Goal: Register for event/course: Sign up to attend an event or enroll in a course

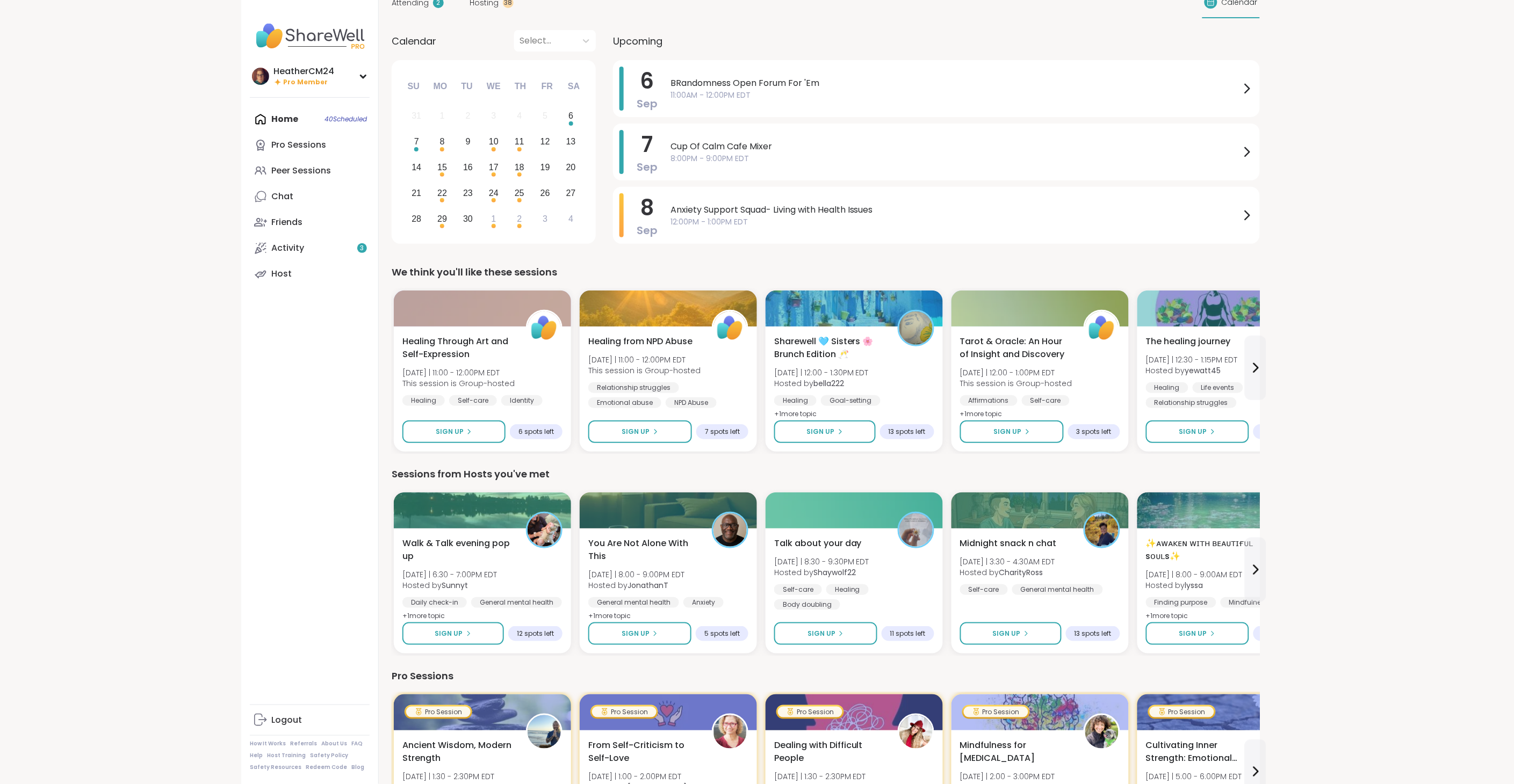
scroll to position [74, 0]
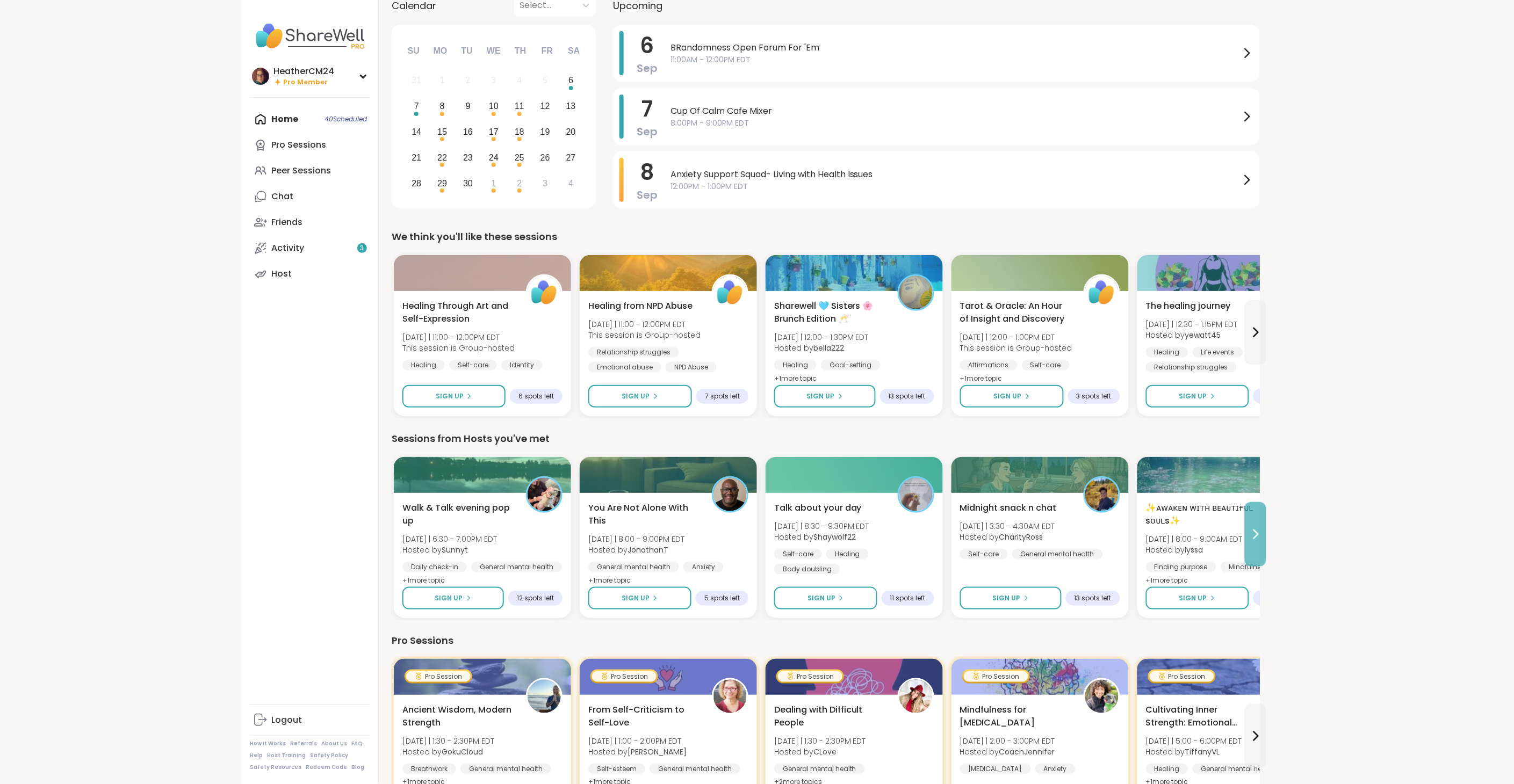
click at [1259, 536] on icon at bounding box center [1255, 534] width 13 height 13
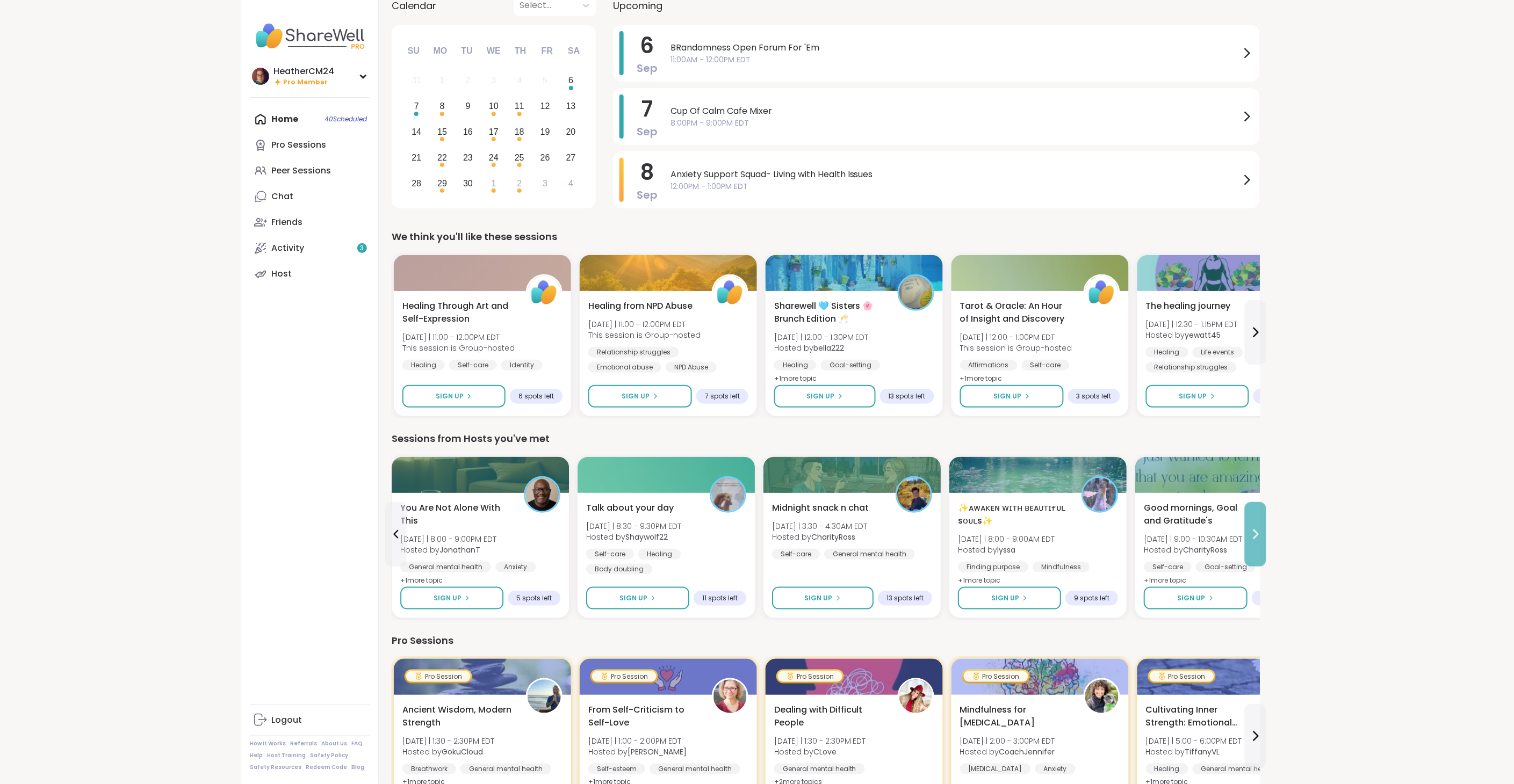
click at [1254, 533] on icon at bounding box center [1255, 534] width 13 height 13
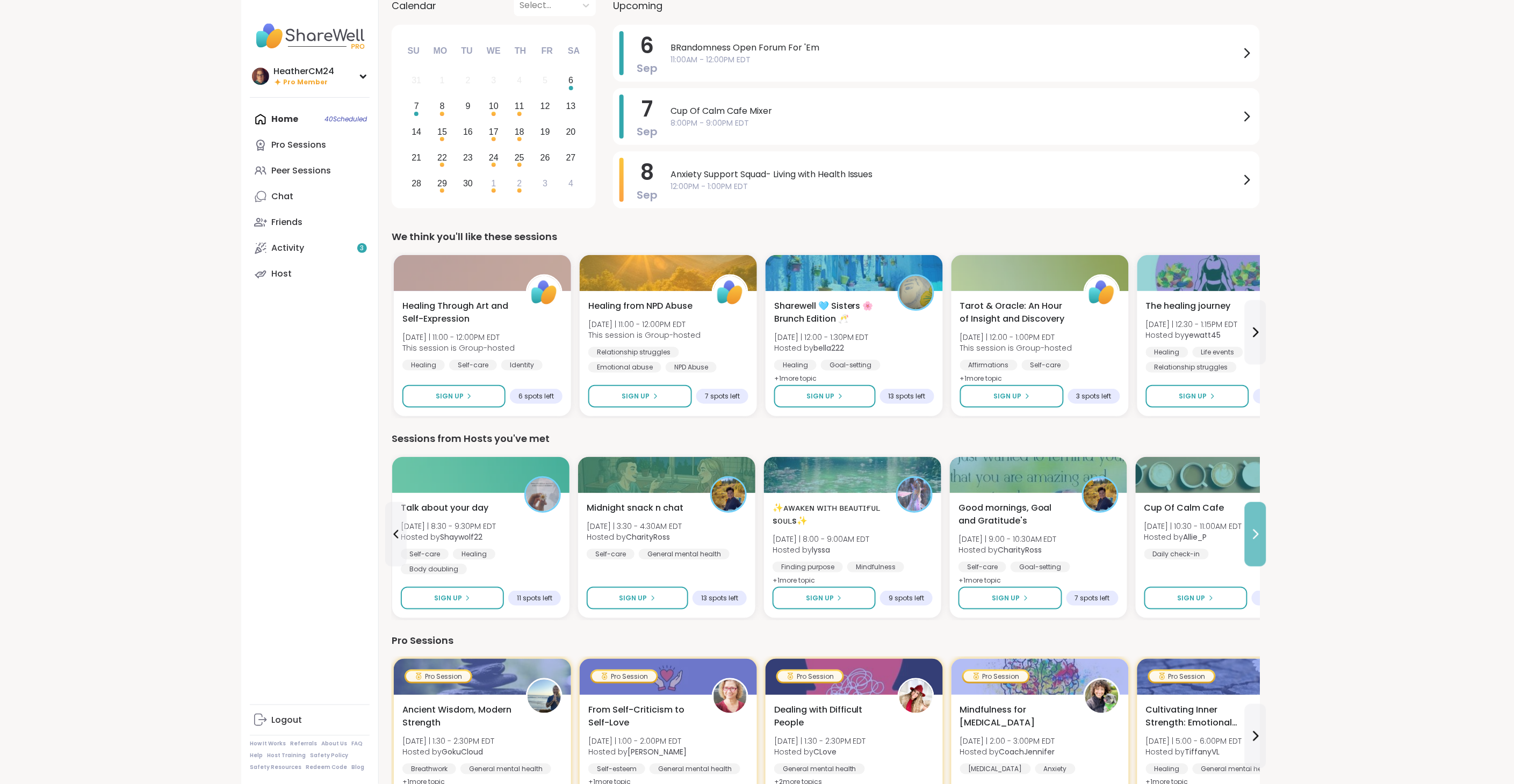
click at [1254, 533] on icon at bounding box center [1255, 534] width 13 height 13
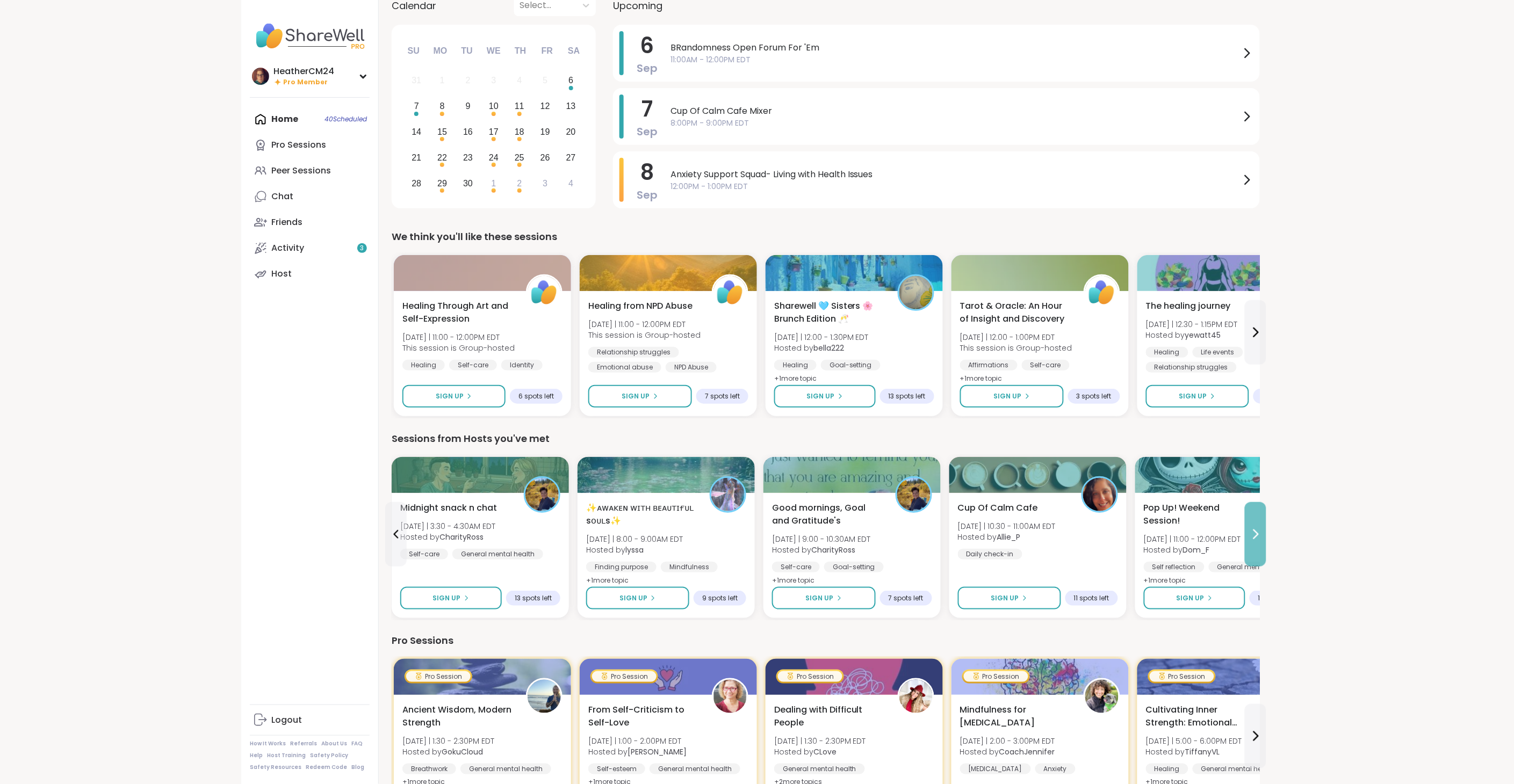
click at [1254, 533] on icon at bounding box center [1255, 534] width 13 height 13
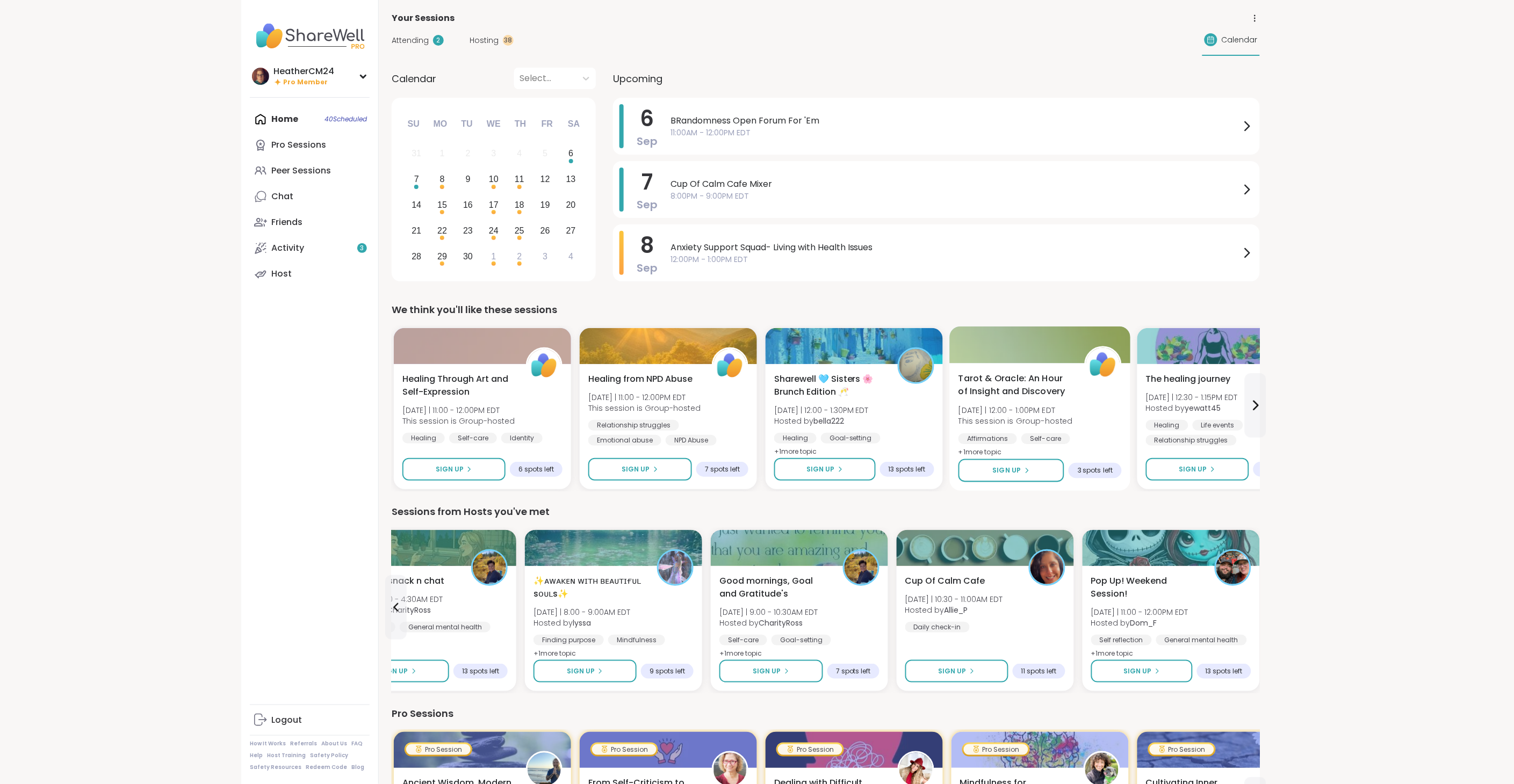
scroll to position [0, 0]
click at [716, 129] on span "11:00AM - 12:00PM EDT" at bounding box center [955, 133] width 570 height 11
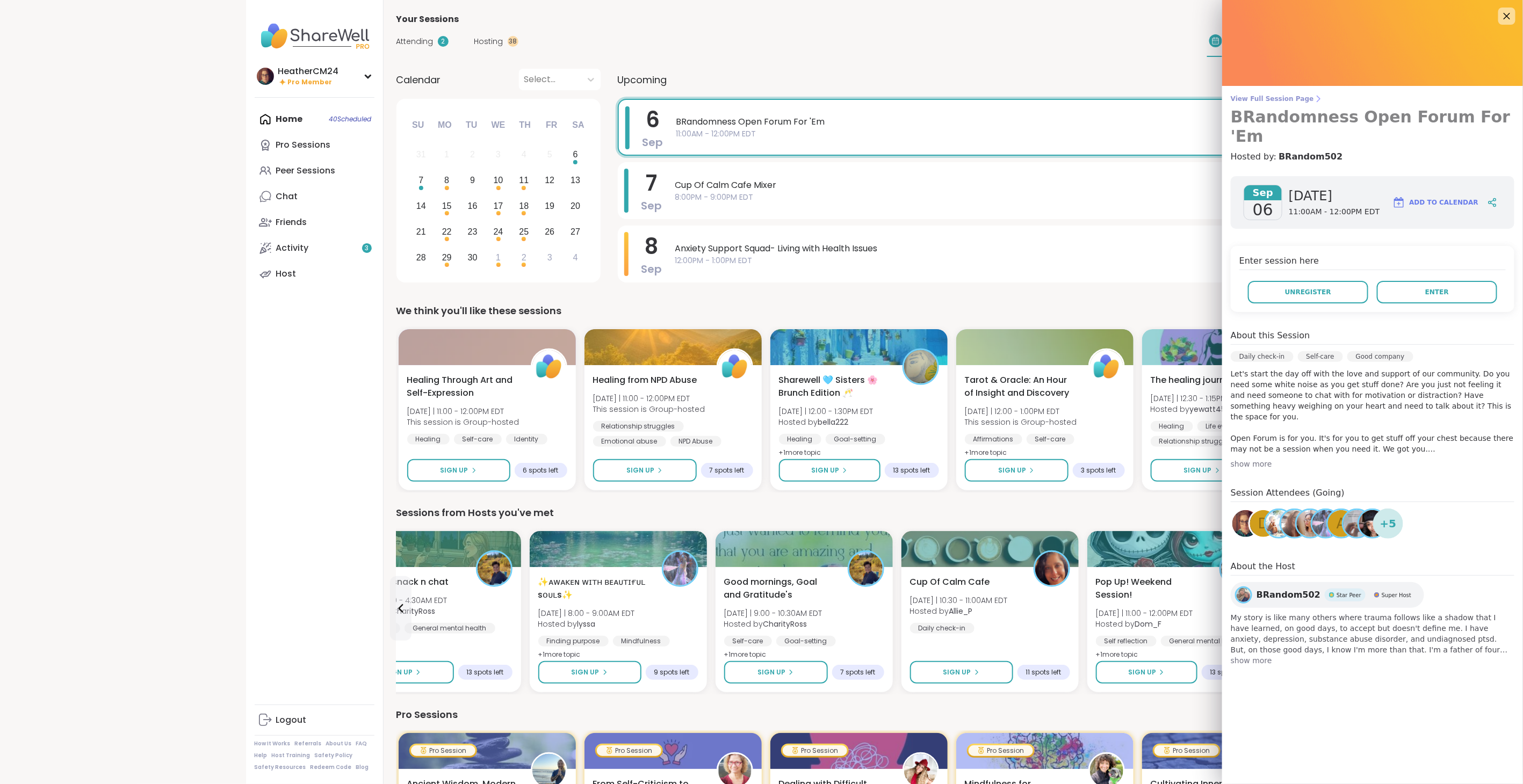
click at [1244, 99] on span "View Full Session Page" at bounding box center [1372, 98] width 283 height 8
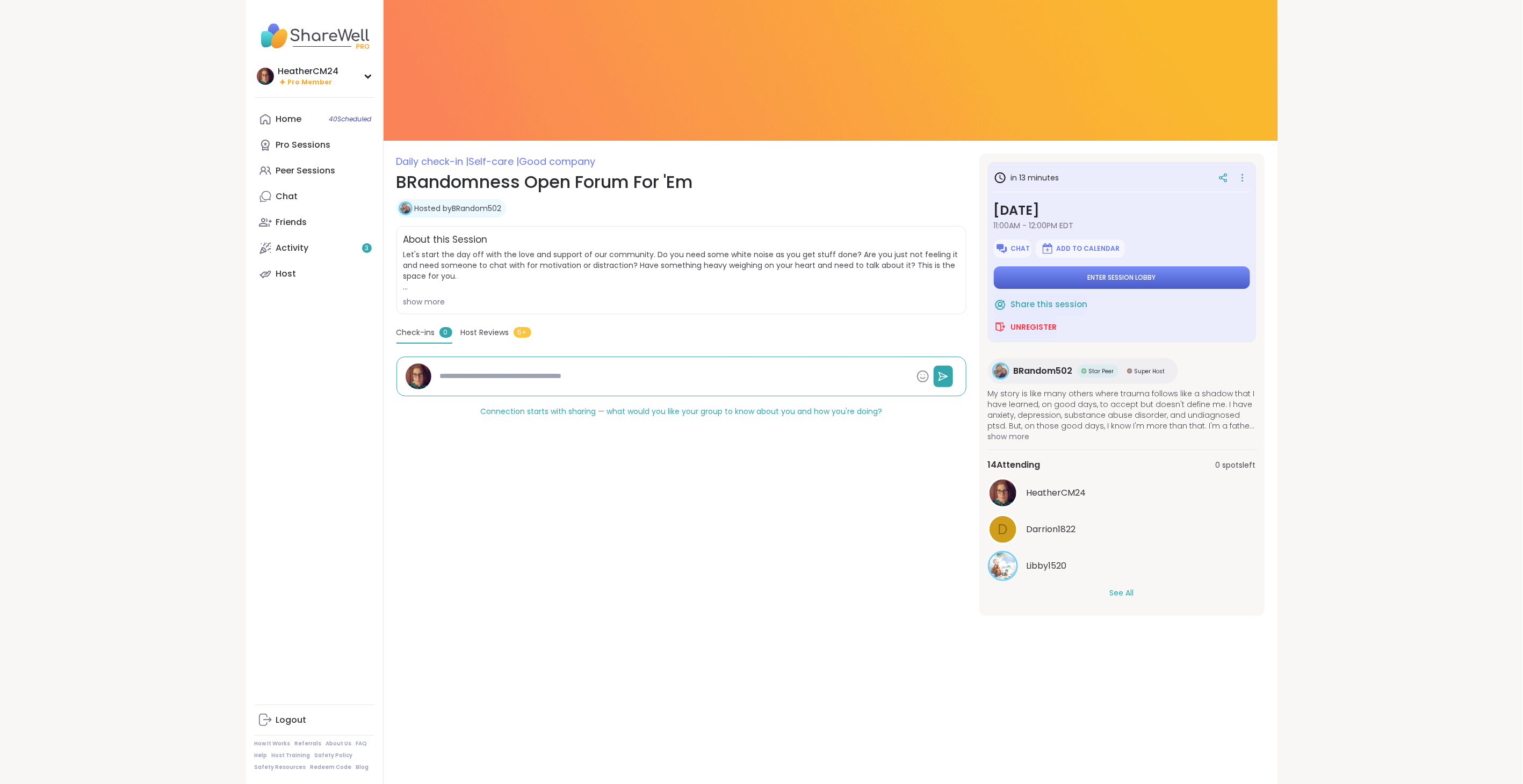
click at [1124, 278] on span "Enter session lobby" at bounding box center [1122, 277] width 68 height 8
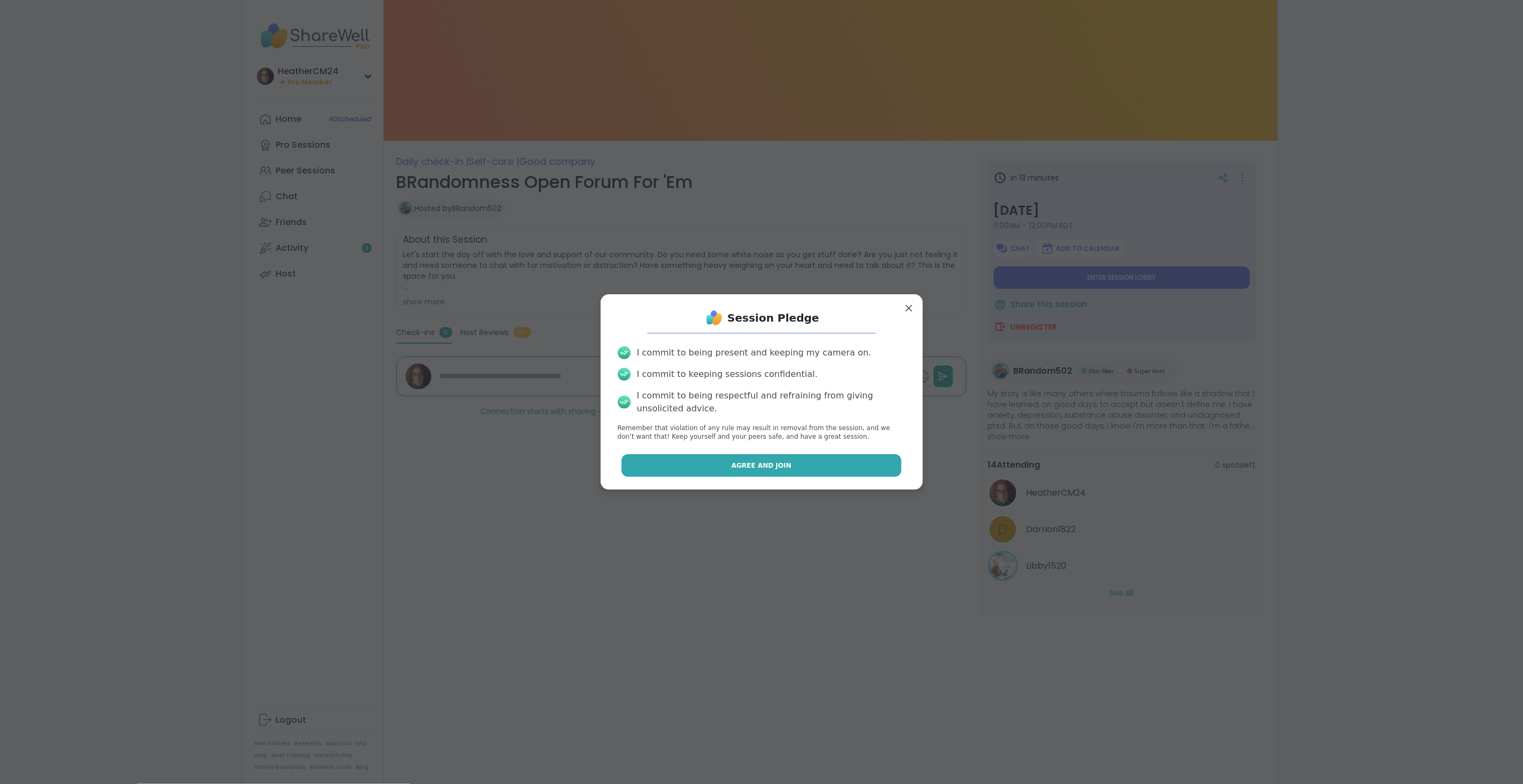
click at [729, 458] on button "Agree and Join" at bounding box center [761, 465] width 280 height 22
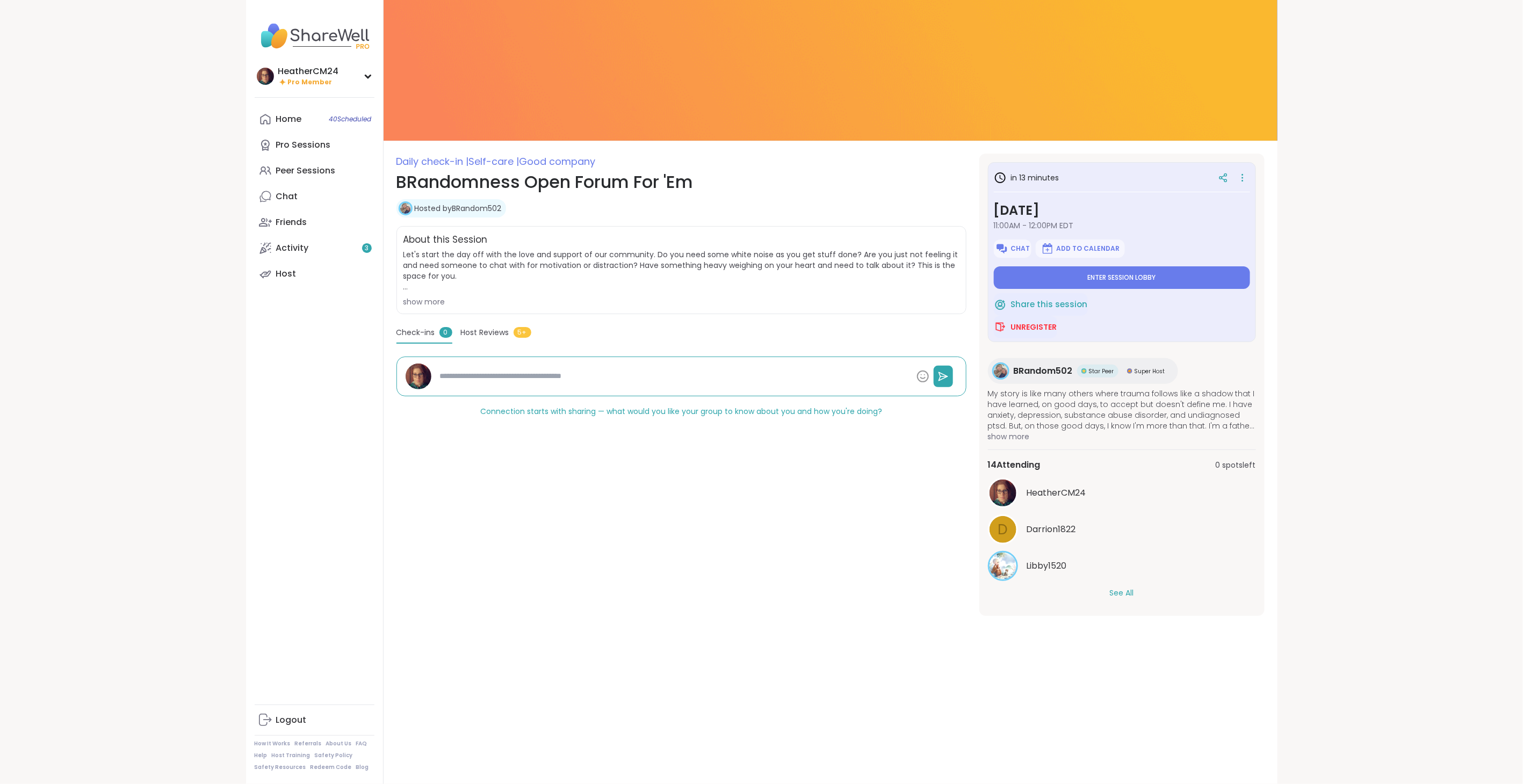
type textarea "*"
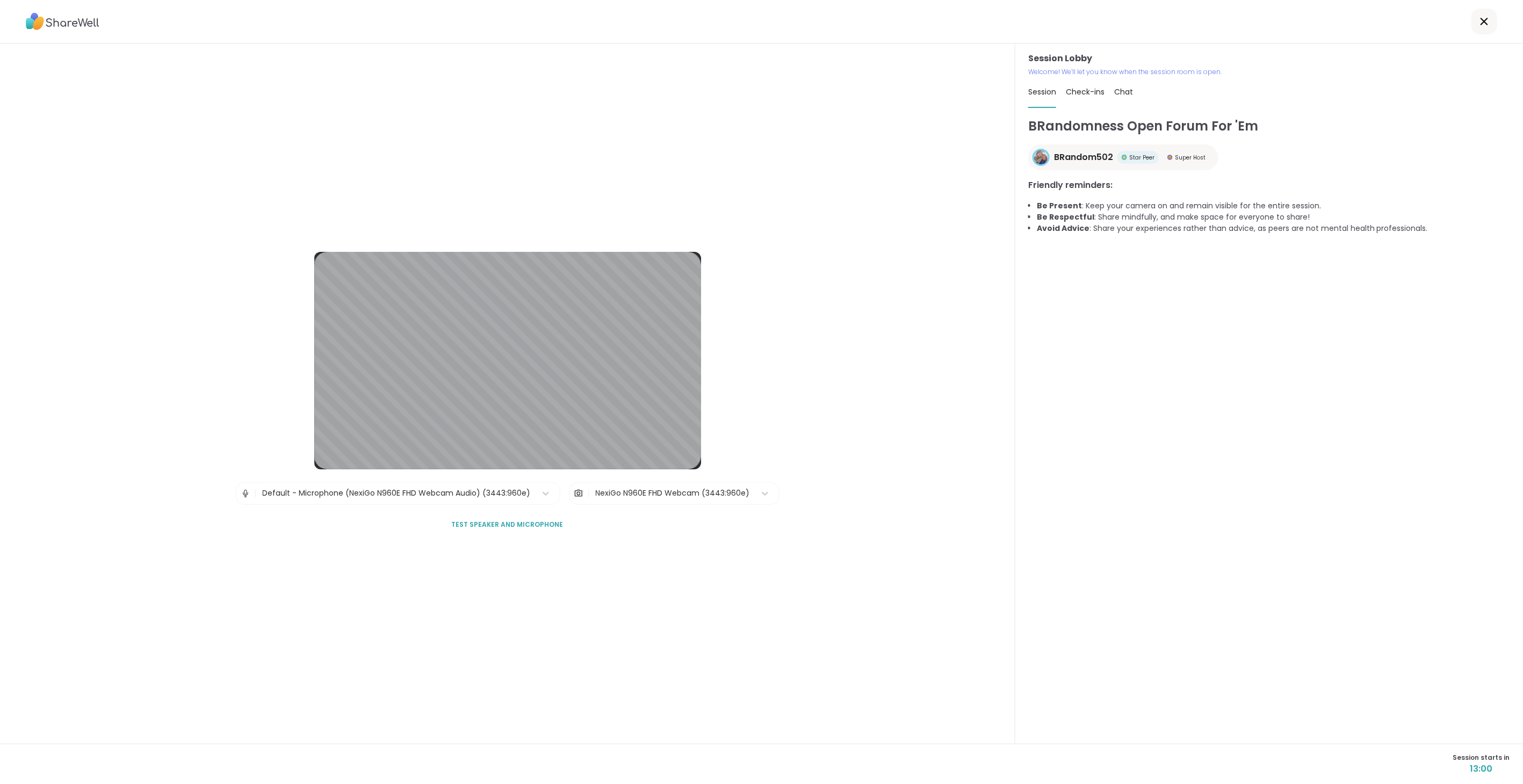
click at [479, 524] on span "Test speaker and microphone" at bounding box center [507, 524] width 112 height 10
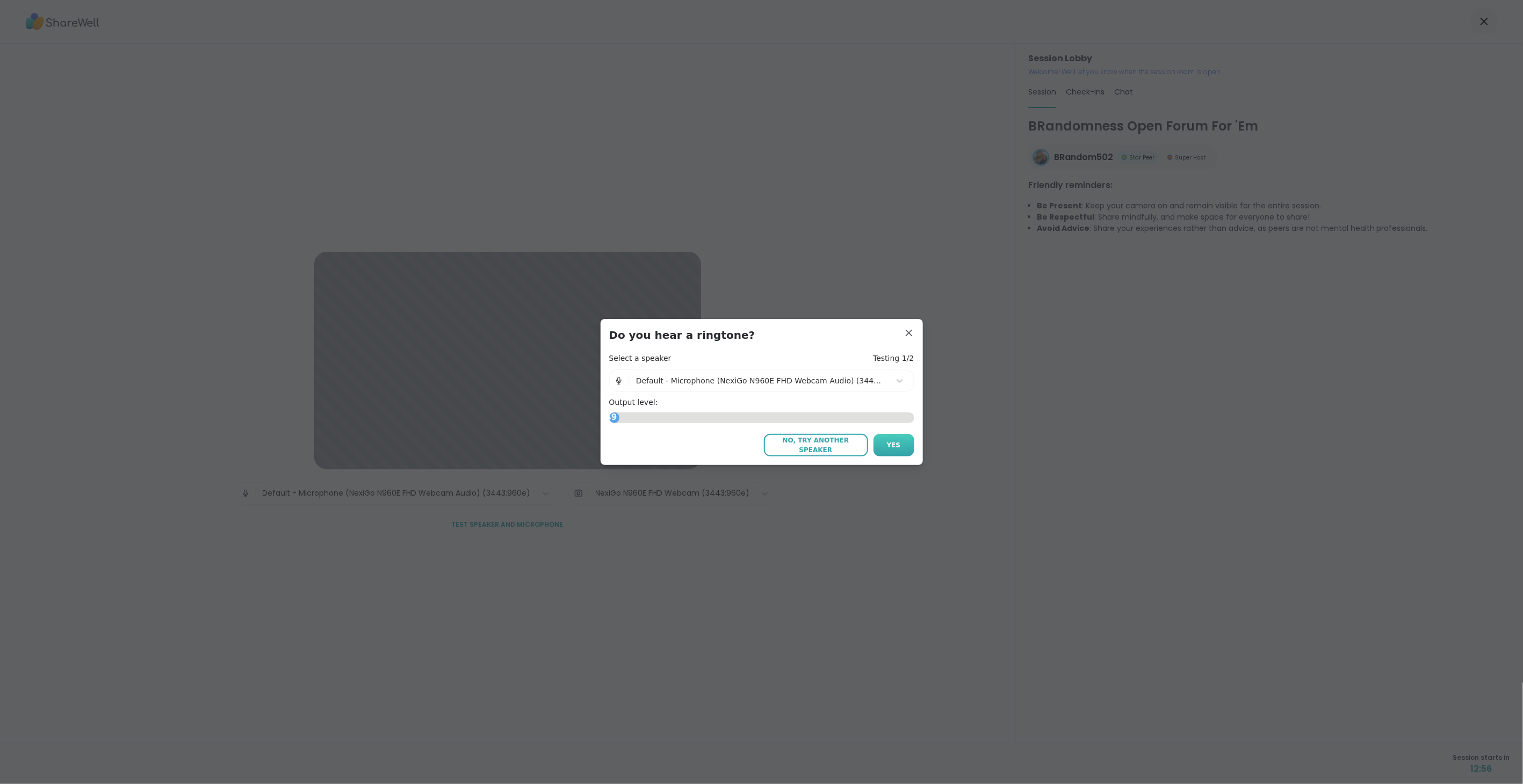
click at [897, 442] on button "Yes" at bounding box center [894, 445] width 41 height 22
click at [893, 446] on span "Yes" at bounding box center [893, 445] width 14 height 10
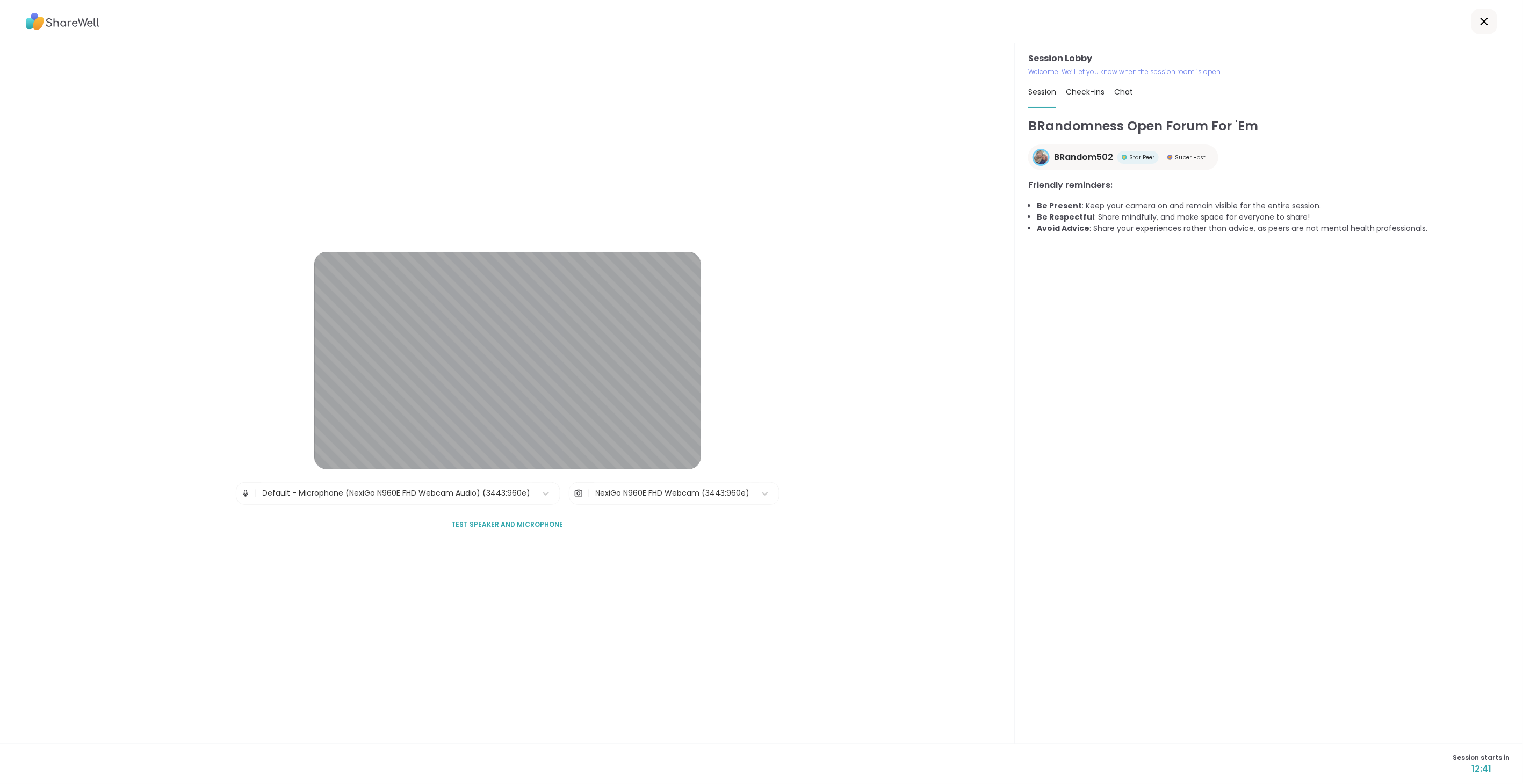
click at [1479, 19] on icon at bounding box center [1484, 21] width 13 height 13
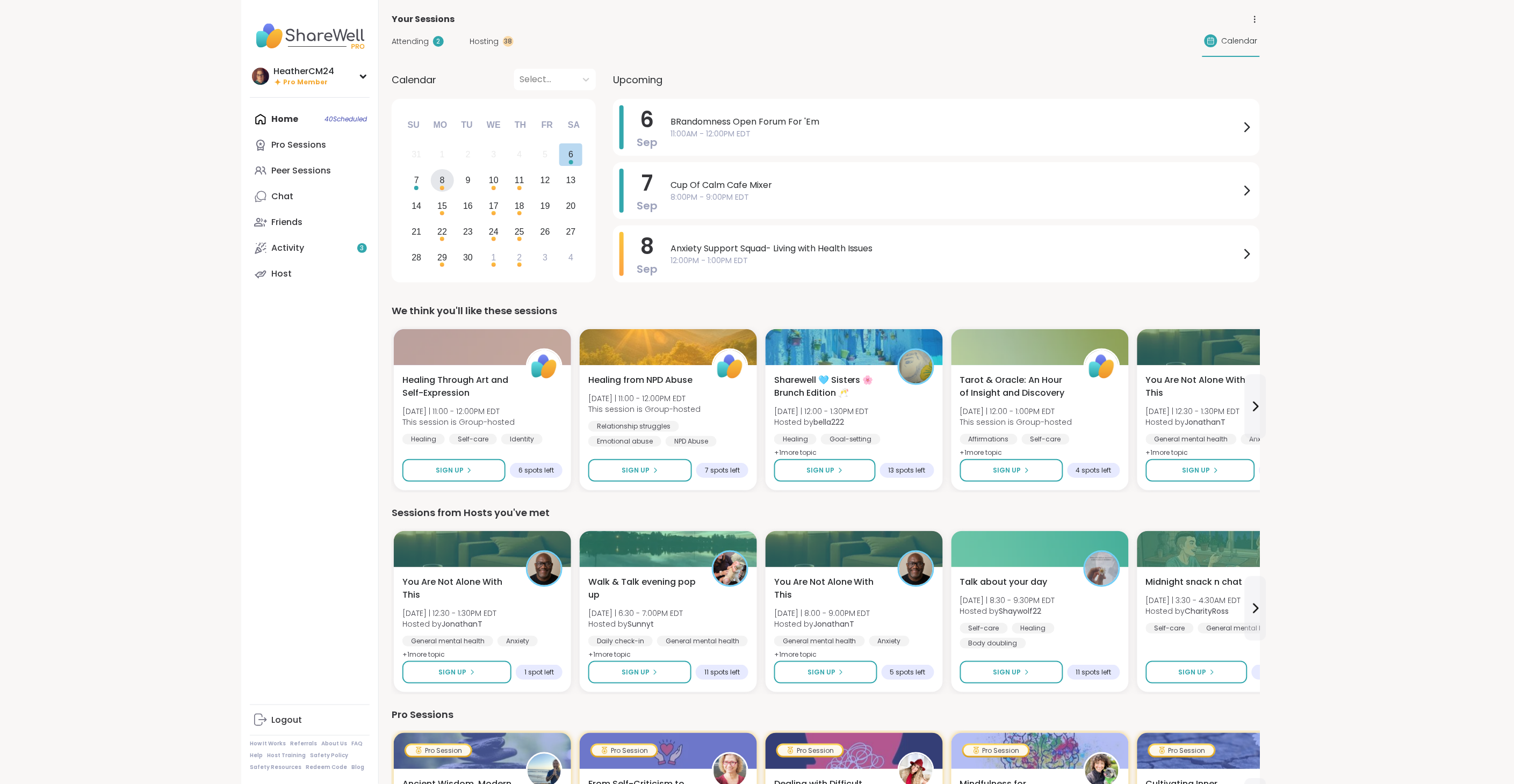
click at [440, 178] on div "8" at bounding box center [442, 180] width 5 height 14
click at [684, 251] on span "Soul searching with music -Special topic edition!" at bounding box center [955, 248] width 570 height 13
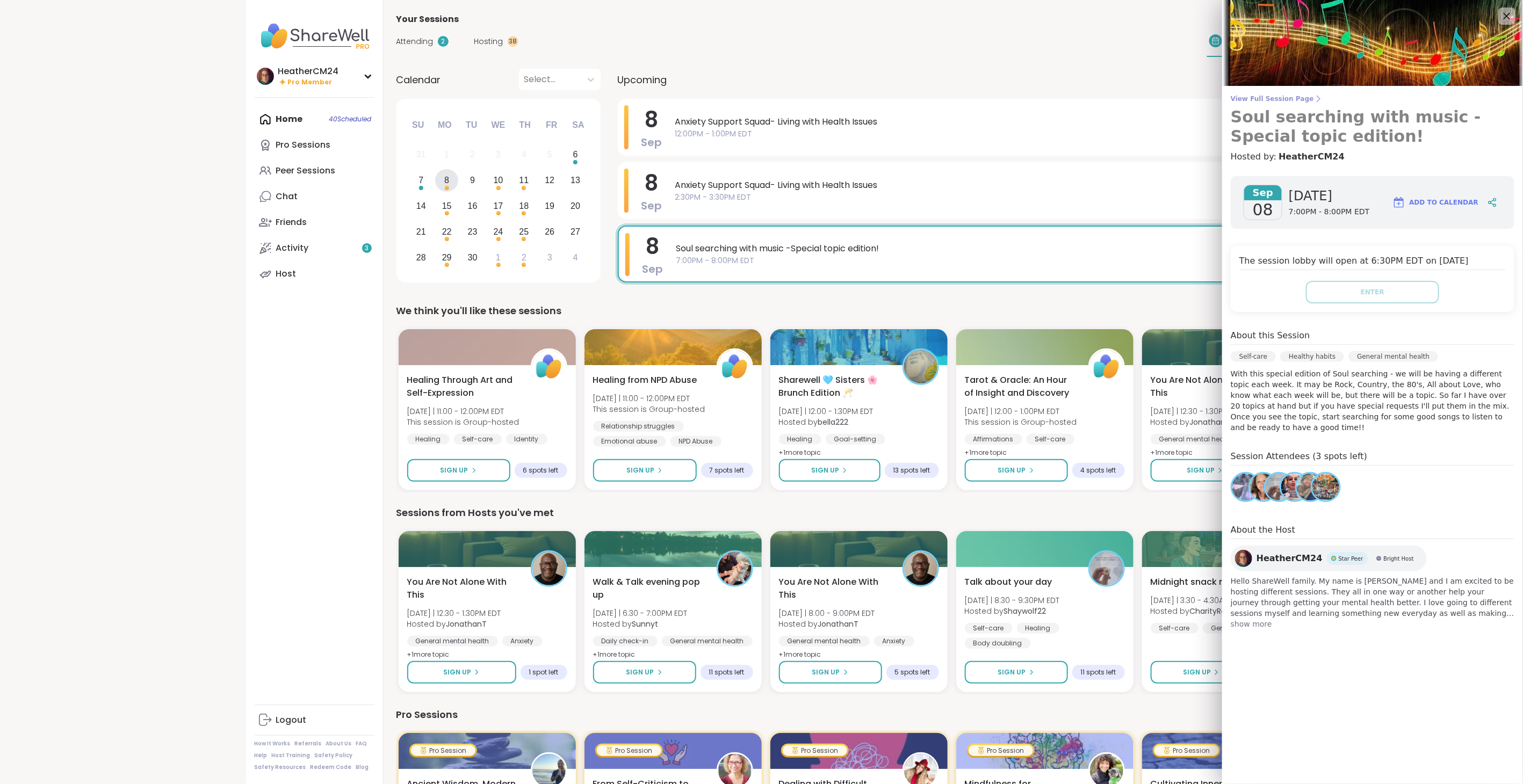
click at [1232, 94] on span "View Full Session Page" at bounding box center [1372, 98] width 283 height 8
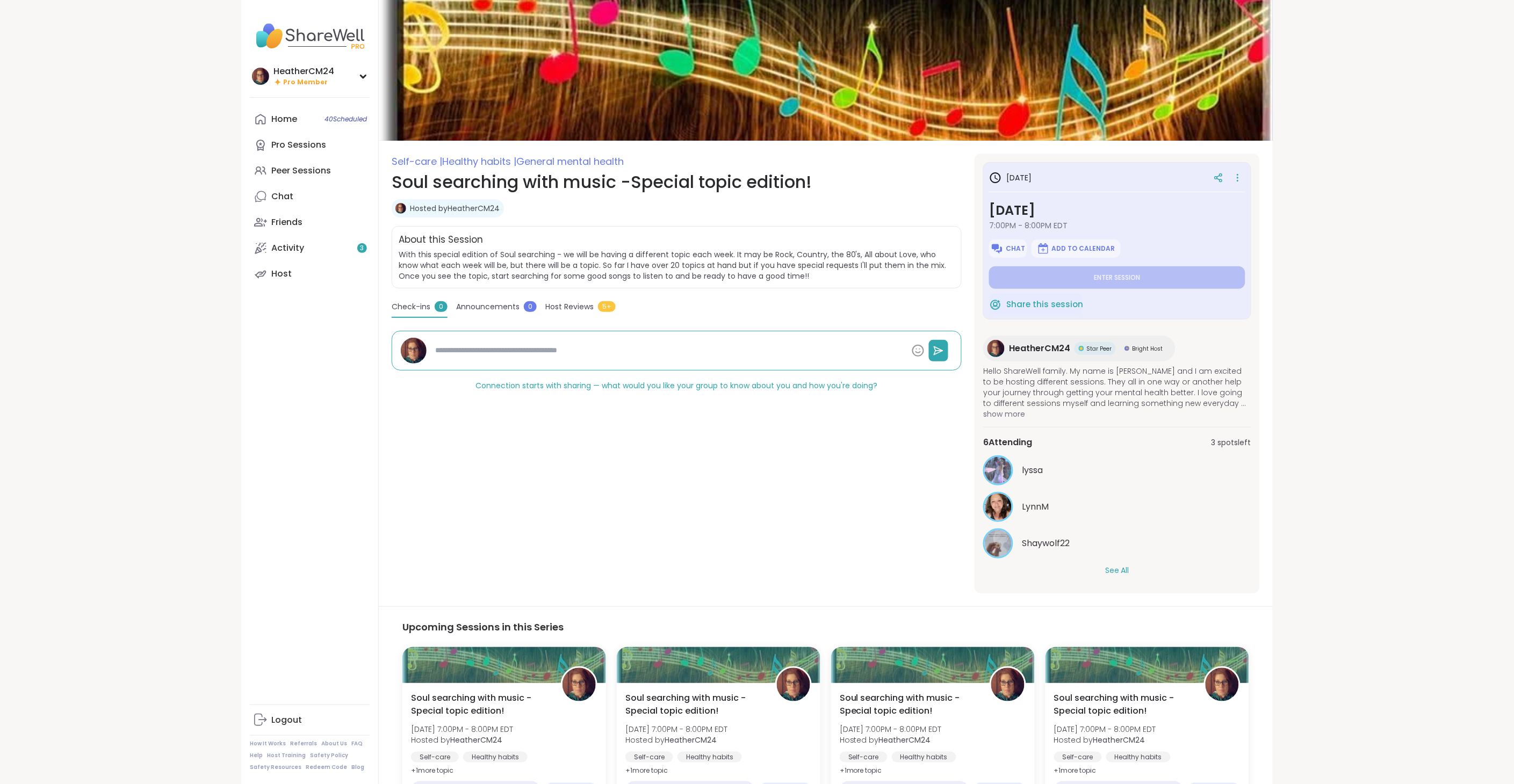
click at [1110, 567] on button "See All" at bounding box center [1117, 570] width 24 height 11
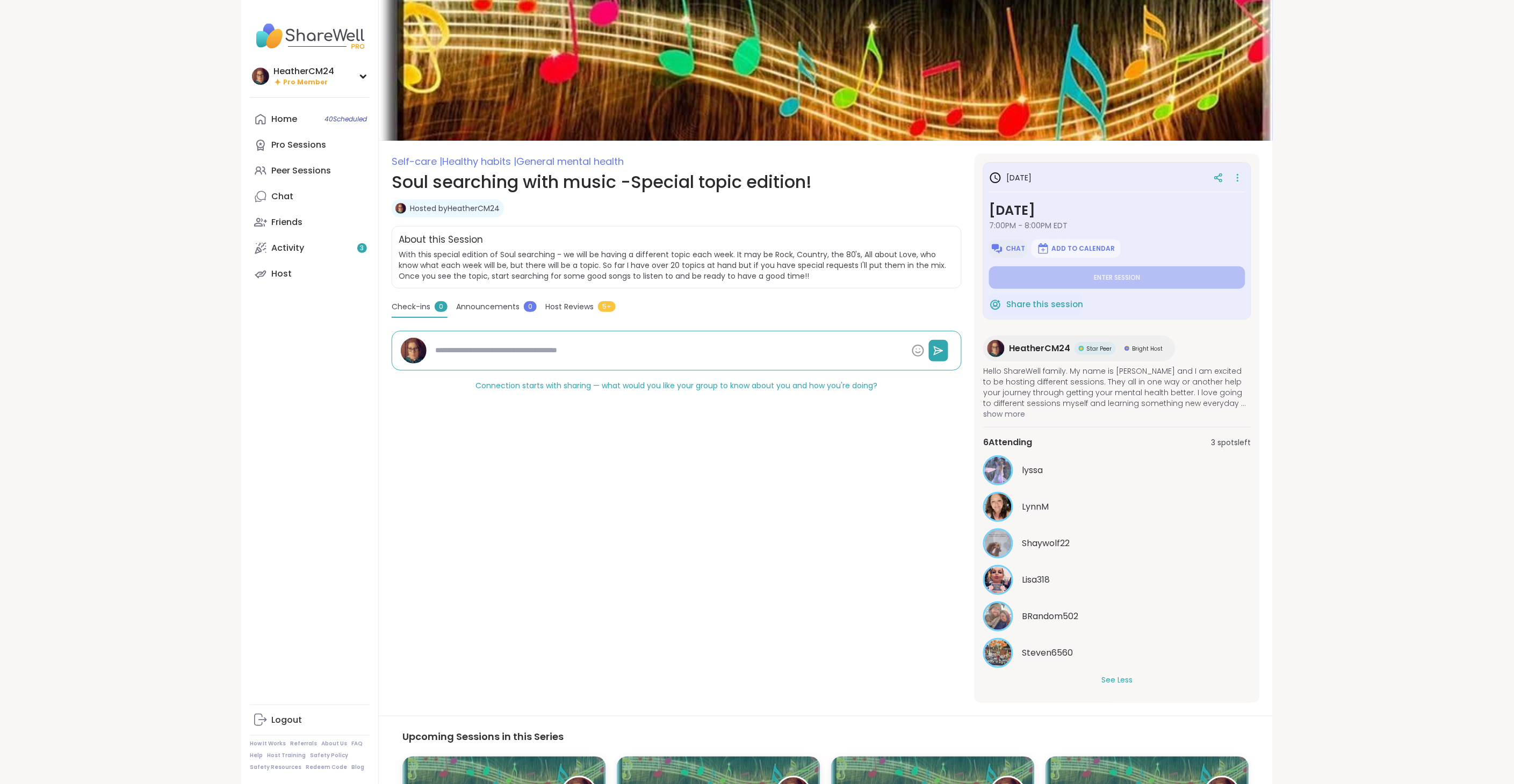
click at [1005, 245] on button "Chat" at bounding box center [1008, 248] width 37 height 18
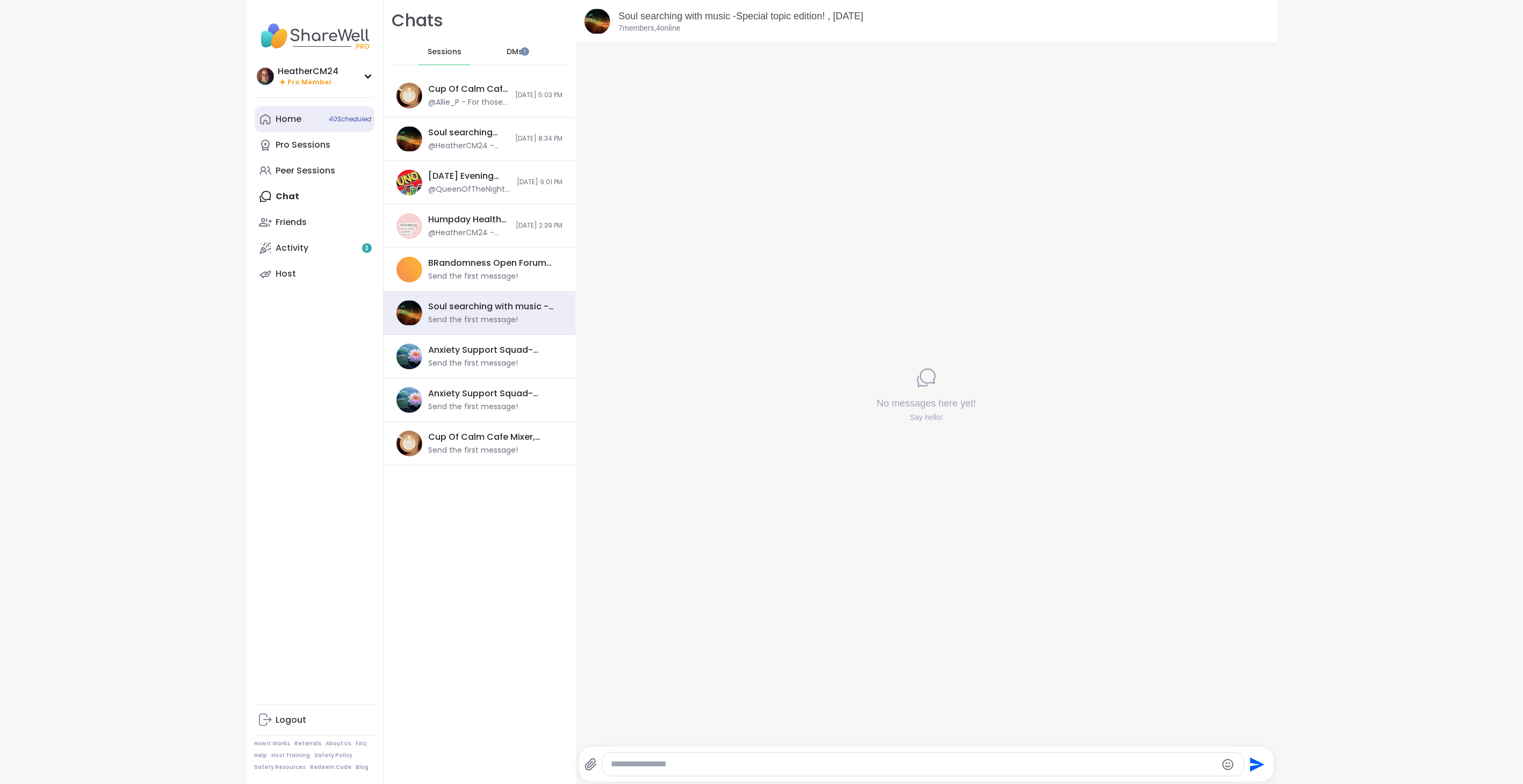
click at [276, 117] on div "Home 40 Scheduled" at bounding box center [289, 120] width 26 height 12
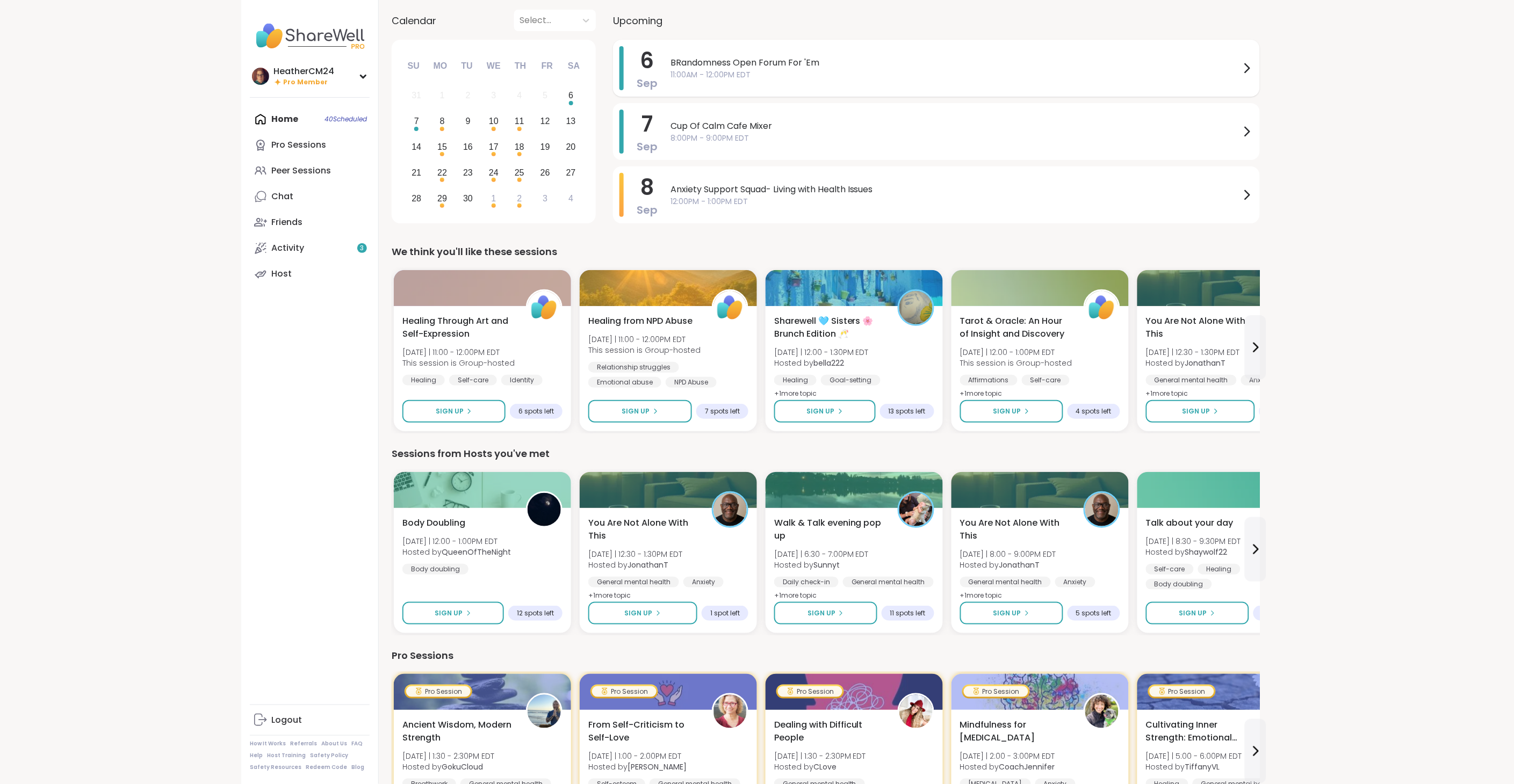
scroll to position [56, 0]
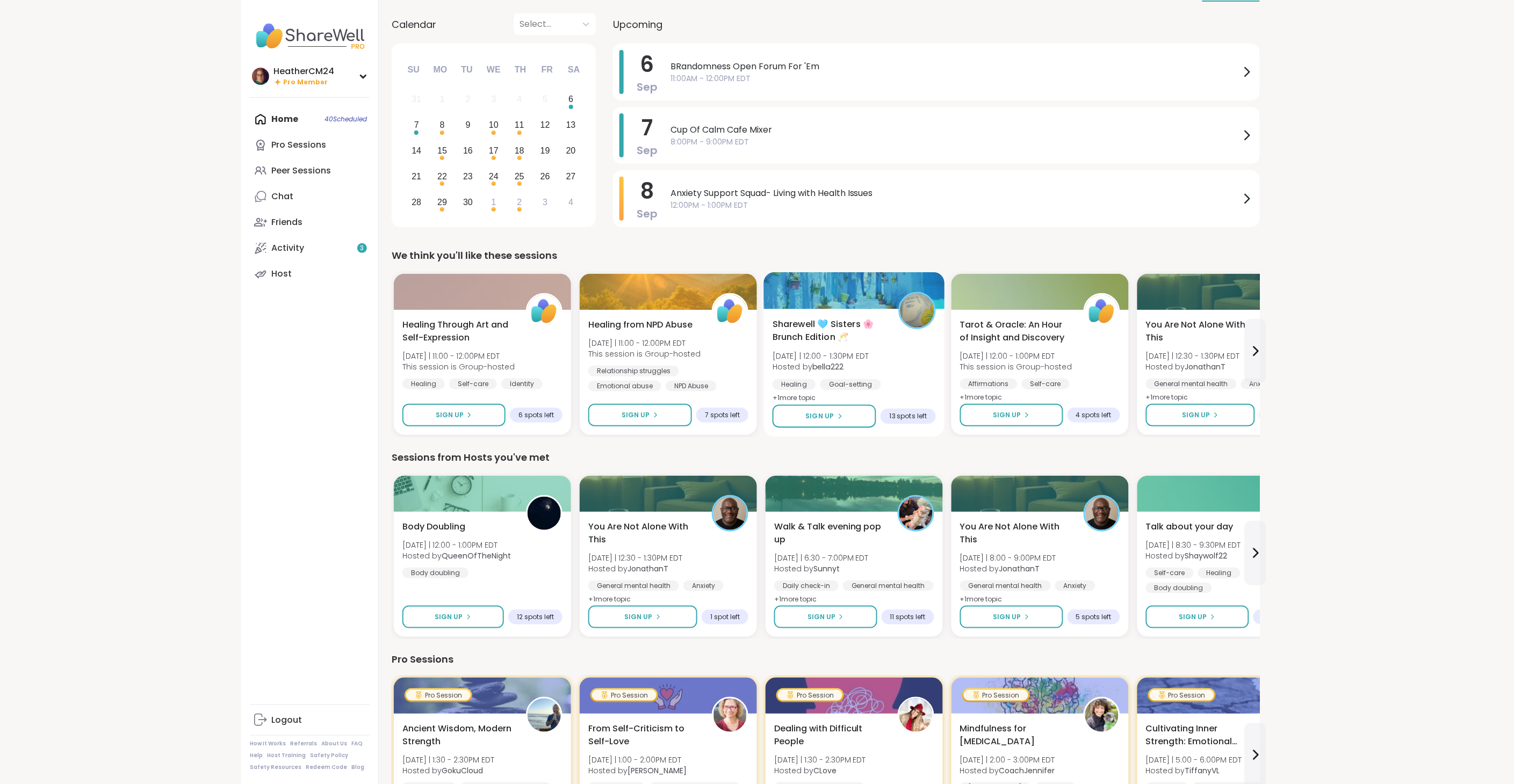
click at [804, 318] on span "Sharewell 🩵 Sisters 🌸 Brunch Edition 🥂" at bounding box center [829, 331] width 114 height 27
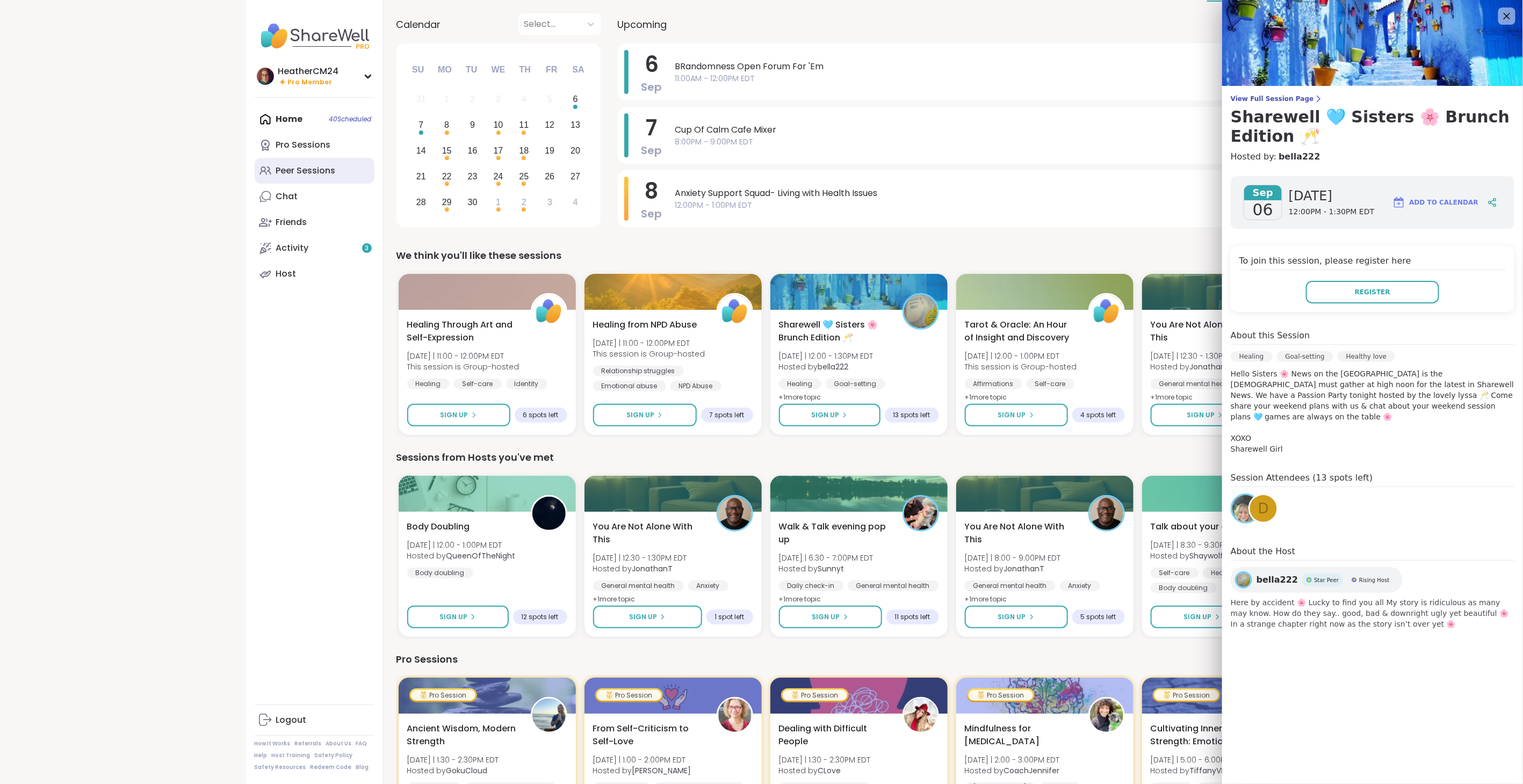
click at [308, 172] on div "Peer Sessions" at bounding box center [306, 171] width 60 height 12
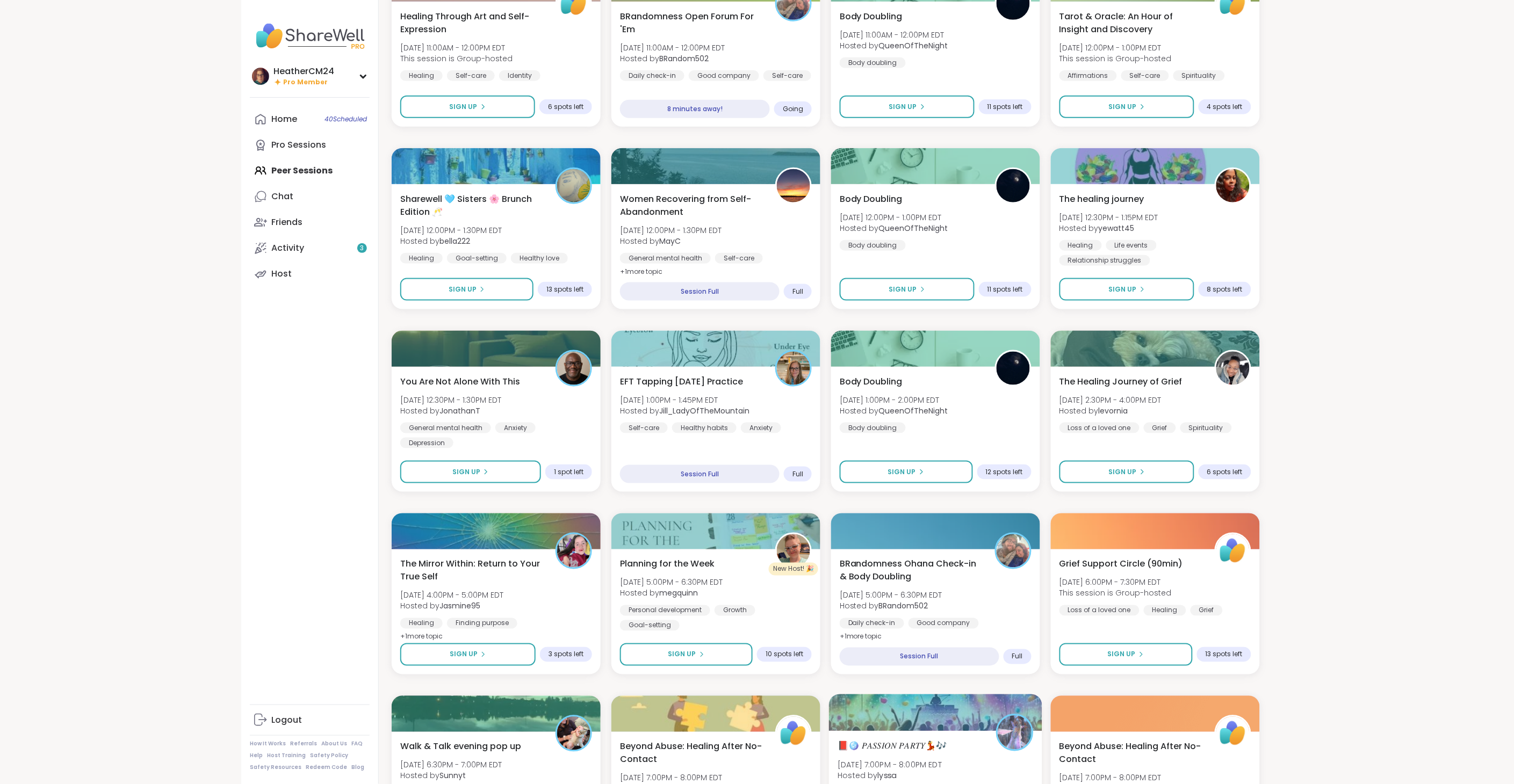
scroll to position [373, 0]
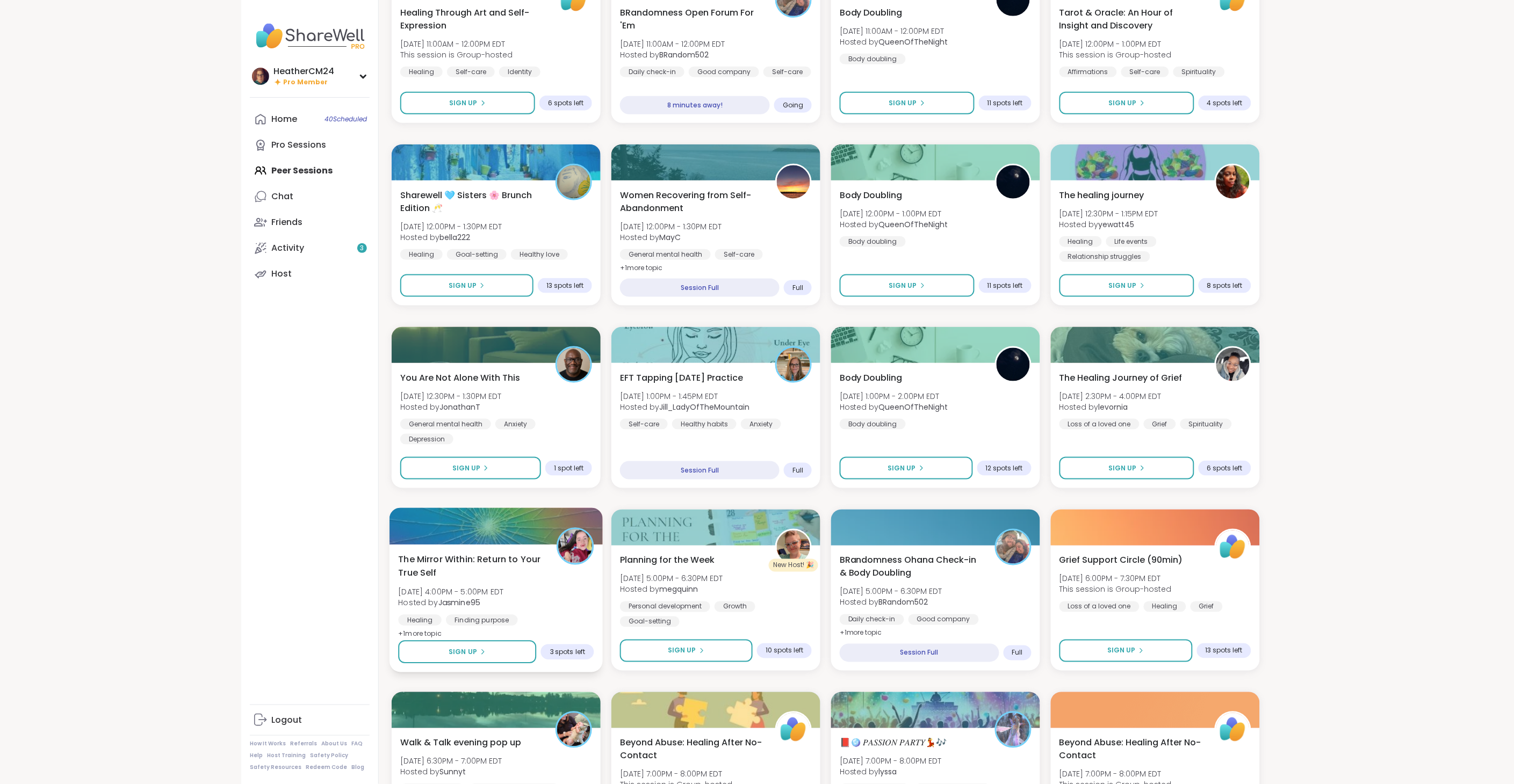
click at [523, 615] on div "Healing Finding purpose Emotional regulation" at bounding box center [496, 628] width 196 height 27
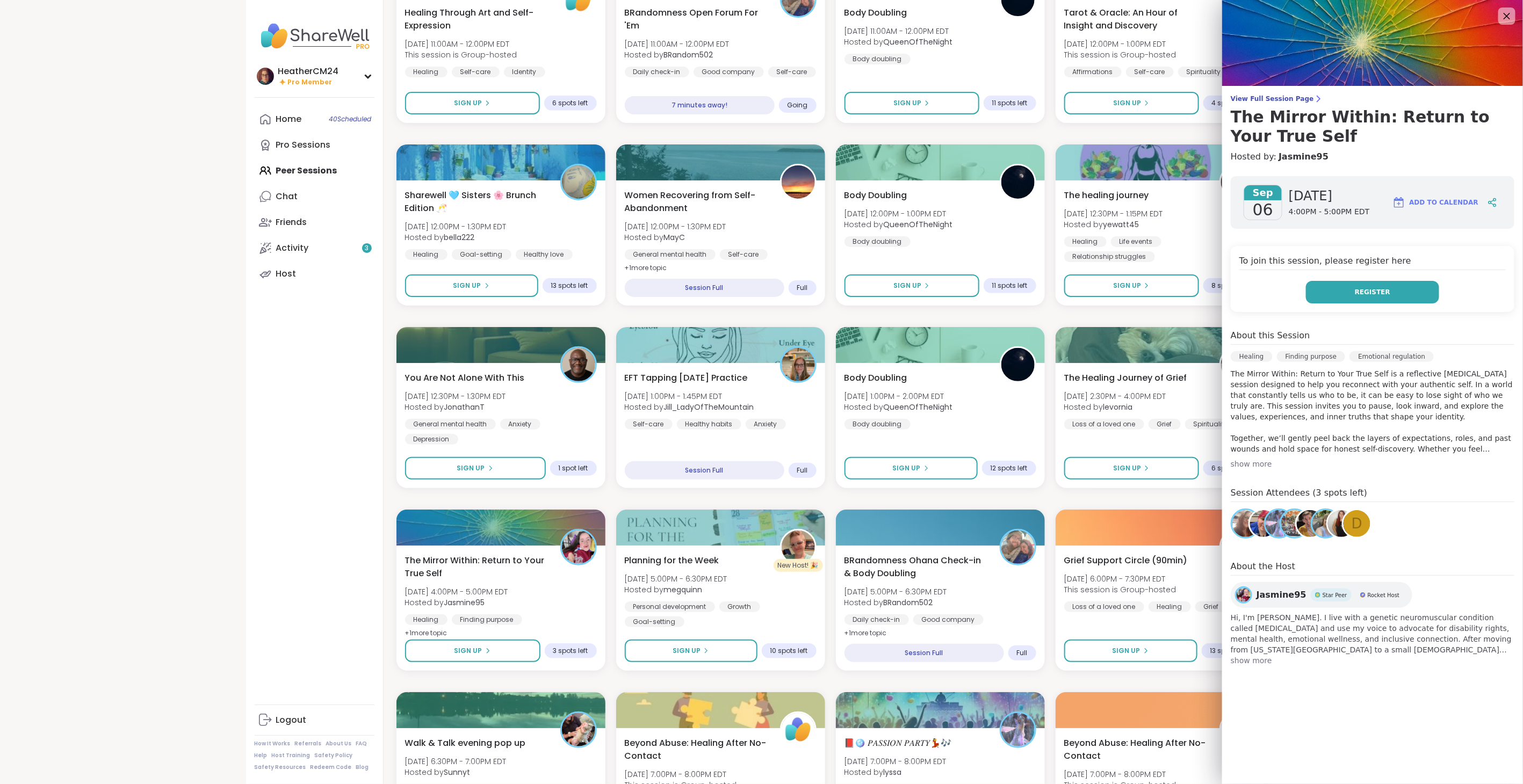
click at [1369, 281] on button "Register" at bounding box center [1373, 292] width 133 height 22
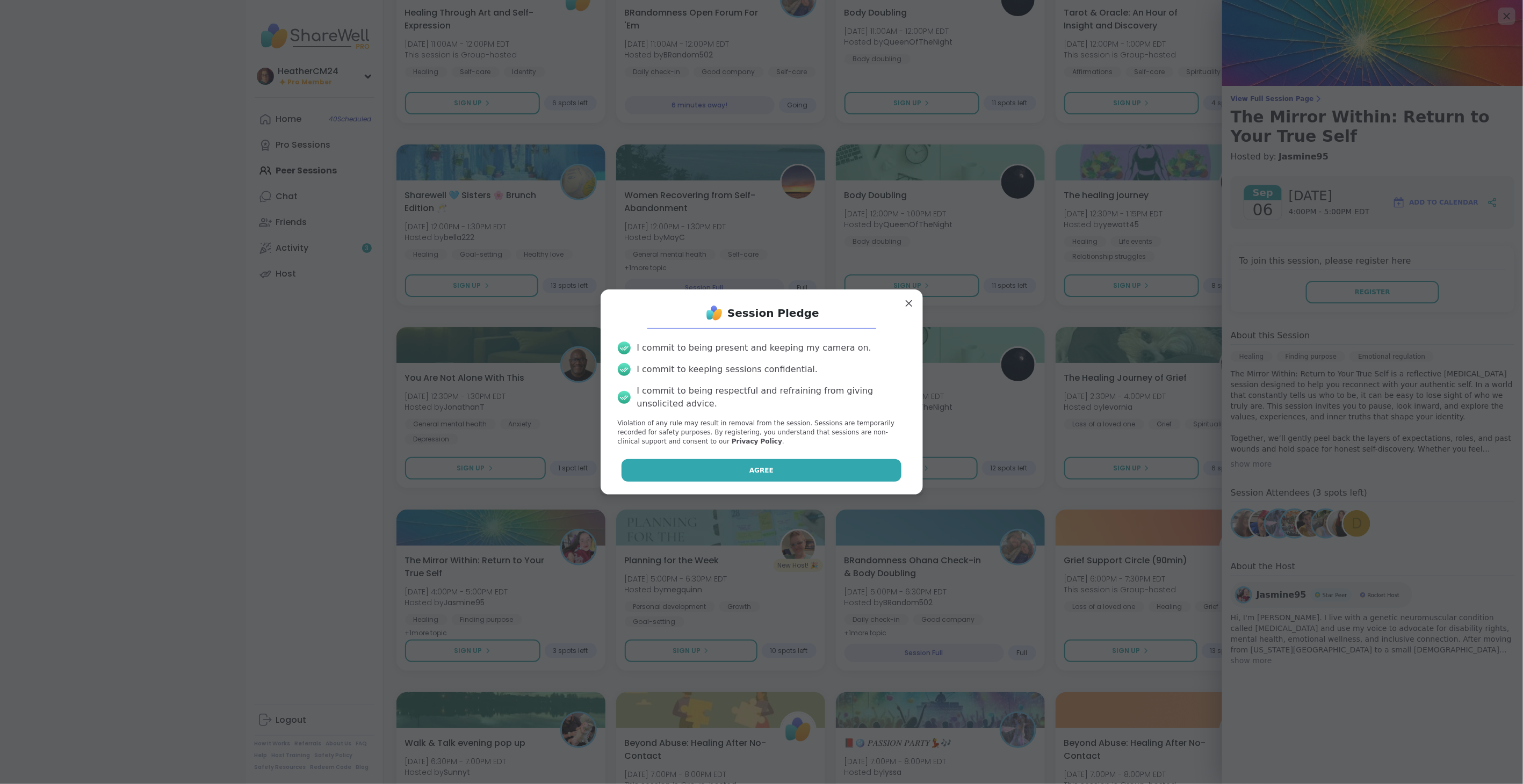
click at [799, 466] on button "Agree" at bounding box center [761, 470] width 280 height 22
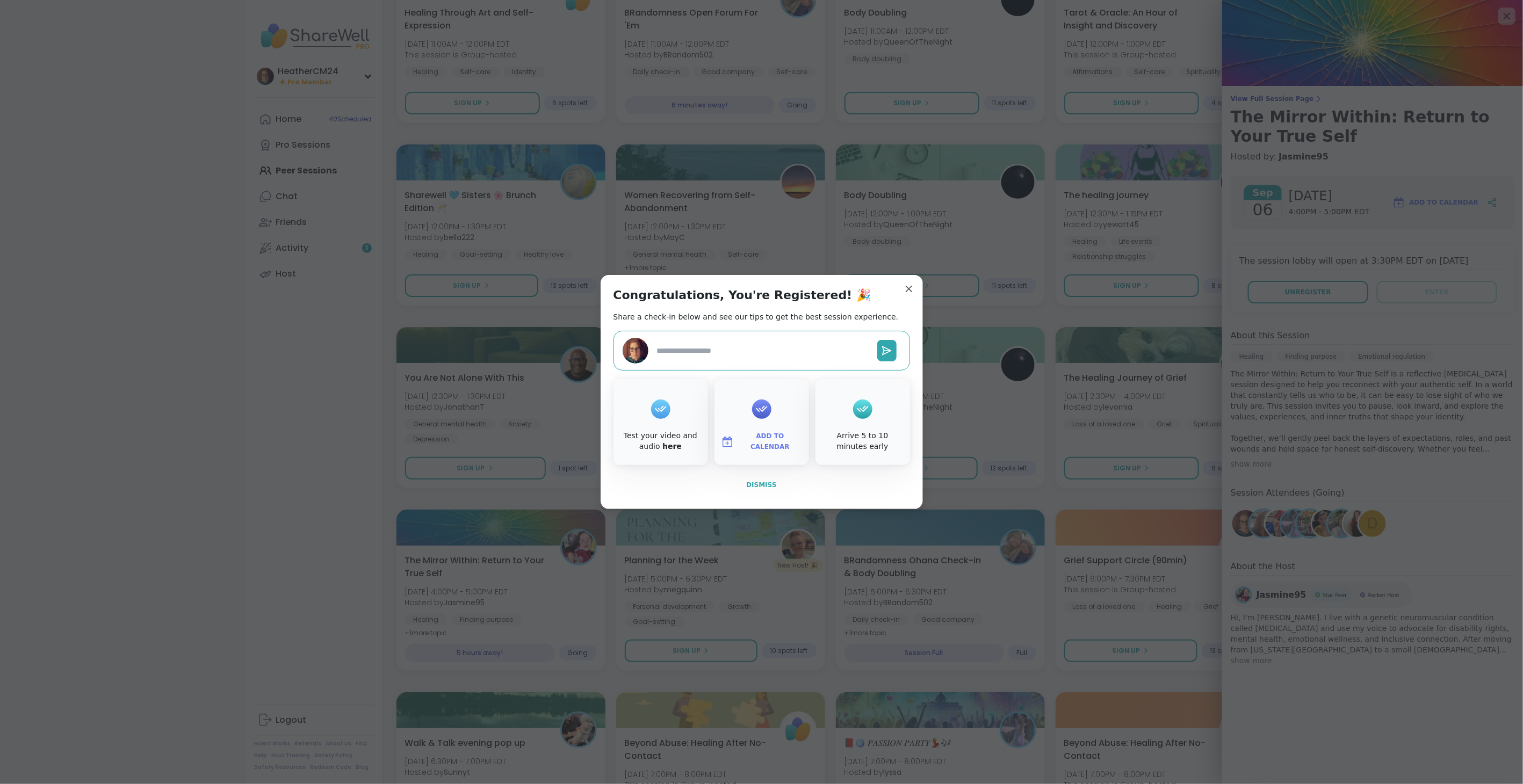
click at [751, 479] on button "Dismiss" at bounding box center [762, 484] width 297 height 22
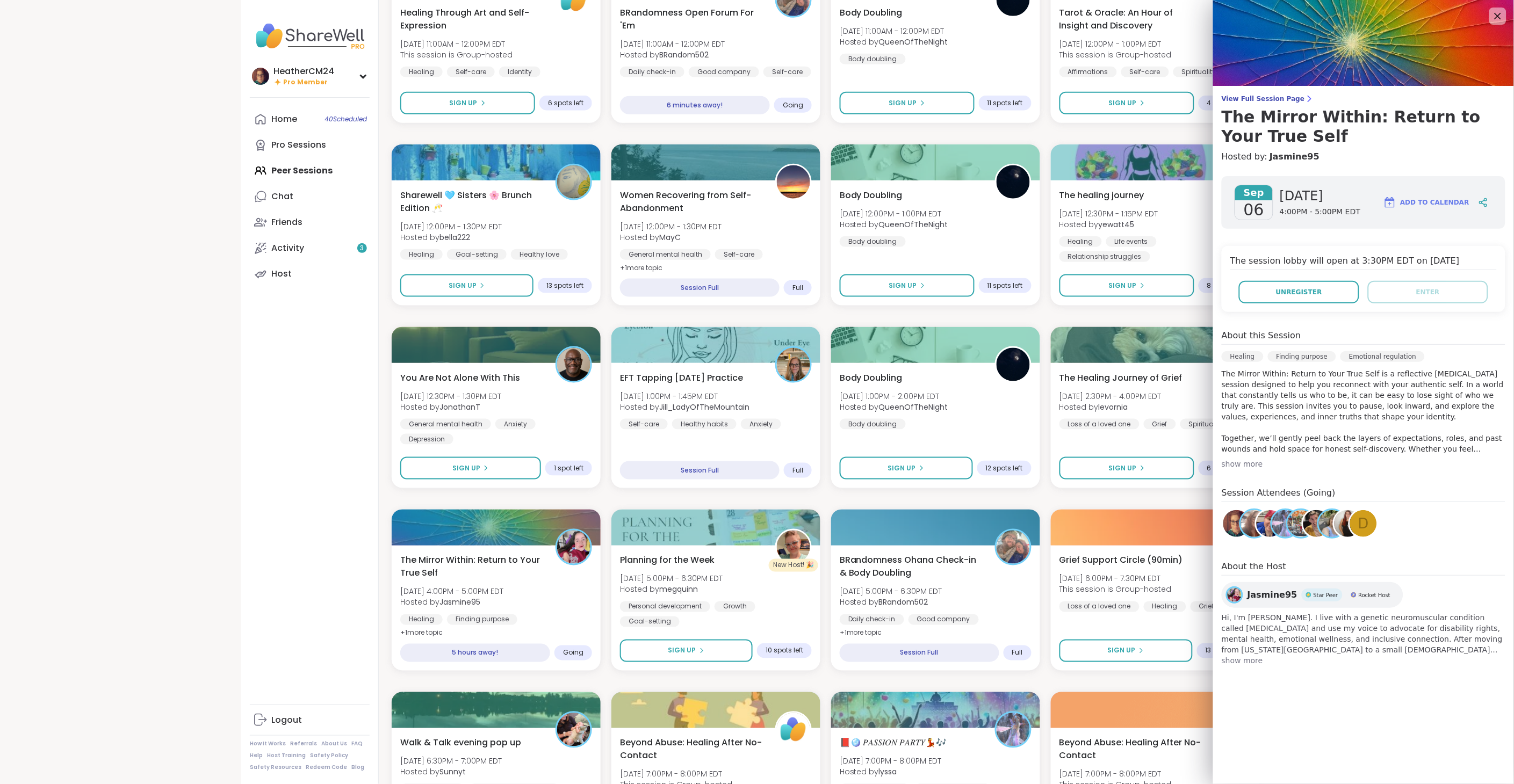
click at [1050, 312] on div "Emotional Abuse: Restoring Ourselves Sat, Sep 06 | 10:00AM - 11:00AM EDT This s…" at bounding box center [826, 590] width 868 height 1621
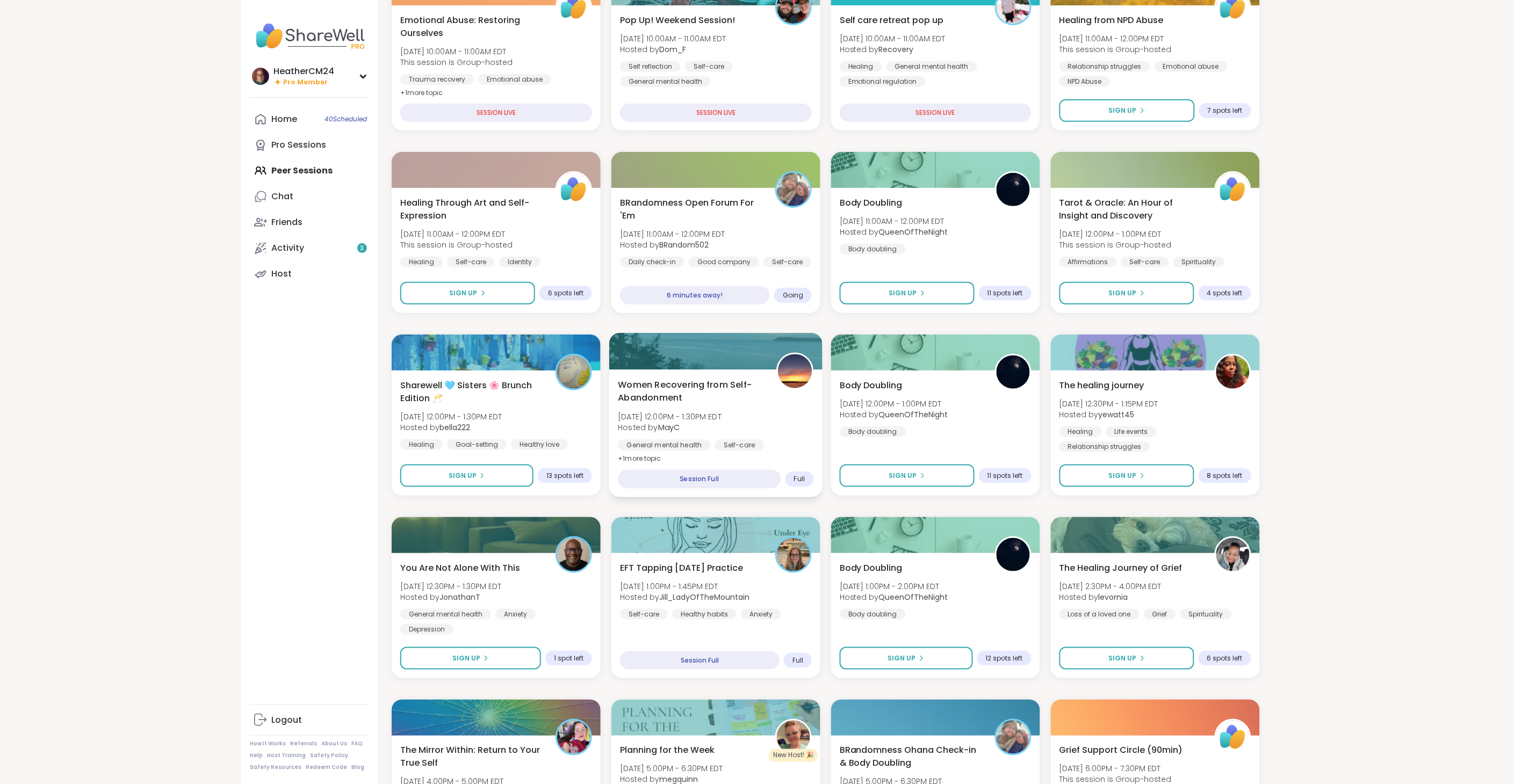
scroll to position [179, 0]
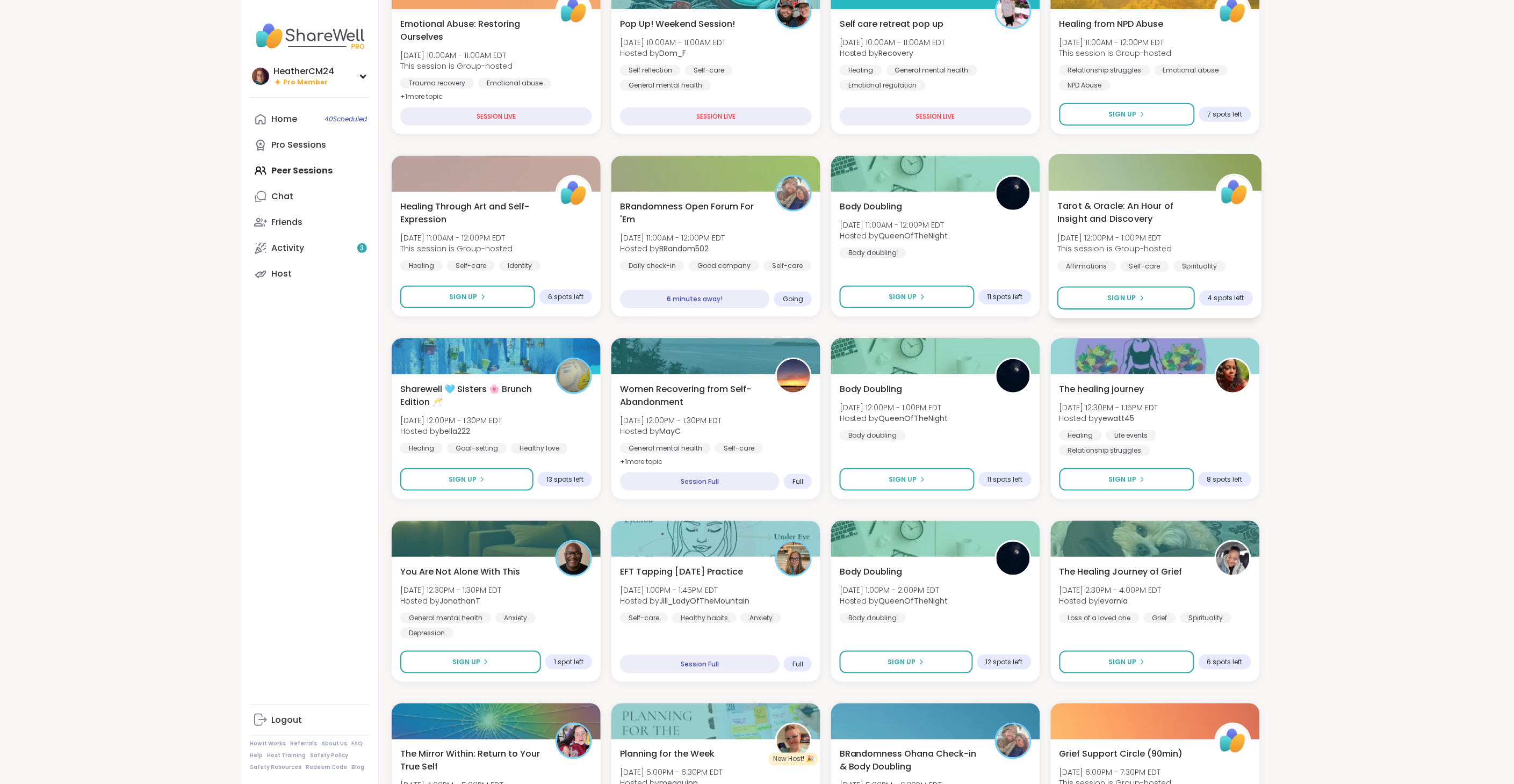
click at [1130, 233] on span "Sat, Sep 06 | 12:00PM - 1:00PM EDT" at bounding box center [1114, 238] width 114 height 11
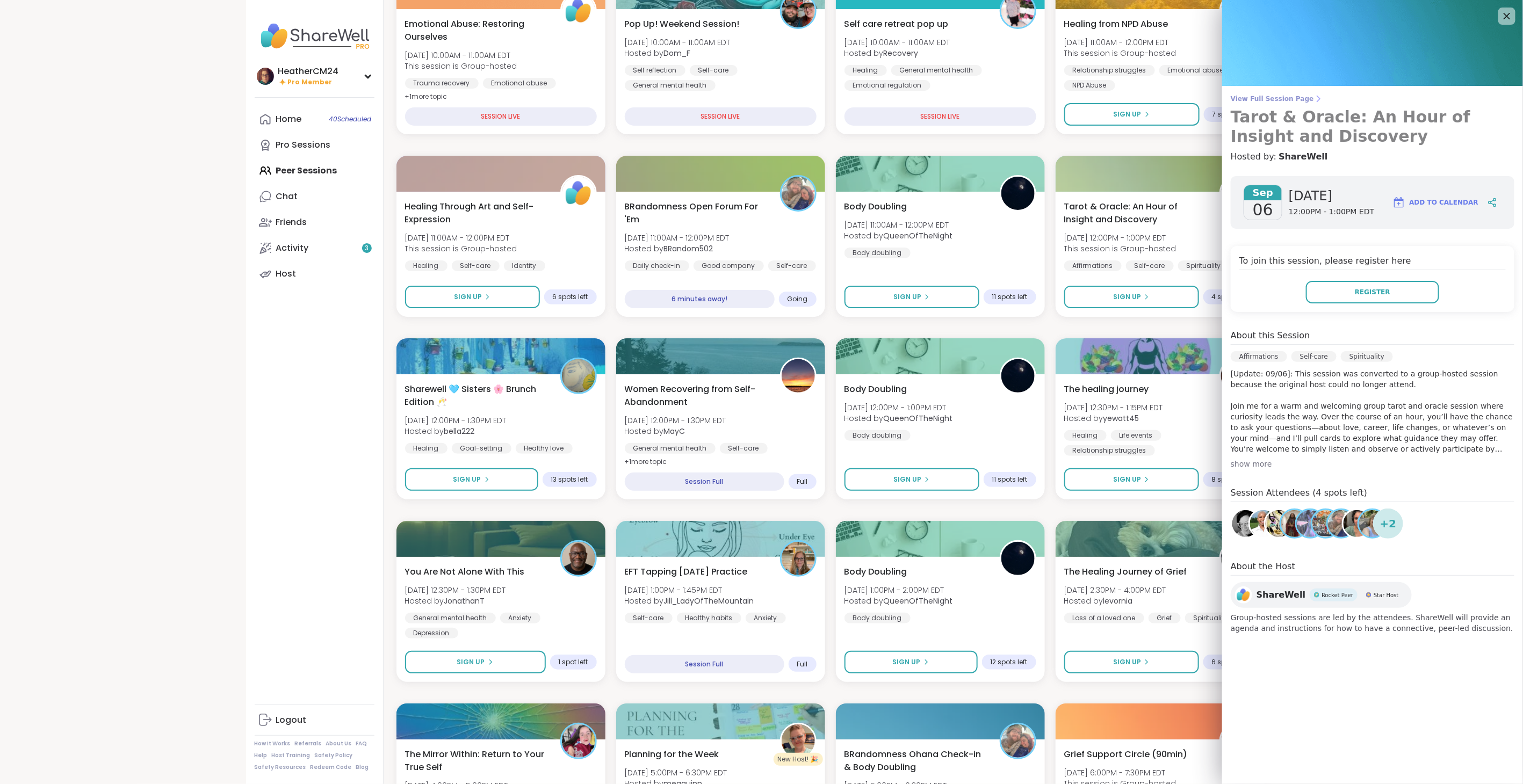
click at [1269, 100] on span "View Full Session Page" at bounding box center [1372, 98] width 283 height 8
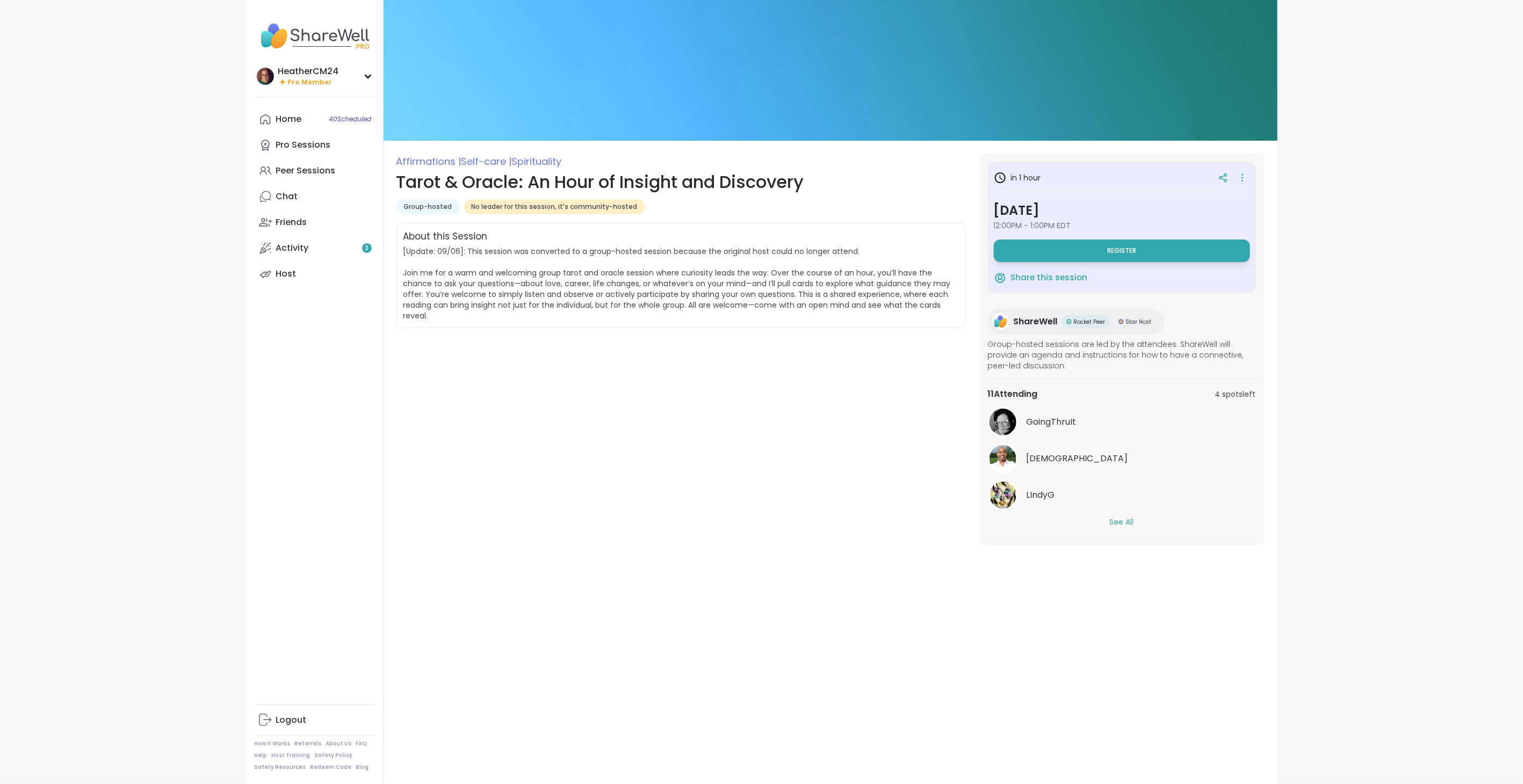
click at [1117, 522] on button "See All" at bounding box center [1122, 522] width 24 height 11
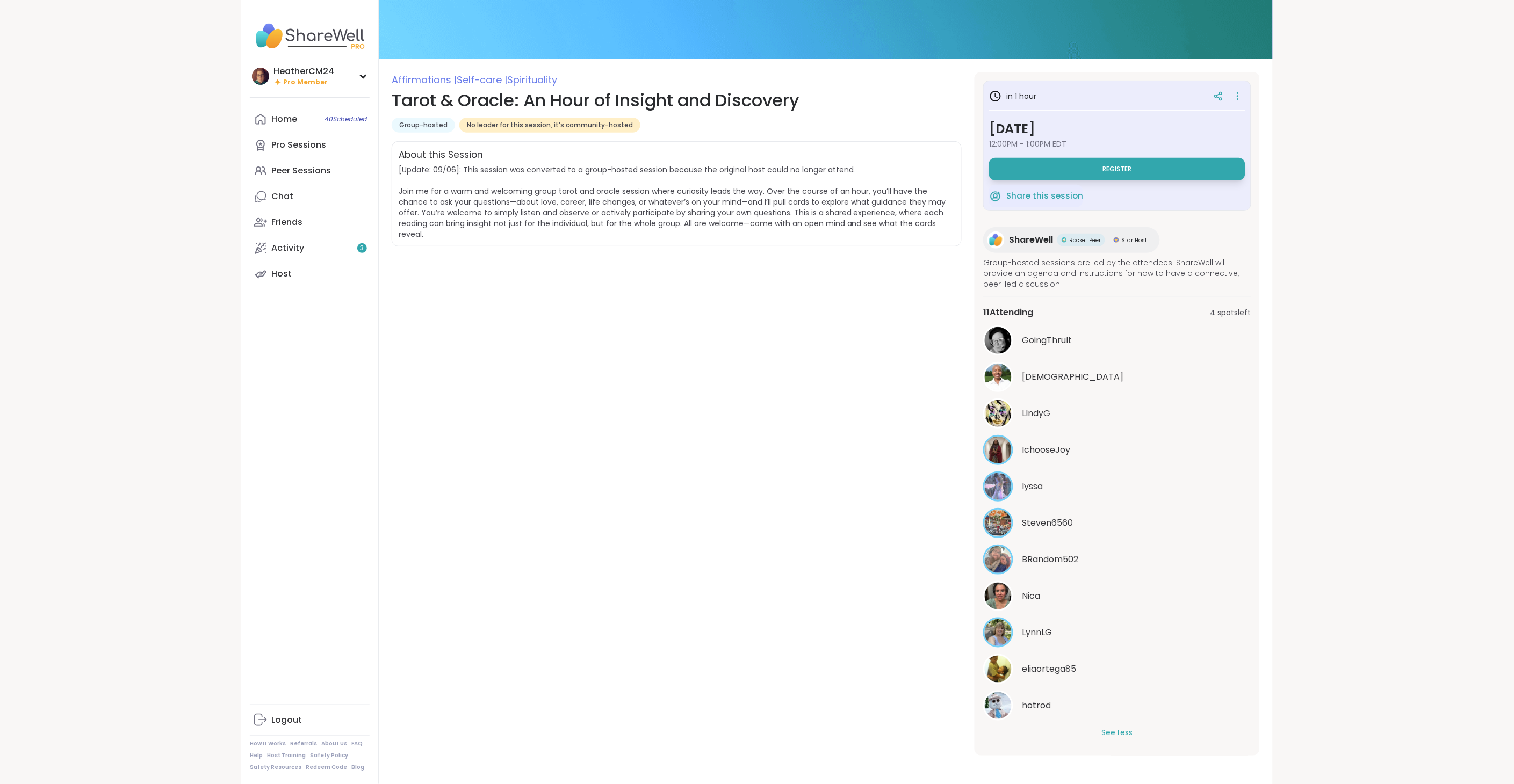
scroll to position [83, 0]
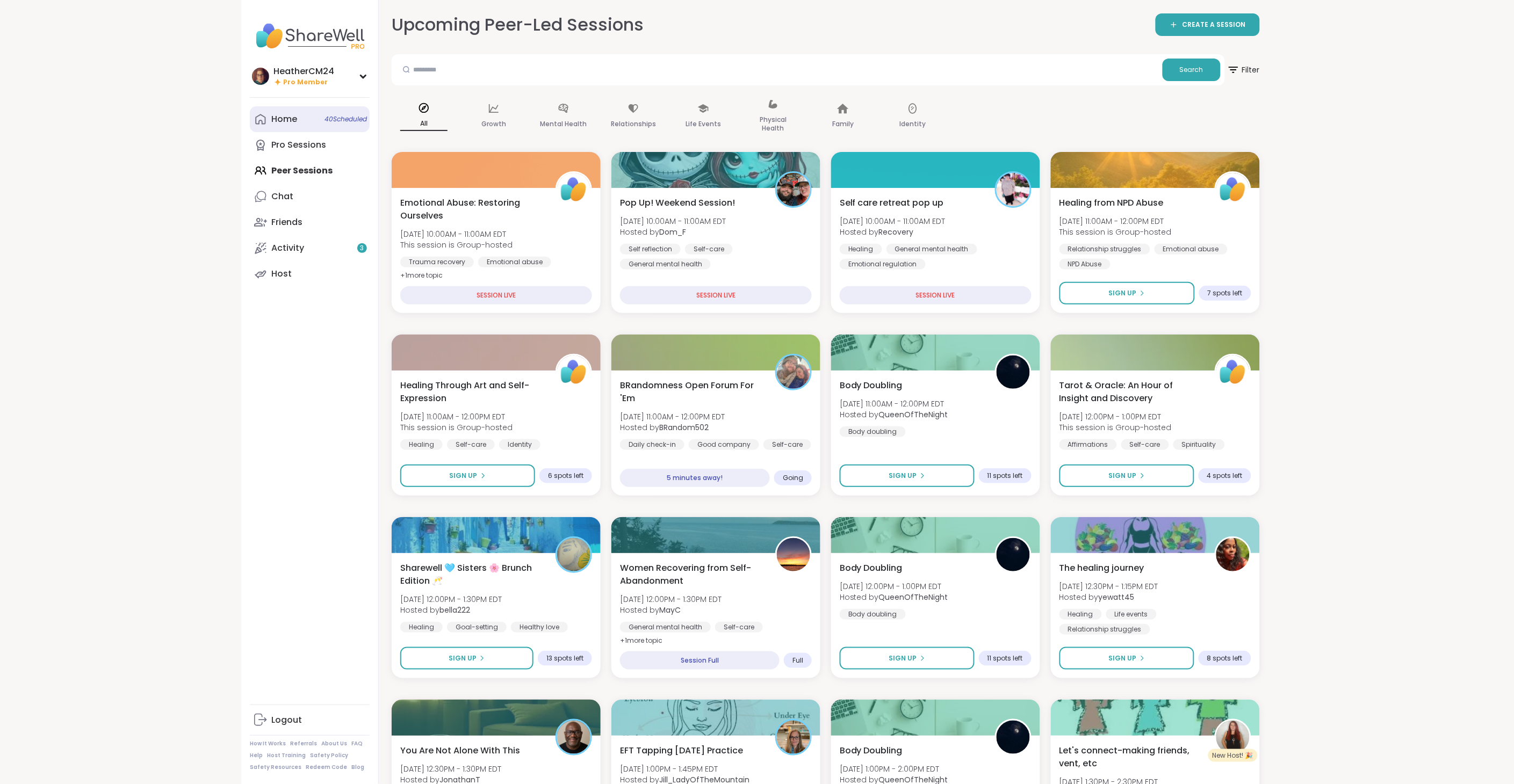
click at [283, 117] on div "Home 40 Scheduled" at bounding box center [284, 120] width 26 height 12
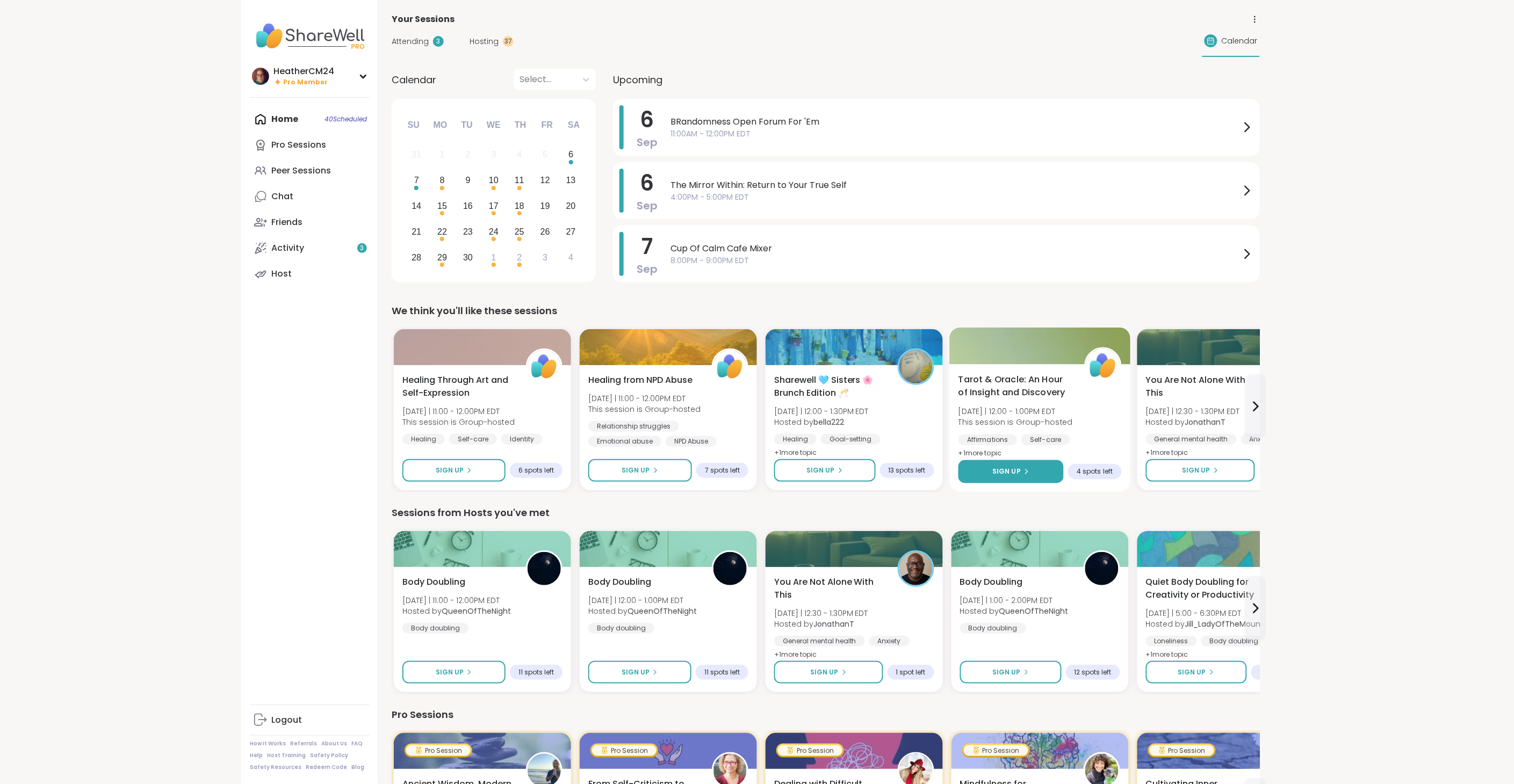
click at [1016, 473] on span "Sign Up" at bounding box center [1006, 471] width 28 height 10
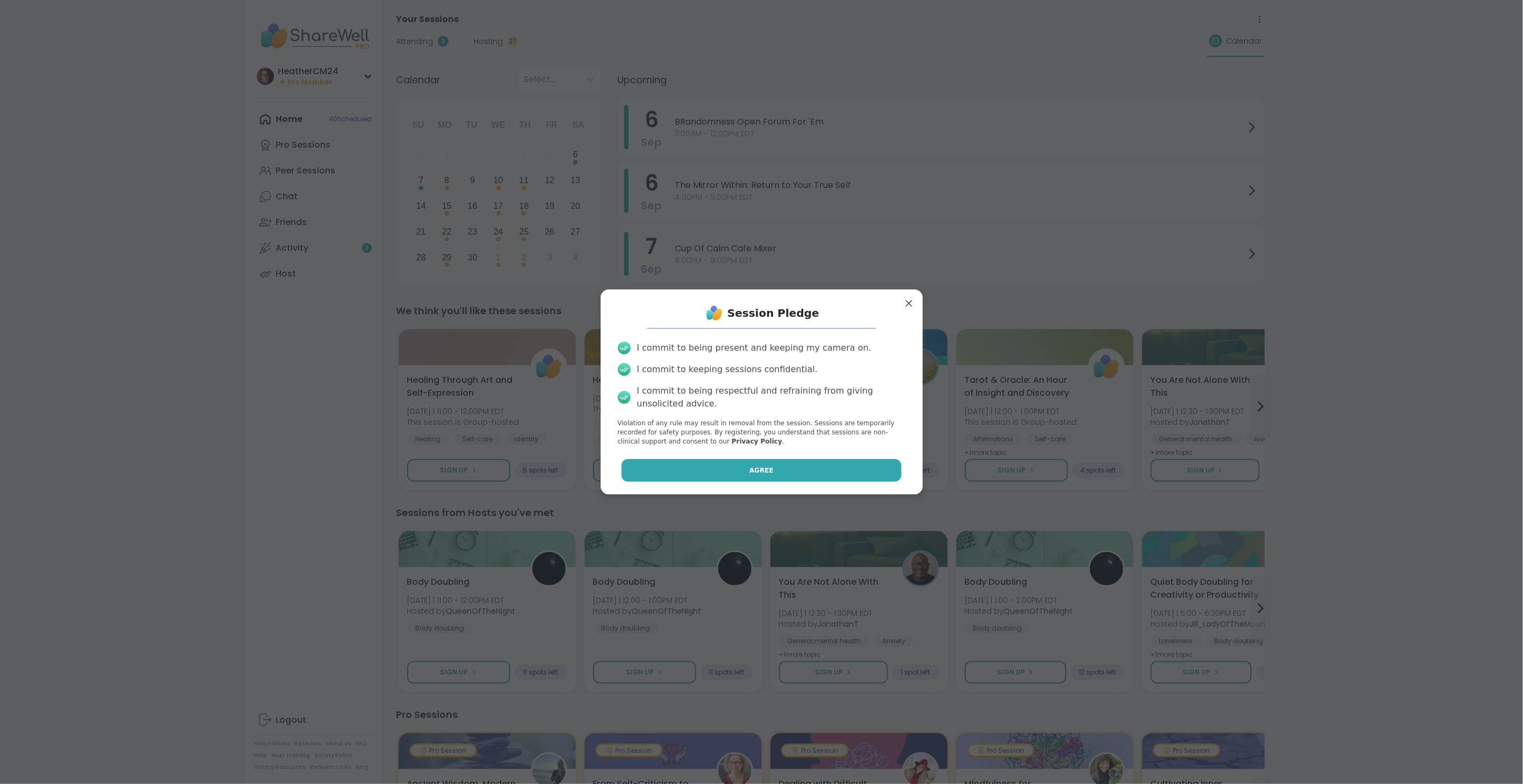
click at [798, 469] on button "Agree" at bounding box center [761, 470] width 280 height 22
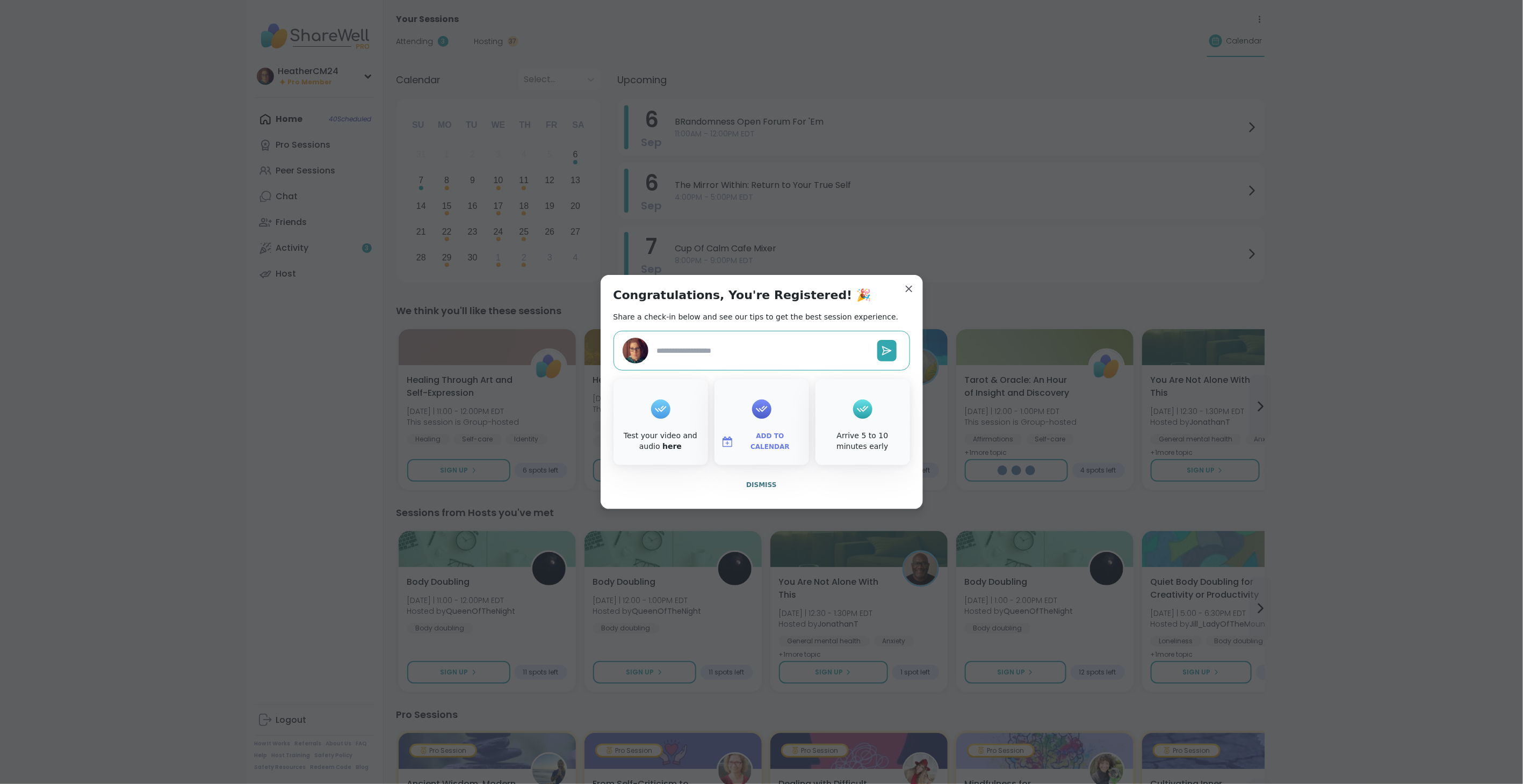
type textarea "*"
click at [754, 483] on span "Dismiss" at bounding box center [761, 484] width 30 height 7
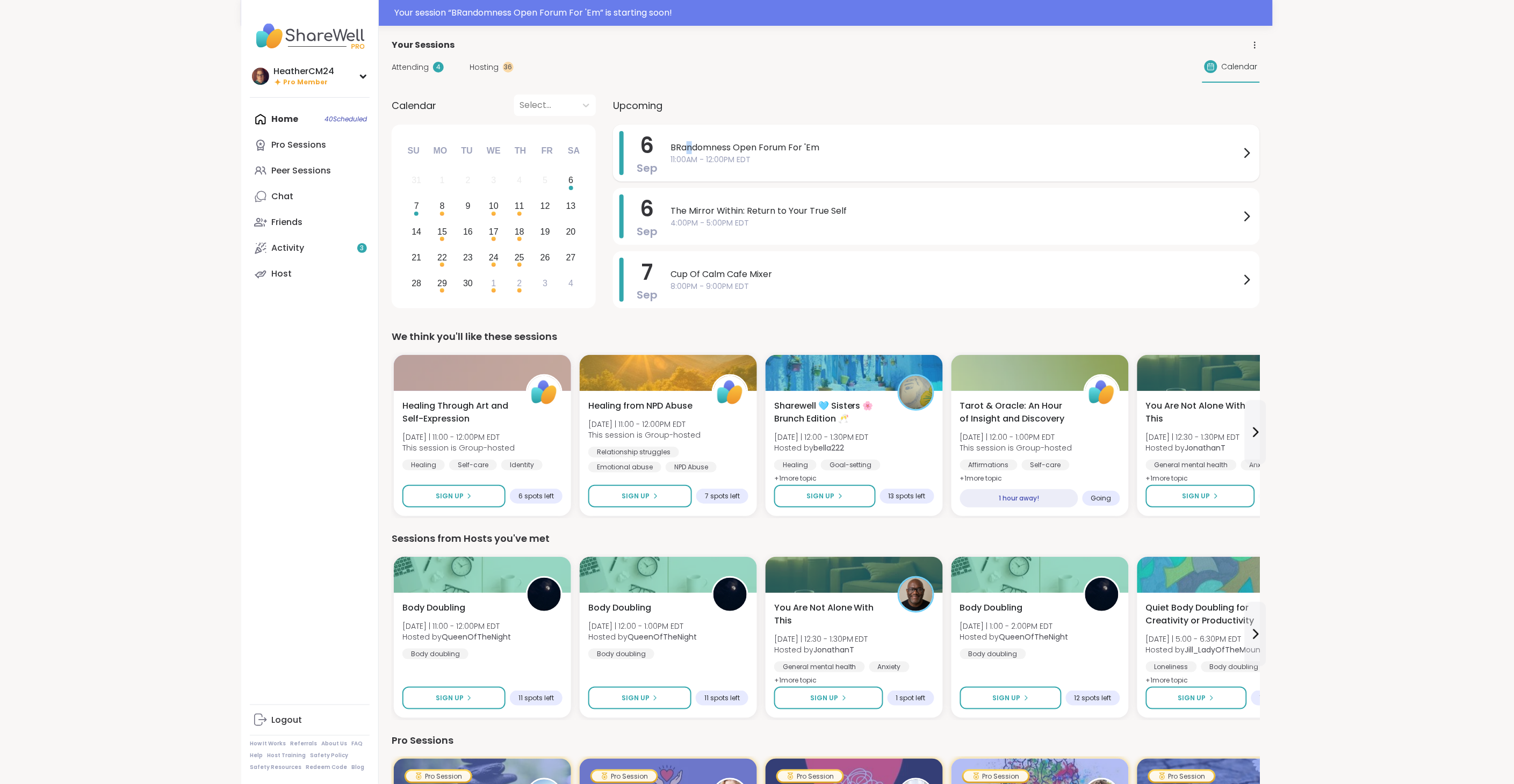
drag, startPoint x: 688, startPoint y: 141, endPoint x: 693, endPoint y: 151, distance: 11.2
click at [693, 149] on span "BRandomness Open Forum For 'Em" at bounding box center [955, 147] width 570 height 13
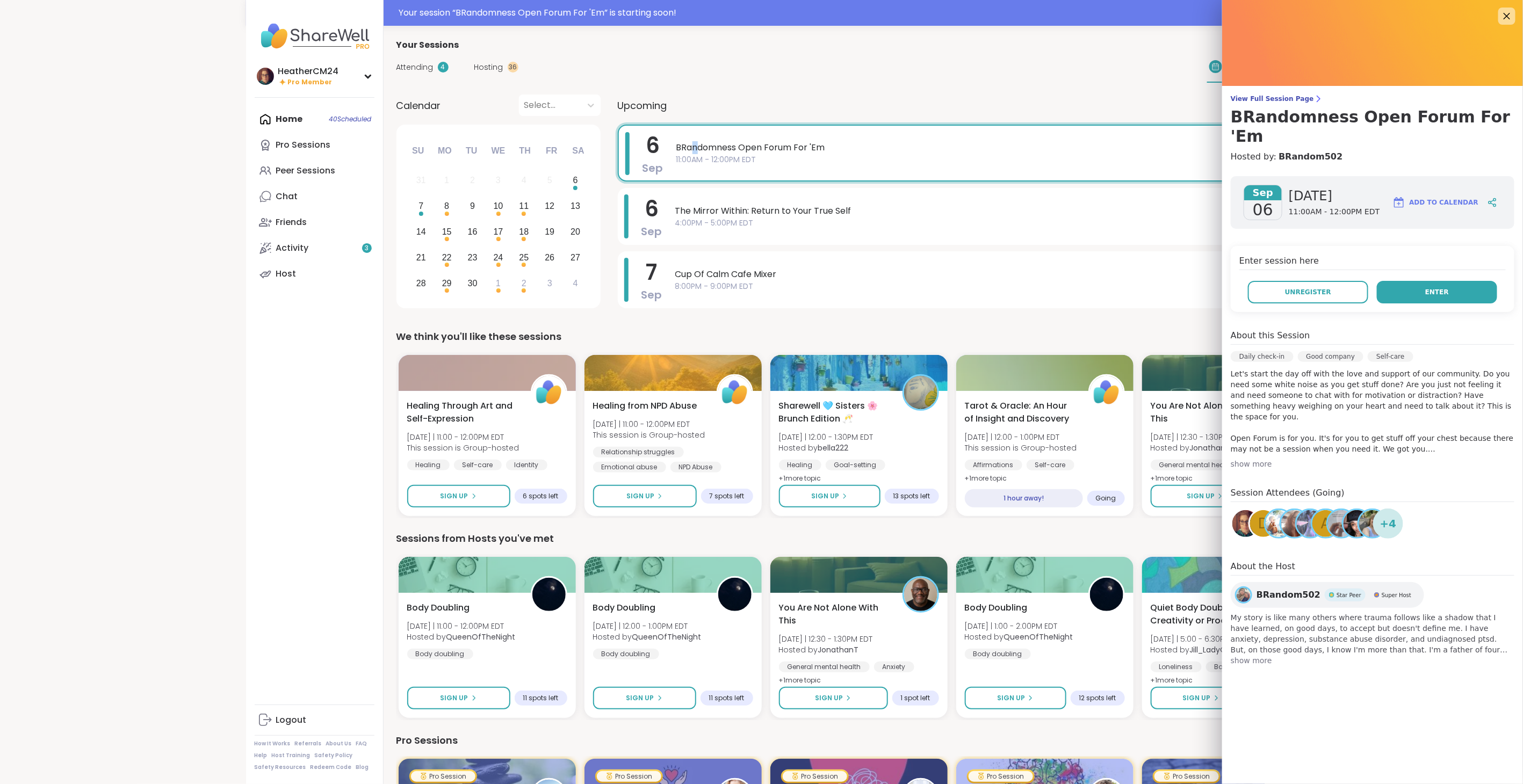
click at [1393, 281] on button "Enter" at bounding box center [1437, 292] width 120 height 22
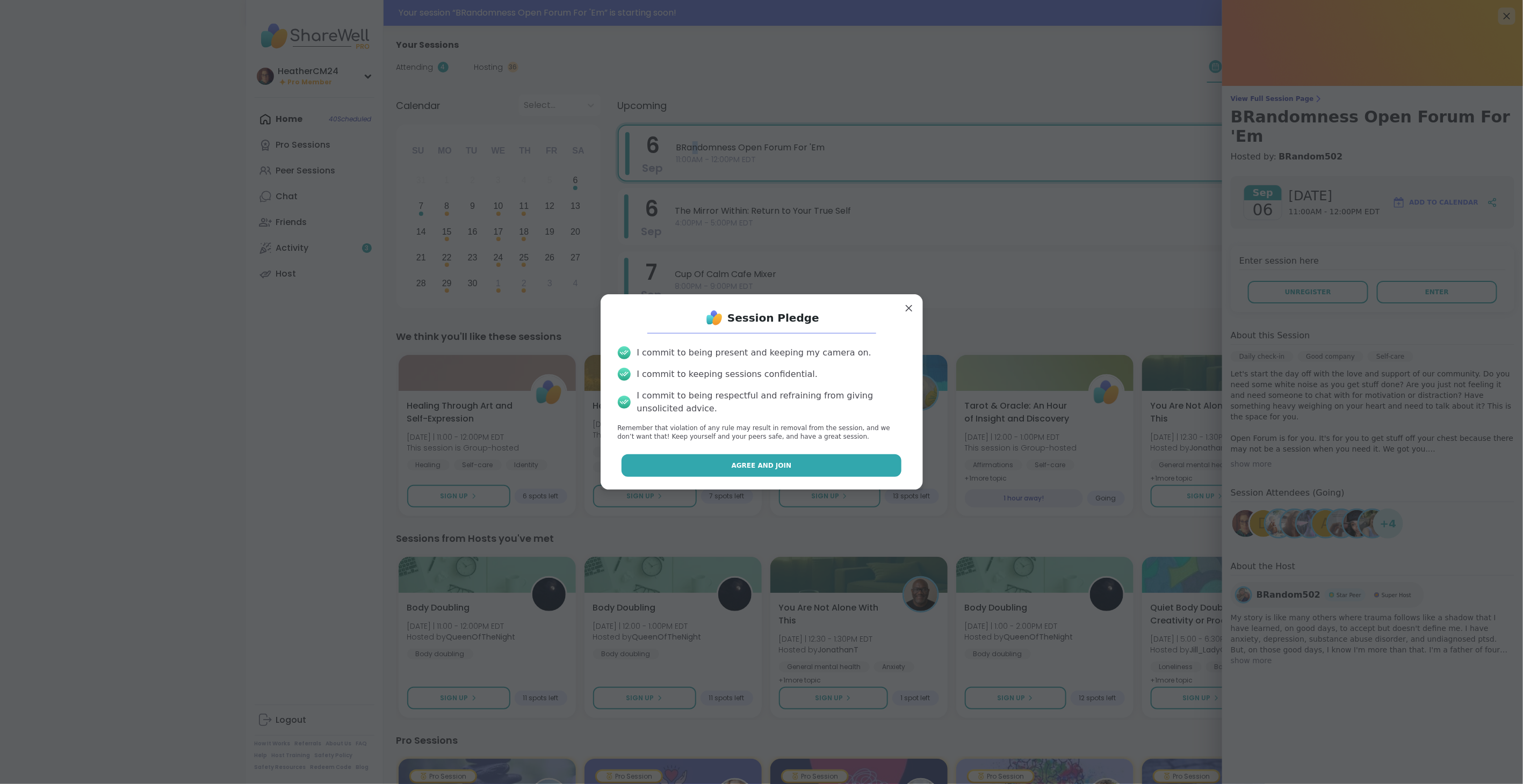
click at [783, 462] on button "Agree and Join" at bounding box center [761, 465] width 280 height 22
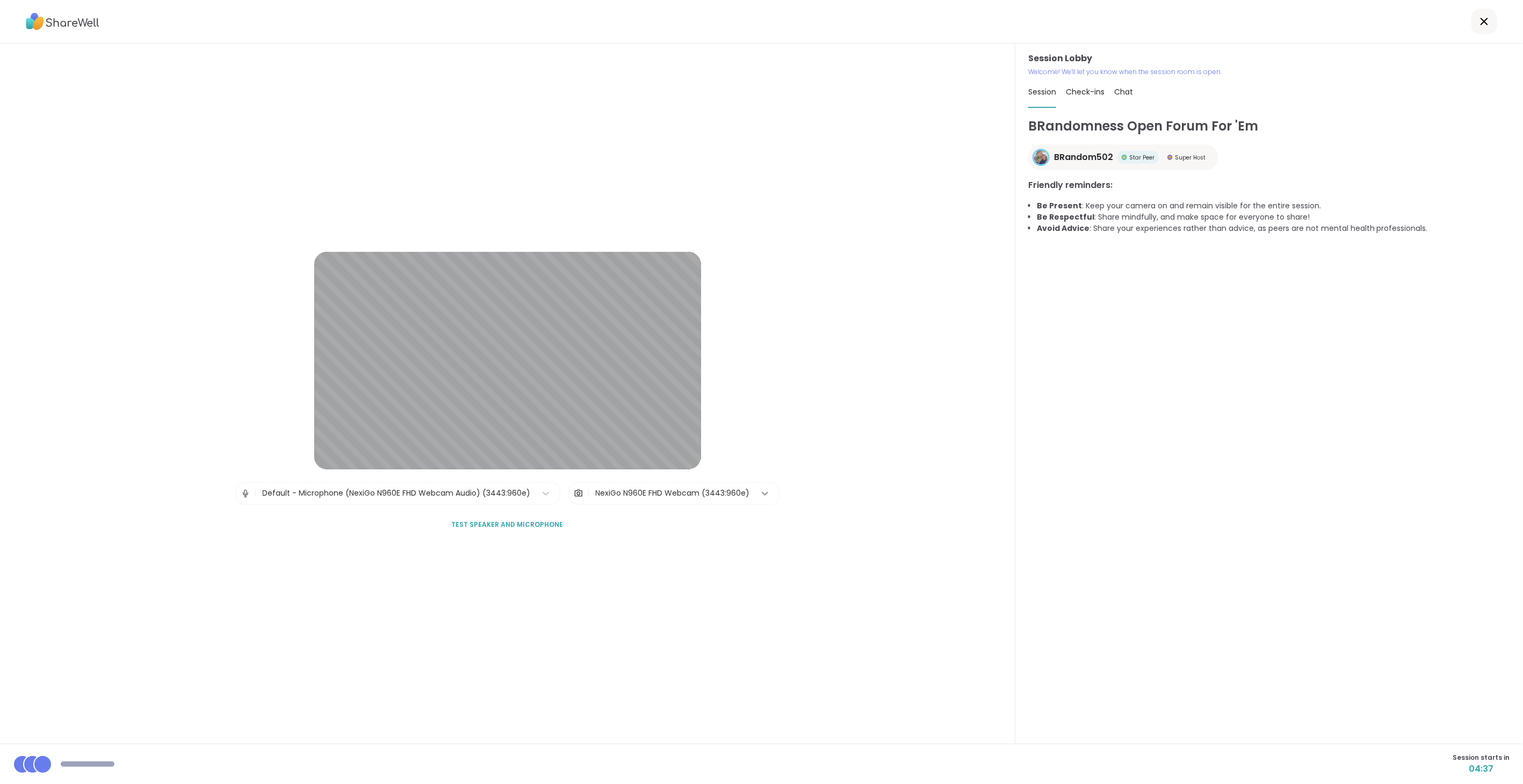
click at [760, 490] on icon at bounding box center [765, 493] width 11 height 11
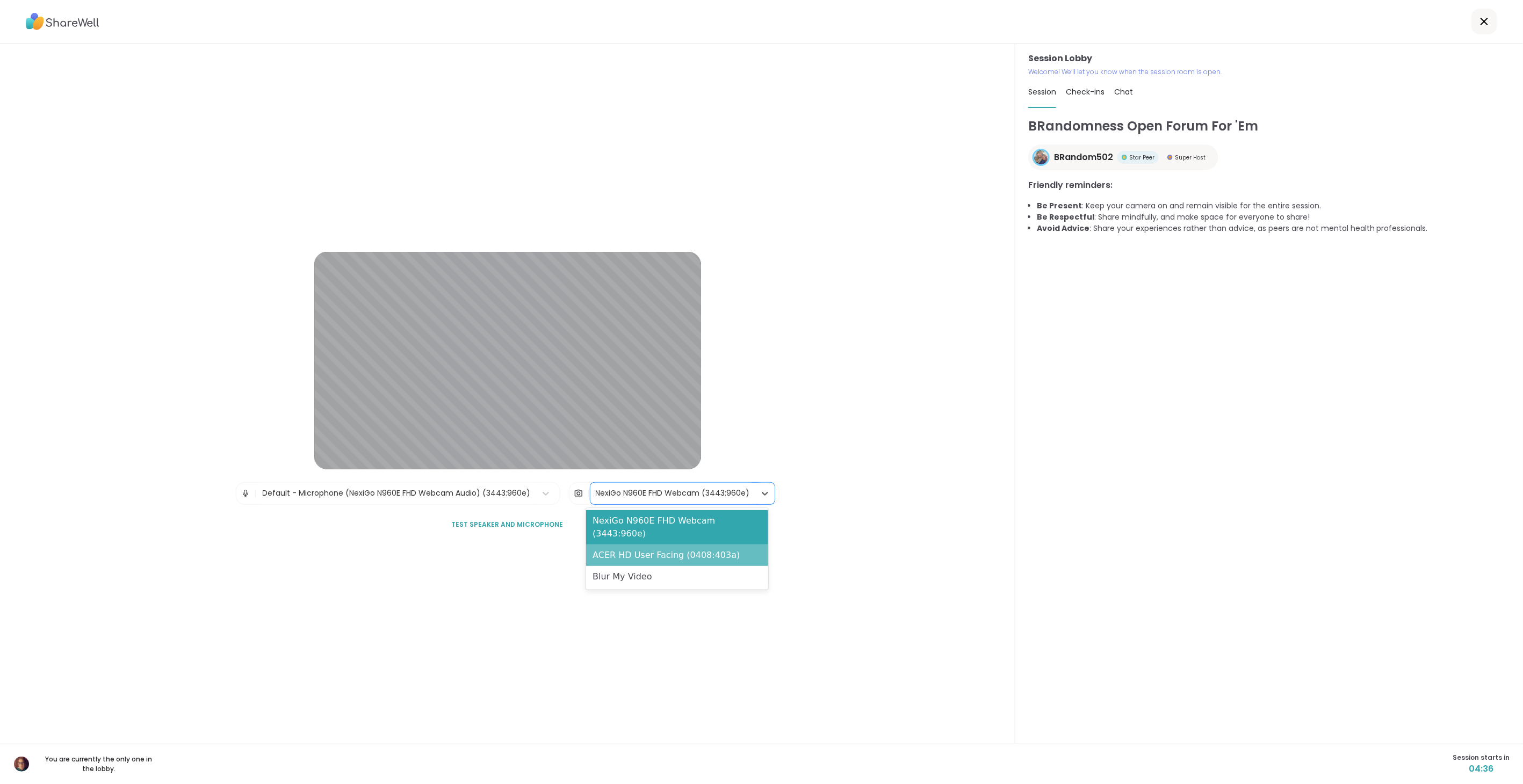
click at [745, 545] on div "ACER HD User Facing (0408:403a)" at bounding box center [677, 555] width 182 height 22
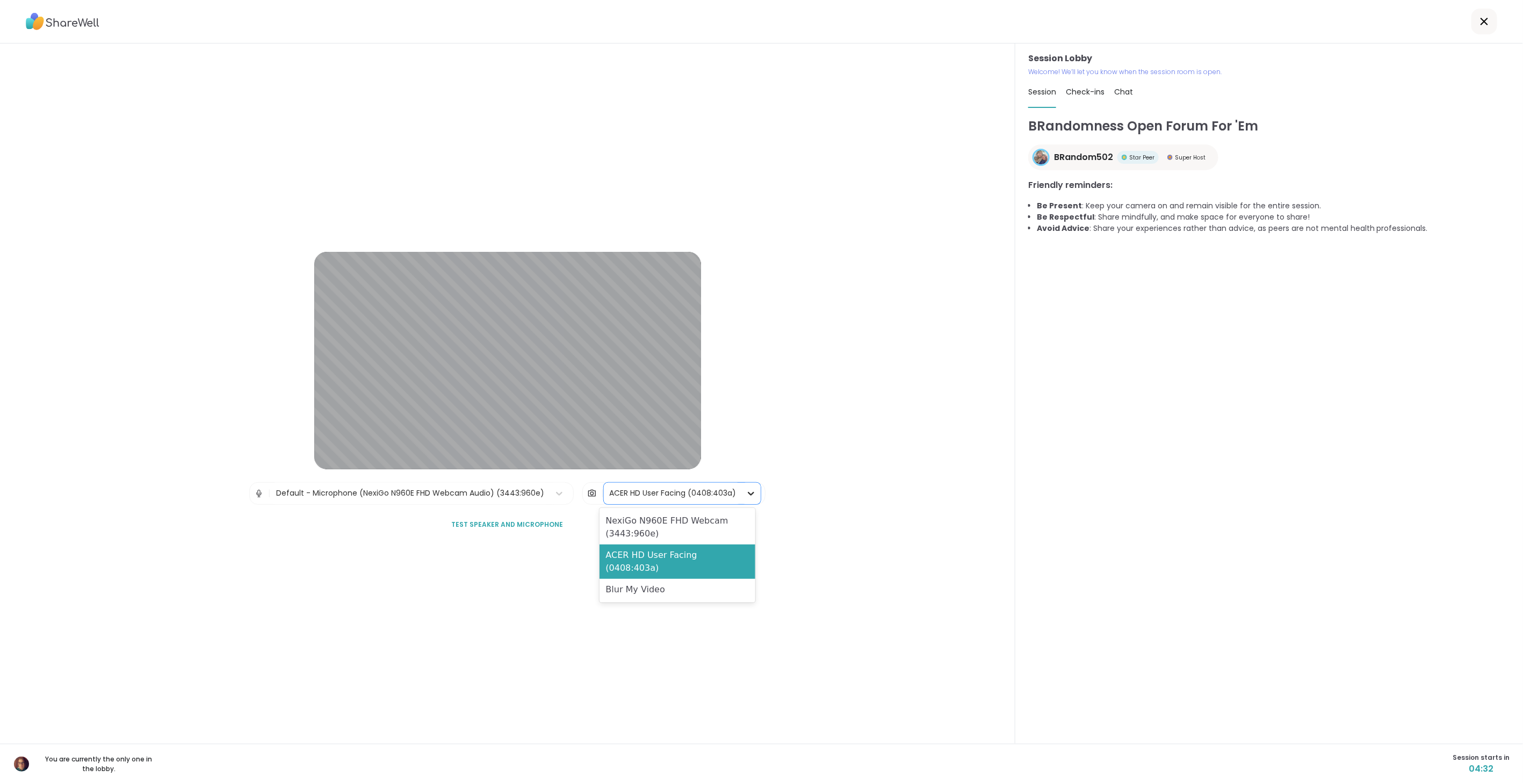
click at [747, 494] on icon at bounding box center [751, 493] width 11 height 11
click at [725, 527] on div "NexiGo N960E FHD Webcam (3443:960e)" at bounding box center [677, 527] width 156 height 34
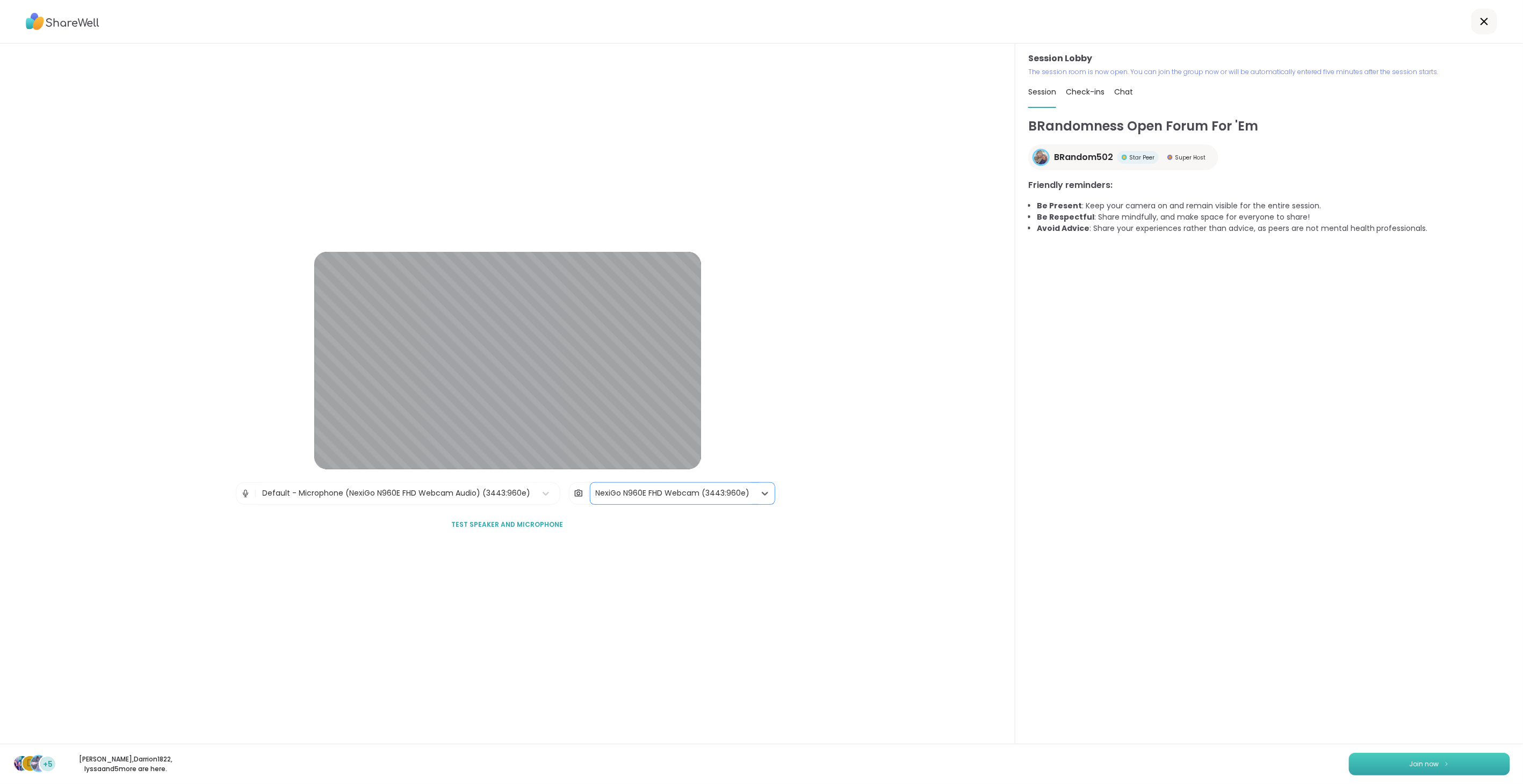
click at [1438, 759] on button "Join now" at bounding box center [1429, 763] width 161 height 22
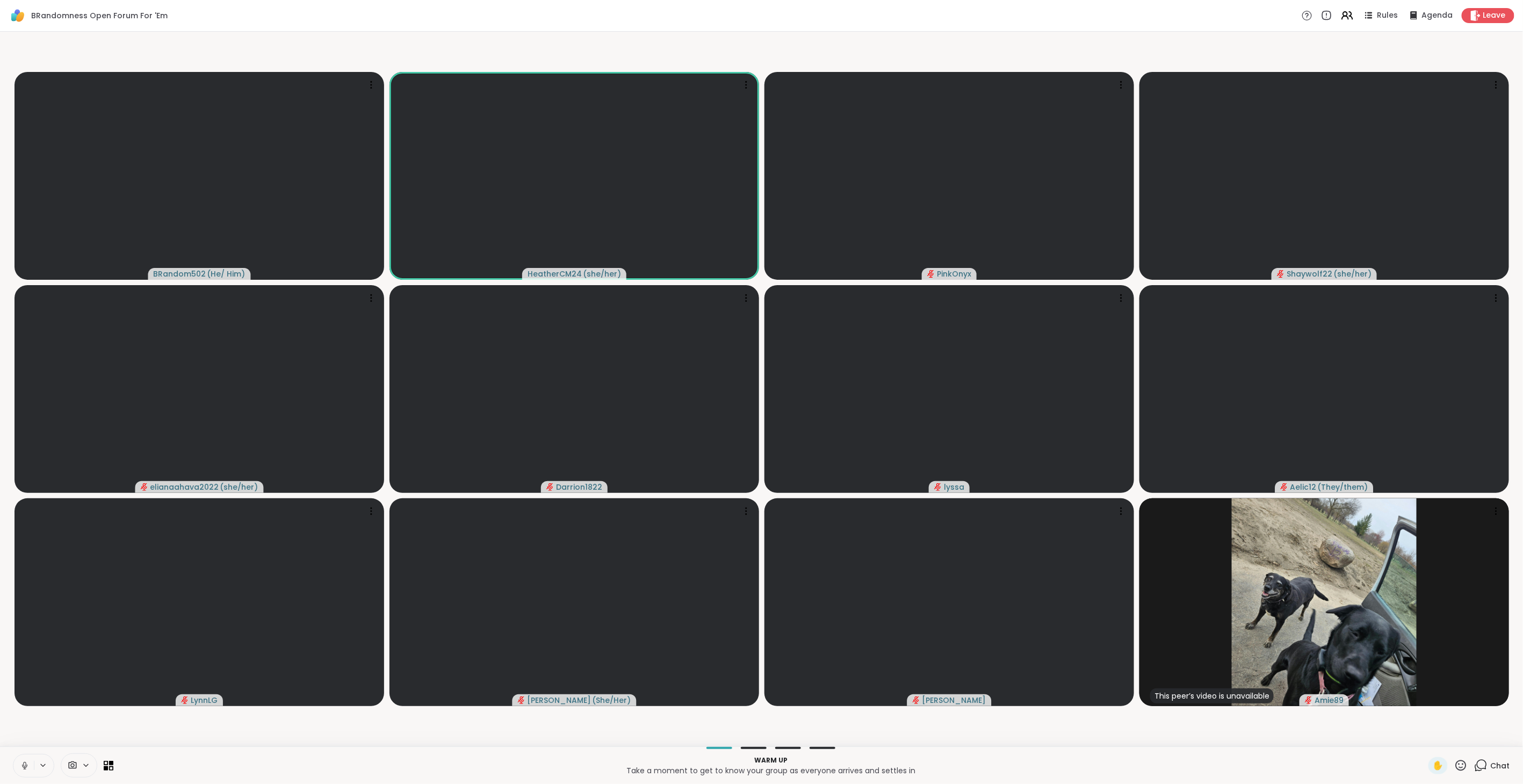
click at [23, 765] on icon at bounding box center [25, 765] width 10 height 10
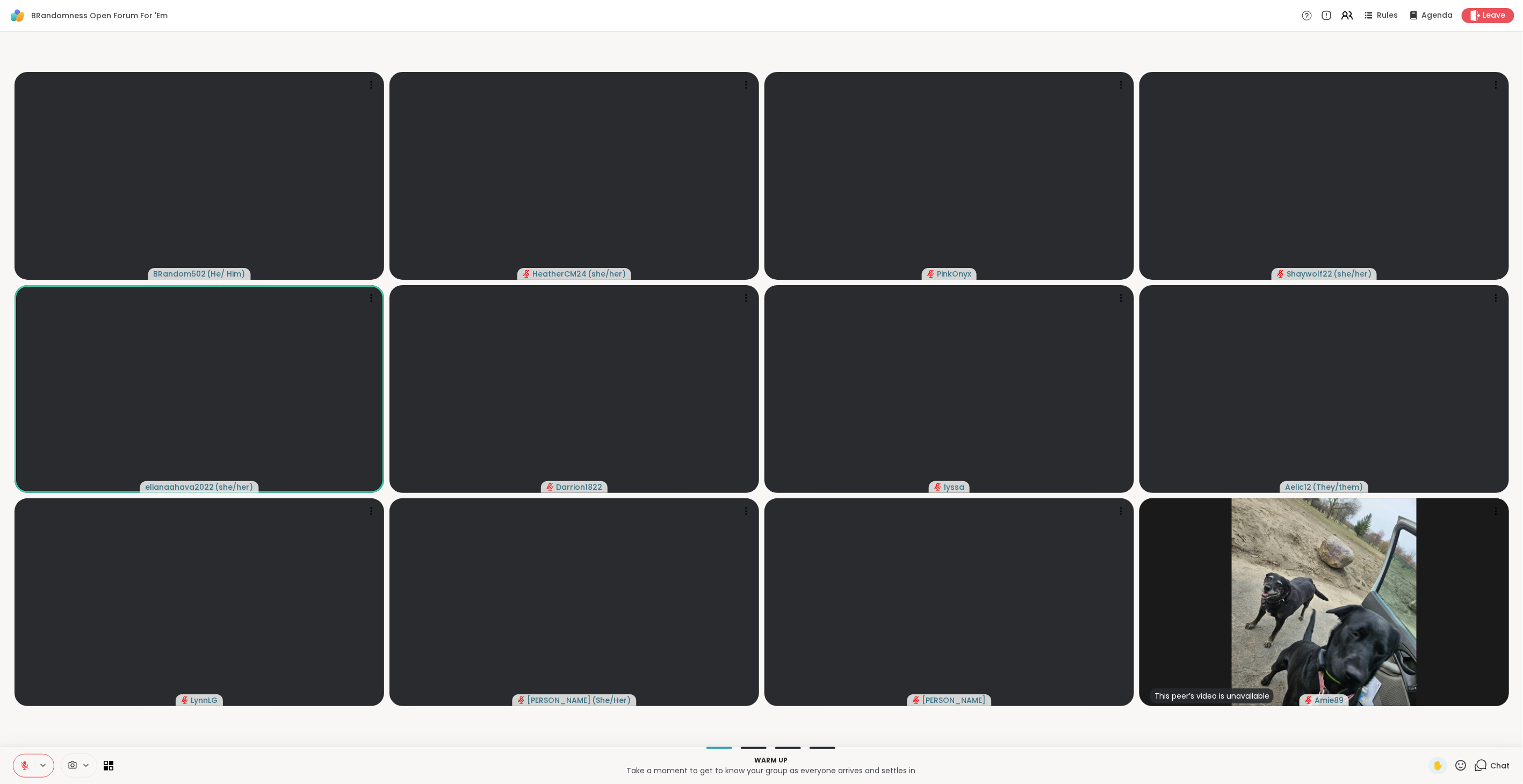
click at [27, 760] on icon at bounding box center [25, 765] width 10 height 10
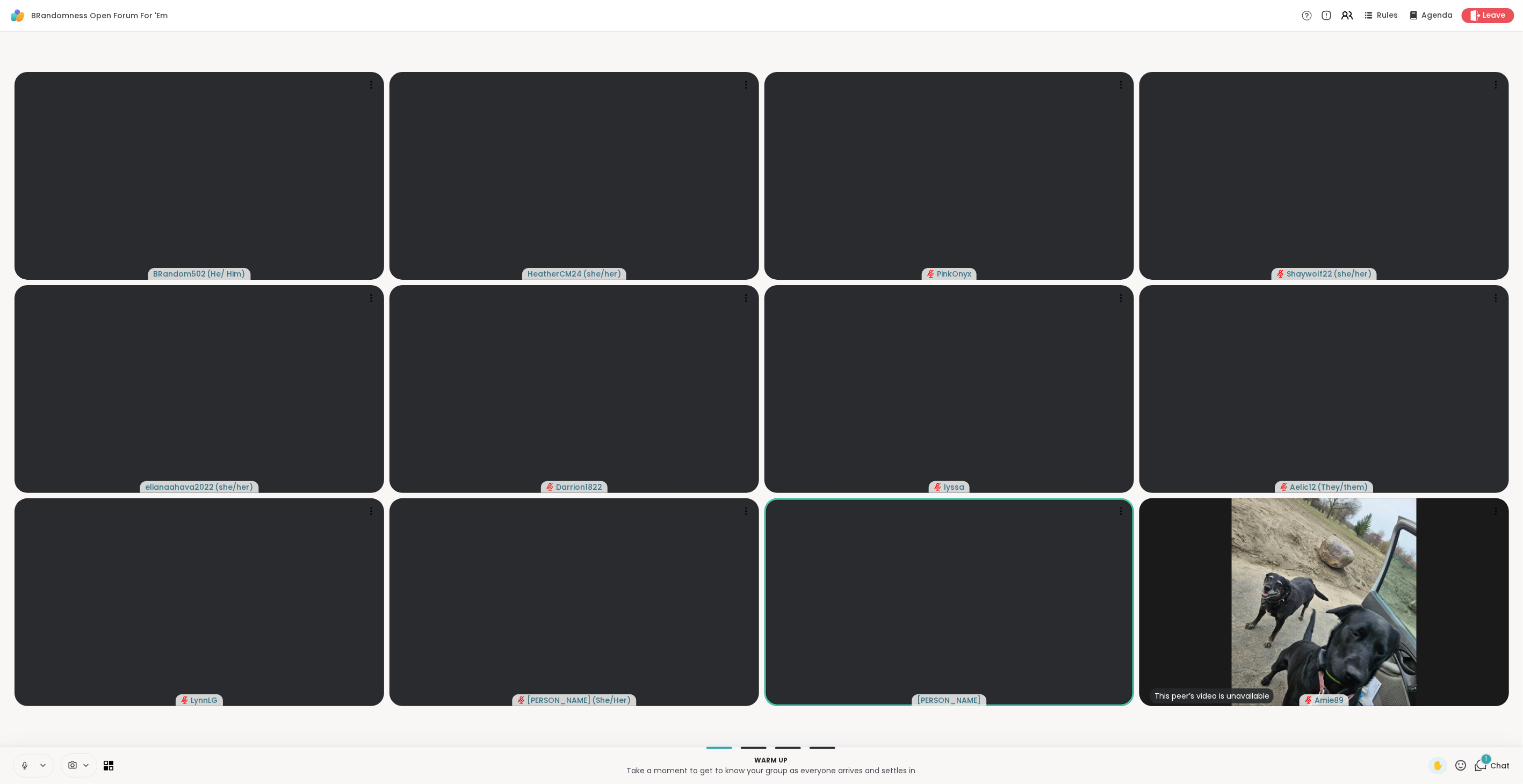
click at [1454, 763] on icon at bounding box center [1461, 765] width 13 height 13
click at [1424, 738] on span "❤️" at bounding box center [1429, 737] width 11 height 13
click at [1474, 763] on icon at bounding box center [1481, 765] width 13 height 13
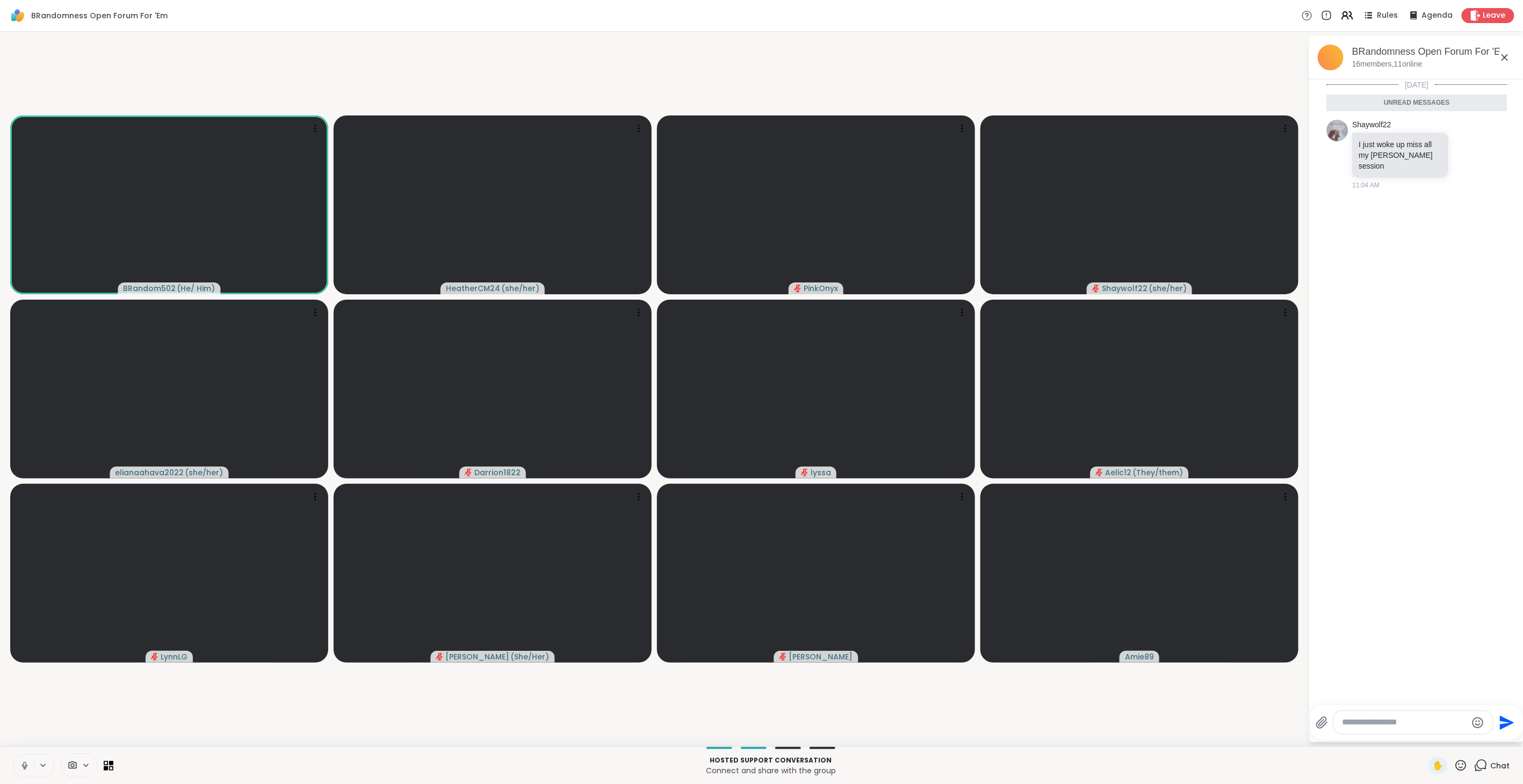
click at [24, 760] on icon at bounding box center [25, 765] width 10 height 10
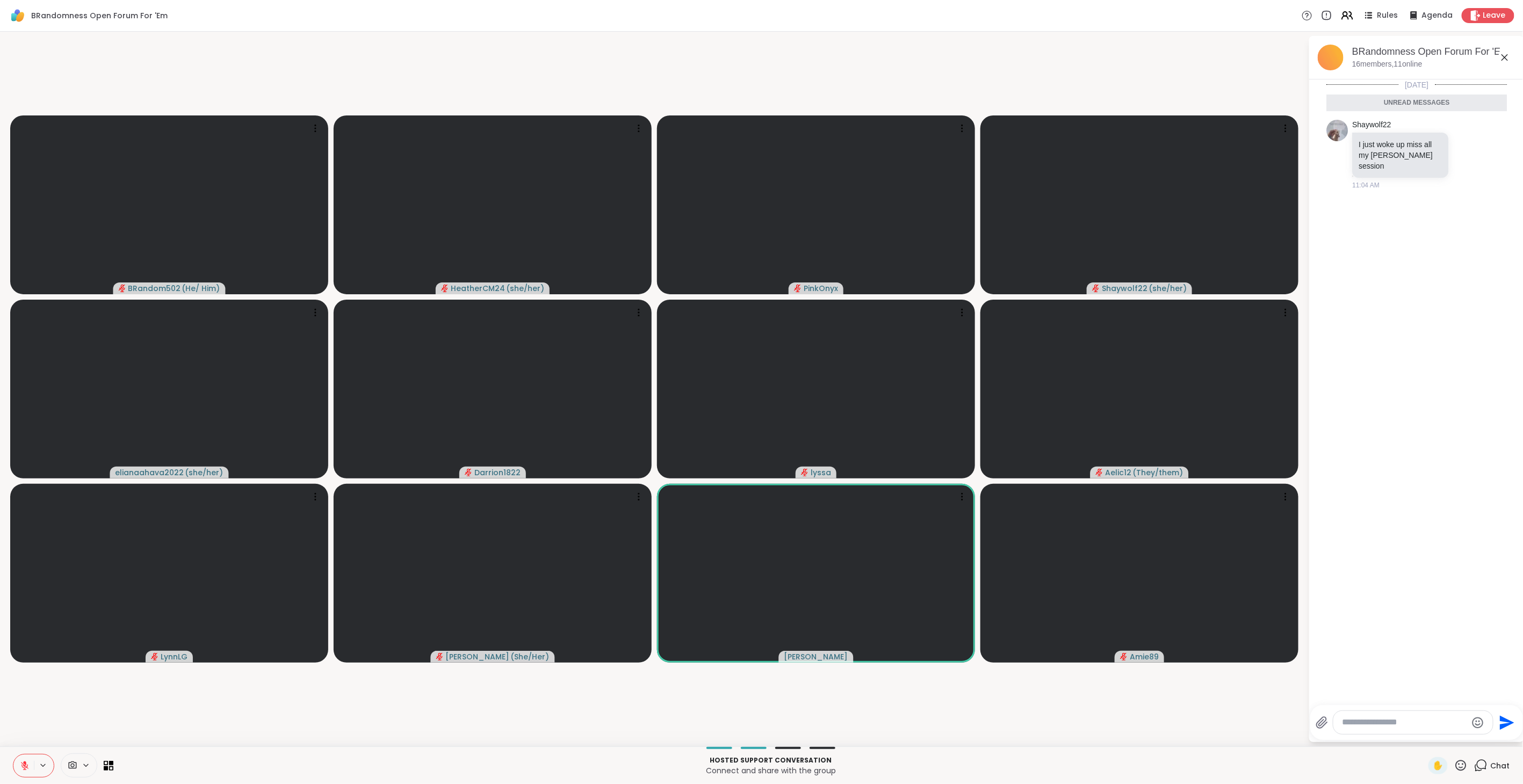
click at [25, 765] on icon at bounding box center [25, 765] width 7 height 7
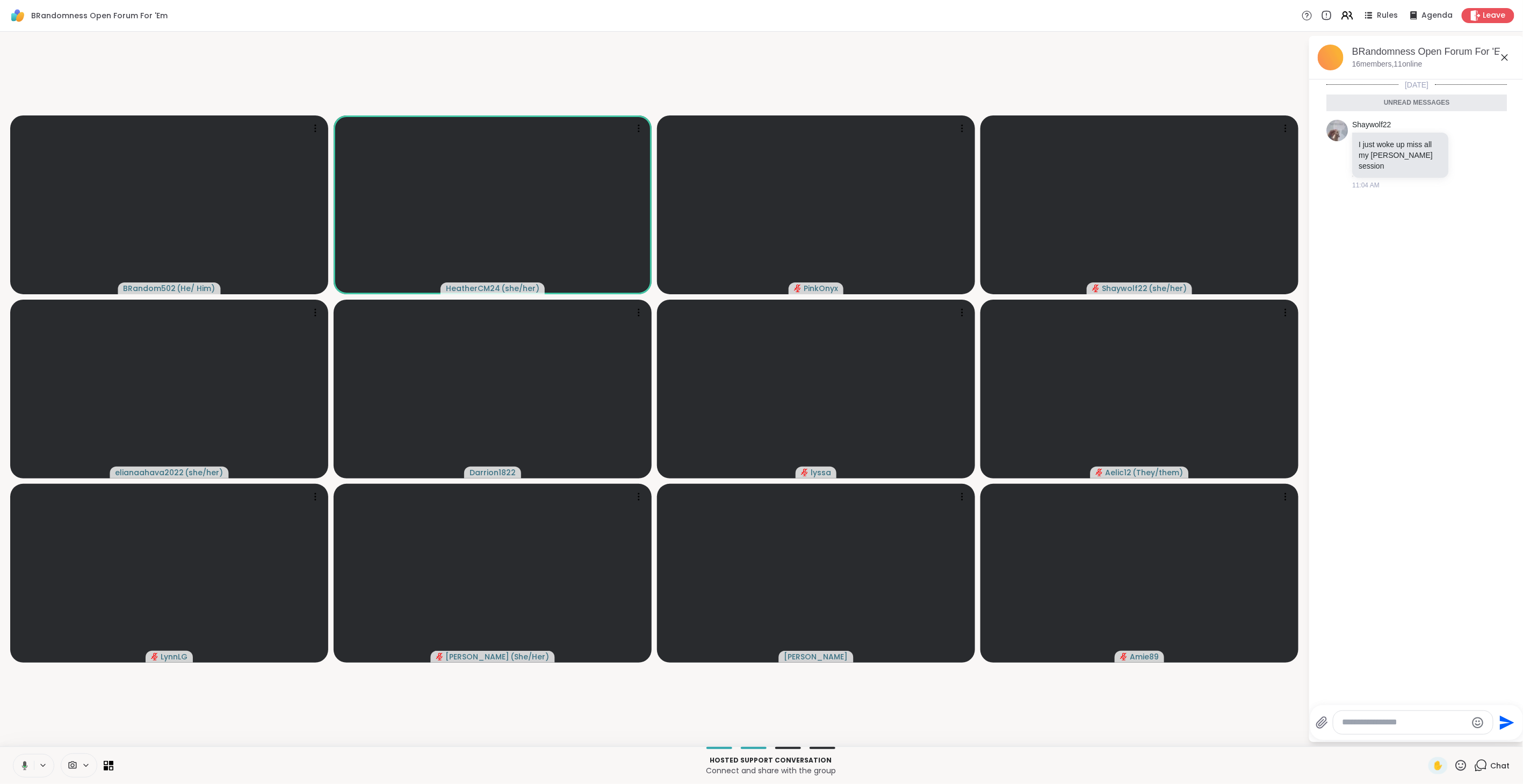
click at [1456, 769] on icon at bounding box center [1461, 765] width 11 height 11
click at [1424, 734] on span "❤️" at bounding box center [1429, 737] width 11 height 13
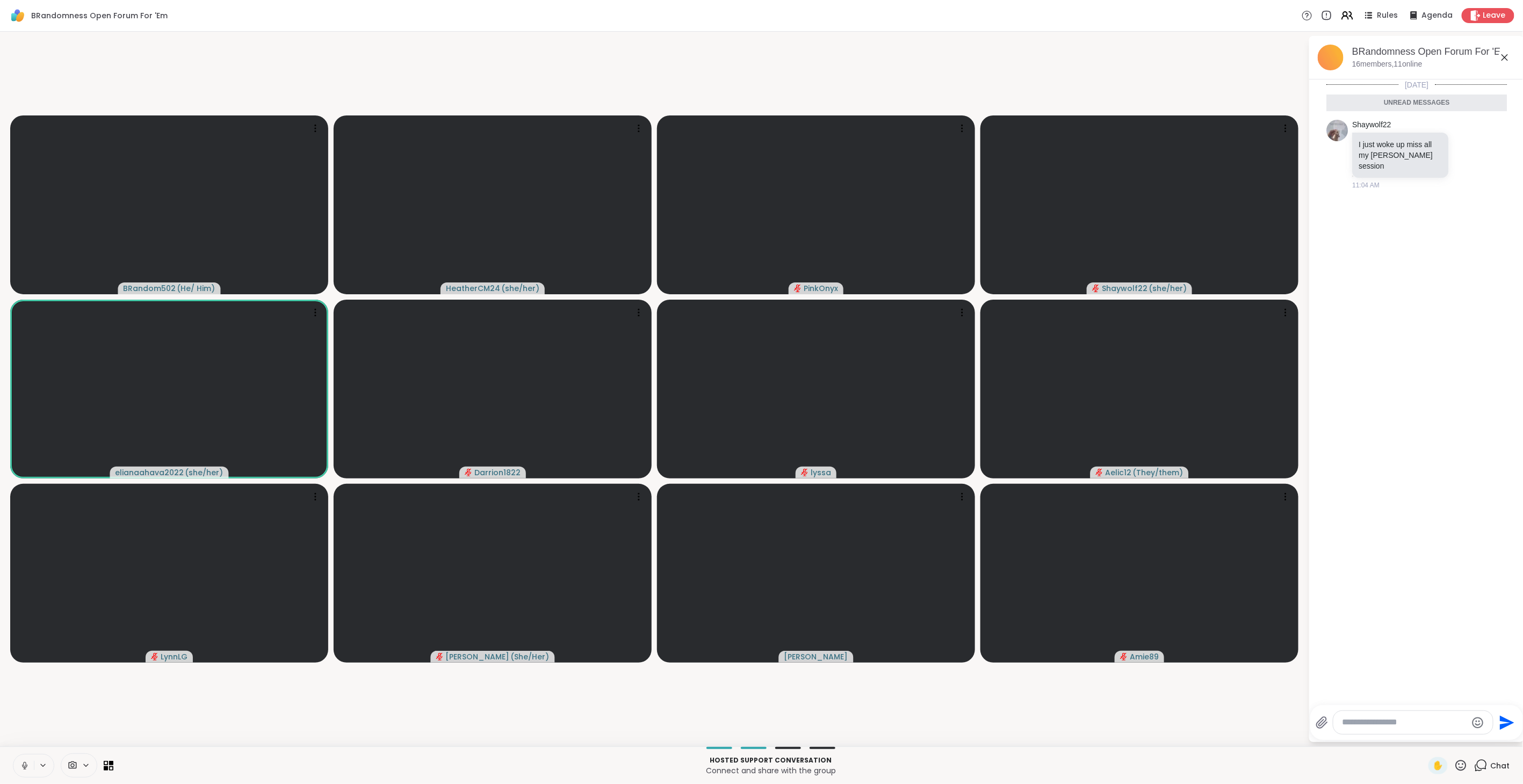
click at [25, 762] on icon at bounding box center [24, 764] width 2 height 5
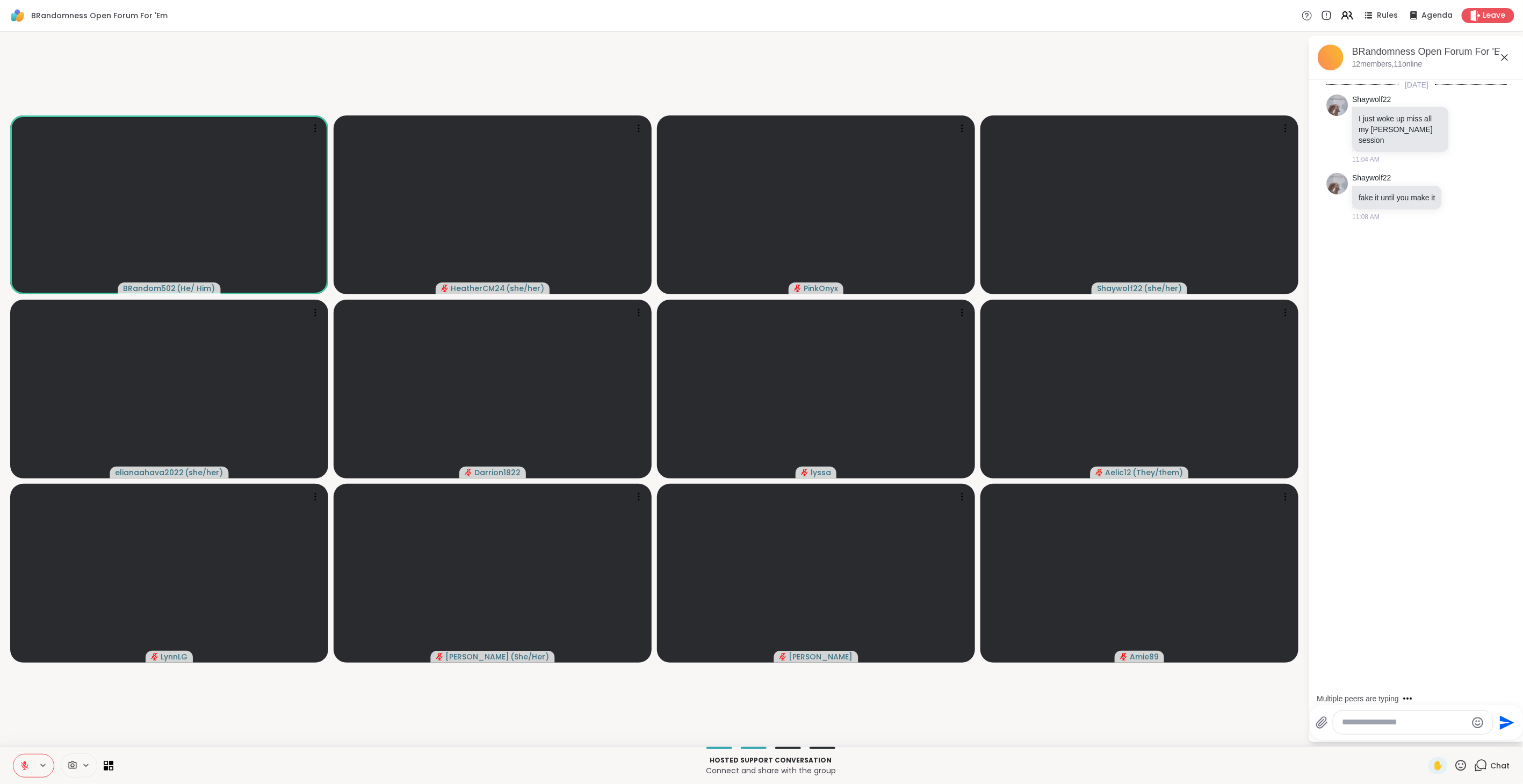
click at [1454, 761] on icon at bounding box center [1461, 765] width 13 height 13
click at [1424, 741] on span "❤️" at bounding box center [1429, 737] width 11 height 13
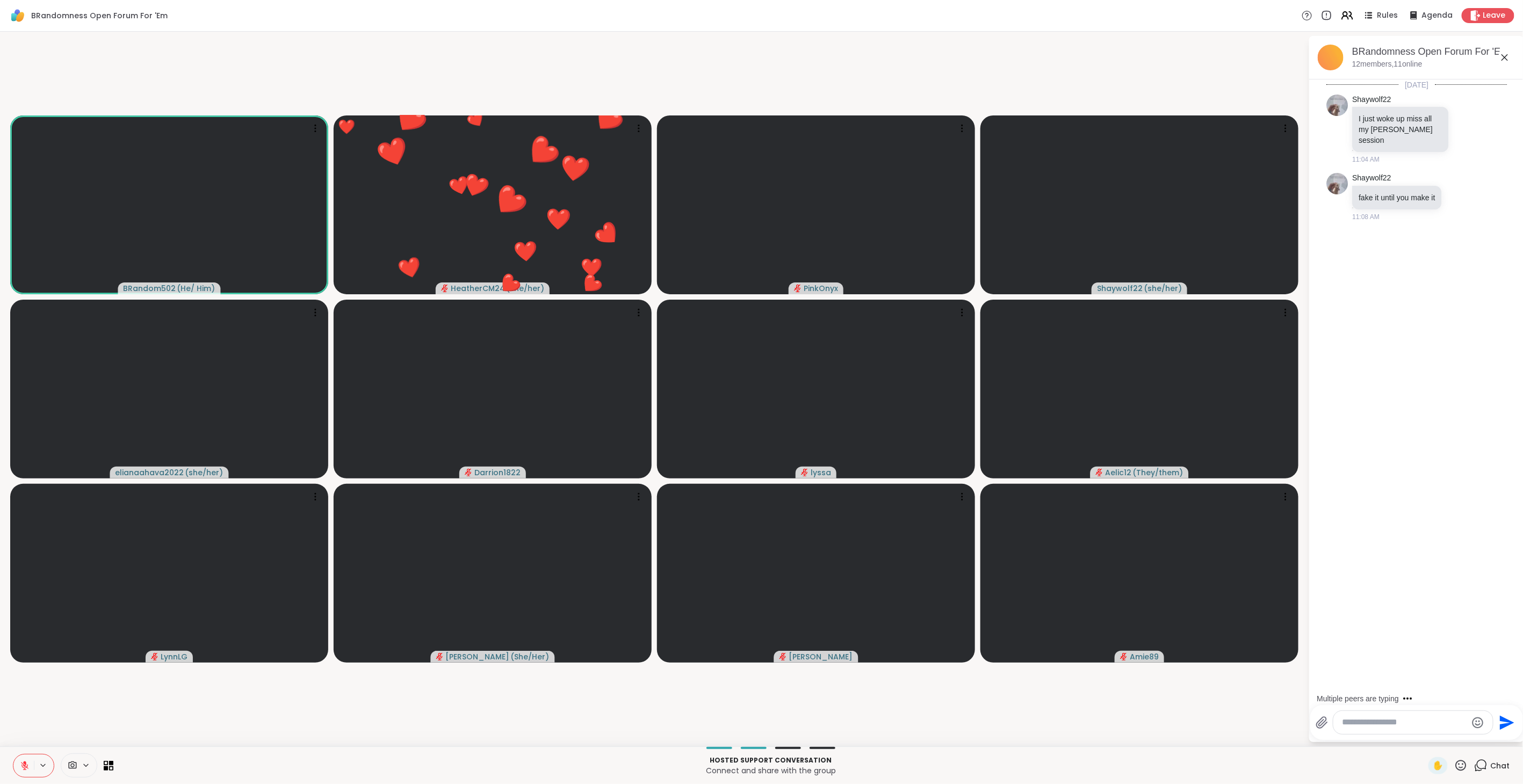
click at [1400, 727] on textarea "Type your message" at bounding box center [1404, 722] width 125 height 11
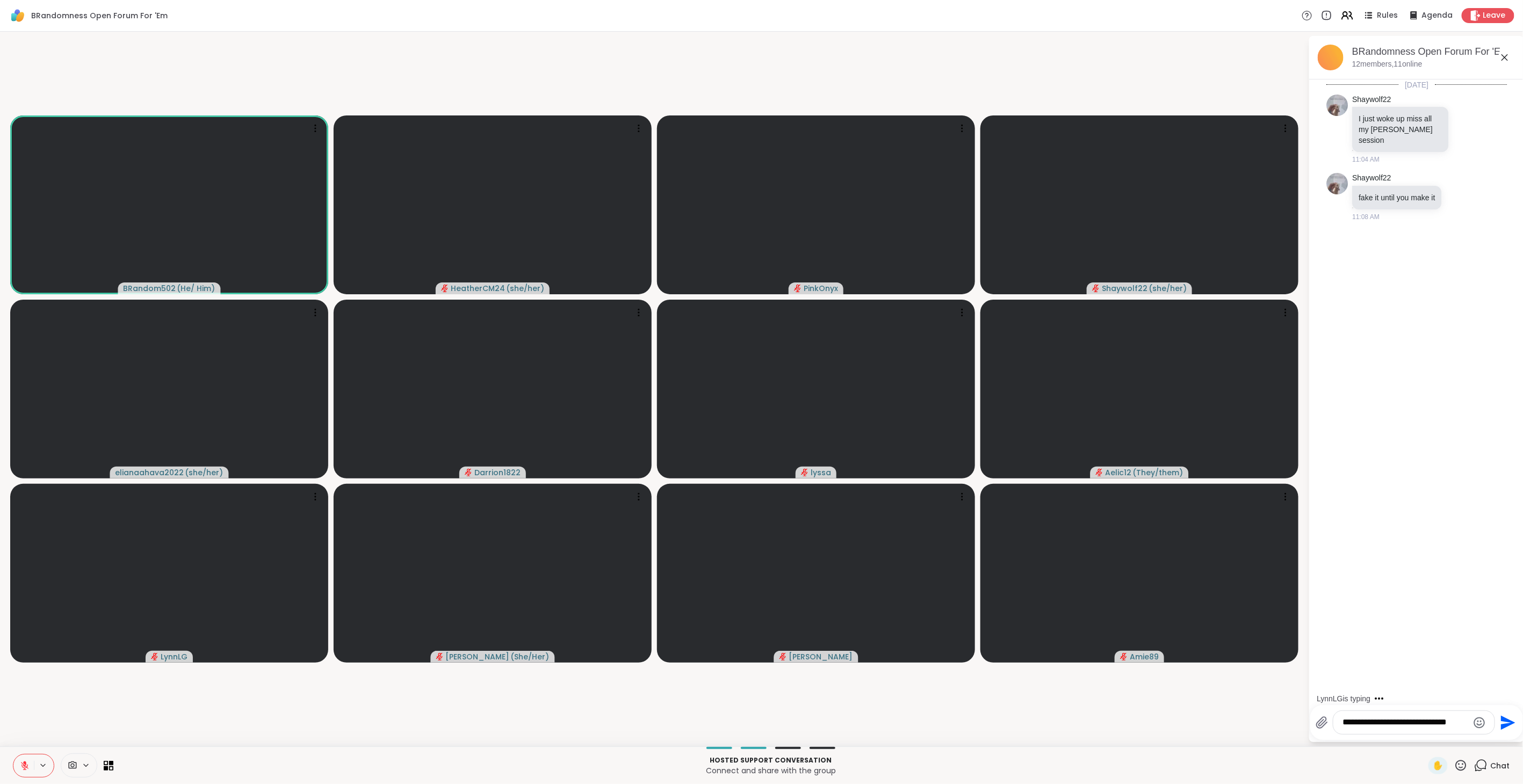
type textarea "**********"
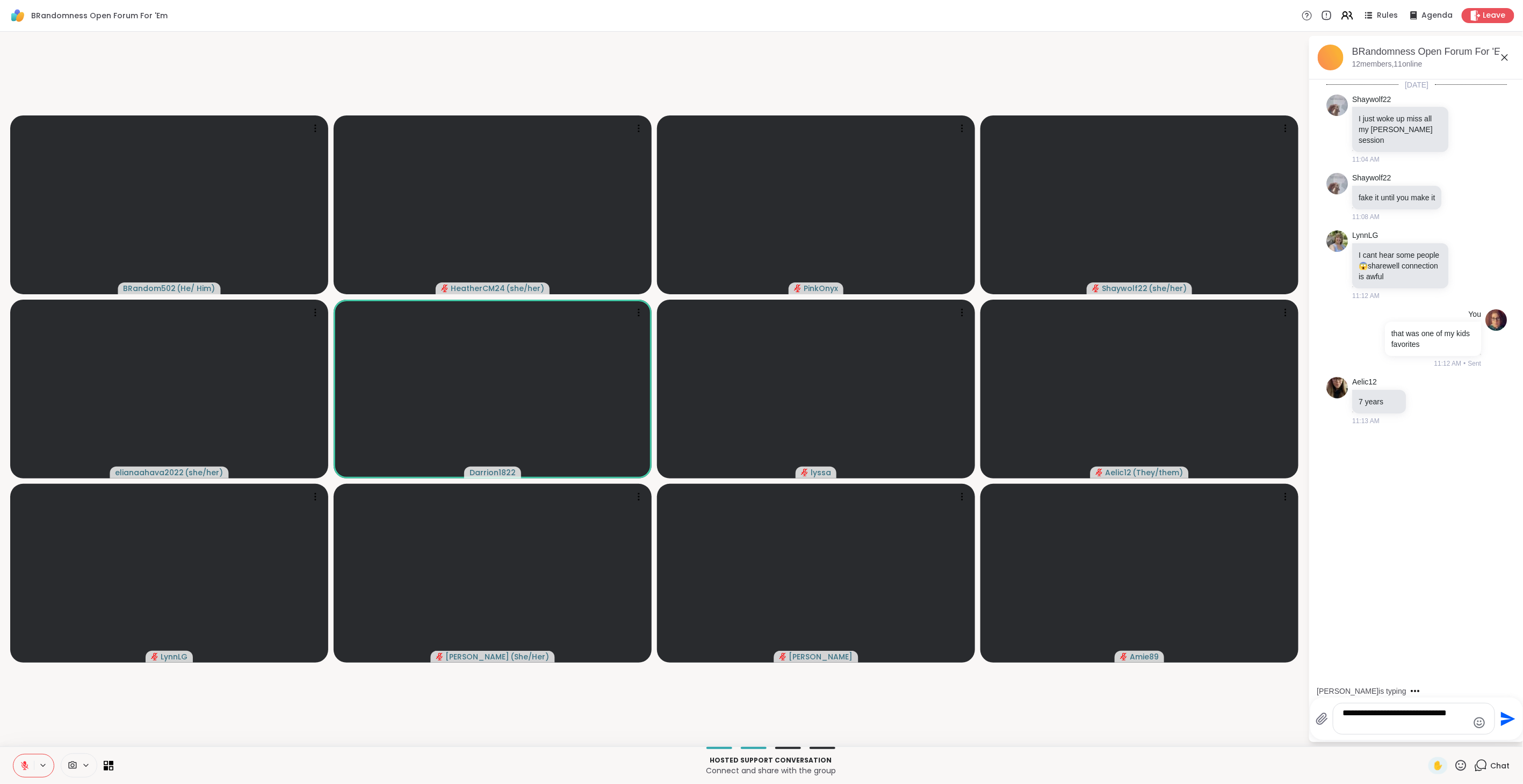
type textarea "**********"
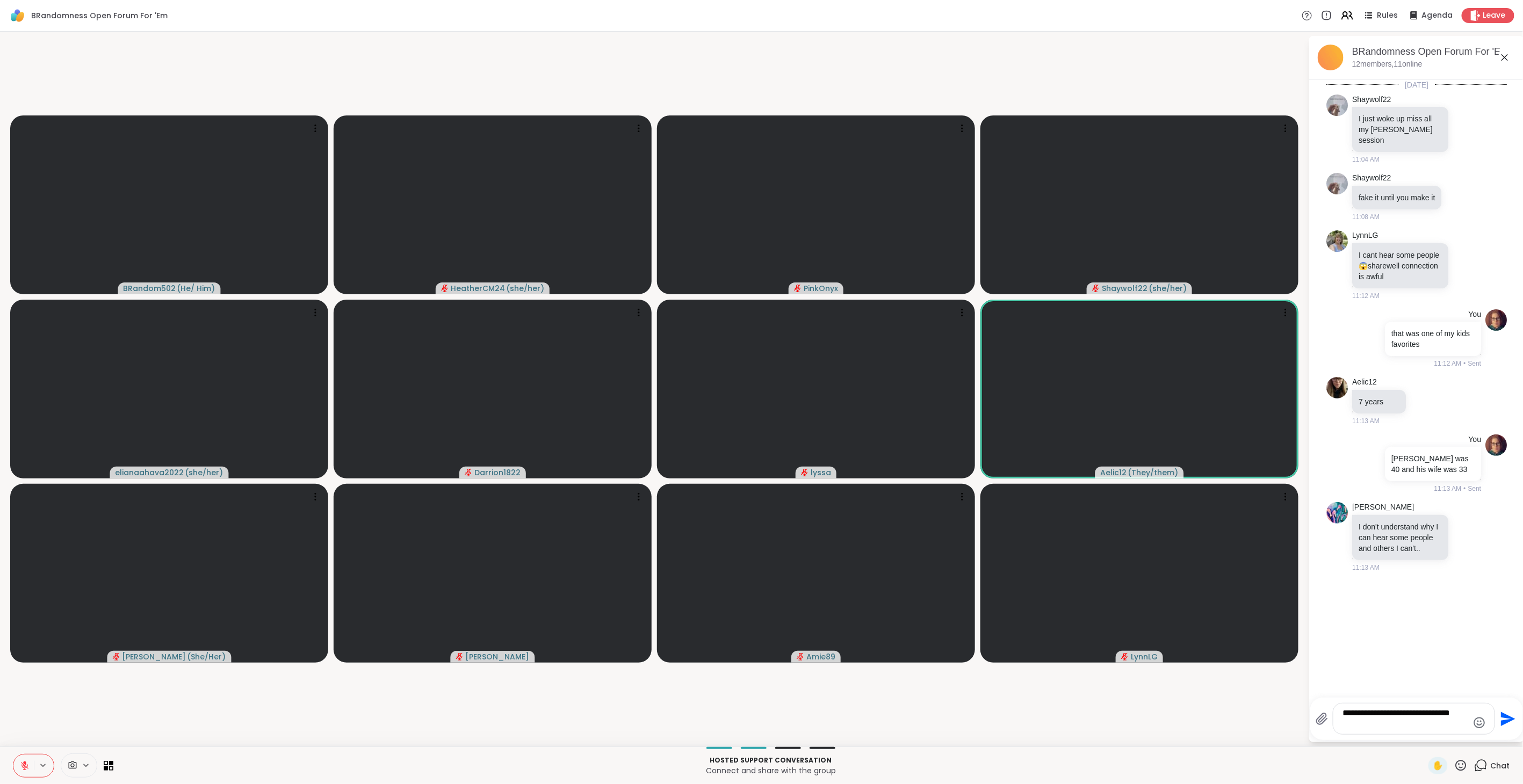
type textarea "**********"
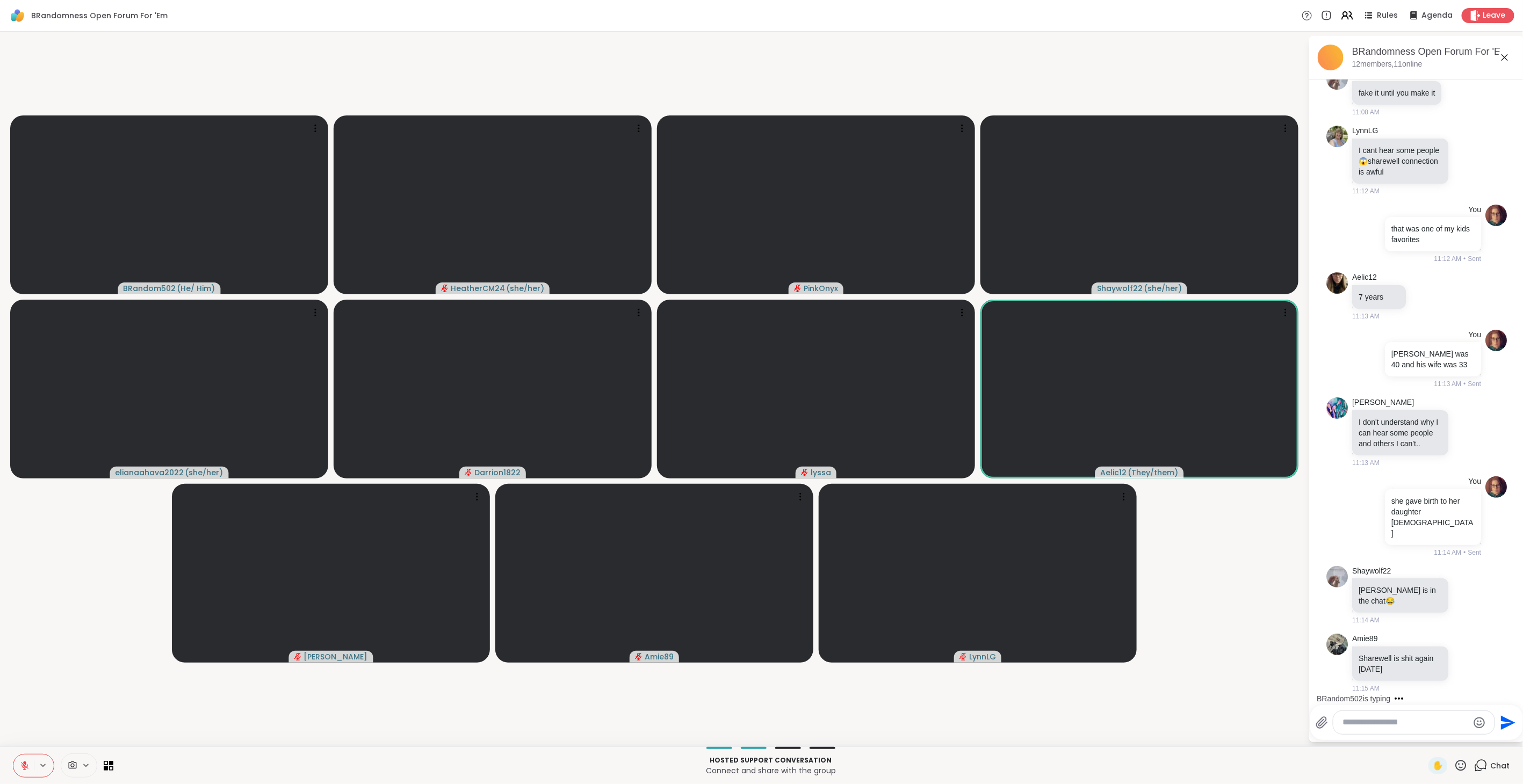
scroll to position [234, 0]
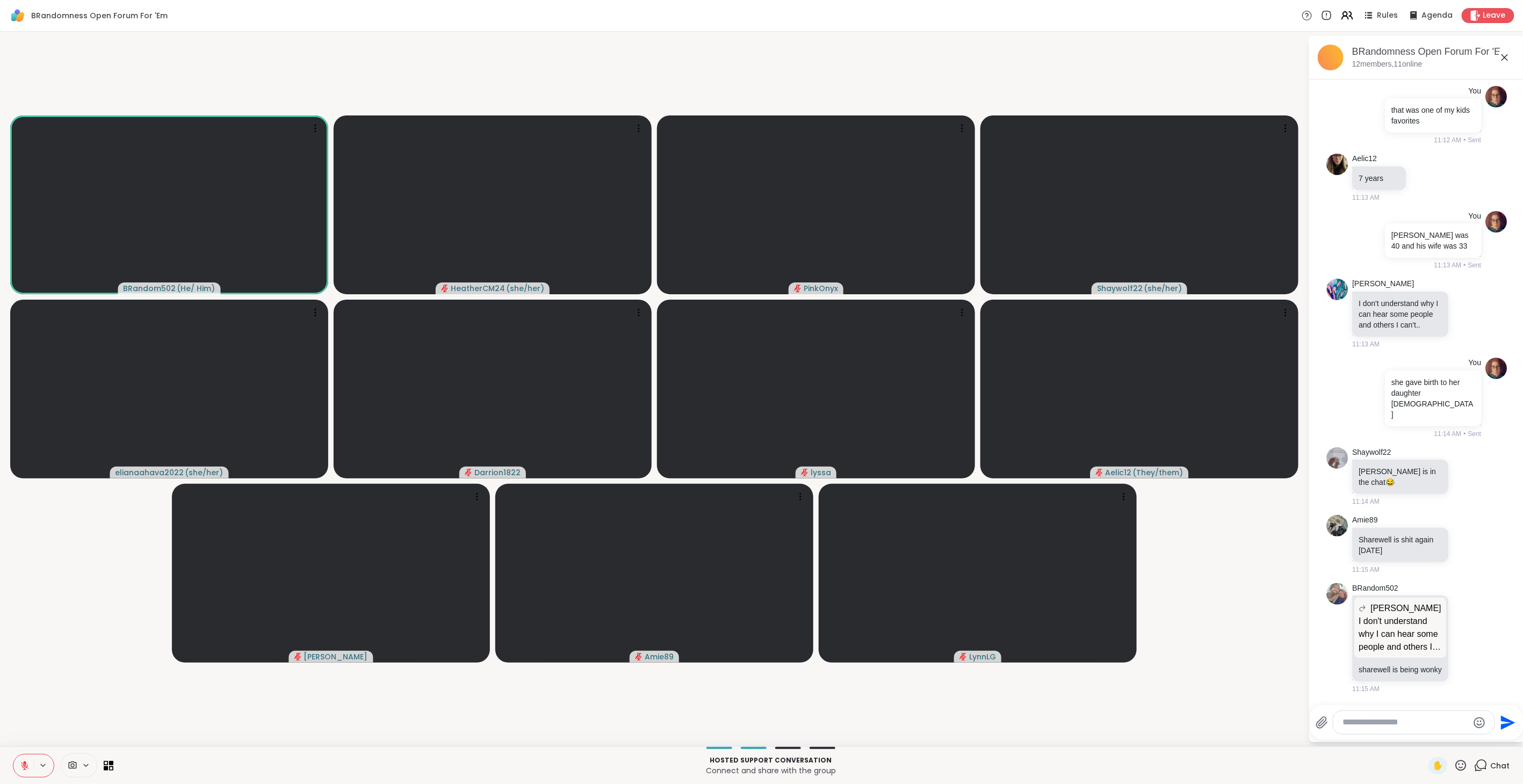
click at [22, 764] on icon at bounding box center [25, 765] width 7 height 7
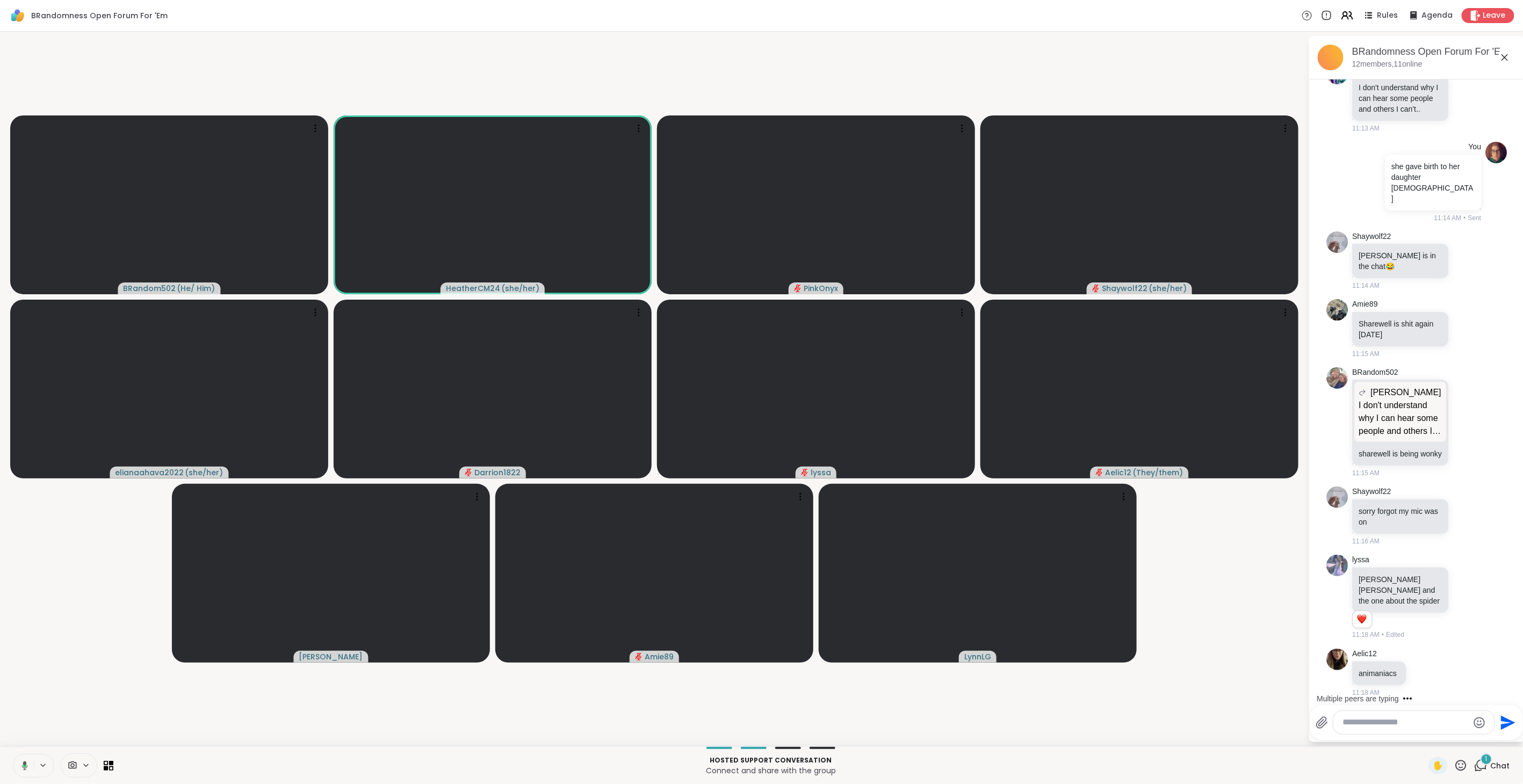
scroll to position [512, 0]
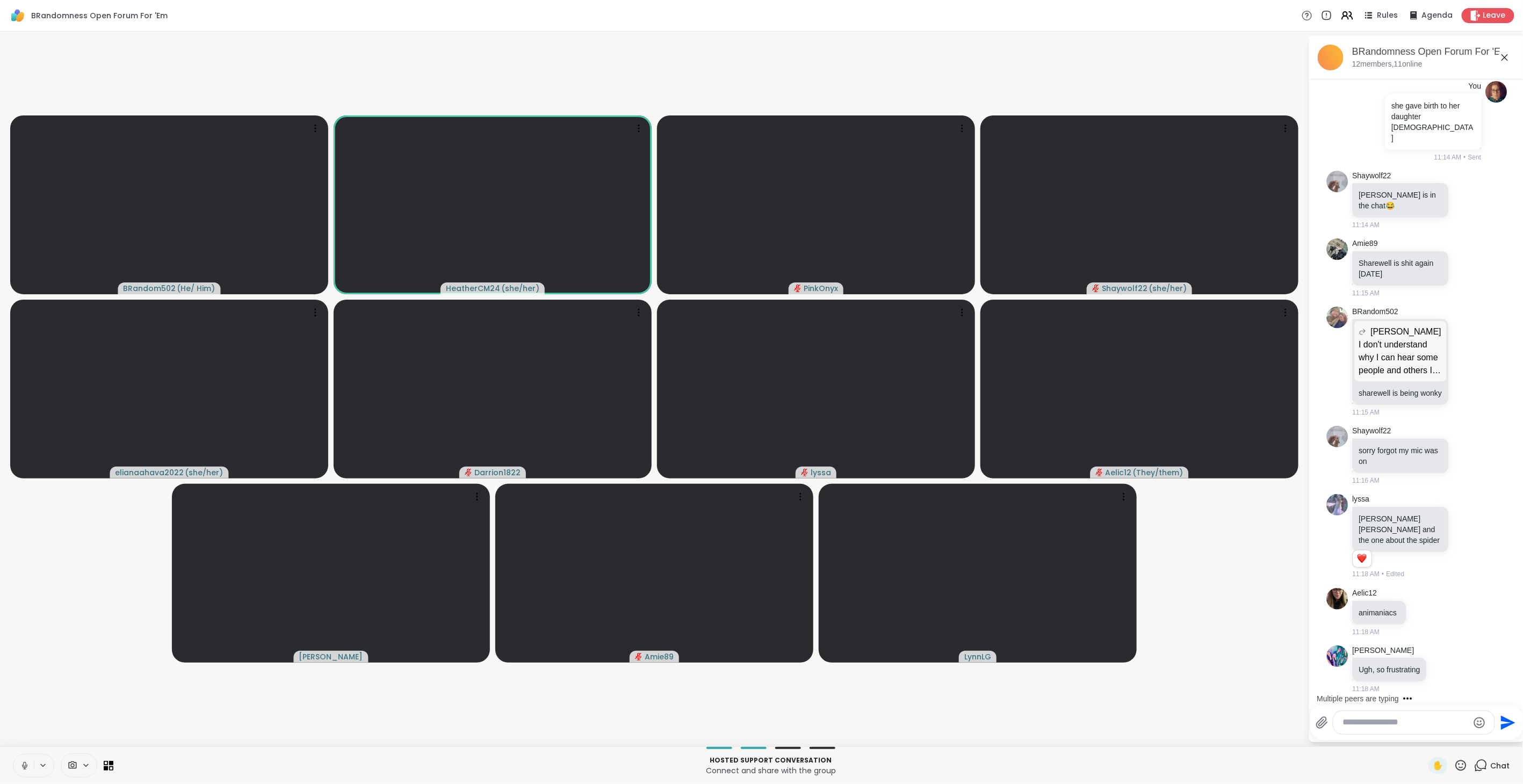
click at [25, 760] on icon at bounding box center [25, 765] width 10 height 10
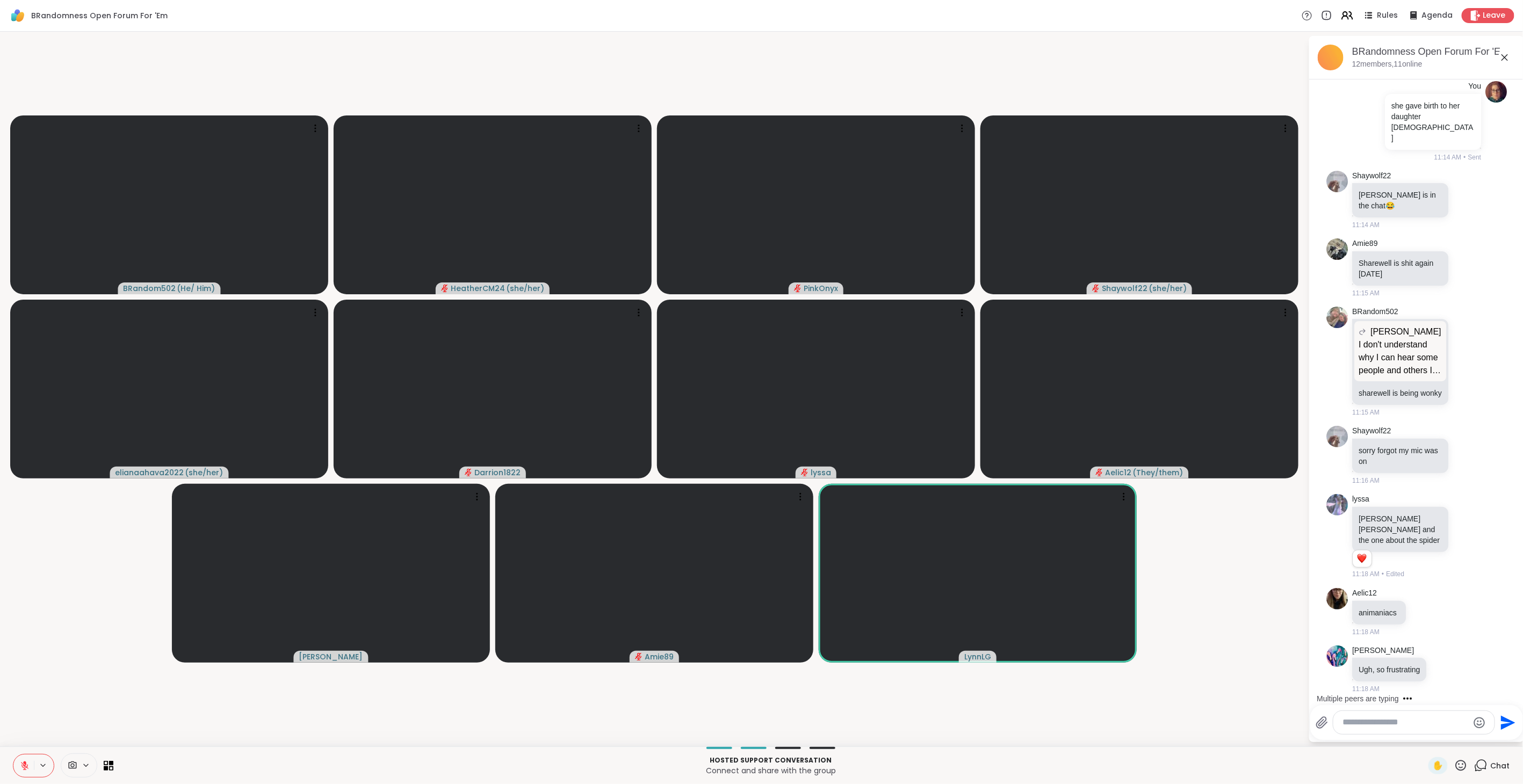
scroll to position [569, 0]
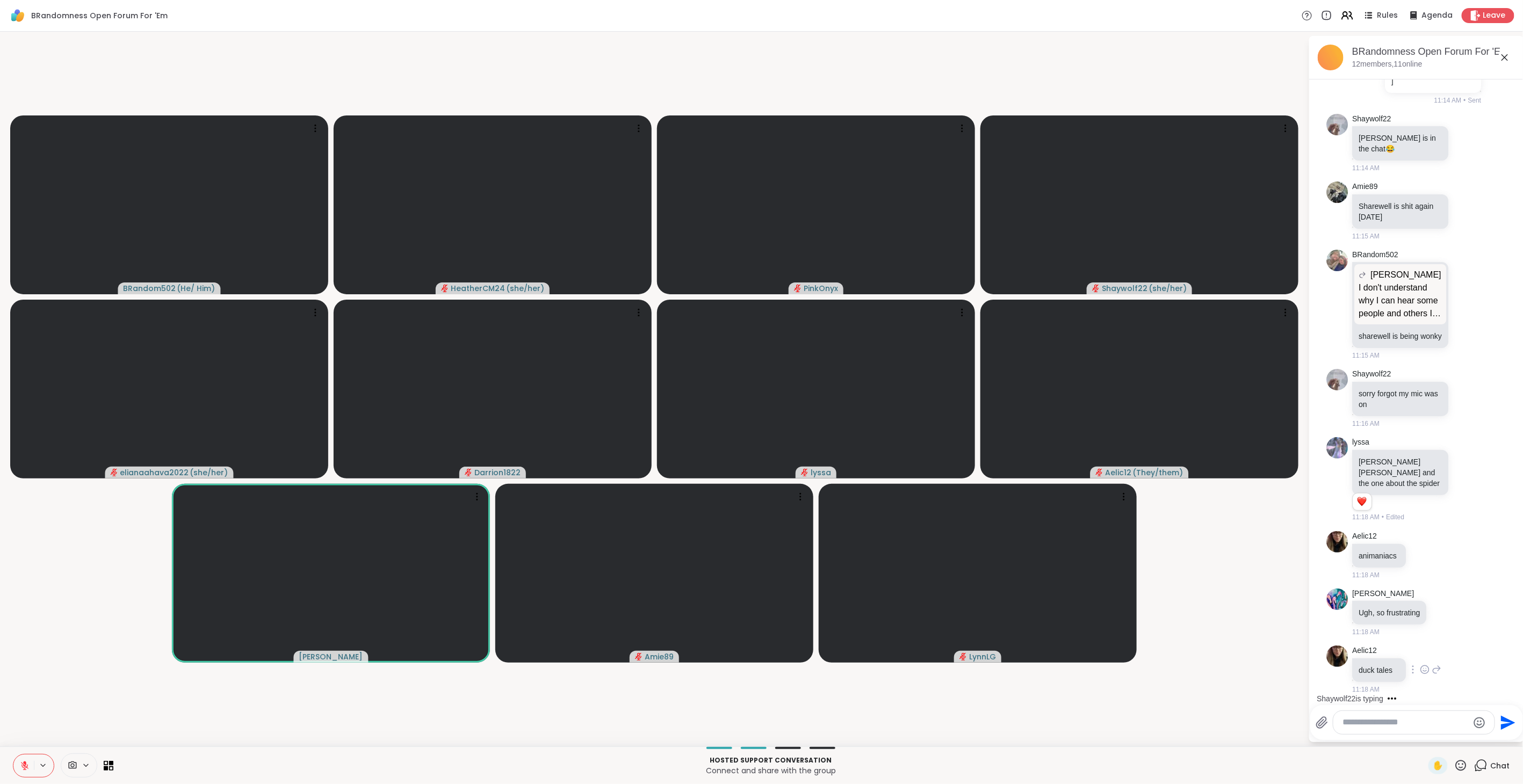
click at [1424, 667] on icon at bounding box center [1424, 669] width 10 height 11
click at [1424, 650] on div "Select Reaction: Heart" at bounding box center [1424, 652] width 10 height 10
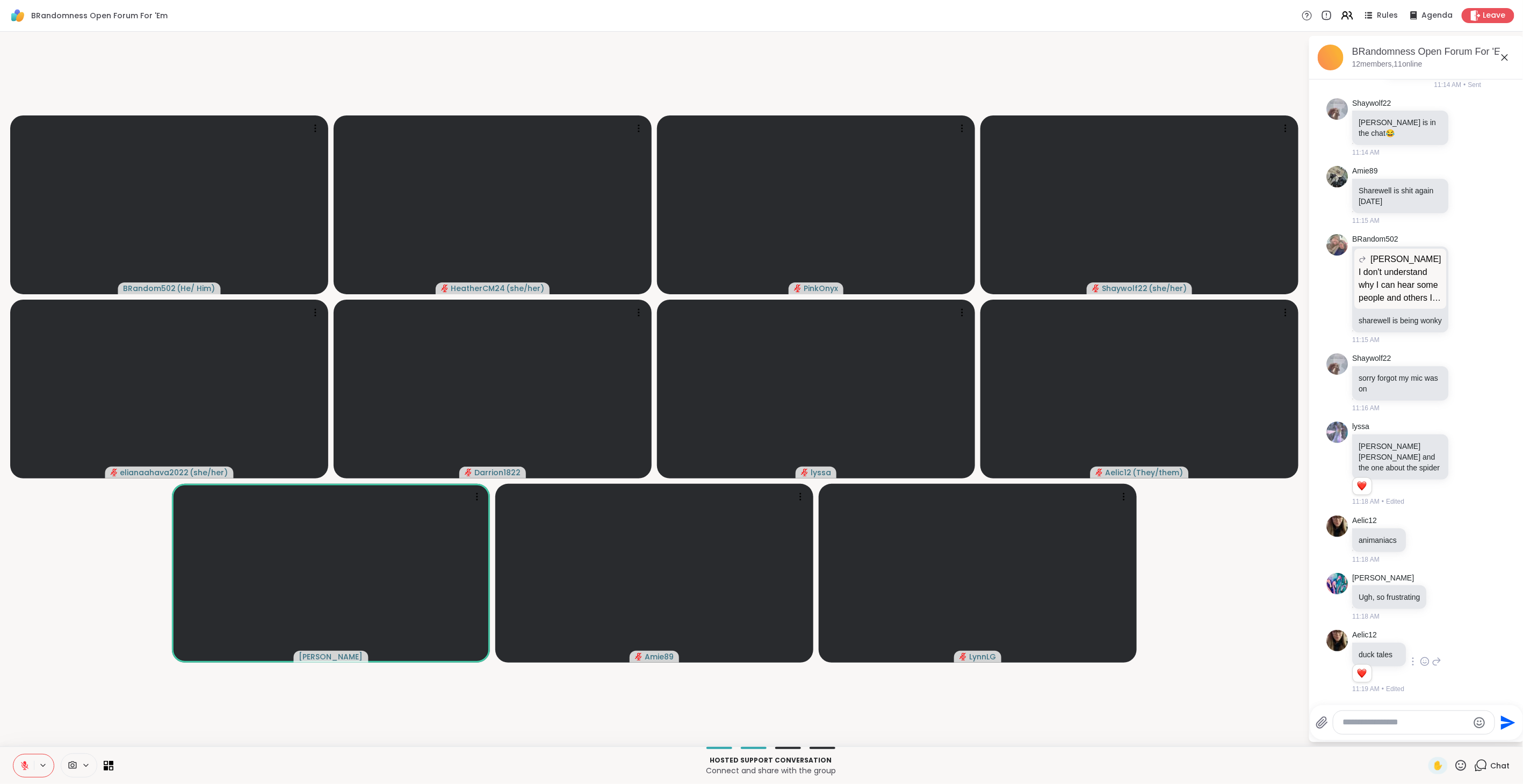
scroll to position [884, 0]
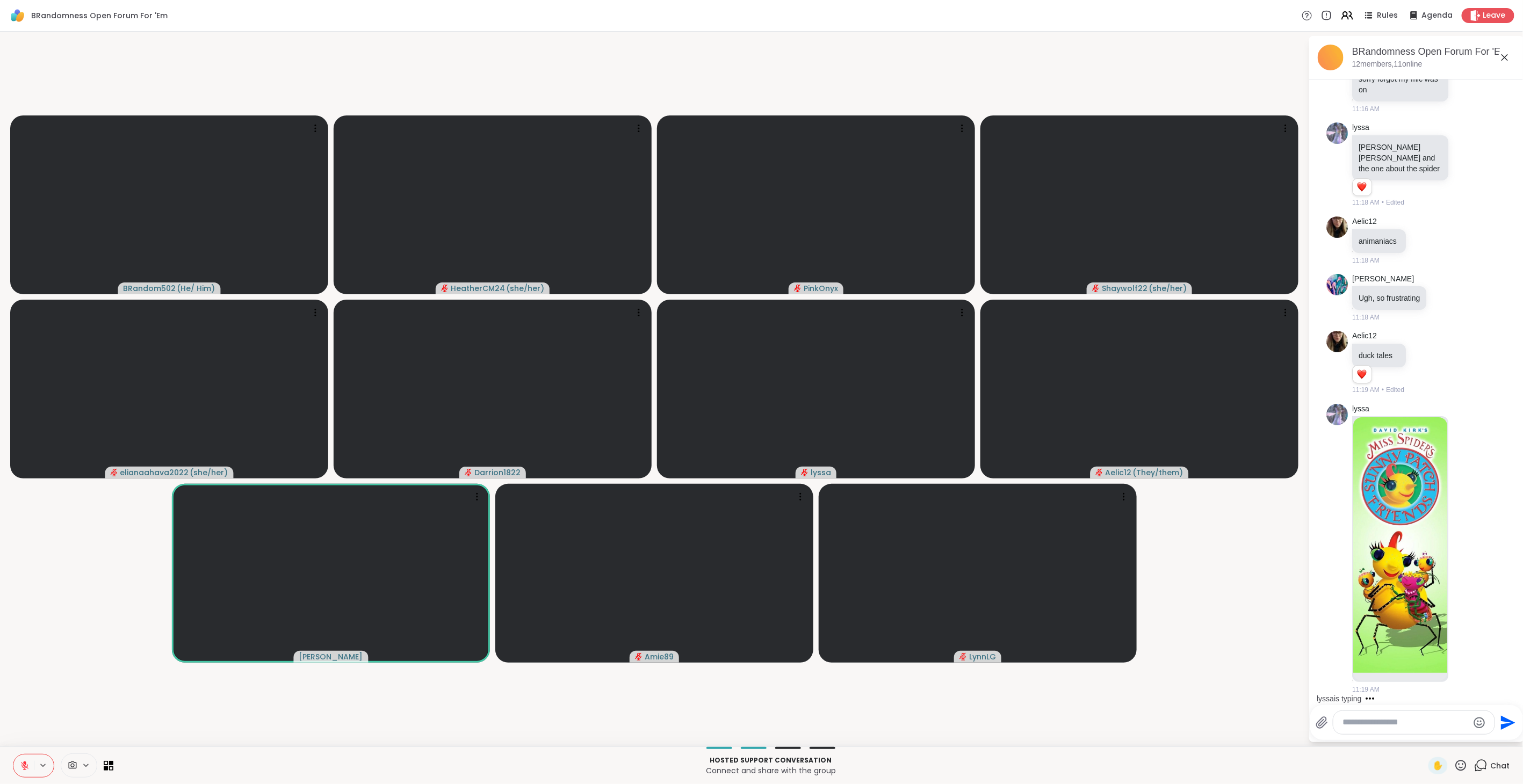
click at [1393, 719] on textarea "Type your message" at bounding box center [1405, 722] width 125 height 11
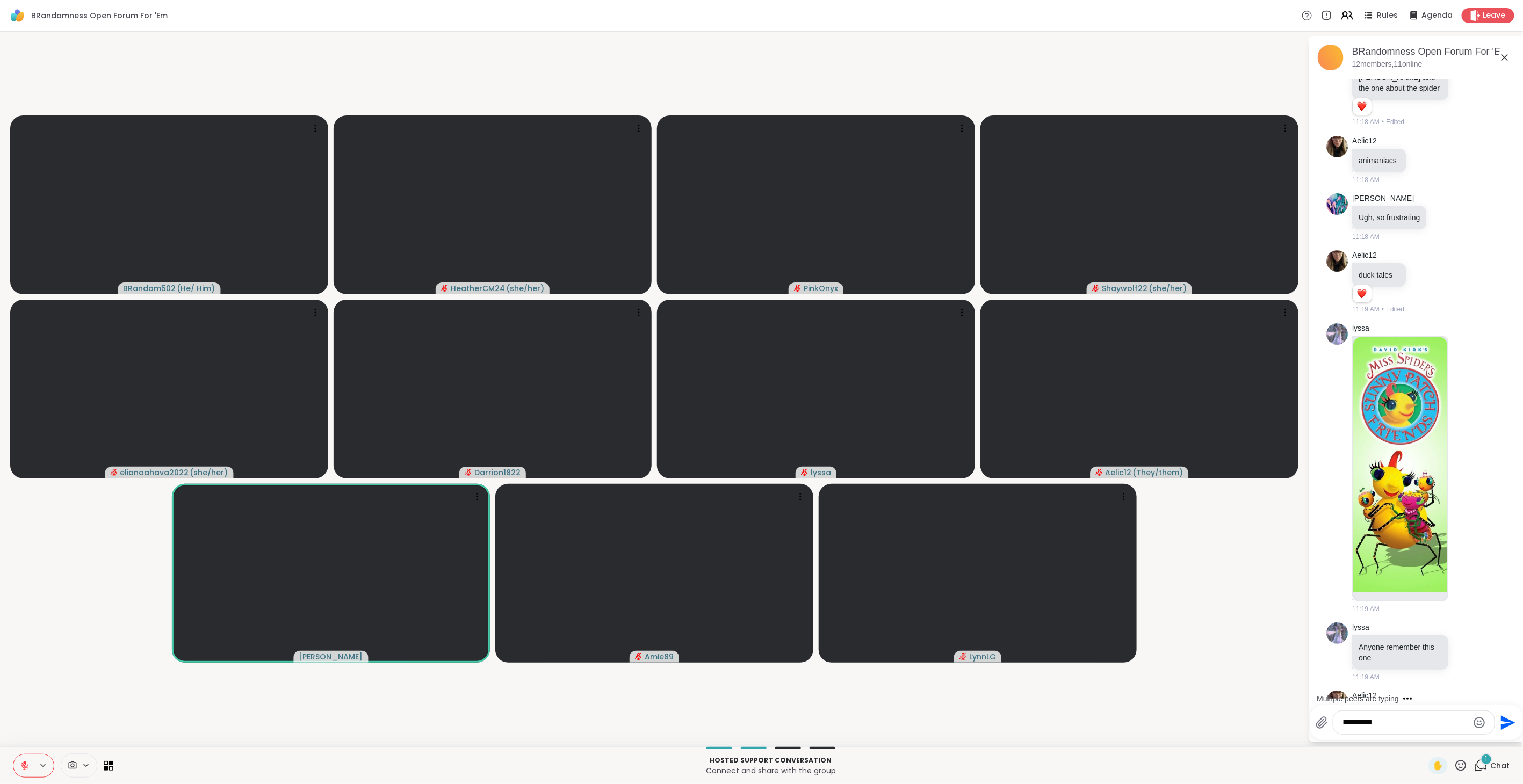
scroll to position [1009, 0]
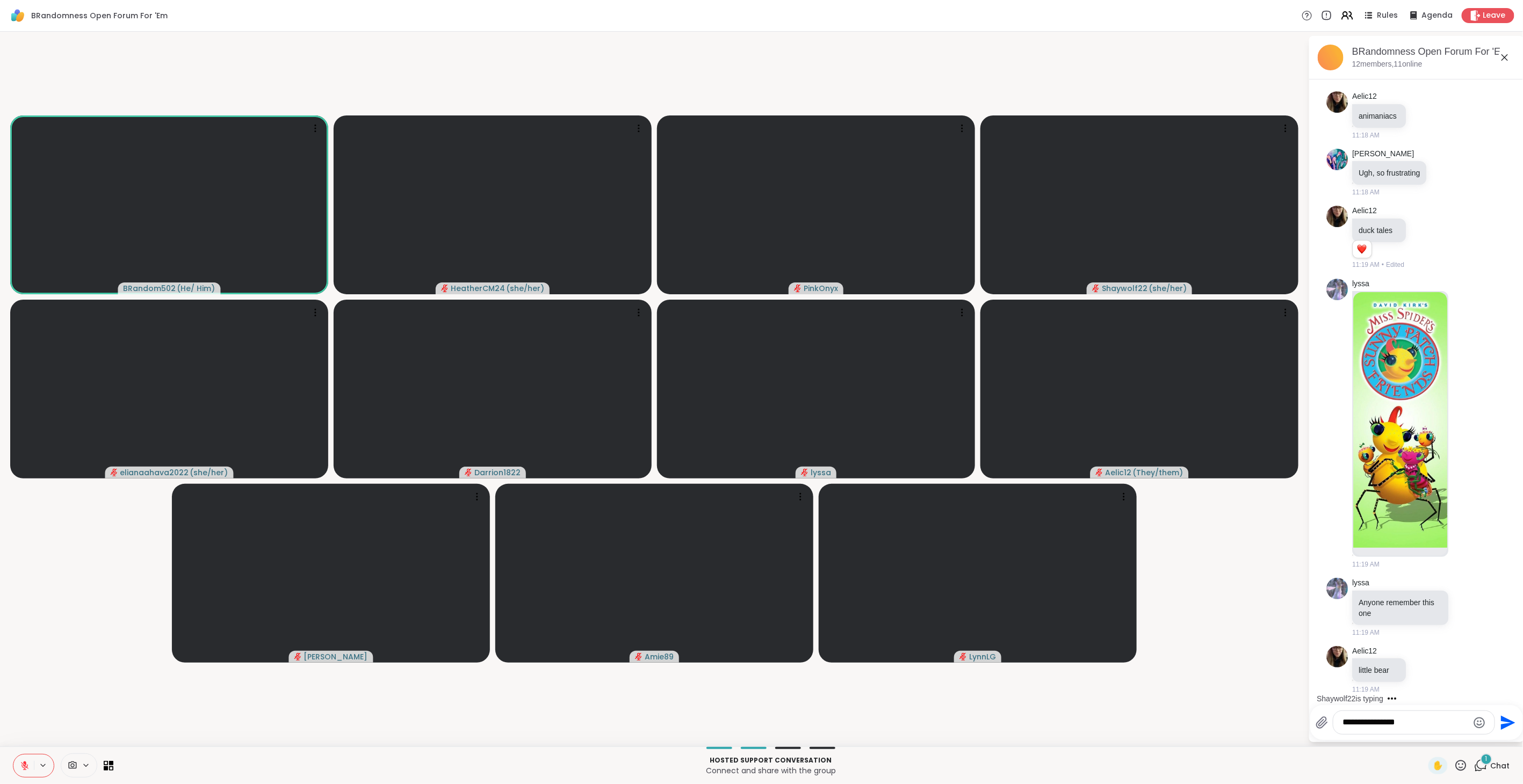
type textarea "**********"
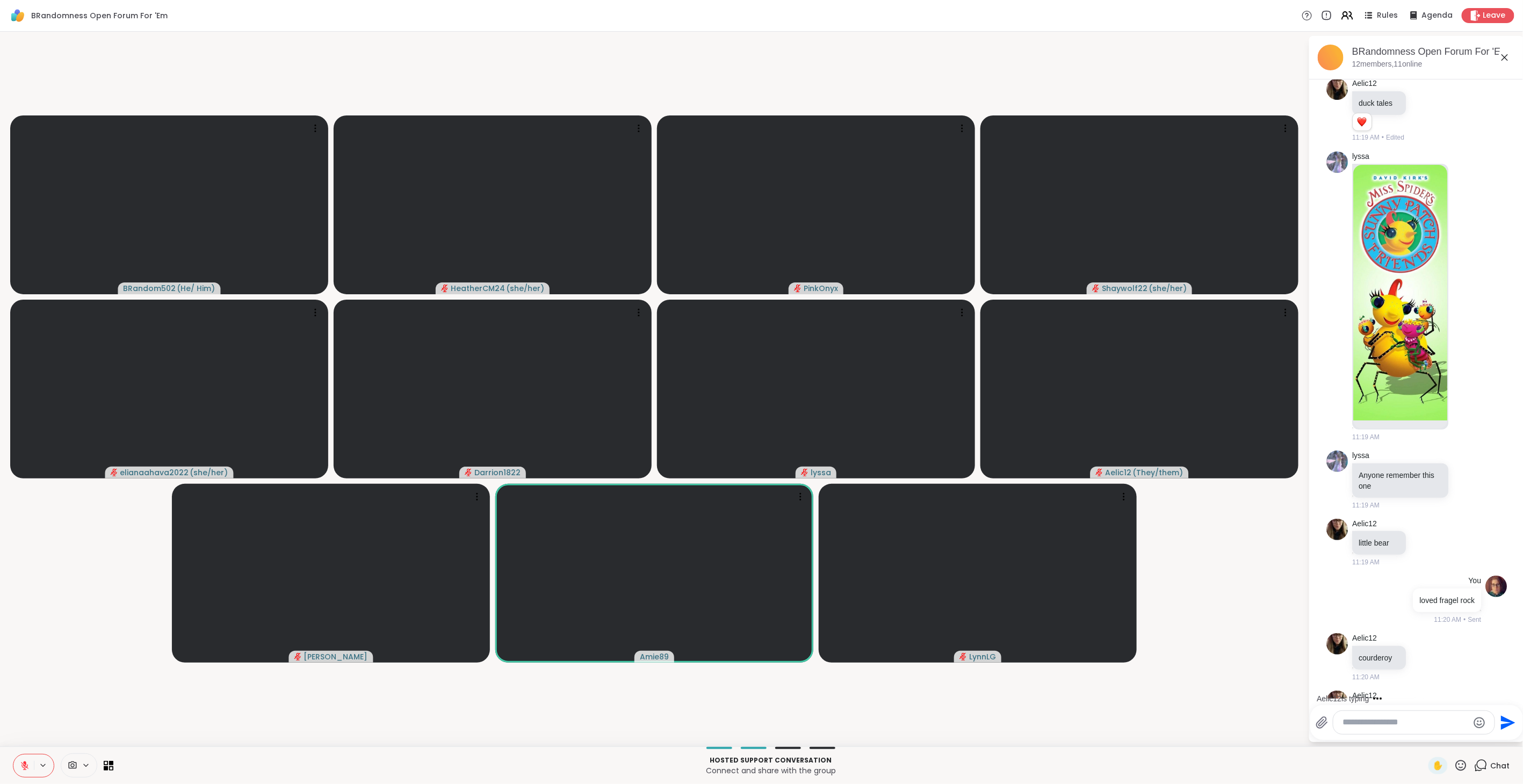
scroll to position [1181, 0]
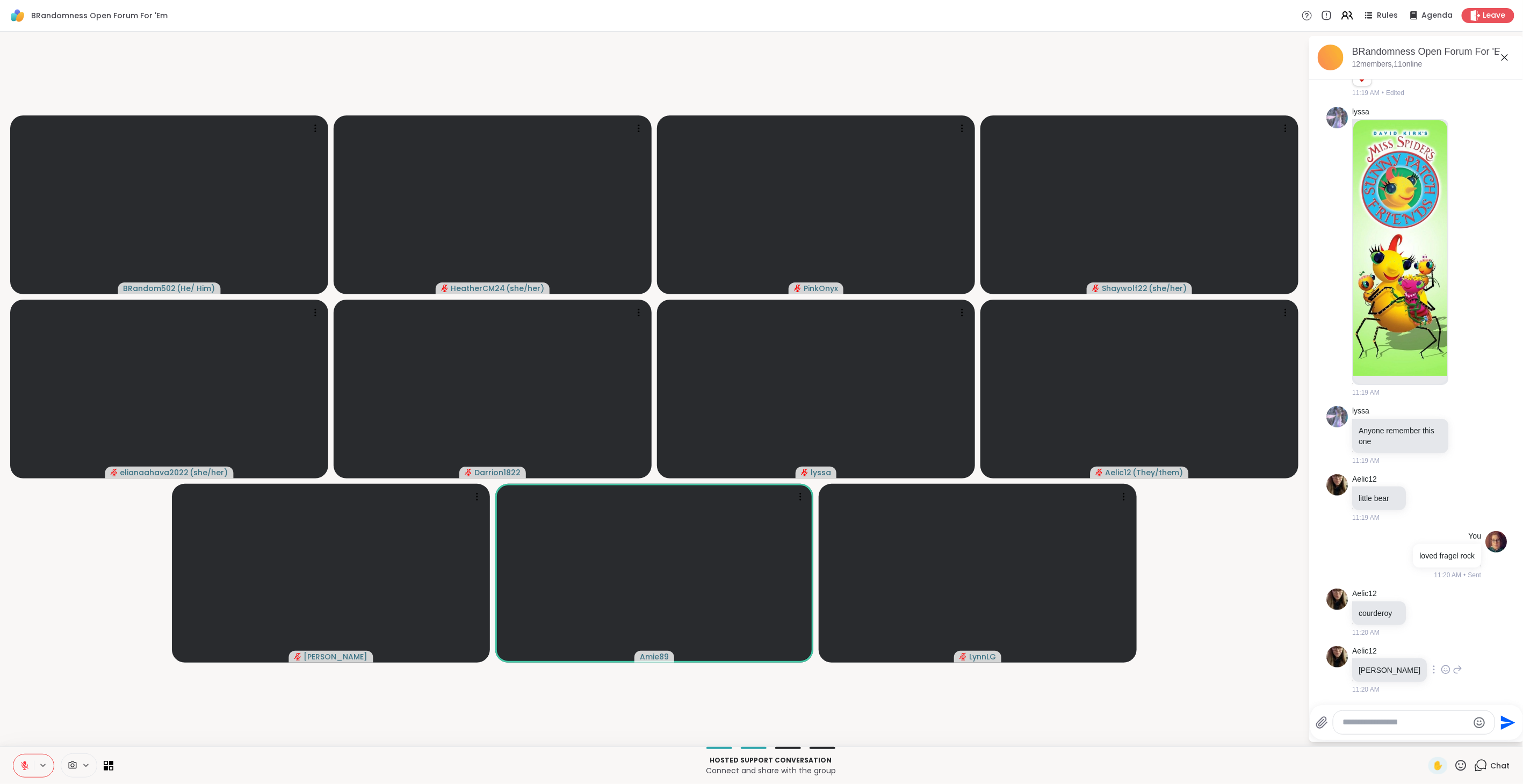
click at [1441, 669] on icon at bounding box center [1446, 669] width 10 height 11
click at [1441, 649] on div "Select Reaction: Heart" at bounding box center [1446, 652] width 10 height 10
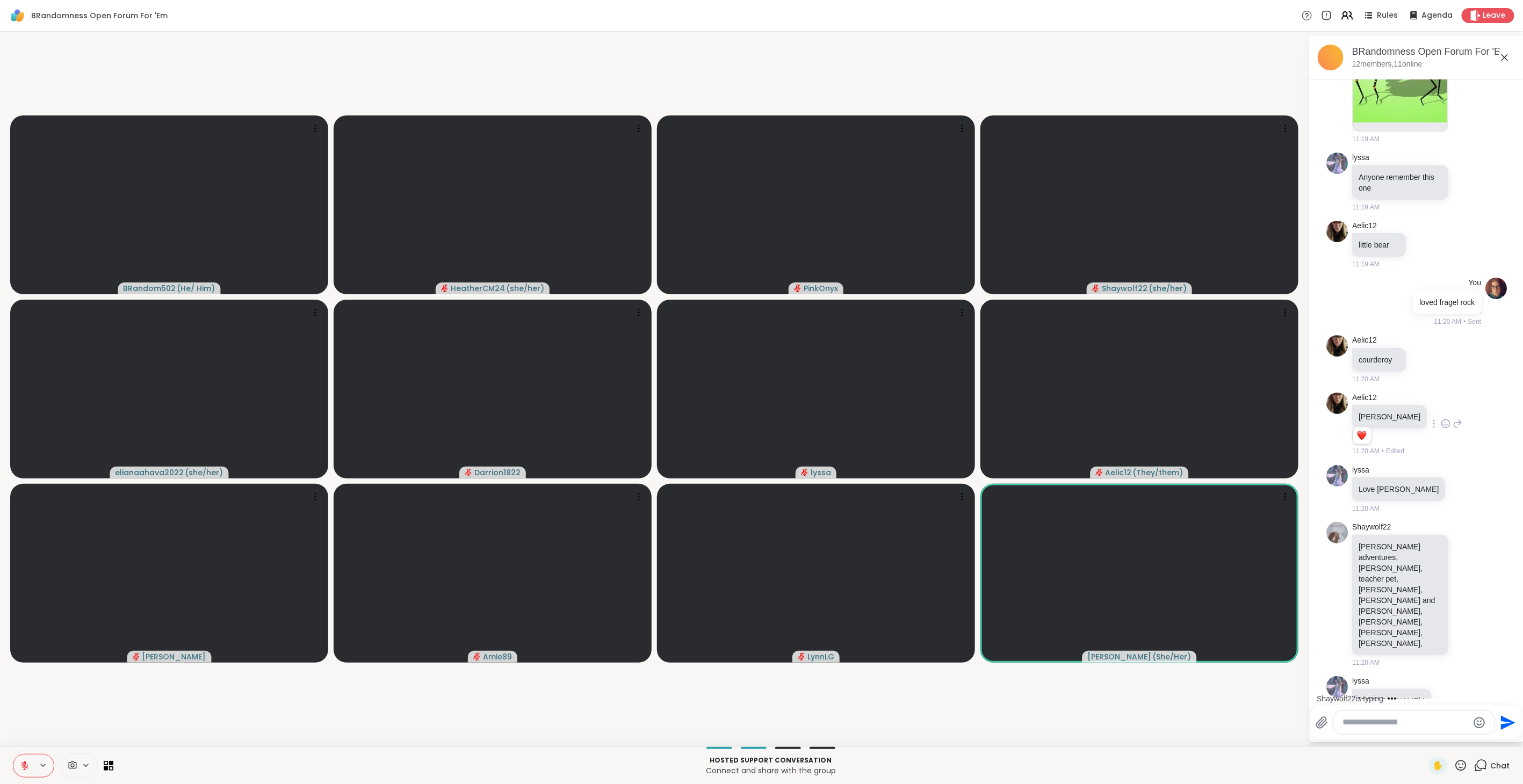
scroll to position [1489, 0]
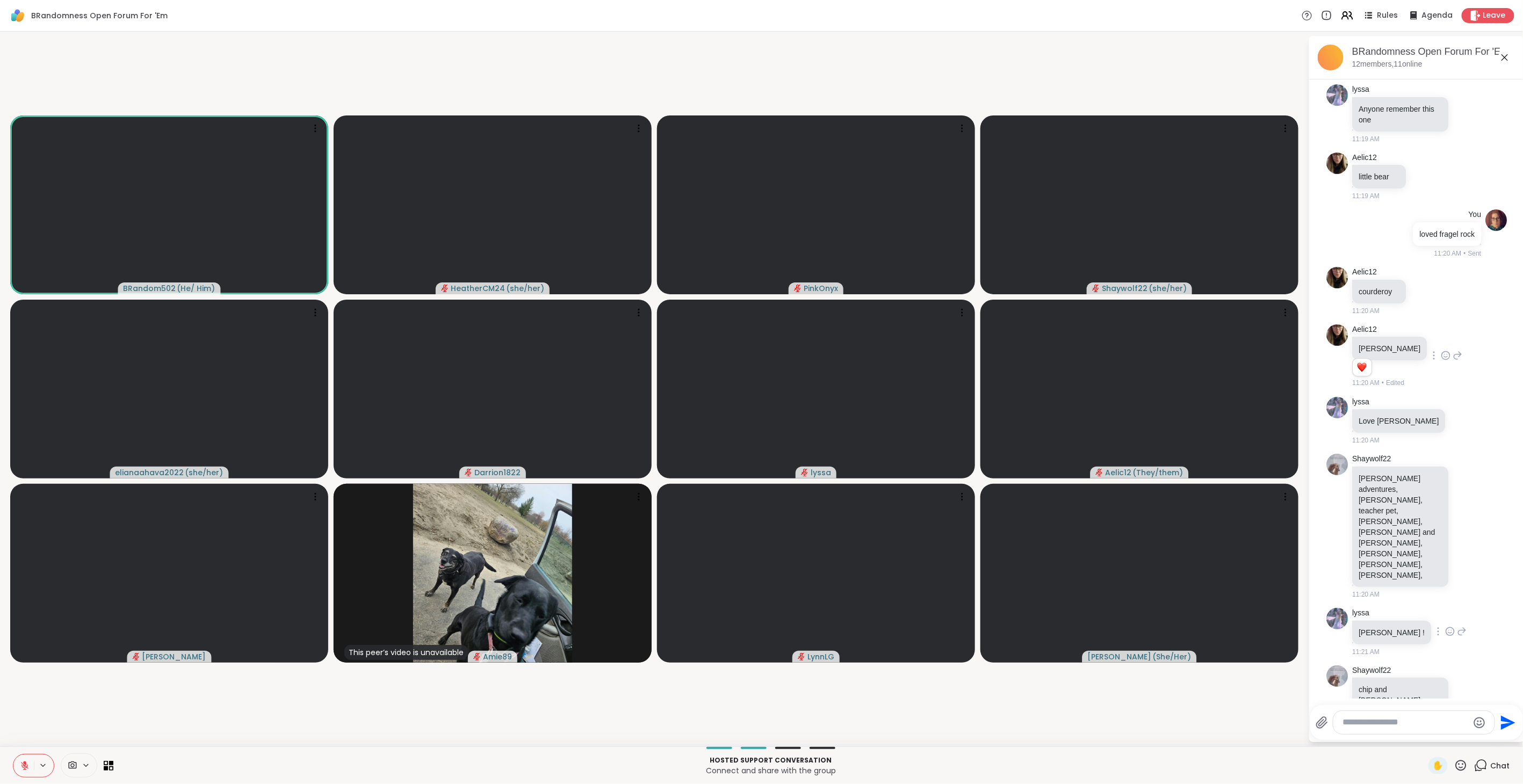
click at [1445, 626] on icon at bounding box center [1450, 631] width 10 height 11
click at [1445, 609] on div "Select Reaction: Heart" at bounding box center [1450, 614] width 10 height 10
drag, startPoint x: 1420, startPoint y: 546, endPoint x: 1437, endPoint y: 464, distance: 83.7
click at [1437, 464] on div "Shaywolf22 Jackie chan adventures, Clifford, teacher pet, buggy bunny, tom and …" at bounding box center [1416, 526] width 181 height 154
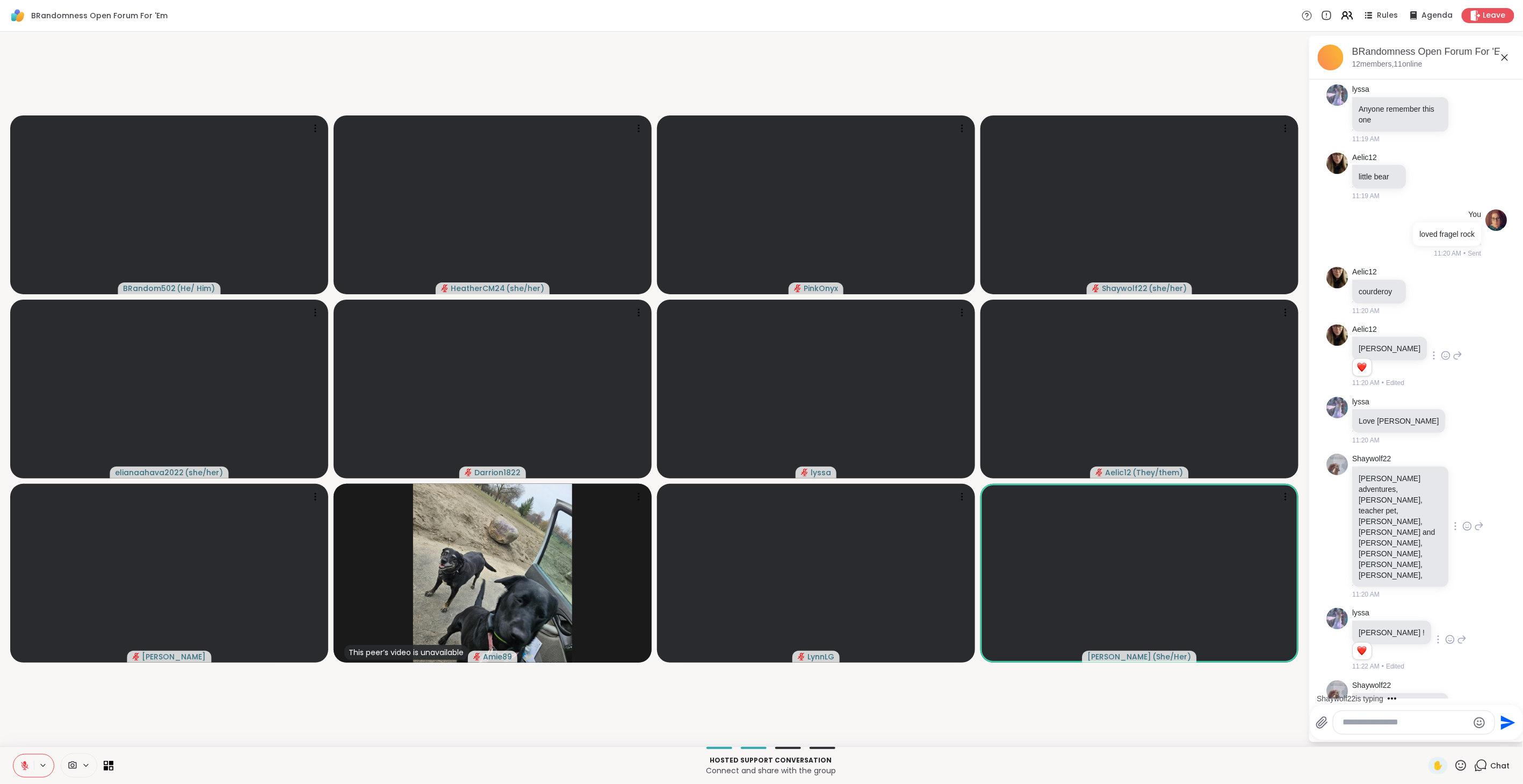
click at [1462, 521] on icon at bounding box center [1467, 526] width 10 height 11
click at [1462, 504] on div "Select Reaction: Heart" at bounding box center [1467, 509] width 10 height 10
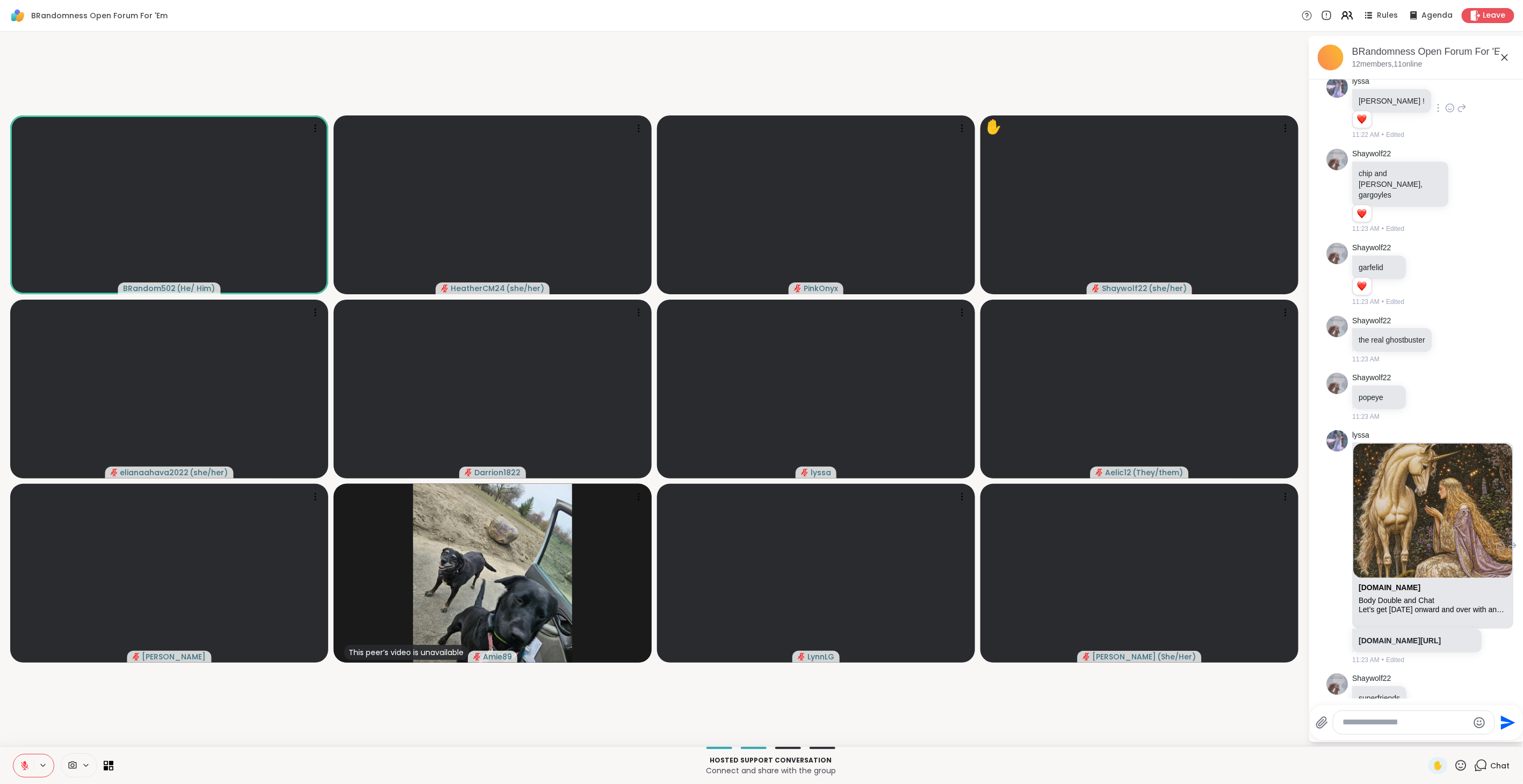
scroll to position [2060, 0]
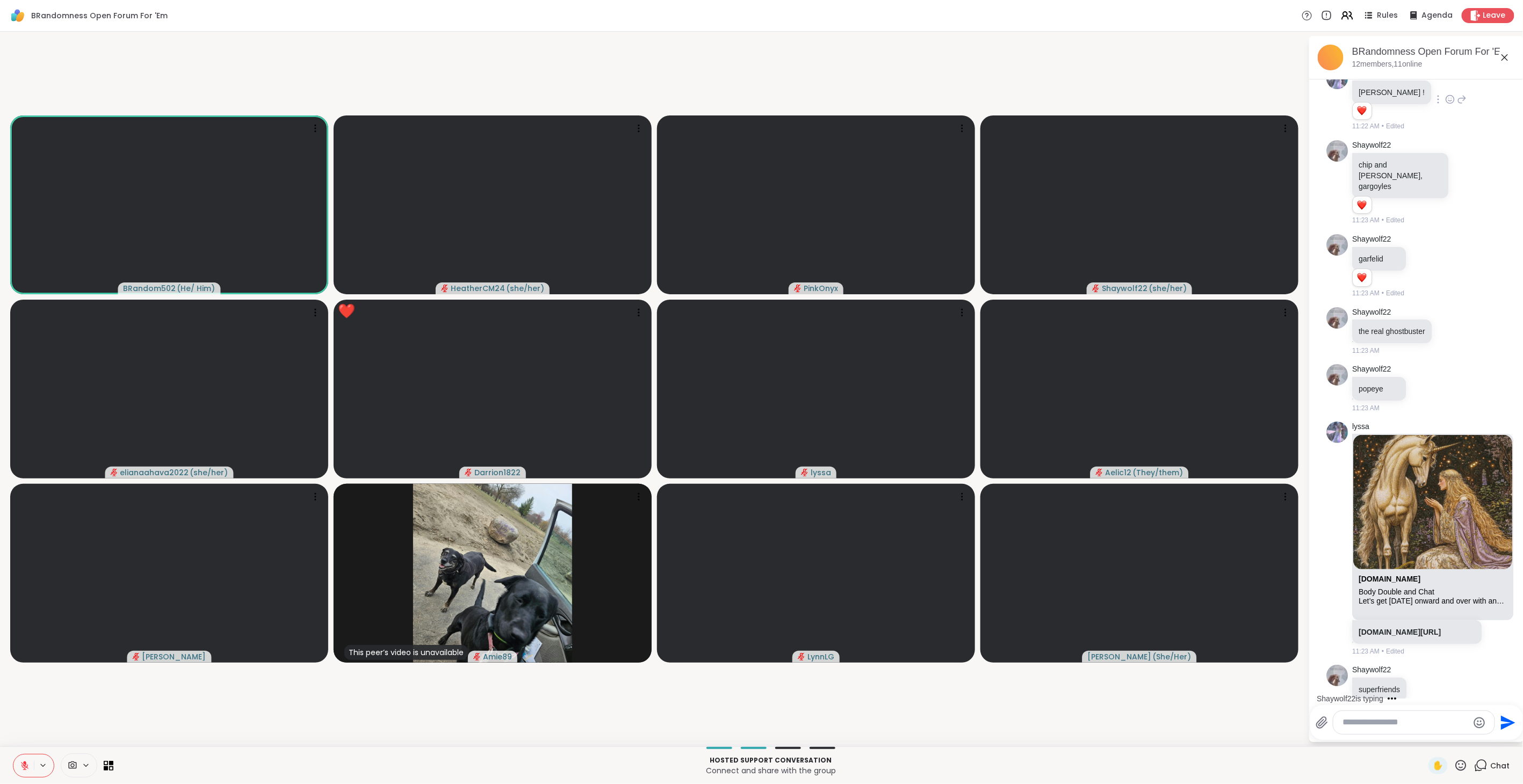
click at [1456, 766] on icon at bounding box center [1461, 765] width 13 height 13
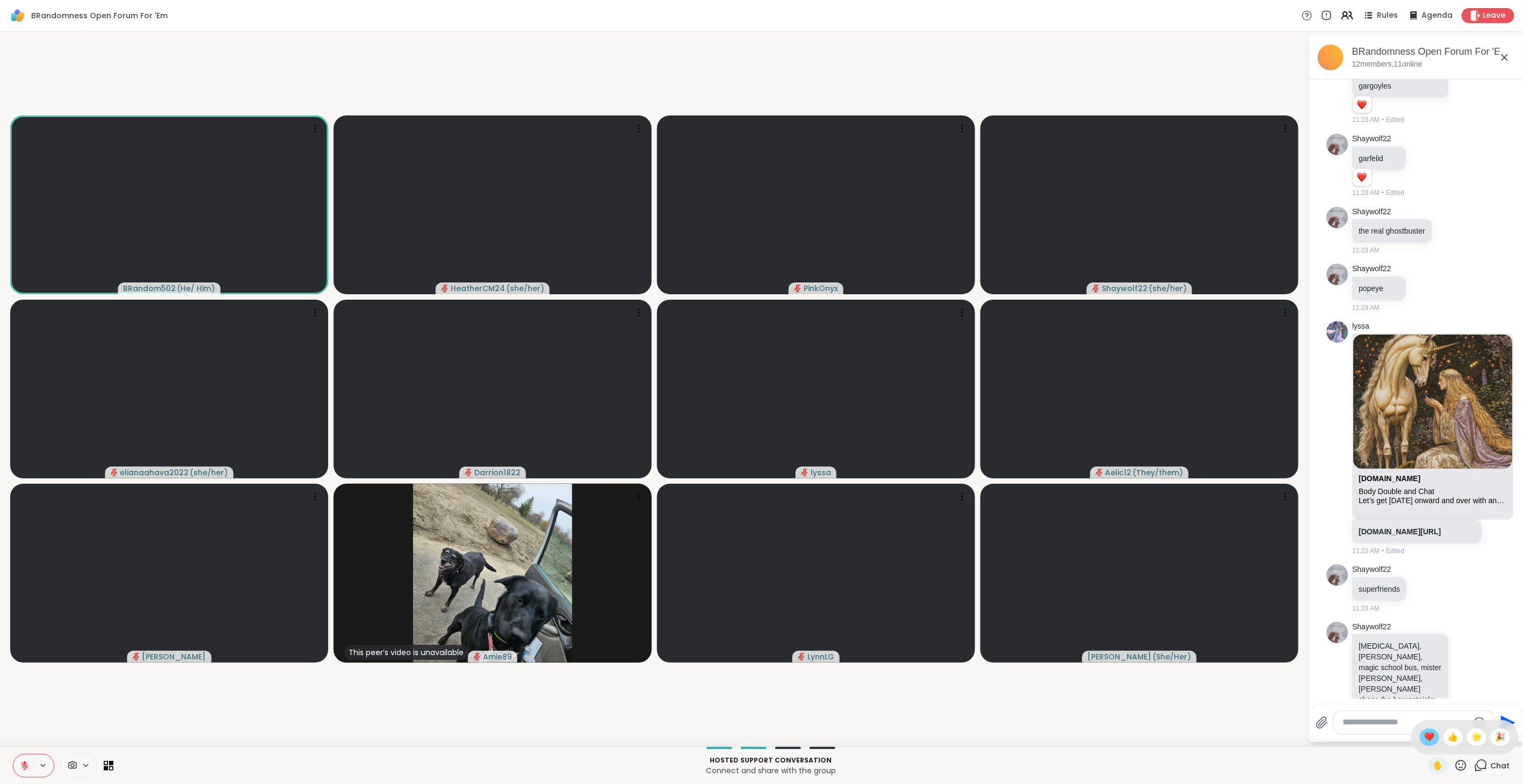
click at [1424, 737] on span "❤️" at bounding box center [1429, 737] width 11 height 13
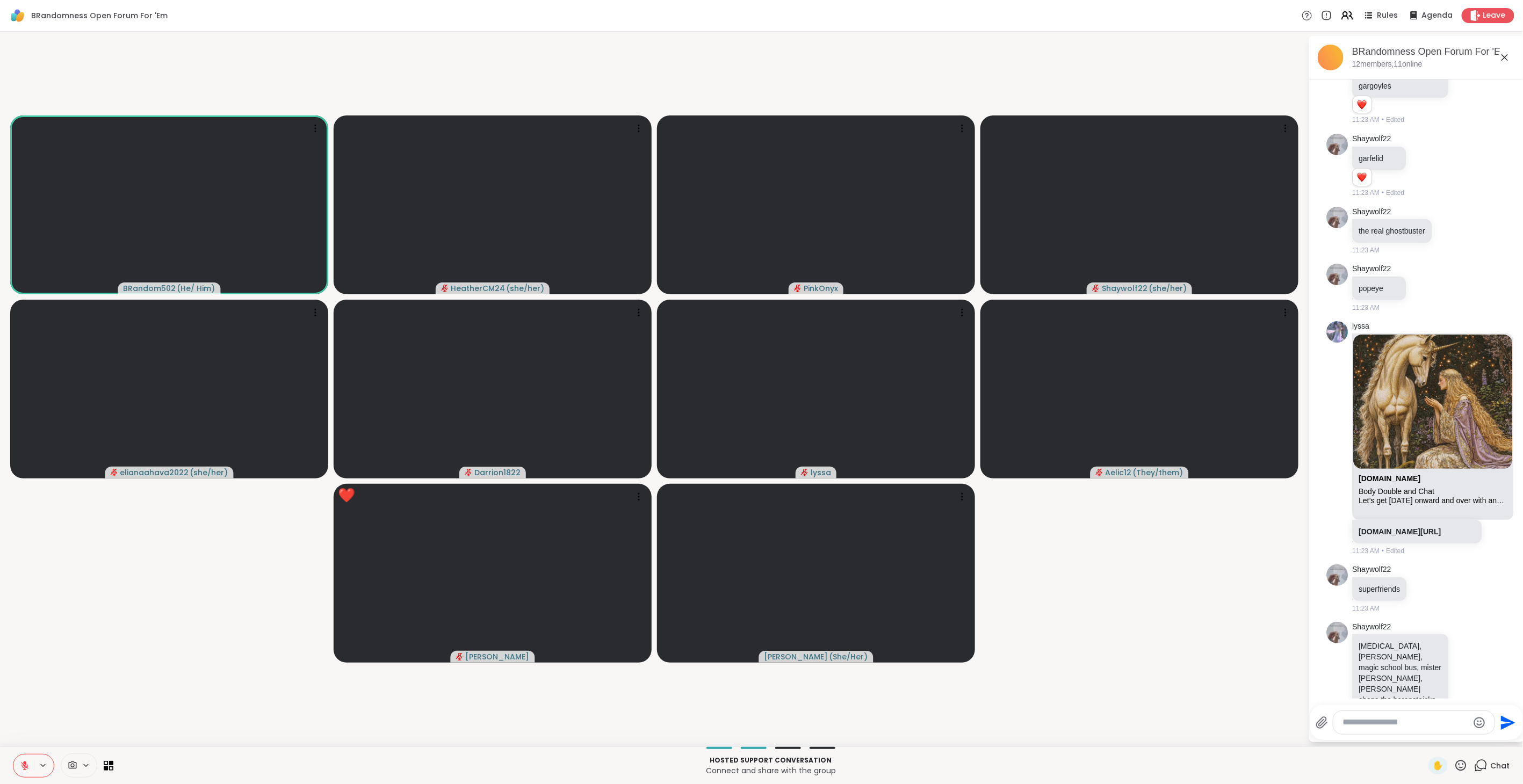
click at [1456, 763] on icon at bounding box center [1461, 765] width 11 height 11
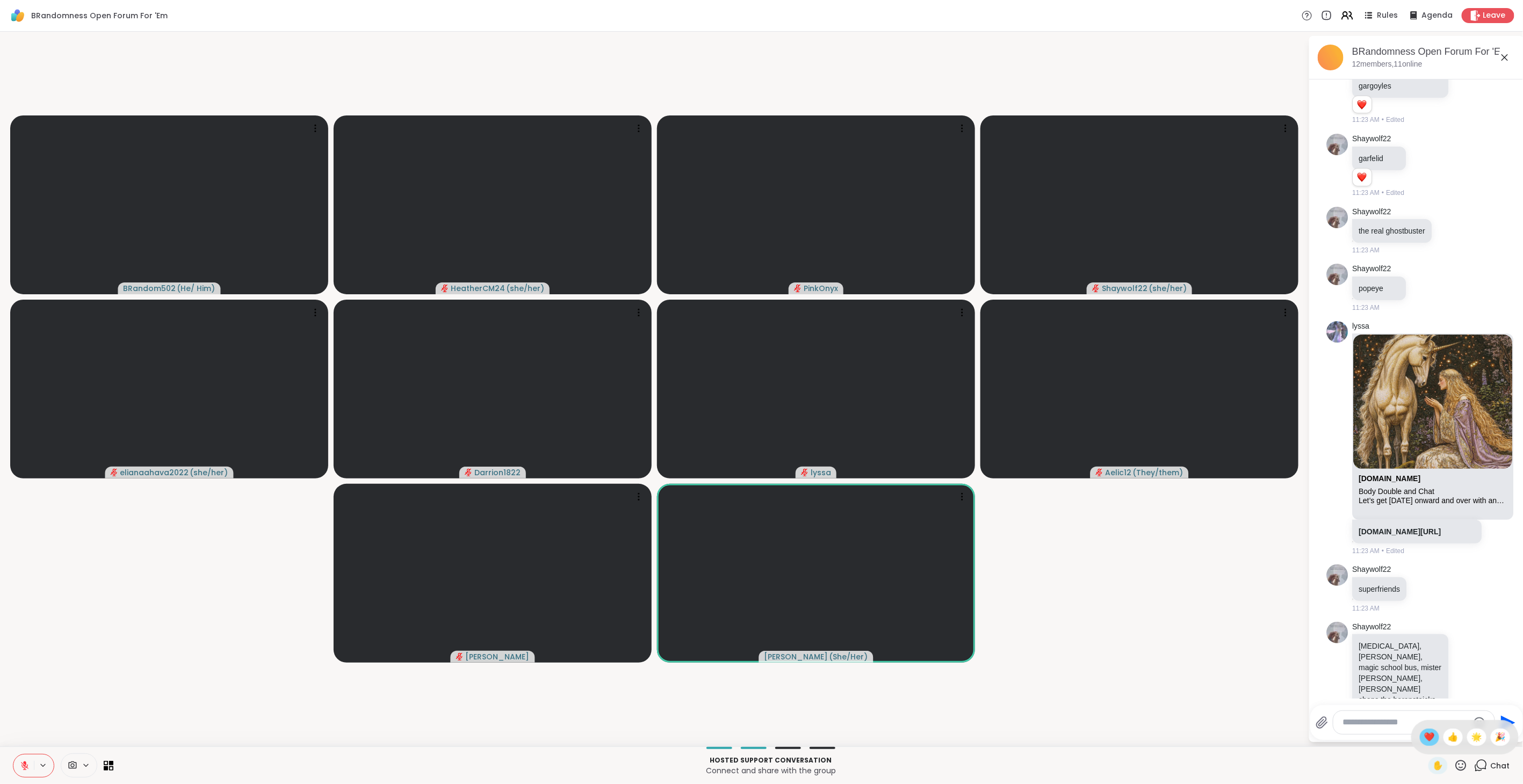
click at [1424, 736] on span "❤️" at bounding box center [1429, 737] width 11 height 13
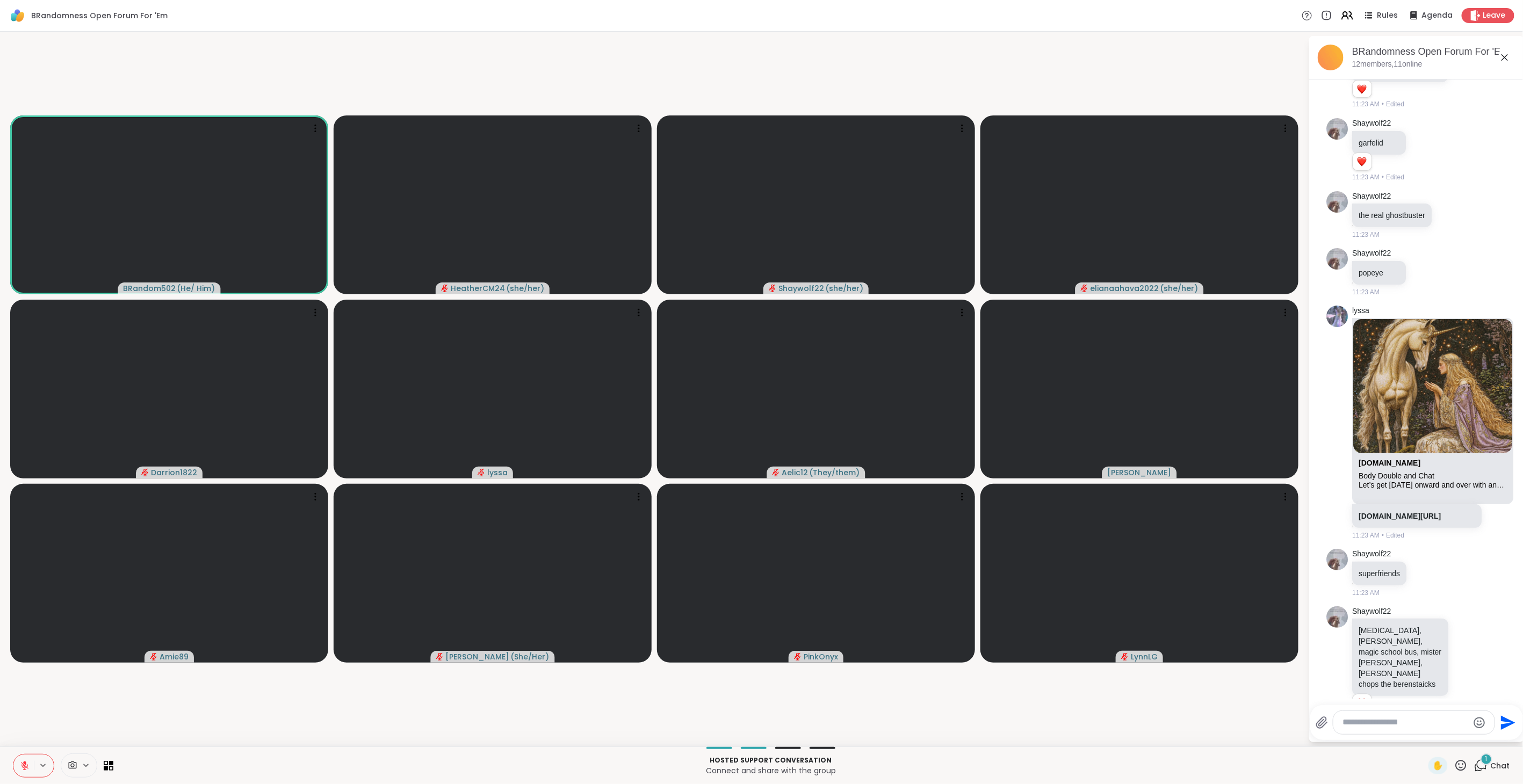
scroll to position [2244, 0]
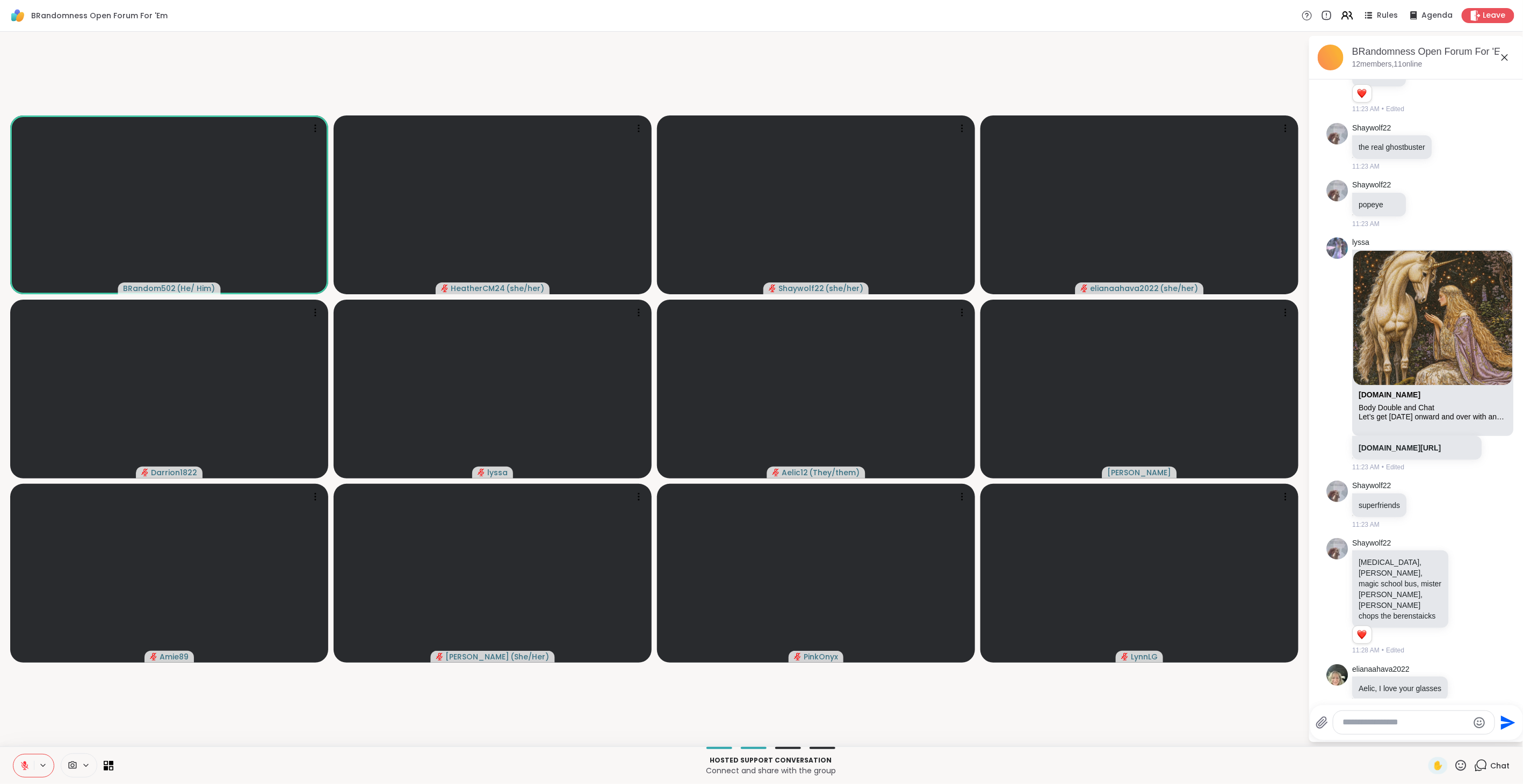
click at [1368, 726] on textarea "Type your message" at bounding box center [1405, 722] width 125 height 11
type textarea "***"
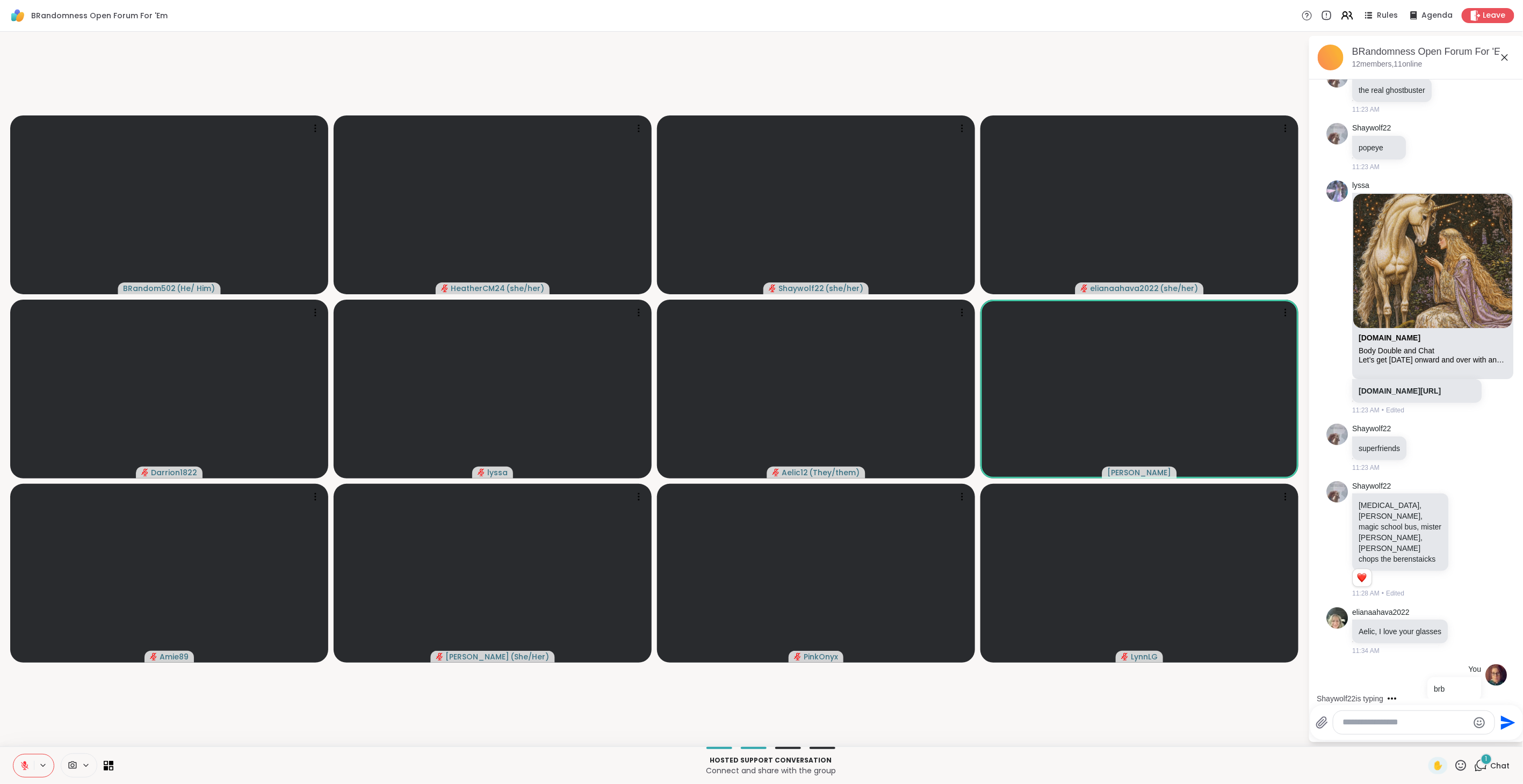
scroll to position [2370, 0]
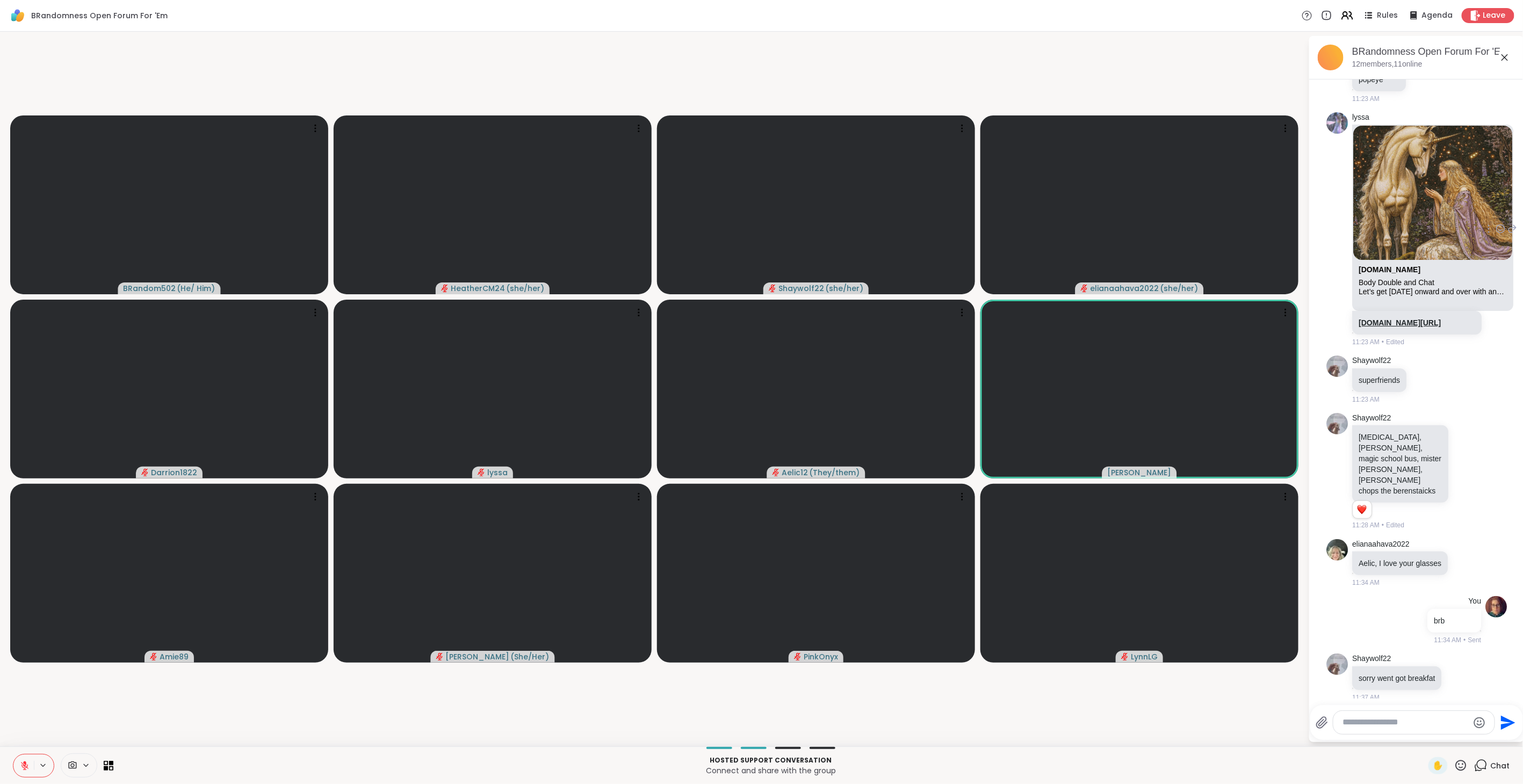
click at [1394, 318] on link "[DOMAIN_NAME][URL]" at bounding box center [1400, 323] width 82 height 8
click at [1454, 765] on icon at bounding box center [1461, 765] width 13 height 13
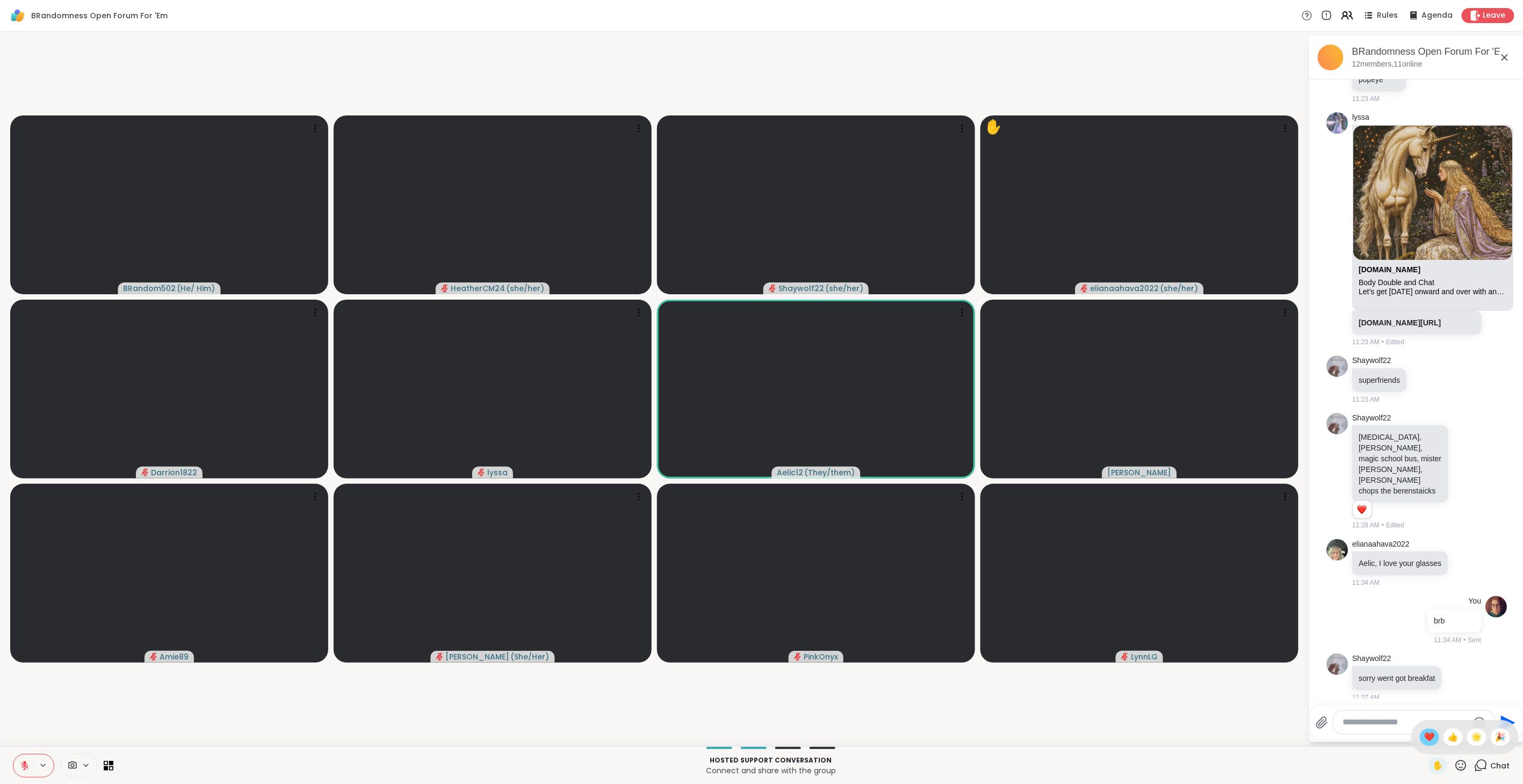
click at [1424, 741] on span "❤️" at bounding box center [1429, 737] width 11 height 13
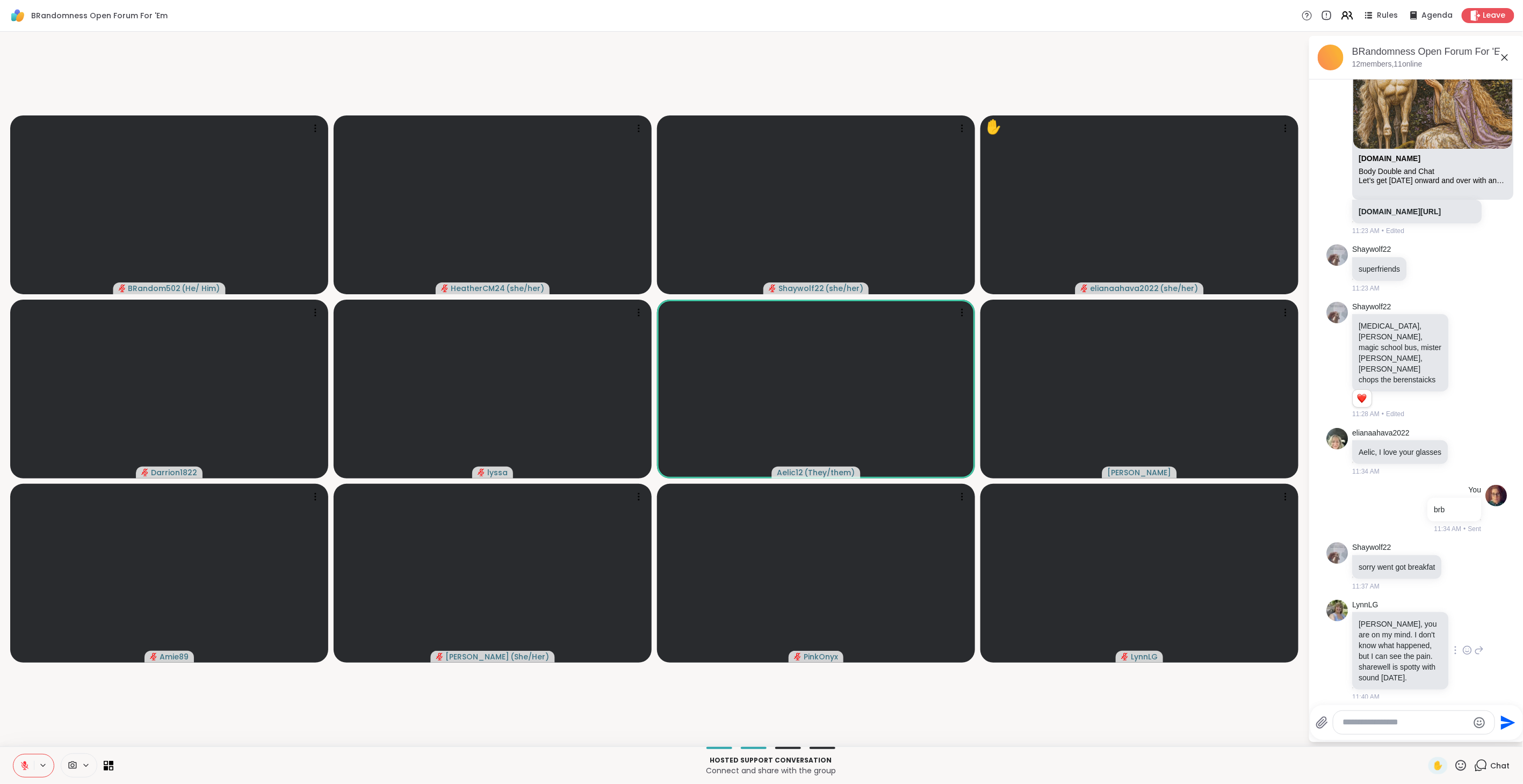
scroll to position [2496, 0]
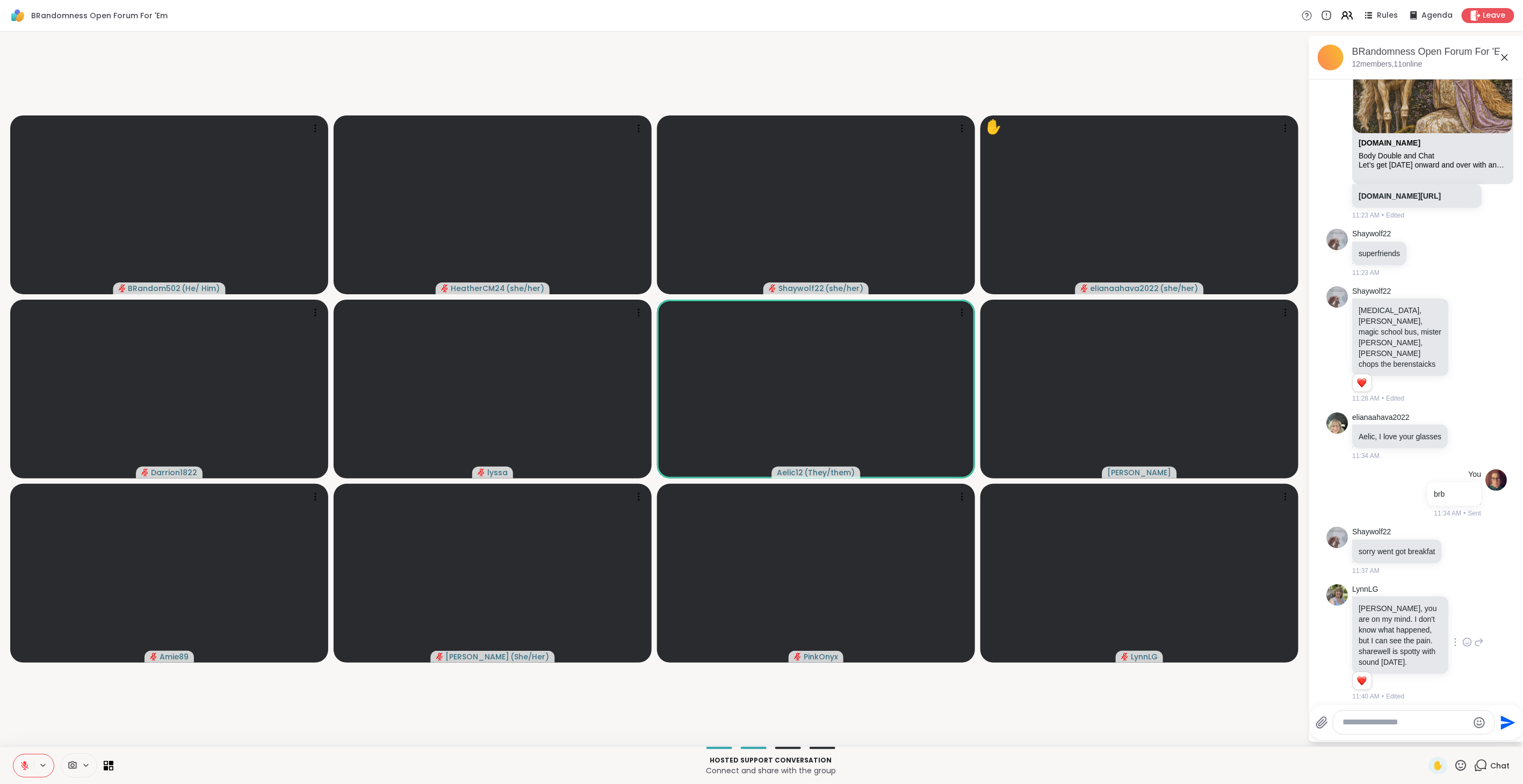
click at [1462, 637] on icon at bounding box center [1467, 642] width 10 height 11
click at [1456, 616] on button "Select Reaction: Heart" at bounding box center [1467, 625] width 22 height 22
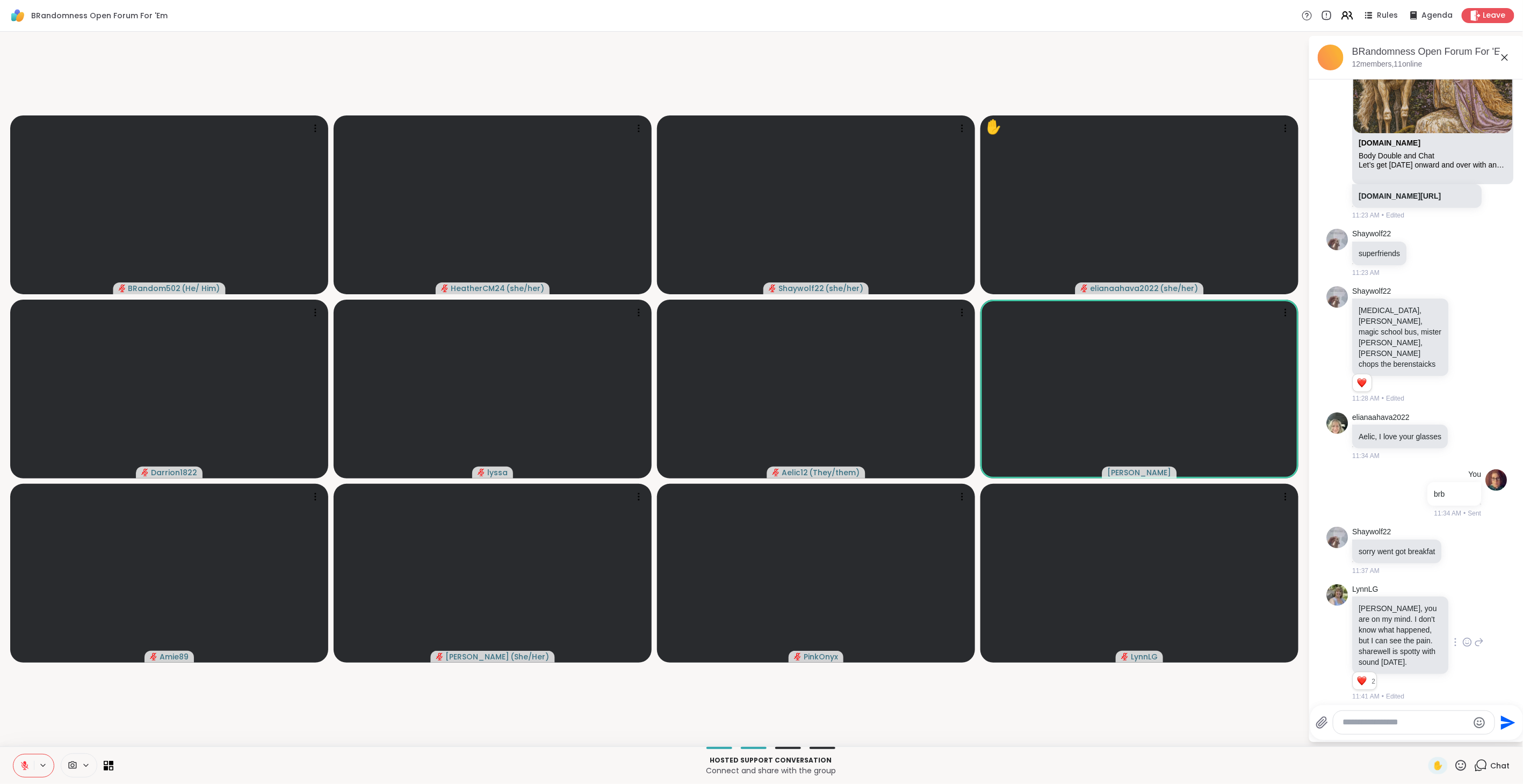
click at [20, 764] on icon at bounding box center [25, 765] width 10 height 10
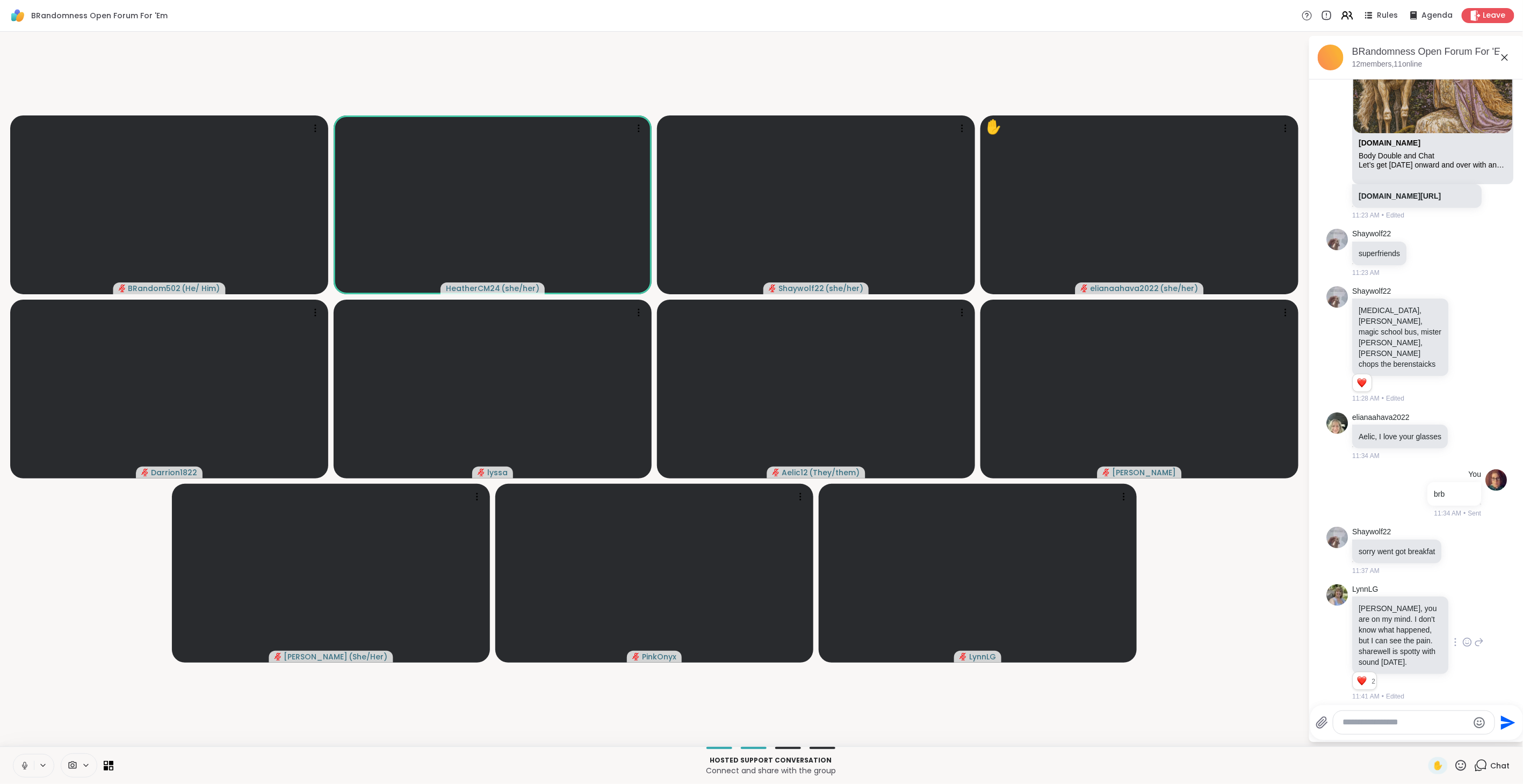
scroll to position [2564, 0]
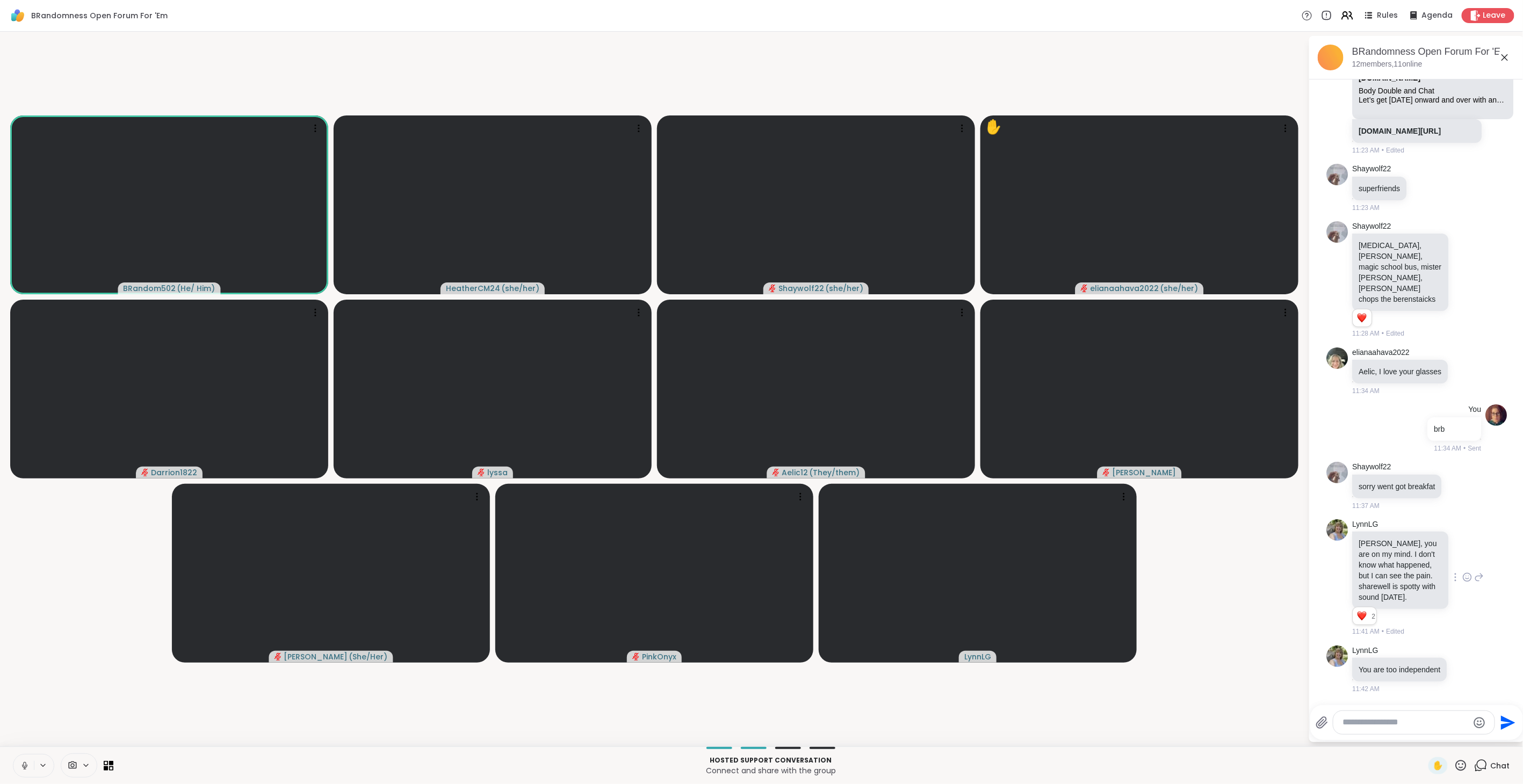
click at [35, 771] on div "BRandomness Open Forum For 'Em Rules Agenda Leave BRandom502 ( He/ Him ) Heathe…" at bounding box center [762, 392] width 1523 height 784
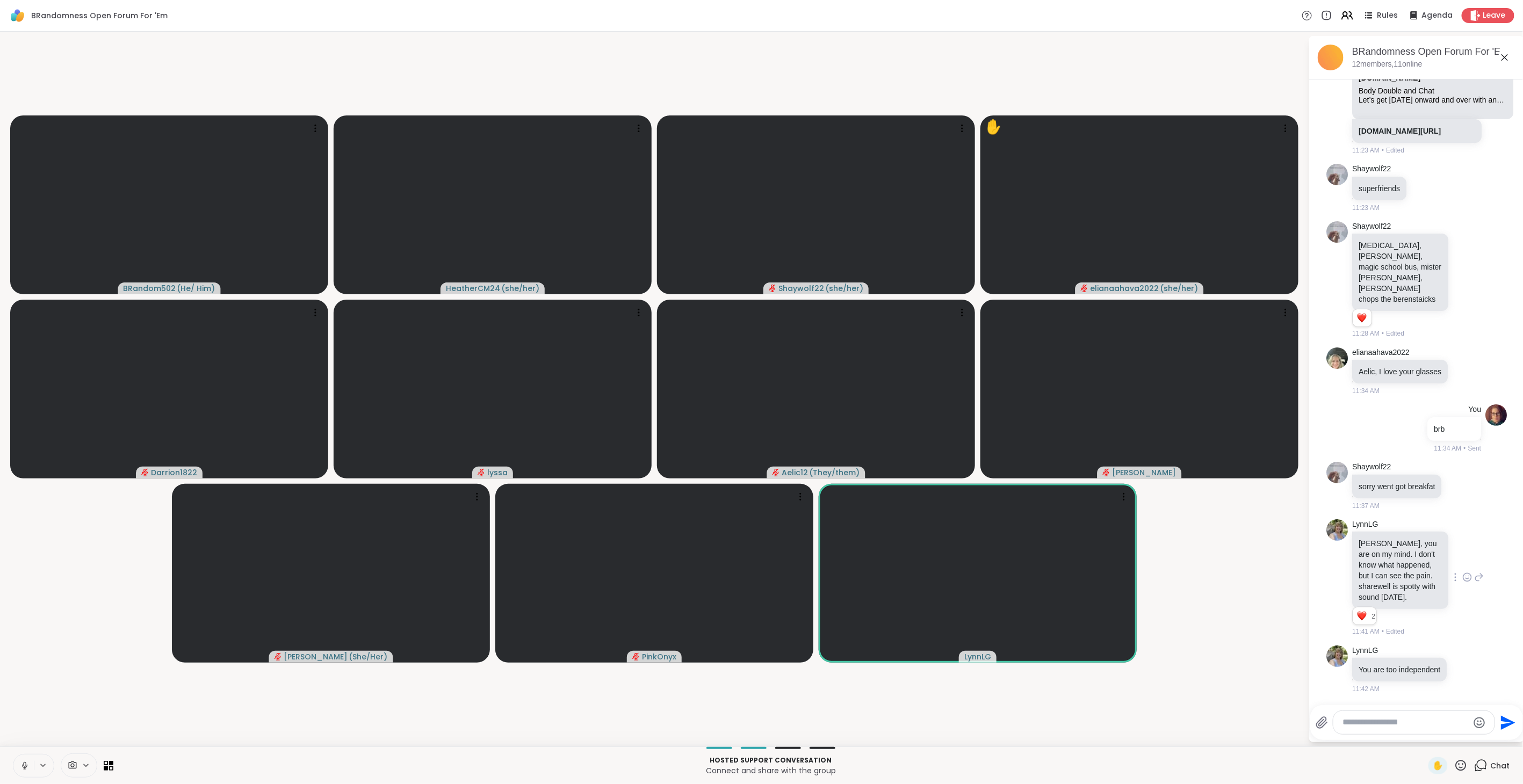
click at [104, 722] on video-player-container "BRandom502 ( He/ Him ) HeatherCM24 ( she/her ) Shaywolf22 ( she/her ) ✋ elianaa…" at bounding box center [654, 389] width 1295 height 706
click at [25, 765] on icon at bounding box center [25, 765] width 10 height 10
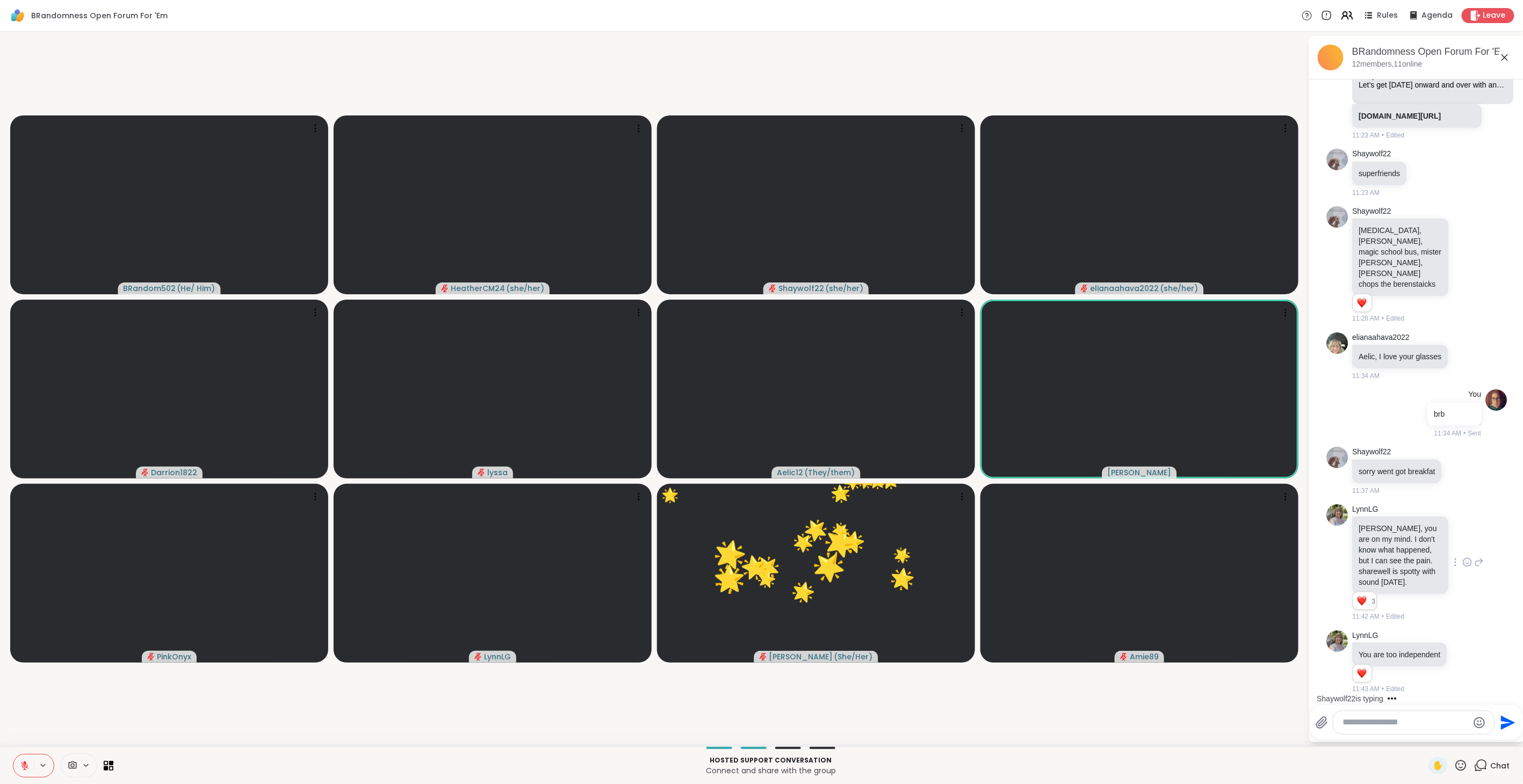
click at [1454, 762] on icon at bounding box center [1461, 765] width 13 height 13
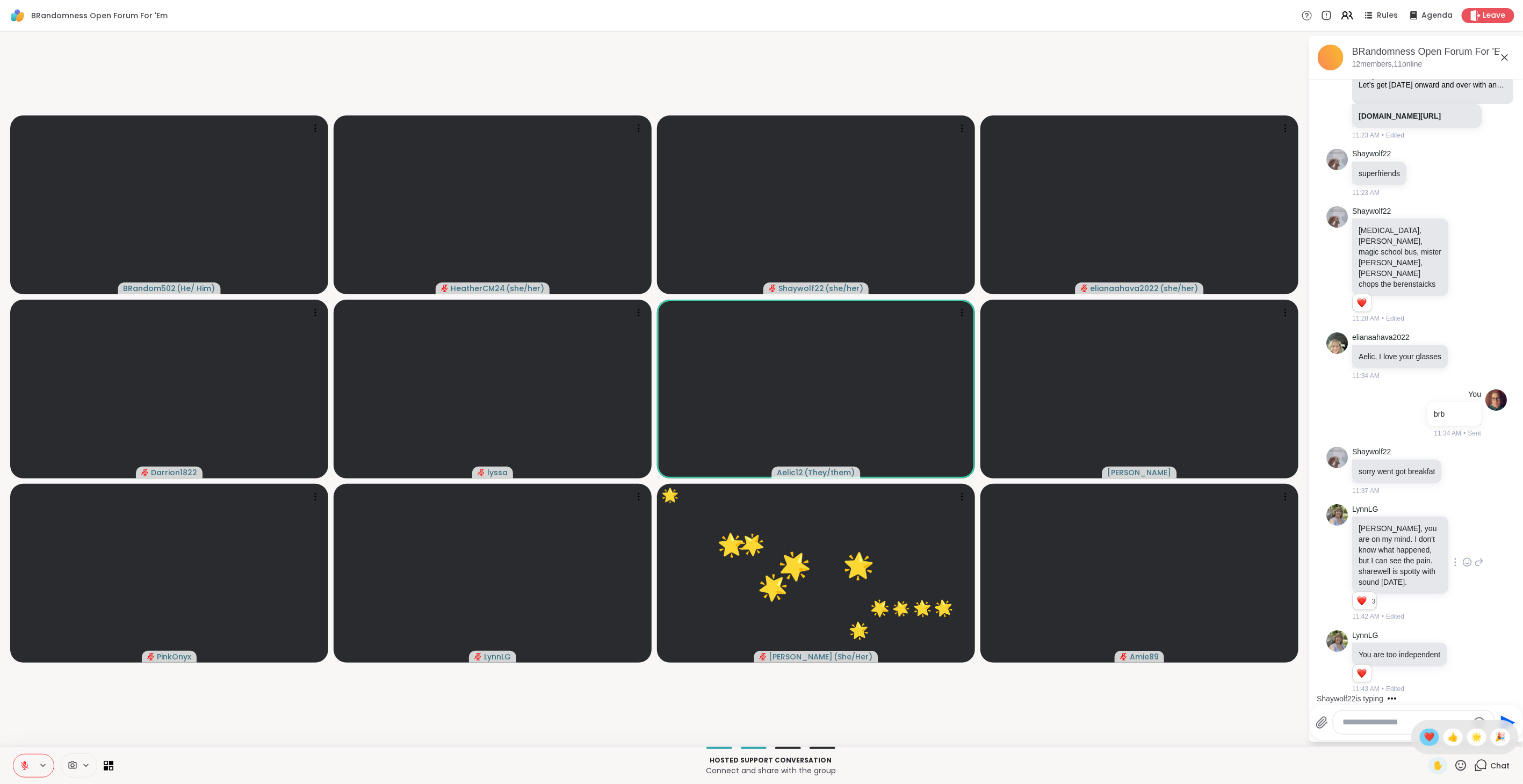
click at [1424, 737] on span "❤️" at bounding box center [1429, 737] width 11 height 13
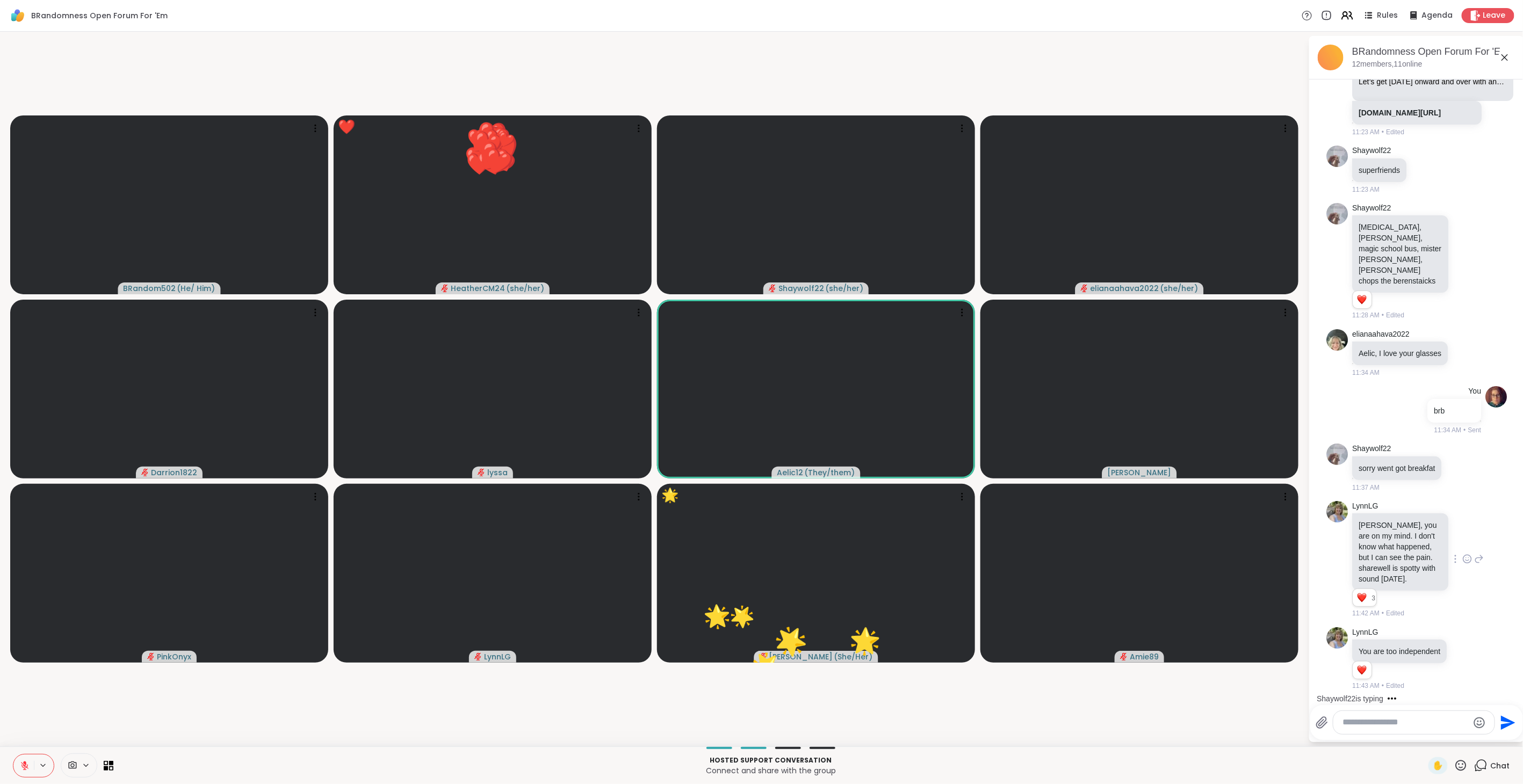
scroll to position [2658, 0]
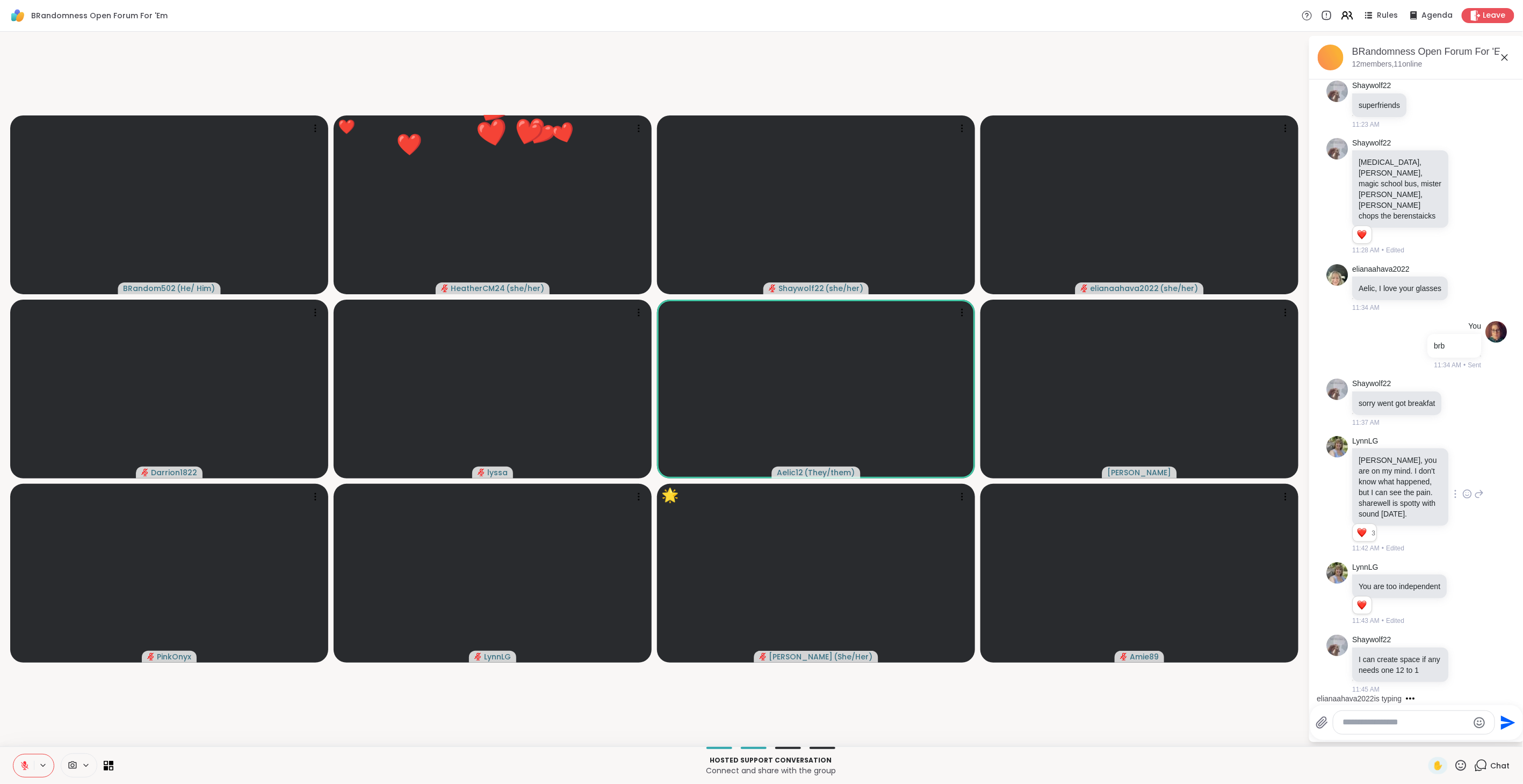
click at [1454, 760] on icon at bounding box center [1461, 765] width 13 height 13
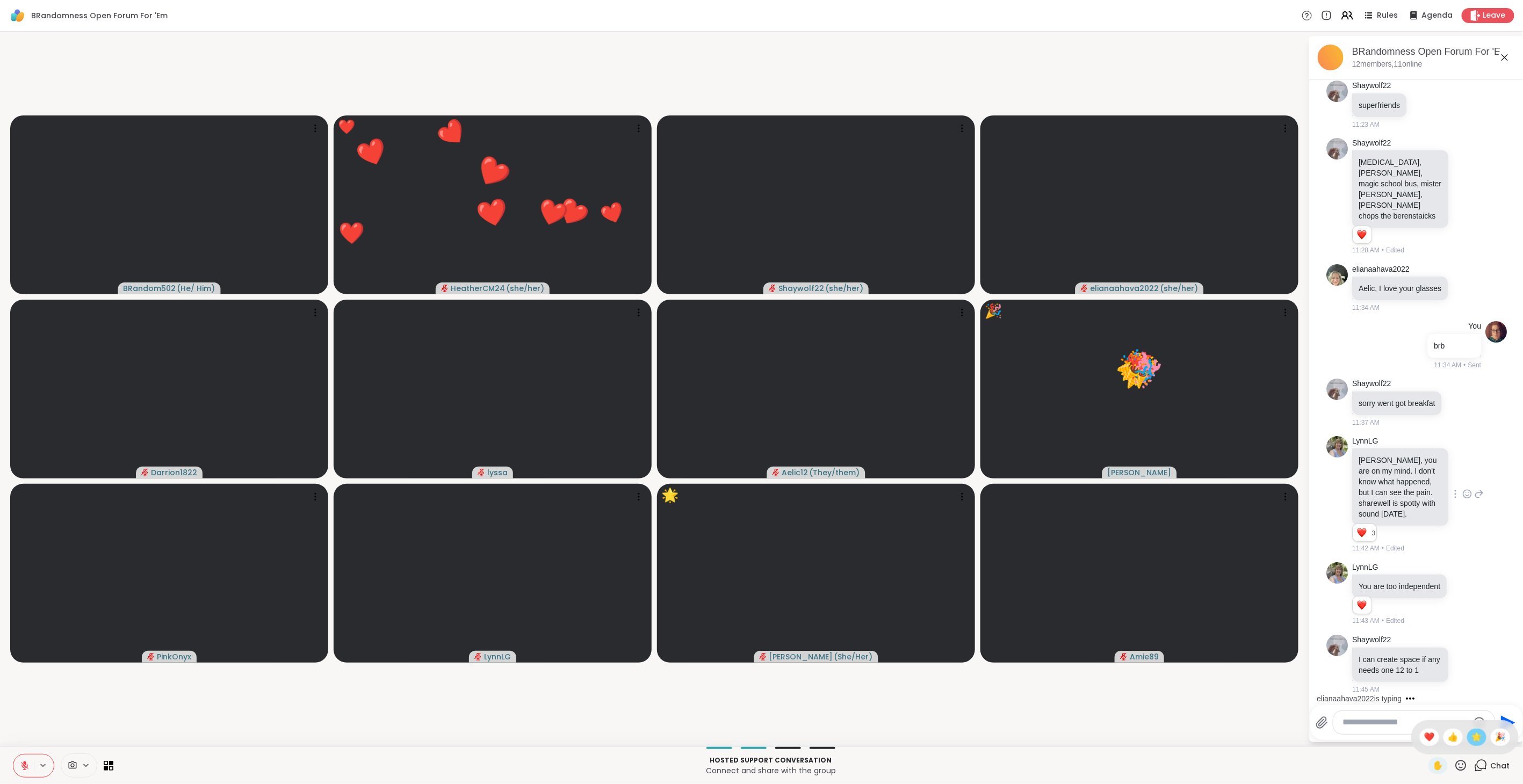
click at [1471, 736] on span "🌟" at bounding box center [1476, 737] width 11 height 13
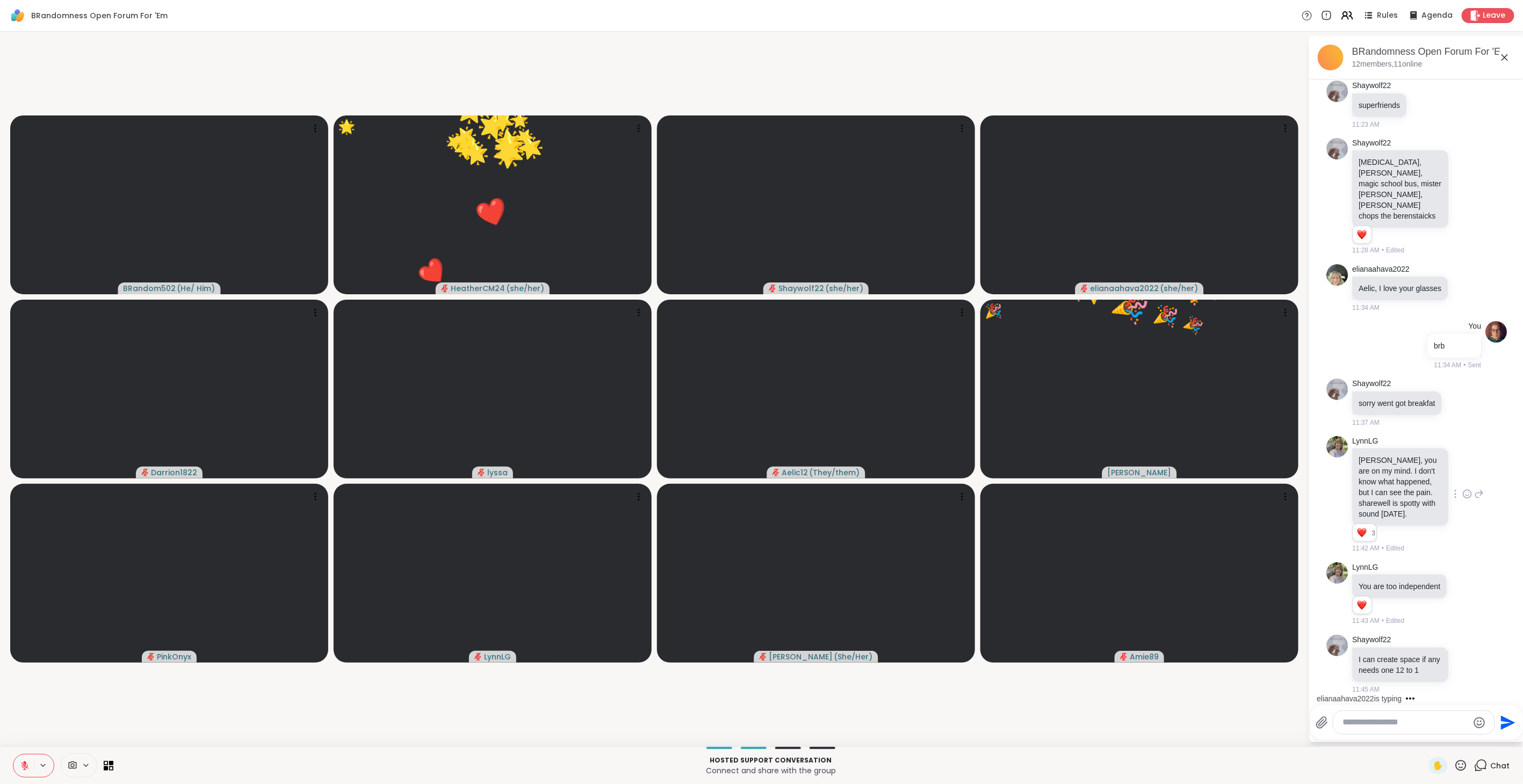
click at [1454, 761] on icon at bounding box center [1461, 765] width 13 height 13
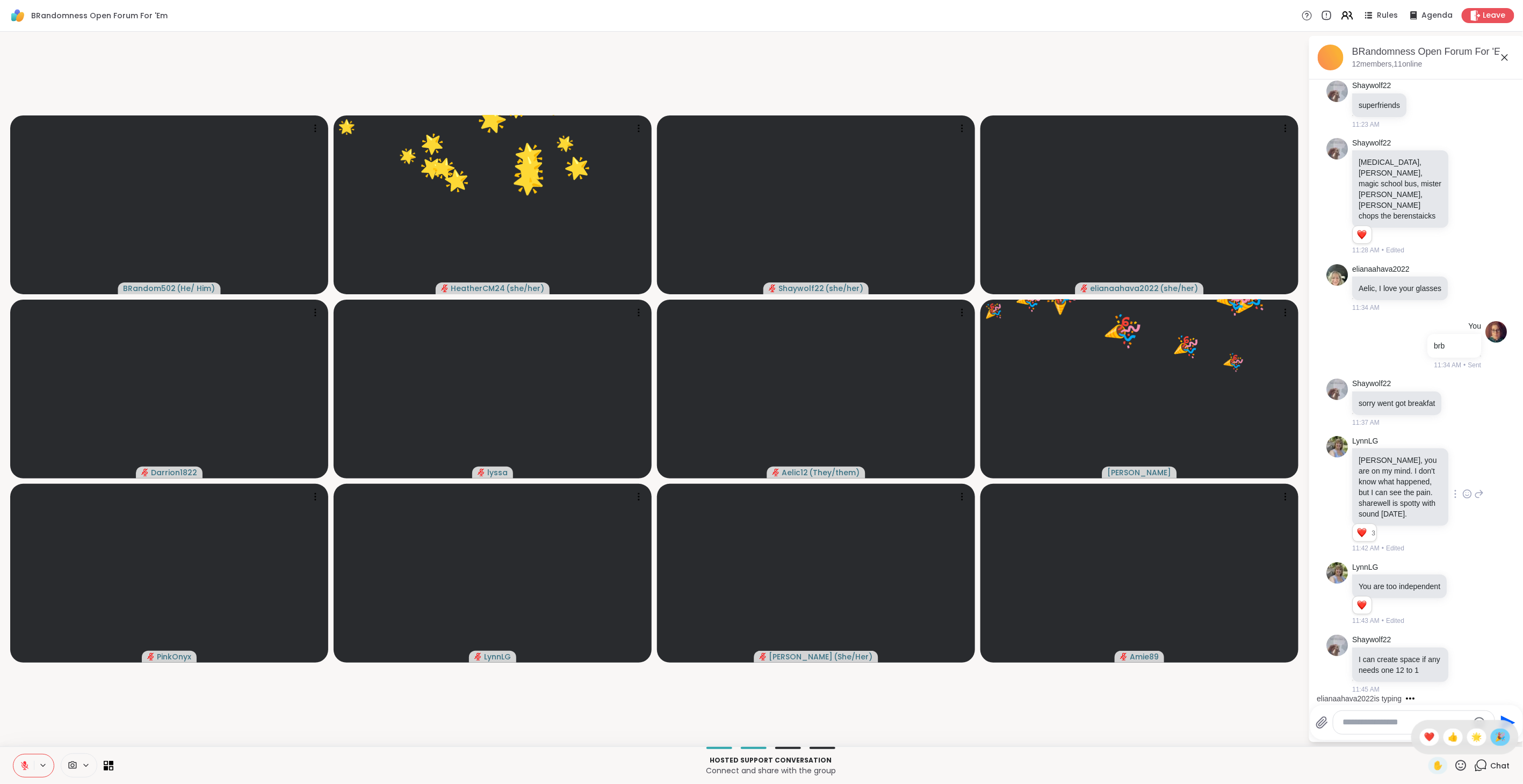
click at [1495, 736] on span "🎉" at bounding box center [1500, 737] width 11 height 13
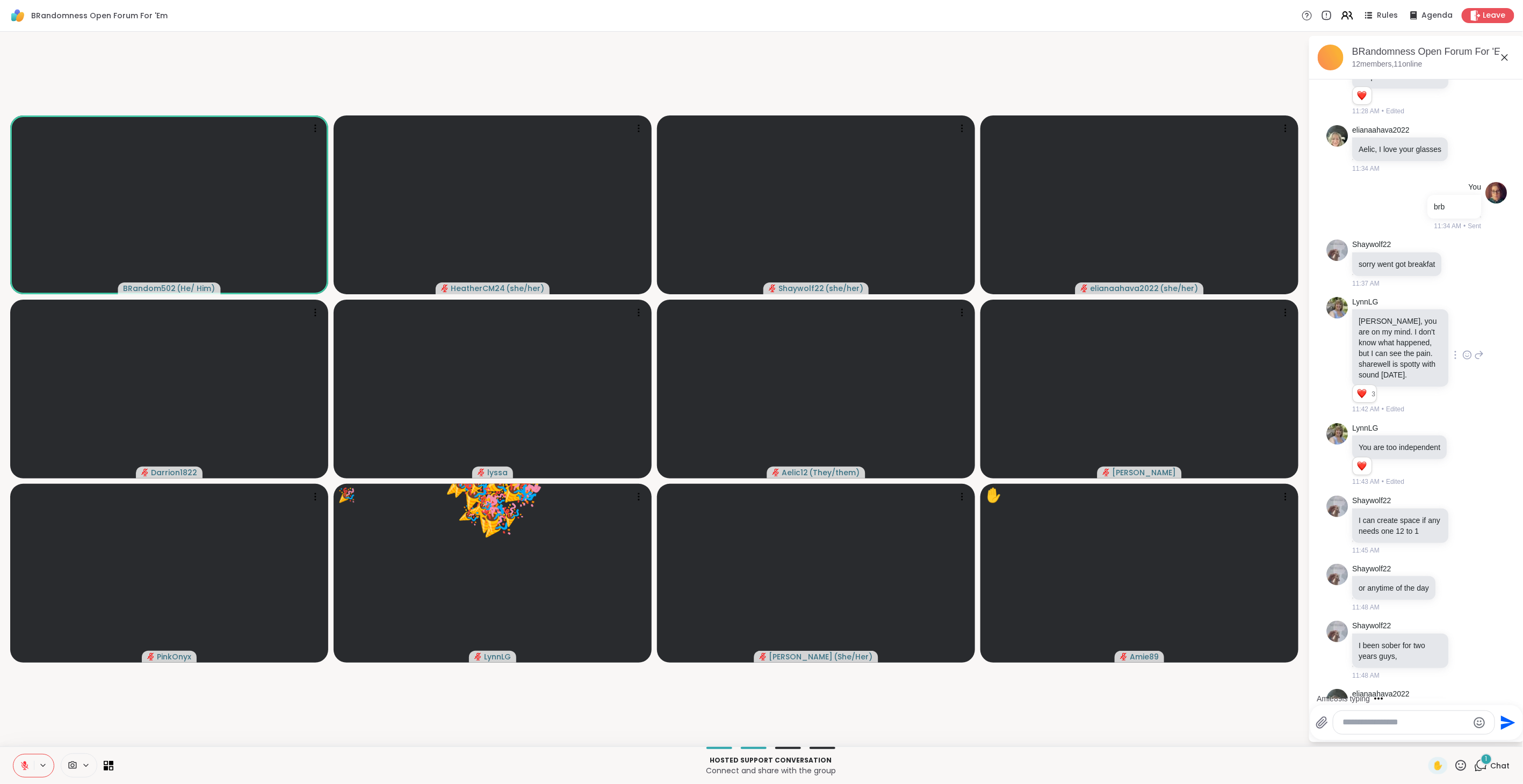
scroll to position [3002, 0]
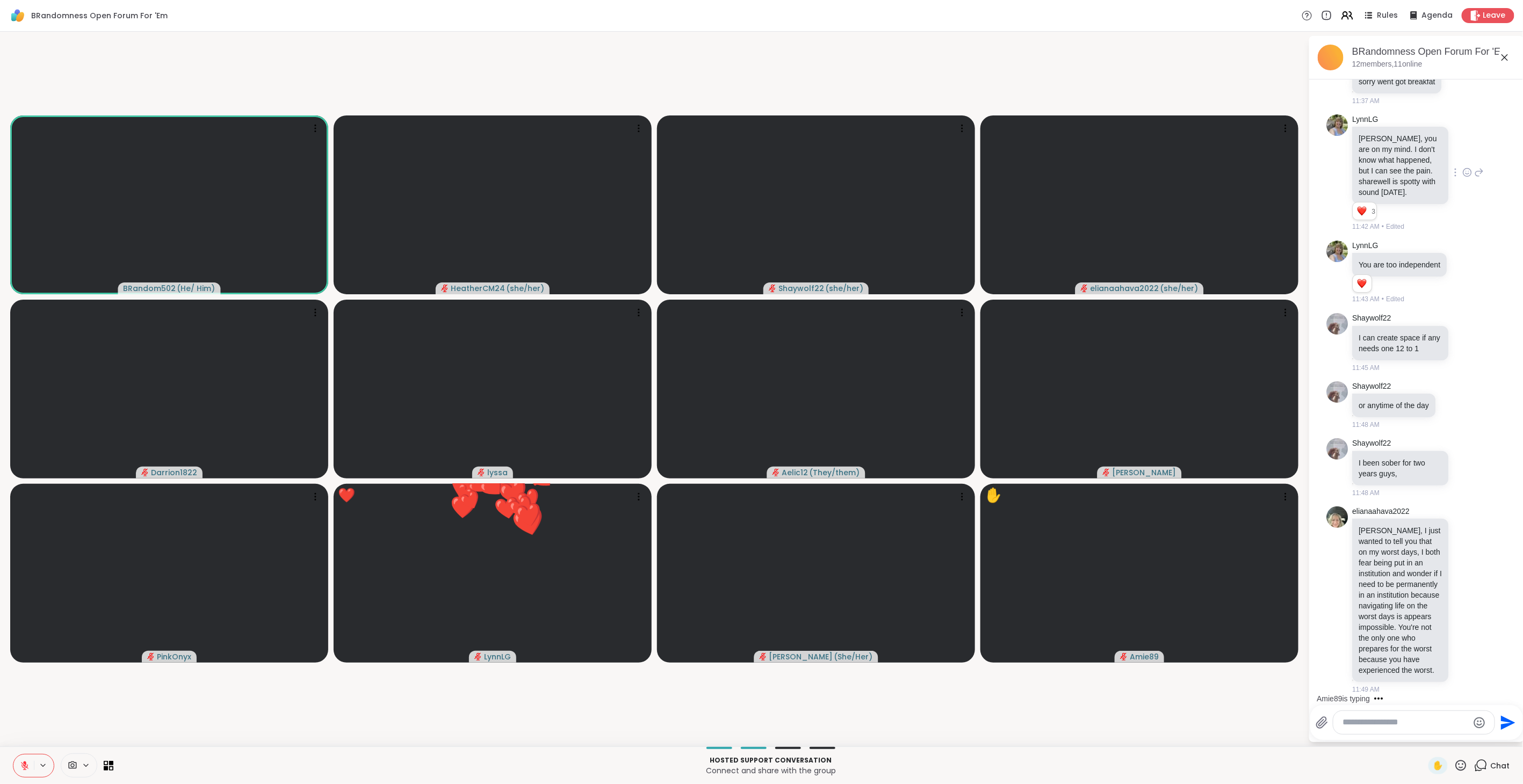
click at [1454, 765] on icon at bounding box center [1461, 765] width 13 height 13
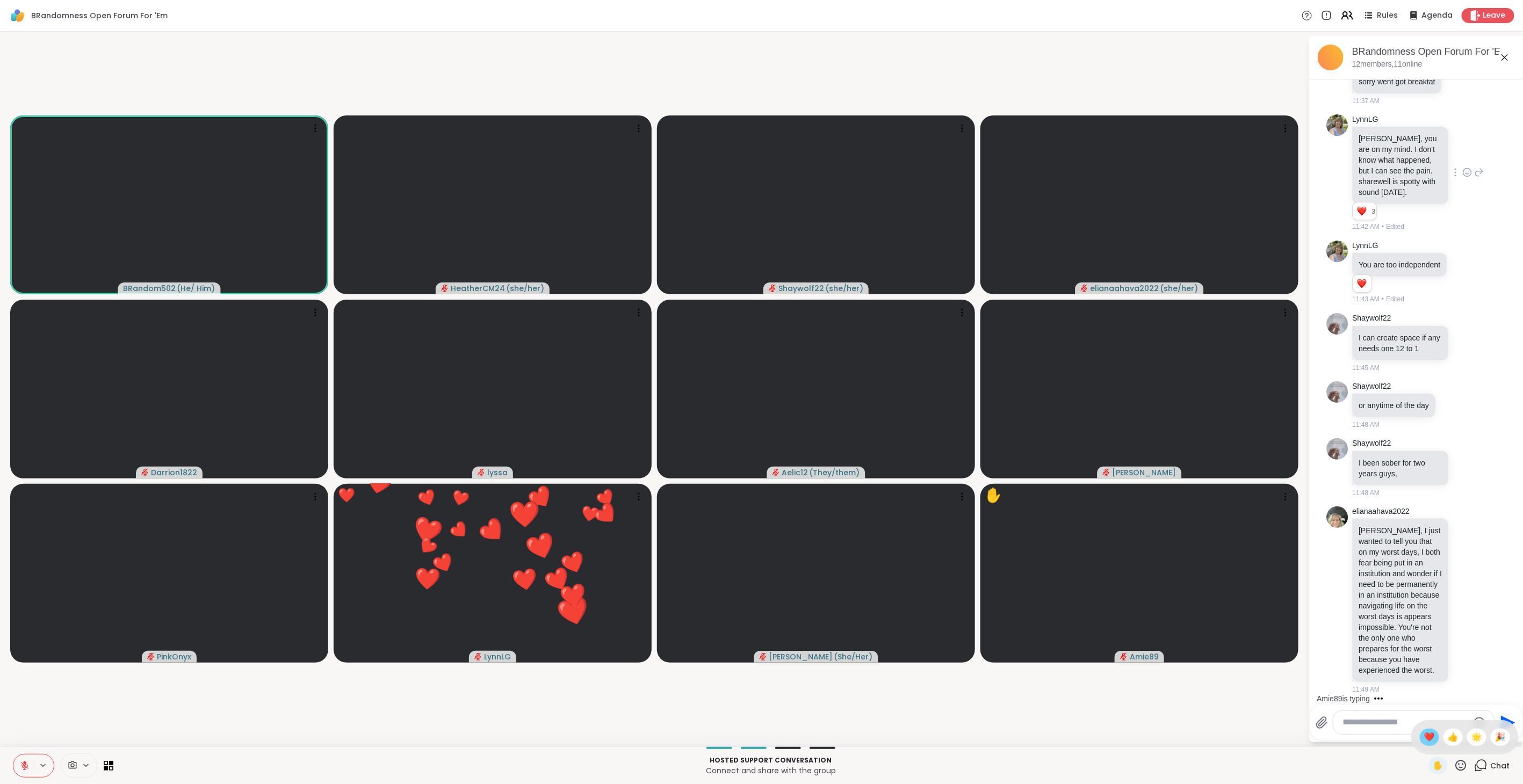
click at [1424, 741] on span "❤️" at bounding box center [1429, 737] width 11 height 13
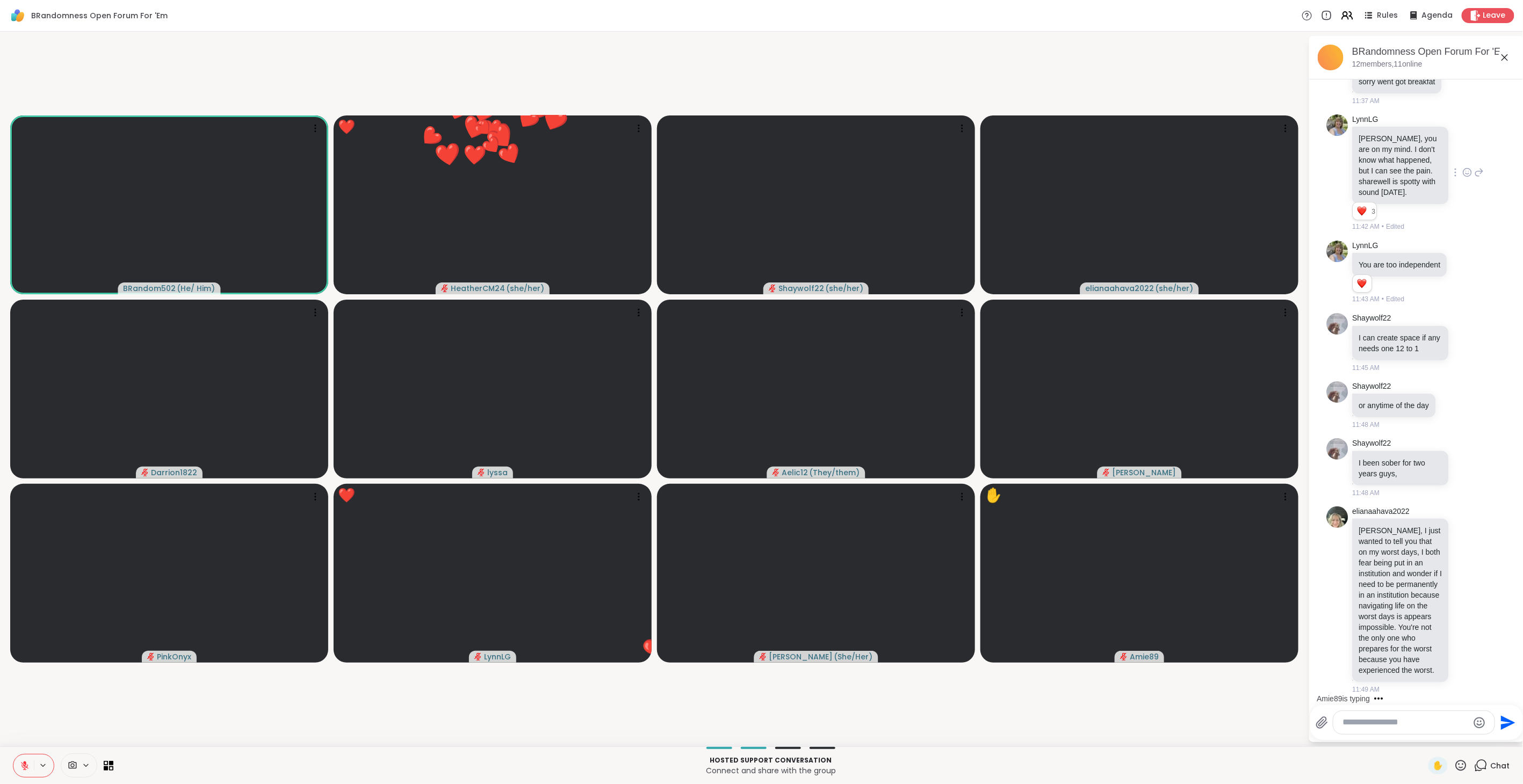
click at [1456, 764] on icon at bounding box center [1461, 765] width 11 height 11
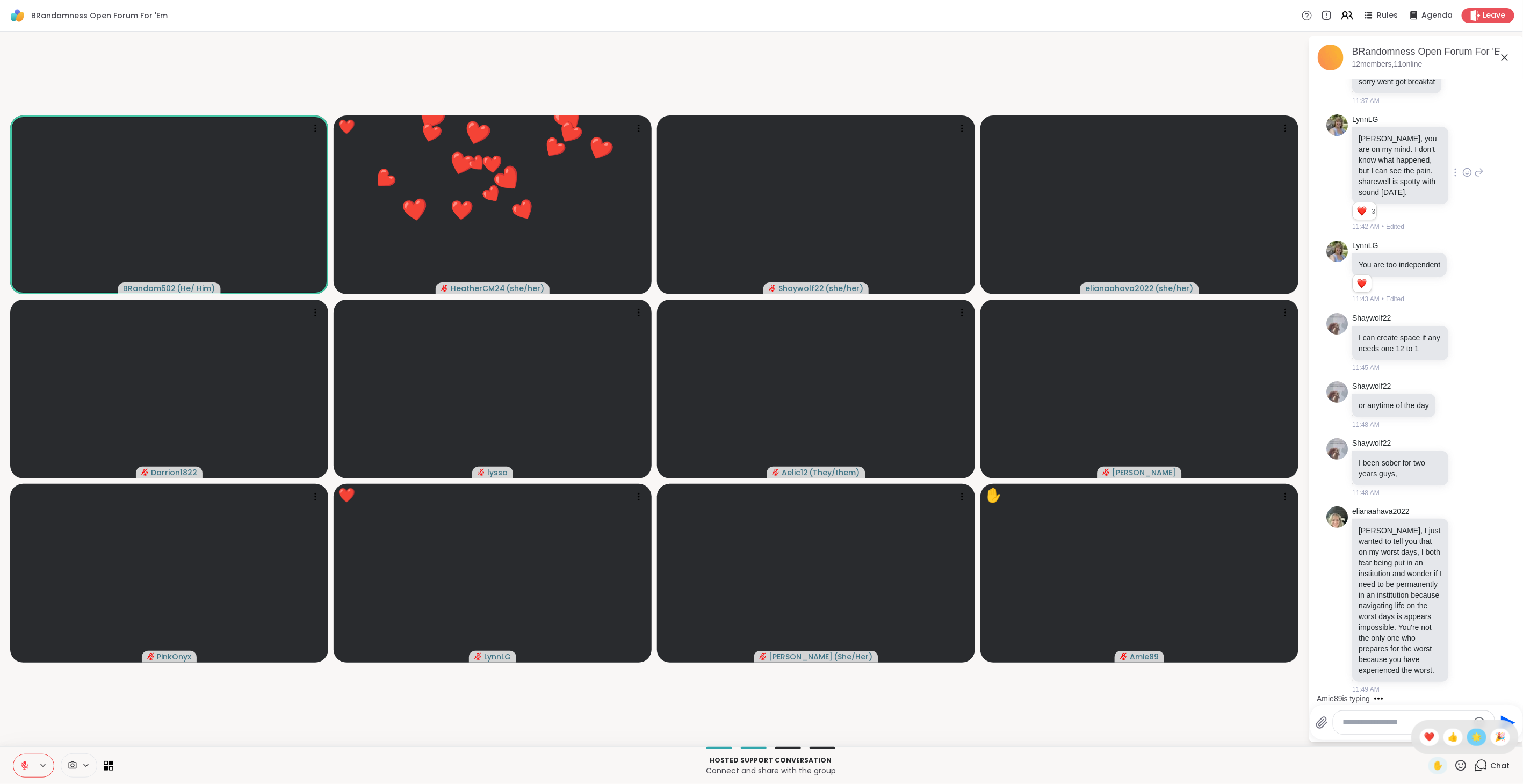
click at [1471, 740] on span "🌟" at bounding box center [1476, 737] width 11 height 13
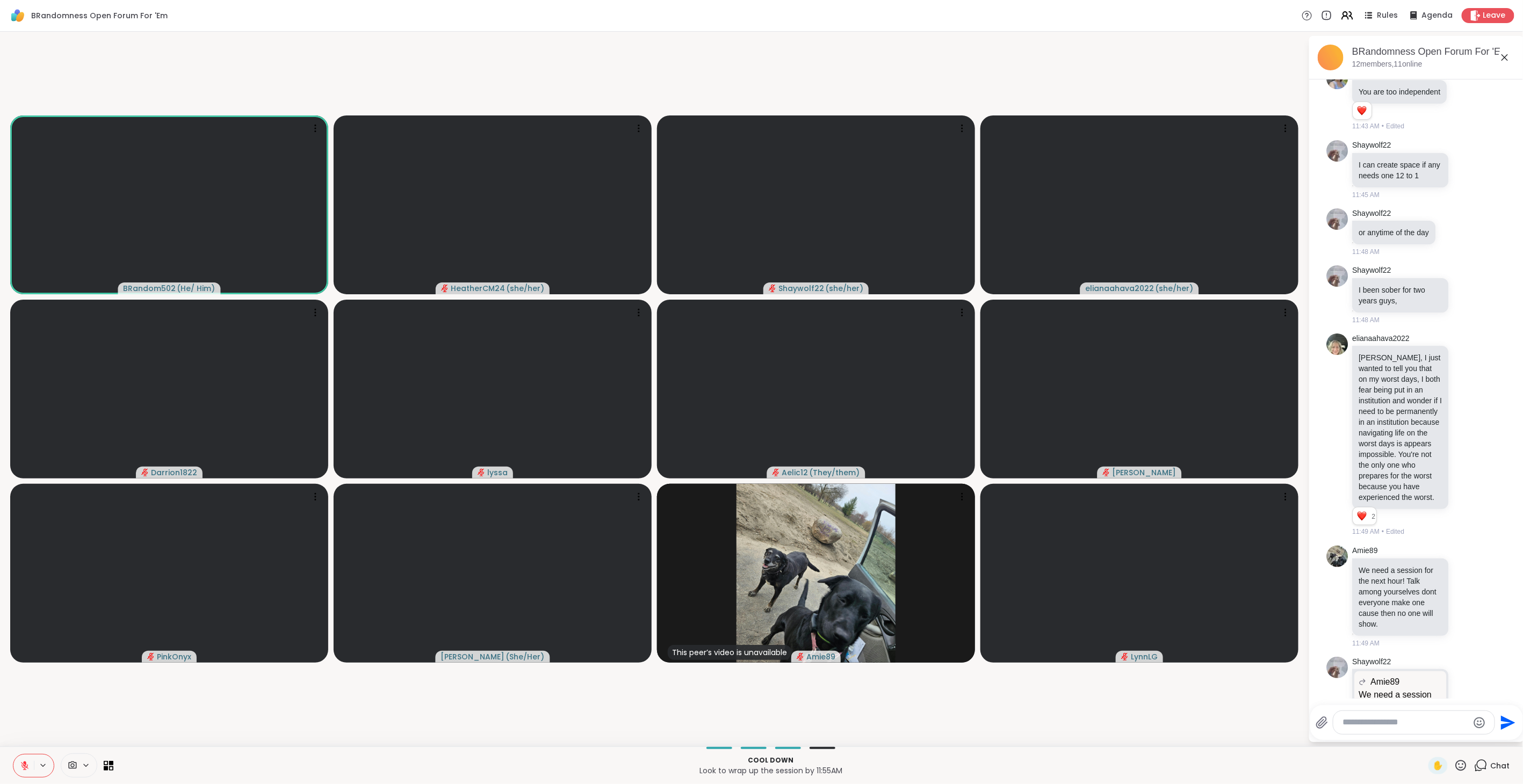
scroll to position [3291, 0]
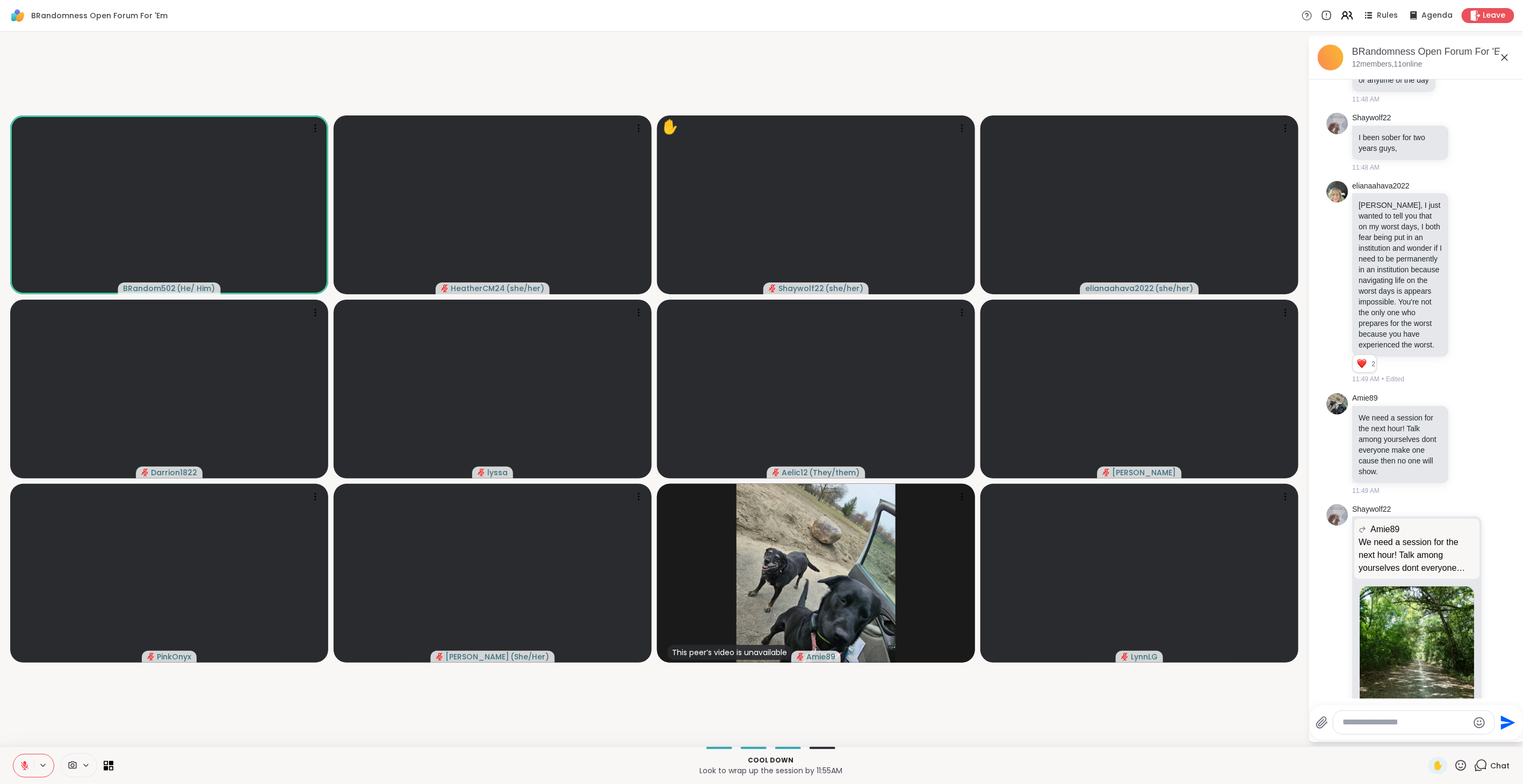
click at [1454, 765] on icon at bounding box center [1461, 765] width 13 height 13
click at [1424, 741] on span "❤️" at bounding box center [1429, 737] width 11 height 13
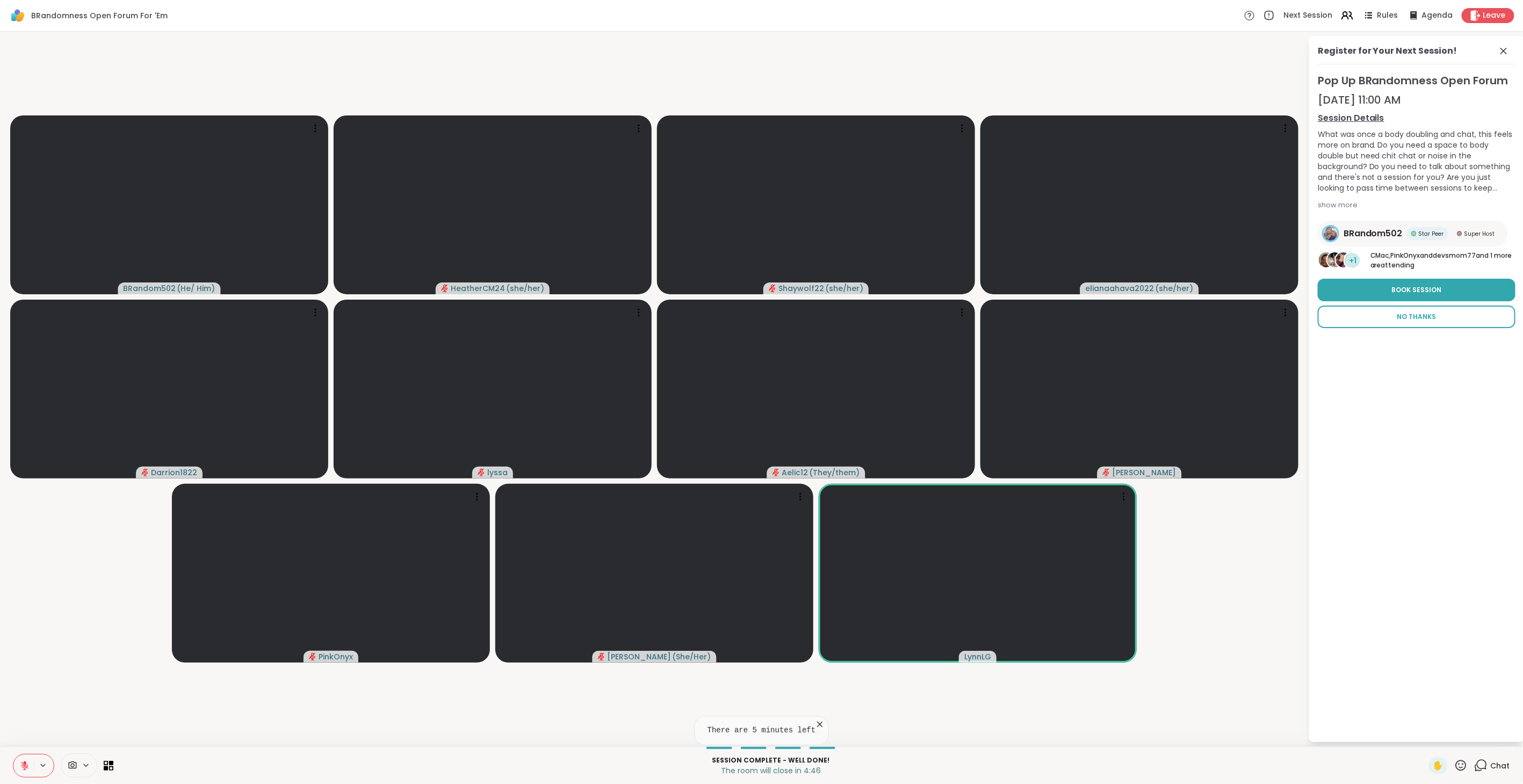
click at [1415, 321] on span "No Thanks" at bounding box center [1417, 316] width 39 height 10
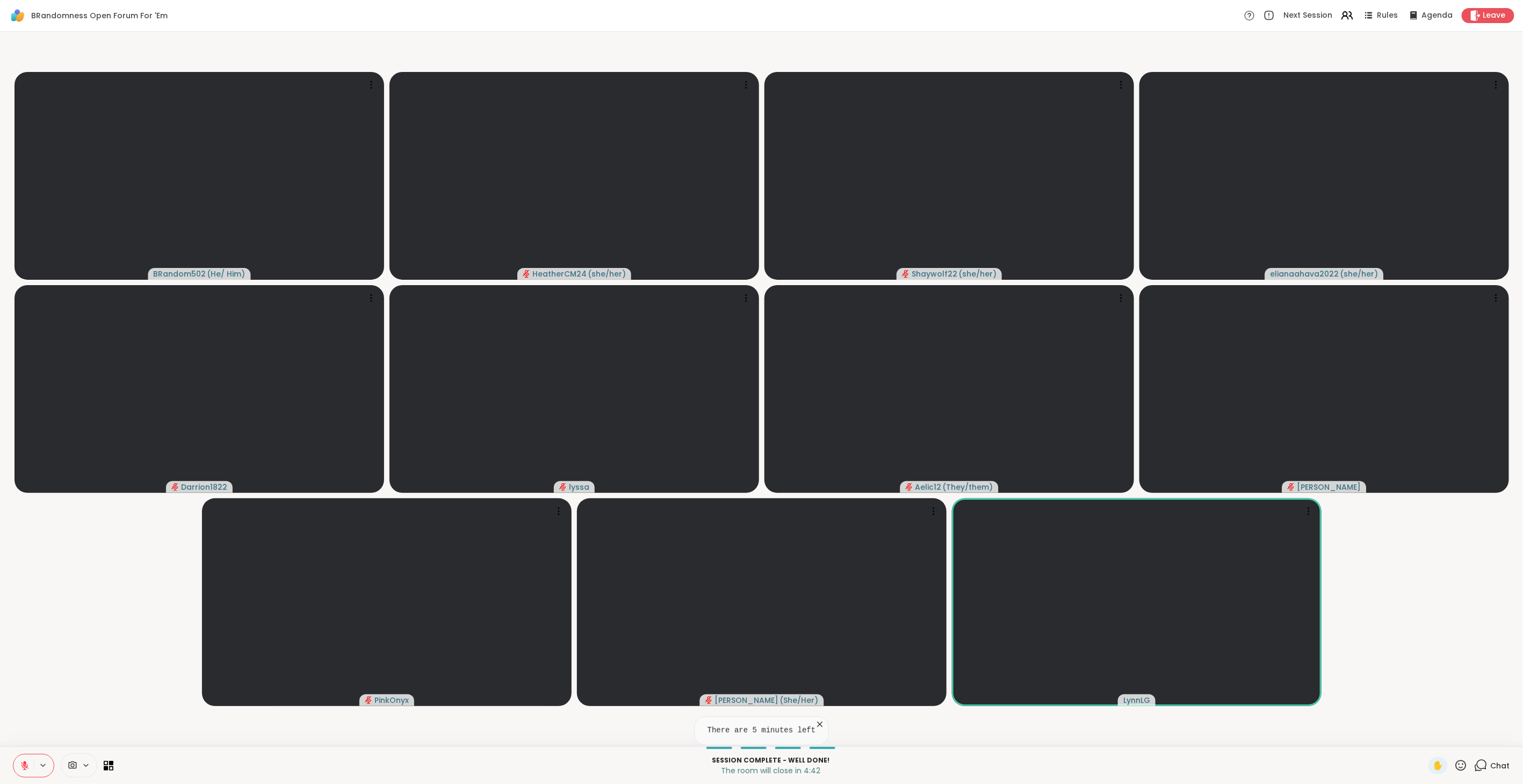
click at [1474, 763] on icon at bounding box center [1481, 765] width 13 height 13
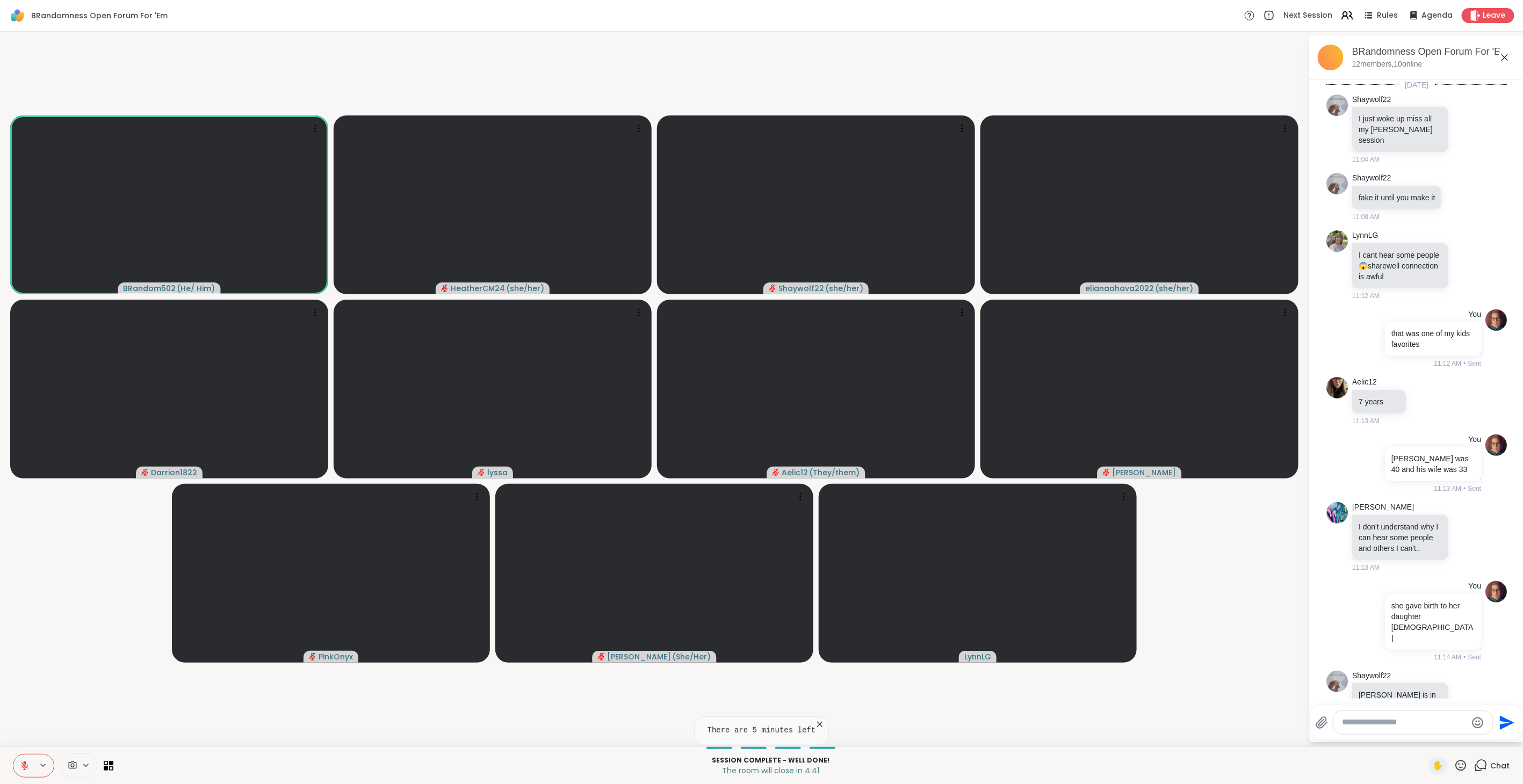
scroll to position [3545, 0]
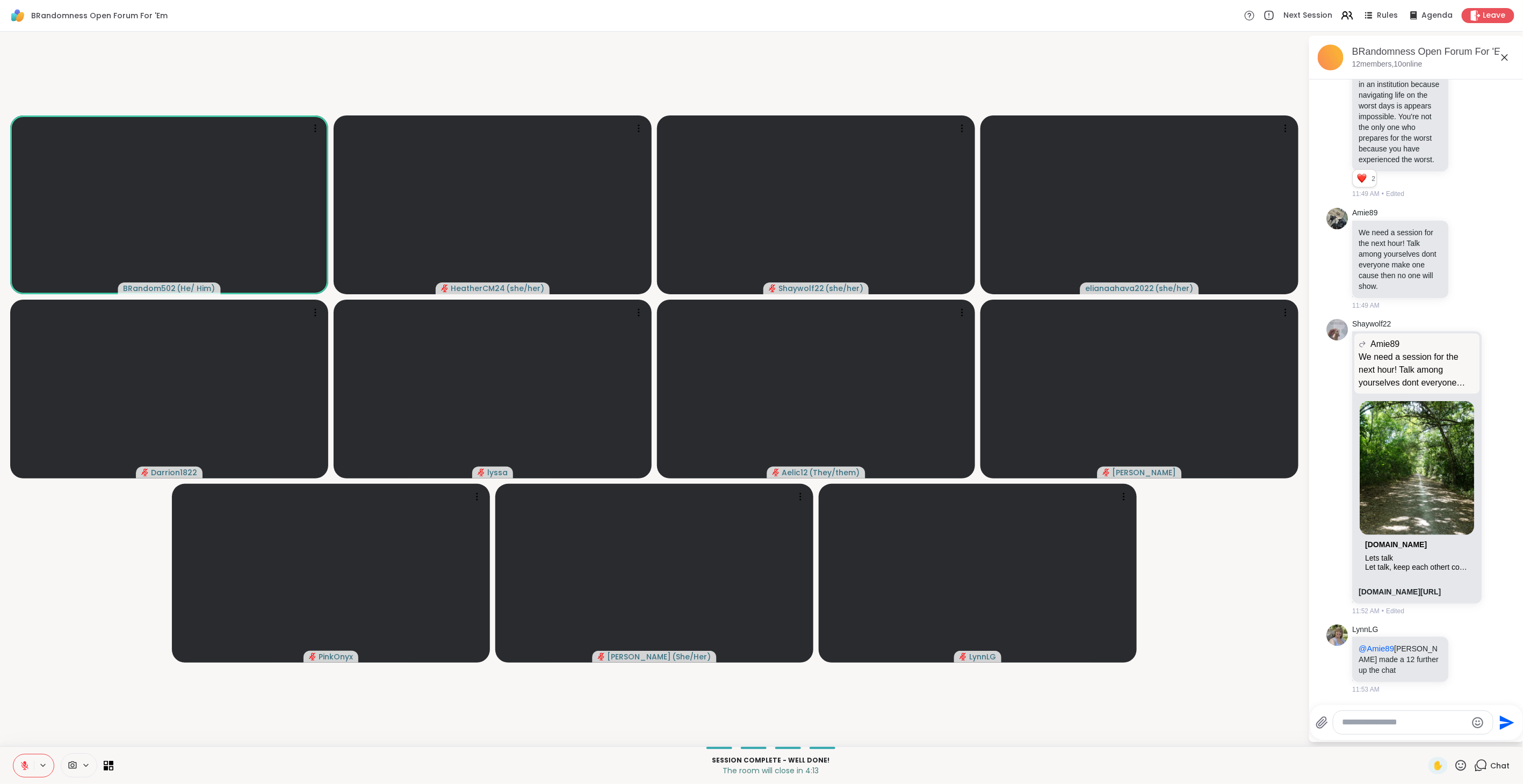
click at [25, 765] on icon at bounding box center [25, 765] width 10 height 10
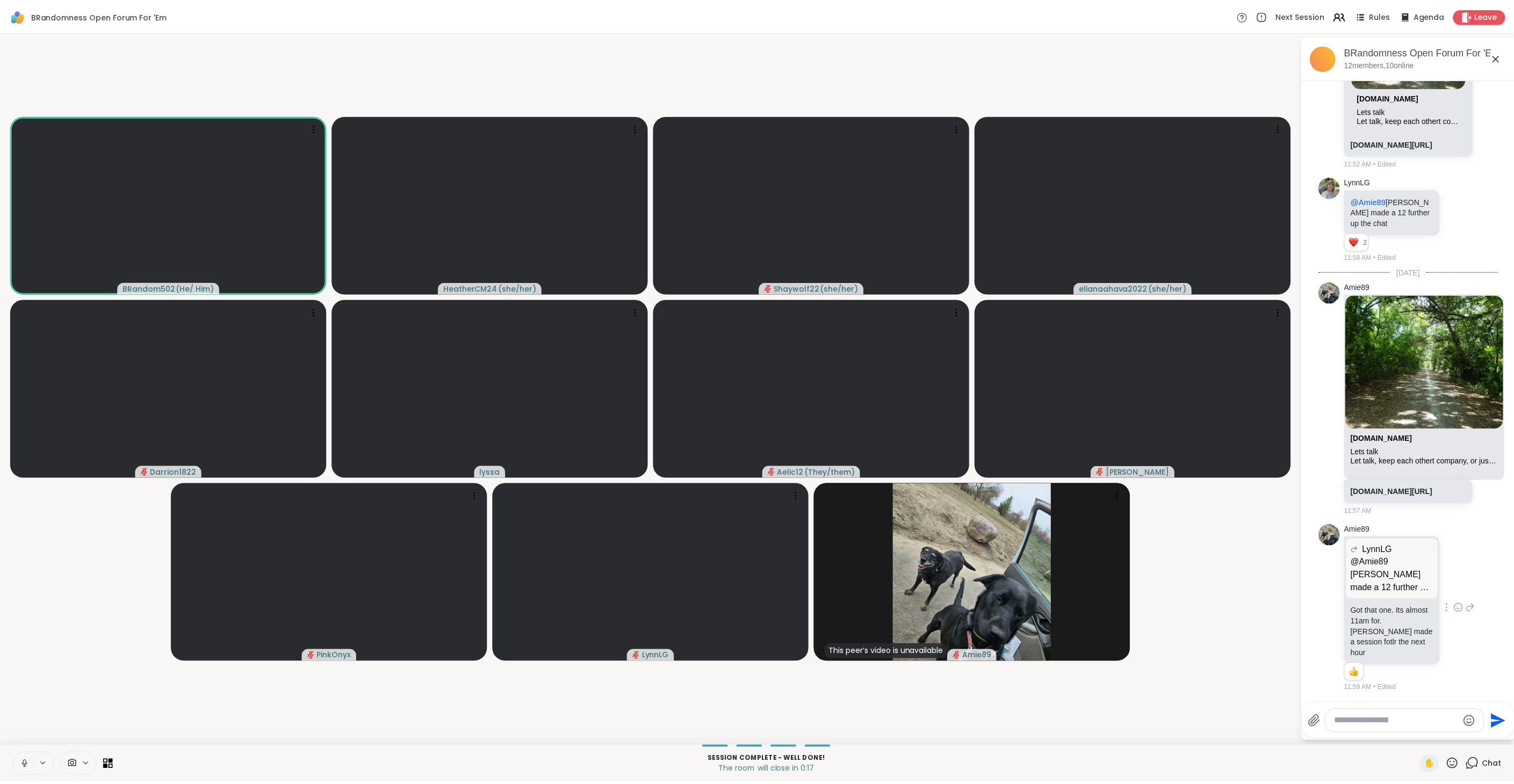
scroll to position [4018, 0]
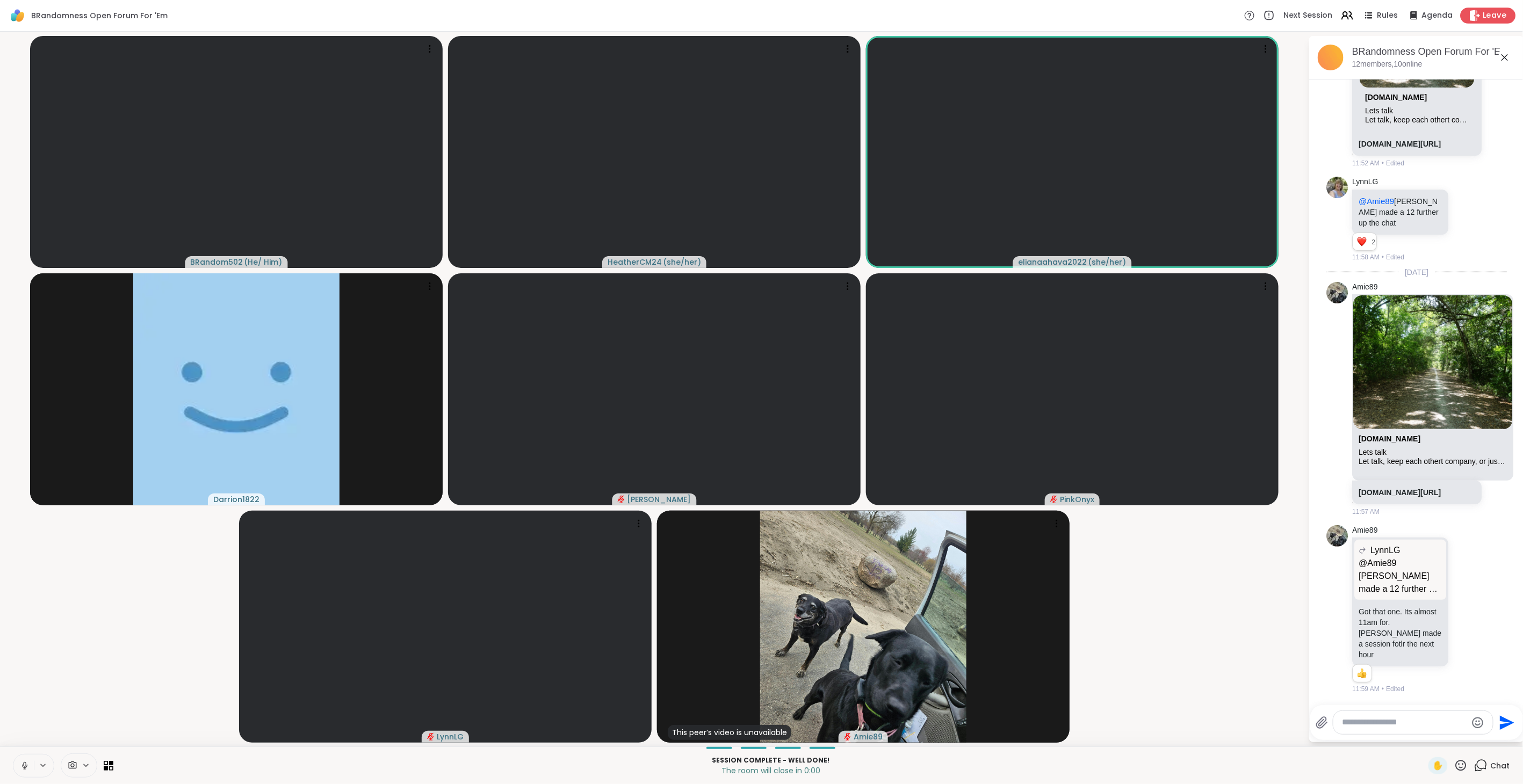
click at [1472, 14] on icon at bounding box center [1475, 15] width 11 height 11
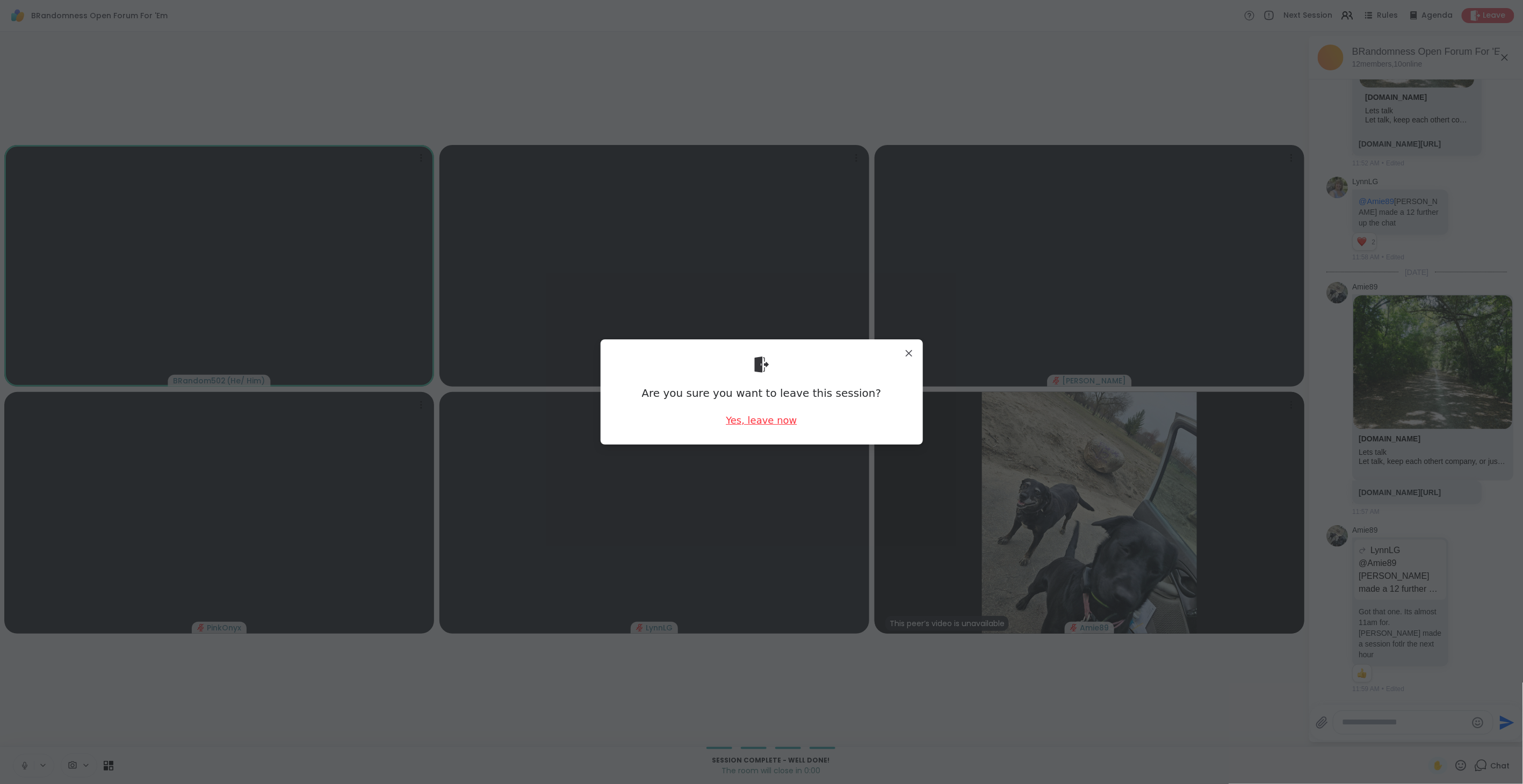
click at [765, 424] on div "Yes, leave now" at bounding box center [761, 420] width 71 height 13
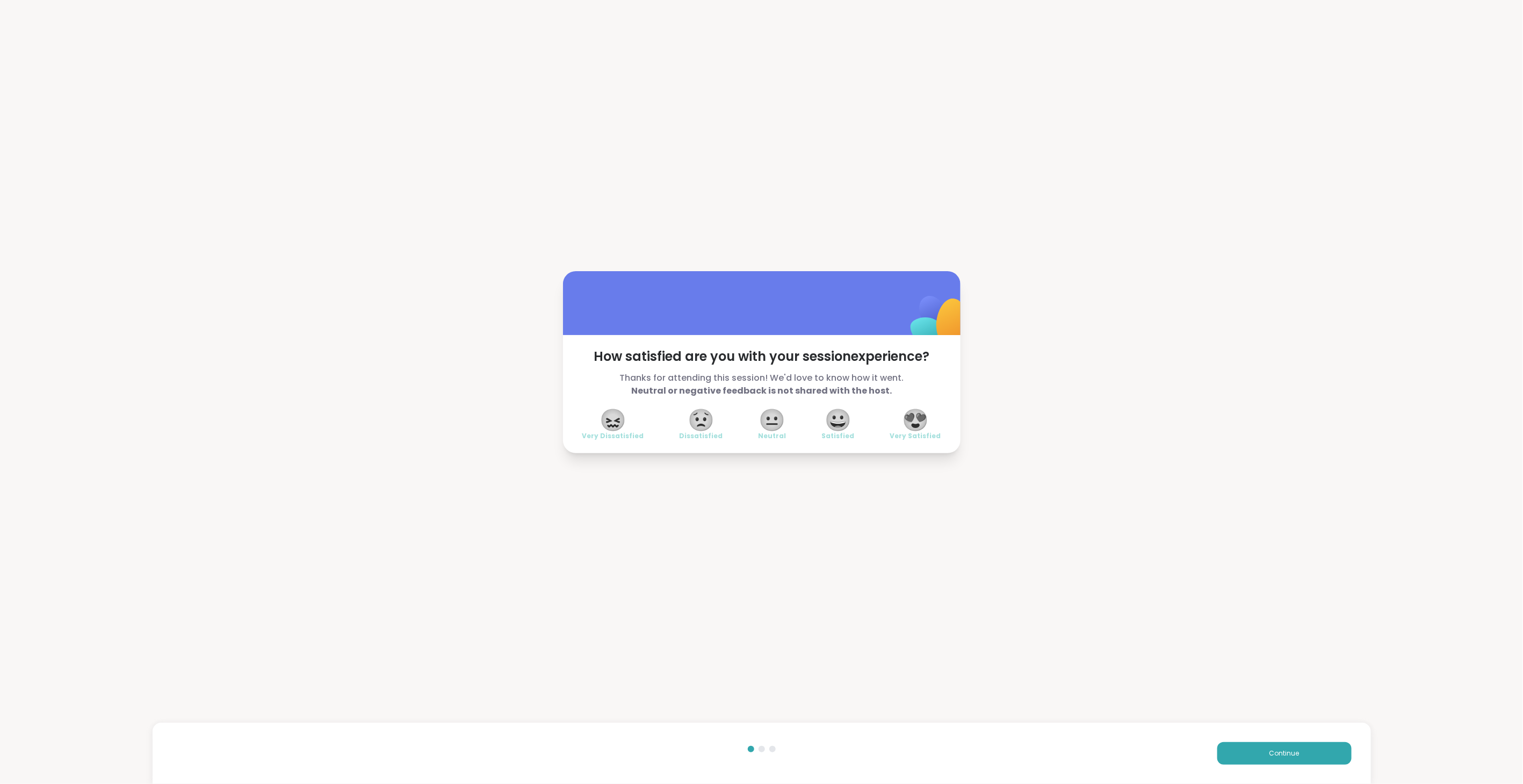
click at [917, 416] on span "😍" at bounding box center [915, 420] width 27 height 19
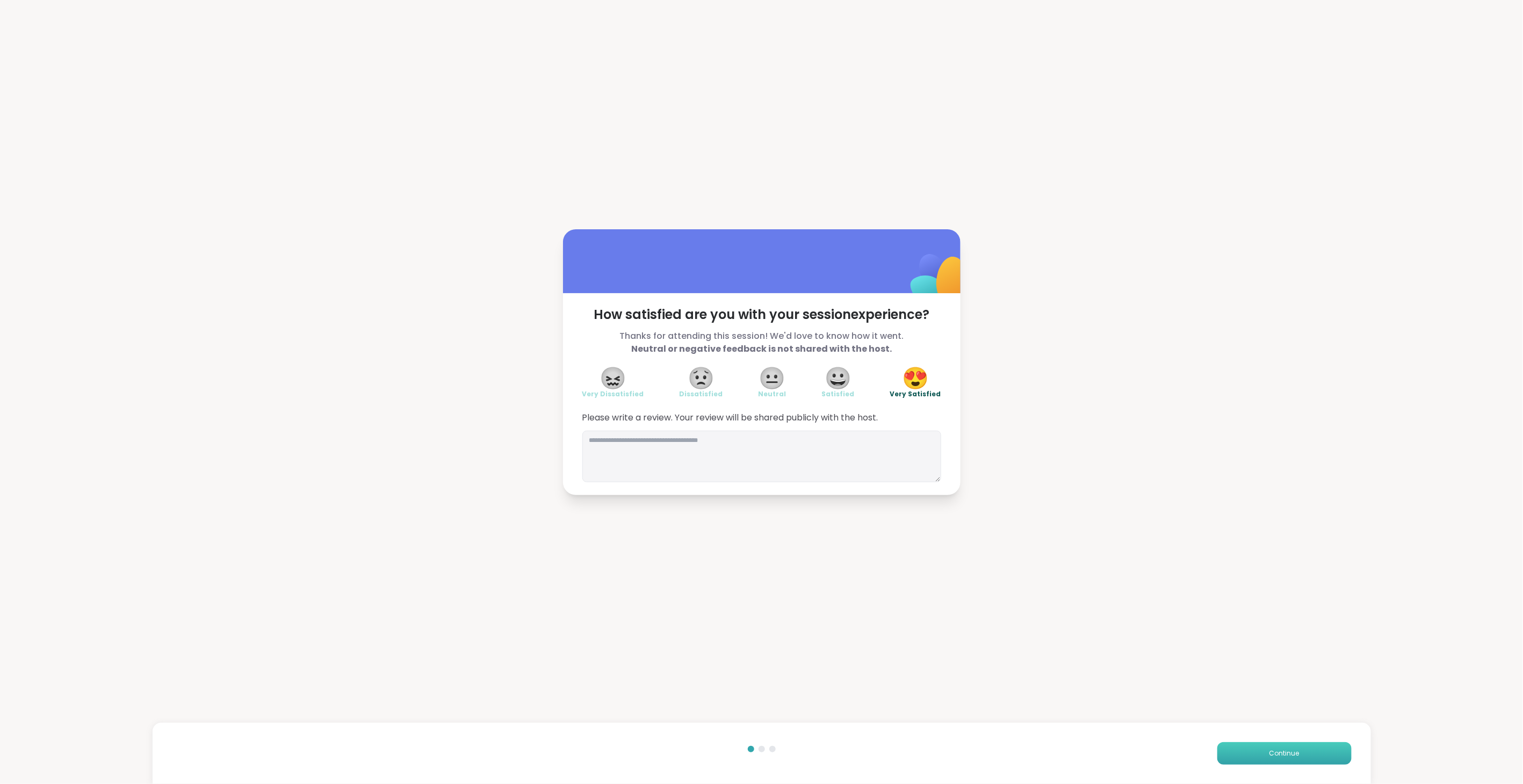
click at [1252, 753] on button "Continue" at bounding box center [1284, 753] width 134 height 22
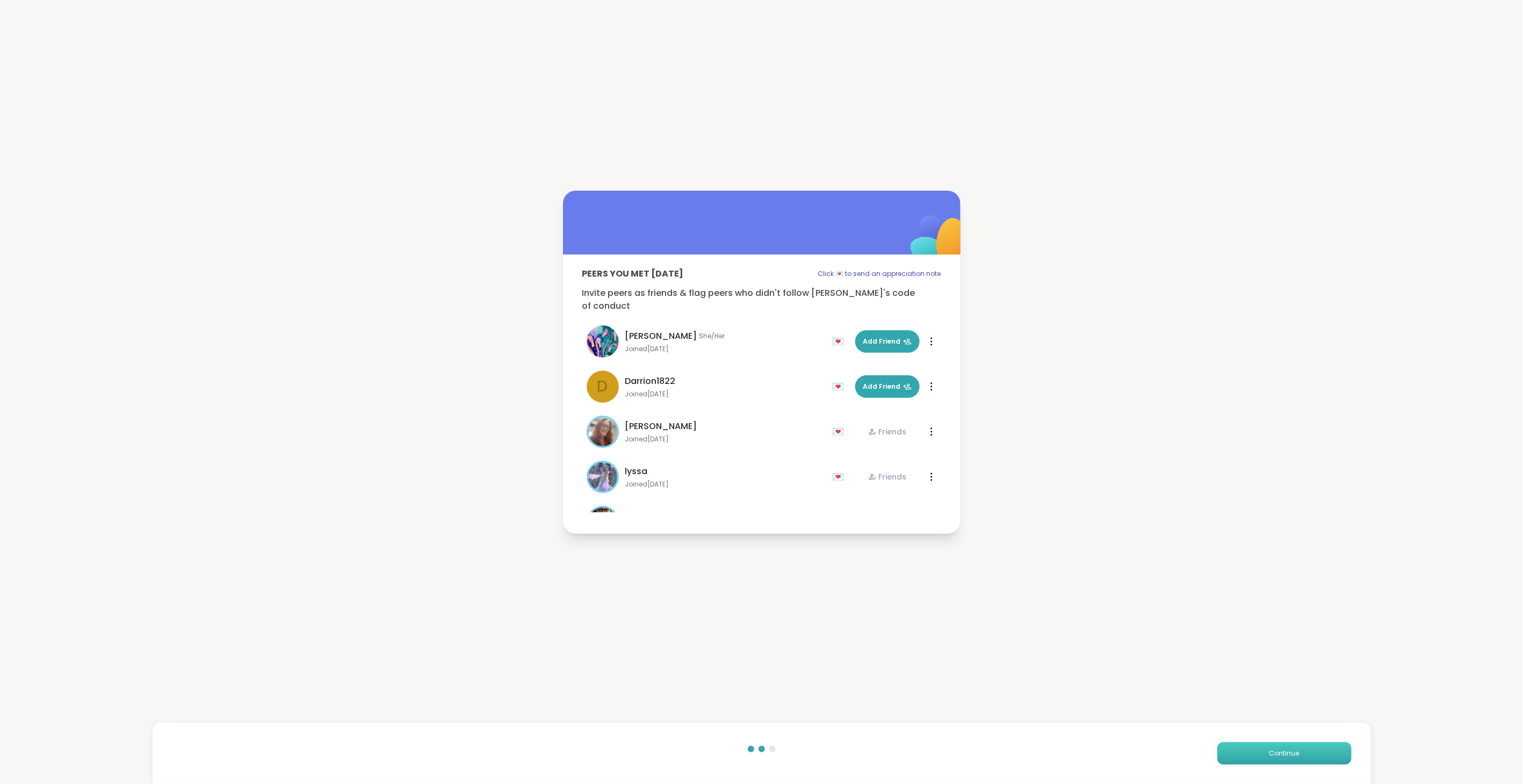
click at [1253, 751] on button "Continue" at bounding box center [1284, 753] width 134 height 22
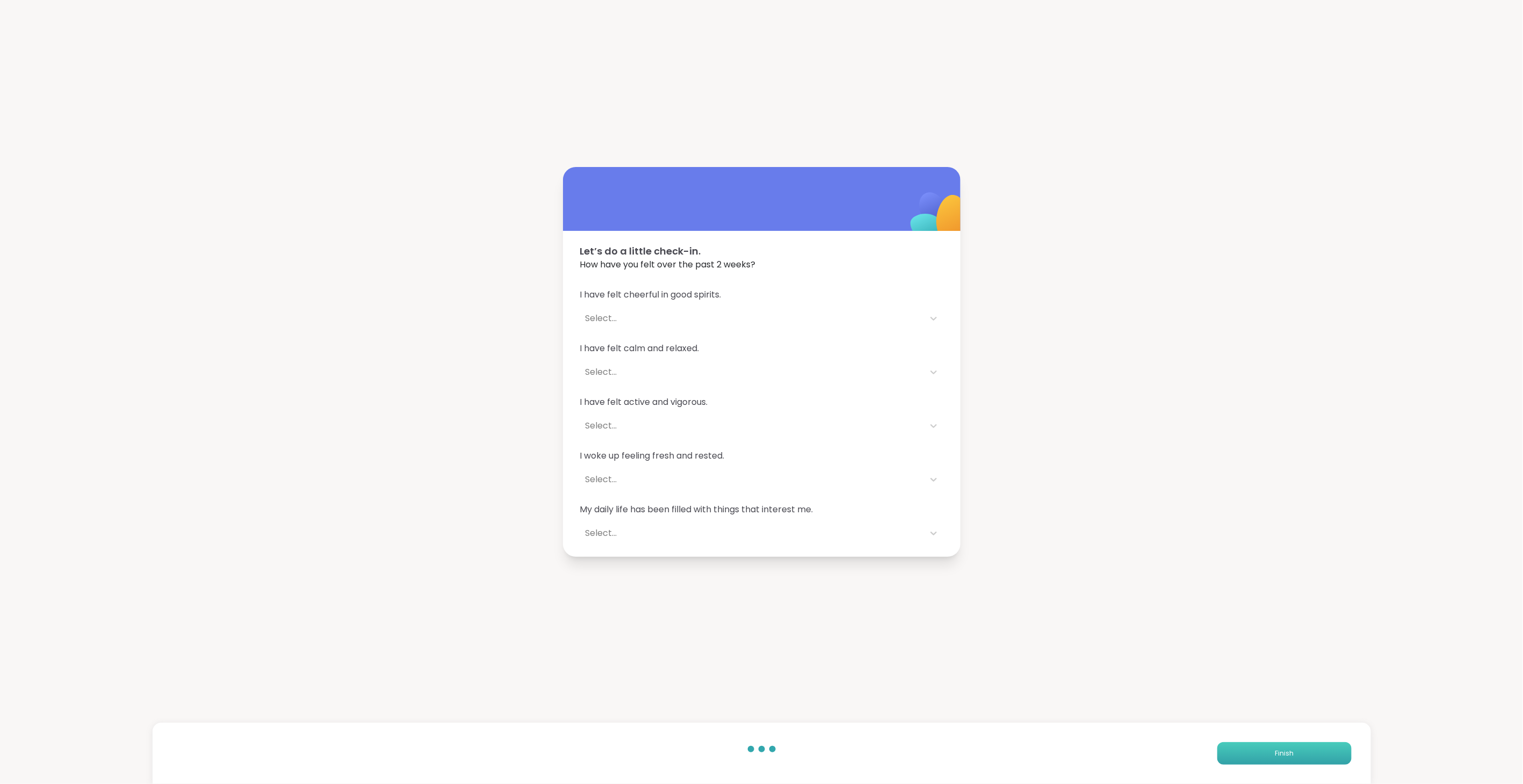
click at [1253, 752] on button "Finish" at bounding box center [1284, 753] width 134 height 22
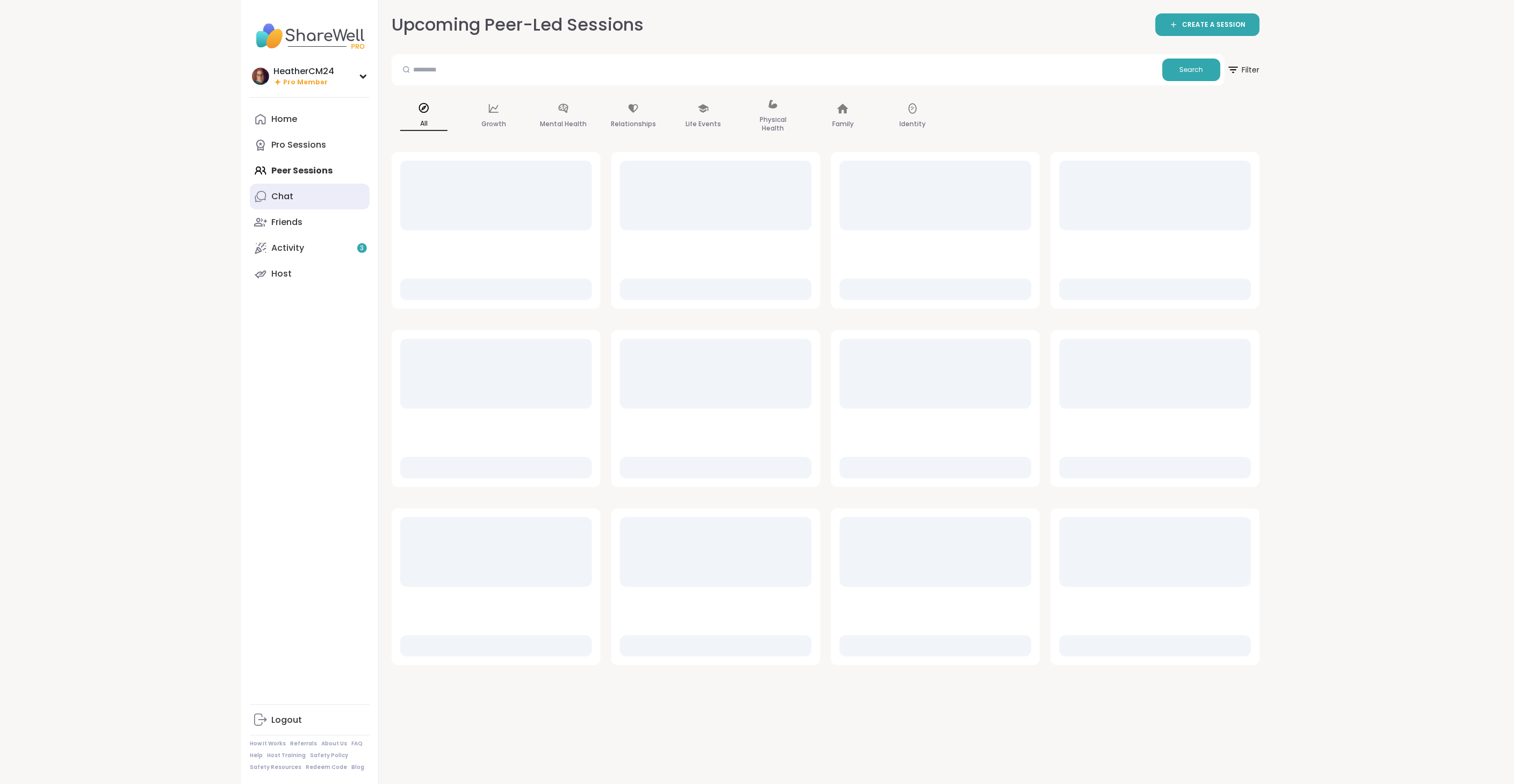
click at [282, 194] on div "Chat" at bounding box center [282, 197] width 22 height 12
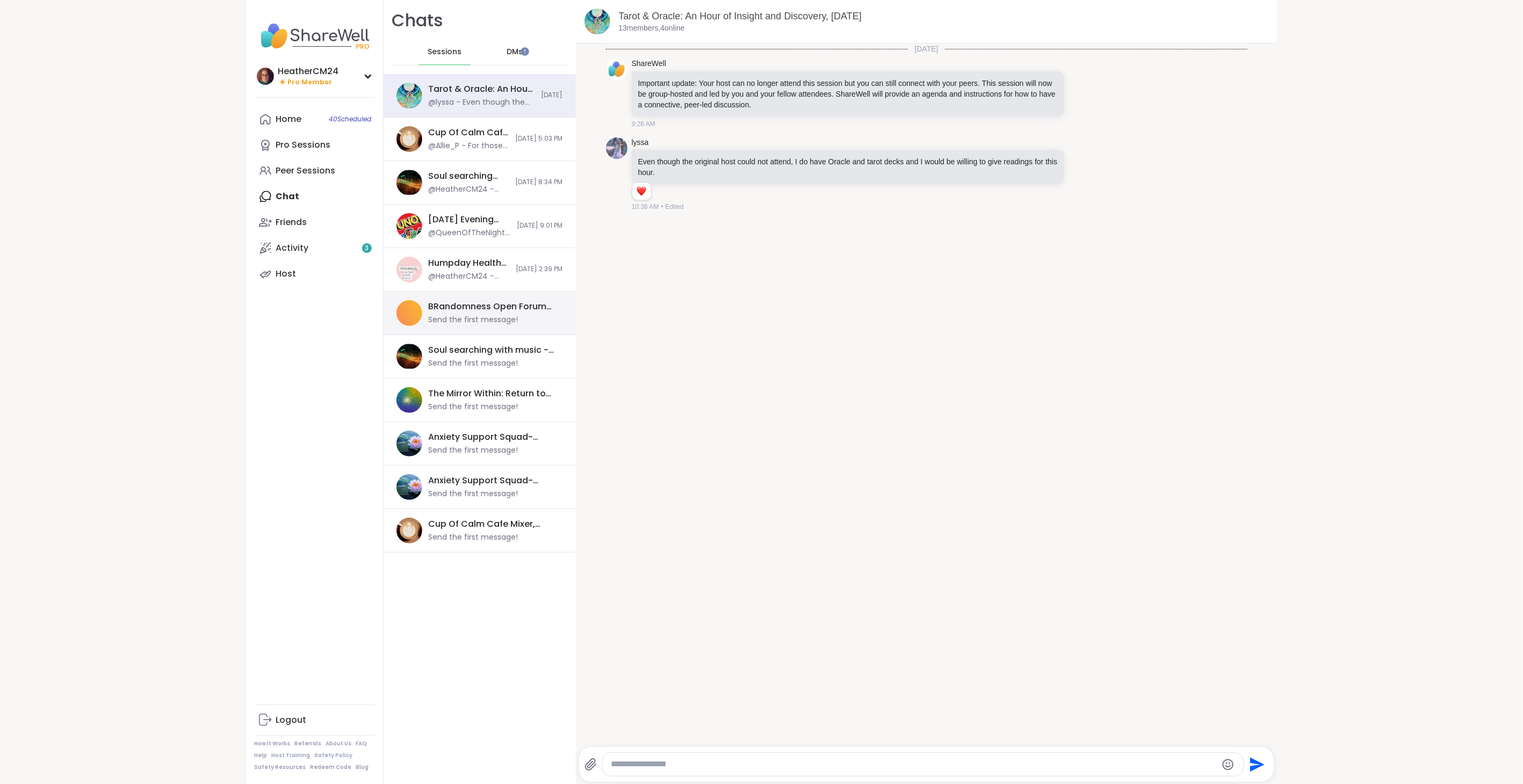
click at [507, 312] on div "BRandomness Open Forum For 'Em, [DATE]" at bounding box center [493, 307] width 128 height 12
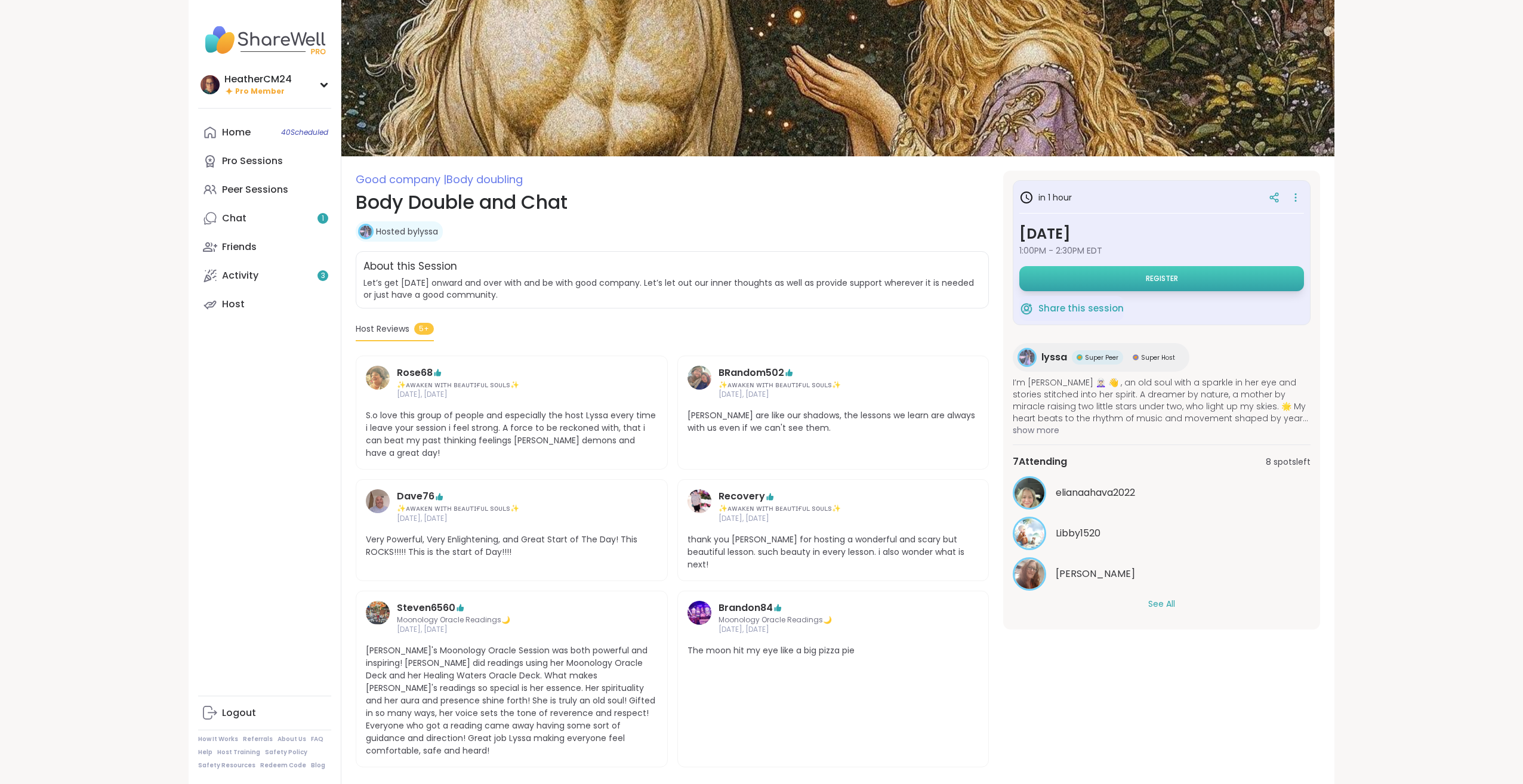
click at [1138, 281] on button "Register" at bounding box center [1162, 278] width 285 height 25
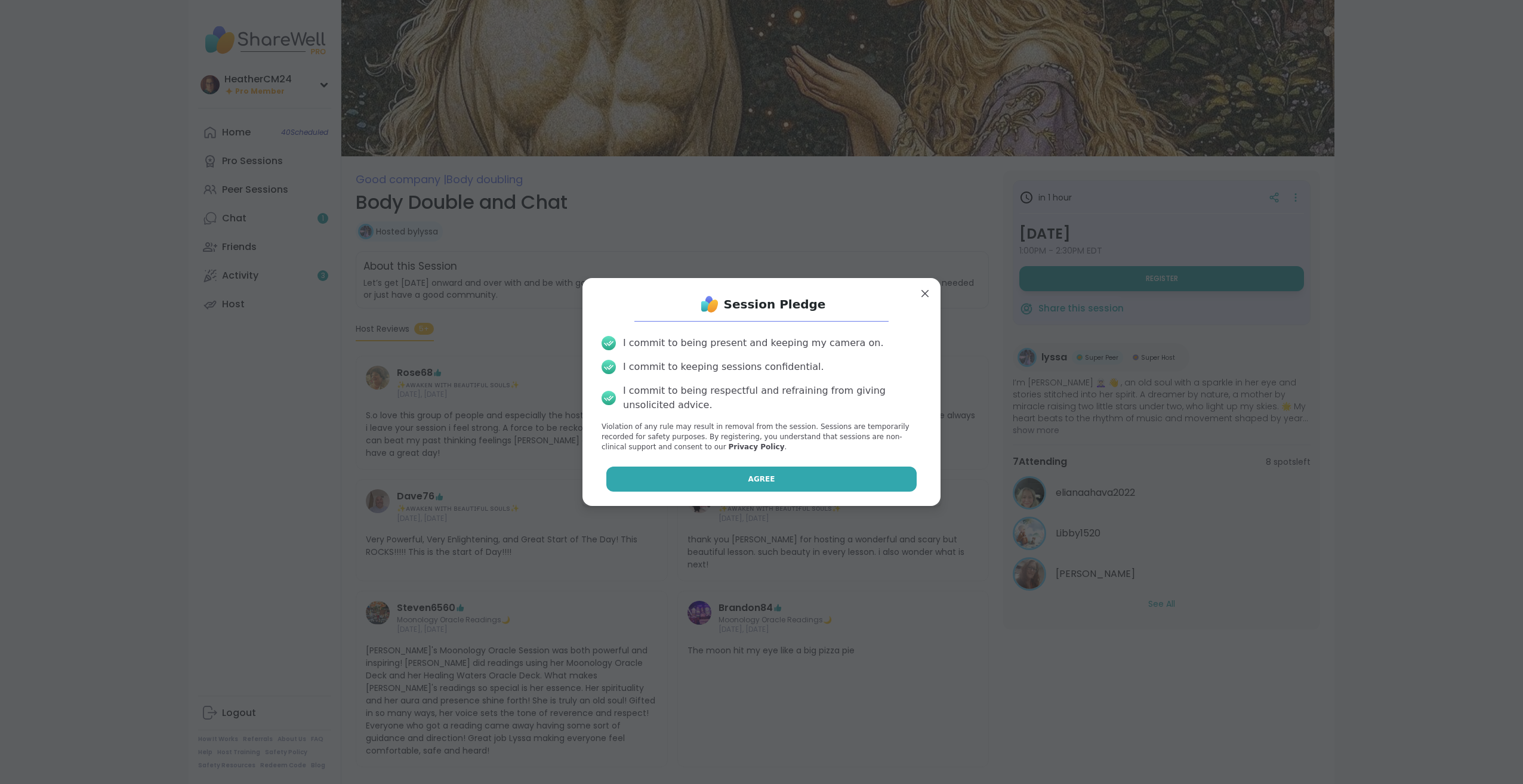
click at [722, 487] on button "Agree" at bounding box center [762, 479] width 311 height 25
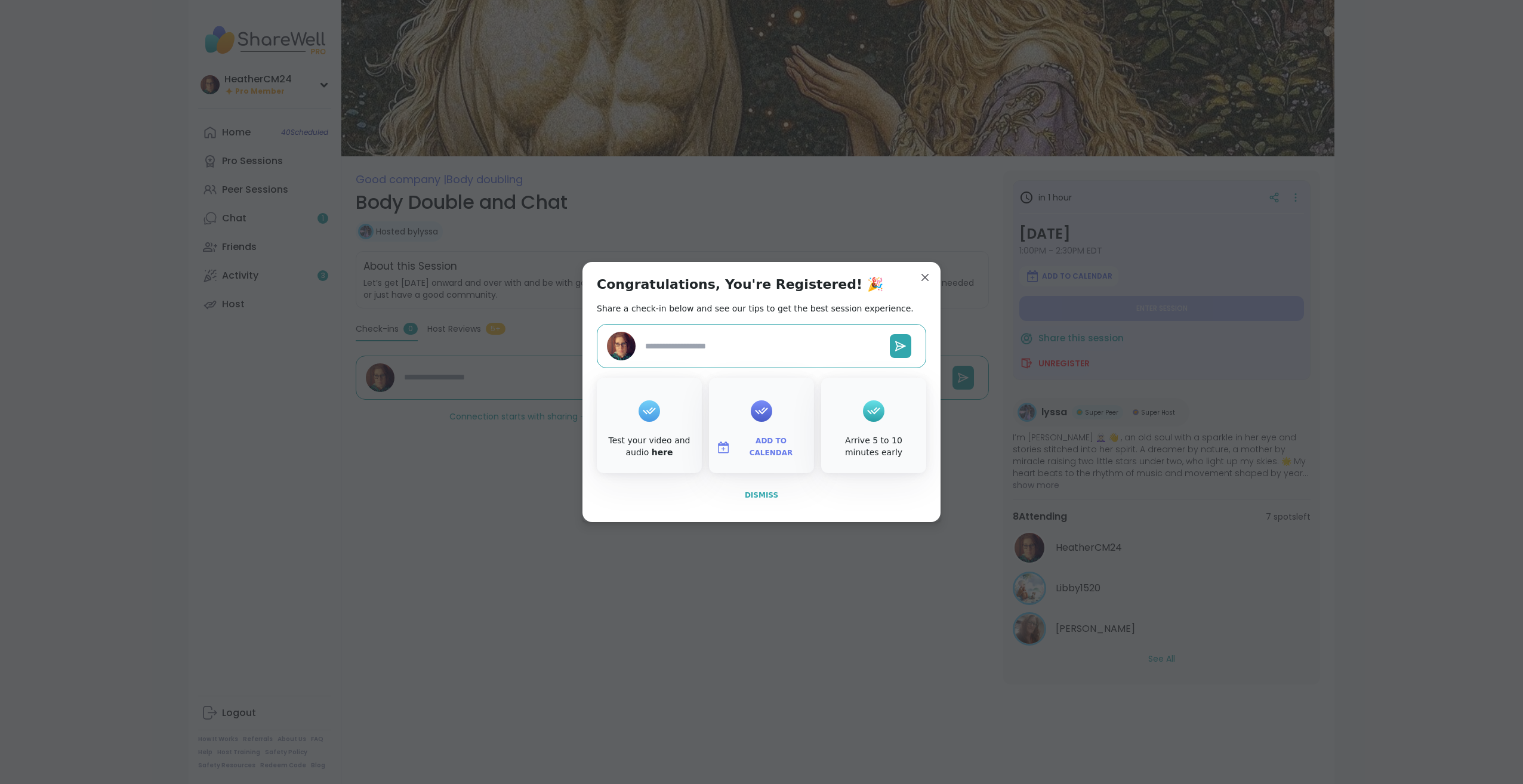
click at [757, 496] on span "Dismiss" at bounding box center [762, 495] width 34 height 8
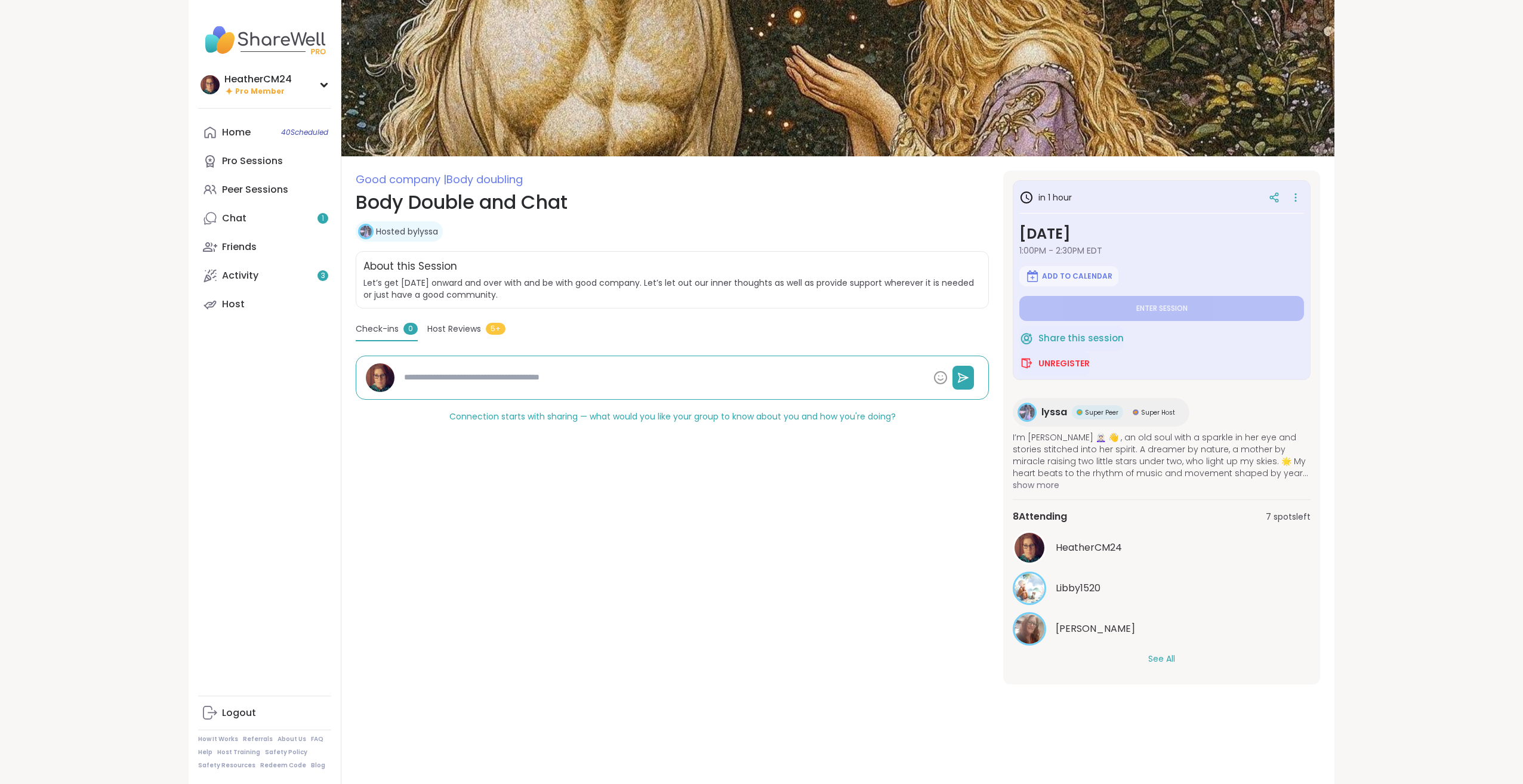
click at [1164, 657] on button "See All" at bounding box center [1162, 658] width 27 height 13
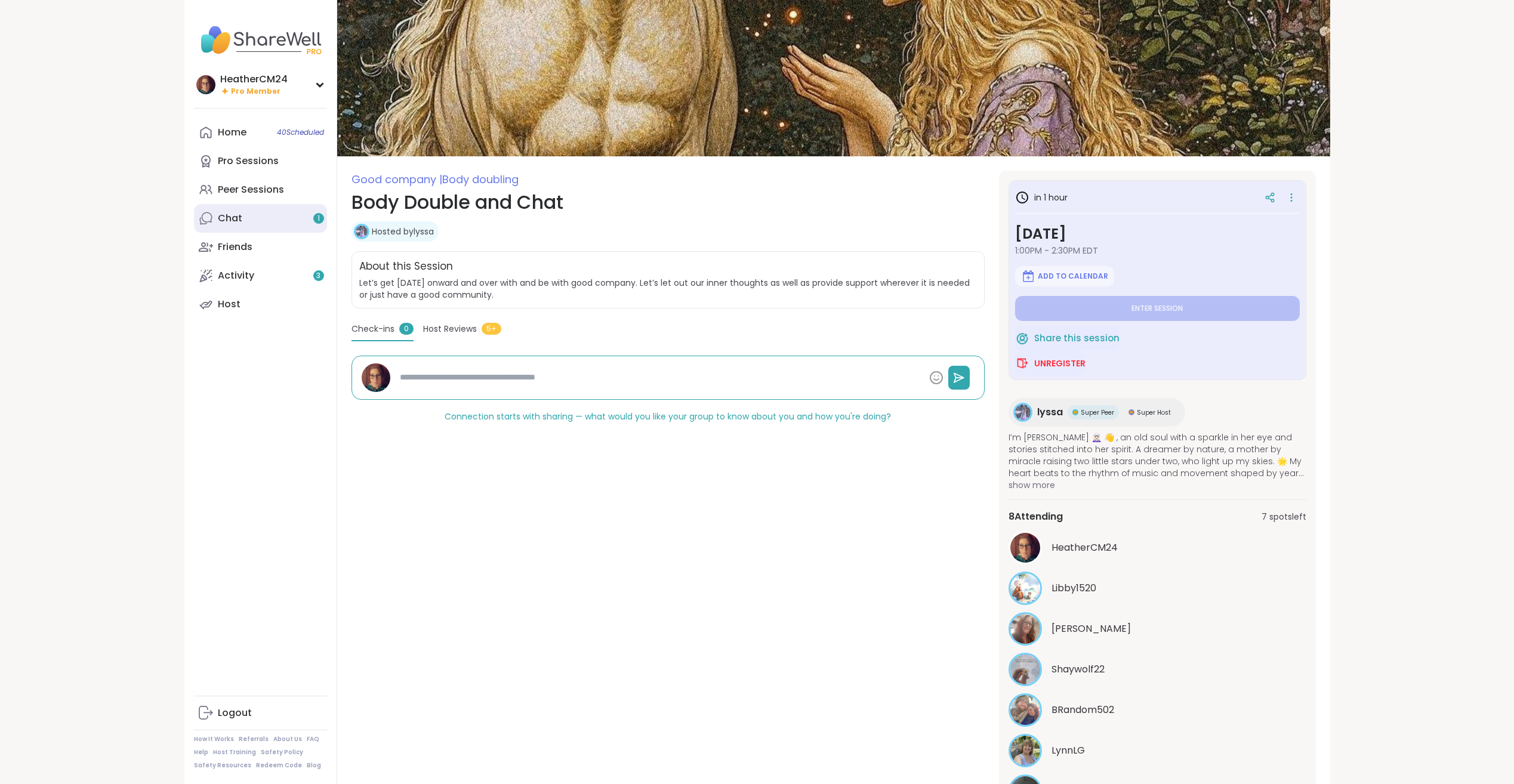
click at [227, 217] on div "Chat 1" at bounding box center [230, 219] width 24 height 13
type textarea "*"
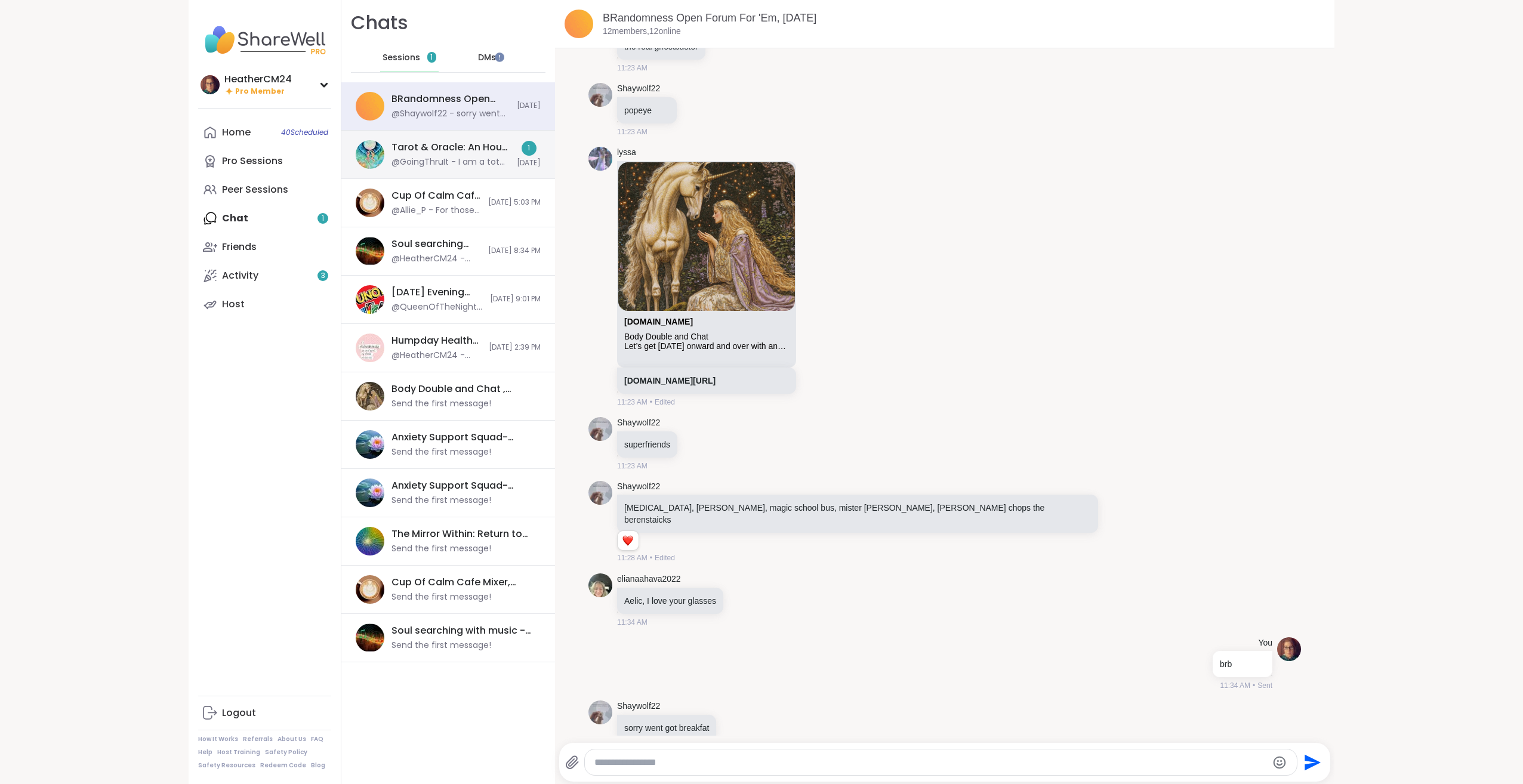
click at [420, 150] on div "Tarot & Oracle: An Hour of Insight and Discovery, [DATE]" at bounding box center [451, 148] width 118 height 13
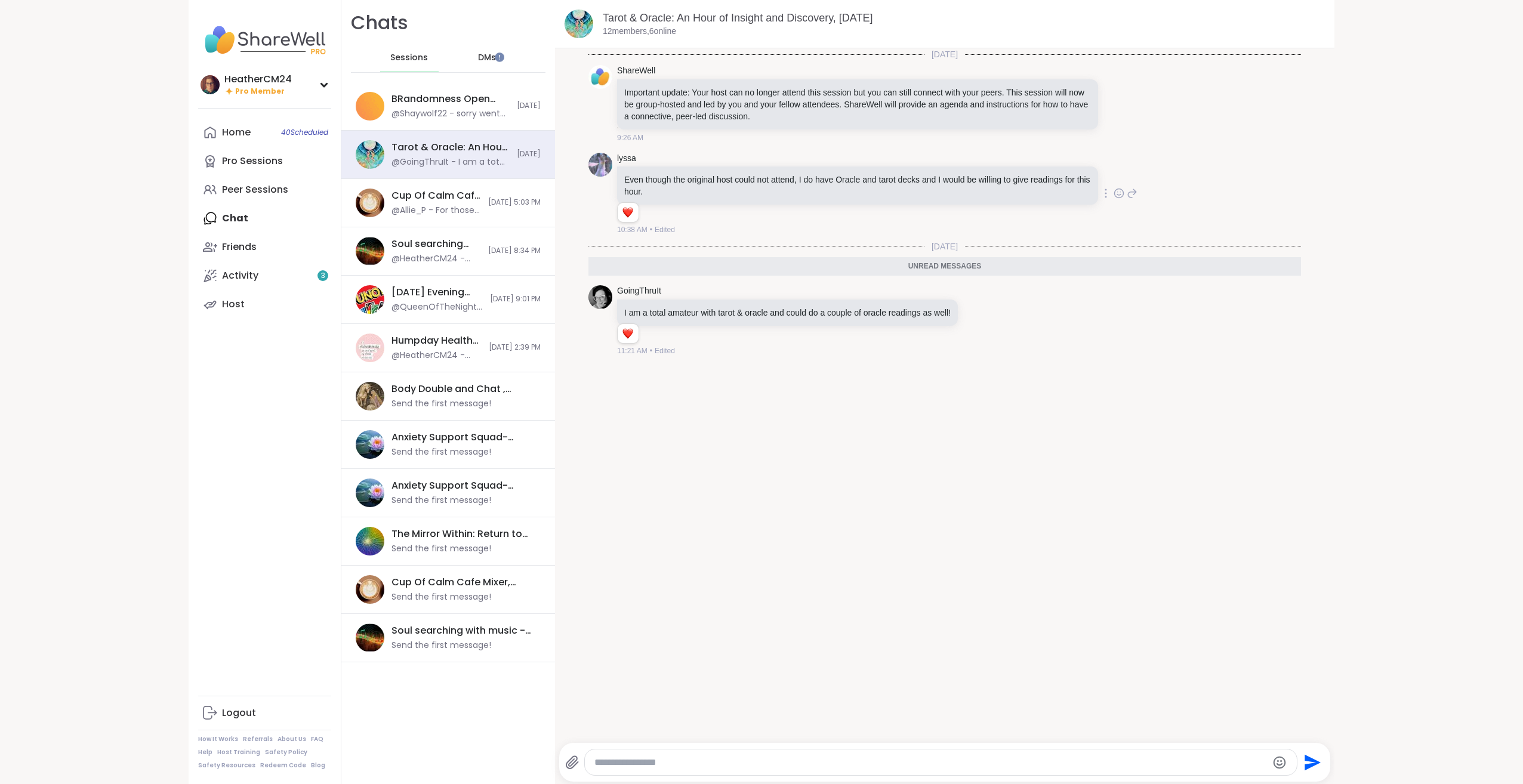
click at [1113, 193] on icon at bounding box center [1119, 193] width 11 height 12
click at [1019, 174] on div "Select Reaction: Heart" at bounding box center [1024, 175] width 11 height 11
click at [228, 132] on div "Home 40 Scheduled" at bounding box center [236, 133] width 29 height 13
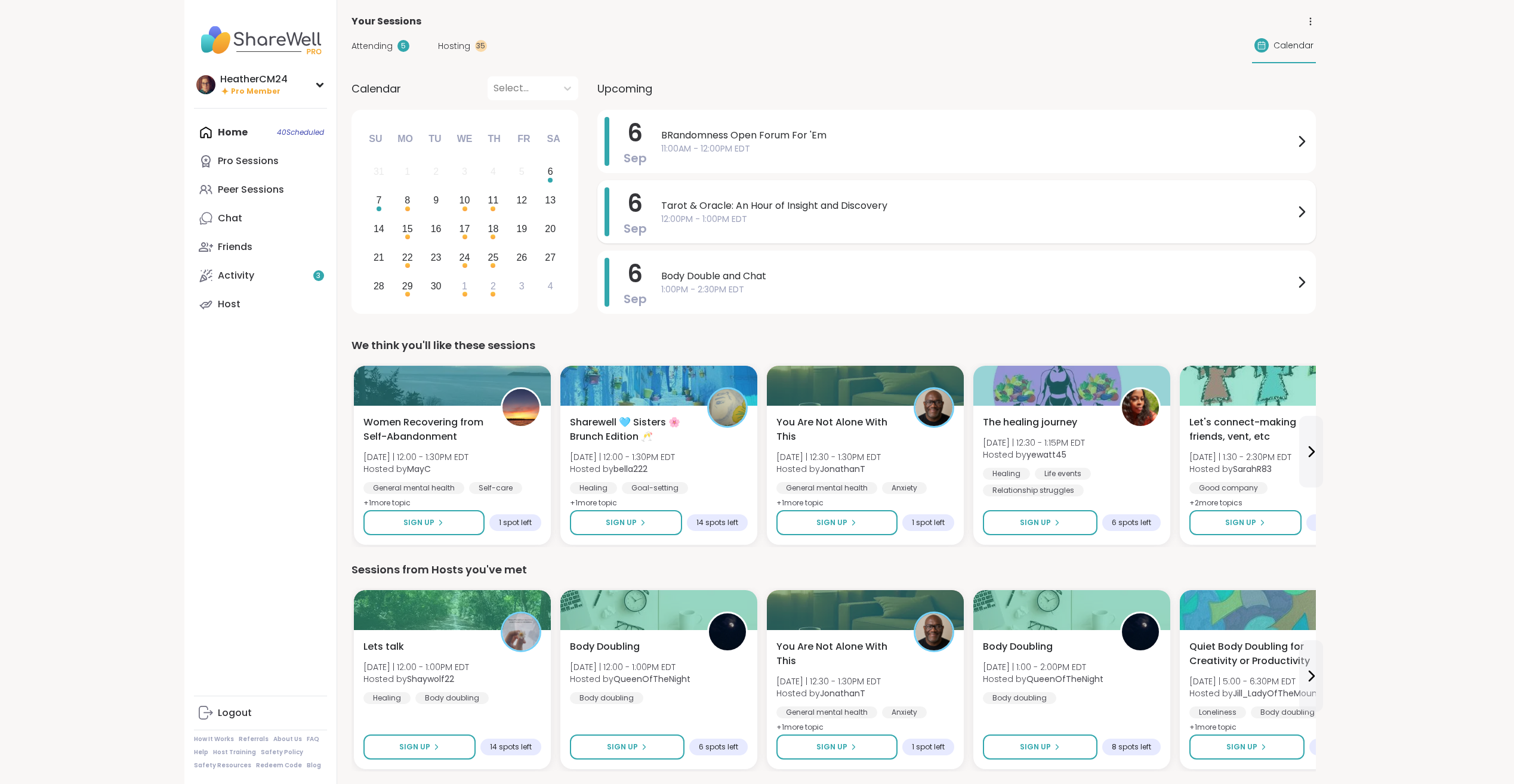
click at [752, 205] on span "Tarot & Oracle: An Hour of Insight and Discovery" at bounding box center [978, 205] width 633 height 14
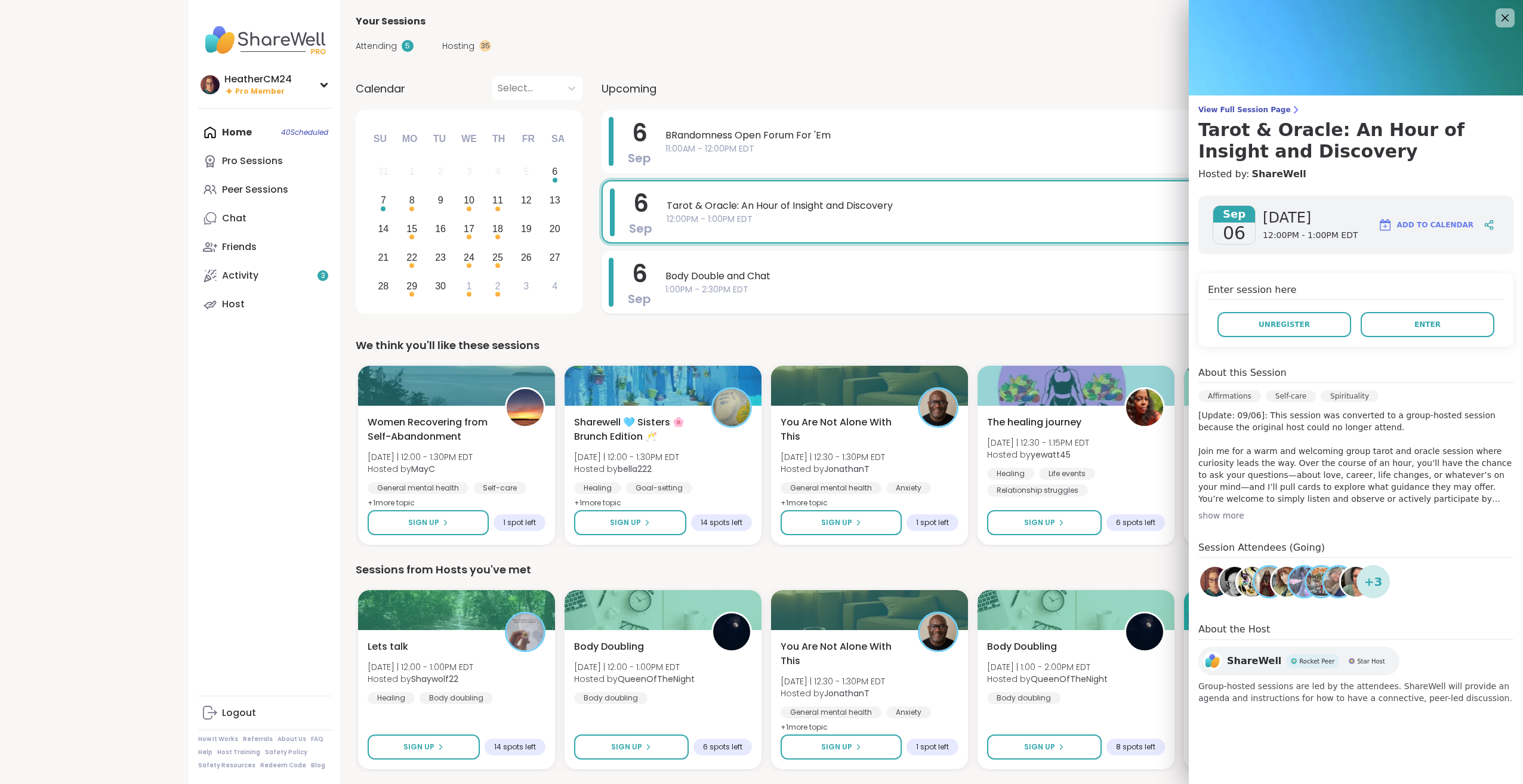
click at [706, 287] on span "1:00PM - 2:30PM EDT" at bounding box center [982, 289] width 633 height 13
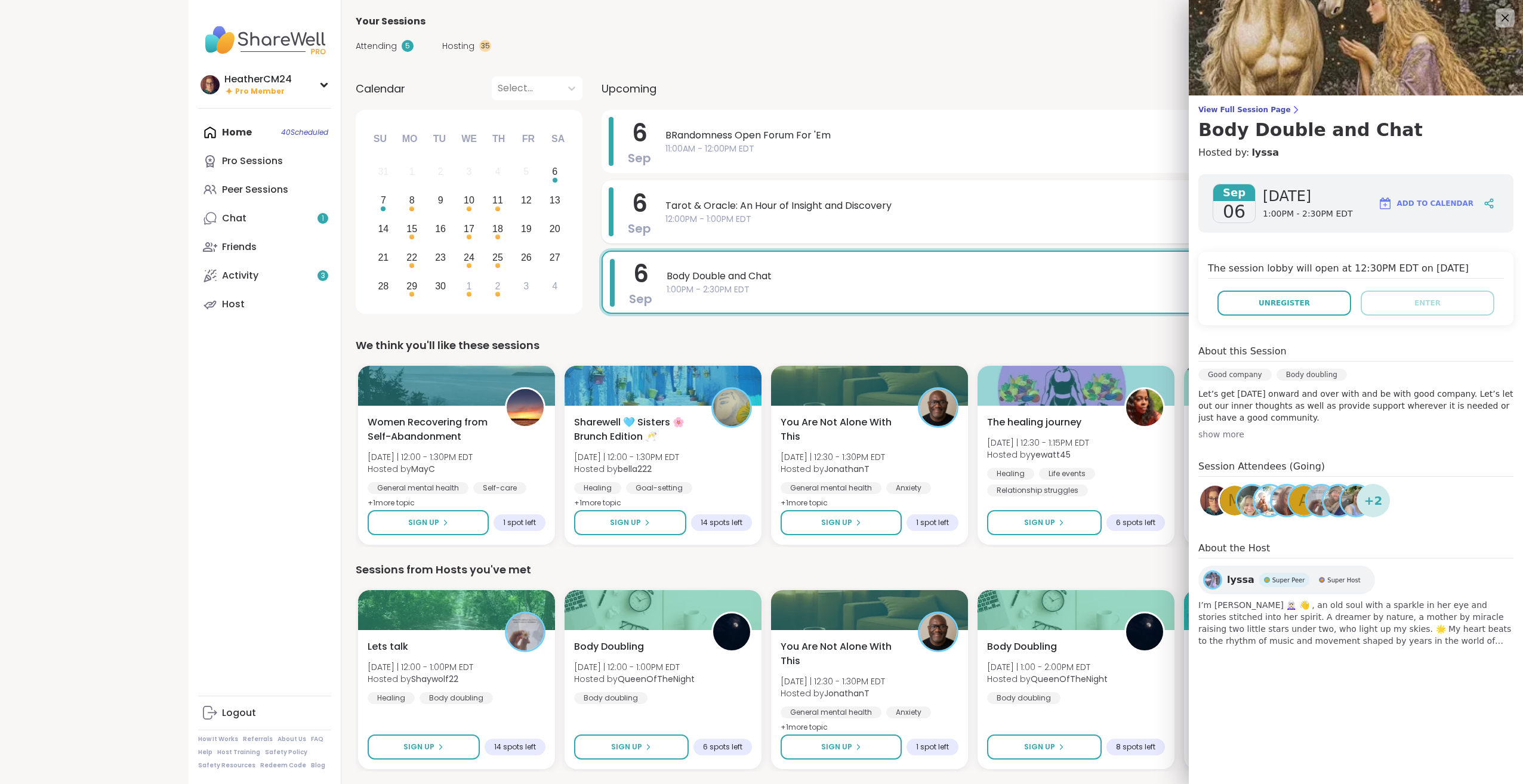
click at [837, 218] on span "12:00PM - 1:00PM EDT" at bounding box center [982, 219] width 633 height 13
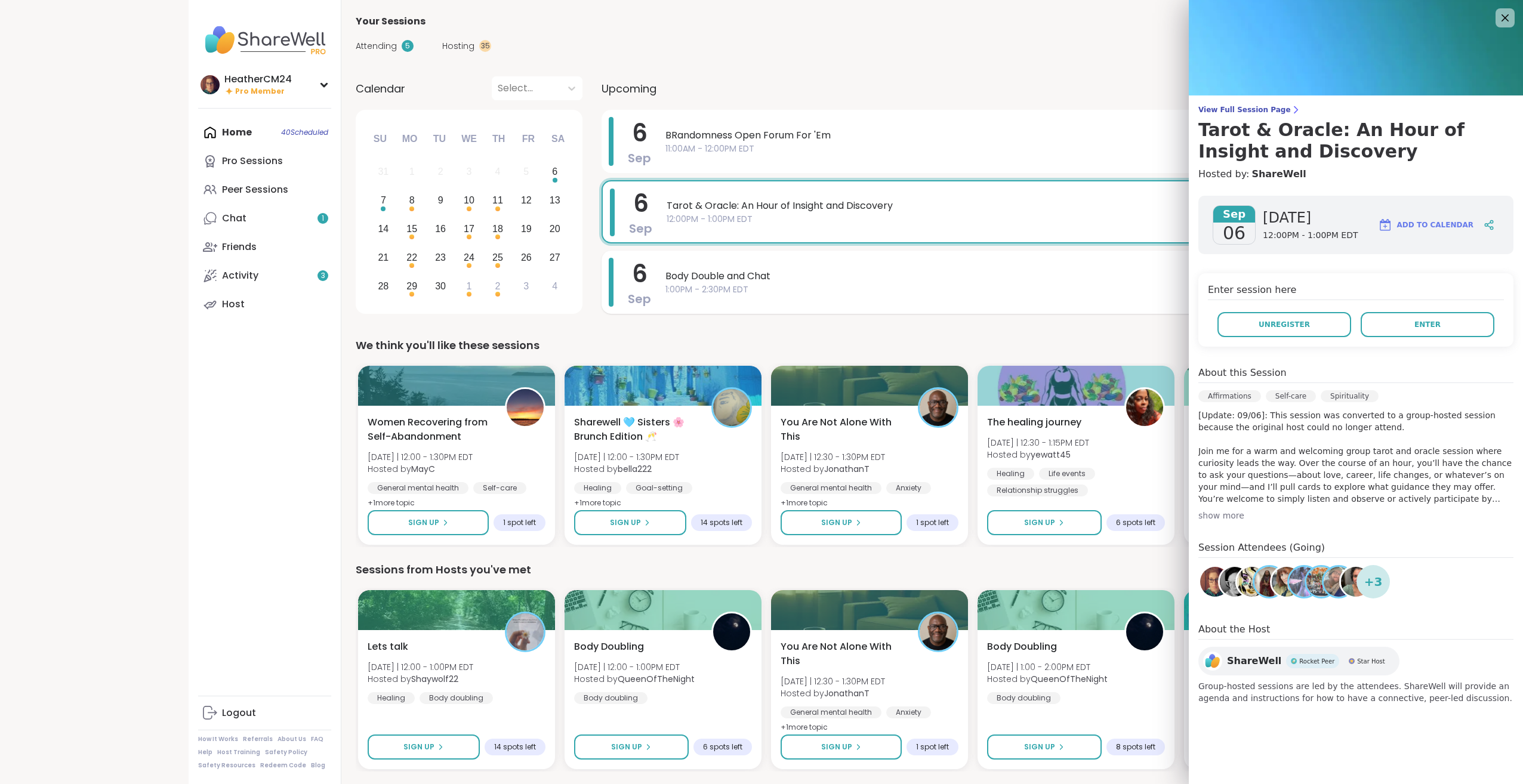
click at [816, 268] on div "Body Double and Chat 1:00PM - 2:30PM EDT" at bounding box center [989, 282] width 647 height 49
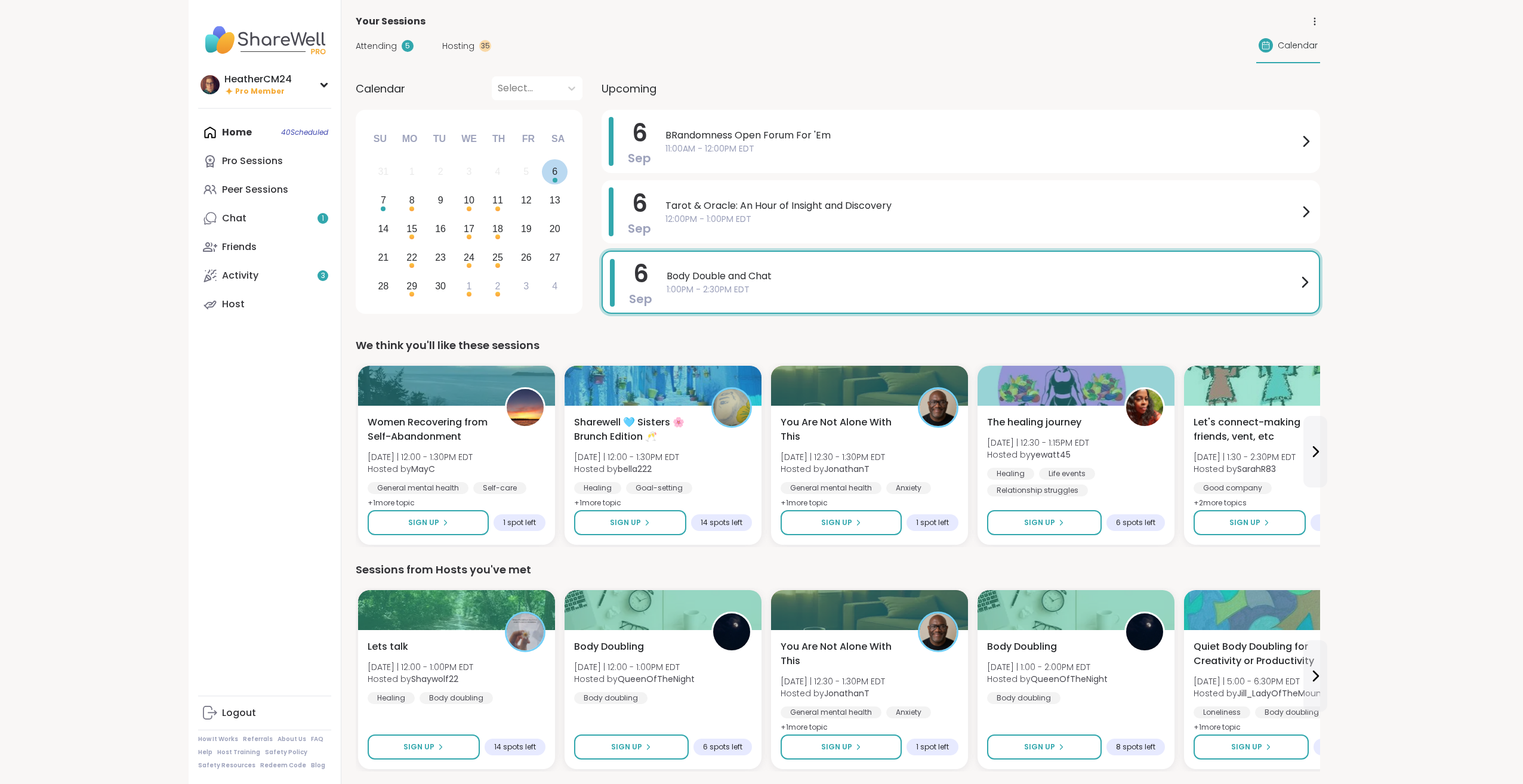
click at [555, 170] on div "6" at bounding box center [555, 172] width 26 height 26
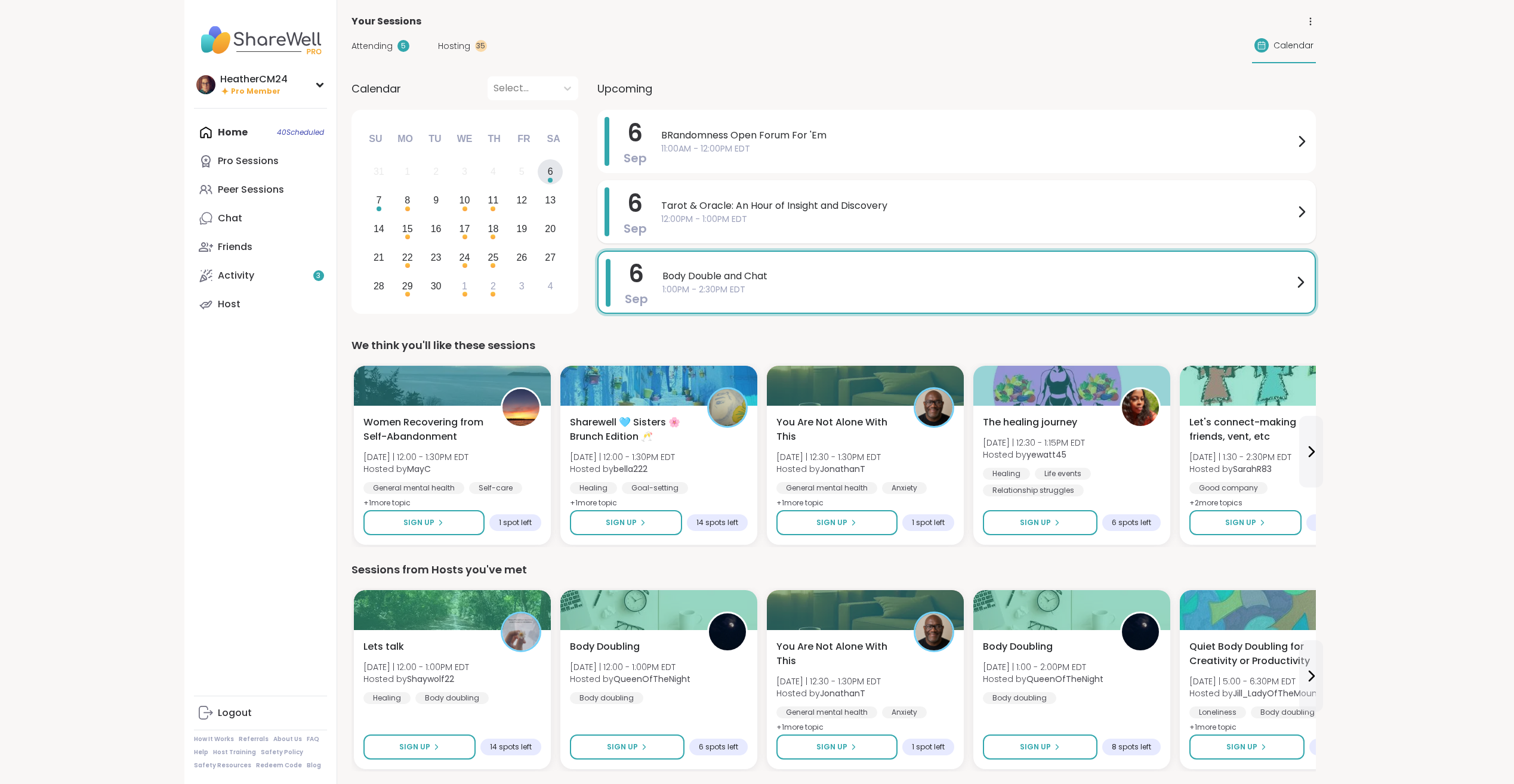
click at [690, 219] on span "12:00PM - 1:00PM EDT" at bounding box center [978, 219] width 633 height 13
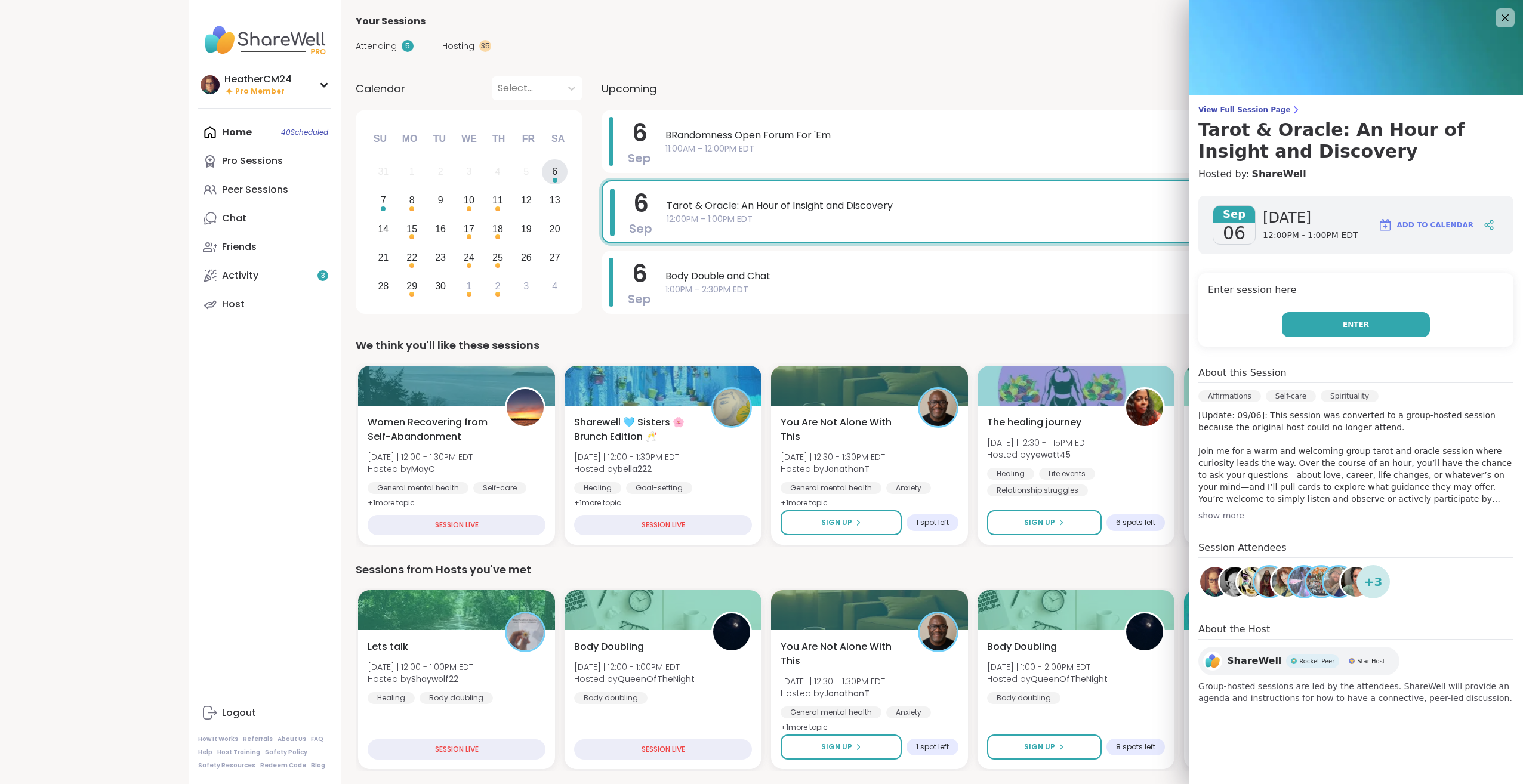
click at [1350, 322] on span "Enter" at bounding box center [1356, 324] width 26 height 11
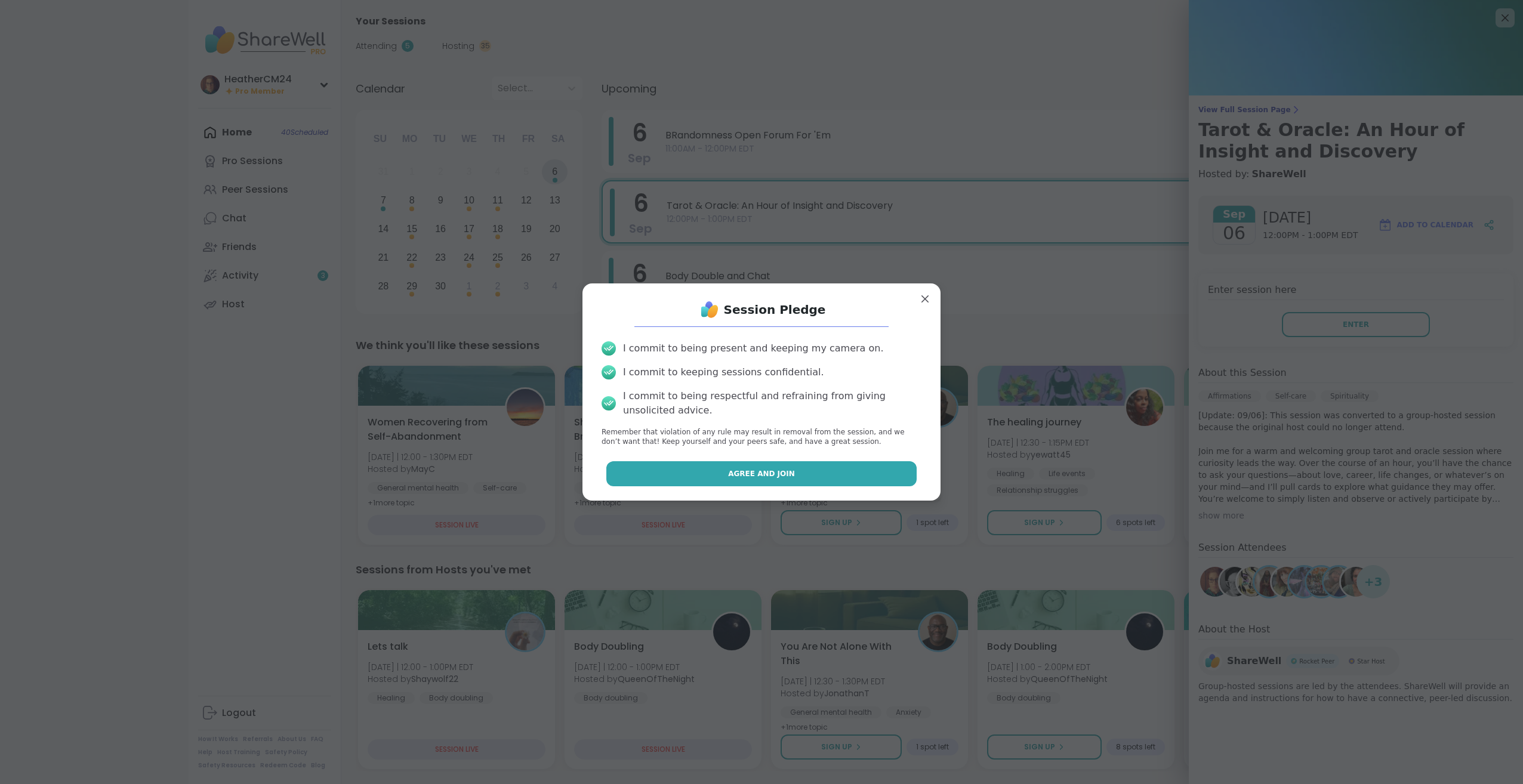
click at [860, 474] on button "Agree and Join" at bounding box center [762, 473] width 311 height 25
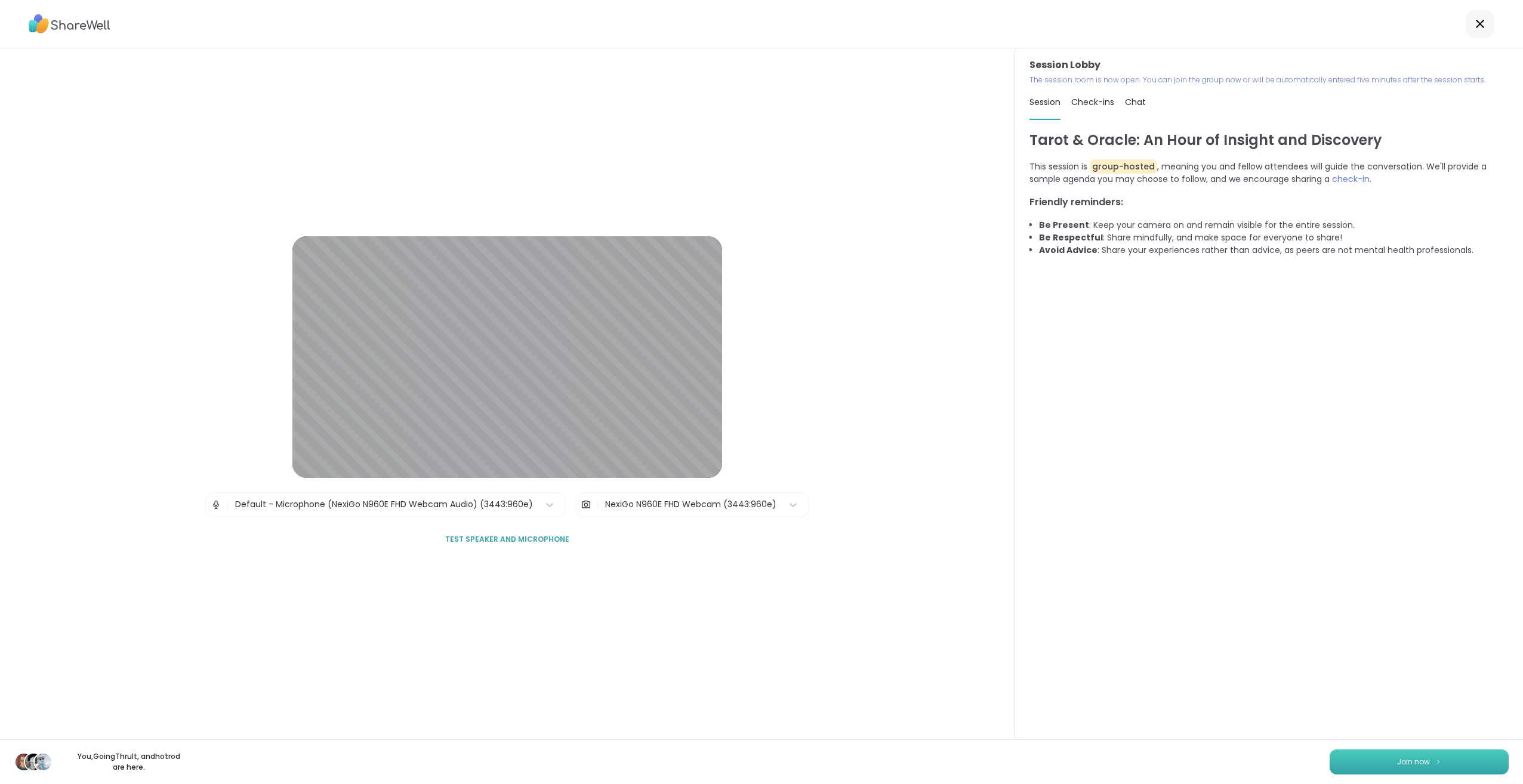
click at [1397, 765] on span "Join now" at bounding box center [1414, 762] width 33 height 11
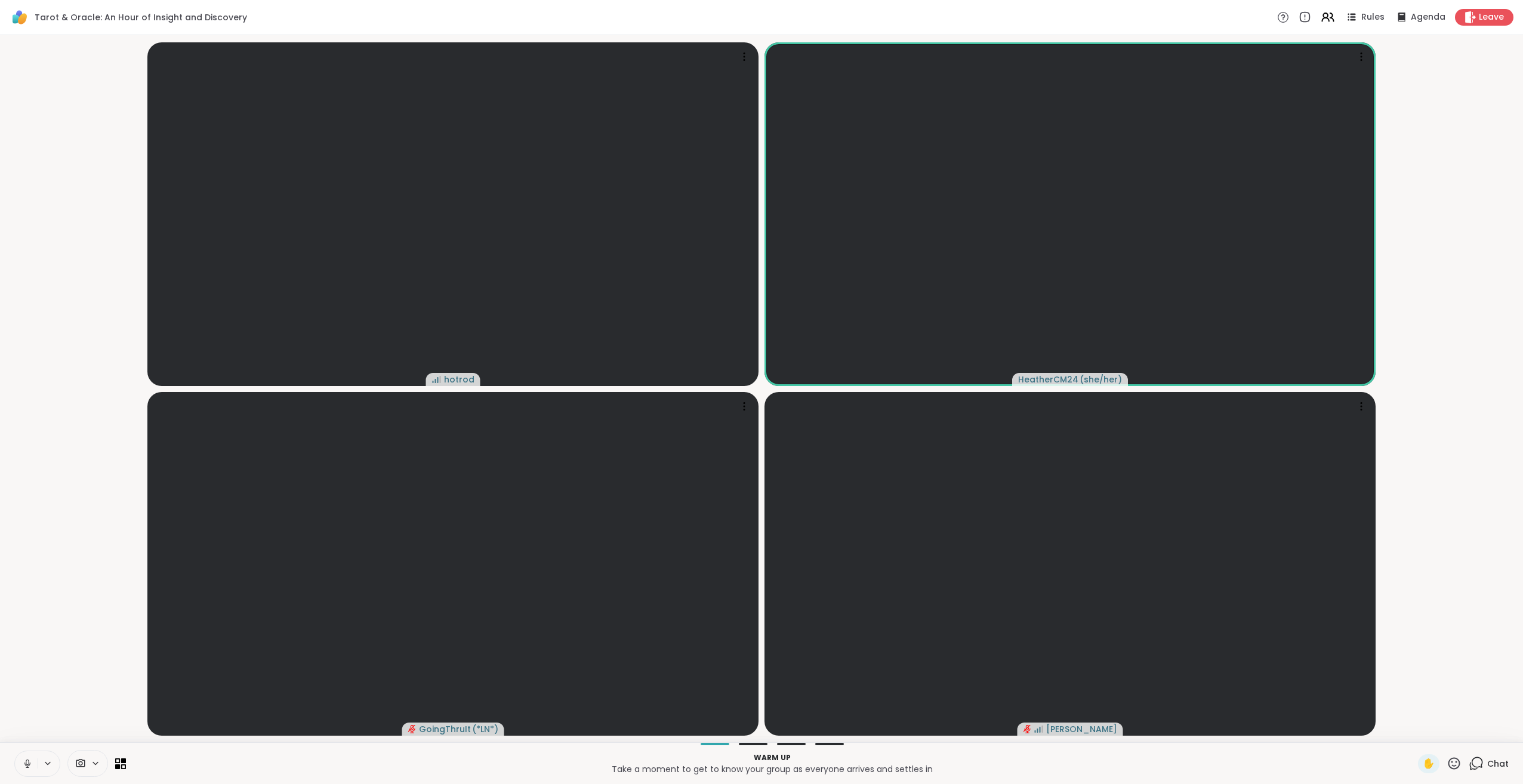
click at [1475, 762] on icon at bounding box center [1476, 763] width 15 height 15
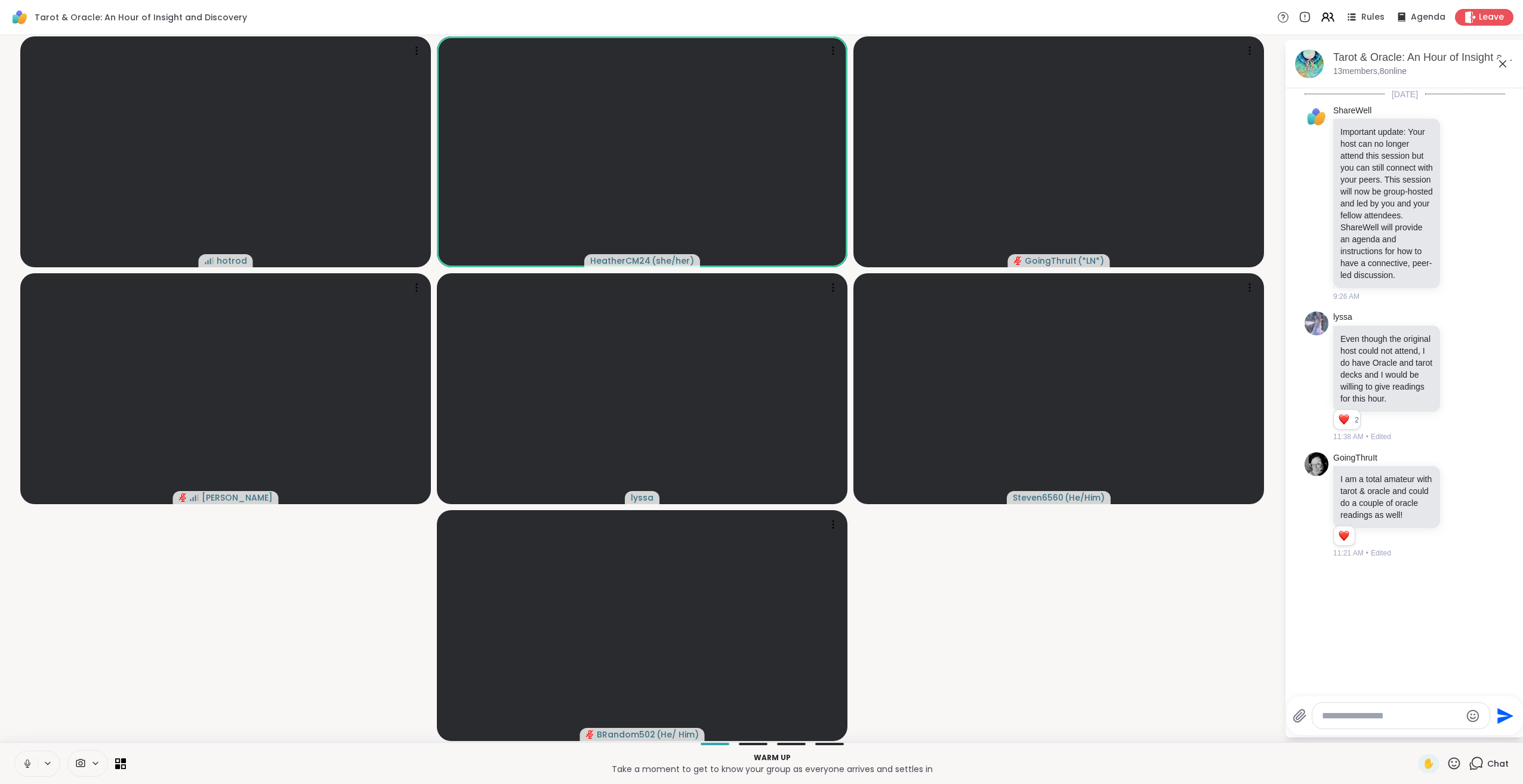
click at [30, 764] on icon at bounding box center [28, 764] width 11 height 11
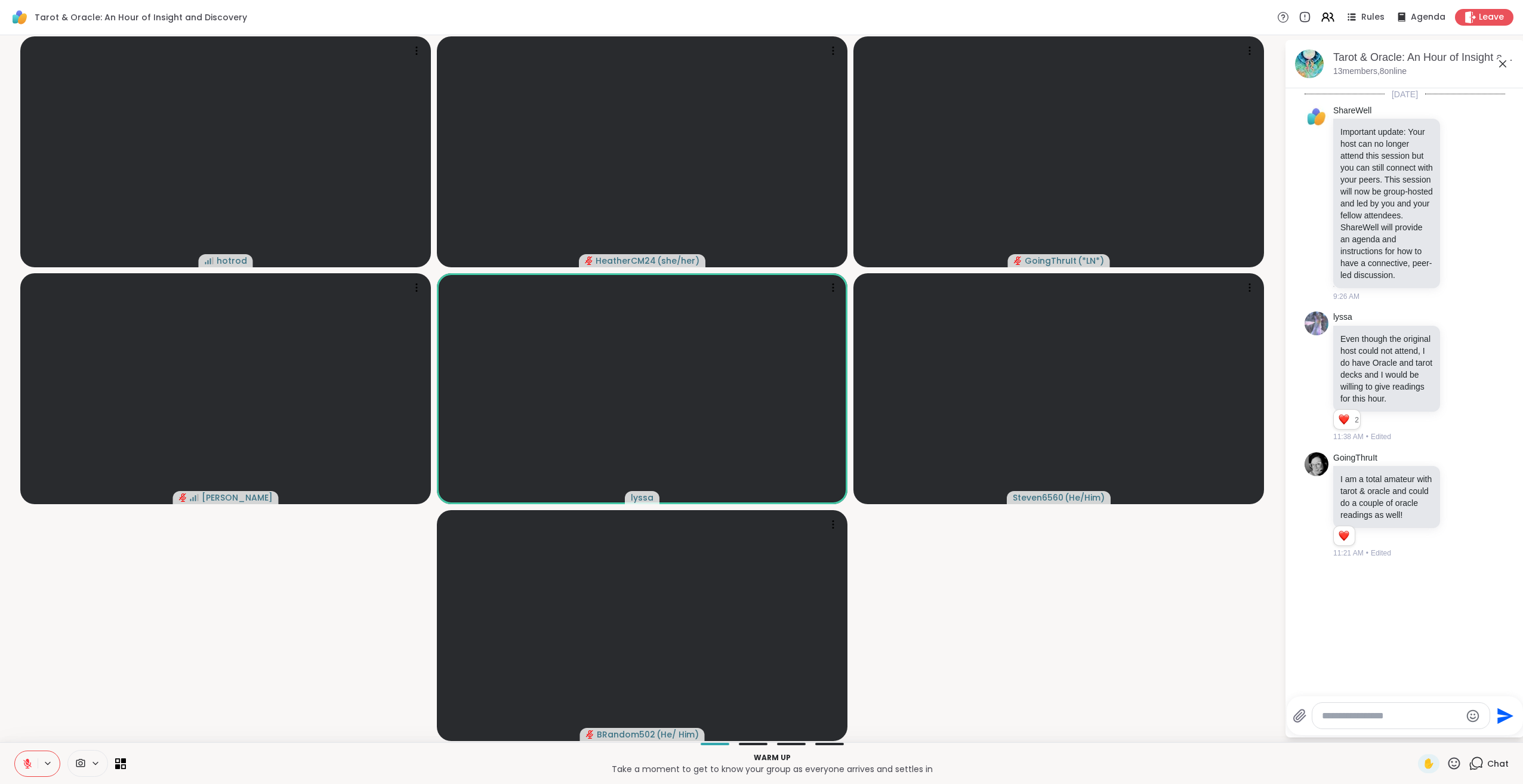
click at [1447, 763] on icon at bounding box center [1454, 763] width 15 height 15
click at [1414, 732] on span "❤️" at bounding box center [1420, 732] width 12 height 14
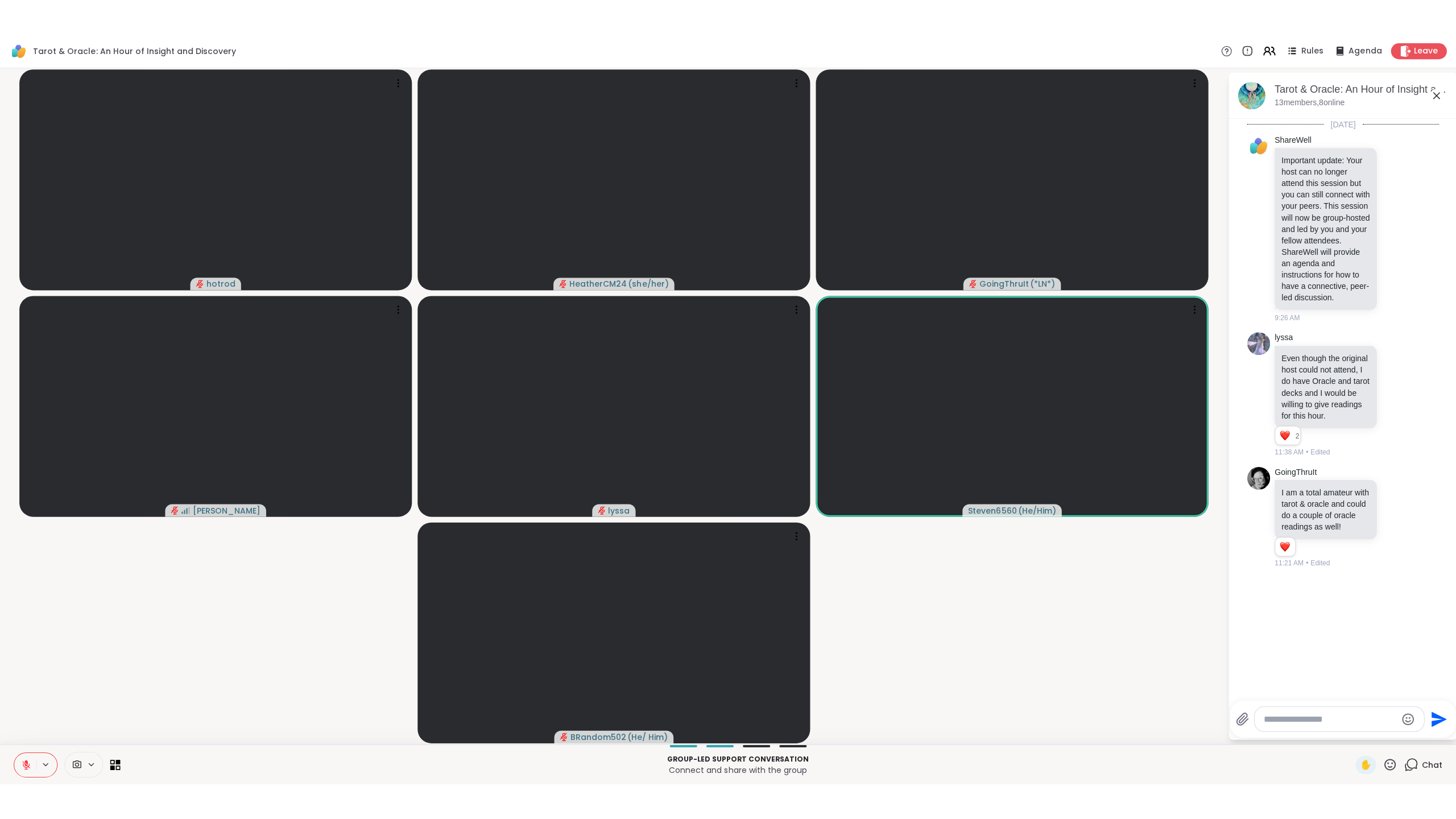
scroll to position [235, 0]
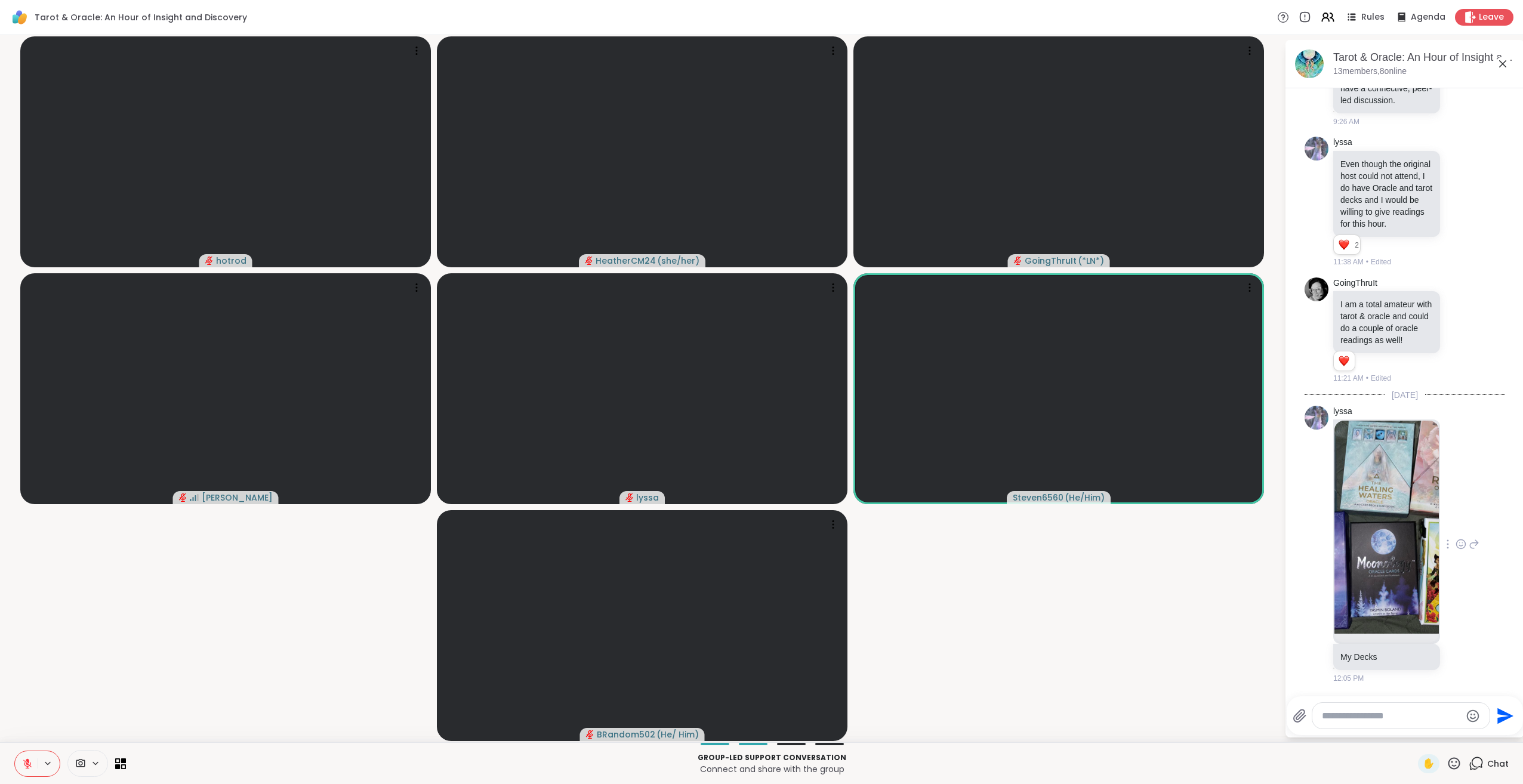
click at [1391, 533] on img at bounding box center [1387, 527] width 105 height 213
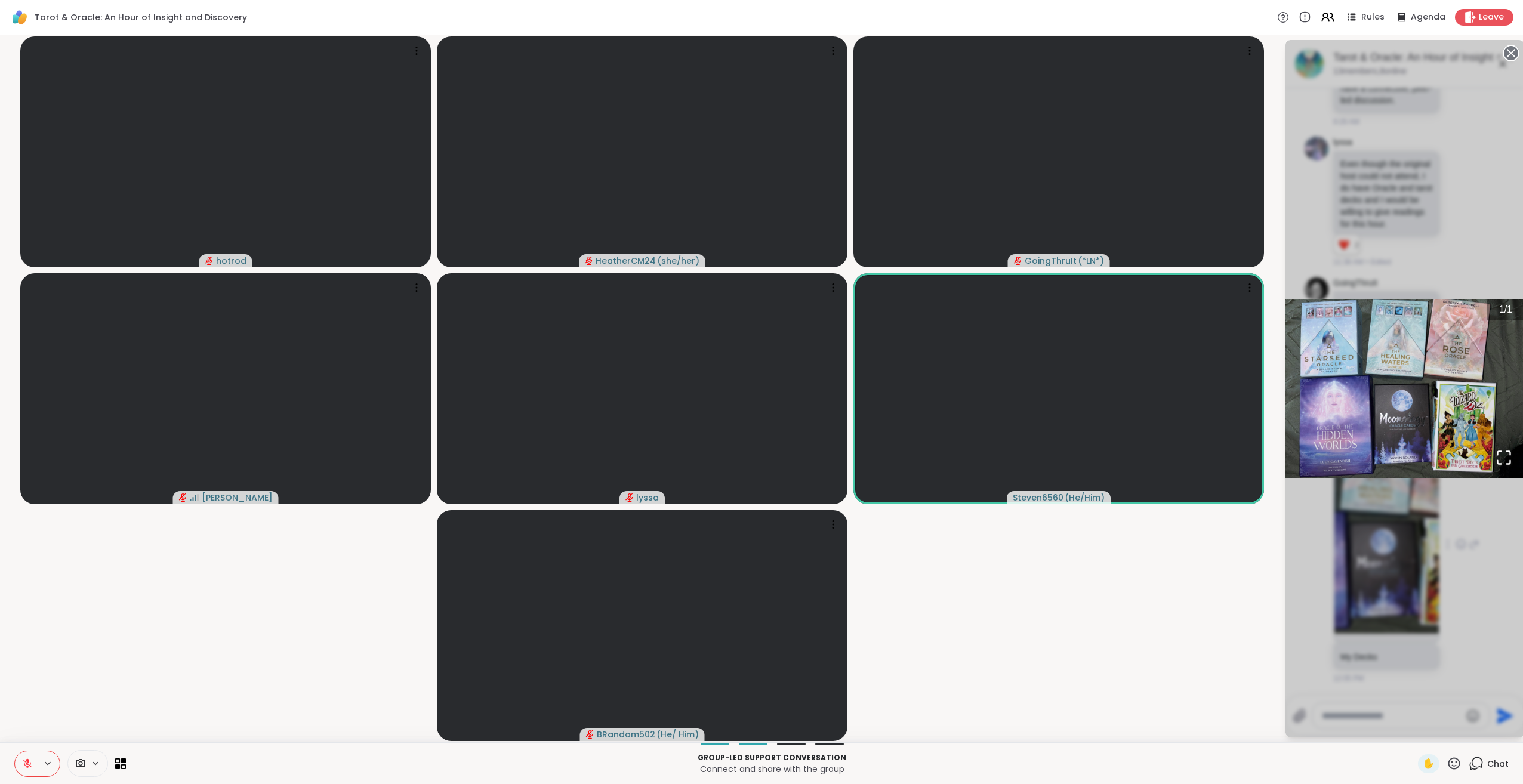
click at [1495, 460] on icon "Open Fullscreen" at bounding box center [1504, 457] width 17 height 17
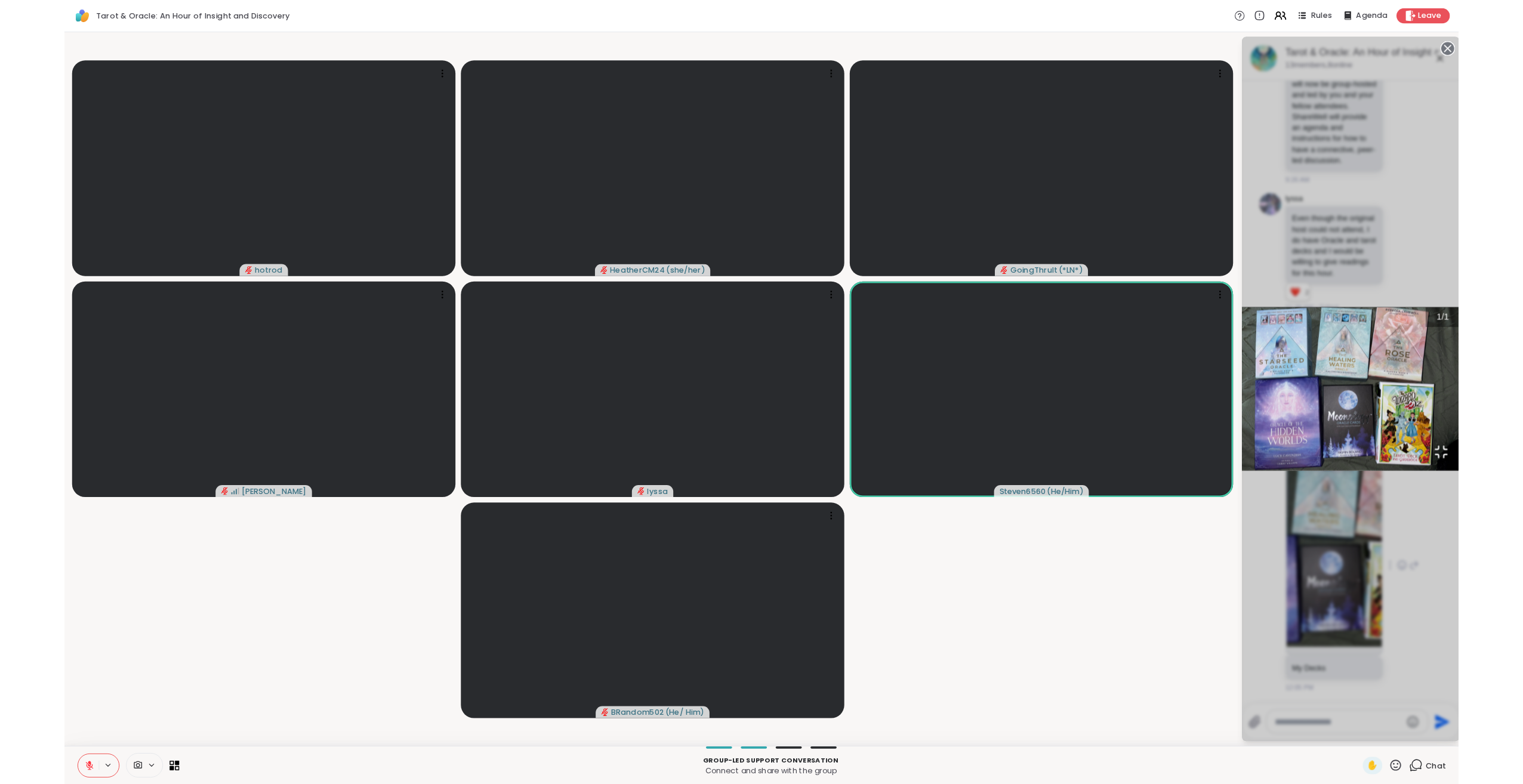
scroll to position [171, 0]
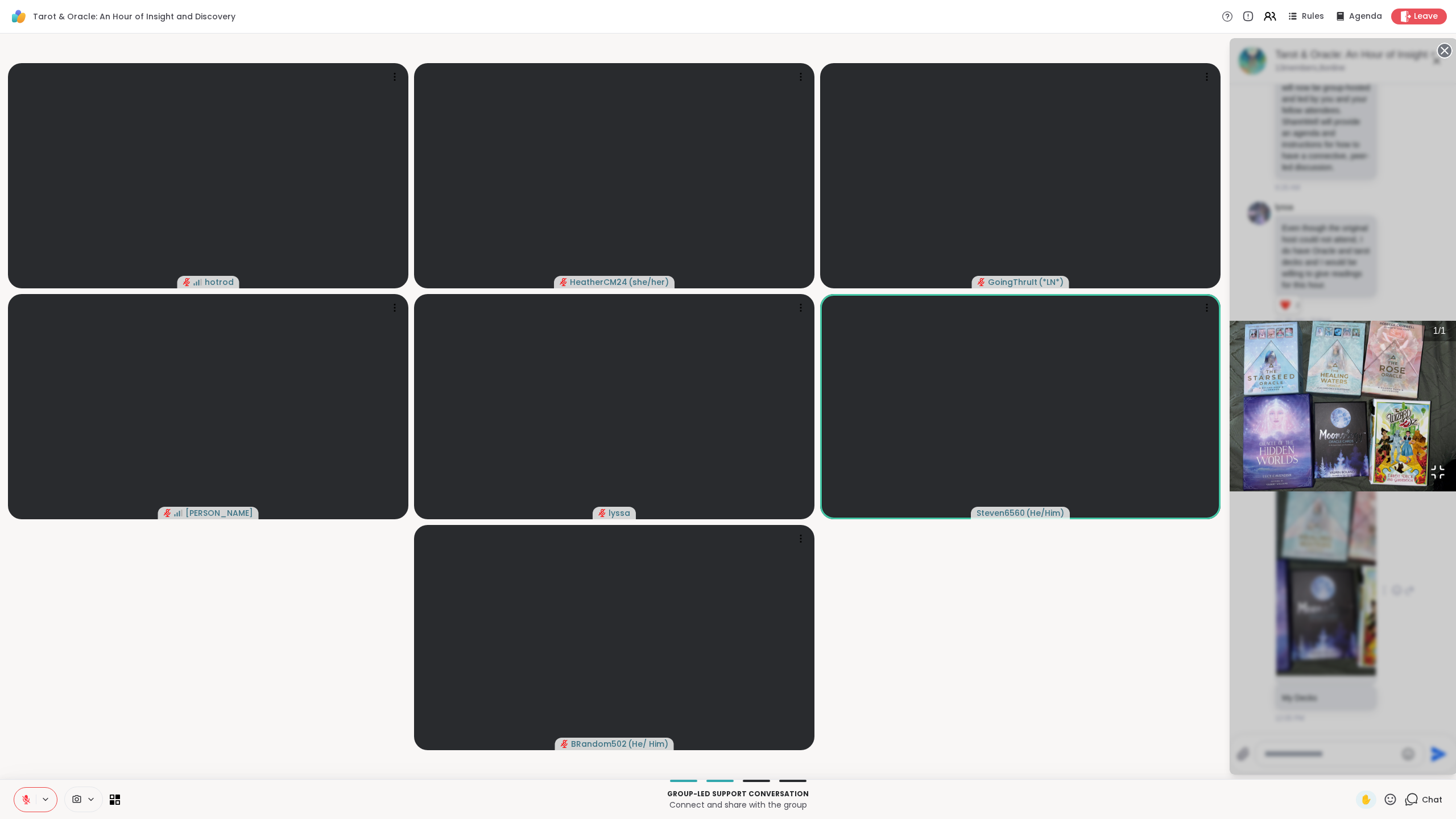
click at [1430, 480] on icon "Open Fullscreen" at bounding box center [1437, 472] width 16 height 16
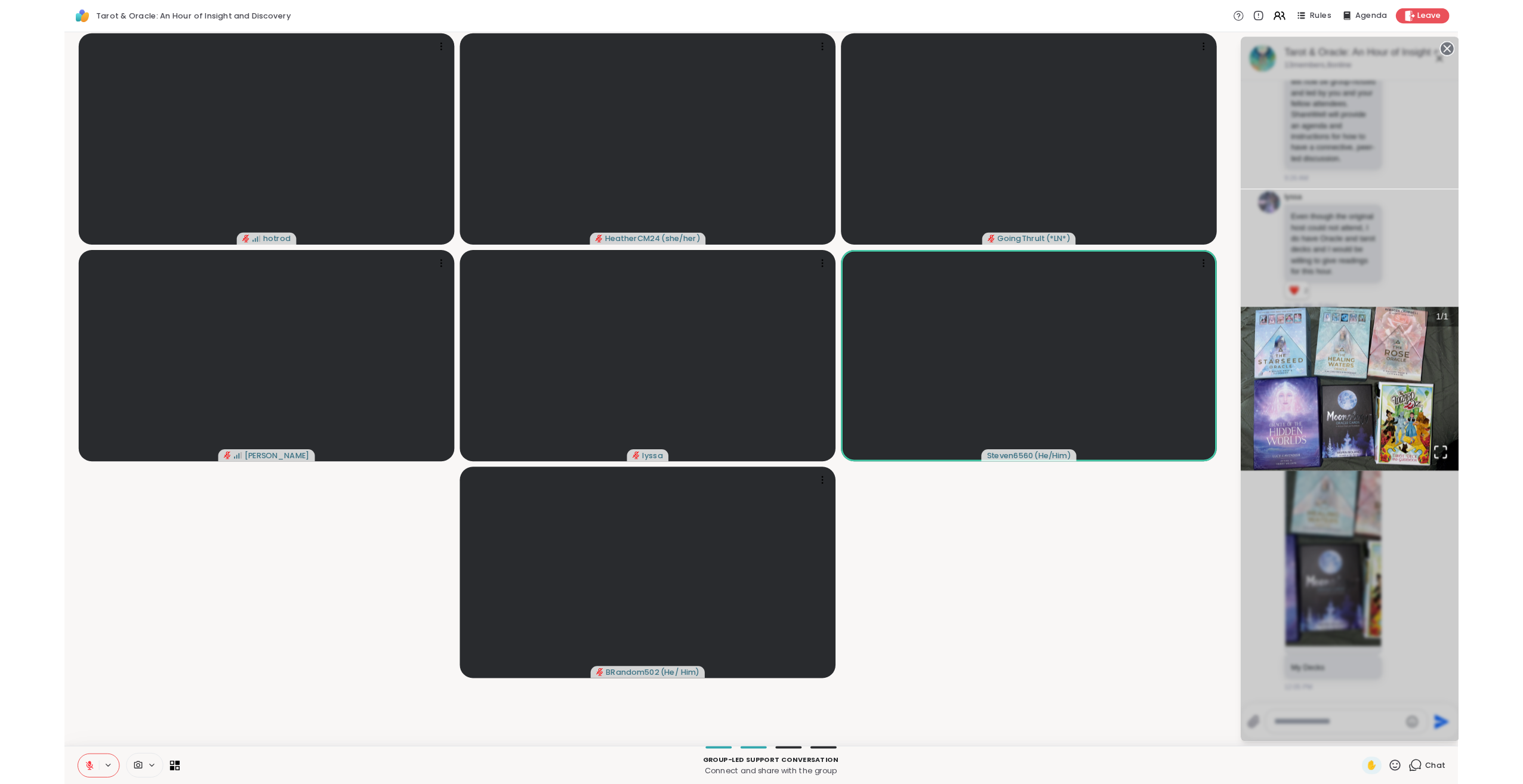
scroll to position [246, 0]
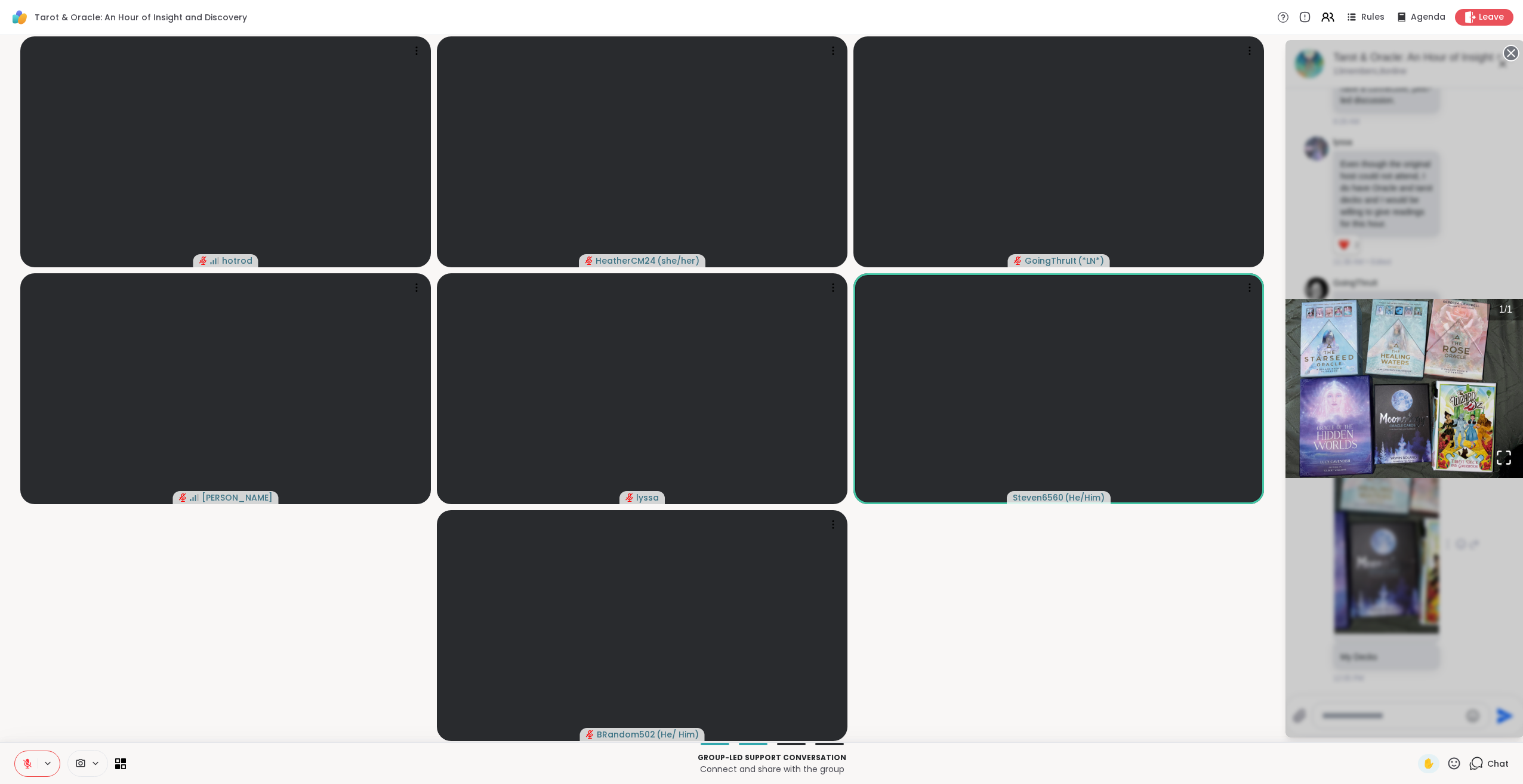
click at [1401, 687] on div "1 / 1" at bounding box center [1405, 389] width 239 height 697
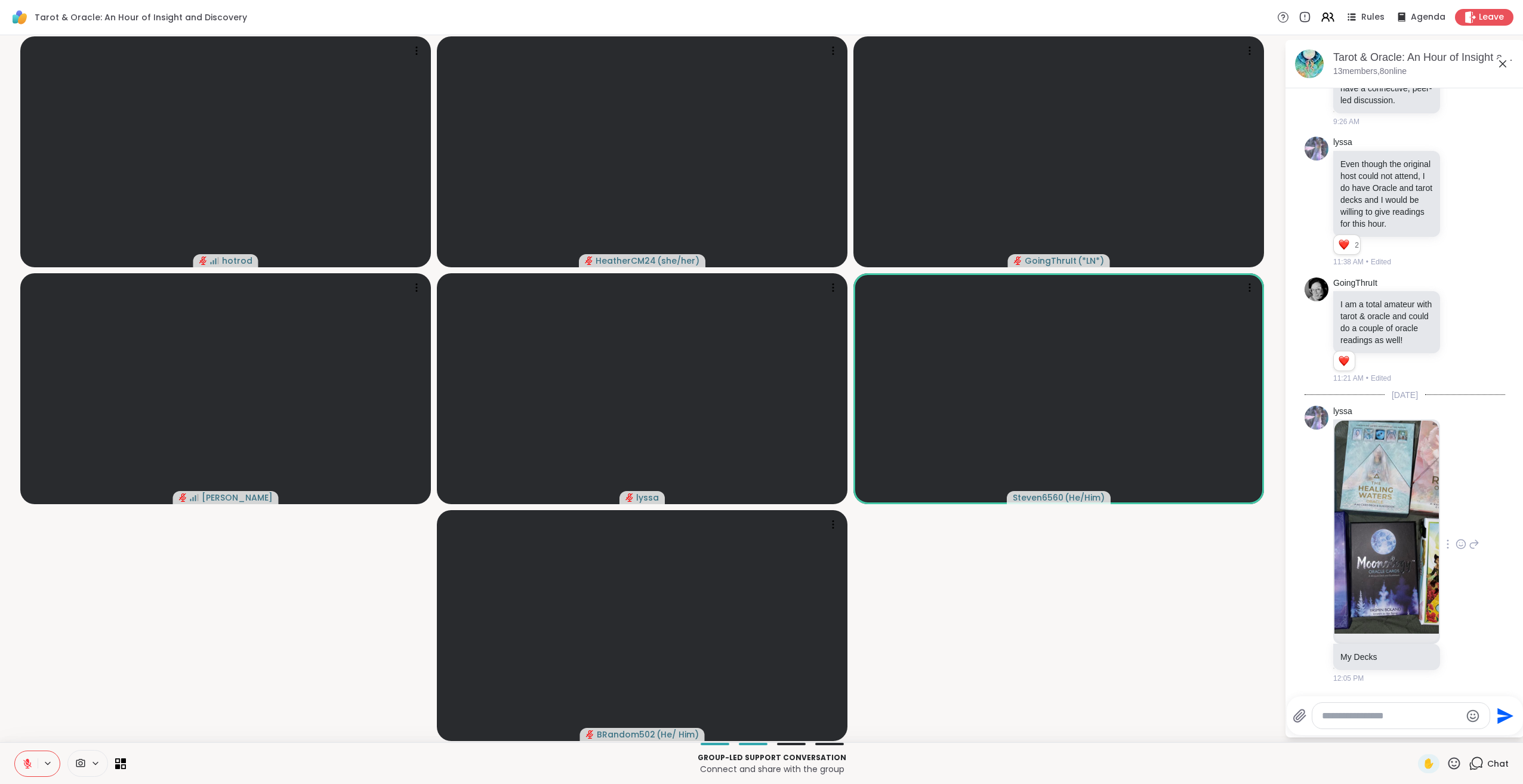
click at [25, 761] on icon at bounding box center [28, 763] width 8 height 8
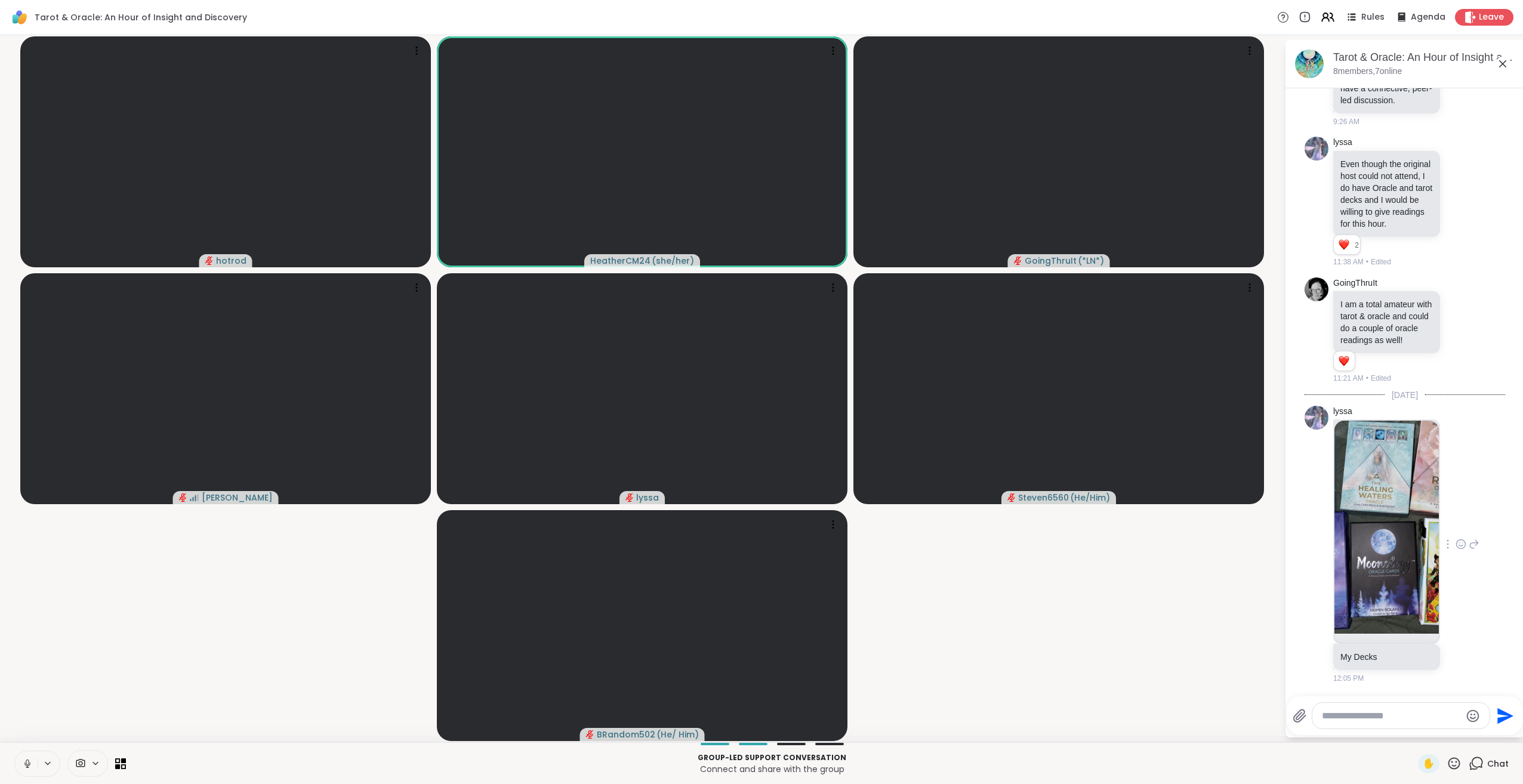
click at [27, 765] on icon at bounding box center [28, 764] width 11 height 11
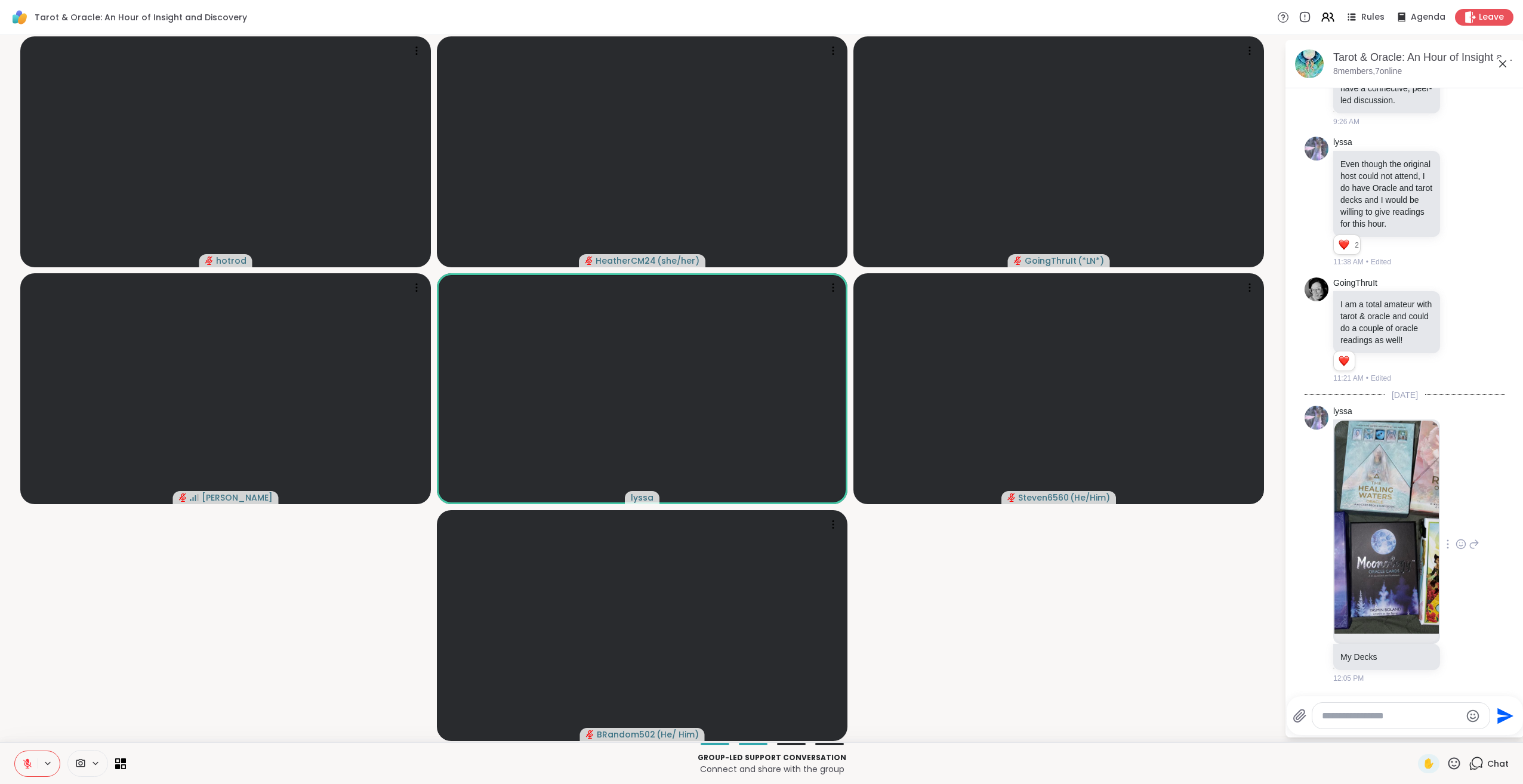
click at [25, 765] on icon at bounding box center [28, 763] width 8 height 8
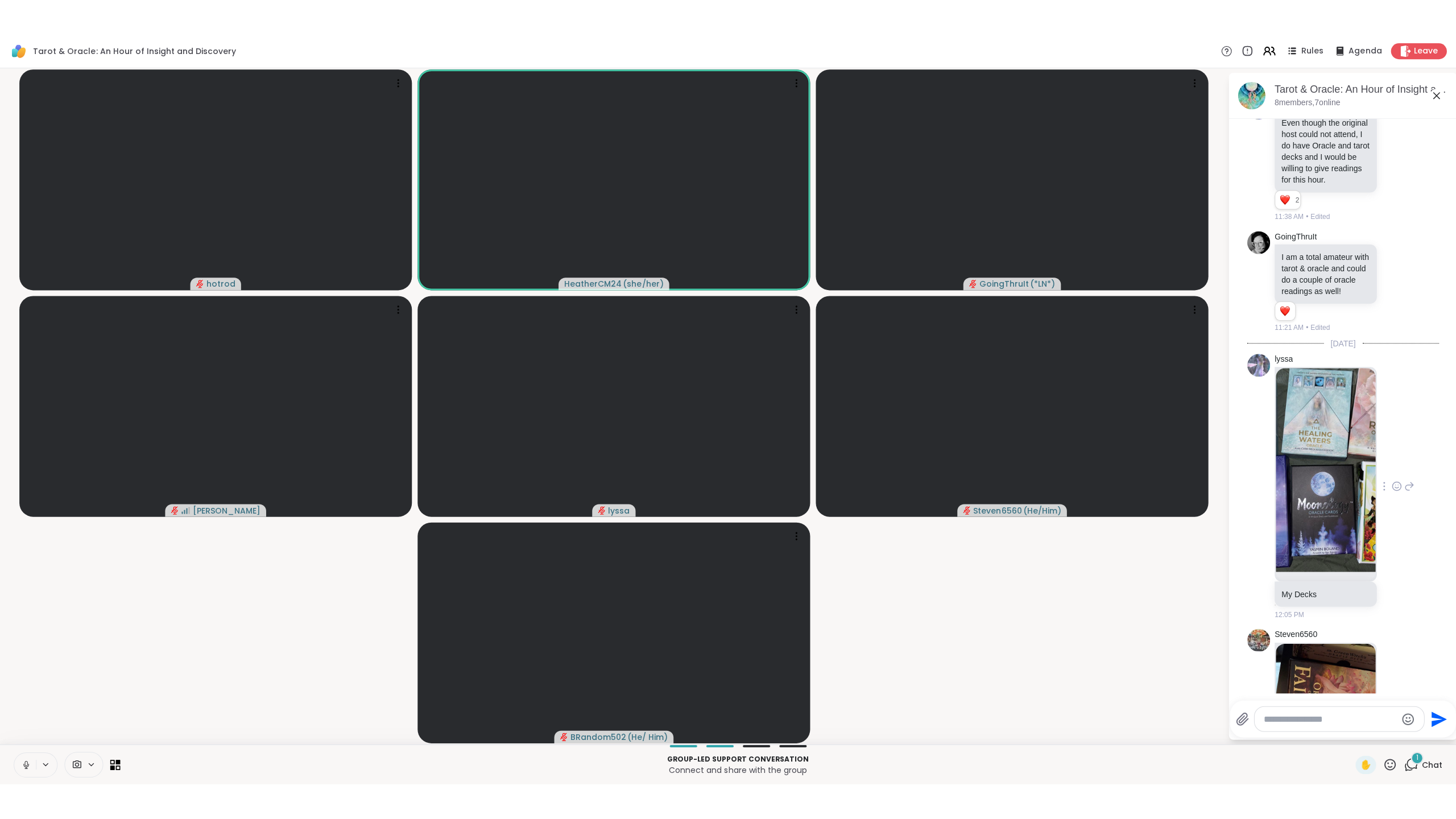
scroll to position [552, 0]
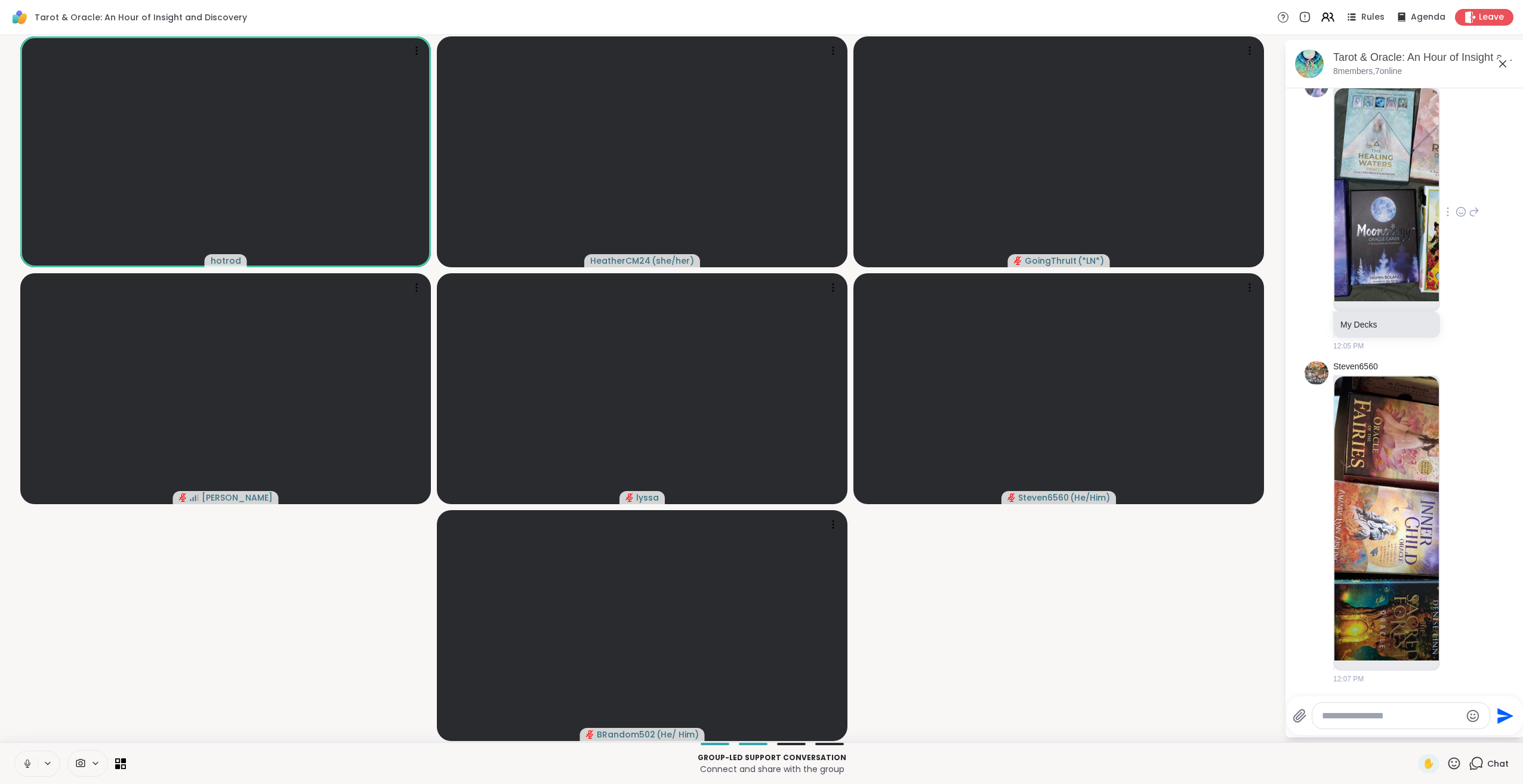
click at [28, 761] on icon at bounding box center [28, 764] width 11 height 11
click at [1371, 534] on img at bounding box center [1387, 518] width 105 height 284
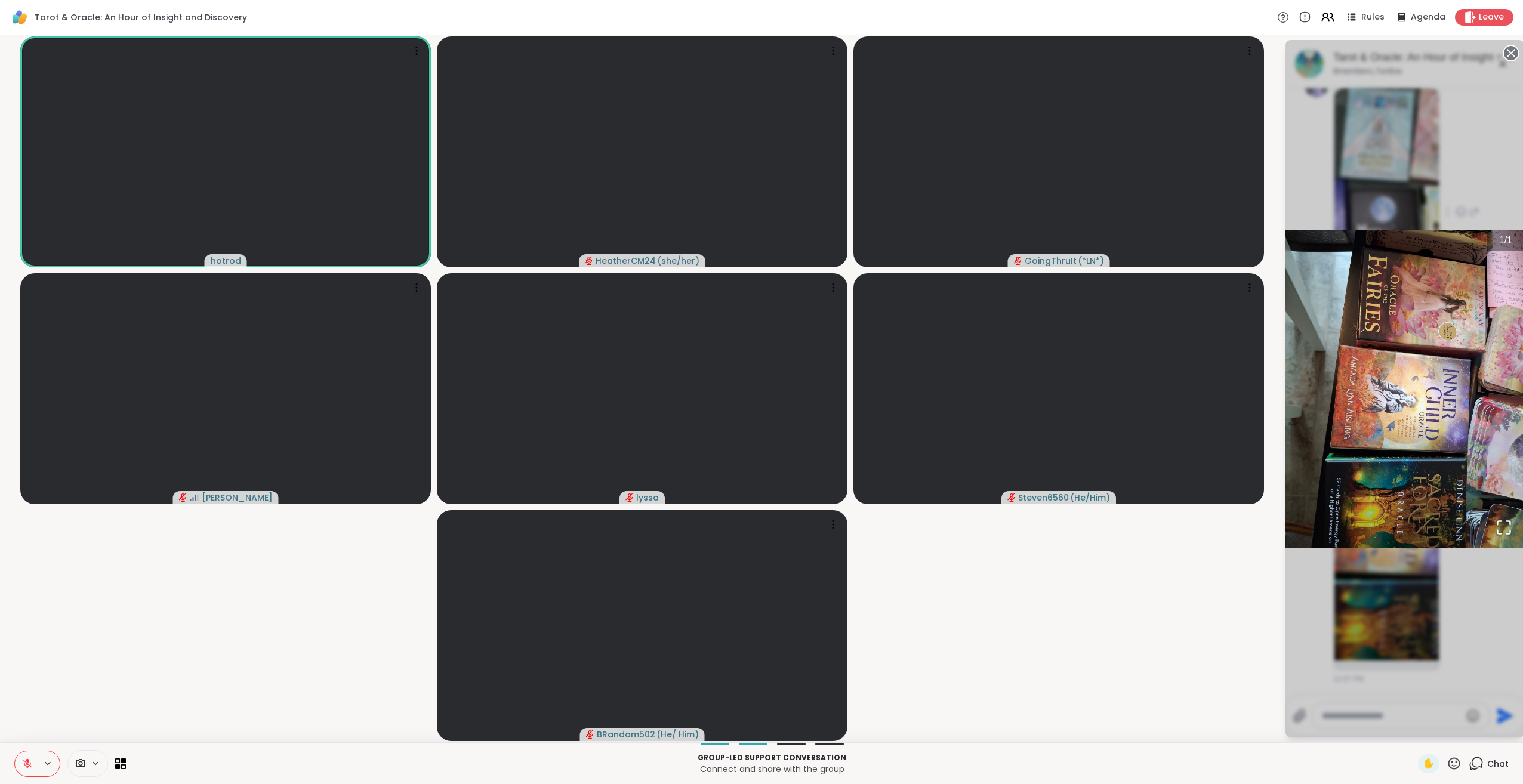
click at [1505, 525] on icon "Open Fullscreen" at bounding box center [1504, 527] width 17 height 17
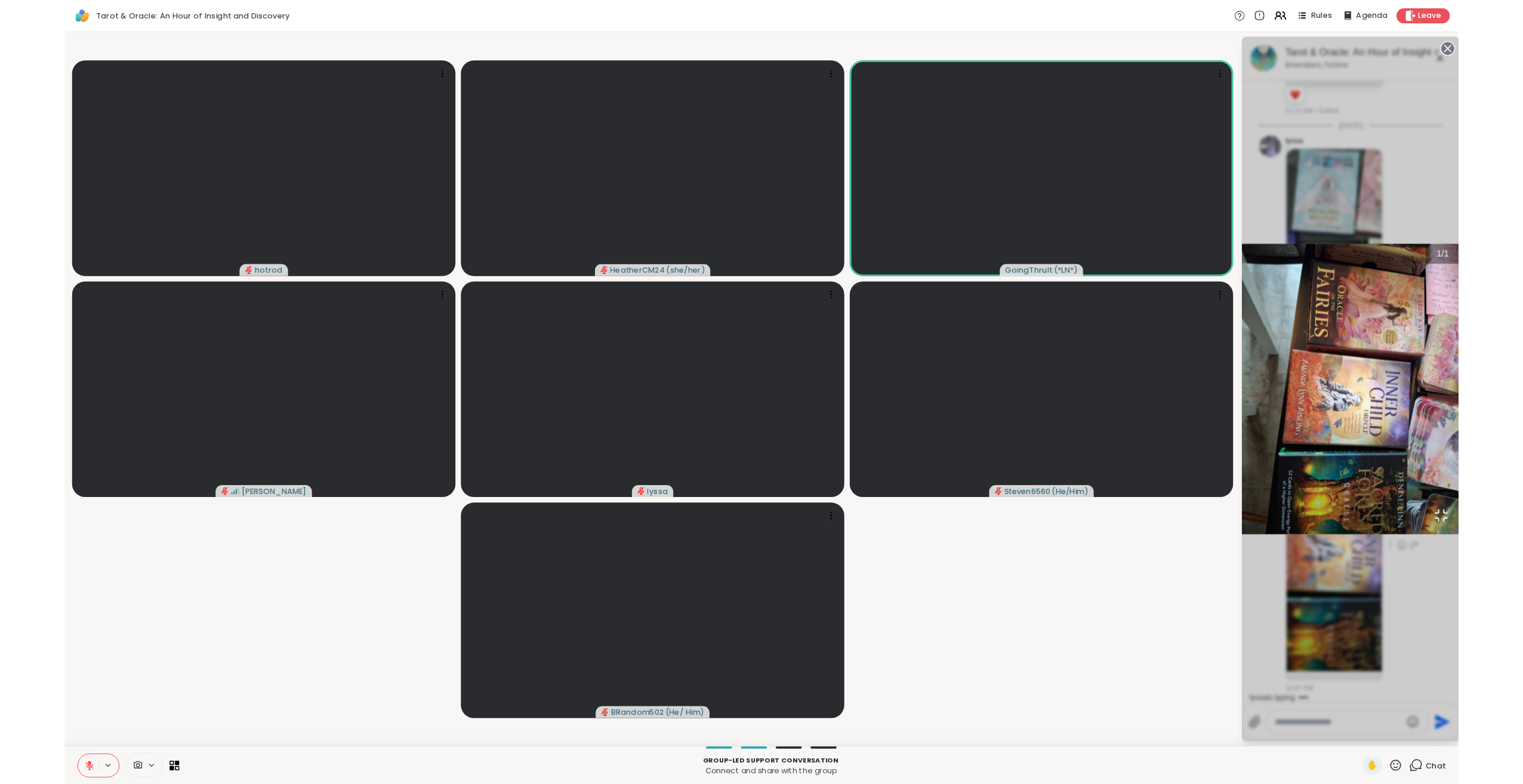
scroll to position [603, 0]
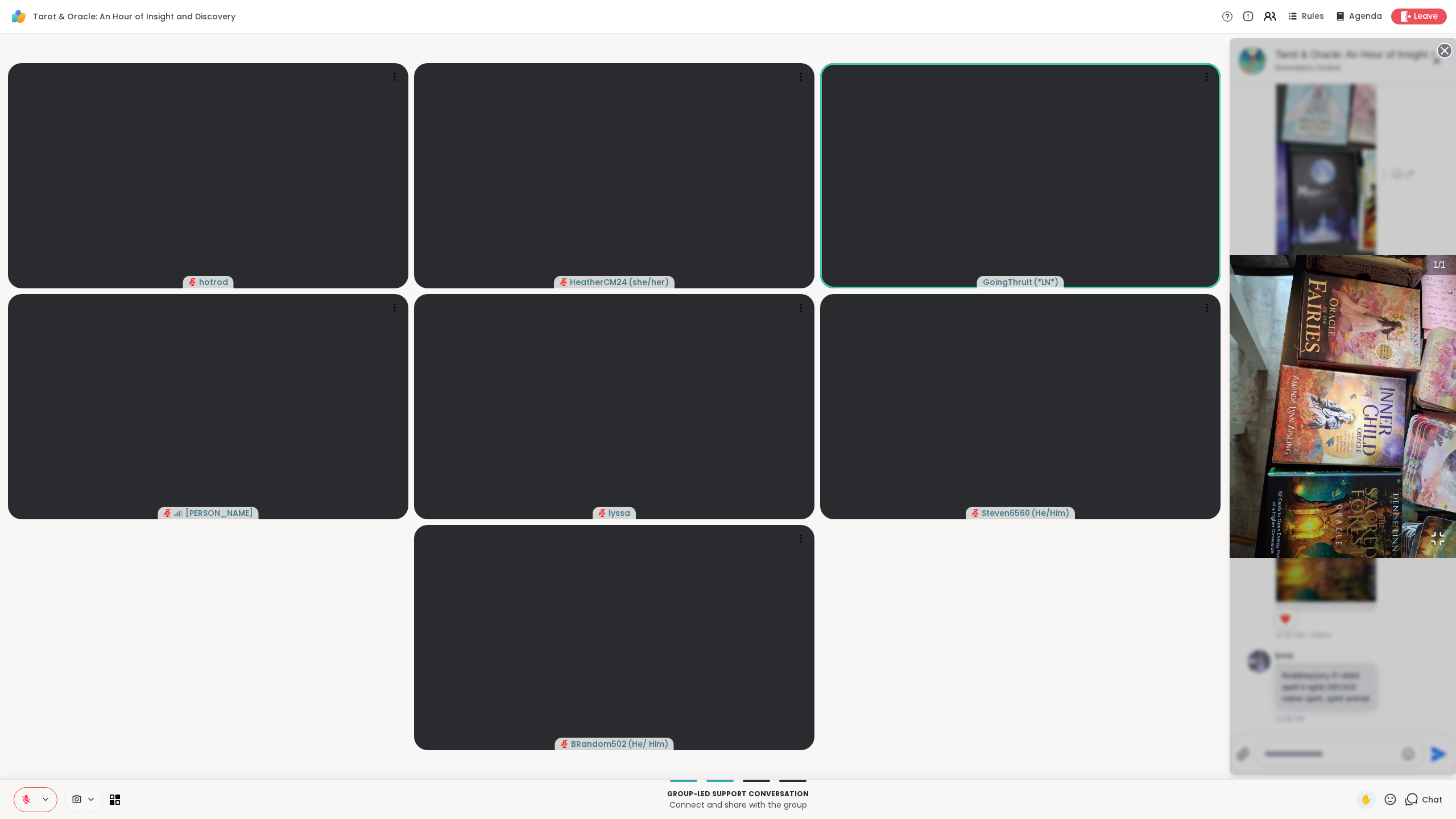
click at [1430, 546] on icon "Open Fullscreen" at bounding box center [1437, 538] width 16 height 16
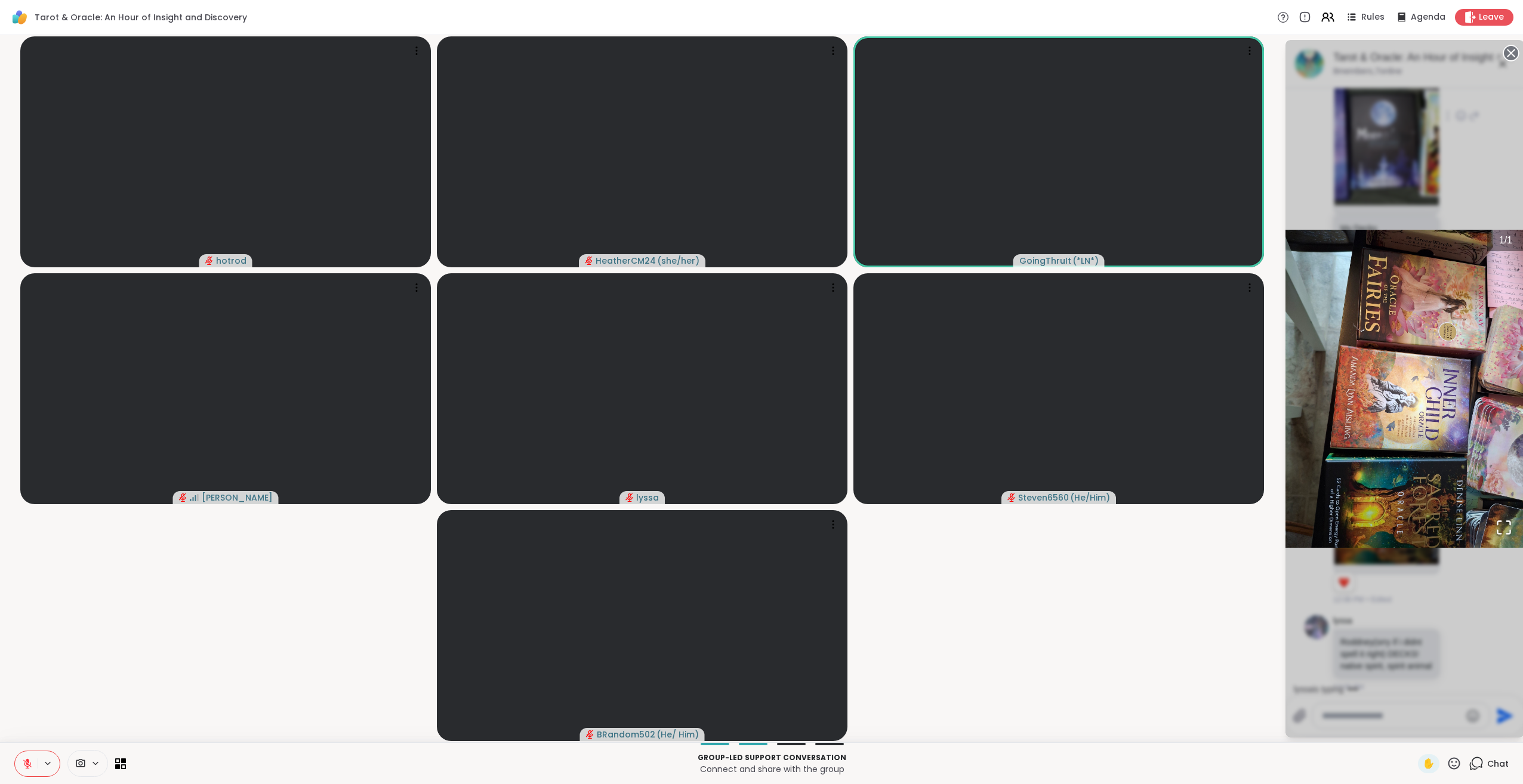
click at [1467, 631] on div "1 / 1" at bounding box center [1405, 389] width 239 height 697
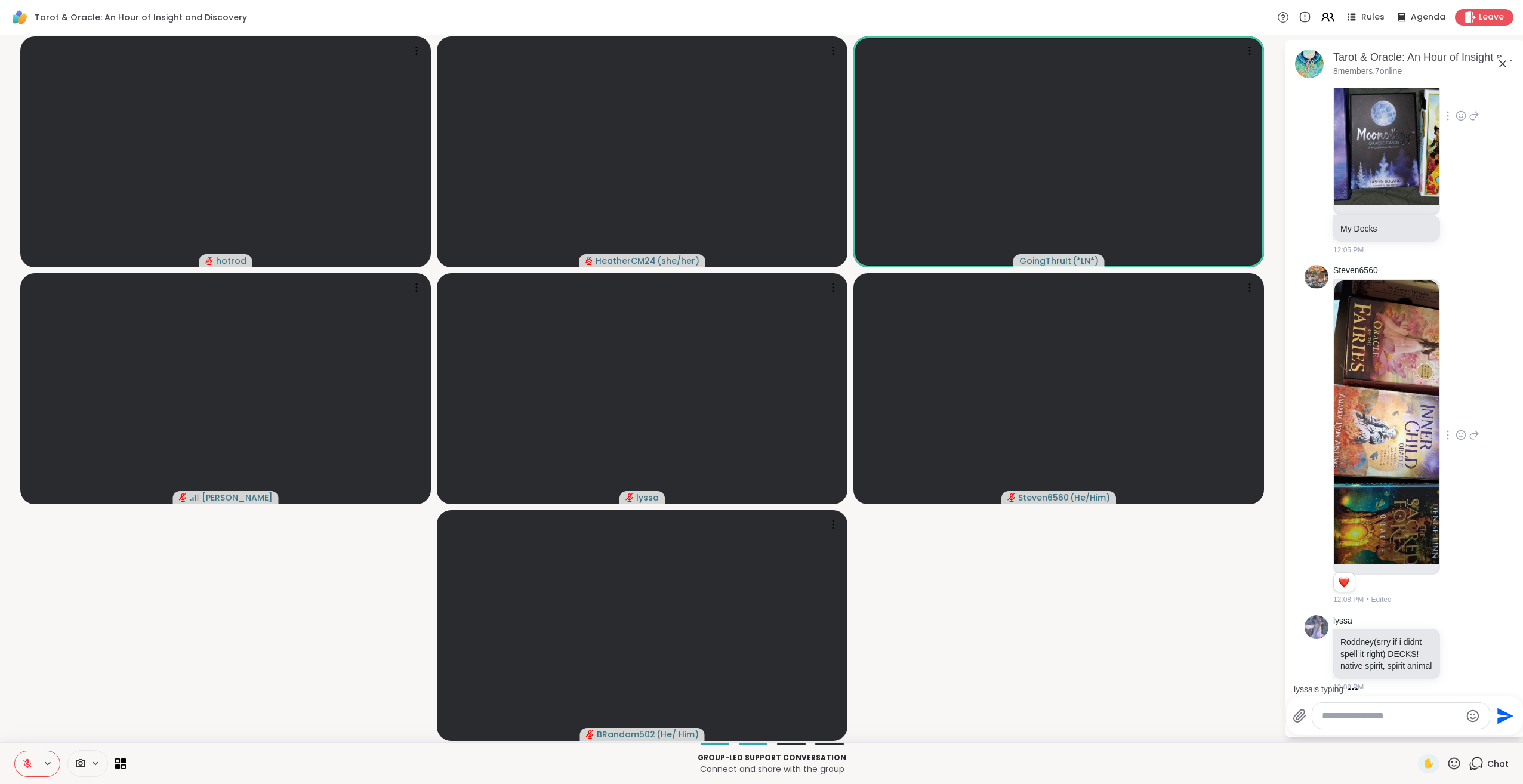
scroll to position [783, 0]
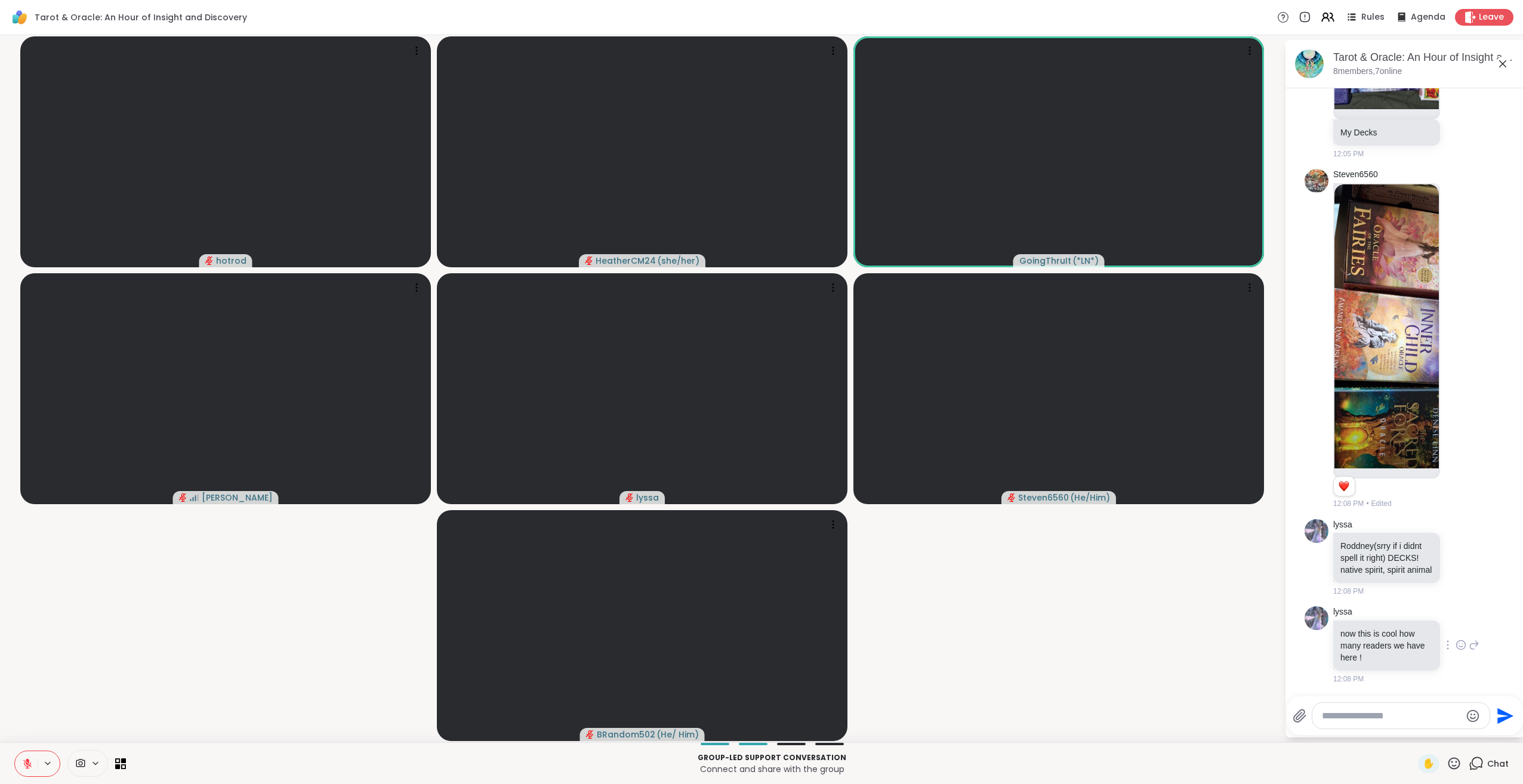
click at [1456, 645] on icon at bounding box center [1461, 645] width 11 height 12
click at [1456, 624] on div "Select Reaction: Heart" at bounding box center [1461, 626] width 11 height 11
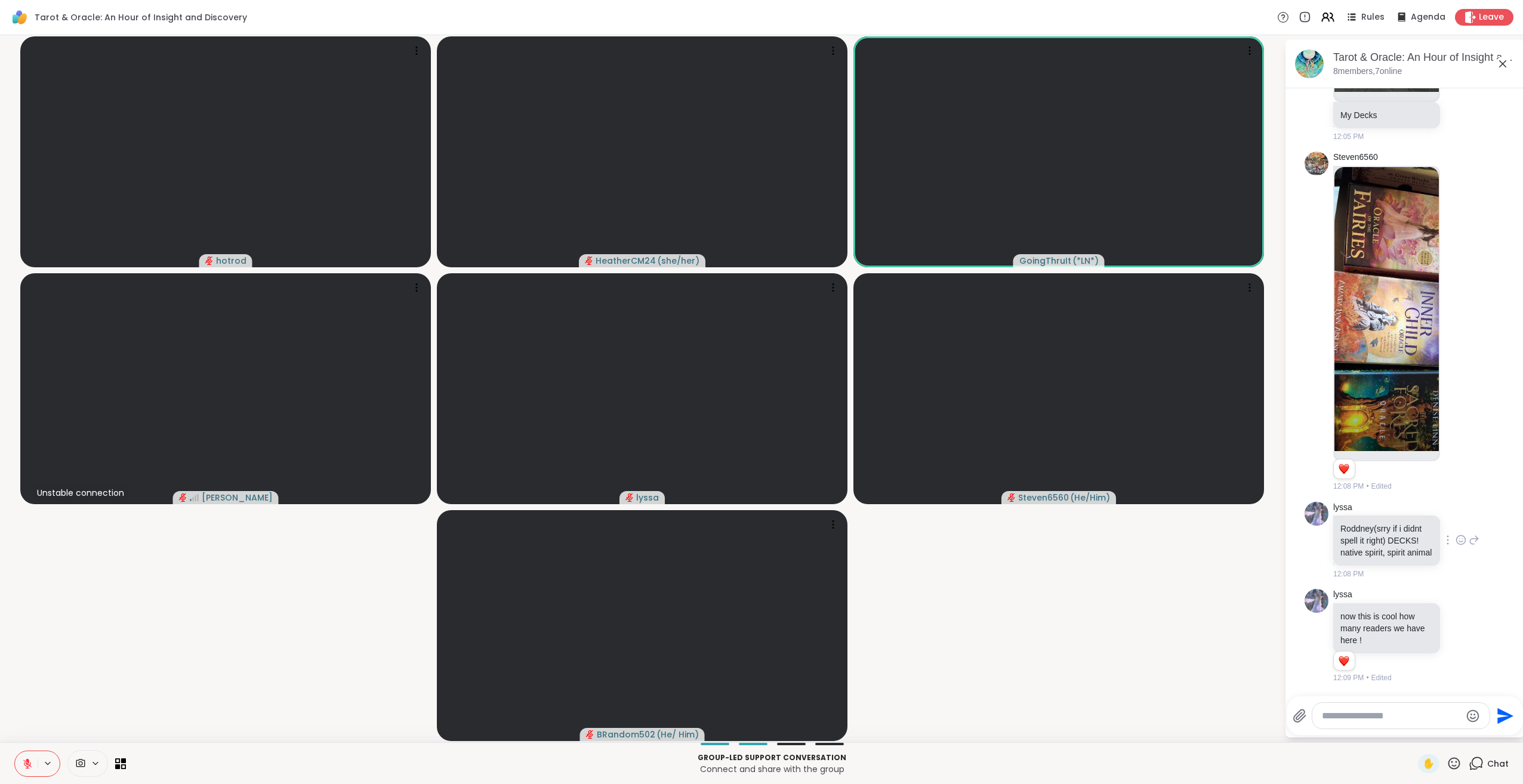
click at [1459, 540] on icon at bounding box center [1461, 541] width 3 height 1
click at [1456, 516] on div "Select Reaction: Heart" at bounding box center [1461, 521] width 11 height 11
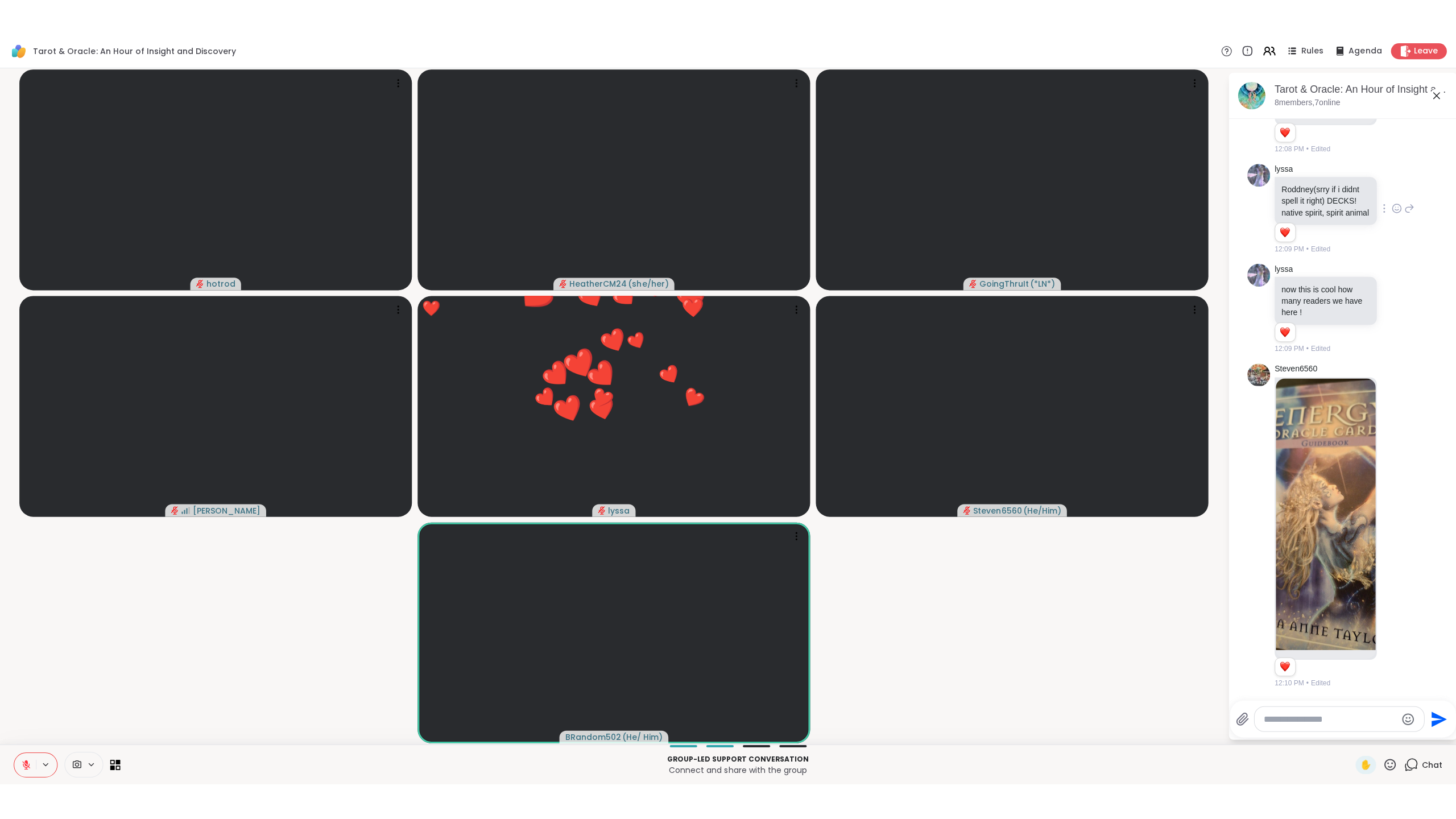
scroll to position [1429, 0]
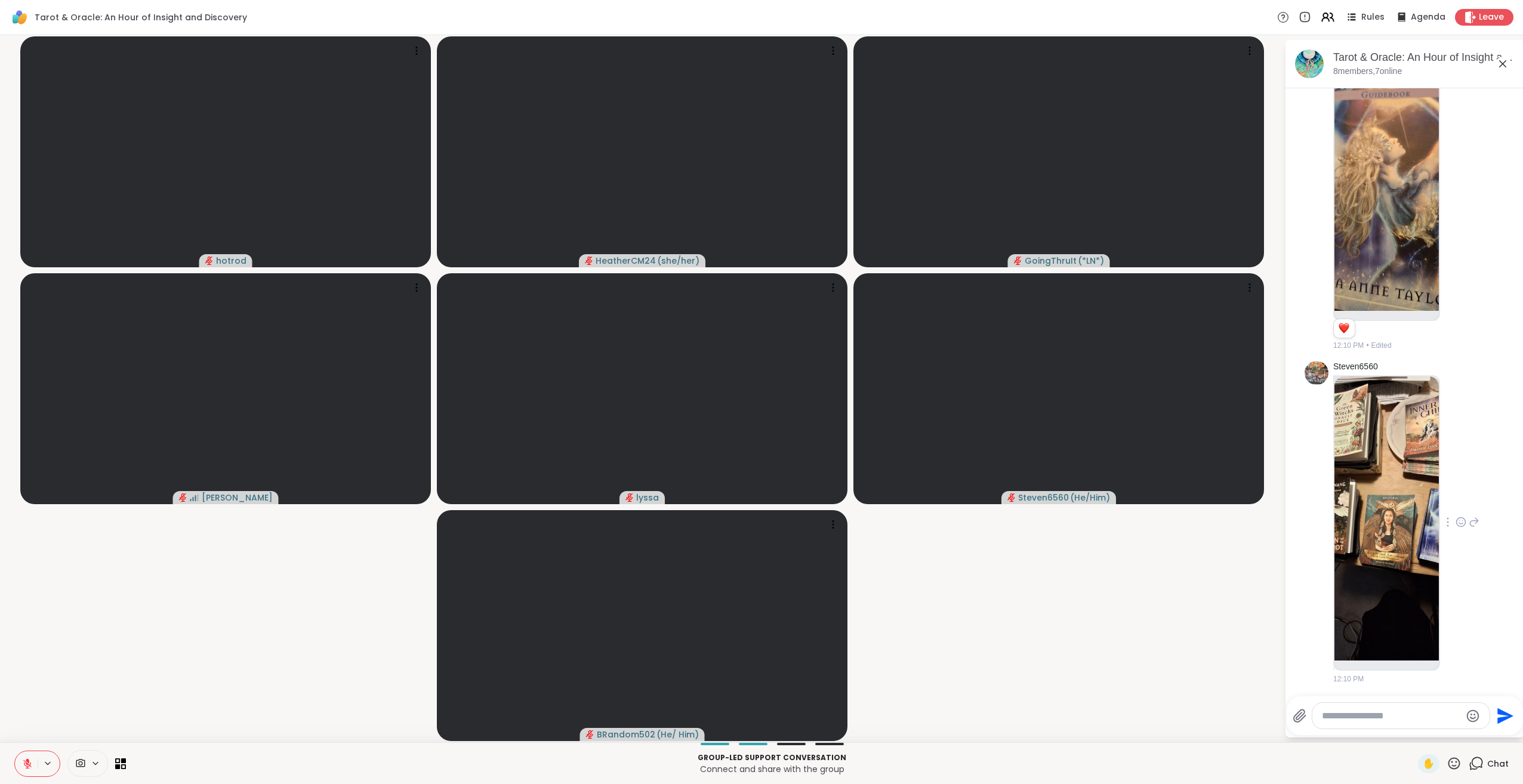
click at [1399, 547] on img at bounding box center [1387, 518] width 105 height 284
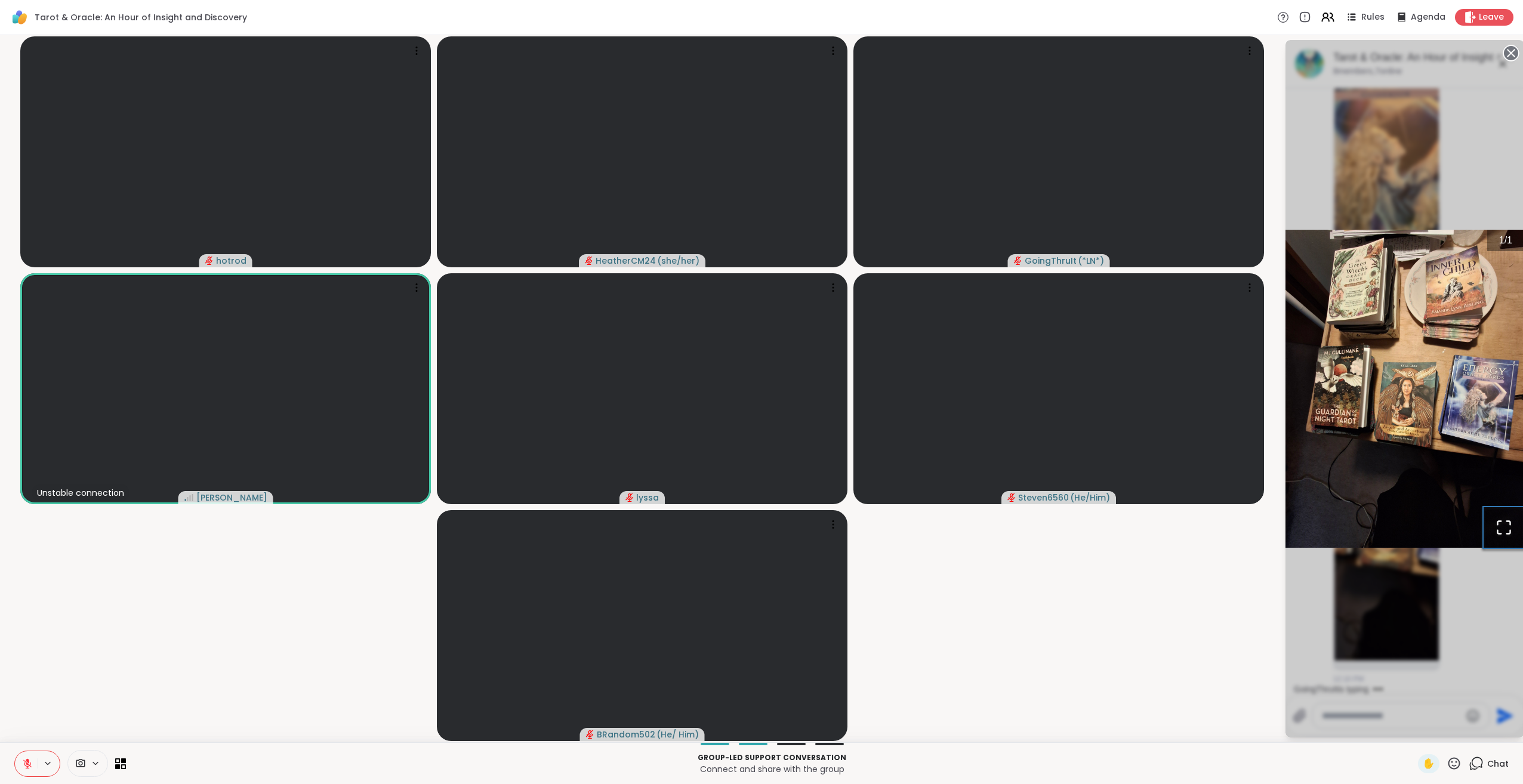
click at [1499, 527] on icon "Open Fullscreen" at bounding box center [1504, 527] width 17 height 17
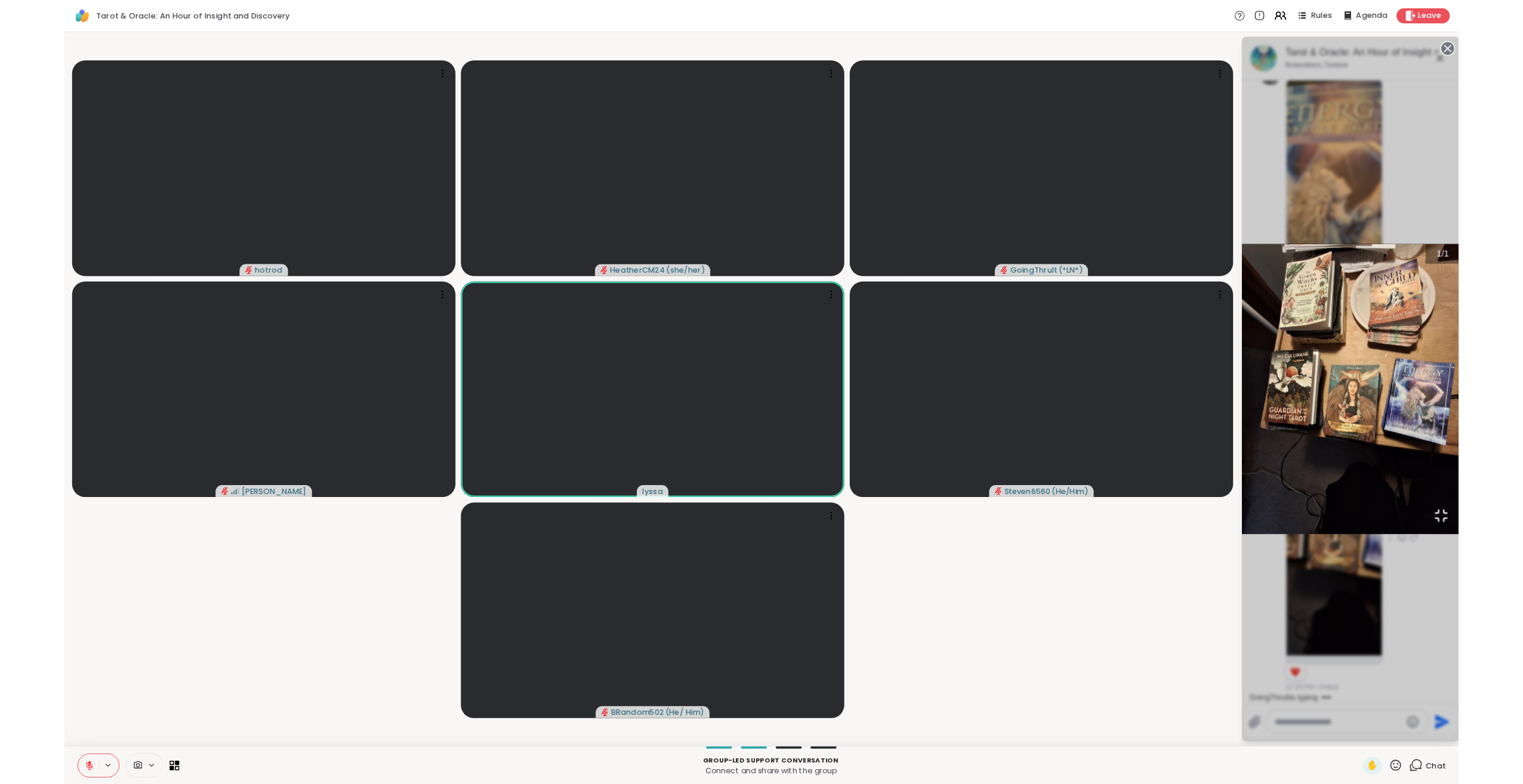
scroll to position [1836, 0]
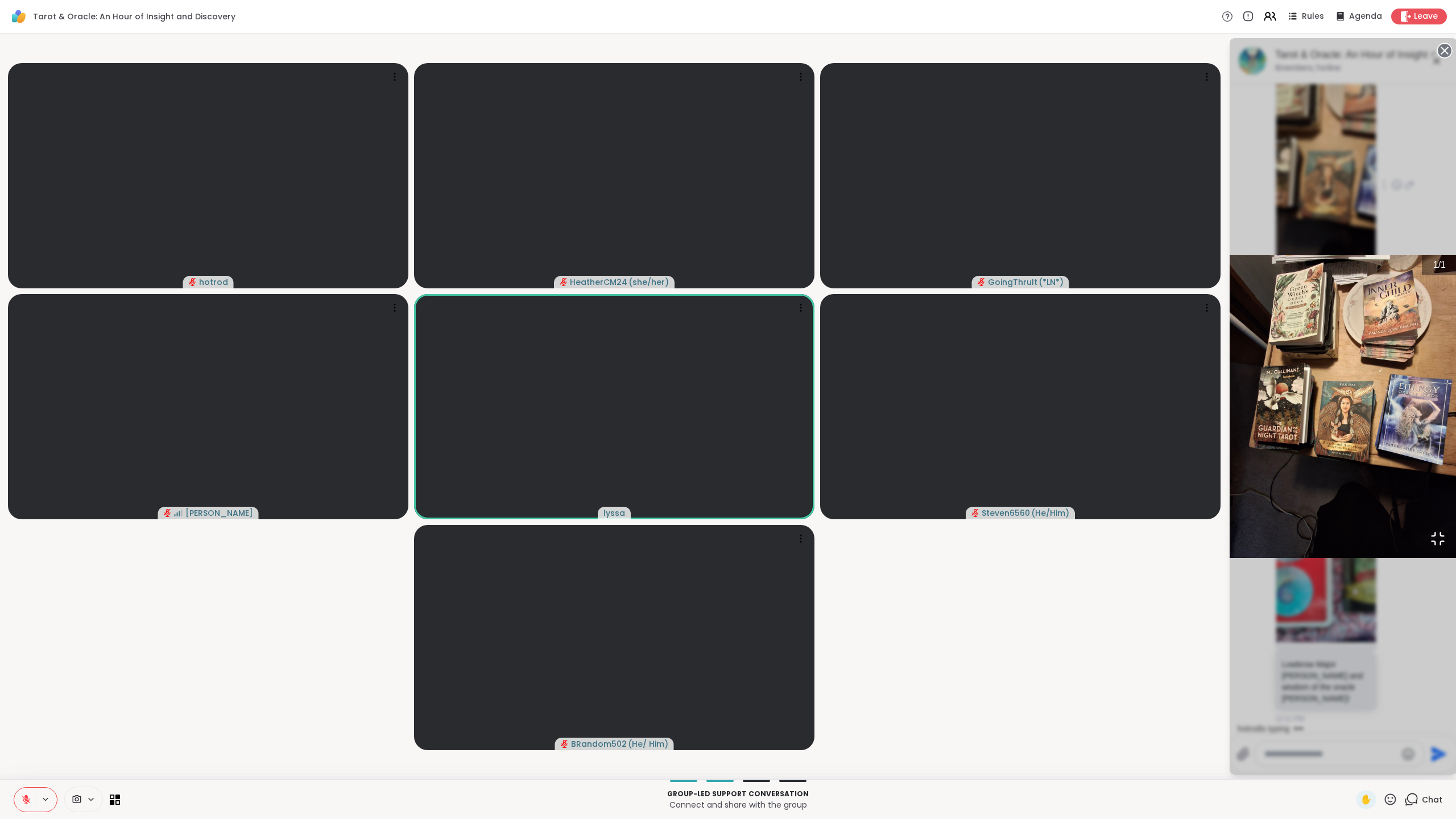
drag, startPoint x: 1000, startPoint y: 772, endPoint x: 996, endPoint y: 731, distance: 41.2
click at [1430, 546] on icon "Open Fullscreen" at bounding box center [1437, 538] width 16 height 16
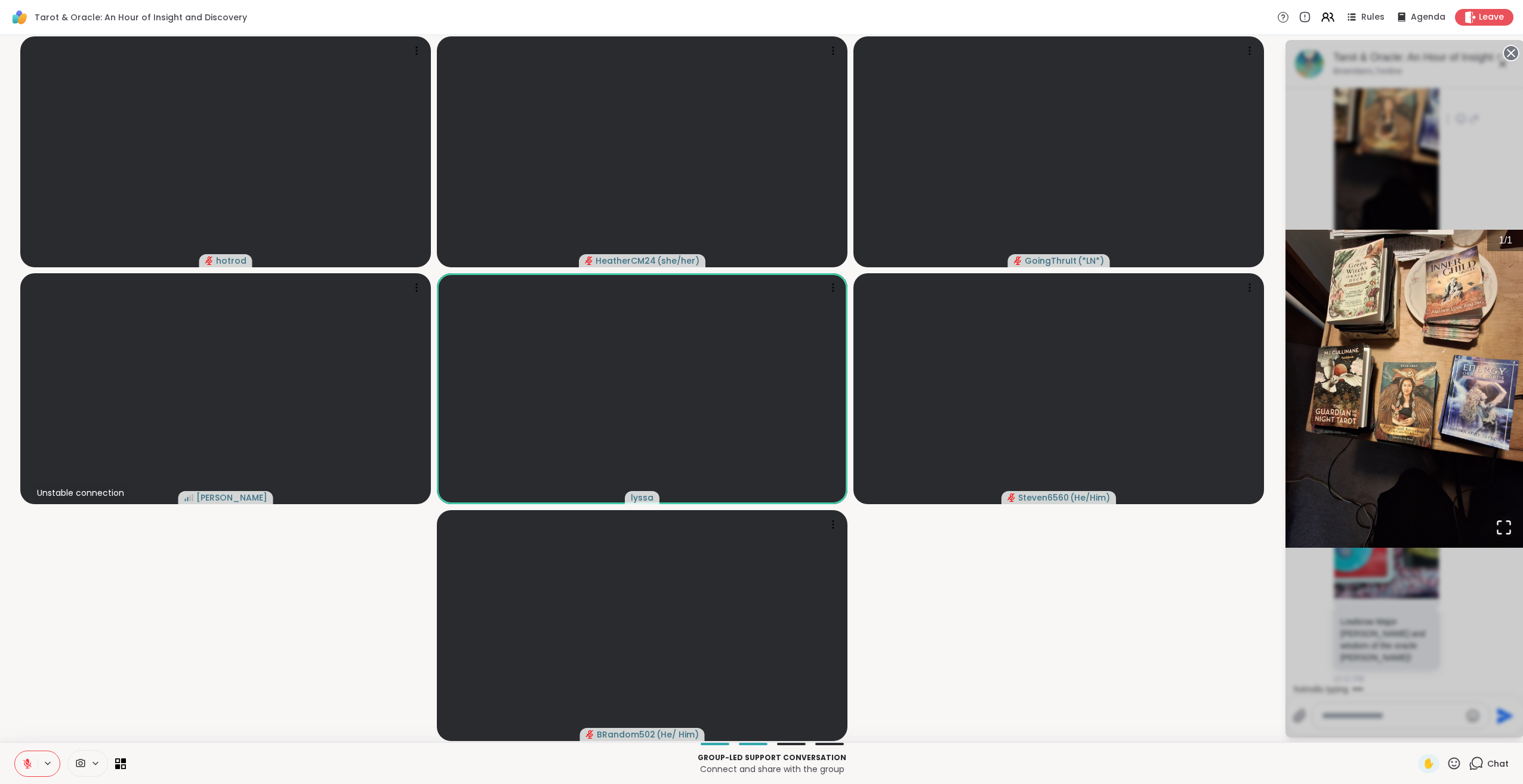
click at [1465, 644] on div "1 / 1" at bounding box center [1405, 389] width 239 height 697
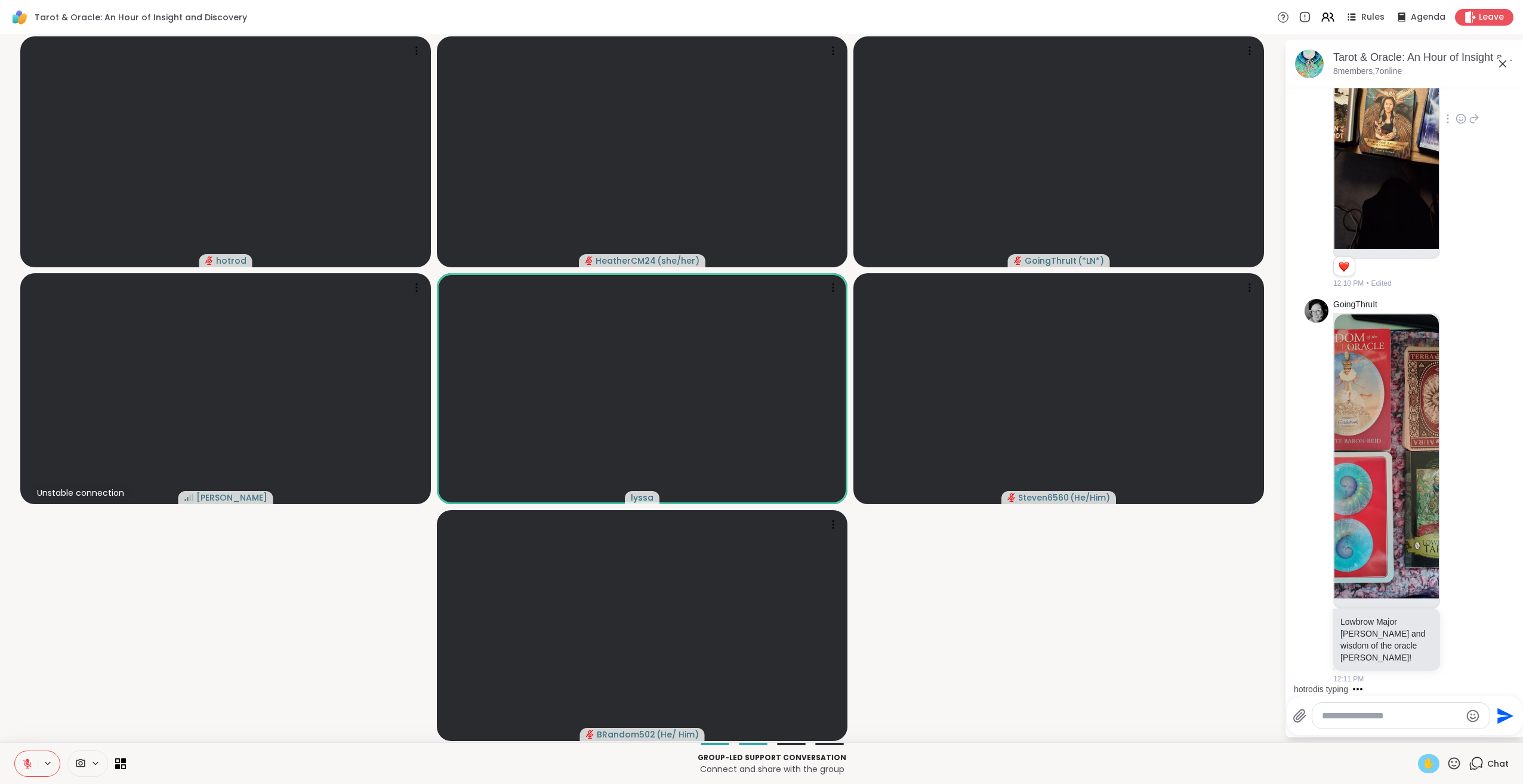
click at [1423, 763] on span "✋" at bounding box center [1429, 763] width 12 height 14
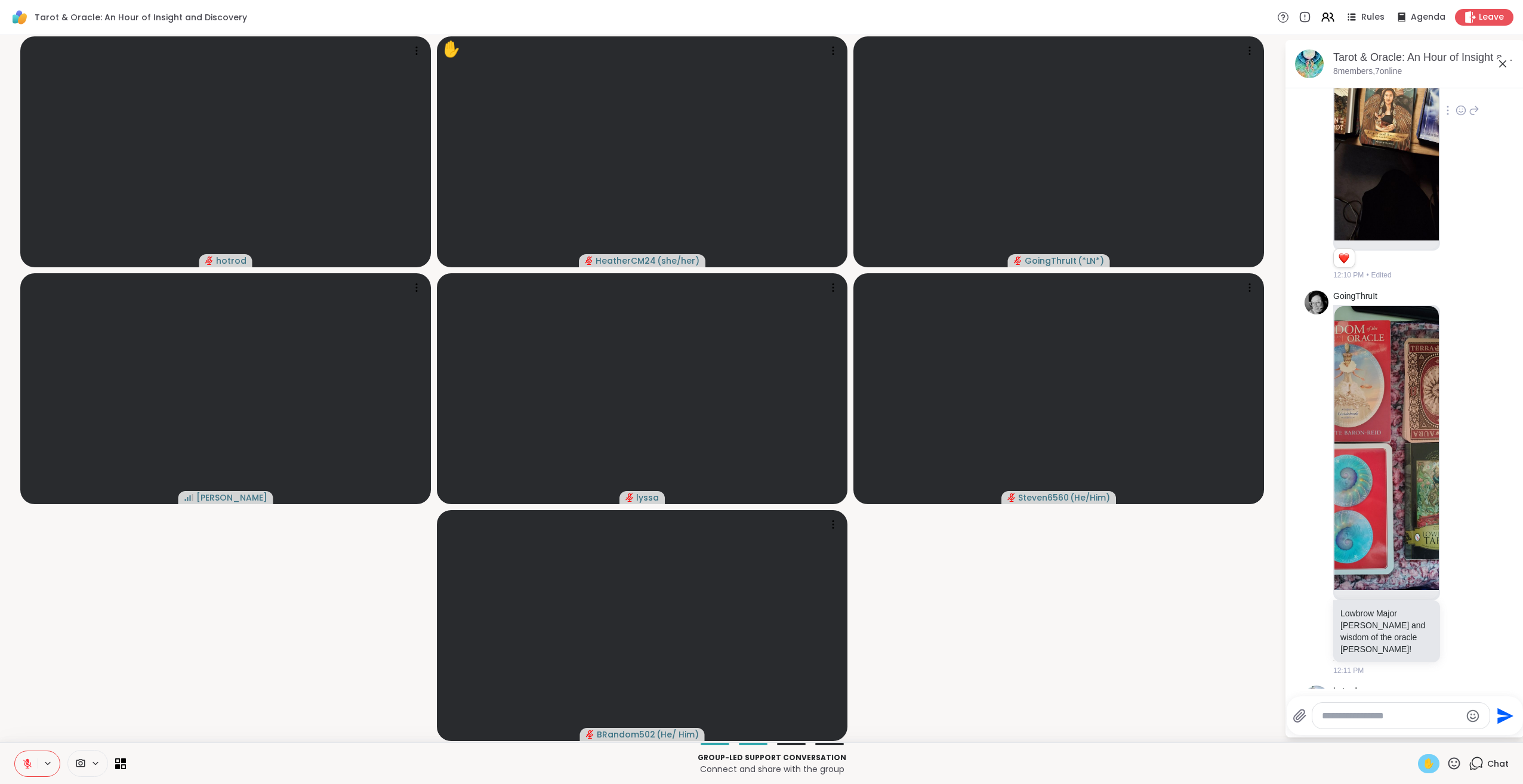
scroll to position [1987, 0]
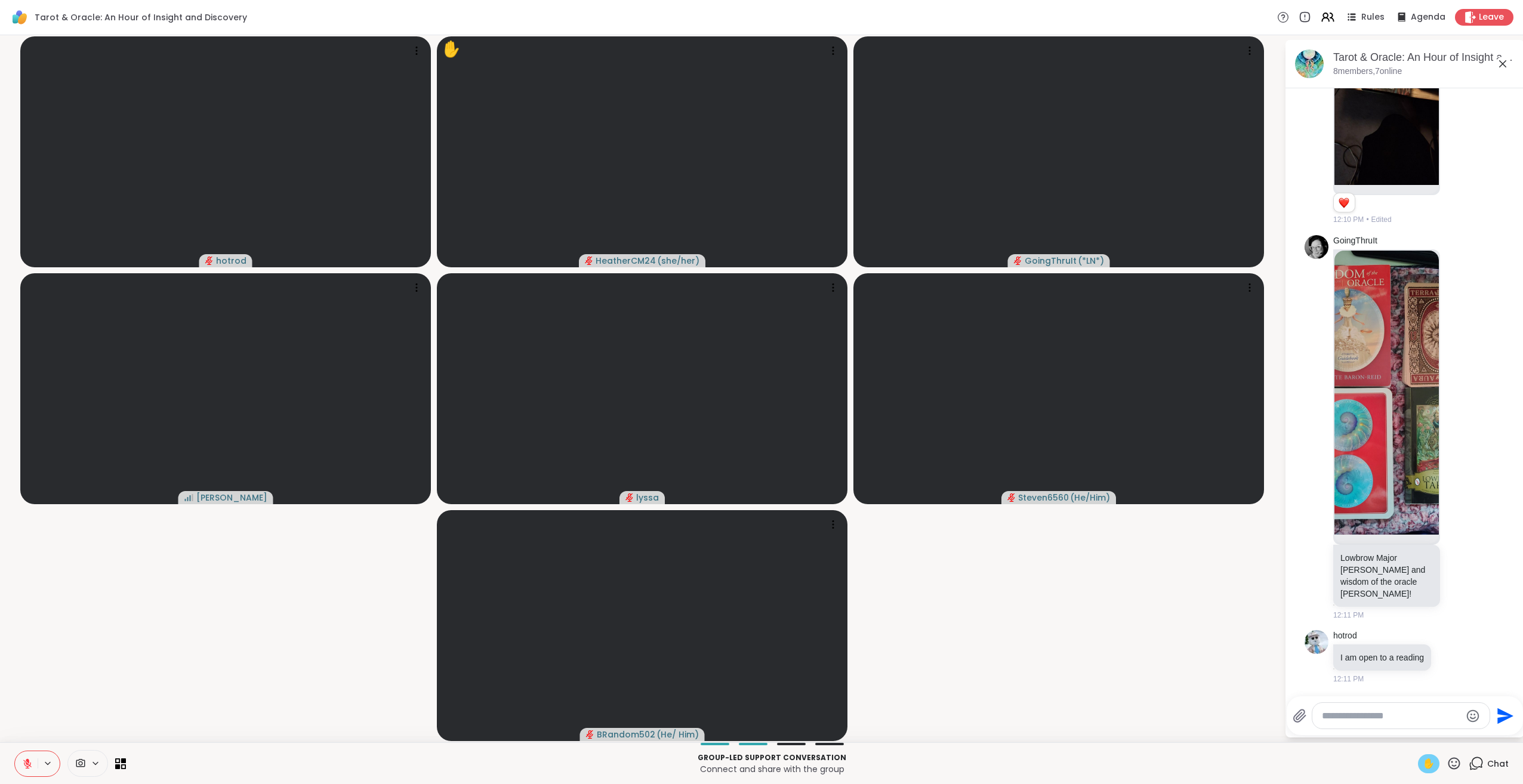
click at [28, 764] on icon at bounding box center [28, 763] width 8 height 8
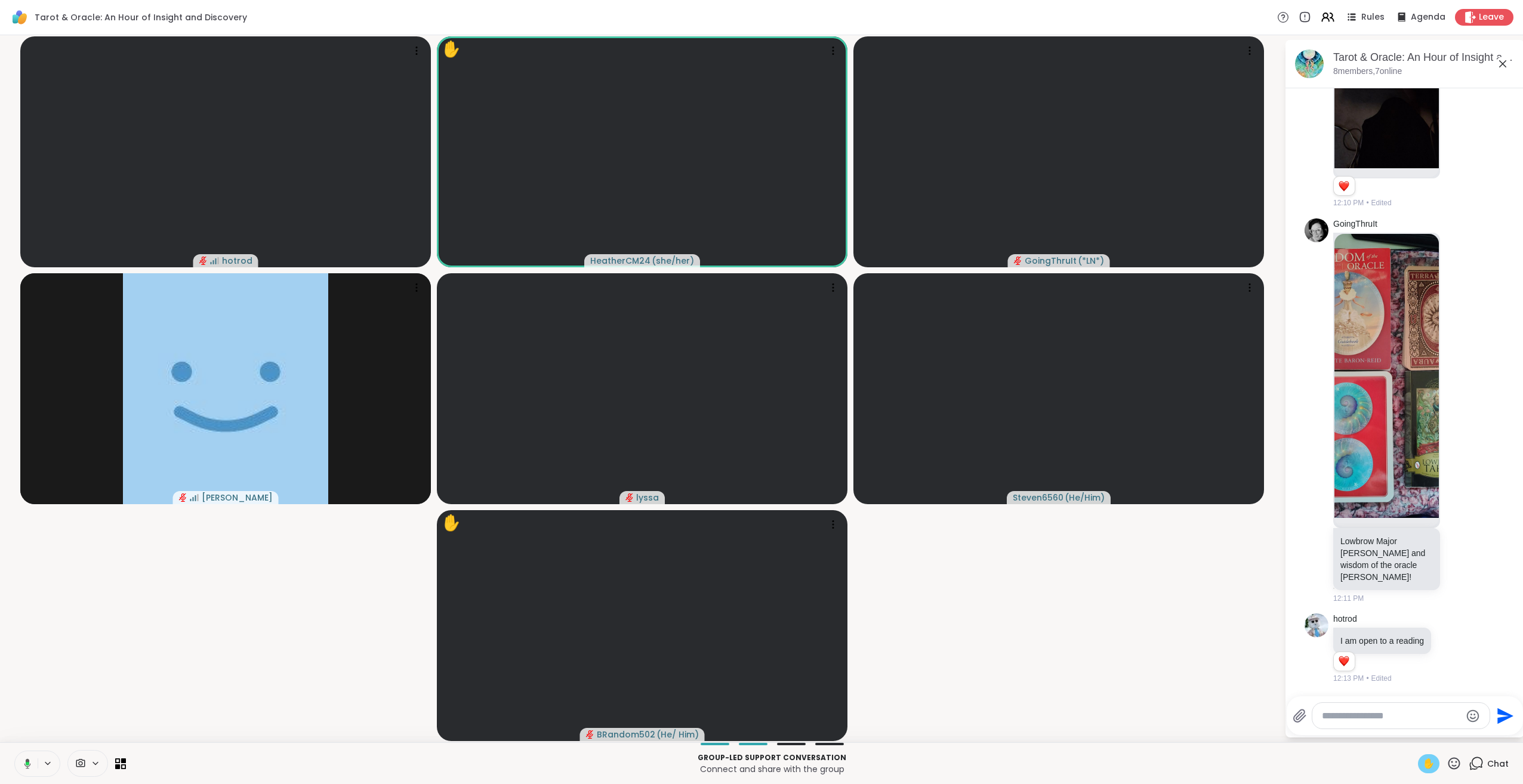
scroll to position [2003, 0]
click at [1446, 759] on icon at bounding box center [1454, 763] width 15 height 15
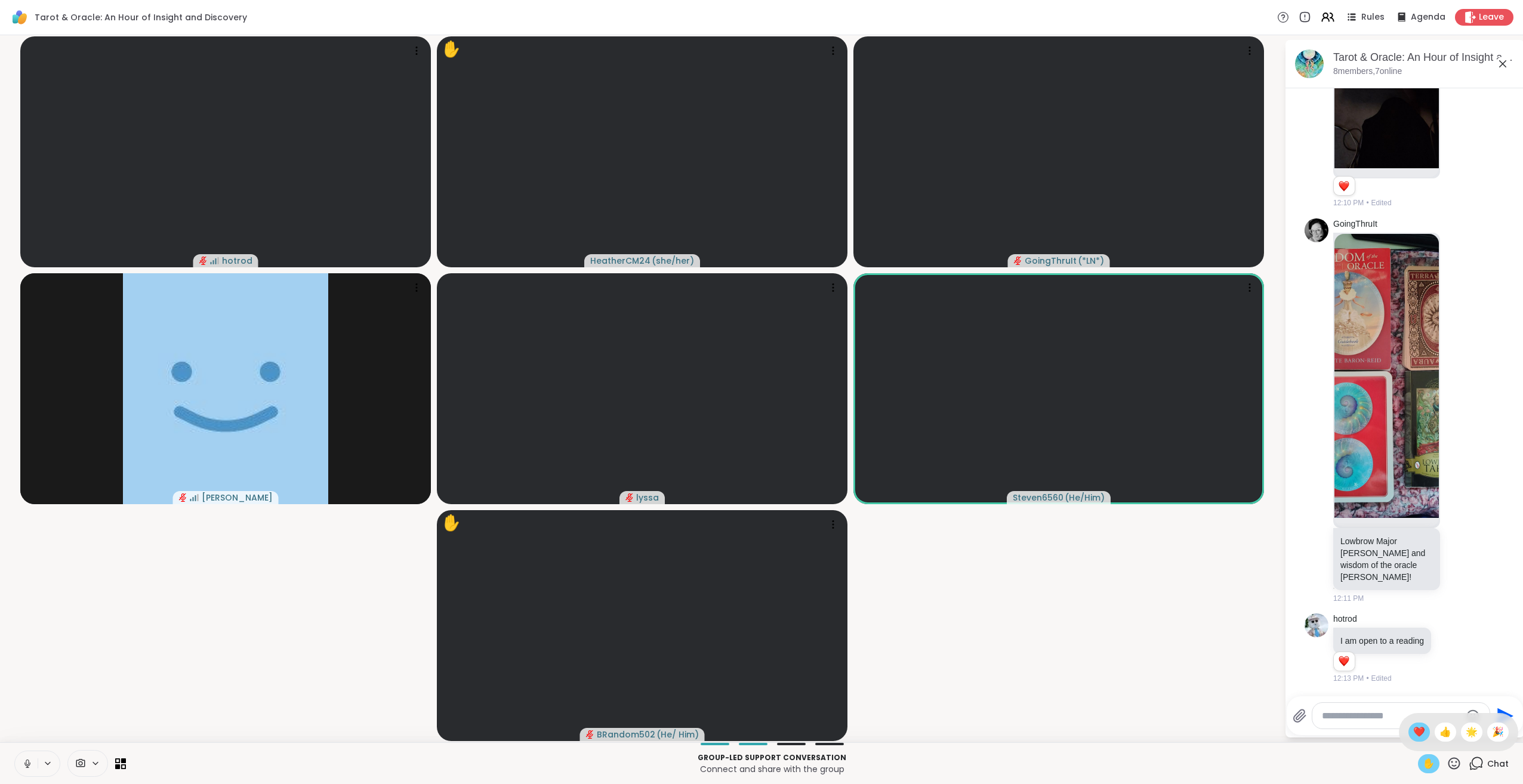
click at [1414, 732] on span "❤️" at bounding box center [1420, 732] width 12 height 14
click at [1423, 764] on span "✋" at bounding box center [1429, 763] width 12 height 14
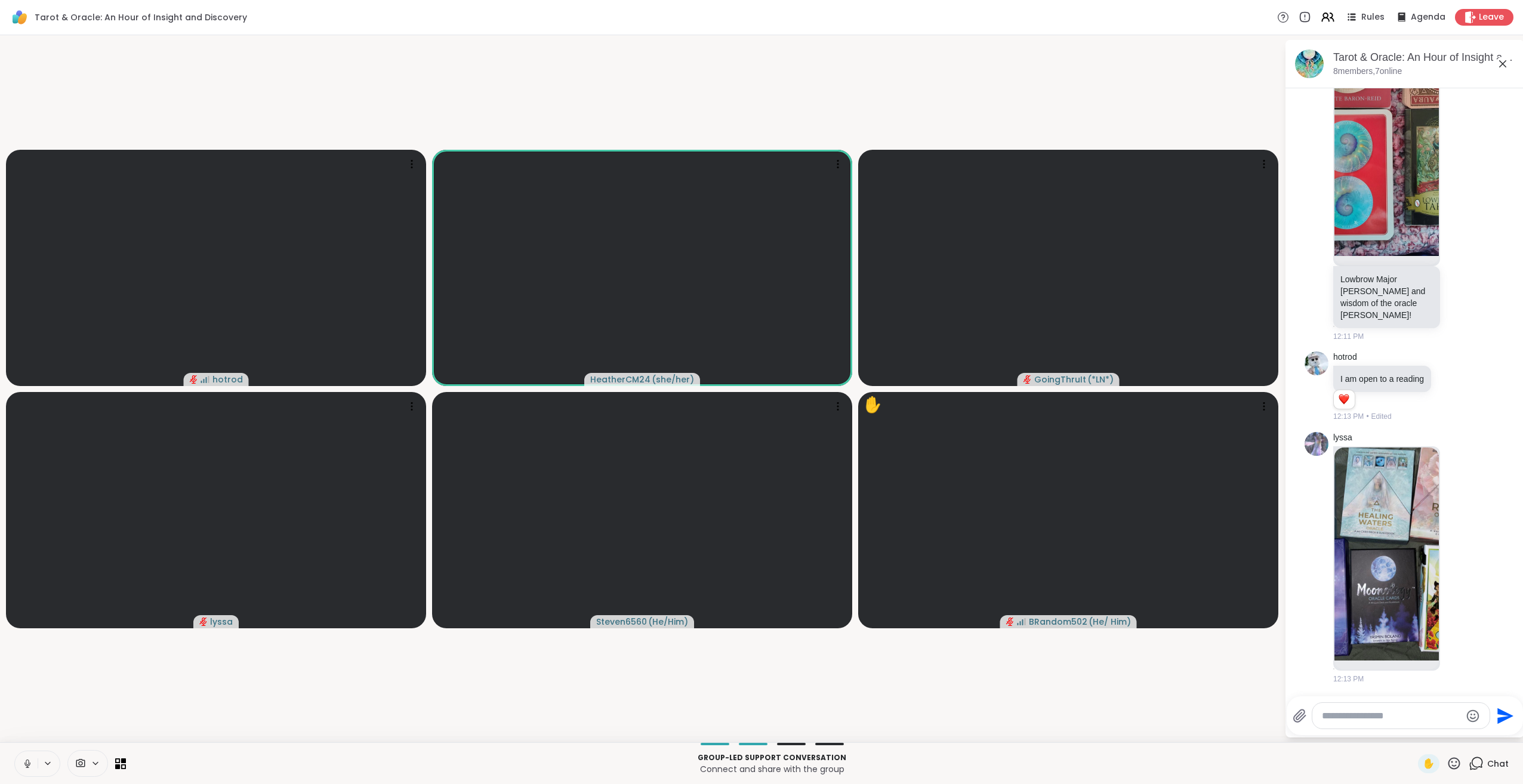
click at [28, 759] on icon at bounding box center [27, 762] width 3 height 5
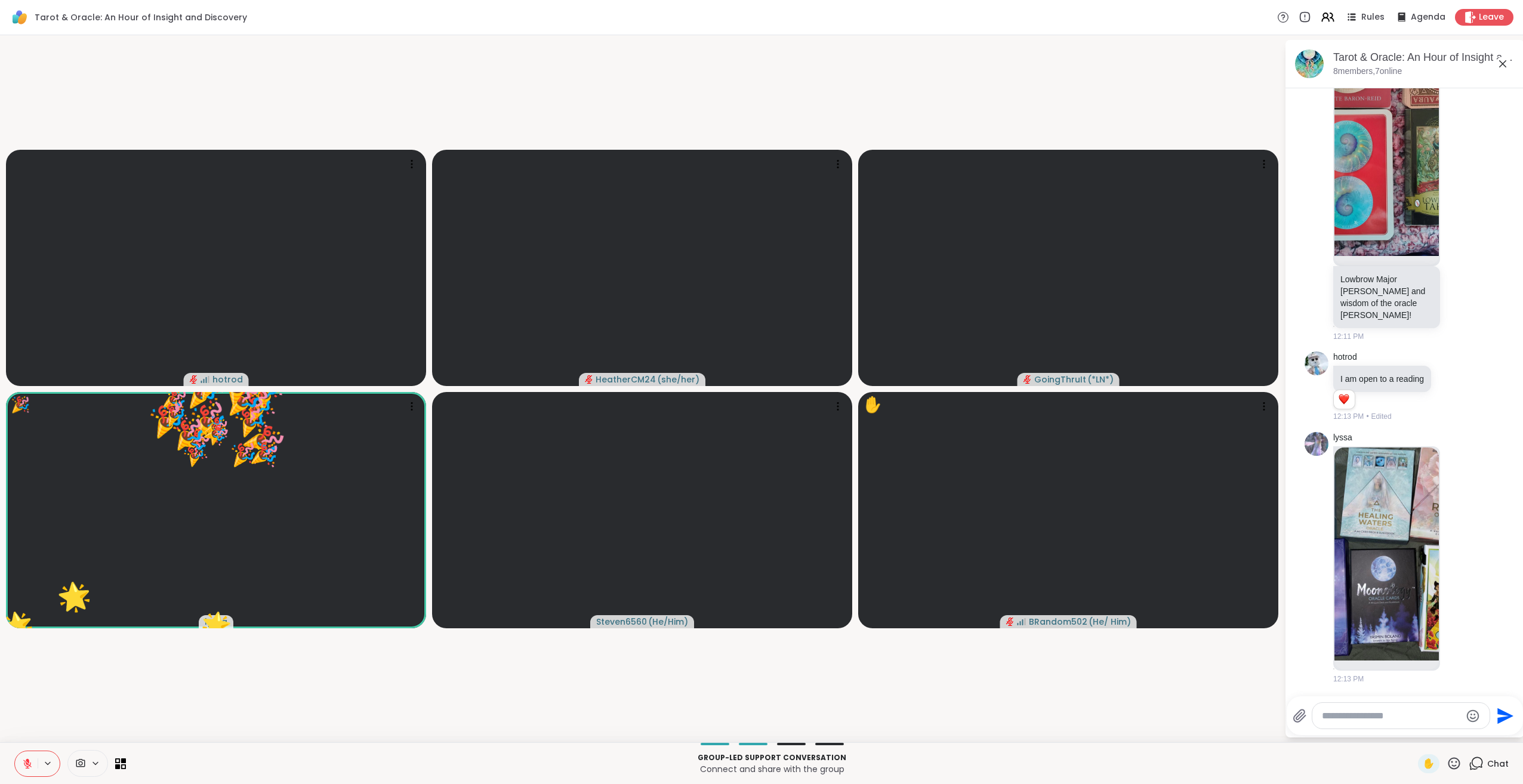
click at [1446, 763] on icon at bounding box center [1454, 763] width 15 height 15
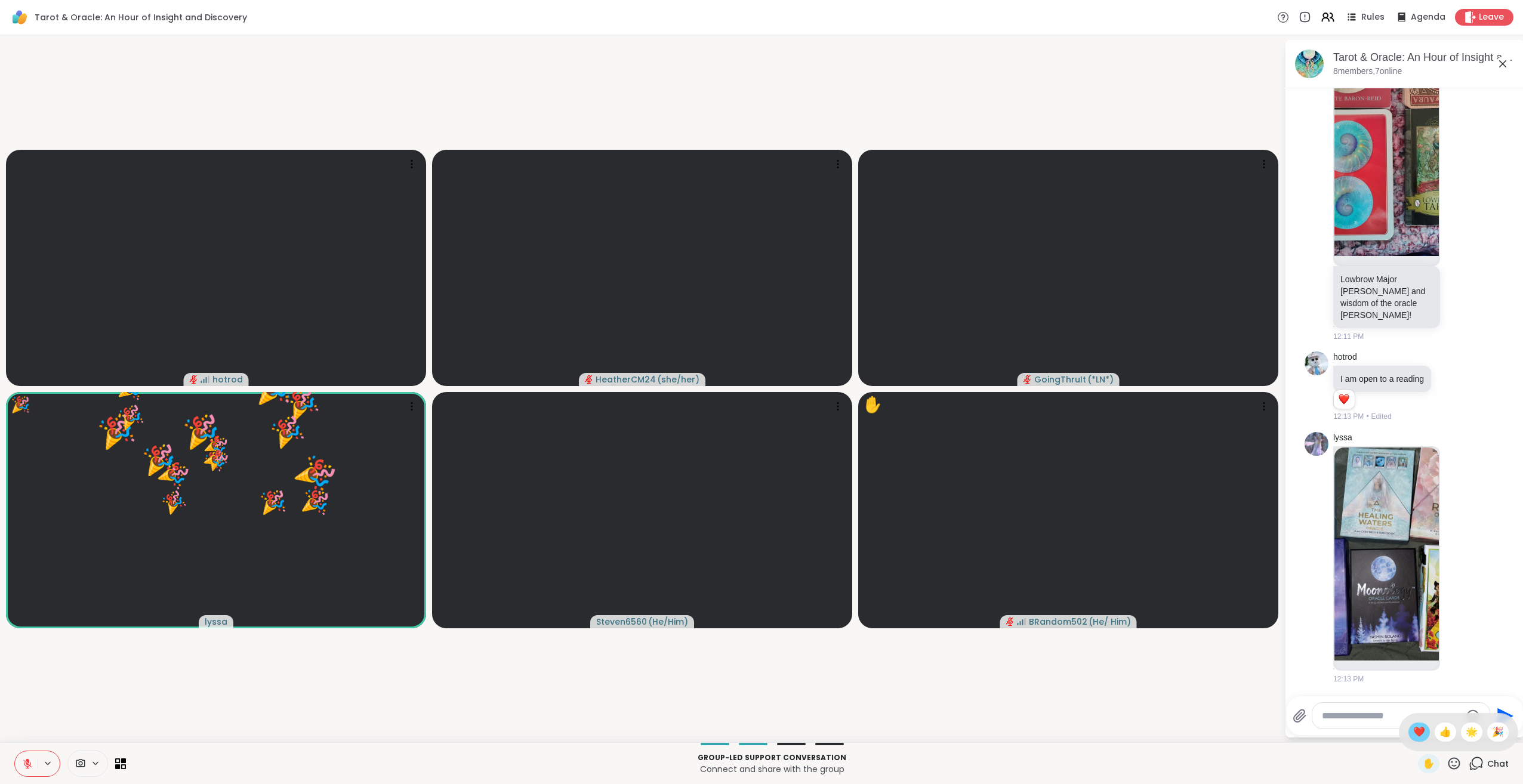
click at [1414, 733] on span "❤️" at bounding box center [1420, 732] width 12 height 14
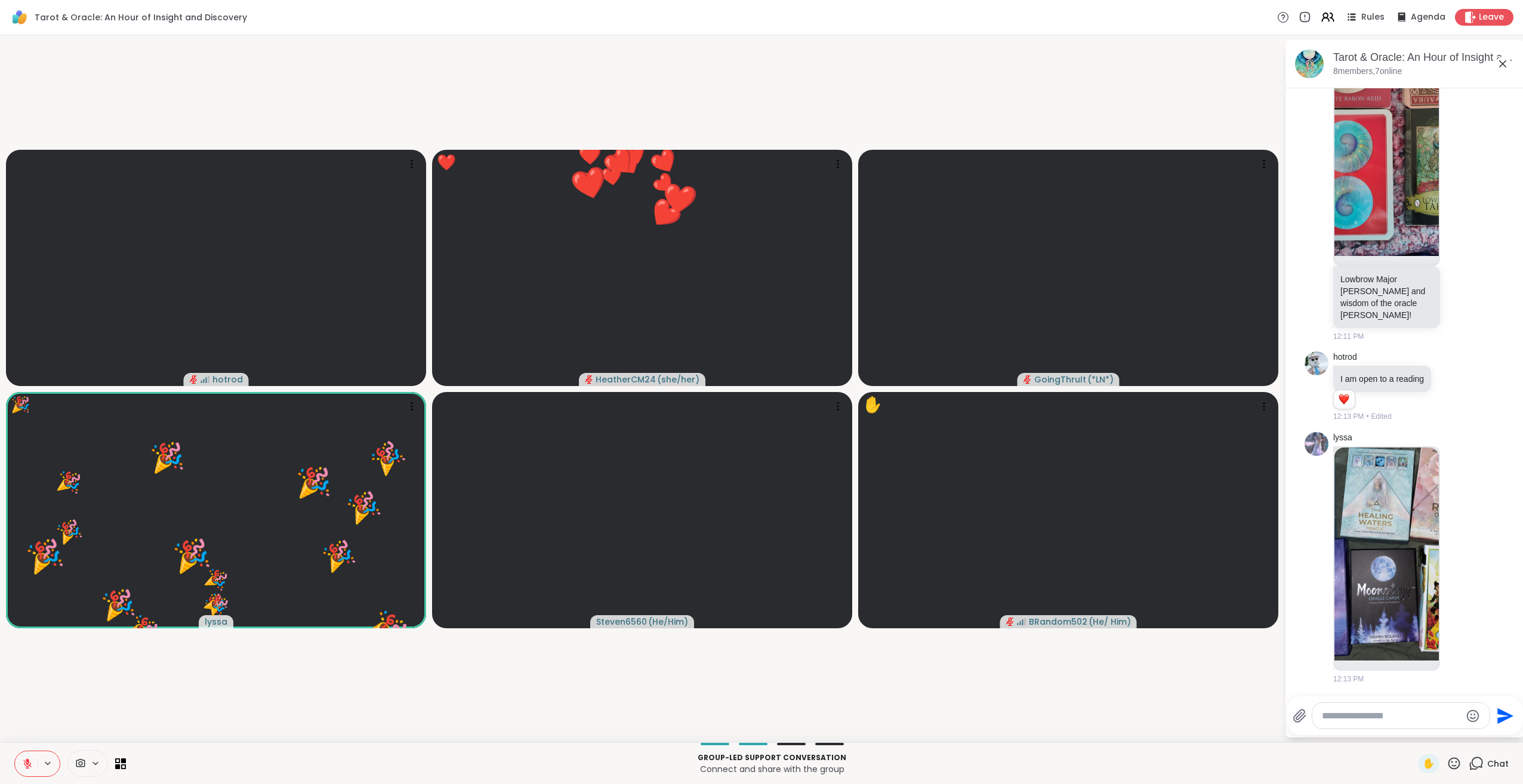
drag, startPoint x: 1448, startPoint y: 766, endPoint x: 1452, endPoint y: 757, distance: 9.8
click at [1450, 761] on icon at bounding box center [1454, 763] width 15 height 15
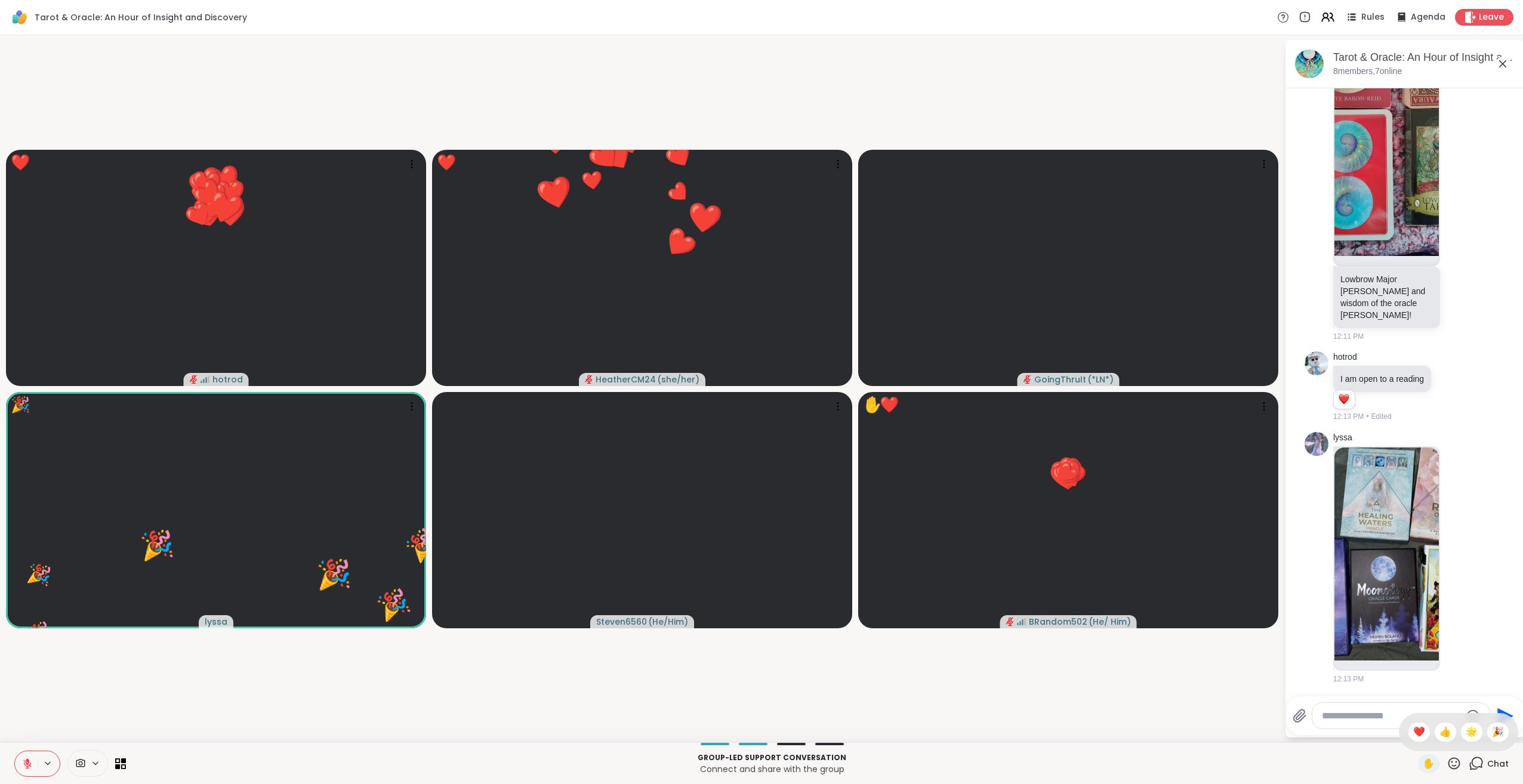
click at [1469, 737] on div "🌟" at bounding box center [1472, 732] width 21 height 19
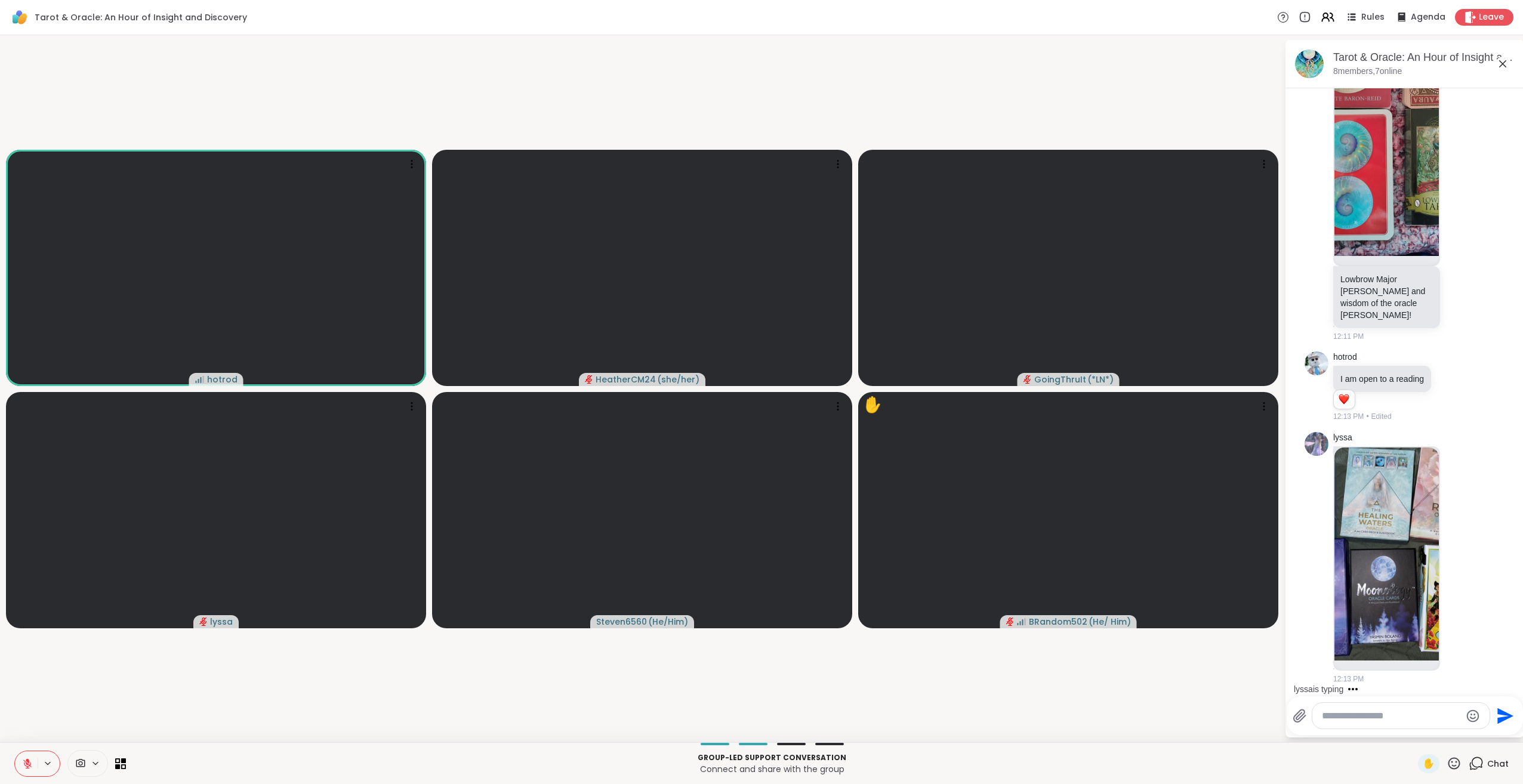
scroll to position [2352, 0]
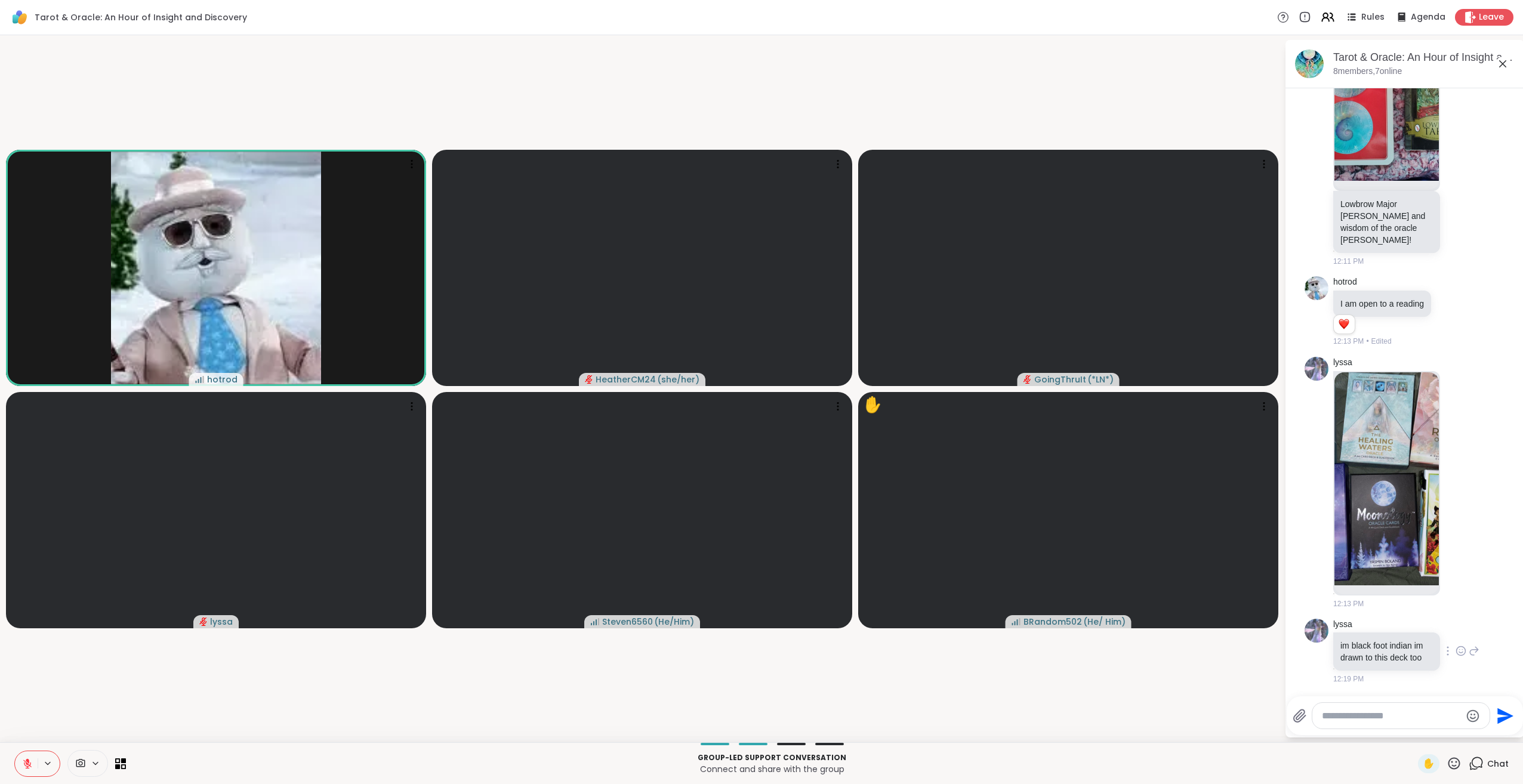
click at [1456, 645] on icon at bounding box center [1461, 651] width 11 height 12
click at [1456, 626] on div "Select Reaction: Heart" at bounding box center [1461, 632] width 11 height 11
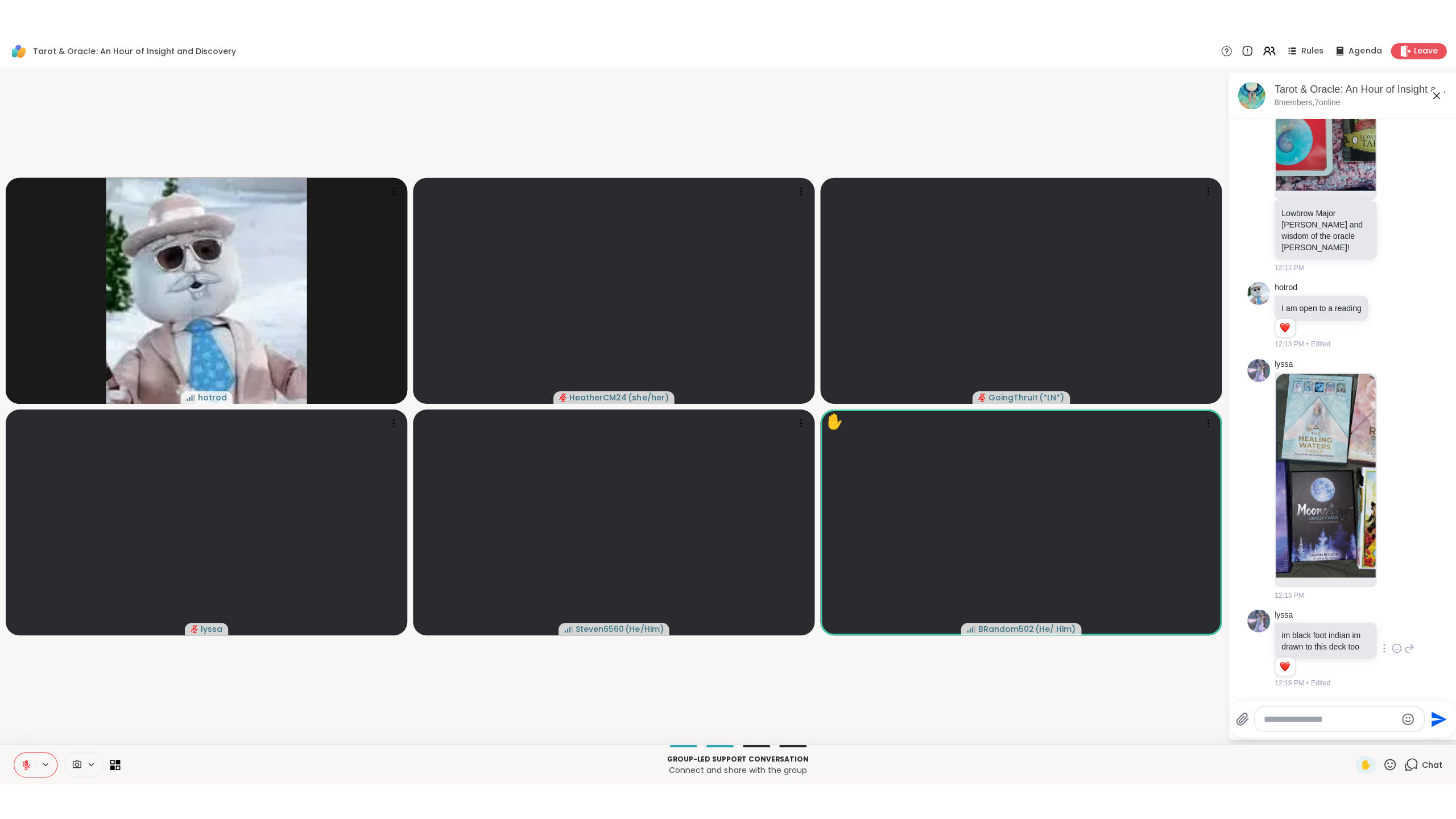
scroll to position [2576, 0]
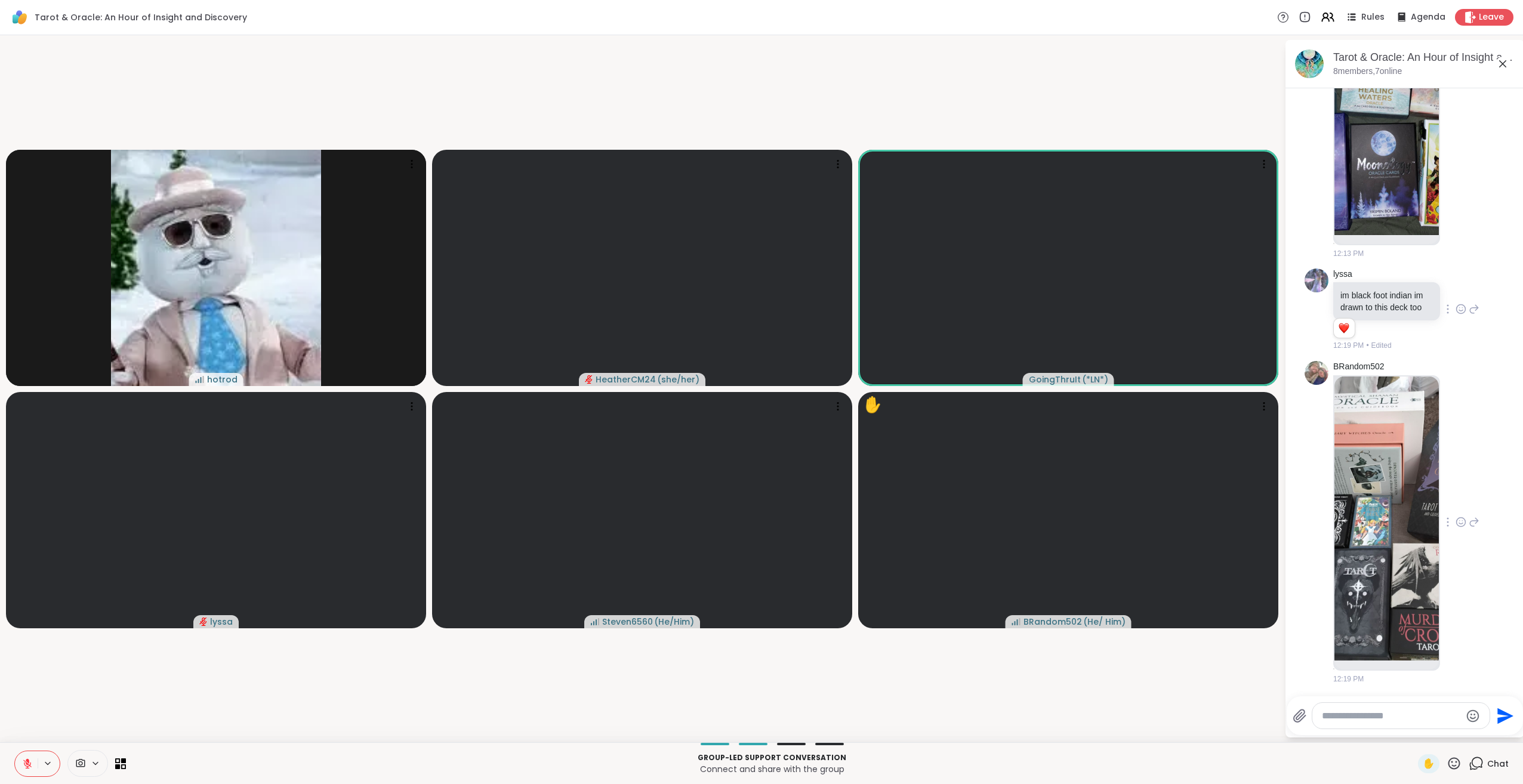
click at [1384, 563] on img at bounding box center [1387, 518] width 105 height 284
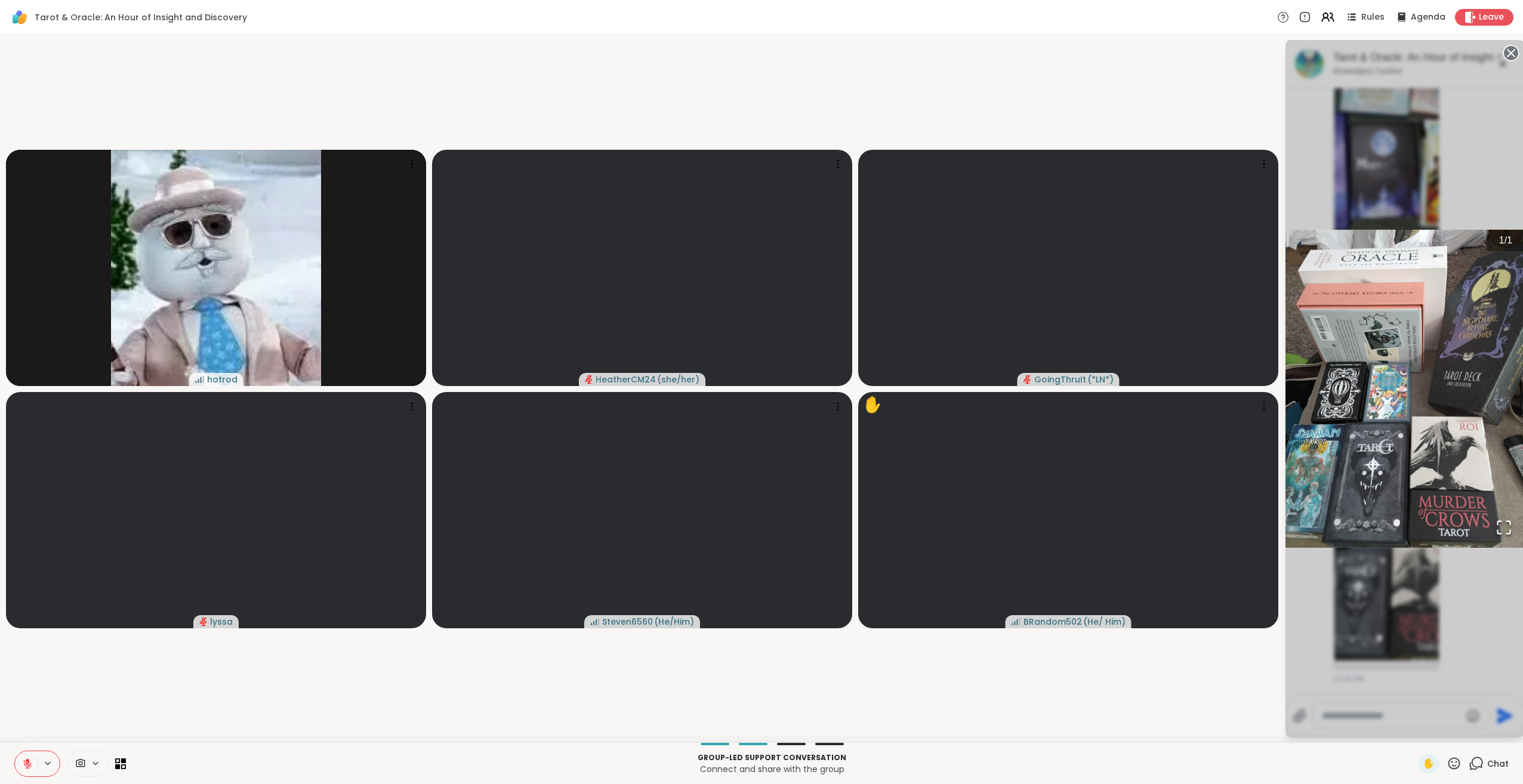
click at [1502, 527] on icon "Open Fullscreen" at bounding box center [1504, 527] width 17 height 17
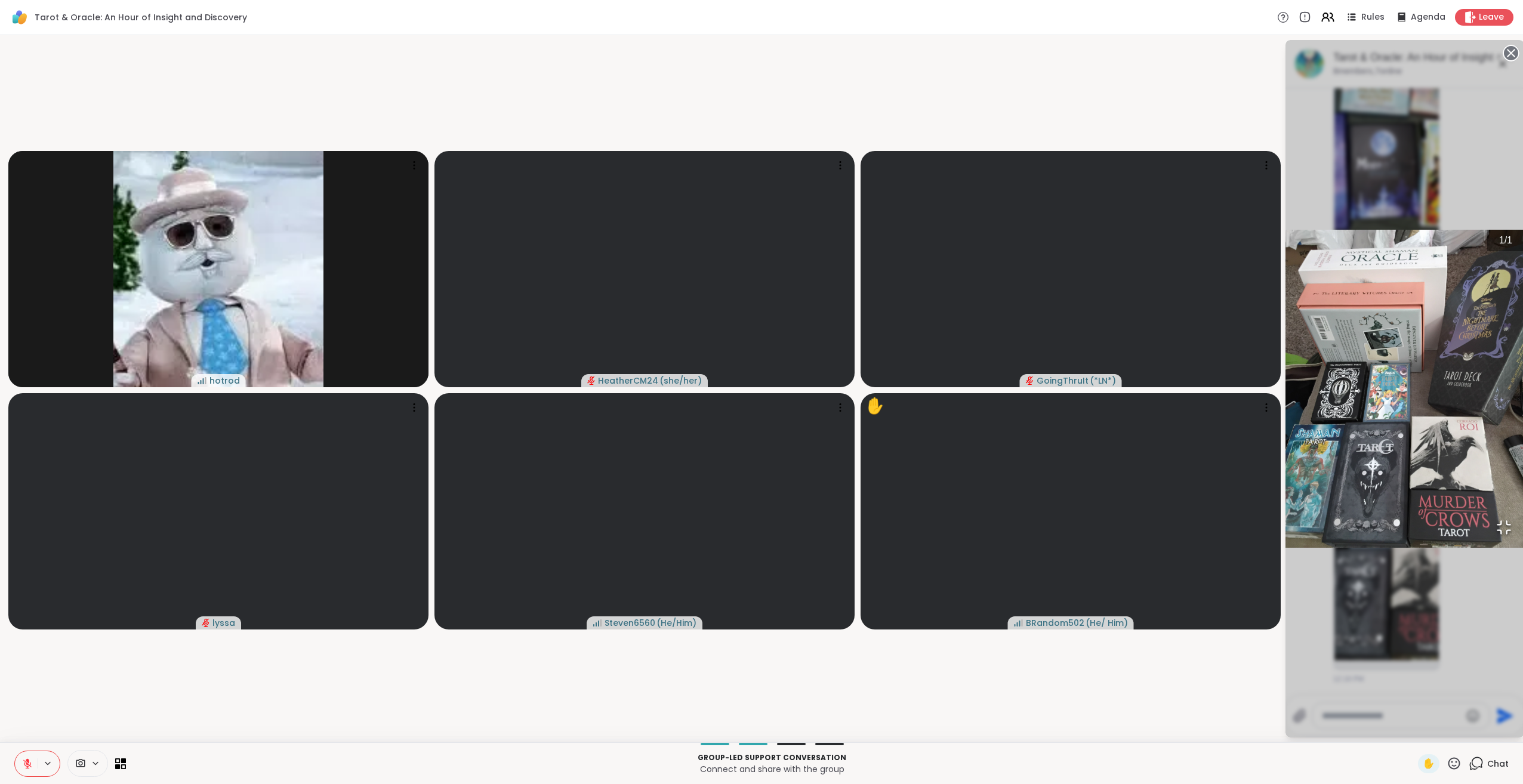
scroll to position [2627, 0]
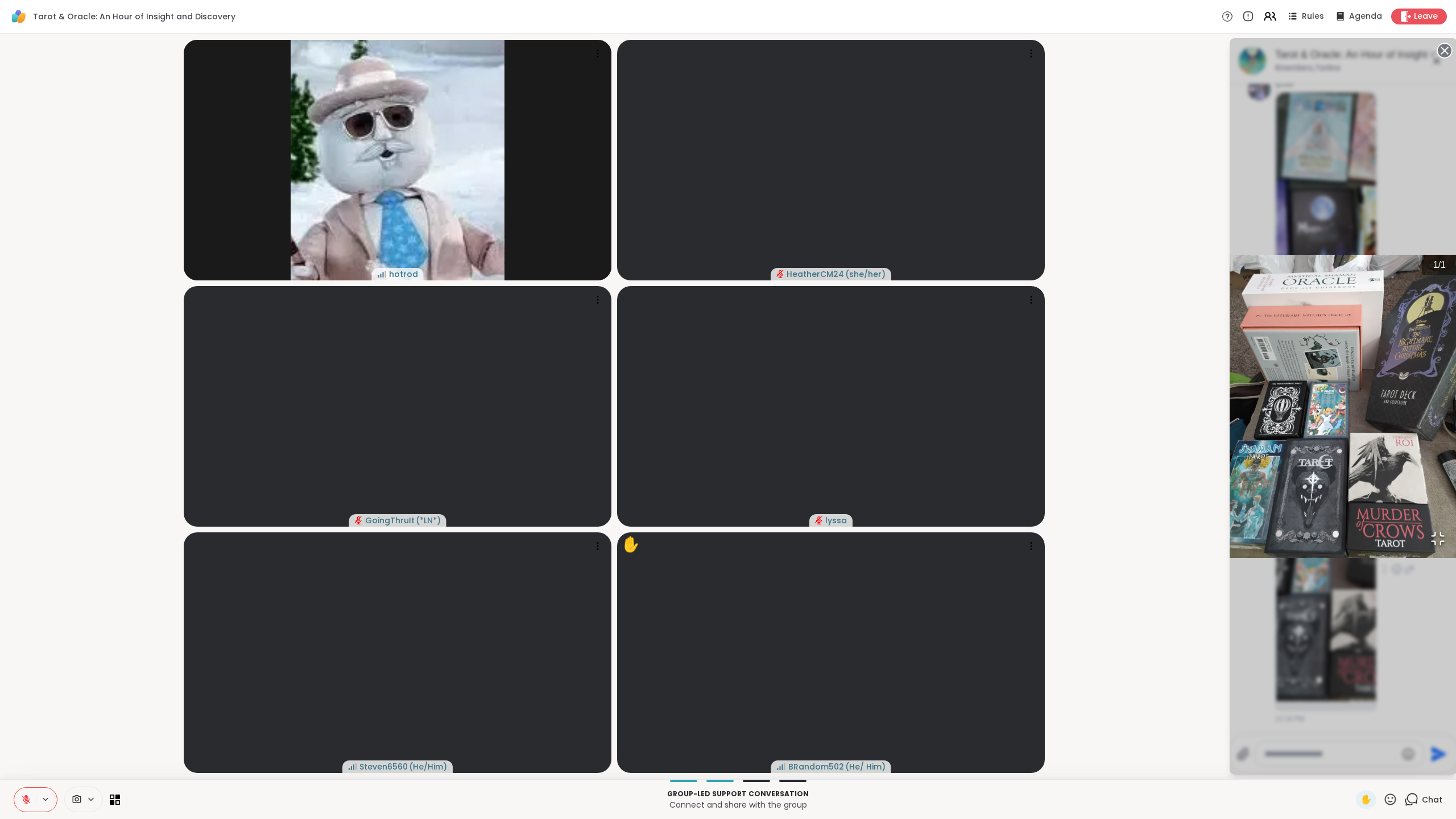
click at [1430, 546] on icon "Open Fullscreen" at bounding box center [1437, 538] width 16 height 16
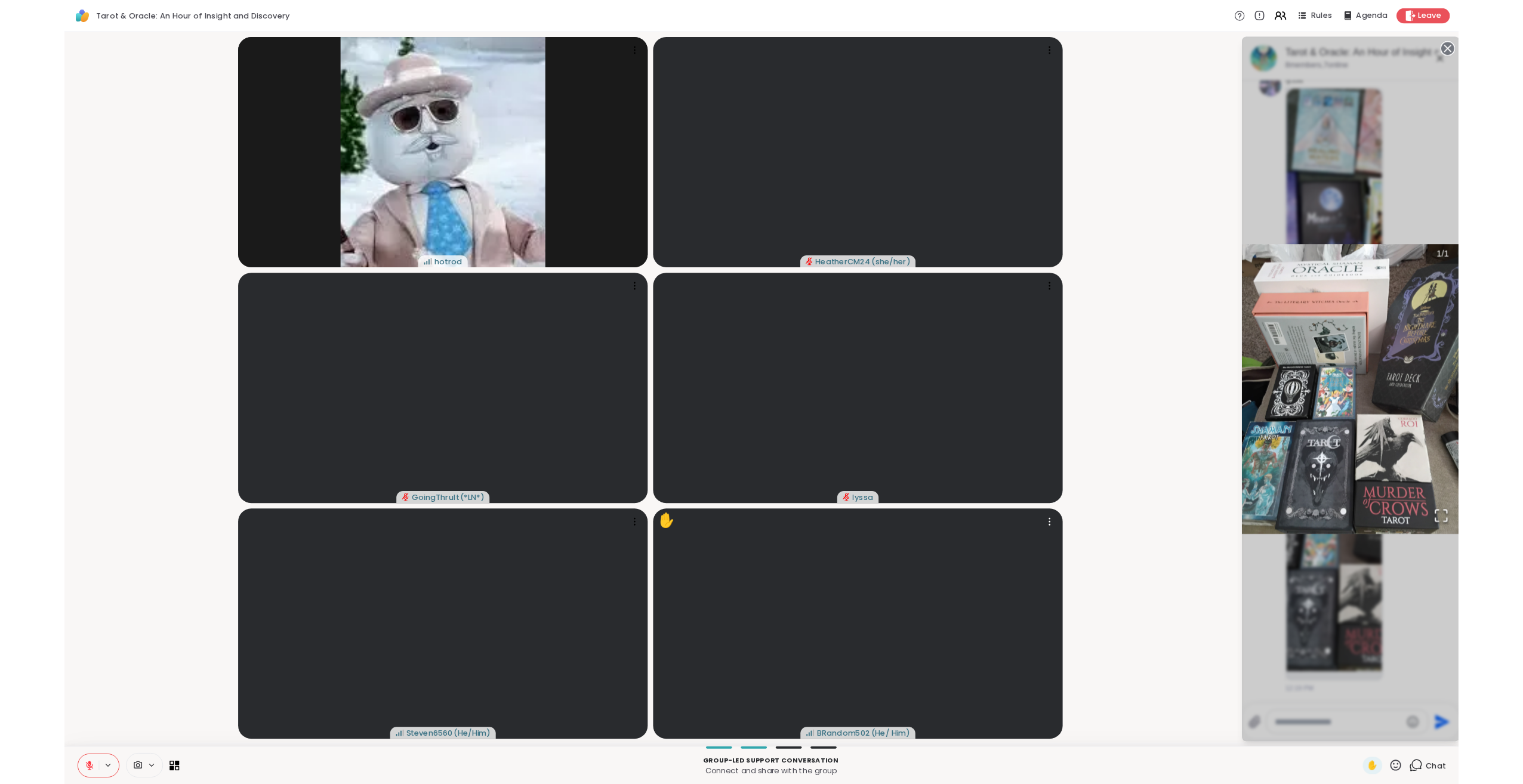
scroll to position [2702, 0]
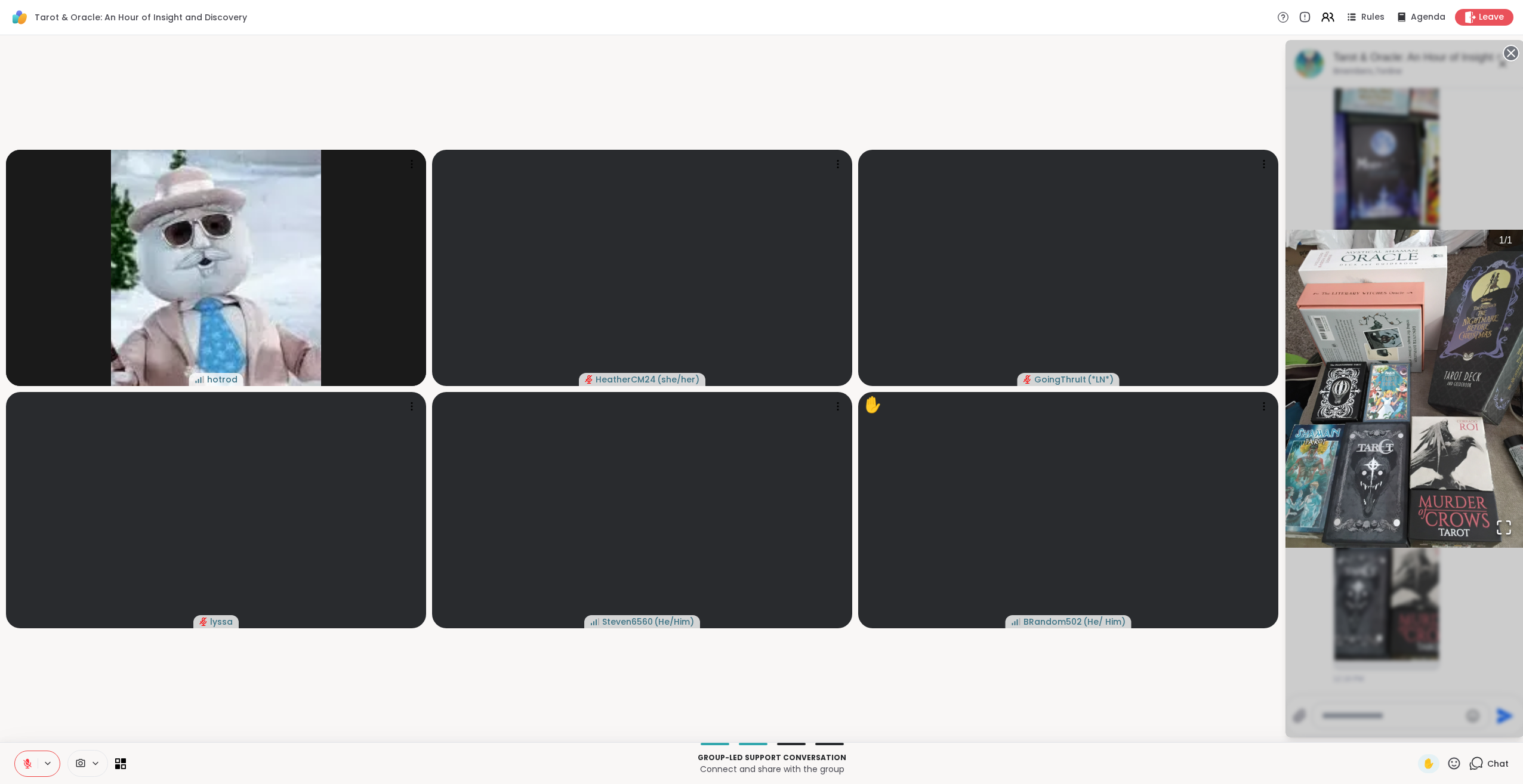
click at [32, 764] on icon at bounding box center [28, 764] width 11 height 11
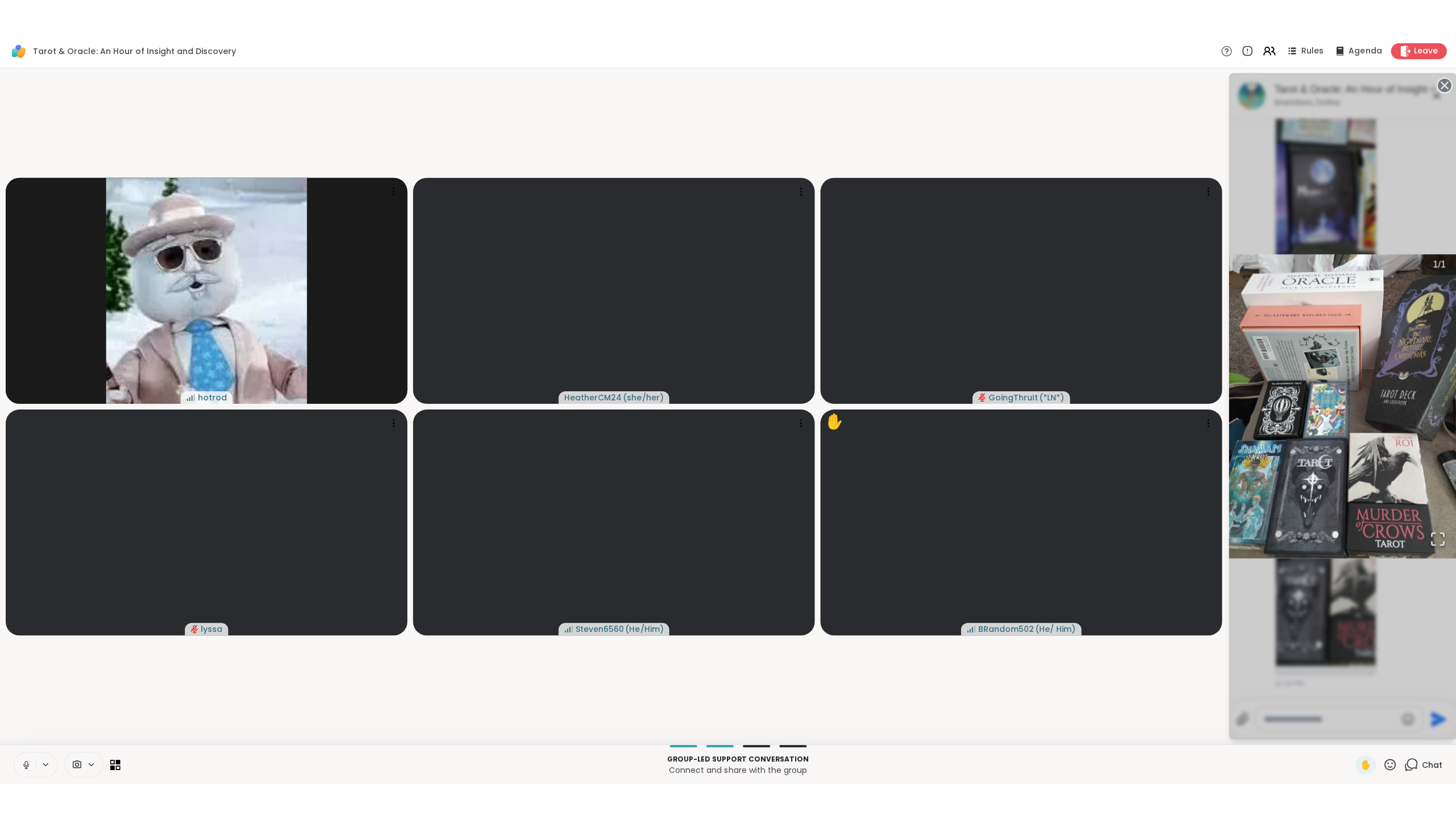
scroll to position [2893, 0]
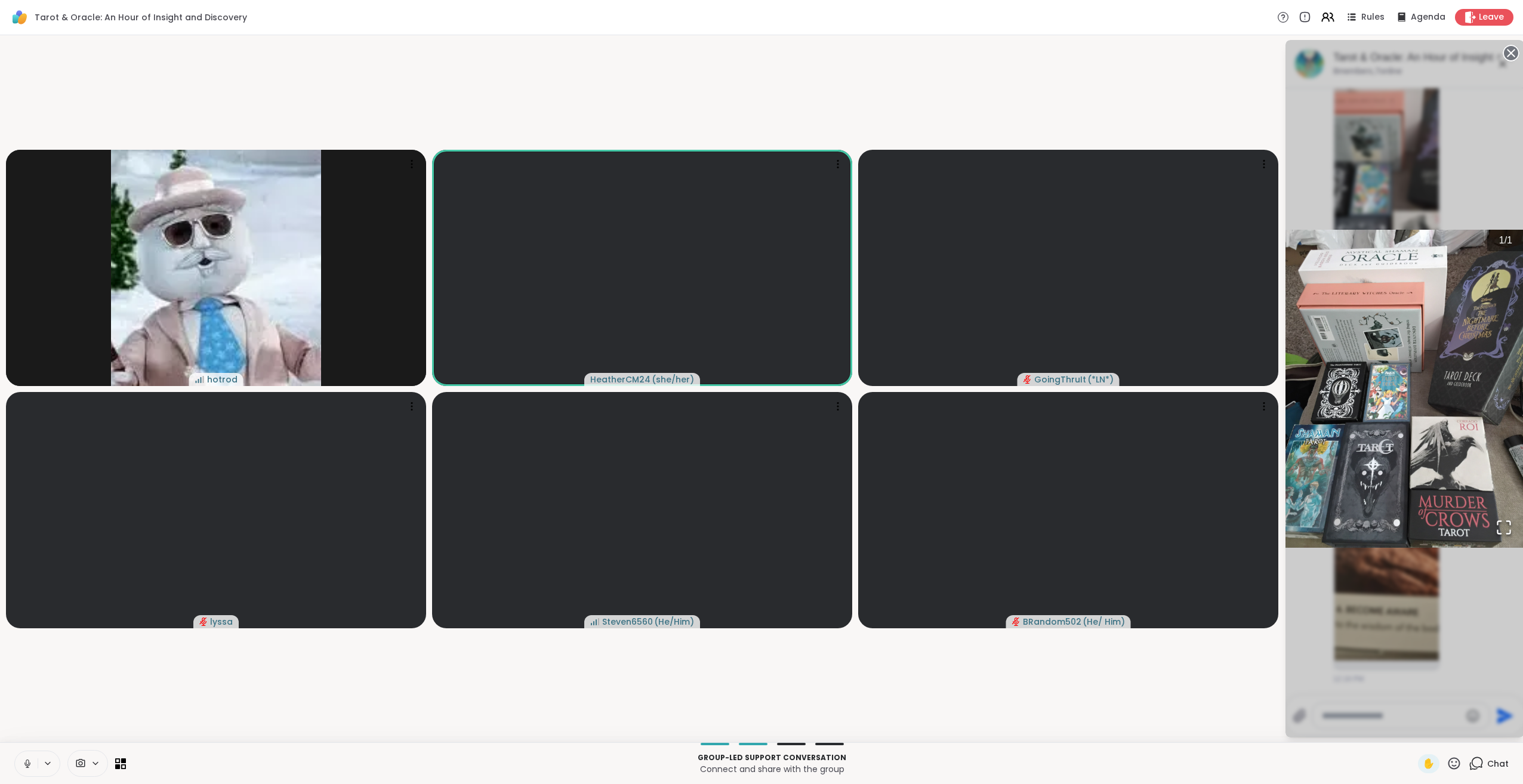
click at [26, 761] on icon at bounding box center [27, 762] width 3 height 5
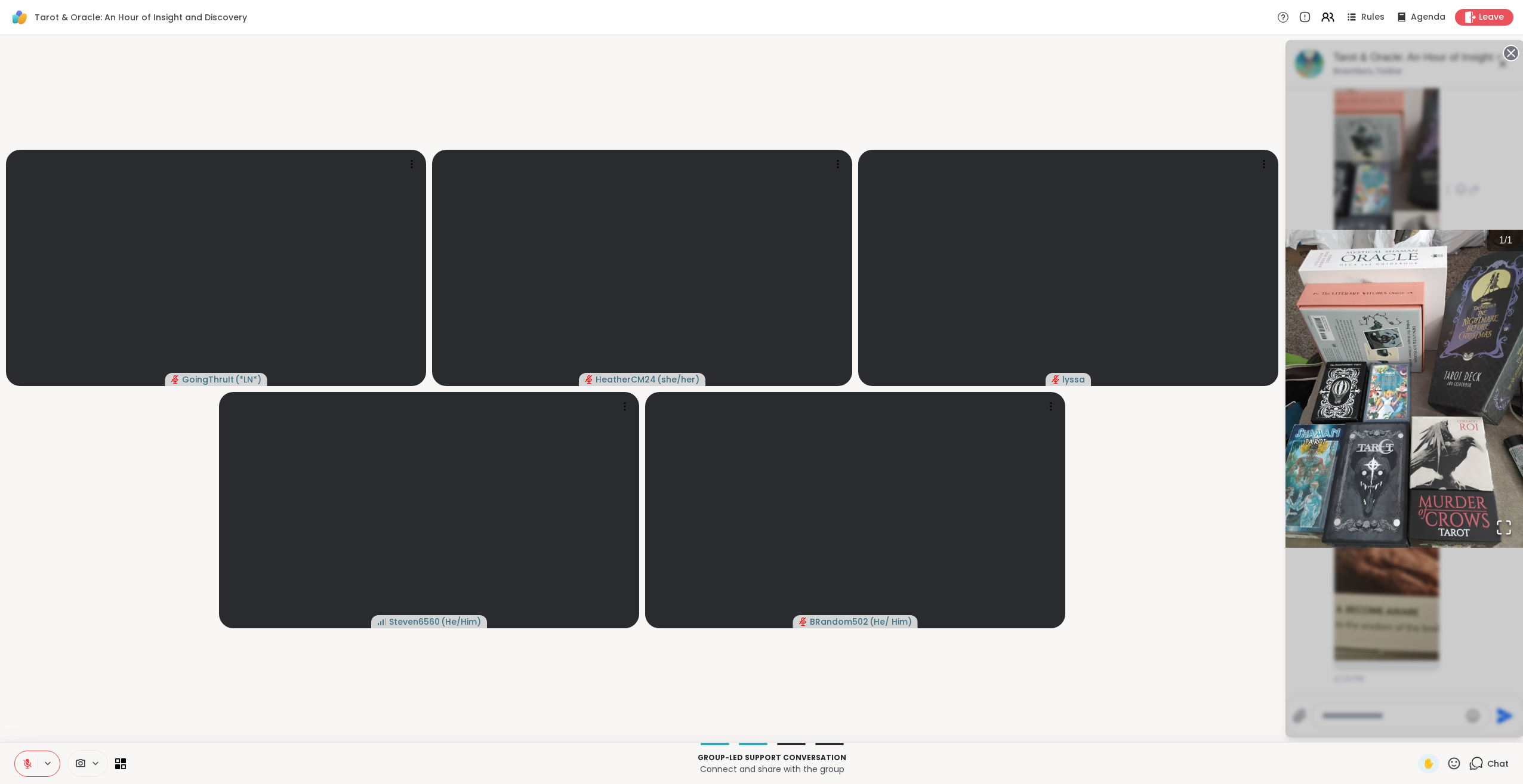
click at [1505, 522] on icon "Open Fullscreen" at bounding box center [1504, 527] width 17 height 17
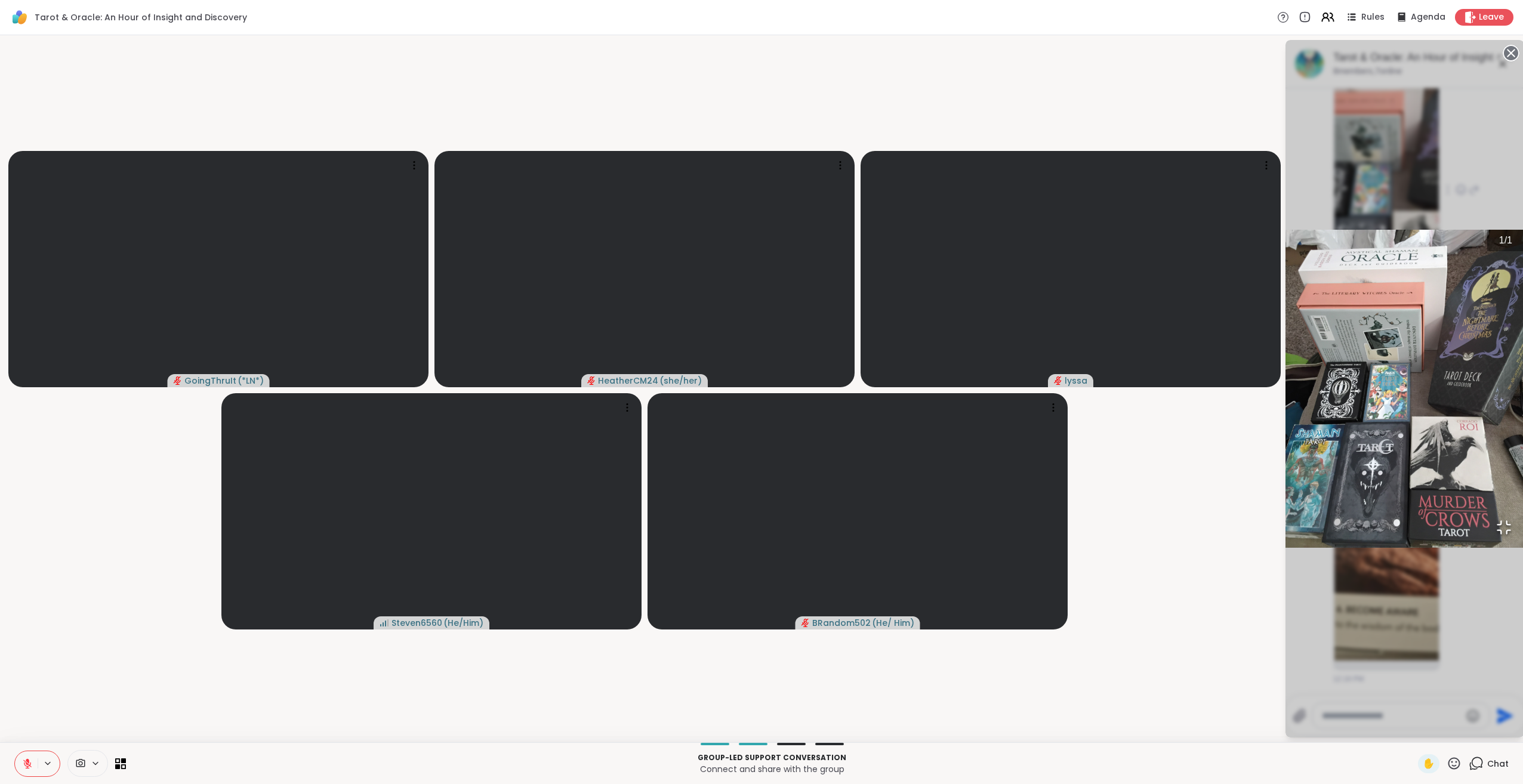
scroll to position [2959, 0]
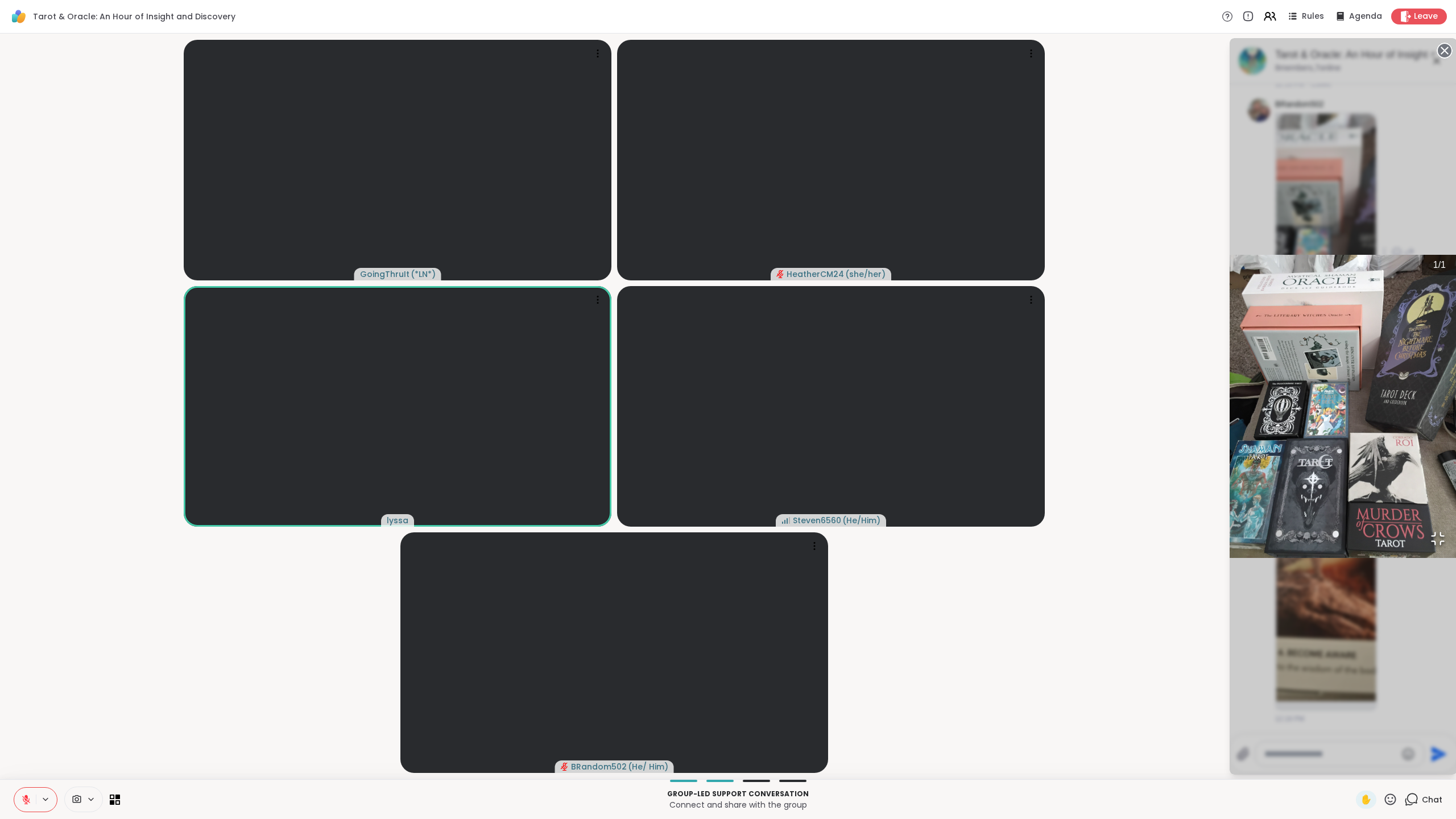
click at [1430, 546] on icon "Open Fullscreen" at bounding box center [1437, 538] width 16 height 16
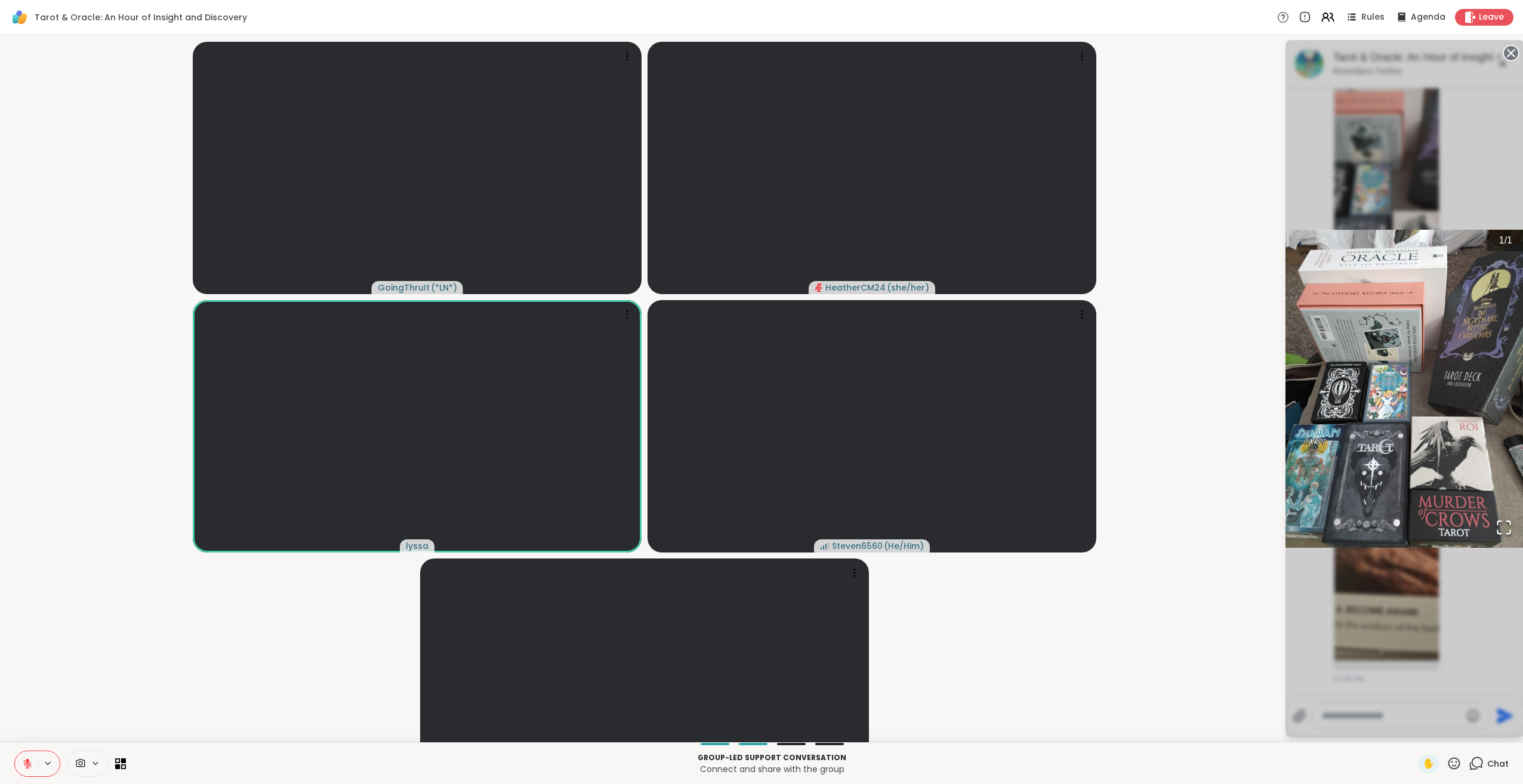
scroll to position [3035, 0]
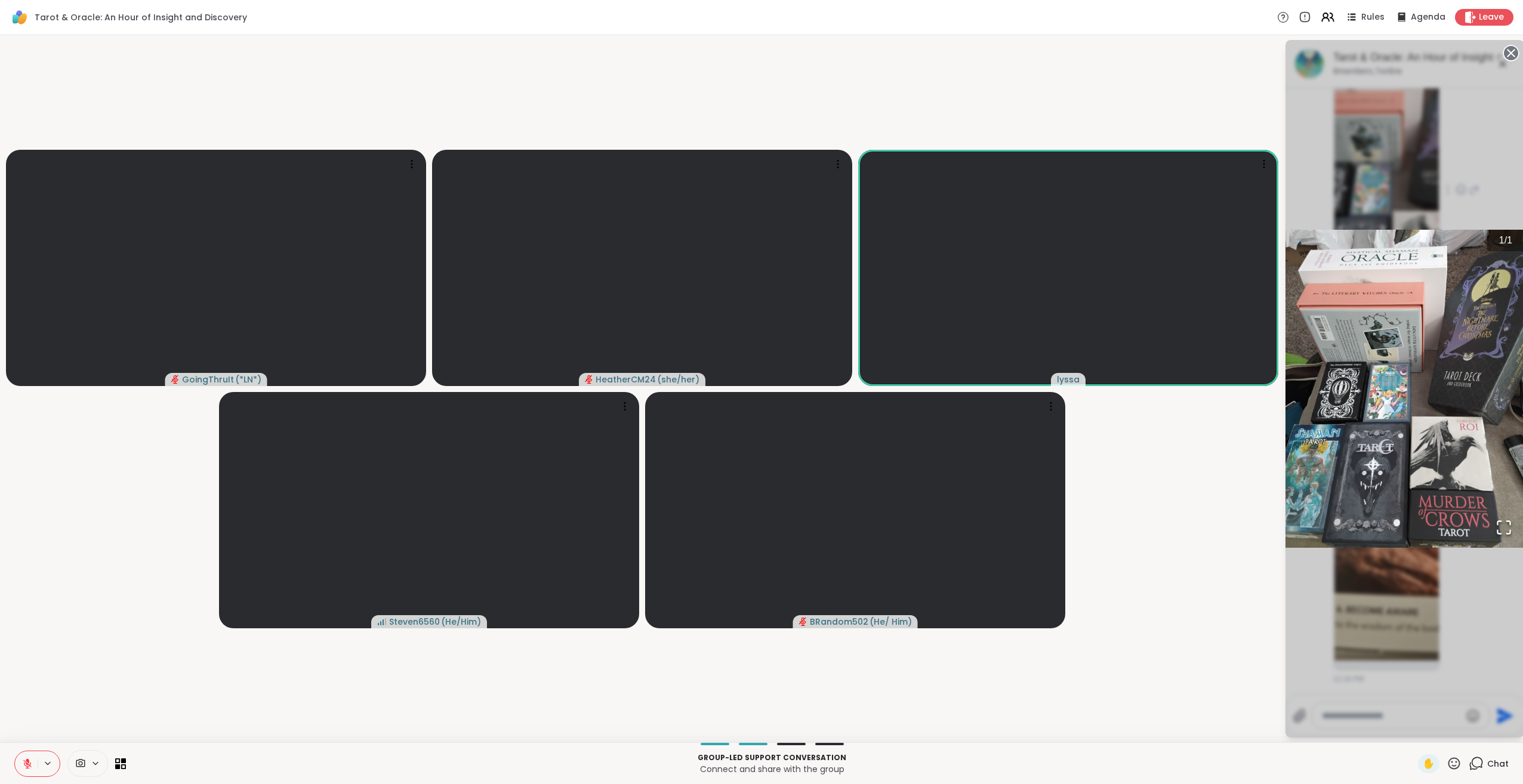
click at [1473, 597] on div "1 / 1" at bounding box center [1405, 389] width 239 height 697
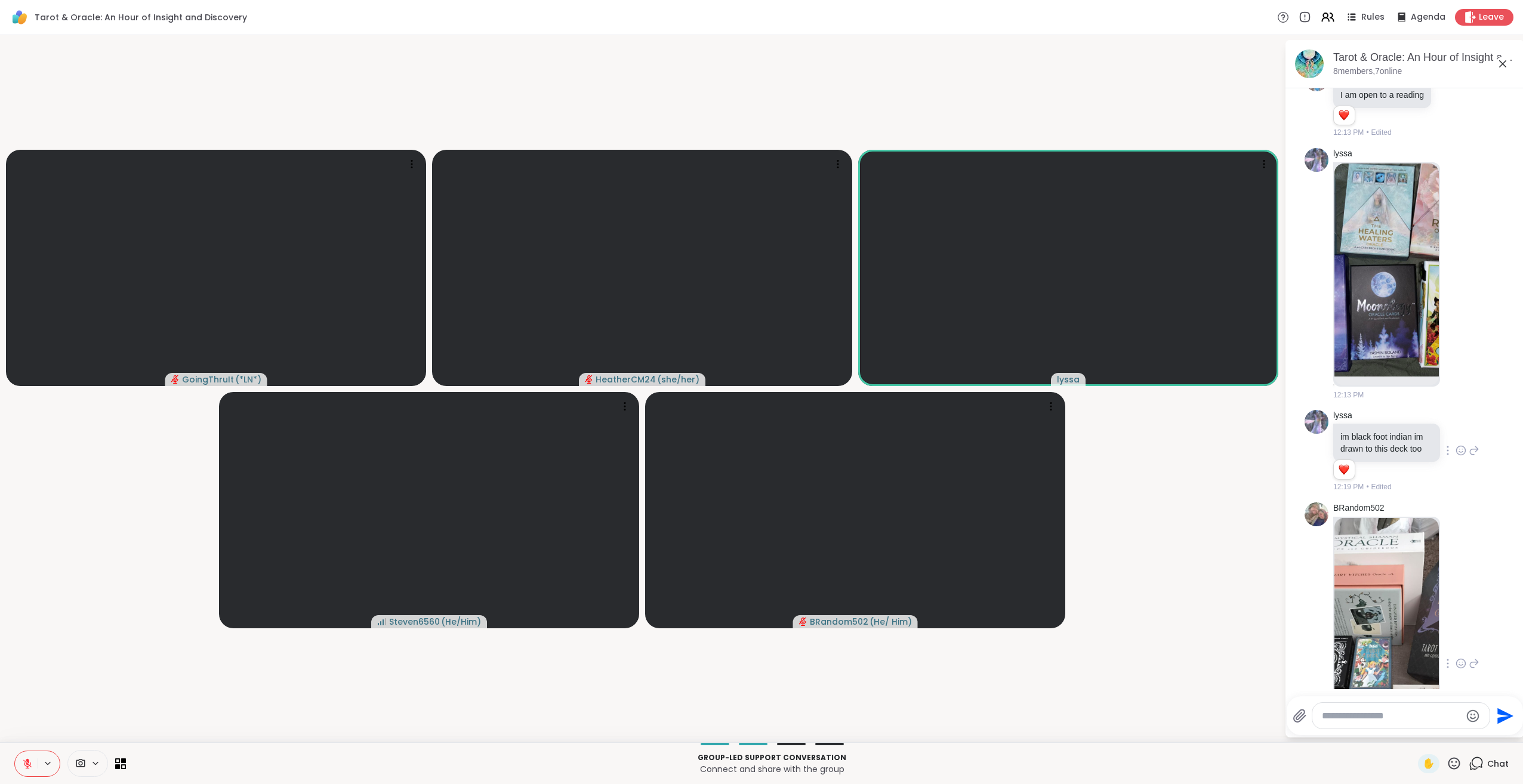
scroll to position [2453, 0]
click at [1398, 377] on img at bounding box center [1387, 270] width 105 height 213
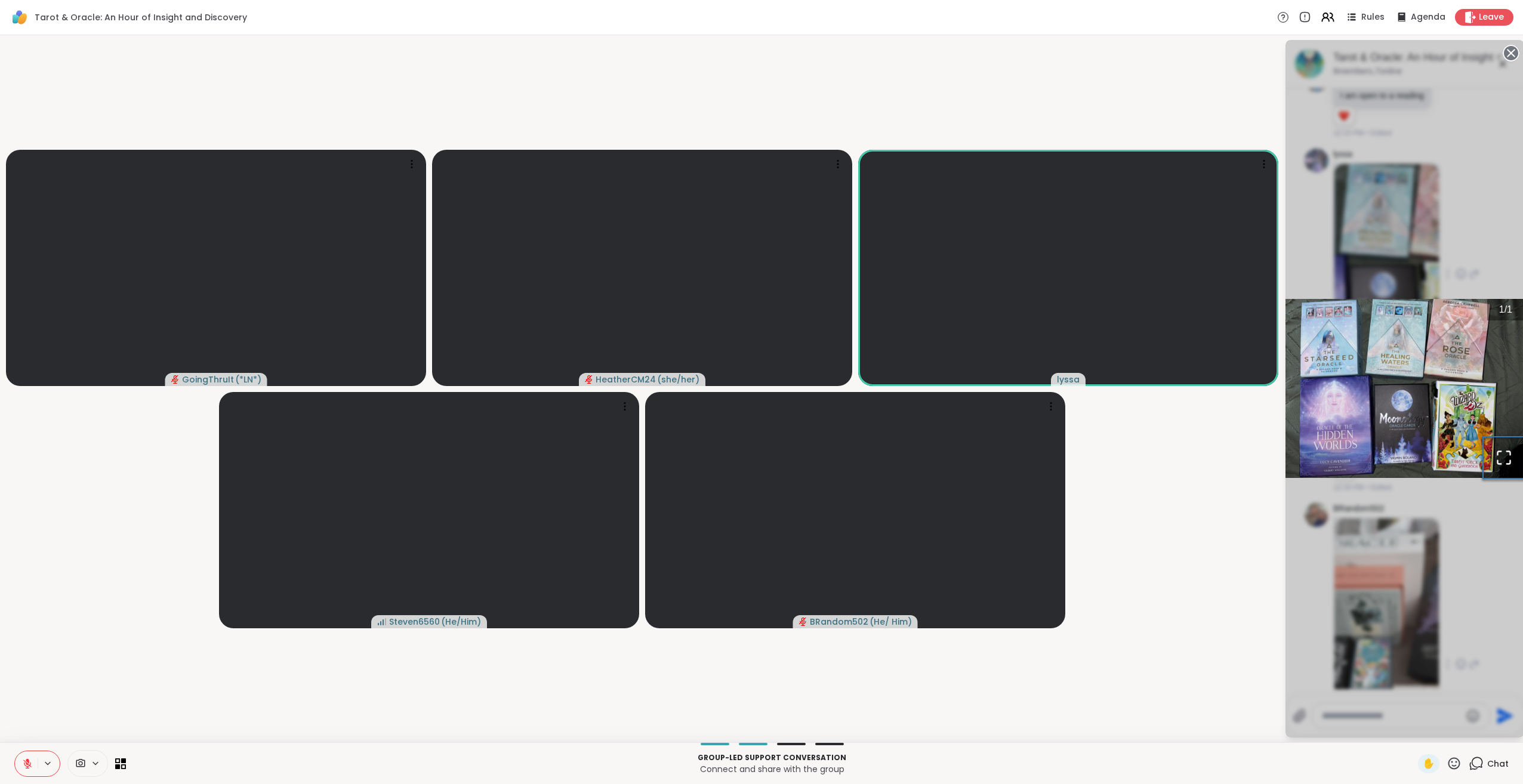
click at [1506, 456] on icon "Open Fullscreen" at bounding box center [1504, 457] width 17 height 17
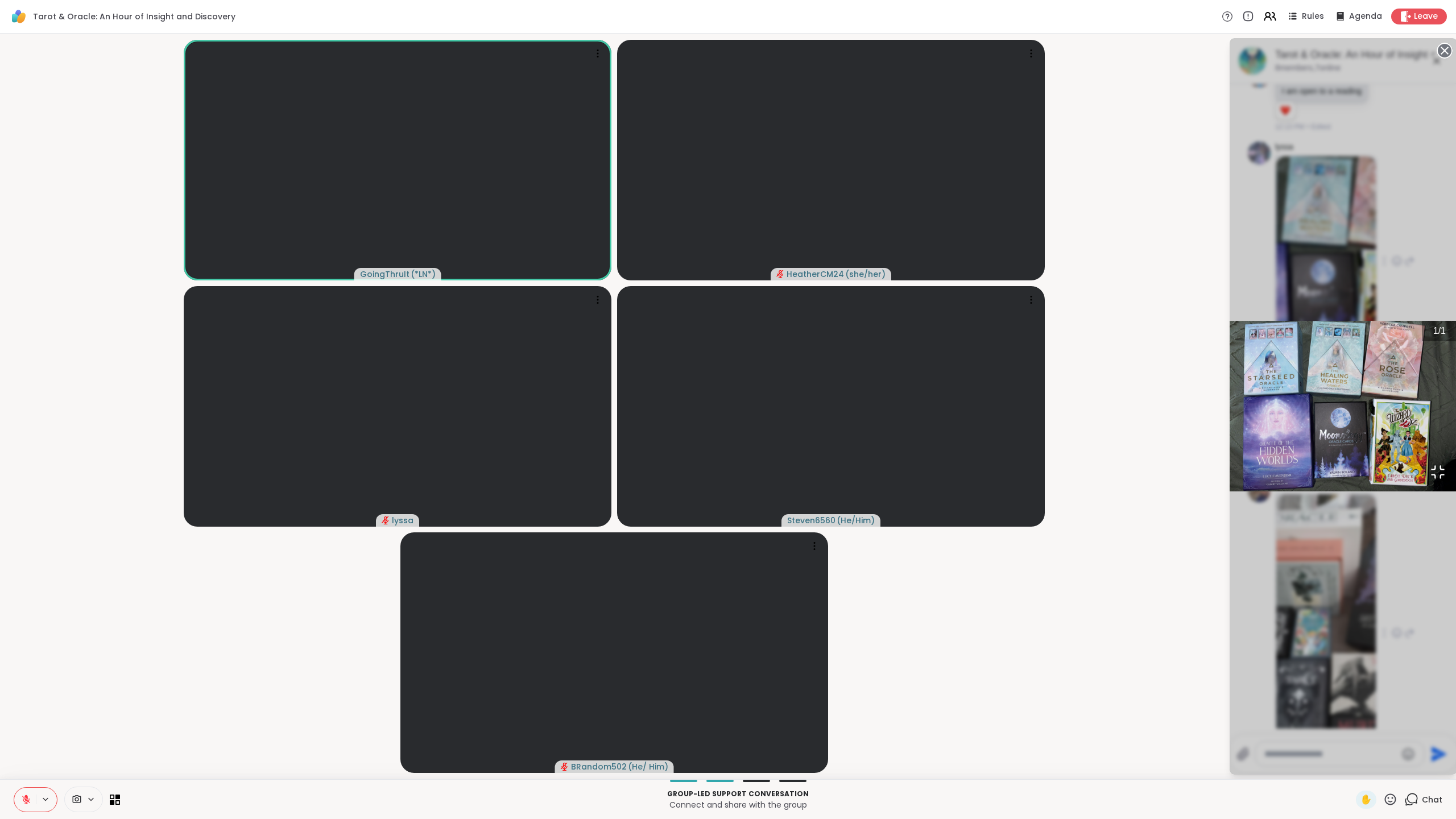
click at [1430, 480] on icon "Open Fullscreen" at bounding box center [1437, 472] width 16 height 16
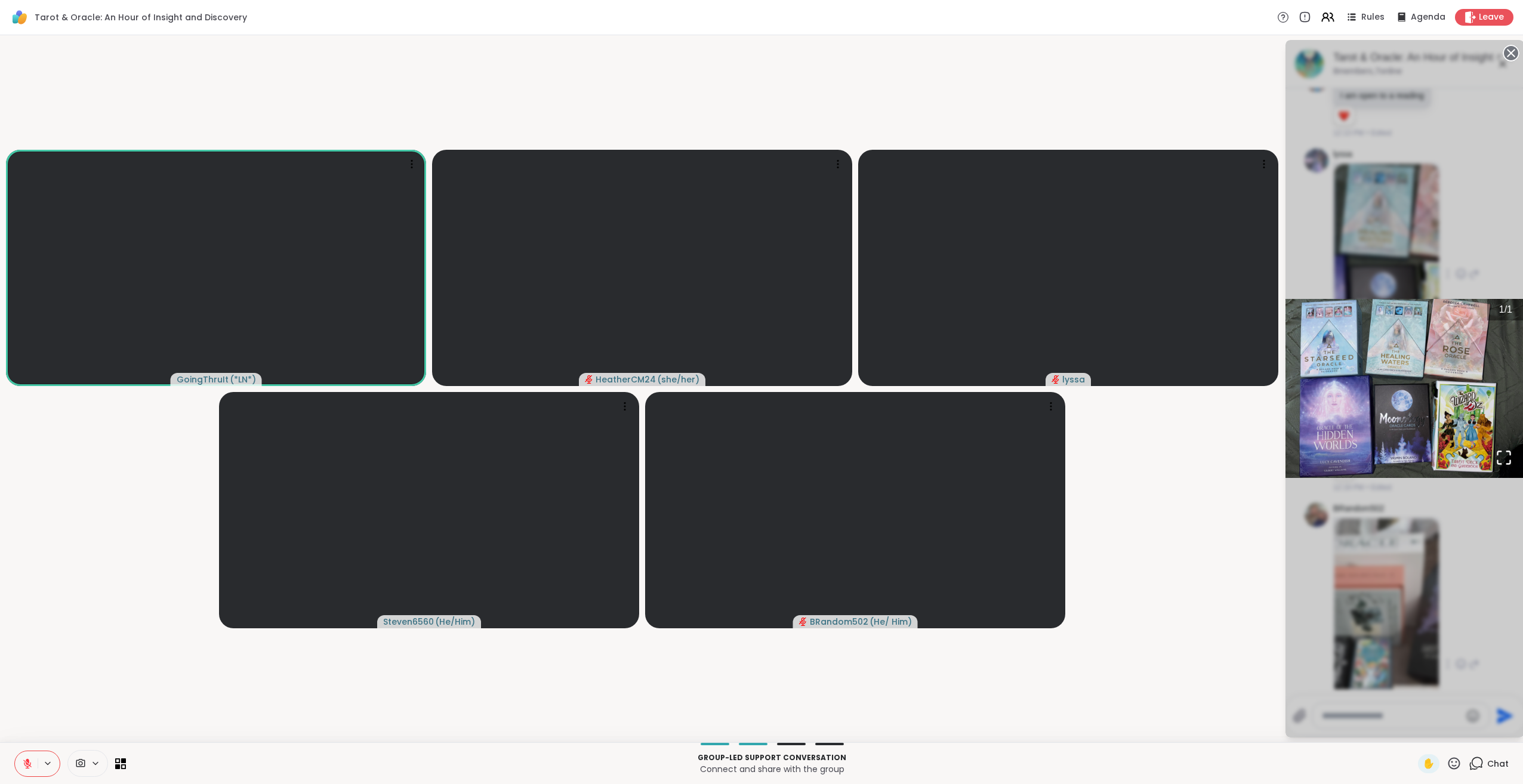
click at [1451, 558] on div "1 / 1" at bounding box center [1405, 389] width 239 height 697
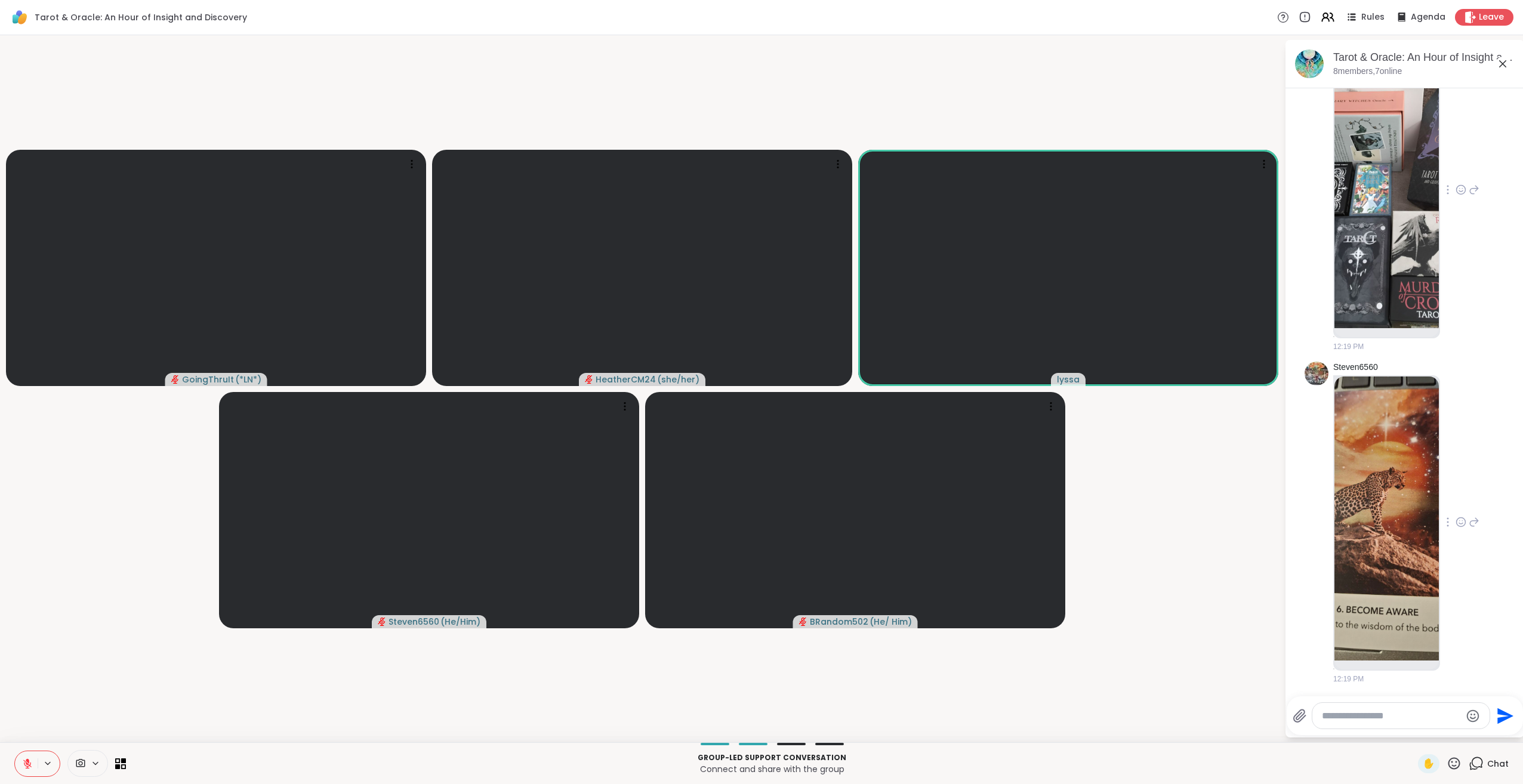
scroll to position [3035, 0]
click at [1357, 558] on img at bounding box center [1387, 518] width 105 height 284
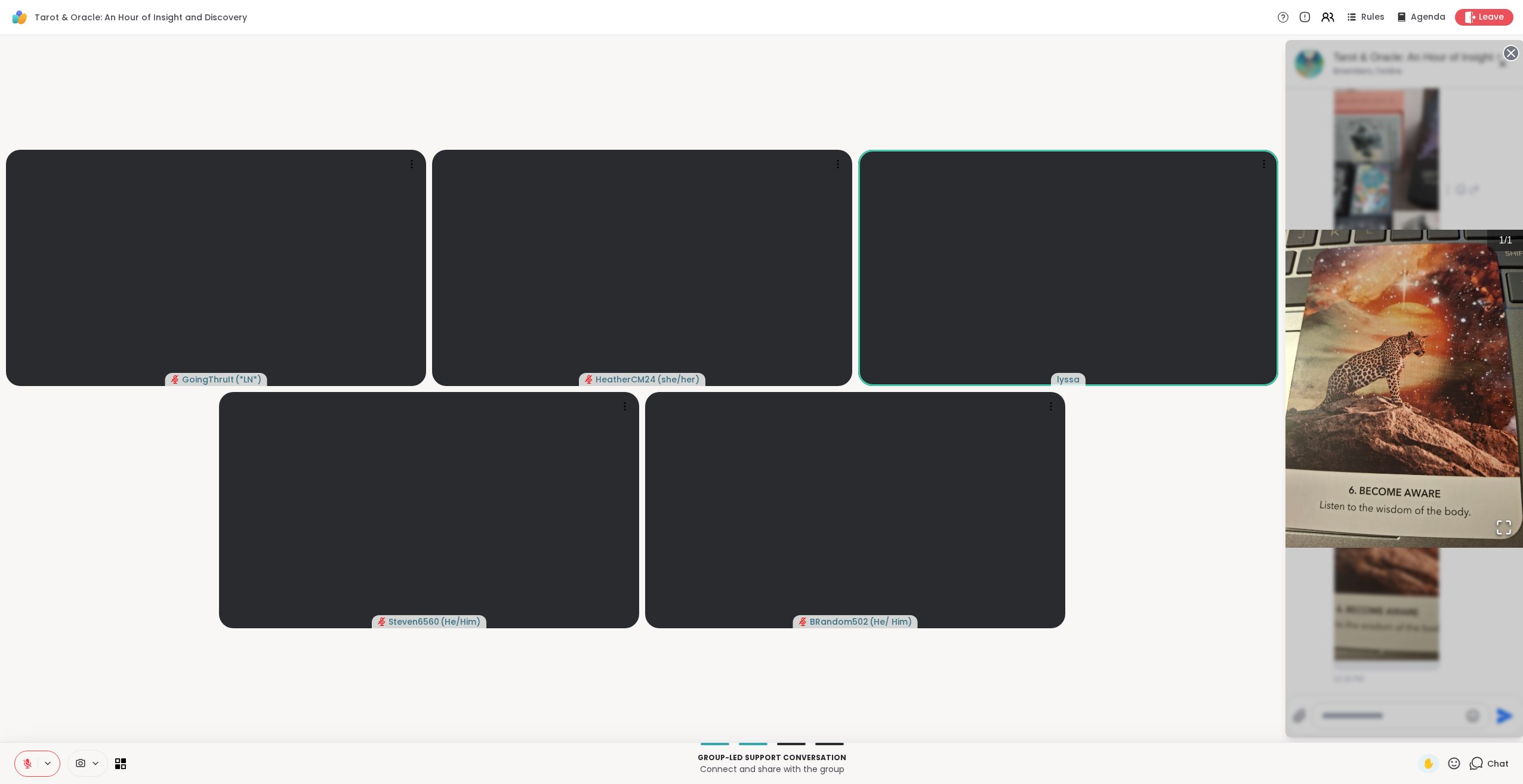
click at [1416, 416] on img "Go to Slide 1" at bounding box center [1405, 389] width 239 height 318
click at [1291, 587] on div "1 / 1" at bounding box center [1405, 389] width 239 height 697
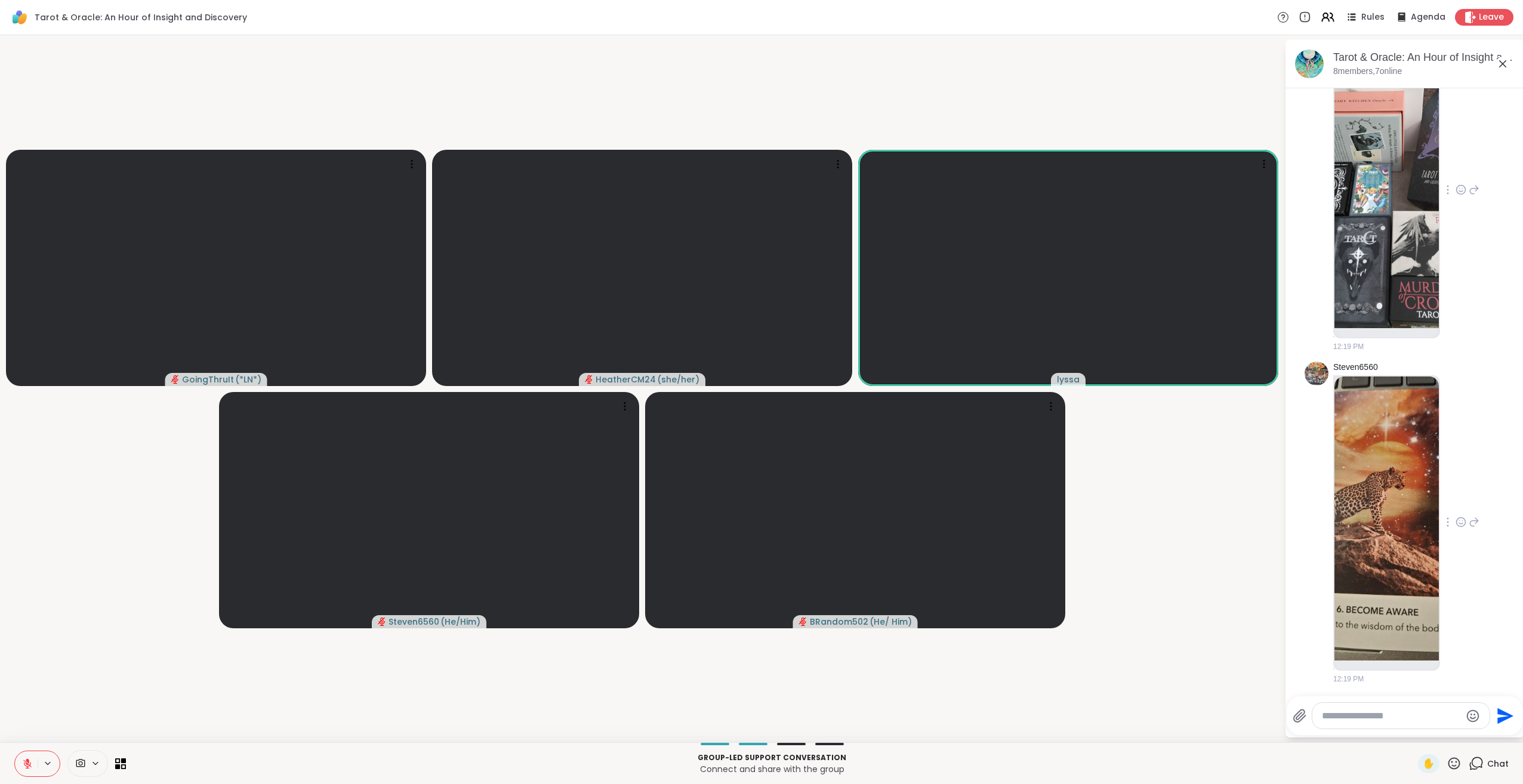
click at [1457, 771] on div "✋ Chat" at bounding box center [1463, 763] width 91 height 19
click at [1472, 767] on icon at bounding box center [1477, 763] width 11 height 11
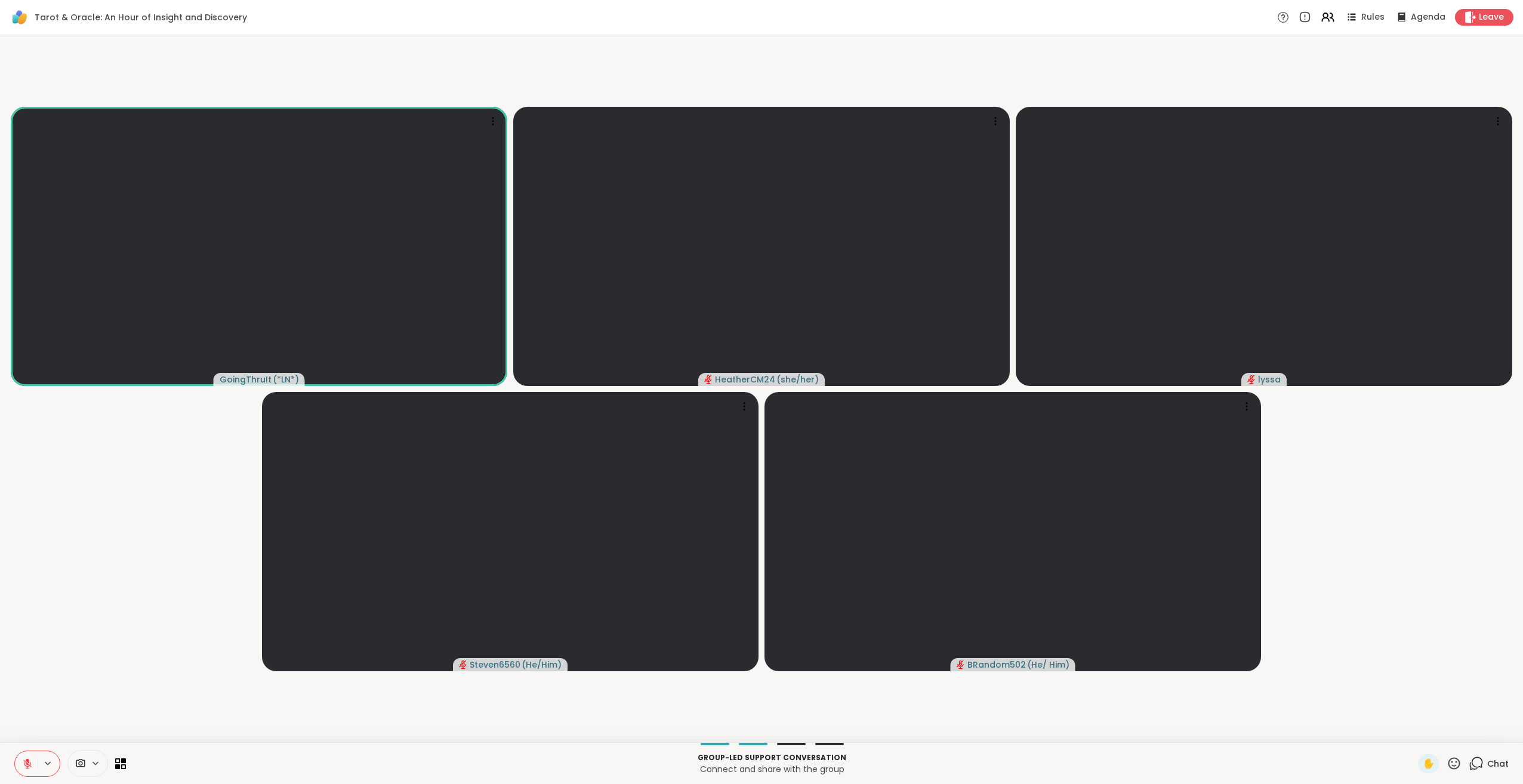
click at [1469, 765] on icon at bounding box center [1476, 763] width 15 height 15
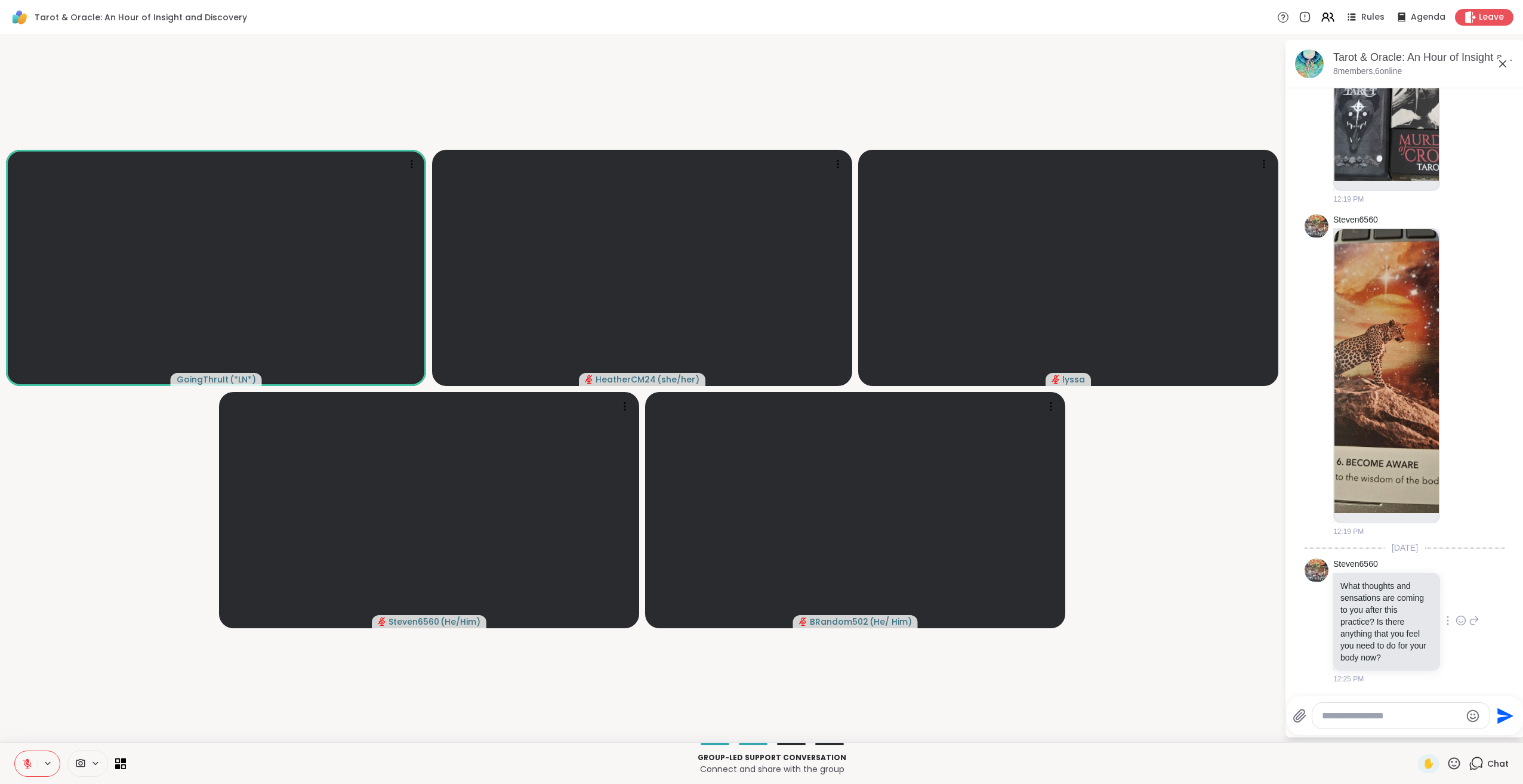
scroll to position [3170, 0]
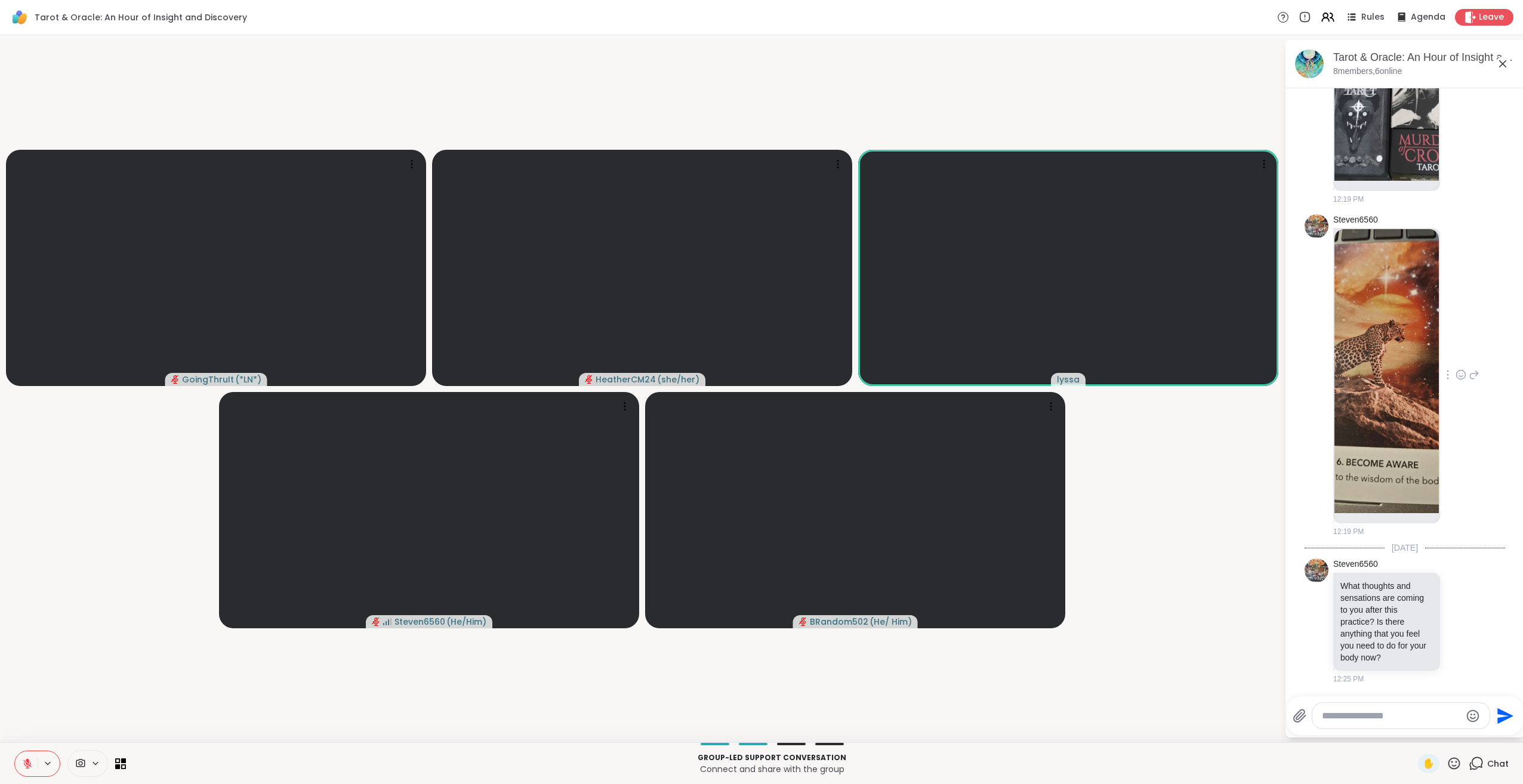
click at [1456, 373] on icon at bounding box center [1461, 375] width 11 height 12
click at [1456, 352] on div "Select Reaction: Heart" at bounding box center [1461, 356] width 11 height 11
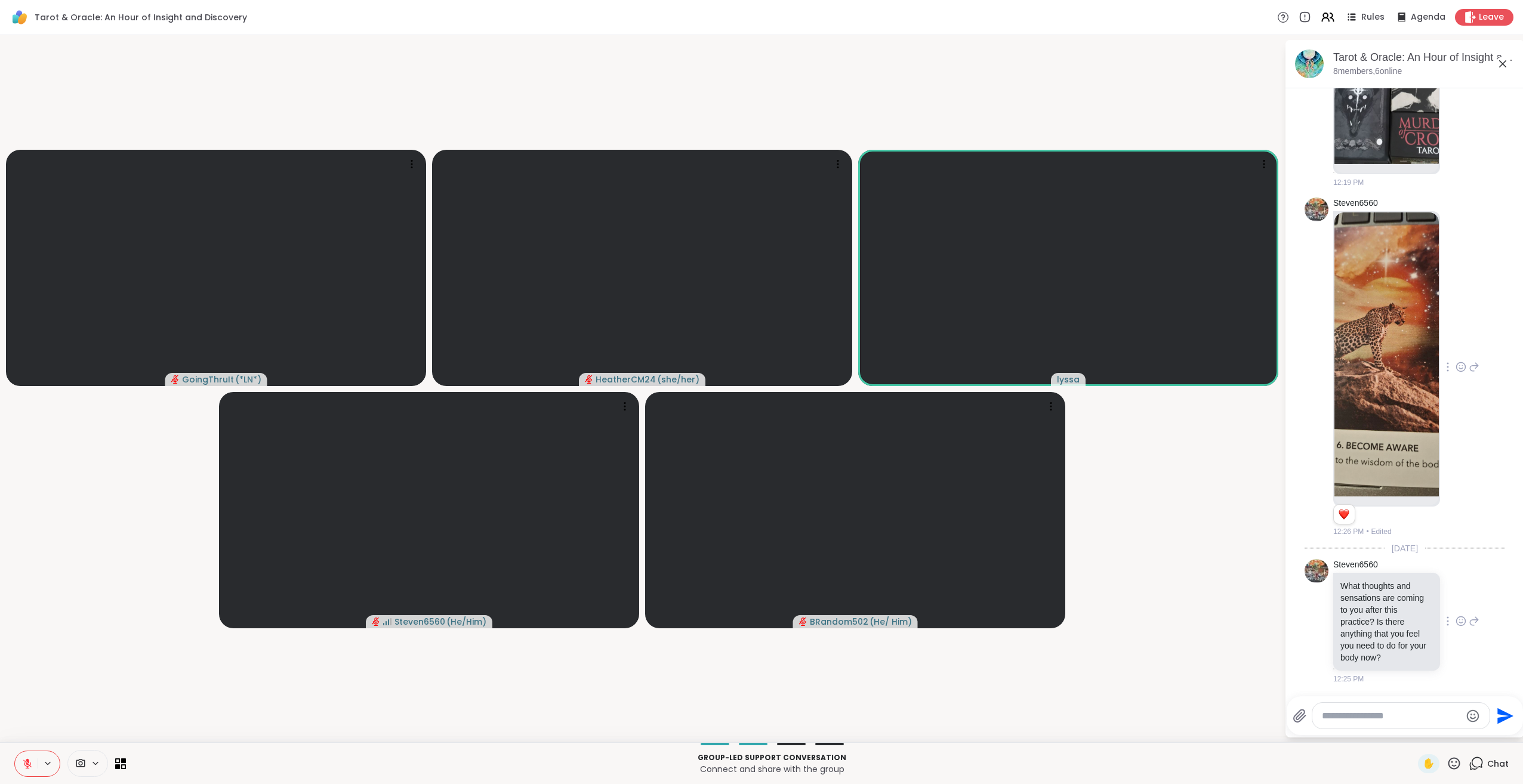
click at [1456, 627] on icon at bounding box center [1461, 621] width 11 height 12
click at [1456, 607] on div "Select Reaction: Heart" at bounding box center [1461, 602] width 11 height 11
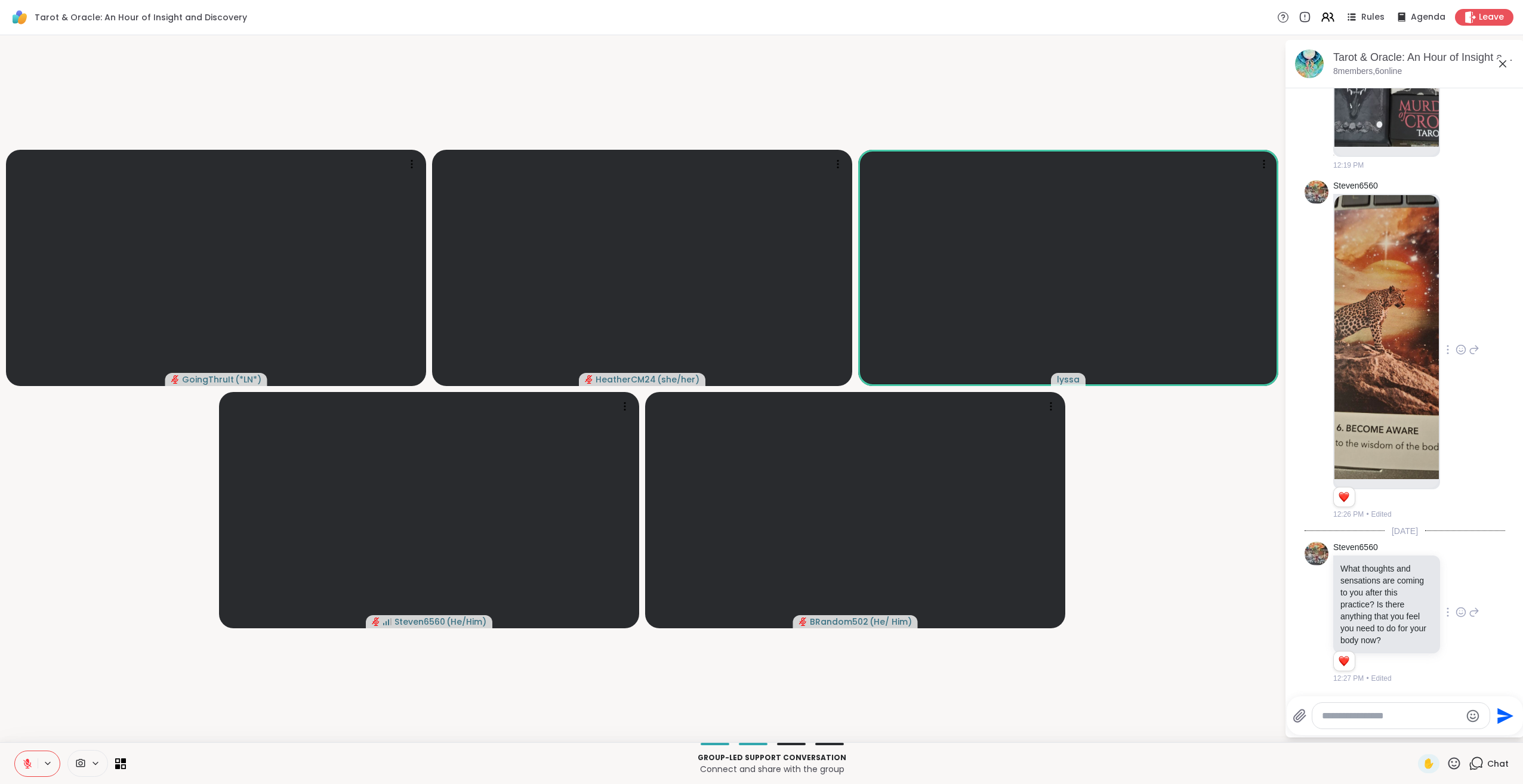
scroll to position [3204, 0]
click at [1446, 756] on icon at bounding box center [1454, 763] width 15 height 15
click at [1414, 733] on span "❤️" at bounding box center [1420, 732] width 12 height 14
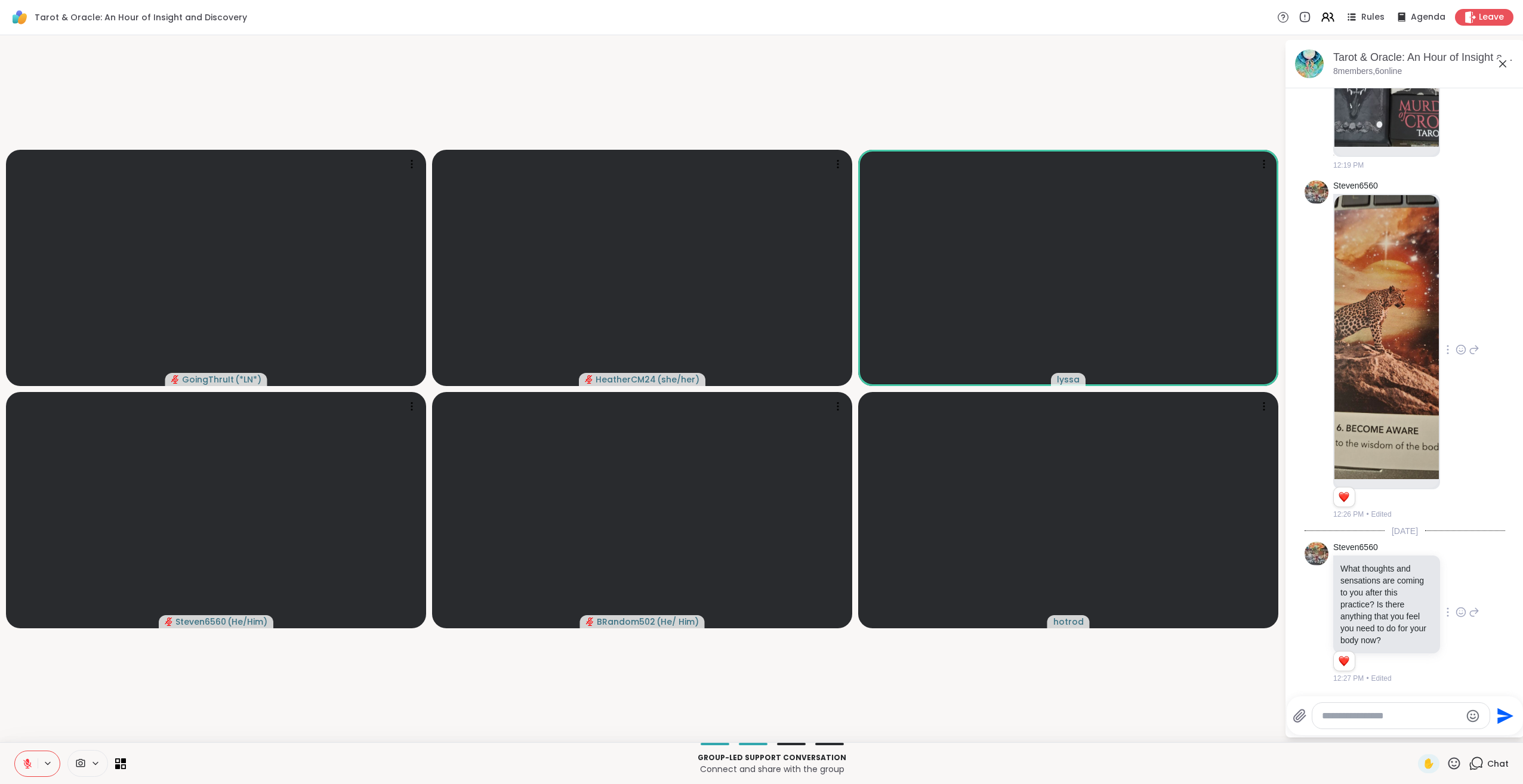
click at [1448, 758] on icon at bounding box center [1455, 763] width 12 height 12
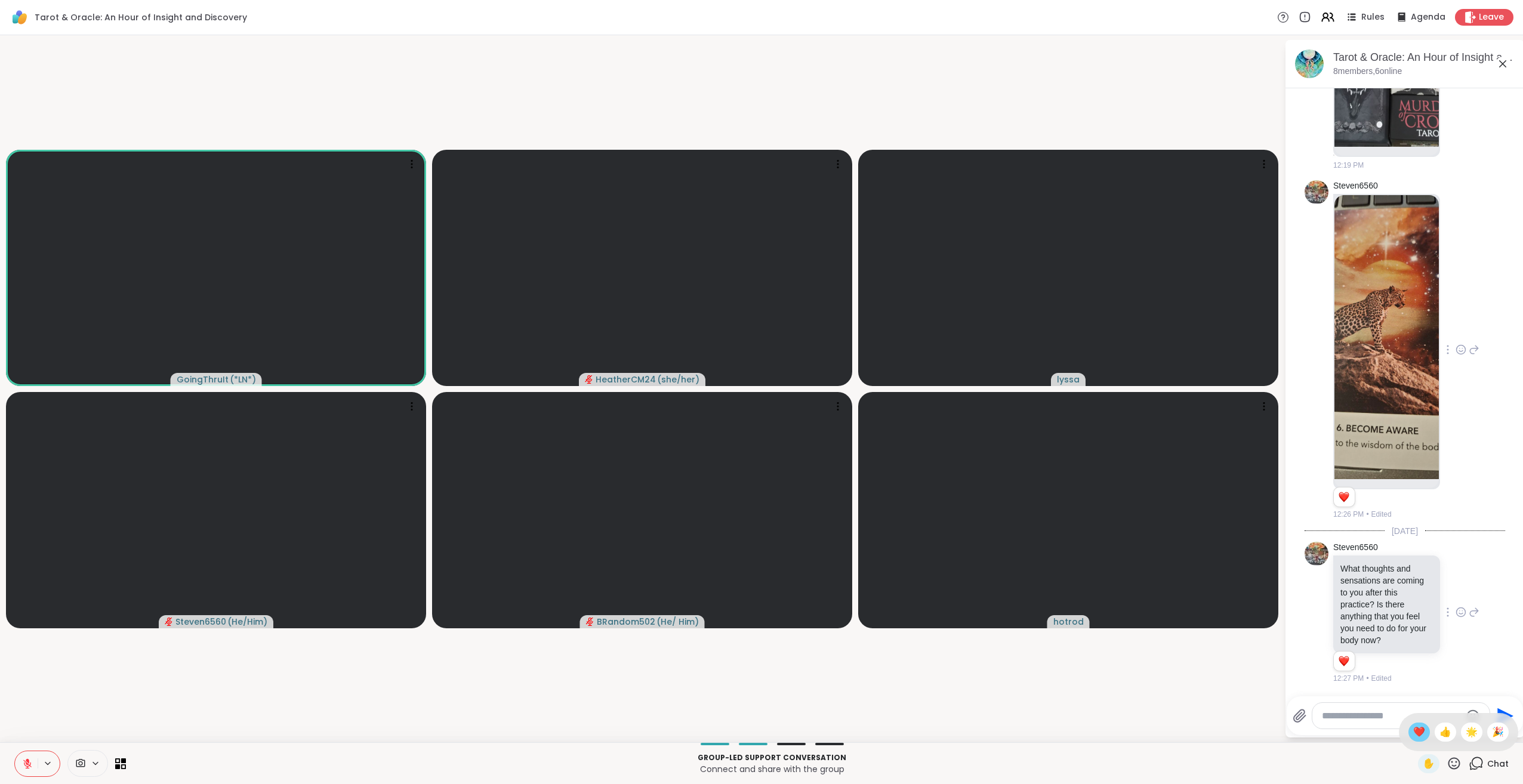
click at [1414, 735] on span "❤️" at bounding box center [1420, 732] width 12 height 14
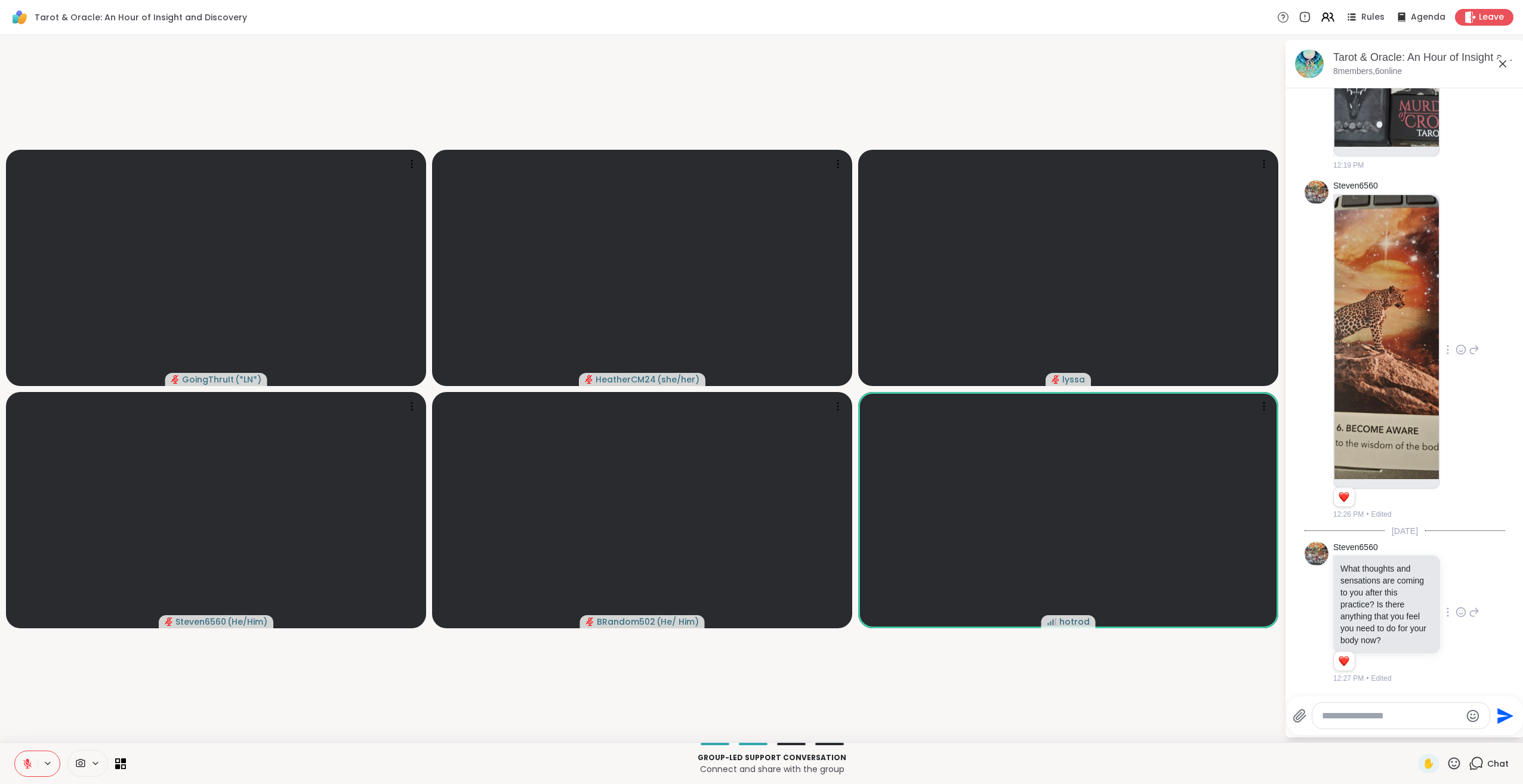
click at [1446, 766] on icon at bounding box center [1454, 763] width 15 height 15
click at [1414, 738] on span "❤️" at bounding box center [1420, 732] width 12 height 14
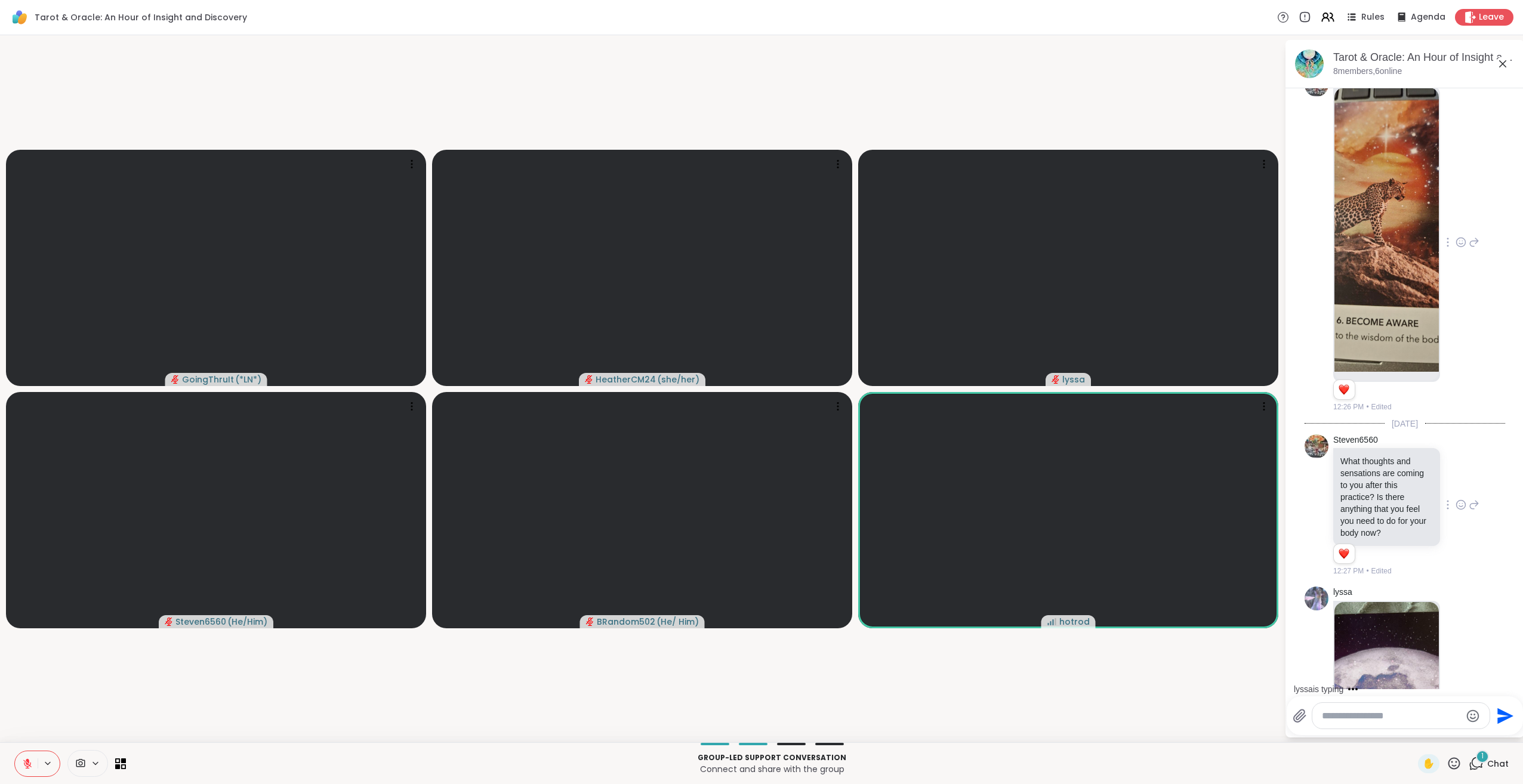
scroll to position [3564, 0]
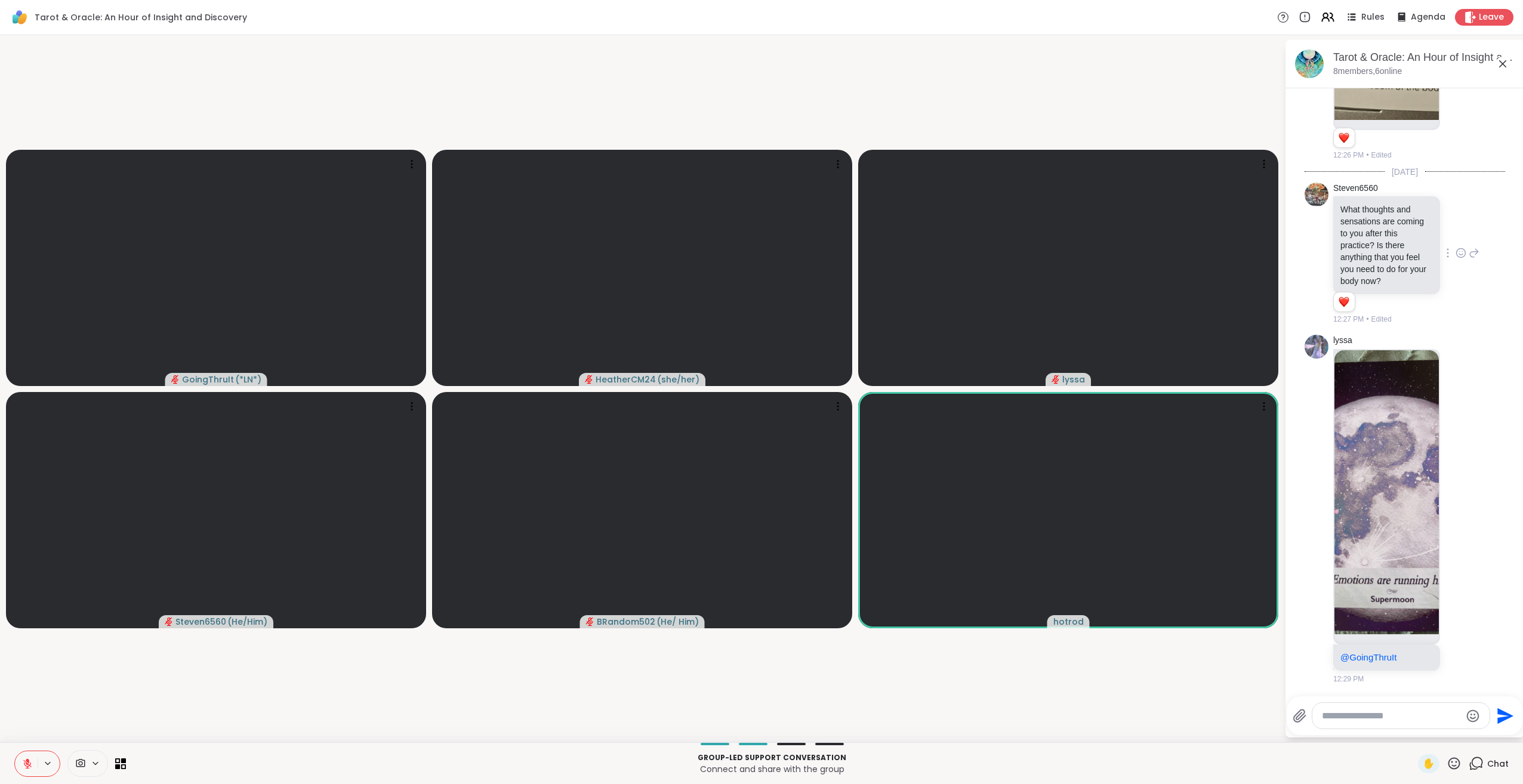
click at [1446, 763] on icon at bounding box center [1454, 763] width 15 height 15
click at [1414, 732] on span "❤️" at bounding box center [1420, 732] width 12 height 14
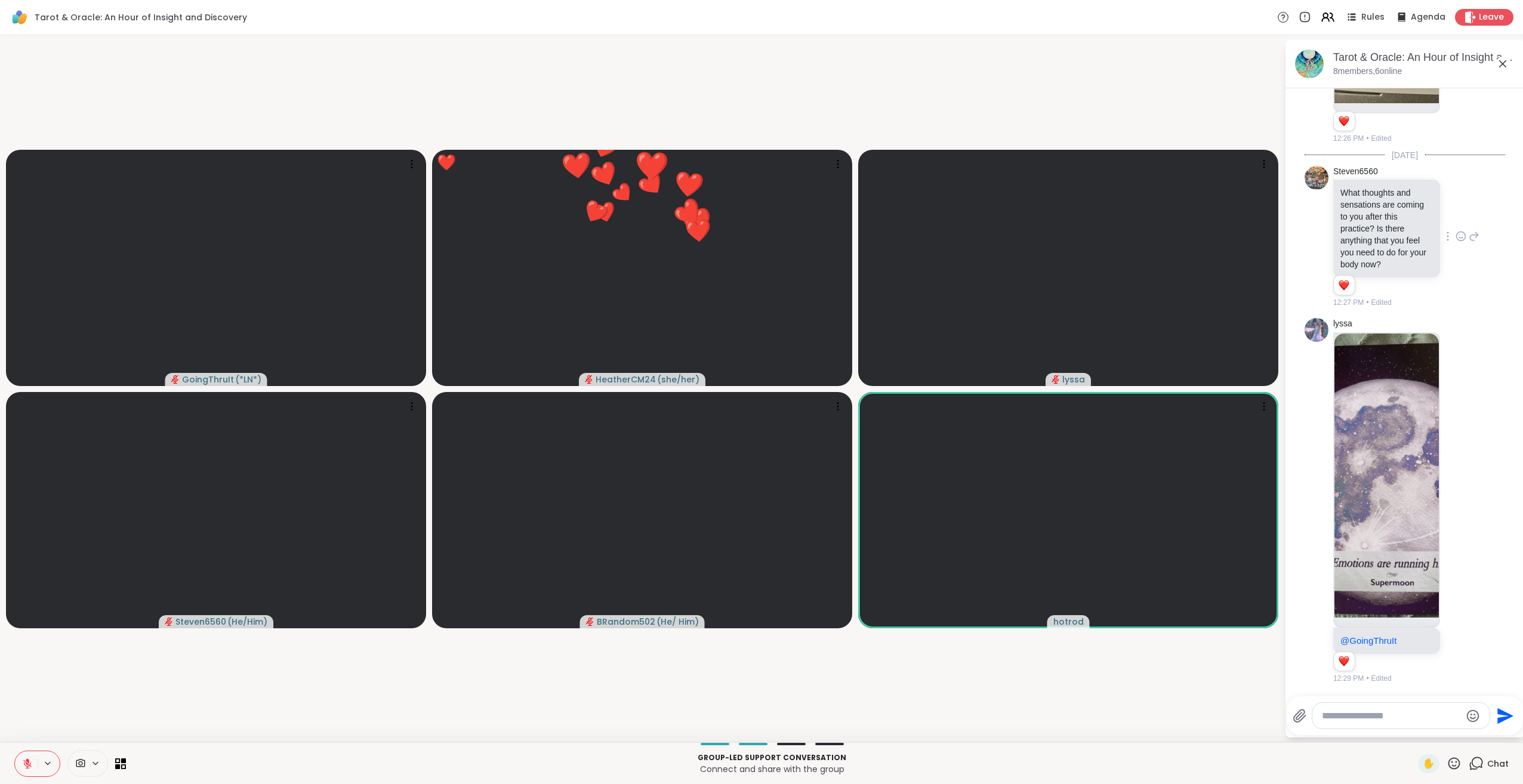
click at [1446, 763] on icon at bounding box center [1454, 763] width 15 height 15
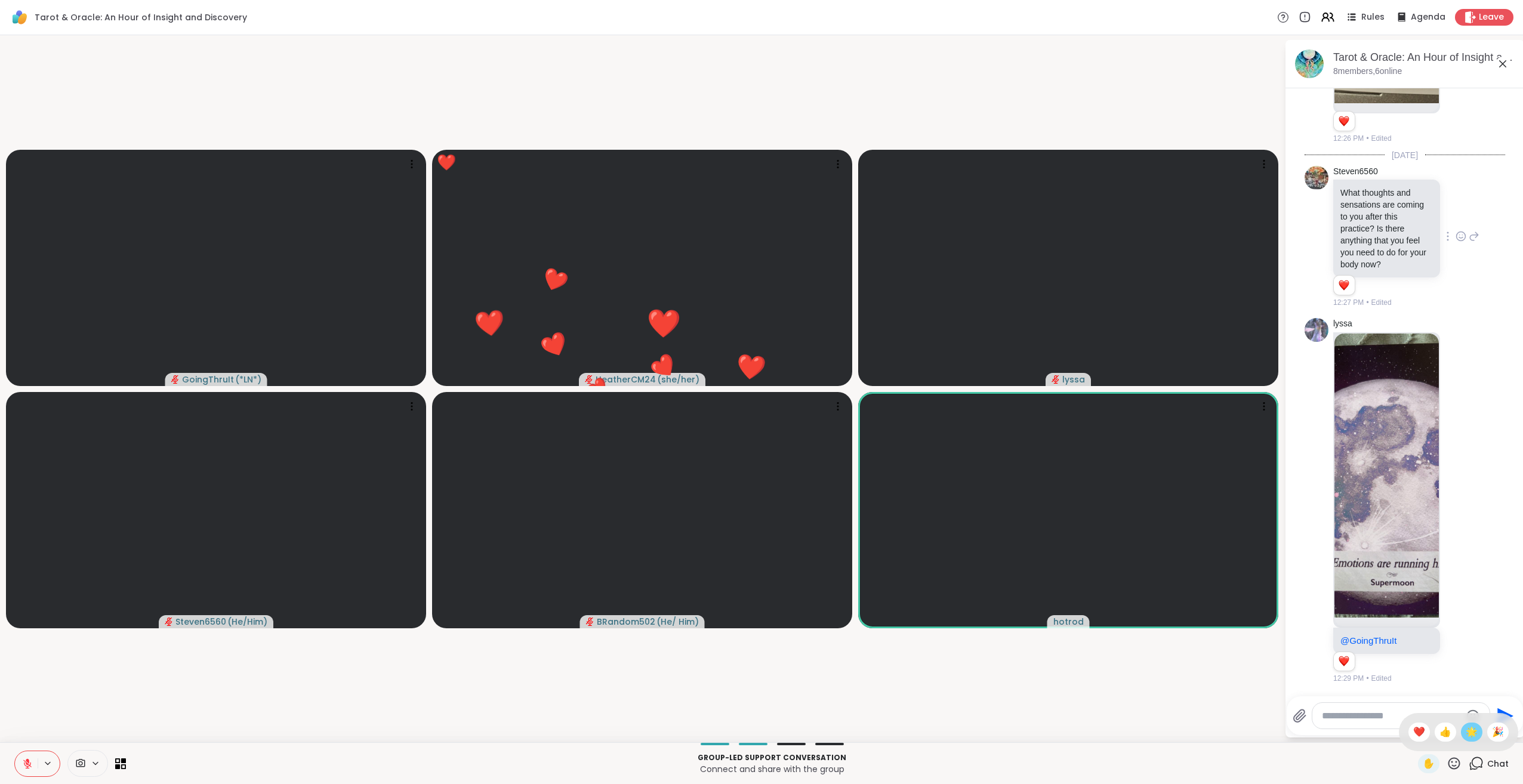
click at [1466, 738] on span "🌟" at bounding box center [1472, 732] width 12 height 14
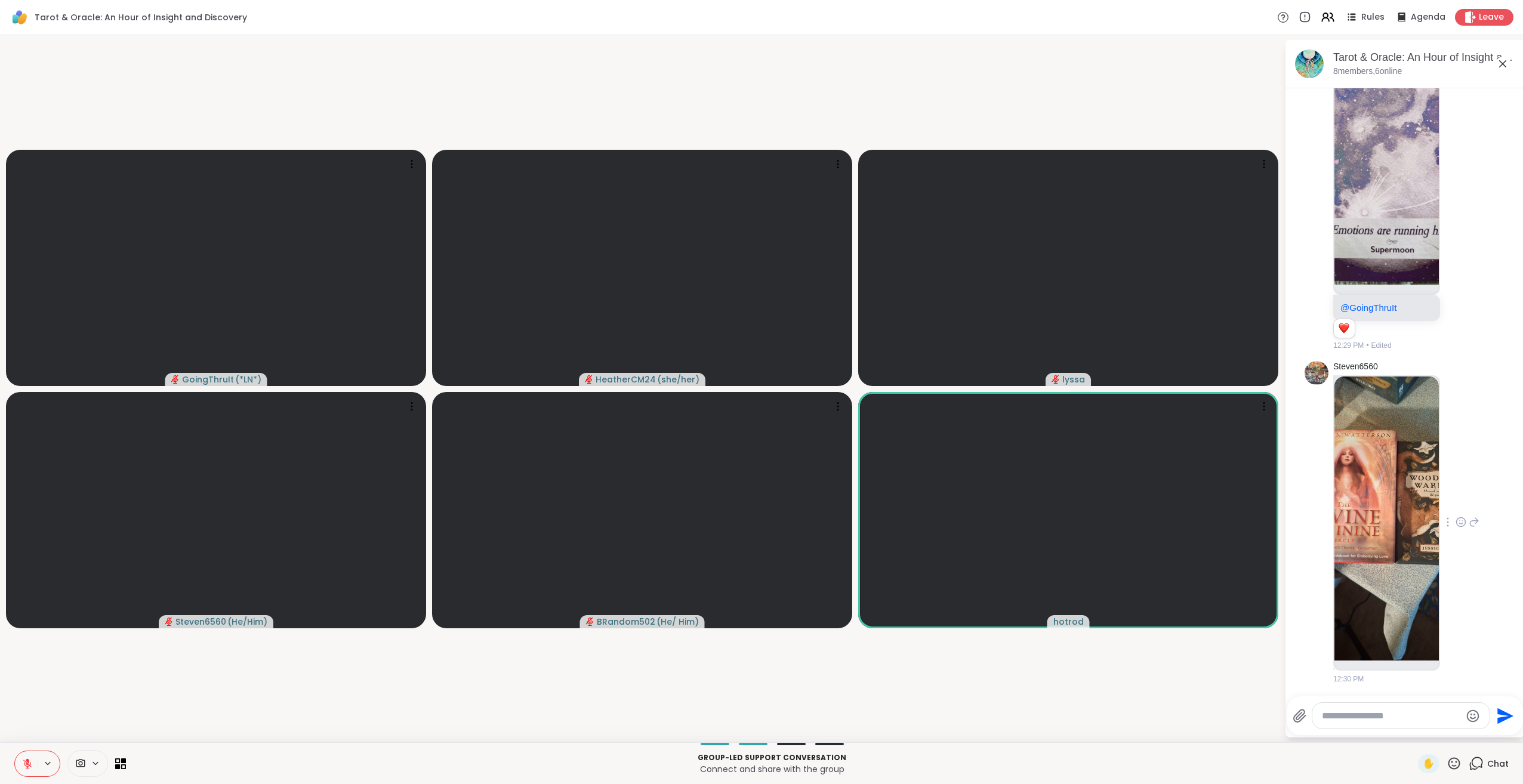
click at [1399, 522] on img at bounding box center [1387, 518] width 105 height 284
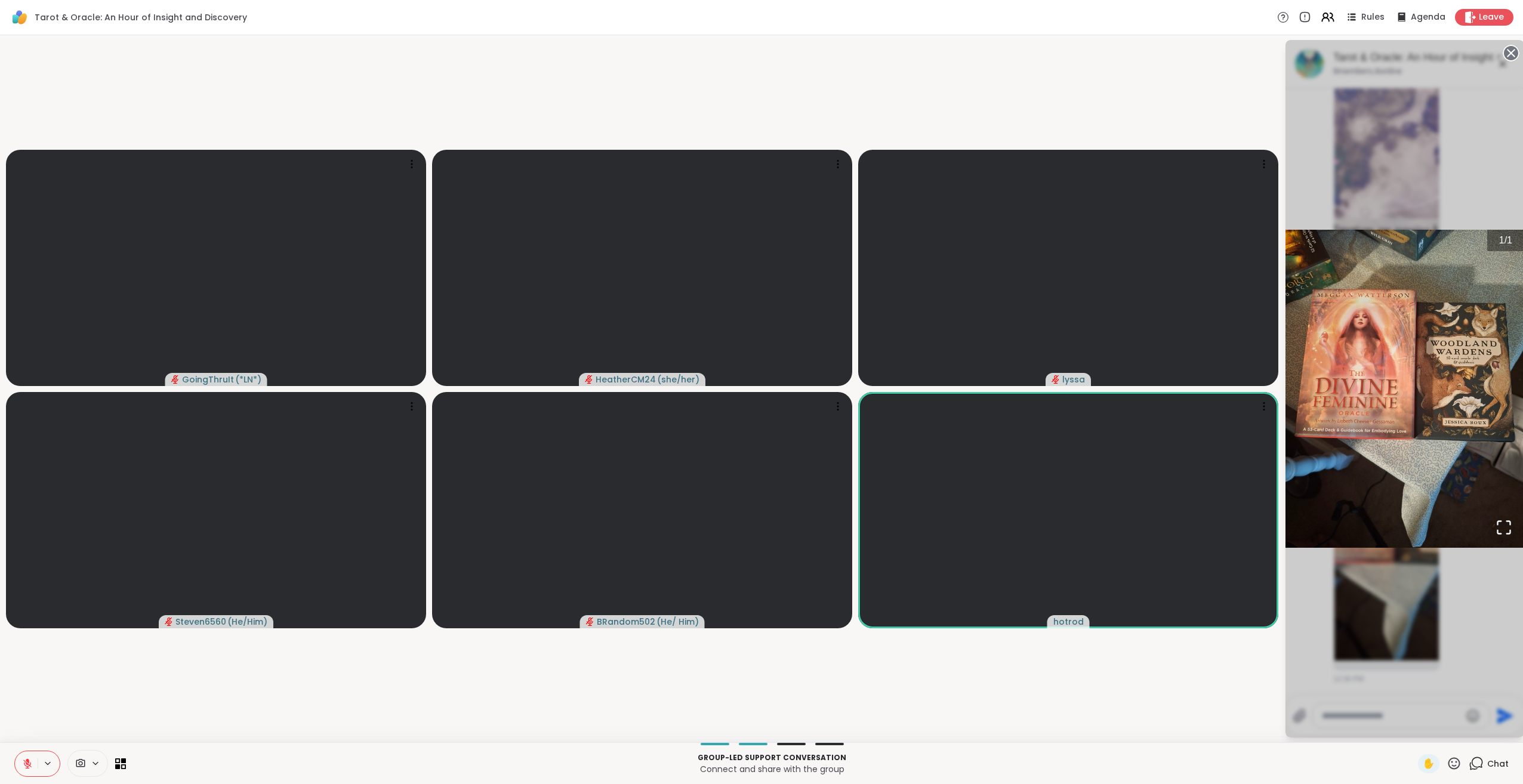
click at [1451, 569] on div "1 / 1" at bounding box center [1405, 389] width 239 height 697
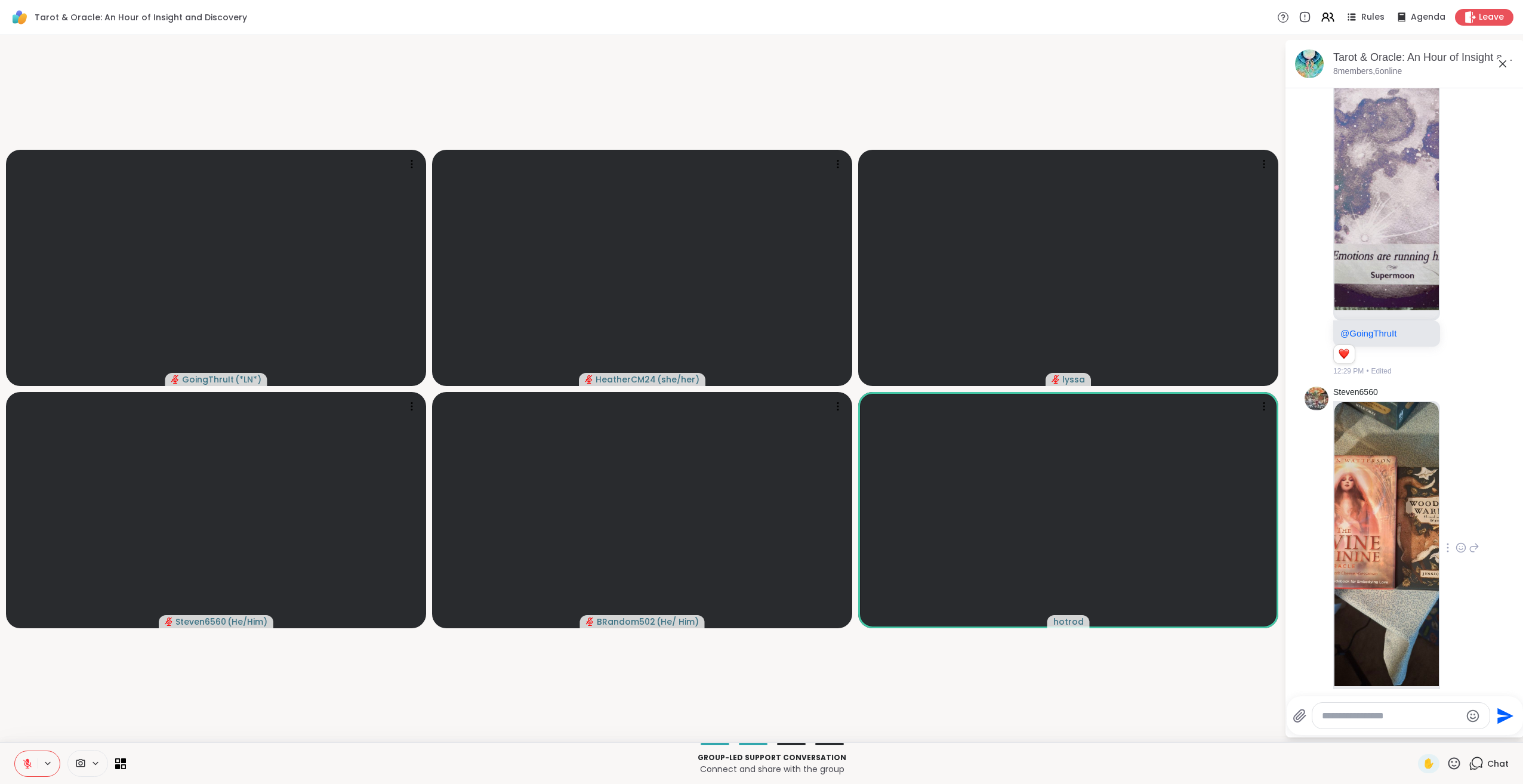
scroll to position [3809, 0]
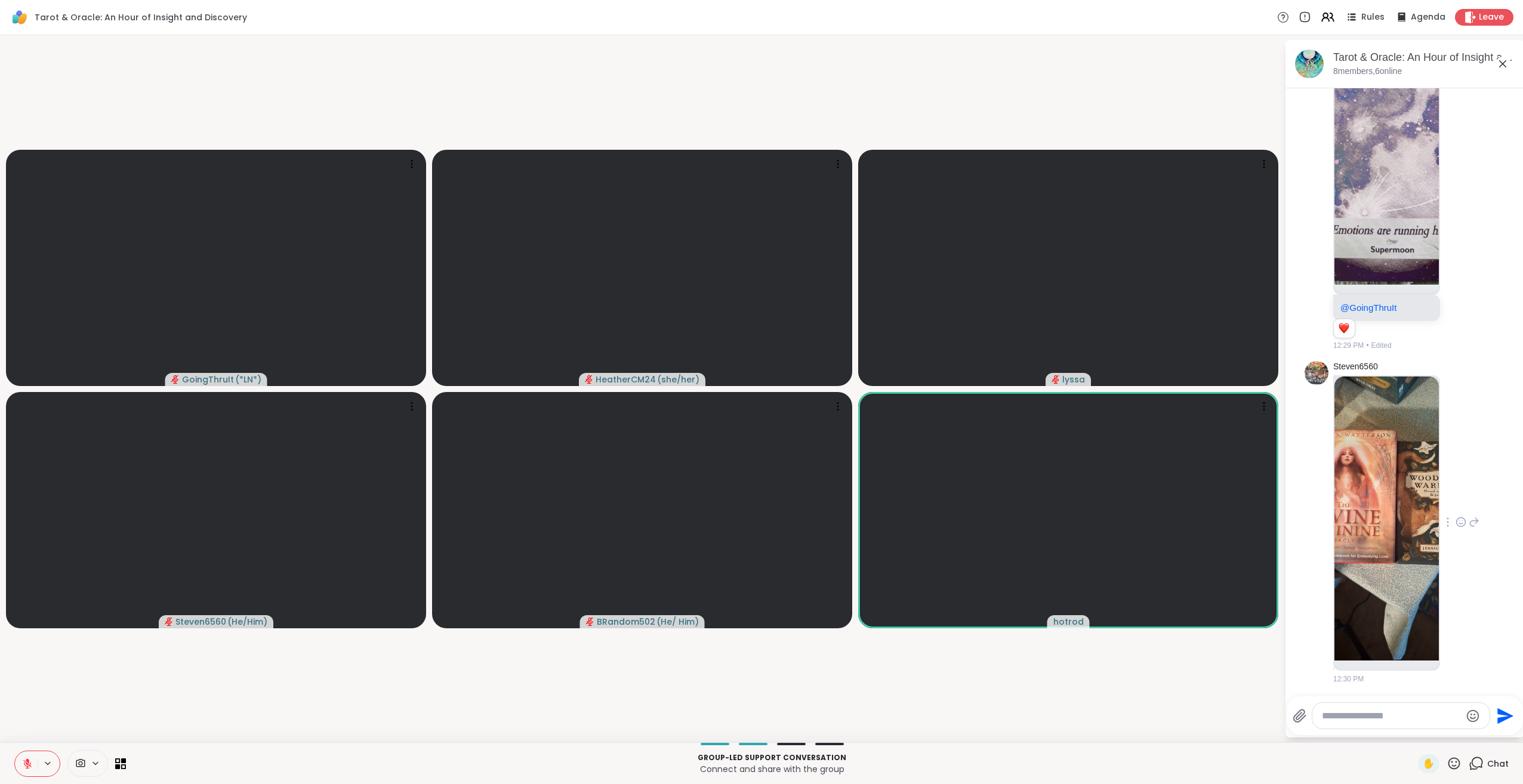
click at [1390, 564] on img at bounding box center [1387, 518] width 105 height 284
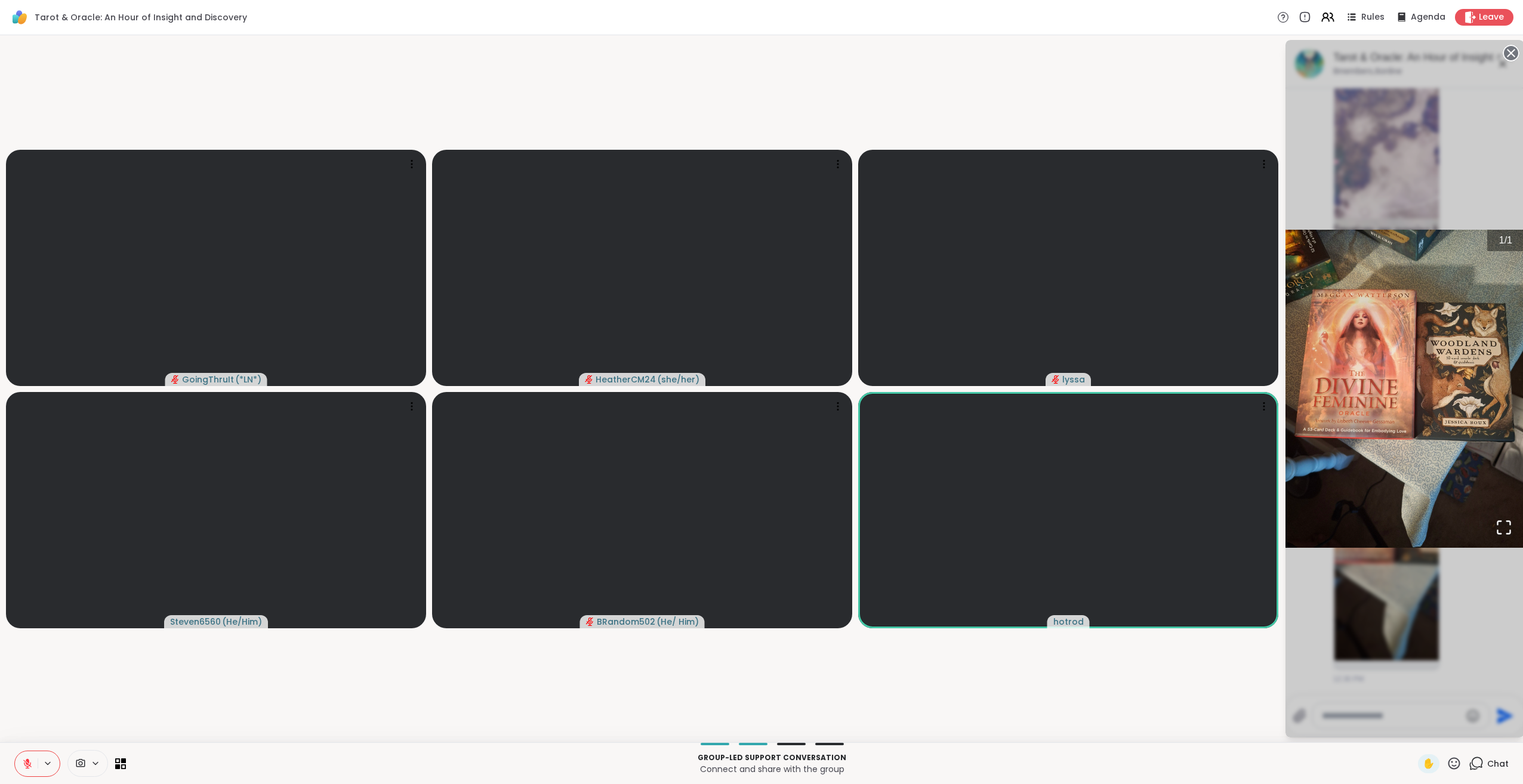
click at [1446, 572] on div "1 / 1" at bounding box center [1405, 389] width 239 height 697
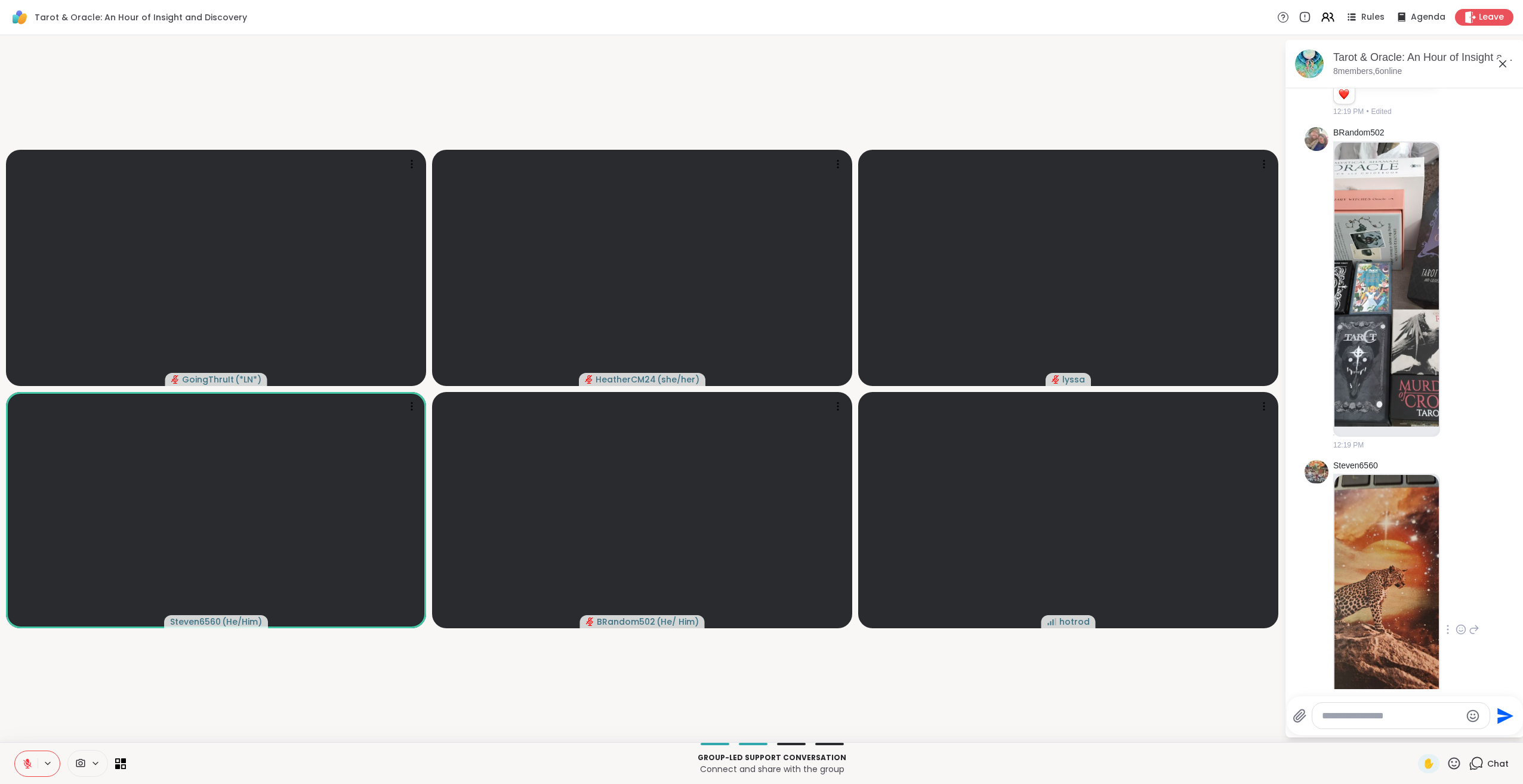
scroll to position [2780, 0]
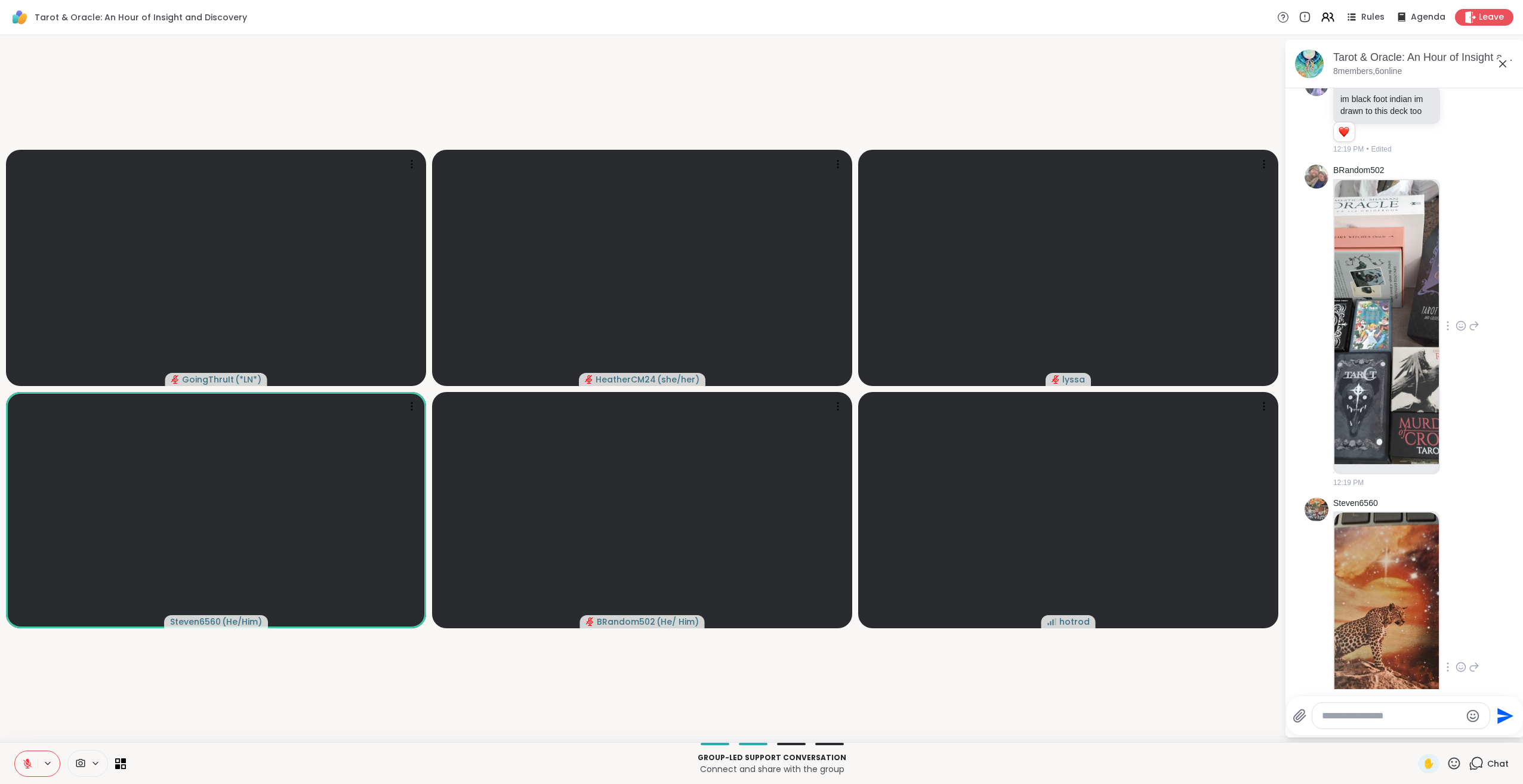
click at [1353, 454] on img at bounding box center [1387, 322] width 105 height 284
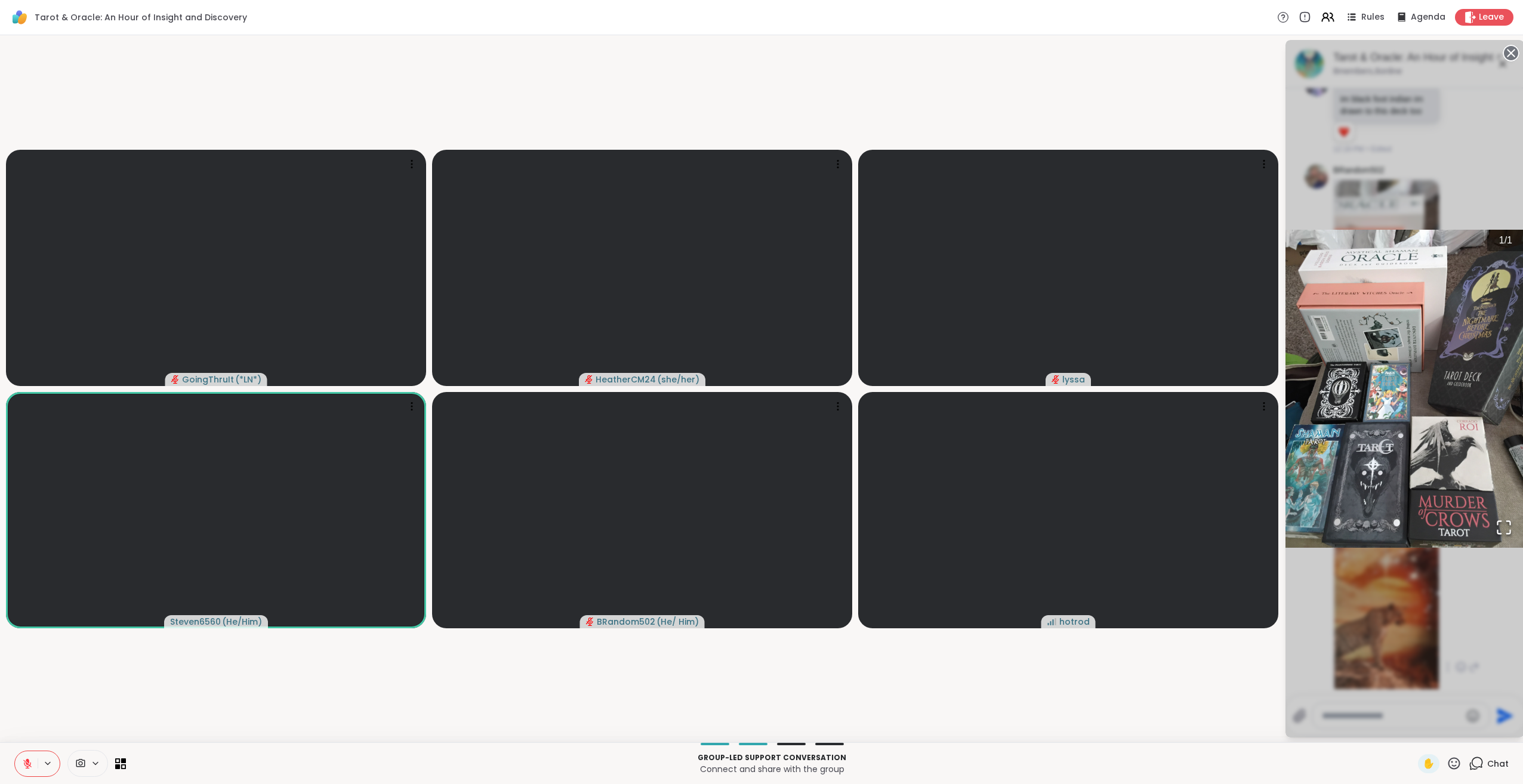
click at [1461, 562] on div "1 / 1" at bounding box center [1405, 389] width 239 height 697
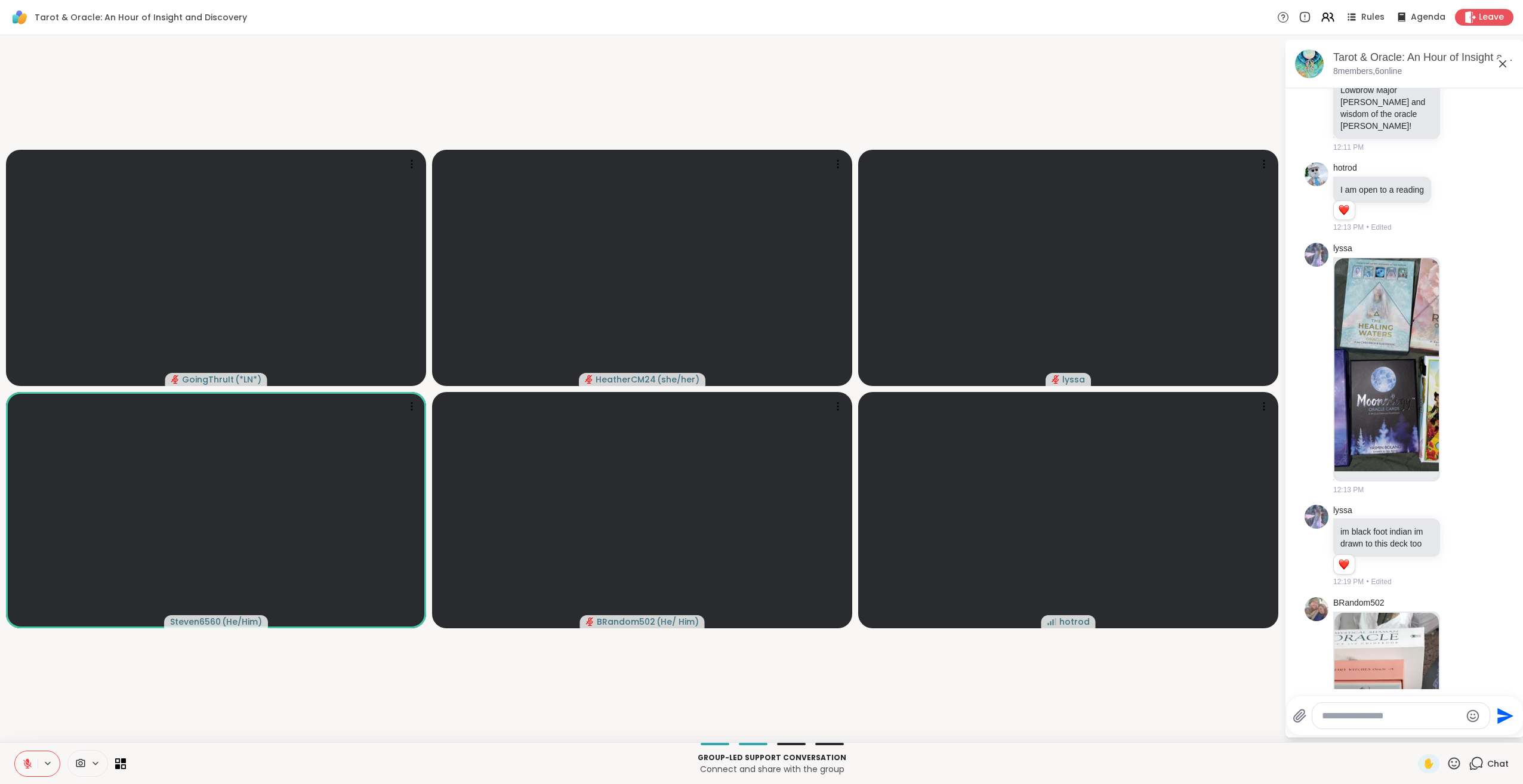
scroll to position [2332, 0]
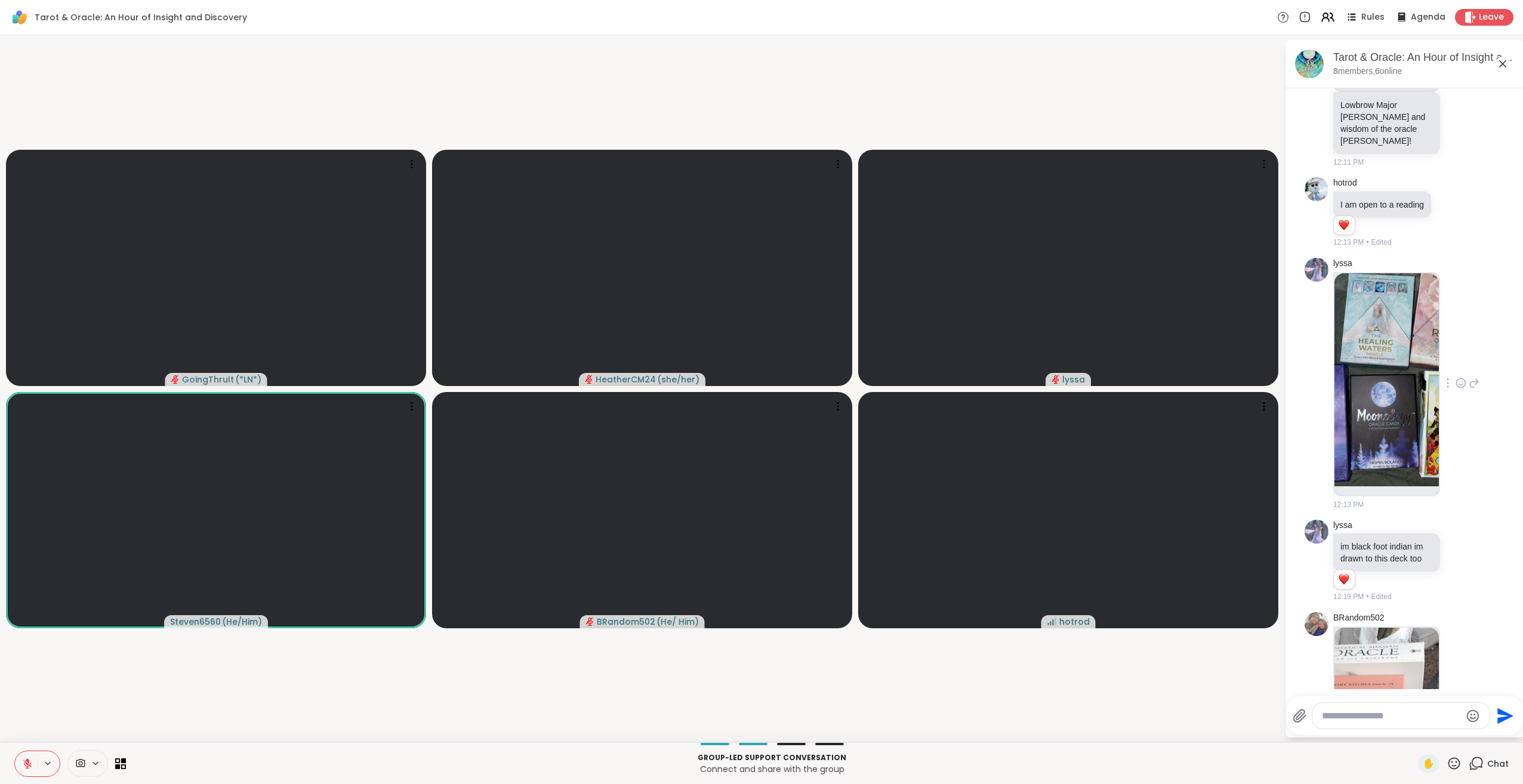
click at [1396, 486] on img at bounding box center [1387, 379] width 105 height 213
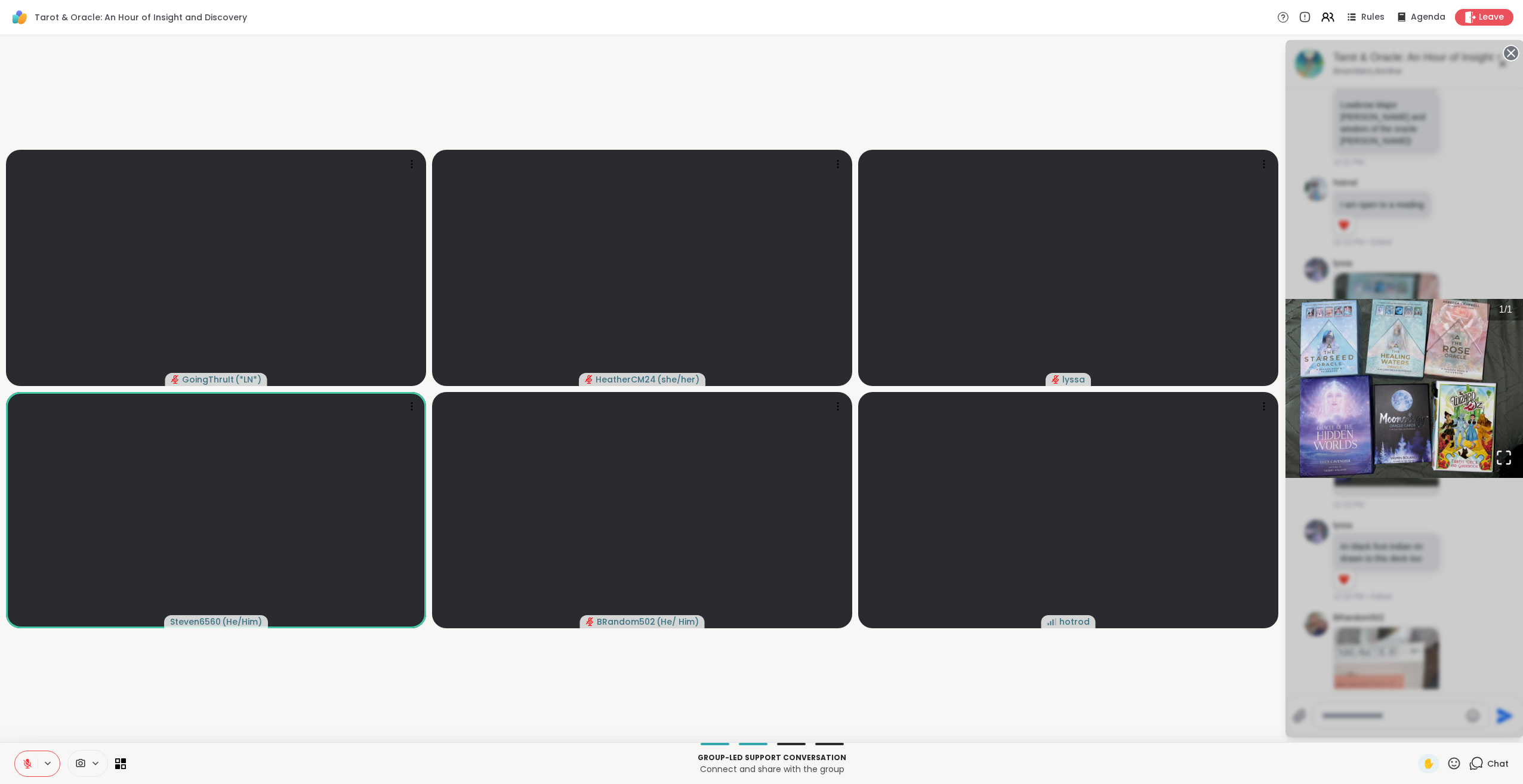
click at [1506, 456] on icon "Open Fullscreen" at bounding box center [1504, 457] width 17 height 17
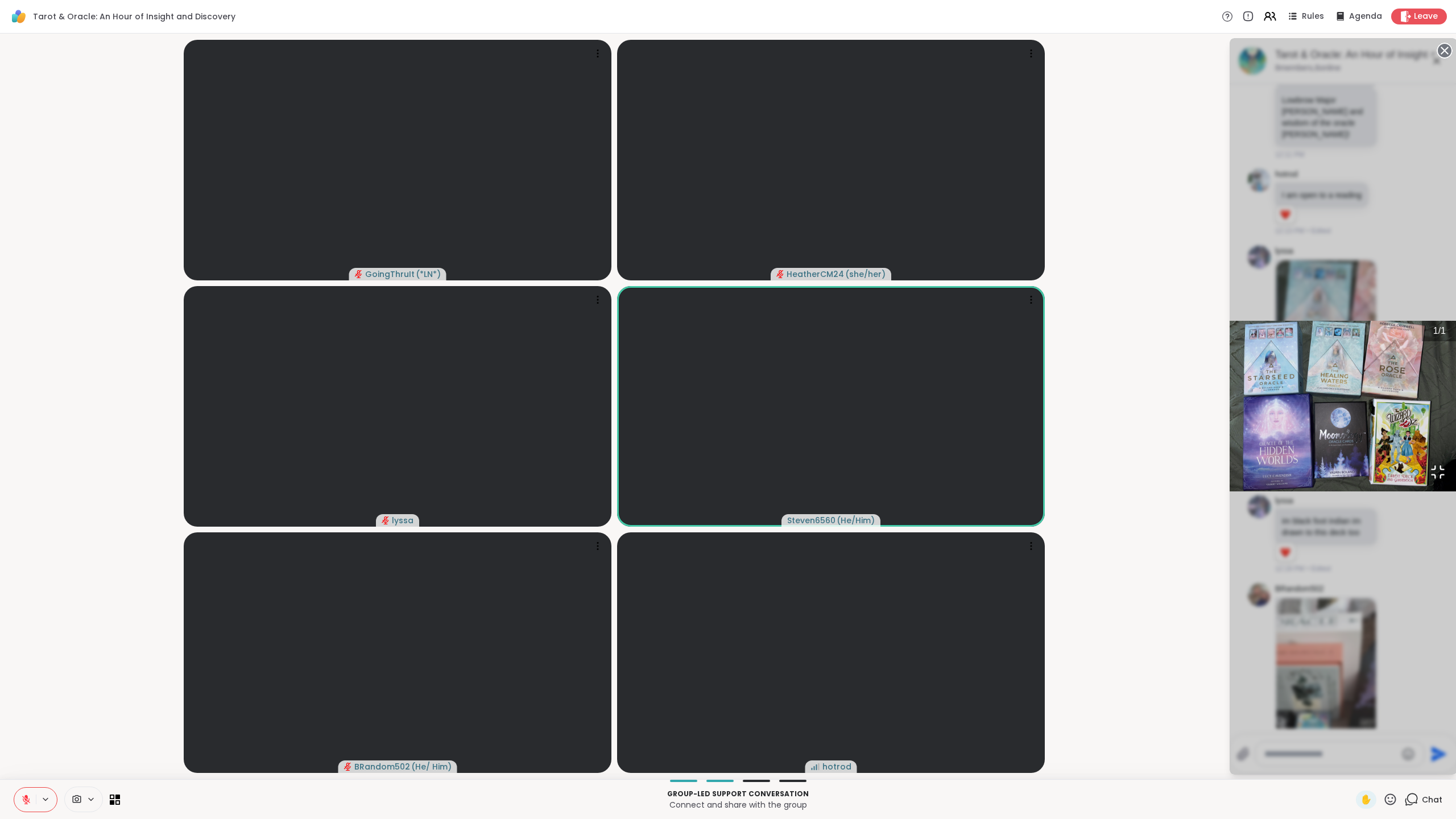
click at [1432, 478] on icon "Open Fullscreen" at bounding box center [1438, 472] width 12 height 12
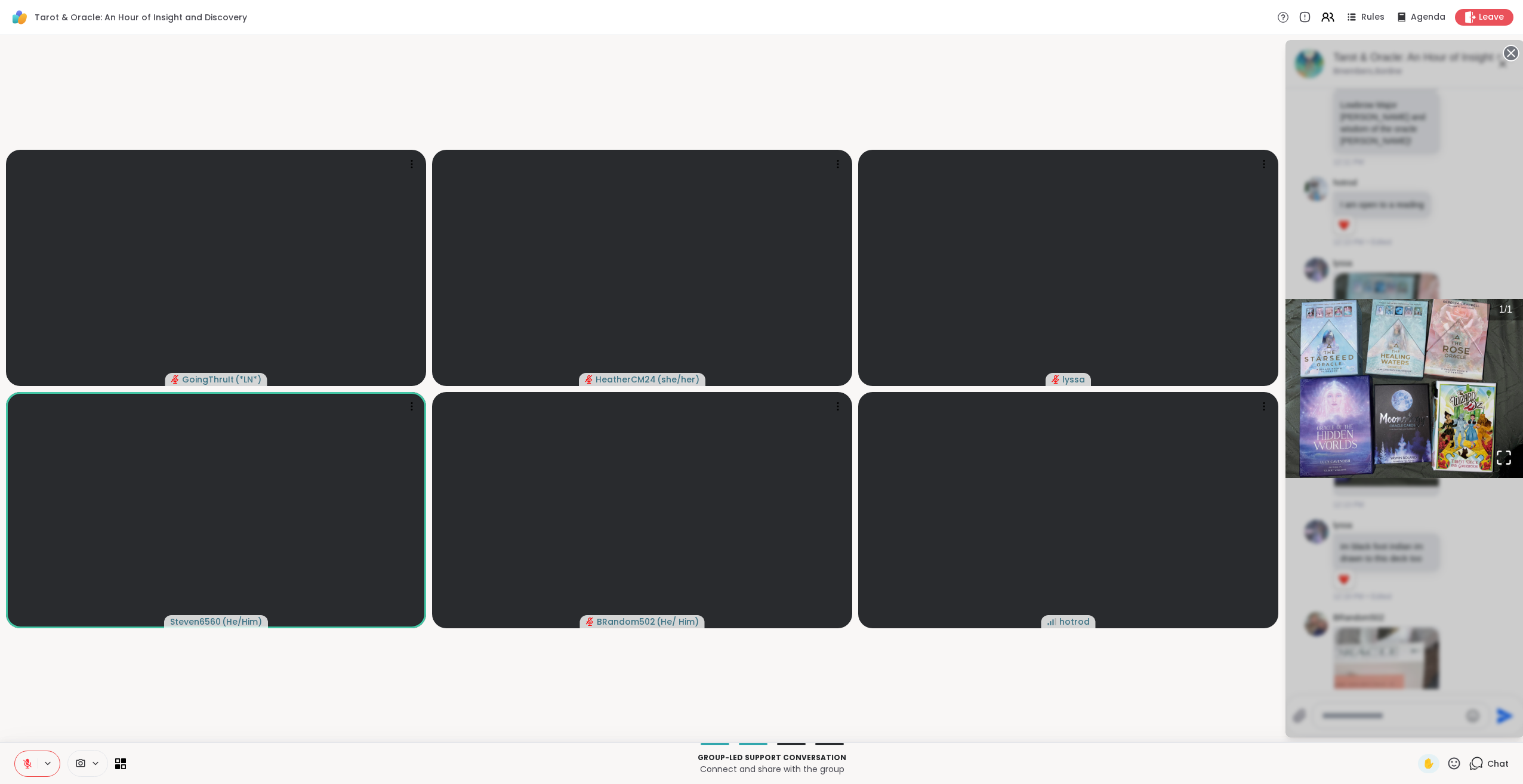
click at [1448, 764] on icon at bounding box center [1454, 763] width 15 height 15
click at [1414, 734] on span "❤️" at bounding box center [1420, 732] width 12 height 14
click at [1436, 528] on div "1 / 1" at bounding box center [1405, 389] width 239 height 697
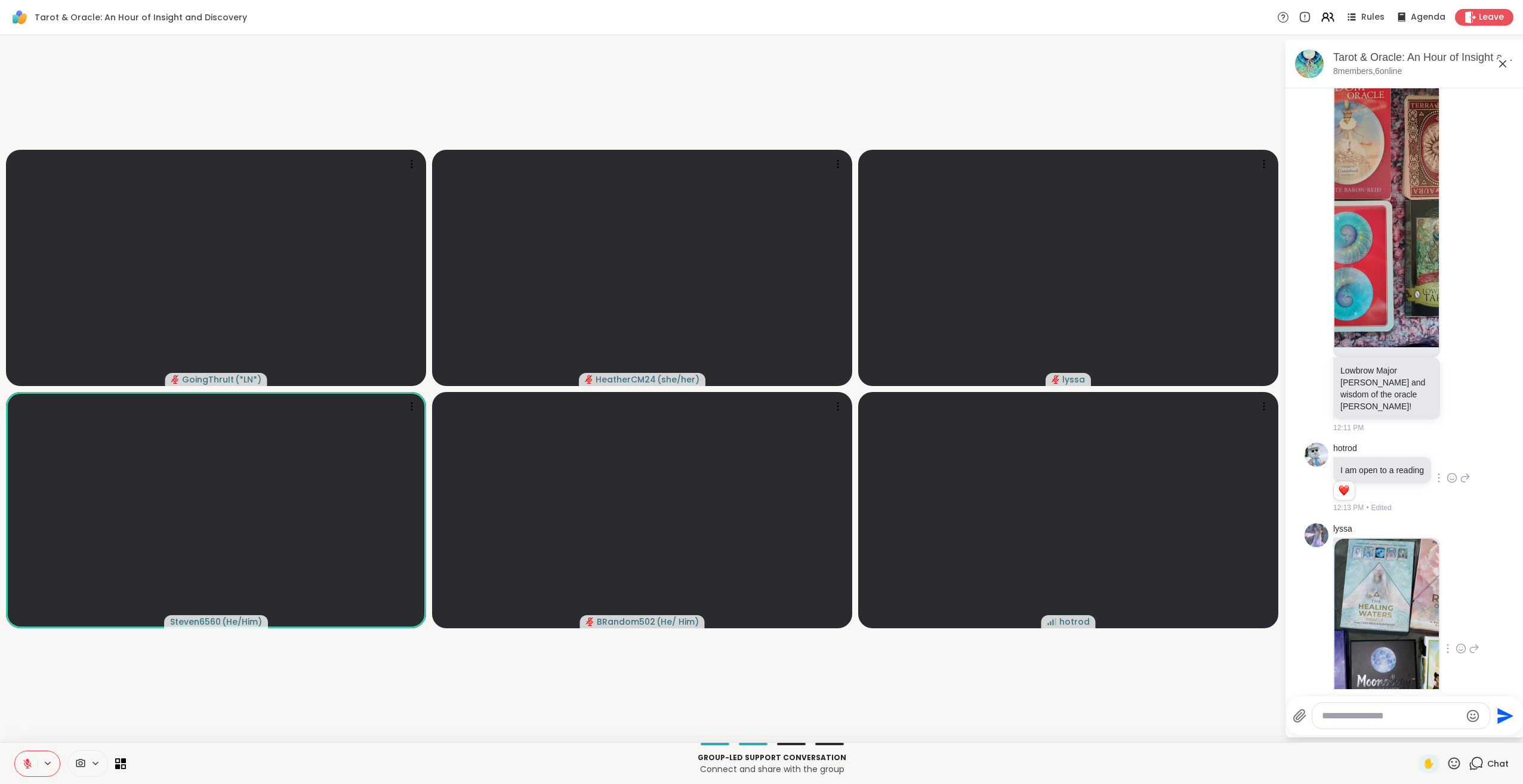
scroll to position [2063, 0]
click at [1360, 350] on img at bounding box center [1387, 208] width 105 height 284
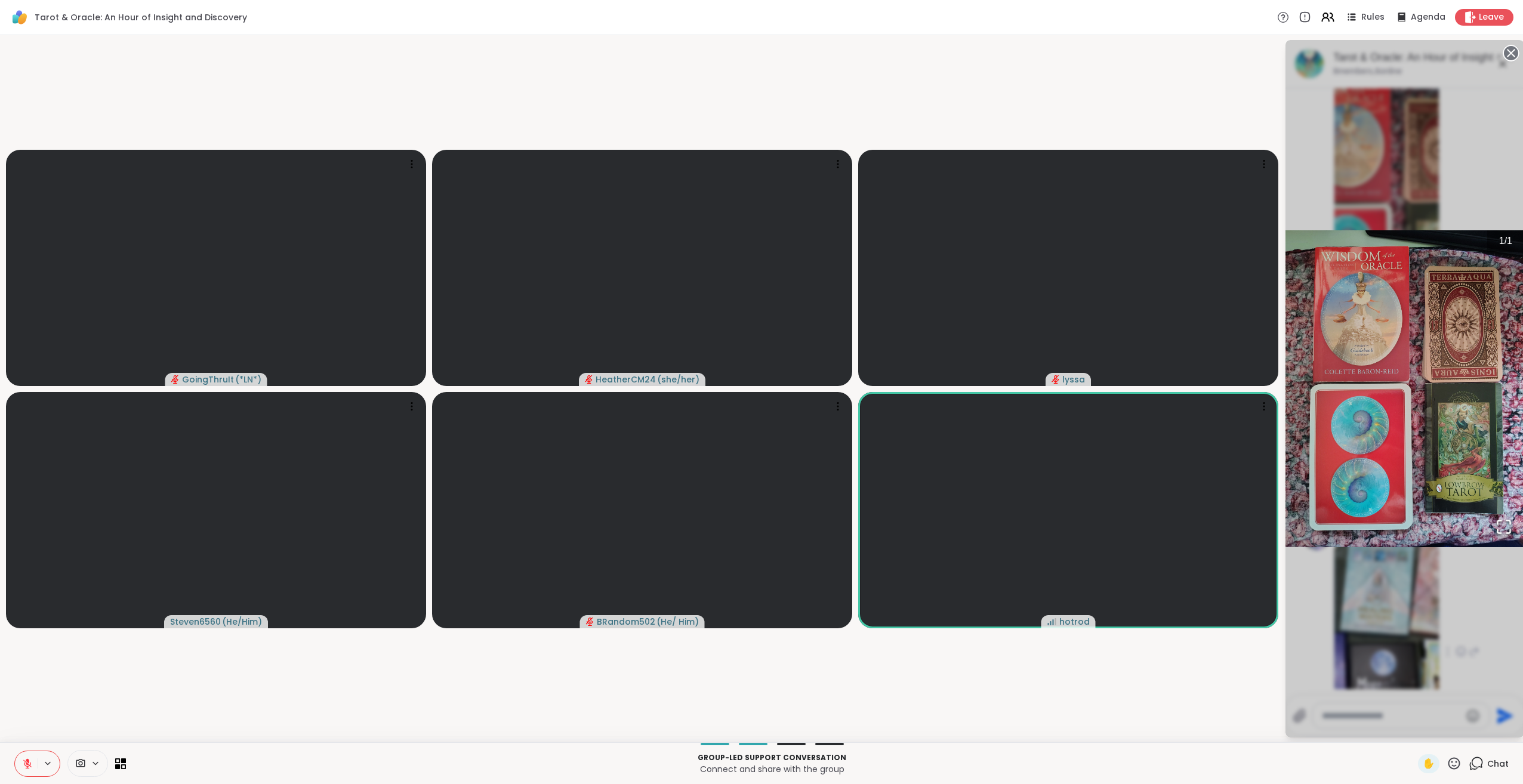
click at [1506, 525] on icon "Open Fullscreen" at bounding box center [1504, 526] width 17 height 17
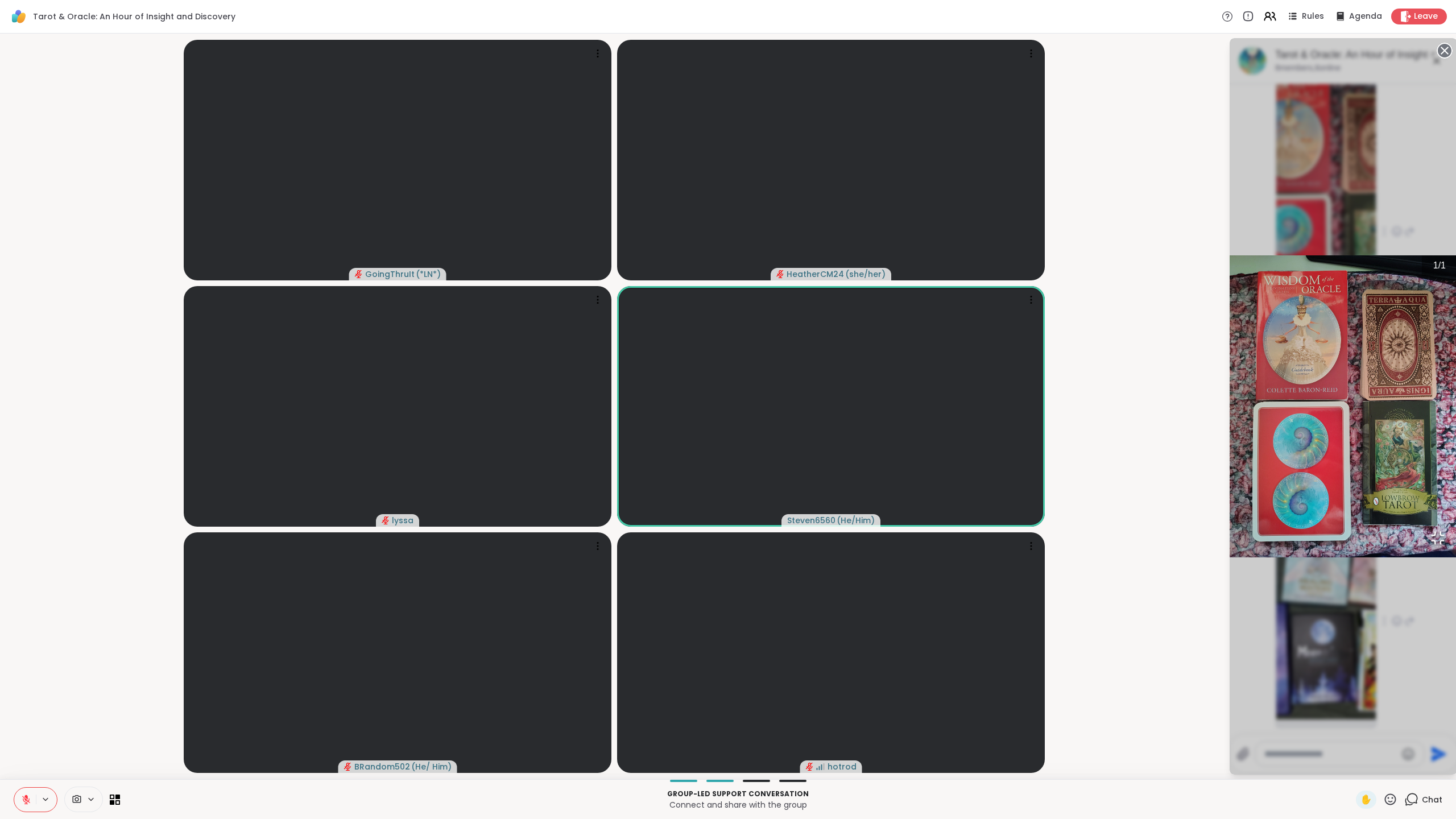
click at [1230, 585] on div "1 / 1" at bounding box center [1344, 406] width 228 height 736
drag, startPoint x: 1347, startPoint y: 689, endPoint x: 1362, endPoint y: 711, distance: 26.6
click at [1357, 699] on div "1 / 1" at bounding box center [1344, 406] width 228 height 736
click at [1430, 546] on icon "Open Fullscreen" at bounding box center [1437, 537] width 16 height 16
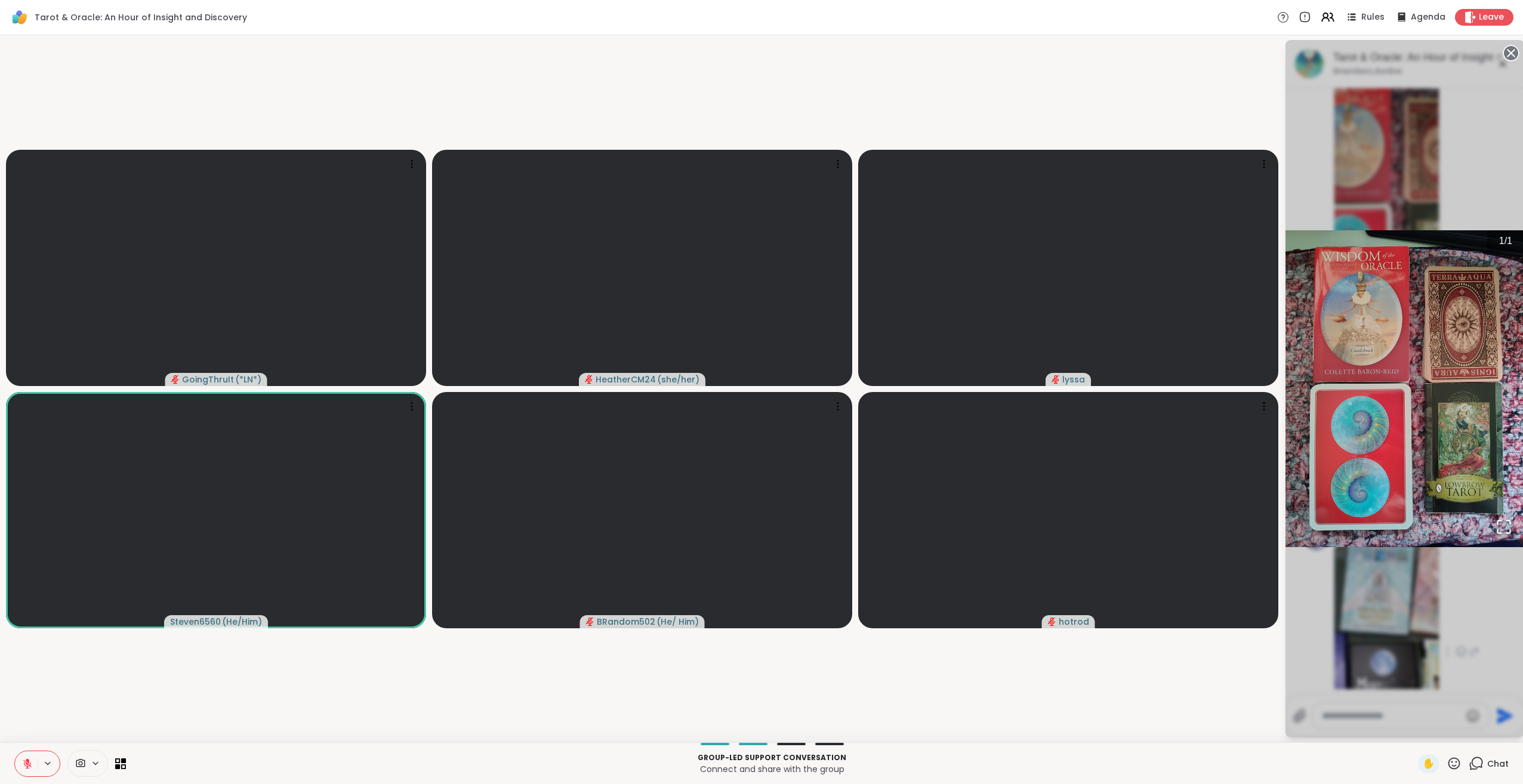
click at [1443, 640] on div "1 / 1" at bounding box center [1405, 389] width 239 height 697
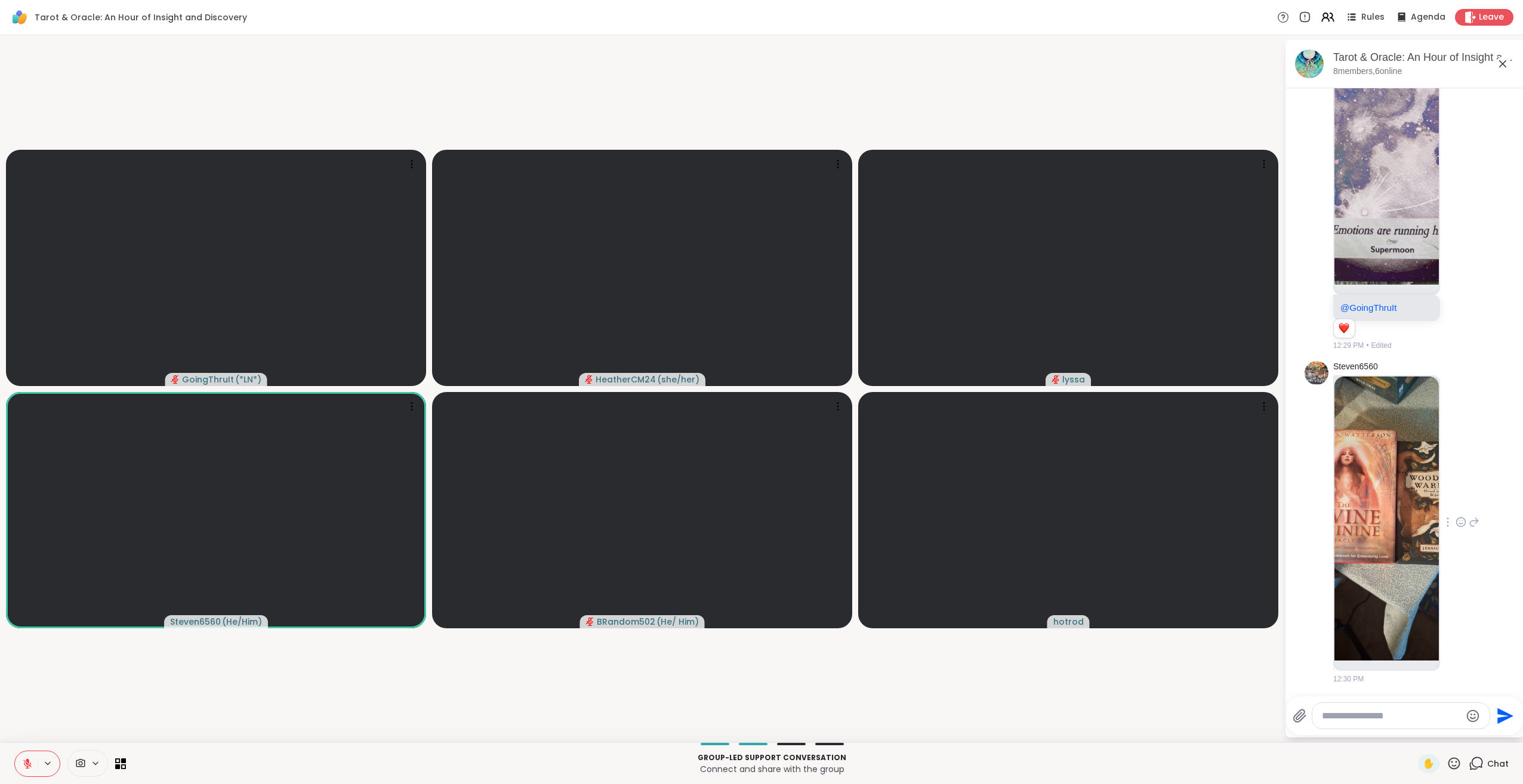
scroll to position [3913, 0]
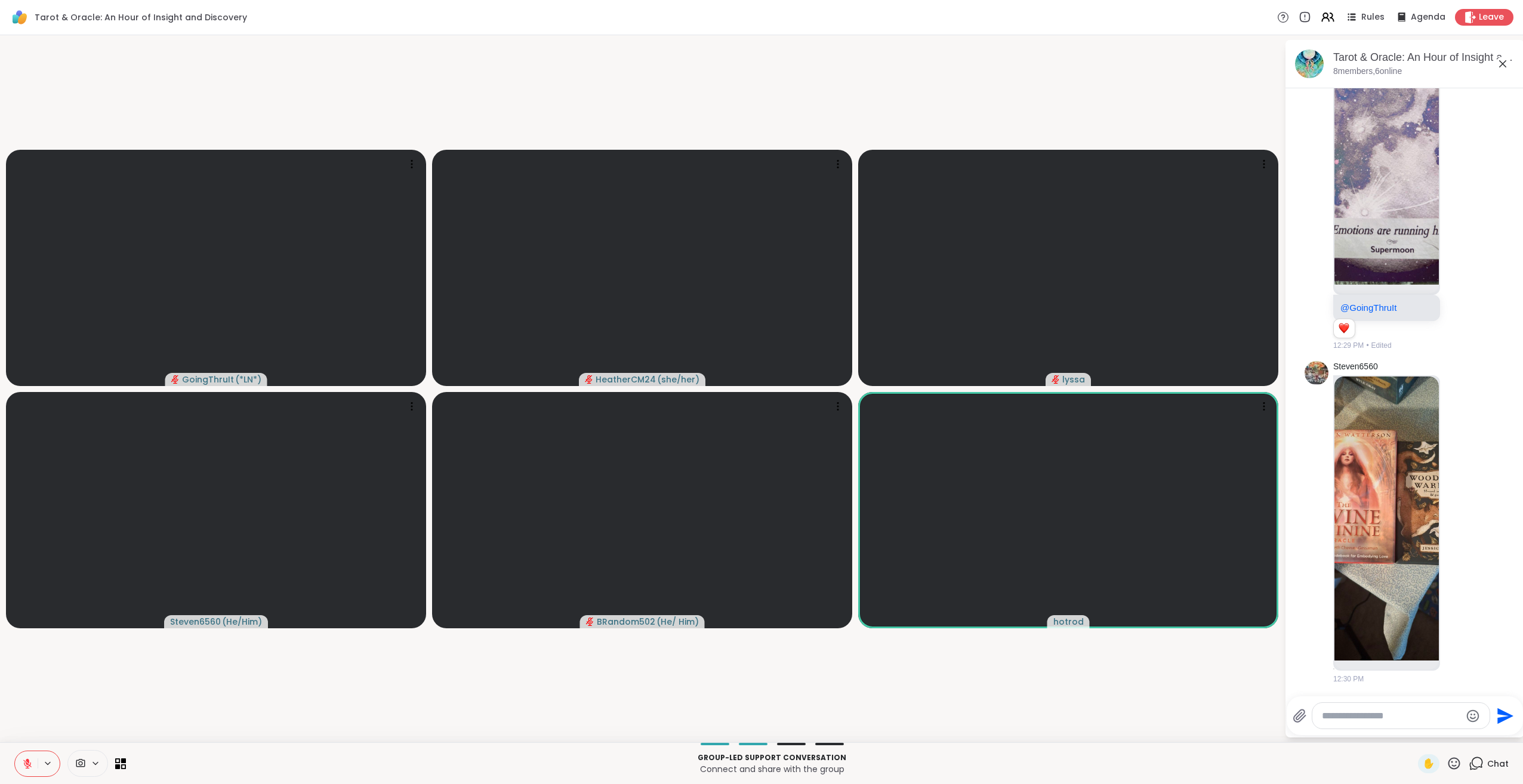
click at [1448, 758] on icon at bounding box center [1455, 763] width 12 height 12
click at [1414, 731] on span "❤️" at bounding box center [1420, 732] width 12 height 14
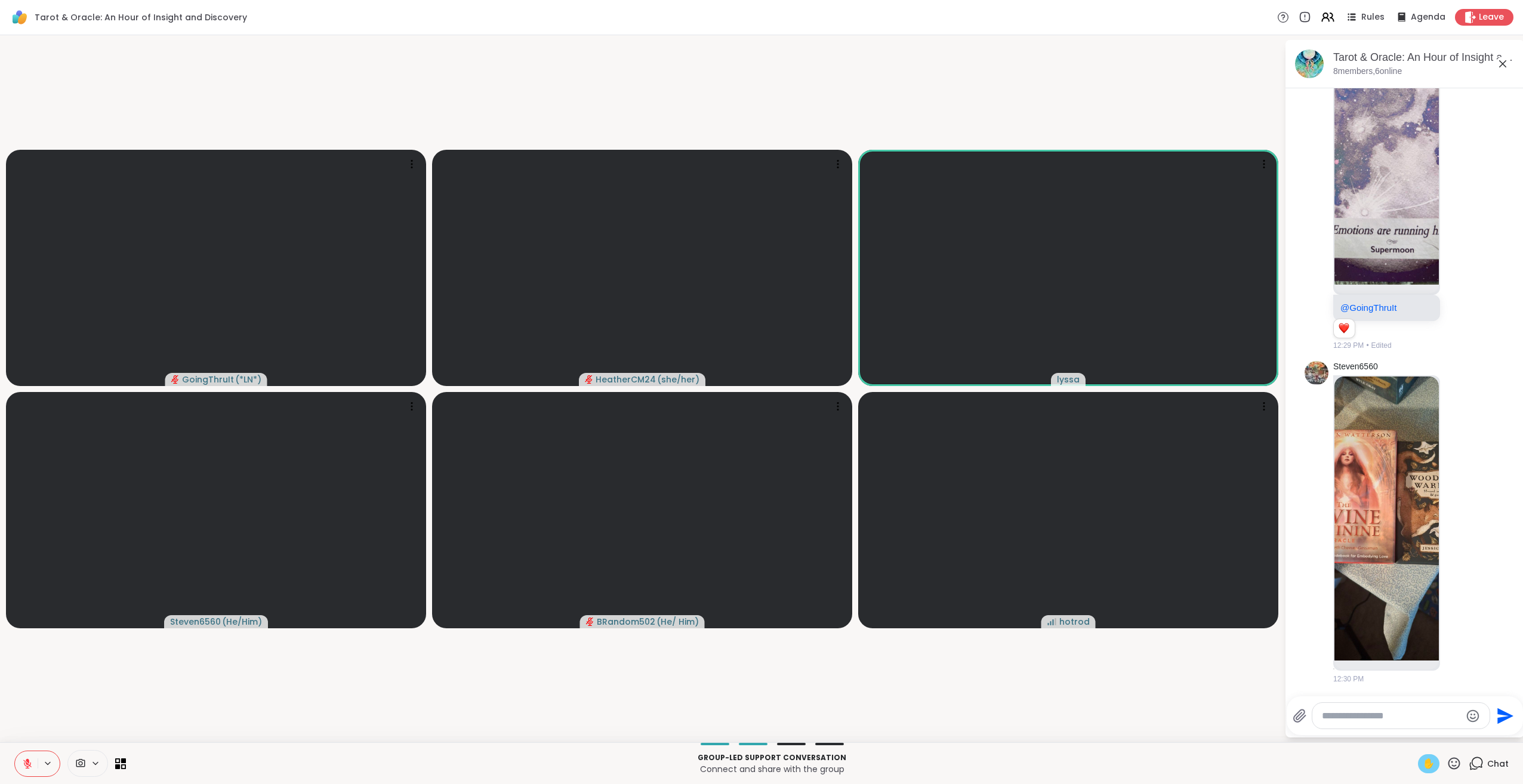
click at [1423, 768] on span "✋" at bounding box center [1429, 763] width 12 height 14
click at [1418, 765] on div "✋" at bounding box center [1429, 763] width 21 height 19
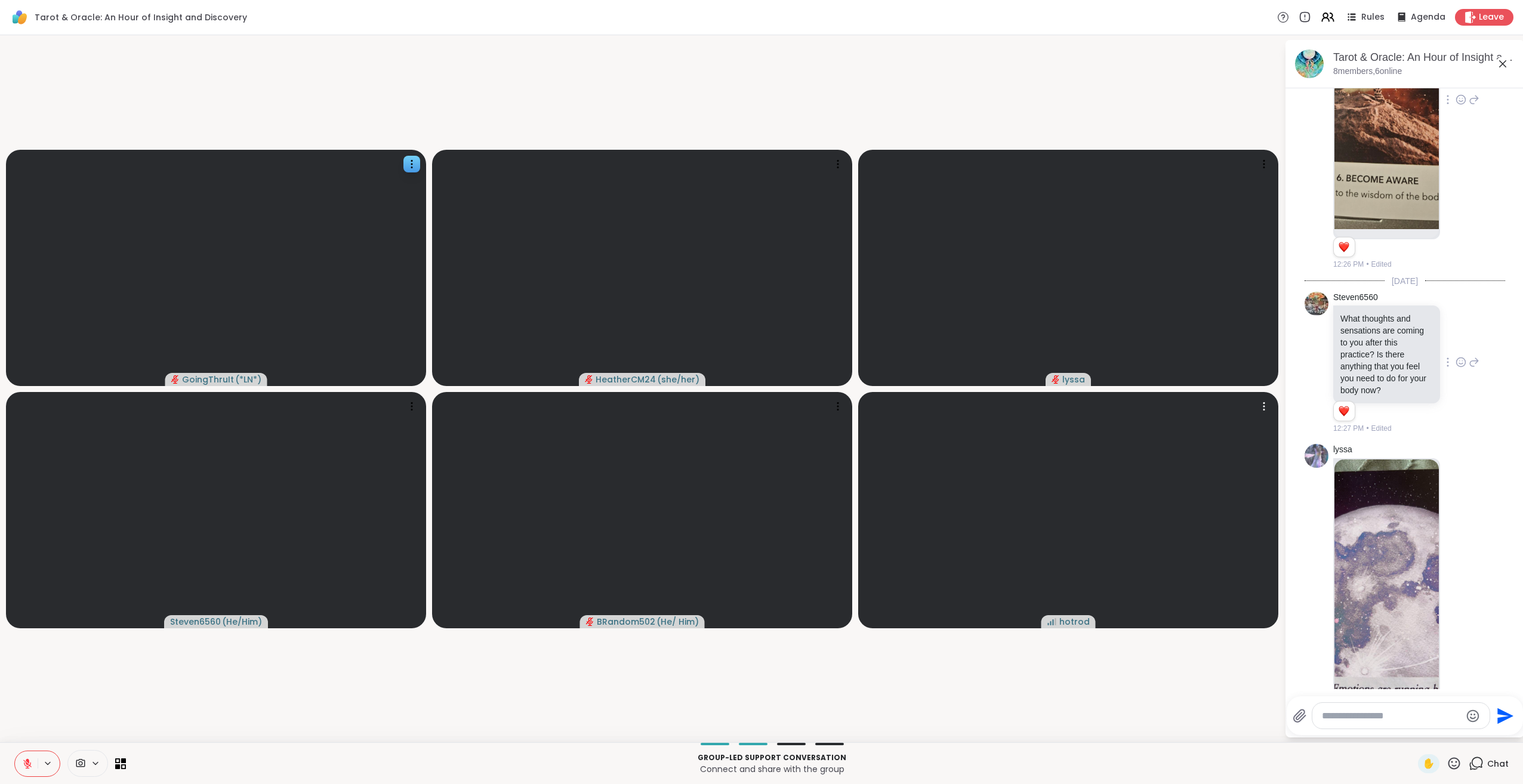
scroll to position [3346, 0]
click at [32, 767] on icon at bounding box center [28, 764] width 11 height 11
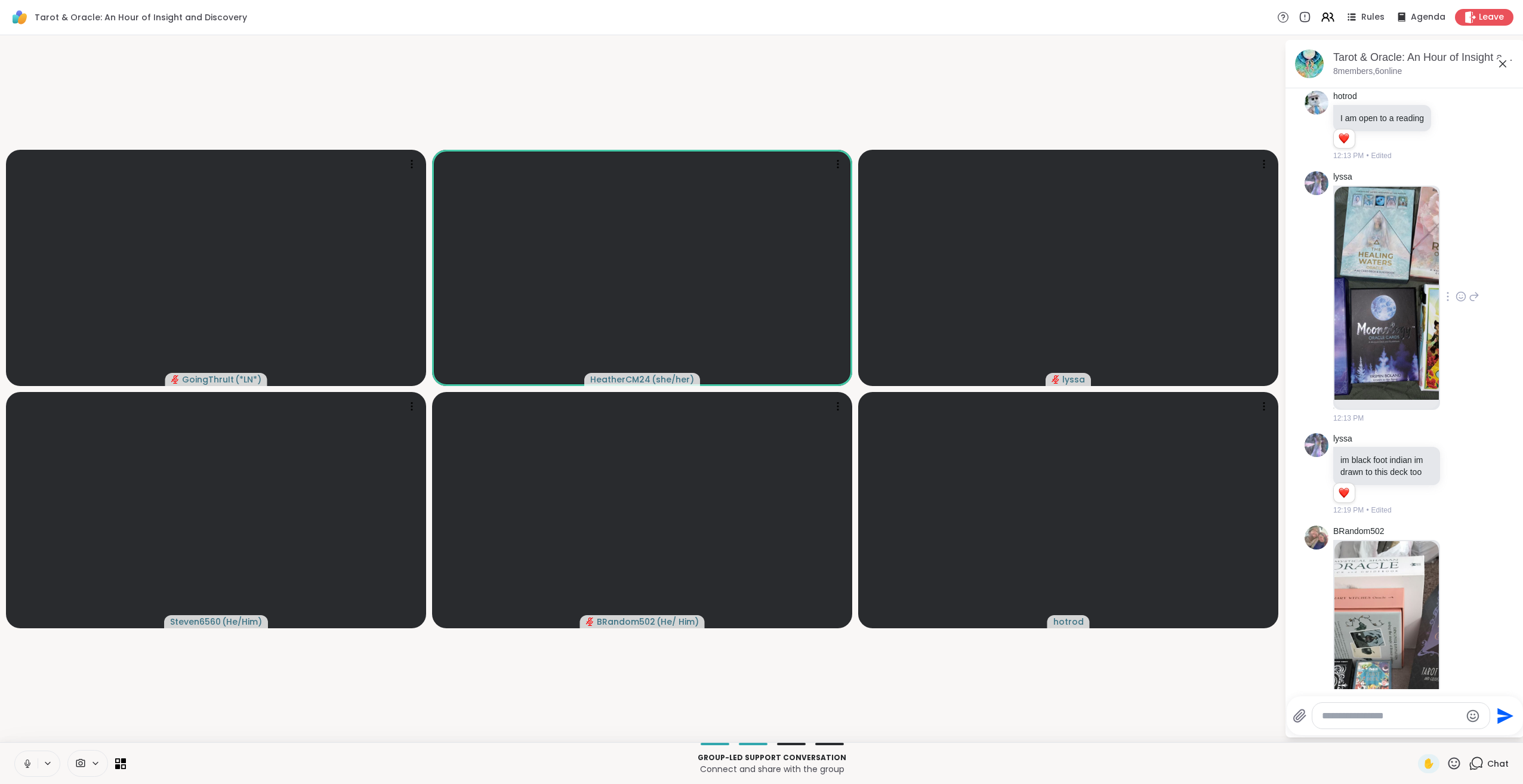
scroll to position [2377, 0]
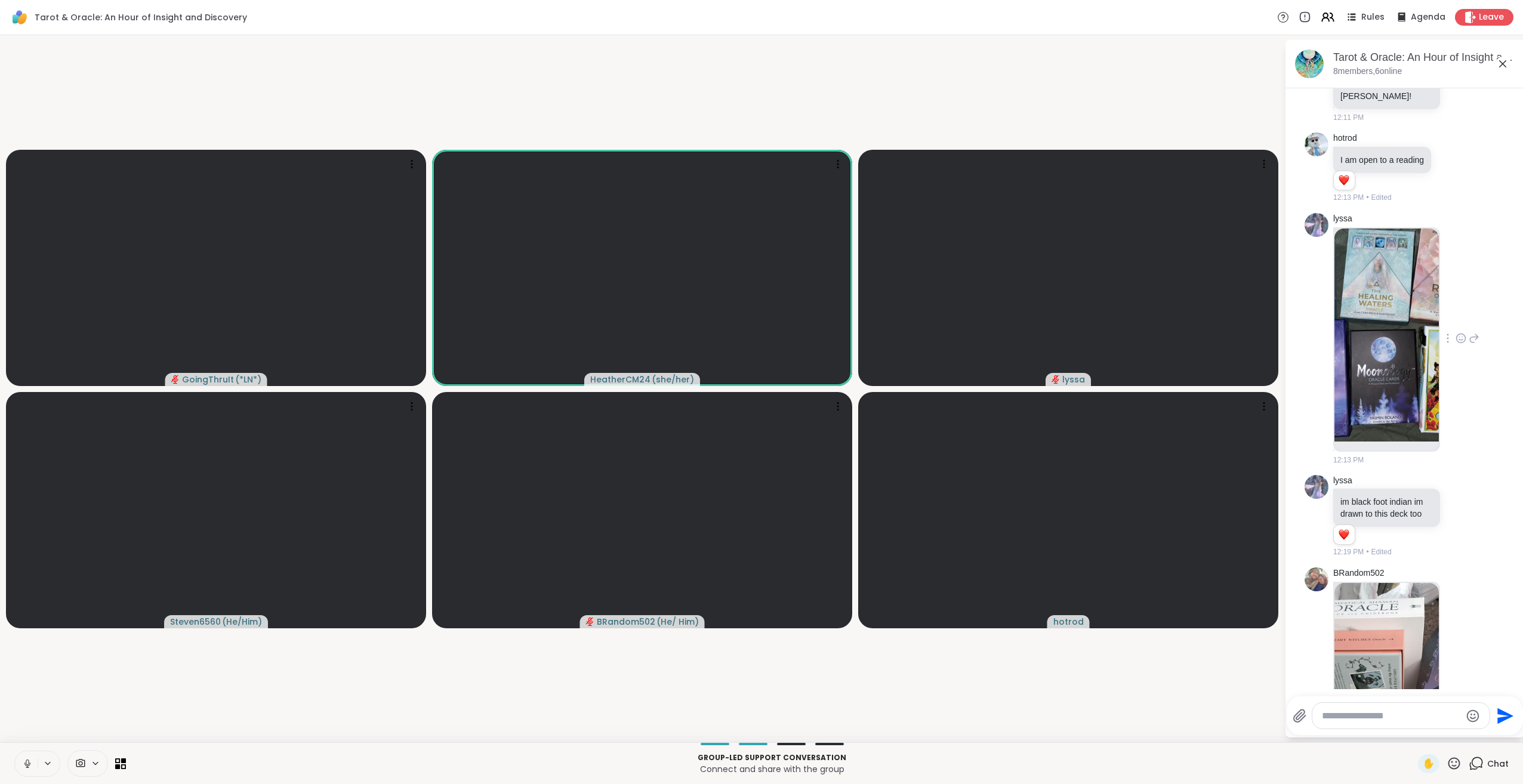
click at [1364, 442] on img at bounding box center [1387, 334] width 105 height 213
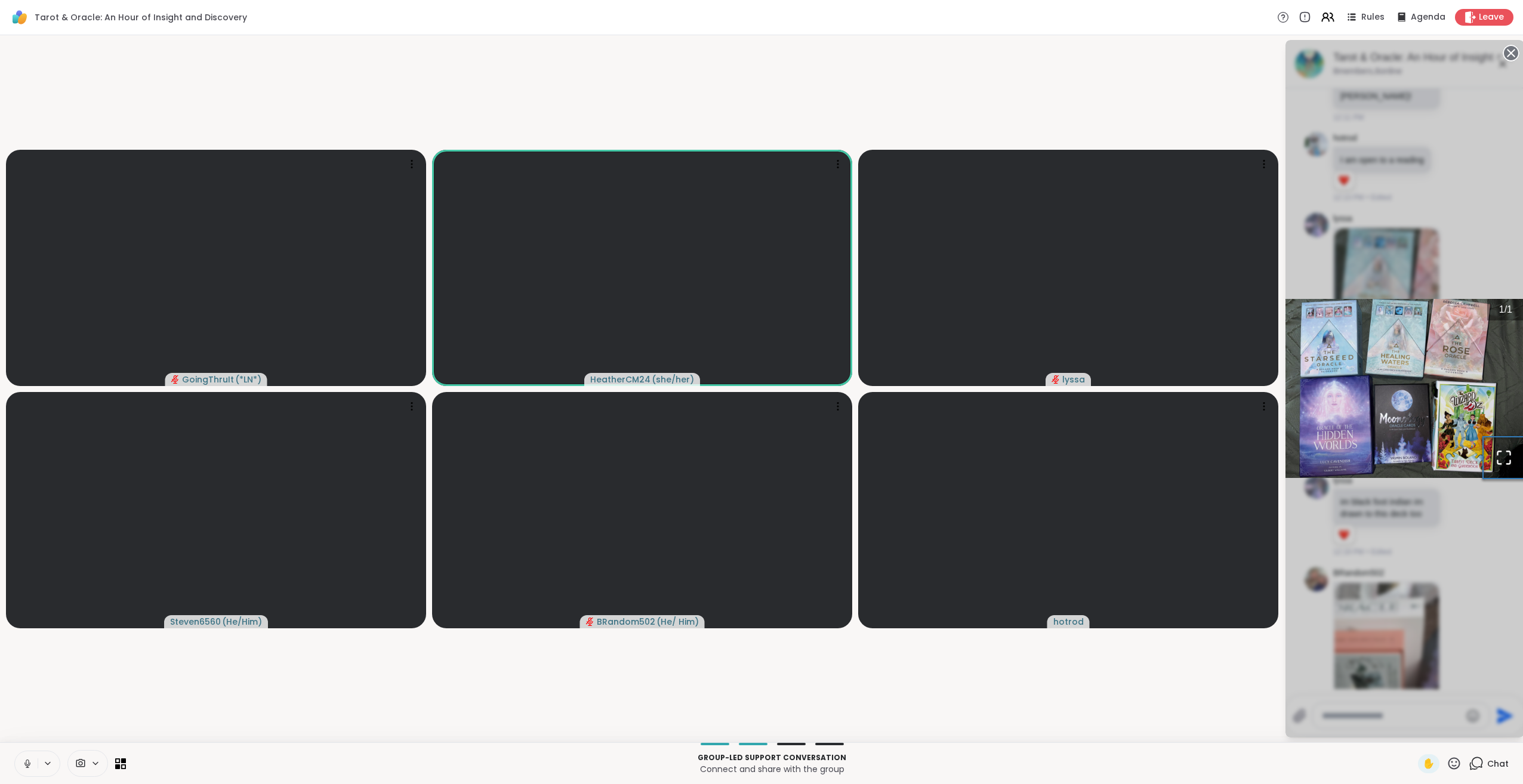
click at [1502, 454] on icon "Open Fullscreen" at bounding box center [1504, 457] width 17 height 17
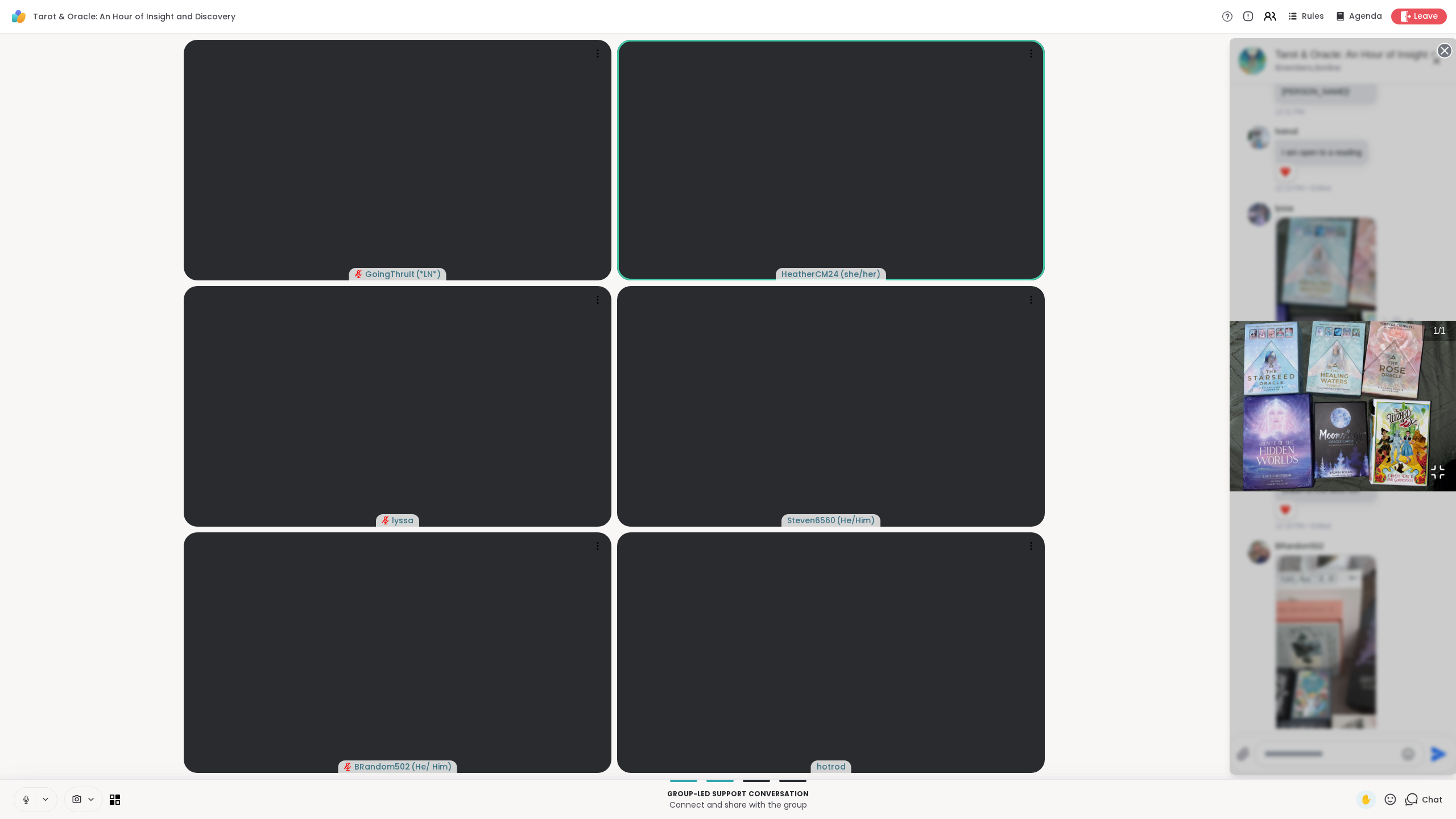
click at [1430, 480] on icon "Open Fullscreen" at bounding box center [1437, 472] width 16 height 16
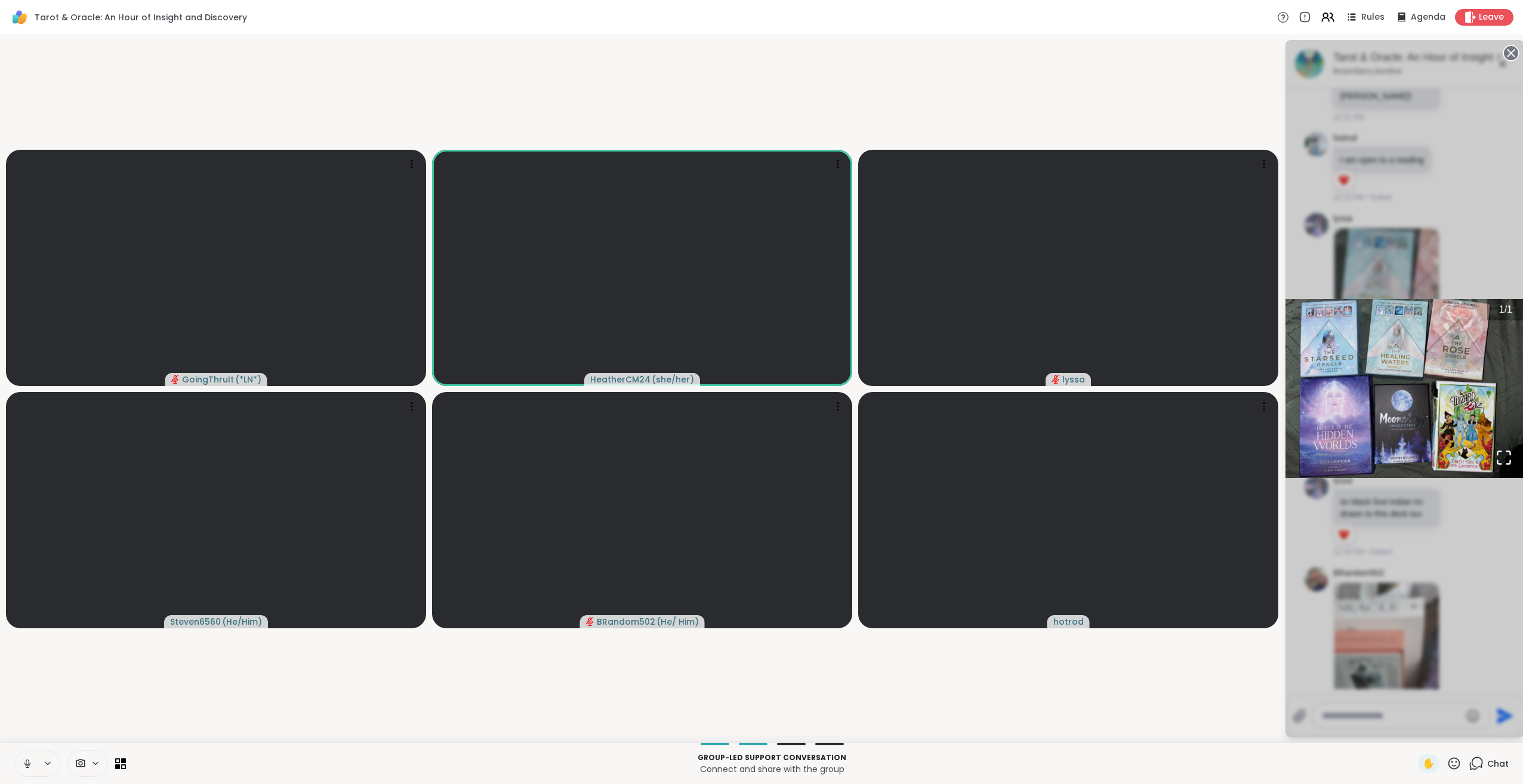
click at [1460, 599] on div "1 / 1" at bounding box center [1405, 389] width 239 height 697
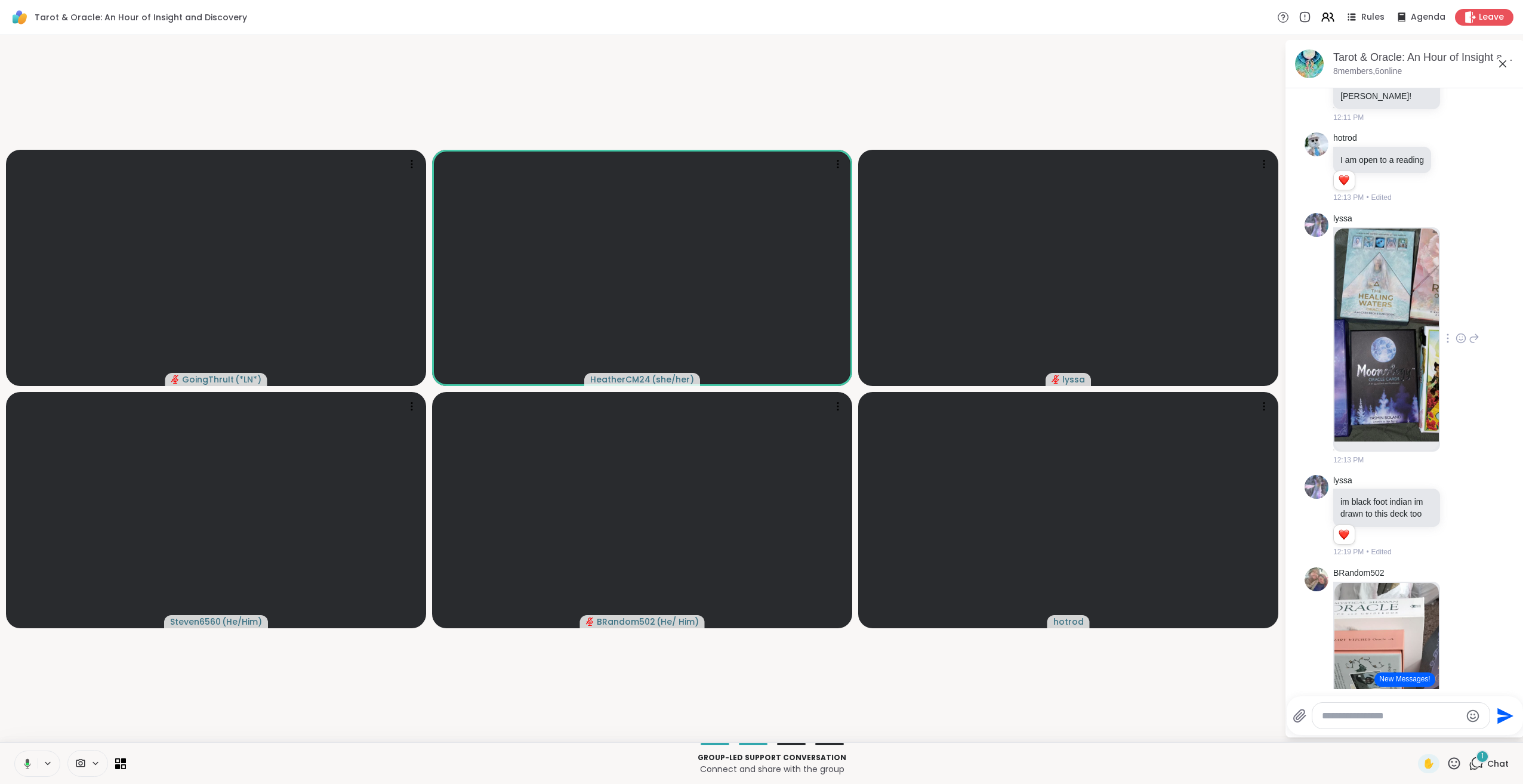
click at [1469, 754] on div "1 Chat" at bounding box center [1489, 763] width 40 height 19
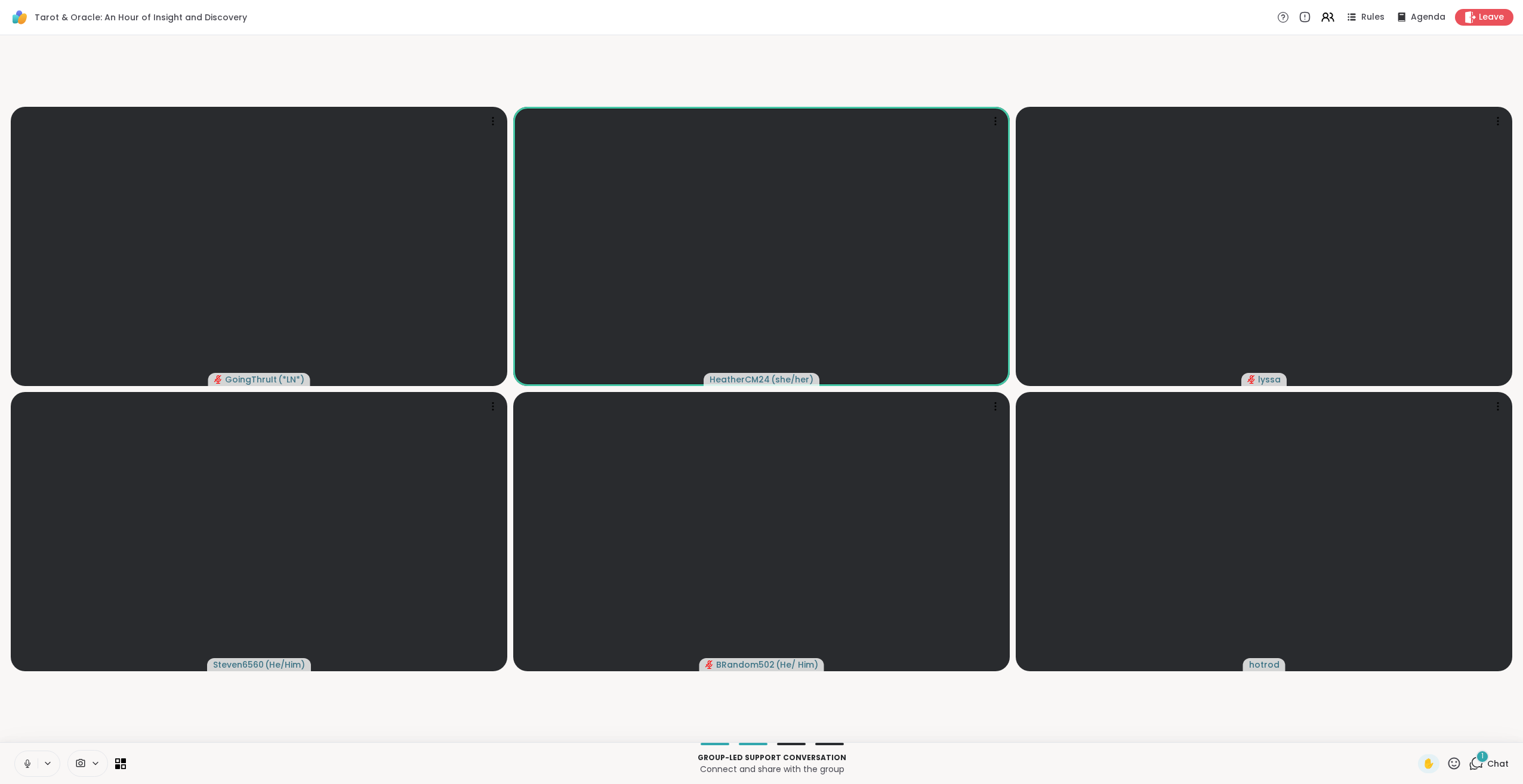
click at [1481, 760] on span "1" at bounding box center [1483, 756] width 3 height 10
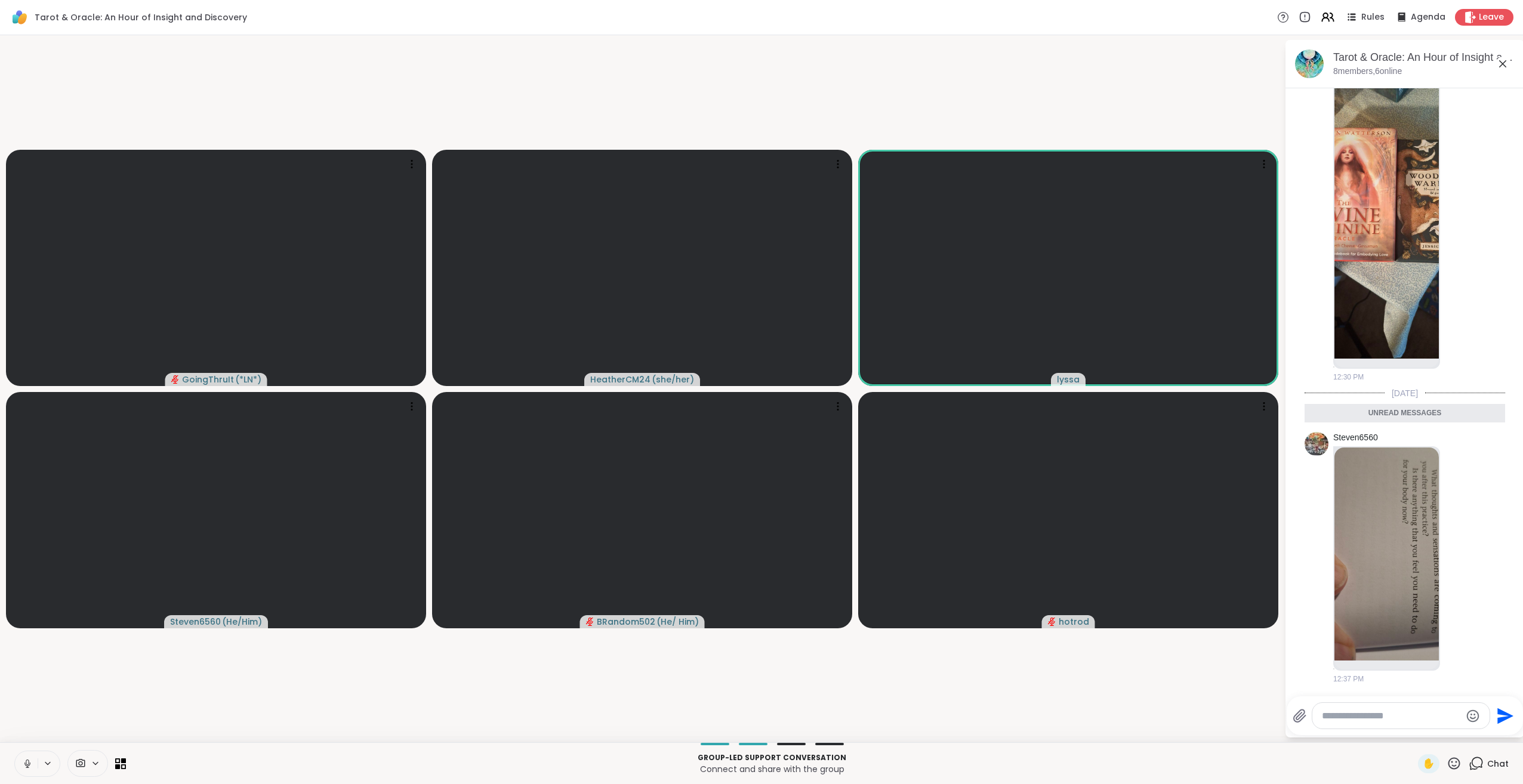
scroll to position [4617, 0]
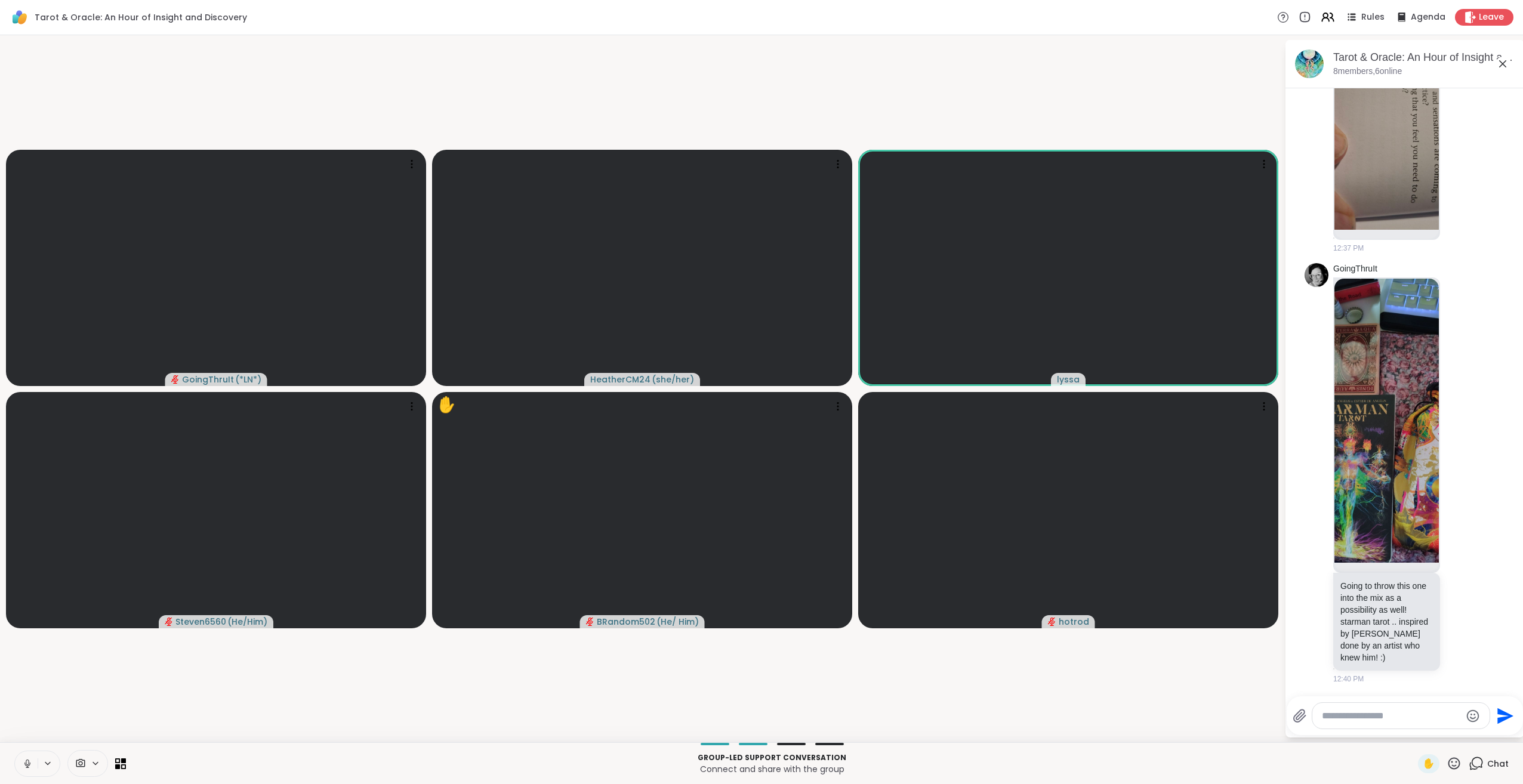
click at [26, 763] on icon at bounding box center [28, 764] width 11 height 11
click at [1447, 765] on icon at bounding box center [1454, 763] width 15 height 15
click at [1414, 730] on span "❤️" at bounding box center [1420, 732] width 12 height 14
click at [1446, 763] on icon at bounding box center [1454, 763] width 15 height 15
click at [1466, 730] on span "🌟" at bounding box center [1472, 732] width 12 height 14
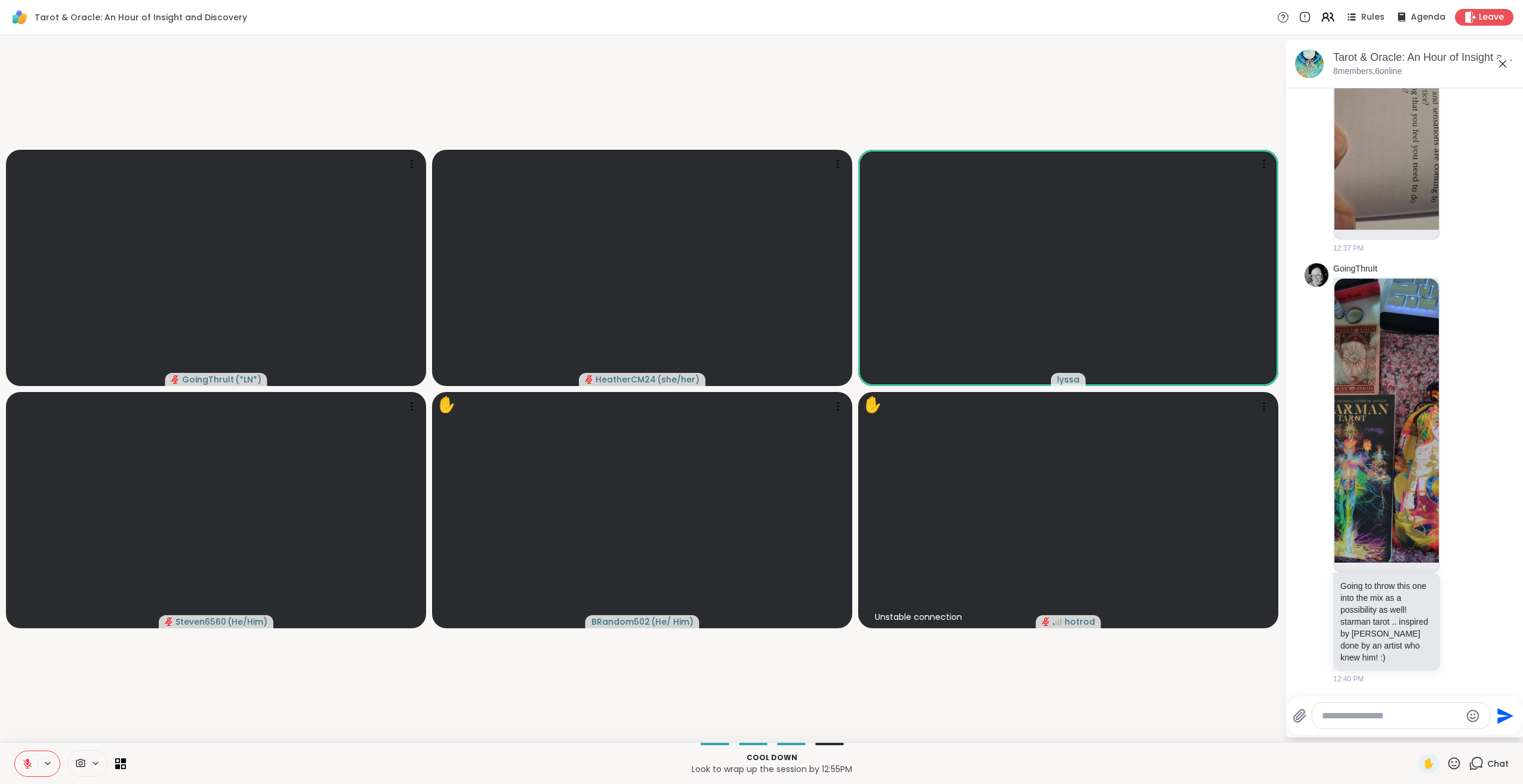
click at [1448, 763] on icon at bounding box center [1455, 763] width 12 height 12
click at [1414, 730] on span "❤️" at bounding box center [1420, 732] width 12 height 14
click at [1446, 765] on icon at bounding box center [1454, 763] width 15 height 15
click at [1466, 738] on span "🌟" at bounding box center [1472, 732] width 12 height 14
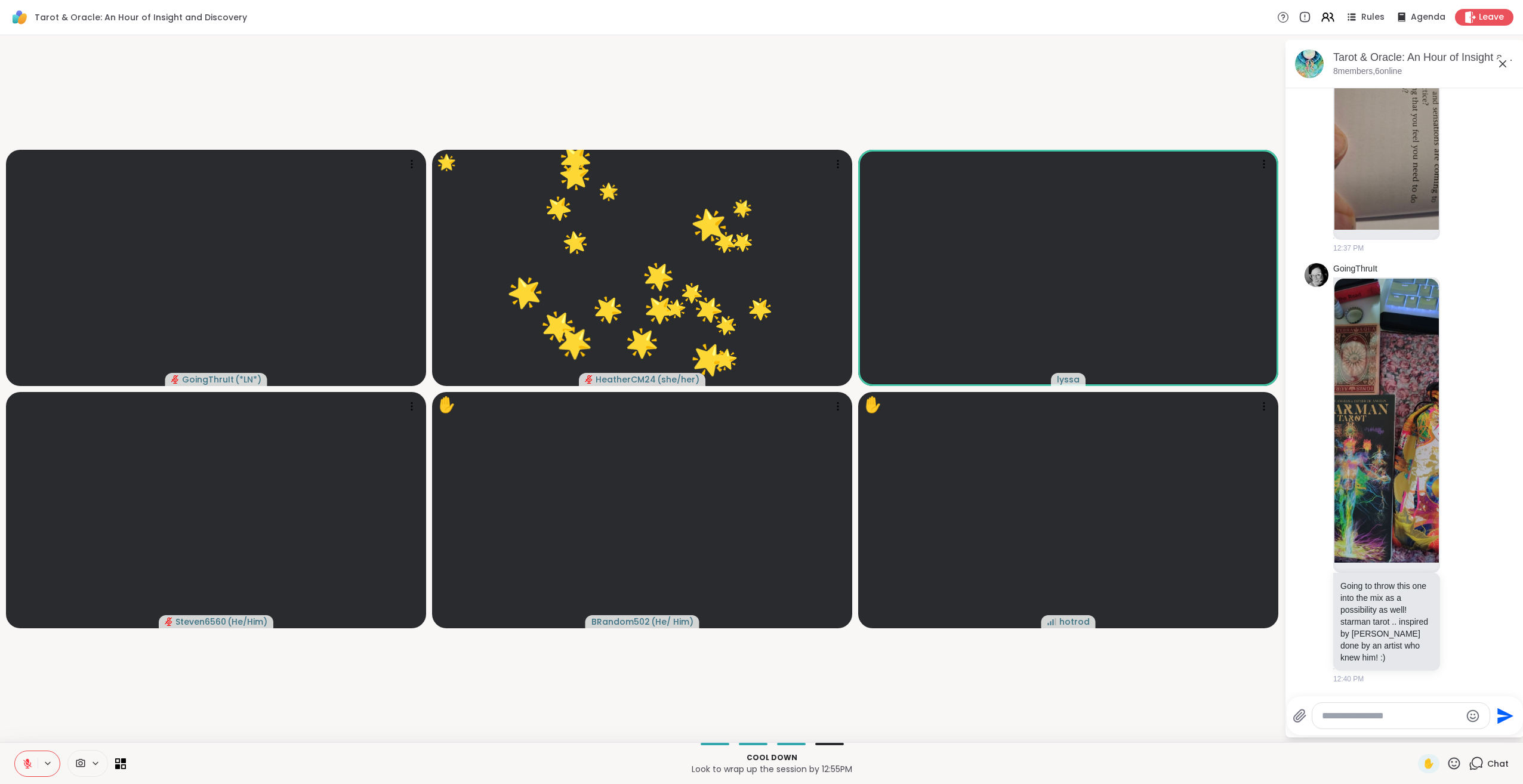
click at [1449, 761] on icon at bounding box center [1454, 763] width 15 height 15
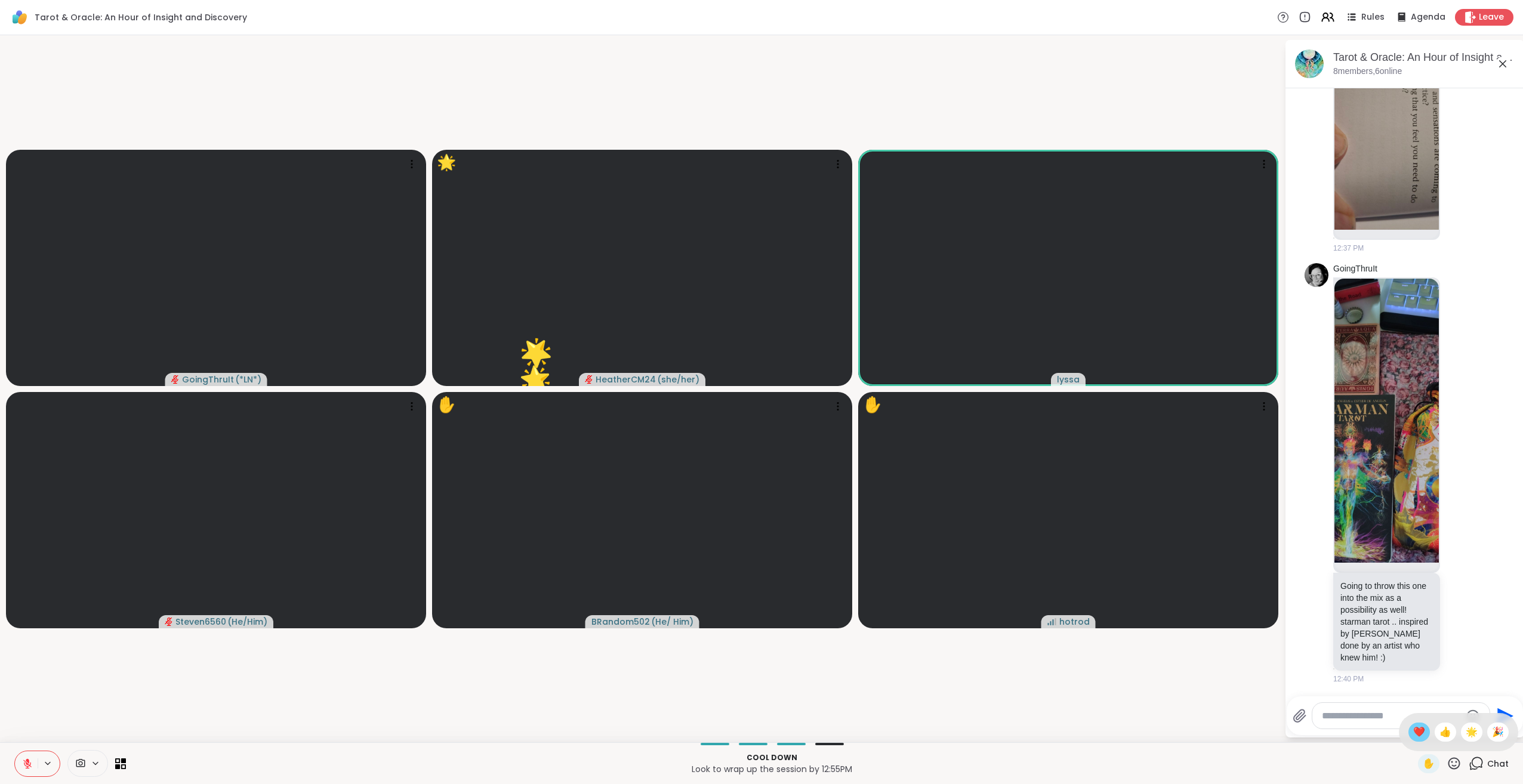
click at [1414, 730] on span "❤️" at bounding box center [1420, 732] width 12 height 14
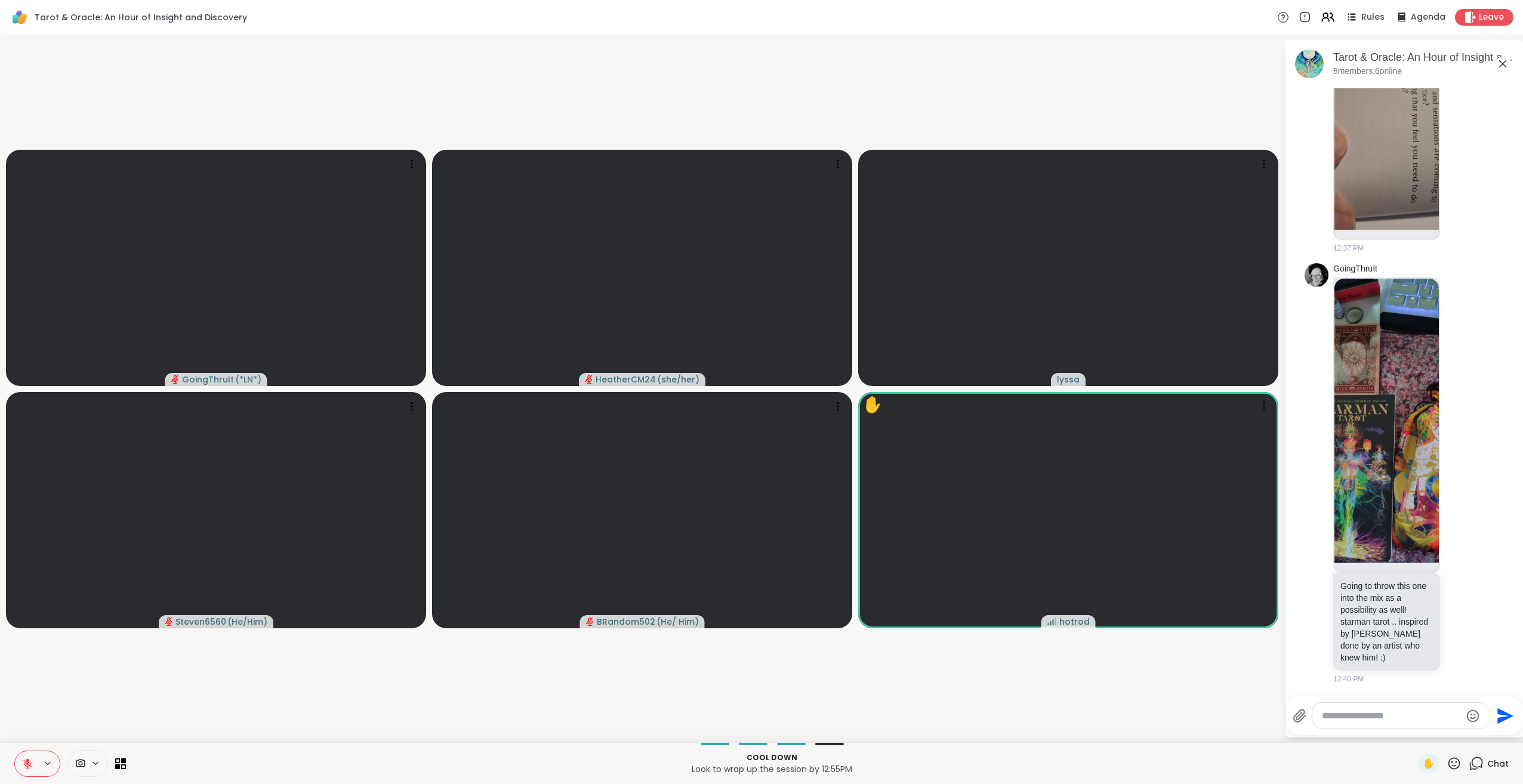
click at [1448, 763] on icon at bounding box center [1455, 763] width 12 height 12
click at [1414, 734] on span "❤️" at bounding box center [1420, 732] width 12 height 14
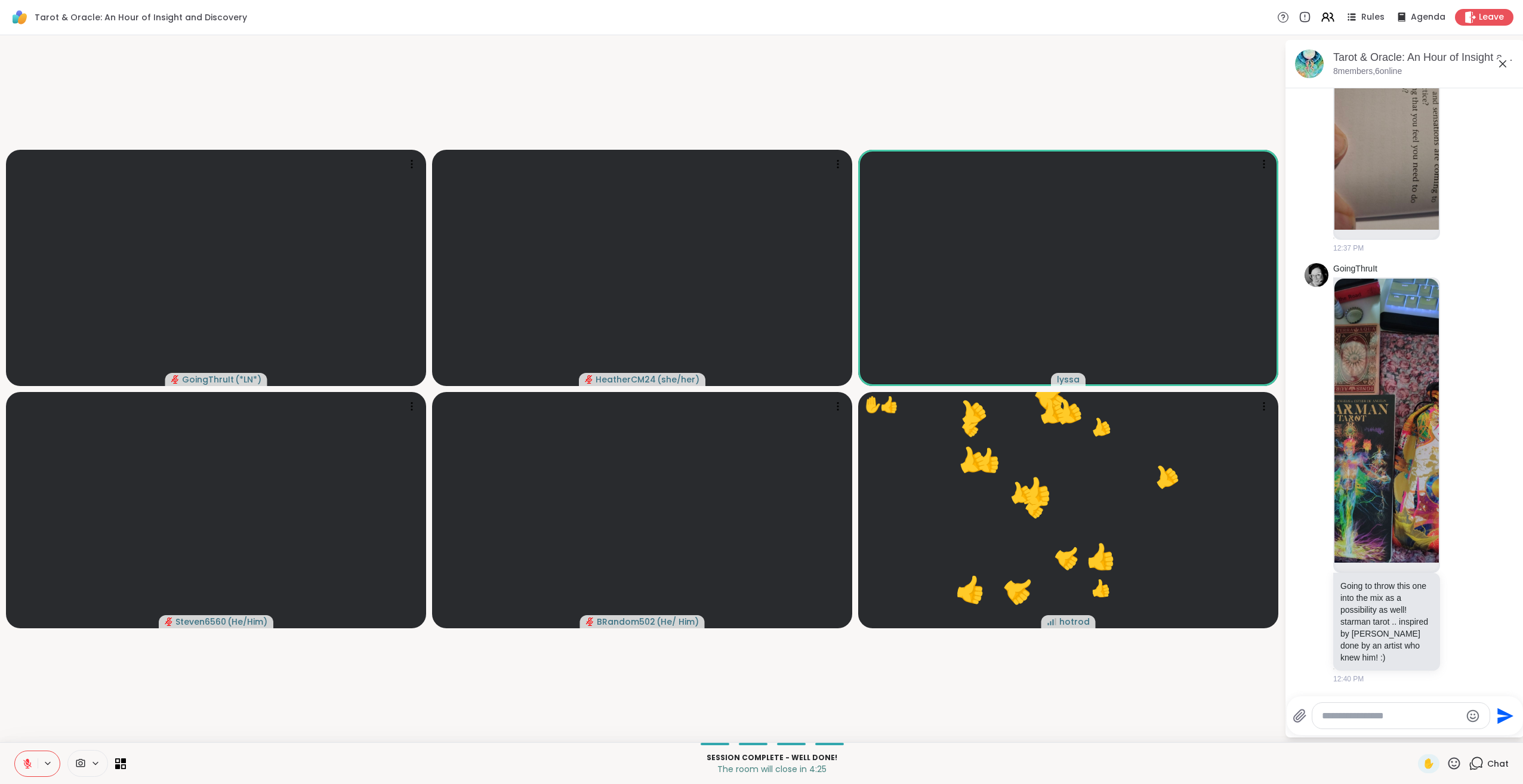
click at [1446, 759] on icon at bounding box center [1454, 763] width 15 height 15
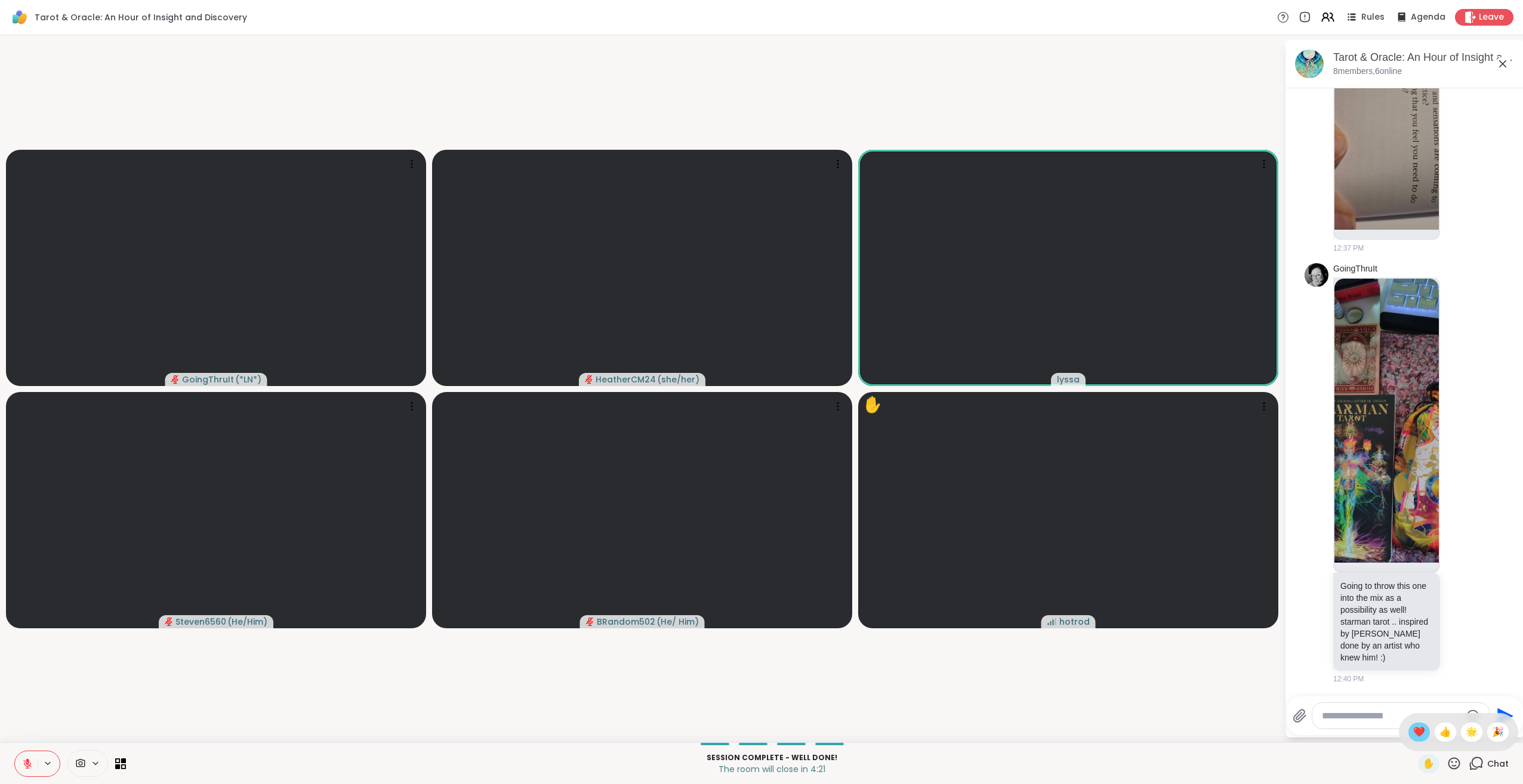
click at [1414, 732] on span "❤️" at bounding box center [1420, 732] width 12 height 14
click at [1446, 761] on icon at bounding box center [1454, 763] width 15 height 15
click at [1466, 736] on span "🌟" at bounding box center [1472, 732] width 12 height 14
click at [1446, 763] on icon at bounding box center [1454, 763] width 15 height 15
click at [1414, 730] on span "❤️" at bounding box center [1420, 732] width 12 height 14
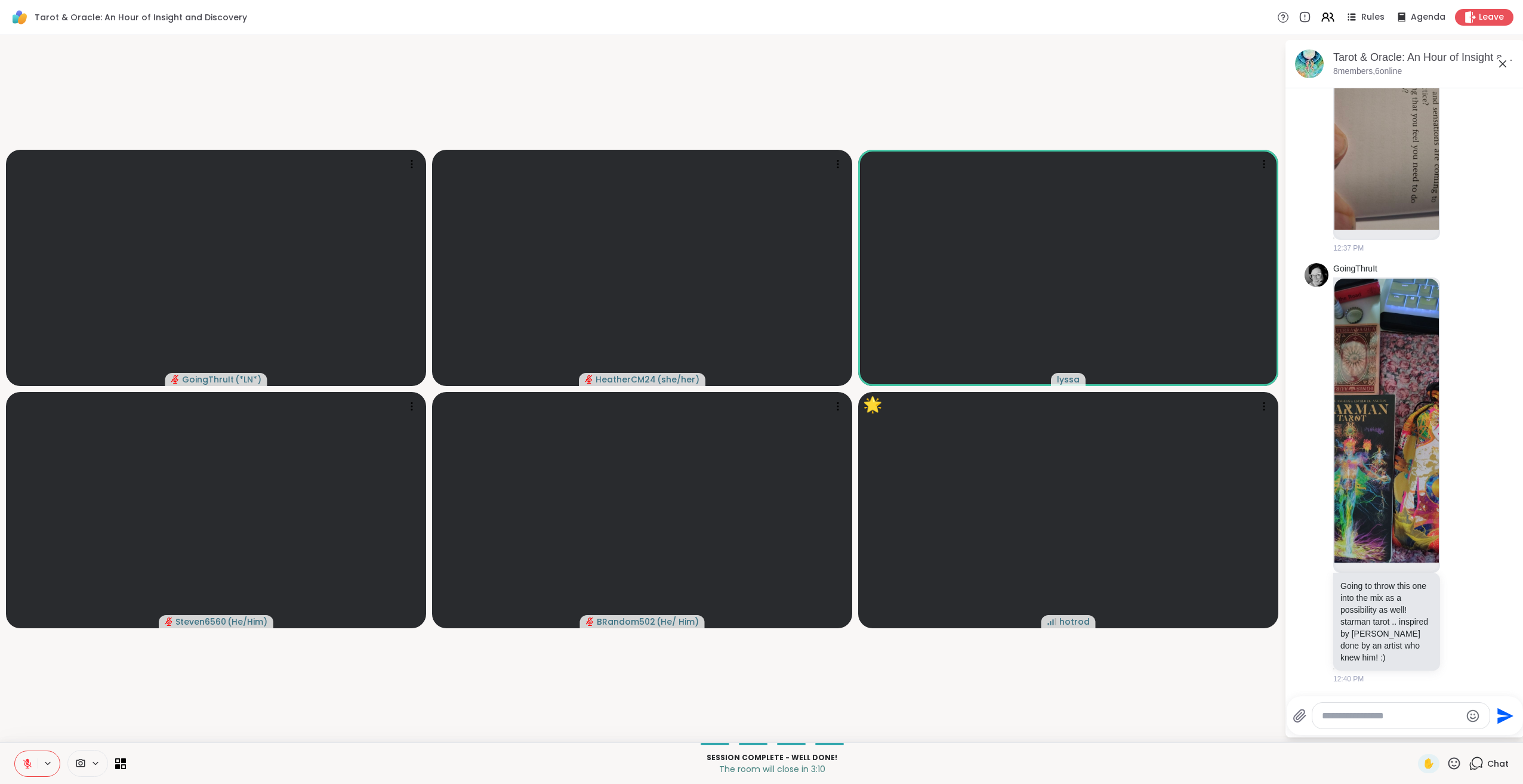
click at [1448, 759] on icon at bounding box center [1455, 763] width 12 height 12
click at [1466, 728] on span "🌟" at bounding box center [1472, 732] width 12 height 14
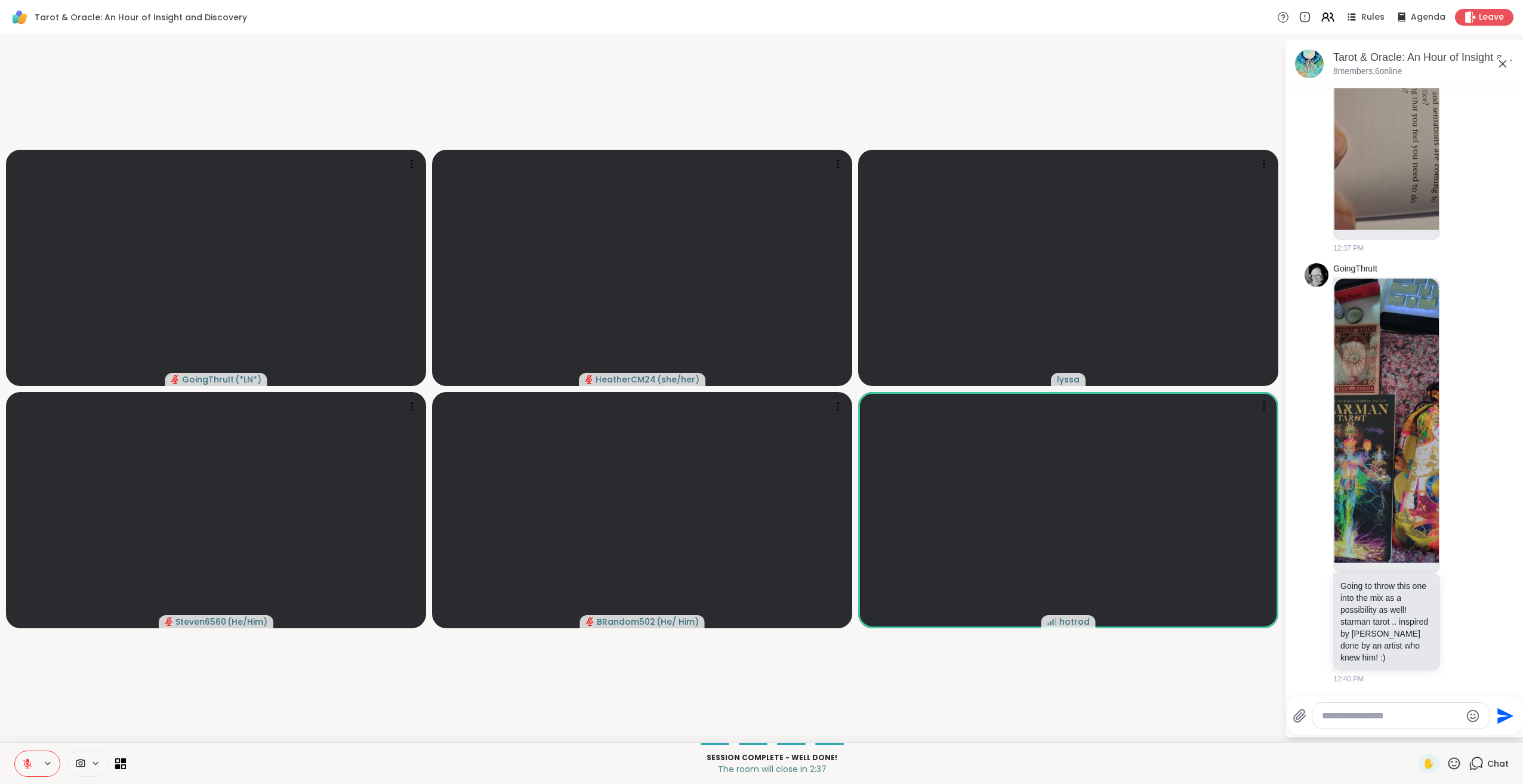
click at [1446, 765] on icon at bounding box center [1454, 763] width 15 height 15
click at [1414, 728] on span "❤️" at bounding box center [1420, 732] width 12 height 14
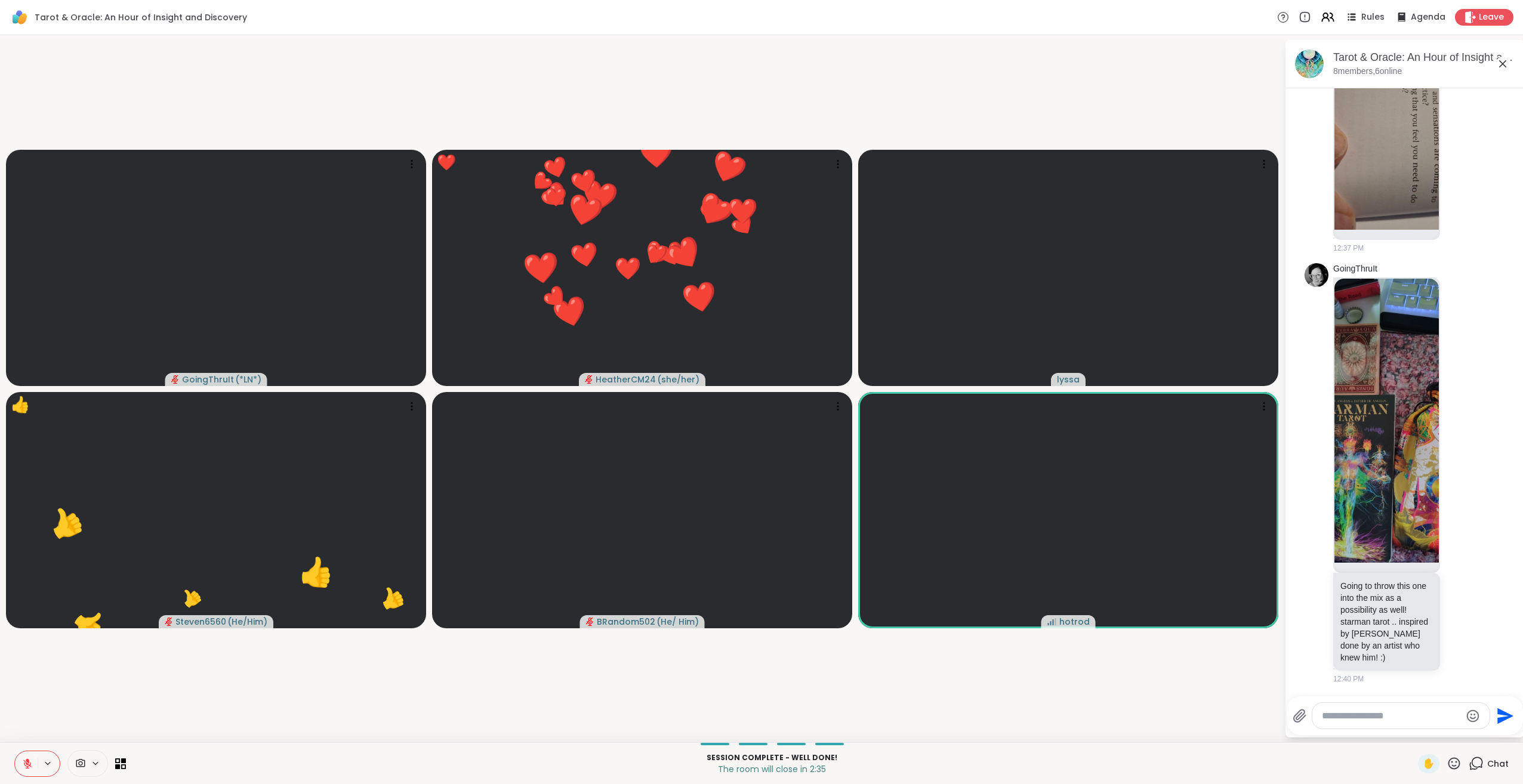
drag, startPoint x: 1450, startPoint y: 761, endPoint x: 1446, endPoint y: 754, distance: 8.1
click at [1450, 761] on icon at bounding box center [1454, 763] width 15 height 15
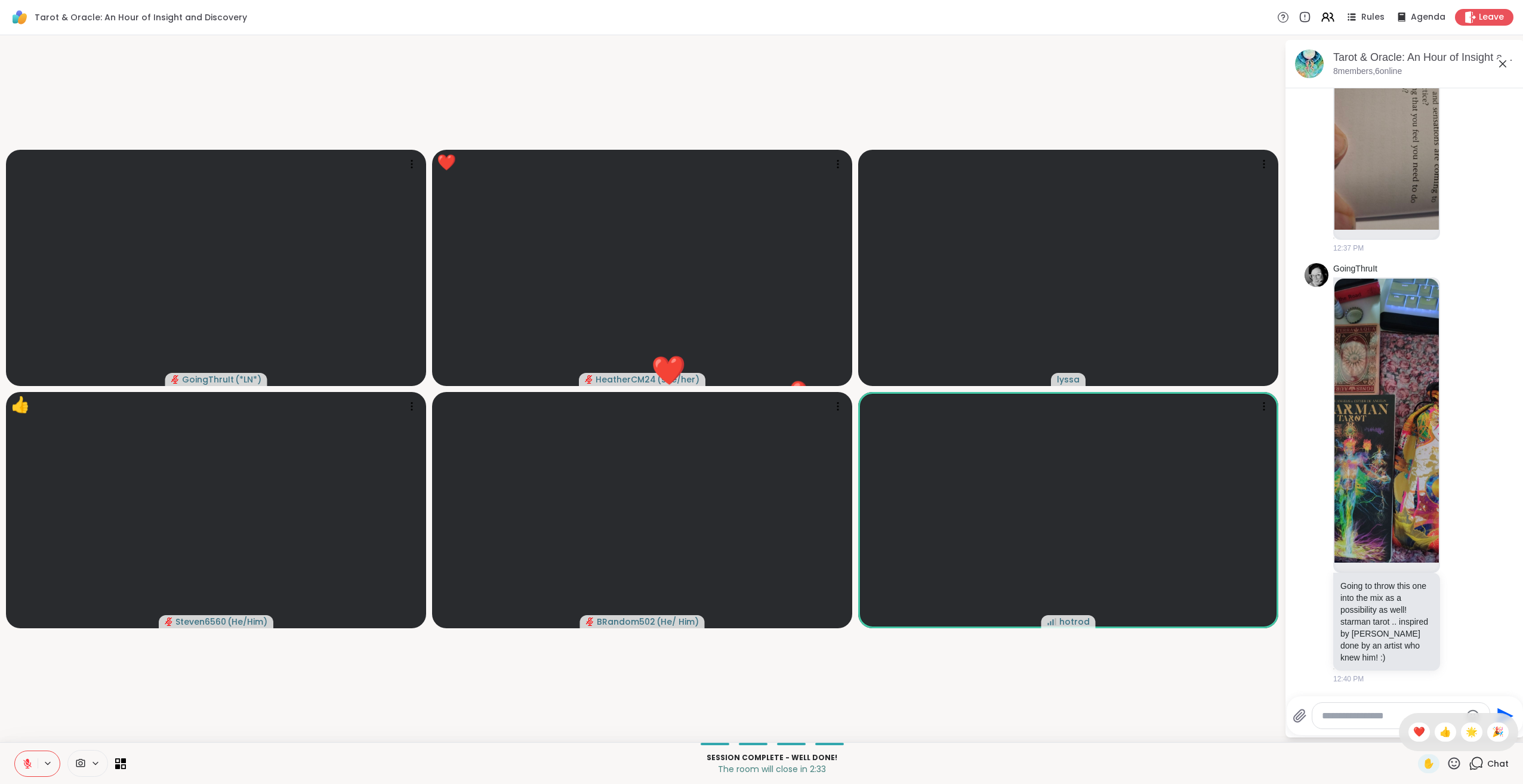
click at [1446, 732] on div "✋ ❤️ 👍 🌟 🎉" at bounding box center [1459, 732] width 120 height 38
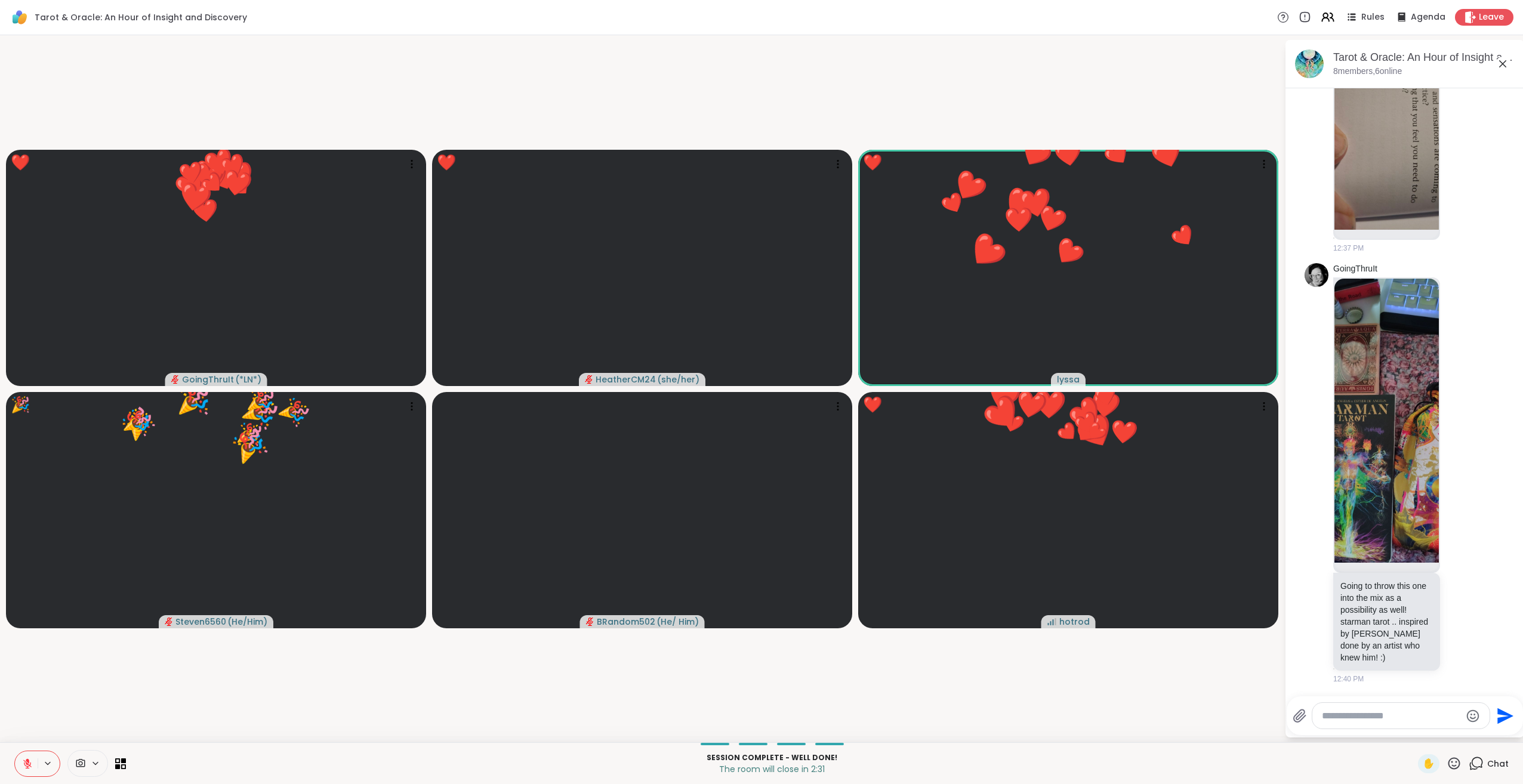
drag, startPoint x: 1440, startPoint y: 763, endPoint x: 1446, endPoint y: 753, distance: 11.7
click at [1446, 763] on icon at bounding box center [1454, 763] width 15 height 15
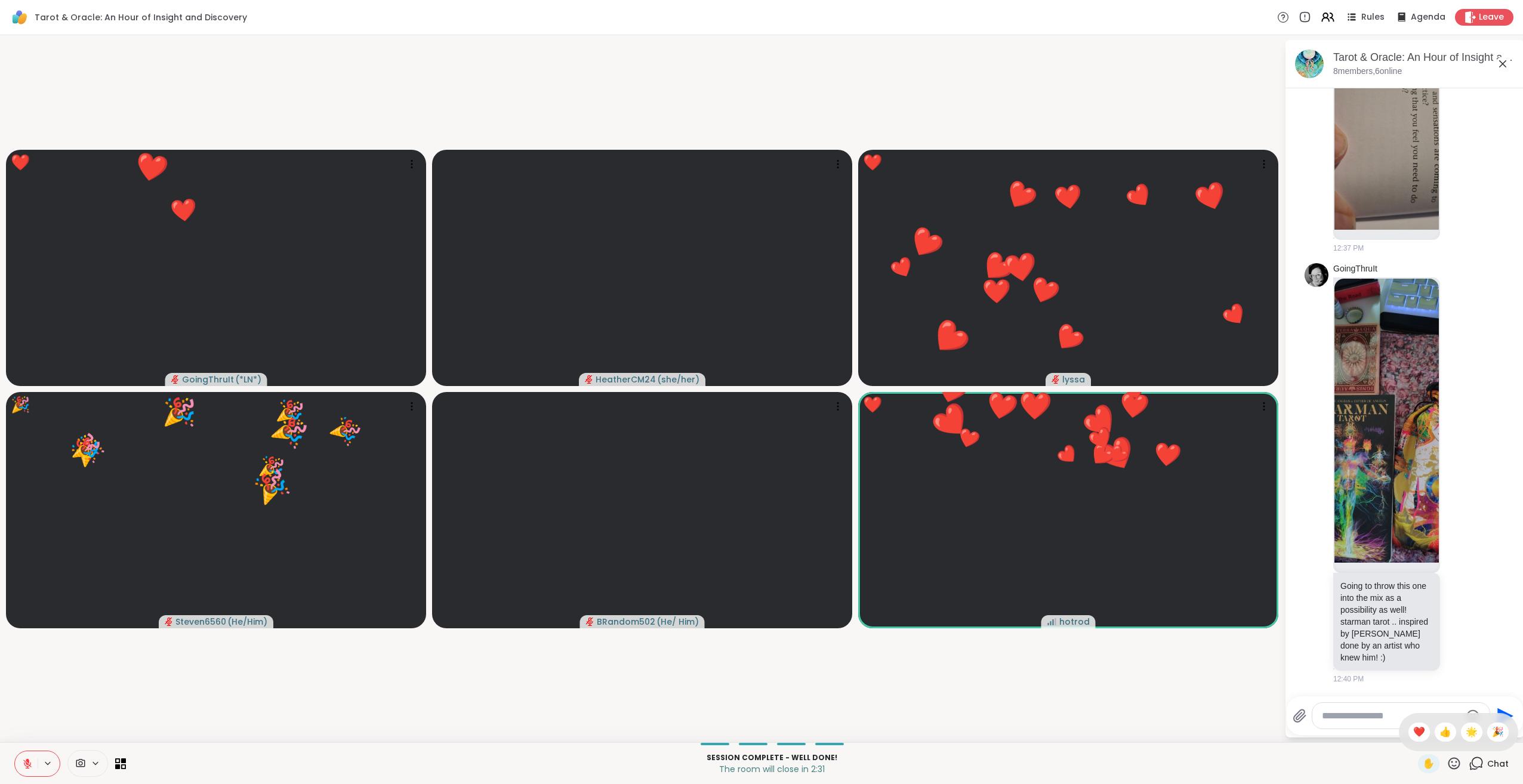
drag, startPoint x: 1452, startPoint y: 736, endPoint x: 1450, endPoint y: 746, distance: 10.2
click at [1461, 736] on div "🌟" at bounding box center [1472, 732] width 21 height 19
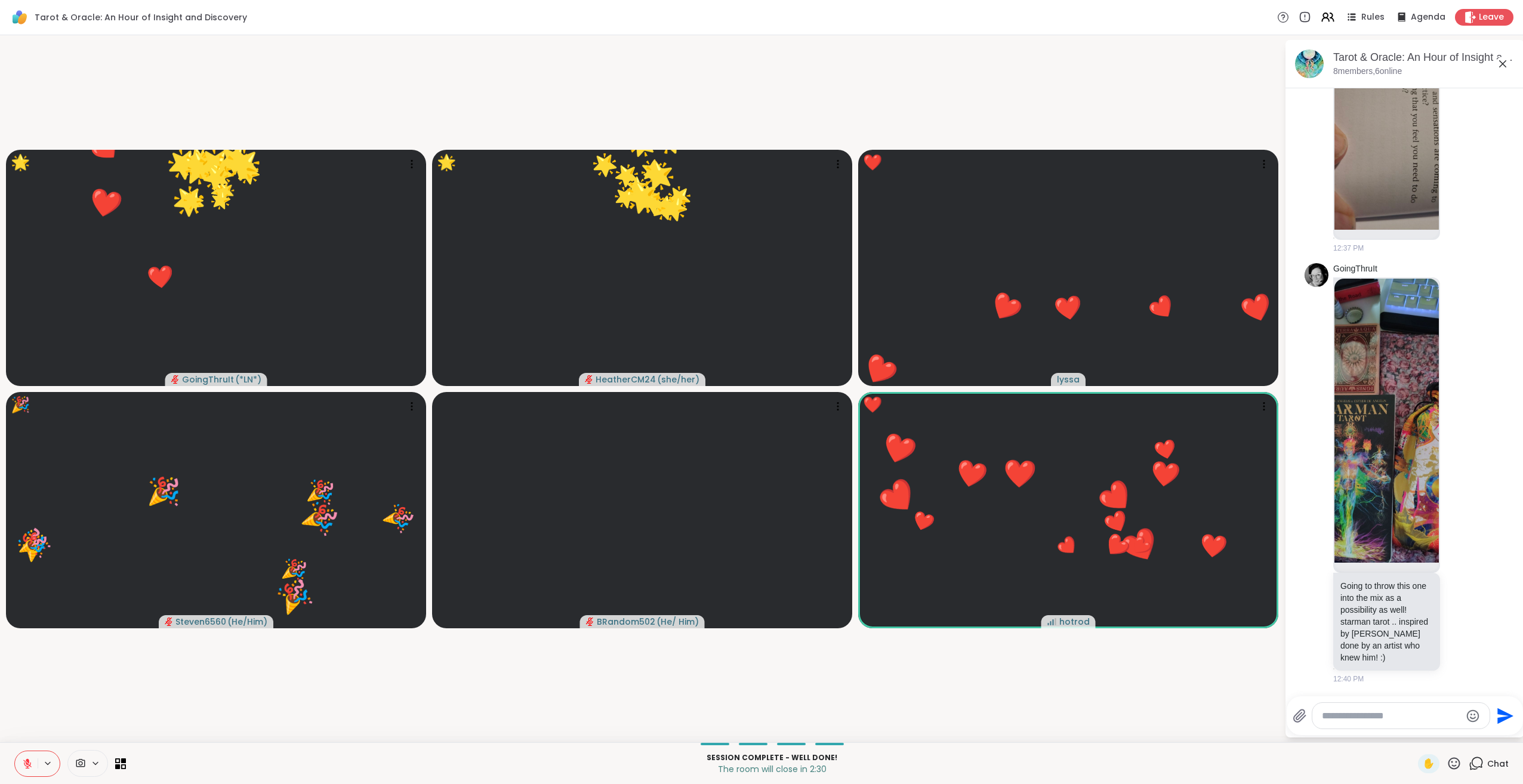
drag, startPoint x: 1442, startPoint y: 761, endPoint x: 1448, endPoint y: 754, distance: 9.2
click at [1448, 759] on icon at bounding box center [1455, 763] width 12 height 12
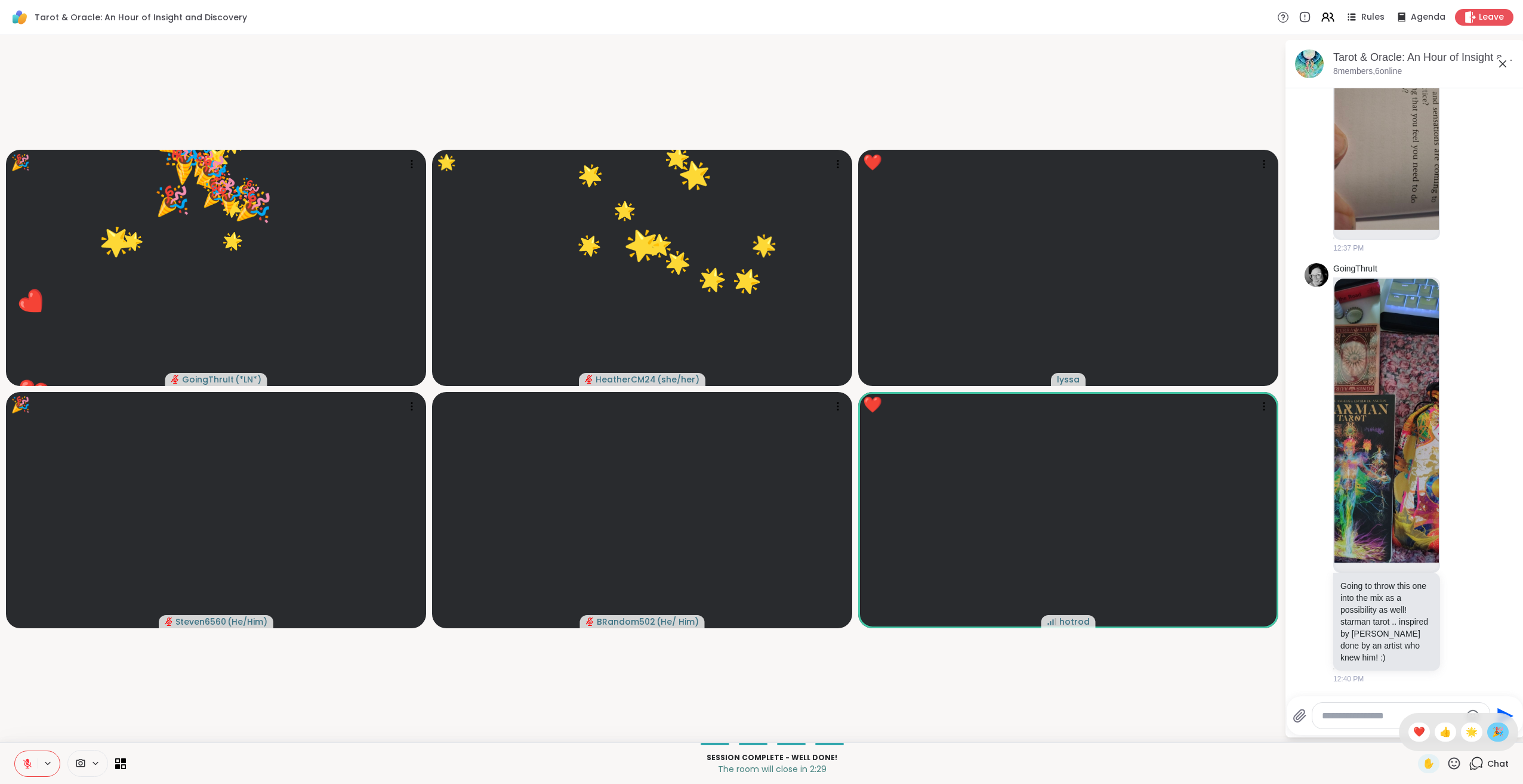
click at [1492, 731] on span "🎉" at bounding box center [1498, 732] width 12 height 14
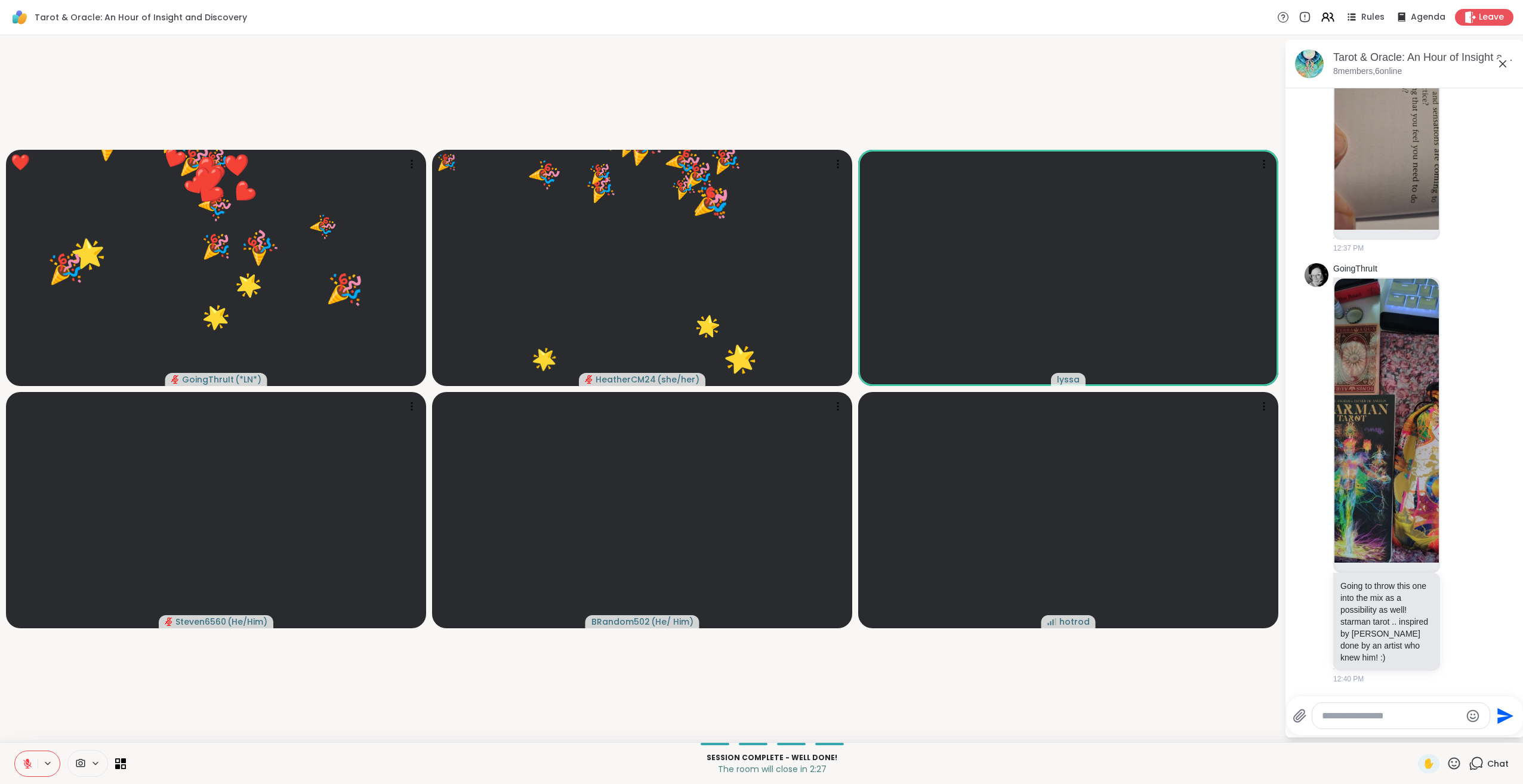
drag, startPoint x: 1442, startPoint y: 765, endPoint x: 1438, endPoint y: 754, distance: 11.7
click at [1446, 763] on icon at bounding box center [1454, 763] width 15 height 15
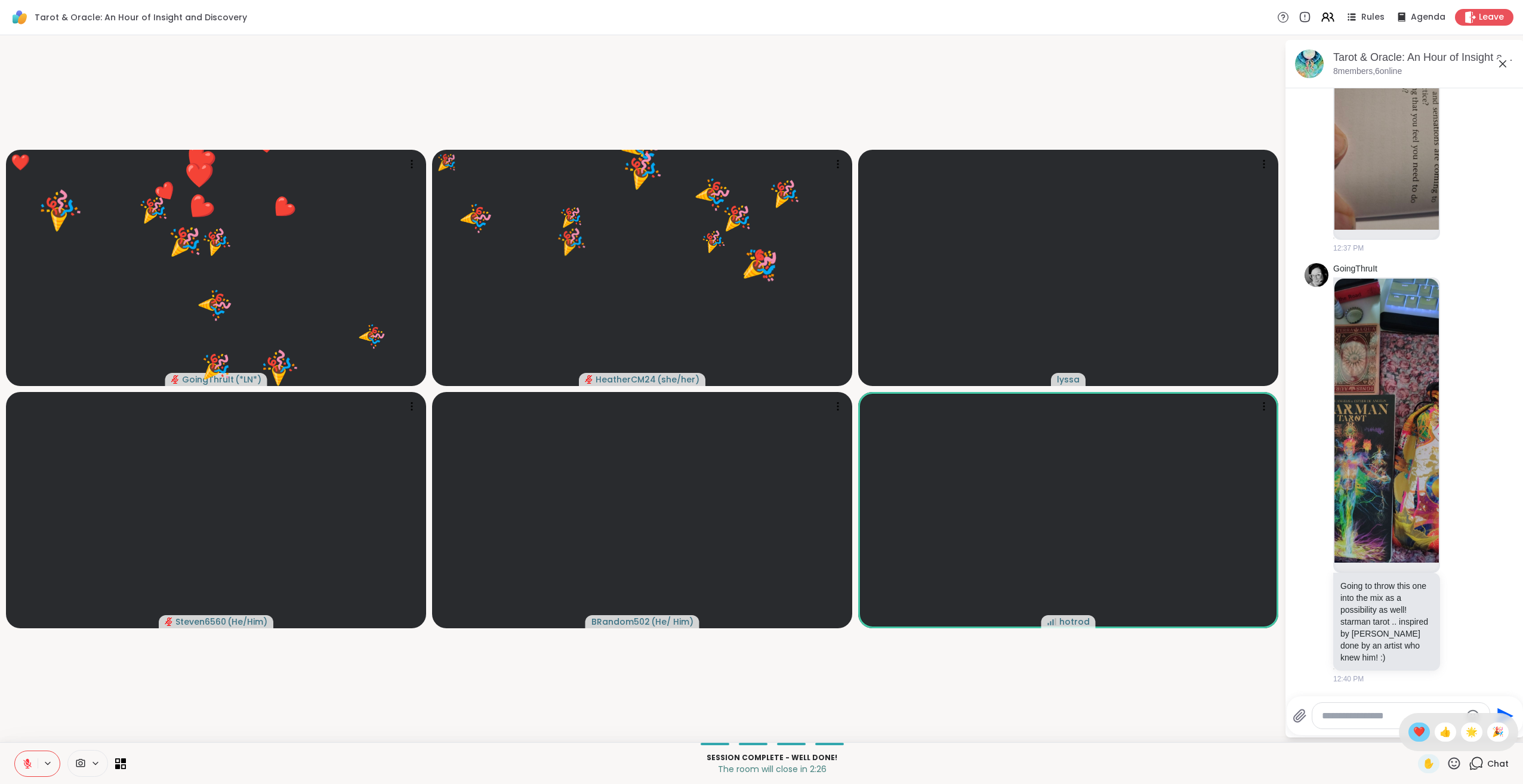
click at [1414, 730] on span "❤️" at bounding box center [1420, 732] width 12 height 14
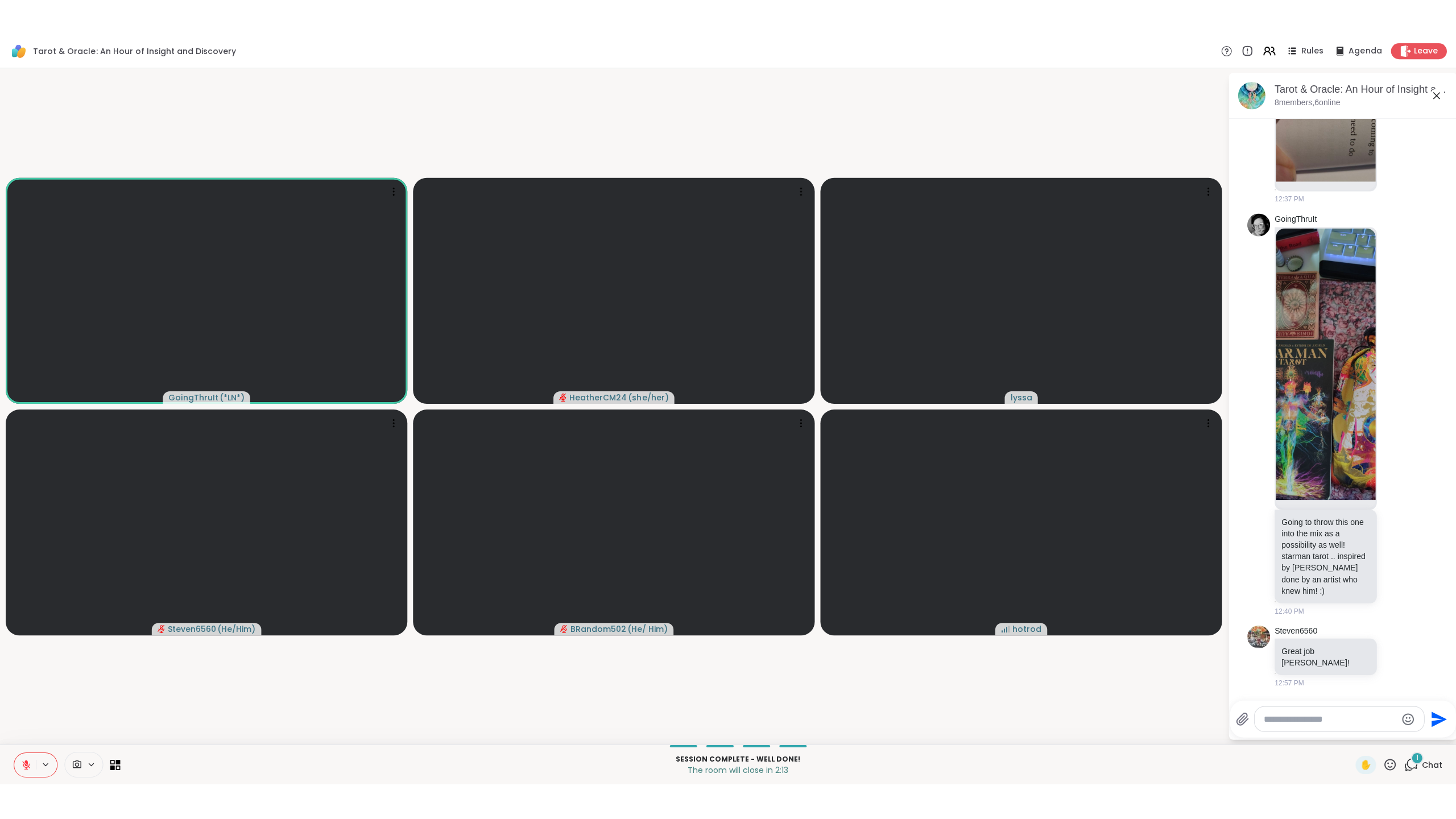
scroll to position [4462, 0]
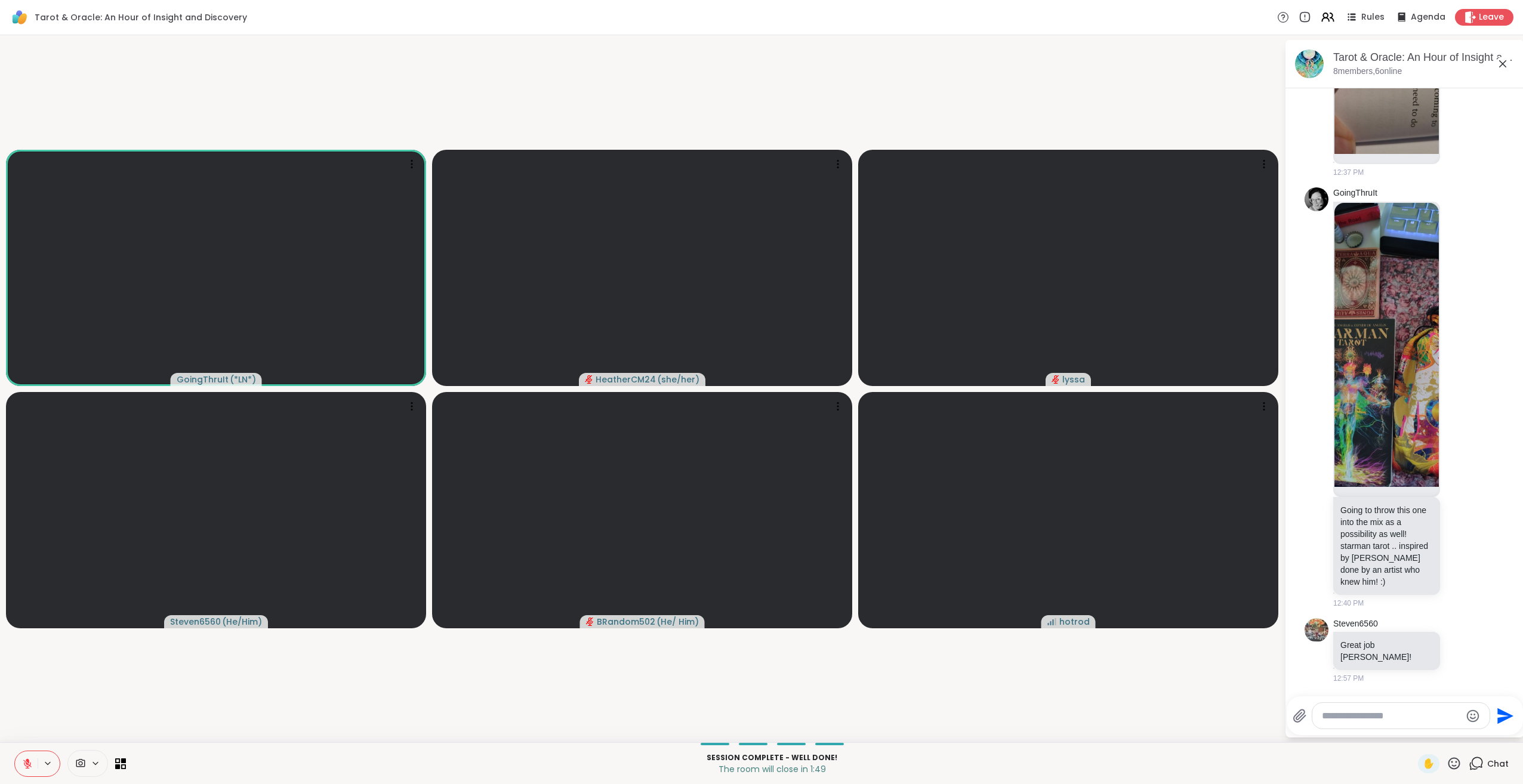
click at [1415, 56] on div "Tarot & Oracle: An Hour of Insight and Discovery, [DATE]" at bounding box center [1424, 58] width 181 height 15
click at [1397, 63] on div "Tarot & Oracle: An Hour of Insight and Discovery, [DATE]" at bounding box center [1424, 58] width 181 height 15
click at [1377, 419] on img at bounding box center [1387, 344] width 105 height 284
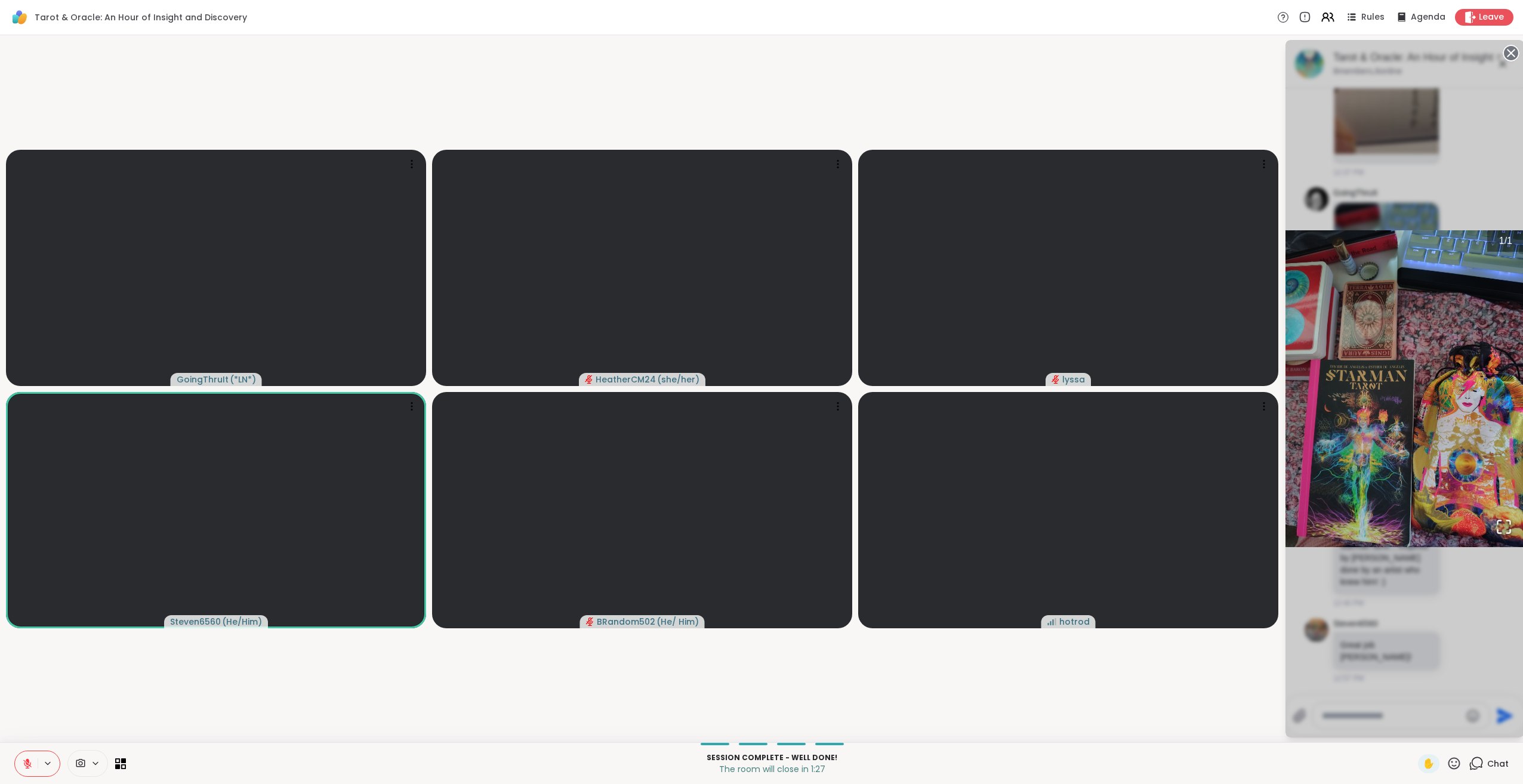
click at [1507, 525] on icon "Open Fullscreen" at bounding box center [1504, 526] width 17 height 17
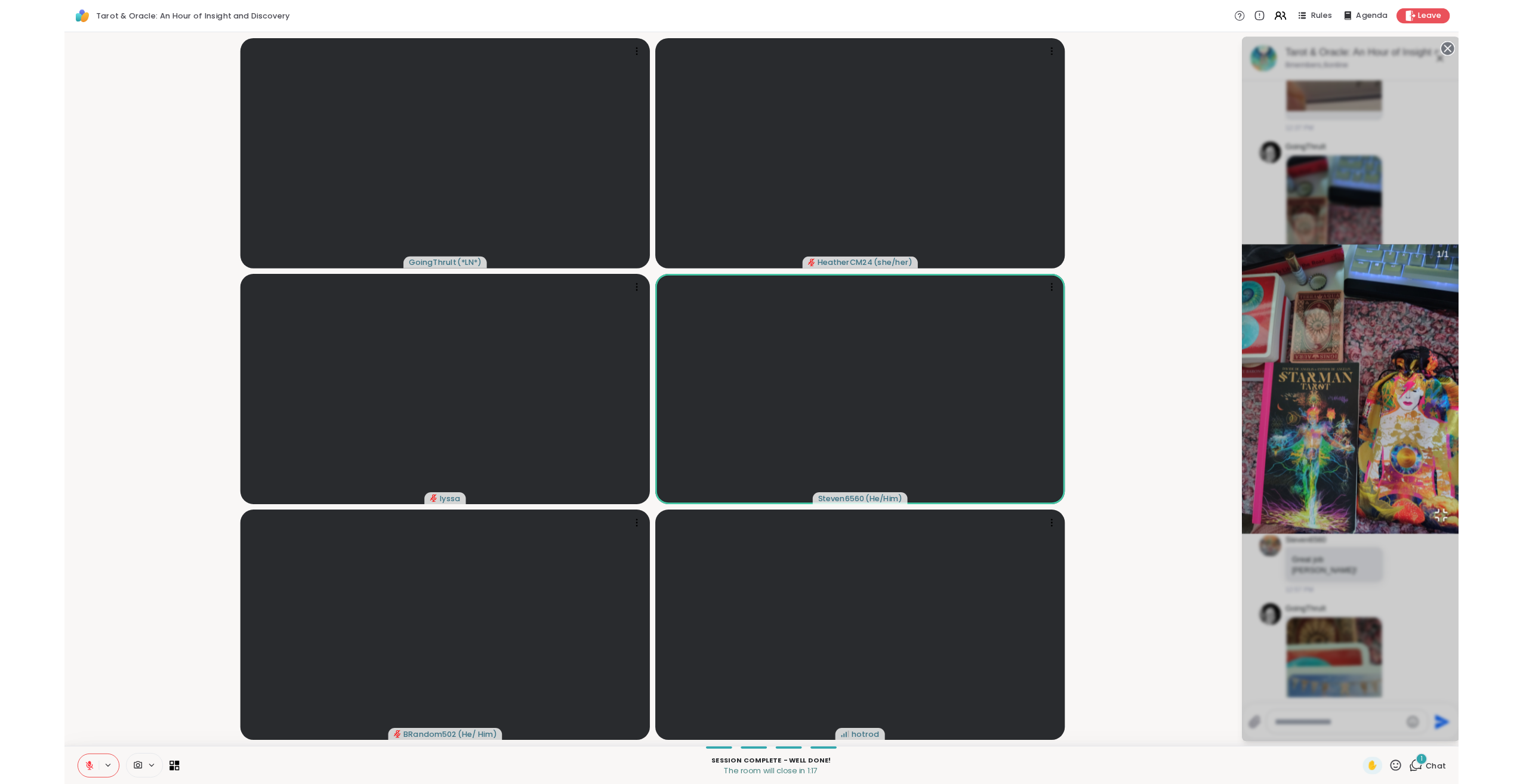
scroll to position [4938, 0]
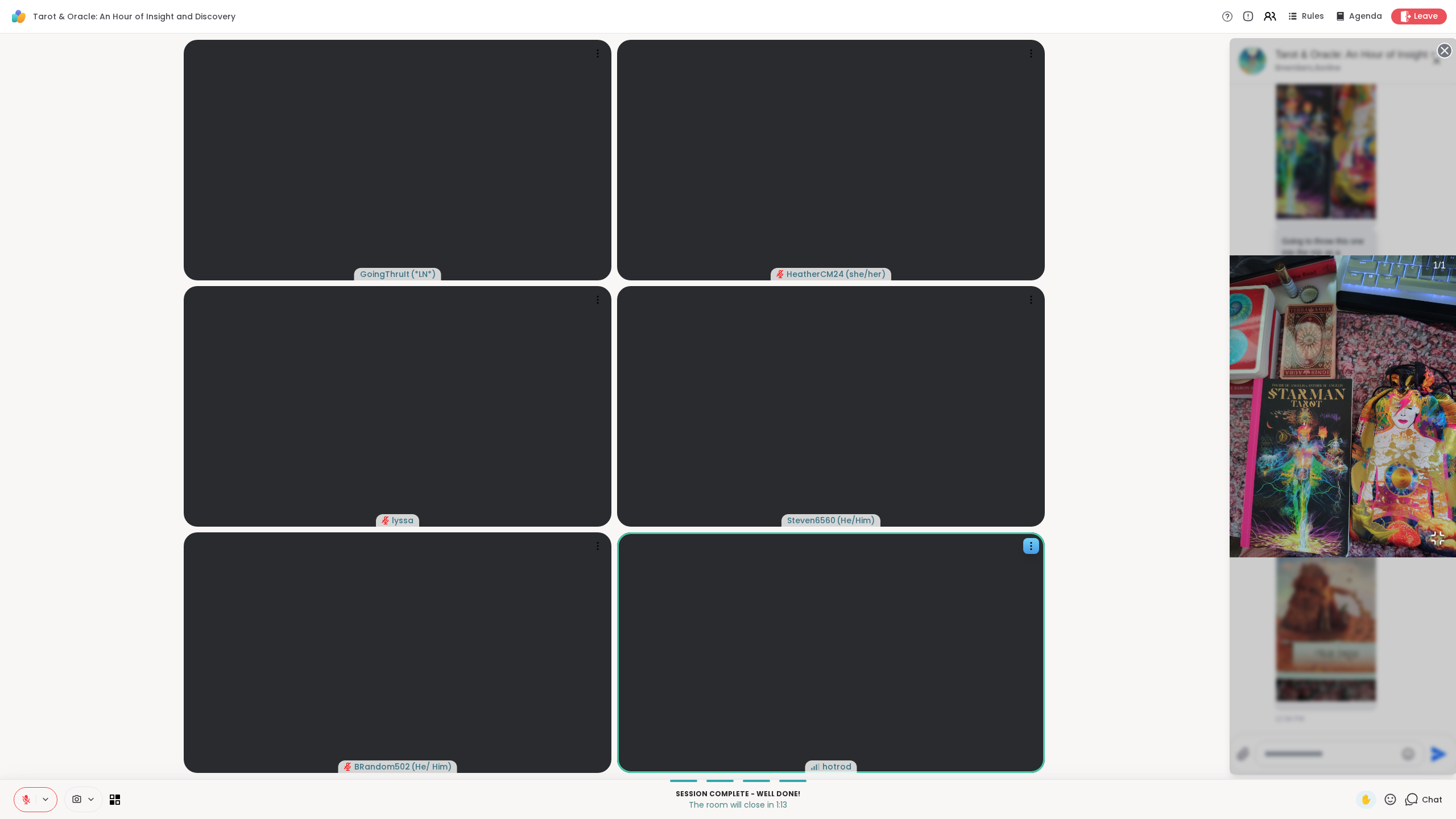
drag, startPoint x: 992, startPoint y: 768, endPoint x: 989, endPoint y: 724, distance: 44.1
click at [1419, 557] on button "Open Fullscreen" at bounding box center [1438, 538] width 38 height 38
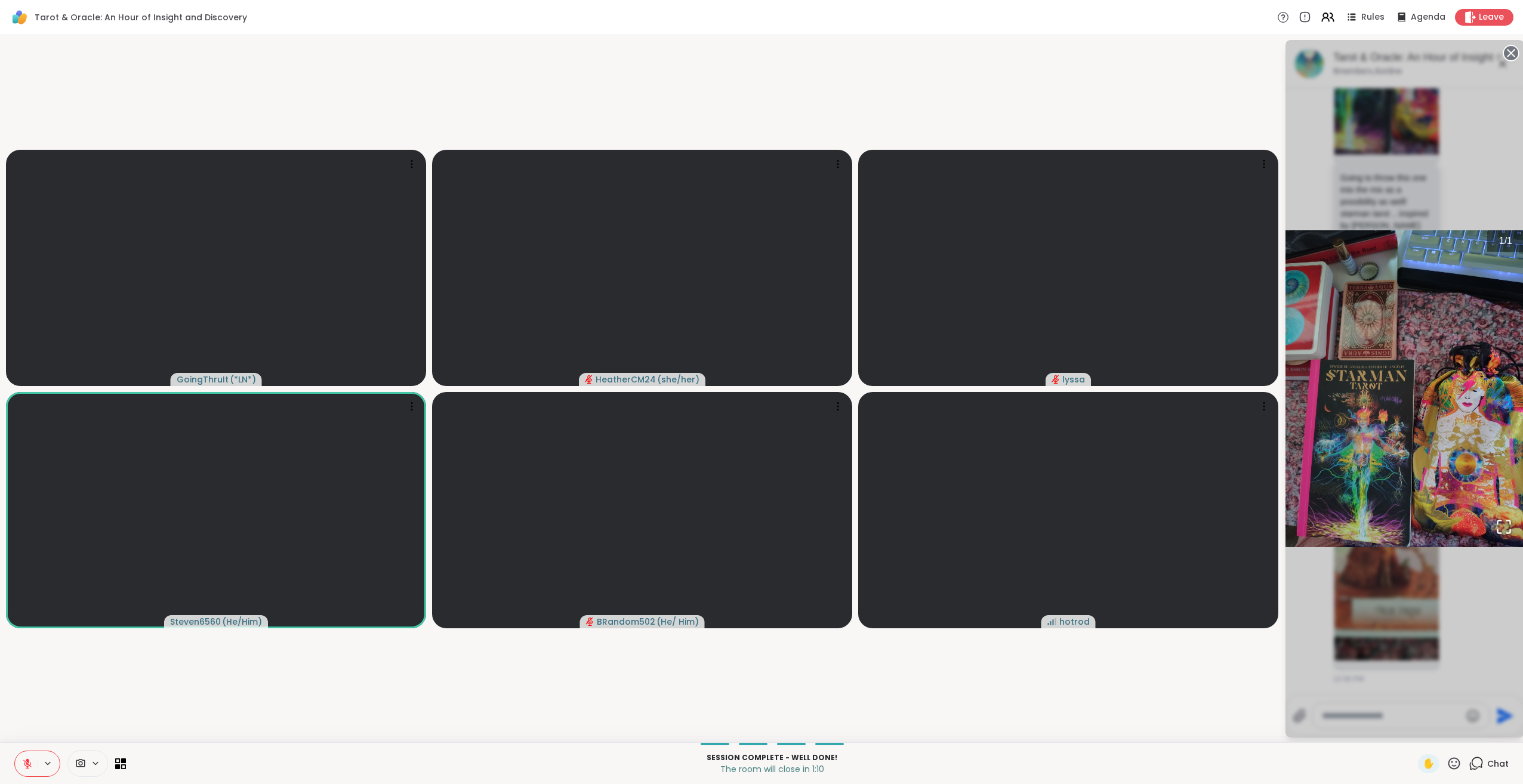
click at [1457, 625] on div "1 / 1" at bounding box center [1405, 389] width 239 height 697
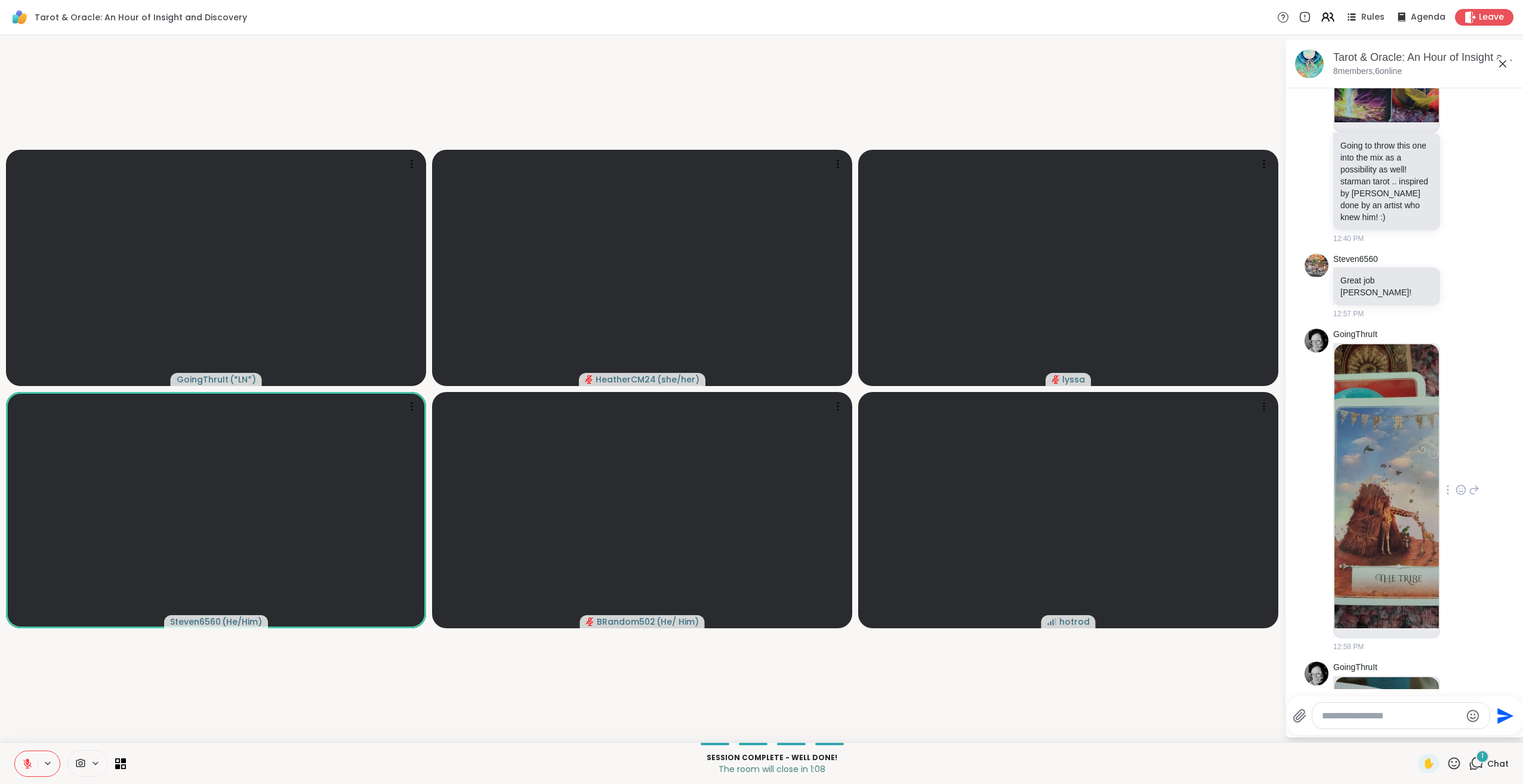
scroll to position [5346, 0]
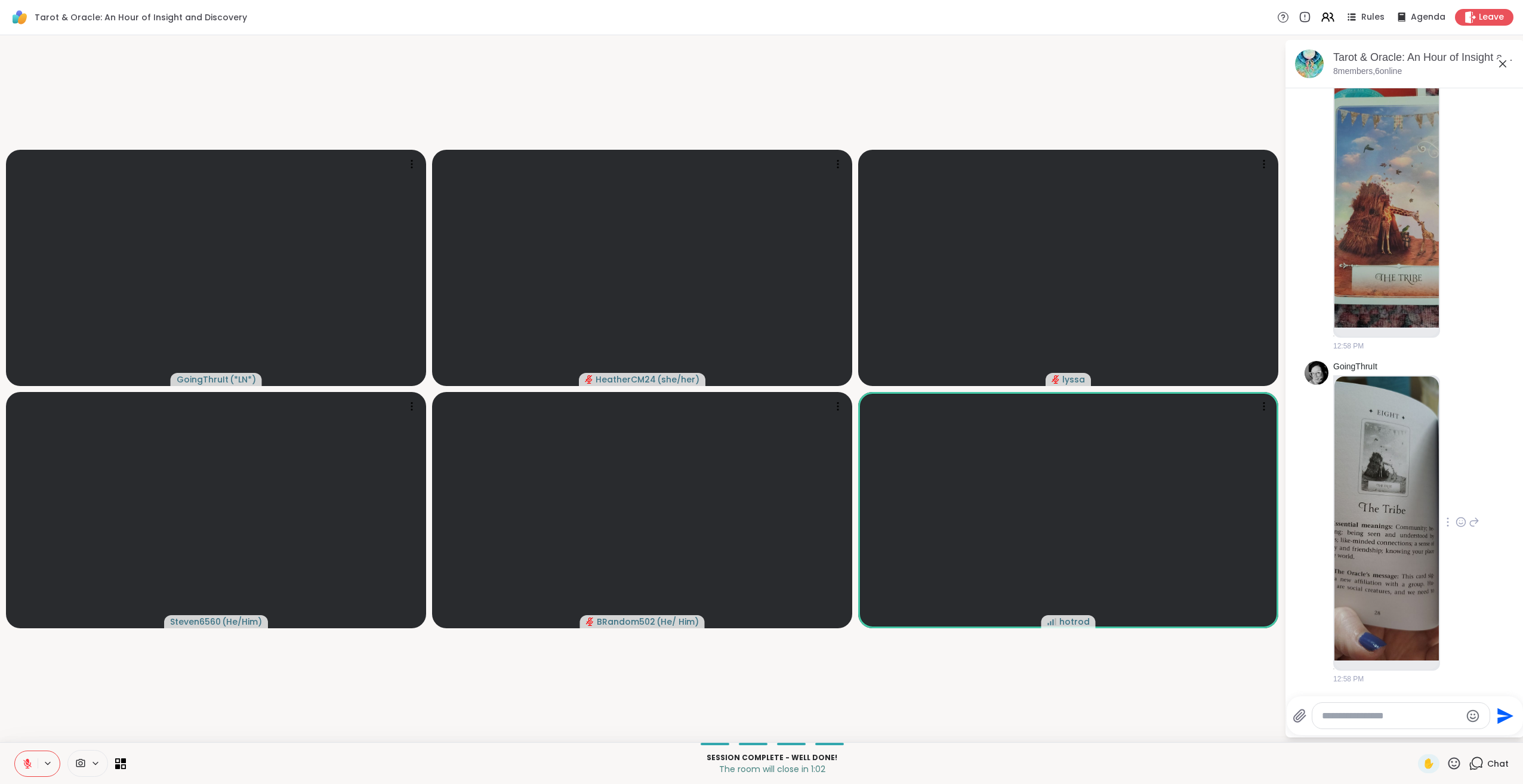
click at [1401, 565] on img at bounding box center [1387, 518] width 105 height 284
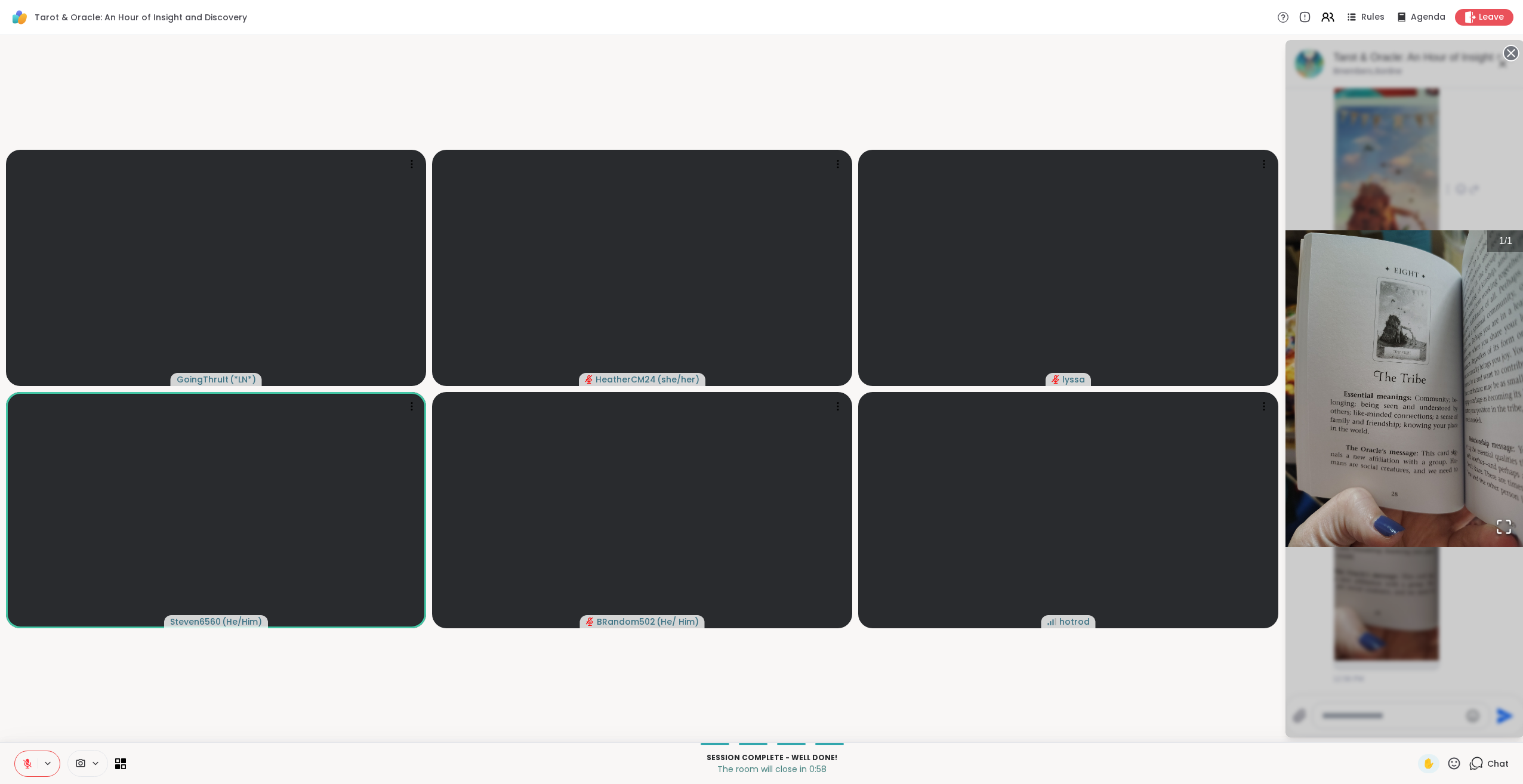
click at [1444, 173] on div "1 / 1" at bounding box center [1405, 389] width 239 height 697
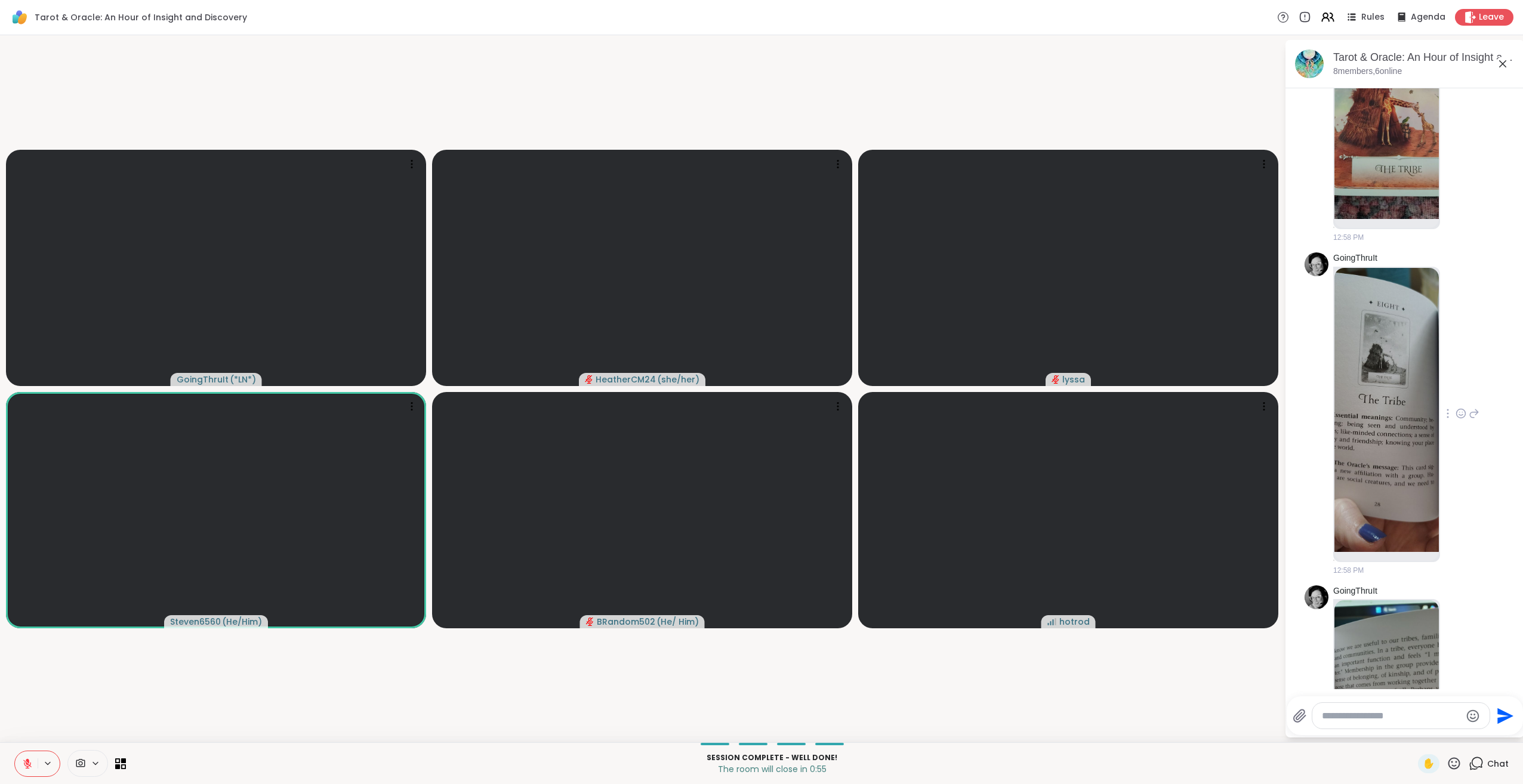
scroll to position [5260, 0]
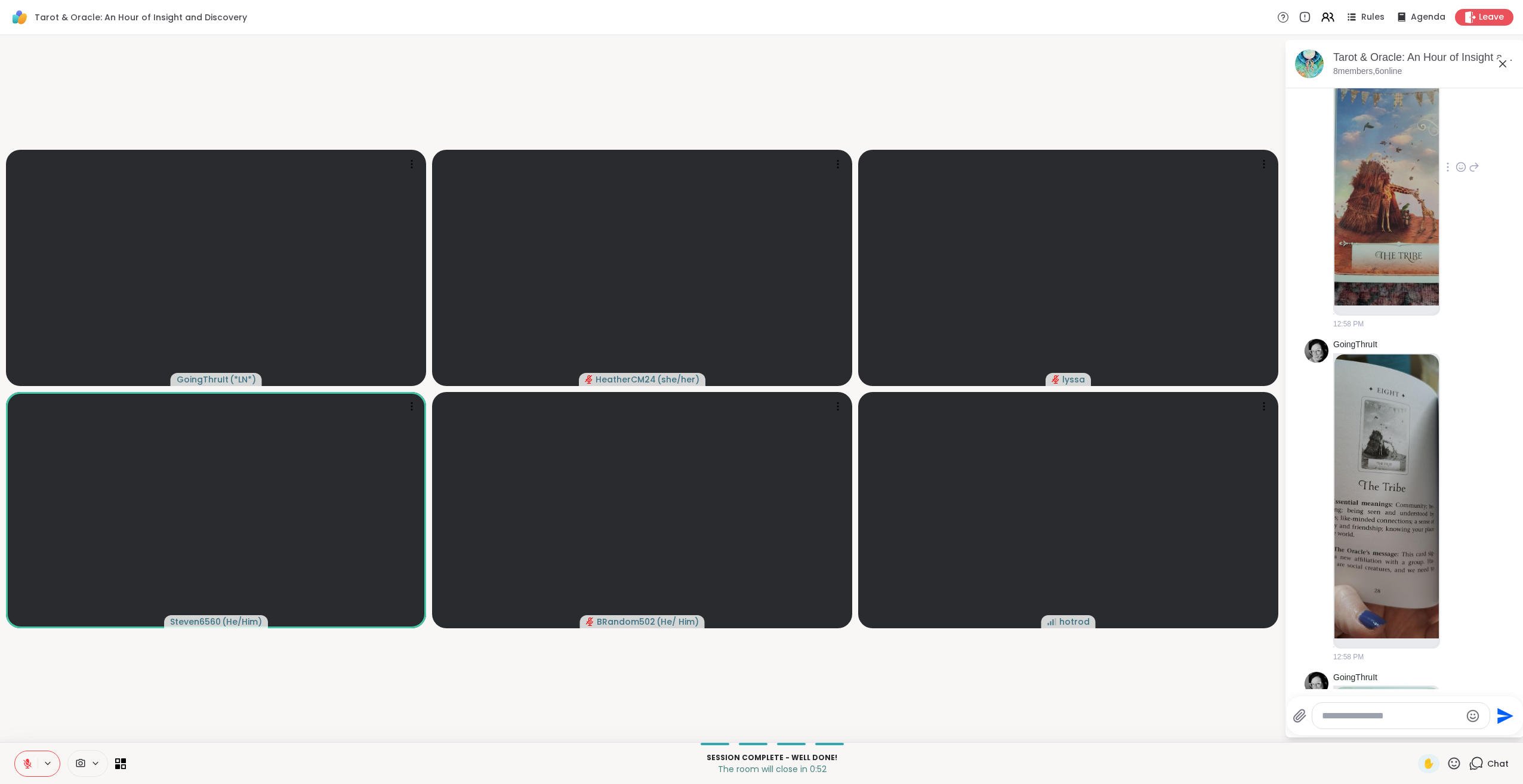
click at [1375, 305] on img at bounding box center [1387, 163] width 105 height 284
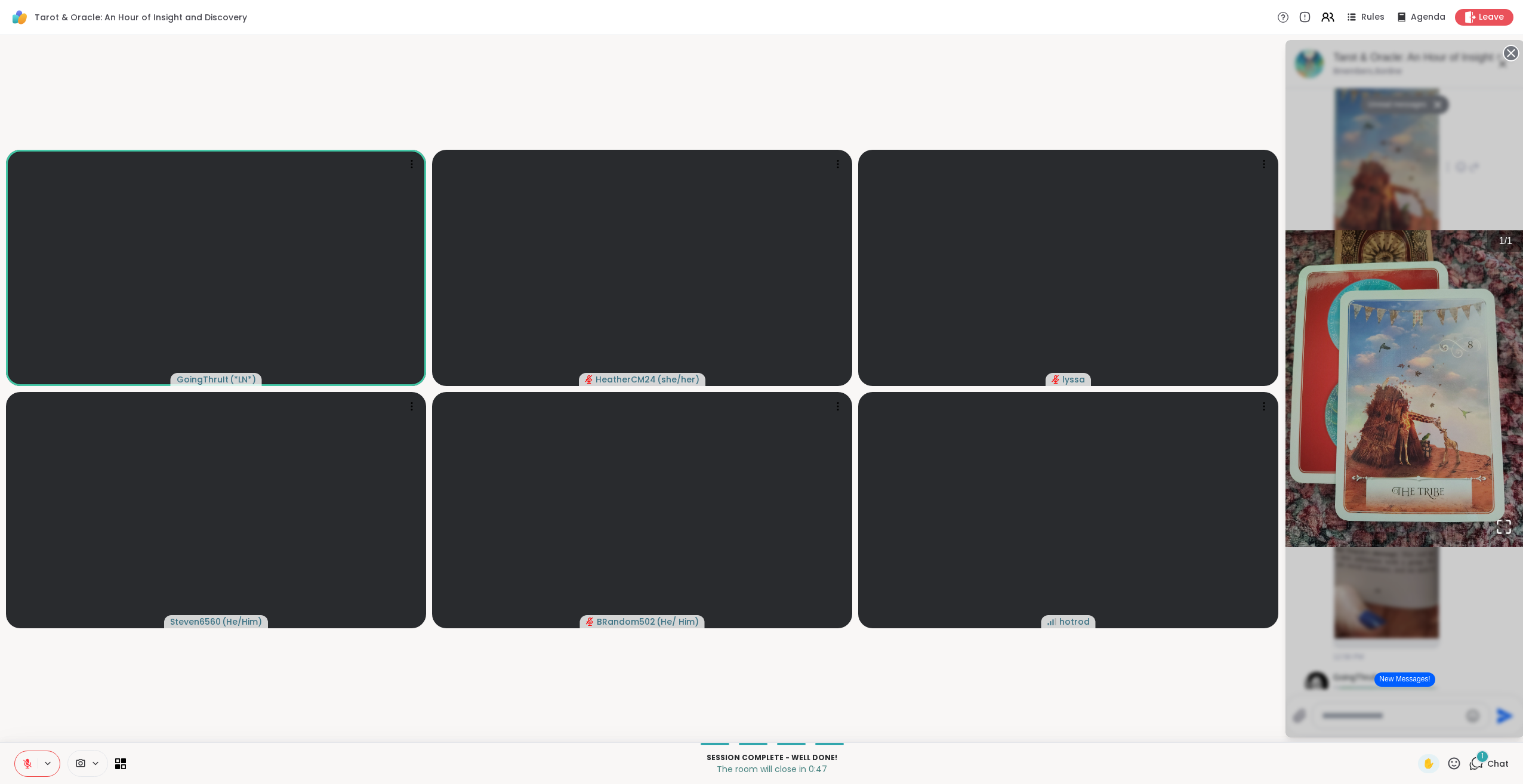
click at [1506, 523] on icon "Open Fullscreen" at bounding box center [1504, 526] width 17 height 17
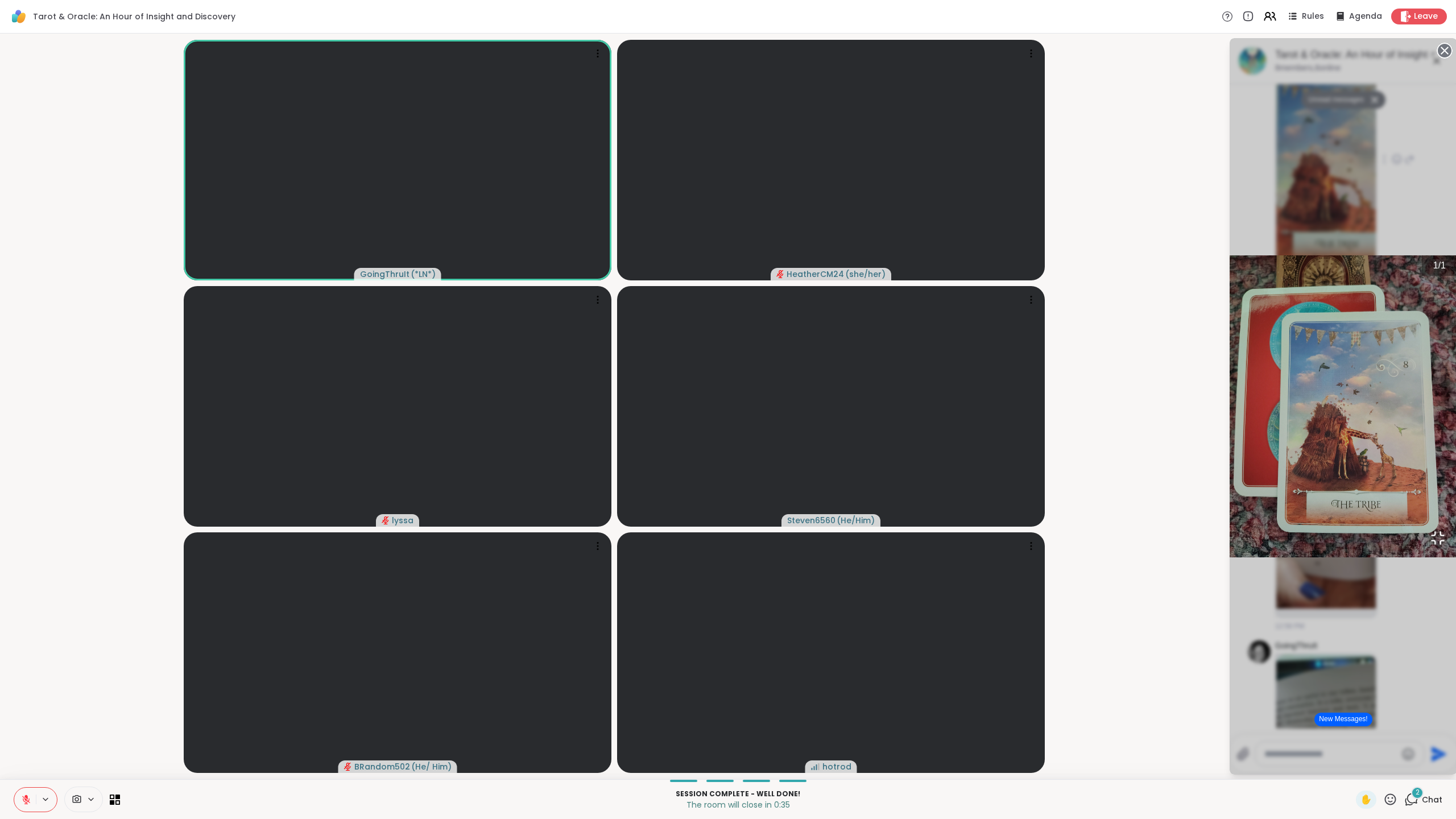
click at [1430, 546] on icon "Open Fullscreen" at bounding box center [1437, 537] width 16 height 16
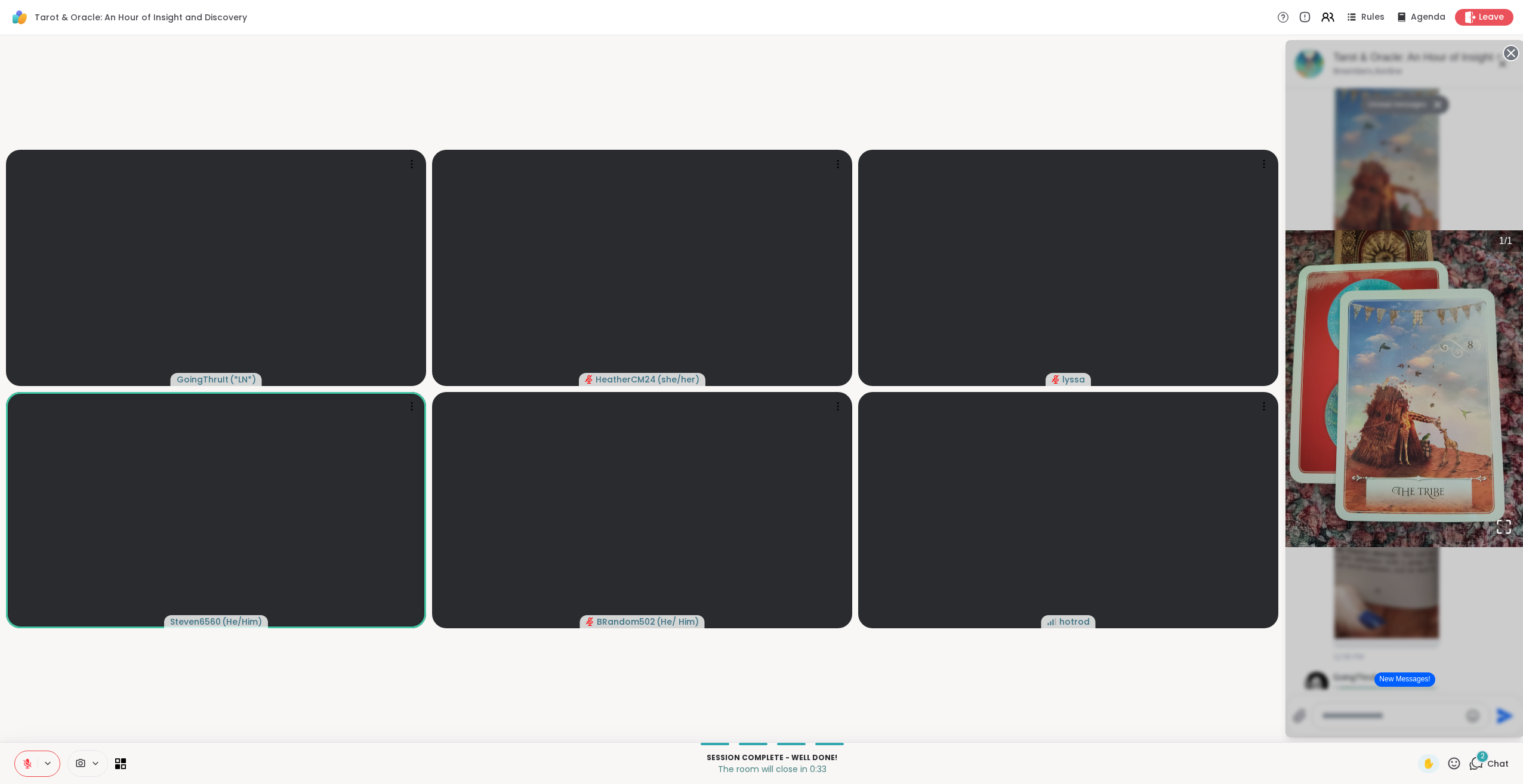
click at [1439, 589] on div "1 / 1" at bounding box center [1405, 389] width 239 height 697
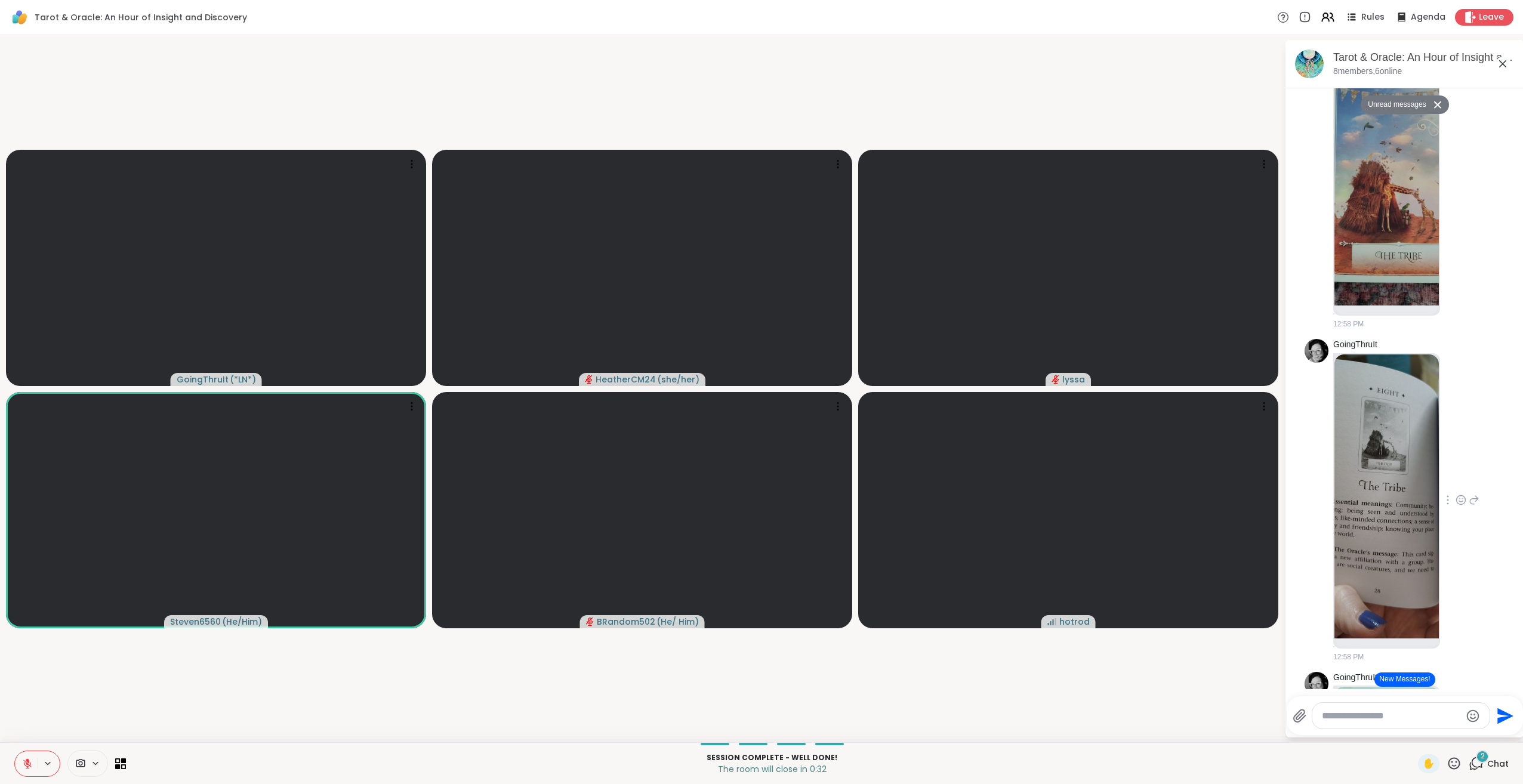
click at [1401, 582] on img at bounding box center [1387, 496] width 105 height 284
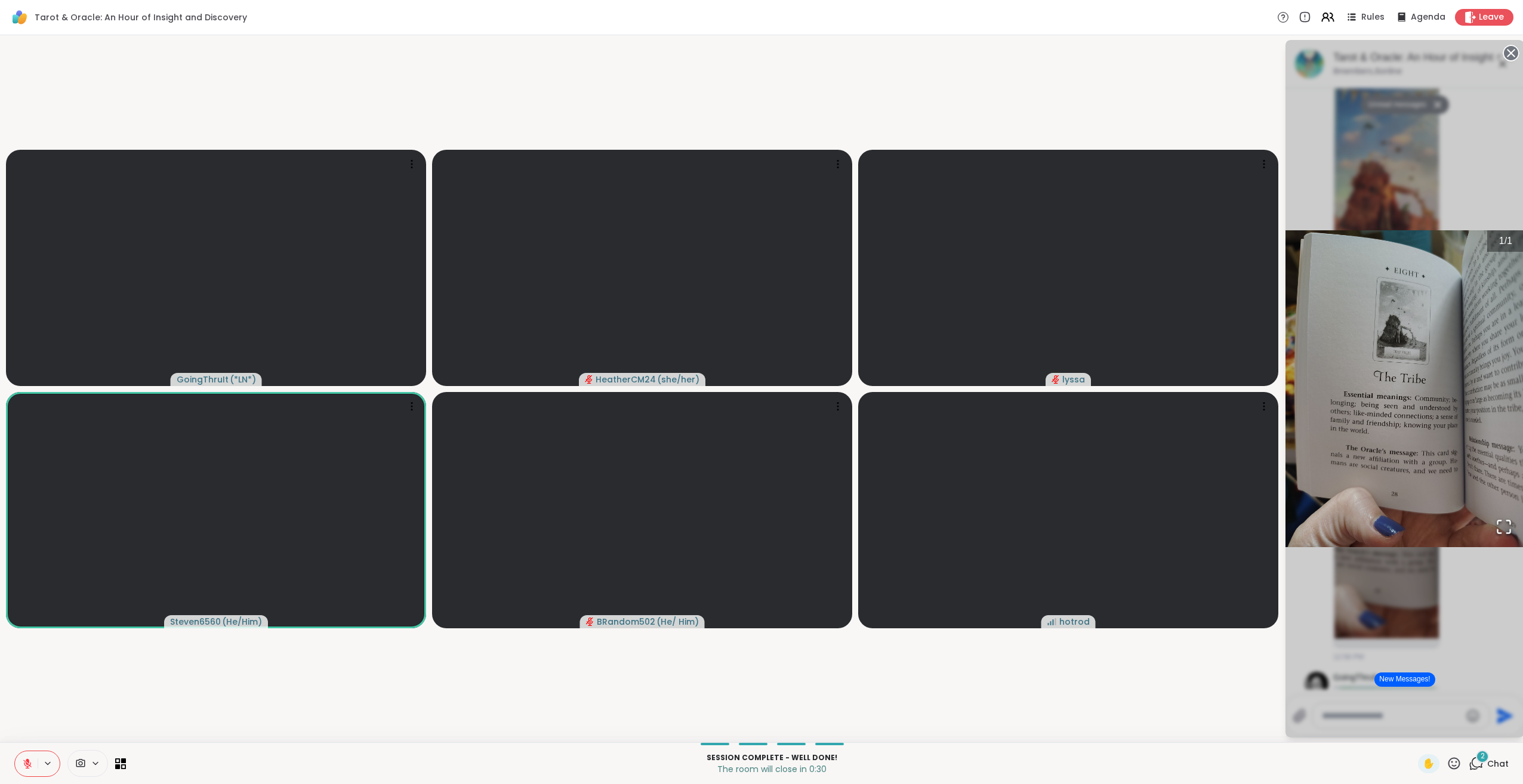
click at [1495, 523] on icon "Open Fullscreen" at bounding box center [1504, 526] width 17 height 17
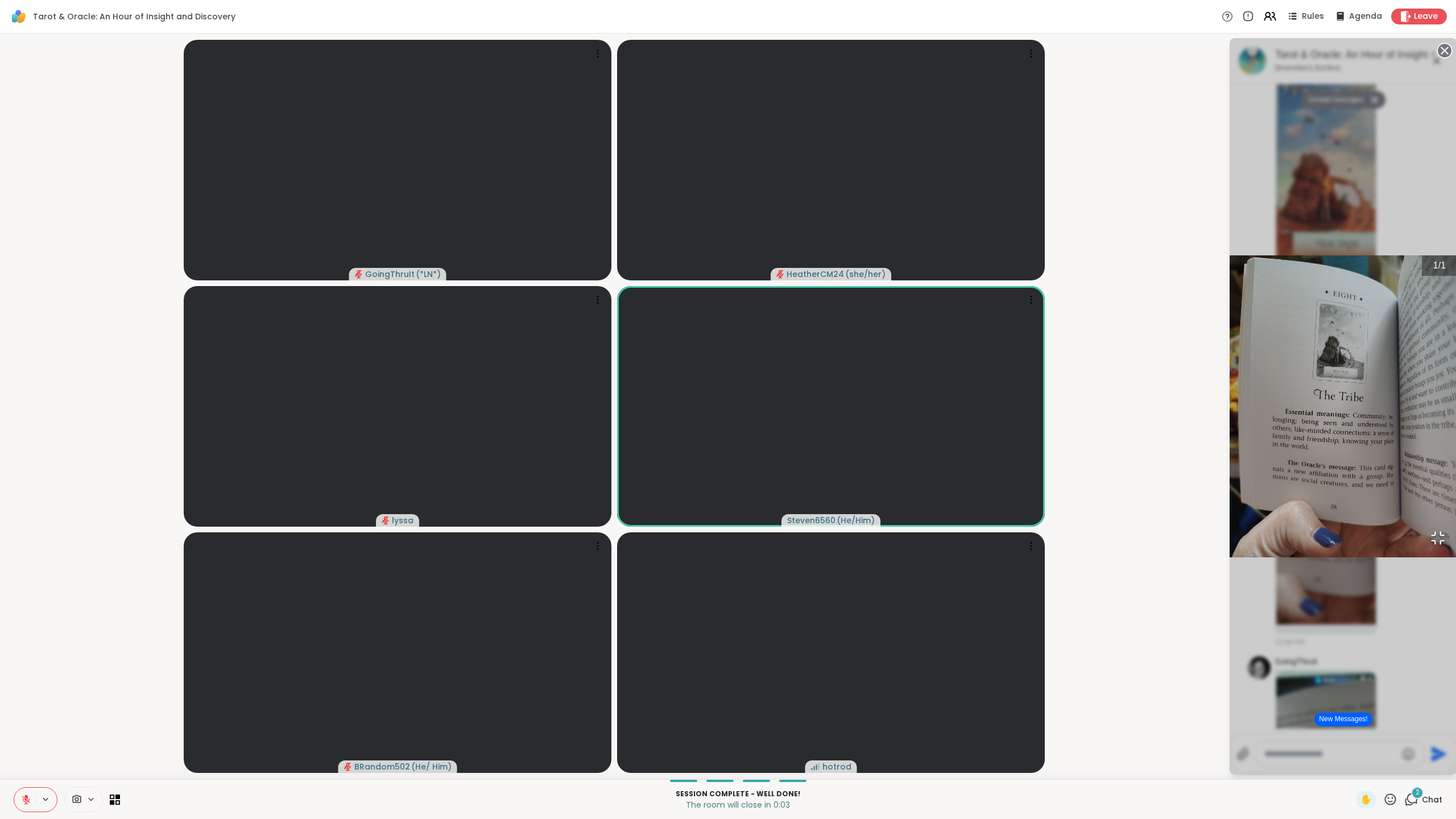
click at [1430, 546] on icon "Open Fullscreen" at bounding box center [1437, 537] width 16 height 16
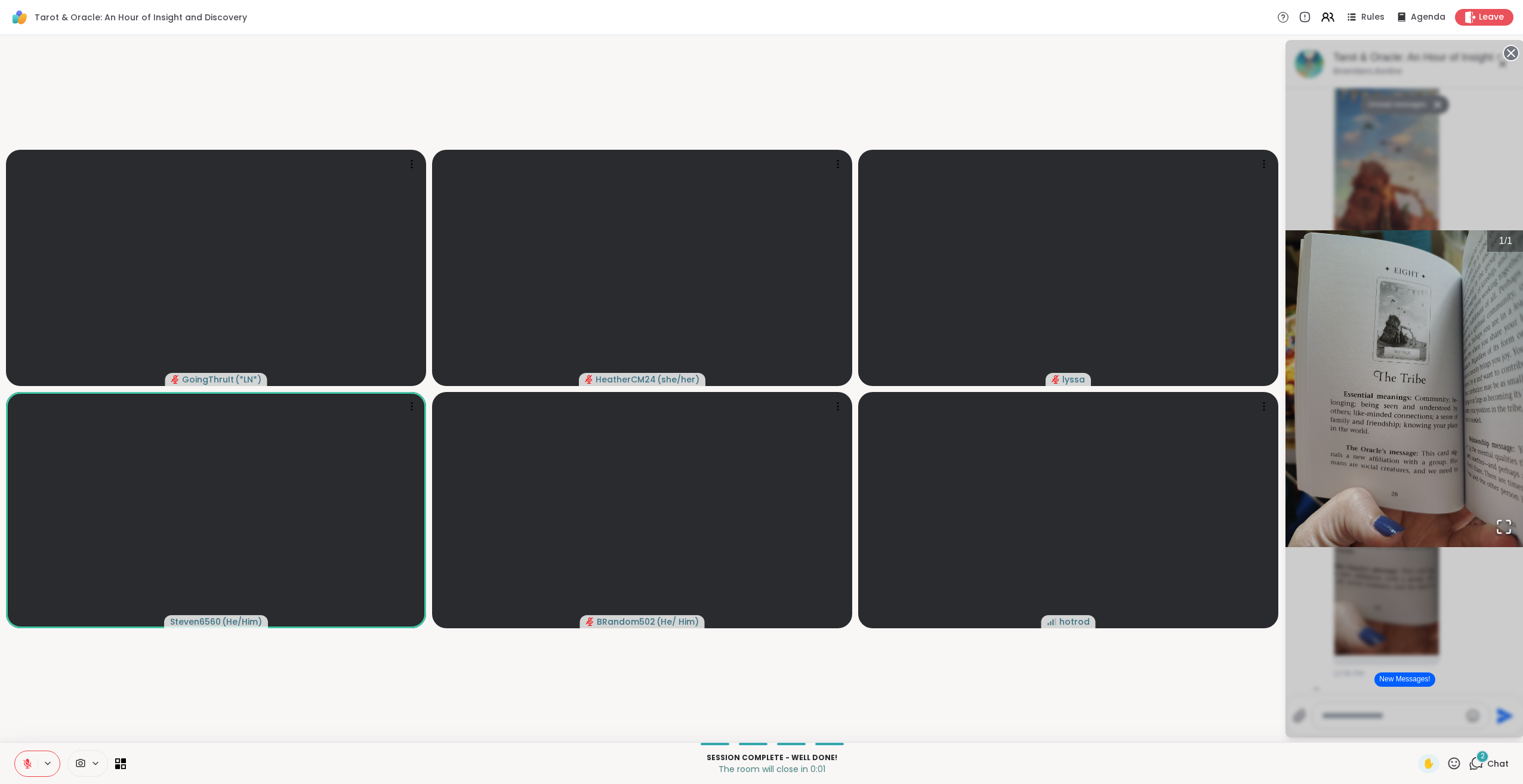
click at [1478, 639] on div "1 / 1" at bounding box center [1405, 389] width 239 height 697
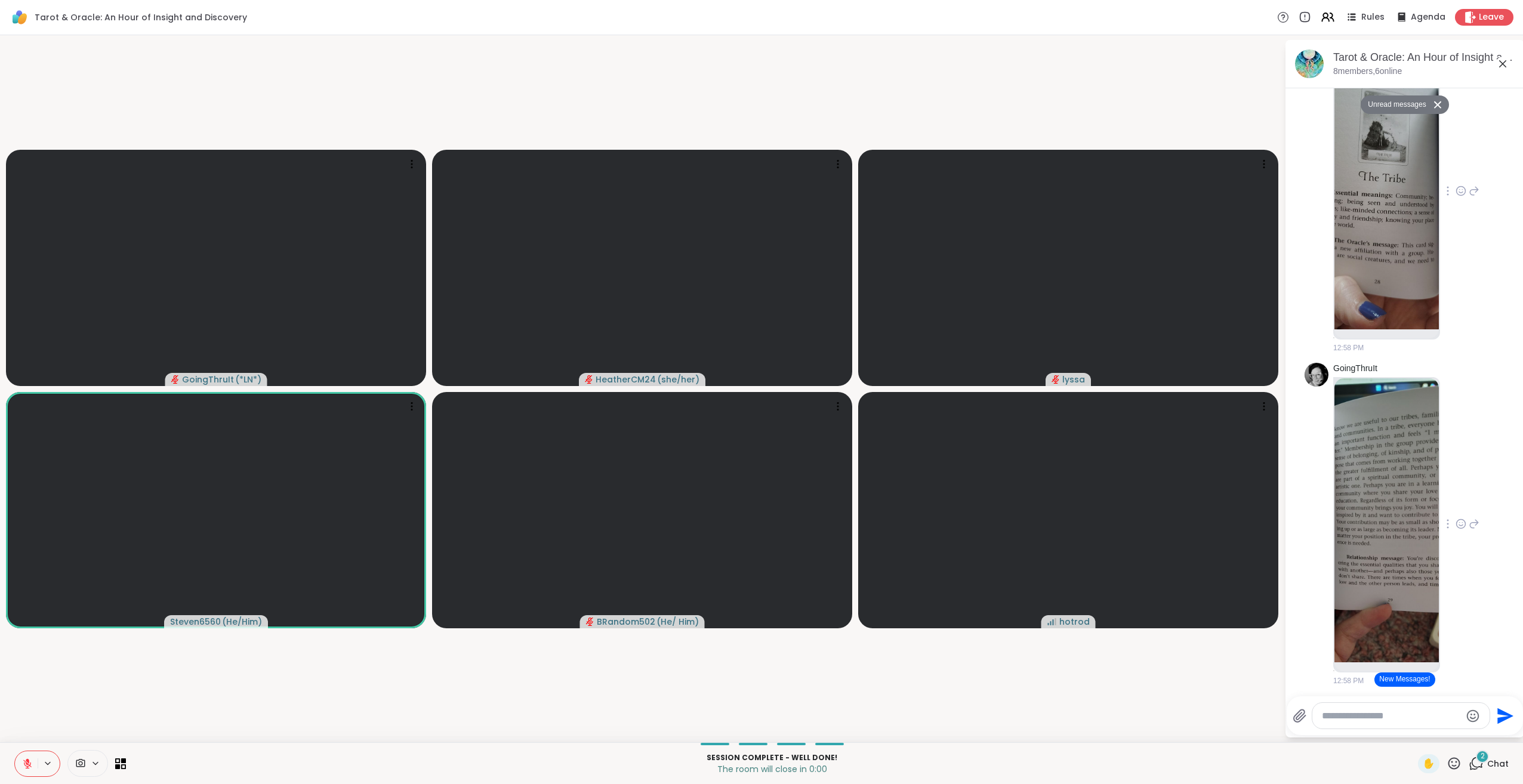
scroll to position [5589, 0]
click at [1379, 625] on img at bounding box center [1387, 518] width 105 height 284
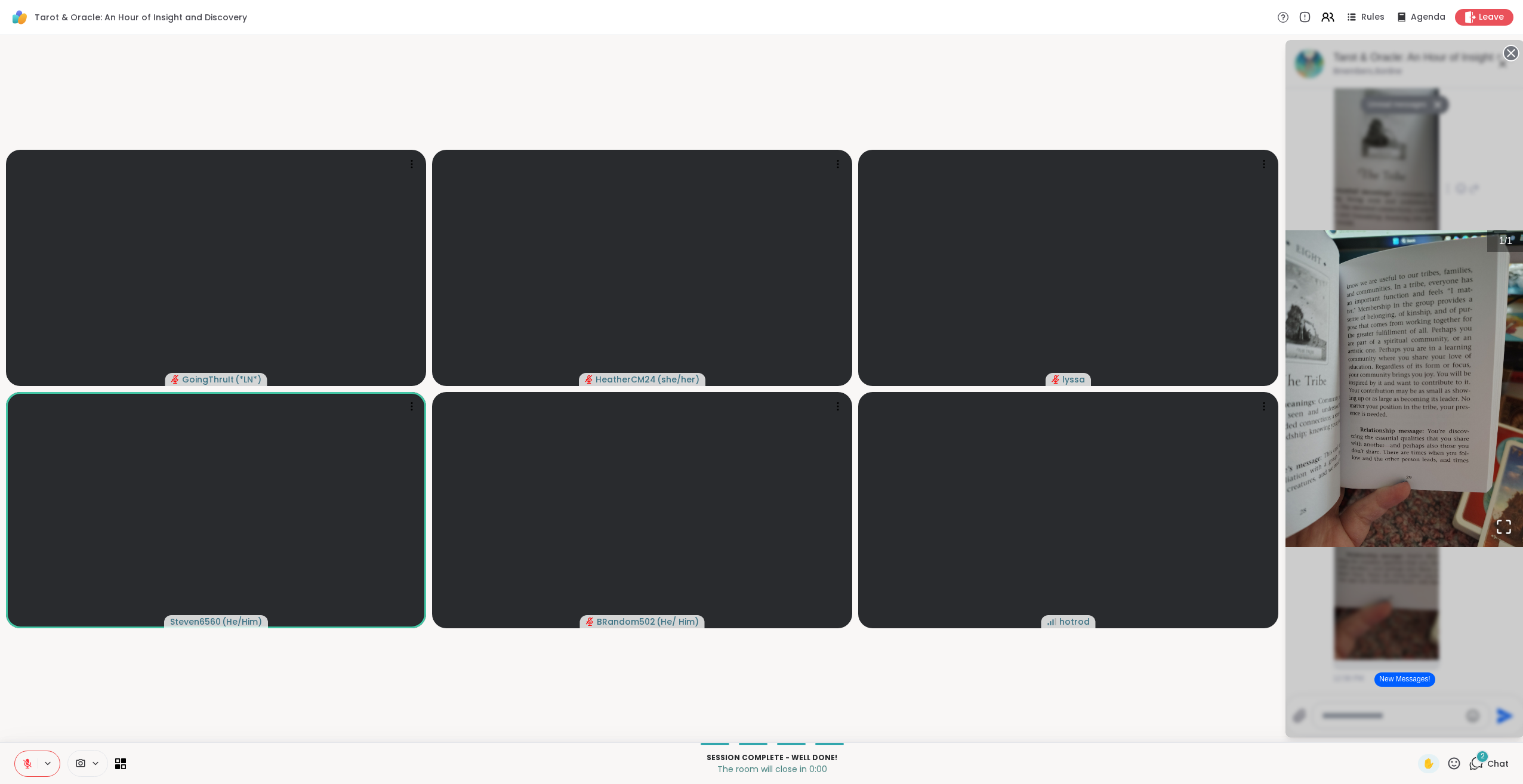
click at [1497, 528] on icon "Open Fullscreen" at bounding box center [1504, 526] width 17 height 17
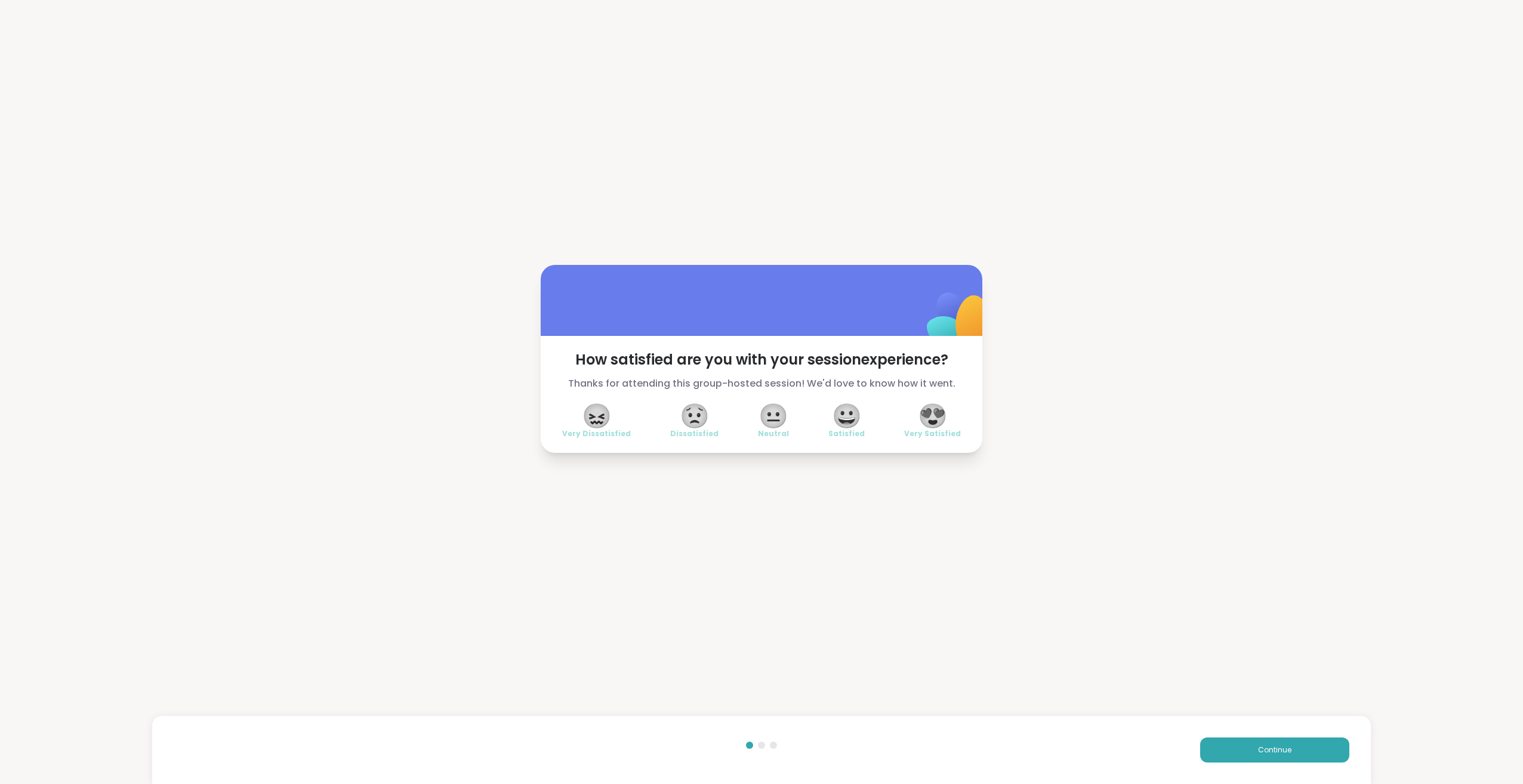
click at [927, 414] on span "😍" at bounding box center [933, 415] width 30 height 21
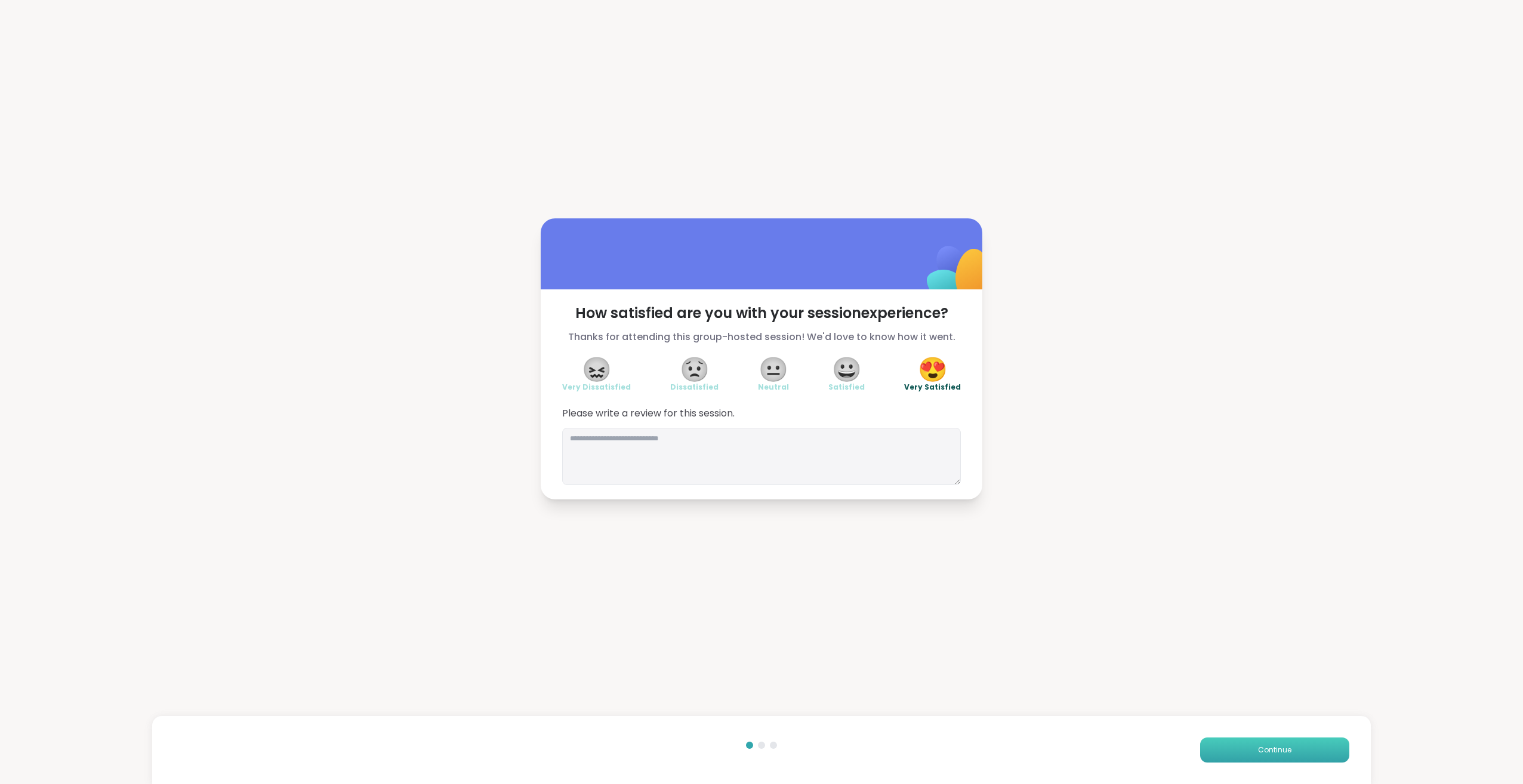
click at [1226, 753] on button "Continue" at bounding box center [1275, 750] width 149 height 25
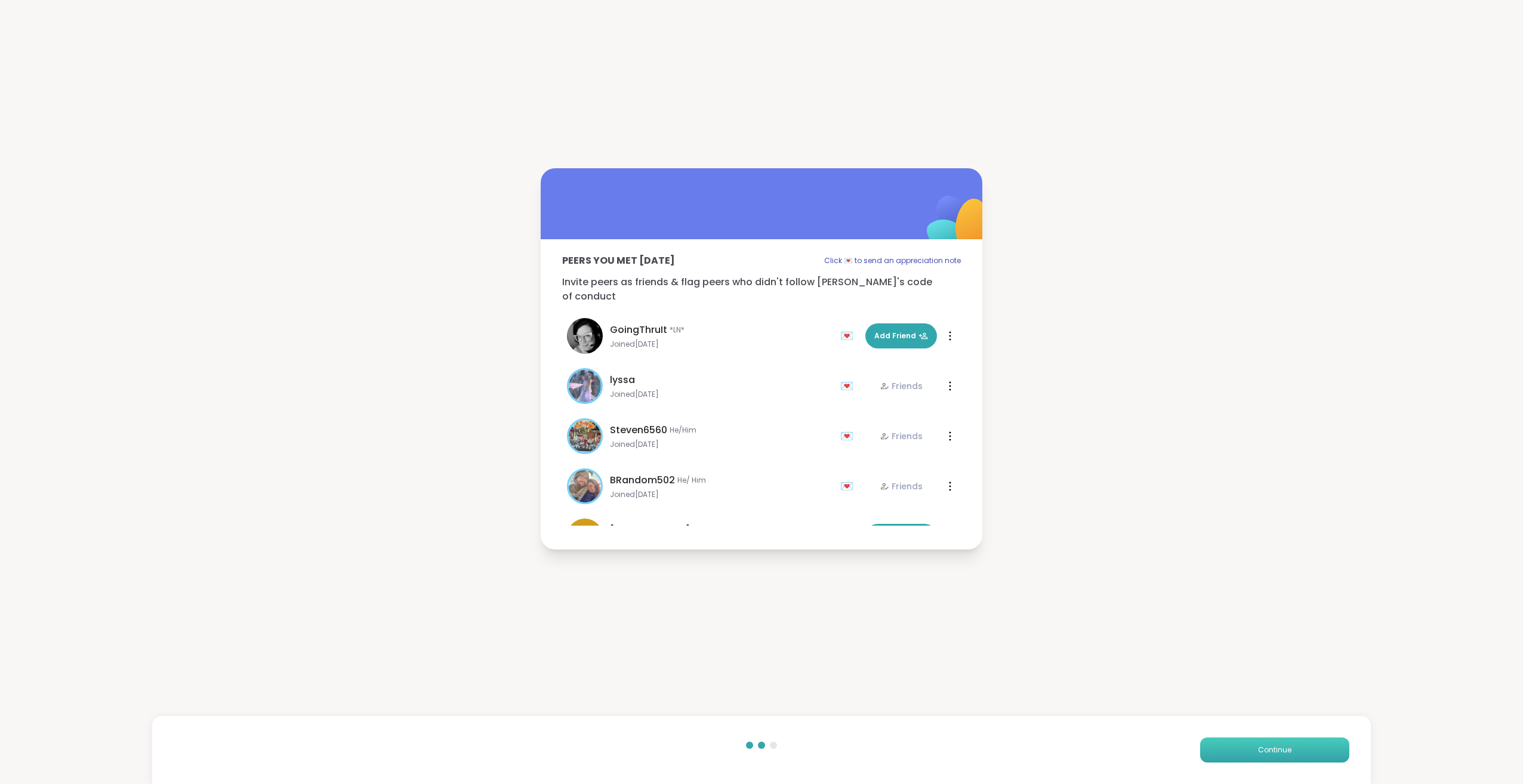
click at [1243, 745] on button "Continue" at bounding box center [1275, 750] width 149 height 25
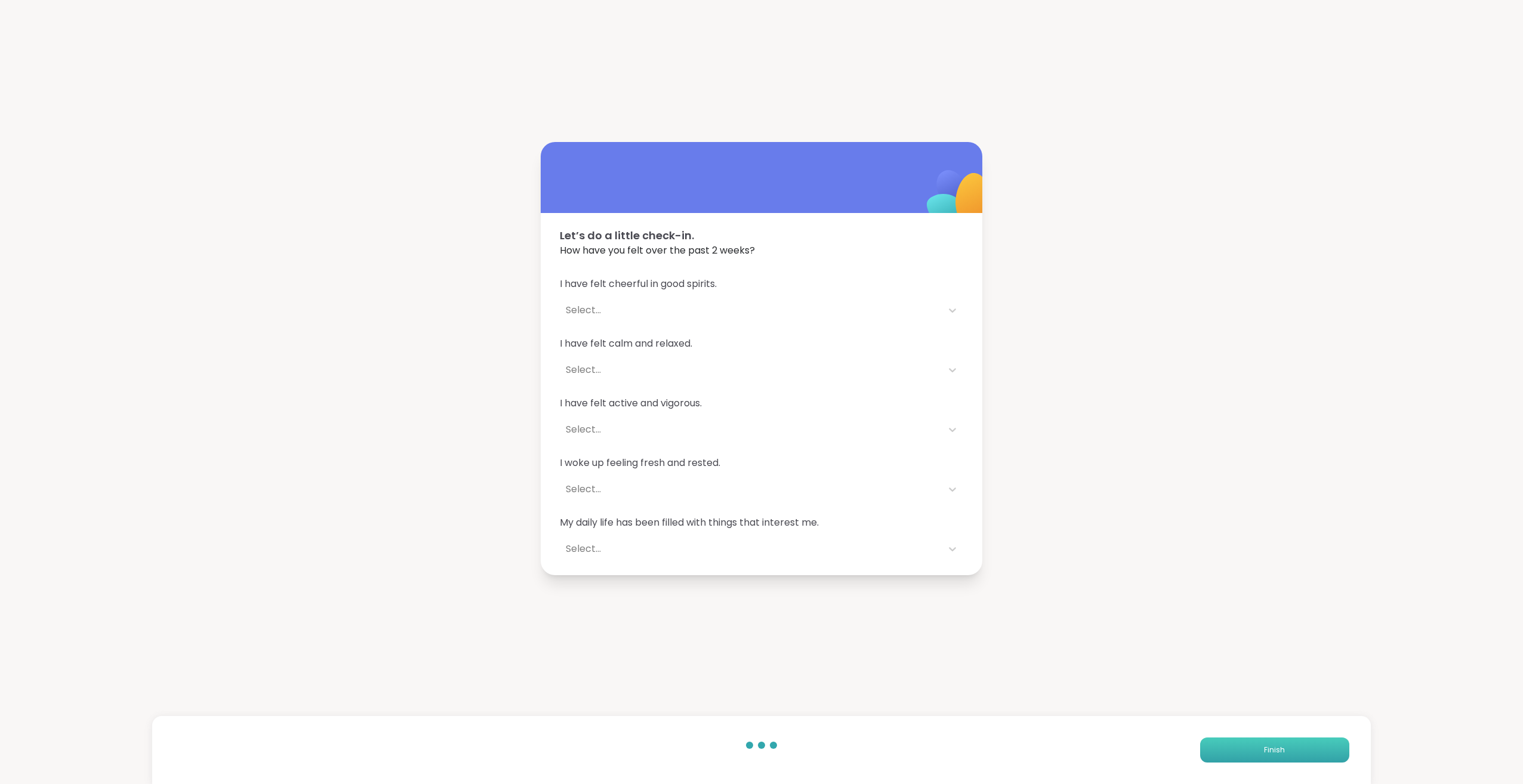
click at [1243, 745] on button "Finish" at bounding box center [1275, 750] width 149 height 25
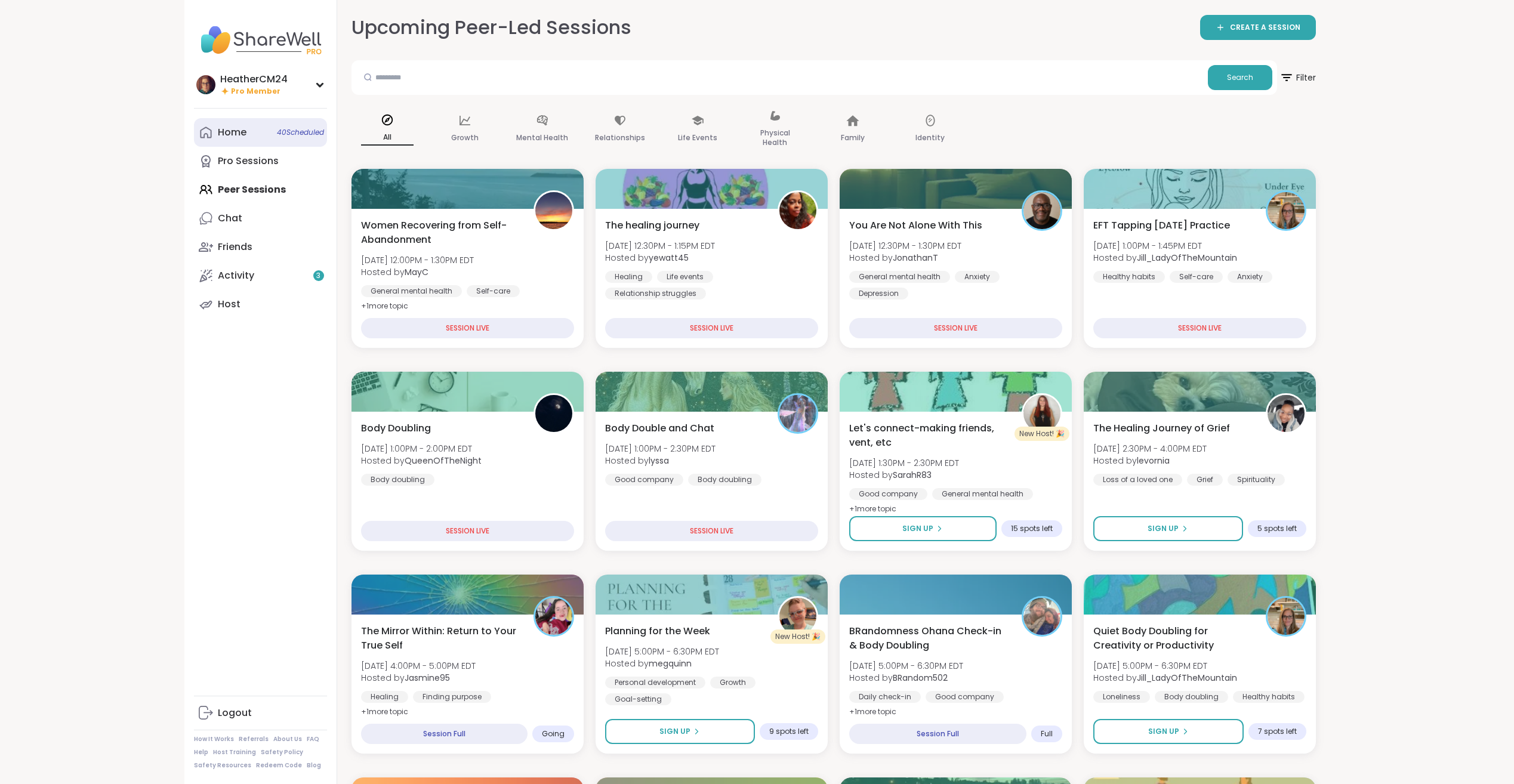
click at [244, 133] on div "Home 40 Scheduled" at bounding box center [232, 133] width 29 height 13
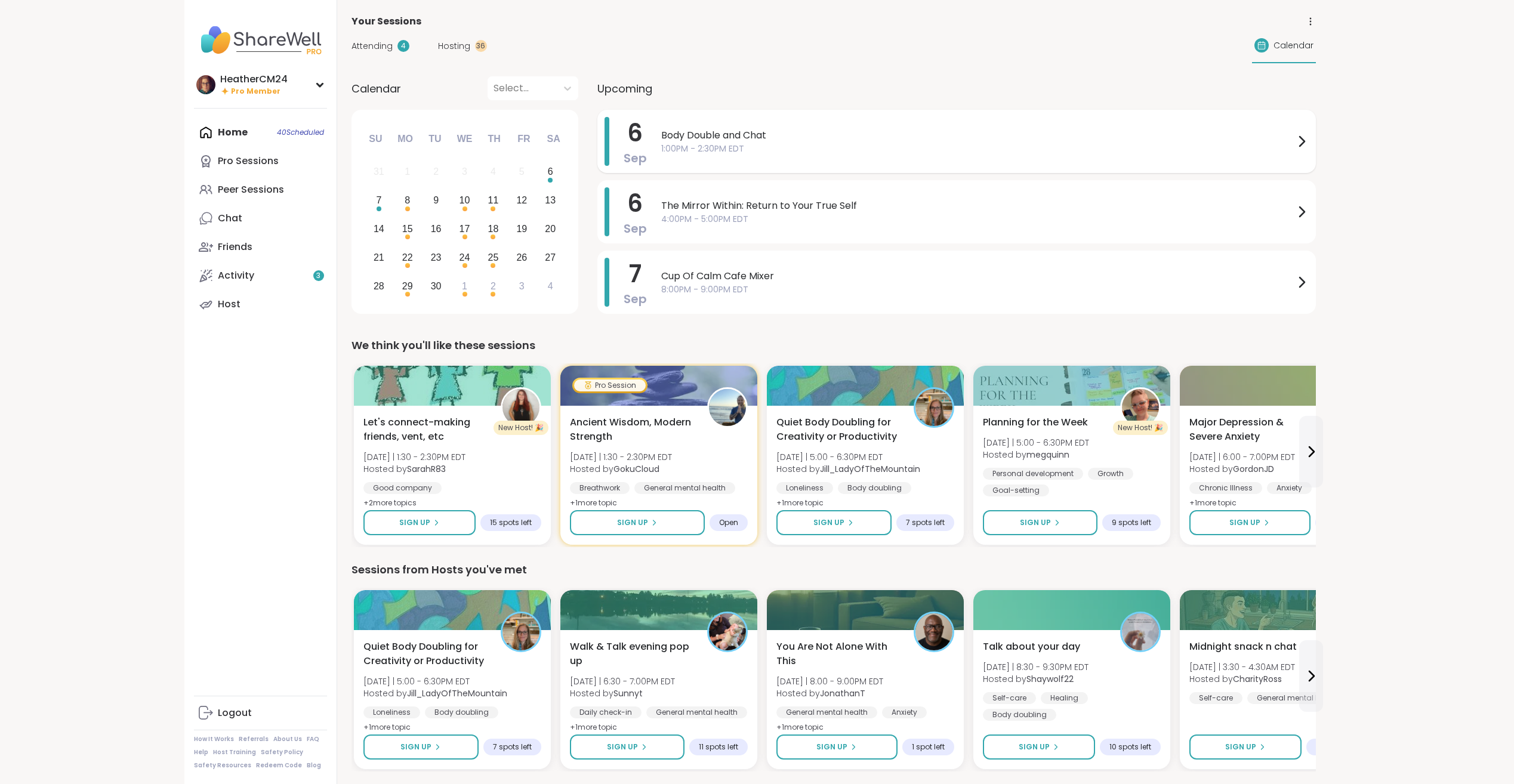
click at [694, 154] on span "1:00PM - 2:30PM EDT" at bounding box center [978, 148] width 633 height 13
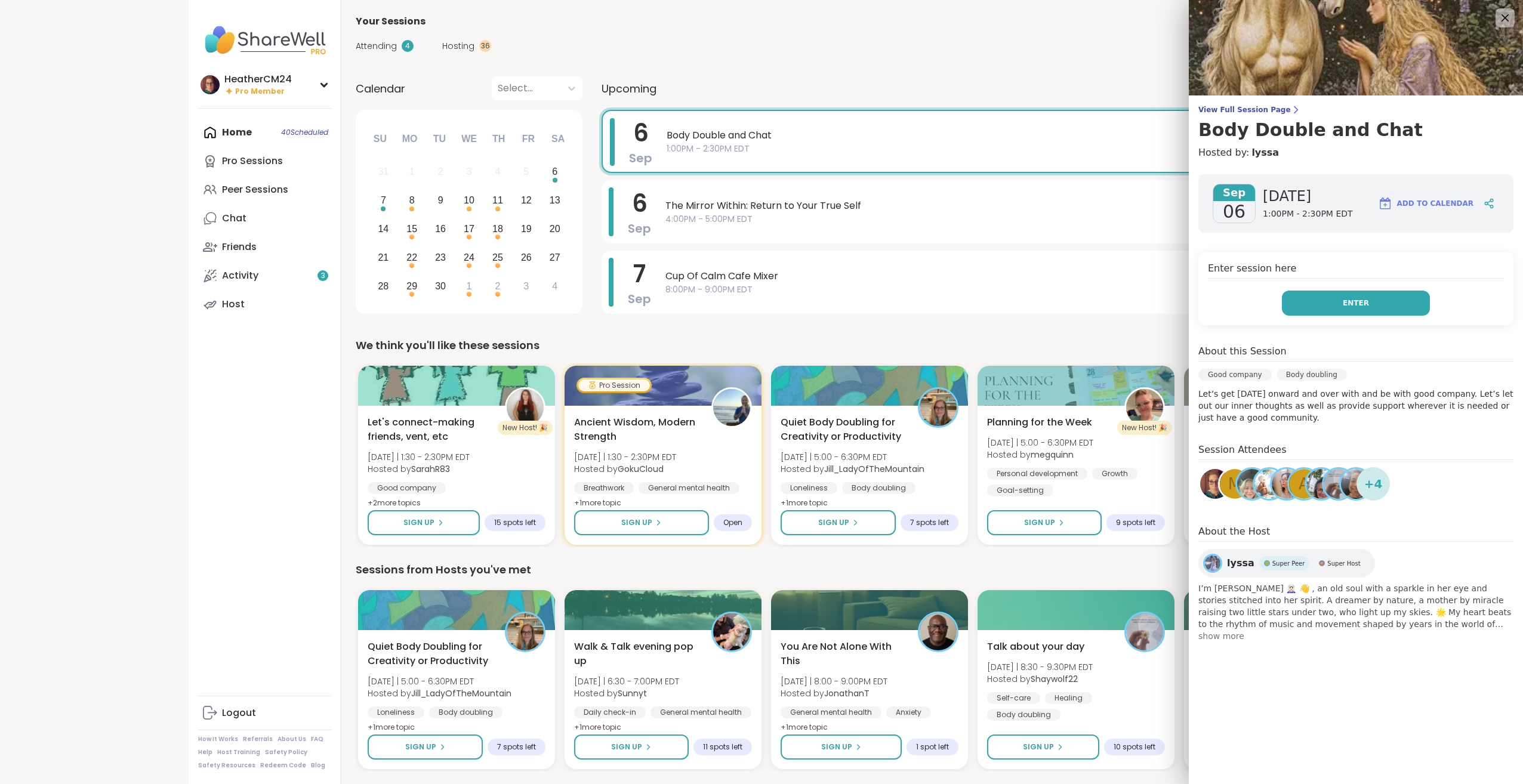
click at [1313, 299] on button "Enter" at bounding box center [1356, 303] width 148 height 25
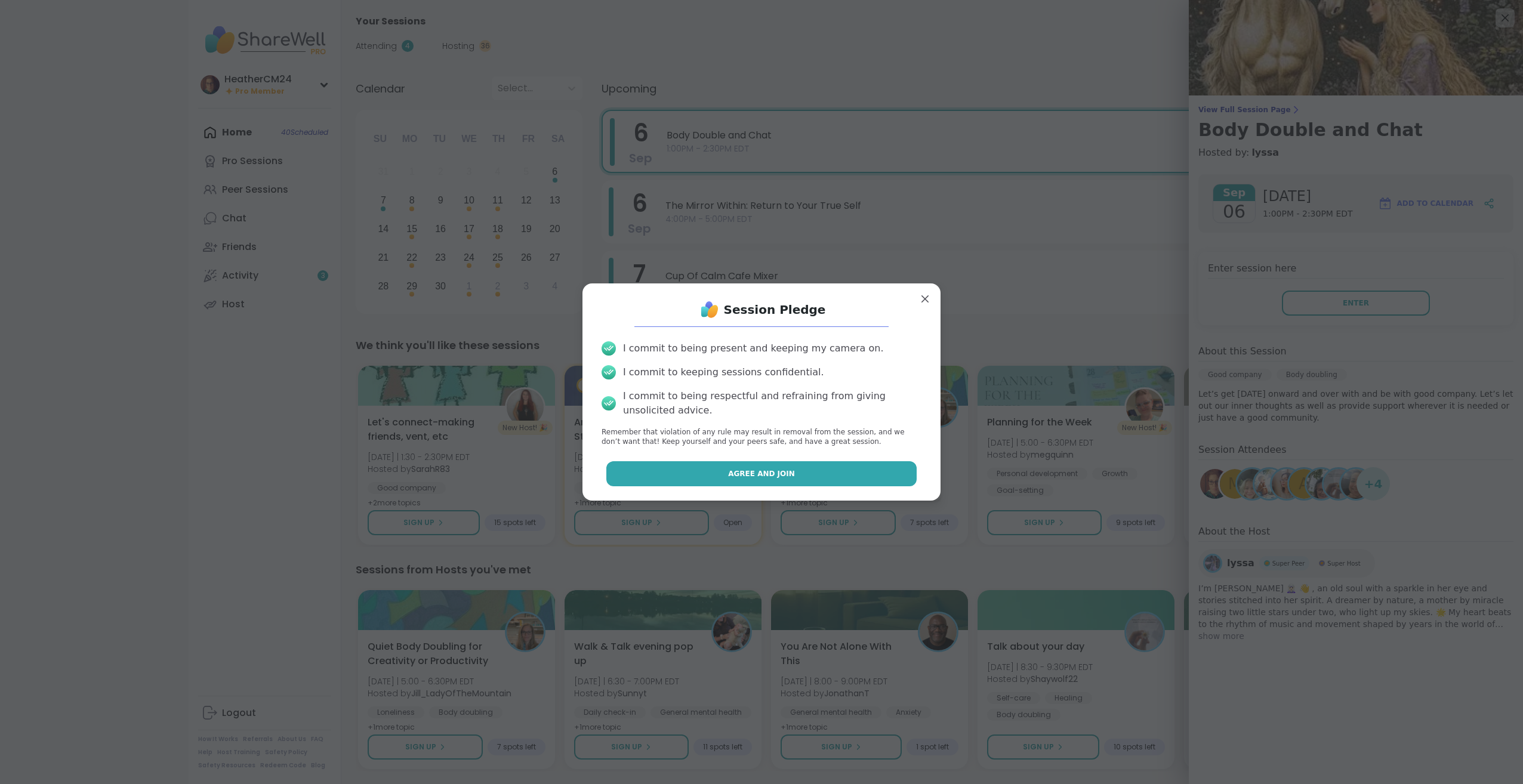
click at [866, 476] on button "Agree and Join" at bounding box center [762, 473] width 311 height 25
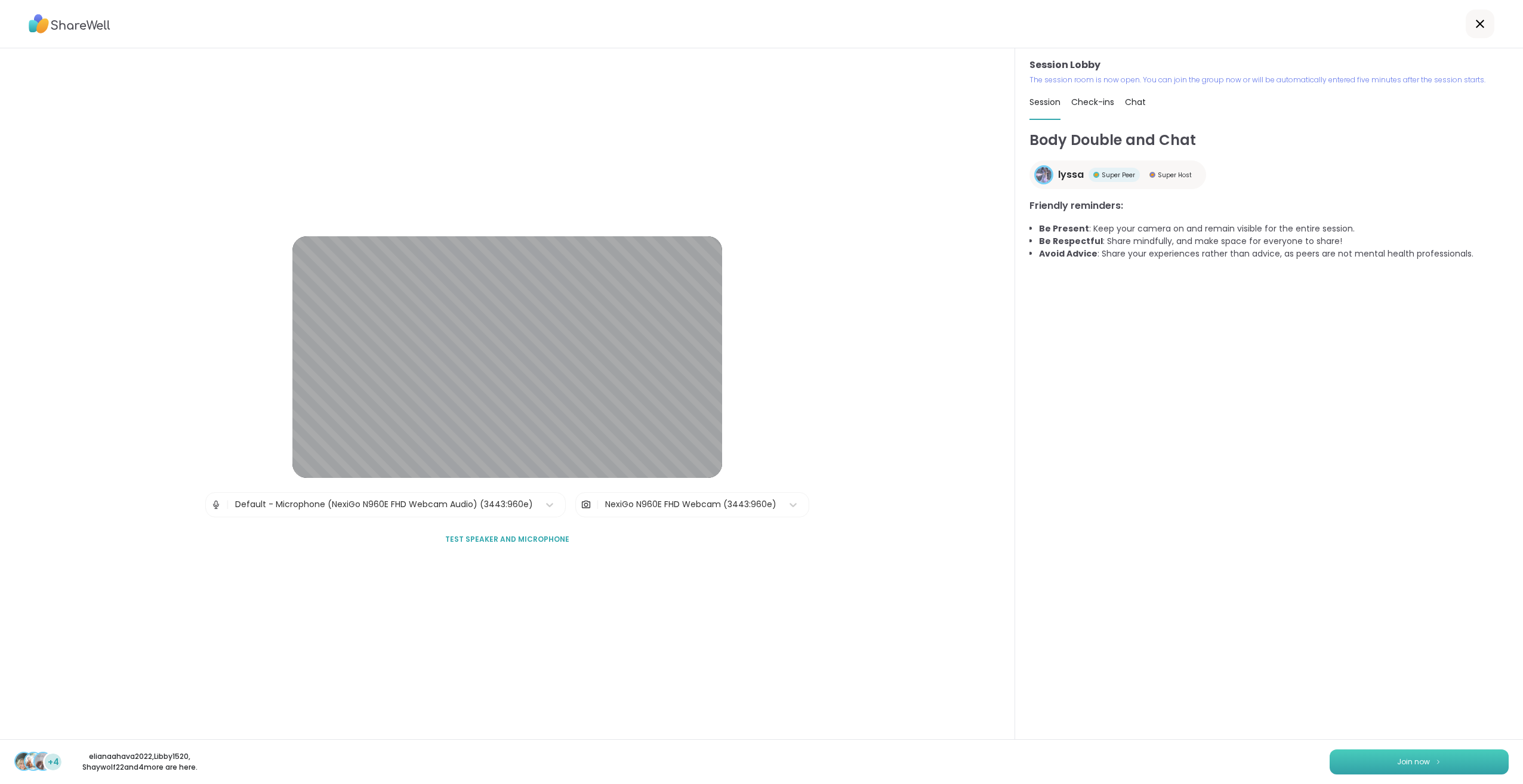
click at [1397, 762] on span "Join now" at bounding box center [1414, 762] width 33 height 11
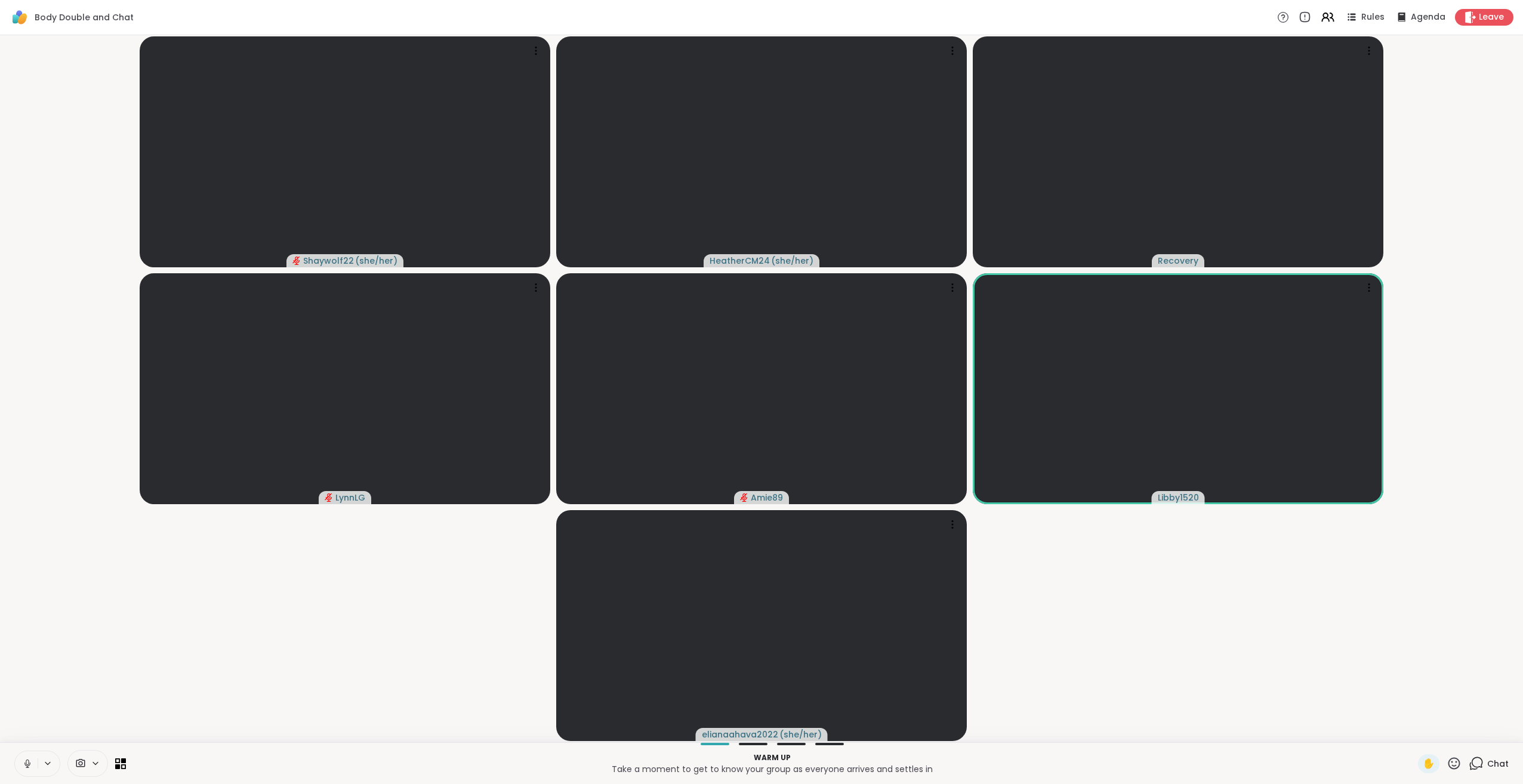
click at [25, 761] on icon at bounding box center [28, 764] width 11 height 11
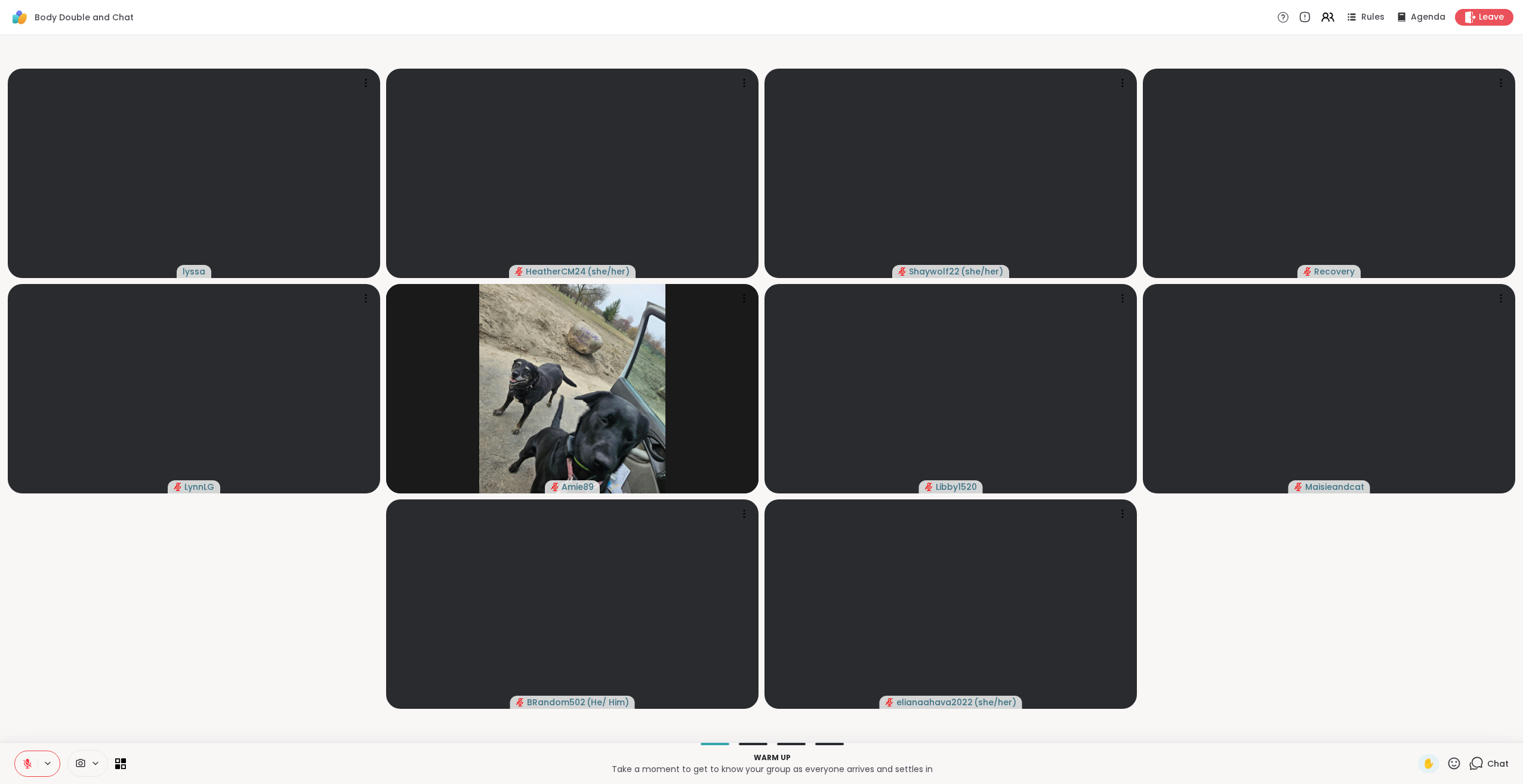
click at [30, 764] on icon at bounding box center [28, 764] width 11 height 11
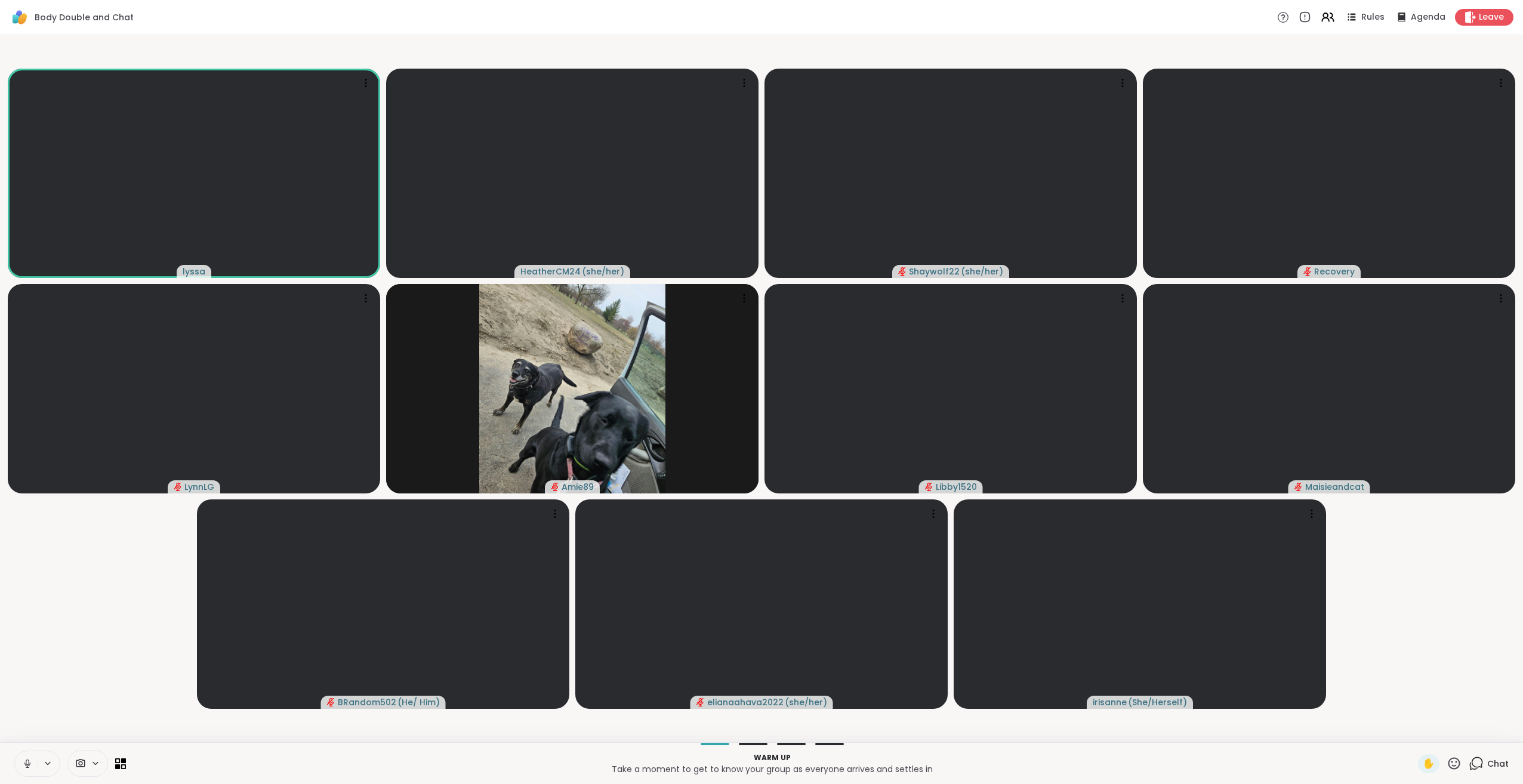
click at [28, 761] on icon at bounding box center [28, 764] width 11 height 11
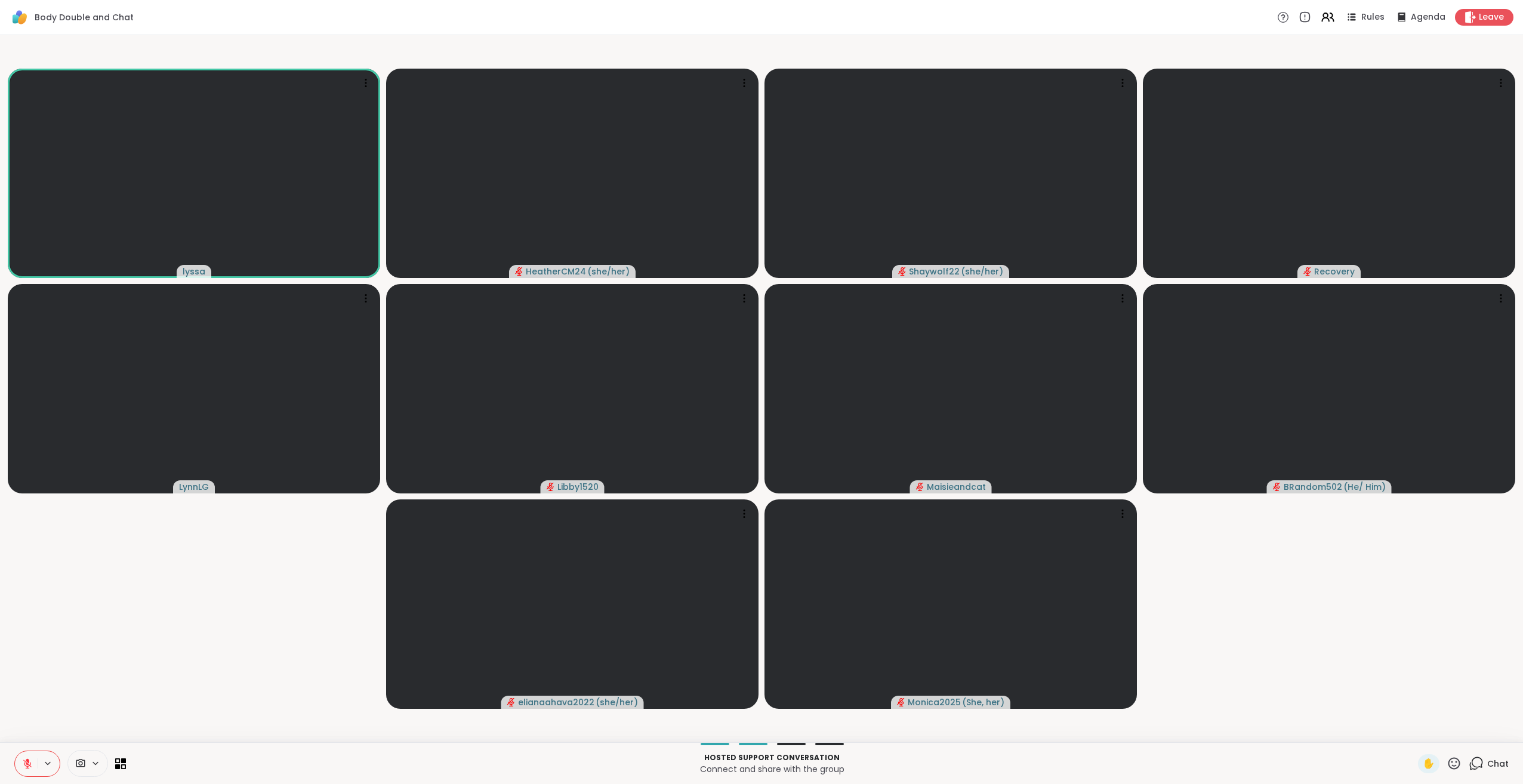
click at [1446, 764] on icon at bounding box center [1454, 763] width 15 height 15
click at [1414, 730] on span "❤️" at bounding box center [1420, 732] width 12 height 14
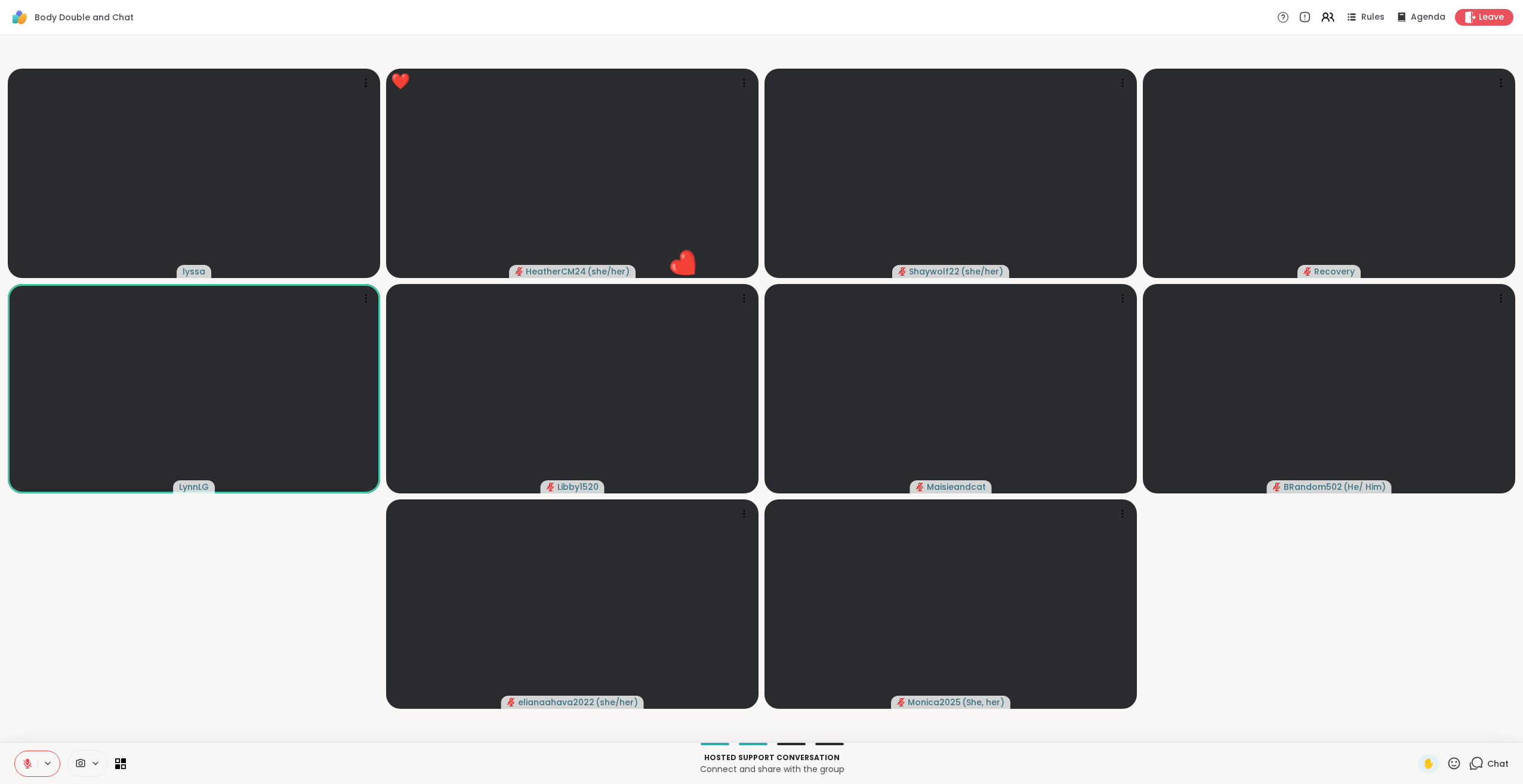
drag, startPoint x: 1447, startPoint y: 765, endPoint x: 1464, endPoint y: 752, distance: 21.4
click at [1448, 765] on icon at bounding box center [1454, 763] width 15 height 15
click at [1467, 732] on span "🌟" at bounding box center [1472, 732] width 12 height 14
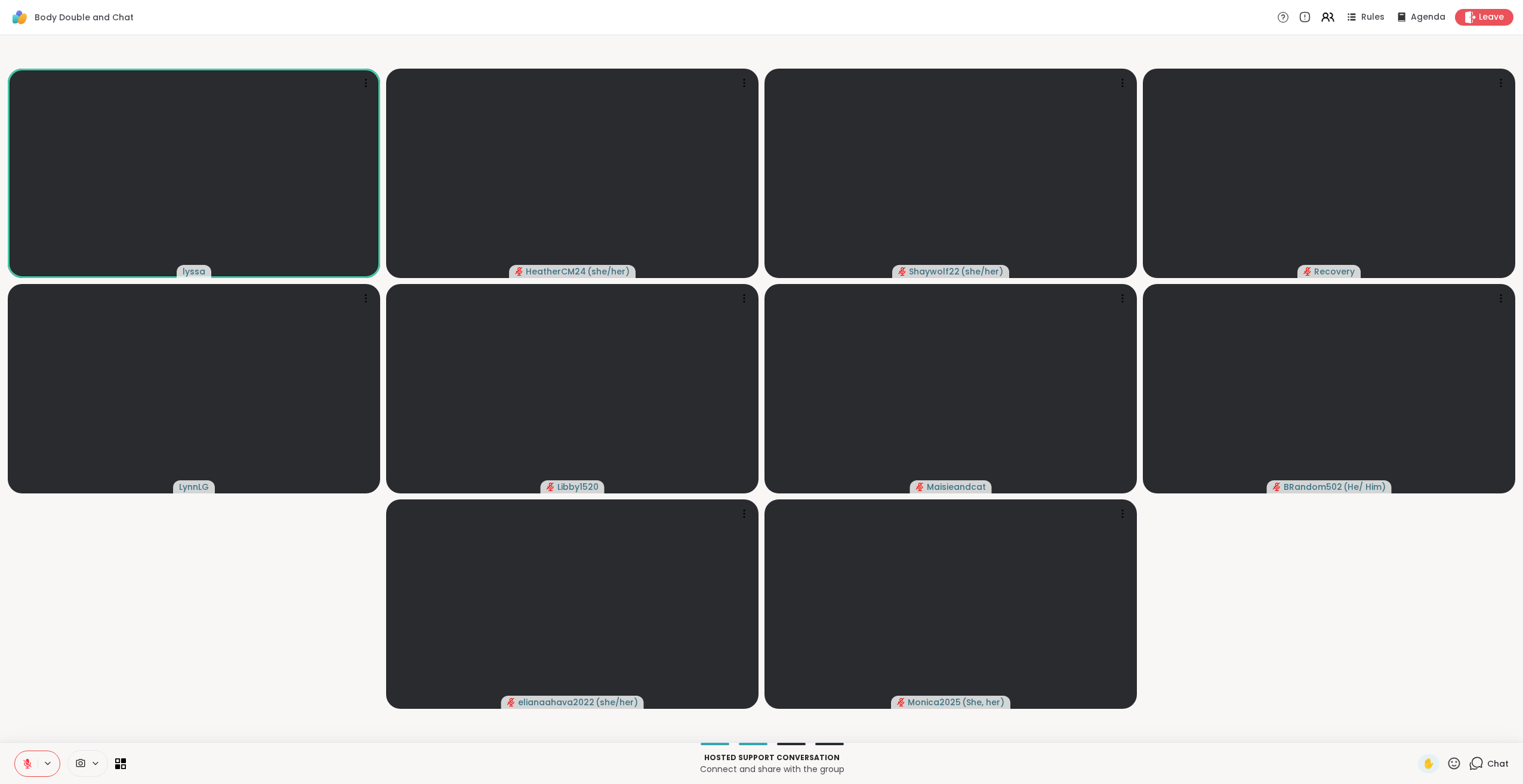
click at [1446, 759] on icon at bounding box center [1454, 763] width 15 height 15
click at [1414, 734] on span "❤️" at bounding box center [1420, 732] width 12 height 14
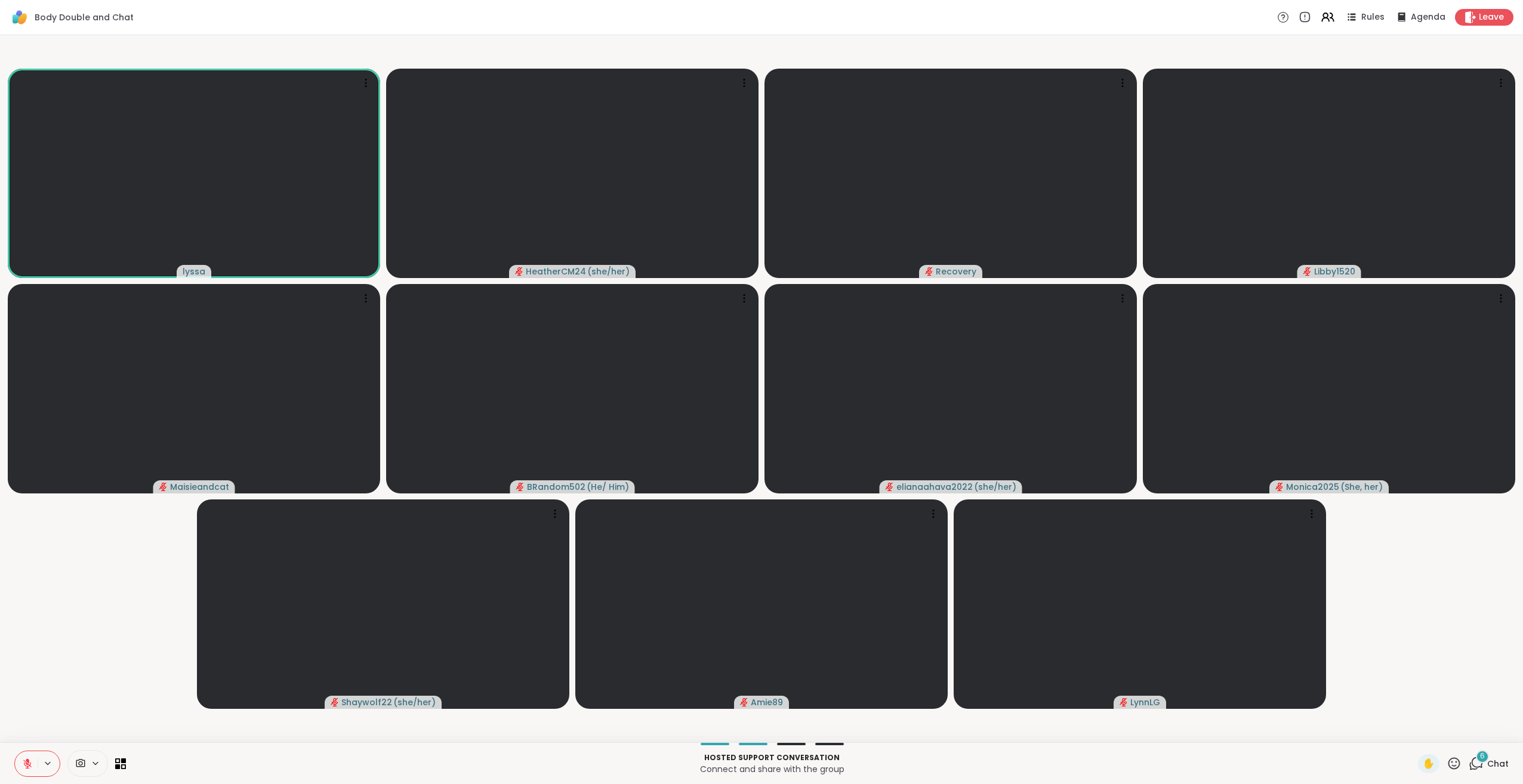
click at [30, 767] on icon at bounding box center [28, 764] width 11 height 11
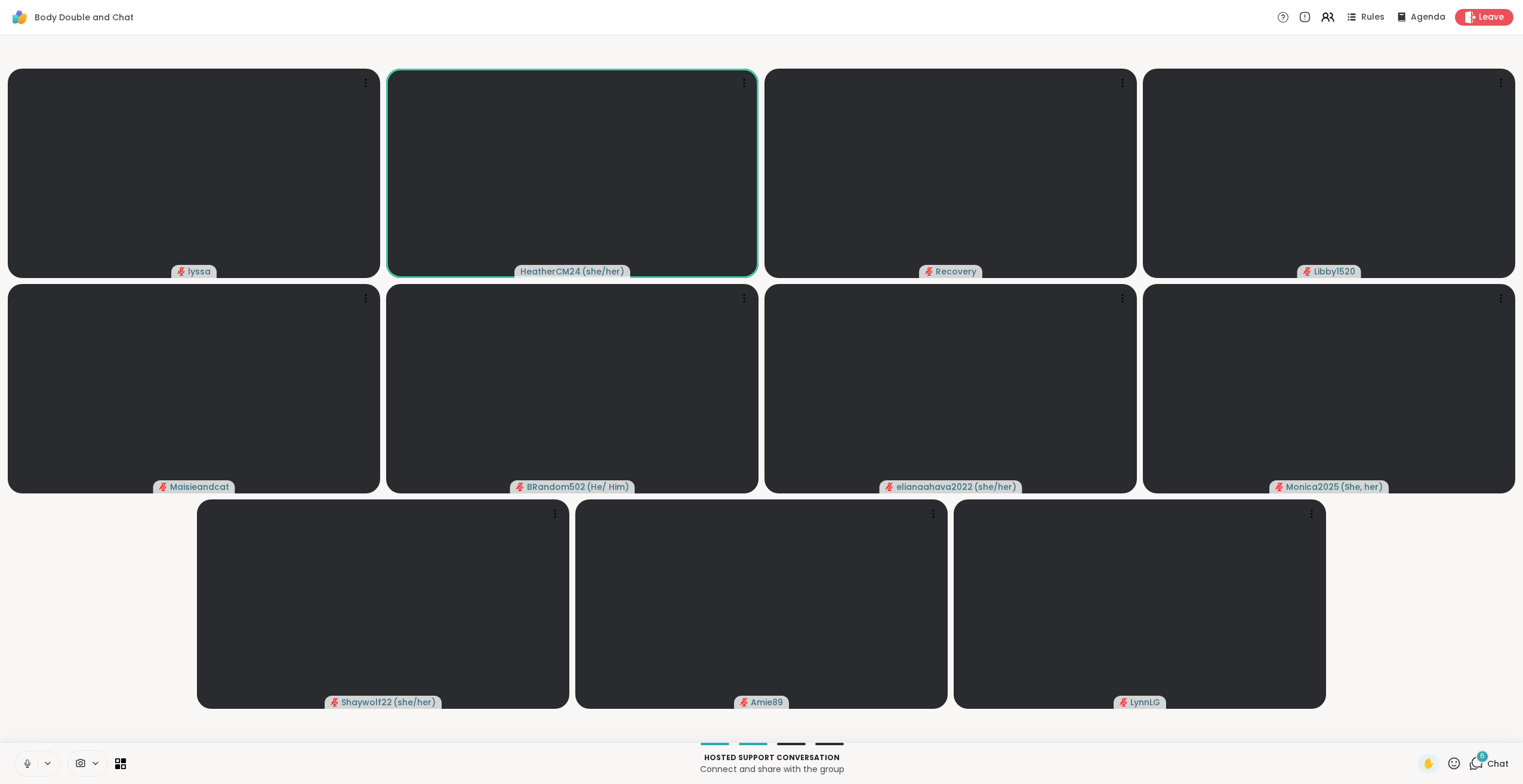
click at [28, 763] on icon at bounding box center [28, 764] width 11 height 11
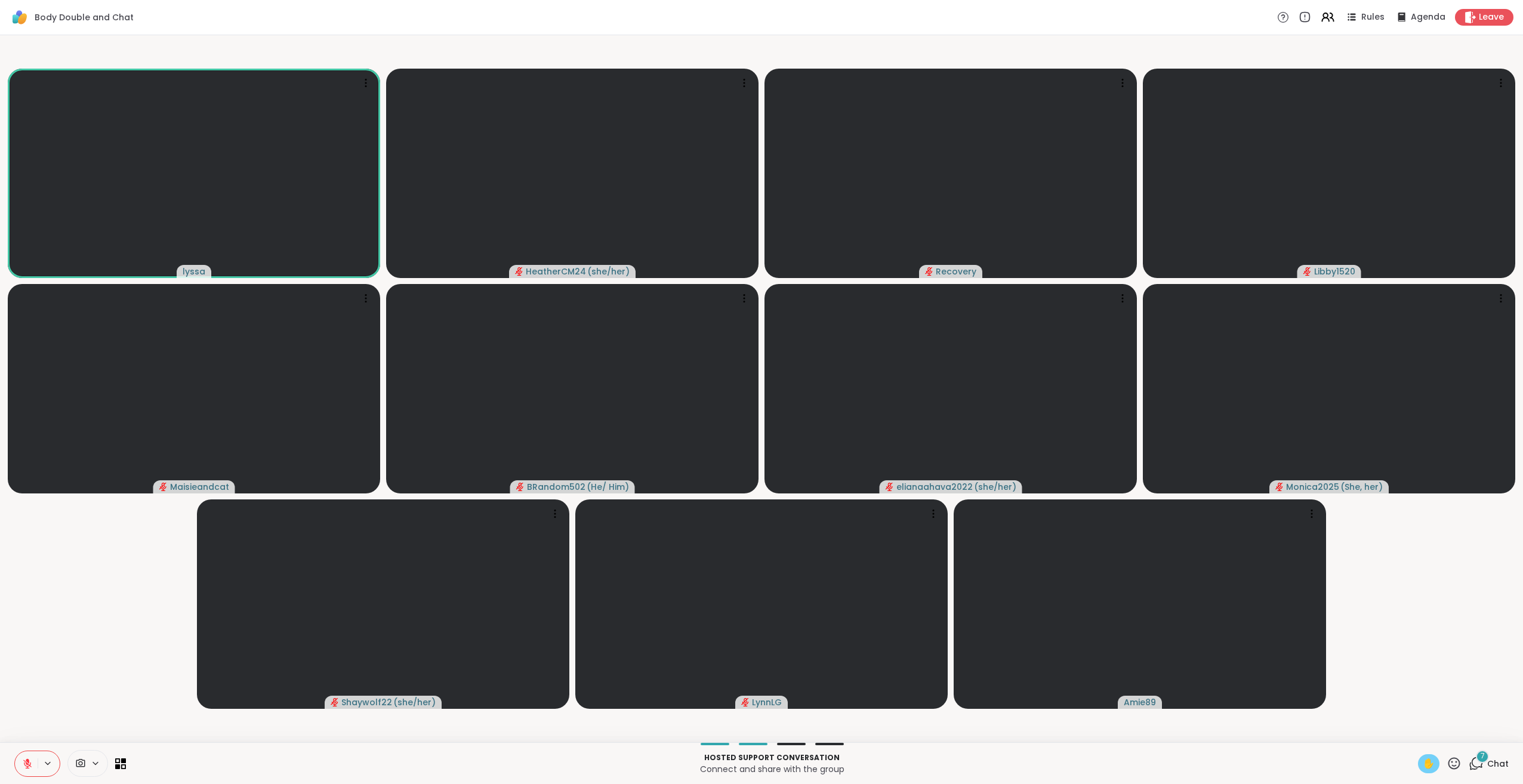
click at [1423, 762] on span "✋" at bounding box center [1429, 763] width 12 height 14
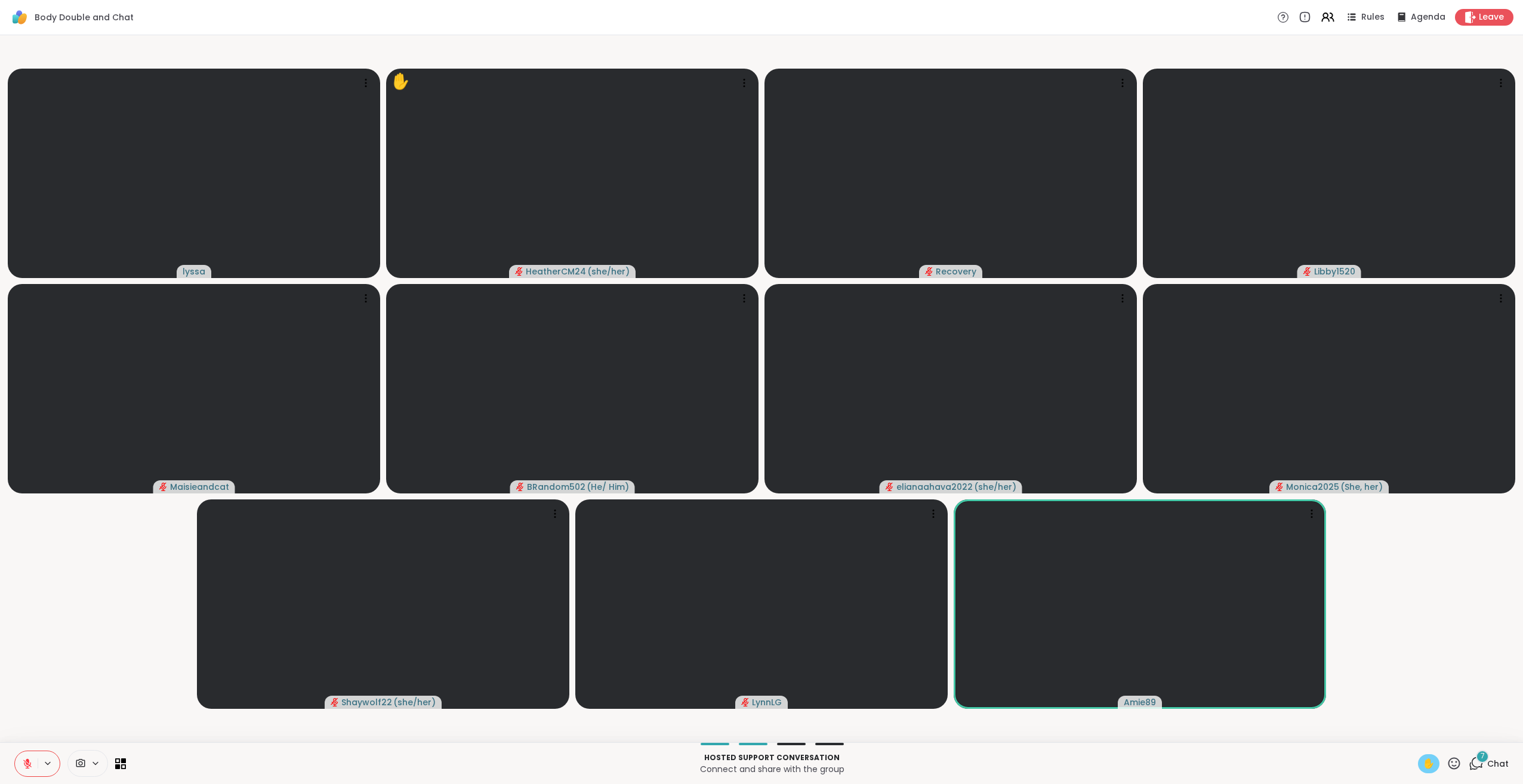
click at [1472, 758] on icon at bounding box center [1477, 763] width 11 height 11
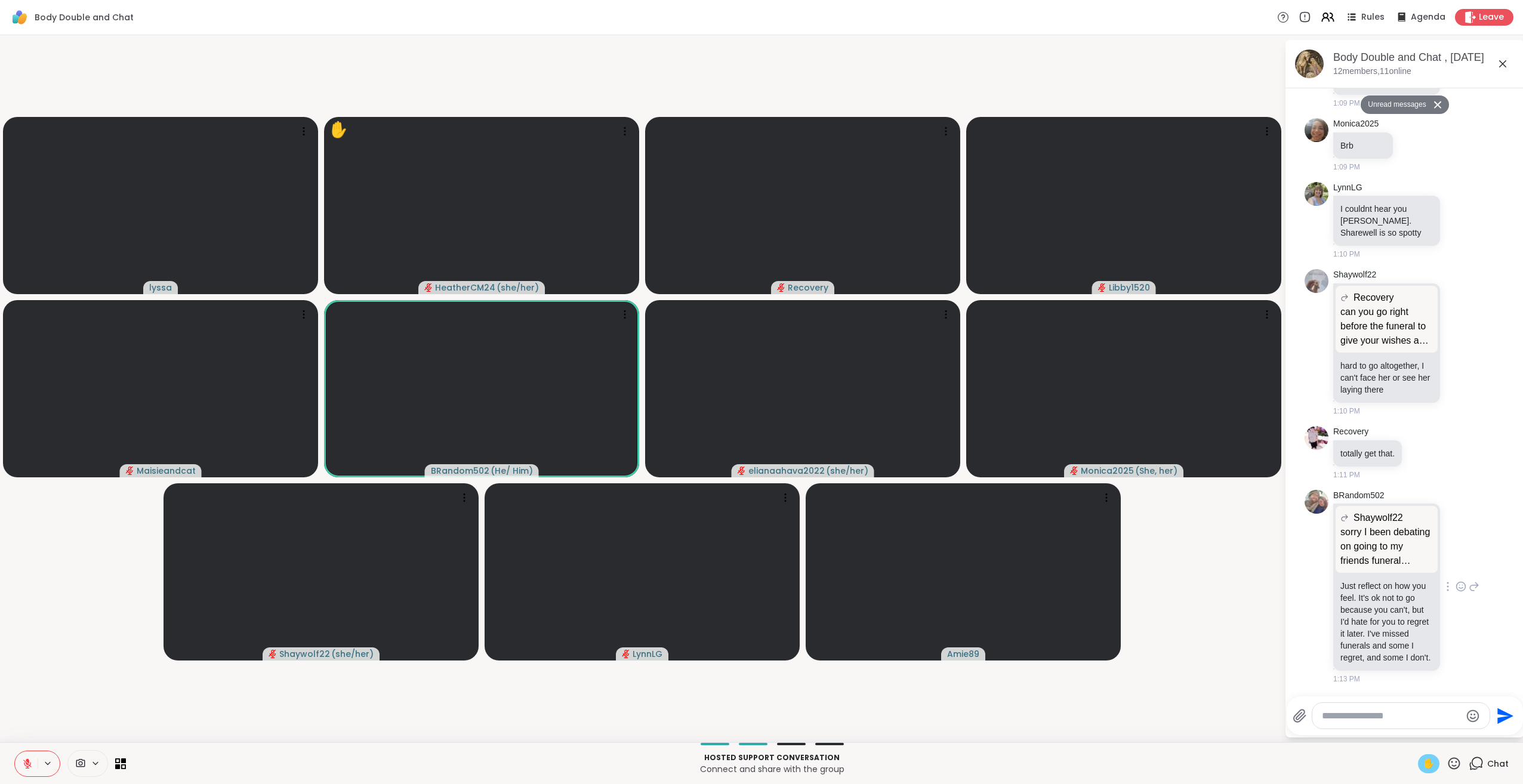
scroll to position [350, 0]
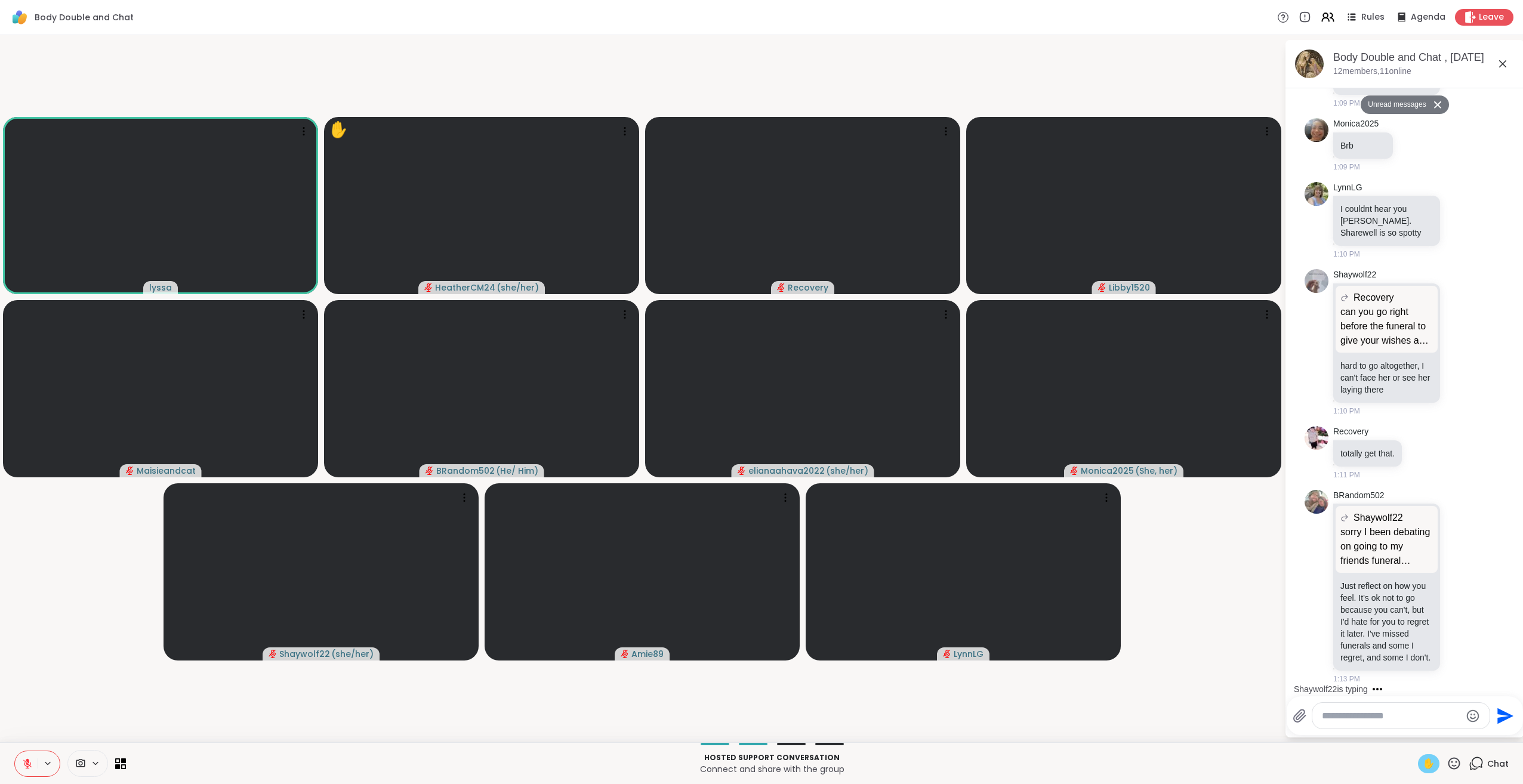
click at [26, 765] on icon at bounding box center [28, 764] width 11 height 11
click at [1423, 765] on span "✋" at bounding box center [1429, 763] width 12 height 14
drag, startPoint x: 1423, startPoint y: 765, endPoint x: 1399, endPoint y: 767, distance: 24.1
click at [1399, 767] on p "Connect and share with the group" at bounding box center [772, 769] width 1278 height 12
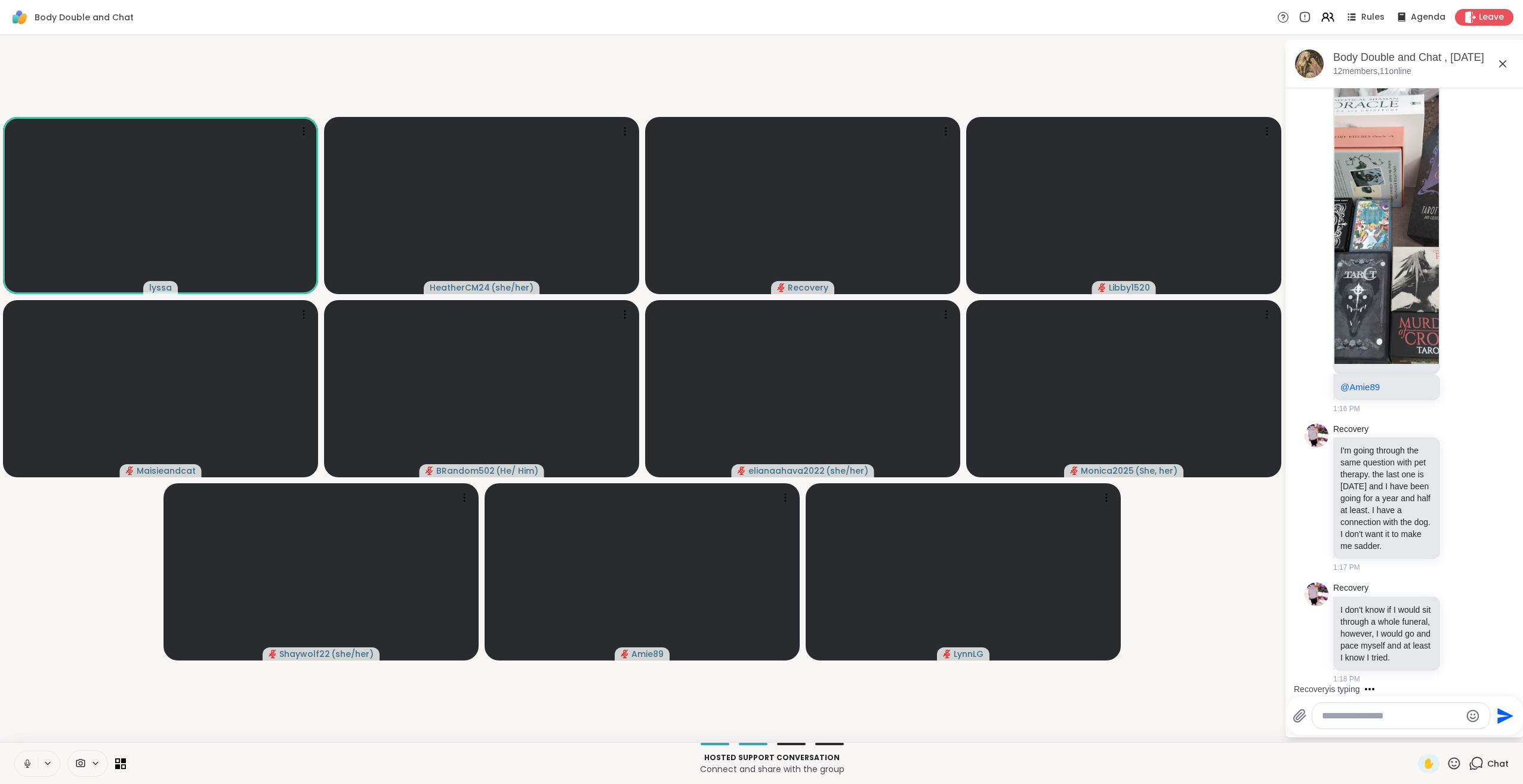
scroll to position [1351, 0]
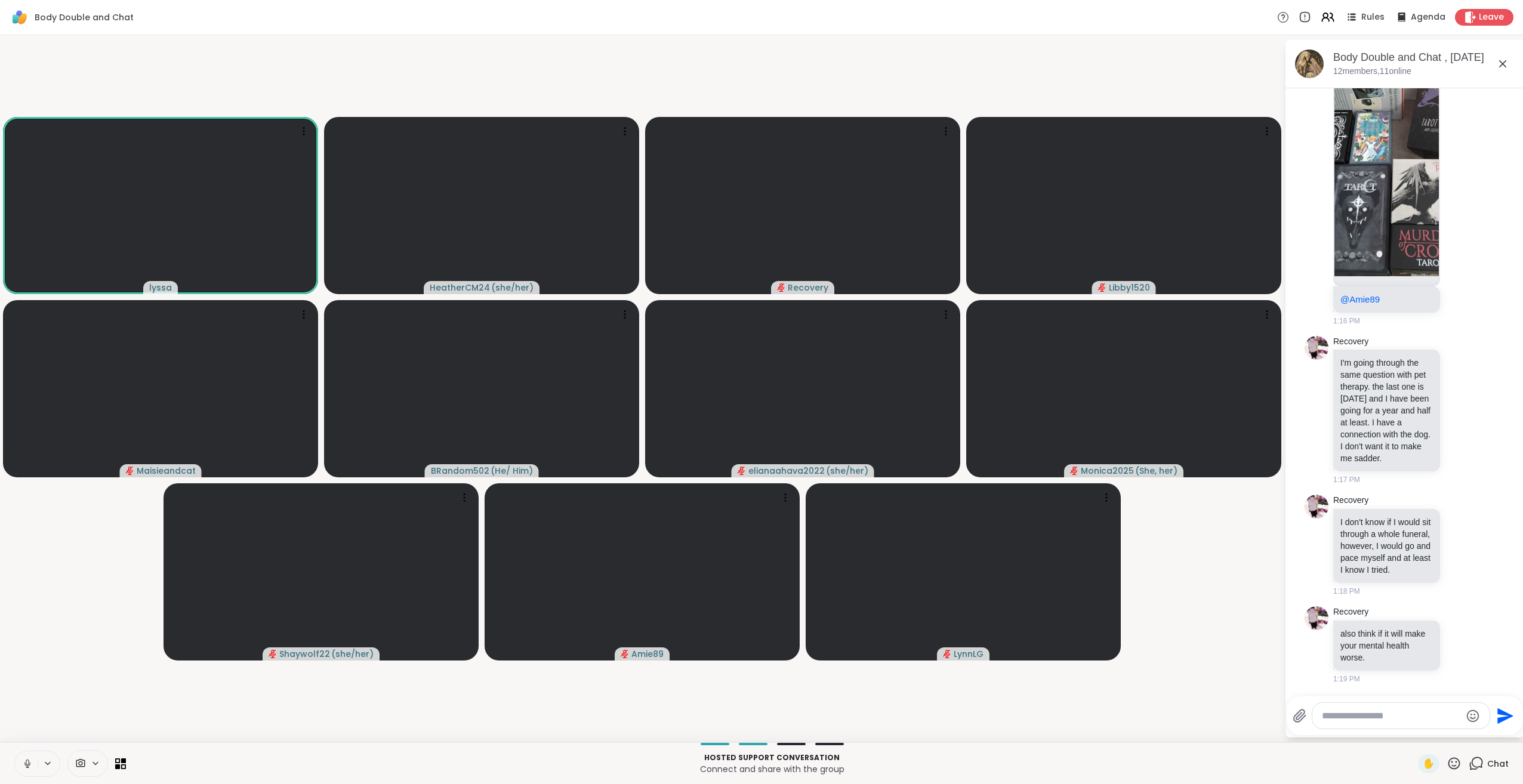
click at [28, 763] on icon at bounding box center [28, 764] width 11 height 11
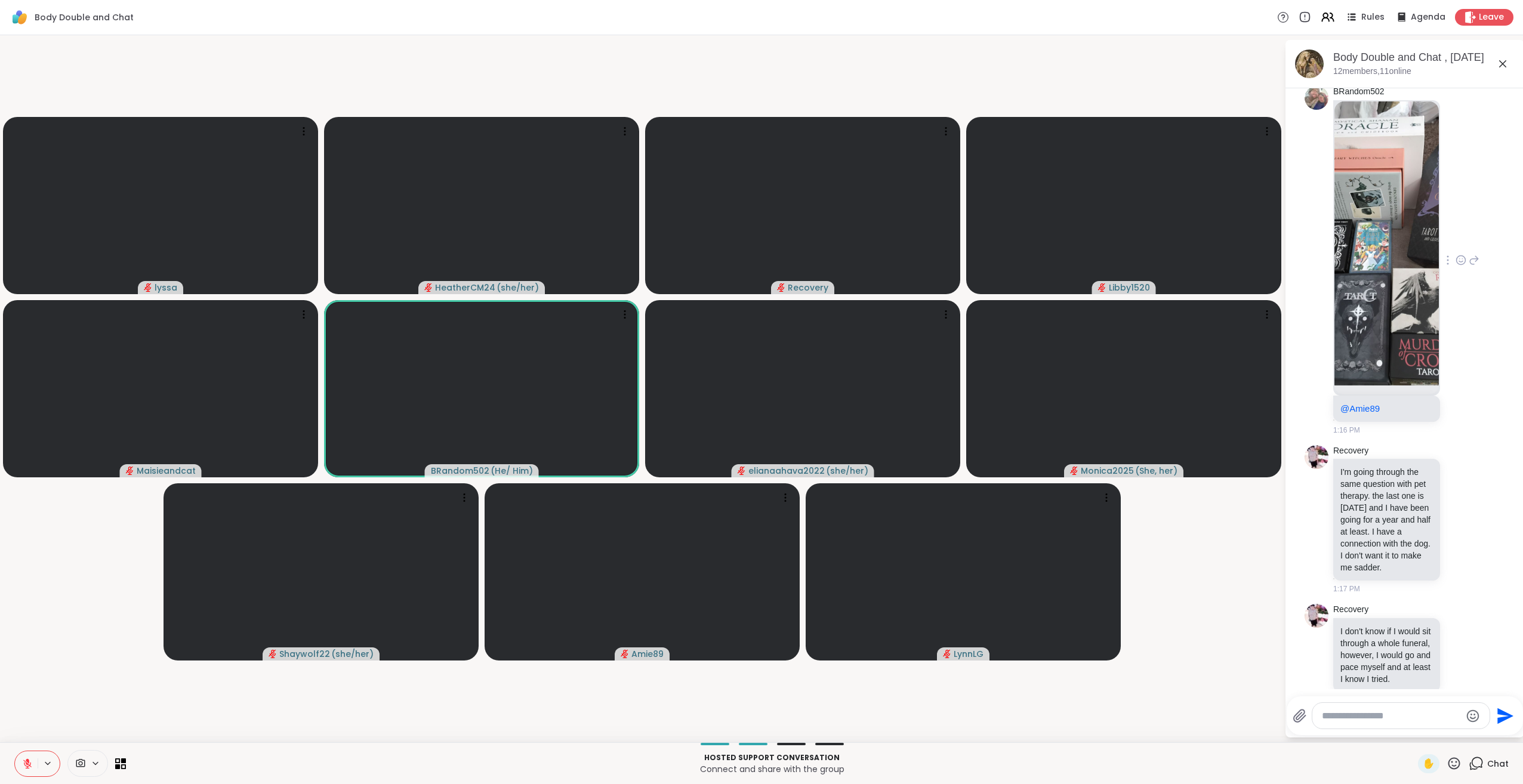
scroll to position [1142, 0]
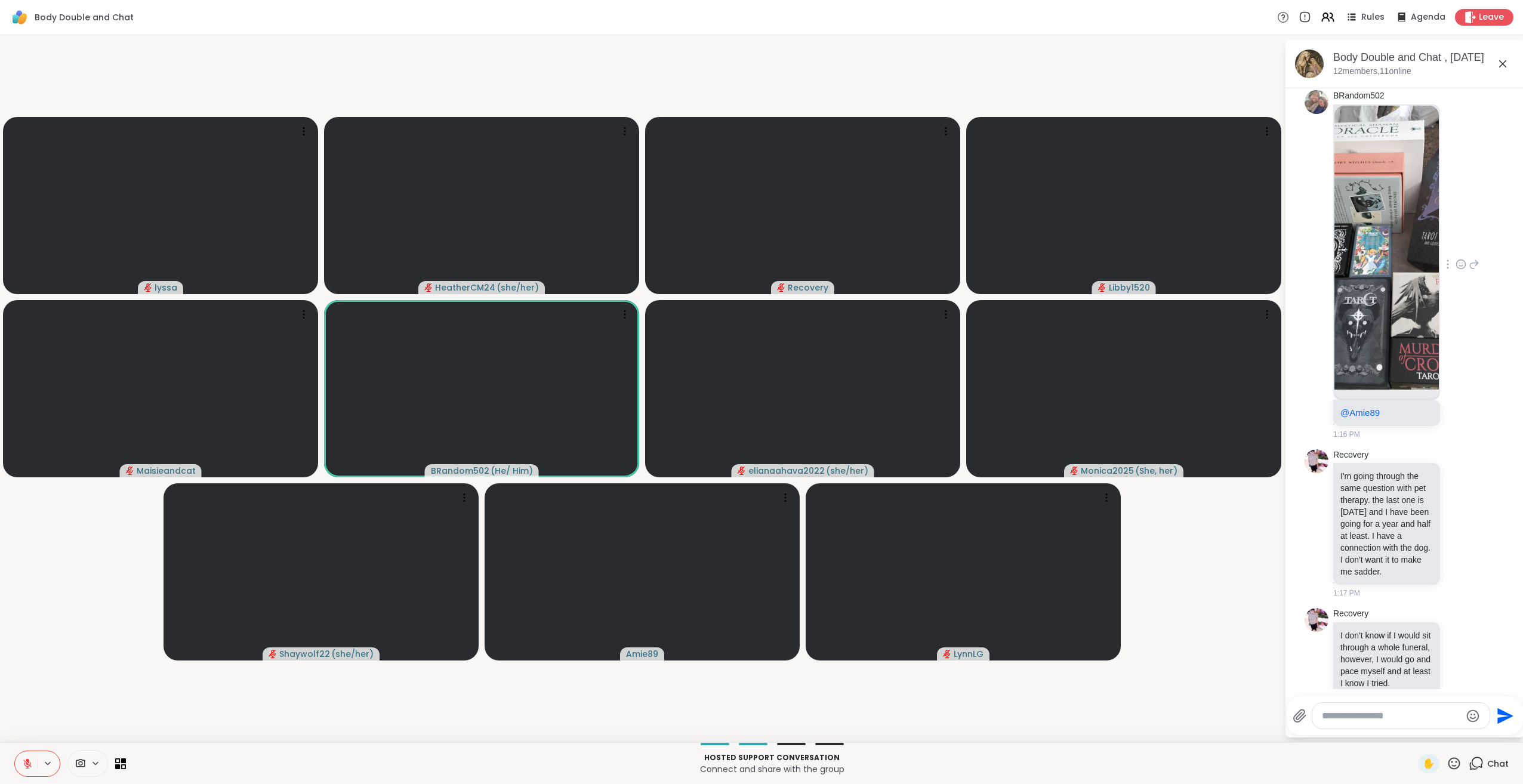
click at [1377, 303] on img at bounding box center [1387, 247] width 105 height 284
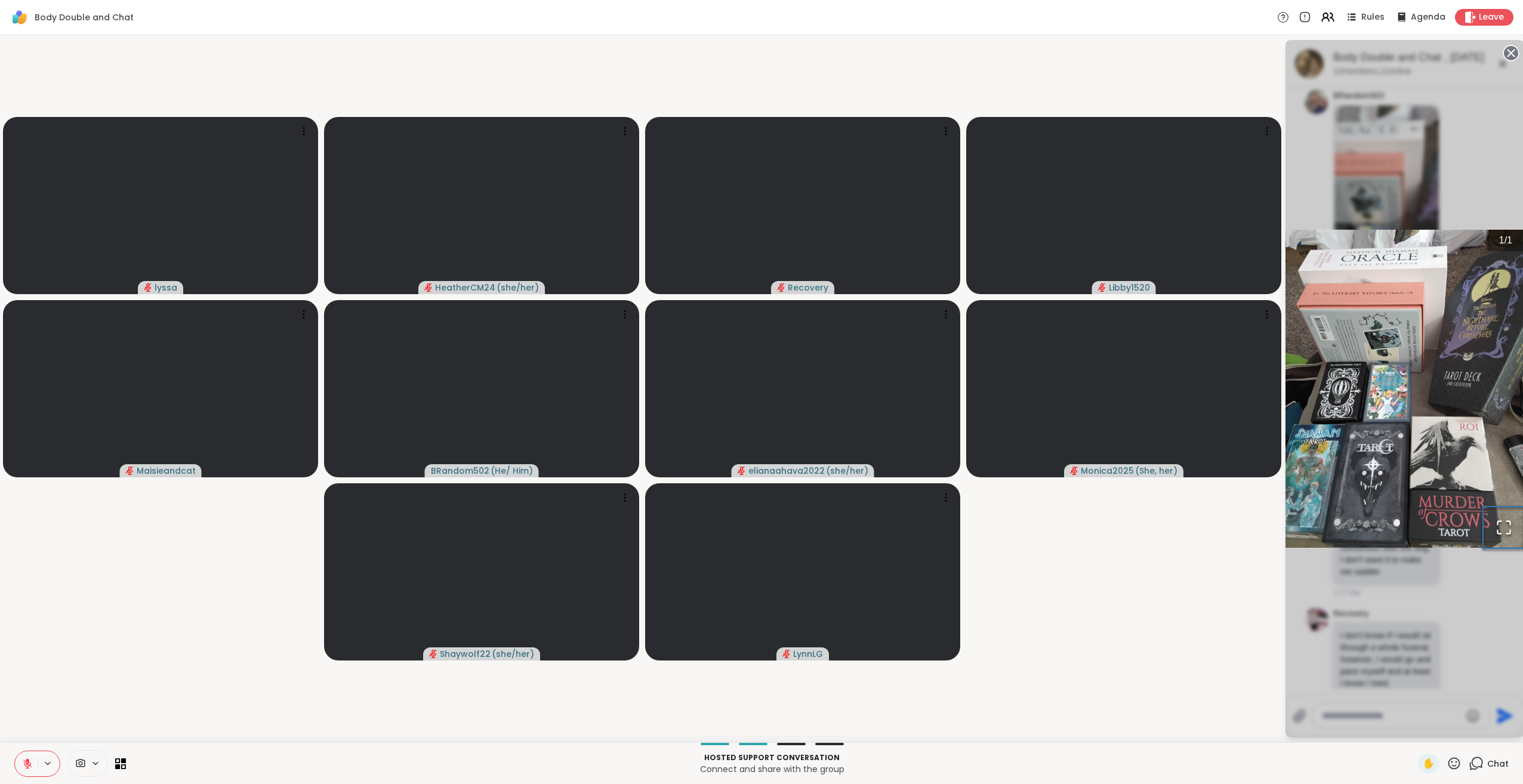
click at [1502, 528] on icon "Open Fullscreen" at bounding box center [1504, 527] width 17 height 17
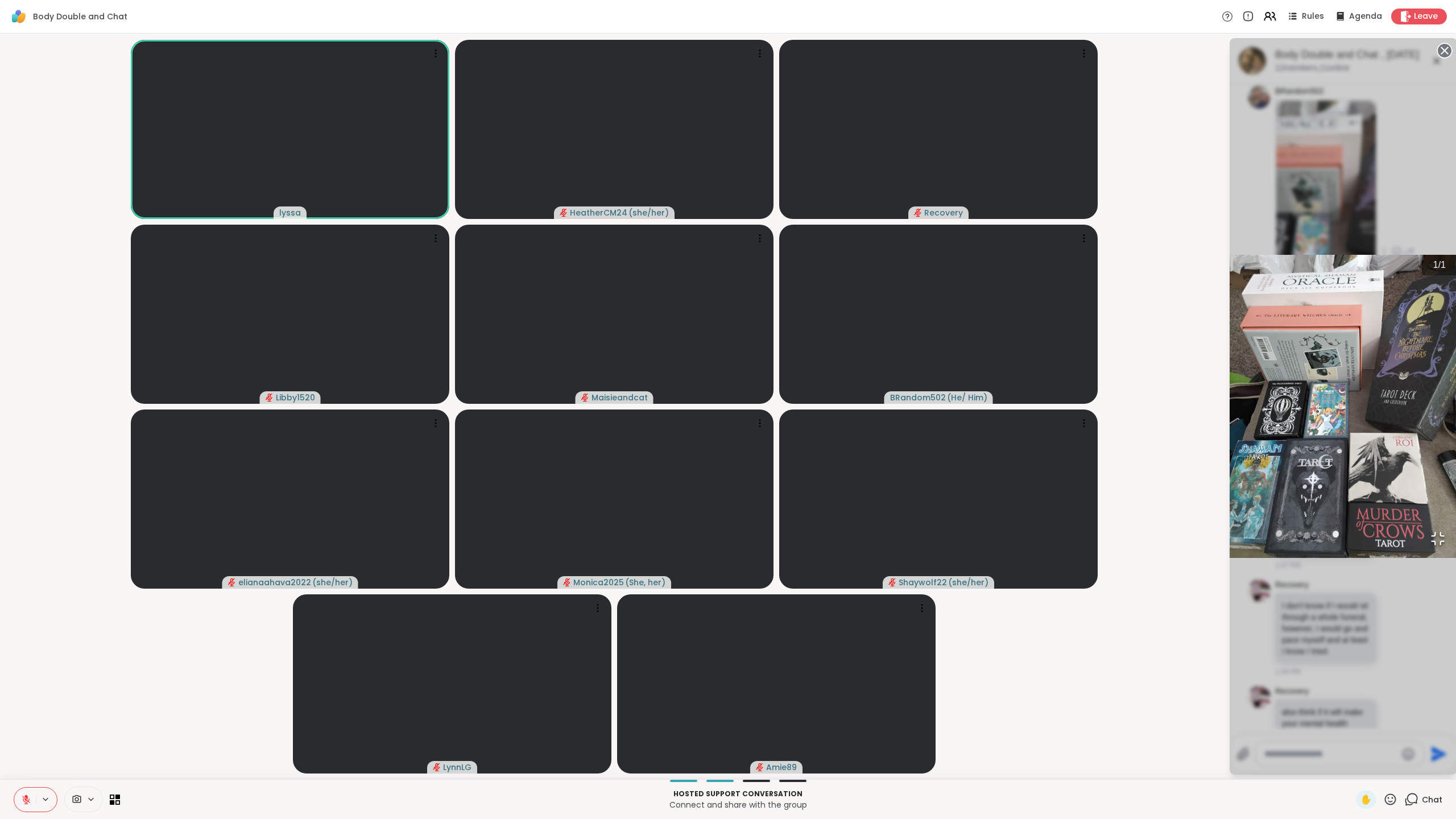
click at [1430, 546] on icon "Open Fullscreen" at bounding box center [1437, 538] width 16 height 16
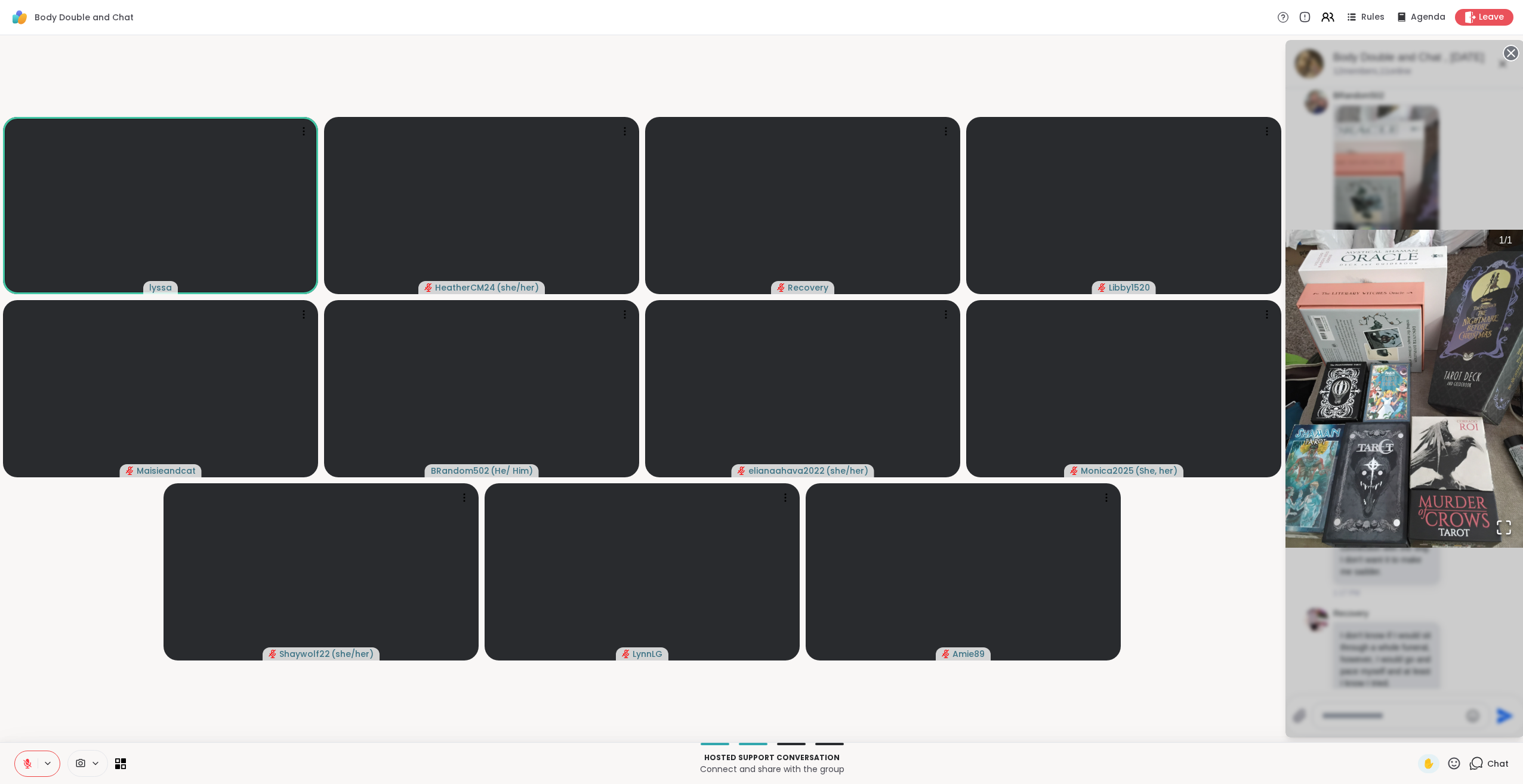
click at [30, 763] on icon at bounding box center [28, 764] width 11 height 11
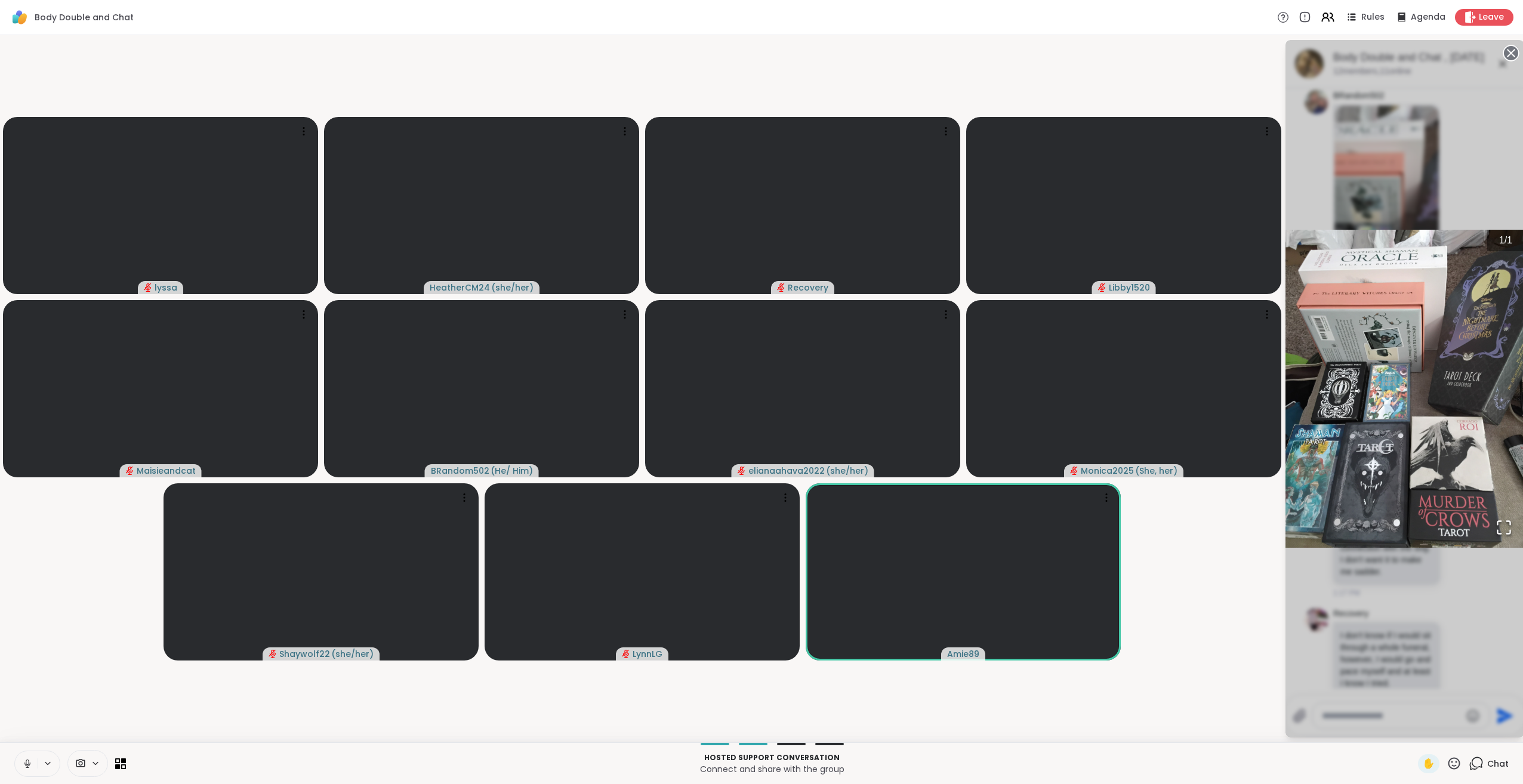
click at [28, 763] on icon at bounding box center [28, 764] width 11 height 11
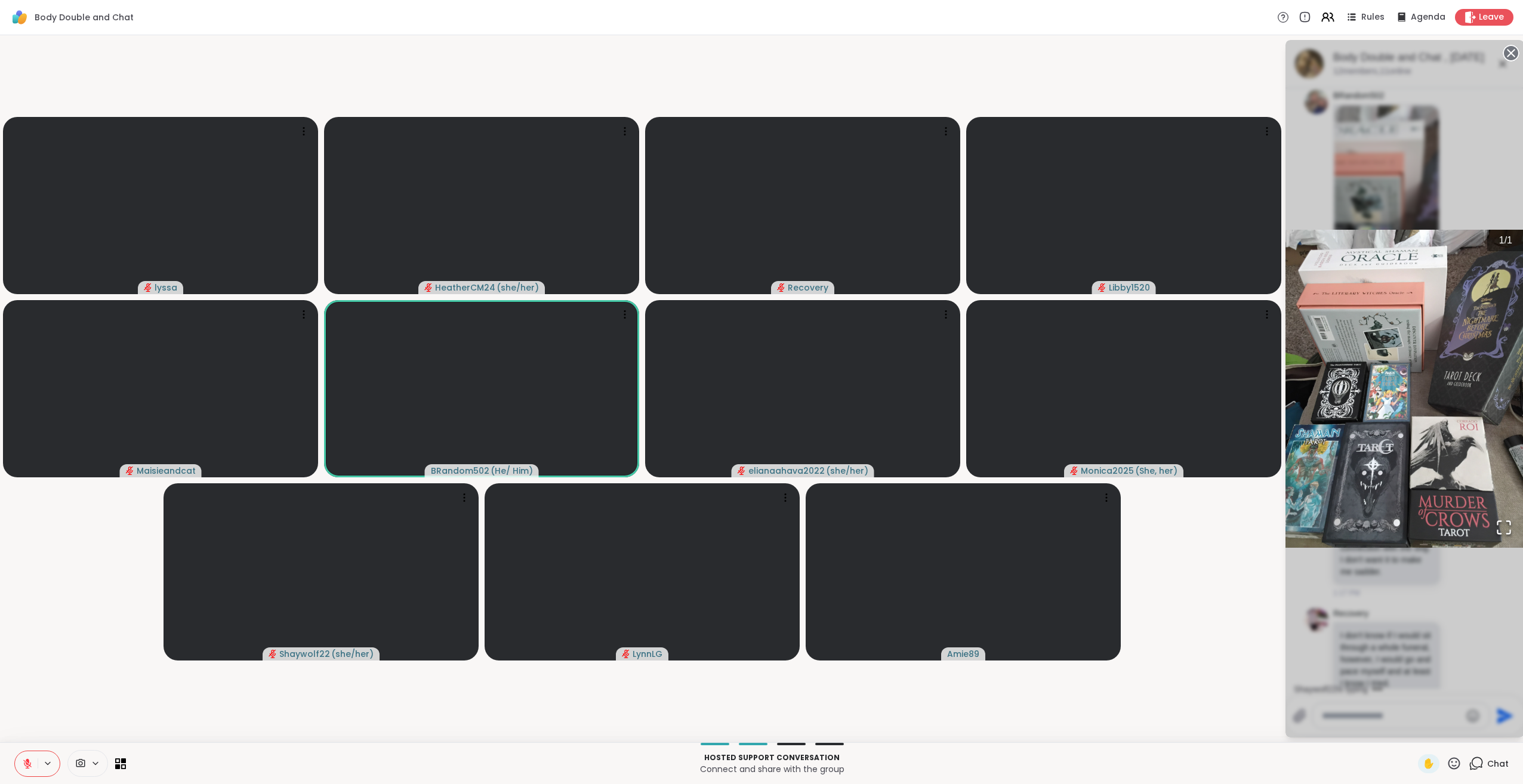
click at [1499, 528] on icon "Open Fullscreen" at bounding box center [1504, 527] width 17 height 17
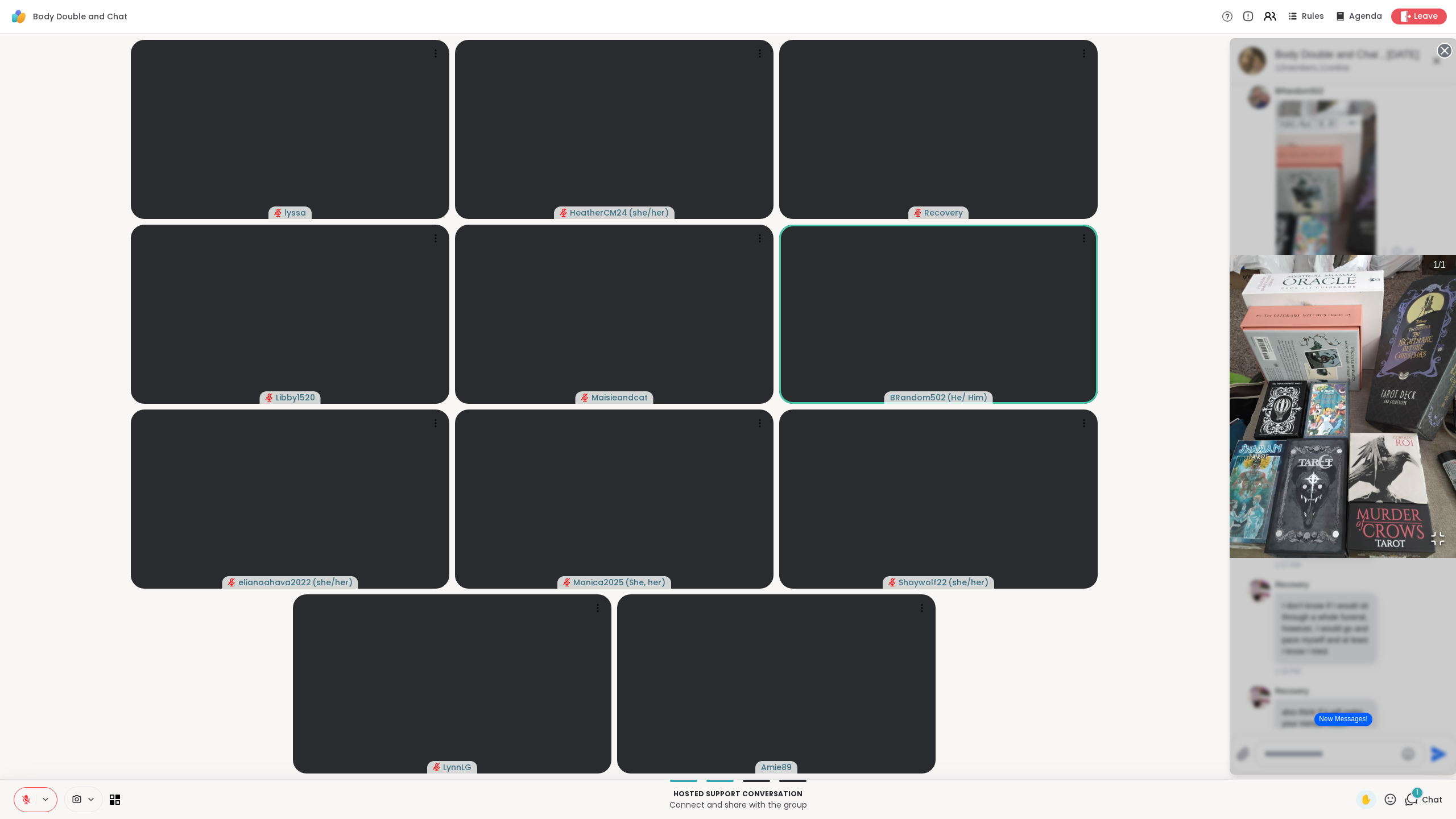
click at [1430, 546] on icon "Open Fullscreen" at bounding box center [1437, 538] width 16 height 16
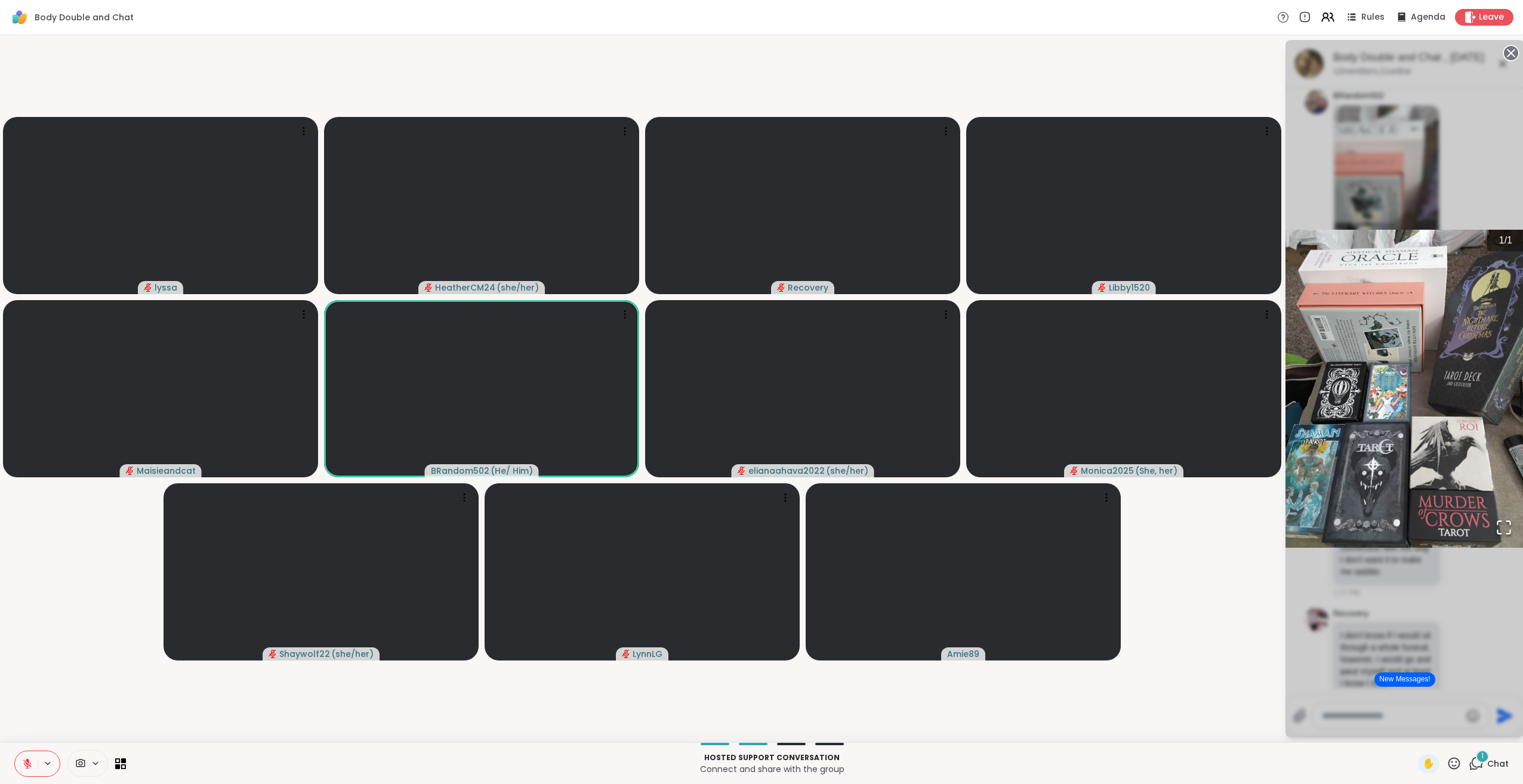
click at [1503, 524] on icon "Open Fullscreen" at bounding box center [1504, 527] width 17 height 17
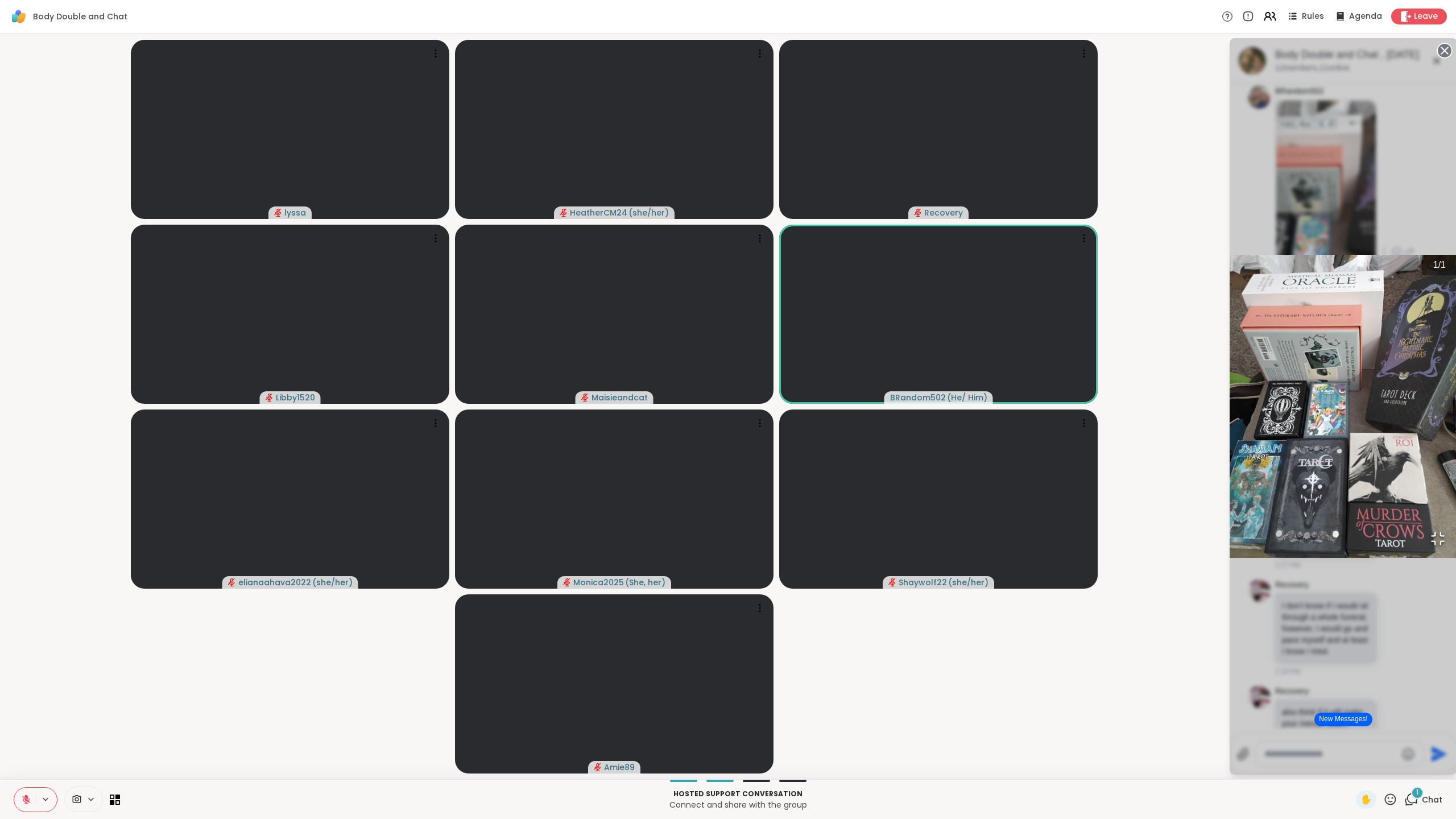
click at [1432, 545] on icon "Open Fullscreen" at bounding box center [1438, 539] width 12 height 12
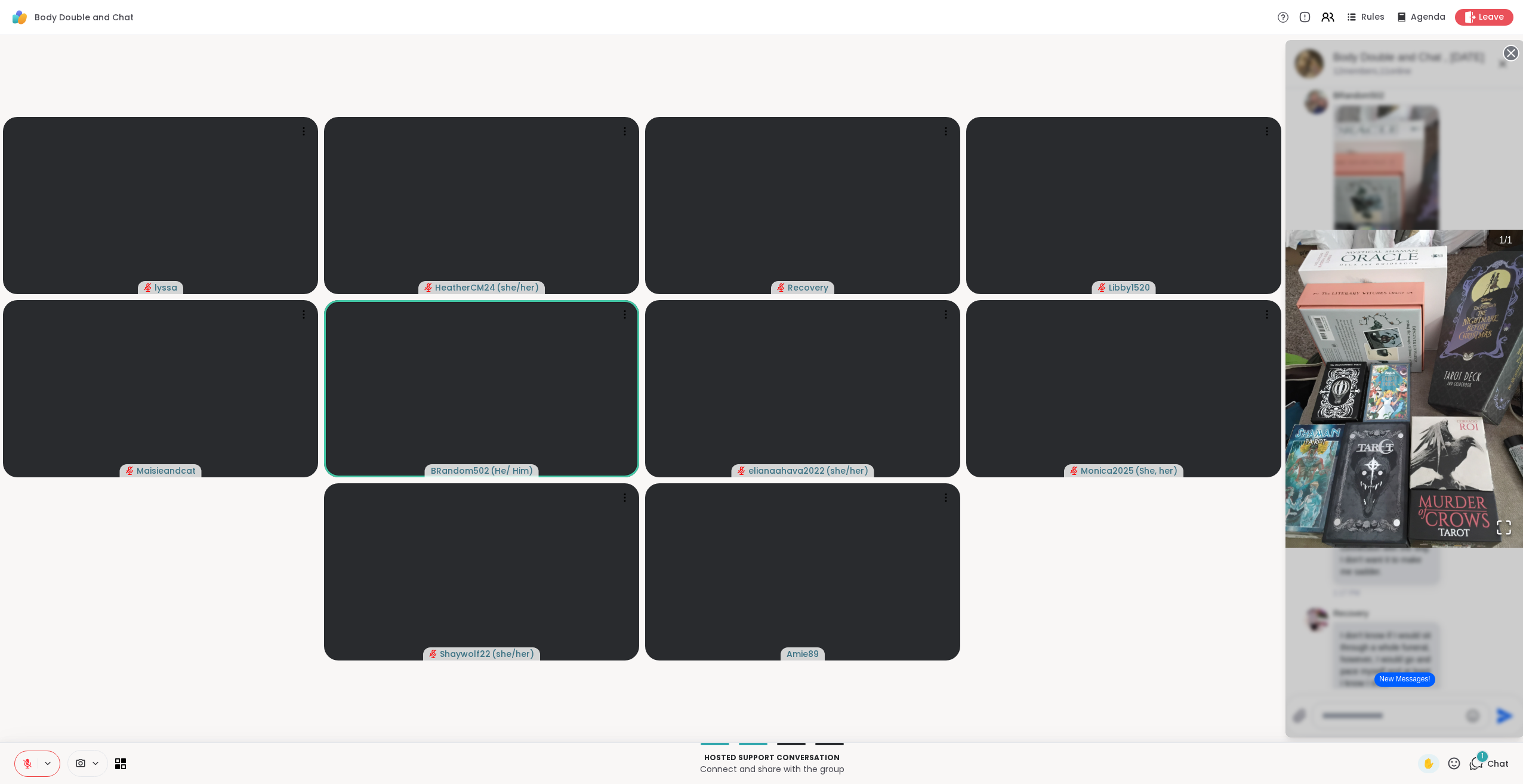
click at [1395, 679] on button "New Messages!" at bounding box center [1405, 679] width 60 height 14
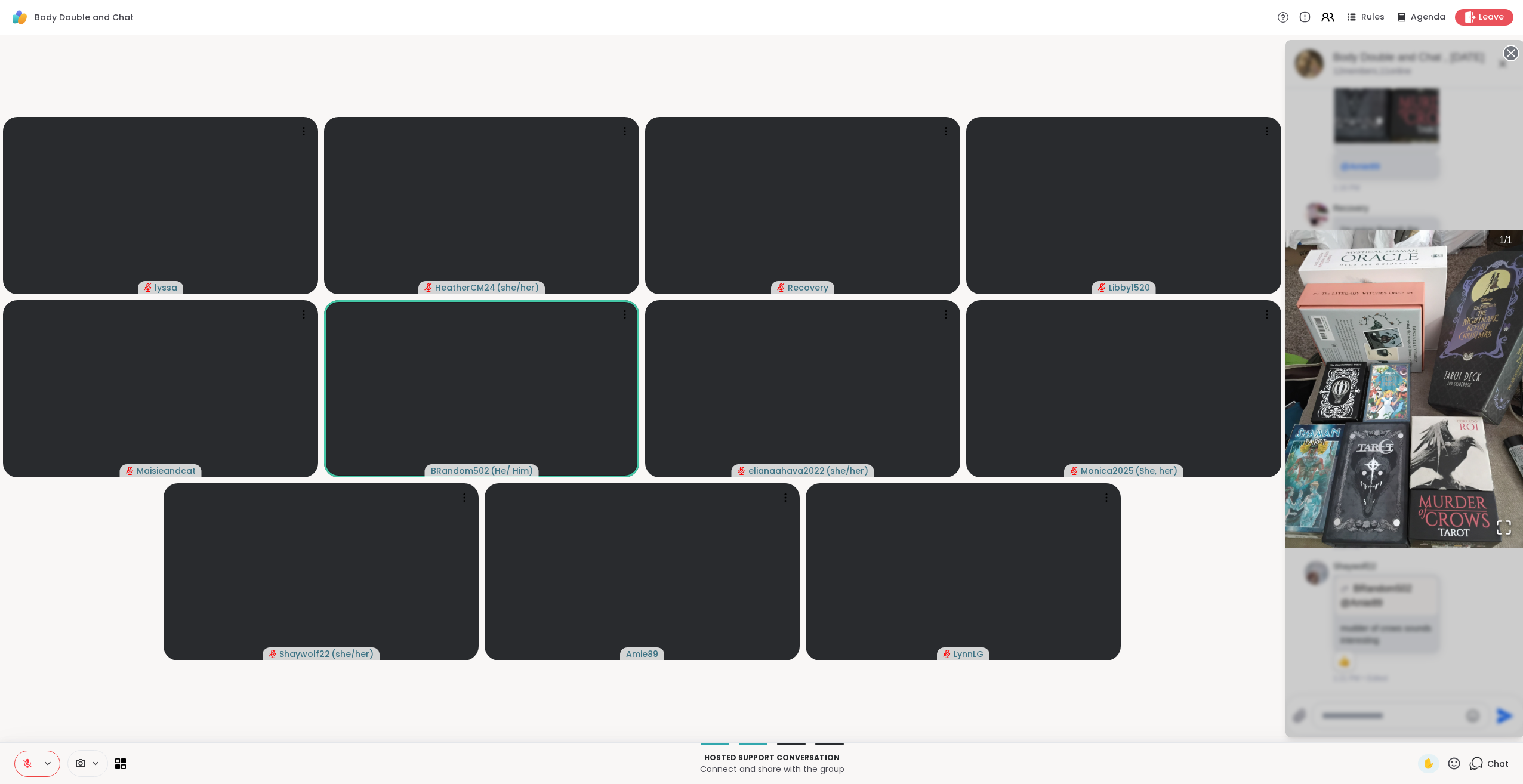
click at [1237, 656] on video-player-container "lyssa HeatherCM24 ( she/her ) Recovery Libby1520 Maisieandcat BRandom502 ( He/ …" at bounding box center [642, 389] width 1270 height 697
click at [1312, 648] on div "1 / 1" at bounding box center [1405, 389] width 239 height 697
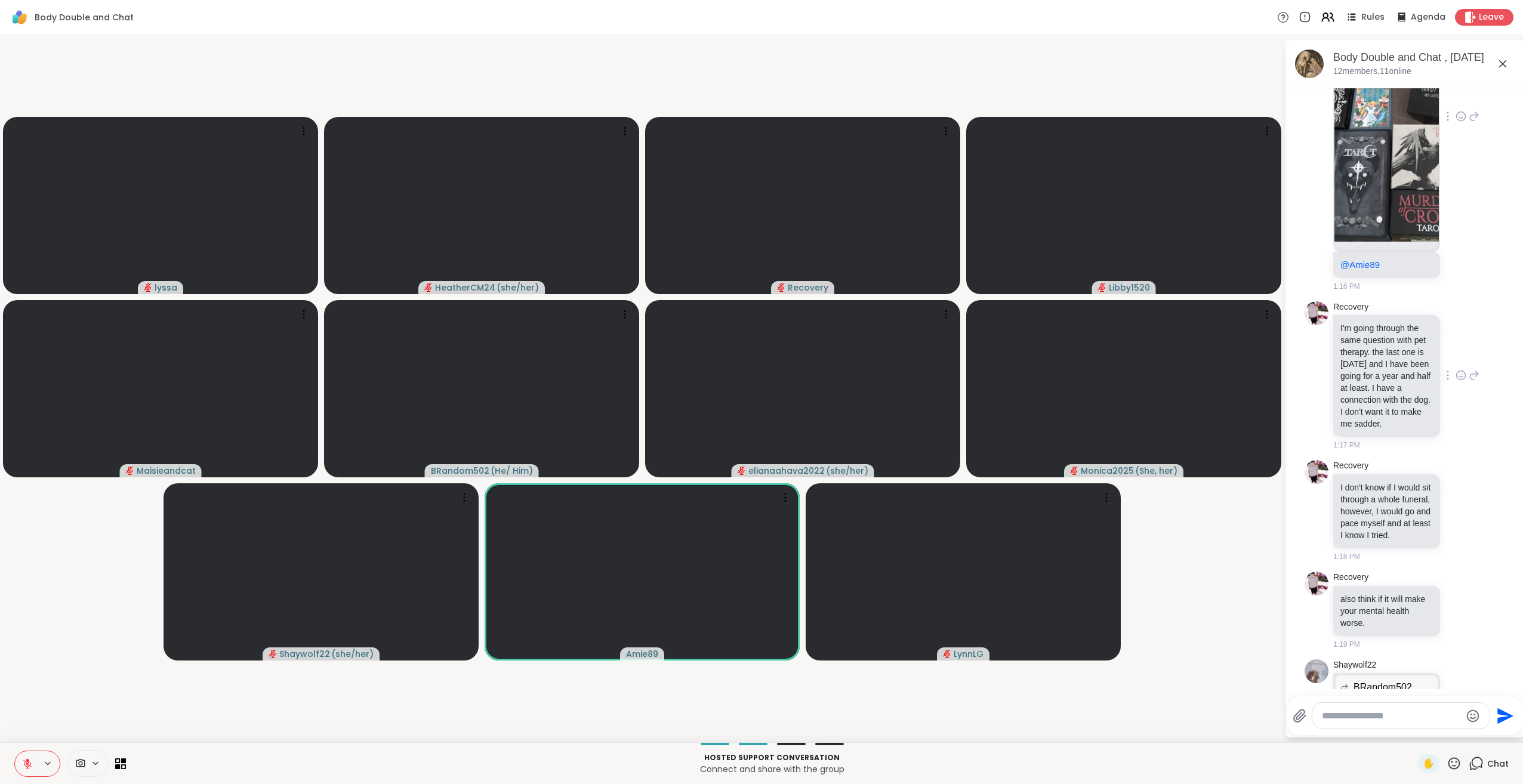
scroll to position [1305, 0]
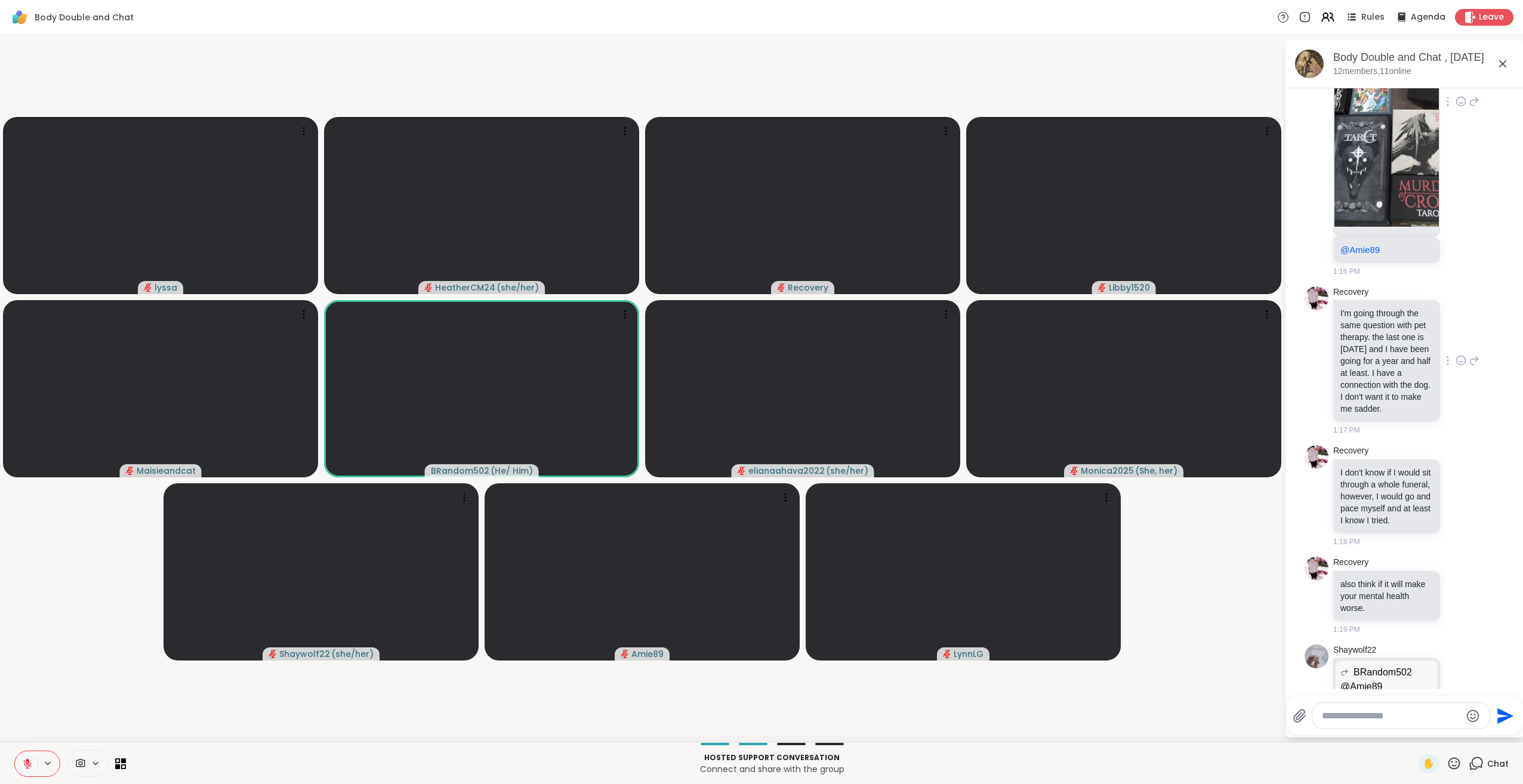
click at [1456, 366] on icon at bounding box center [1461, 360] width 11 height 12
click at [1456, 346] on div "Select Reaction: Heart" at bounding box center [1461, 341] width 11 height 11
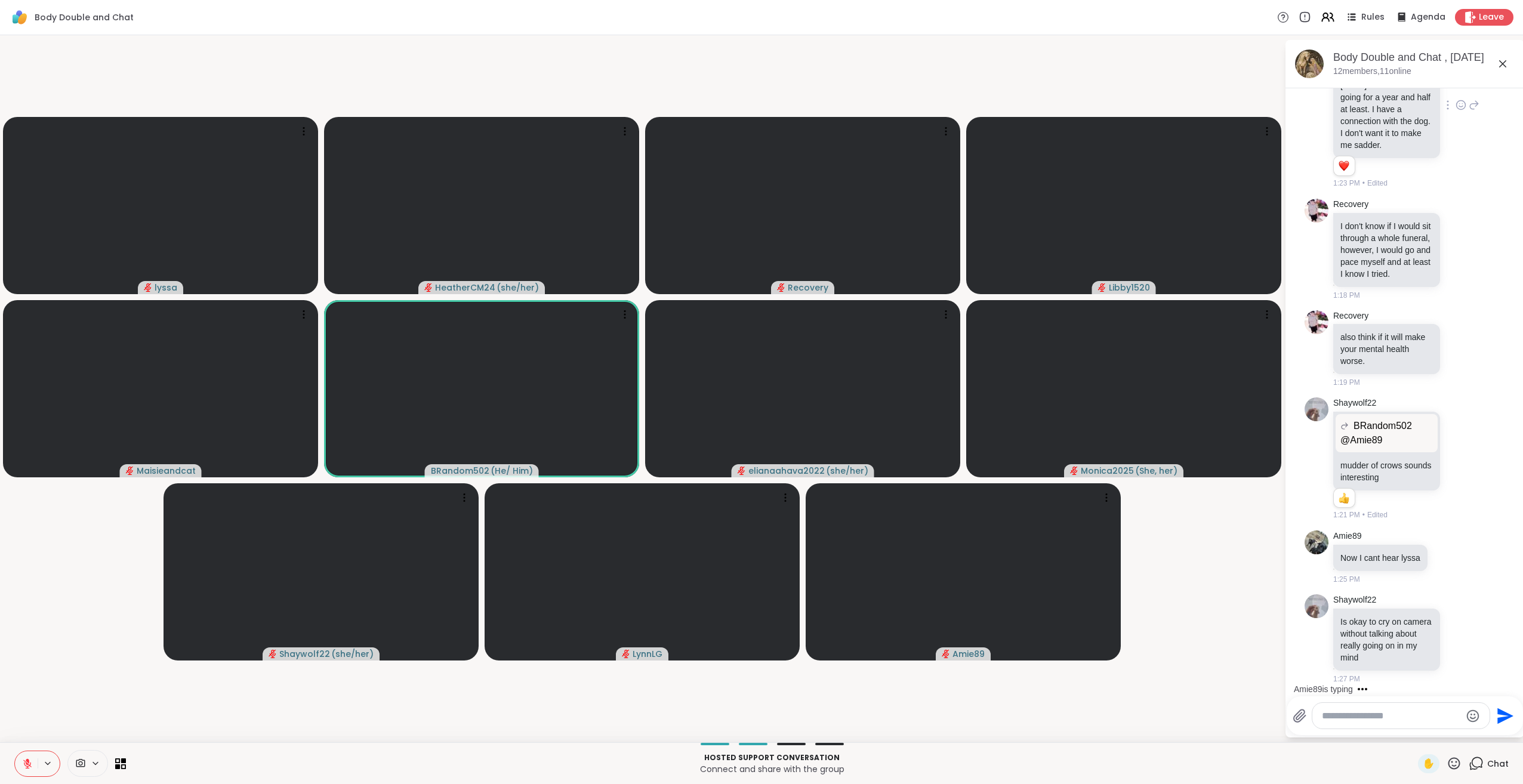
scroll to position [1870, 0]
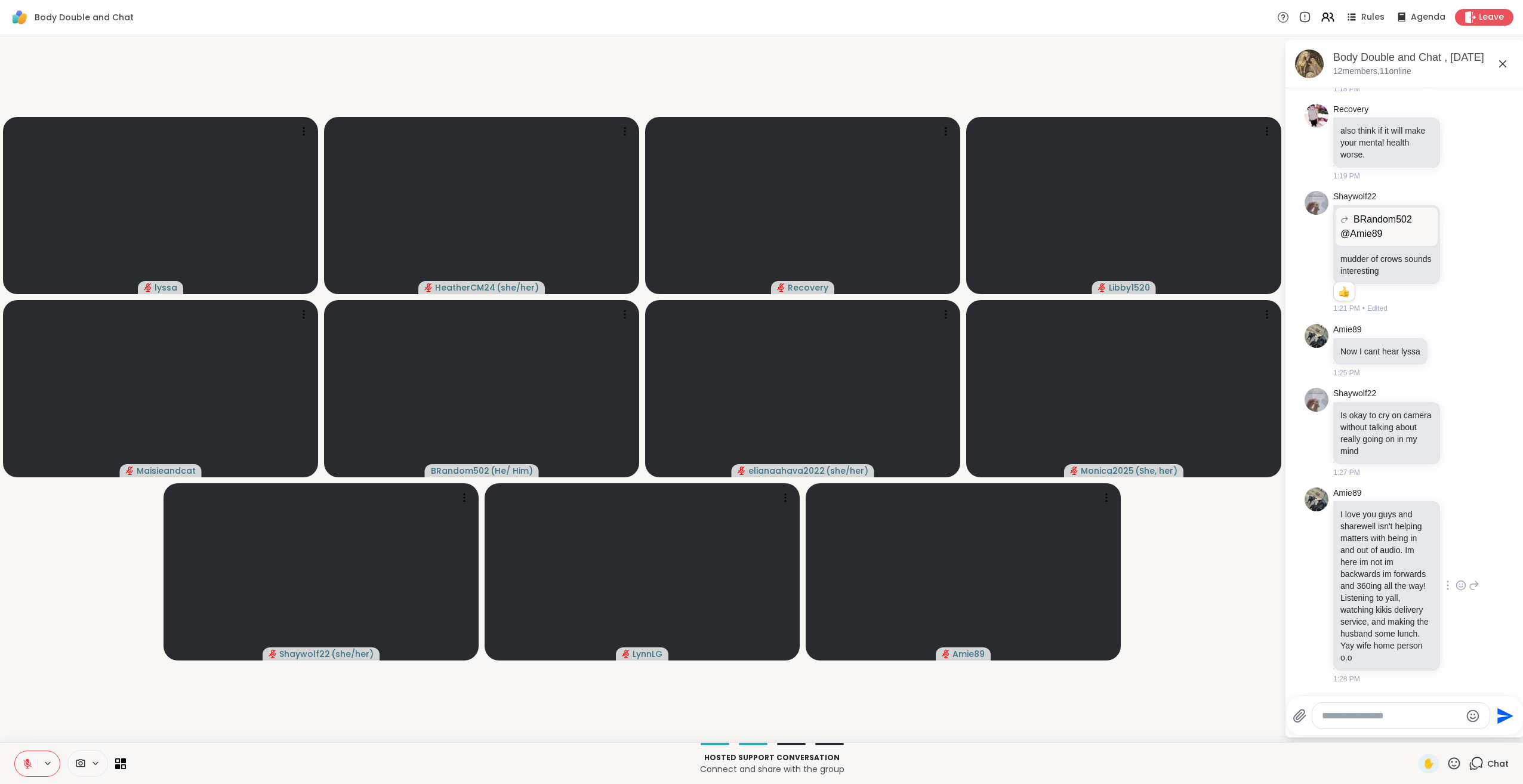
click at [1456, 583] on icon at bounding box center [1461, 585] width 11 height 12
click at [1456, 567] on div "Select Reaction: Heart" at bounding box center [1461, 566] width 11 height 11
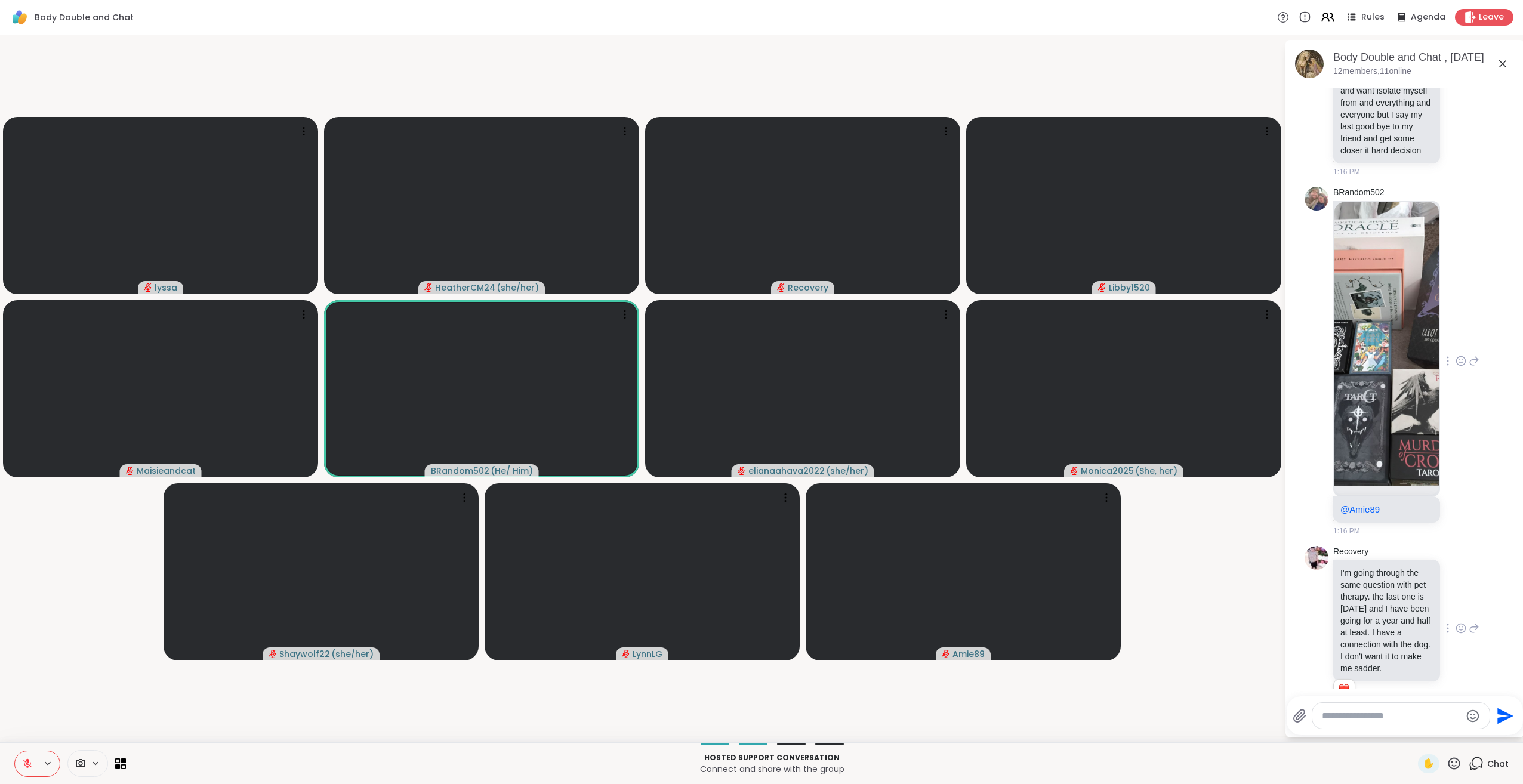
scroll to position [1038, 0]
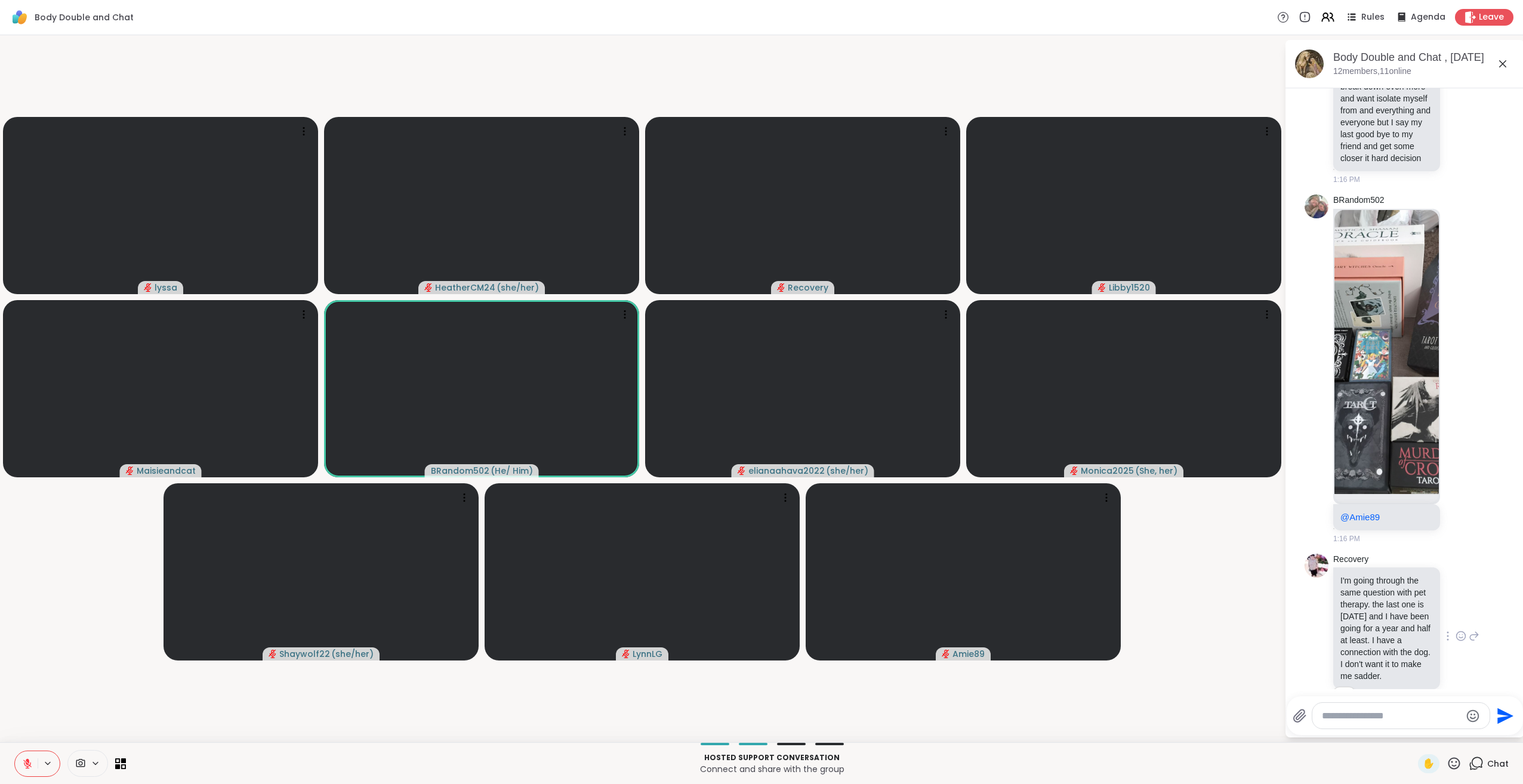
click at [1399, 494] on img at bounding box center [1387, 352] width 105 height 284
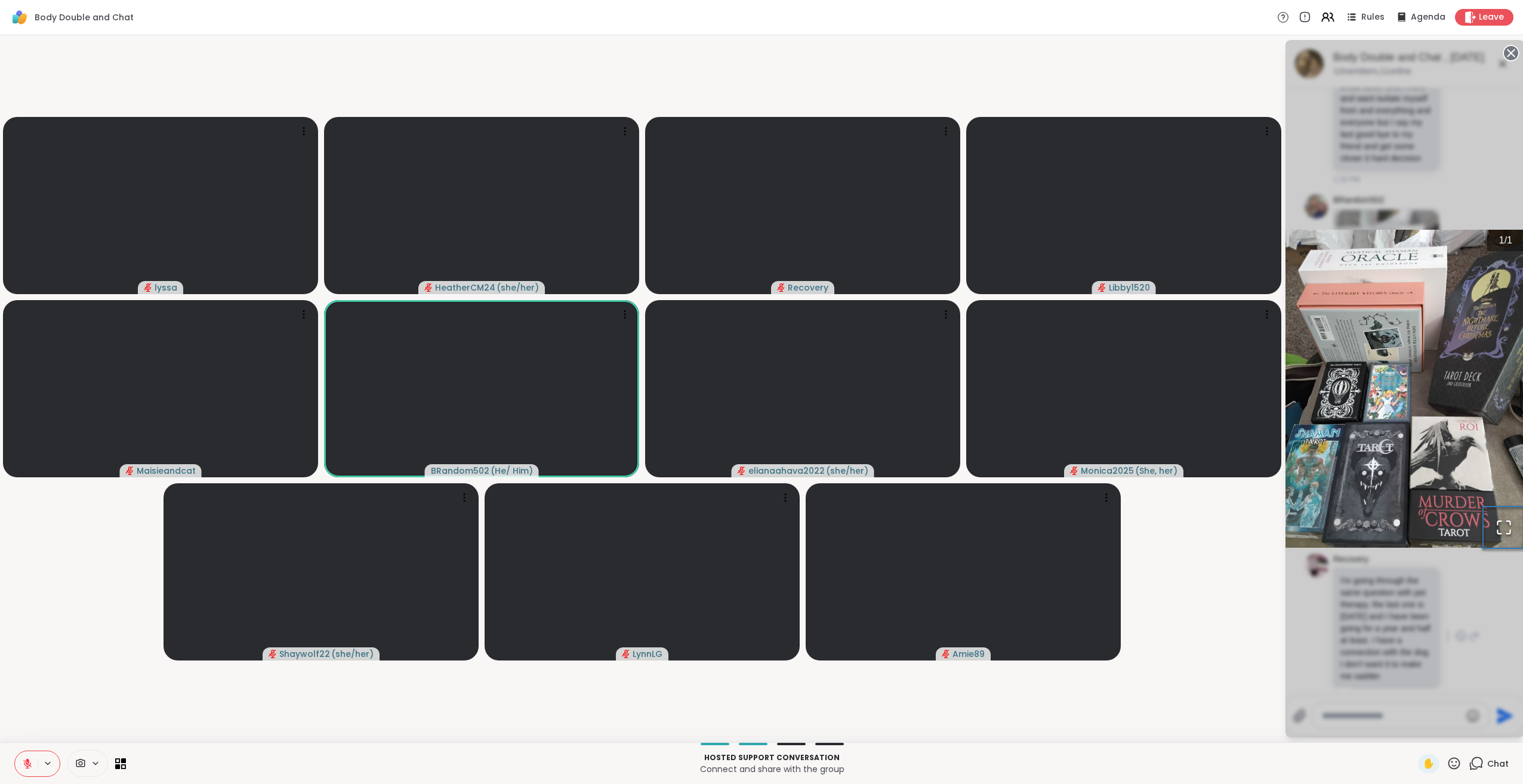
click at [1499, 524] on icon "Open Fullscreen" at bounding box center [1504, 527] width 17 height 17
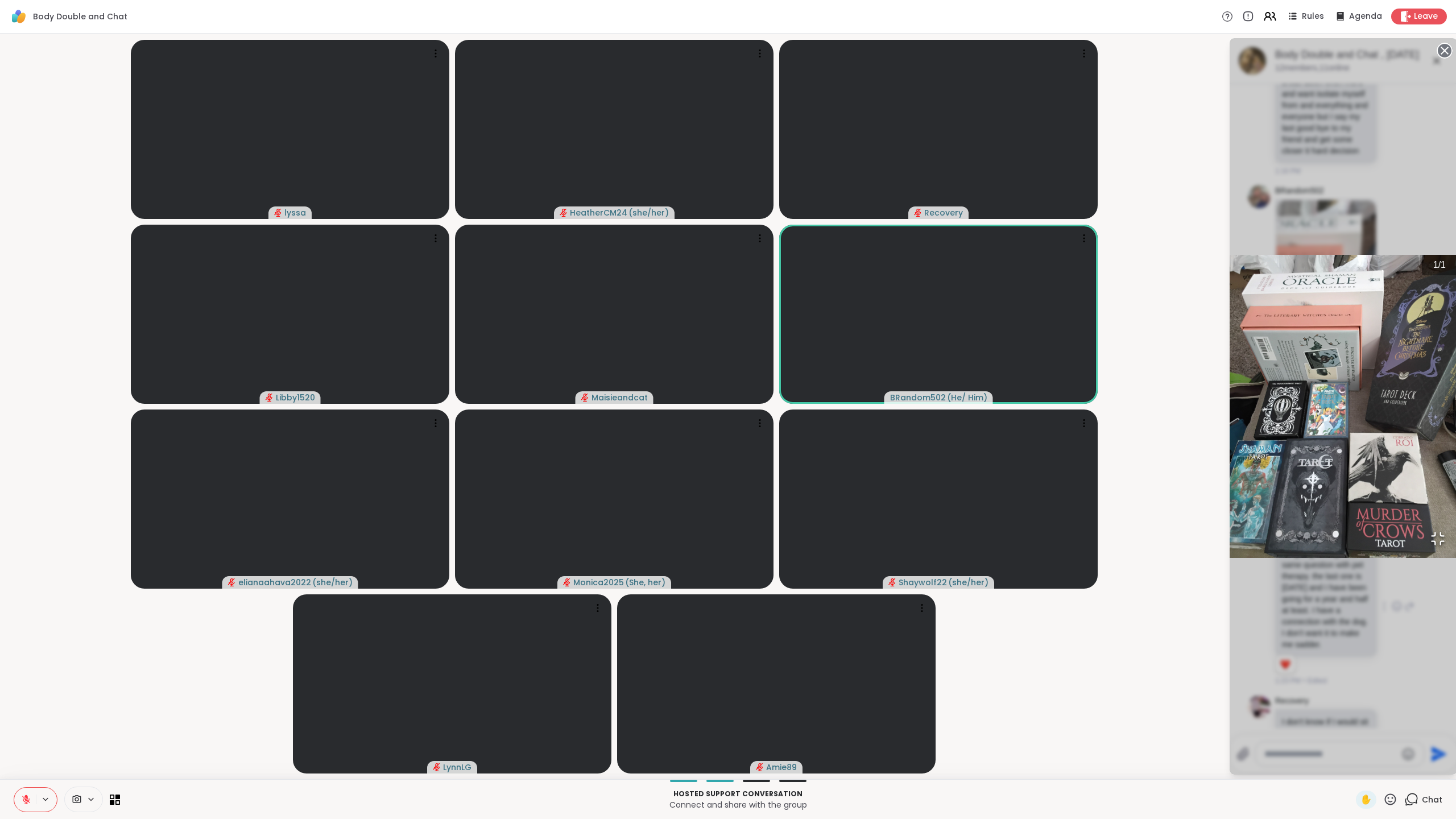
click at [1420, 747] on div "1 / 1" at bounding box center [1344, 406] width 228 height 736
click at [1430, 546] on icon "Open Fullscreen" at bounding box center [1437, 538] width 16 height 16
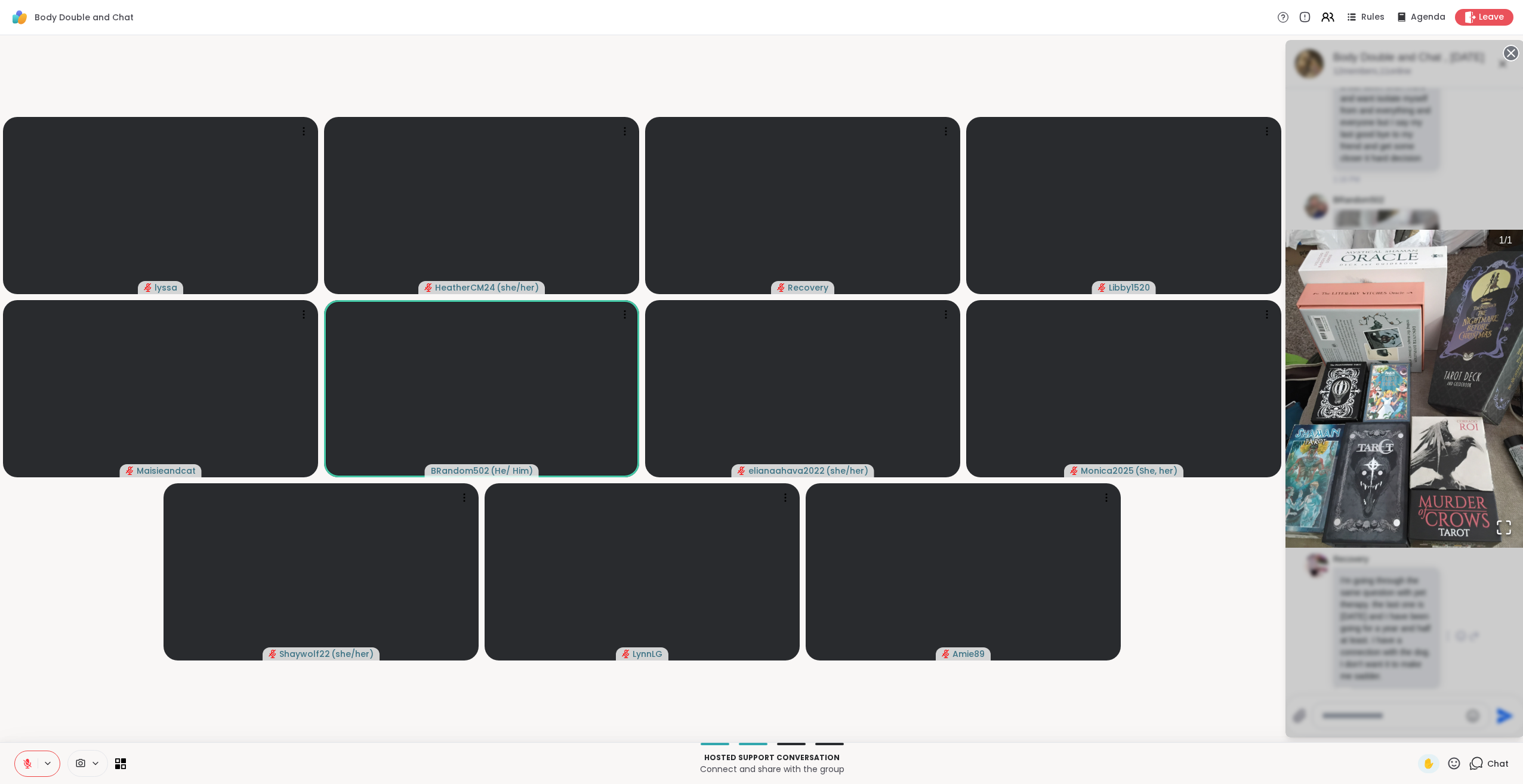
click at [28, 762] on icon at bounding box center [27, 761] width 3 height 5
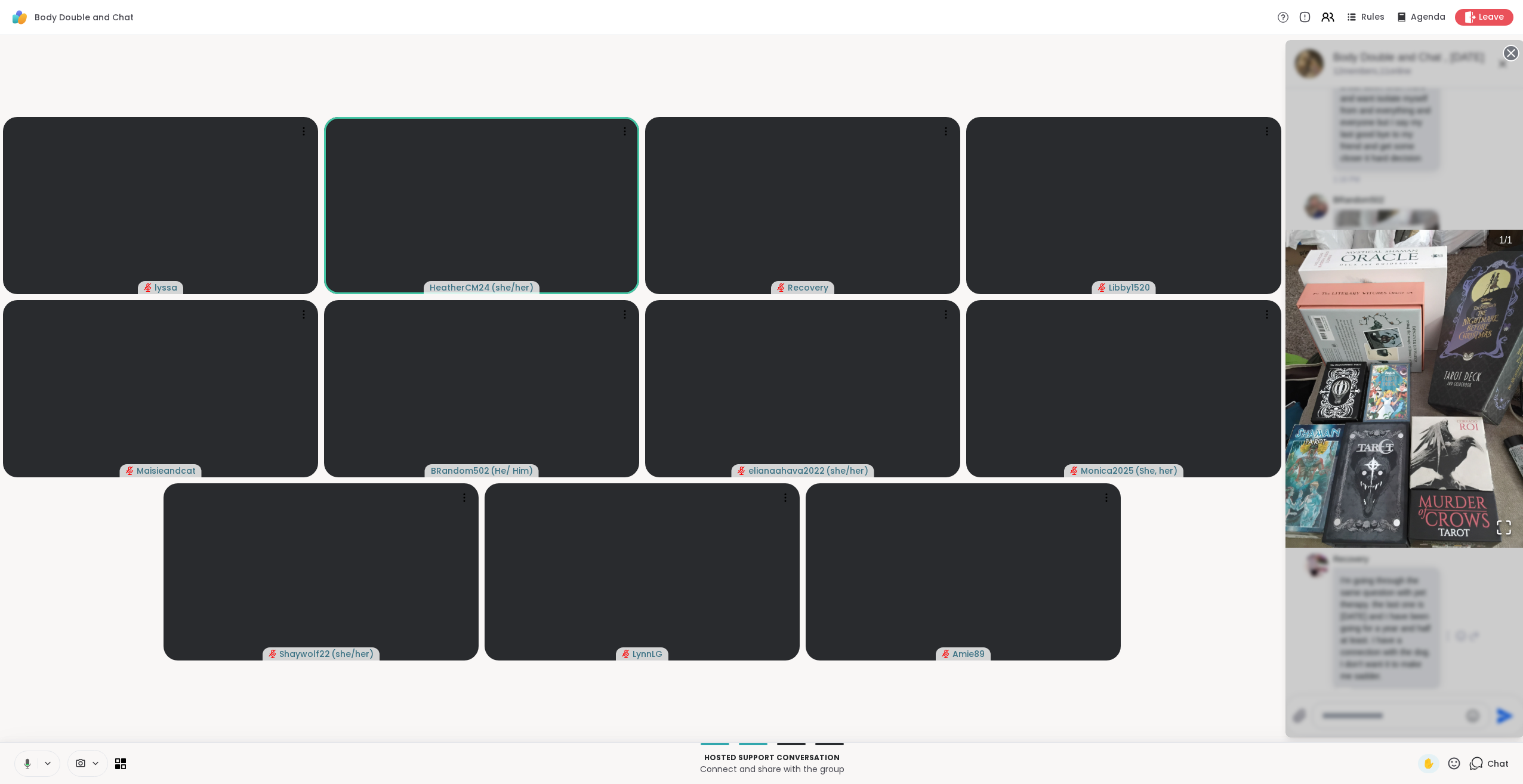
drag, startPoint x: 1366, startPoint y: 652, endPoint x: 1298, endPoint y: 587, distance: 94.1
click at [1298, 587] on div "1 / 1" at bounding box center [1405, 389] width 239 height 697
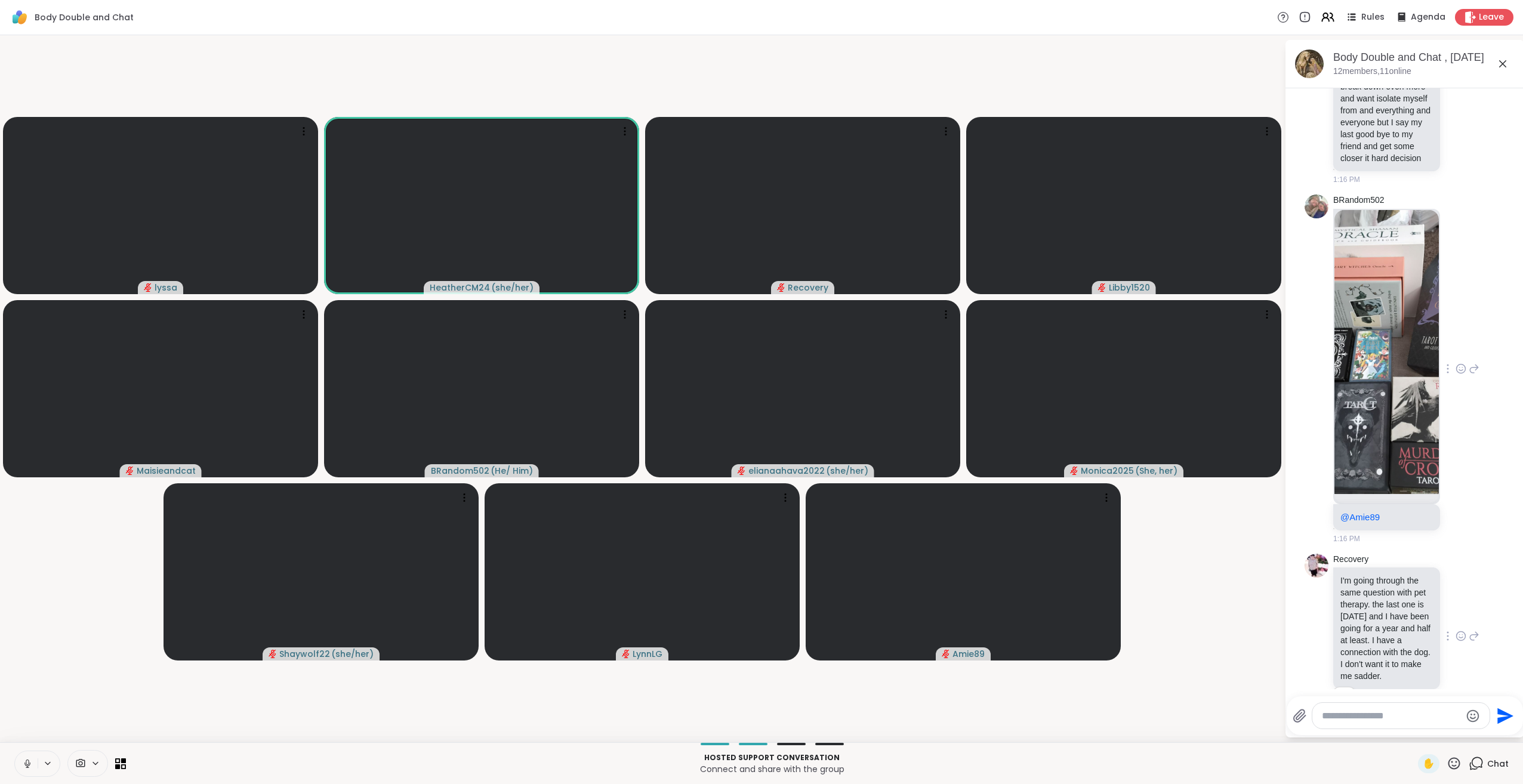
click at [1403, 494] on img at bounding box center [1387, 352] width 105 height 284
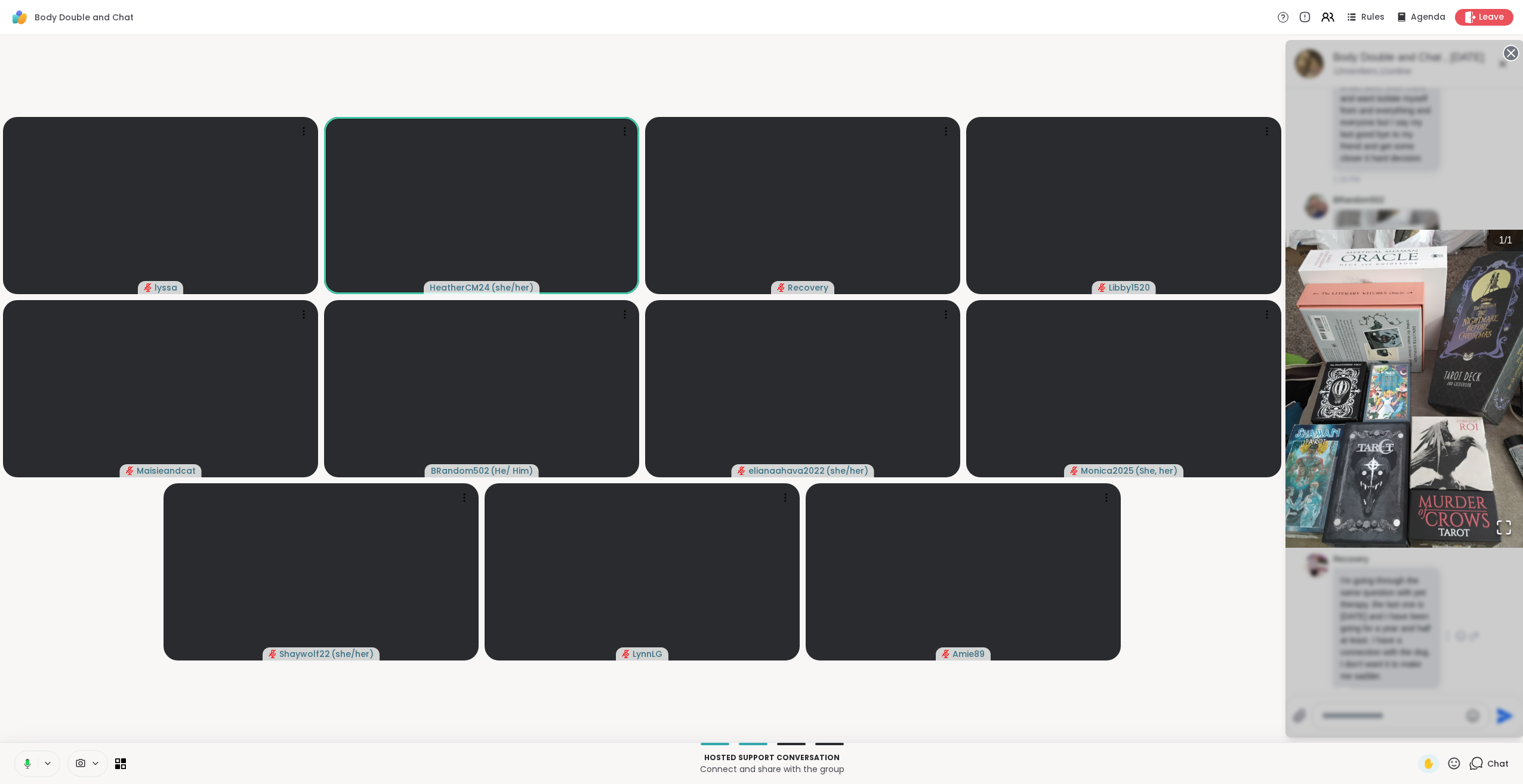
click at [1499, 561] on div "1 / 1" at bounding box center [1405, 389] width 239 height 697
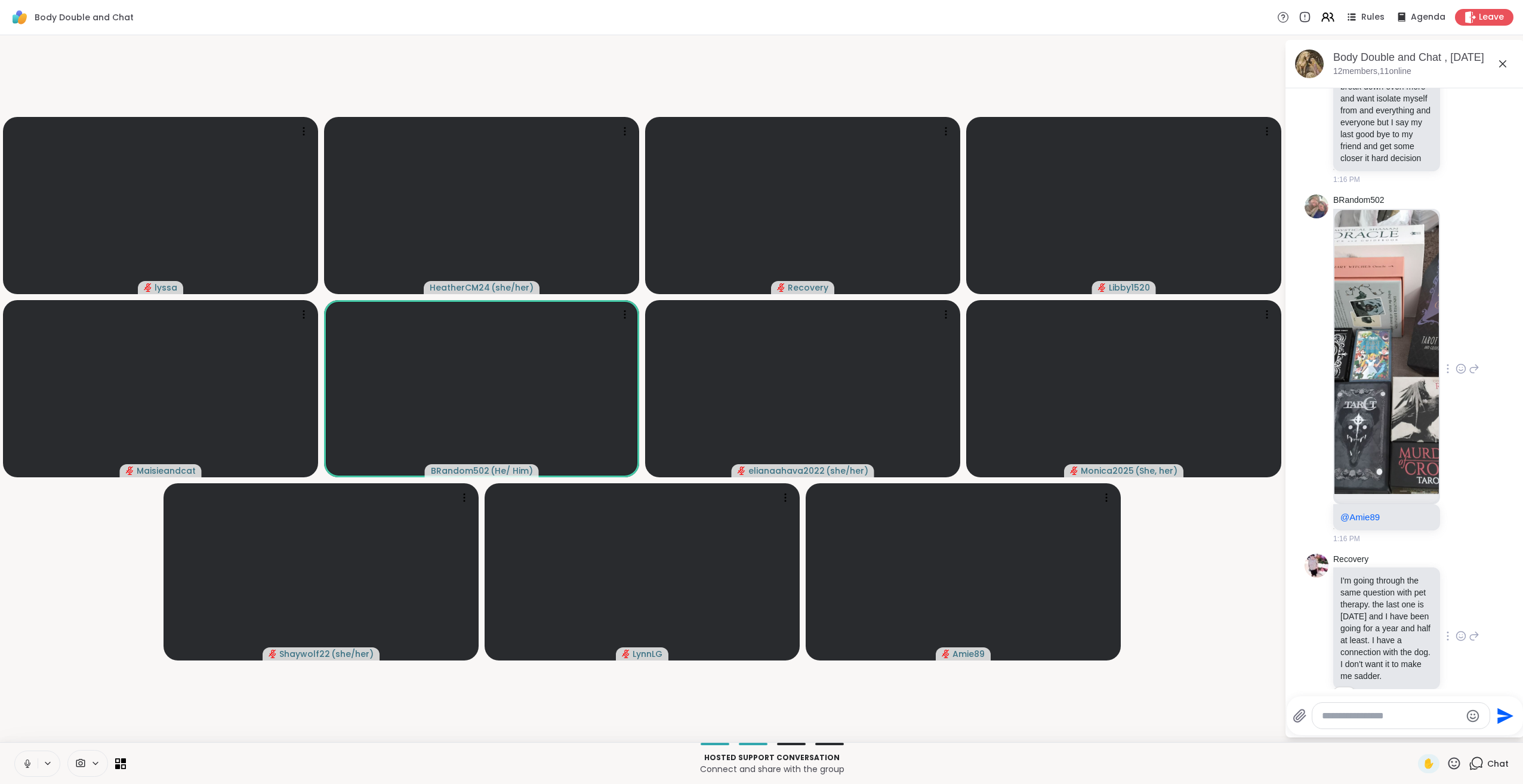
click at [1469, 762] on icon at bounding box center [1476, 763] width 15 height 15
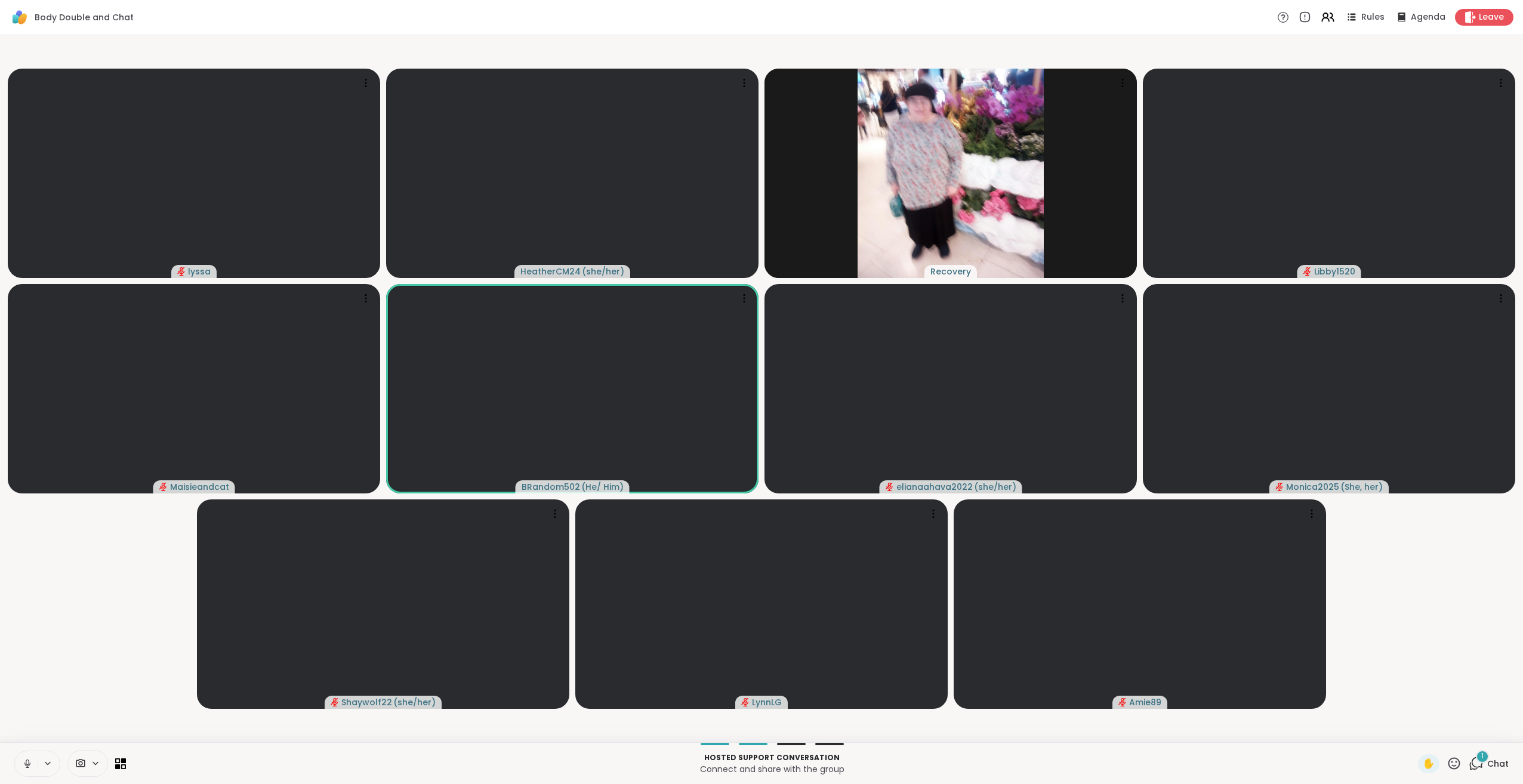
click at [1476, 761] on div "1" at bounding box center [1483, 756] width 13 height 13
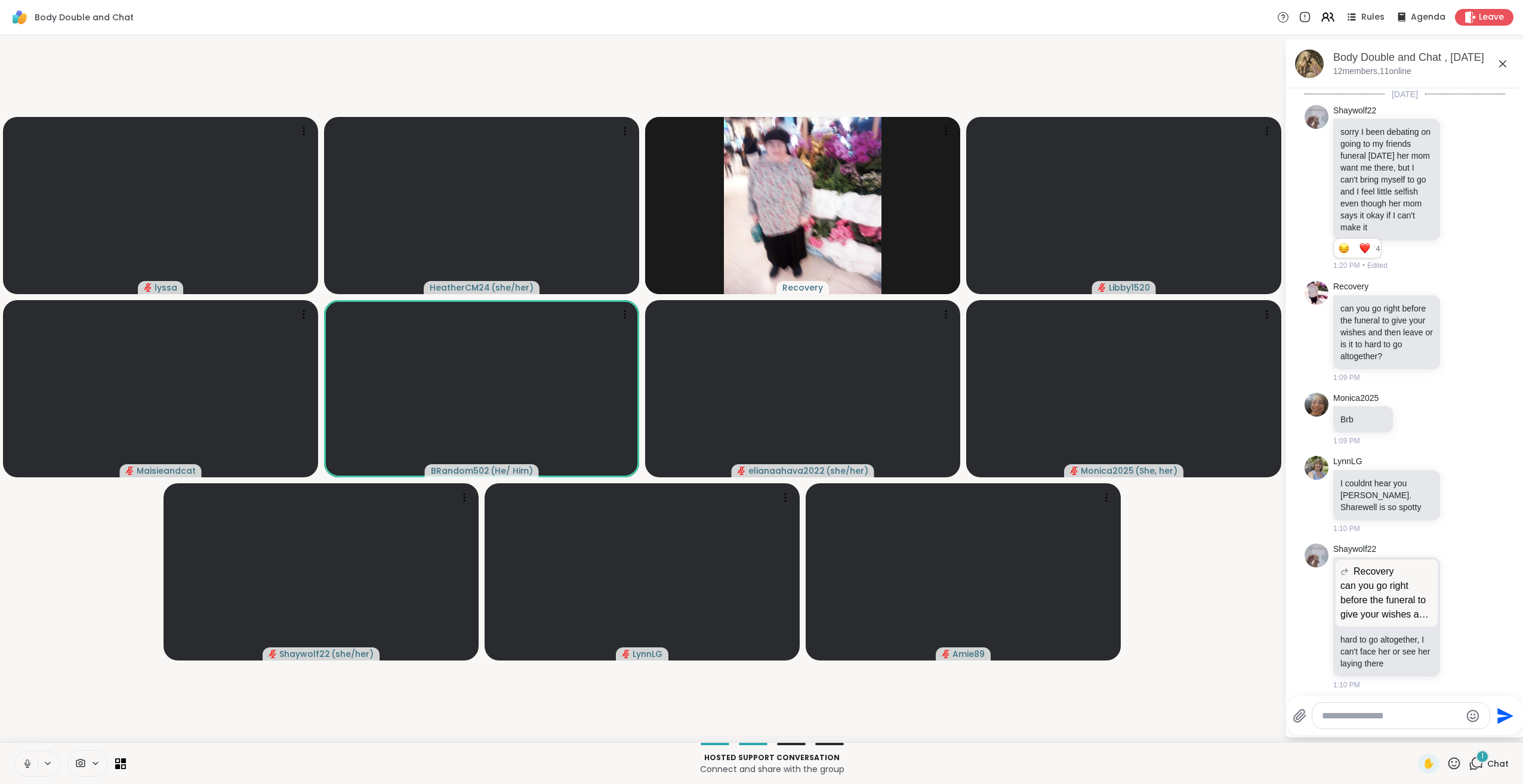
scroll to position [2039, 0]
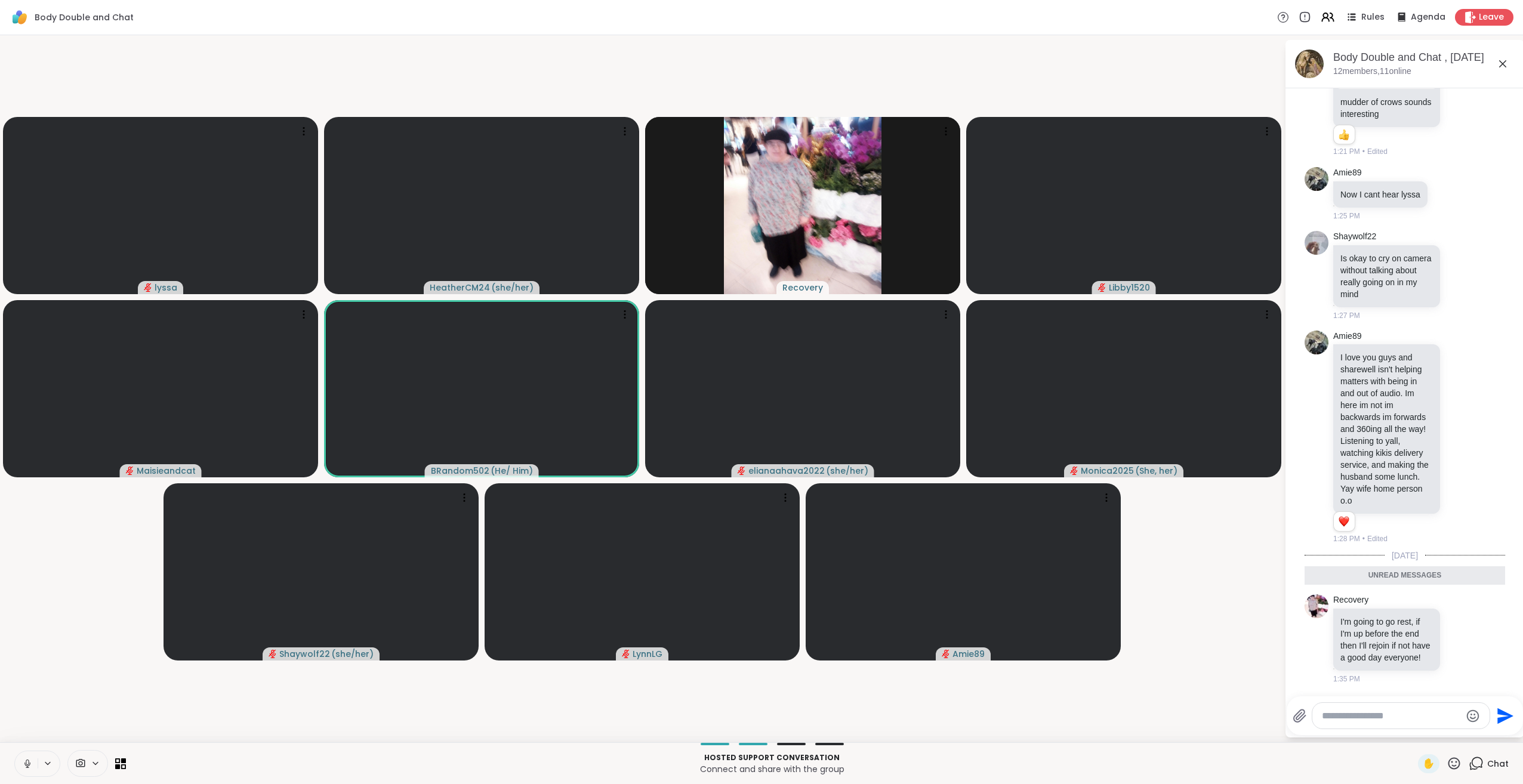
click at [1470, 761] on icon at bounding box center [1476, 763] width 15 height 15
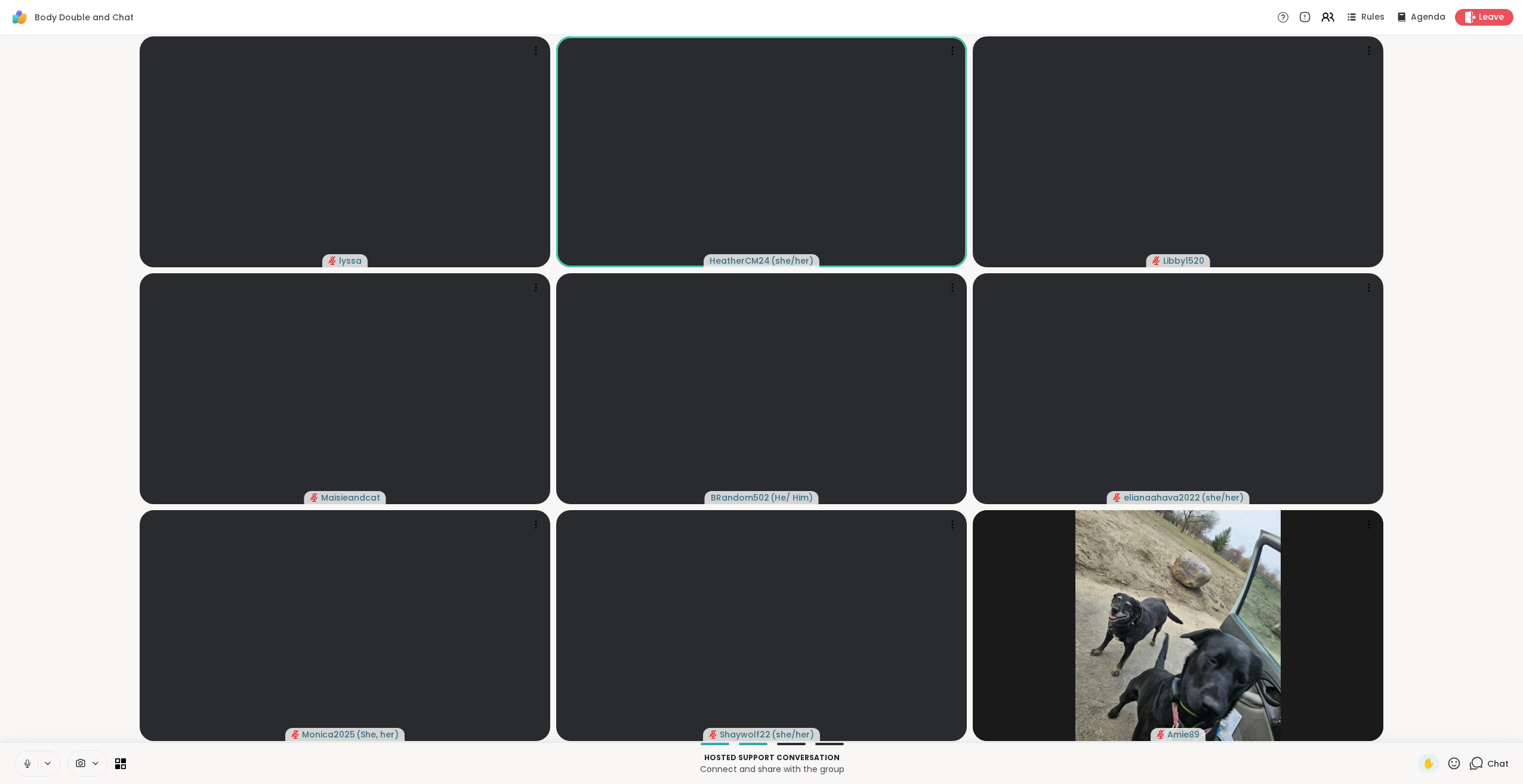
click at [29, 763] on icon at bounding box center [27, 762] width 3 height 5
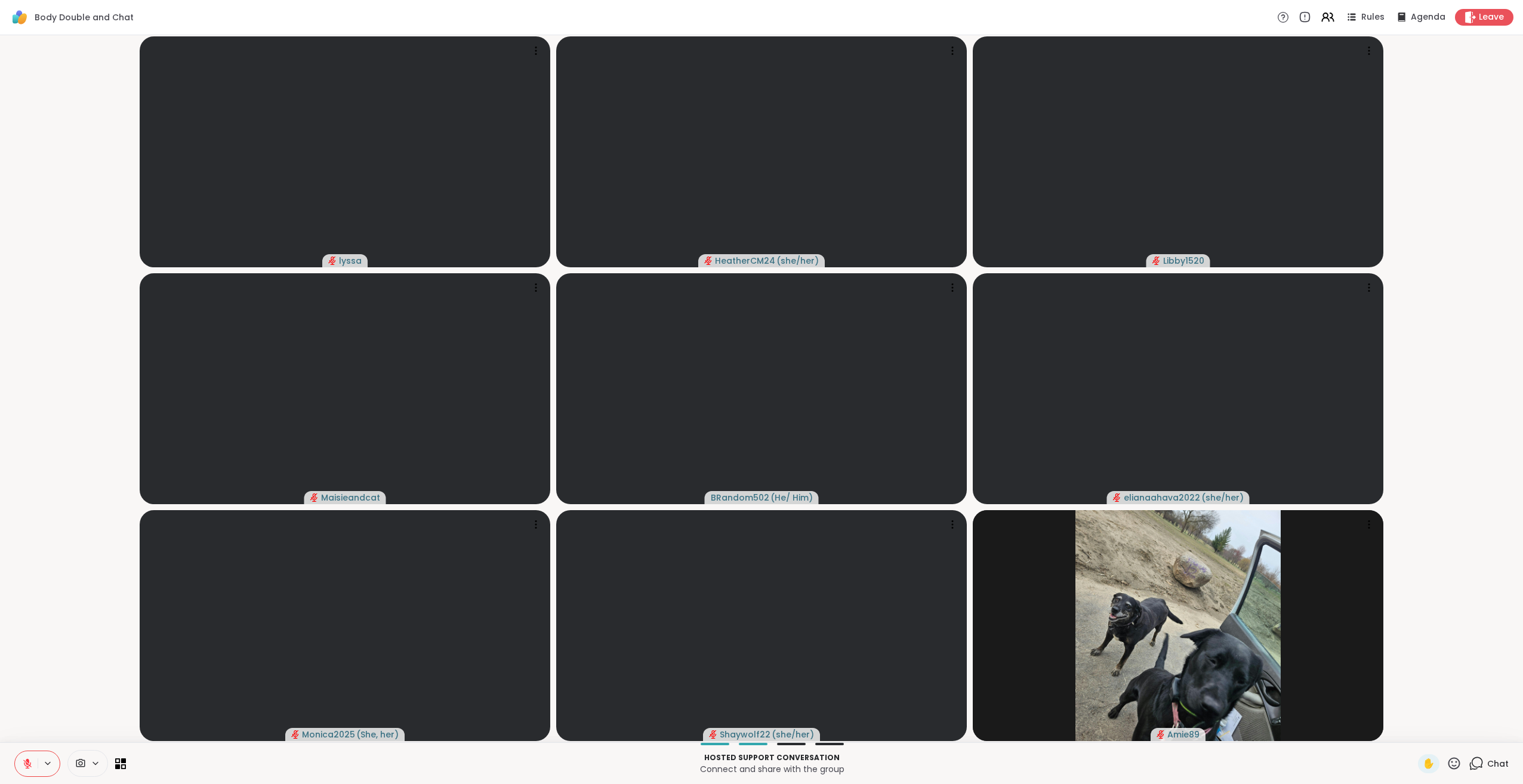
click at [1469, 759] on icon at bounding box center [1476, 763] width 15 height 15
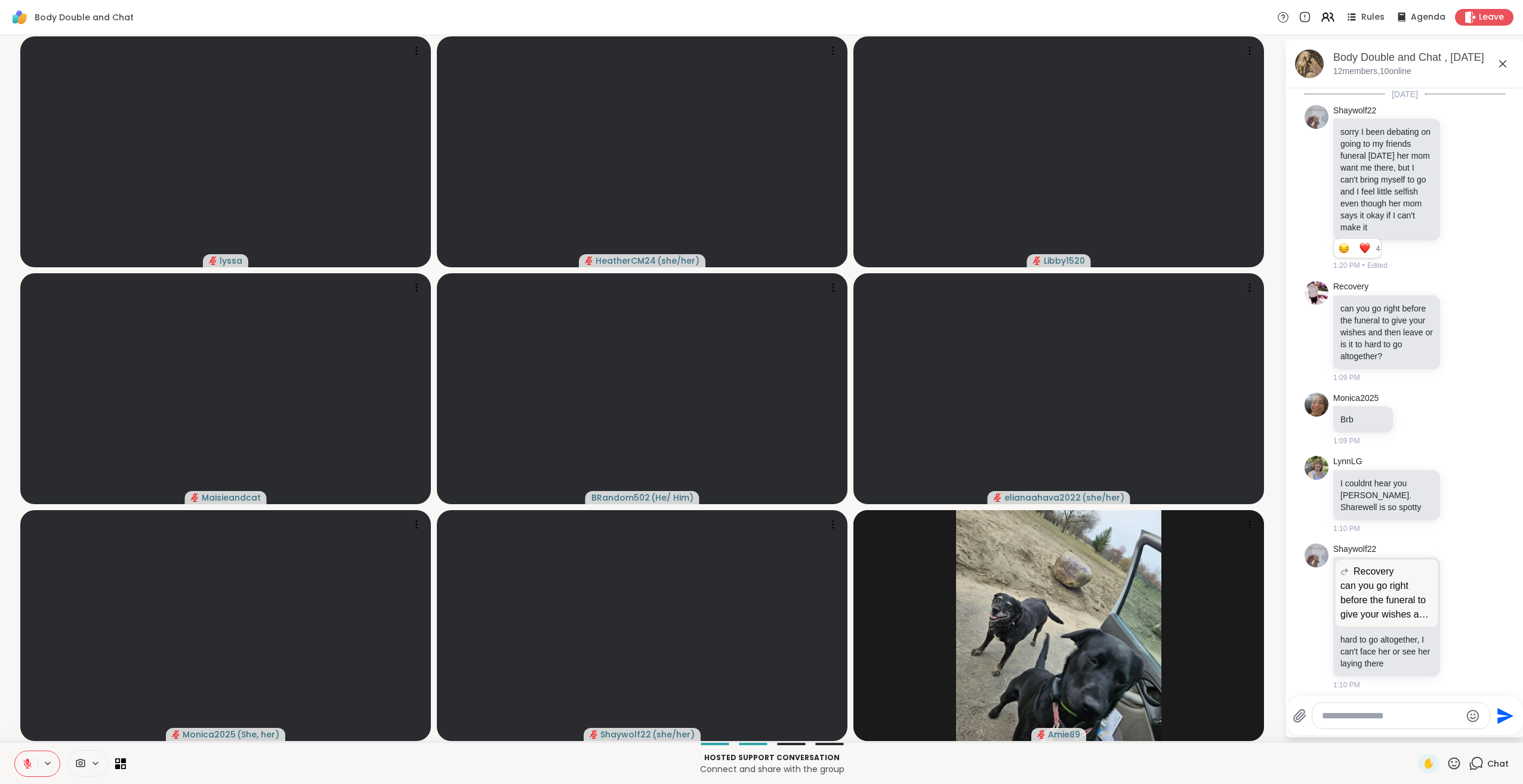
scroll to position [1998, 0]
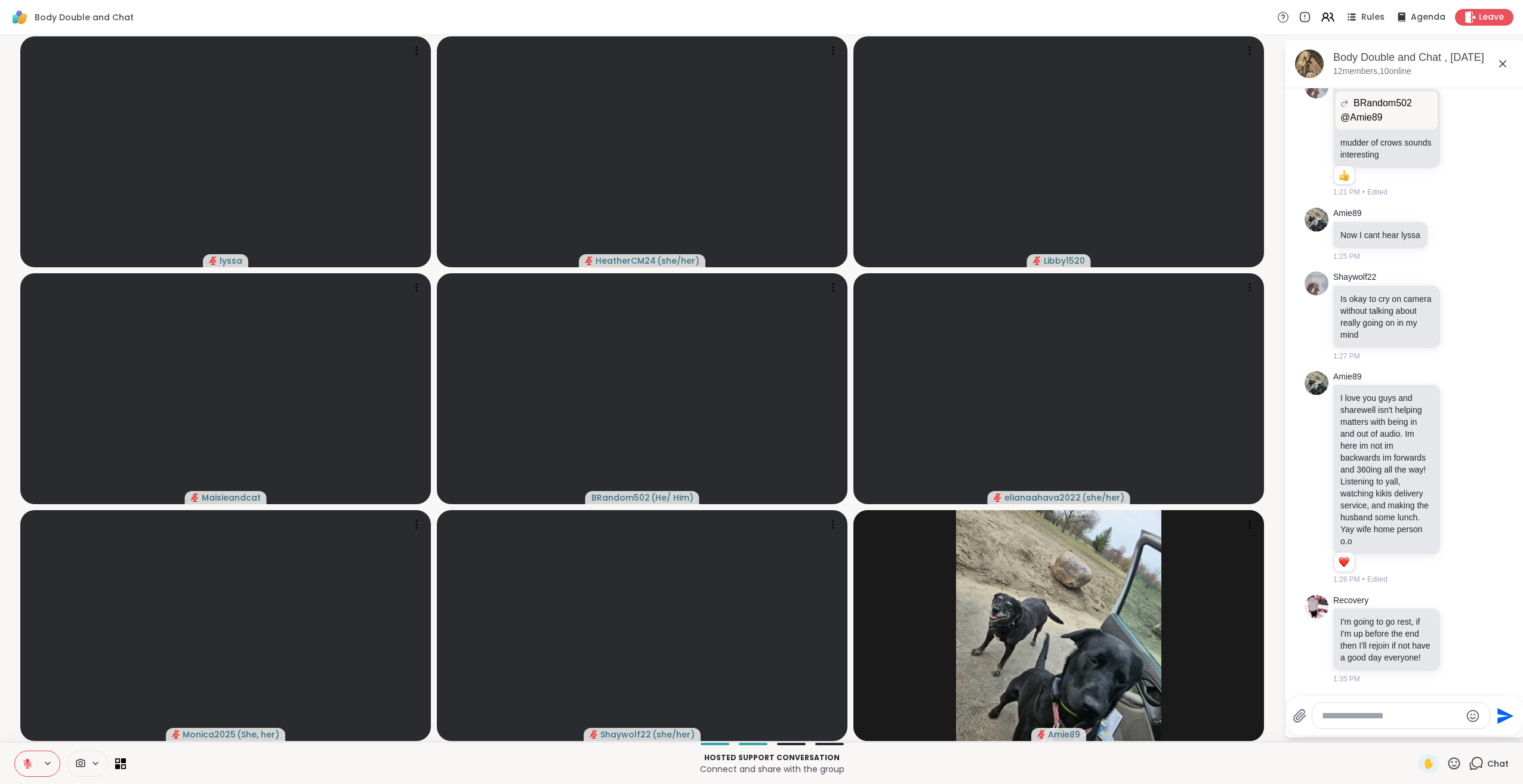
click at [1387, 717] on textarea "Type your message" at bounding box center [1391, 716] width 139 height 12
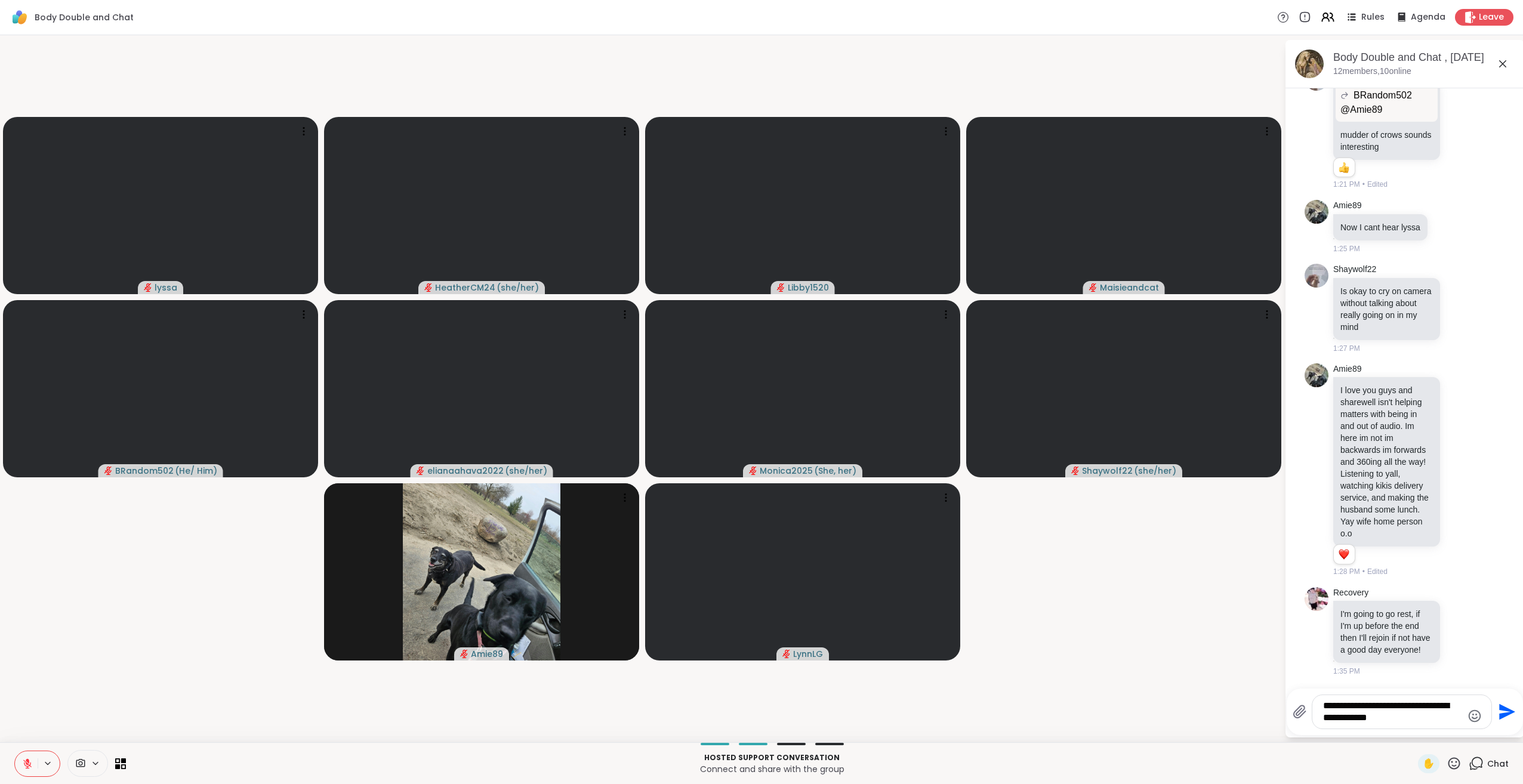
type textarea "**********"
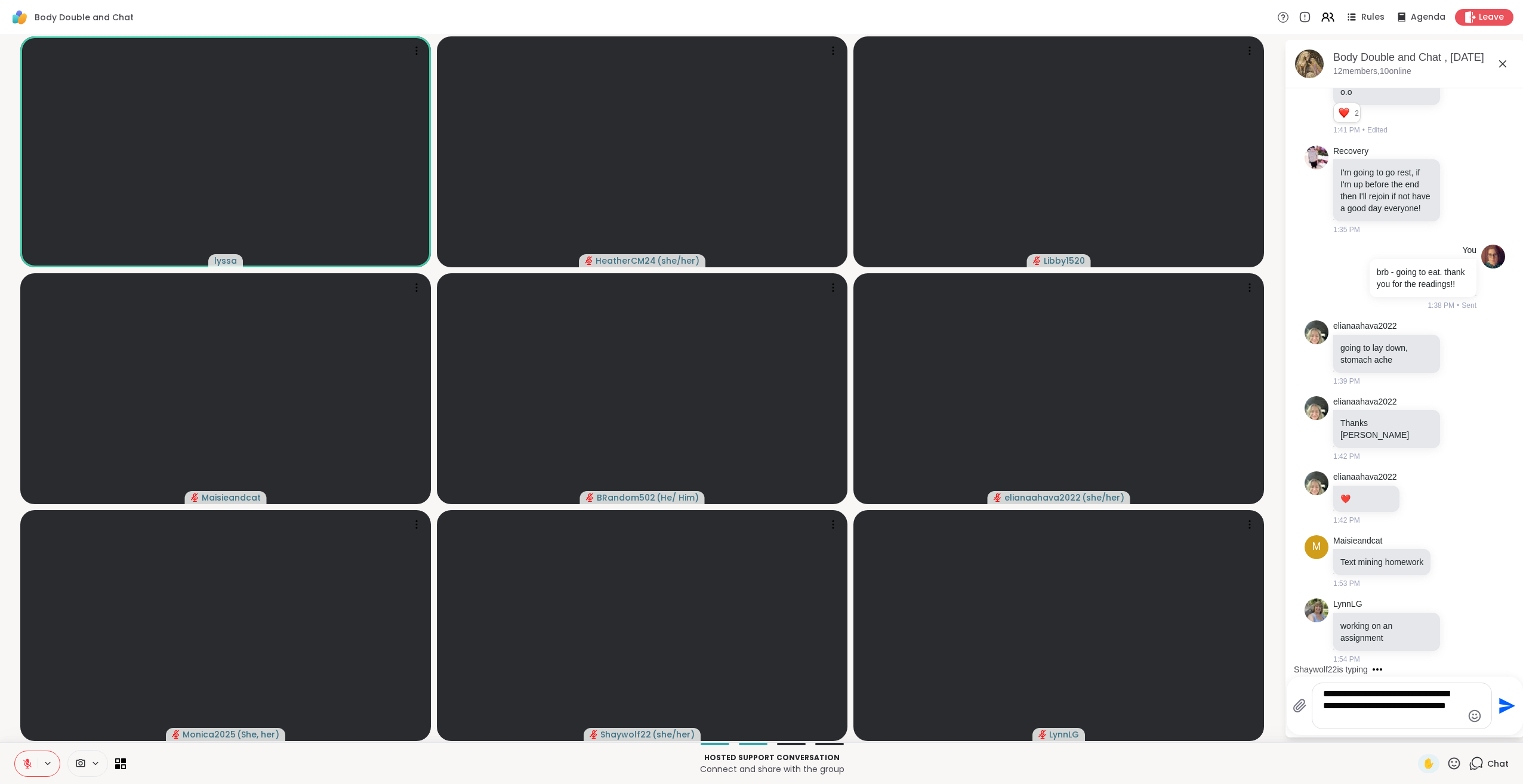
scroll to position [2523, 0]
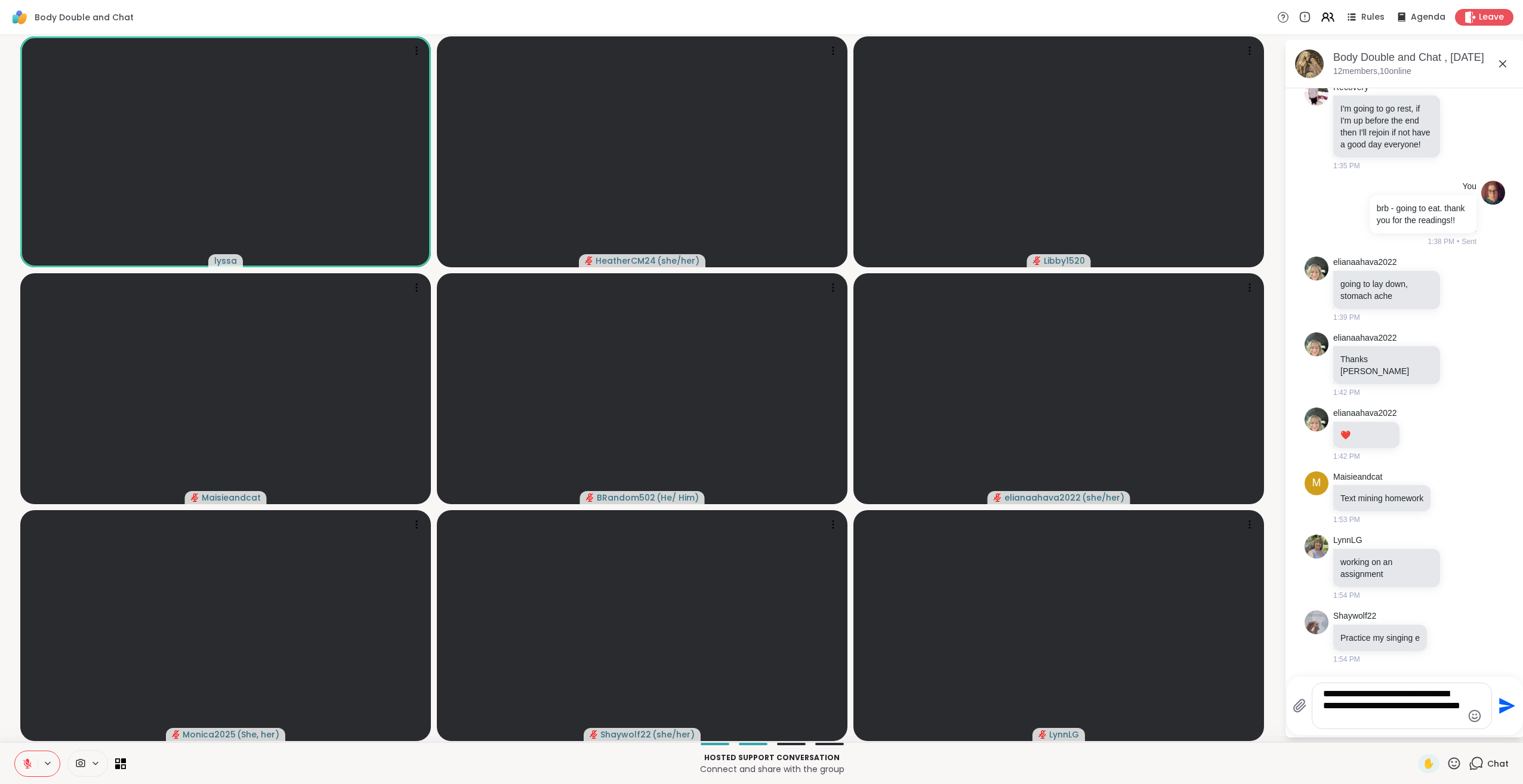
type textarea "**********"
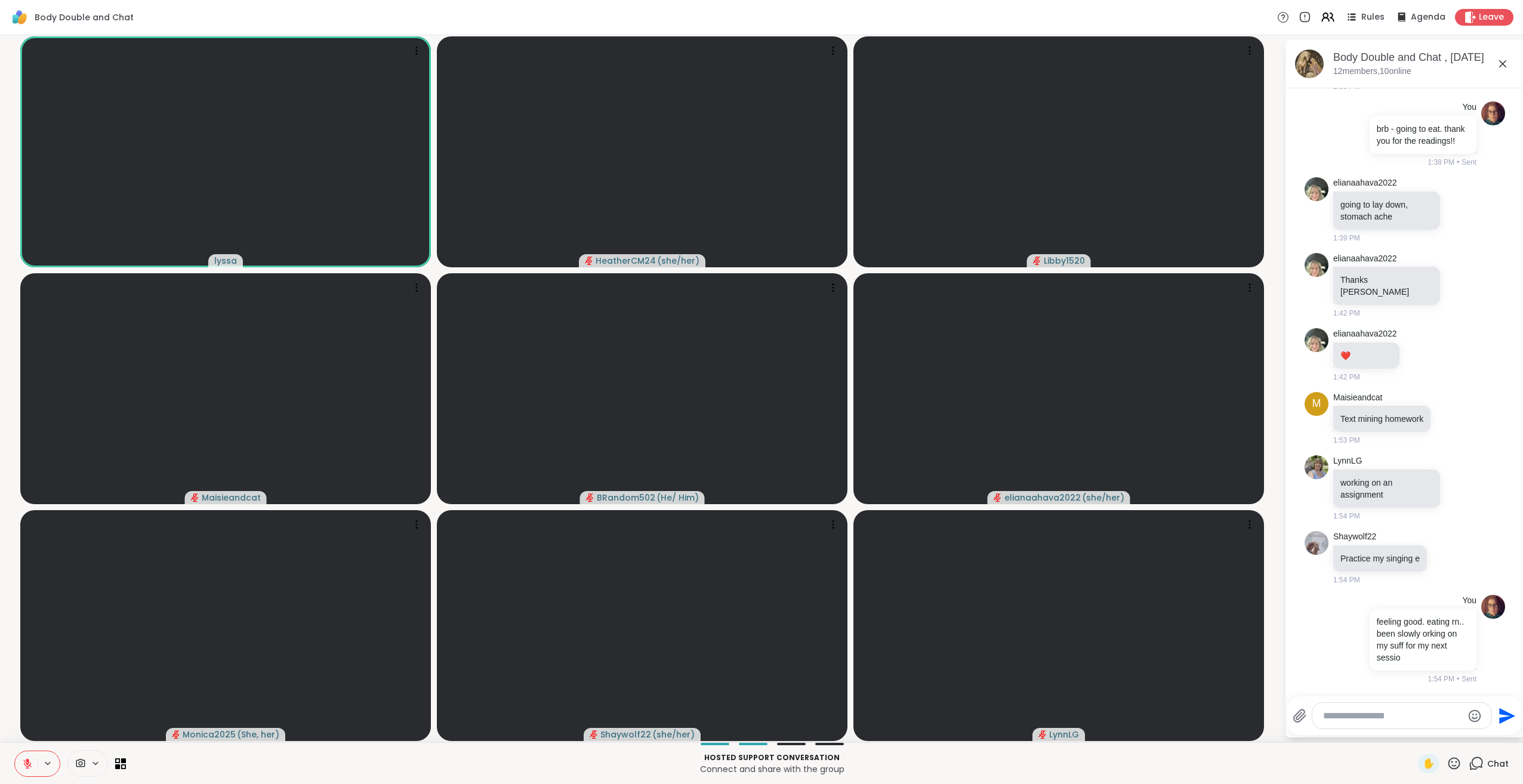
scroll to position [2603, 0]
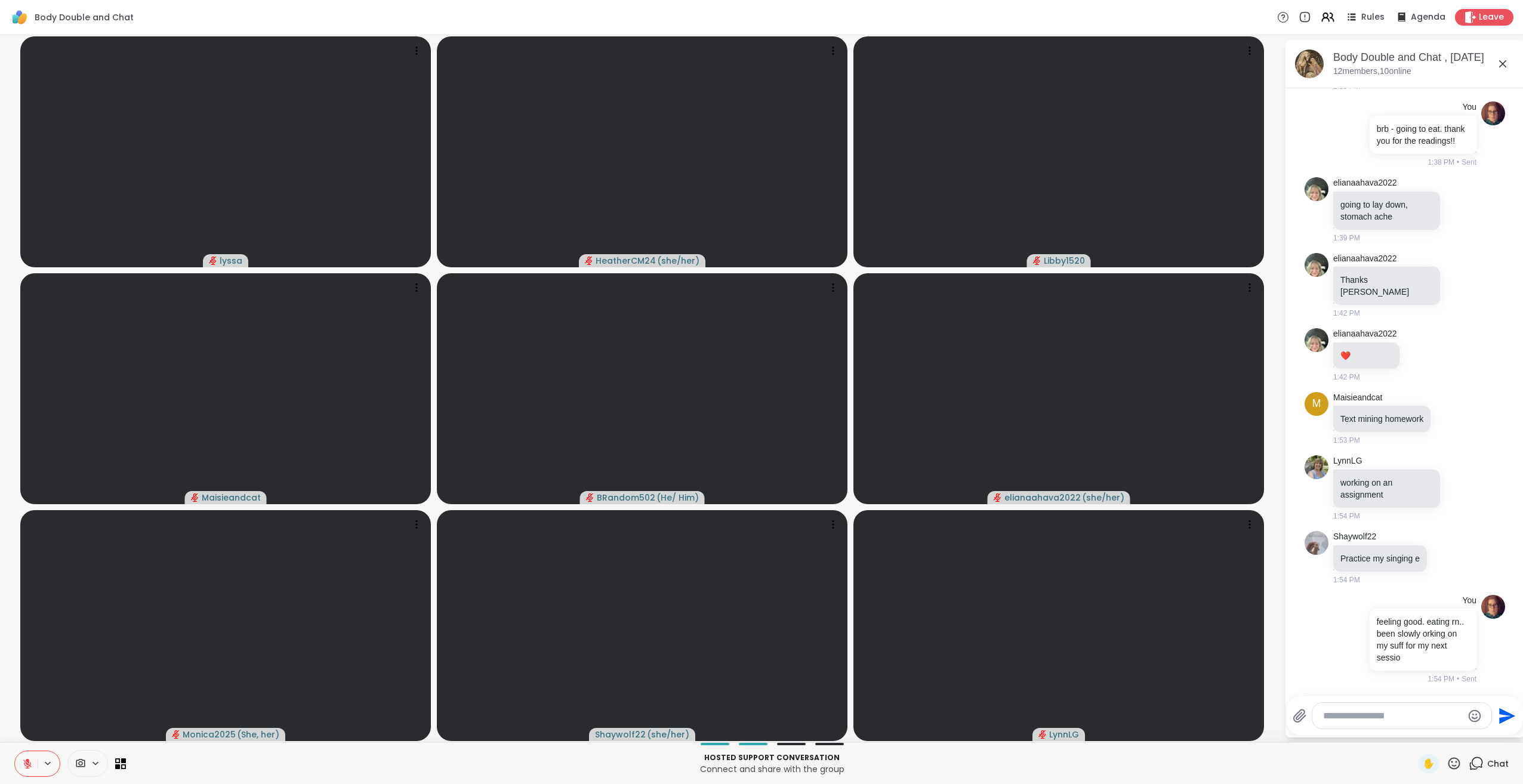
click at [25, 757] on button at bounding box center [26, 763] width 23 height 25
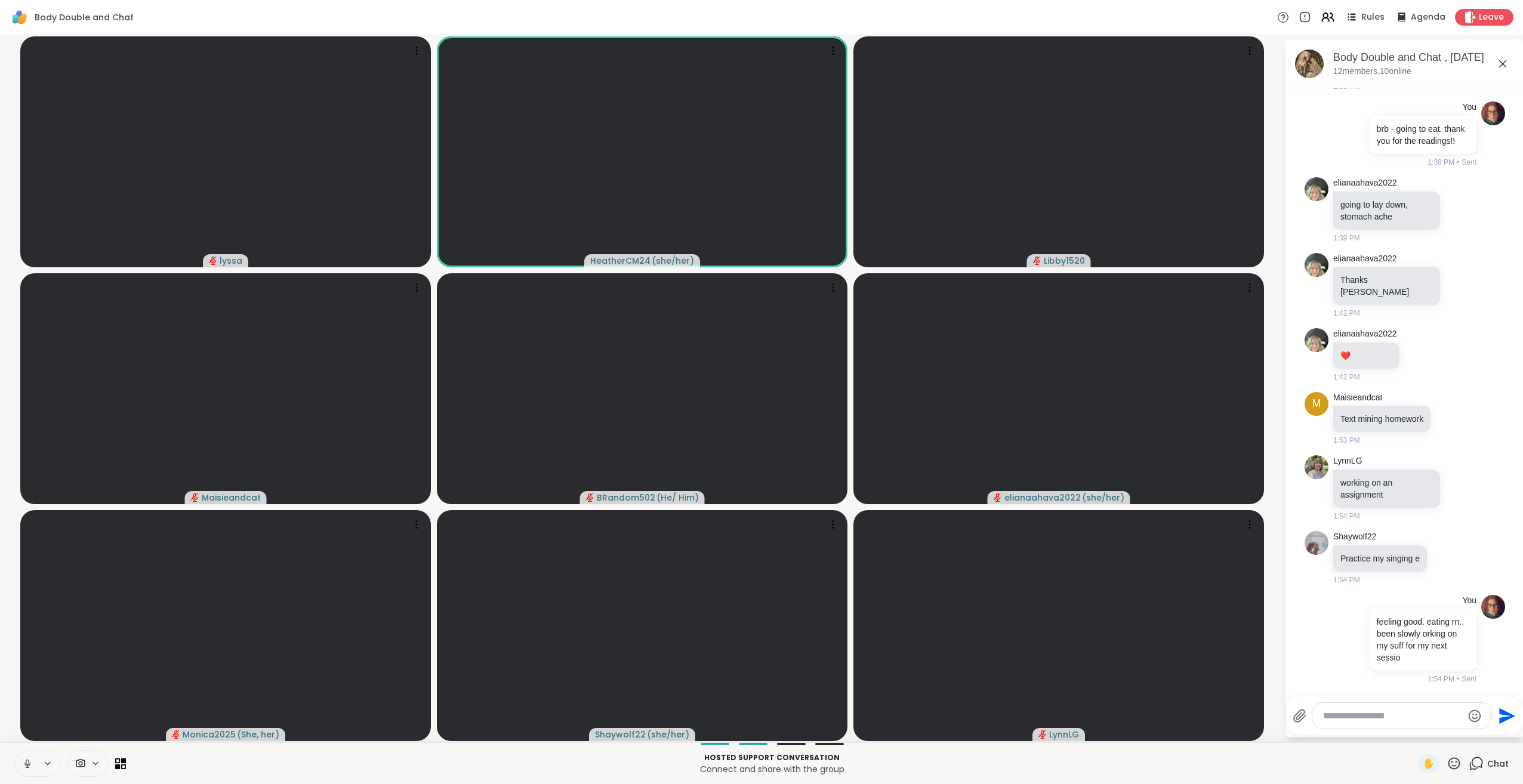
click at [30, 763] on icon at bounding box center [27, 763] width 6 height 3
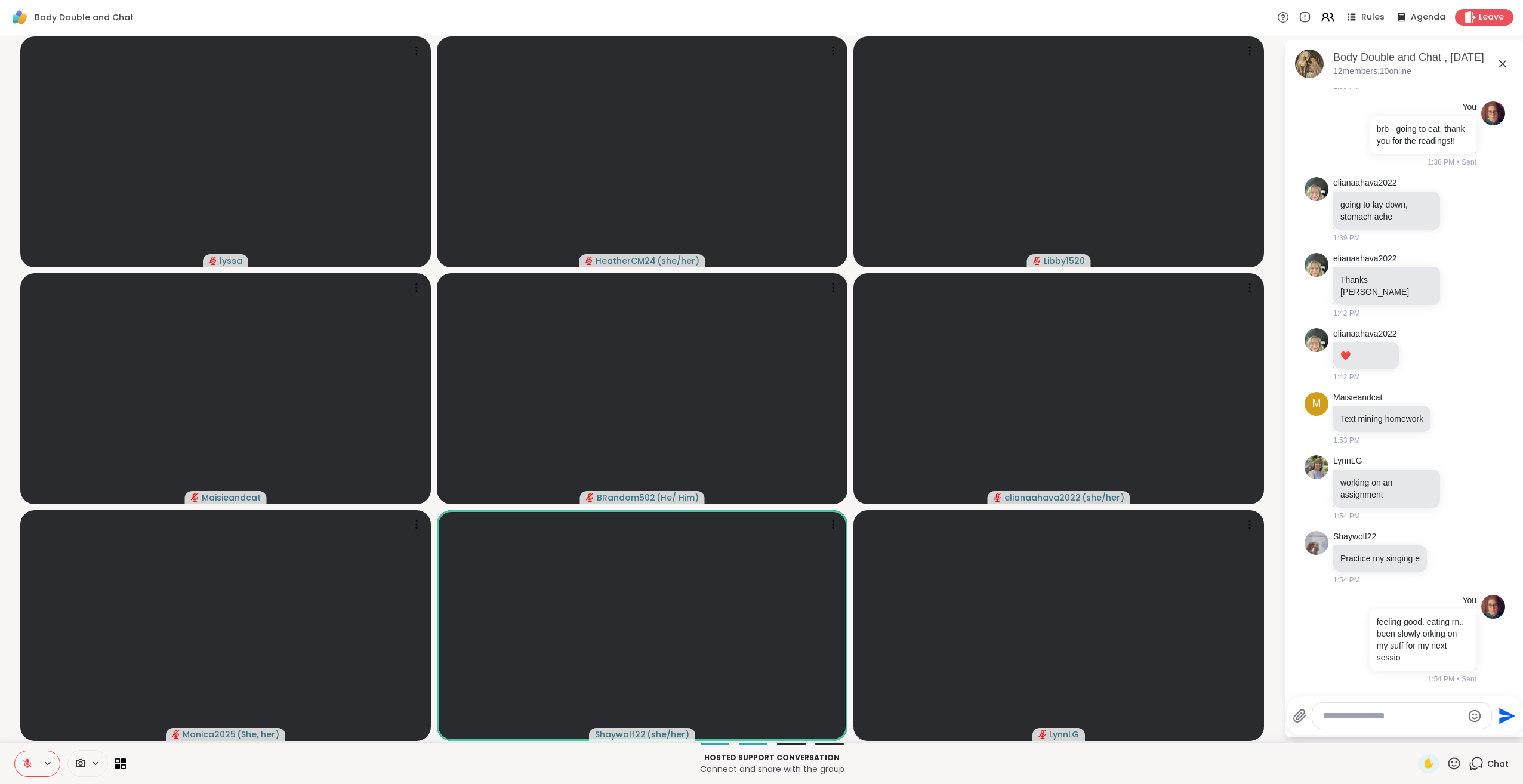
click at [1450, 761] on icon at bounding box center [1455, 763] width 12 height 12
click at [1414, 735] on span "❤️" at bounding box center [1420, 732] width 12 height 14
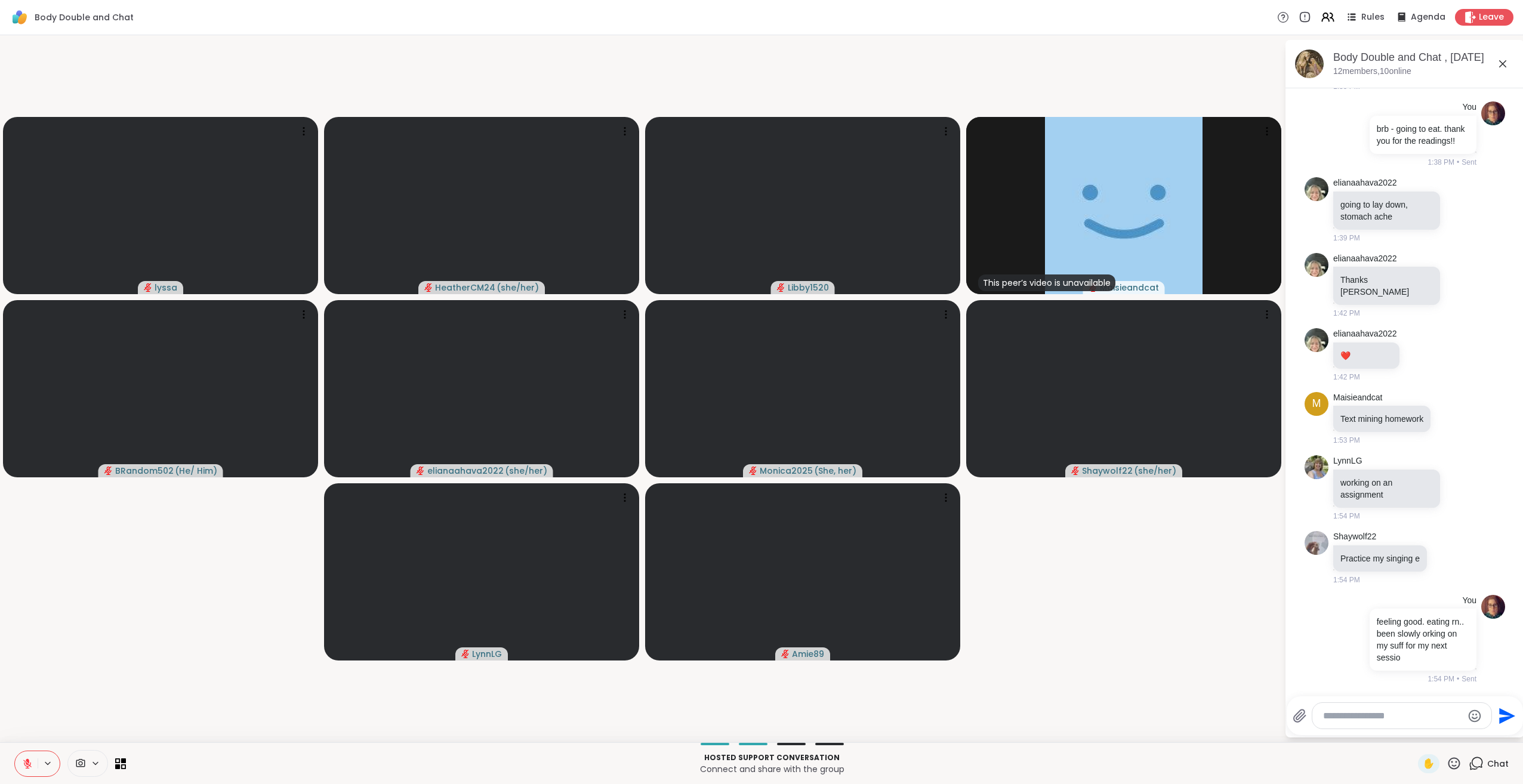
click at [32, 765] on icon at bounding box center [28, 764] width 11 height 11
click at [32, 763] on icon at bounding box center [28, 764] width 11 height 11
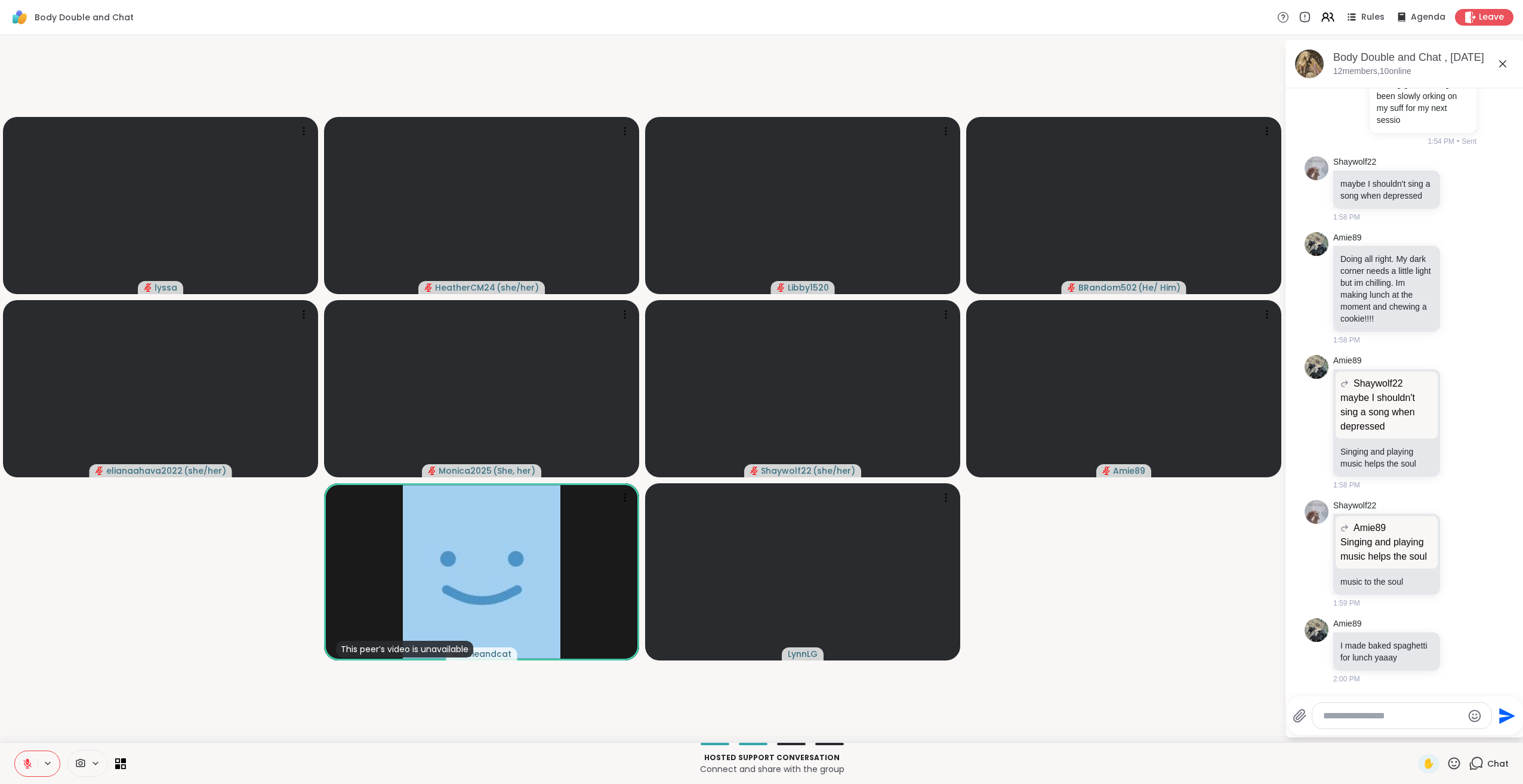
scroll to position [3323, 0]
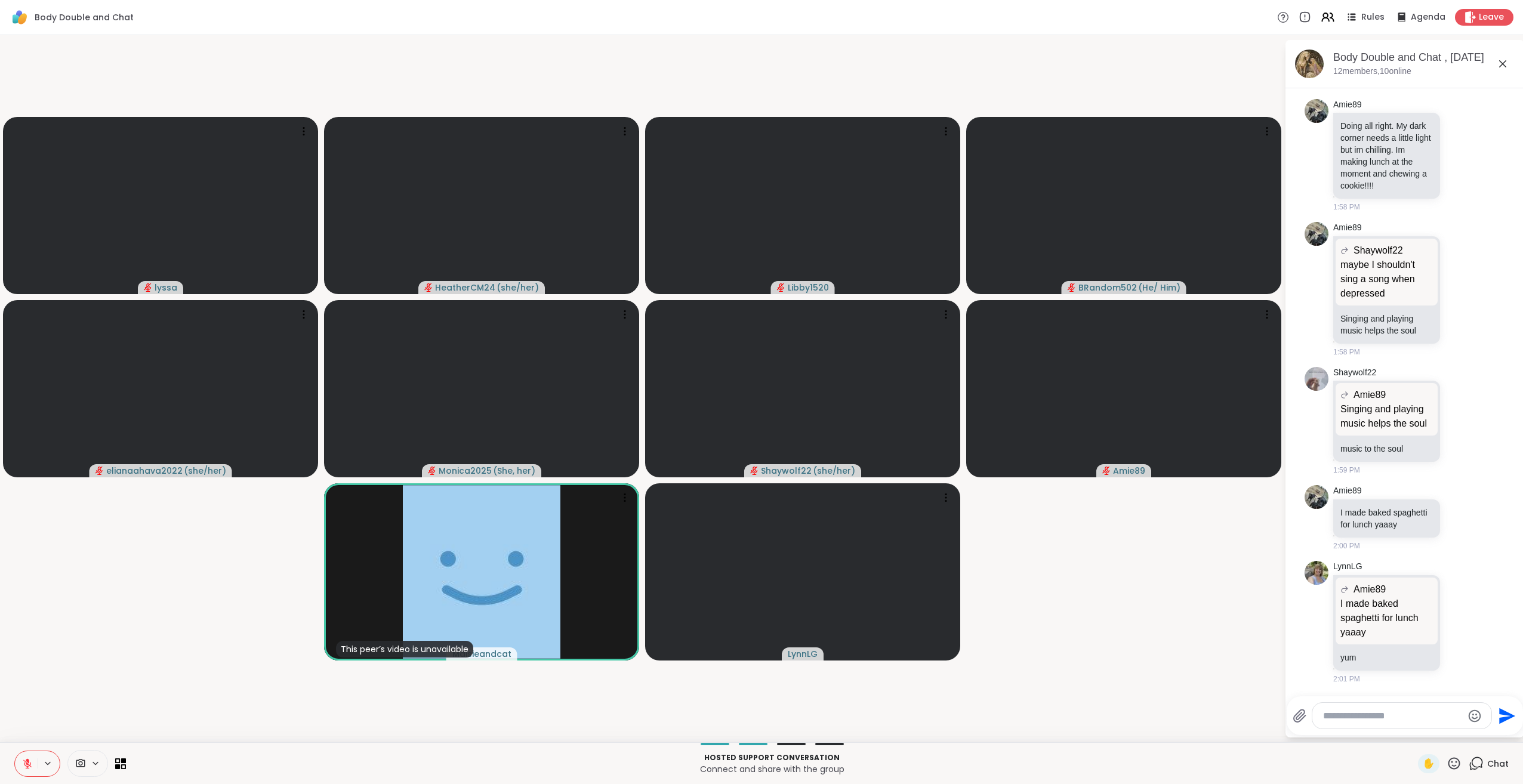
click at [28, 763] on icon at bounding box center [28, 764] width 11 height 11
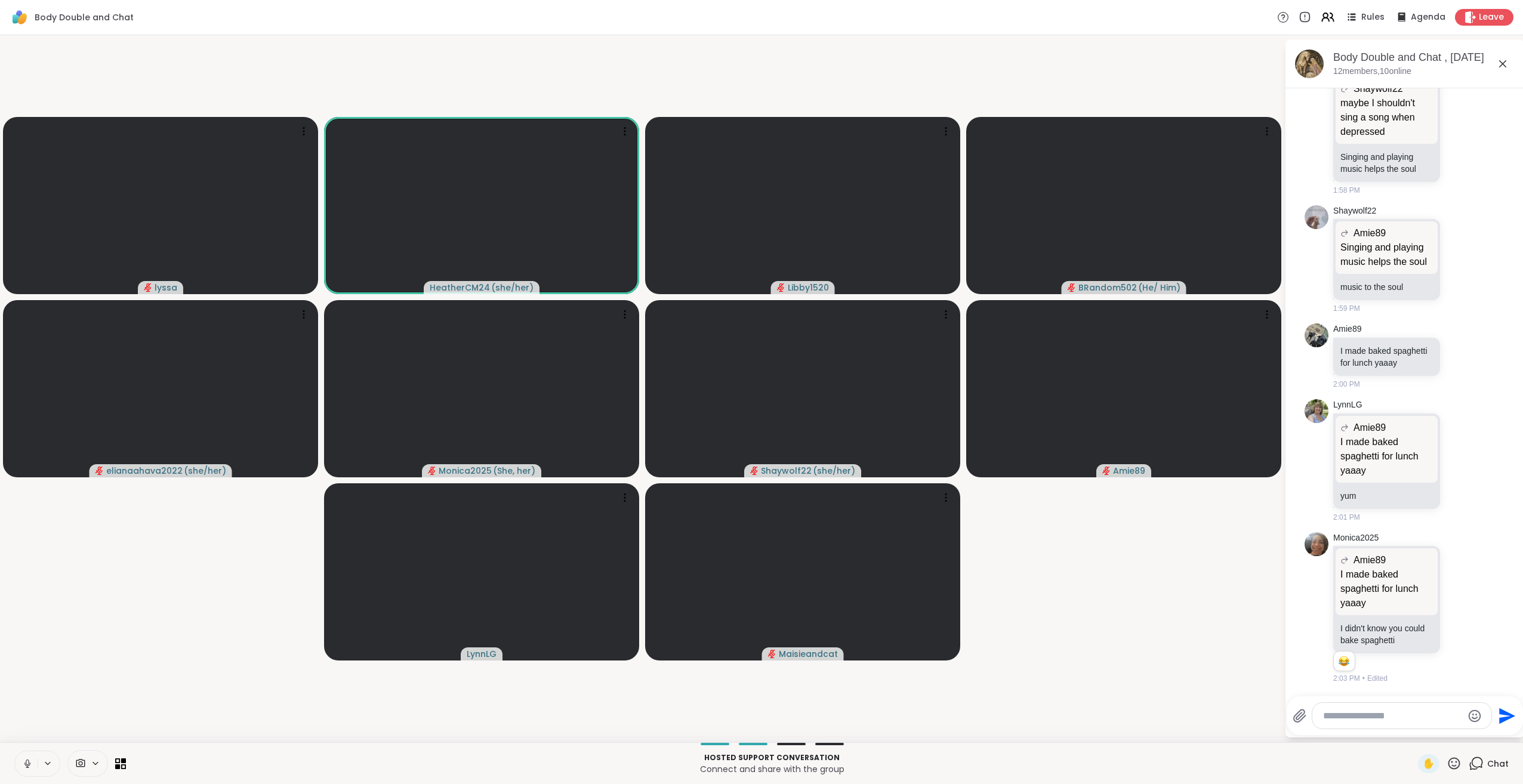
scroll to position [3485, 0]
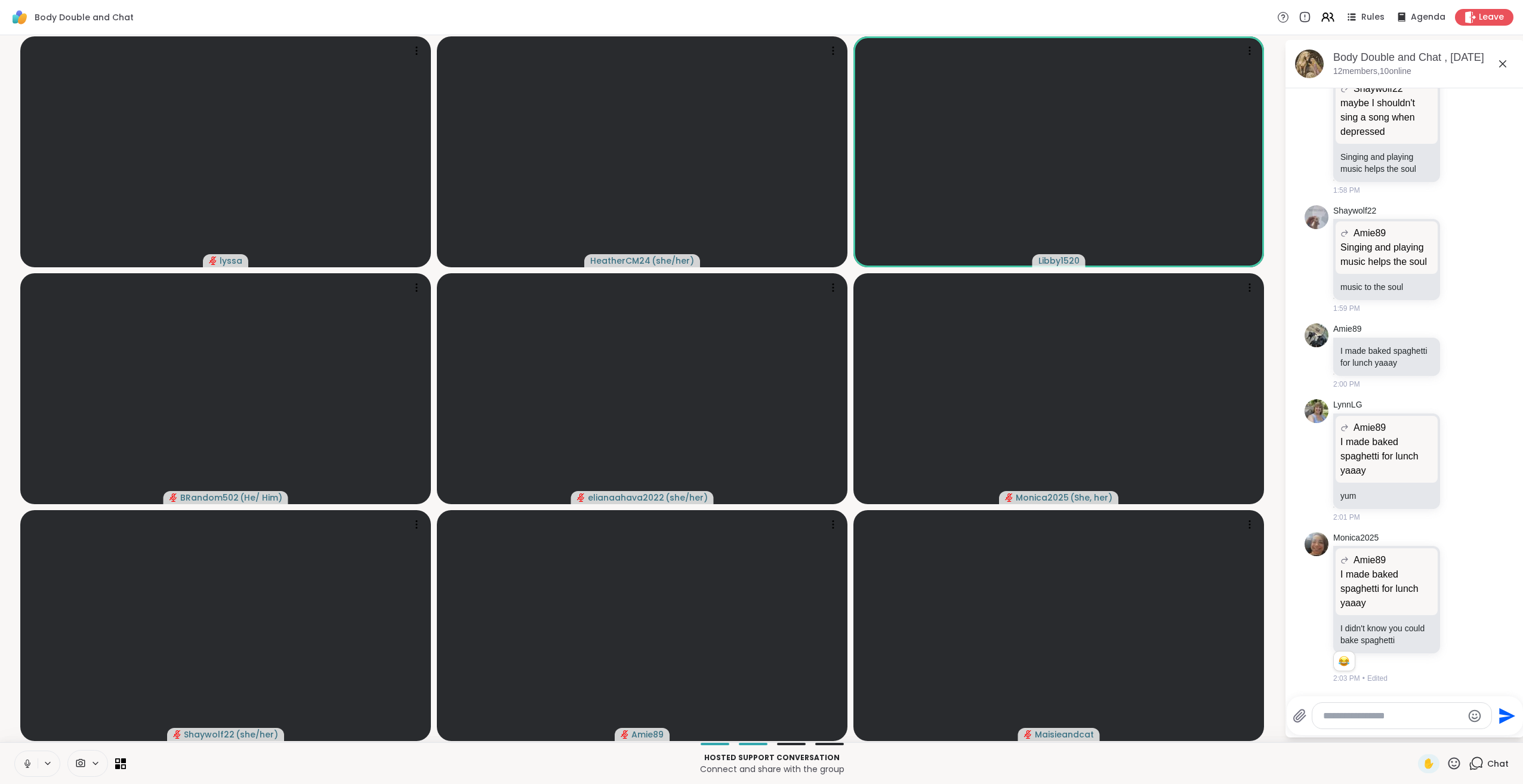
click at [26, 759] on icon at bounding box center [28, 764] width 11 height 11
click at [30, 760] on icon at bounding box center [28, 764] width 11 height 11
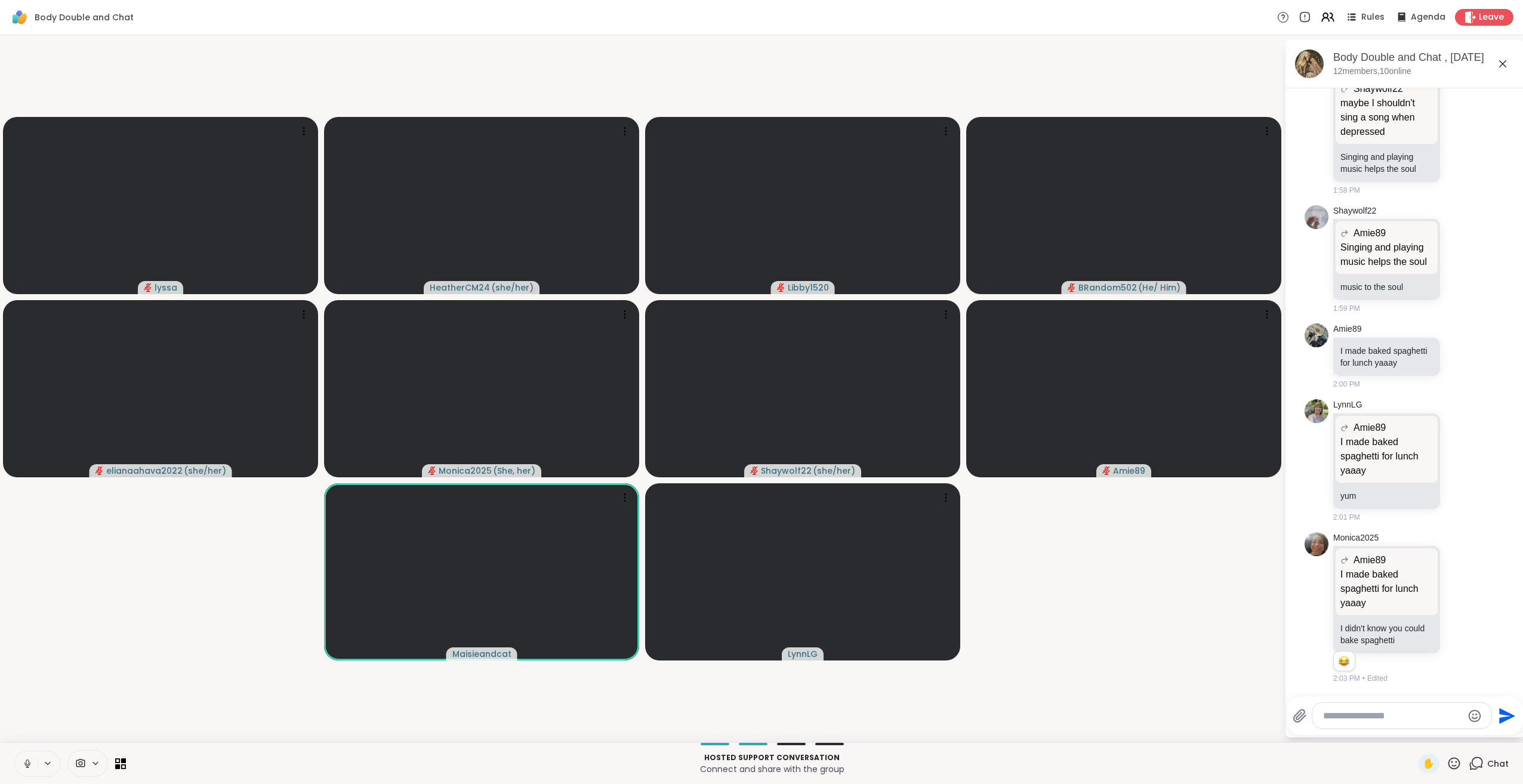
click at [29, 763] on icon at bounding box center [27, 762] width 3 height 5
click at [32, 758] on icon at bounding box center [28, 764] width 11 height 11
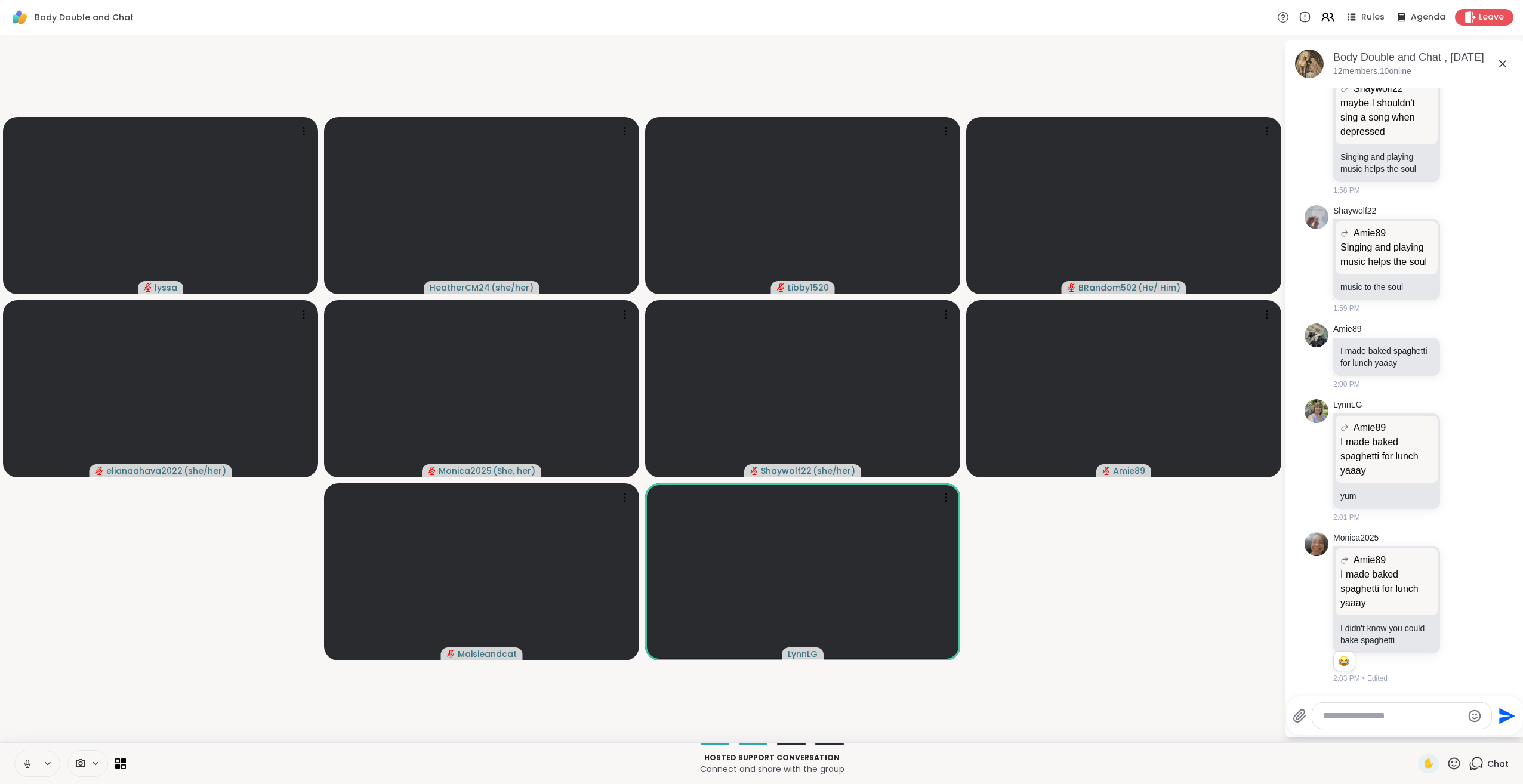
click at [29, 764] on icon at bounding box center [27, 762] width 3 height 5
click at [26, 764] on icon at bounding box center [28, 764] width 11 height 11
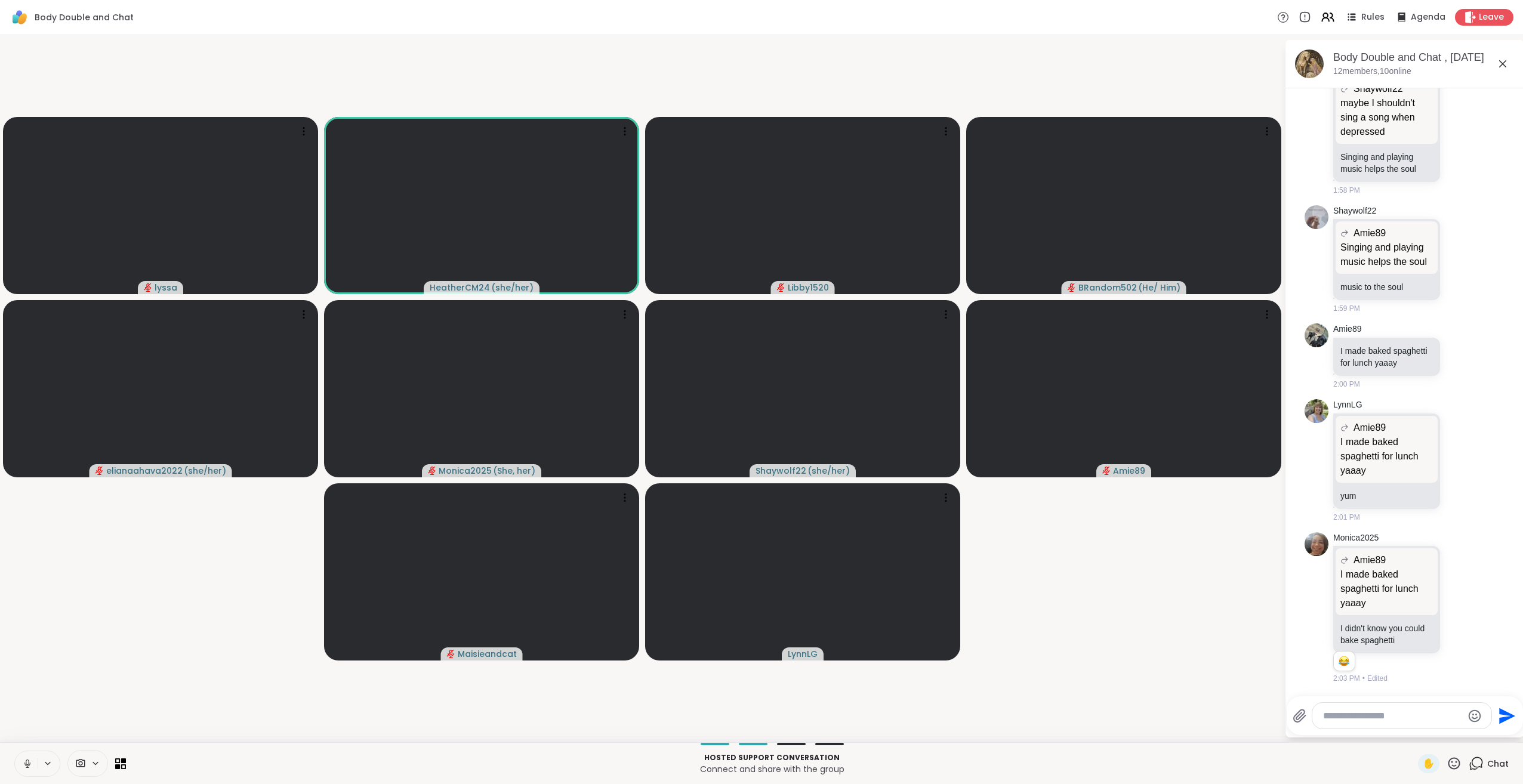
click at [25, 763] on icon at bounding box center [27, 763] width 6 height 3
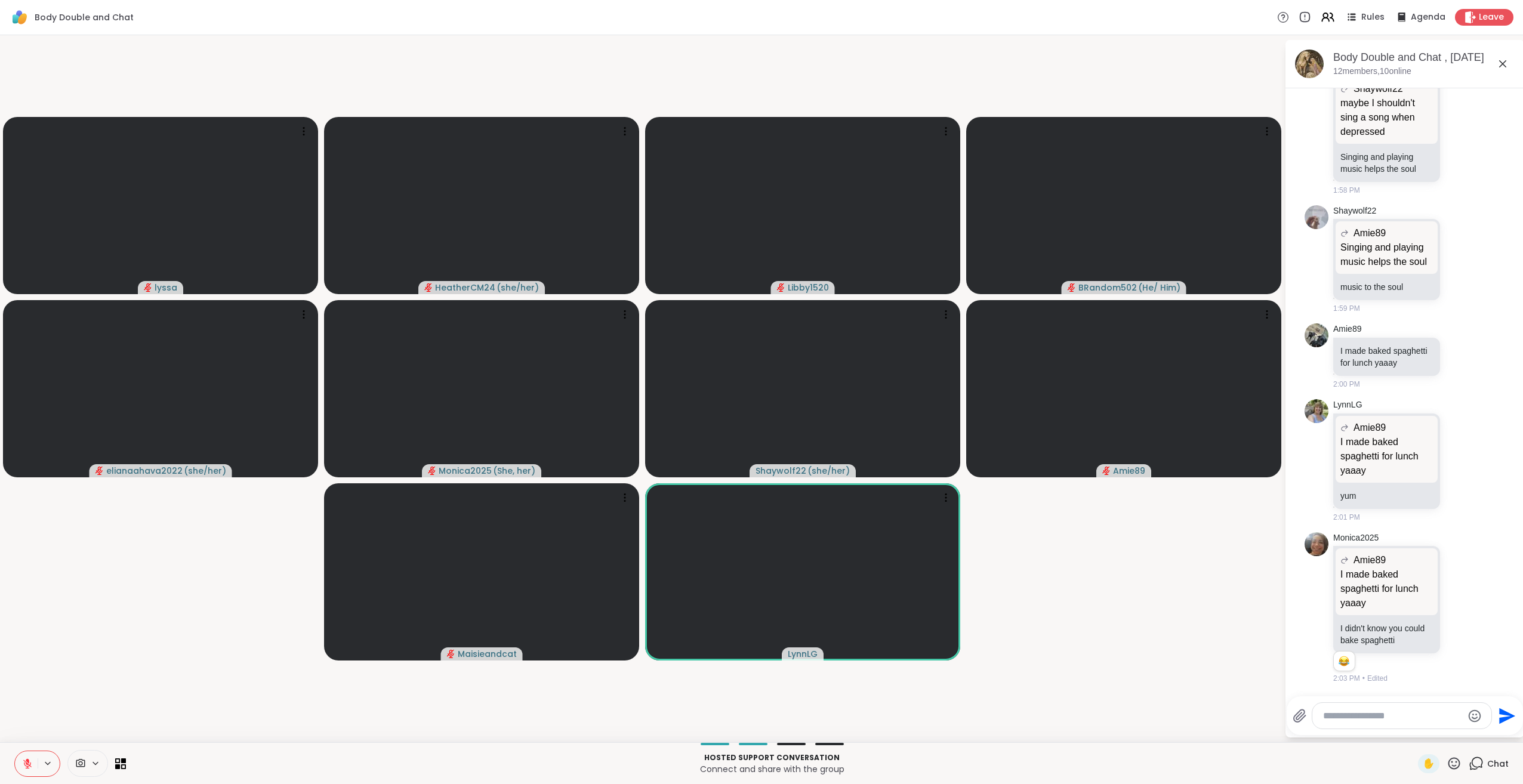
click at [27, 762] on icon at bounding box center [28, 764] width 11 height 11
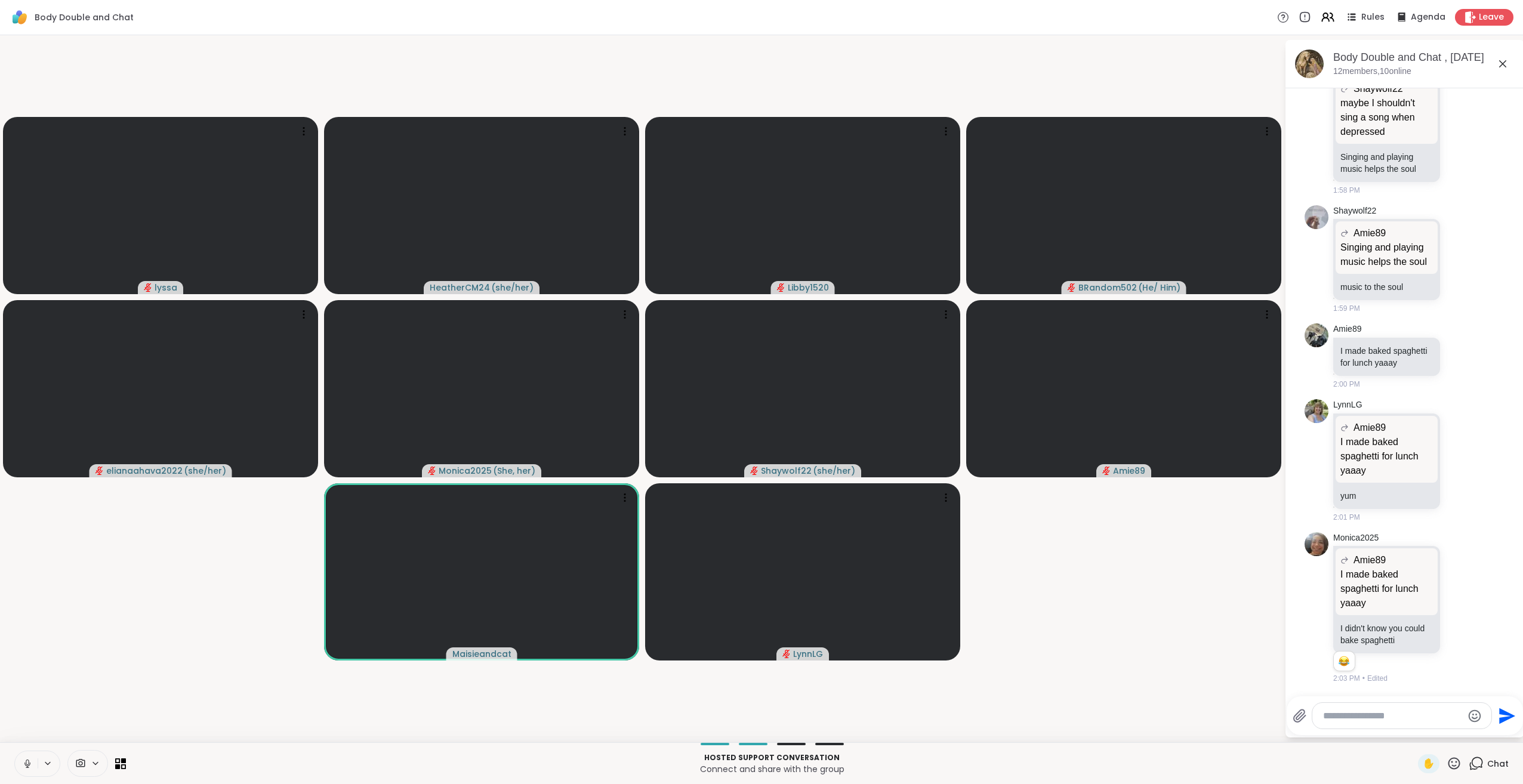
click at [30, 764] on icon at bounding box center [28, 764] width 11 height 11
click at [32, 763] on icon at bounding box center [28, 764] width 11 height 11
click at [28, 763] on icon at bounding box center [28, 764] width 11 height 11
click at [1454, 765] on div "✋ Chat" at bounding box center [1463, 763] width 91 height 19
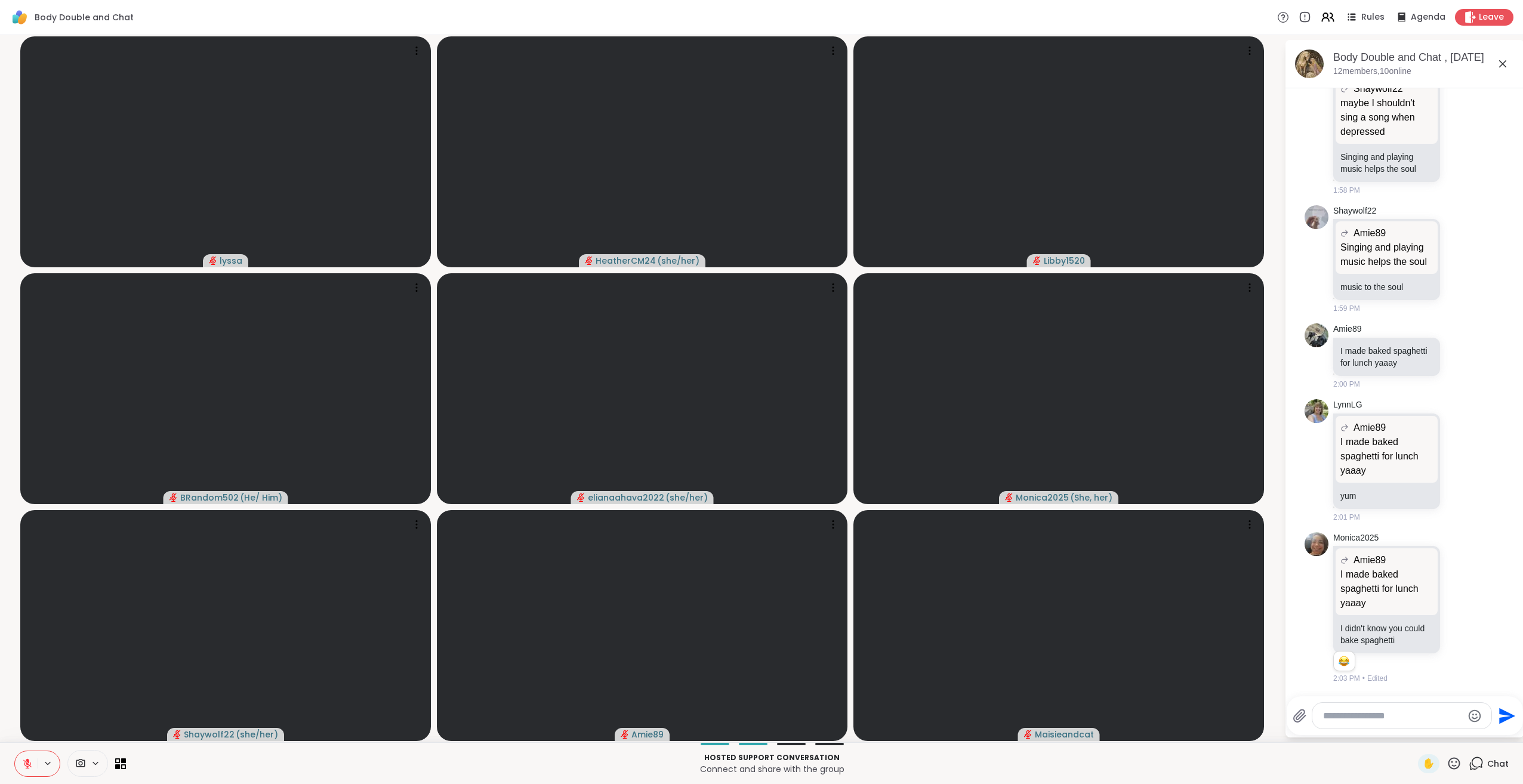
click at [1446, 765] on icon at bounding box center [1454, 763] width 15 height 15
click at [1414, 738] on span "❤️" at bounding box center [1420, 732] width 12 height 14
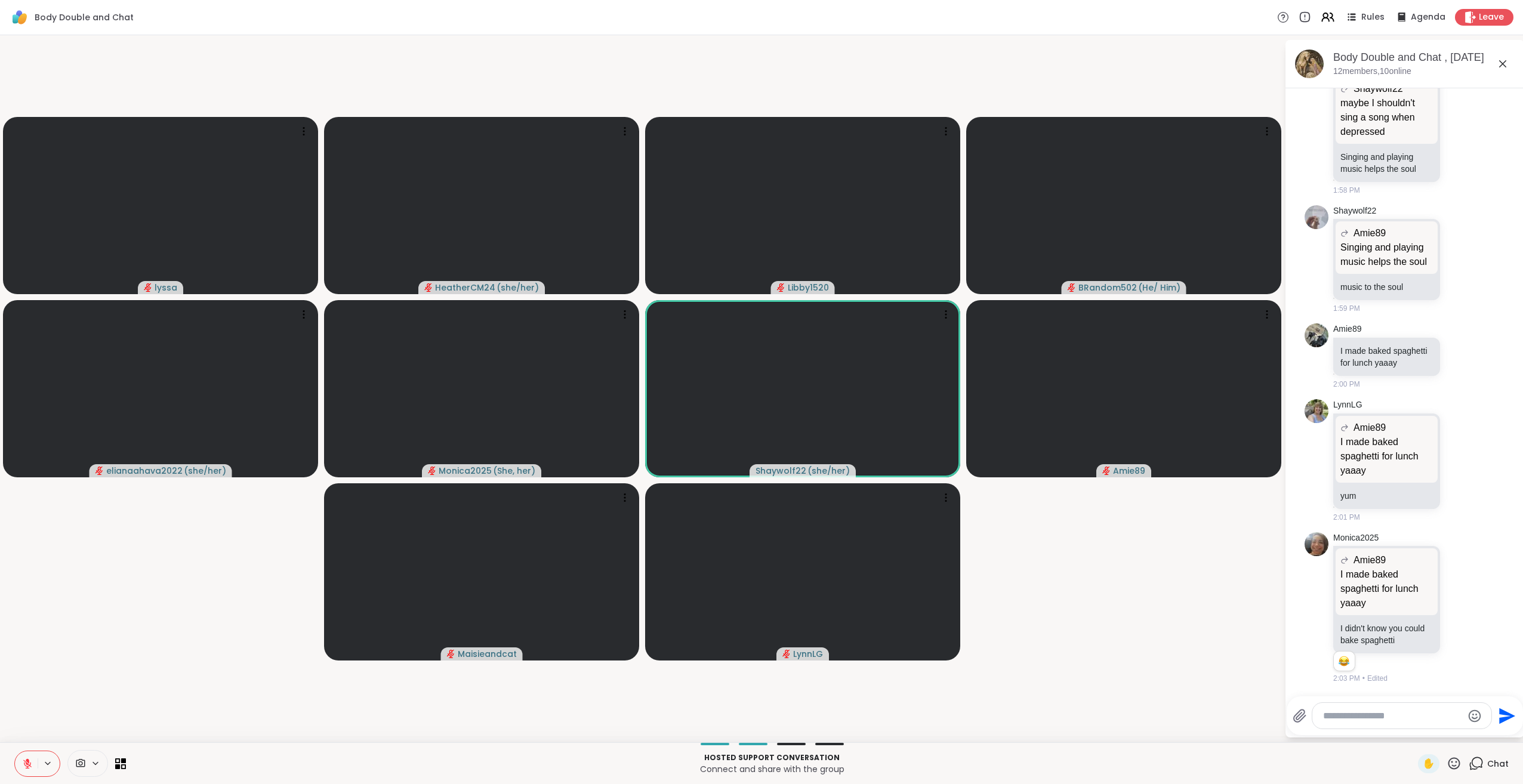
drag, startPoint x: 28, startPoint y: 761, endPoint x: 11, endPoint y: 758, distance: 17.3
click at [26, 761] on icon at bounding box center [28, 764] width 11 height 11
click at [28, 759] on icon at bounding box center [27, 762] width 3 height 5
click at [27, 761] on icon at bounding box center [27, 761] width 3 height 5
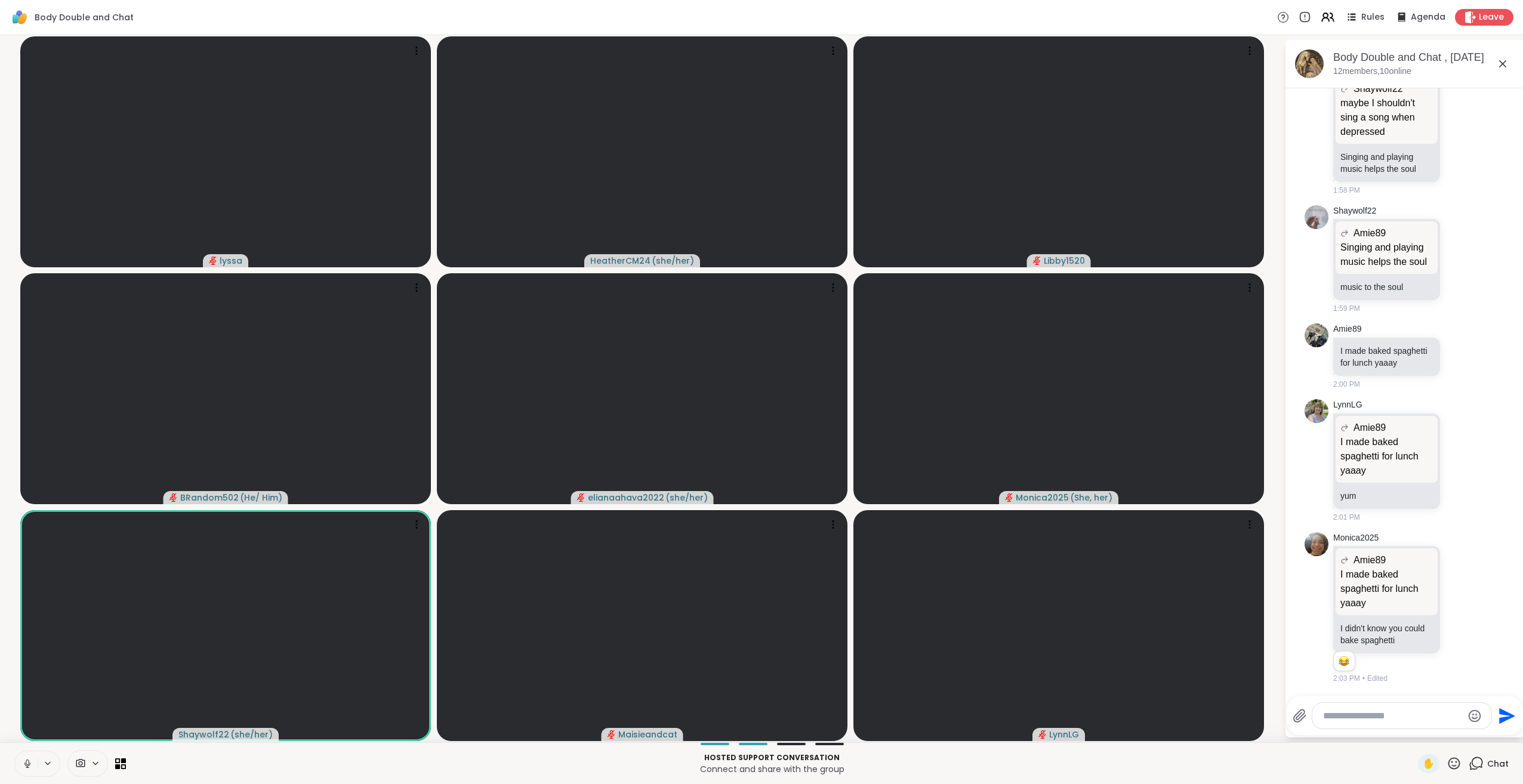
click at [29, 761] on icon at bounding box center [27, 762] width 3 height 5
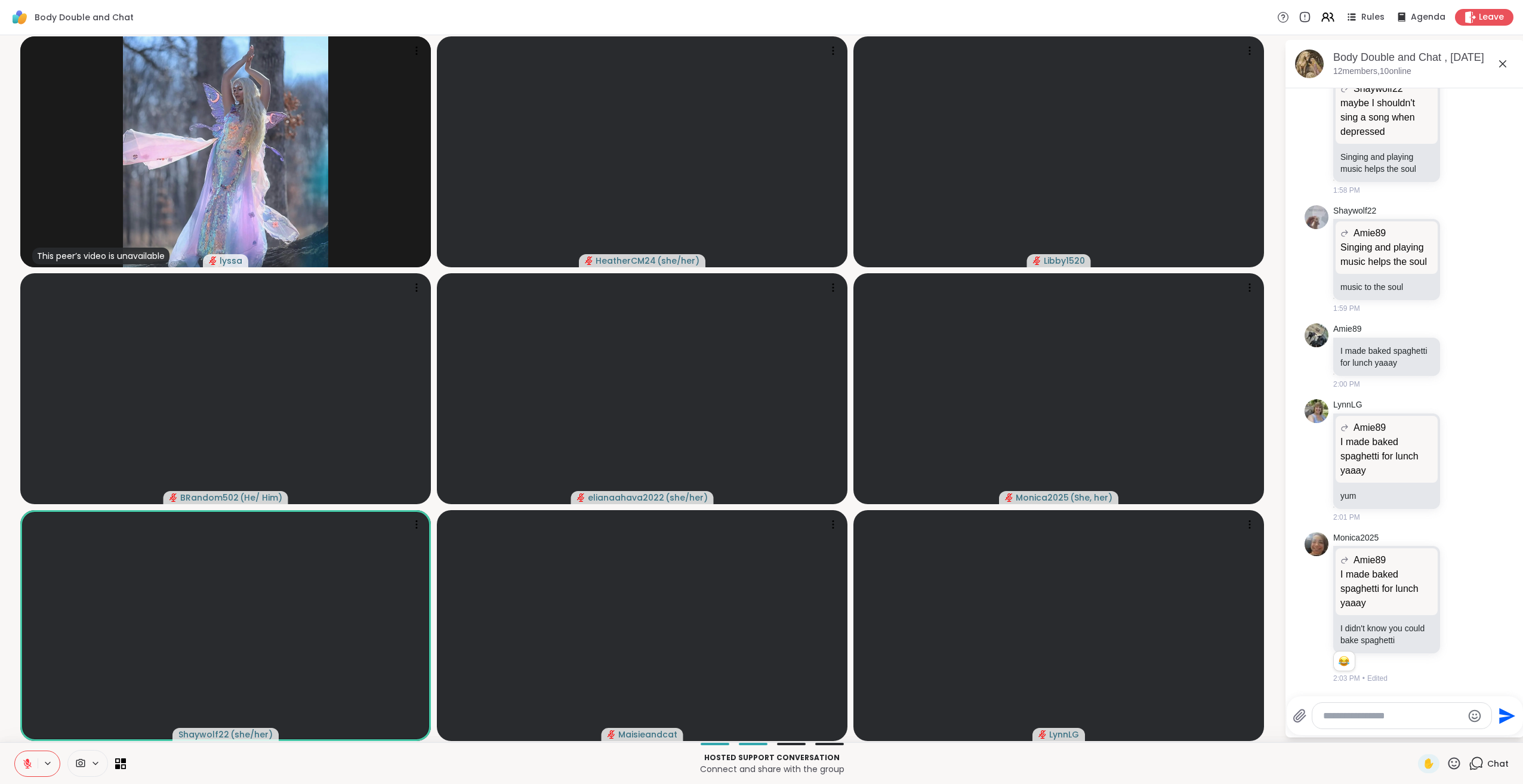
click at [1448, 763] on icon at bounding box center [1455, 763] width 12 height 12
click at [1414, 730] on span "❤️" at bounding box center [1420, 732] width 12 height 14
click at [1446, 757] on icon at bounding box center [1454, 763] width 15 height 15
click at [1466, 734] on span "🌟" at bounding box center [1472, 732] width 12 height 14
click at [1448, 767] on icon at bounding box center [1455, 763] width 12 height 12
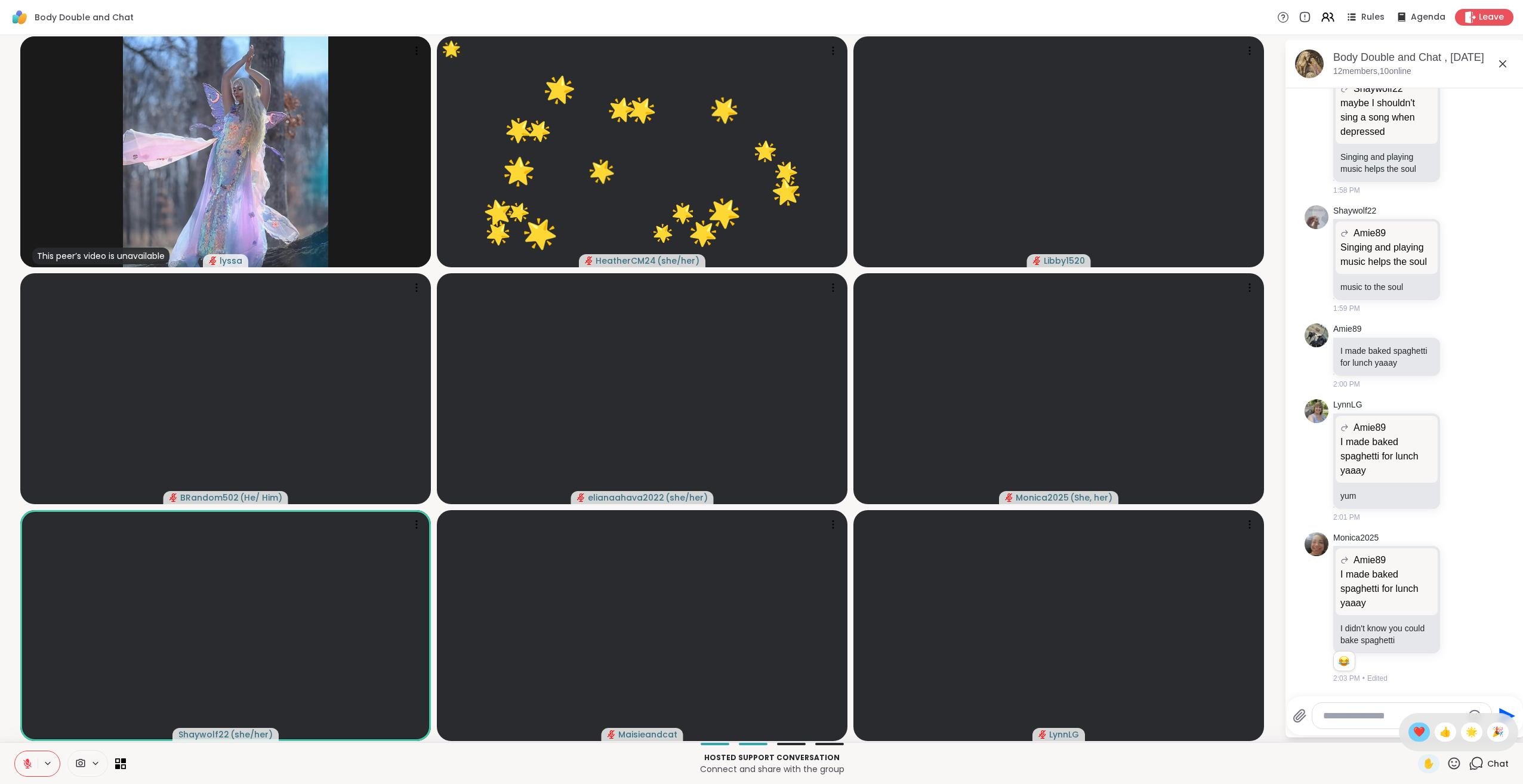
click at [1408, 740] on div "❤️" at bounding box center [1419, 732] width 21 height 19
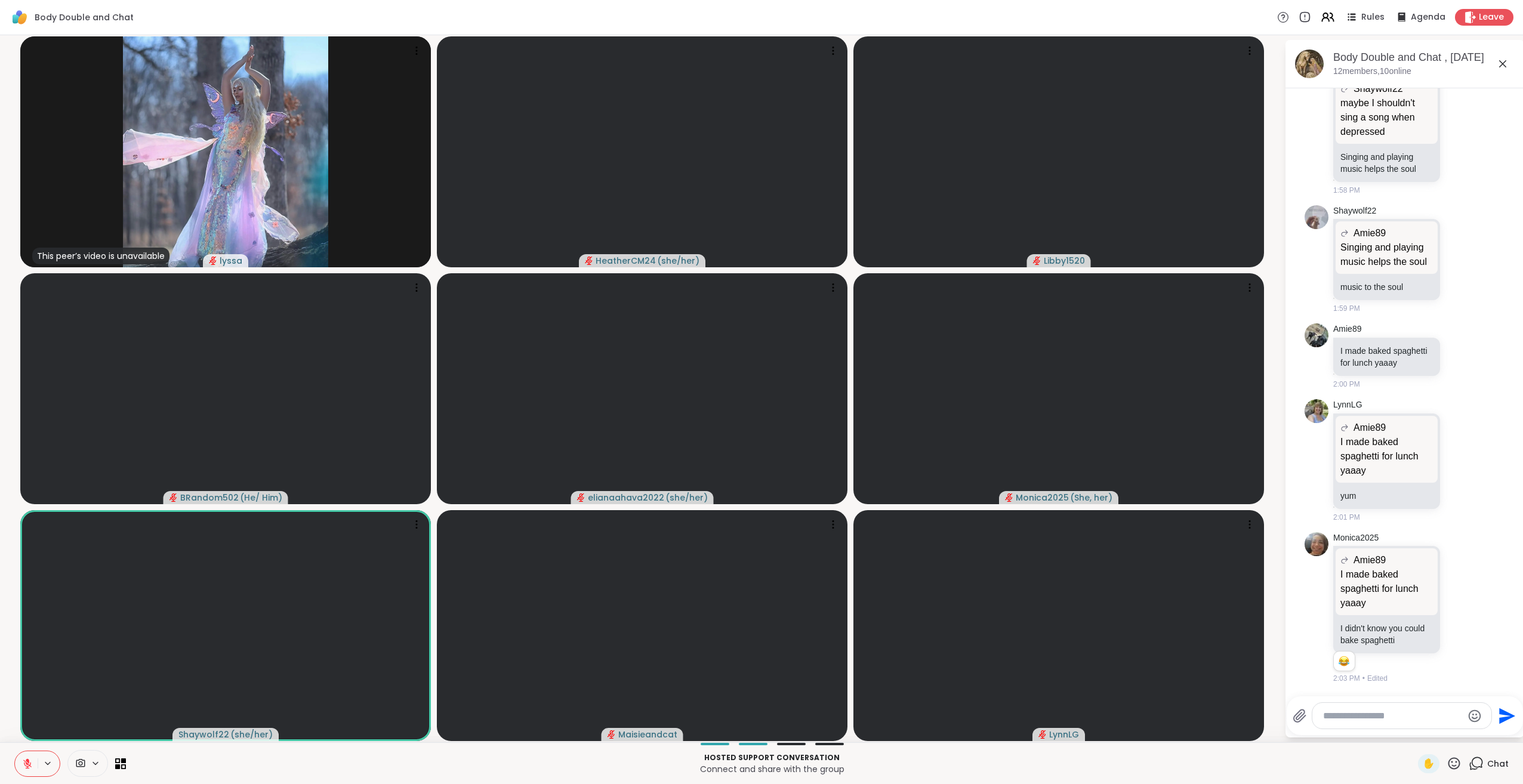
click at [31, 763] on icon at bounding box center [28, 764] width 11 height 11
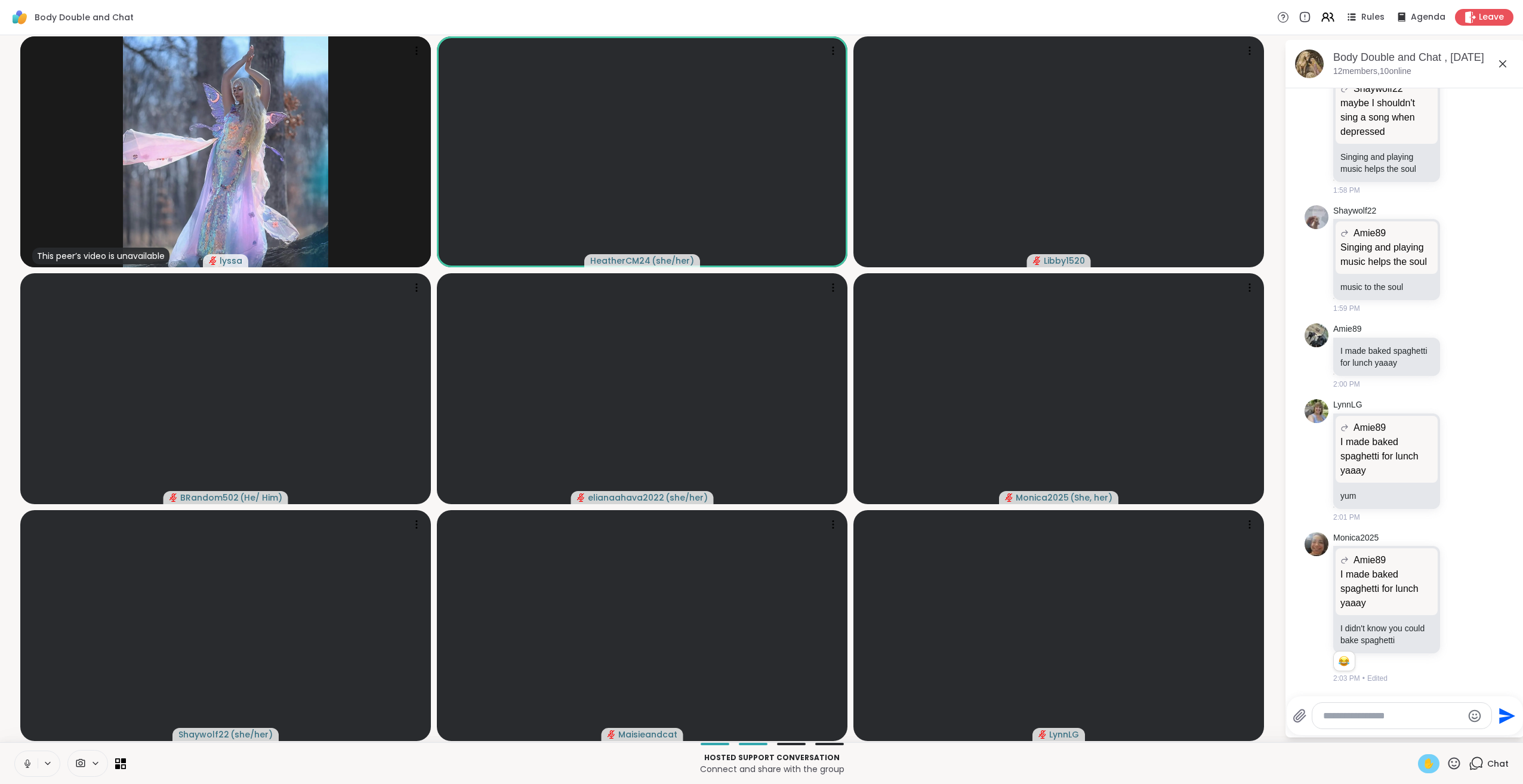
drag, startPoint x: 1432, startPoint y: 771, endPoint x: 1429, endPoint y: 765, distance: 6.7
click at [1429, 766] on div "✋" at bounding box center [1440, 763] width 44 height 19
click at [1446, 764] on icon at bounding box center [1454, 763] width 15 height 15
click at [1414, 730] on span "❤️" at bounding box center [1420, 732] width 12 height 14
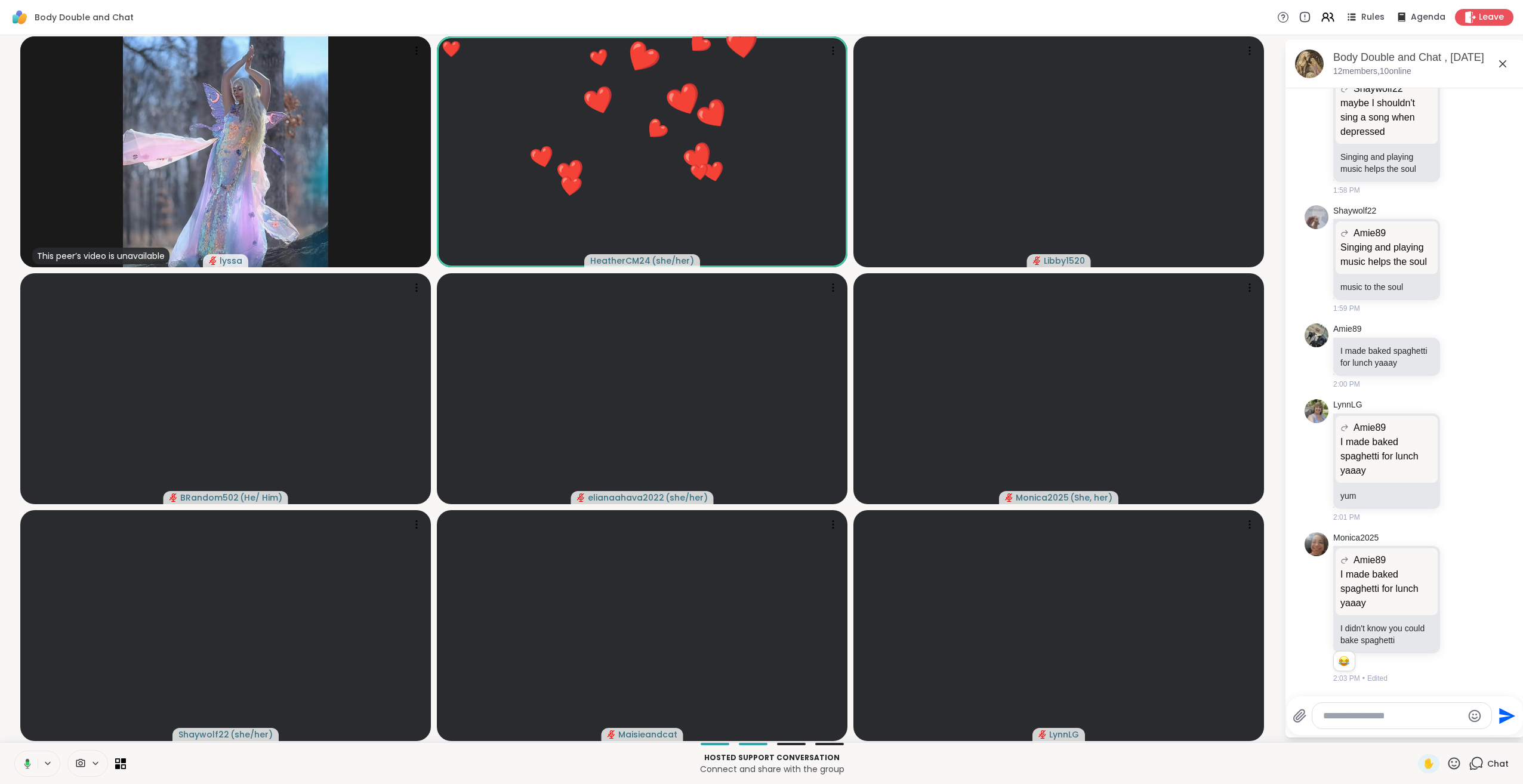
click at [1446, 760] on icon at bounding box center [1454, 763] width 15 height 15
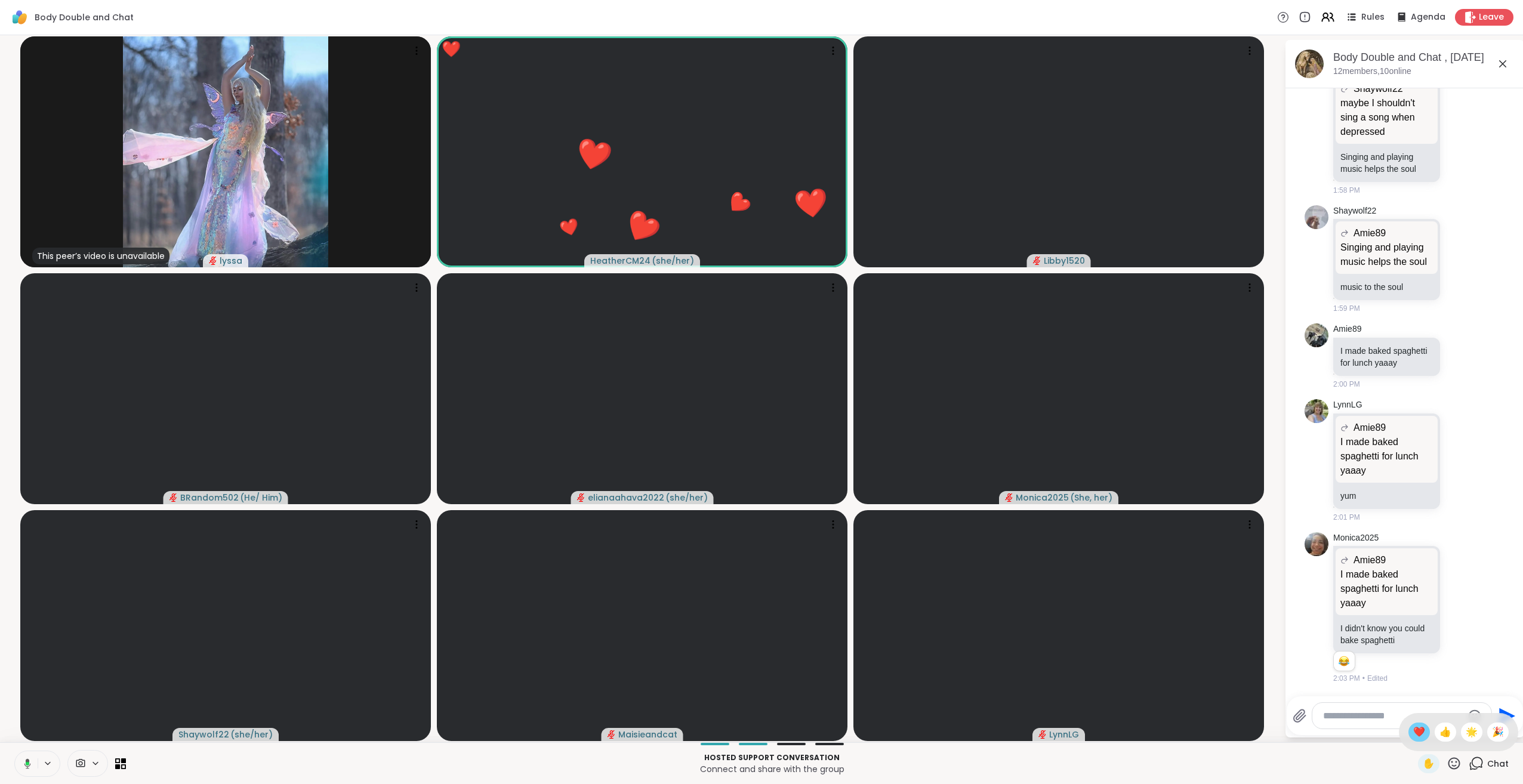
click at [1414, 734] on span "❤️" at bounding box center [1420, 732] width 12 height 14
click at [1446, 765] on icon at bounding box center [1454, 763] width 15 height 15
click at [1466, 738] on span "🌟" at bounding box center [1472, 732] width 12 height 14
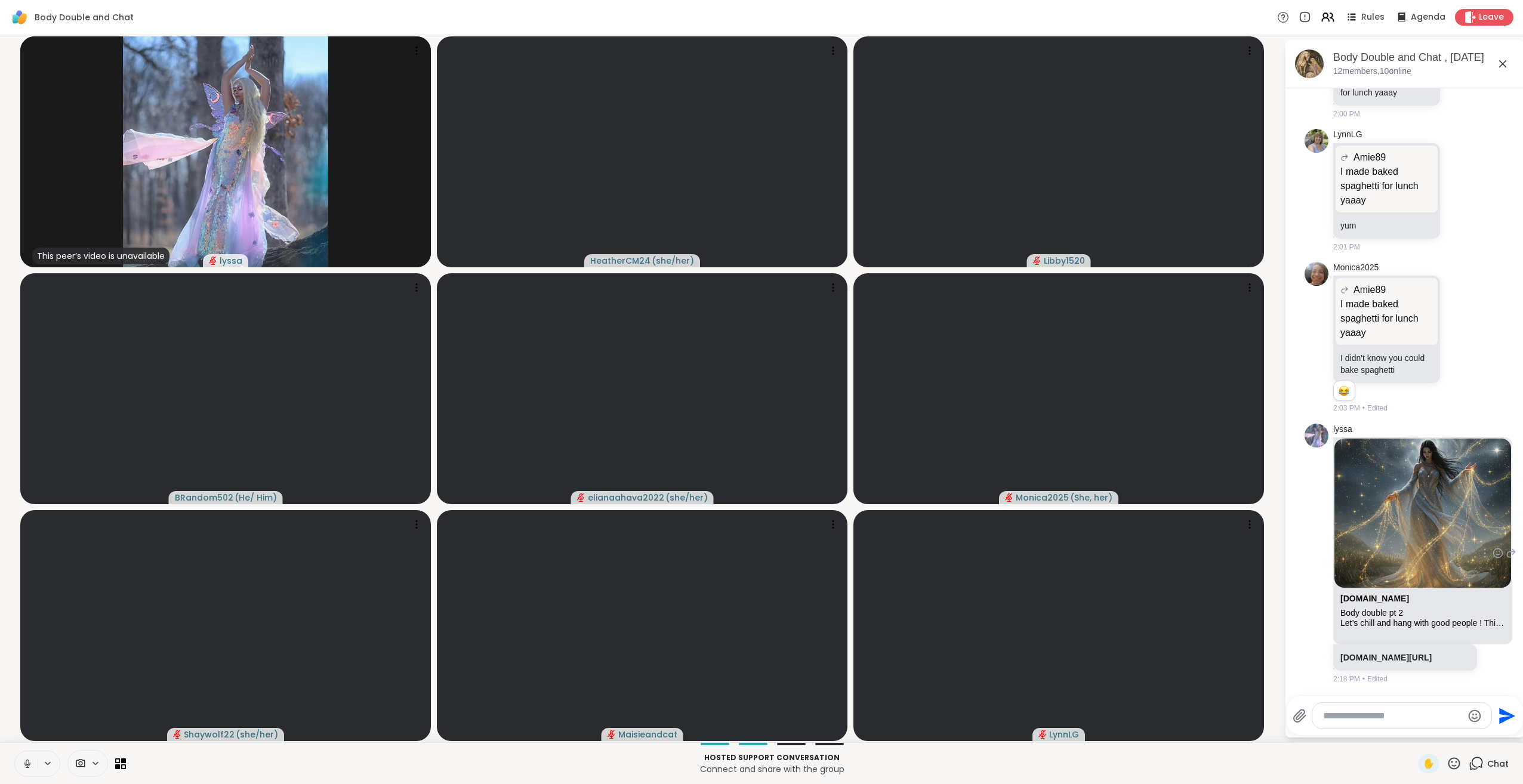
scroll to position [3779, 0]
click at [27, 766] on icon at bounding box center [28, 764] width 11 height 11
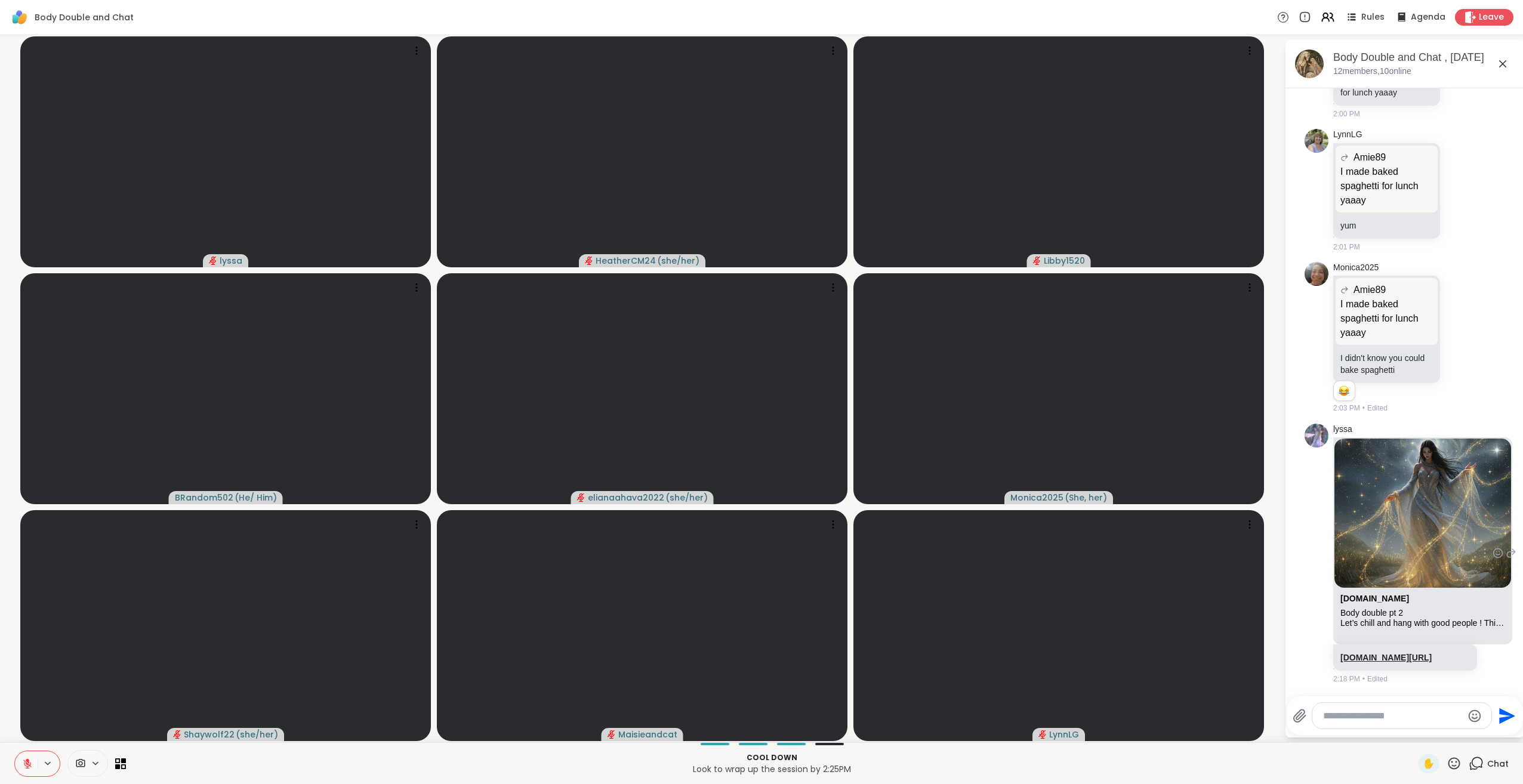
click at [1386, 652] on link "sharewellnow.com/session/6f166052-f884-44c6-b5ca-ba9dbd2c4c71" at bounding box center [1386, 657] width 91 height 9
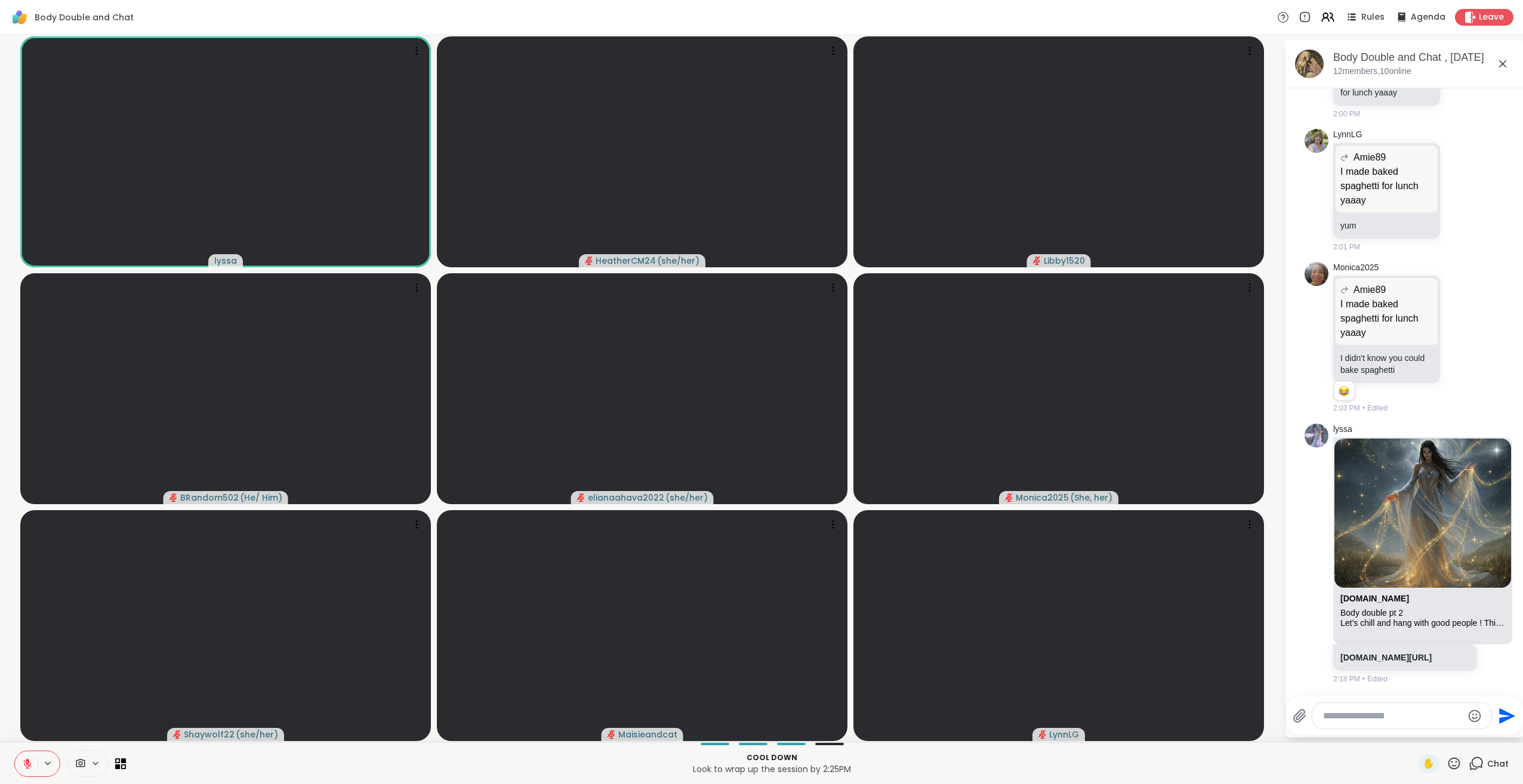
click at [25, 763] on icon at bounding box center [28, 764] width 11 height 11
click at [26, 763] on icon at bounding box center [27, 762] width 3 height 5
click at [1349, 722] on div at bounding box center [1401, 716] width 179 height 26
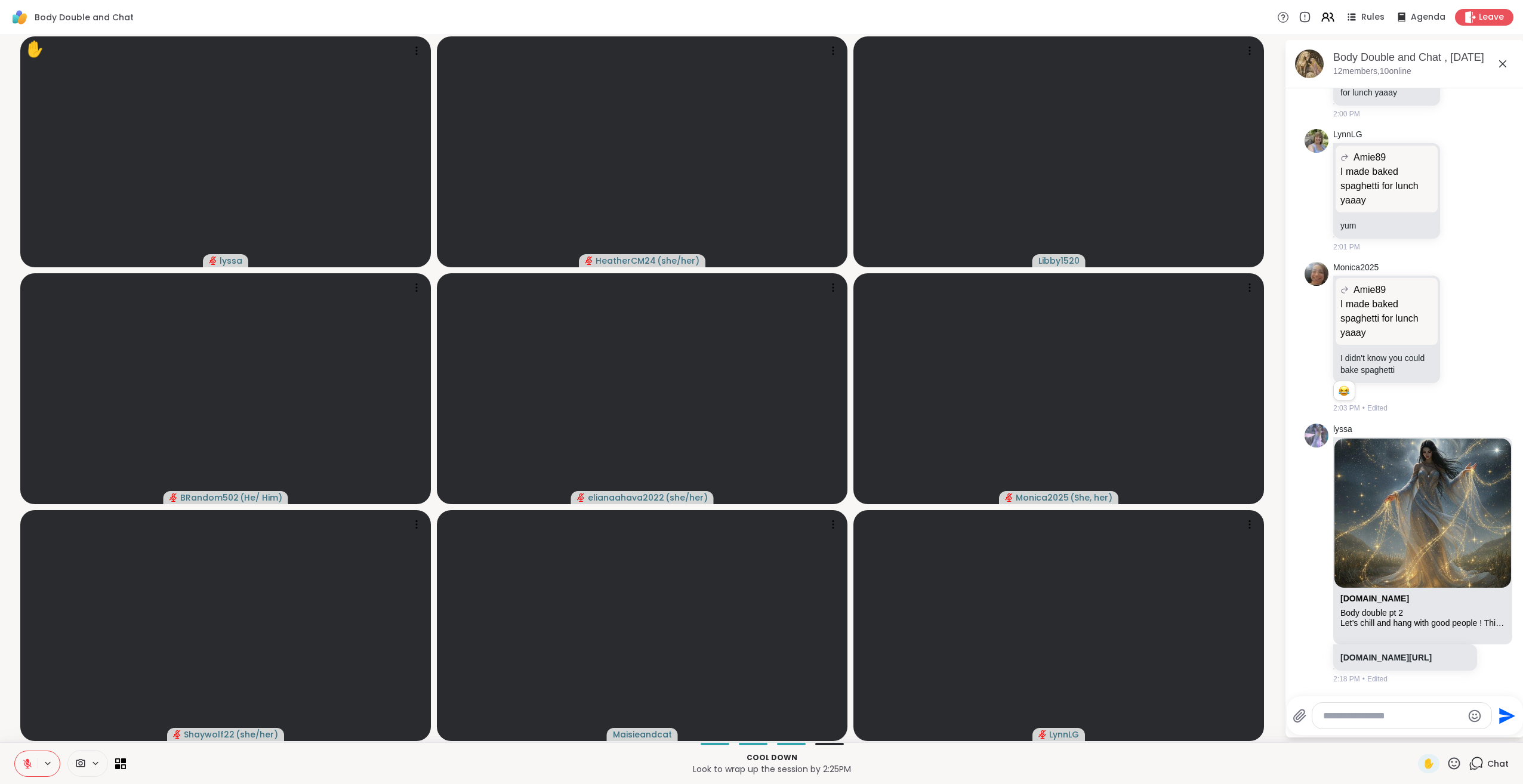
click at [1371, 717] on textarea "Type your message" at bounding box center [1392, 716] width 139 height 12
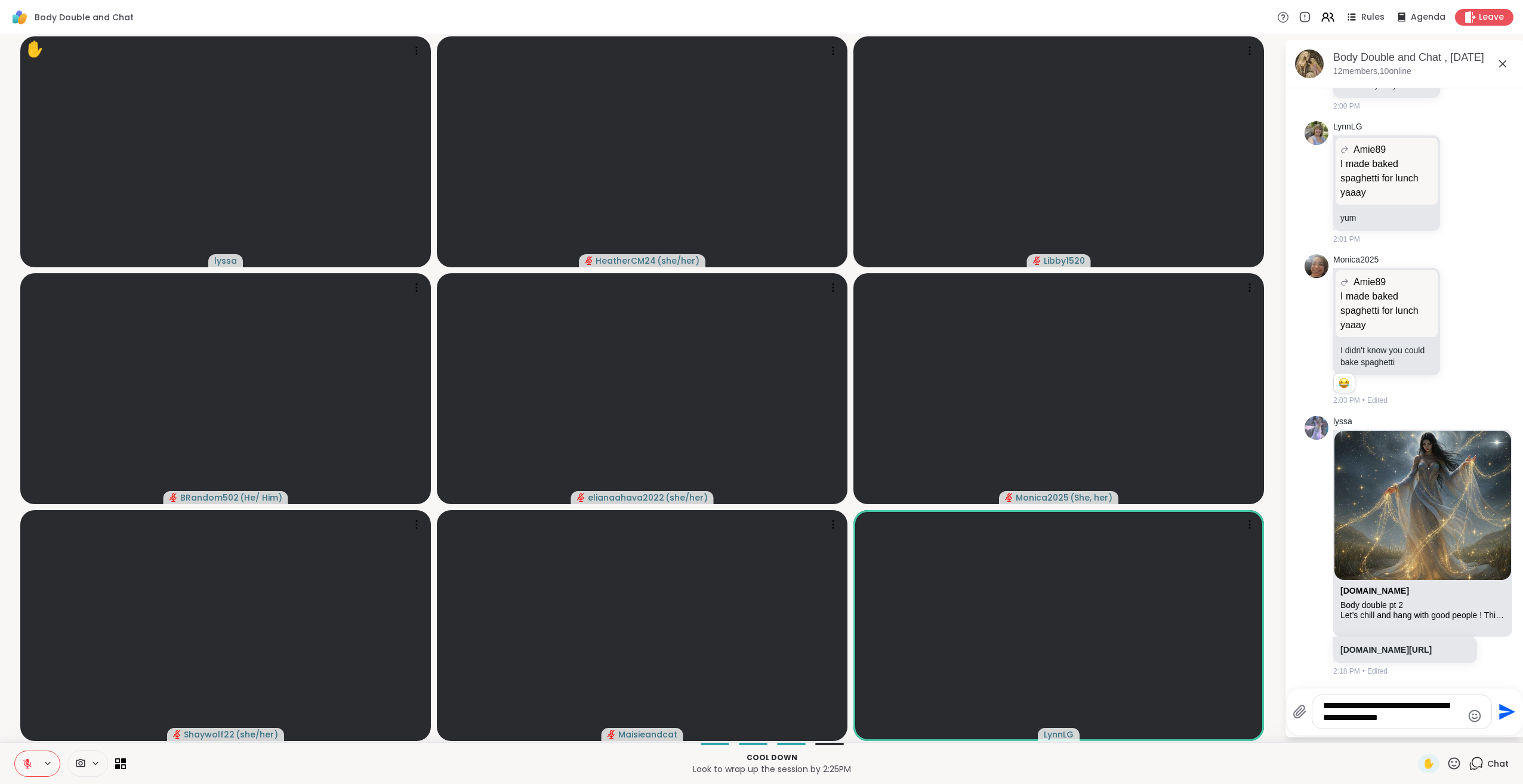
type textarea "**********"
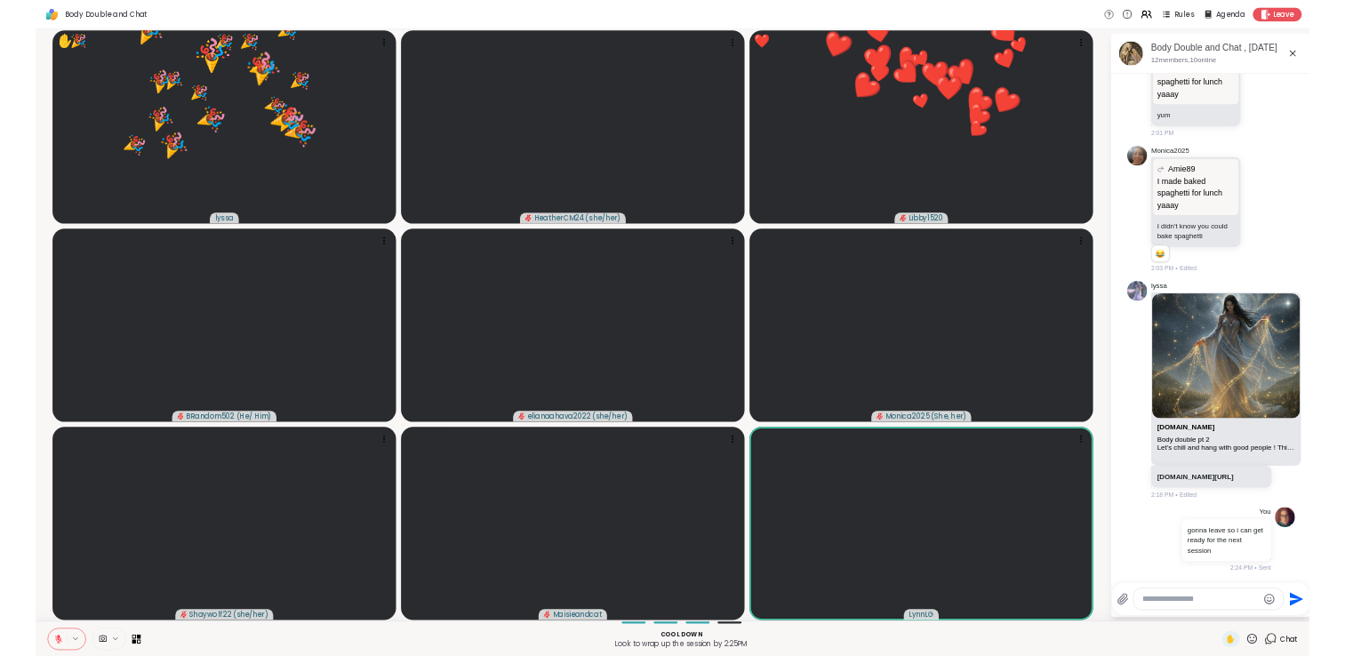
scroll to position [5761, 0]
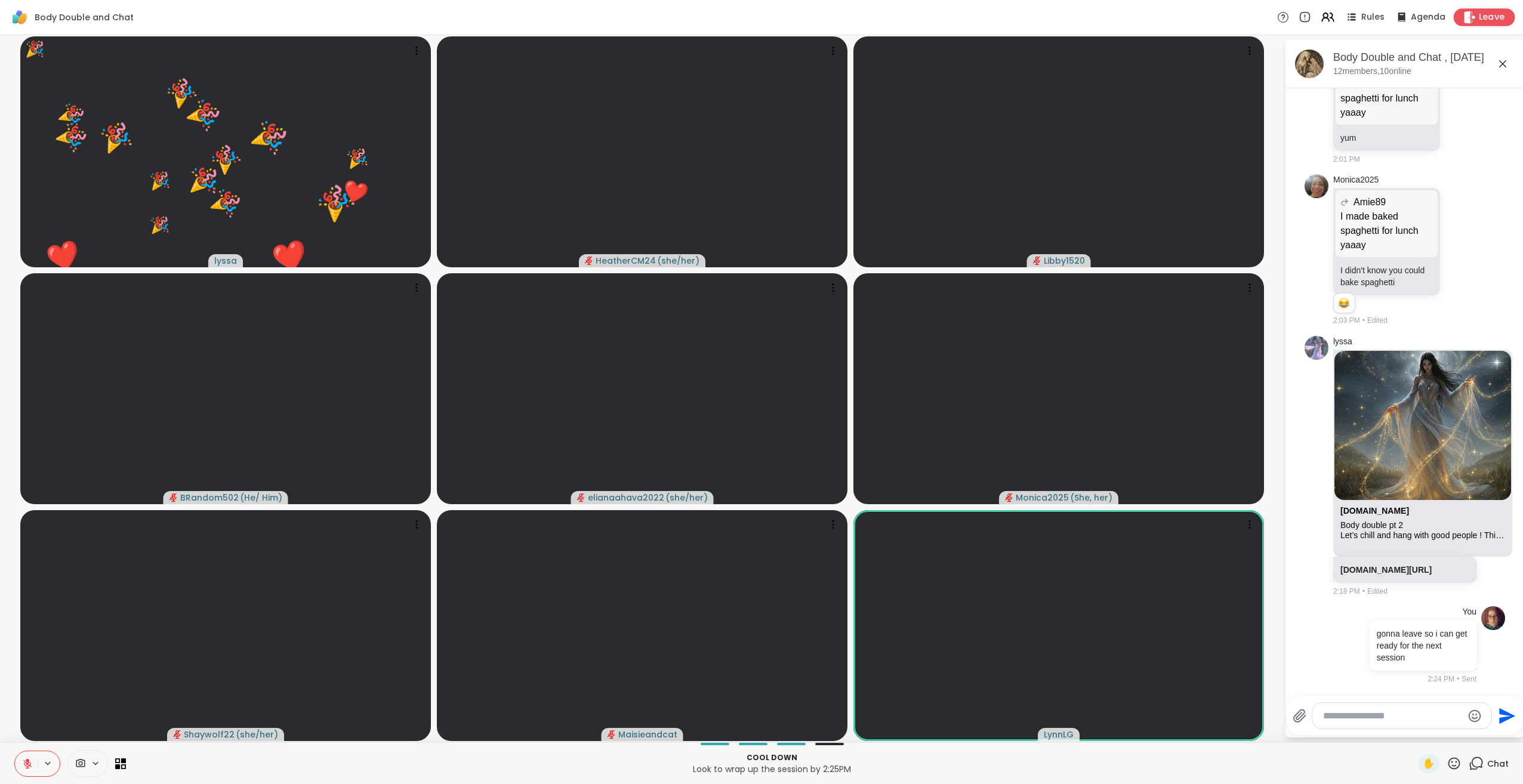
click at [1496, 19] on div "Leave" at bounding box center [1485, 17] width 62 height 17
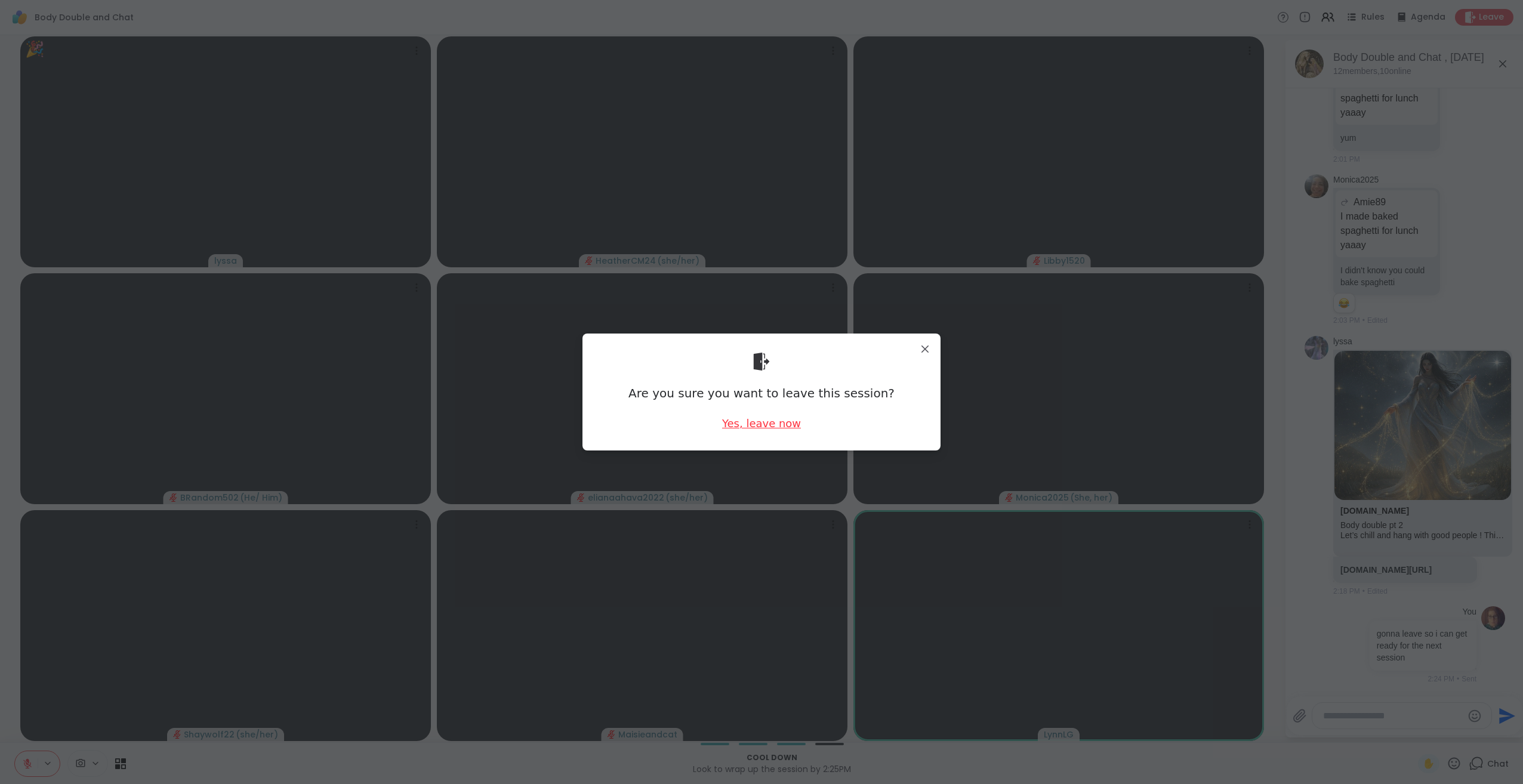
click at [749, 427] on div "Yes, leave now" at bounding box center [761, 423] width 79 height 15
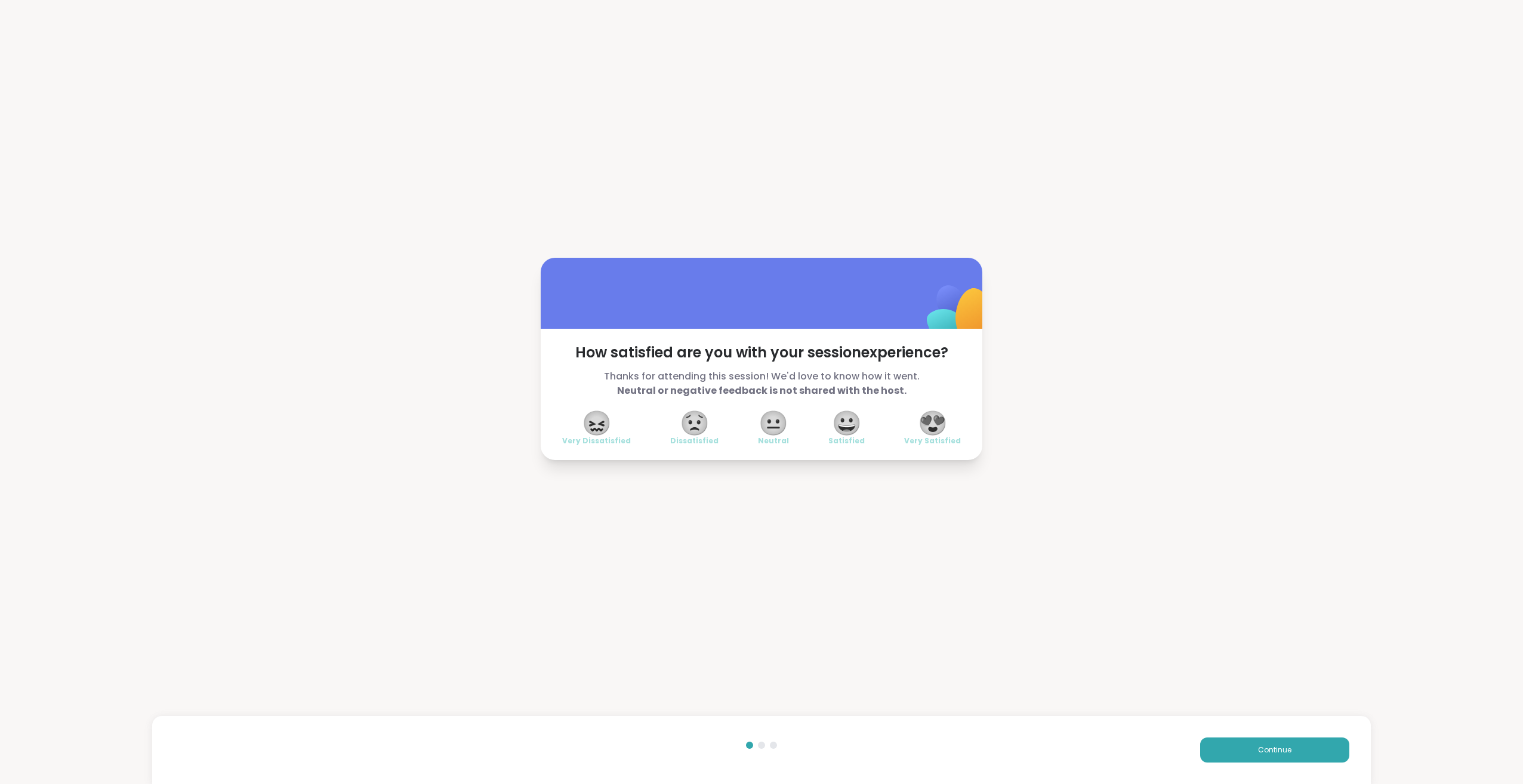
drag, startPoint x: 749, startPoint y: 427, endPoint x: 922, endPoint y: 411, distance: 173.7
click at [922, 412] on span "😍" at bounding box center [933, 423] width 30 height 21
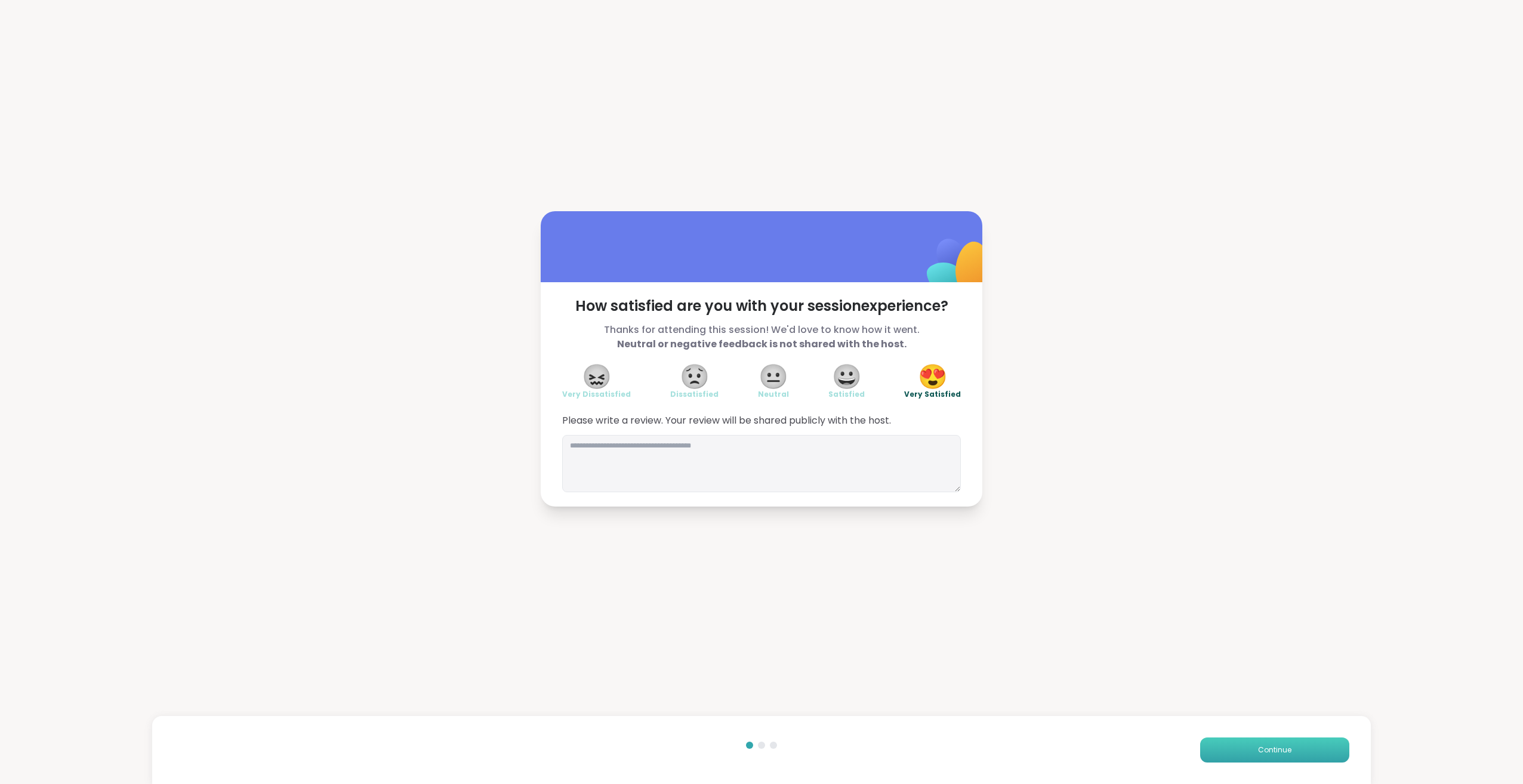
click at [1280, 749] on span "Continue" at bounding box center [1275, 750] width 34 height 11
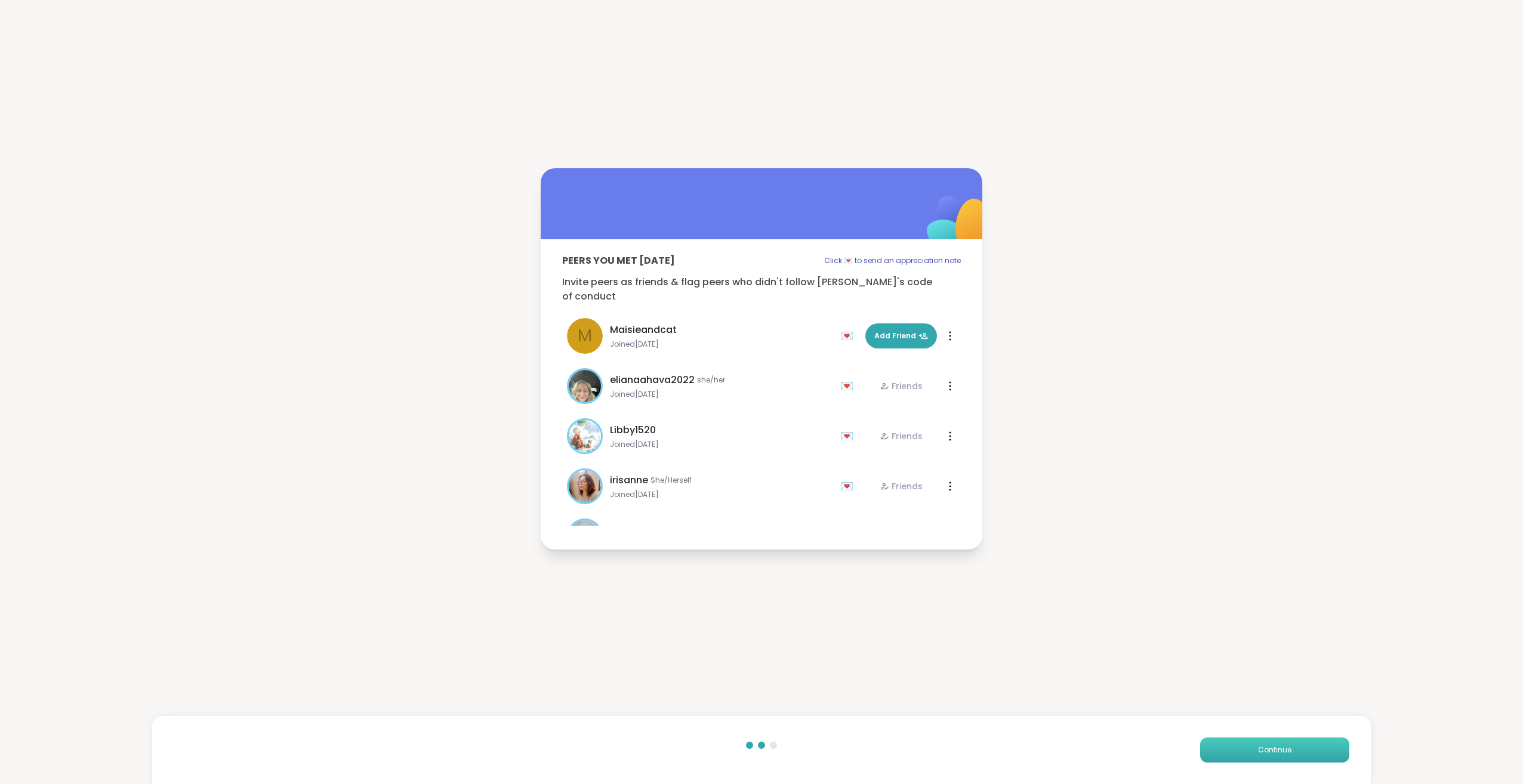
click at [1258, 746] on span "Continue" at bounding box center [1275, 750] width 34 height 11
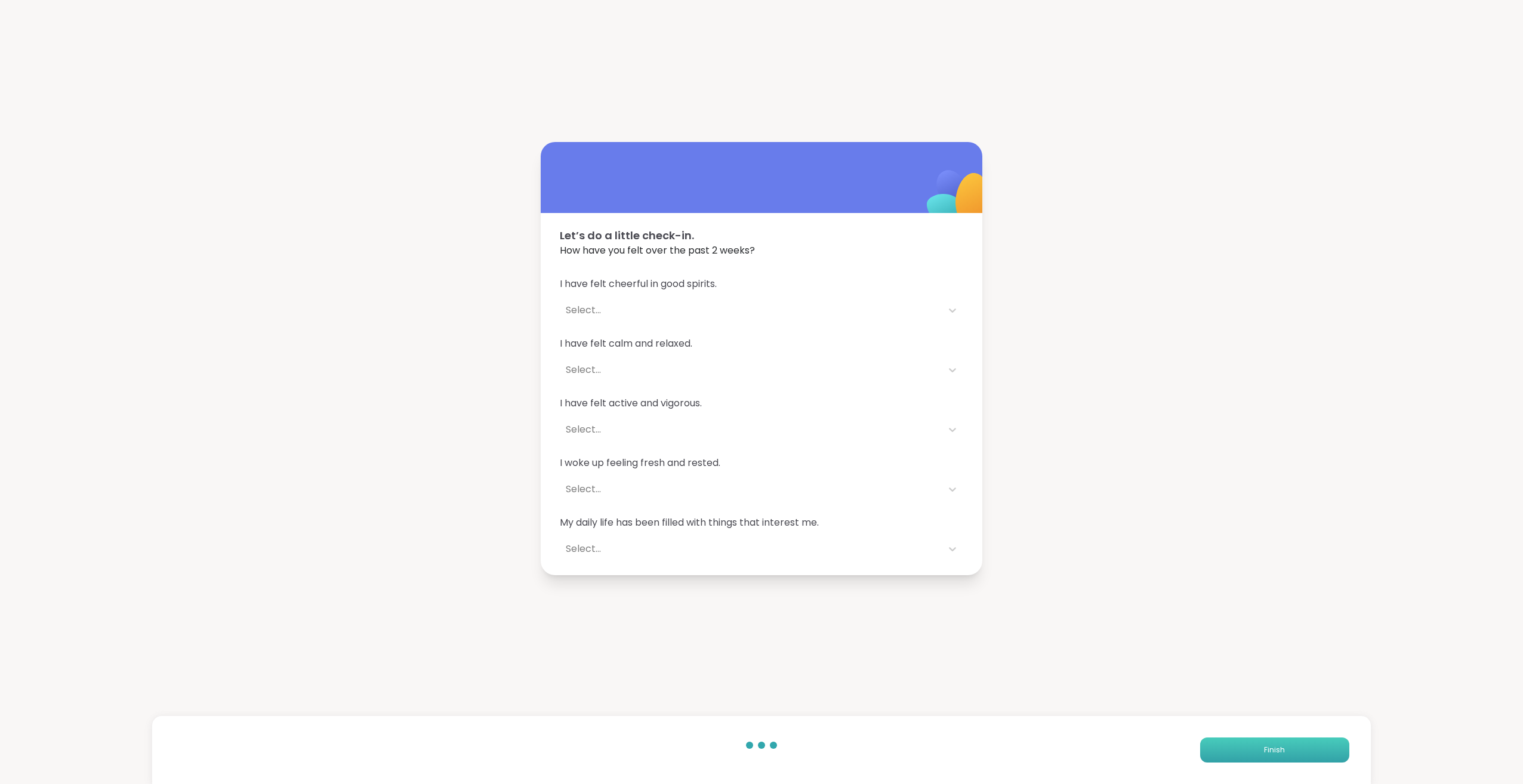
click at [1253, 746] on button "Finish" at bounding box center [1275, 750] width 149 height 25
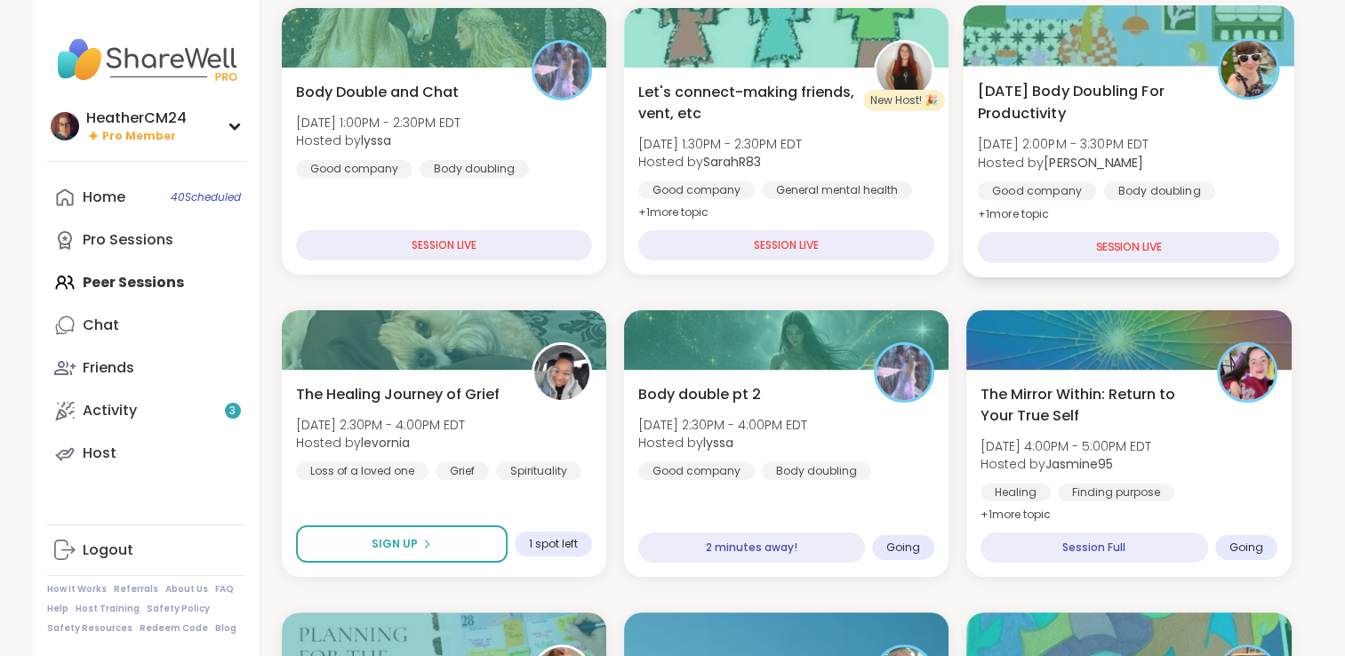
scroll to position [249, 0]
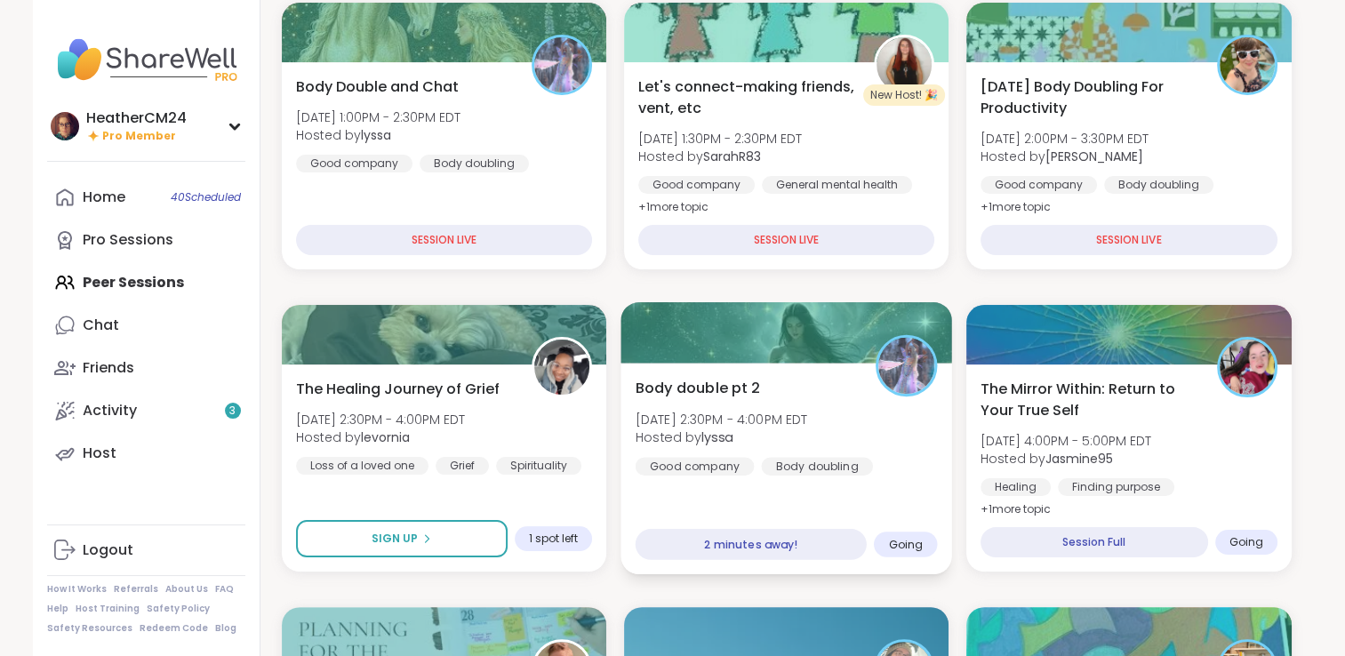
click at [805, 475] on div "Body double pt 2 Sat, Sep 06 | 2:30PM - 4:00PM EDT Hosted by lyssa Good company…" at bounding box center [786, 469] width 332 height 212
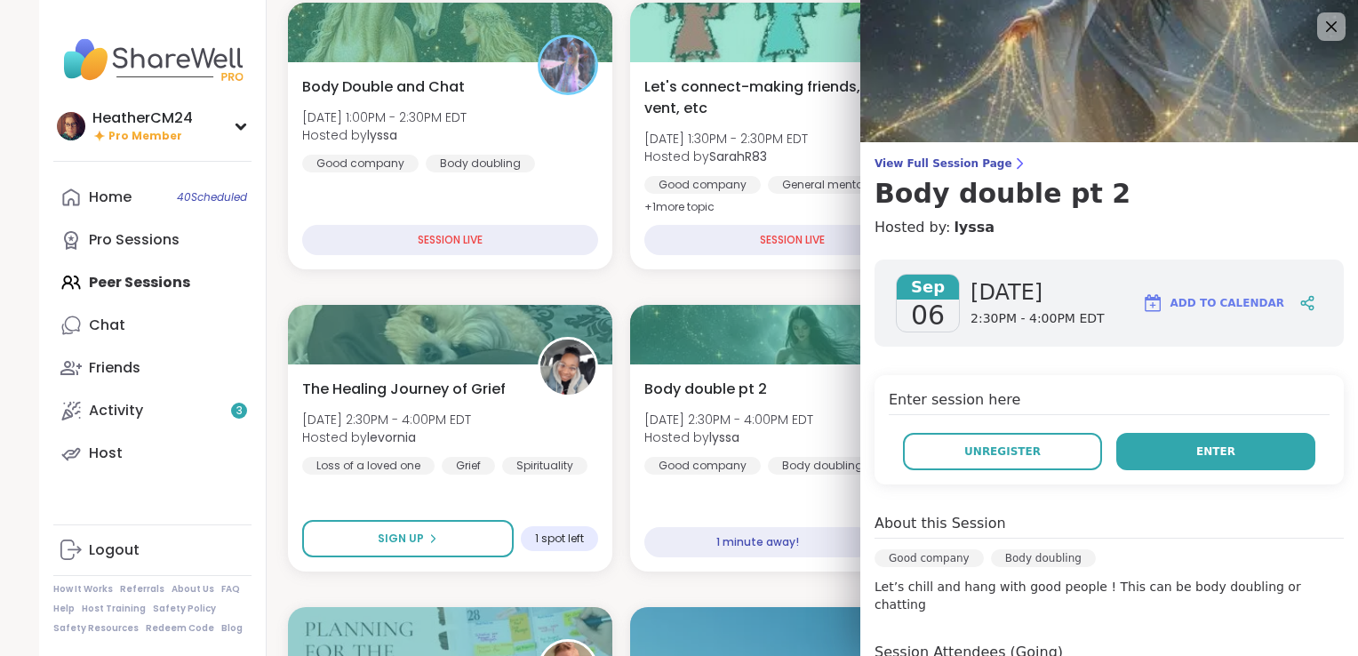
click at [1189, 439] on button "Enter" at bounding box center [1215, 451] width 199 height 37
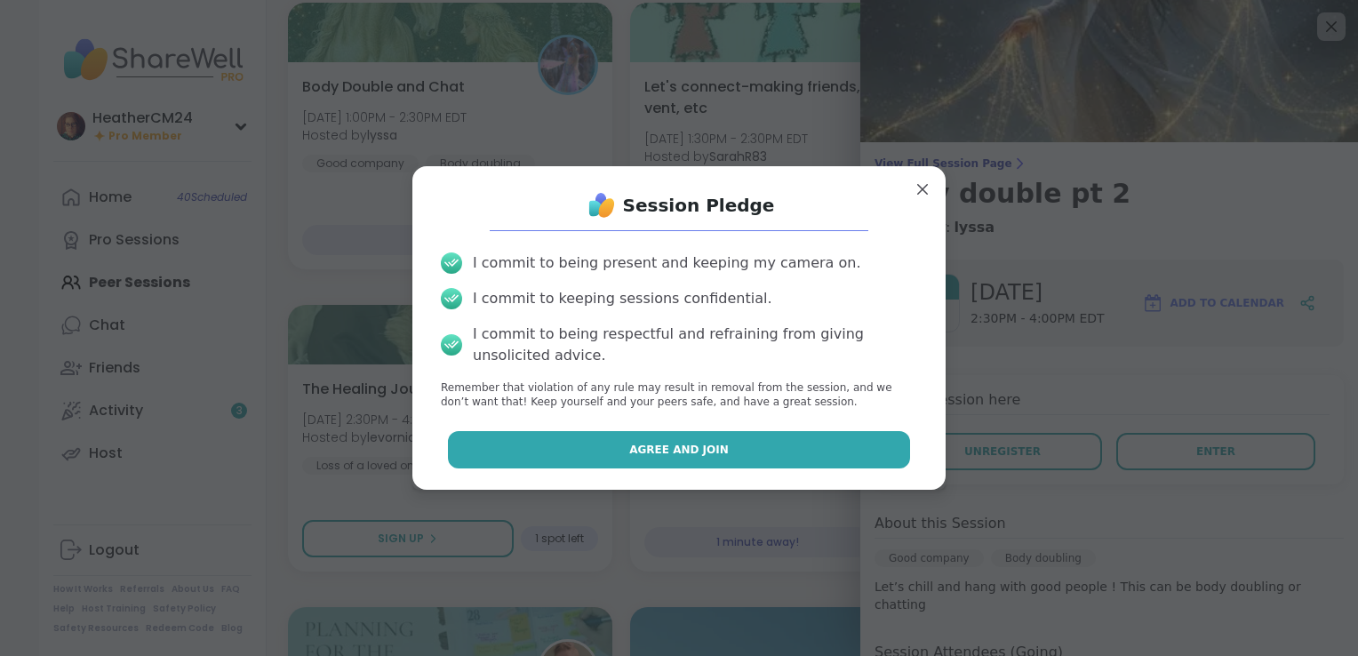
click at [794, 441] on button "Agree and Join" at bounding box center [679, 449] width 463 height 37
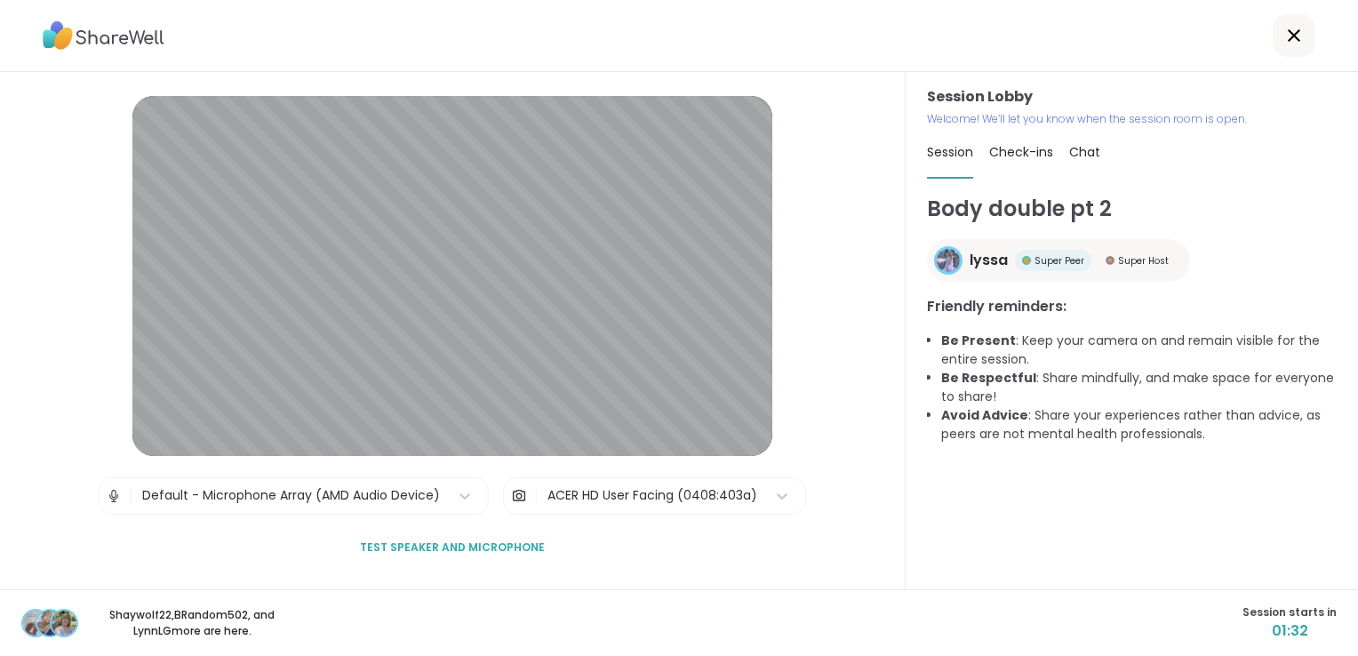
click at [480, 549] on span "Test speaker and microphone" at bounding box center [452, 547] width 185 height 16
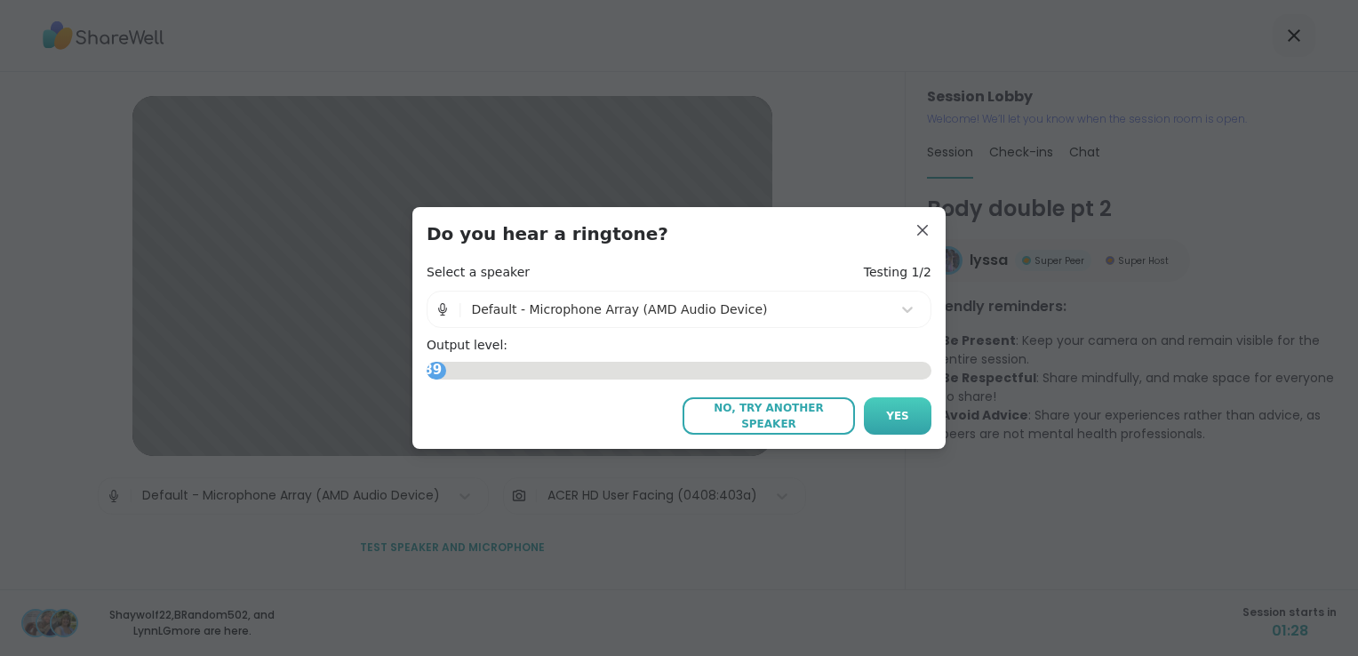
click at [903, 403] on button "Yes" at bounding box center [898, 415] width 68 height 37
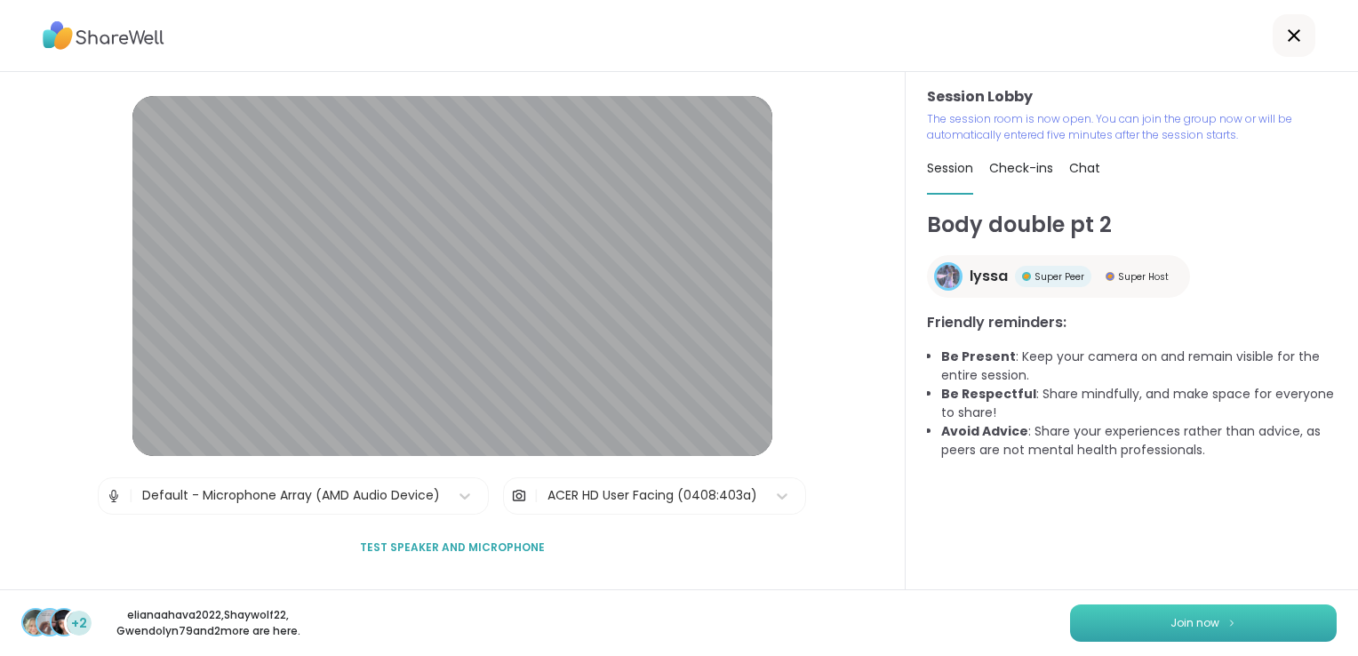
click at [1128, 619] on button "Join now" at bounding box center [1203, 622] width 267 height 37
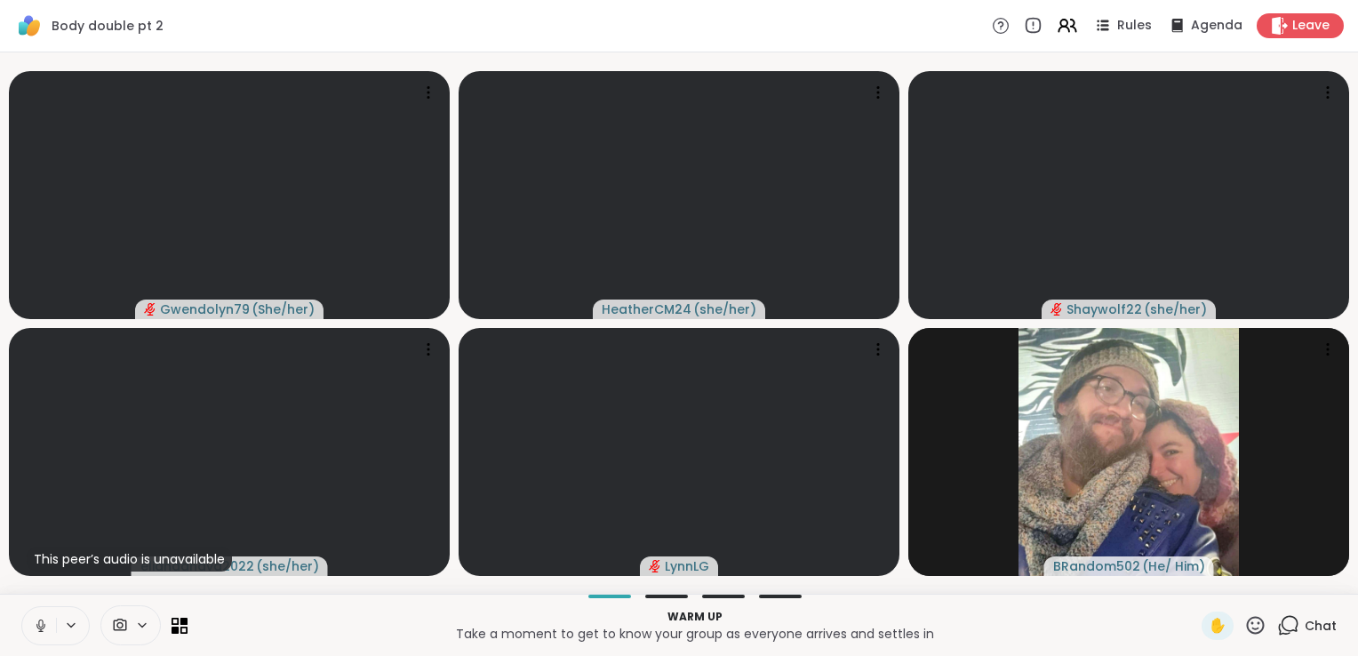
click at [43, 620] on icon at bounding box center [41, 626] width 16 height 16
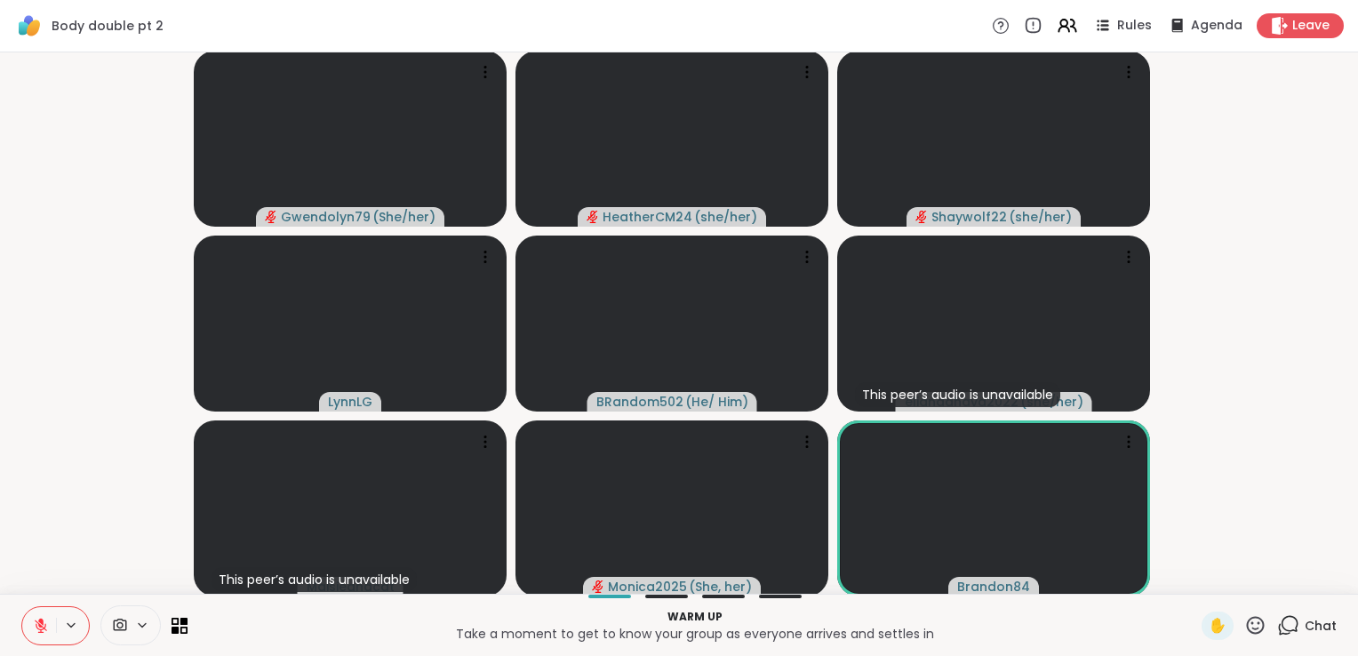
click at [39, 619] on icon at bounding box center [40, 621] width 5 height 7
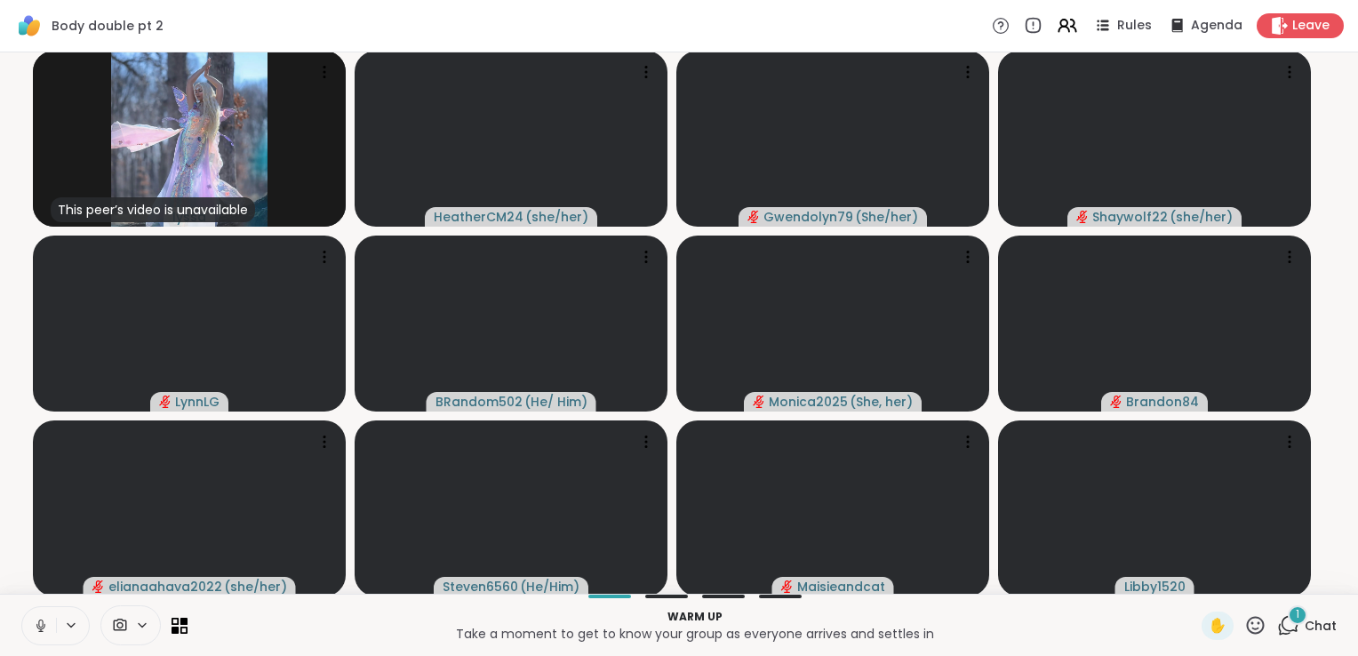
click at [39, 619] on icon at bounding box center [41, 626] width 16 height 16
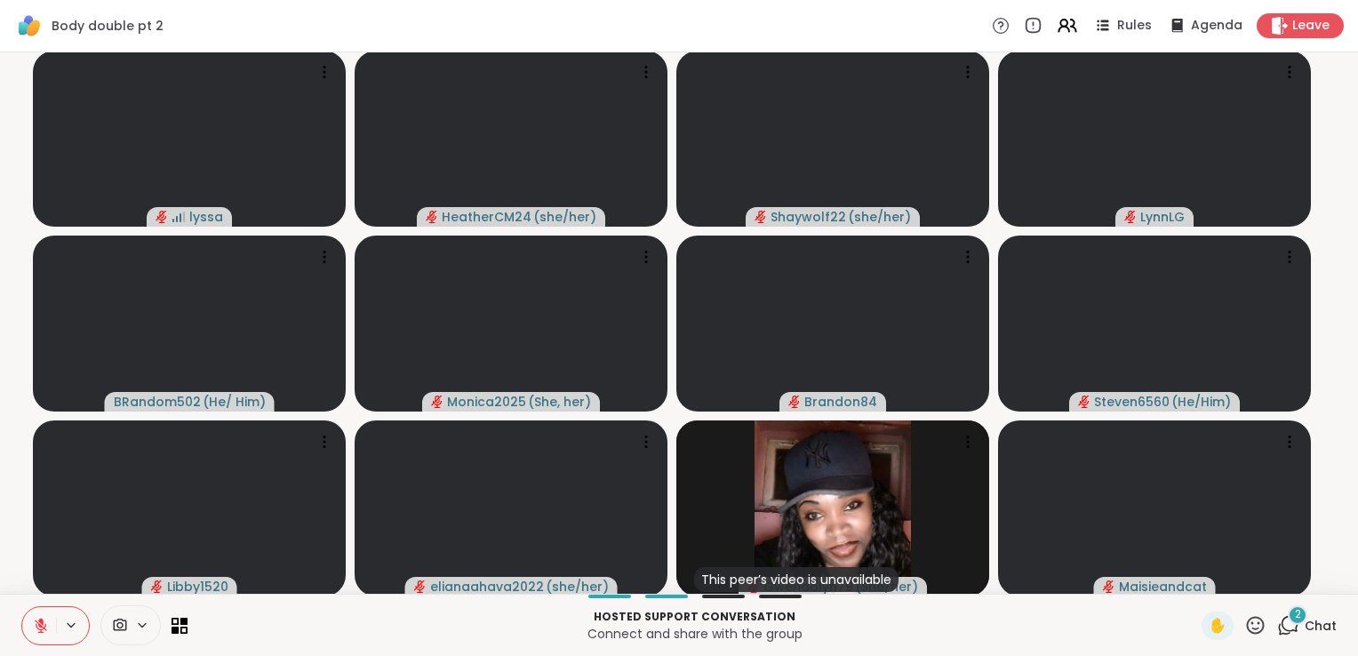
click at [33, 624] on icon at bounding box center [41, 626] width 16 height 16
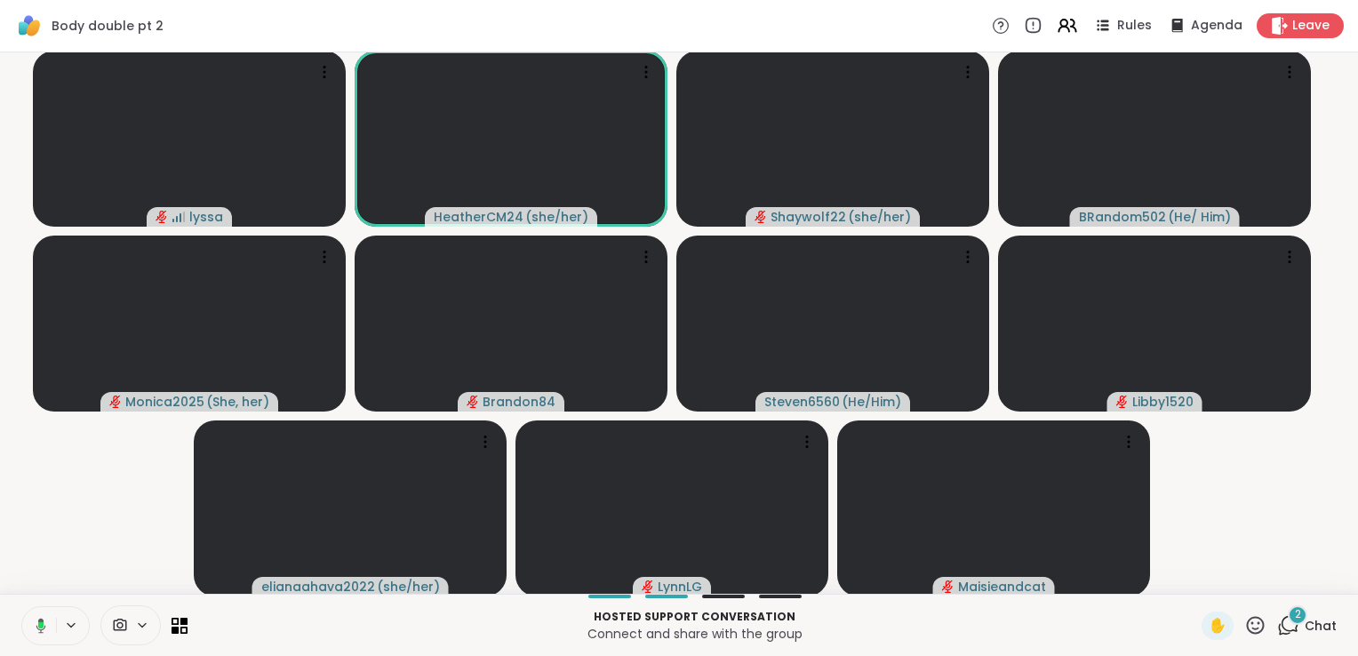
click at [42, 622] on icon at bounding box center [40, 624] width 5 height 7
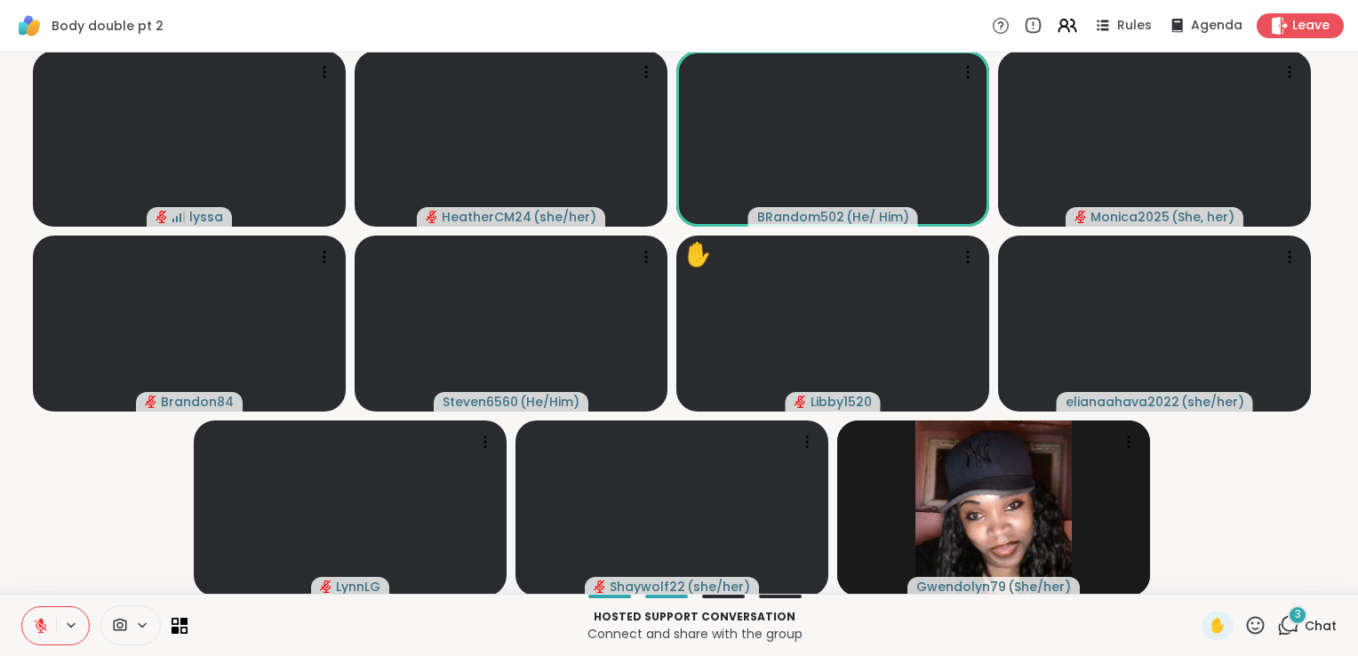
click at [36, 629] on icon at bounding box center [41, 626] width 16 height 16
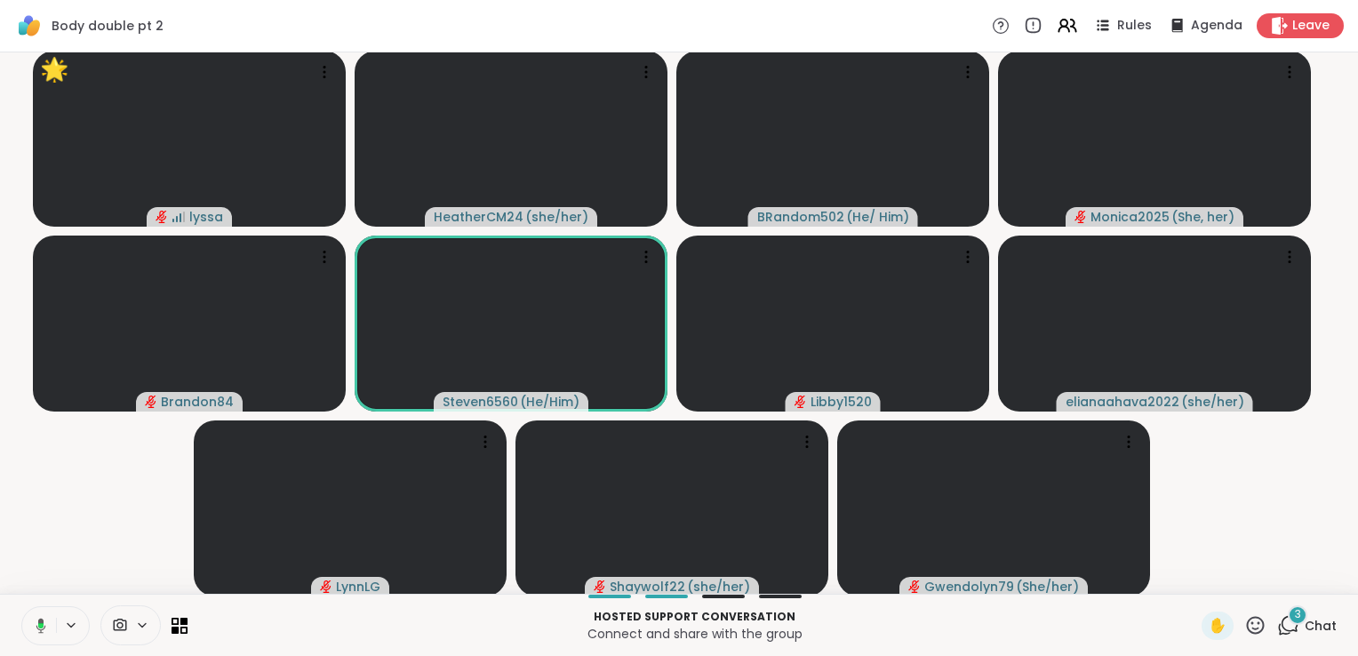
click at [36, 629] on icon at bounding box center [38, 626] width 16 height 16
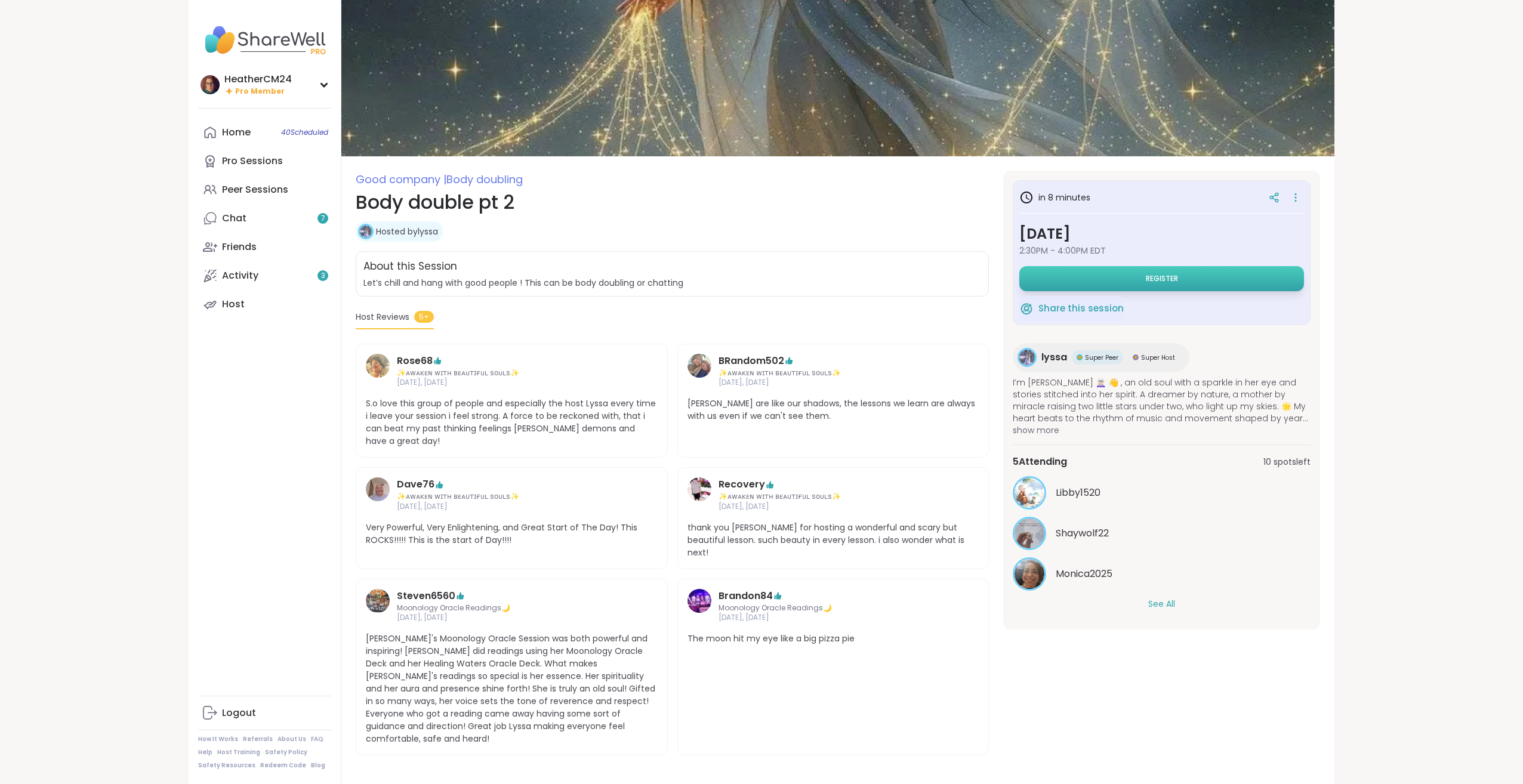
drag, startPoint x: 0, startPoint y: 0, endPoint x: 1156, endPoint y: 277, distance: 1188.7
click at [1156, 277] on span "Register" at bounding box center [1162, 279] width 32 height 9
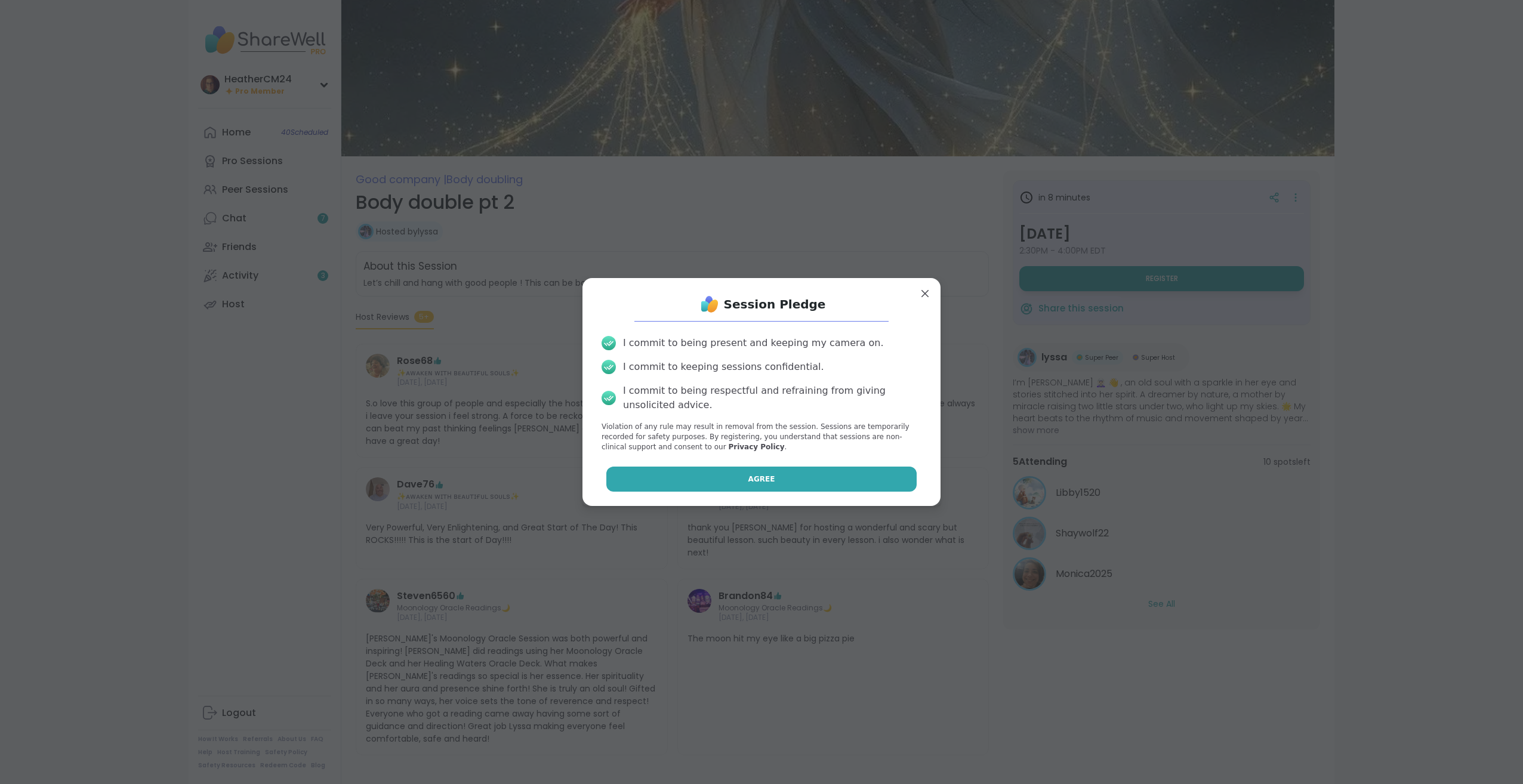
click at [750, 475] on span "Agree" at bounding box center [762, 479] width 27 height 11
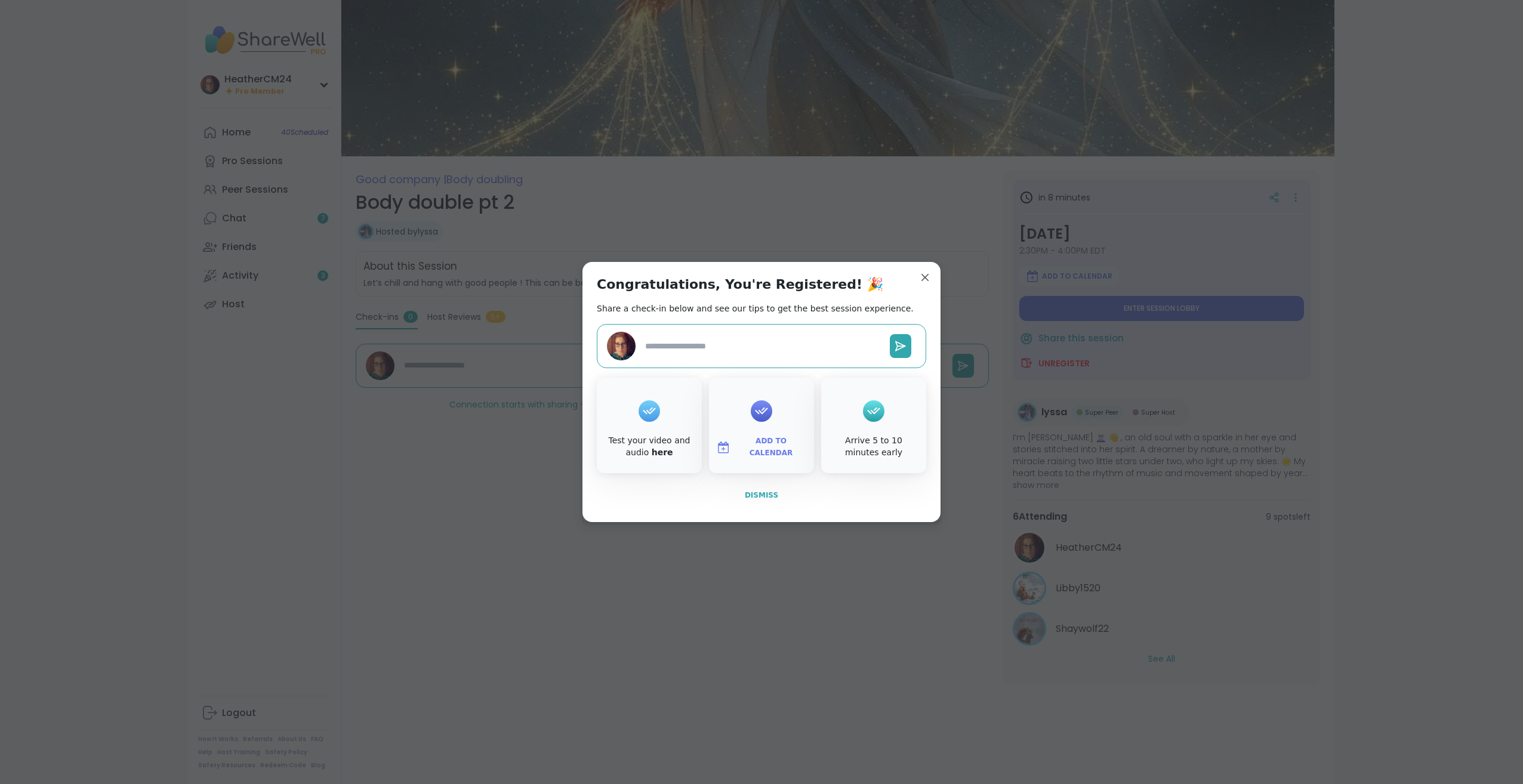
click at [762, 495] on span "Dismiss" at bounding box center [762, 495] width 34 height 8
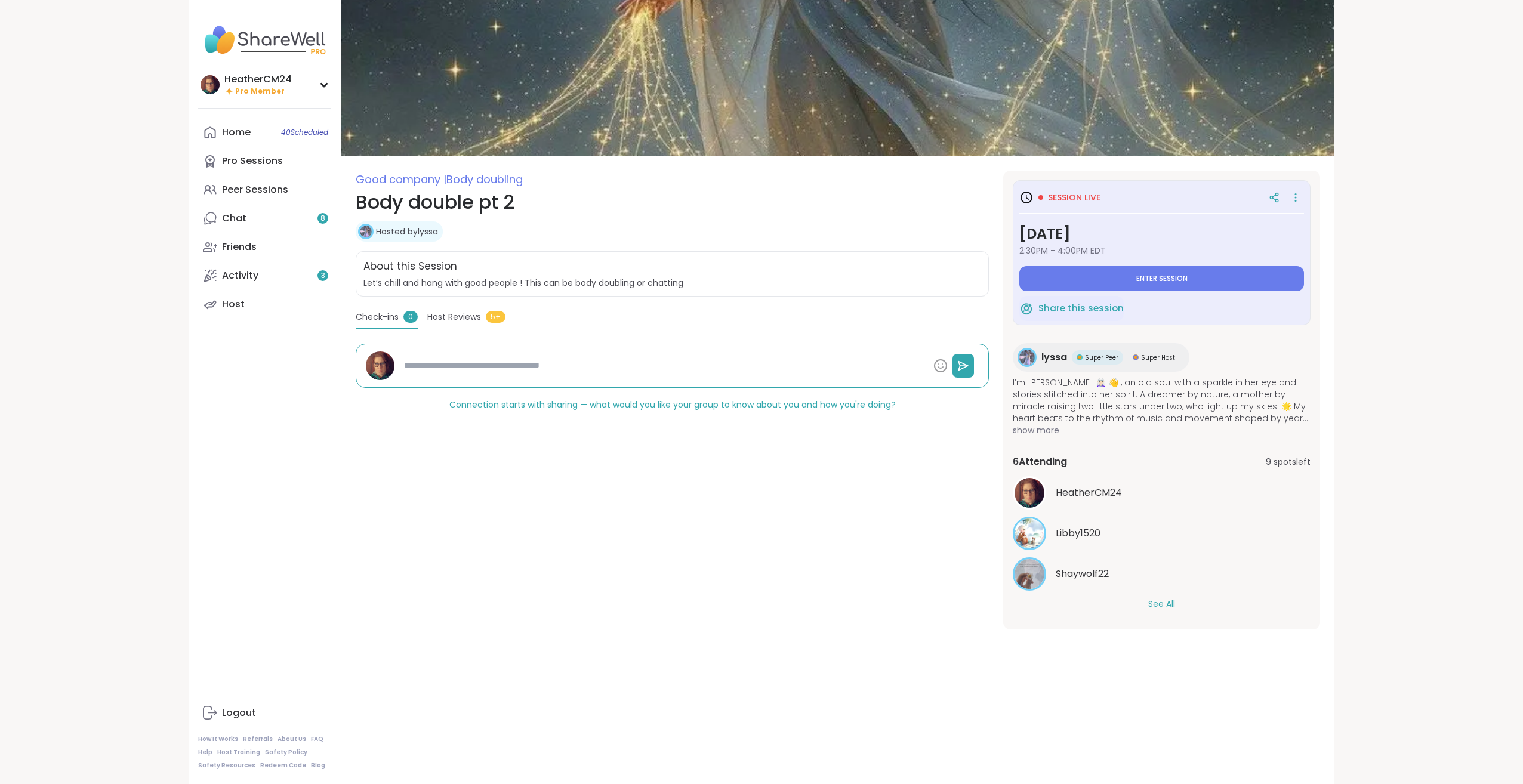
type textarea "*"
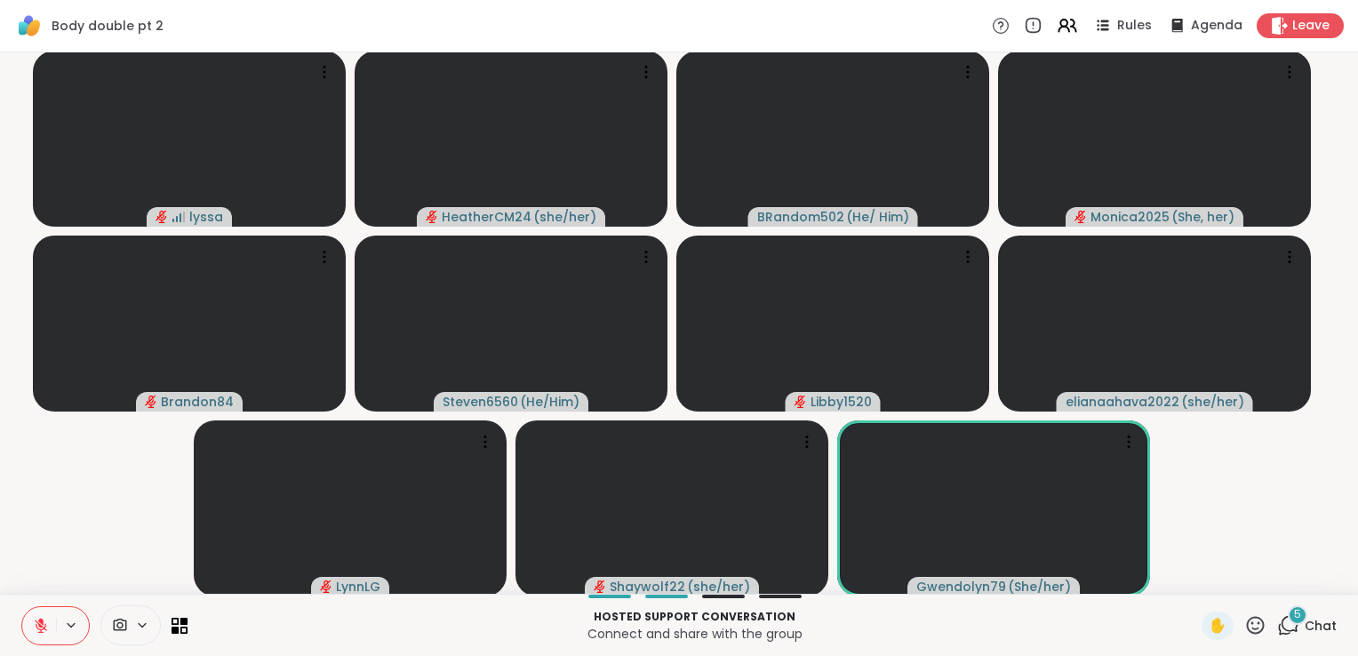
click at [1277, 619] on icon at bounding box center [1288, 625] width 22 height 22
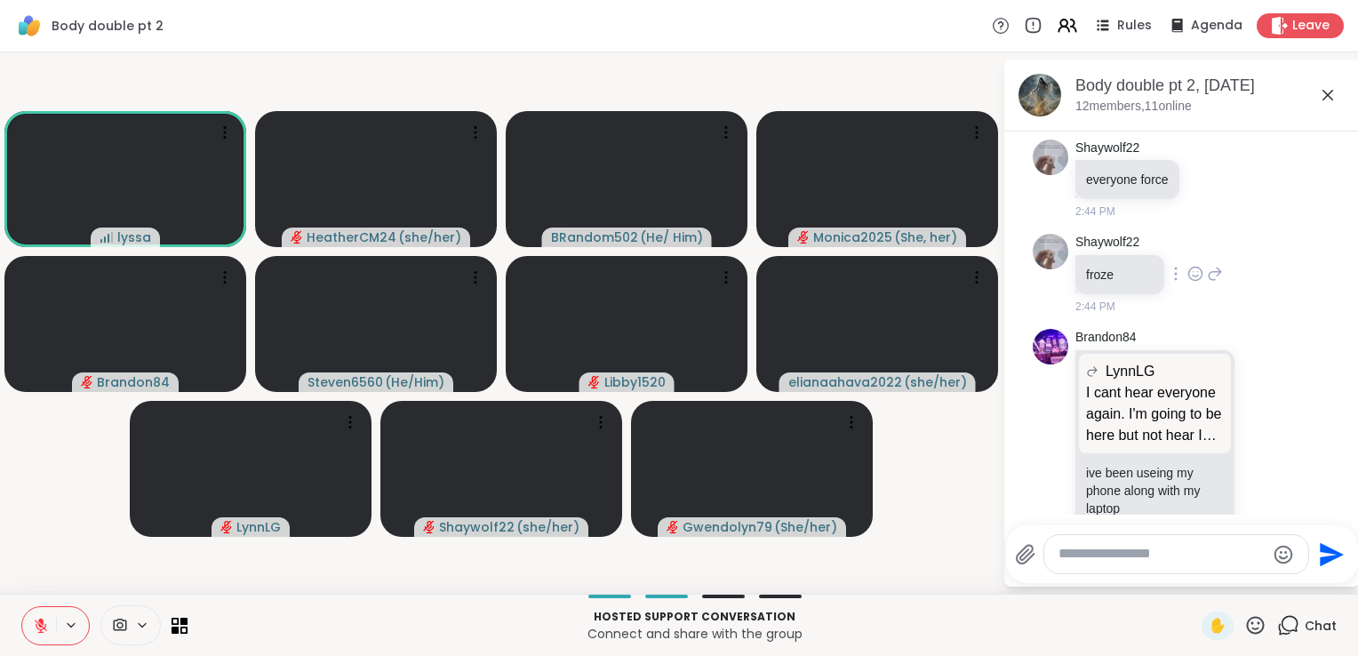
scroll to position [442, 0]
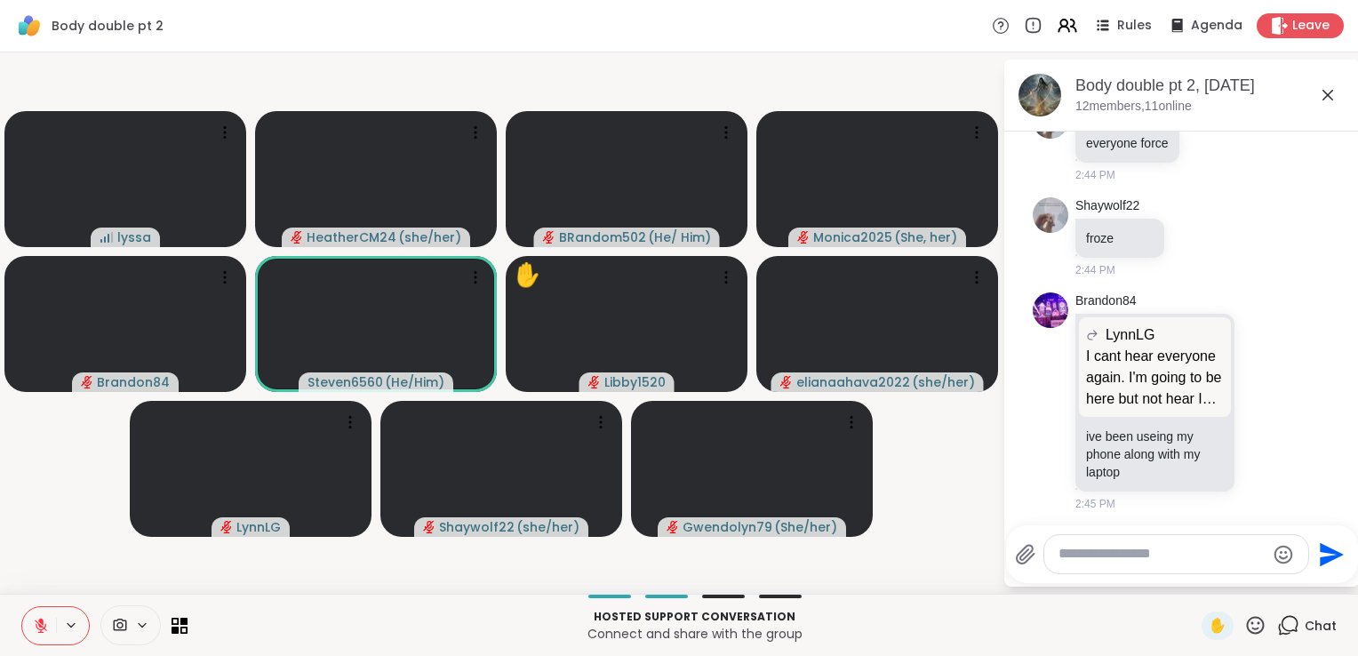
click at [39, 617] on button at bounding box center [39, 625] width 34 height 37
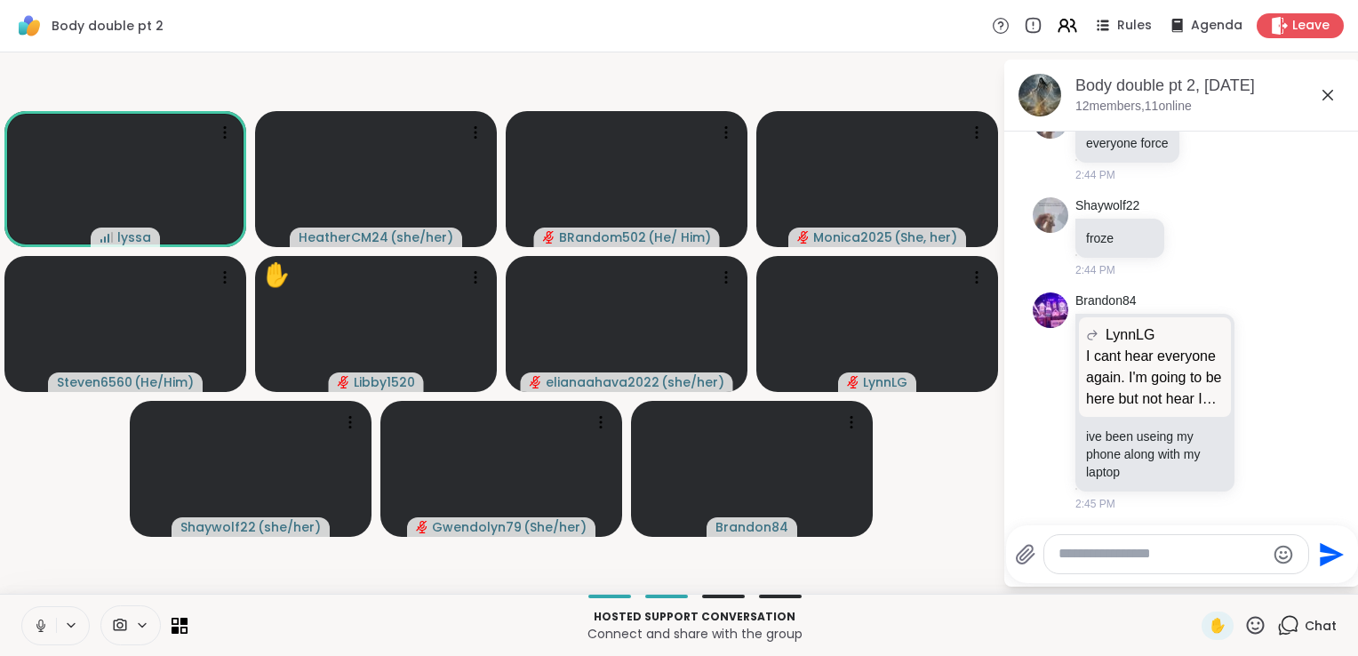
click at [43, 624] on icon at bounding box center [40, 623] width 4 height 8
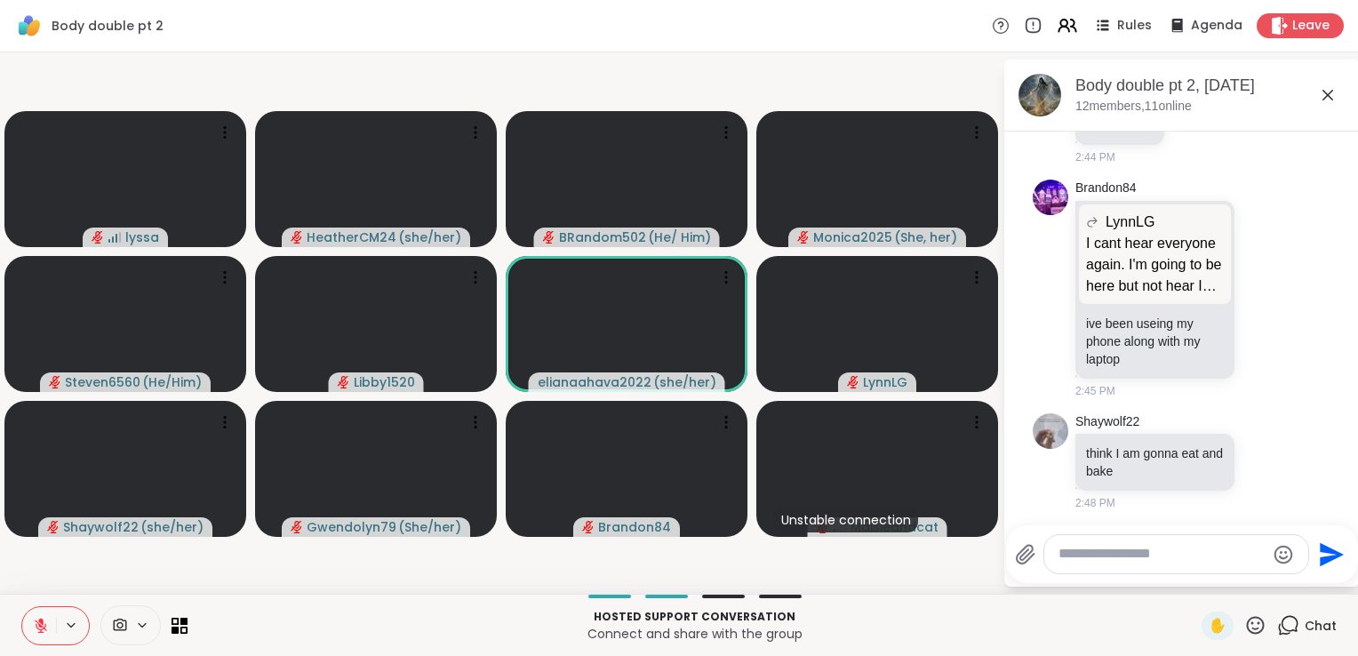
click at [45, 620] on icon at bounding box center [41, 626] width 16 height 16
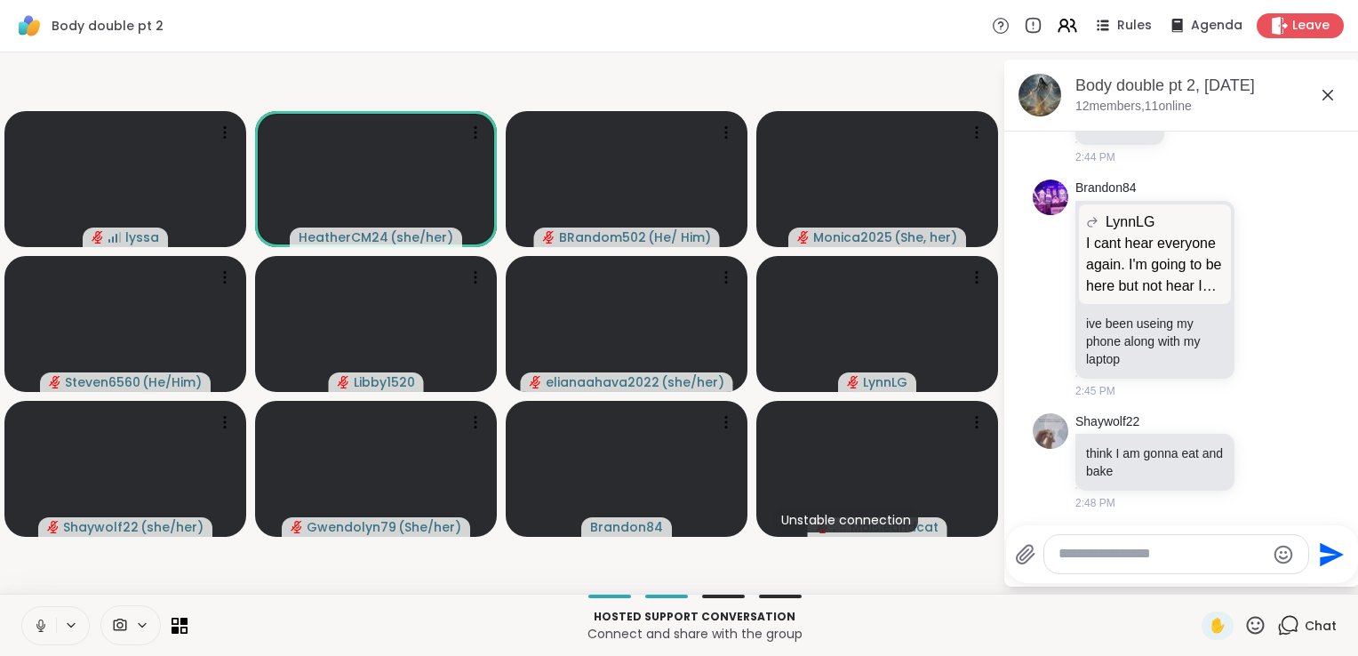
click at [39, 624] on icon at bounding box center [40, 623] width 4 height 8
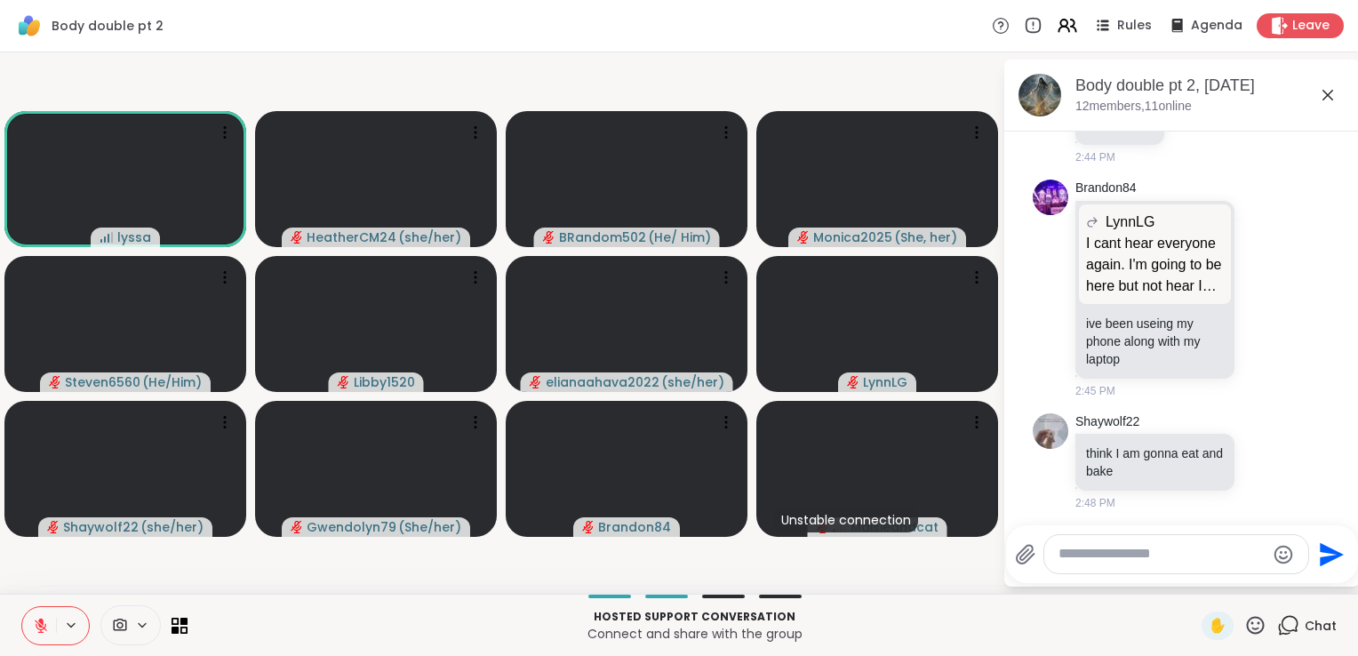
click at [39, 625] on icon at bounding box center [41, 625] width 12 height 12
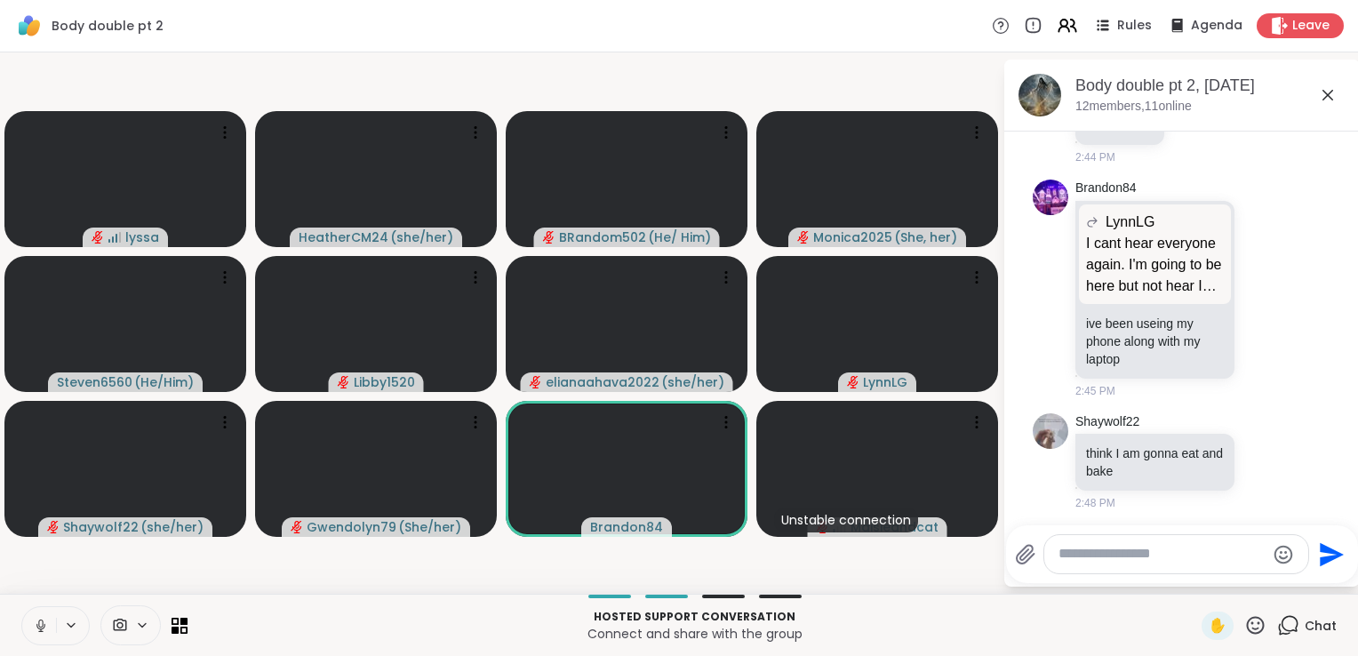
click at [39, 625] on icon at bounding box center [41, 626] width 16 height 16
click at [1244, 627] on icon at bounding box center [1255, 625] width 22 height 22
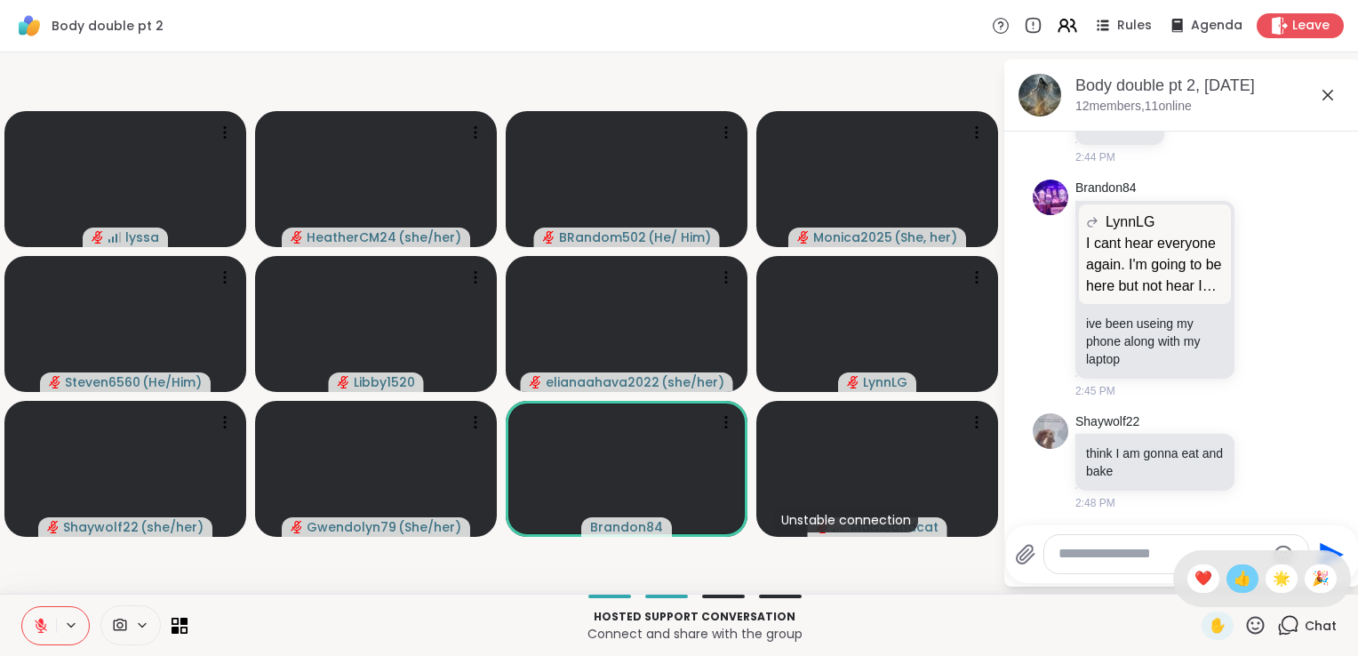
click at [1238, 580] on div "👍" at bounding box center [1242, 578] width 32 height 28
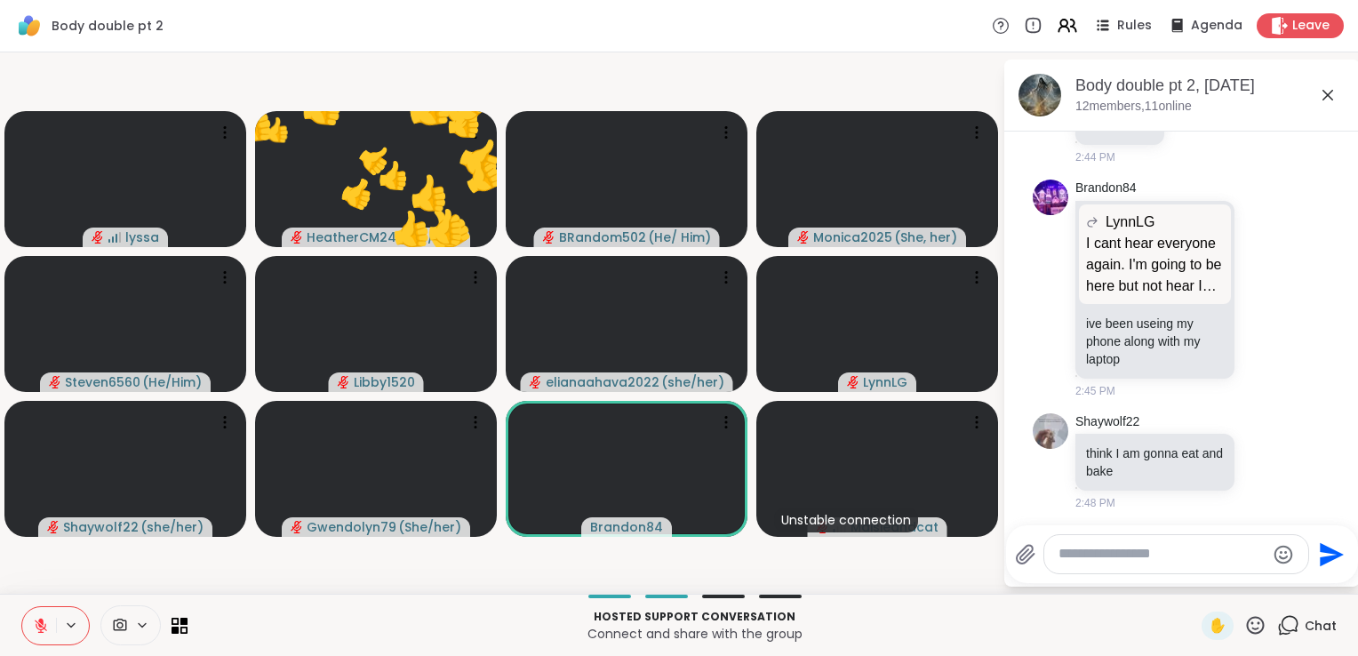
click at [1247, 620] on icon at bounding box center [1256, 625] width 18 height 18
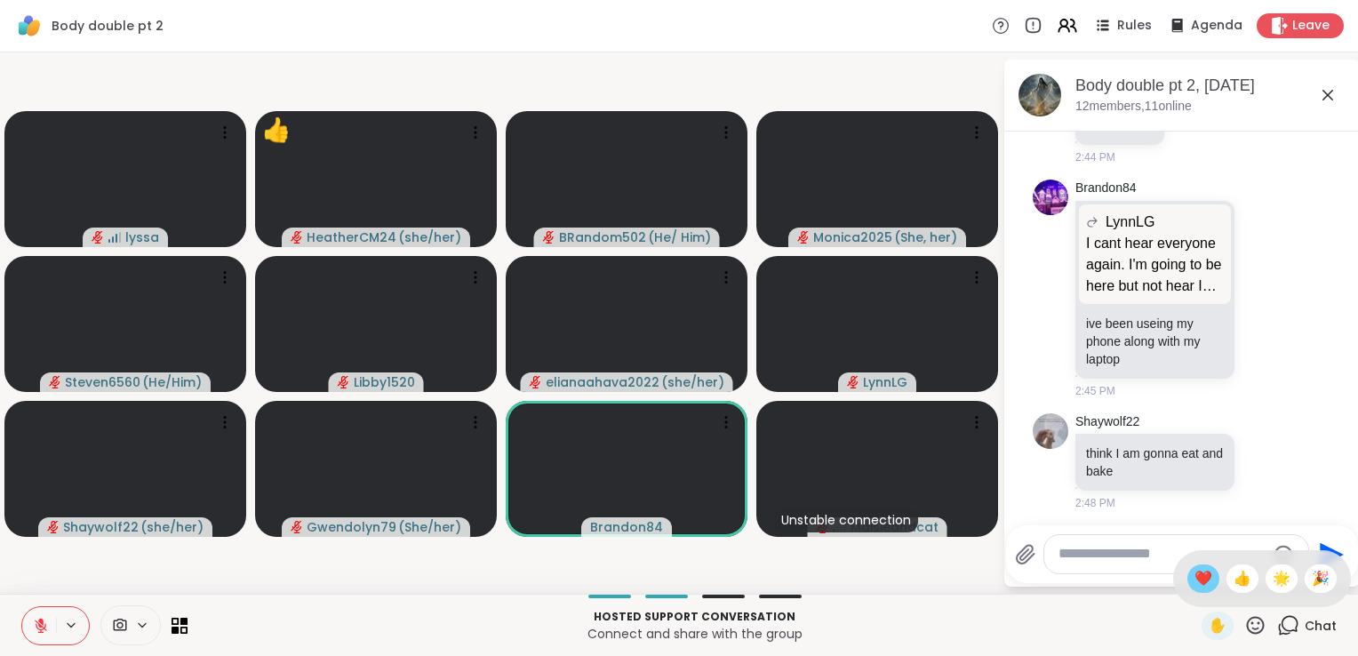
click at [1195, 577] on span "❤️" at bounding box center [1204, 578] width 18 height 21
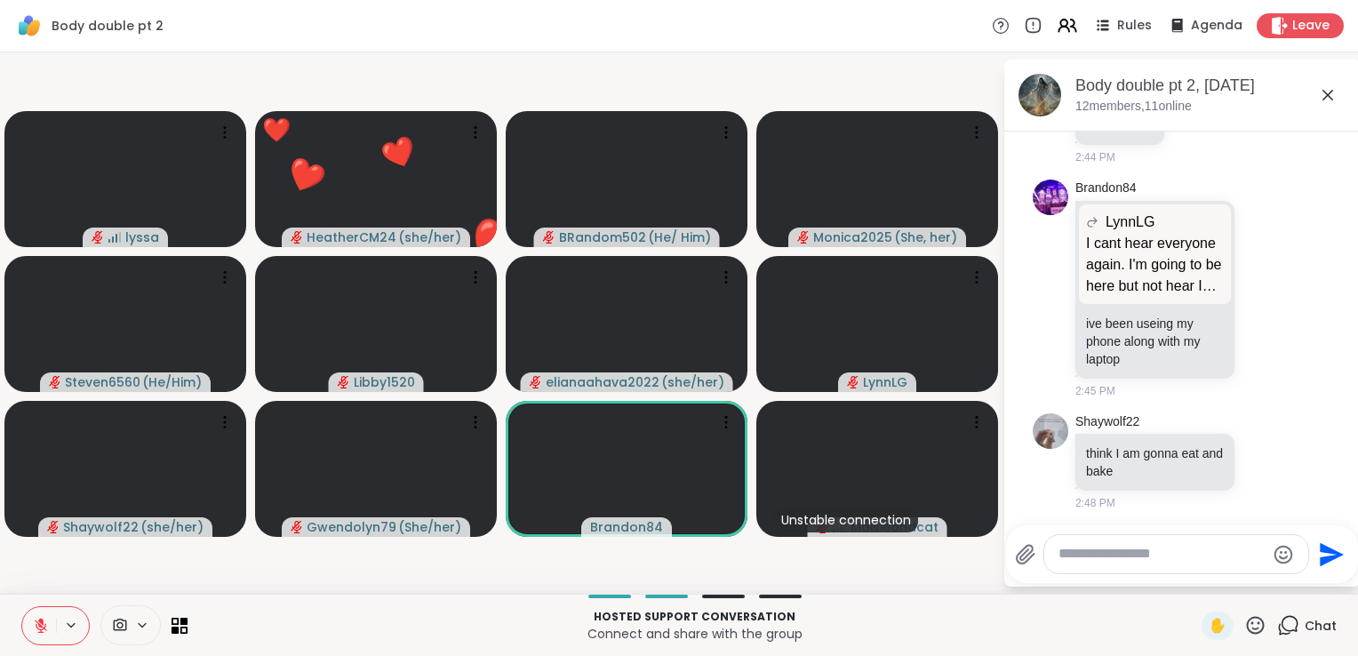
click at [1244, 622] on icon at bounding box center [1255, 625] width 22 height 22
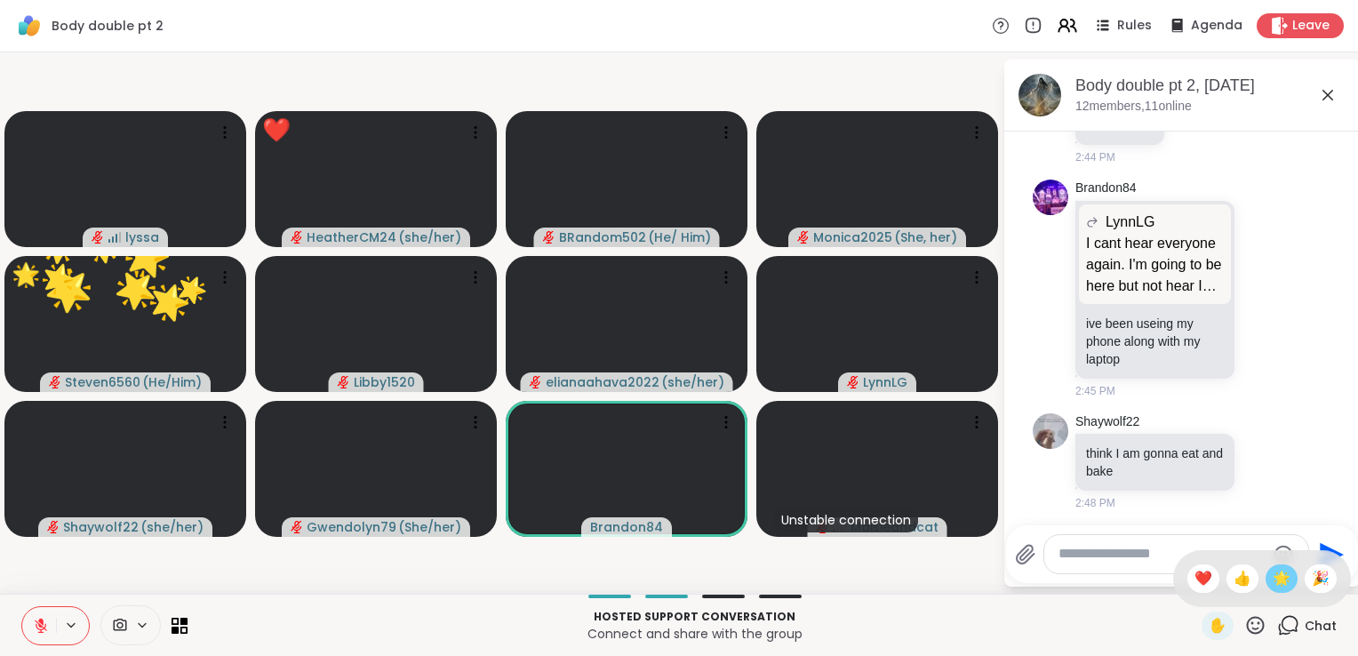
click at [1274, 582] on span "🌟" at bounding box center [1282, 578] width 18 height 21
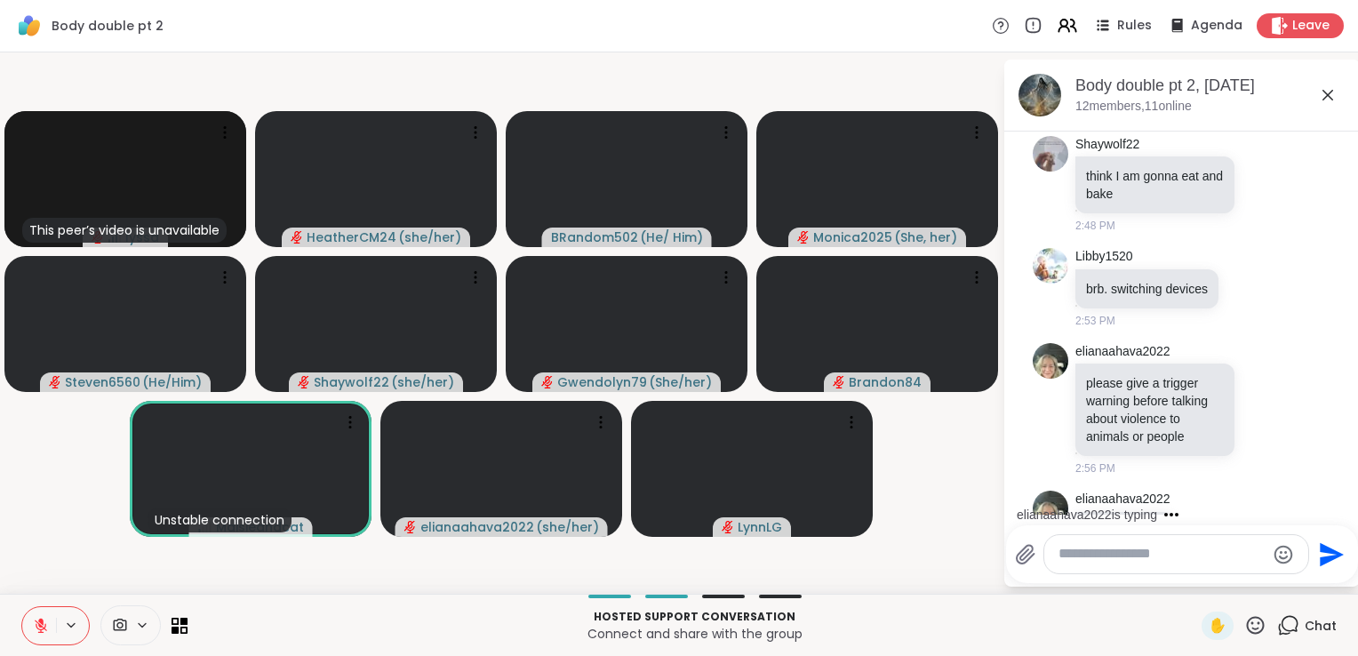
scroll to position [926, 0]
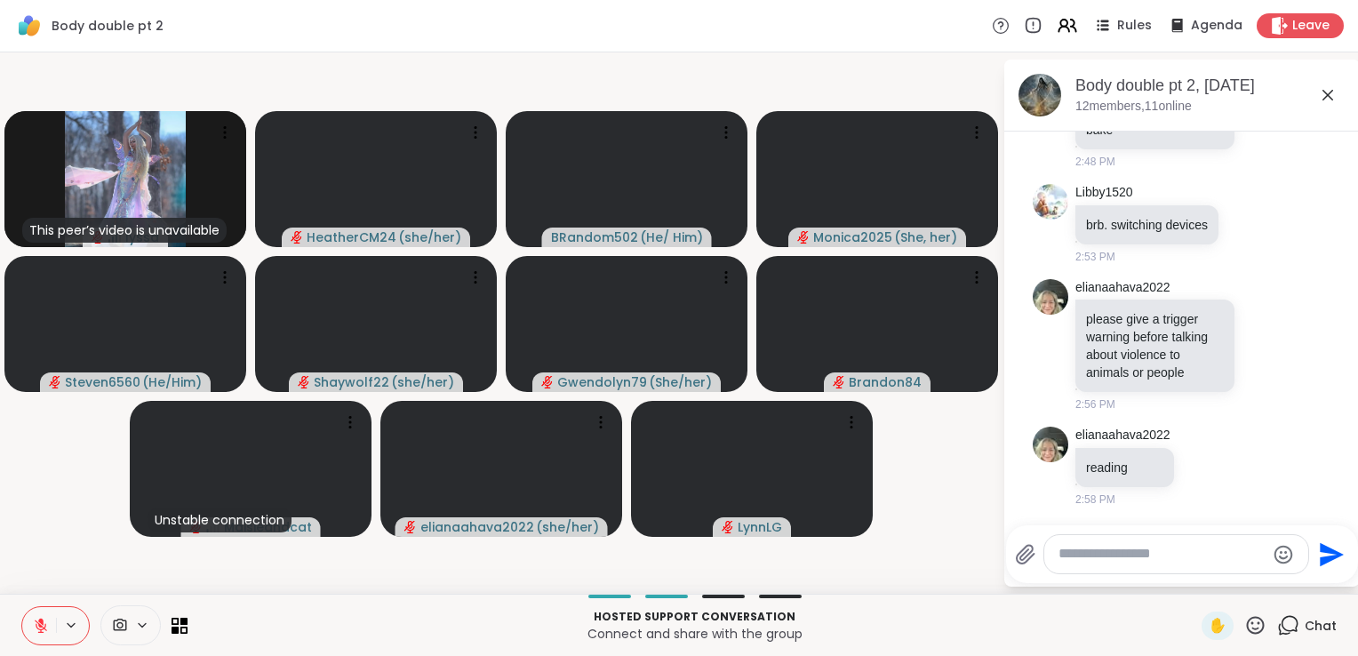
click at [40, 624] on icon at bounding box center [41, 626] width 16 height 16
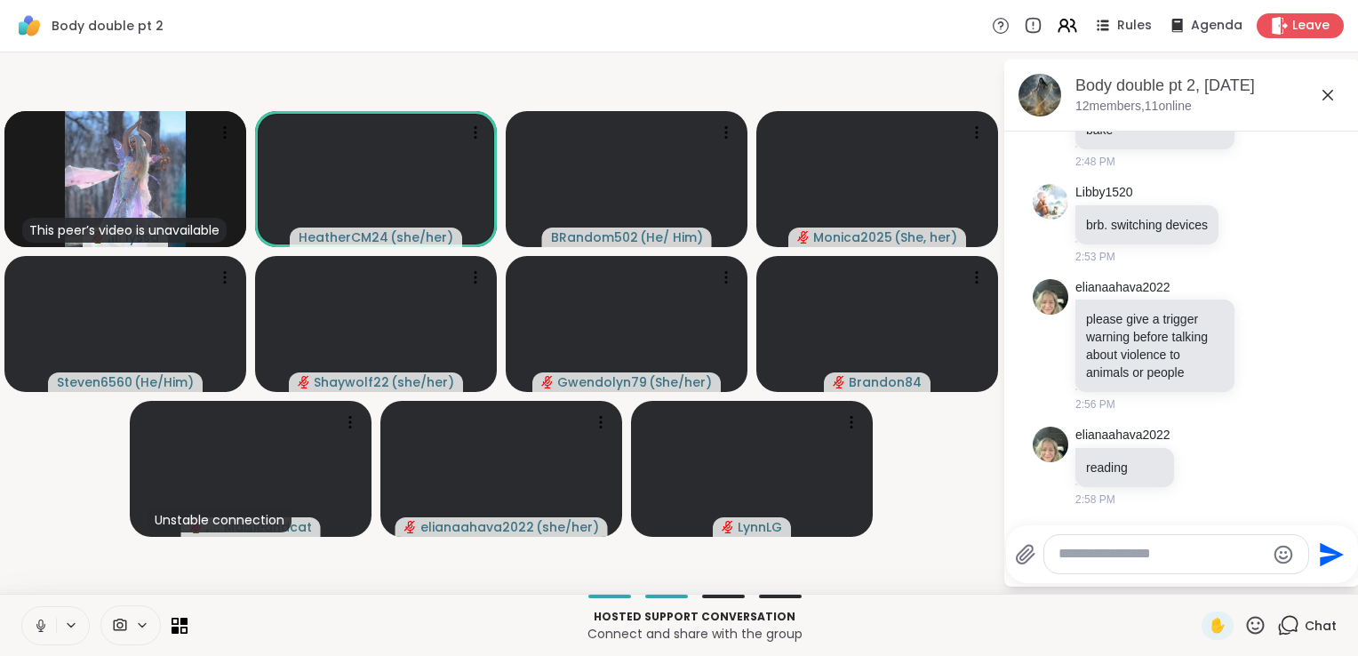
click at [39, 623] on icon at bounding box center [41, 626] width 16 height 16
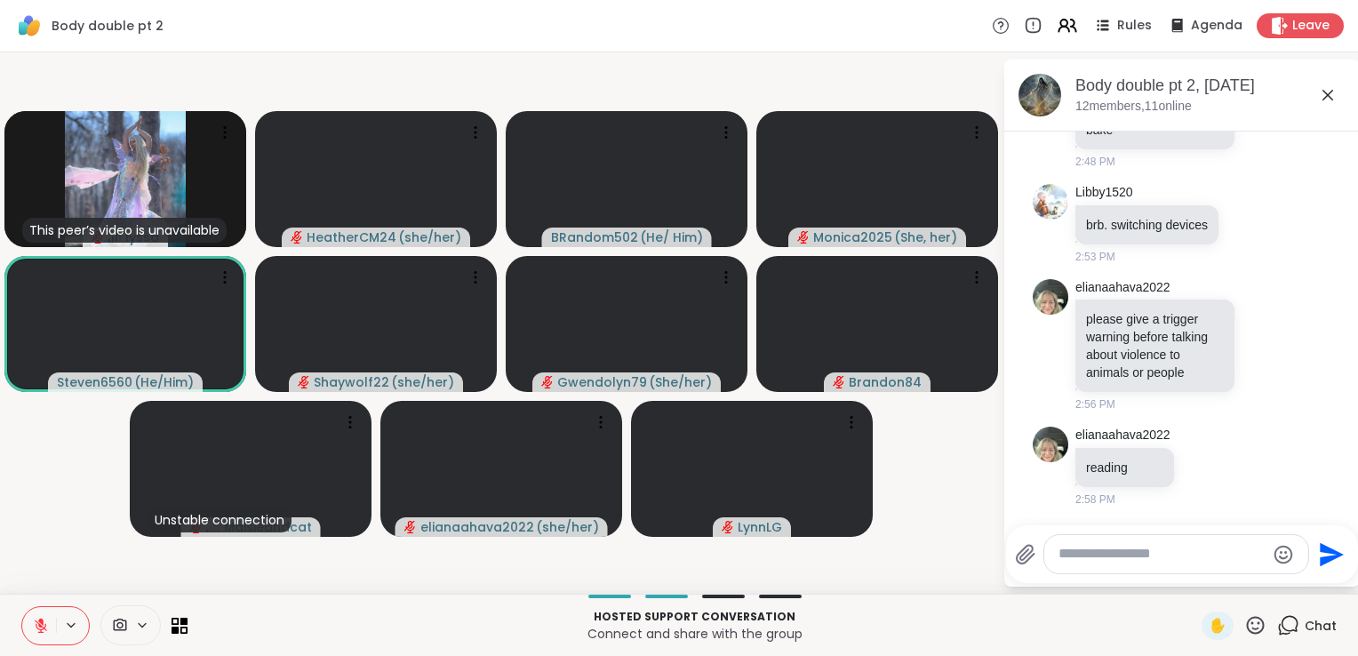
click at [39, 623] on icon at bounding box center [41, 626] width 16 height 16
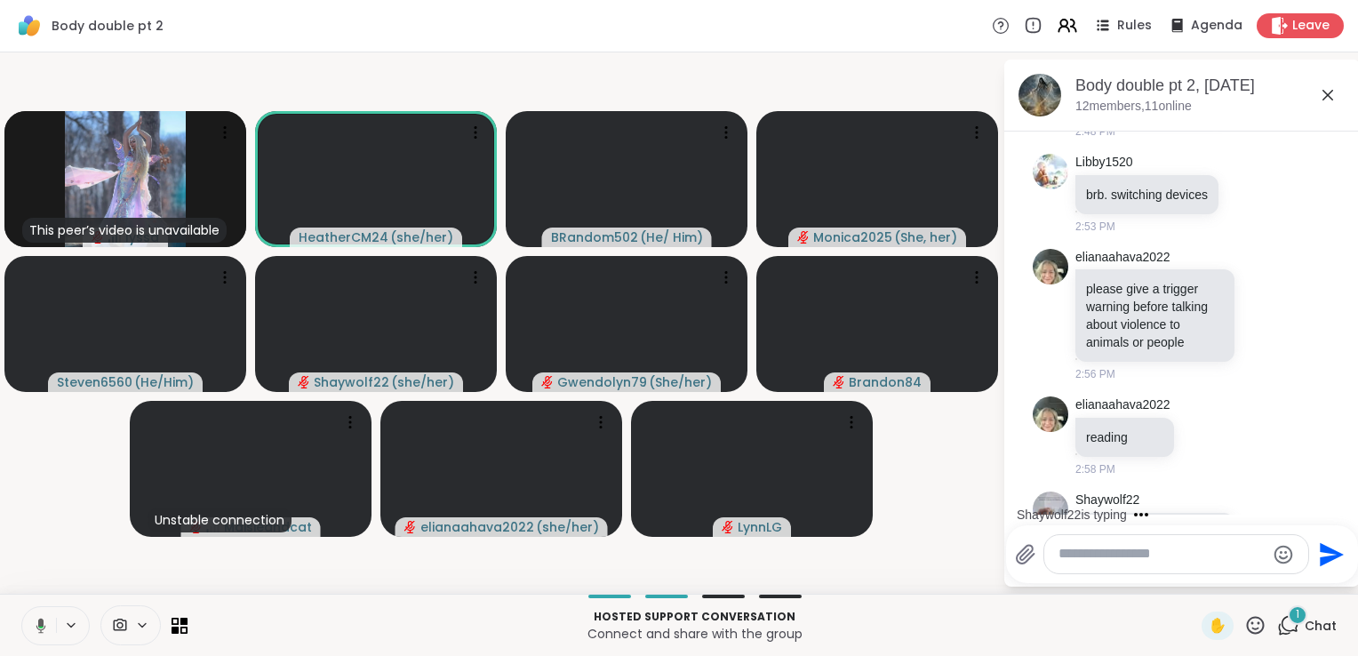
scroll to position [1123, 0]
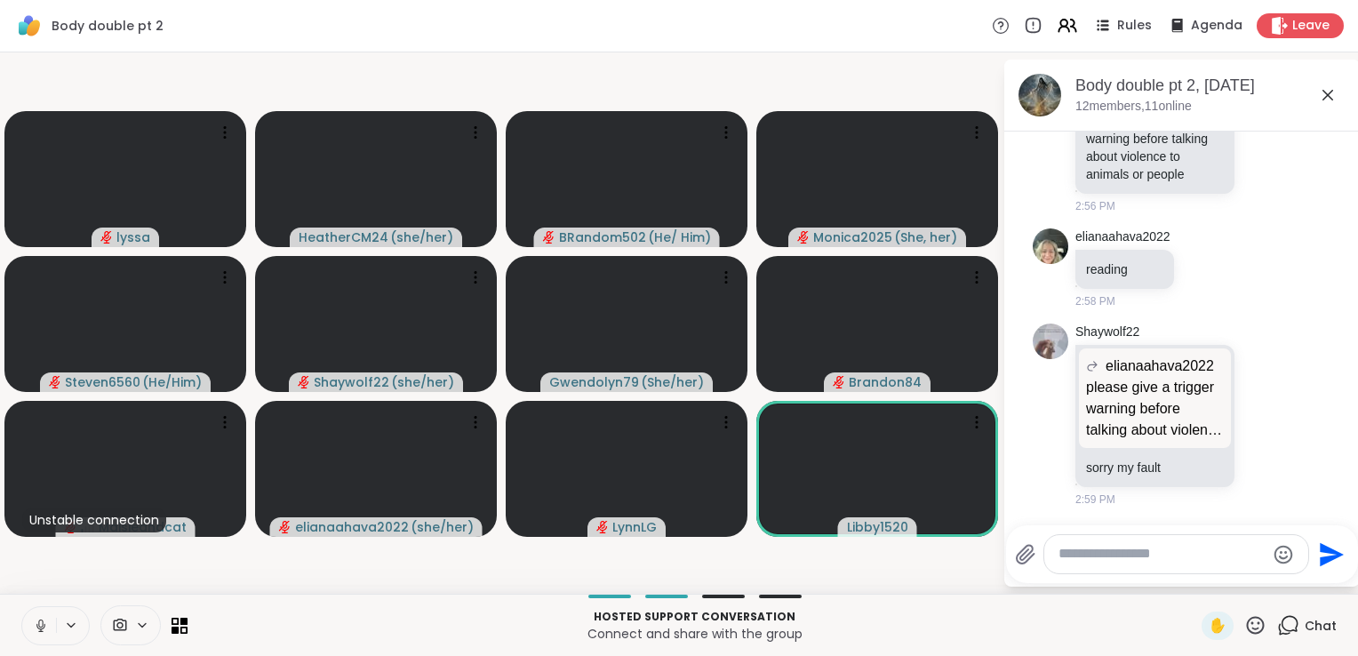
click at [40, 624] on icon at bounding box center [41, 626] width 16 height 16
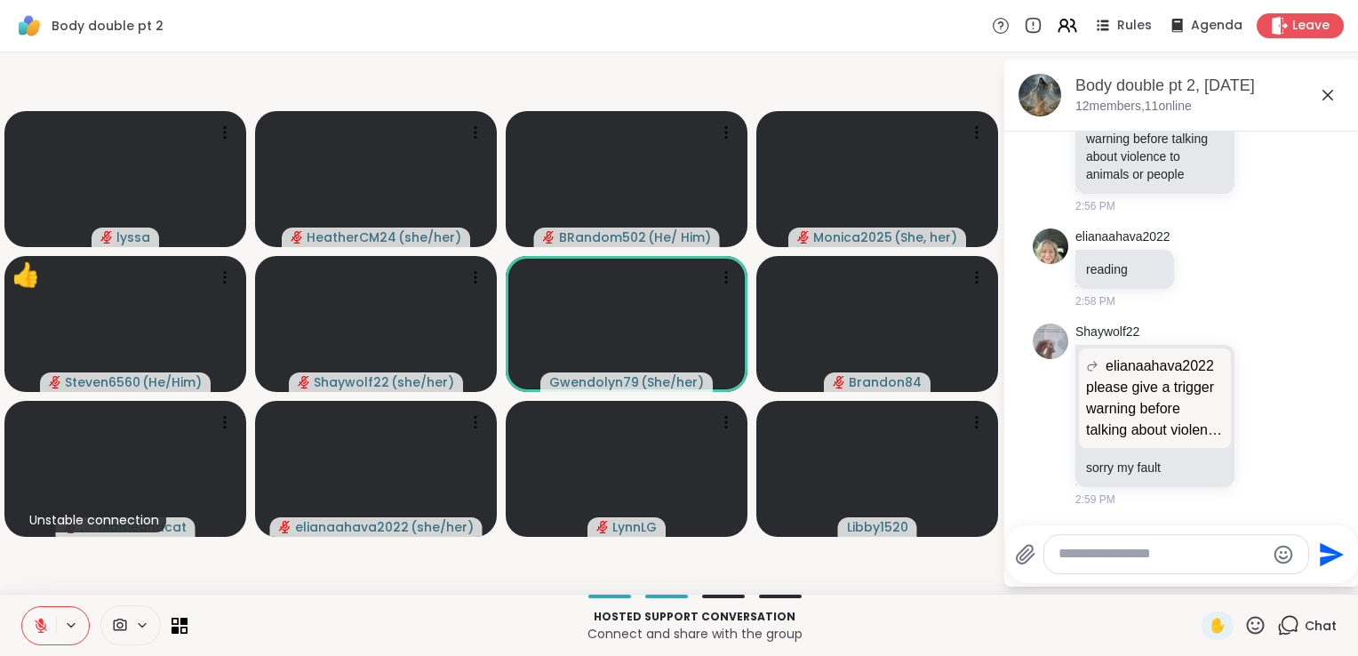
click at [42, 624] on icon at bounding box center [40, 621] width 5 height 7
click at [42, 624] on icon at bounding box center [41, 626] width 16 height 16
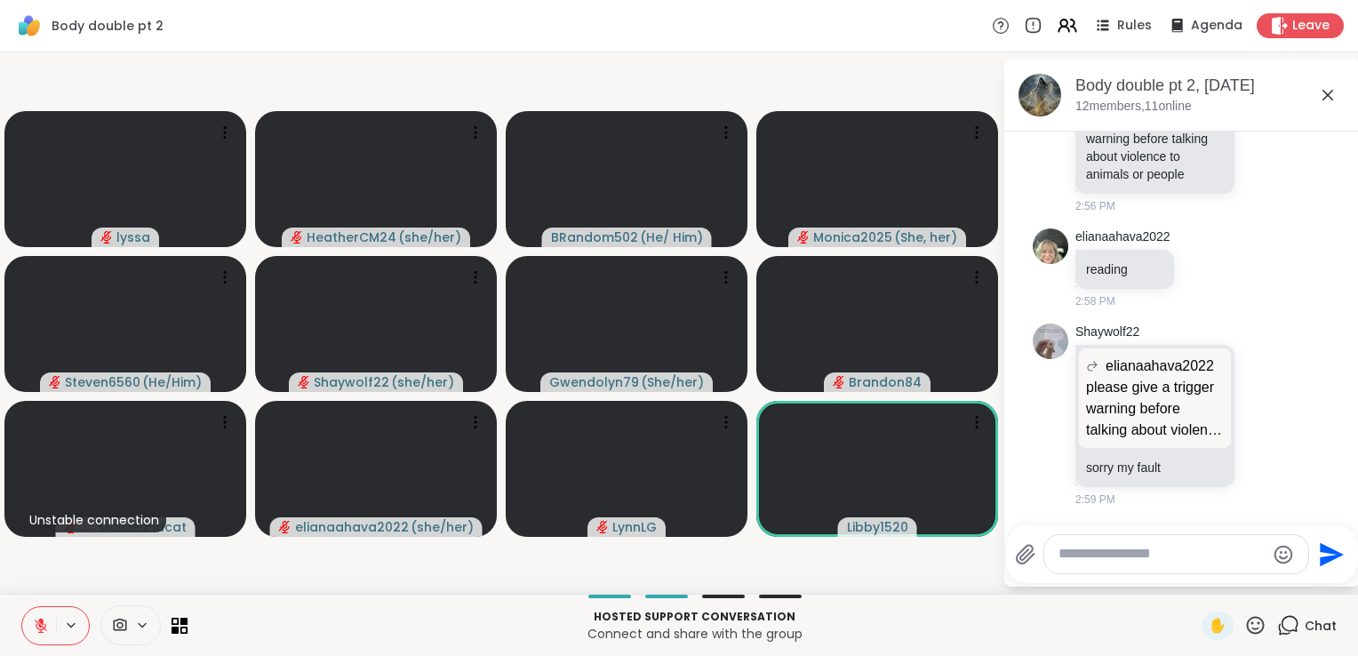
click at [1242, 613] on div "✋" at bounding box center [1234, 625] width 65 height 28
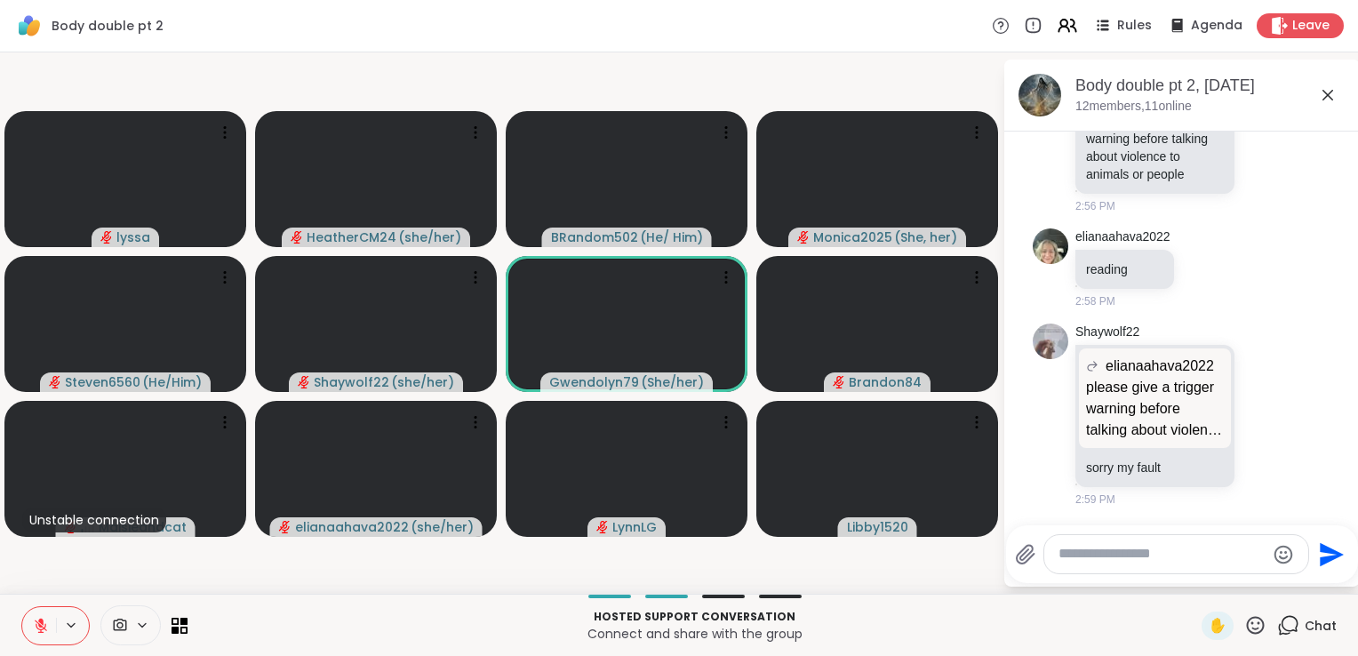
click at [1247, 619] on icon at bounding box center [1256, 625] width 18 height 18
click at [1195, 574] on span "❤️" at bounding box center [1204, 578] width 18 height 21
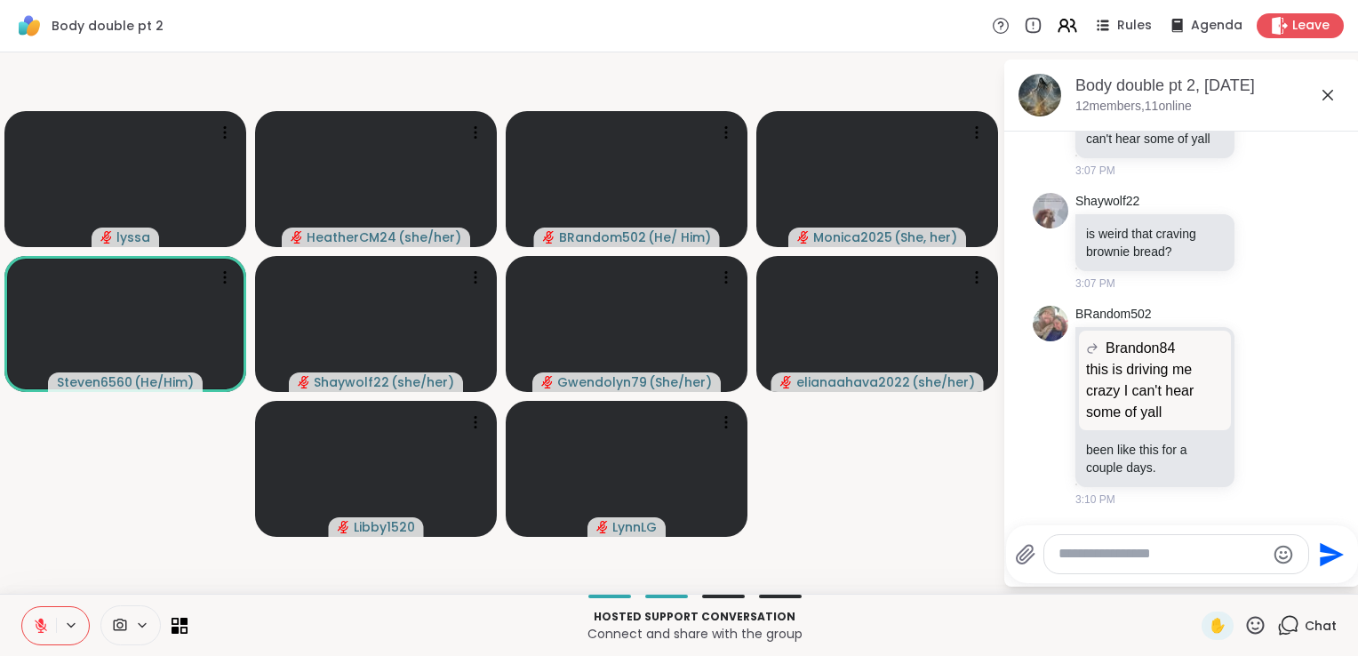
scroll to position [1795, 0]
click at [43, 619] on icon at bounding box center [40, 621] width 5 height 7
click at [43, 619] on icon at bounding box center [41, 626] width 16 height 16
click at [43, 619] on icon at bounding box center [40, 621] width 5 height 7
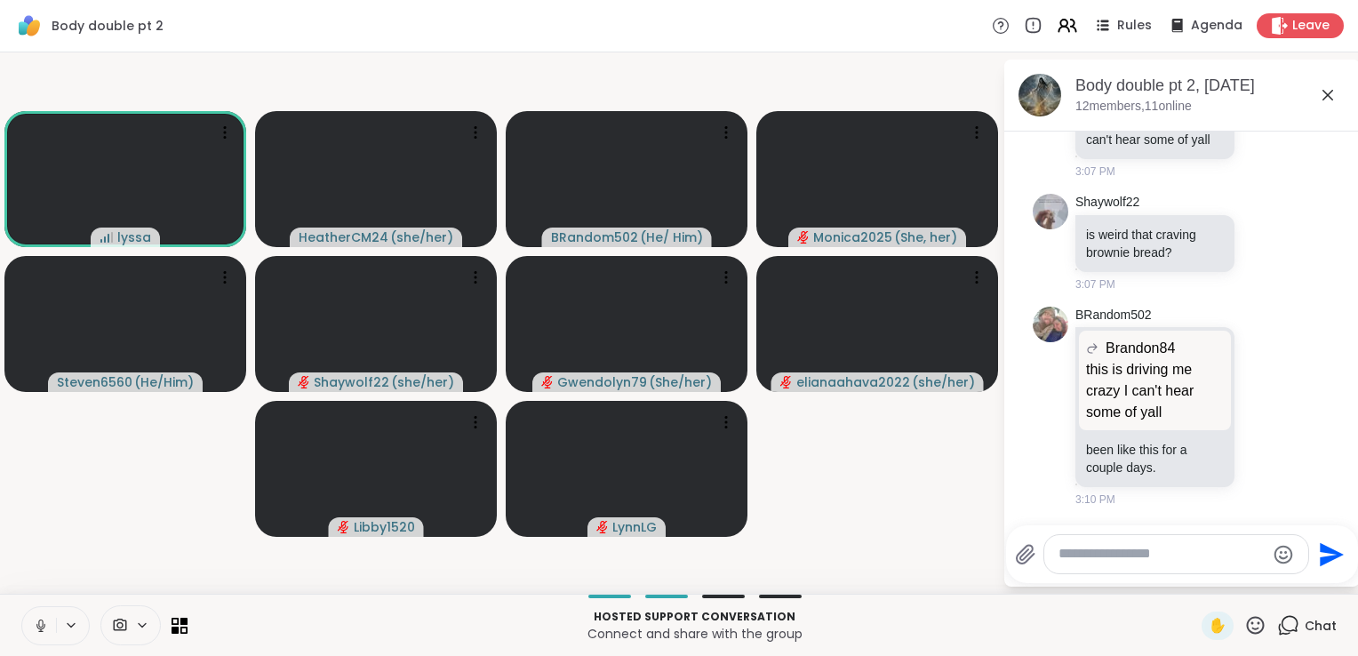
click at [43, 619] on icon at bounding box center [41, 626] width 16 height 16
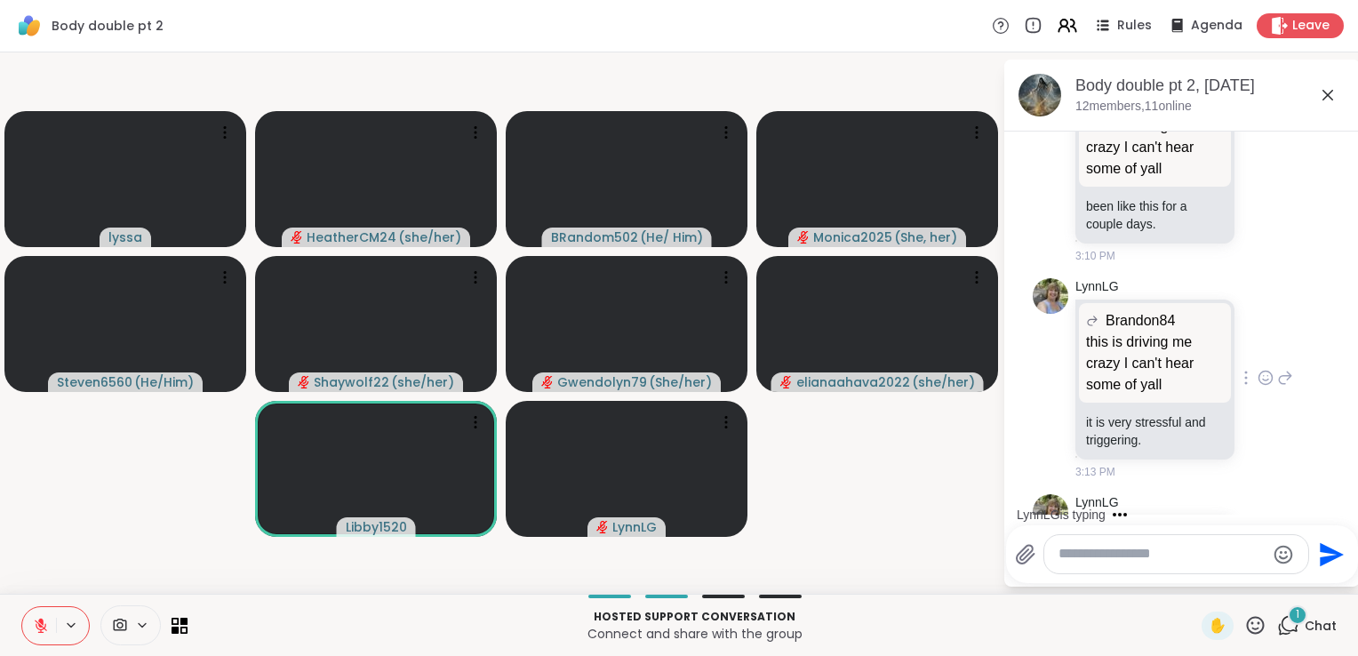
scroll to position [2186, 0]
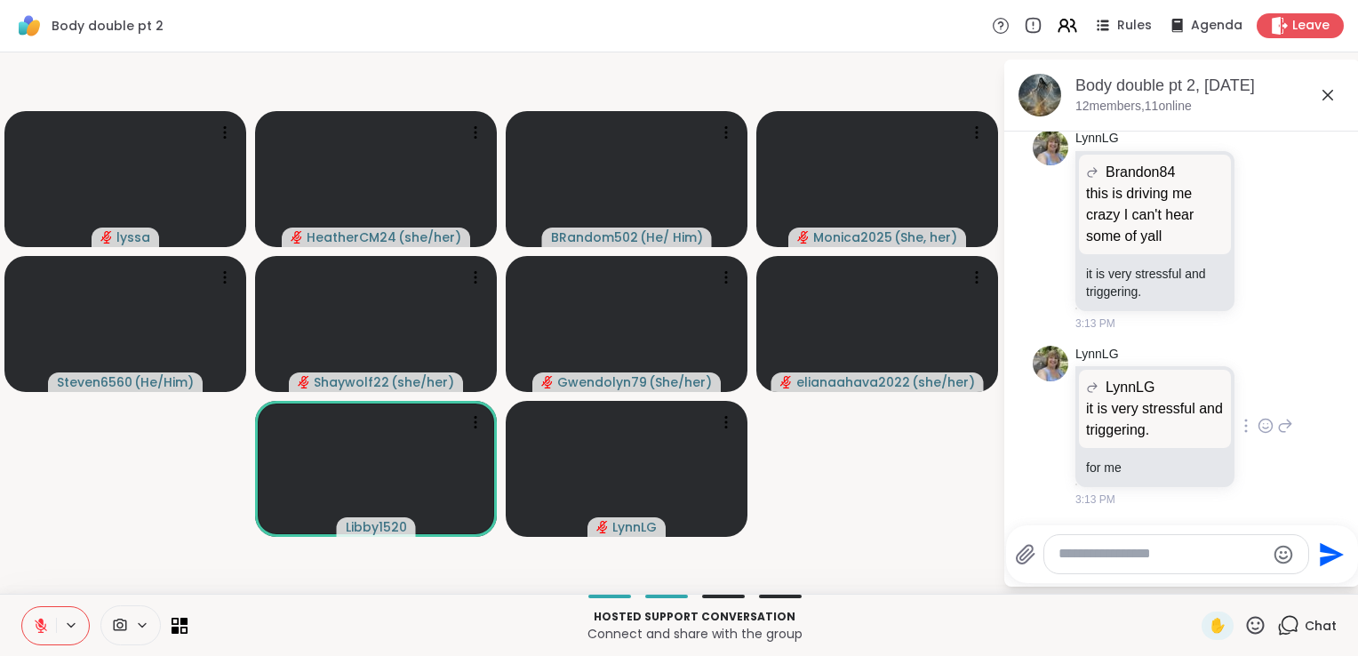
click at [1258, 432] on icon at bounding box center [1266, 426] width 16 height 18
click at [1297, 404] on div "Select Reaction: Sad" at bounding box center [1305, 397] width 16 height 16
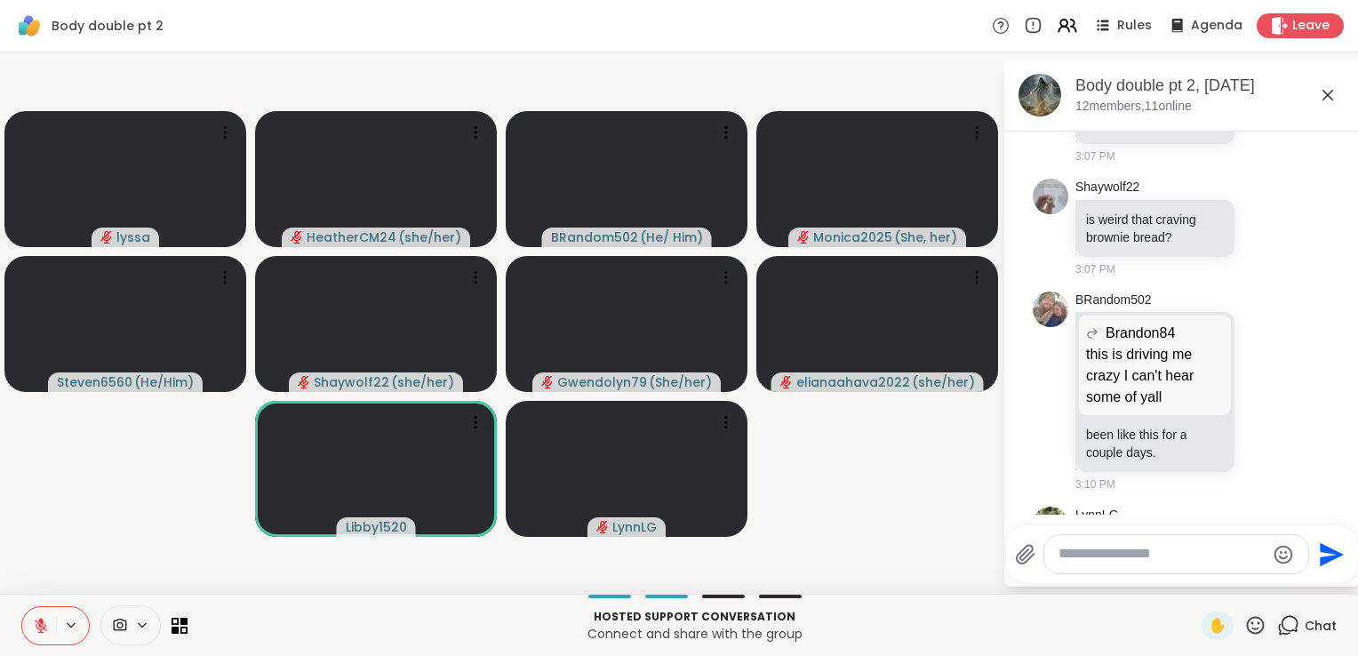
scroll to position [1770, 0]
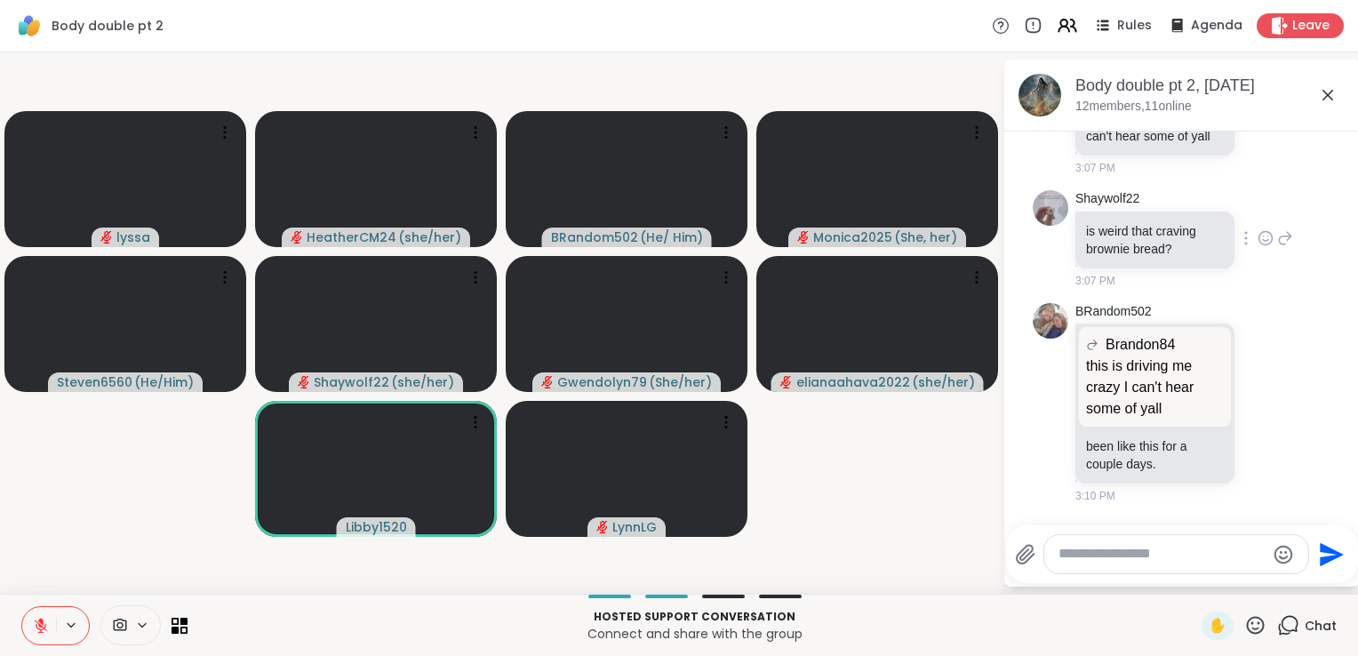
click at [1258, 247] on icon at bounding box center [1266, 238] width 16 height 18
click at [1258, 218] on div "Select Reaction: Heart" at bounding box center [1266, 210] width 16 height 16
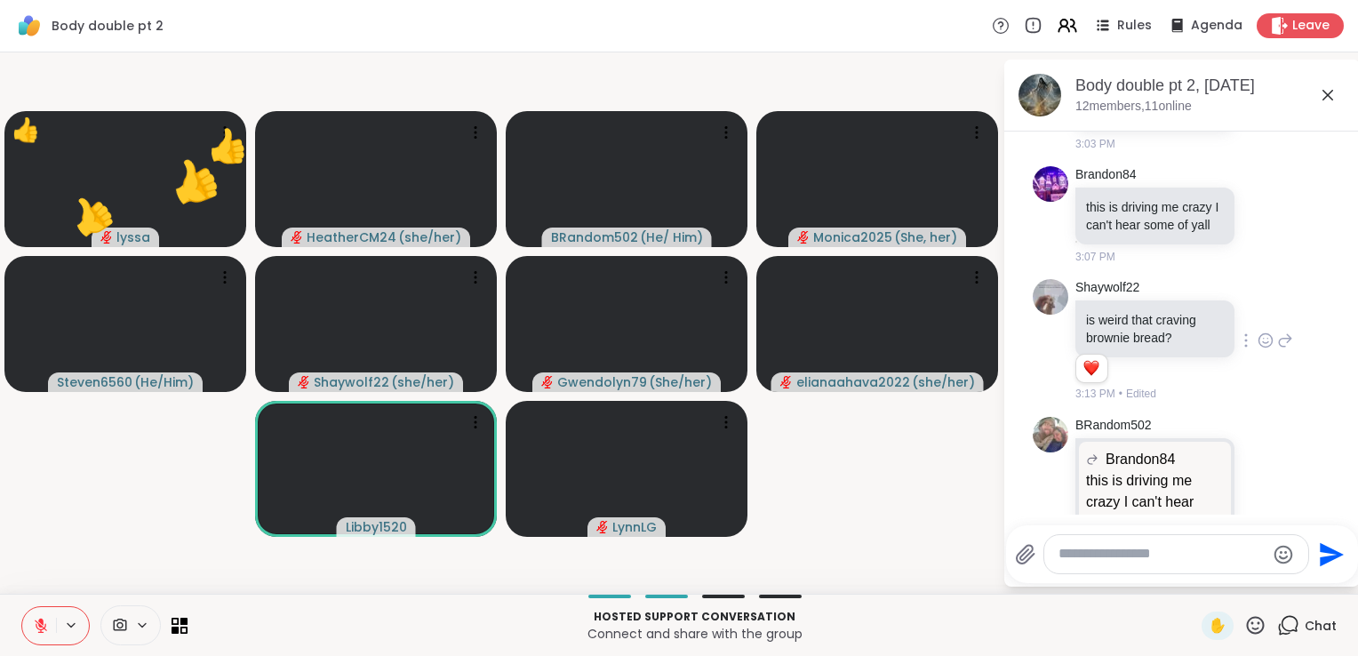
scroll to position [1680, 0]
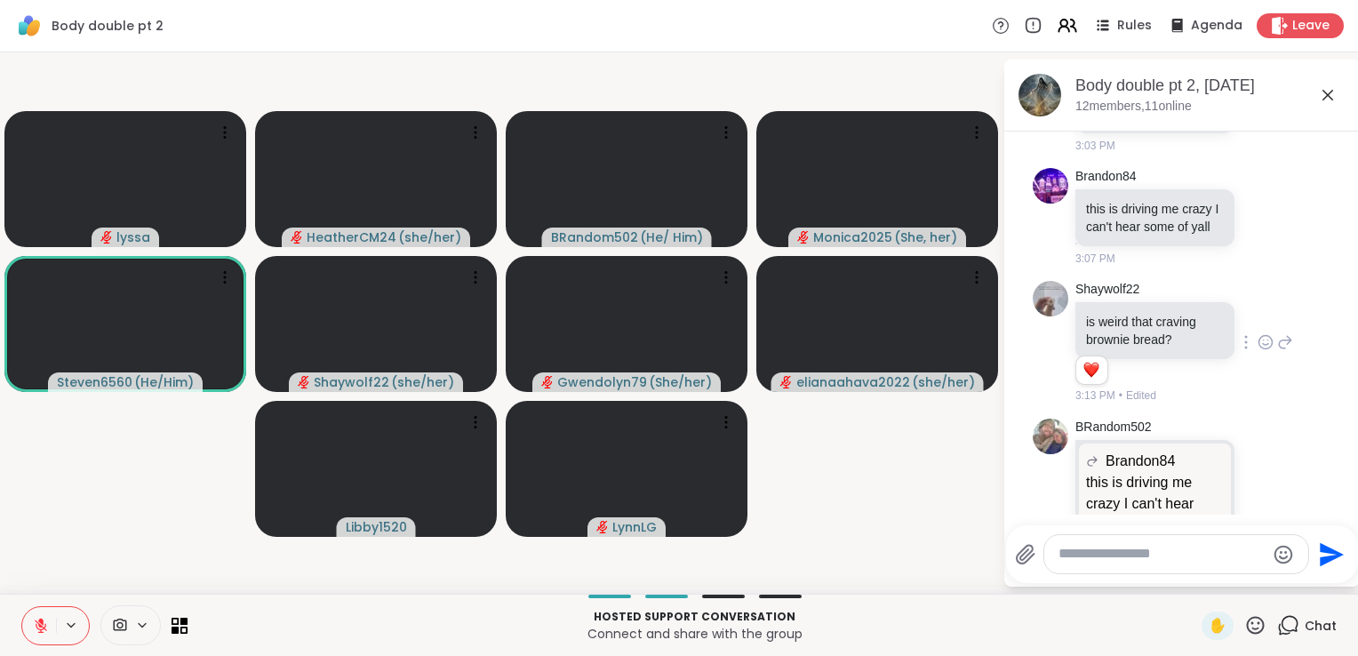
click at [1258, 226] on icon at bounding box center [1266, 217] width 16 height 18
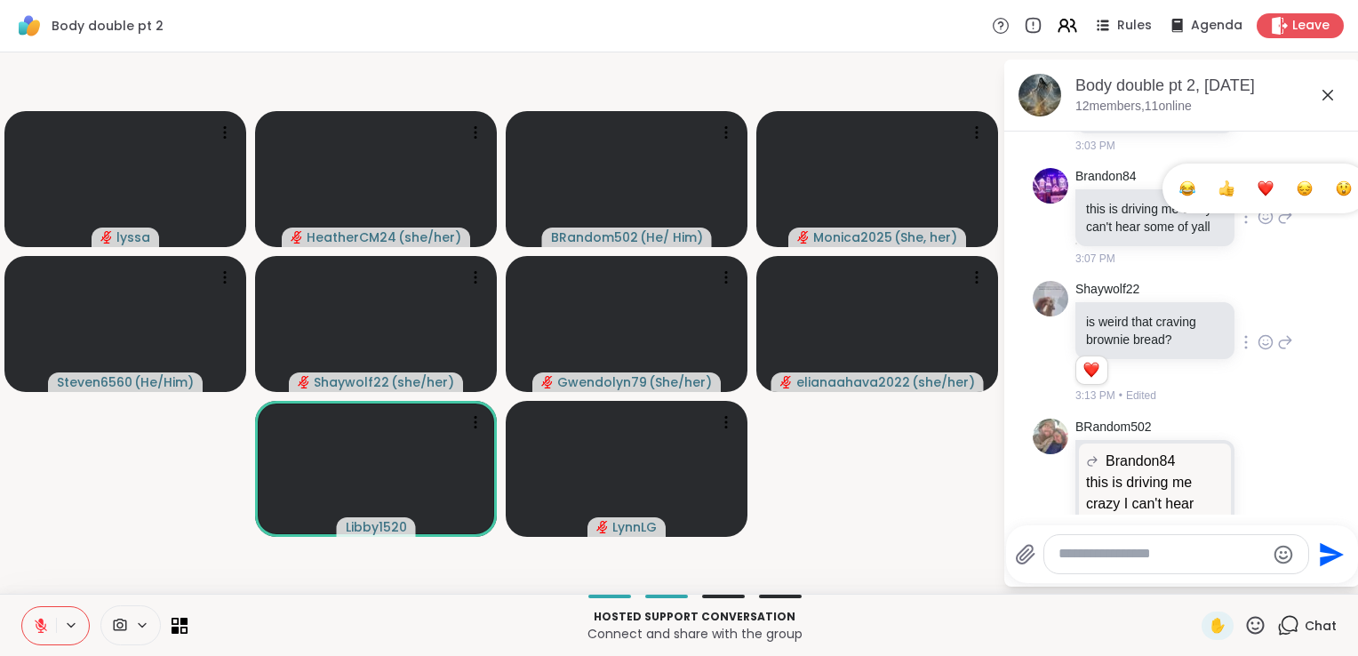
click at [1297, 196] on div "Select Reaction: Sad" at bounding box center [1305, 188] width 16 height 16
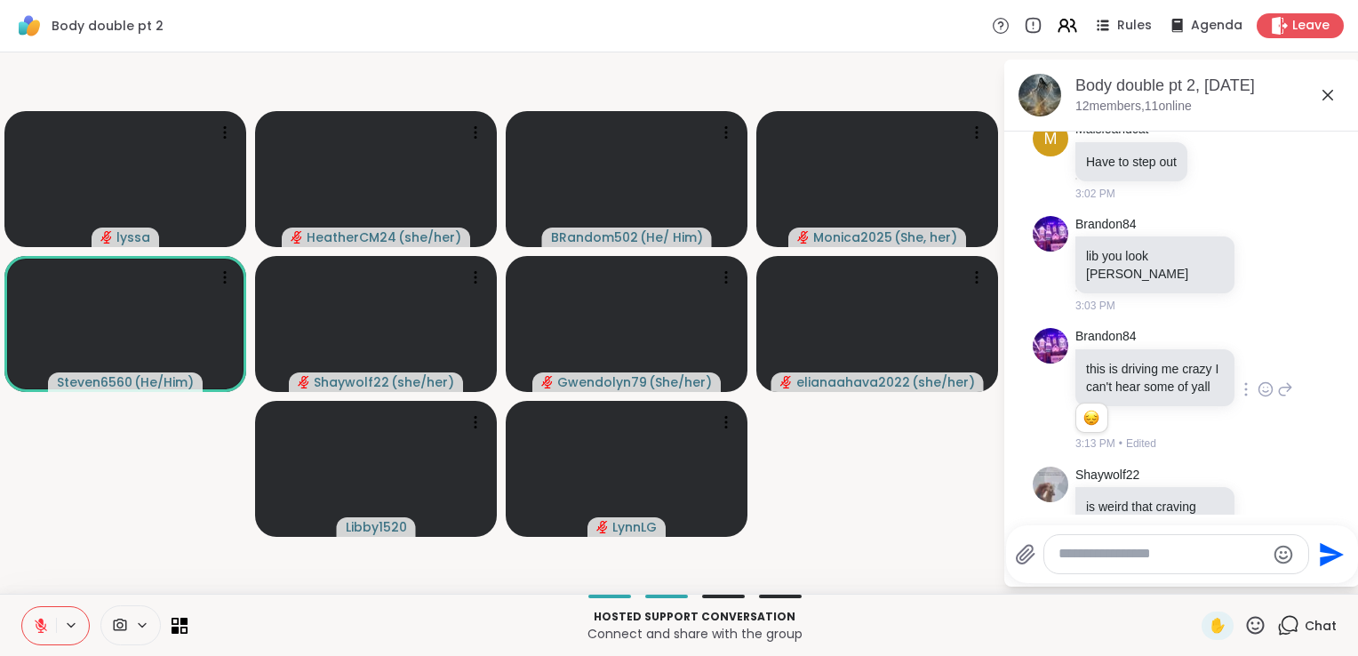
scroll to position [1522, 0]
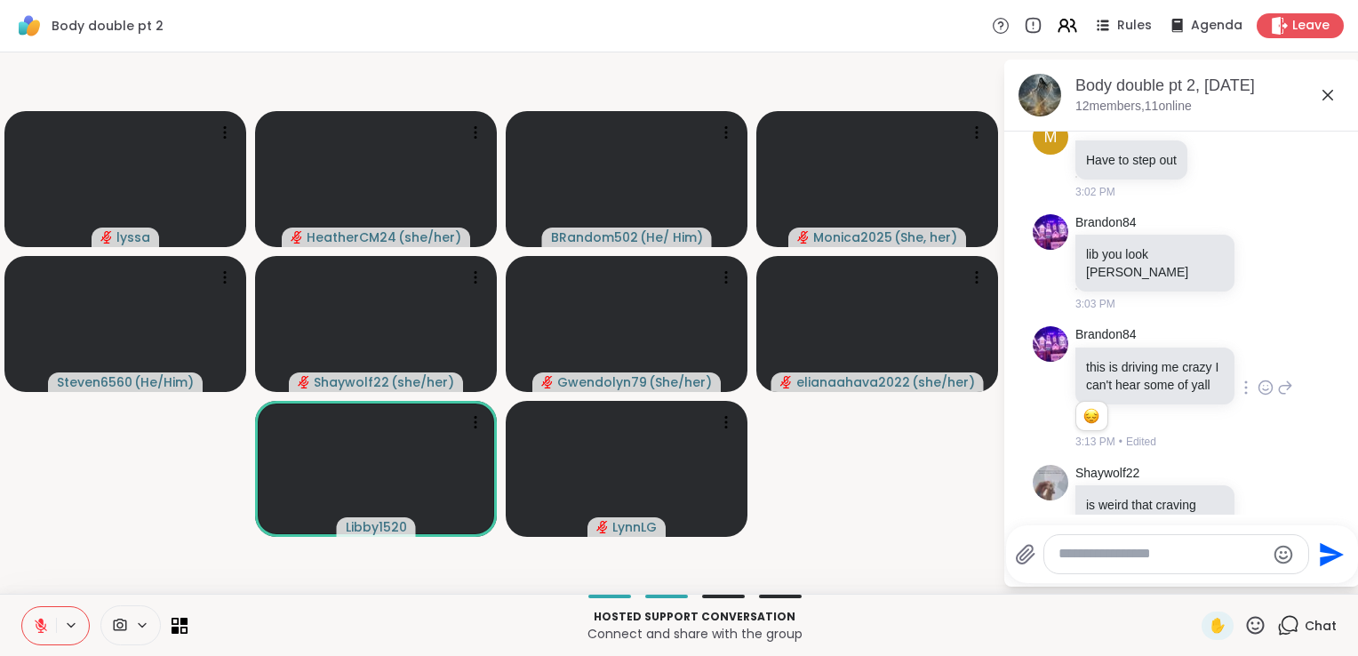
click at [1145, 560] on textarea "Type your message" at bounding box center [1162, 554] width 207 height 19
type textarea "***"
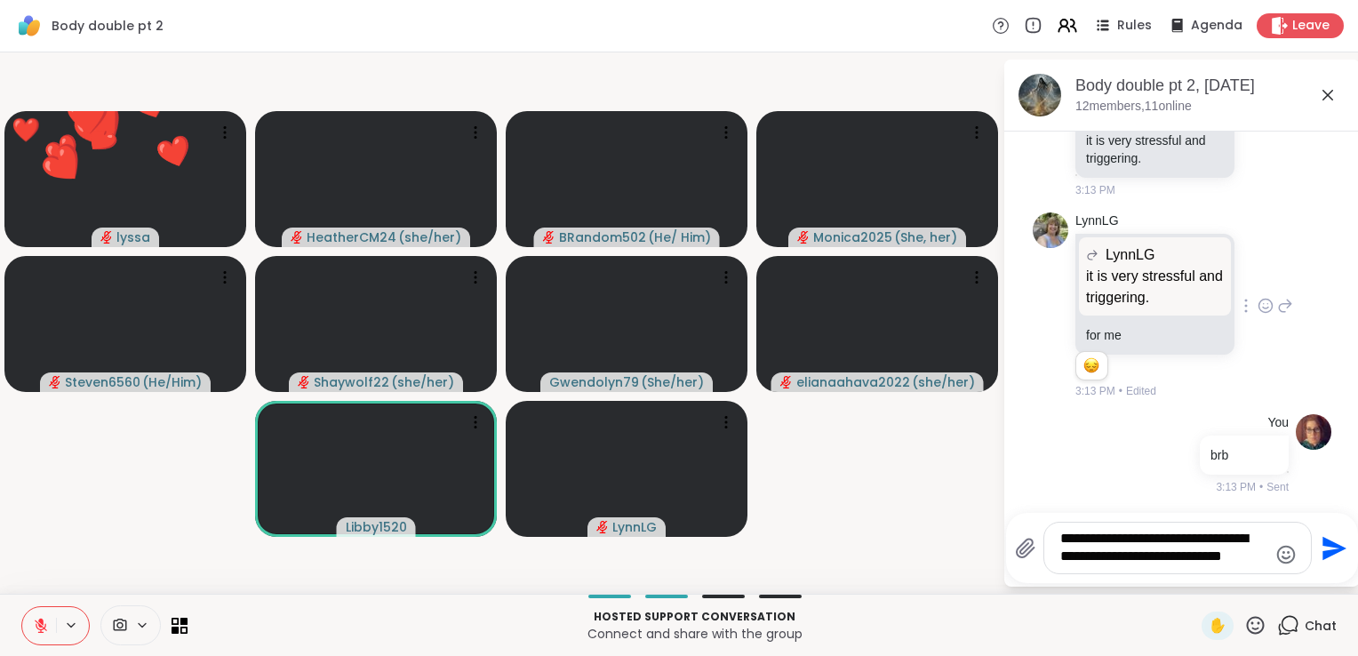
scroll to position [2387, 0]
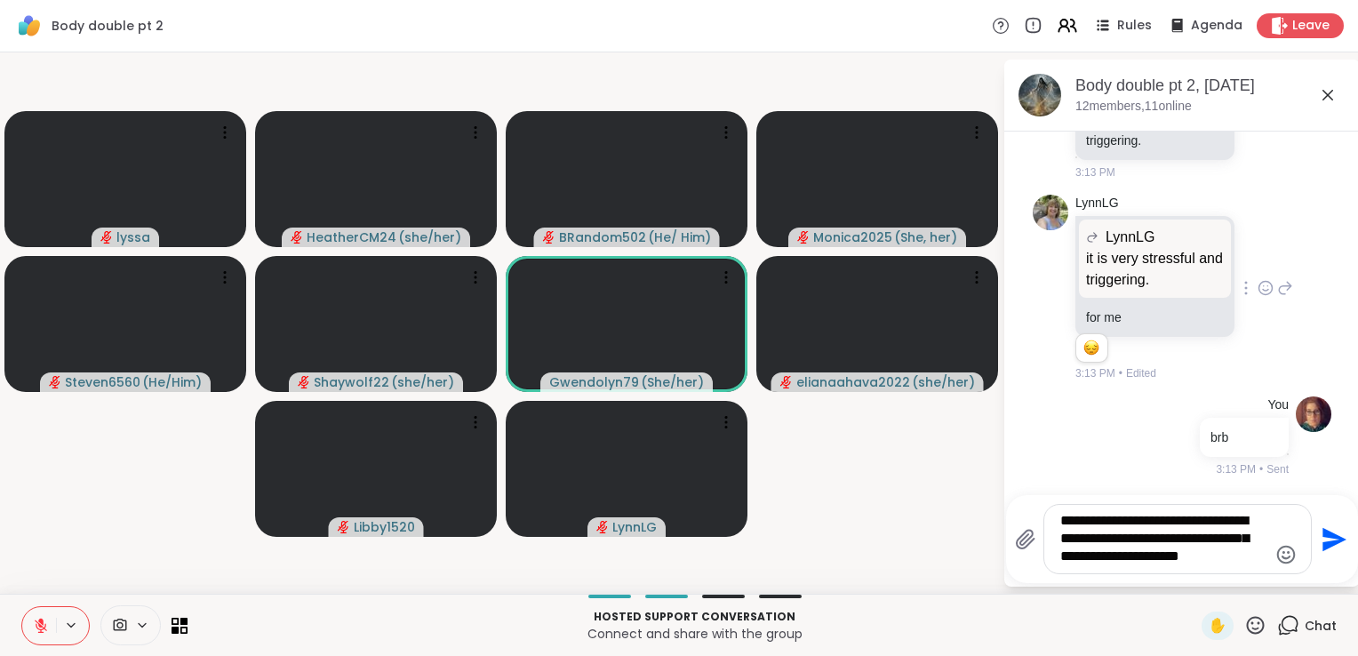
click at [1283, 556] on icon "Emoji picker" at bounding box center [1285, 554] width 21 height 21
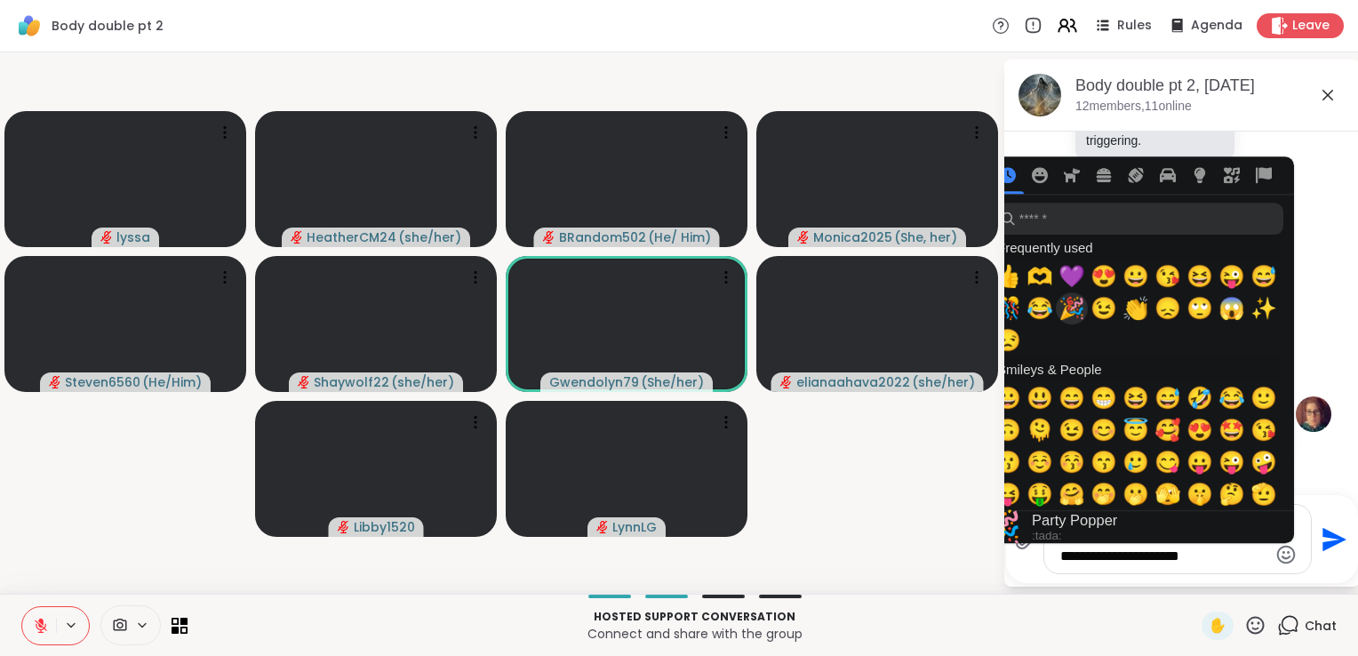
click at [1067, 308] on span "🎉" at bounding box center [1072, 308] width 27 height 25
type textarea "**********"
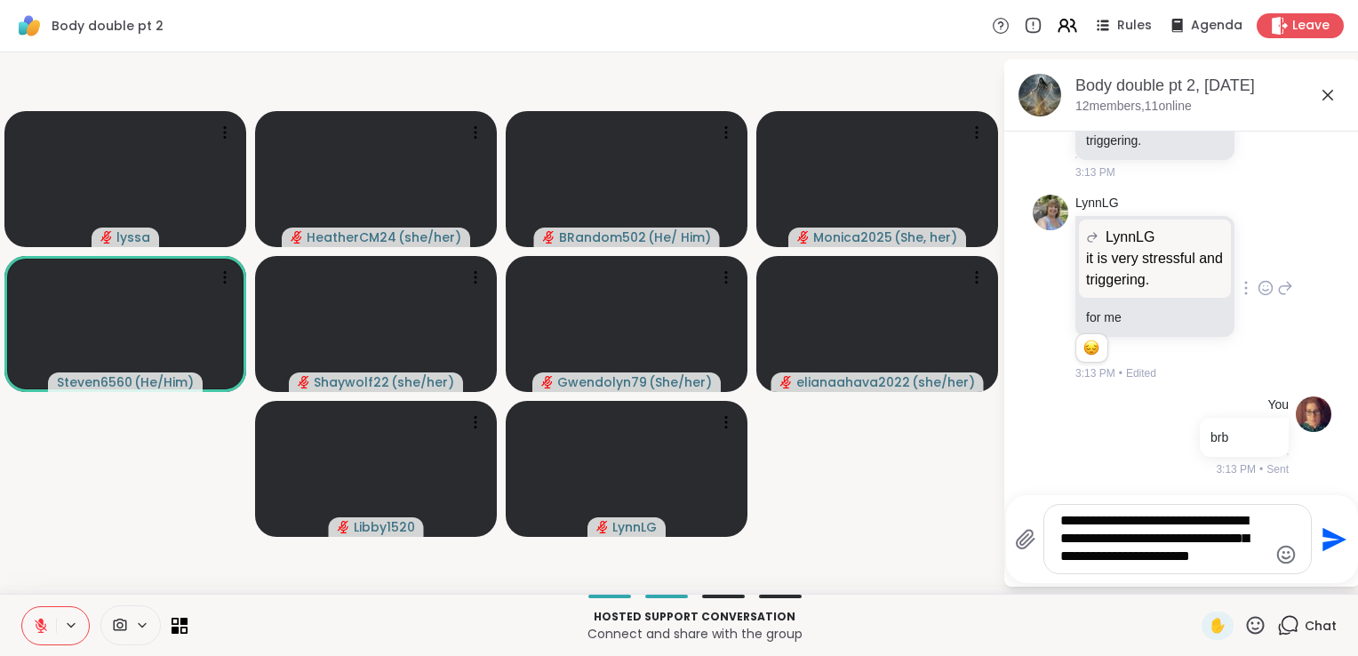
click at [1324, 539] on icon "Send" at bounding box center [1332, 539] width 28 height 28
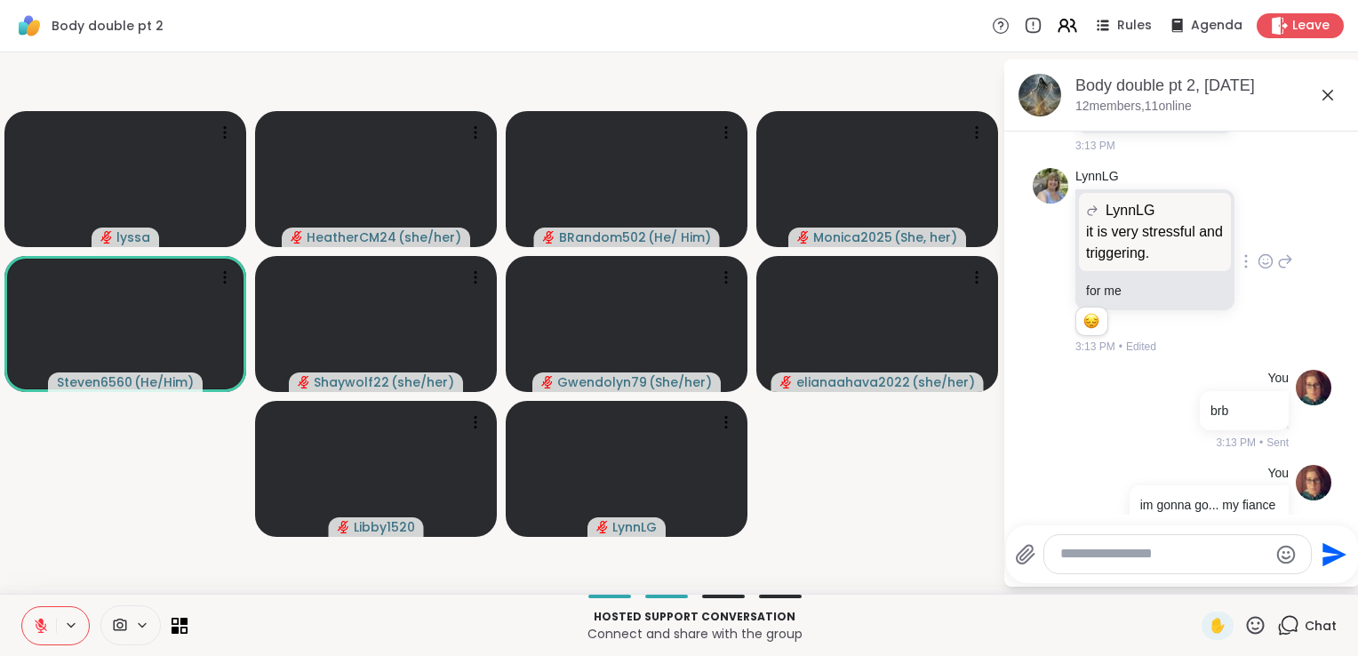
scroll to position [2523, 0]
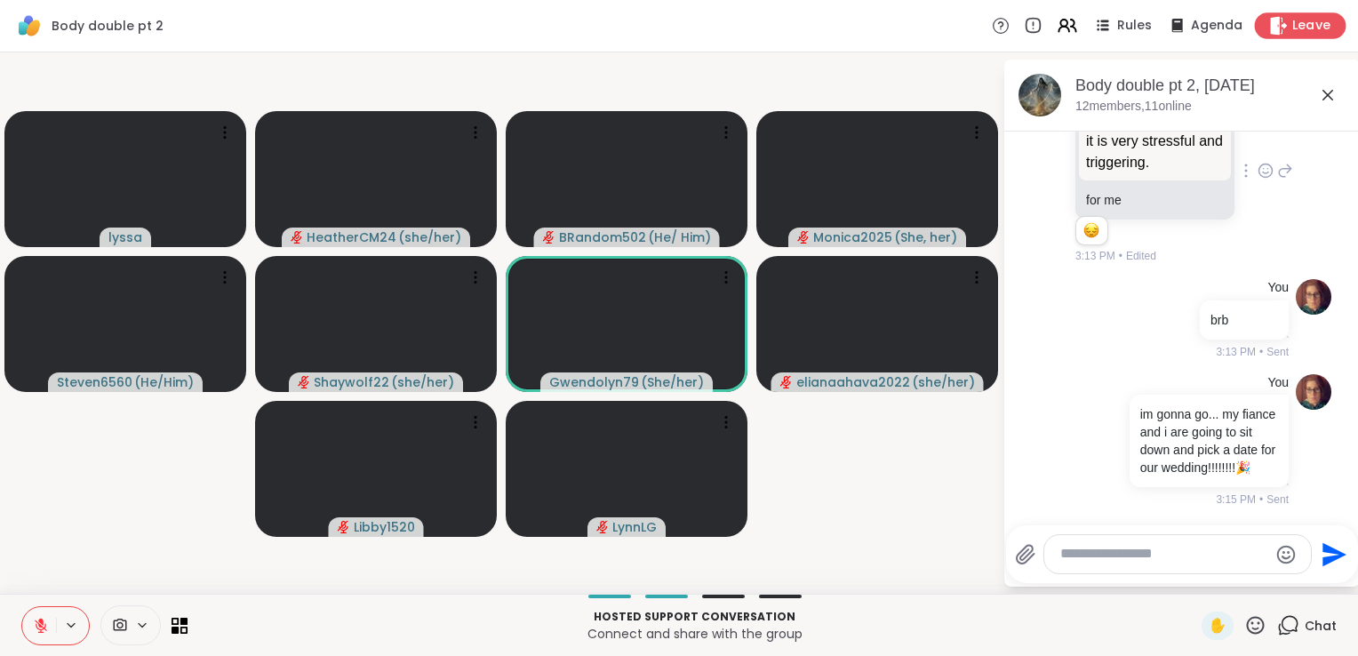
click at [1292, 19] on span "Leave" at bounding box center [1311, 26] width 39 height 19
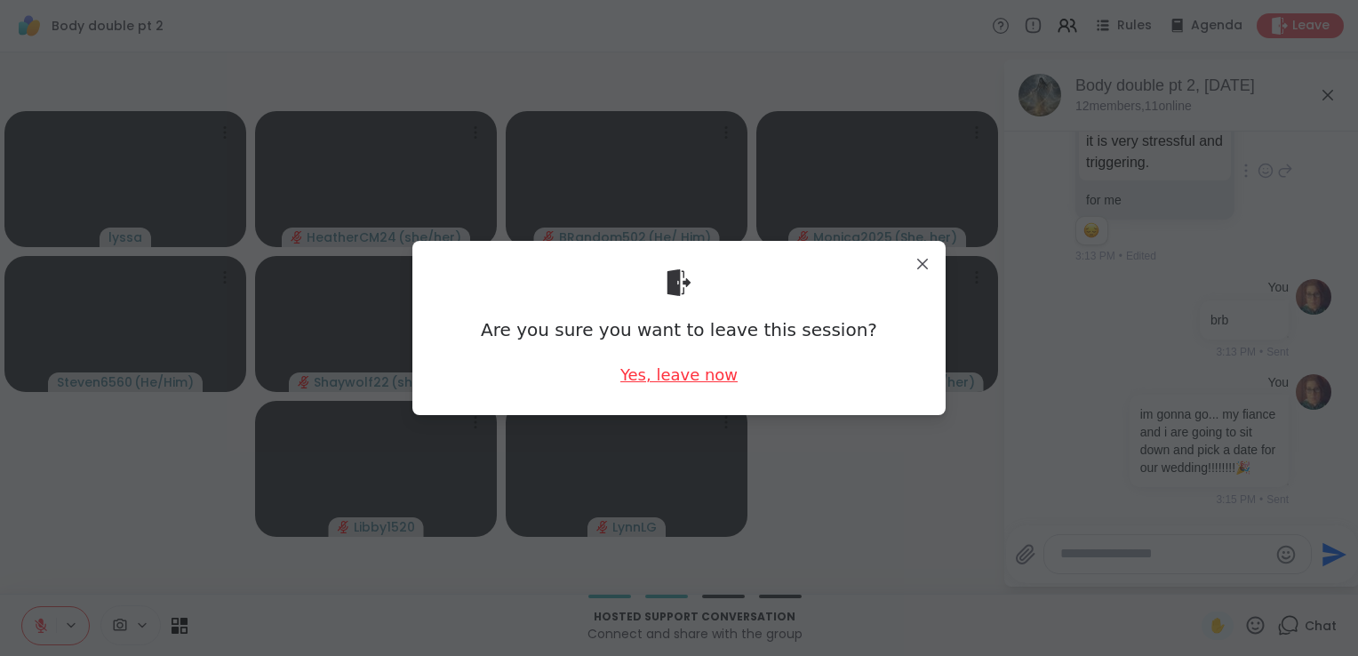
click at [688, 372] on div "Yes, leave now" at bounding box center [678, 375] width 117 height 22
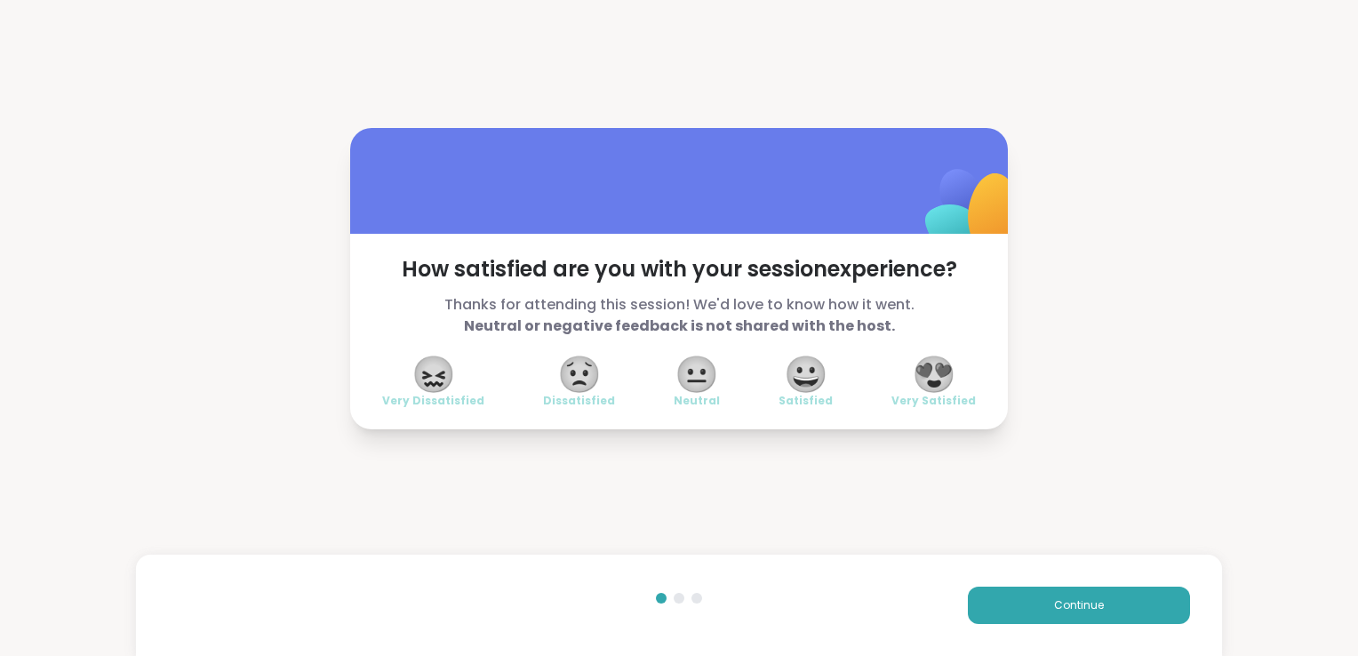
click at [936, 375] on span "😍" at bounding box center [934, 374] width 44 height 32
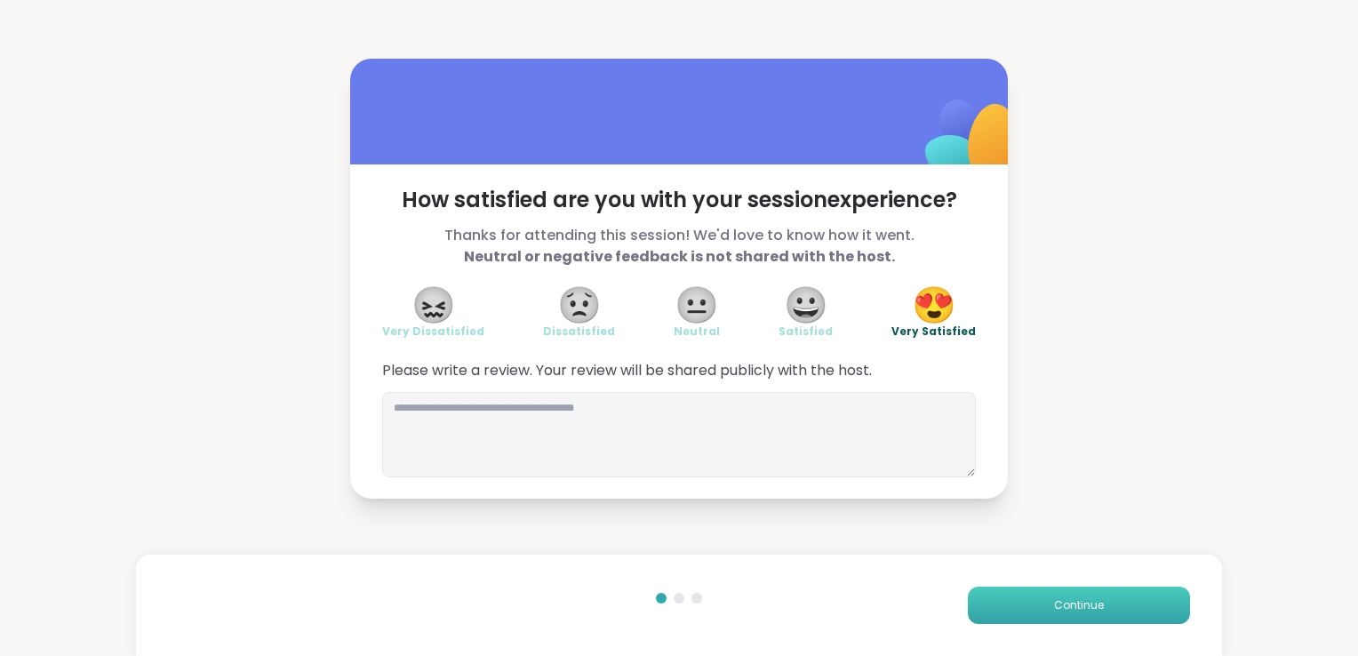
click at [1054, 611] on span "Continue" at bounding box center [1079, 605] width 50 height 16
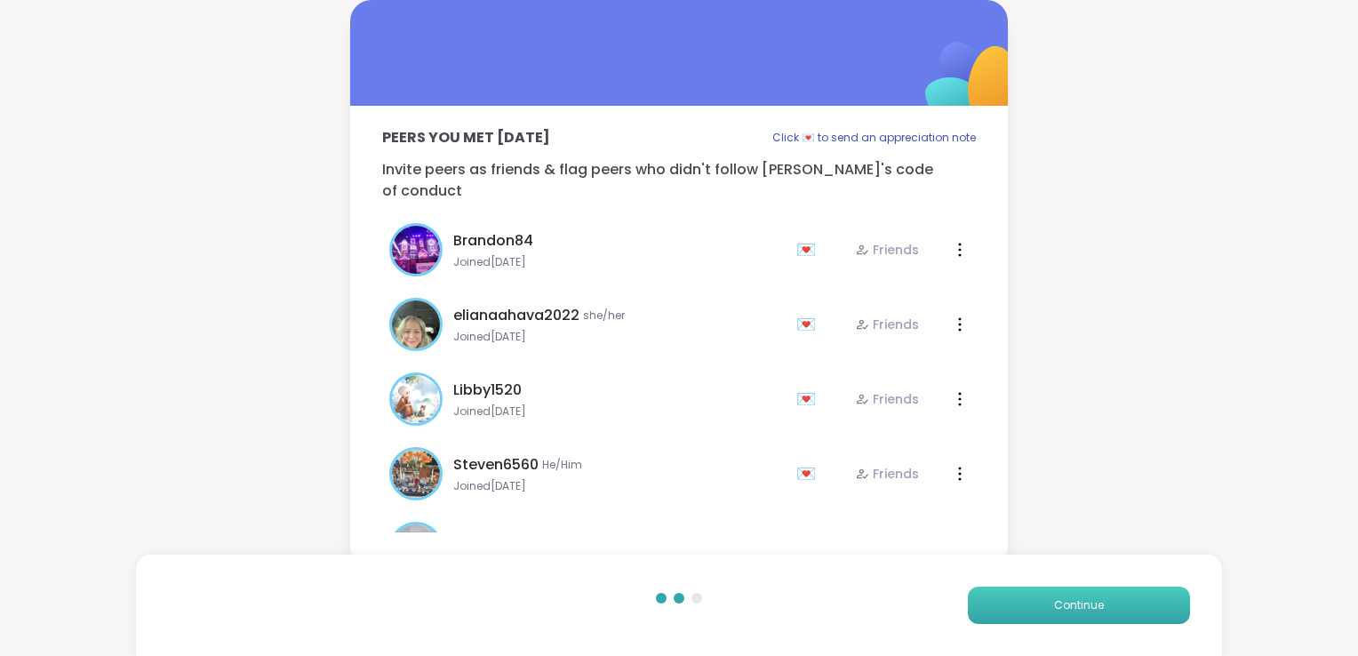
click at [1054, 611] on span "Continue" at bounding box center [1079, 605] width 50 height 16
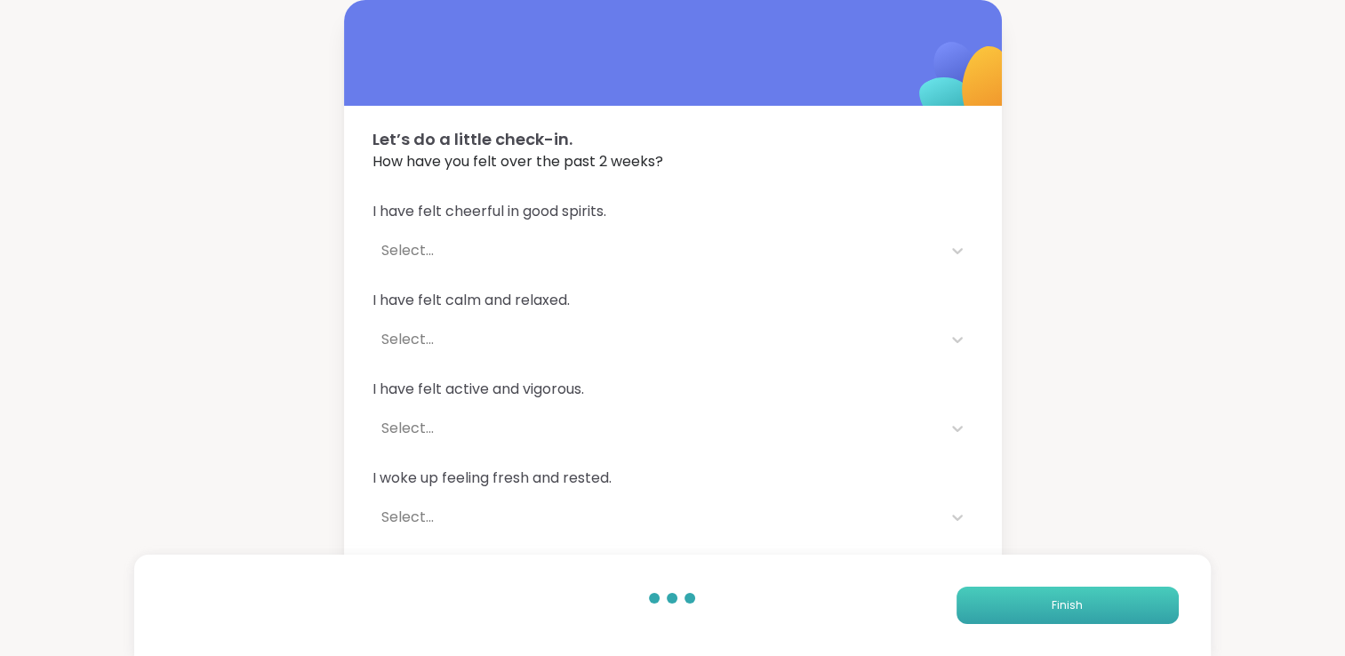
click at [1045, 611] on button "Finish" at bounding box center [1067, 605] width 222 height 37
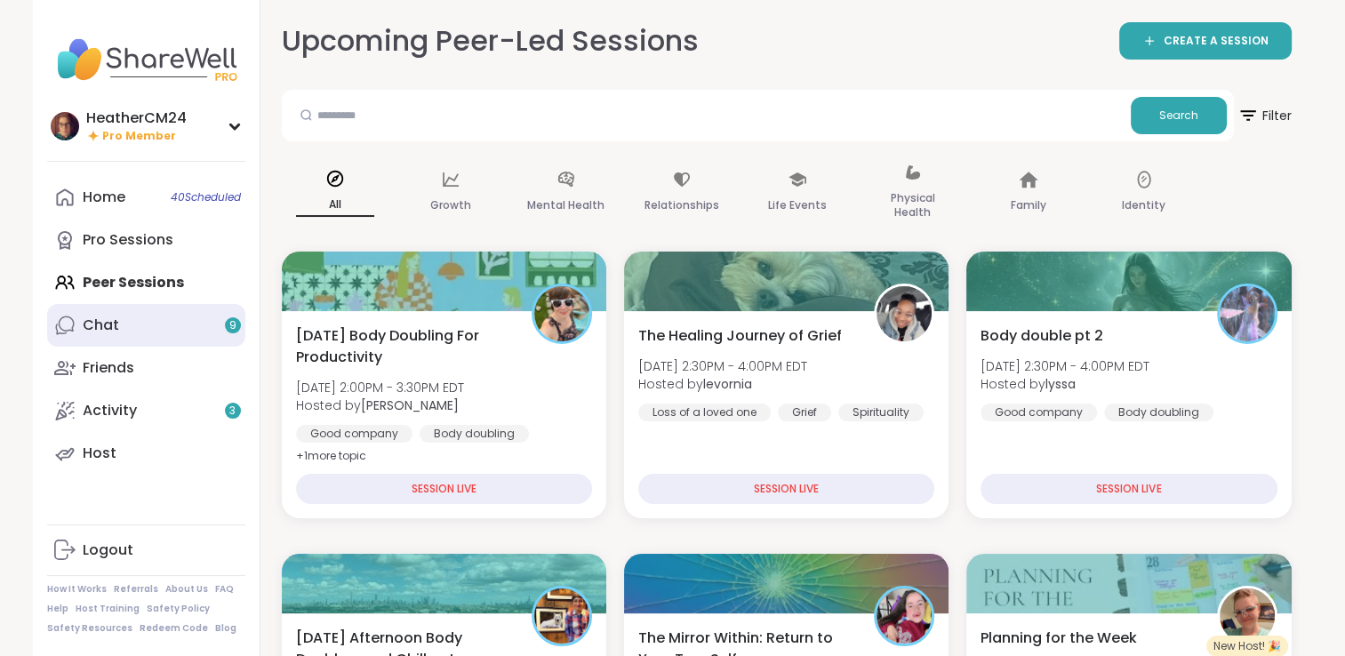
click at [160, 330] on link "Chat 9" at bounding box center [146, 325] width 198 height 43
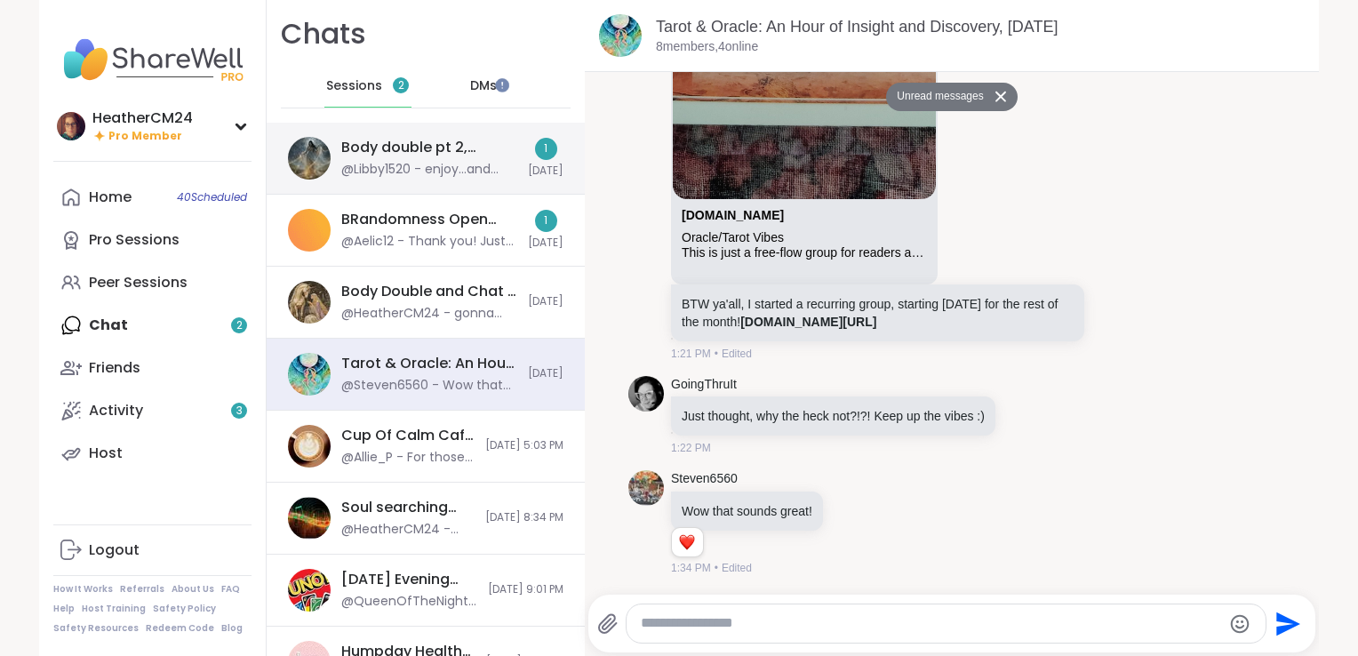
click at [401, 158] on div "Body double pt 2, [DATE] @Libby1520 - enjoy...and enjoy the brownies too" at bounding box center [429, 158] width 176 height 41
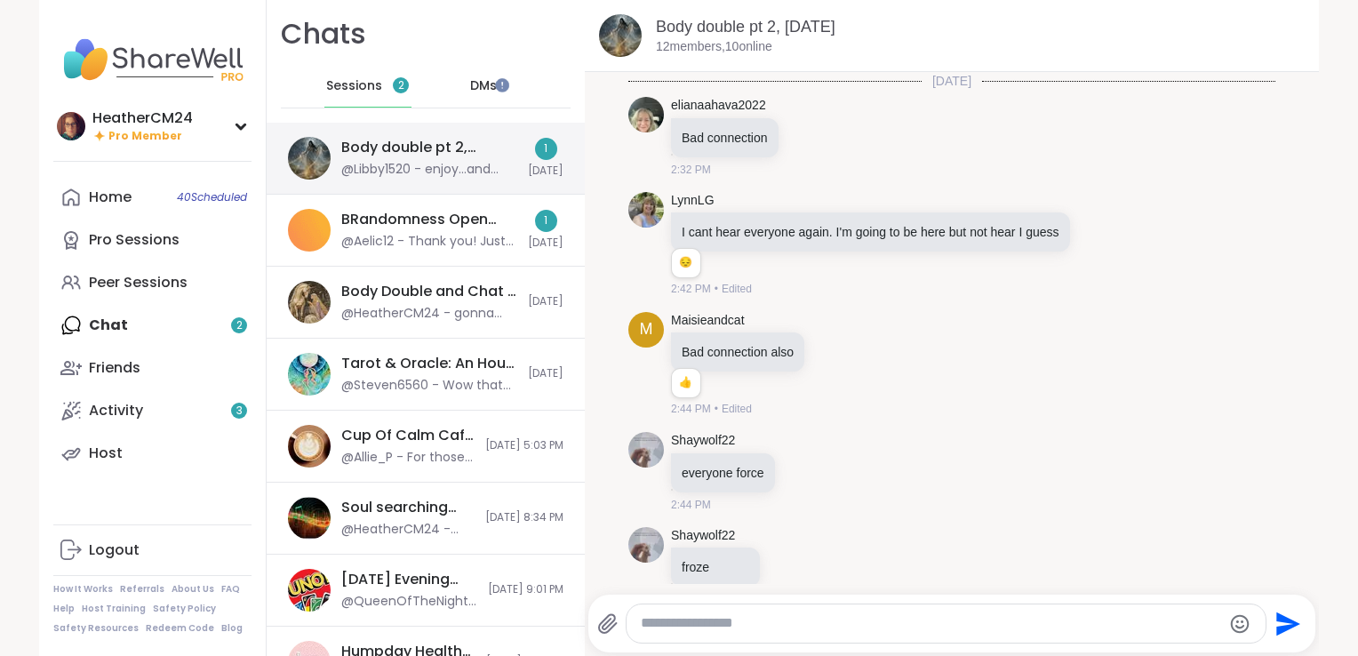
scroll to position [2123, 0]
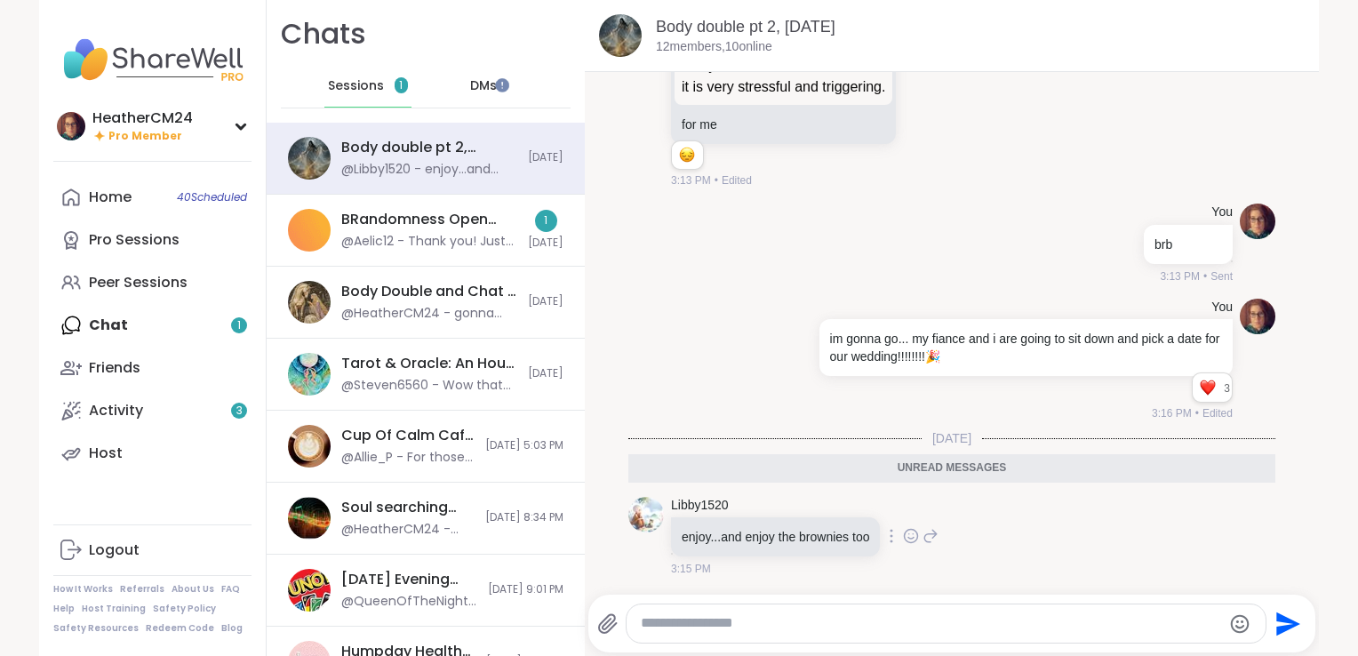
click at [925, 534] on icon at bounding box center [931, 536] width 12 height 12
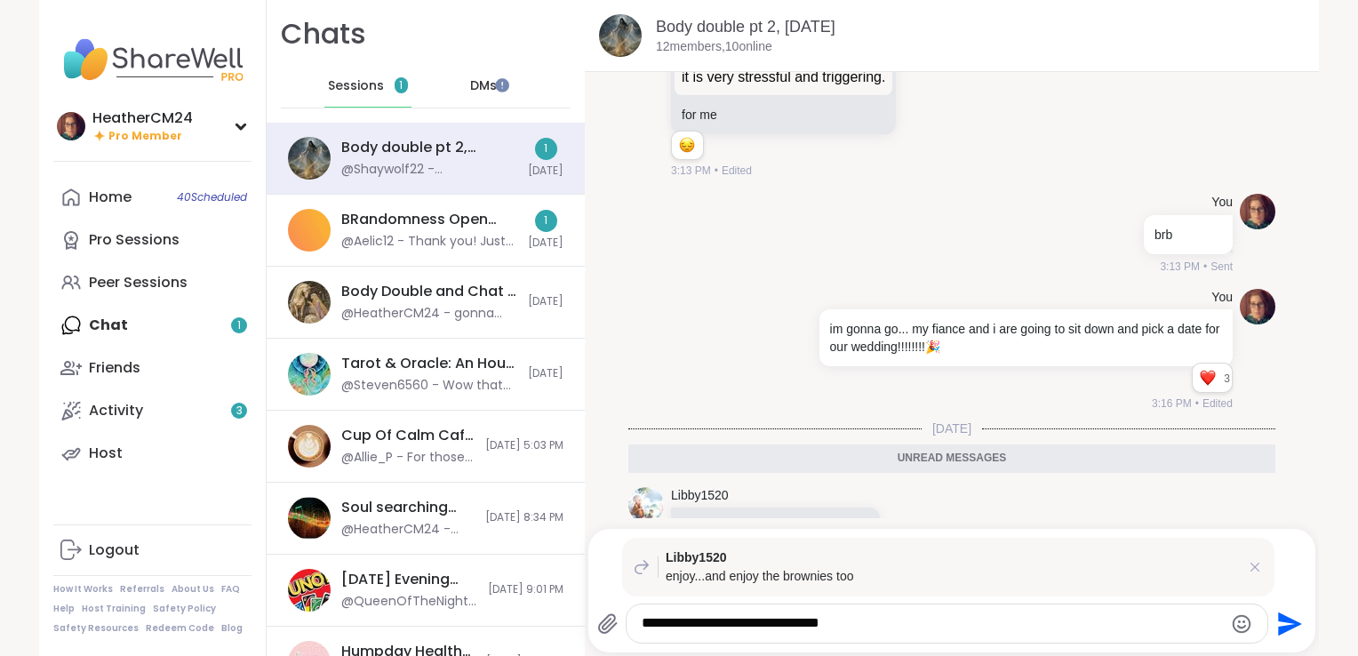
scroll to position [2323, 0]
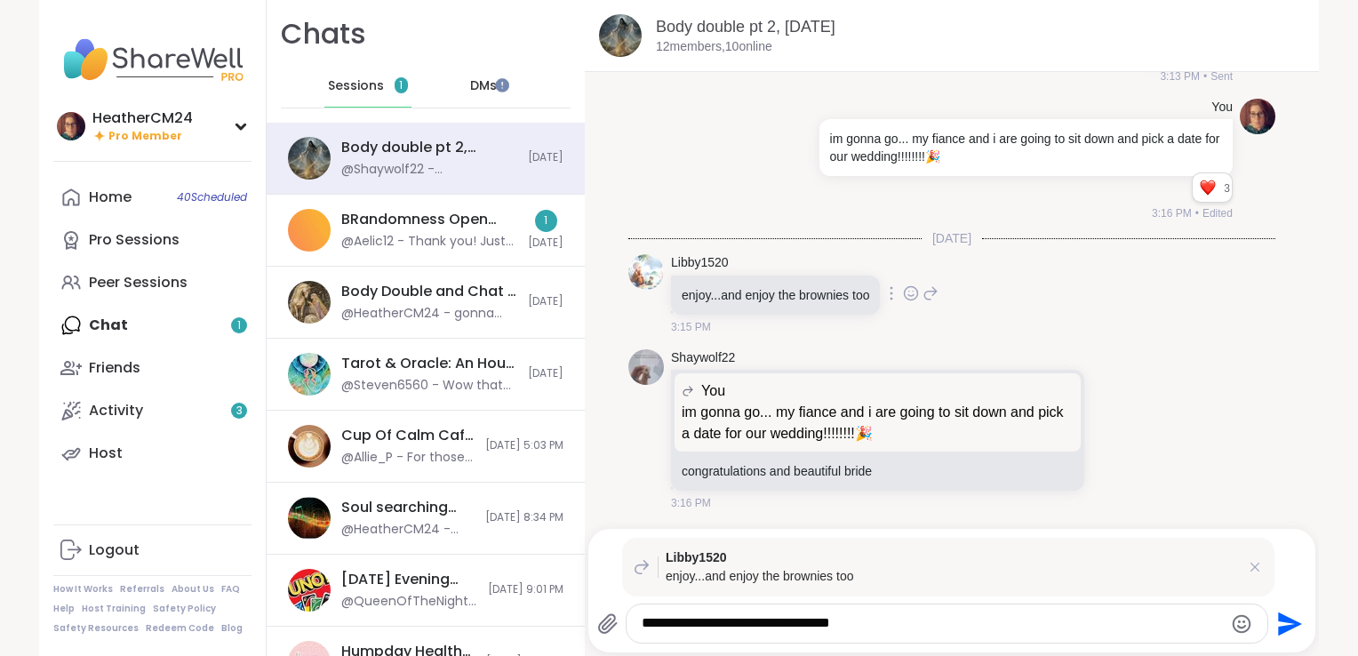
type textarea "**********"
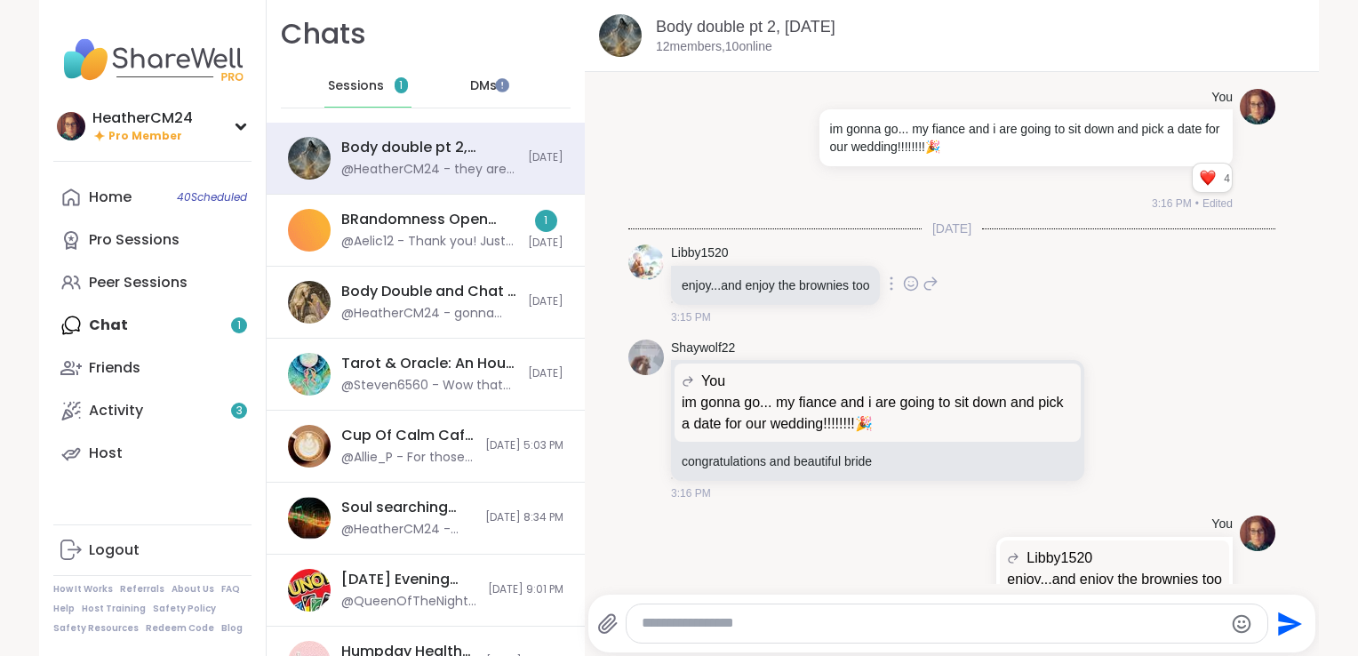
scroll to position [2412, 0]
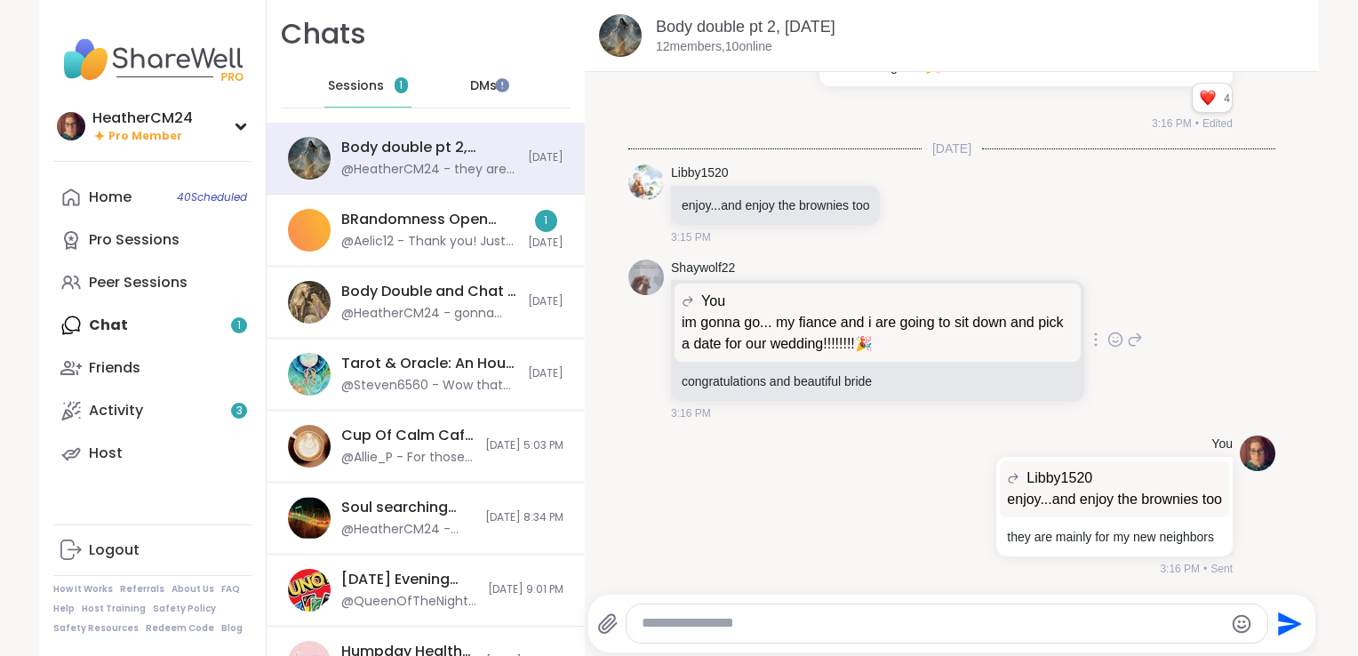
click at [1107, 340] on icon at bounding box center [1115, 340] width 16 height 18
click at [966, 311] on div "Select Reaction: Heart" at bounding box center [974, 311] width 16 height 16
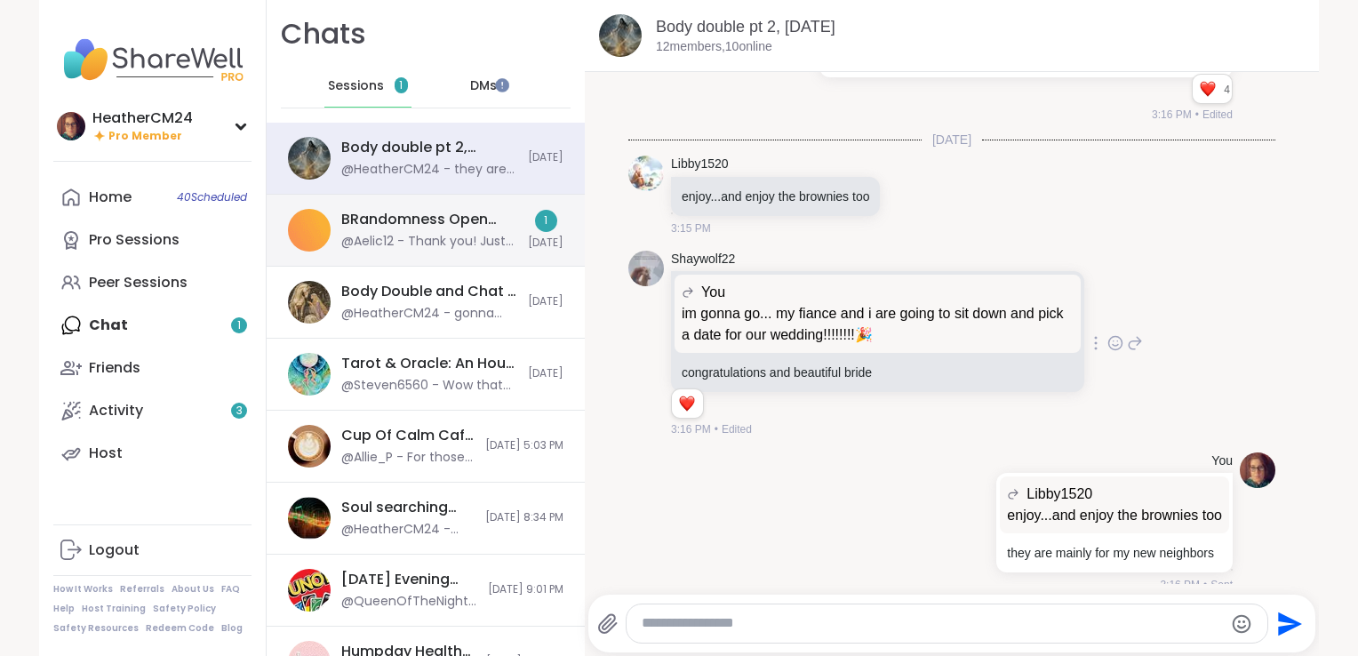
click at [469, 247] on div "@Aelic12 - Thank you! Just seeing this now lol" at bounding box center [429, 242] width 176 height 18
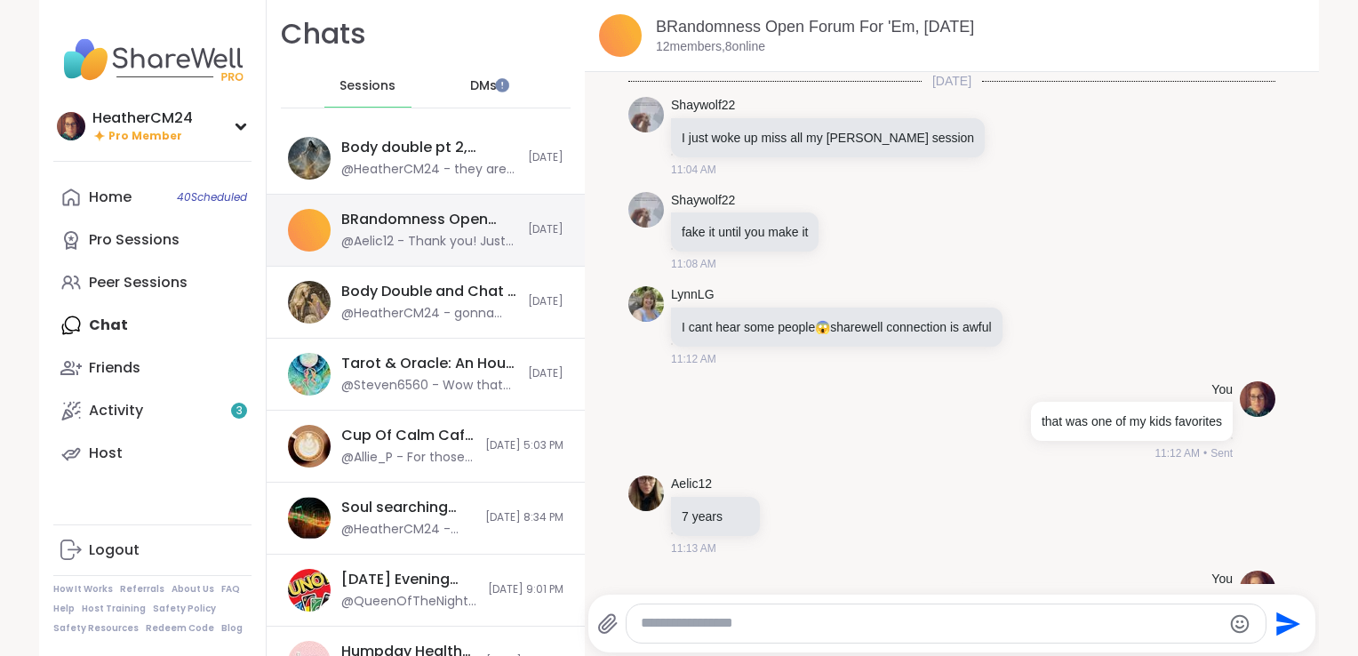
scroll to position [6252, 0]
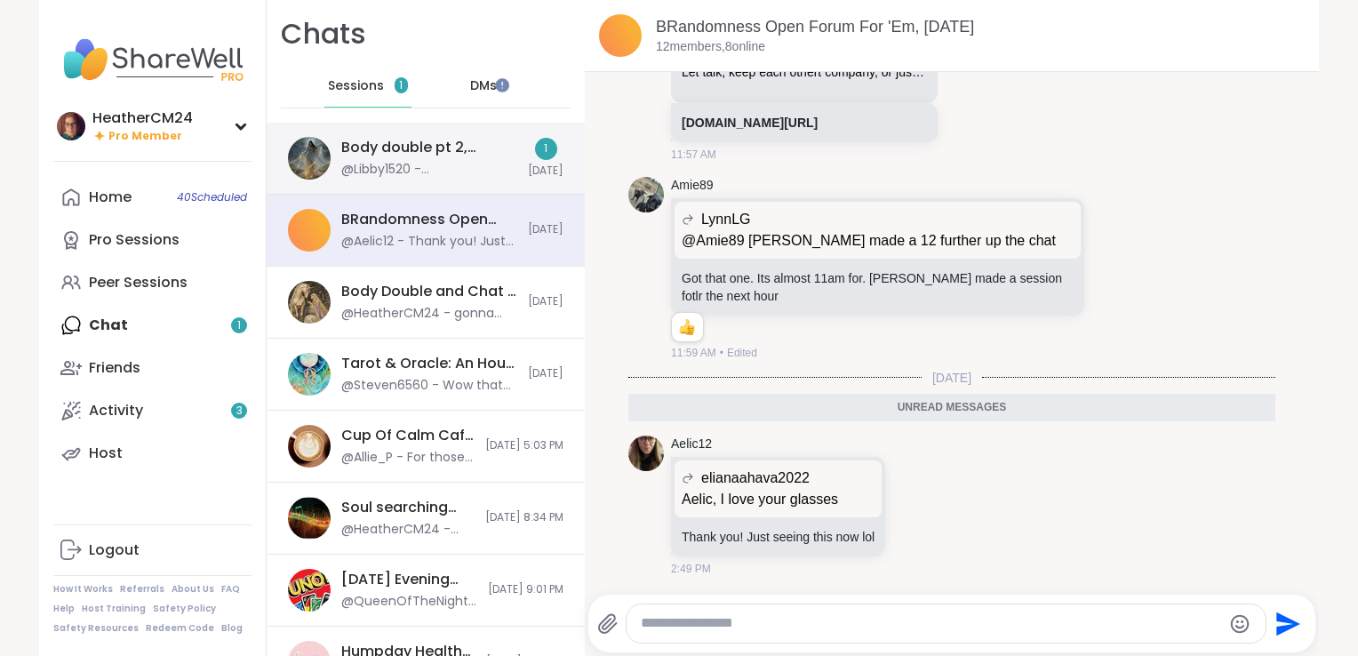
click at [473, 151] on div "Body double pt 2, [DATE]" at bounding box center [429, 148] width 176 height 20
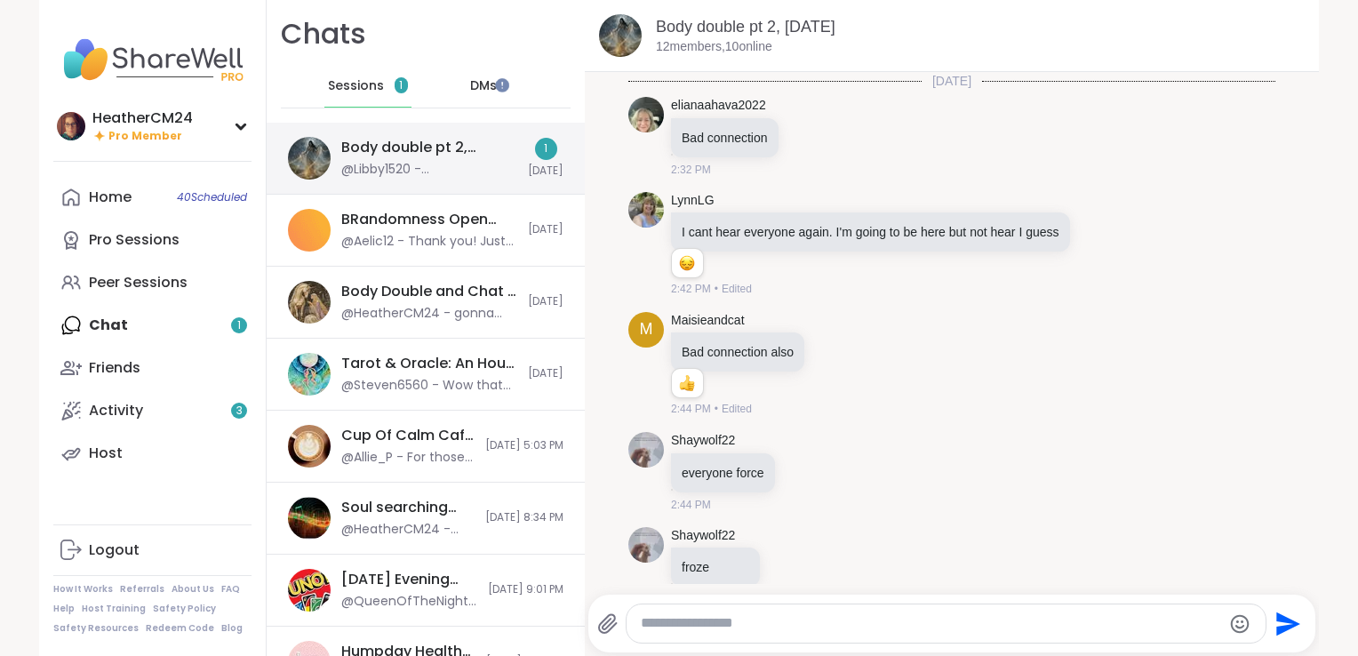
scroll to position [2574, 0]
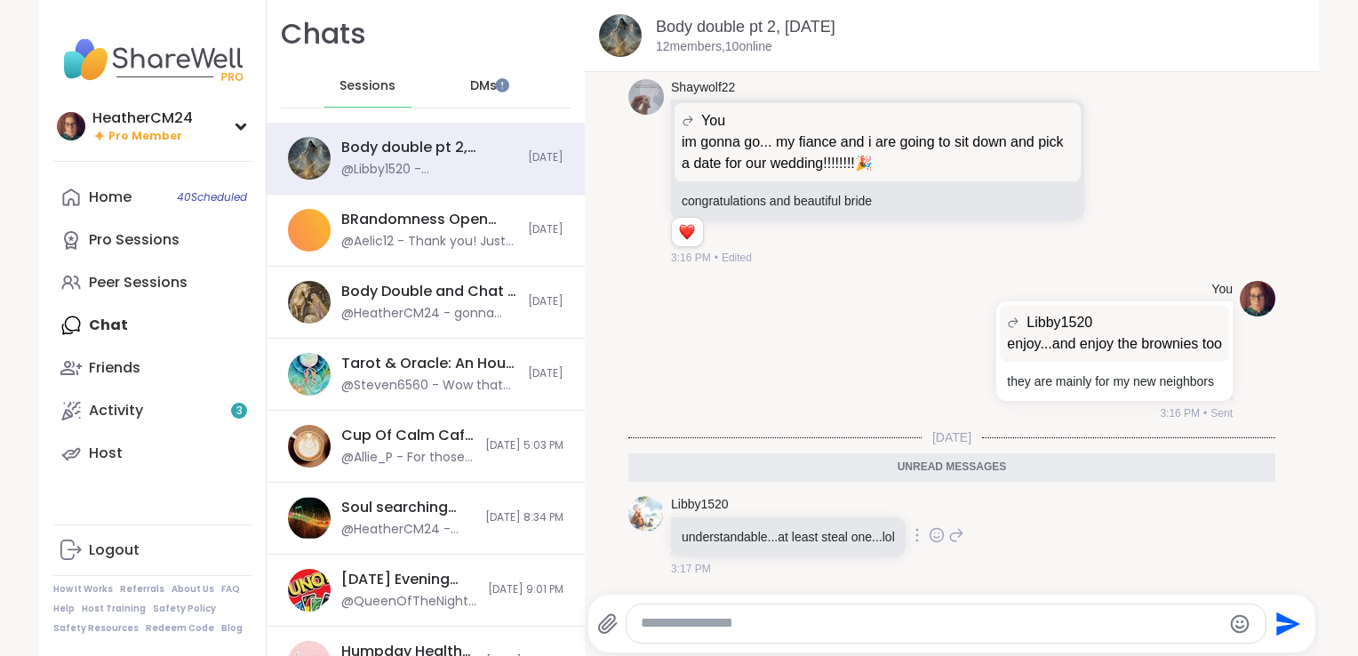
click at [948, 532] on icon at bounding box center [956, 534] width 16 height 21
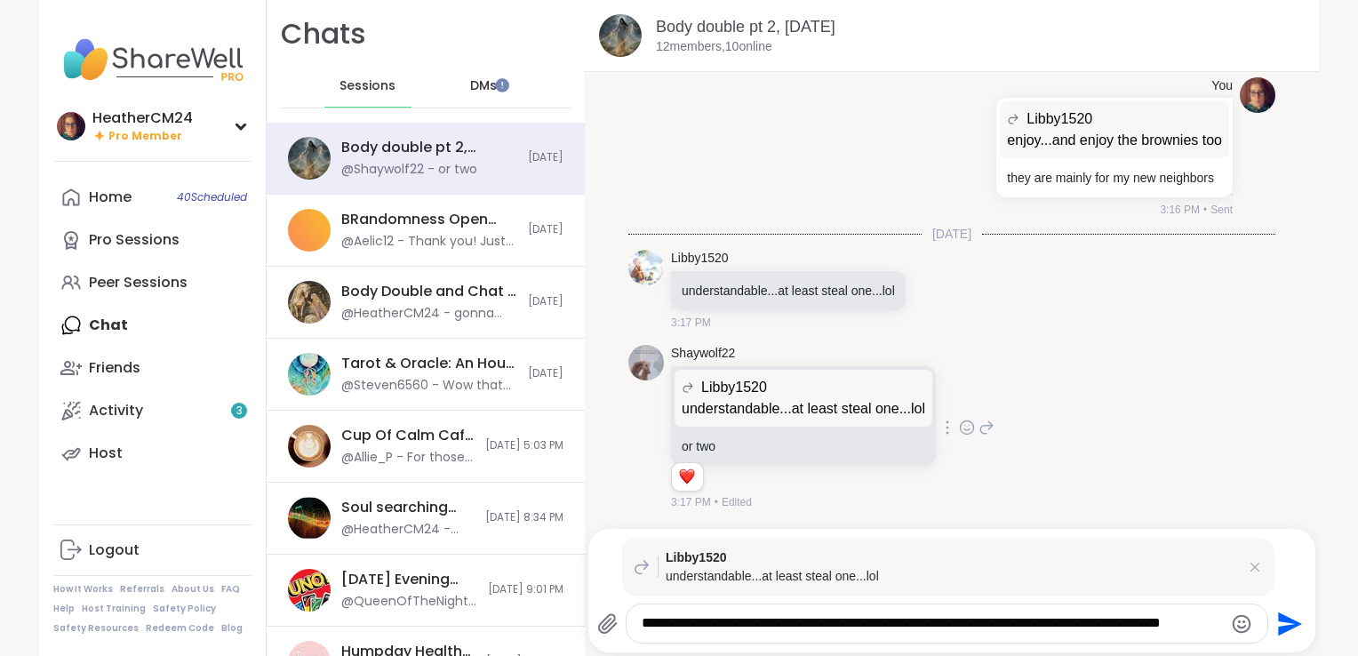
scroll to position [2791, 0]
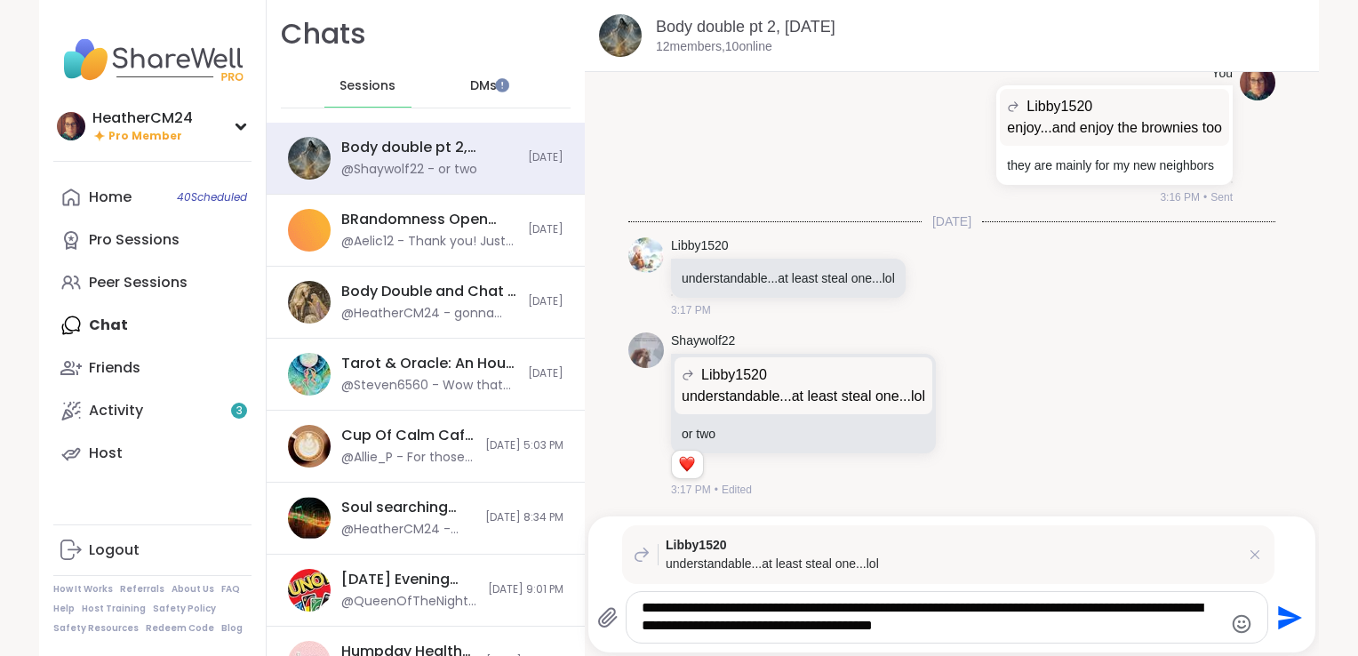
click at [1234, 623] on icon "Emoji picker" at bounding box center [1241, 623] width 21 height 21
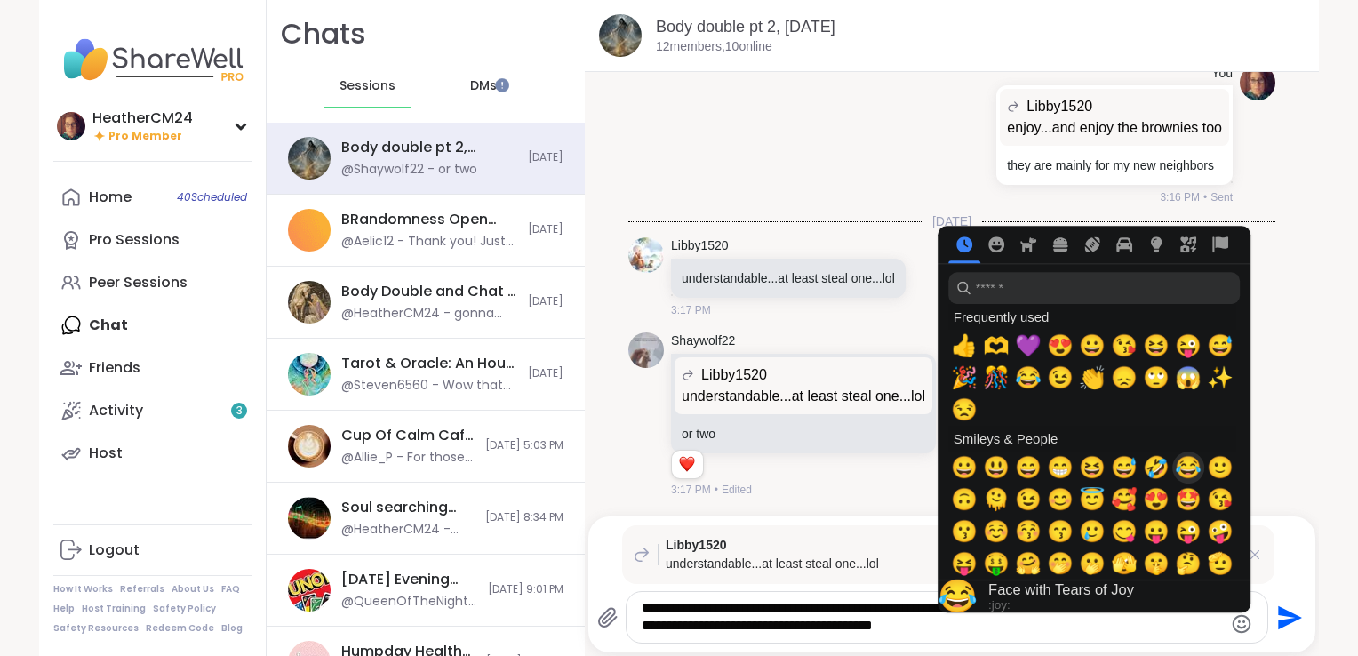
click at [1177, 472] on span "😂" at bounding box center [1188, 467] width 27 height 25
type textarea "**********"
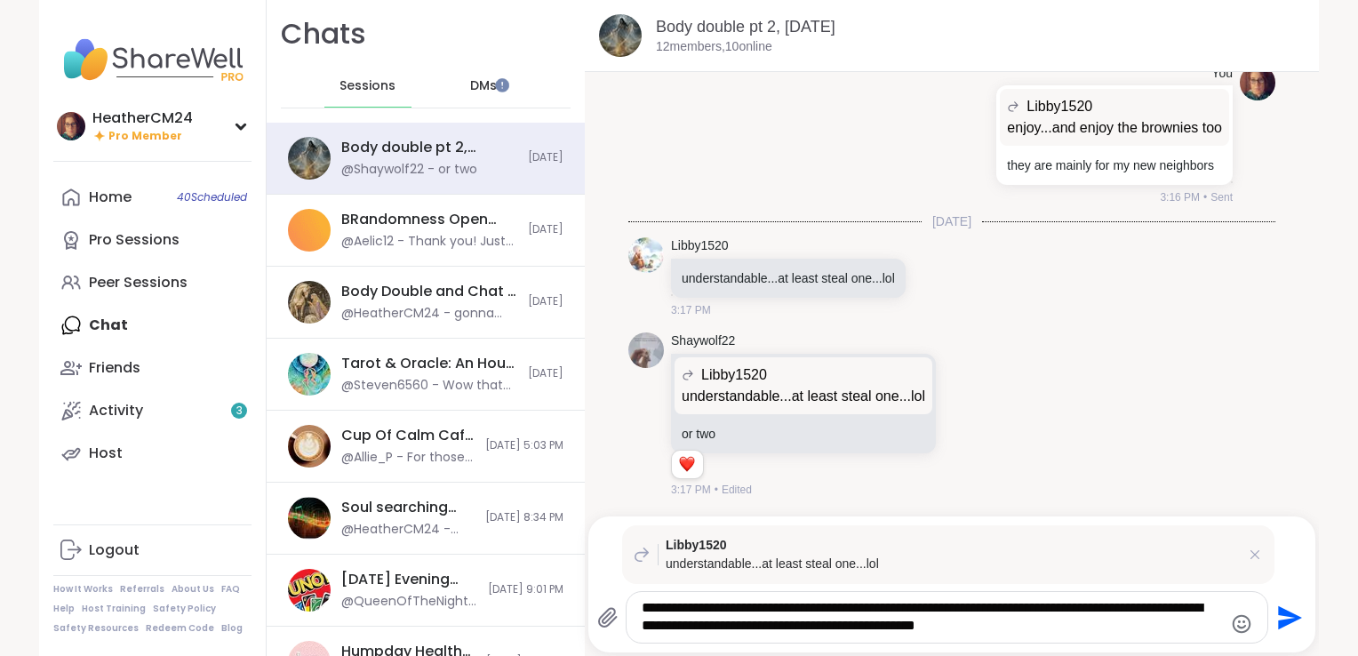
click at [1125, 642] on div "**********" at bounding box center [947, 617] width 640 height 51
click at [1278, 613] on icon "Send" at bounding box center [1290, 617] width 24 height 24
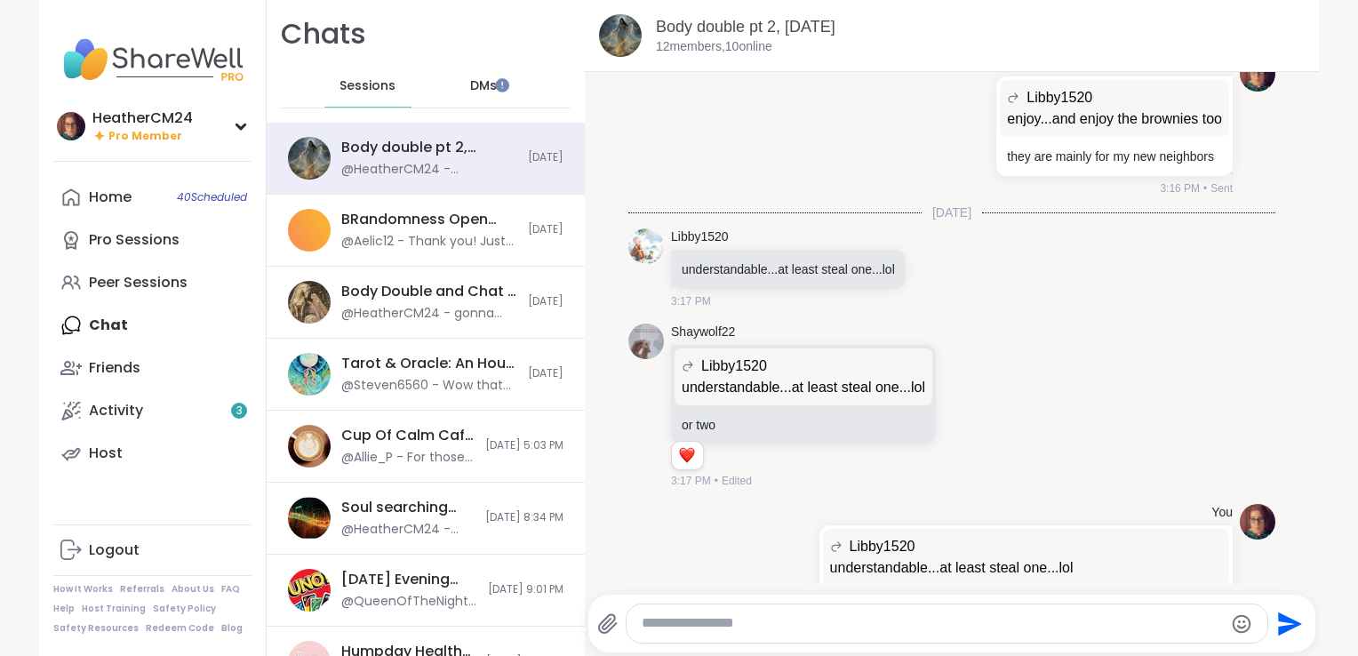
scroll to position [2902, 0]
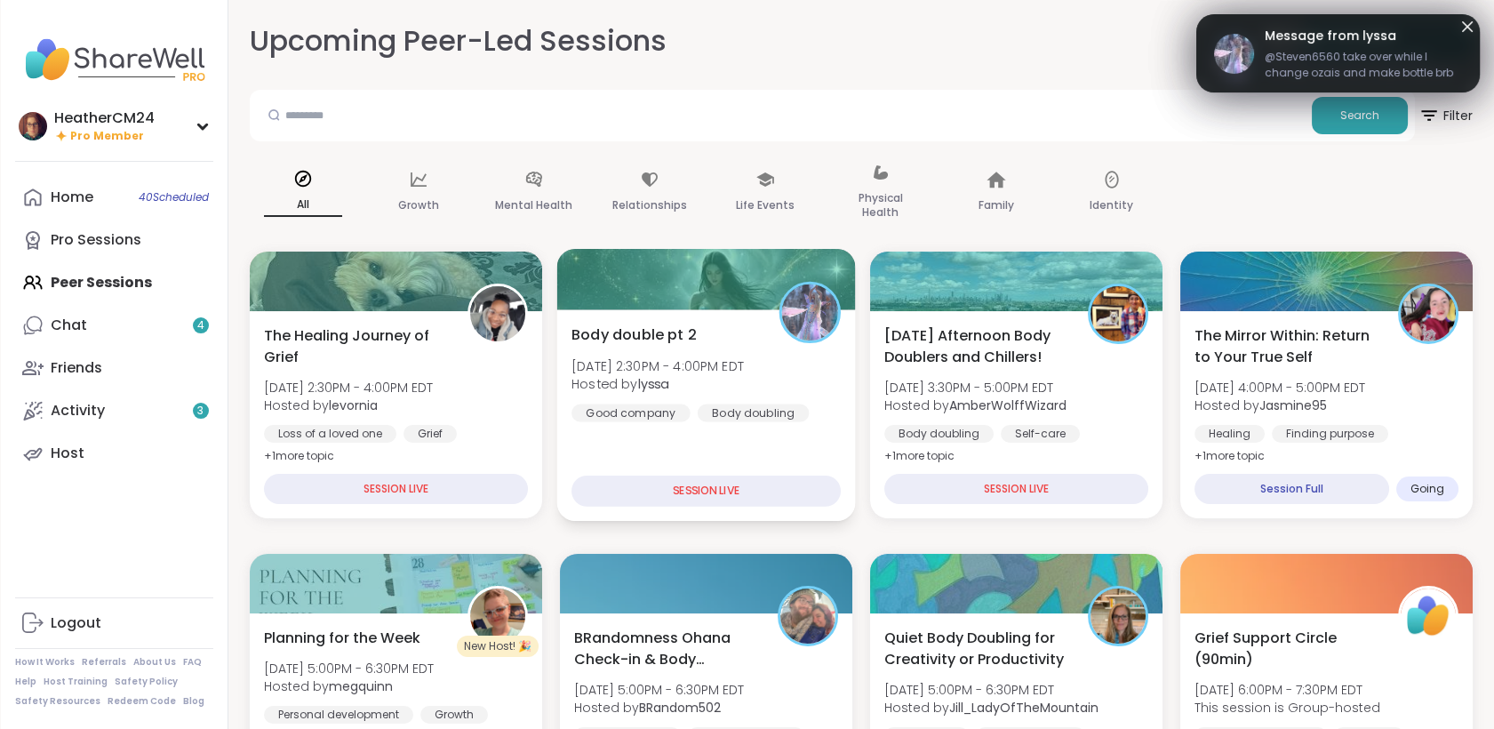
click at [771, 485] on div "SESSION LIVE" at bounding box center [705, 490] width 269 height 31
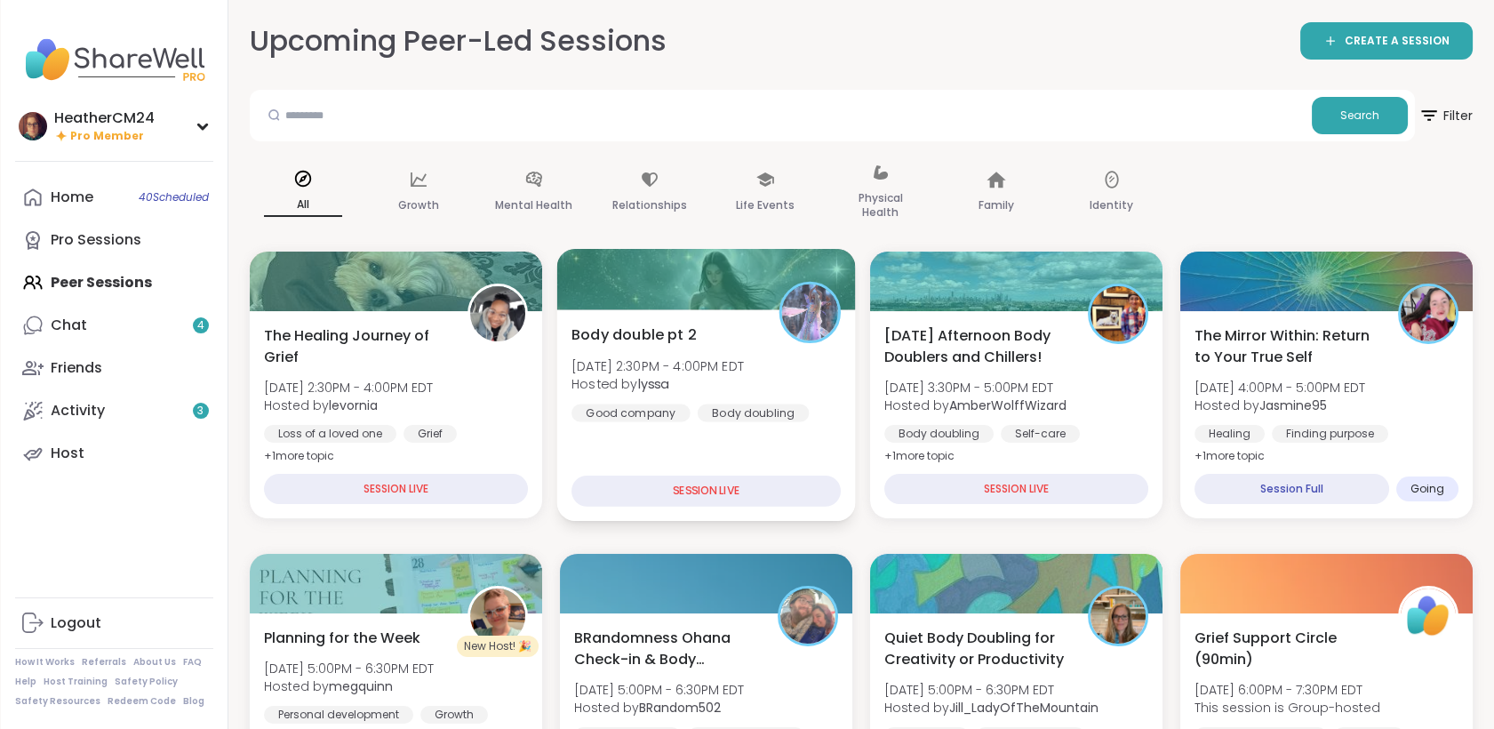
click at [777, 419] on div "Body doubling" at bounding box center [752, 412] width 111 height 18
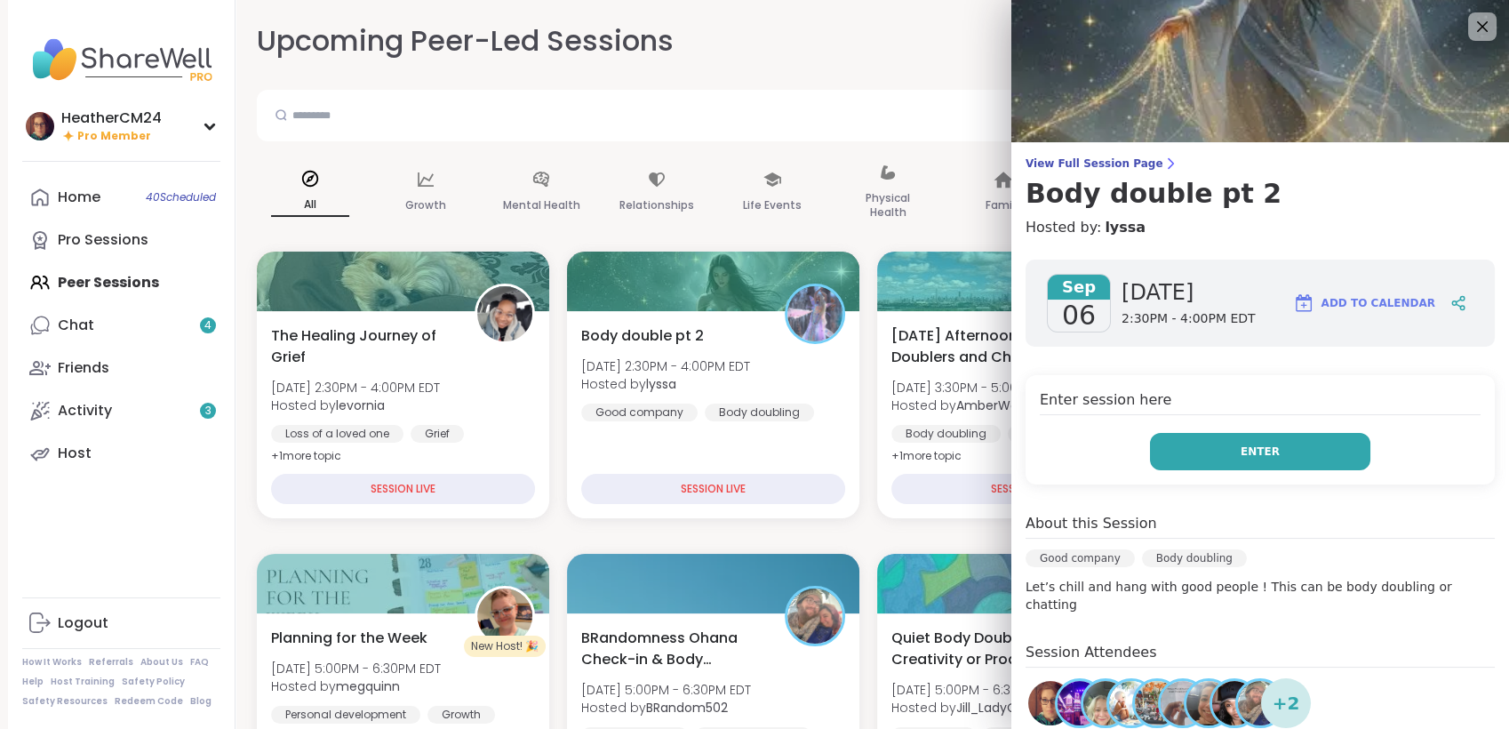
click at [1212, 453] on button "Enter" at bounding box center [1260, 451] width 220 height 37
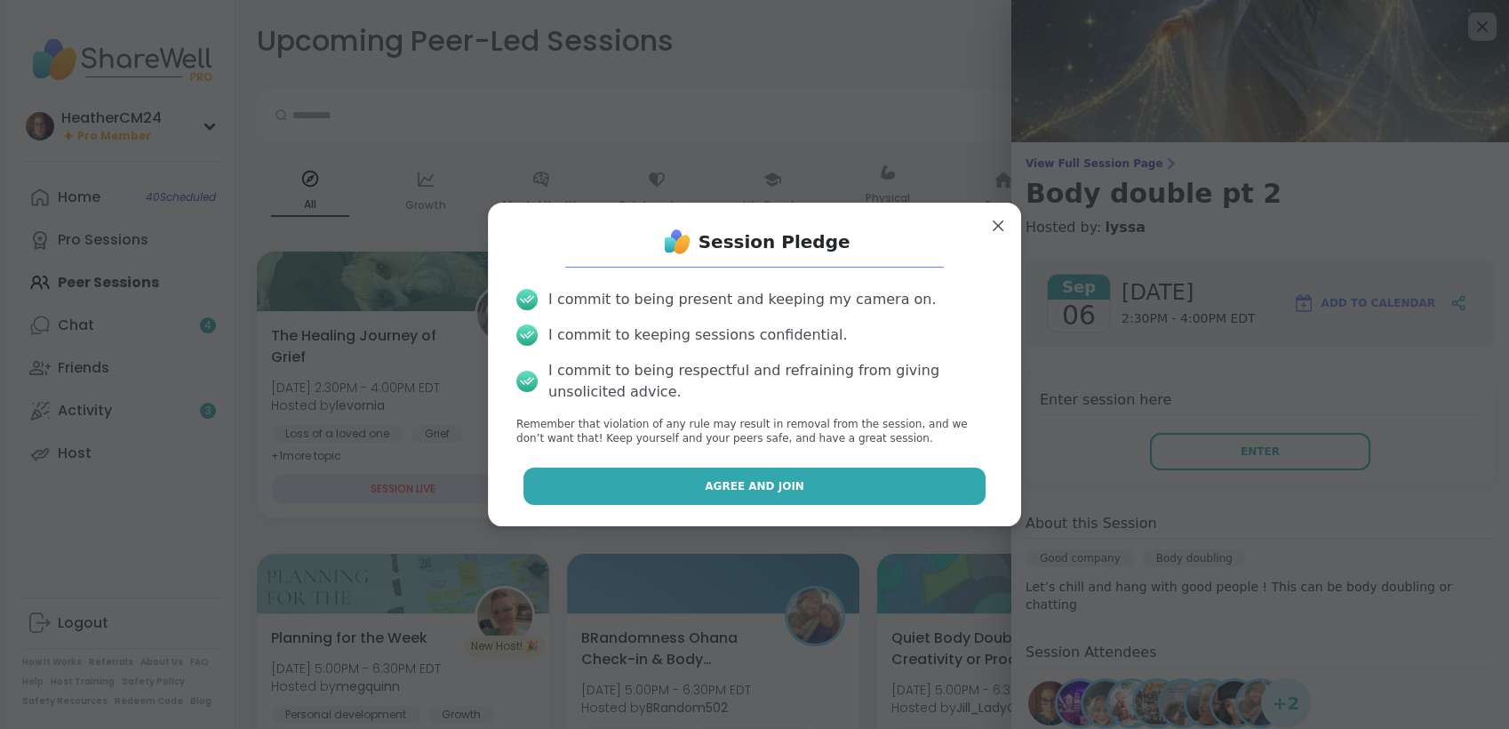
click at [819, 480] on button "Agree and Join" at bounding box center [754, 485] width 463 height 37
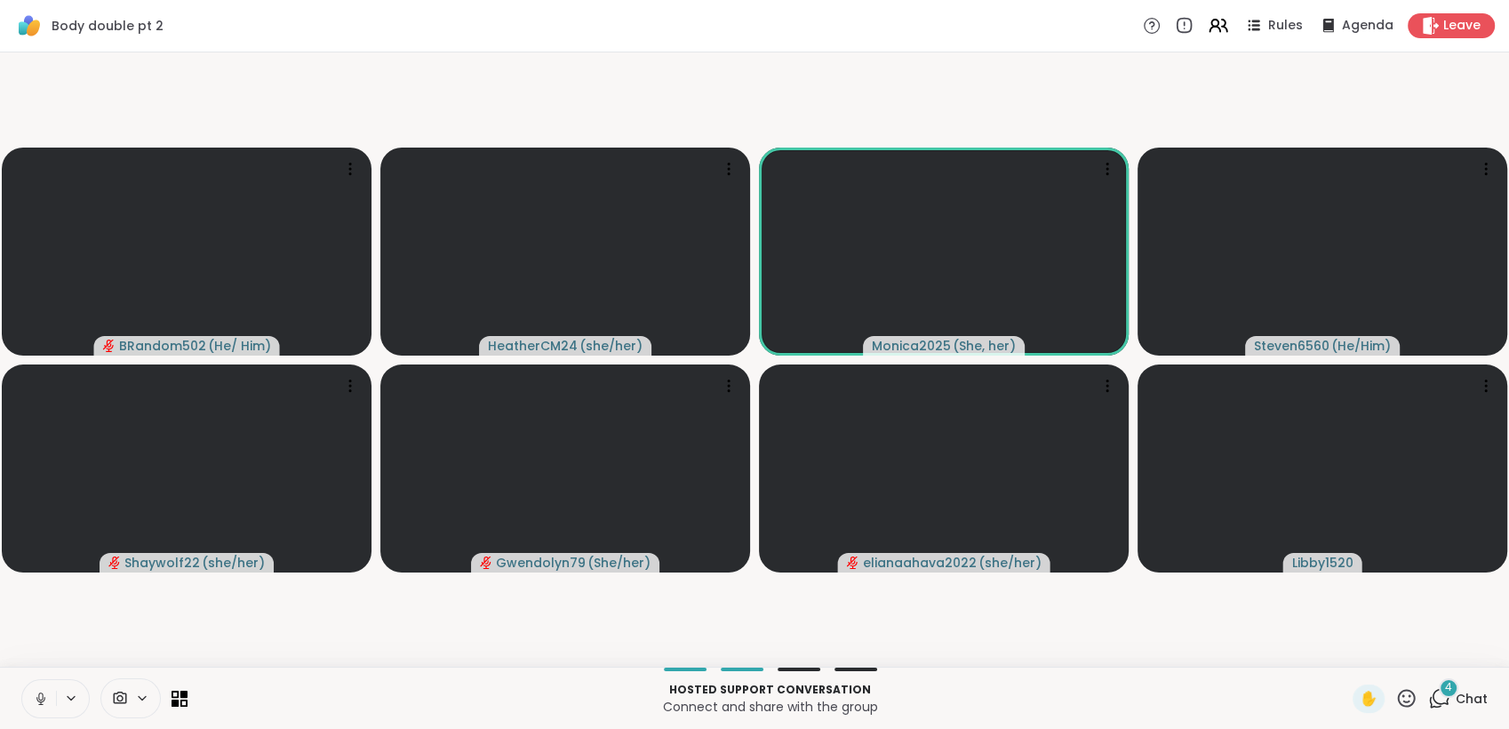
click at [1428, 697] on icon at bounding box center [1439, 698] width 22 height 22
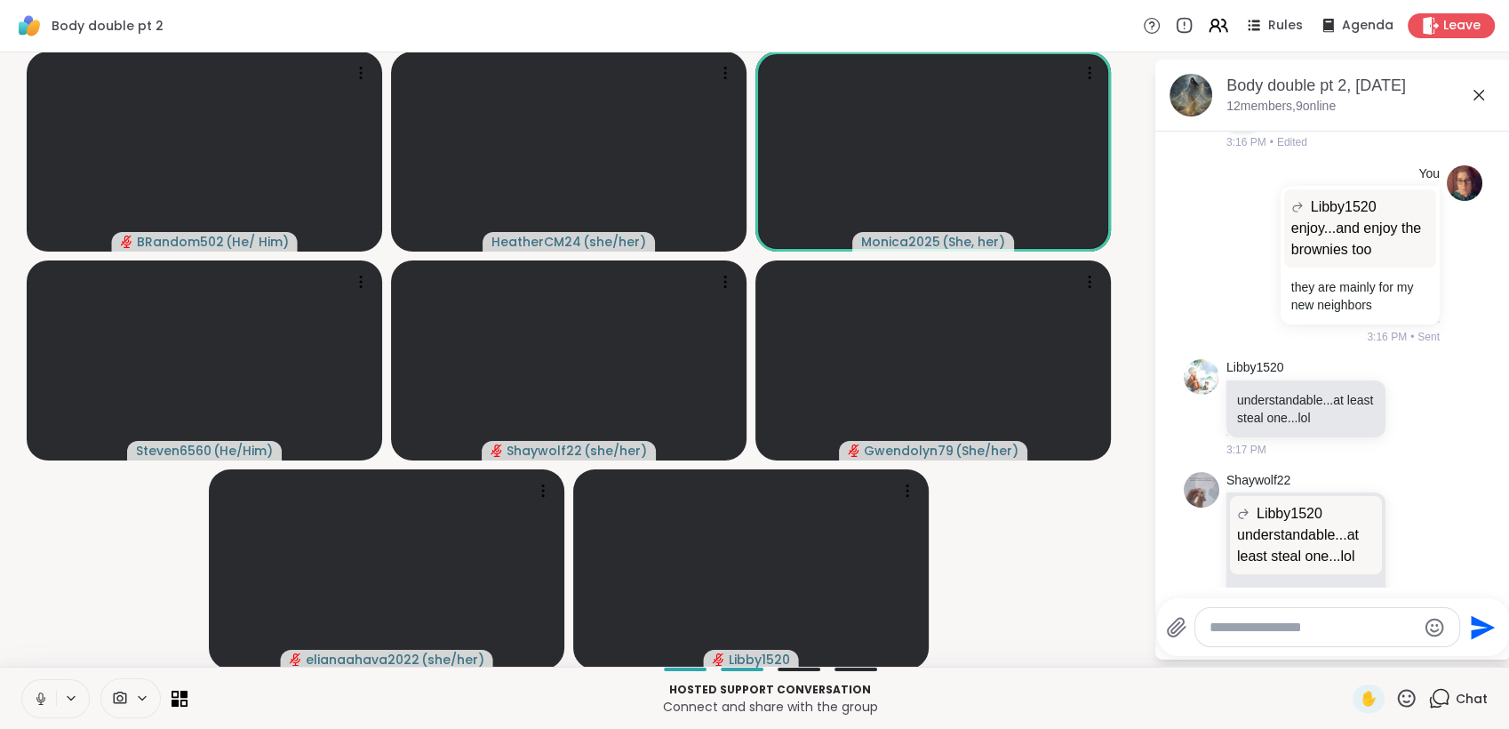
scroll to position [3211, 0]
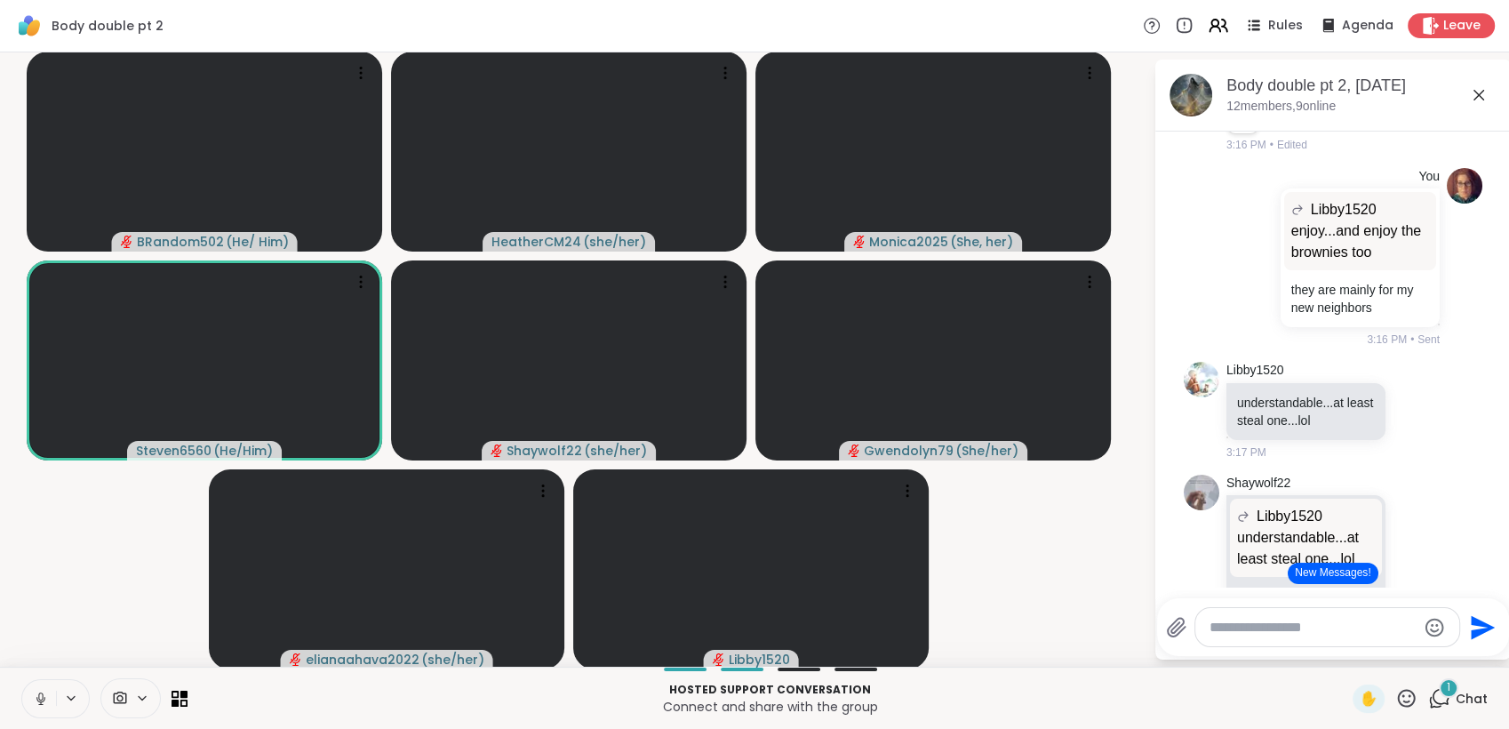
click at [1335, 575] on button "New Messages!" at bounding box center [1333, 573] width 90 height 21
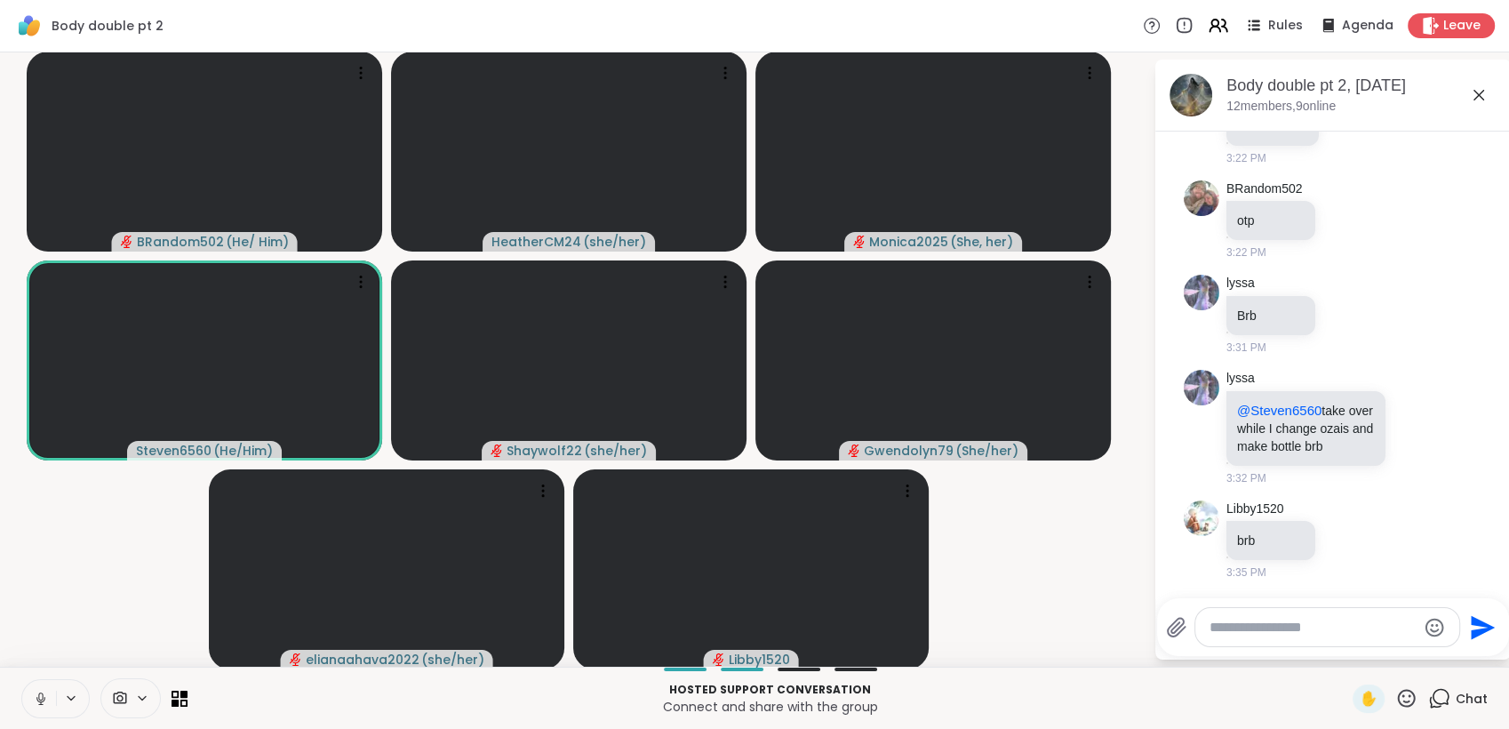
click at [1433, 696] on icon at bounding box center [1441, 697] width 17 height 16
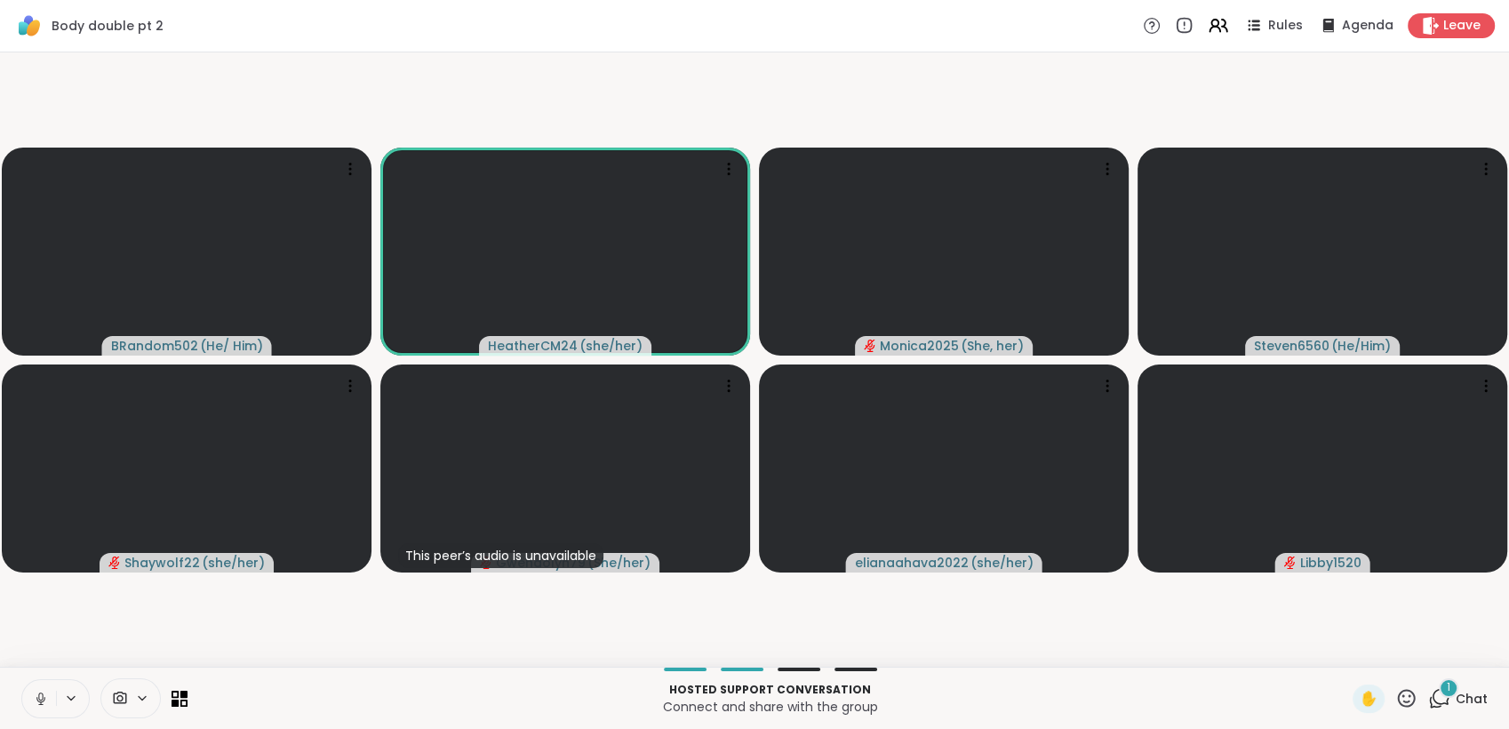
click at [42, 699] on icon at bounding box center [40, 696] width 4 height 8
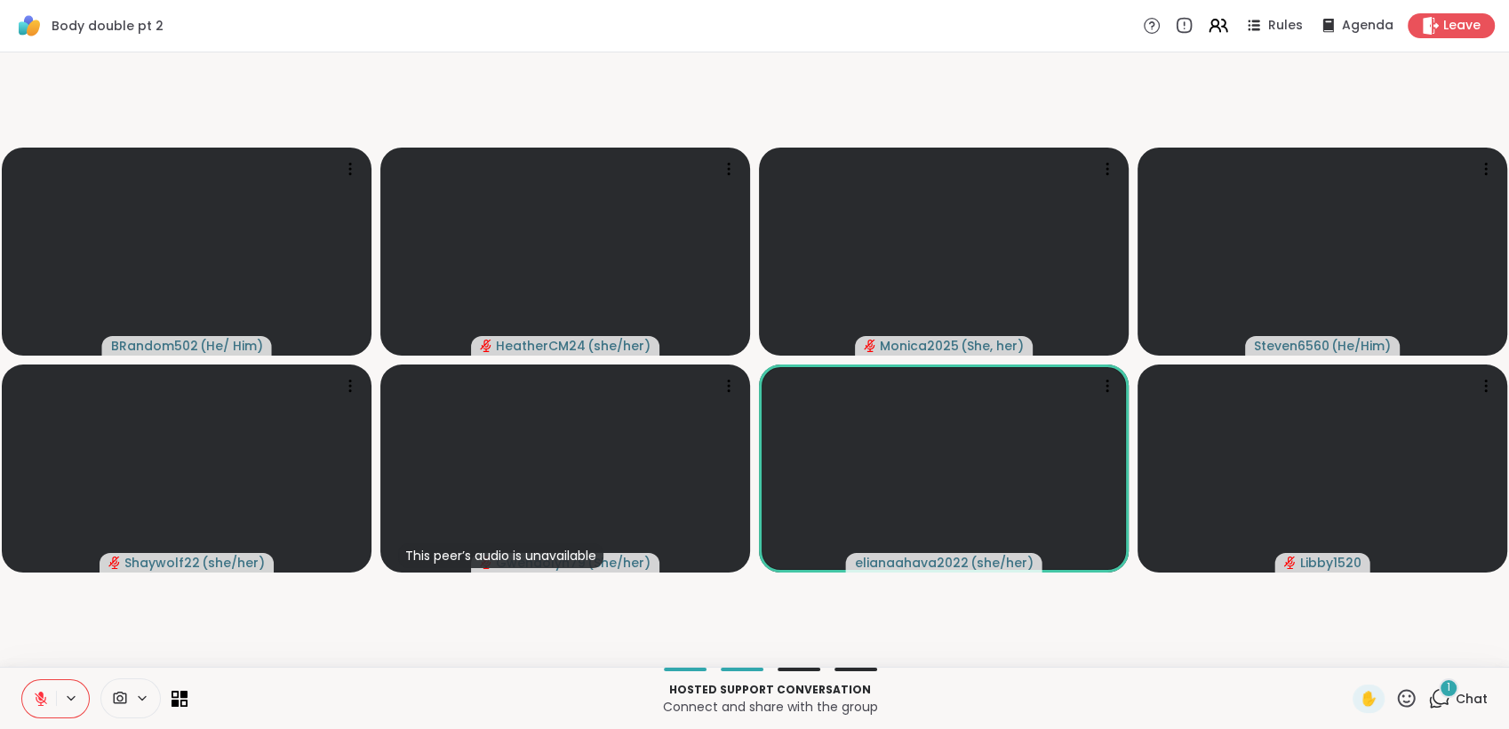
click at [1428, 699] on icon at bounding box center [1439, 698] width 22 height 22
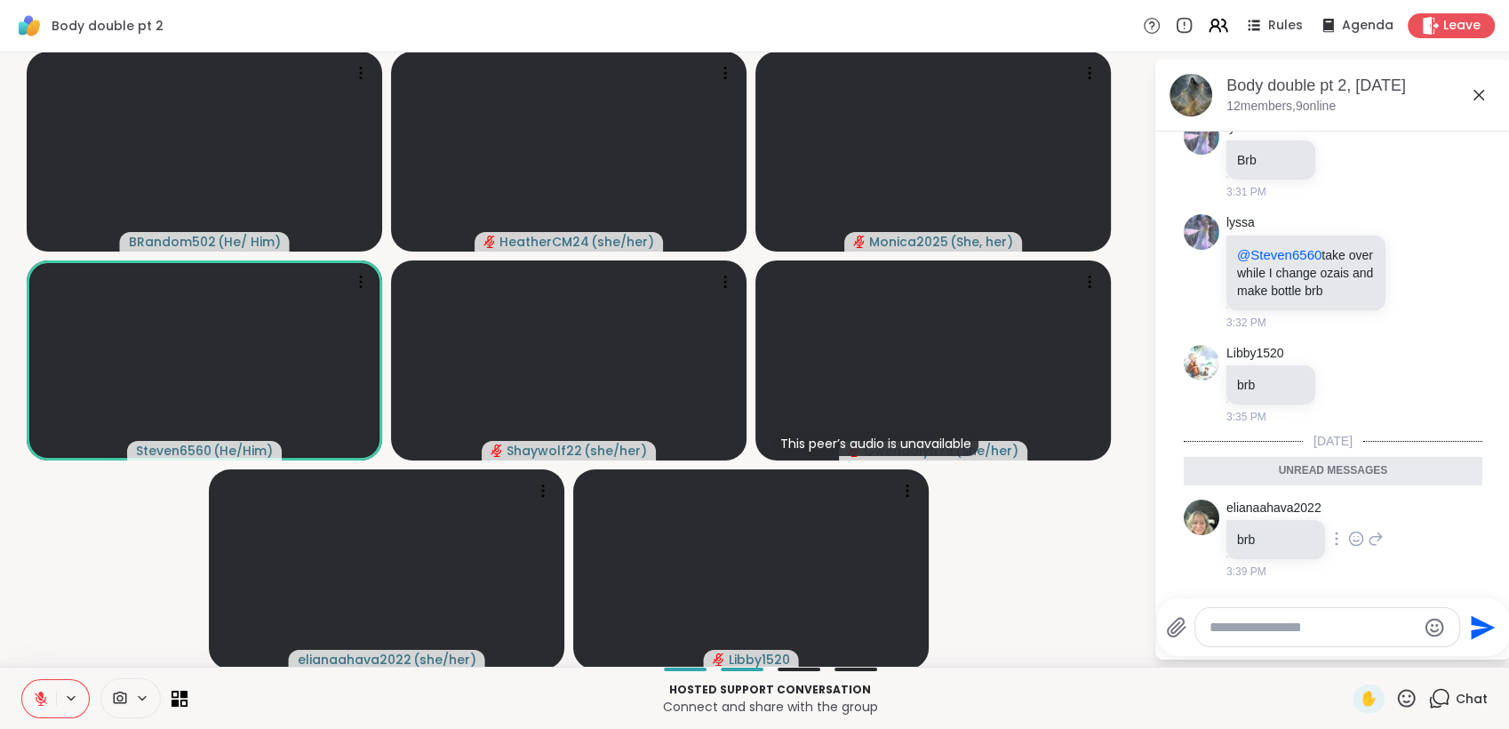
scroll to position [4407, 0]
click at [1090, 567] on video-player-container "BRandom502 ( He/ Him ) HeatherCM24 ( she/her ) Monica2025 ( She, her ) Steven65…" at bounding box center [577, 360] width 1132 height 600
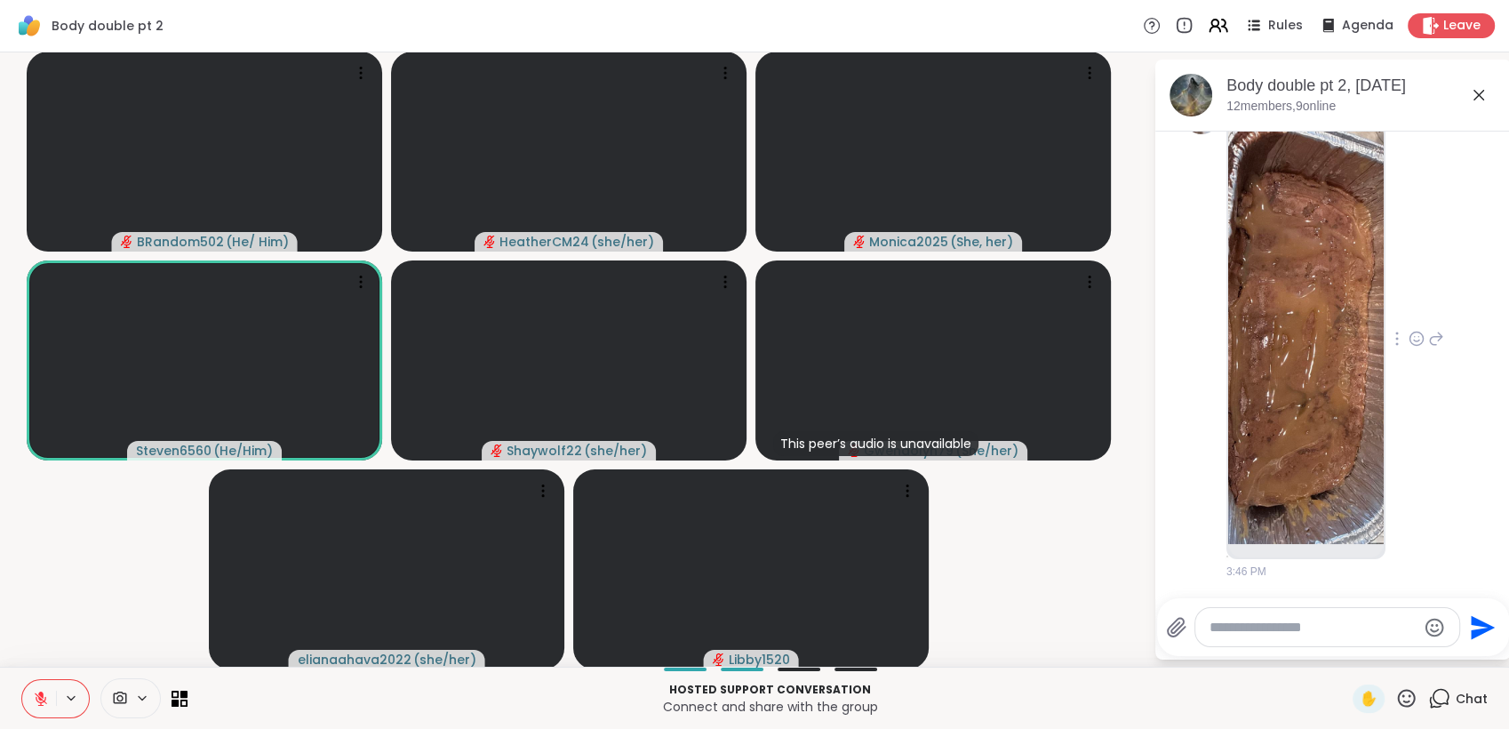
click at [1286, 394] on img at bounding box center [1306, 332] width 156 height 423
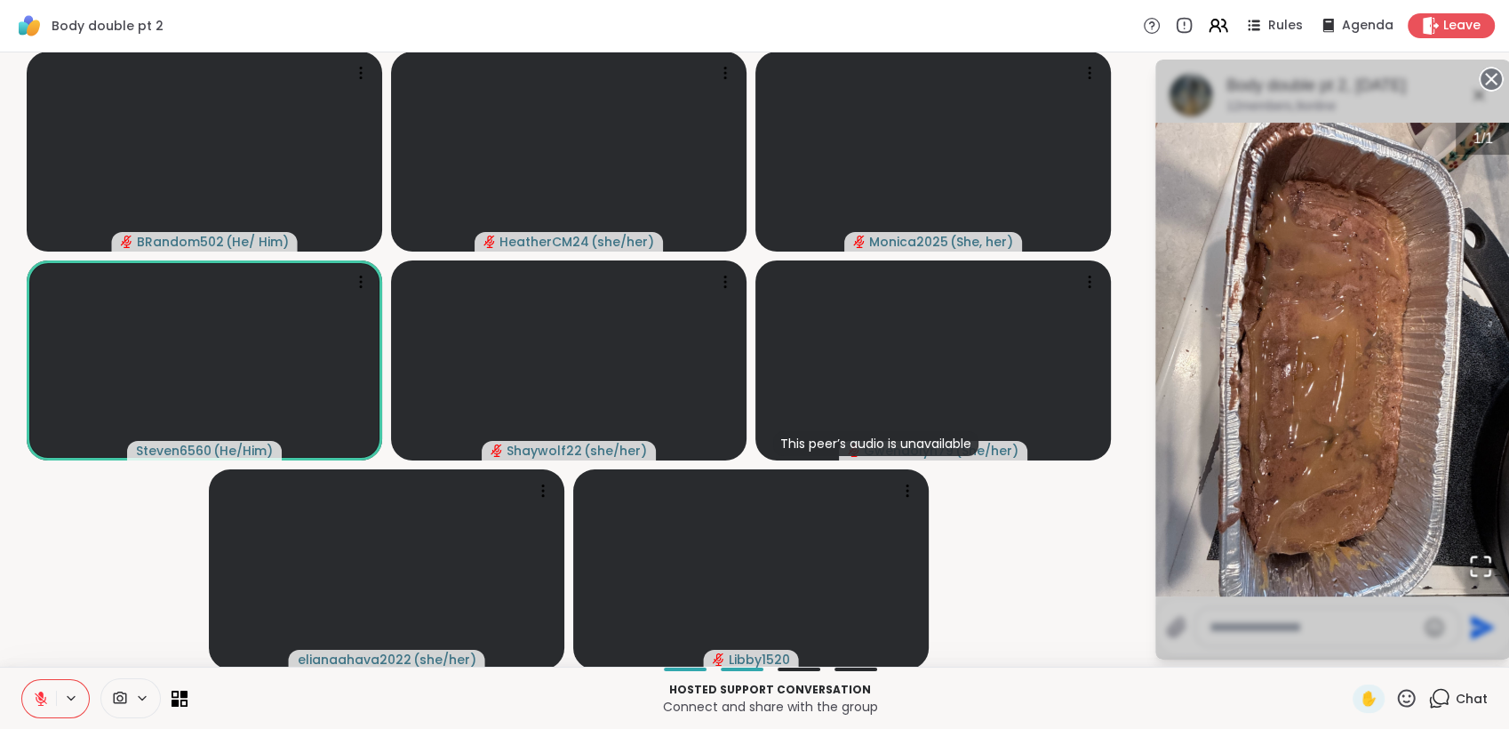
click at [1286, 394] on img "Go to Slide 1" at bounding box center [1333, 360] width 356 height 474
click at [1089, 675] on div "Hosted support conversation Connect and share with the group ✋ Chat" at bounding box center [754, 698] width 1509 height 62
click at [1096, 634] on video-player-container "BRandom502 ( He/ Him ) HeatherCM24 ( she/her ) Monica2025 ( She, her ) Steven65…" at bounding box center [577, 360] width 1132 height 600
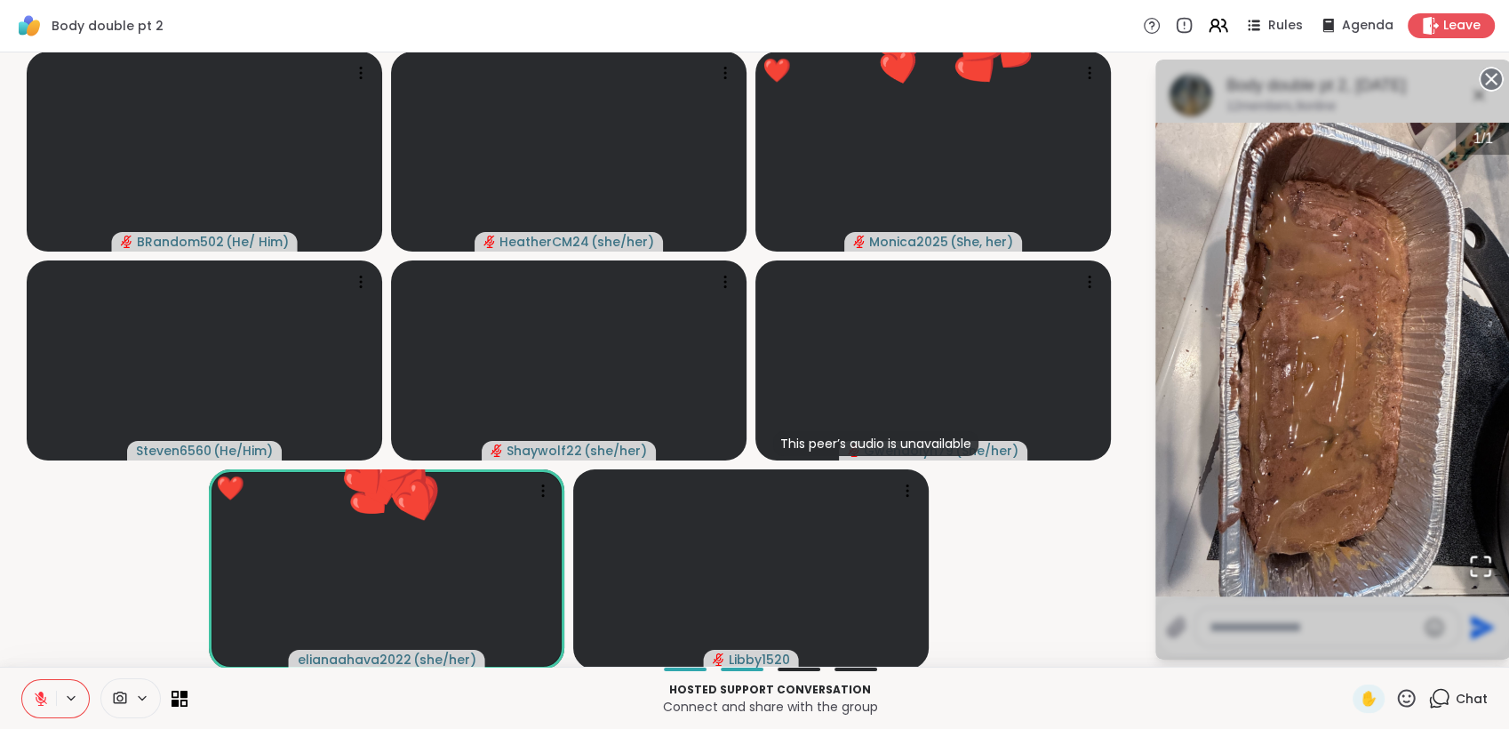
click at [1096, 634] on video-player-container "BRandom502 ( He/ Him ) HeatherCM24 ( she/her ) ❤️ Monica2025 ( She, her ) ❤️ ❤️…" at bounding box center [577, 360] width 1132 height 600
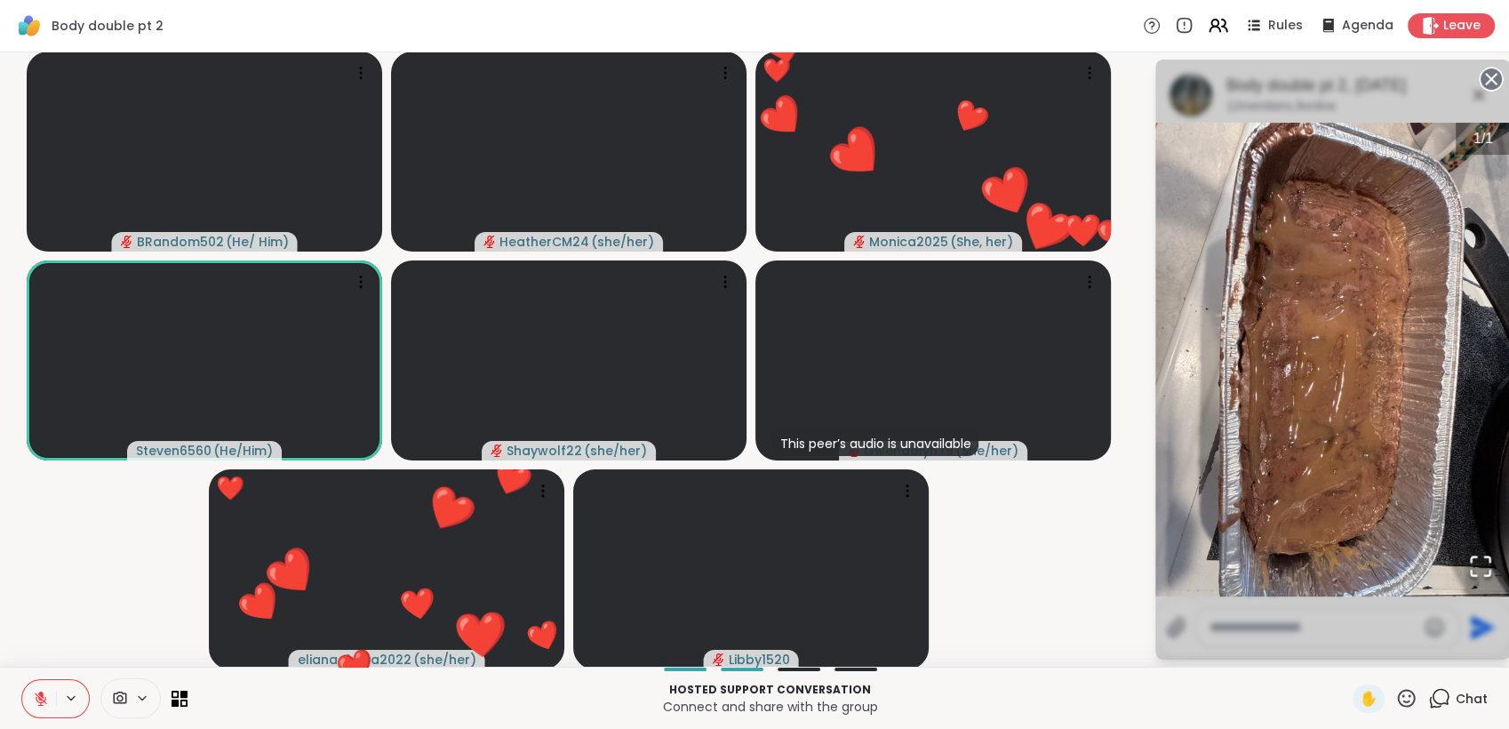
click at [1398, 691] on icon at bounding box center [1407, 698] width 18 height 18
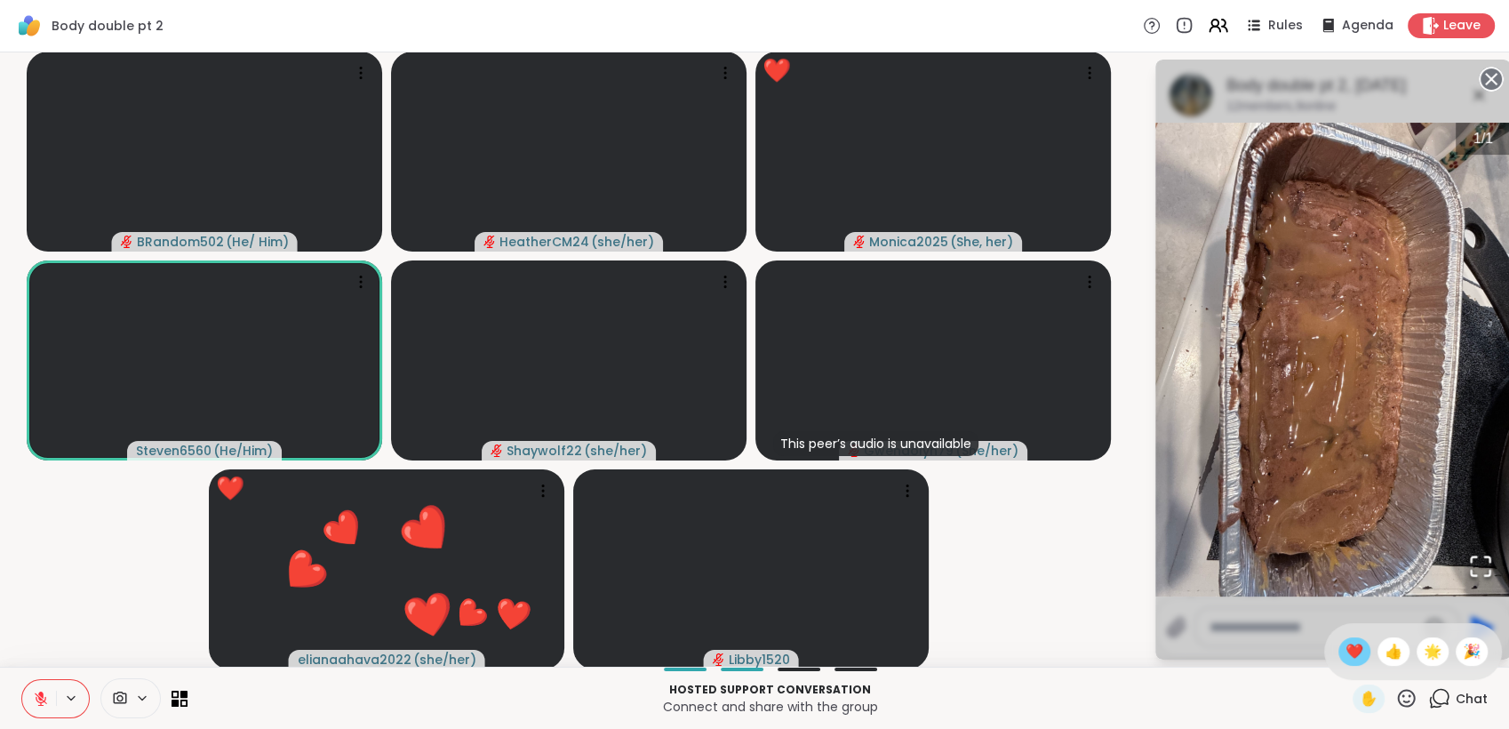
scroll to position [4994, 0]
click at [1338, 651] on div "❤️" at bounding box center [1354, 651] width 32 height 28
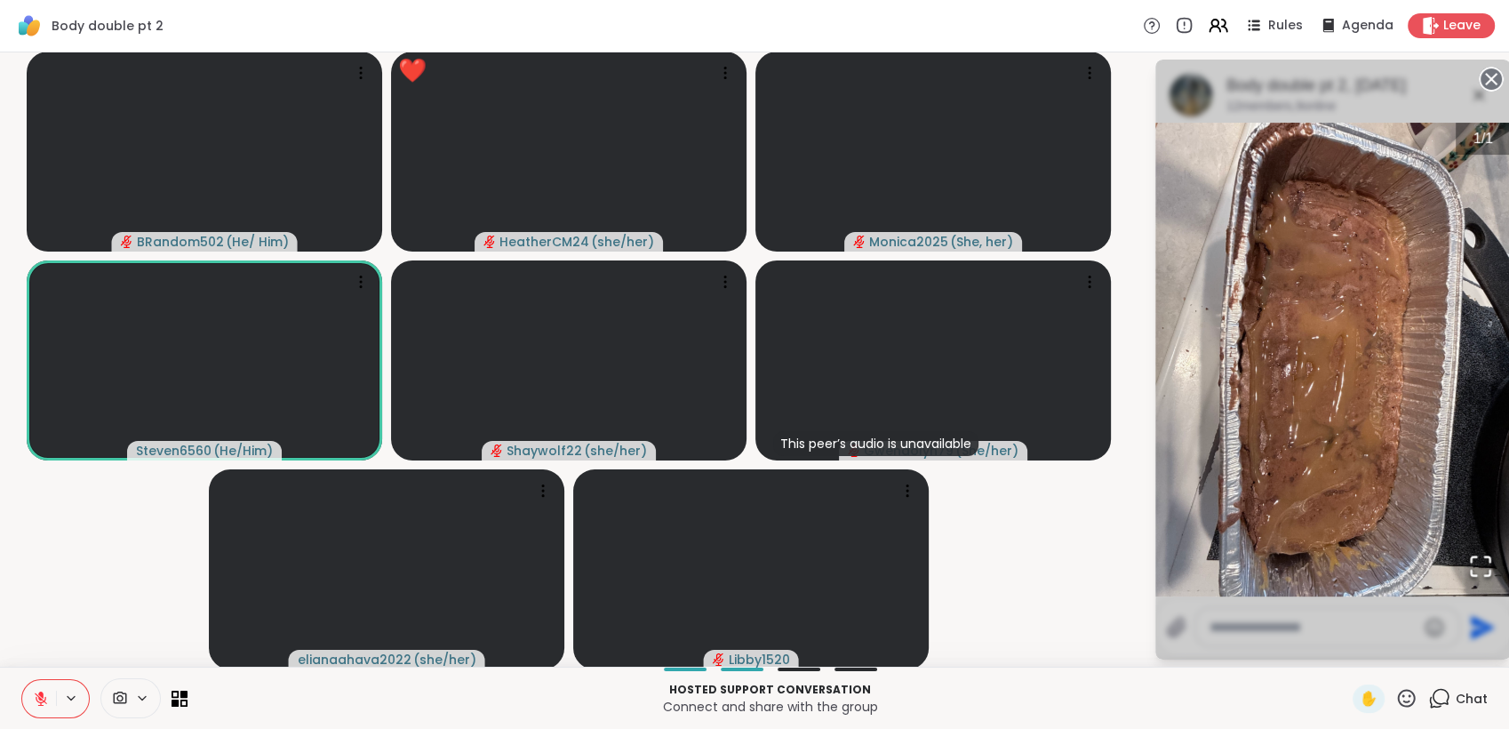
click at [1480, 75] on icon at bounding box center [1491, 79] width 25 height 25
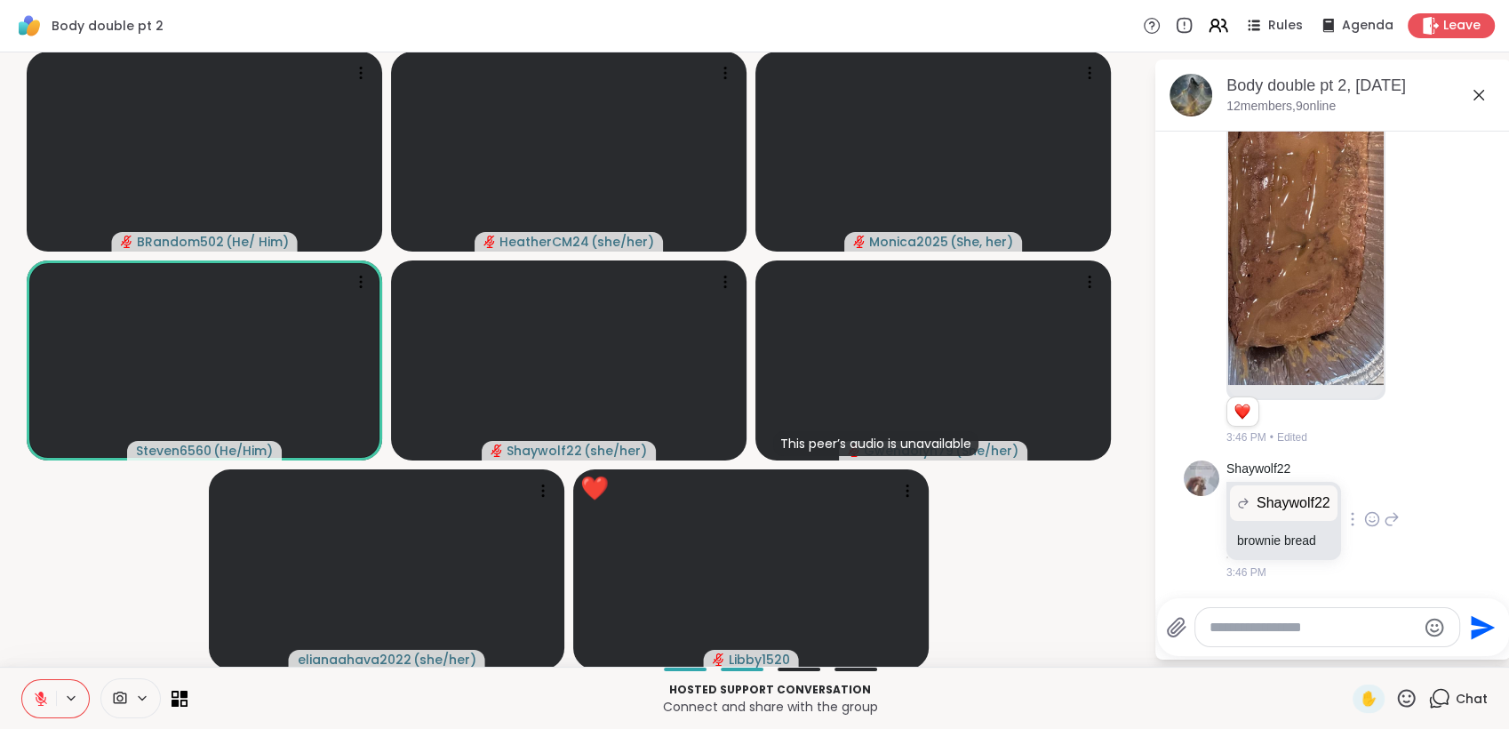
click at [1364, 528] on icon at bounding box center [1372, 519] width 16 height 18
click at [1364, 499] on div "Select Reaction: Heart" at bounding box center [1372, 491] width 16 height 16
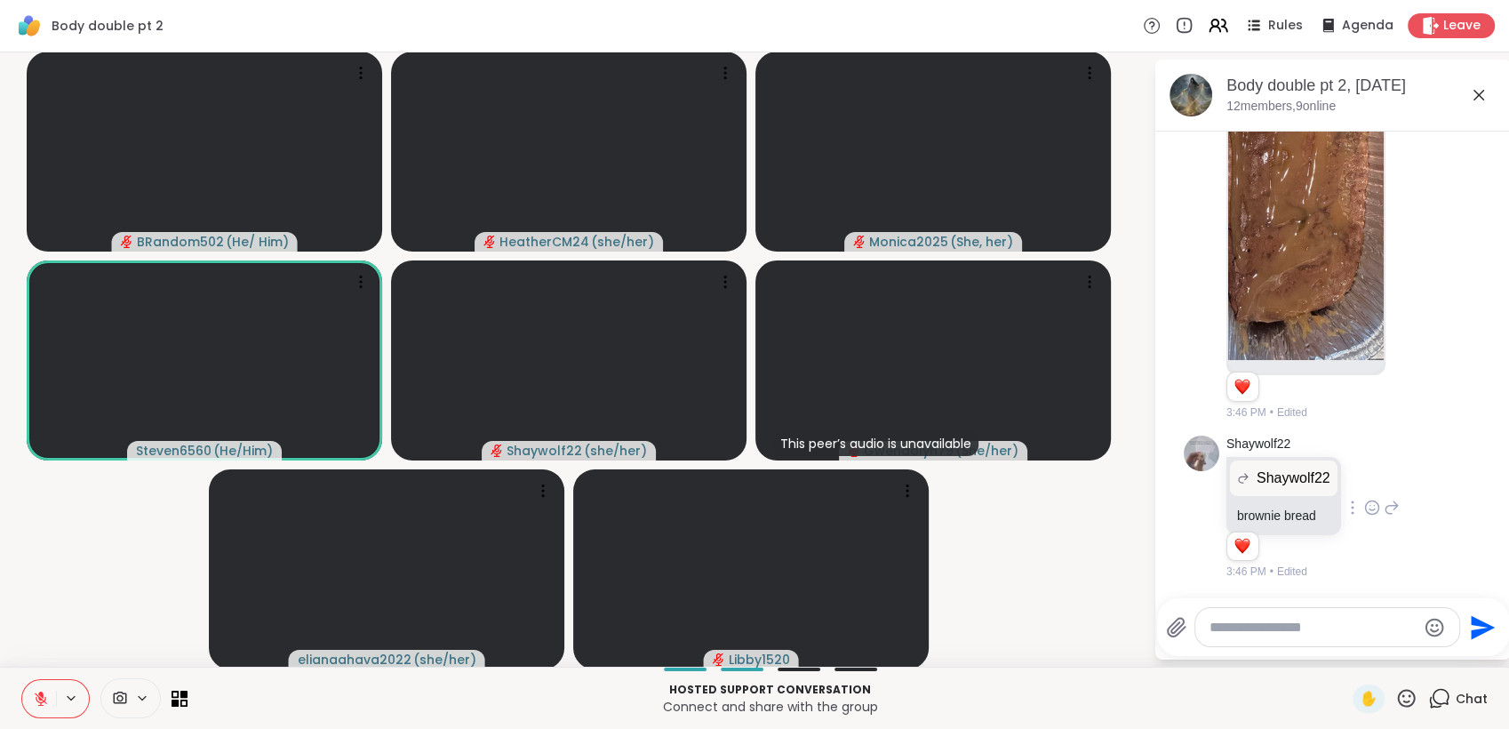
click at [1395, 695] on icon at bounding box center [1406, 698] width 22 height 22
click at [1346, 647] on span "❤️" at bounding box center [1355, 651] width 18 height 21
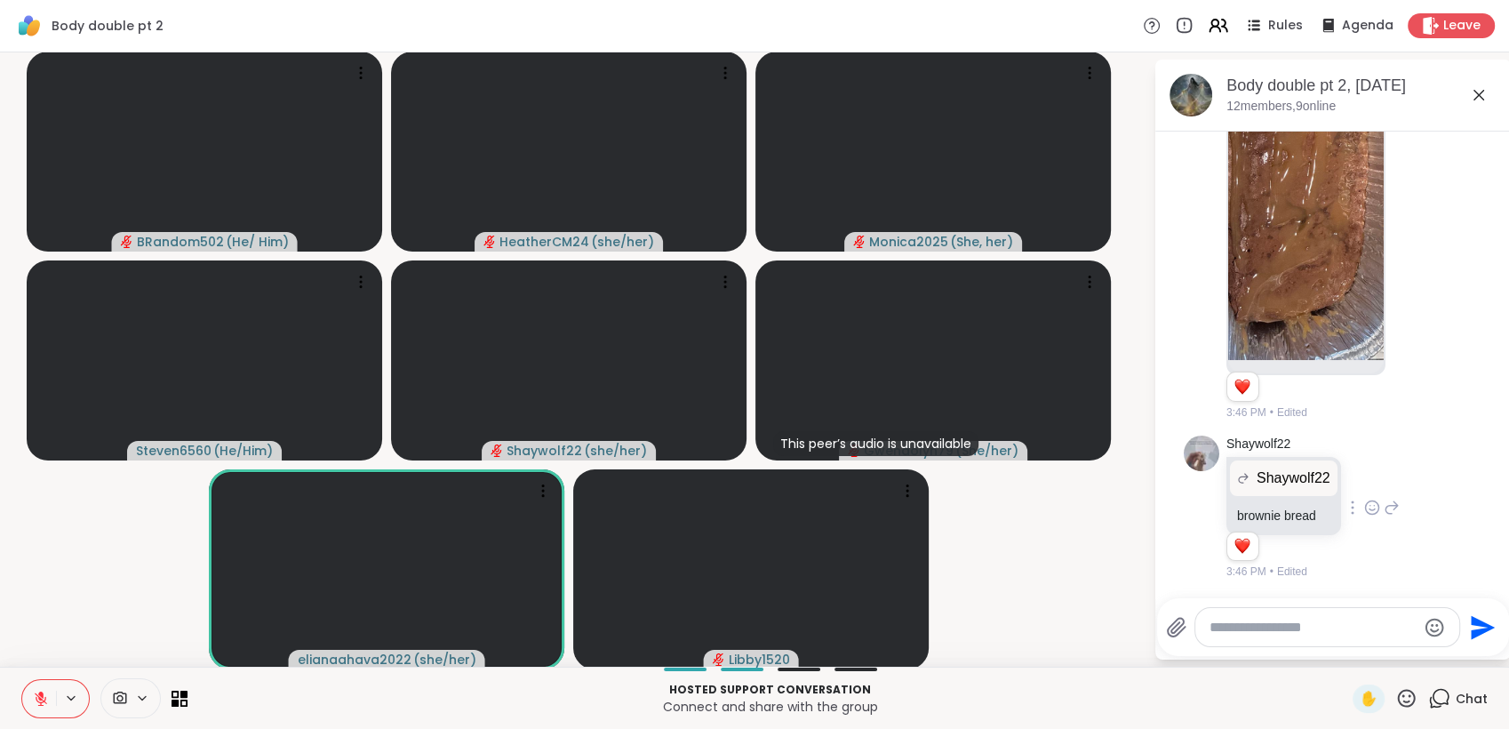
click at [41, 697] on icon at bounding box center [41, 699] width 16 height 16
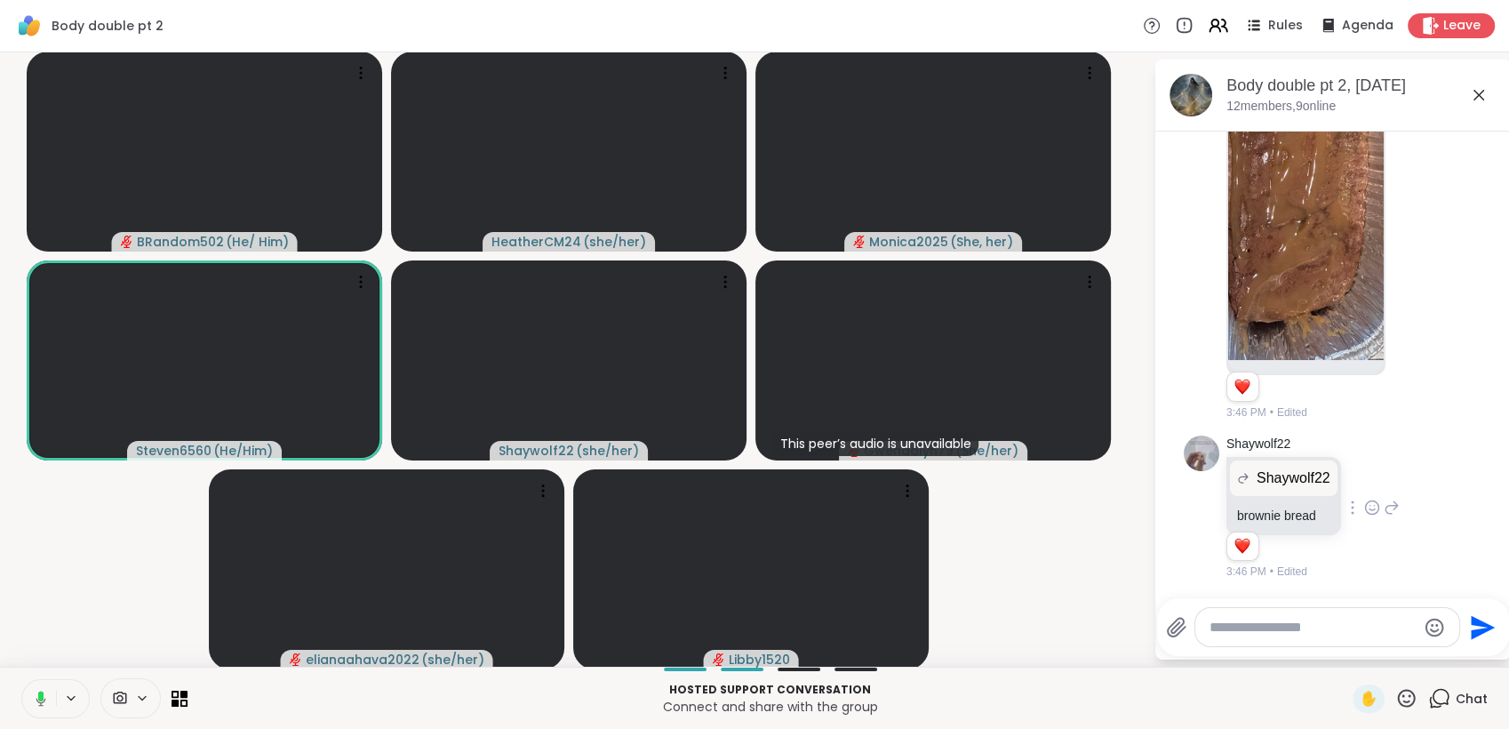
click at [41, 697] on icon at bounding box center [40, 696] width 5 height 10
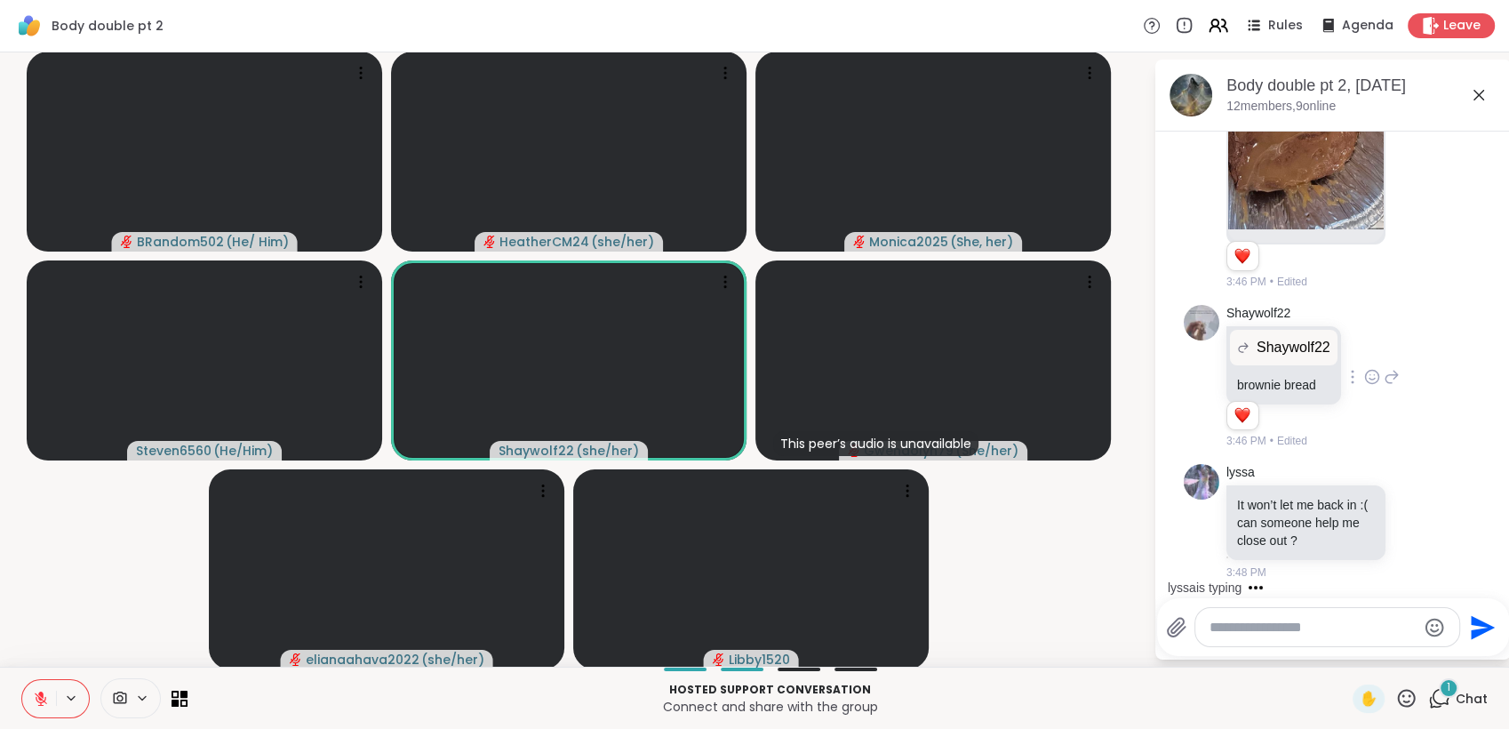
scroll to position [5175, 0]
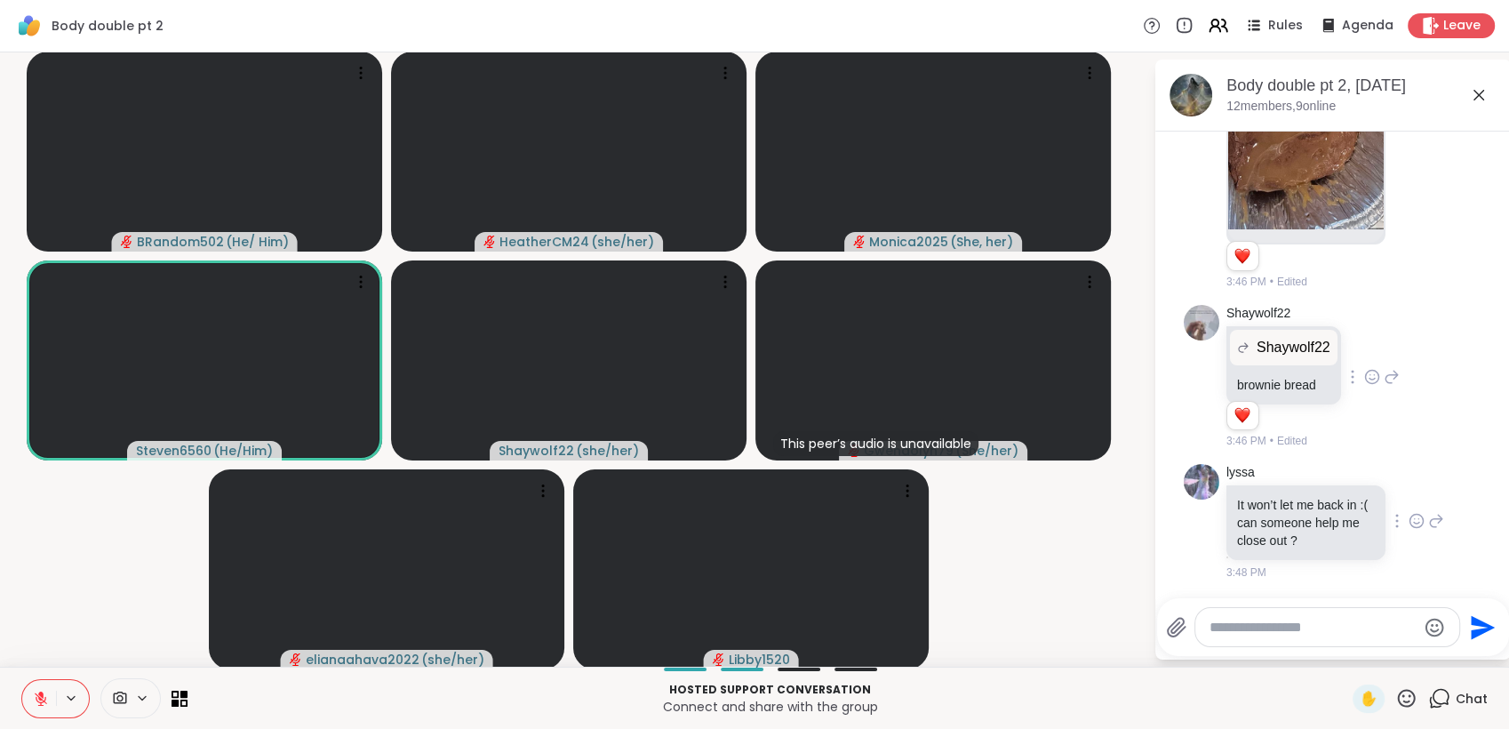
click at [1409, 521] on icon at bounding box center [1417, 521] width 16 height 18
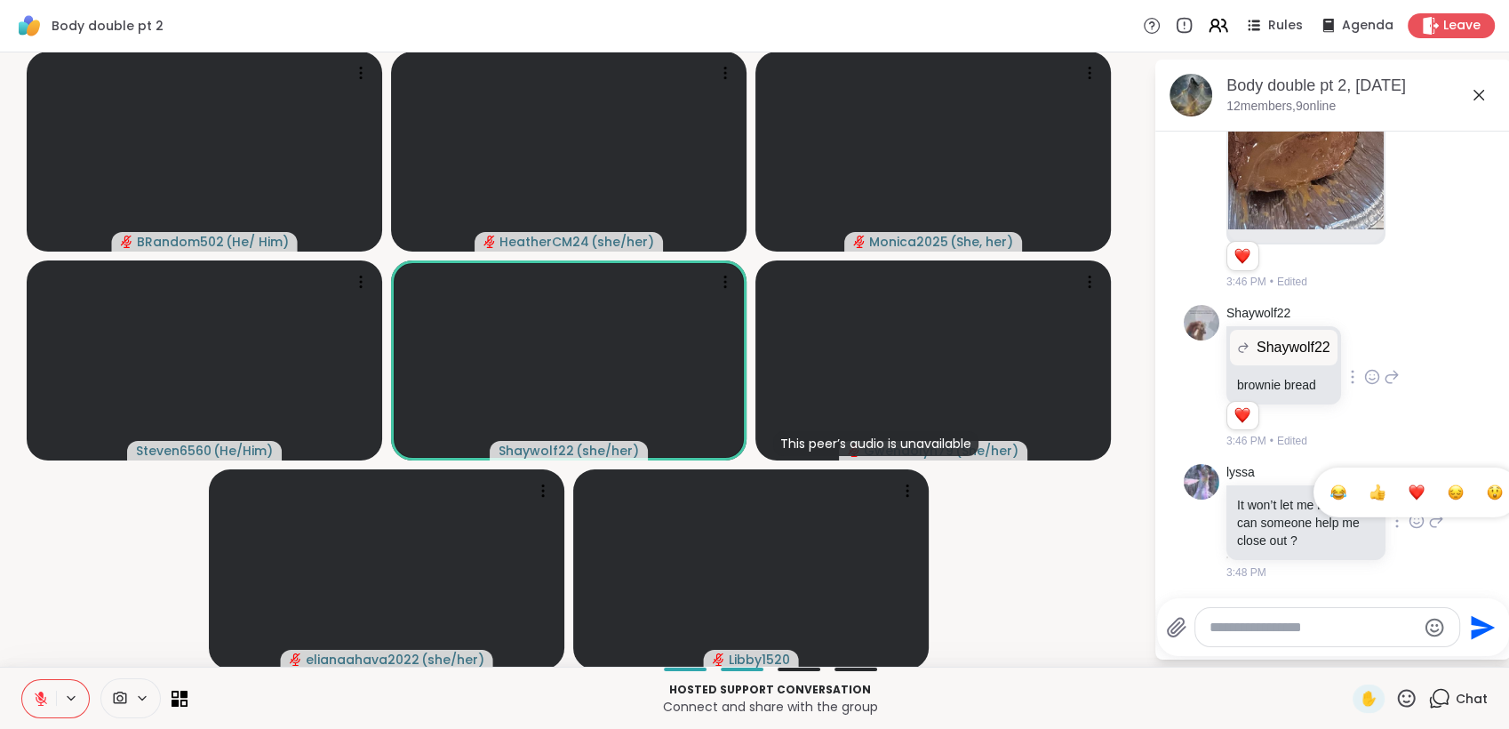
click at [1360, 497] on button "Select Reaction: Thumbs up" at bounding box center [1378, 493] width 36 height 36
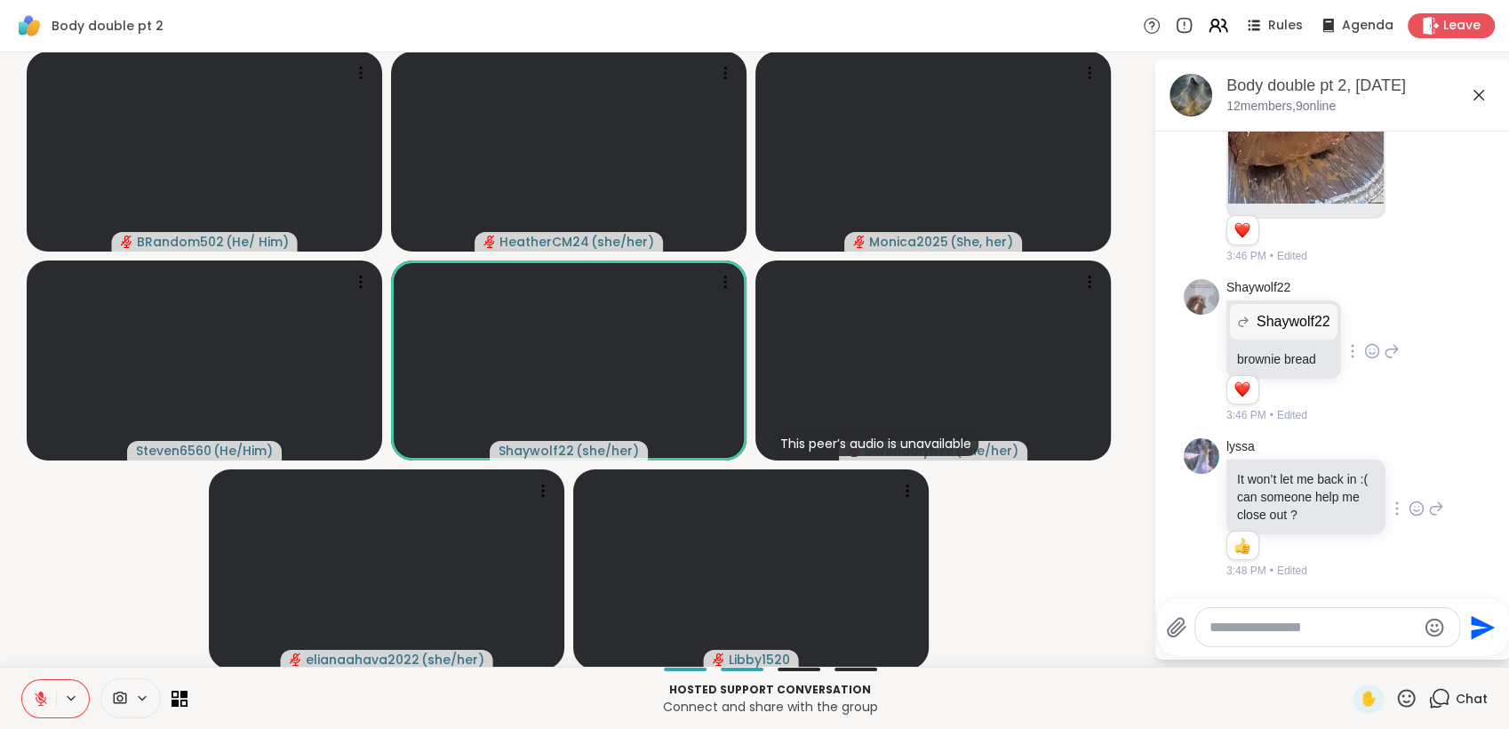
scroll to position [5201, 0]
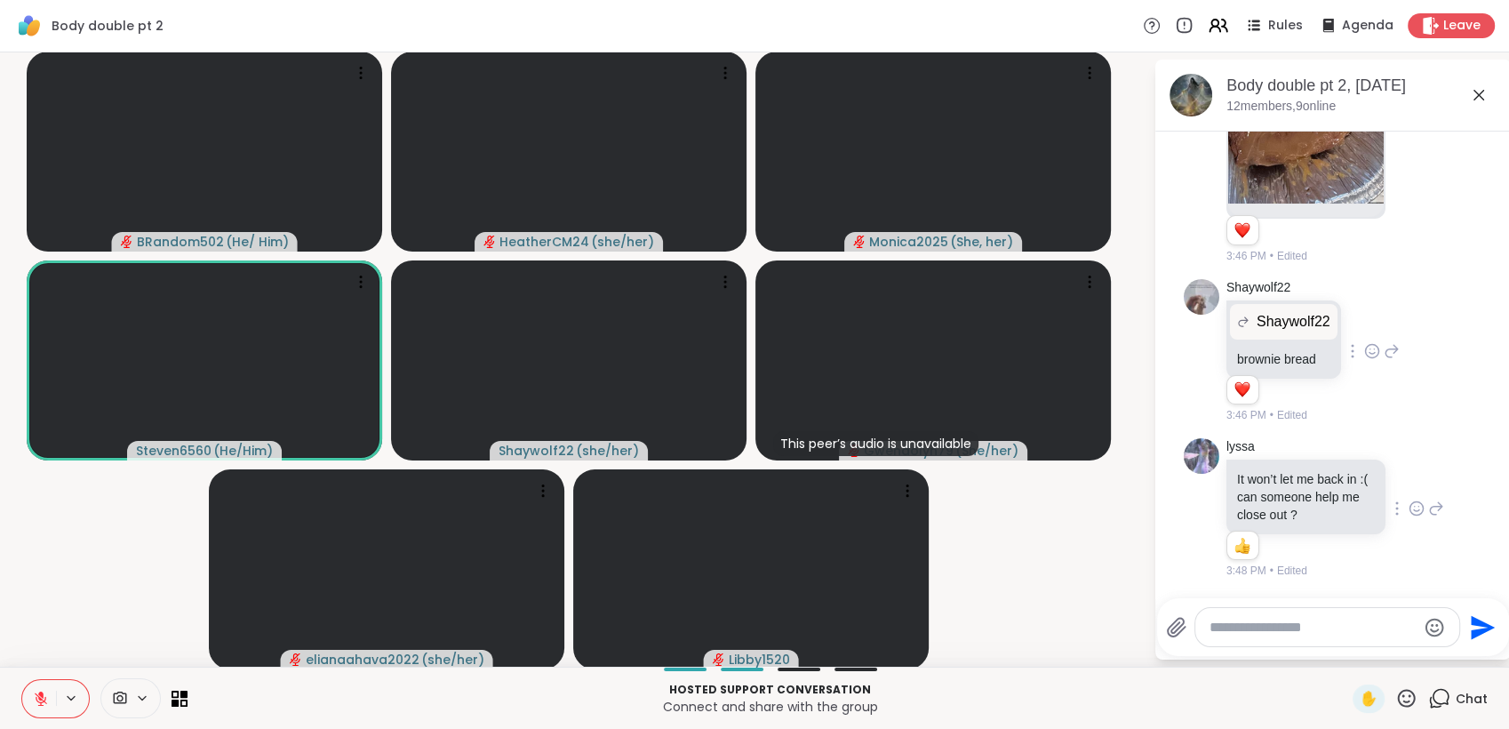
click at [1395, 693] on icon at bounding box center [1406, 698] width 22 height 22
click at [34, 686] on button at bounding box center [39, 698] width 34 height 37
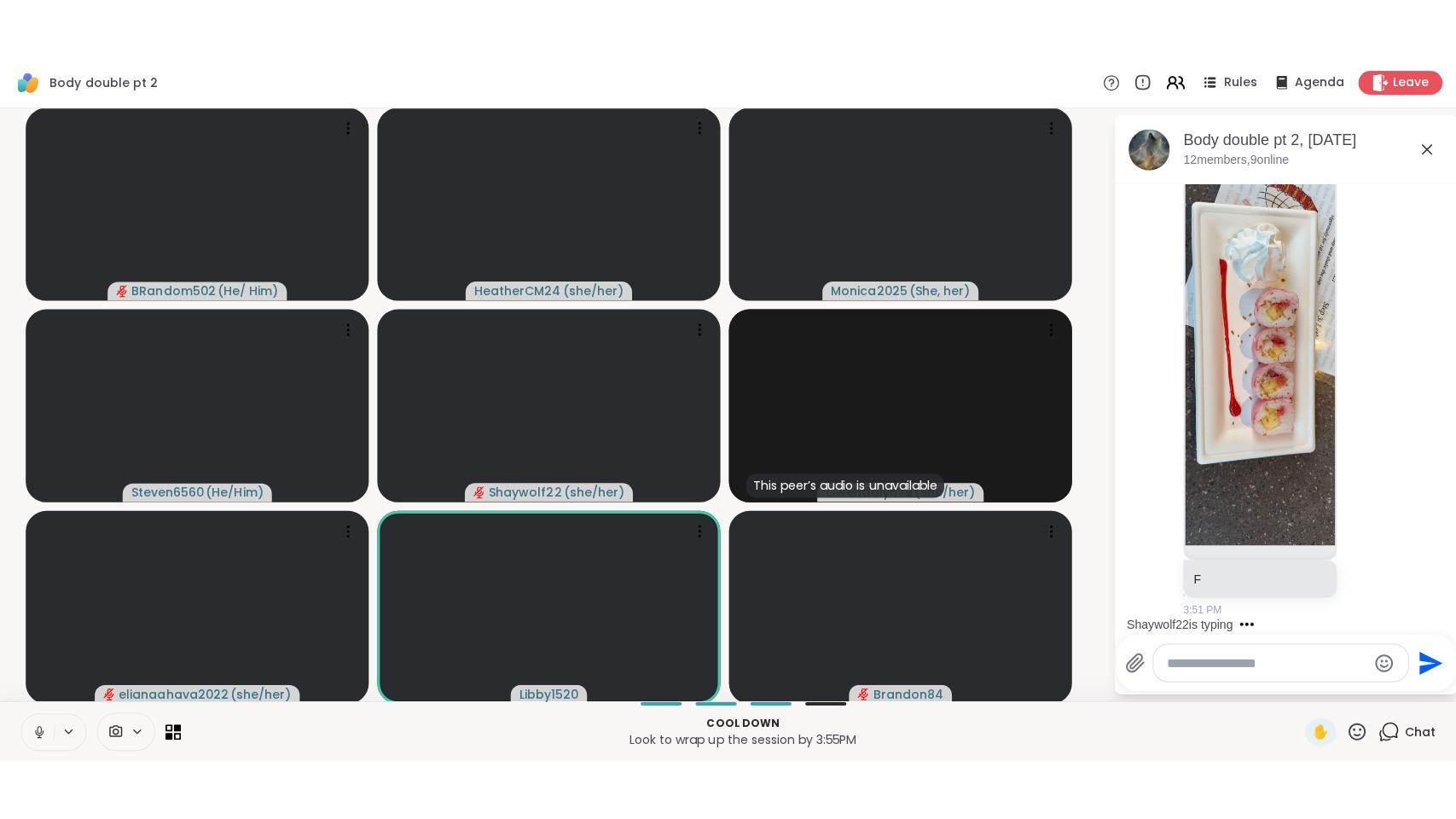
scroll to position [5689, 0]
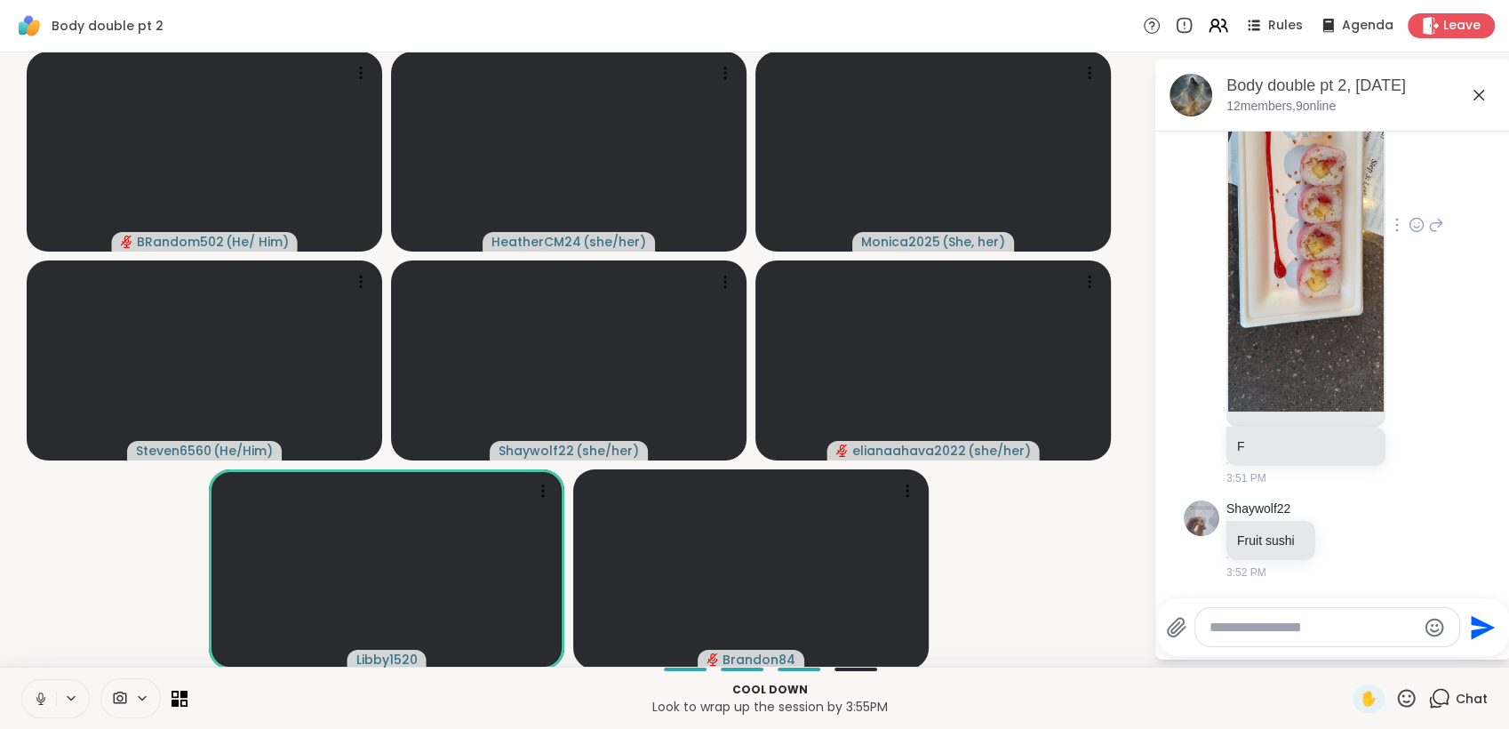
click at [1315, 292] on img at bounding box center [1306, 199] width 156 height 423
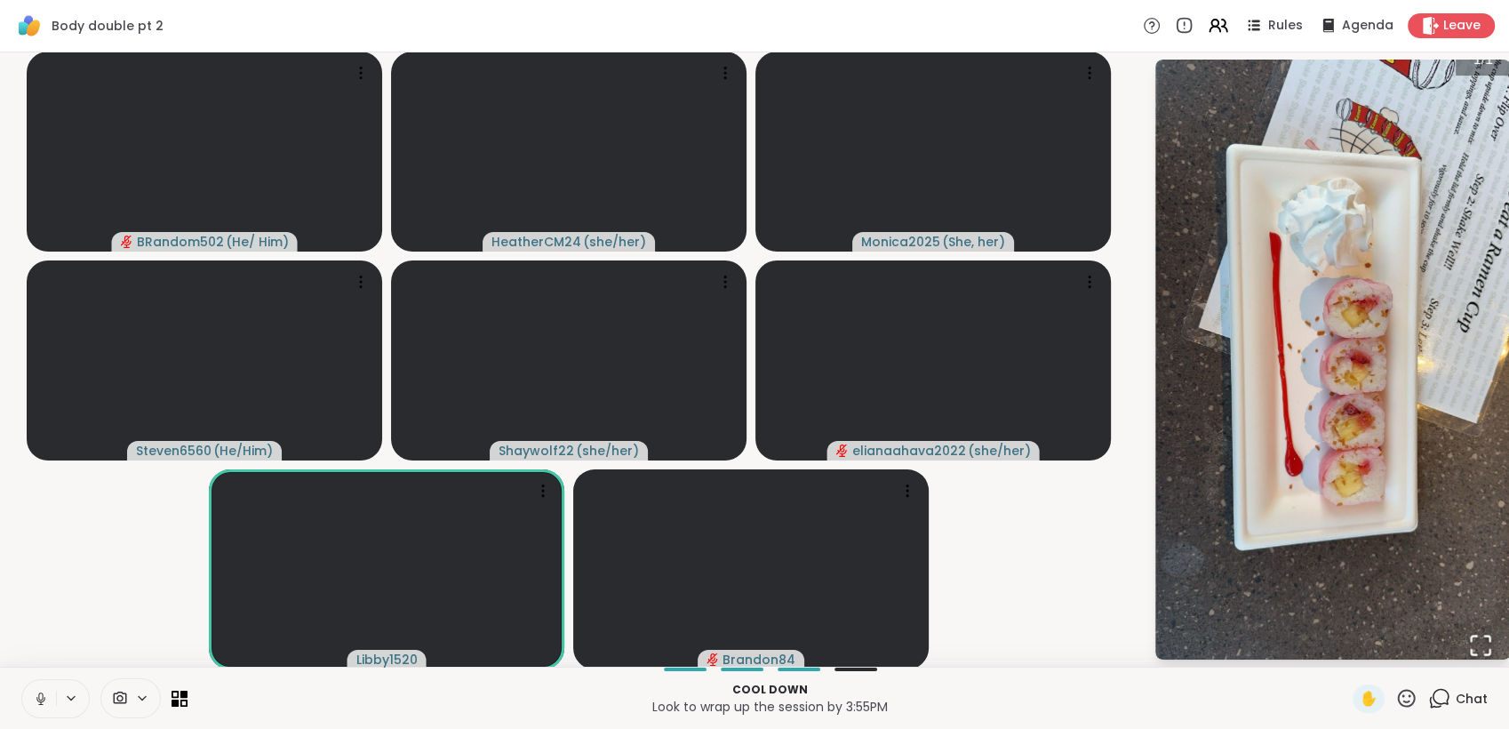
click at [1468, 651] on icon "Open Fullscreen" at bounding box center [1480, 645] width 25 height 25
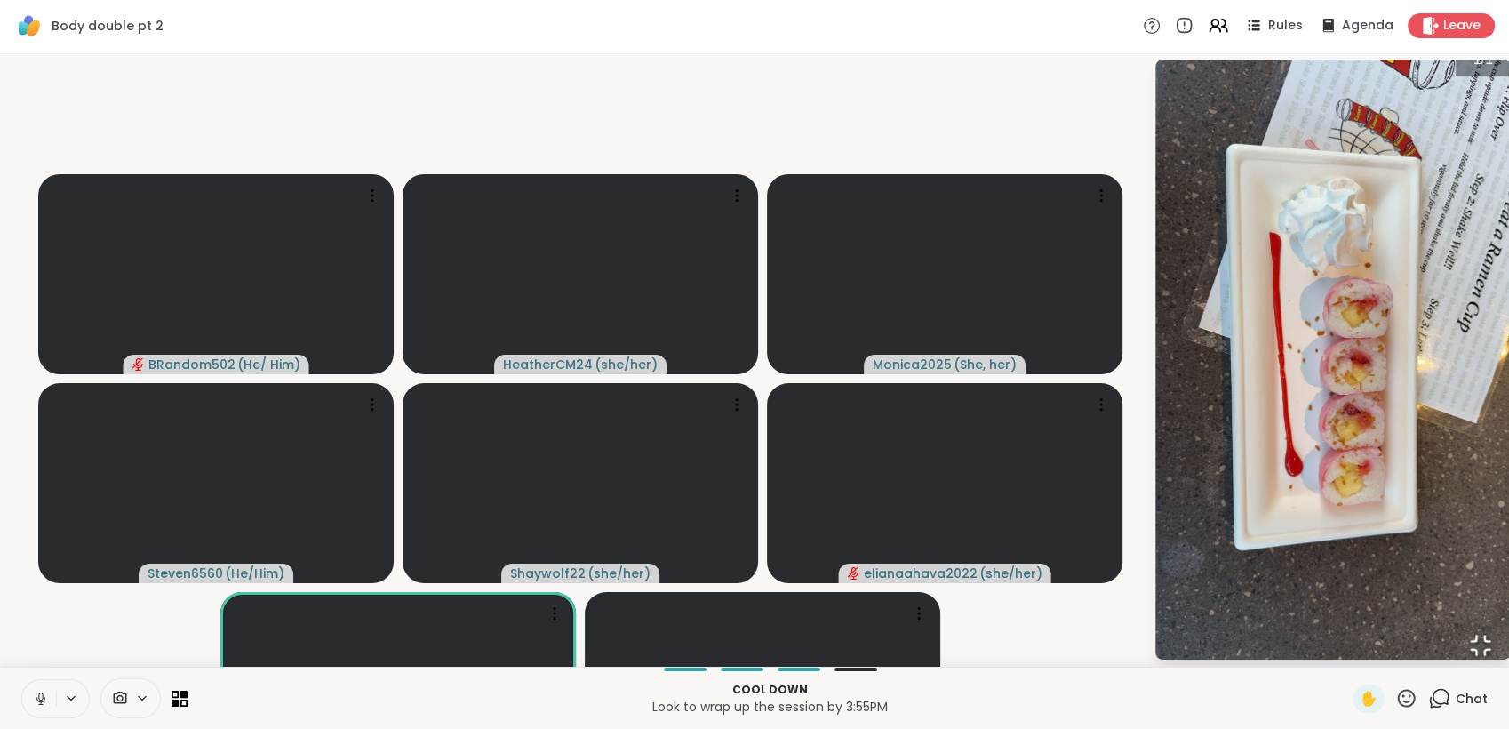
scroll to position [5801, 0]
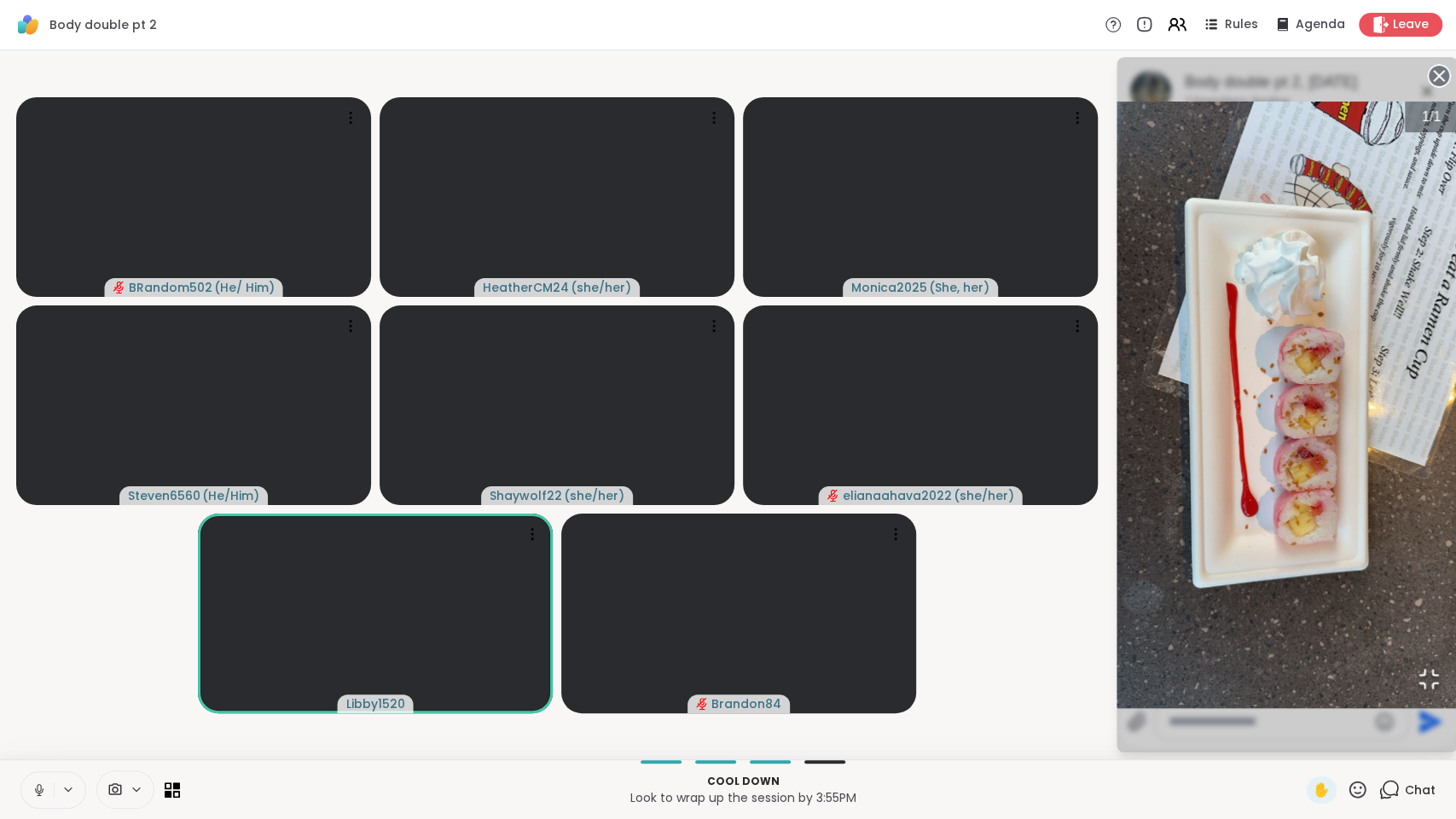
click at [1417, 691] on icon "Open Fullscreen" at bounding box center [1428, 679] width 24 height 24
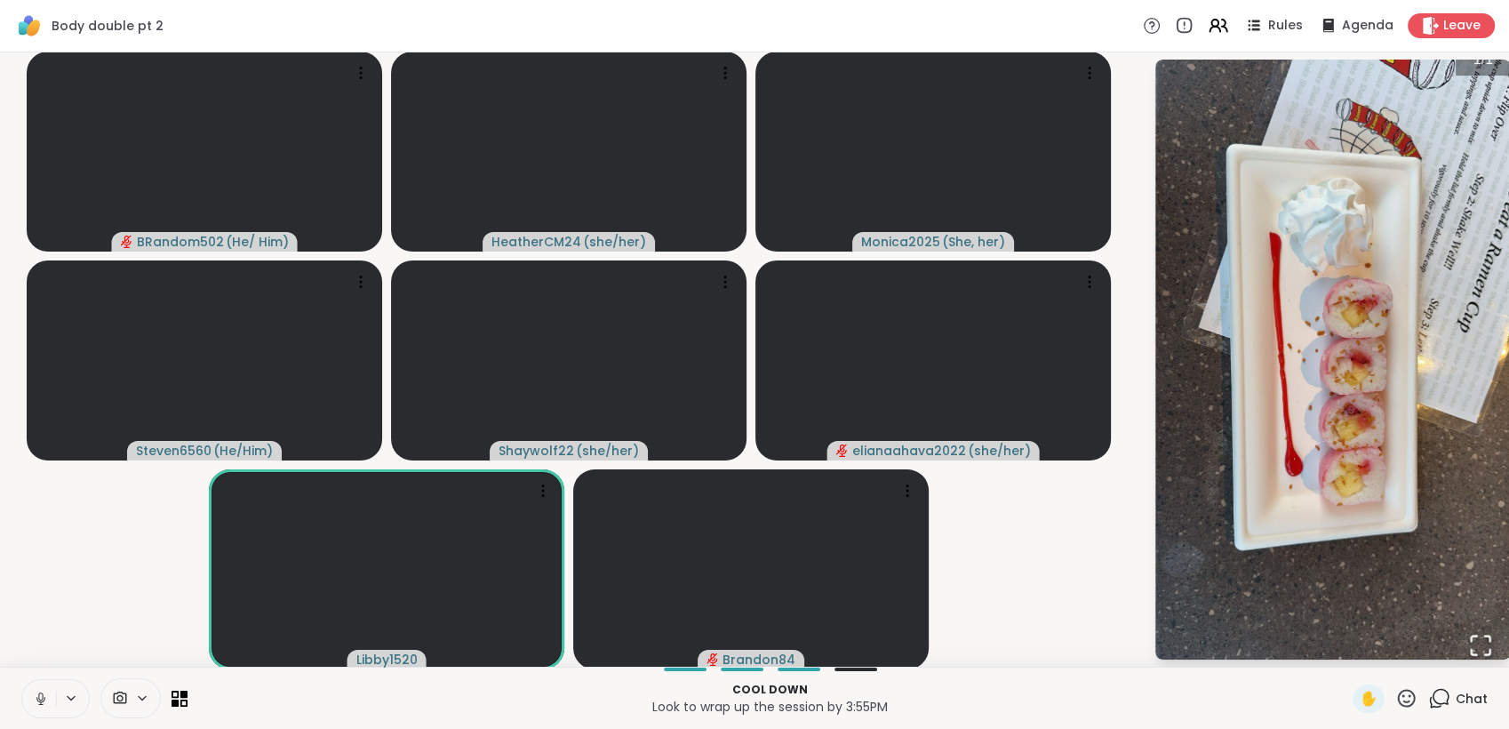
scroll to position [1, 0]
click at [1343, 475] on img "Go to Slide 1" at bounding box center [1333, 359] width 356 height 632
click at [1129, 595] on div "BRandom502 ( He/ Him ) HeatherCM24 ( she/her ) Monica2025 ( She, her ) Steven65…" at bounding box center [754, 359] width 1509 height 614
click at [1429, 692] on icon at bounding box center [1439, 698] width 22 height 22
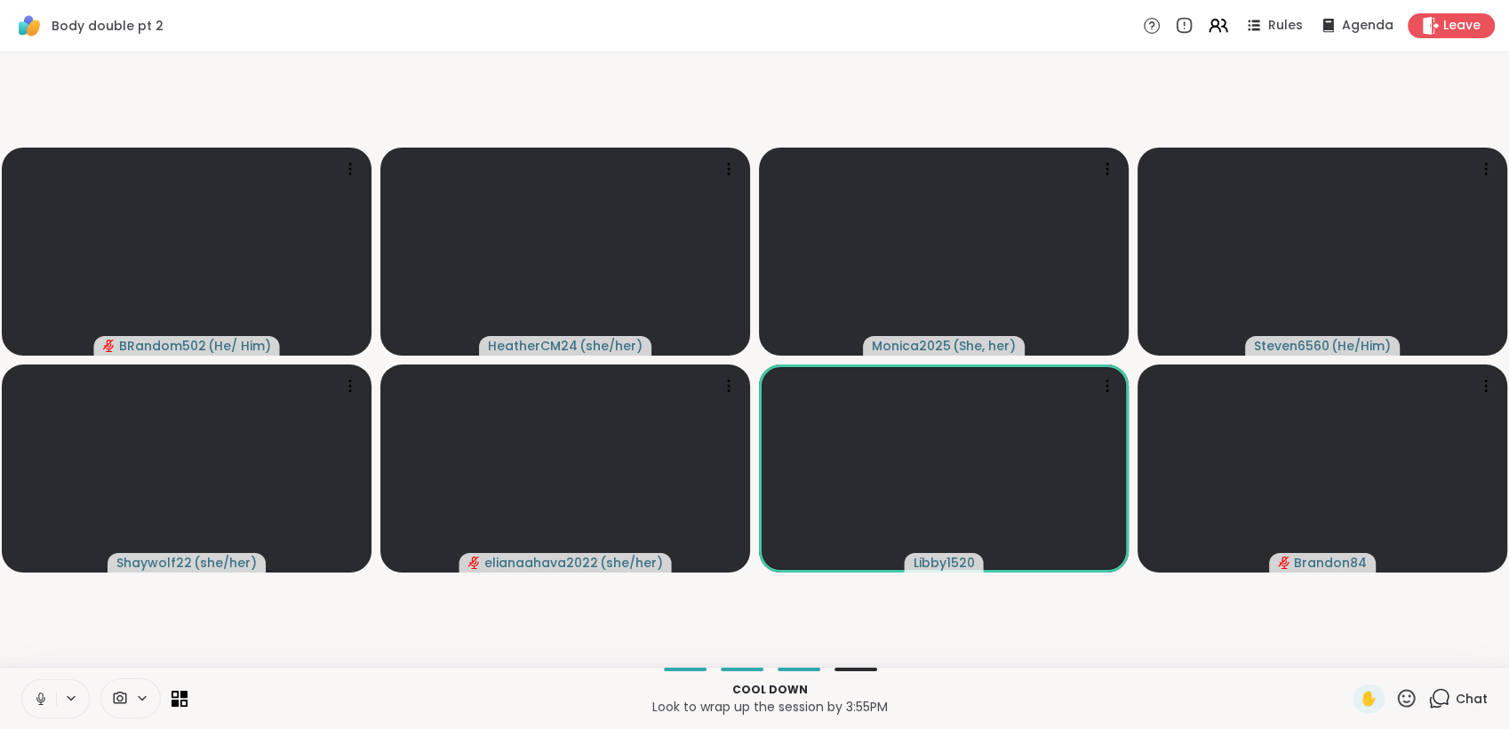
click at [1429, 692] on icon at bounding box center [1439, 698] width 22 height 22
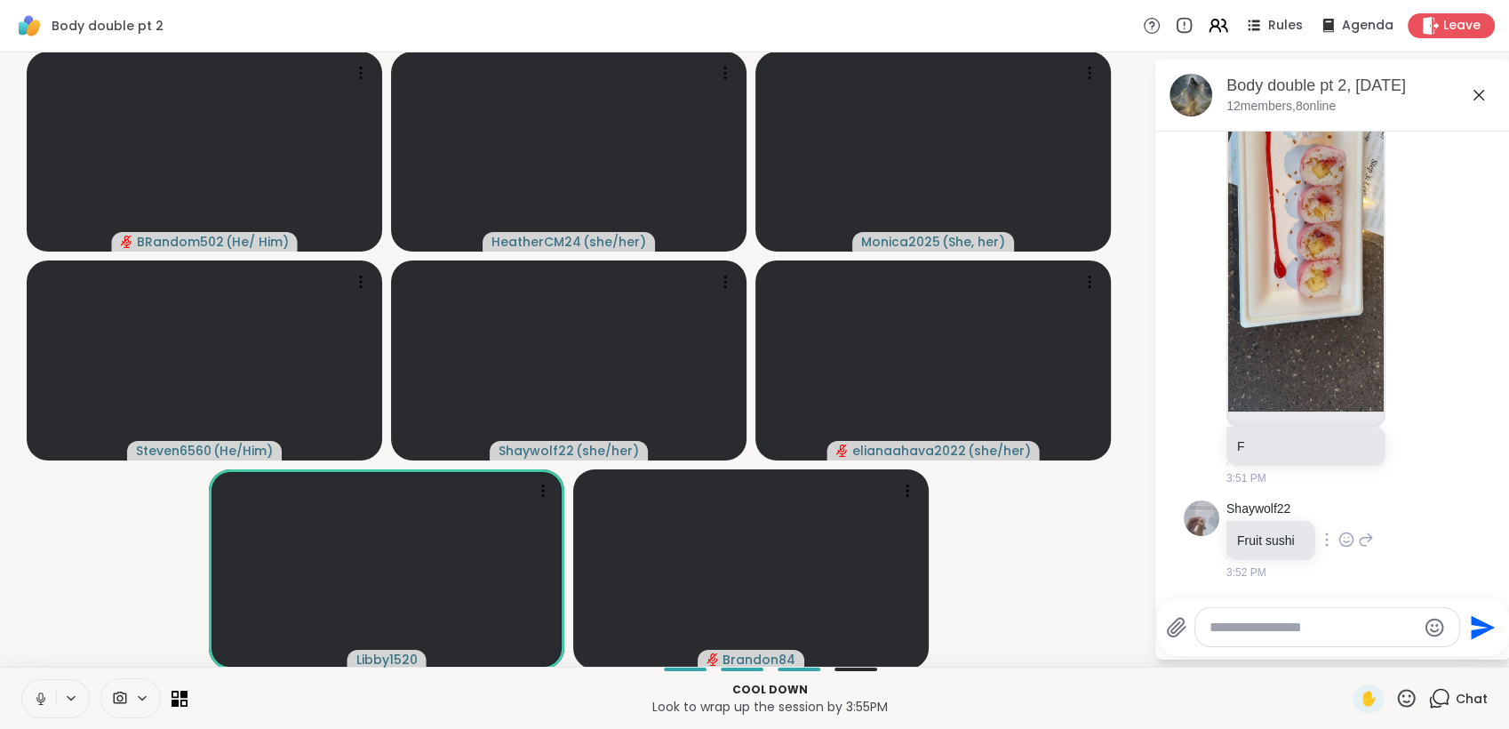
scroll to position [5852, 0]
click at [1409, 234] on icon at bounding box center [1417, 225] width 16 height 18
click at [1409, 204] on div "Select Reaction: Heart" at bounding box center [1417, 196] width 16 height 16
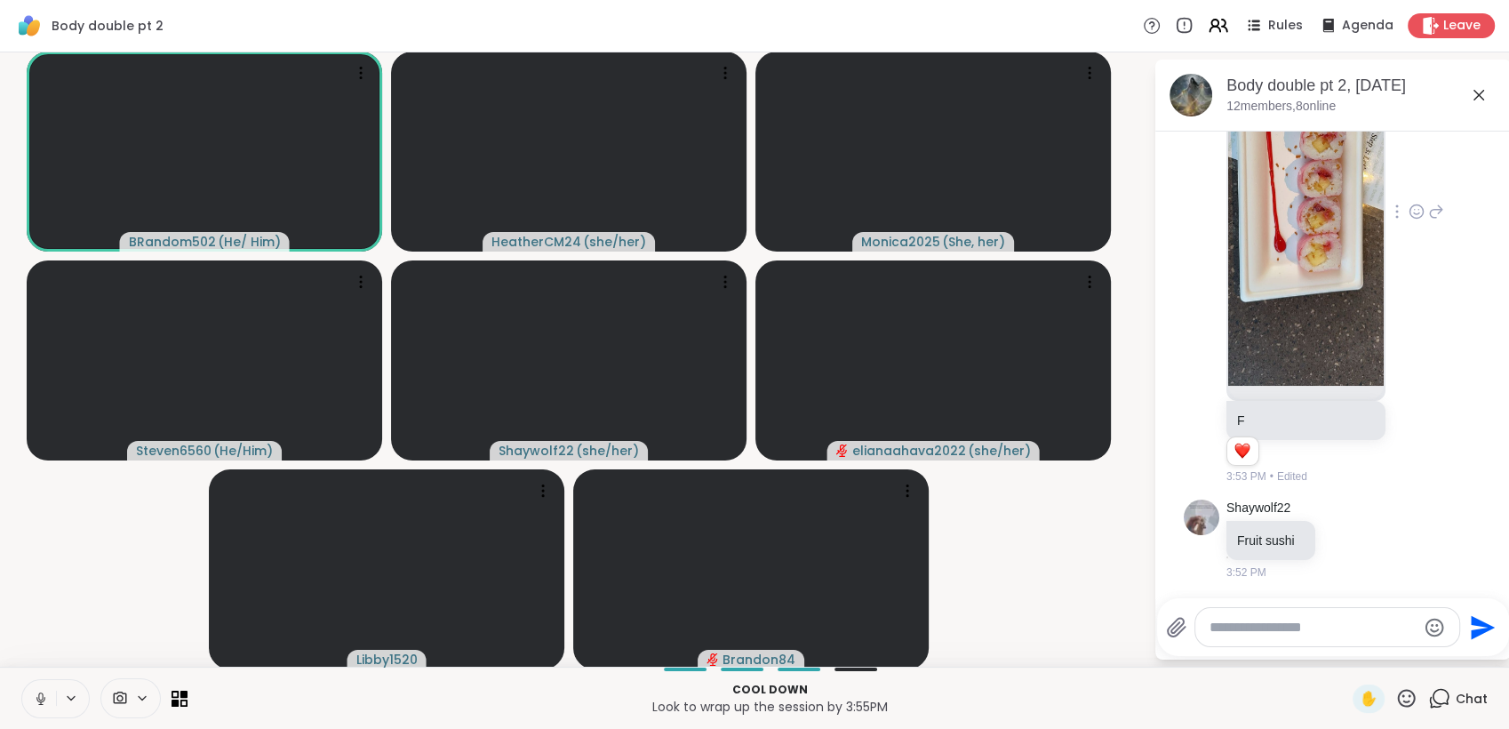
click at [43, 695] on icon at bounding box center [40, 696] width 4 height 8
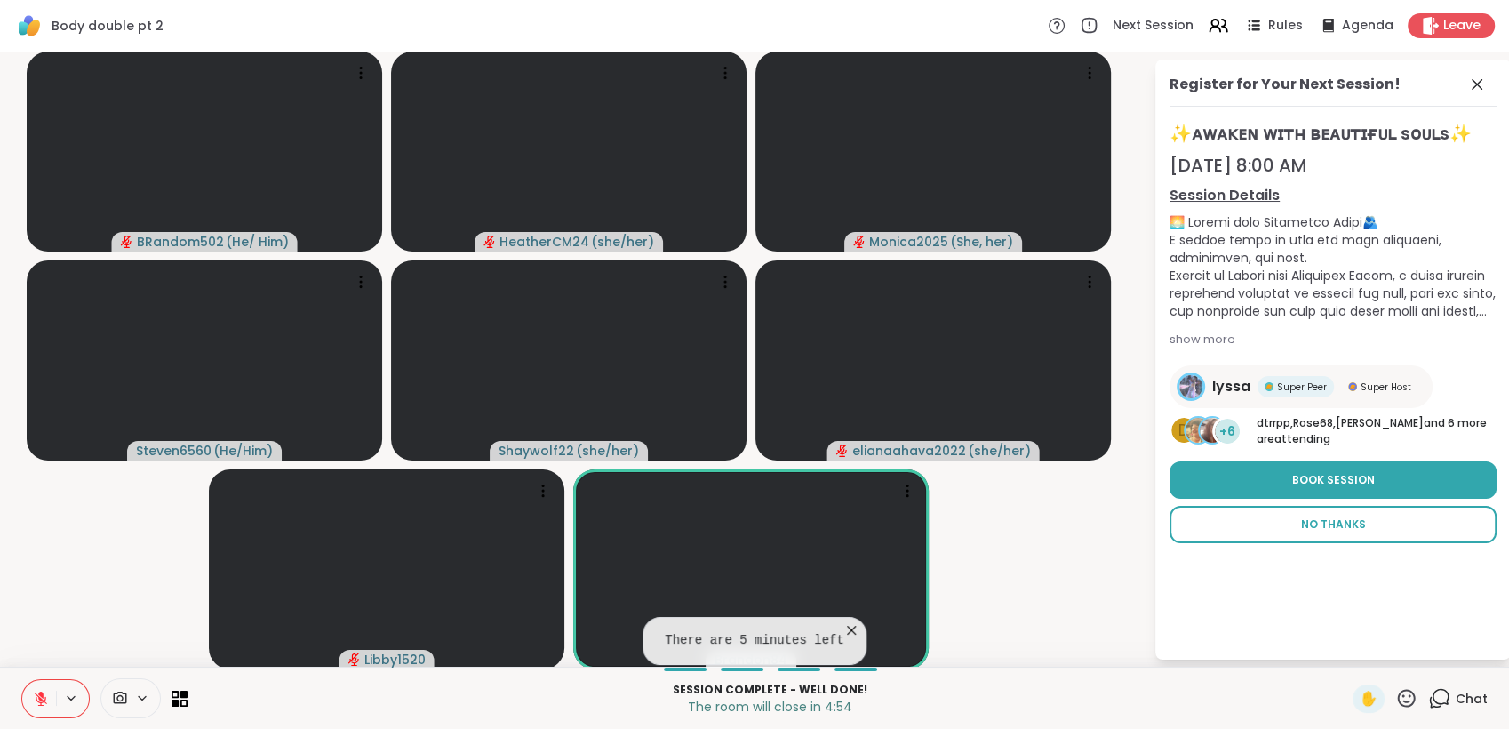
click at [1325, 516] on span "No Thanks" at bounding box center [1333, 524] width 65 height 16
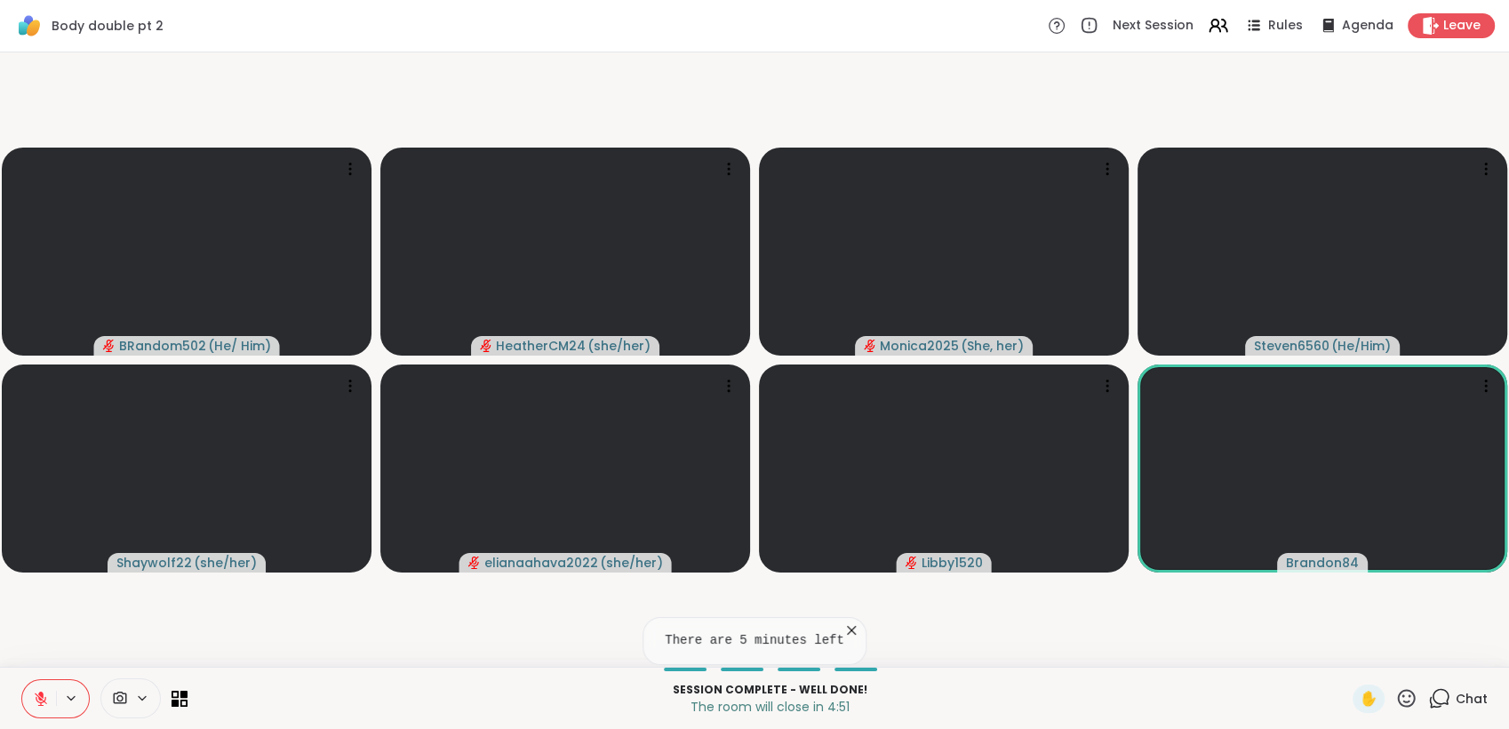
click at [847, 629] on icon at bounding box center [851, 630] width 9 height 9
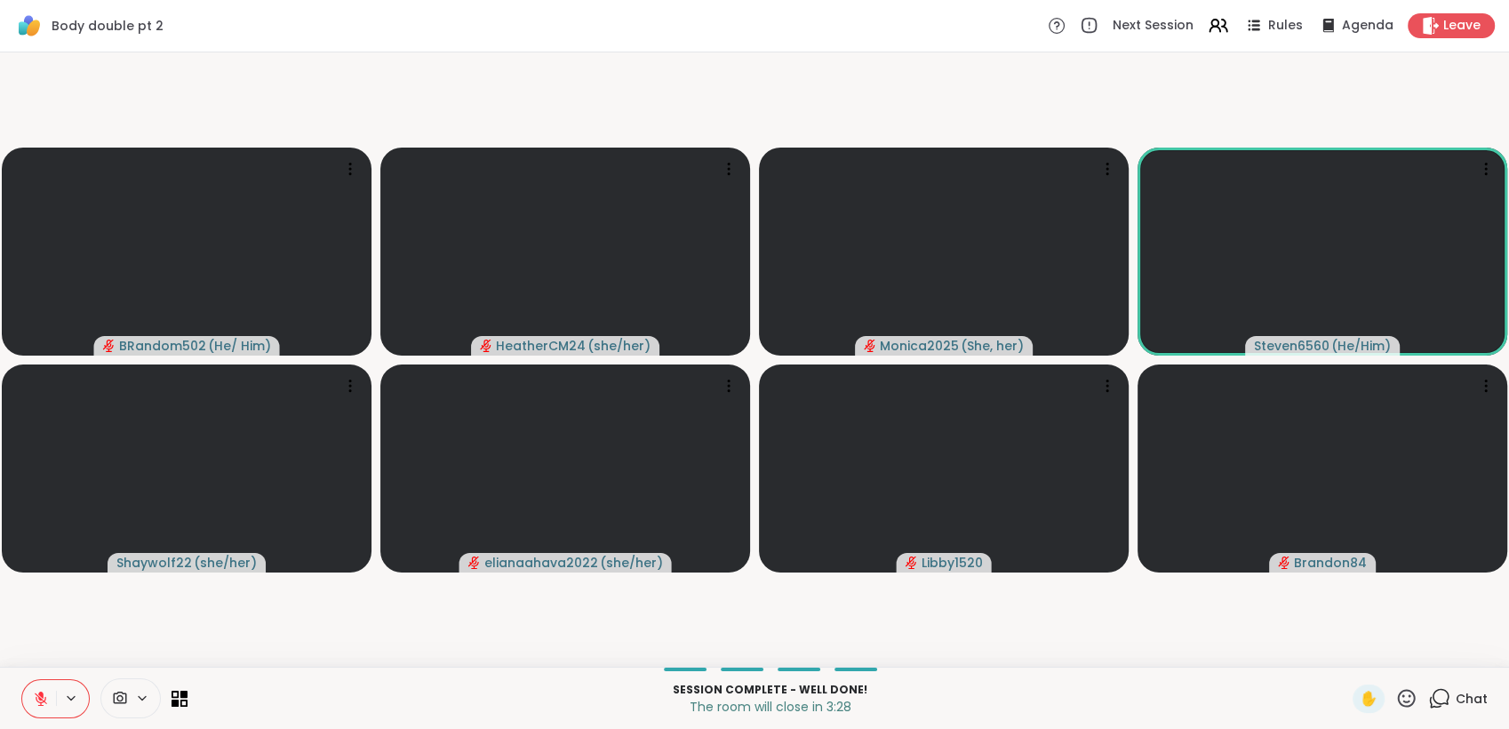
click at [1428, 695] on icon at bounding box center [1439, 698] width 22 height 22
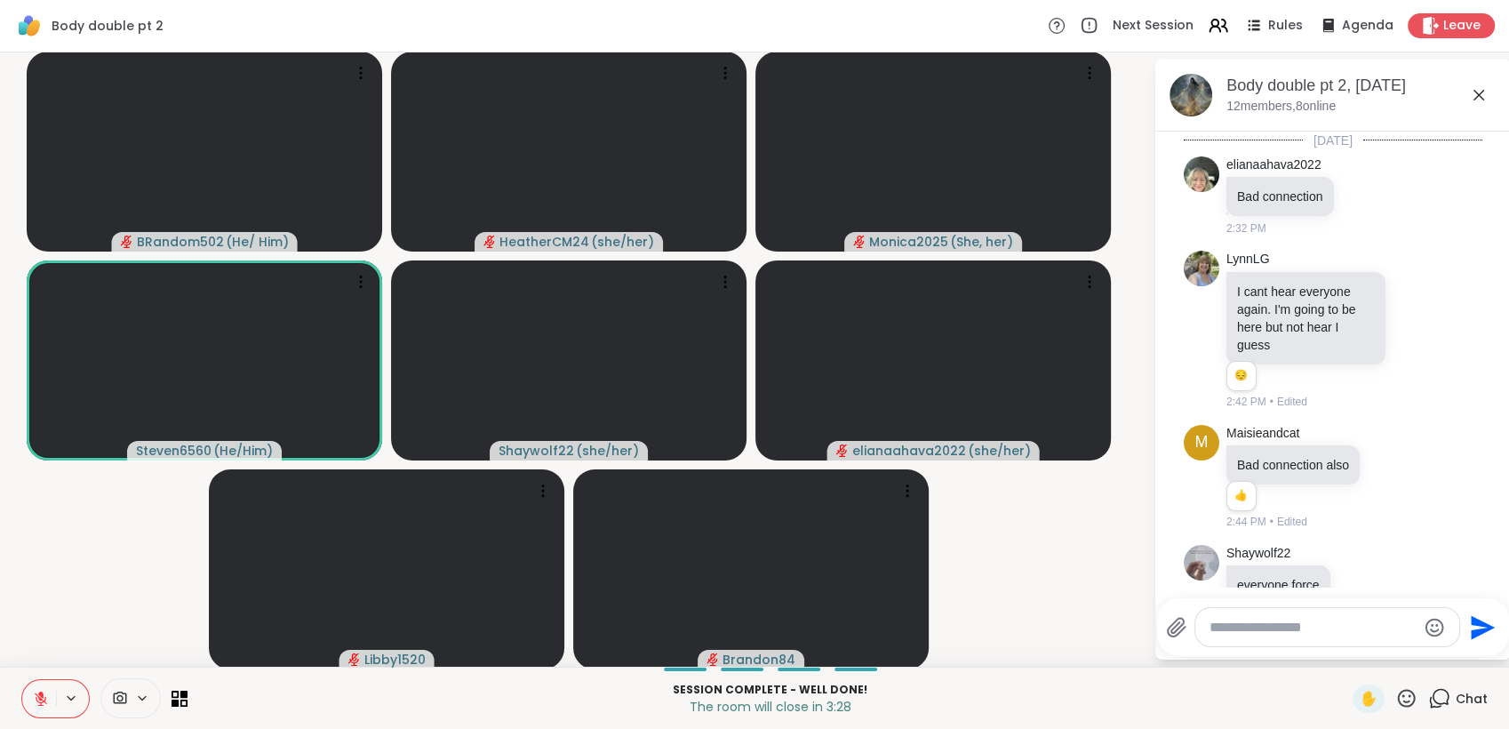
scroll to position [5932, 0]
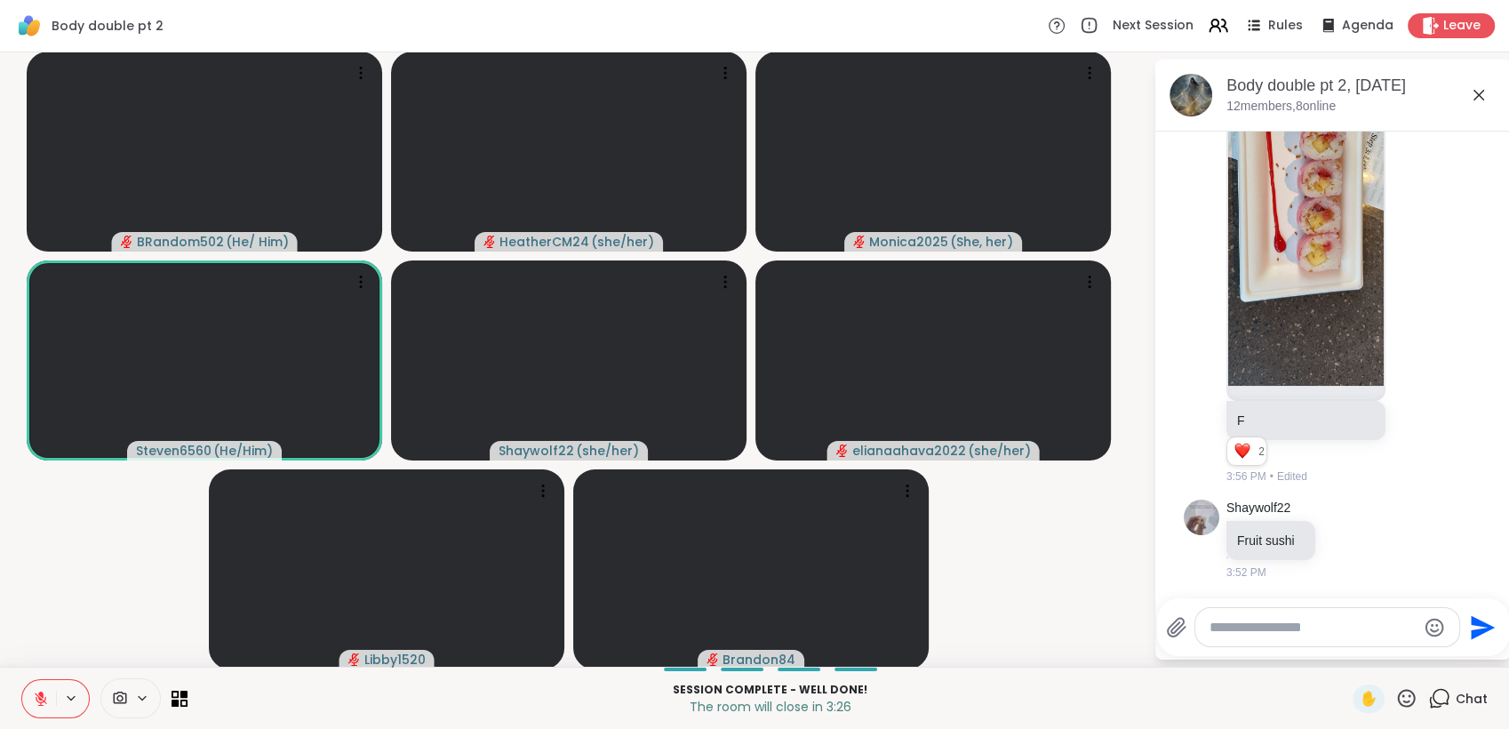
click at [1323, 627] on textarea "Type your message" at bounding box center [1313, 628] width 207 height 18
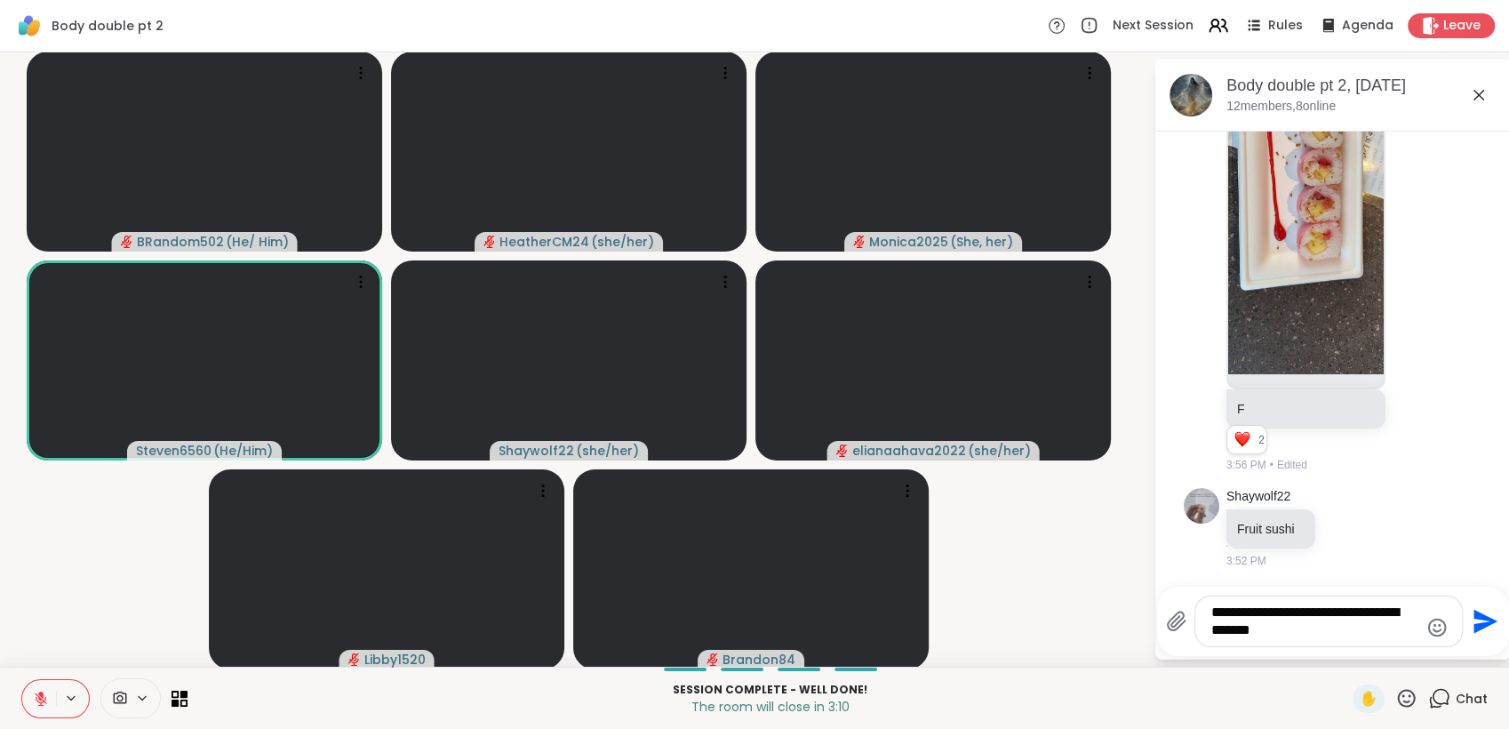
type textarea "**********"
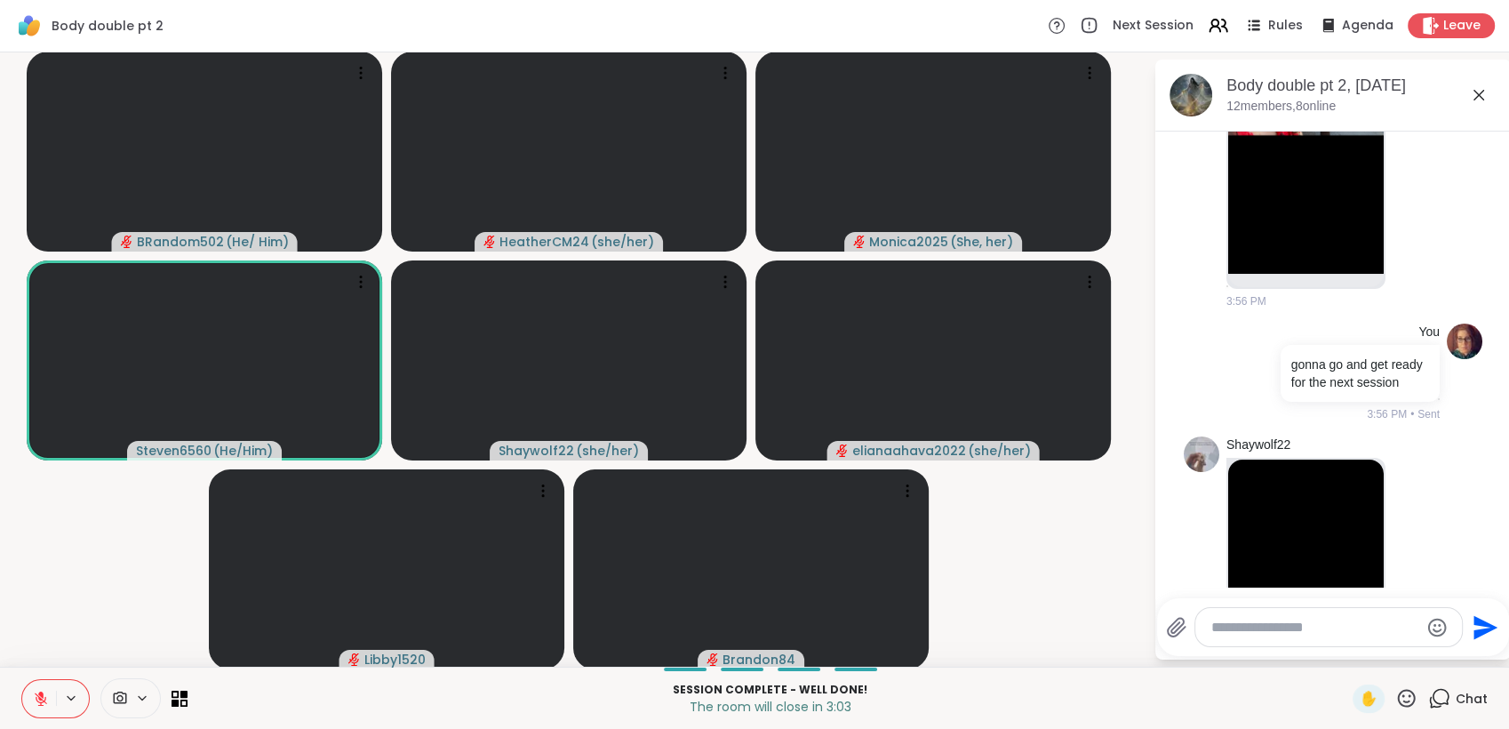
scroll to position [7070, 0]
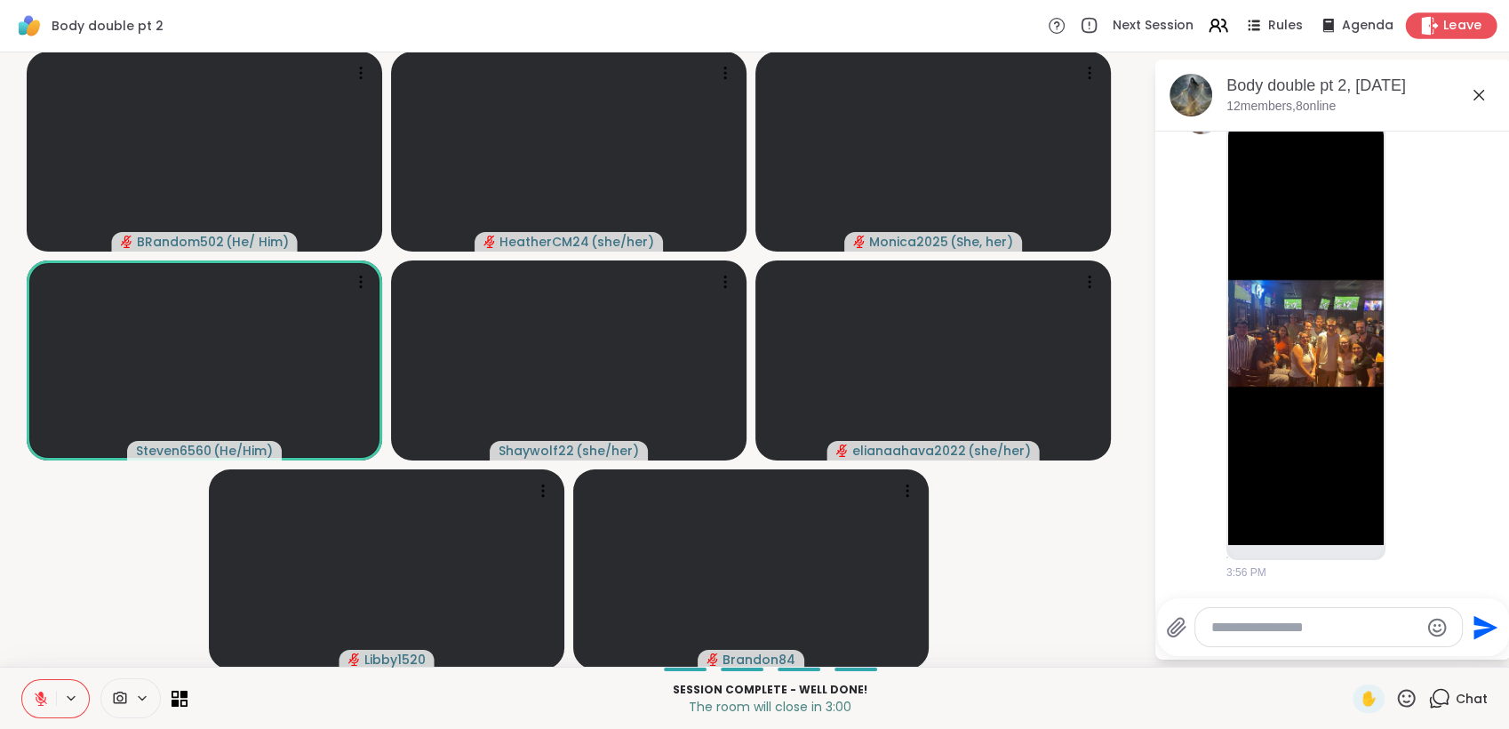
click at [1443, 32] on span "Leave" at bounding box center [1462, 26] width 39 height 19
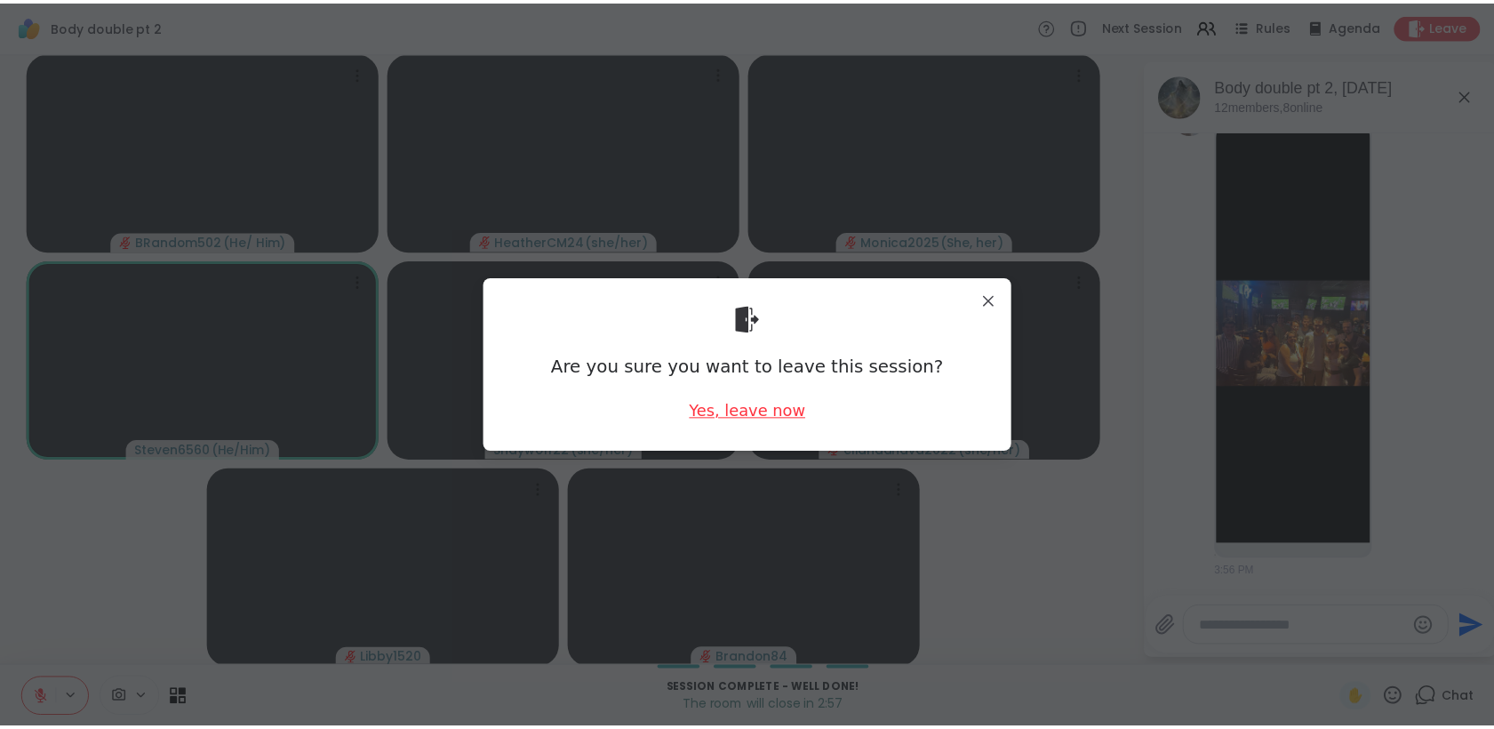
scroll to position [7566, 0]
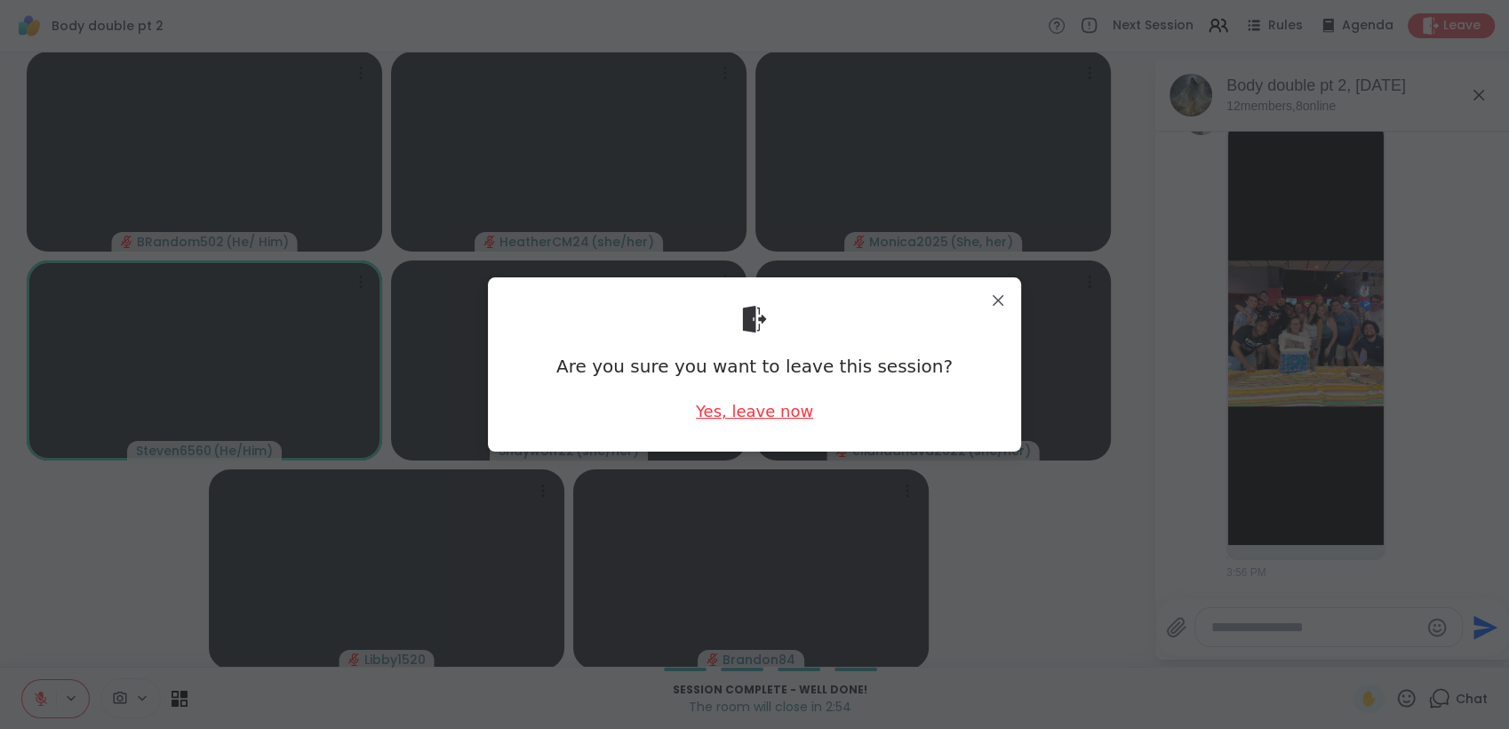
click at [763, 412] on div "Yes, leave now" at bounding box center [754, 411] width 117 height 22
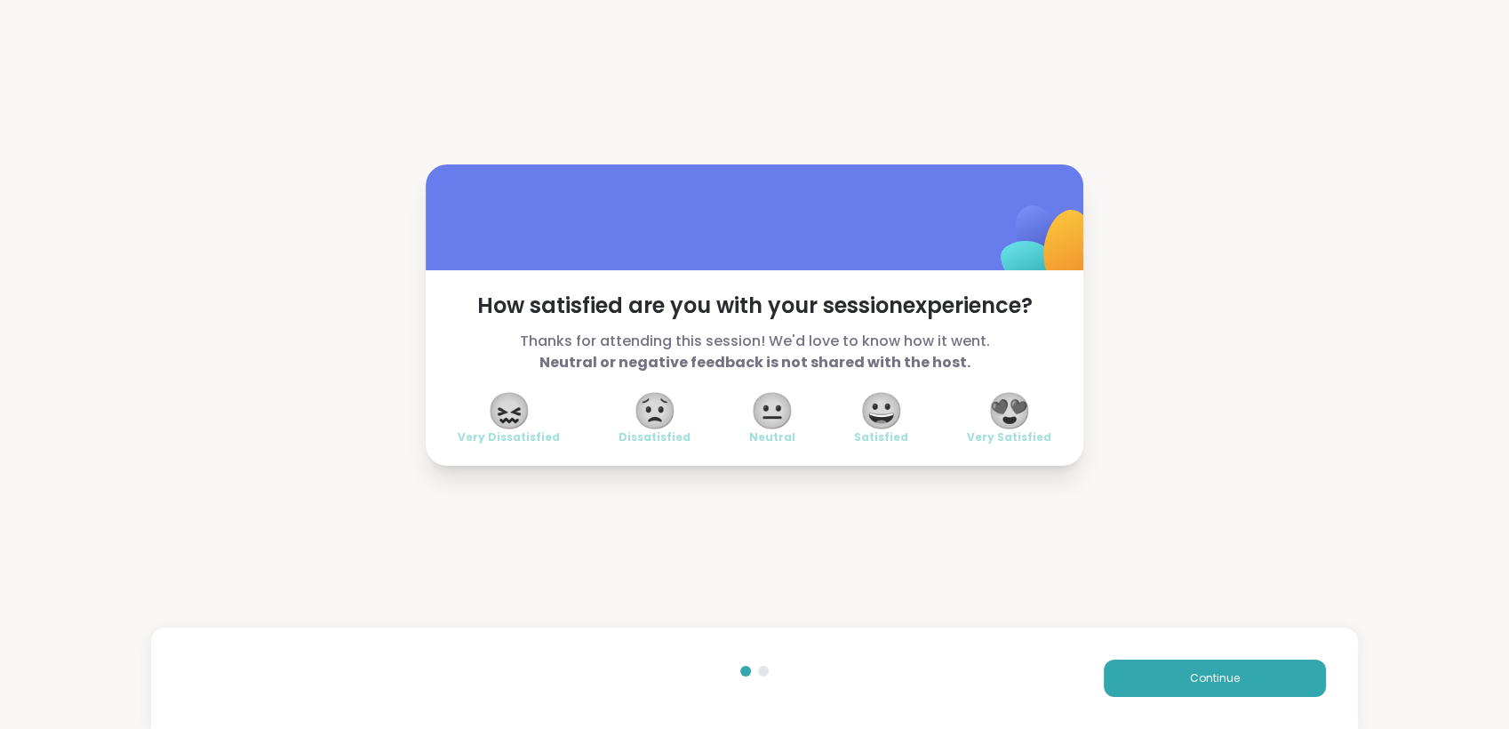
click at [1009, 406] on span "😍" at bounding box center [1009, 411] width 44 height 32
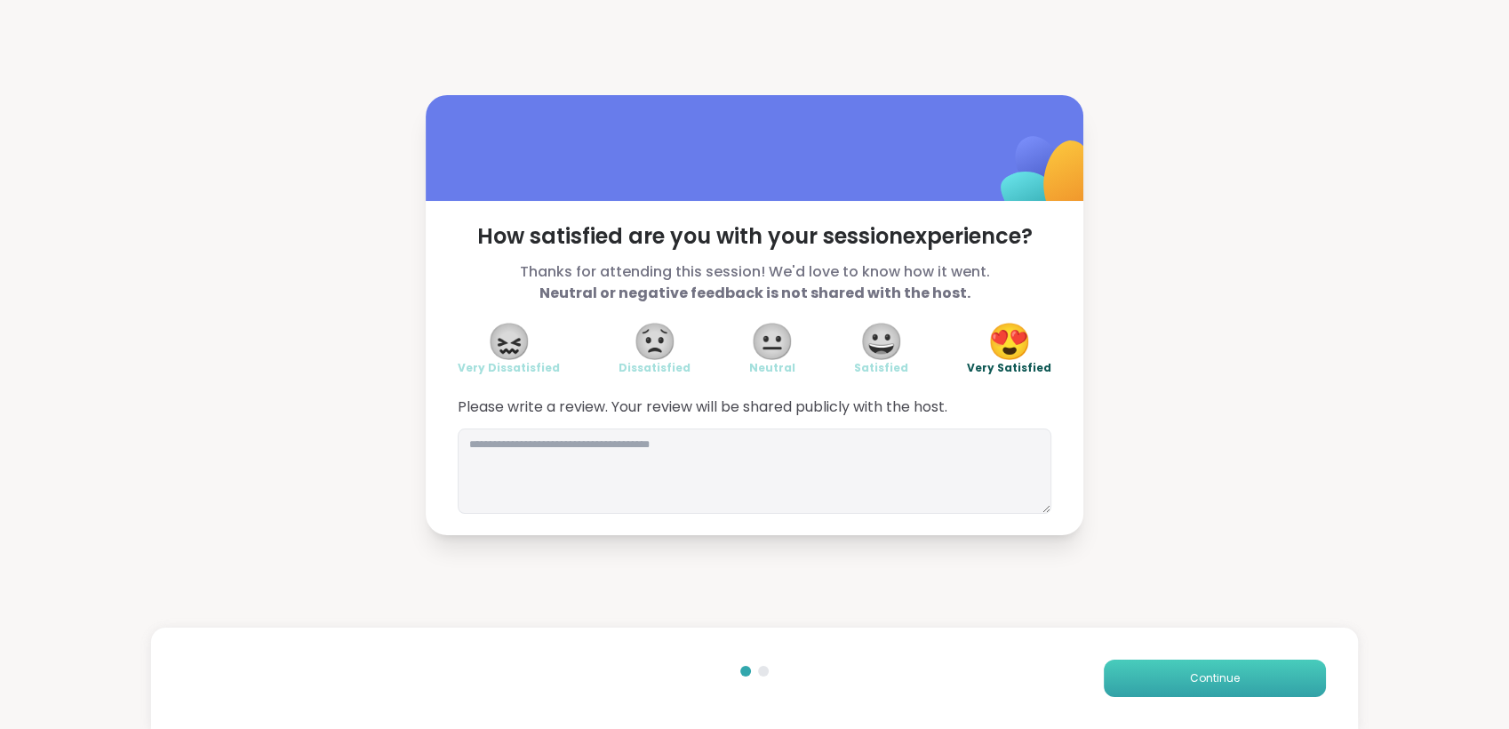
click at [1142, 668] on button "Continue" at bounding box center [1215, 677] width 222 height 37
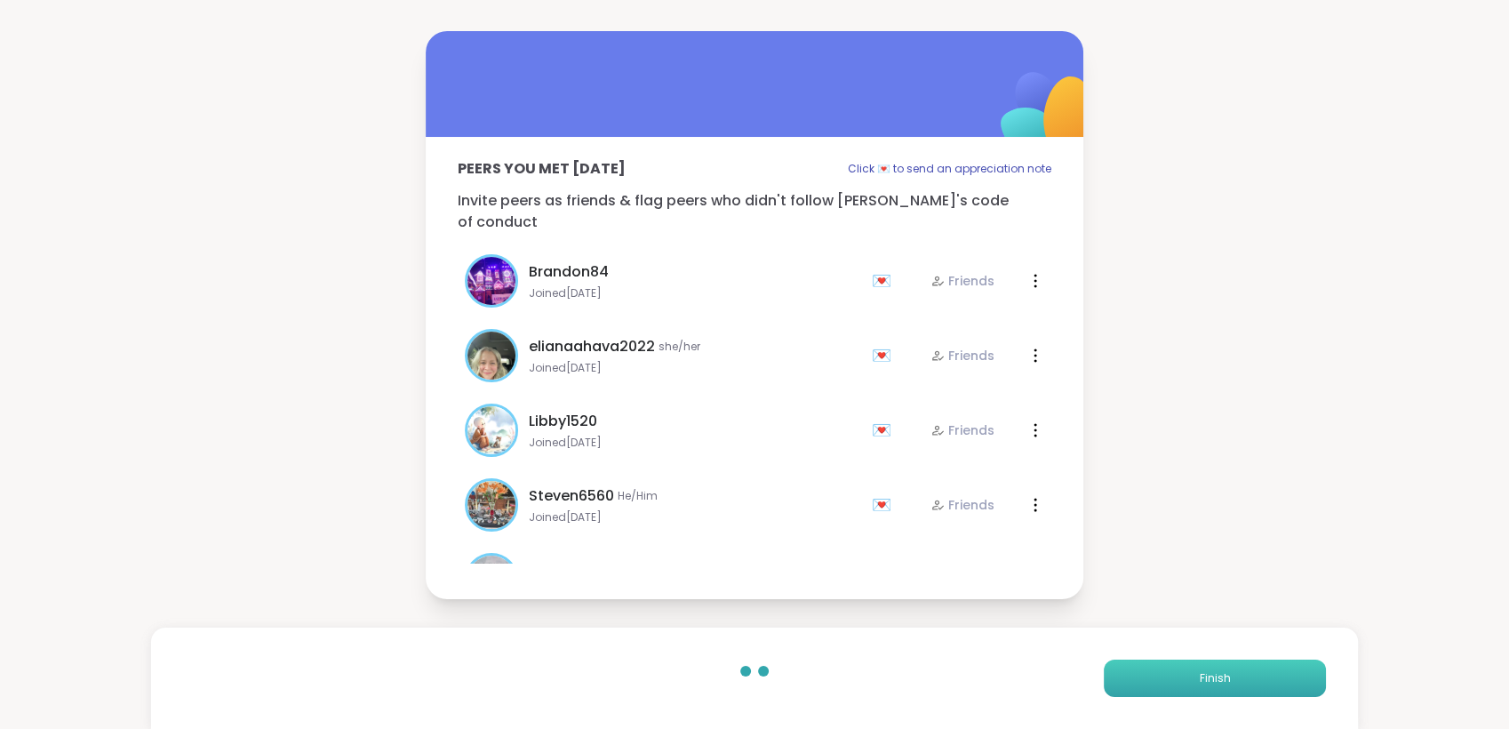
click at [1142, 668] on button "Finish" at bounding box center [1215, 677] width 222 height 37
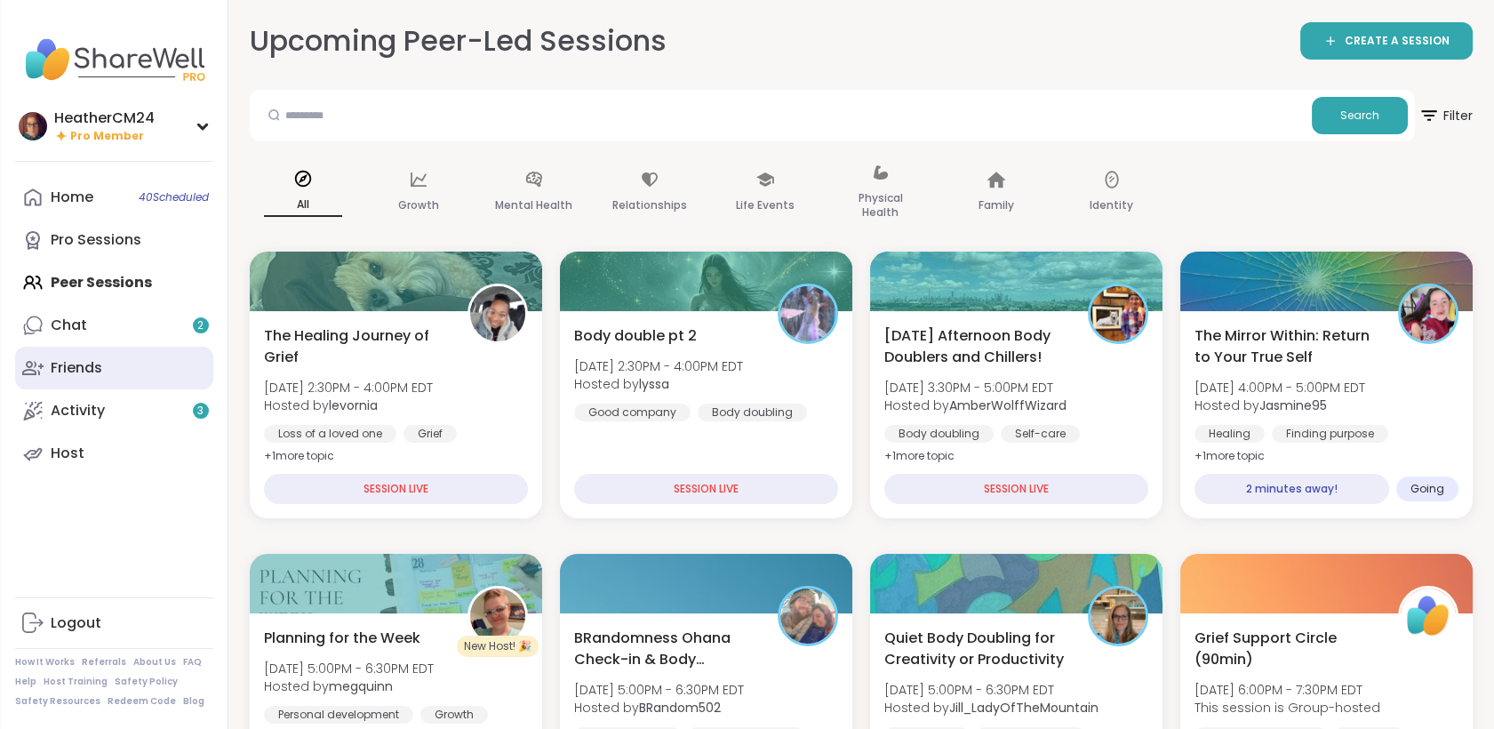
click at [182, 377] on link "Friends" at bounding box center [114, 368] width 198 height 43
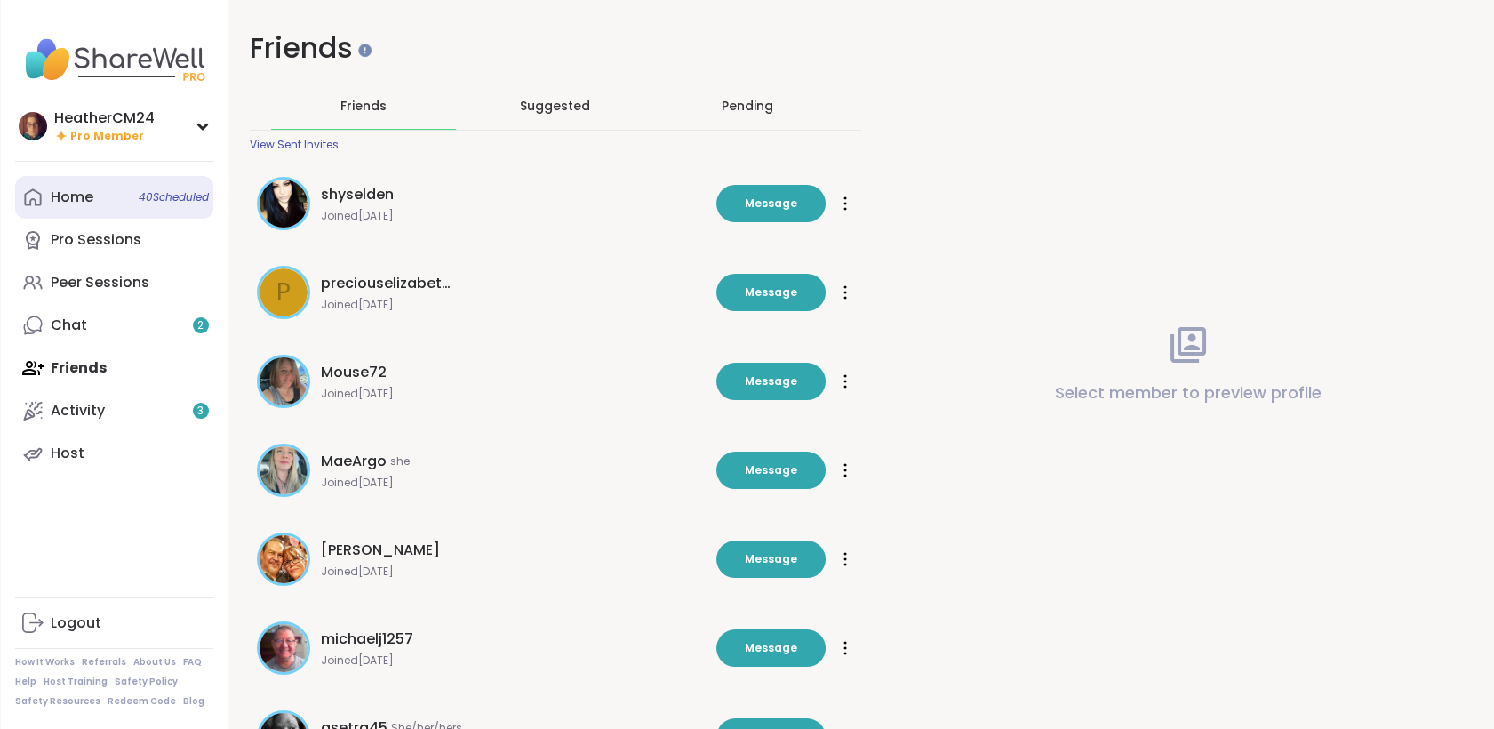
click at [139, 194] on span "40 Scheduled" at bounding box center [174, 197] width 70 height 14
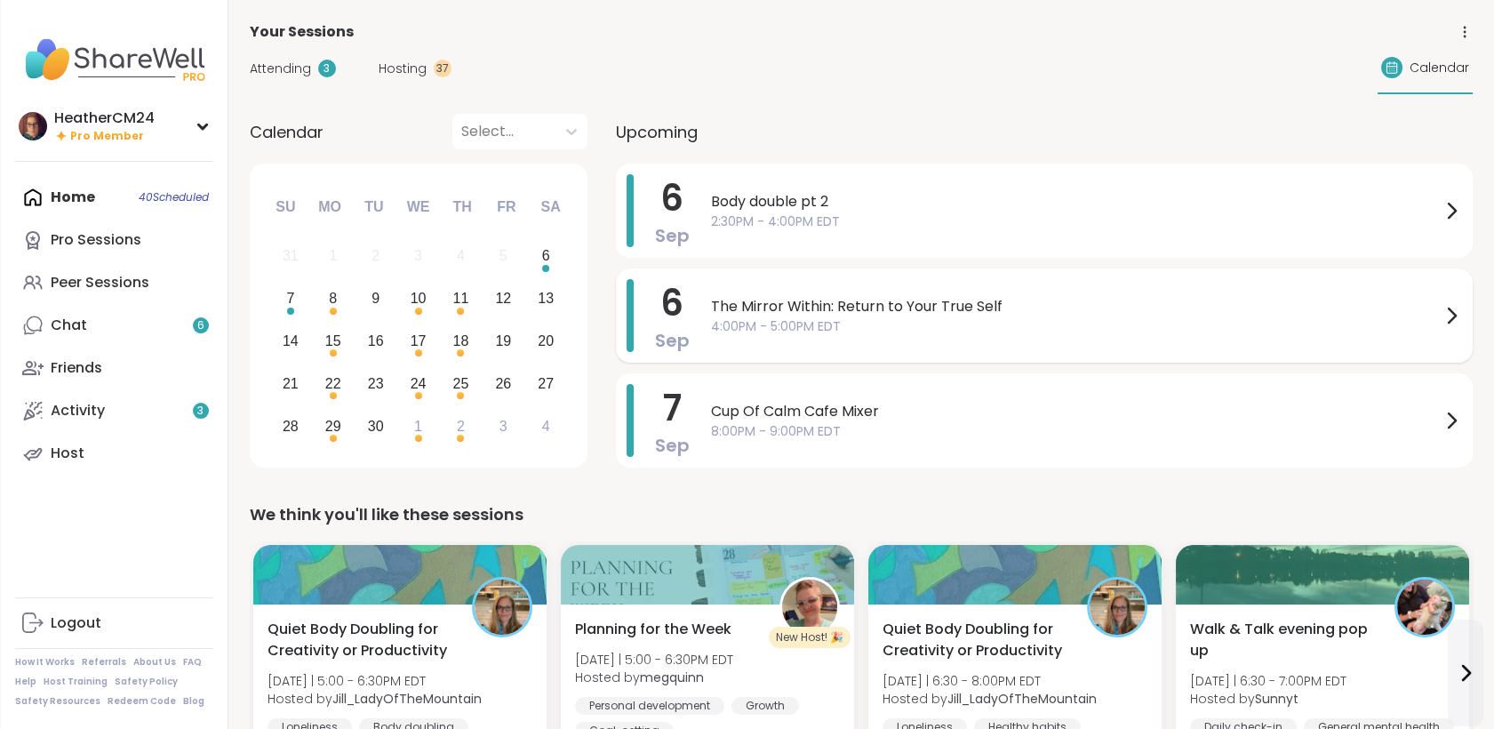
click at [806, 333] on span "4:00PM - 5:00PM EDT" at bounding box center [1076, 326] width 730 height 19
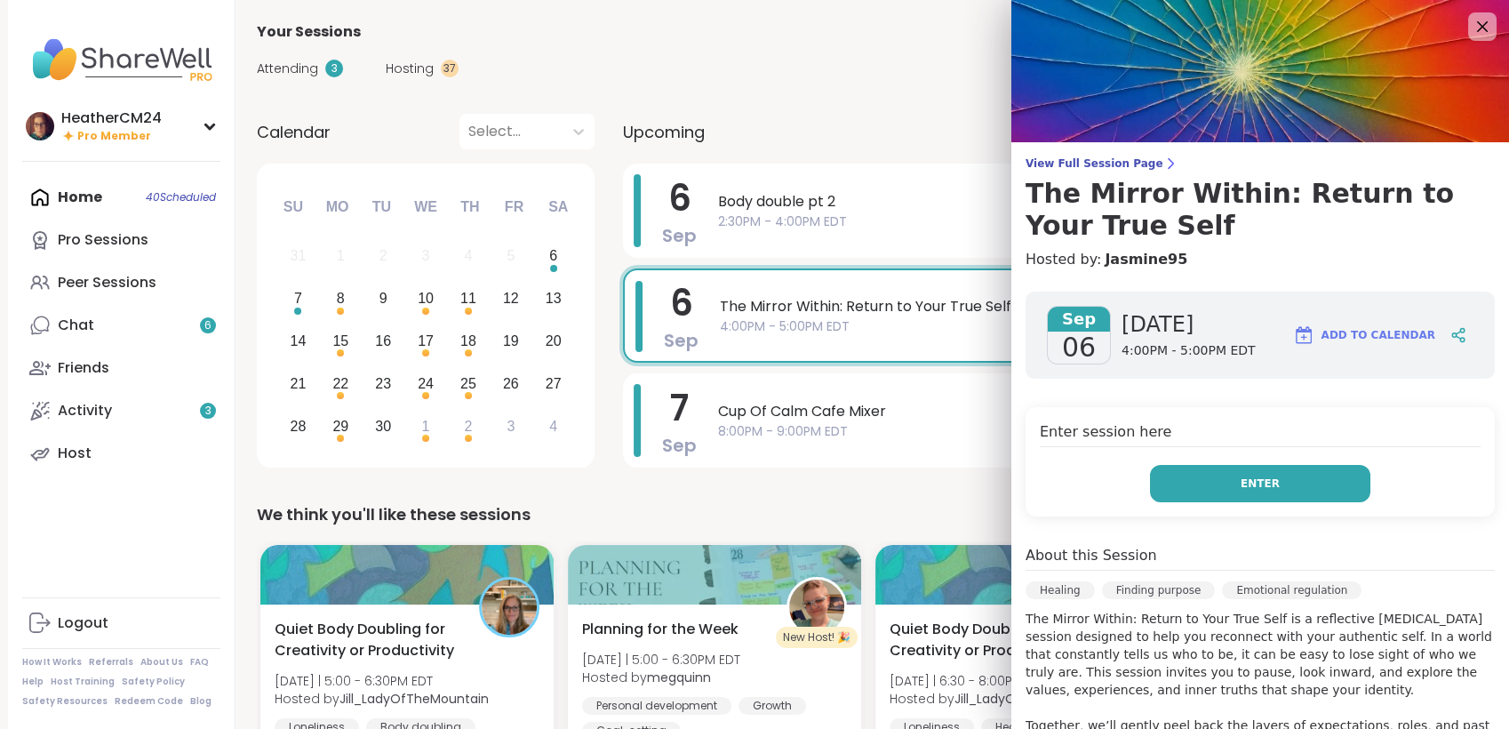
click at [1265, 486] on button "Enter" at bounding box center [1260, 483] width 220 height 37
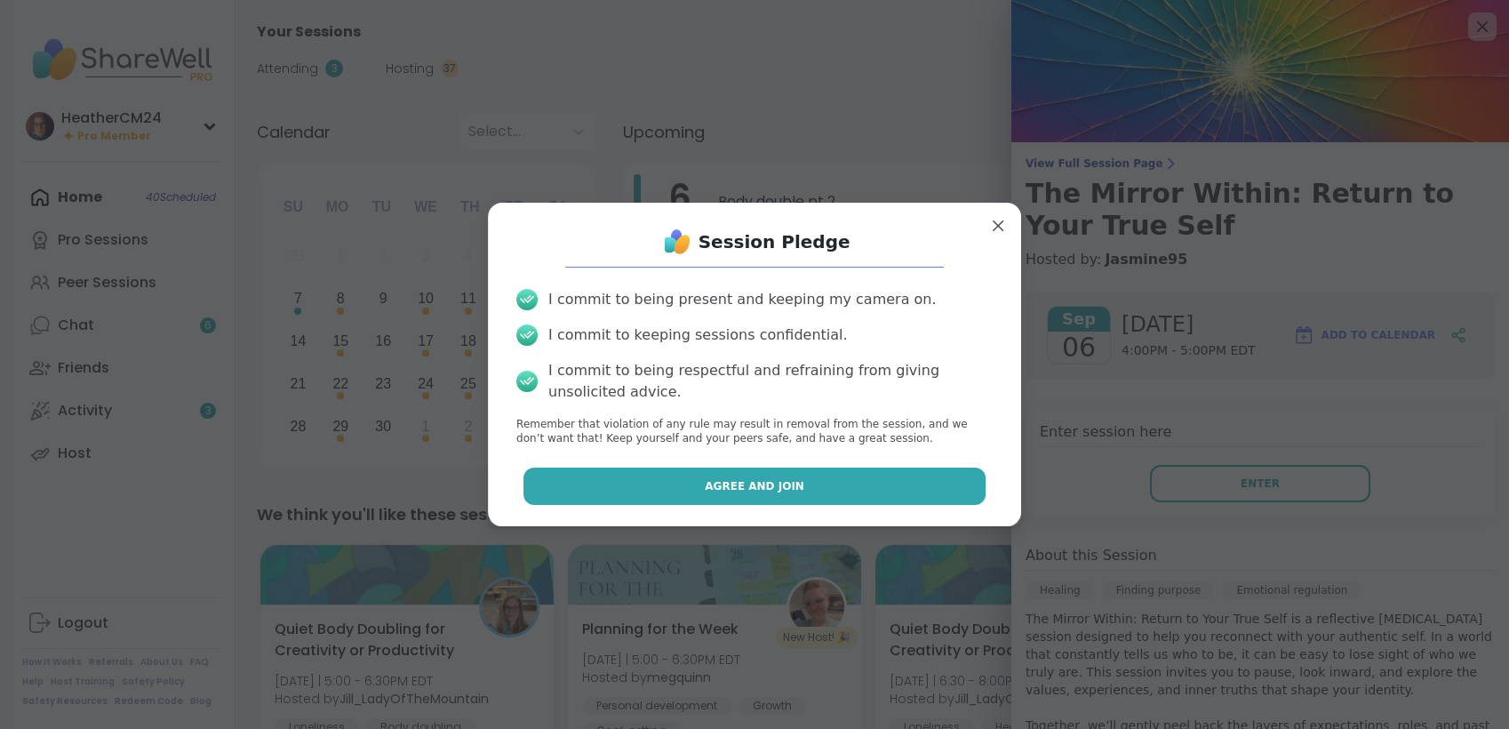
click at [869, 483] on button "Agree and Join" at bounding box center [754, 485] width 463 height 37
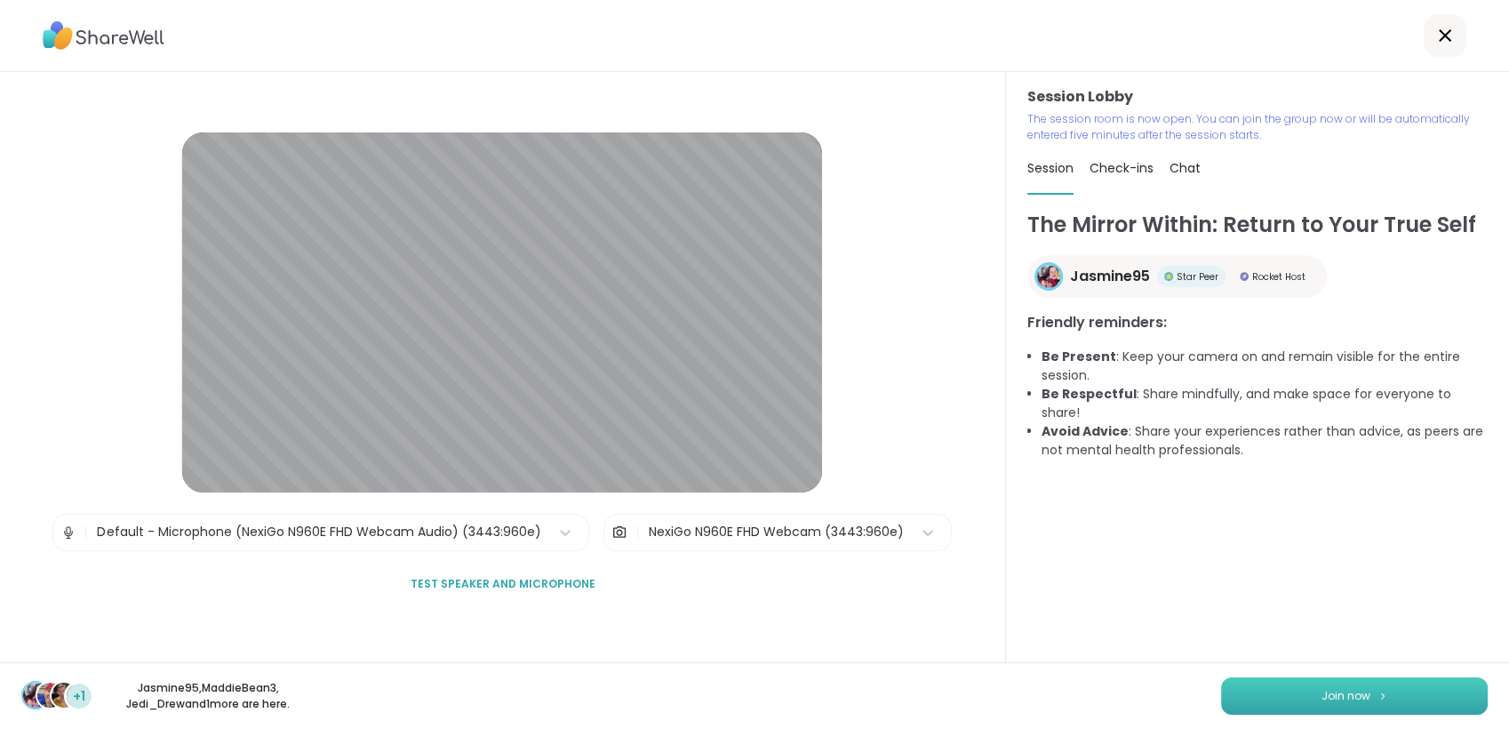
click at [1326, 701] on span "Join now" at bounding box center [1346, 696] width 49 height 16
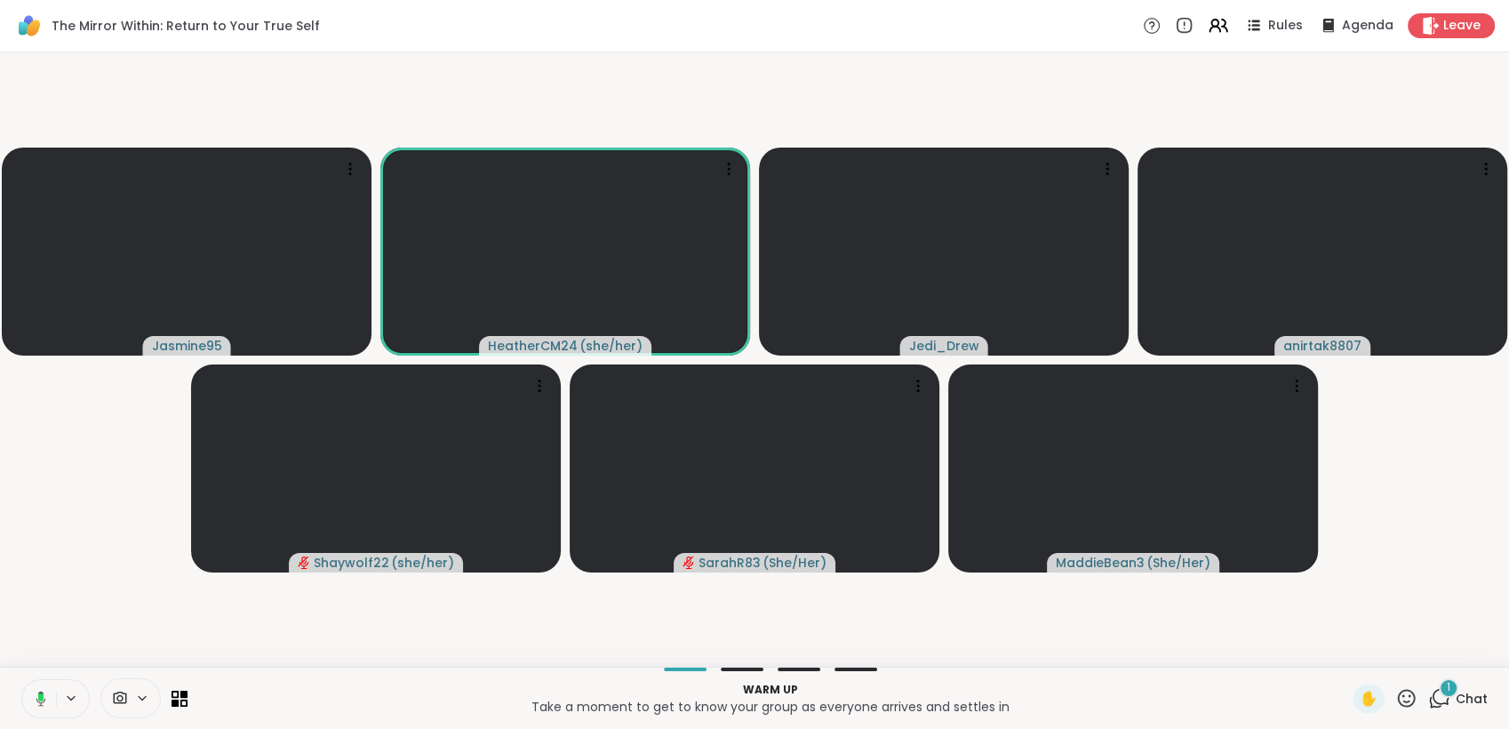
click at [1428, 689] on icon at bounding box center [1439, 698] width 22 height 22
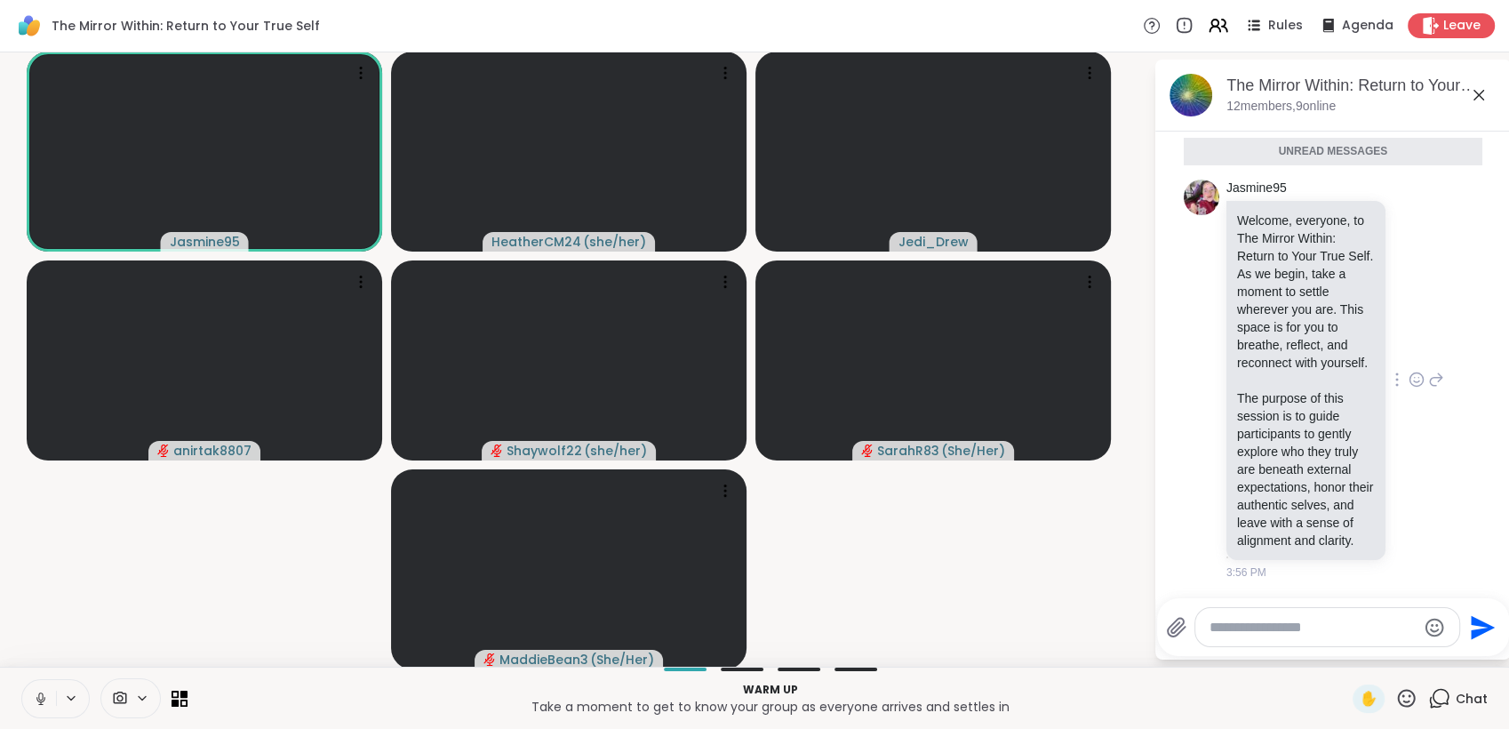
scroll to position [88, 0]
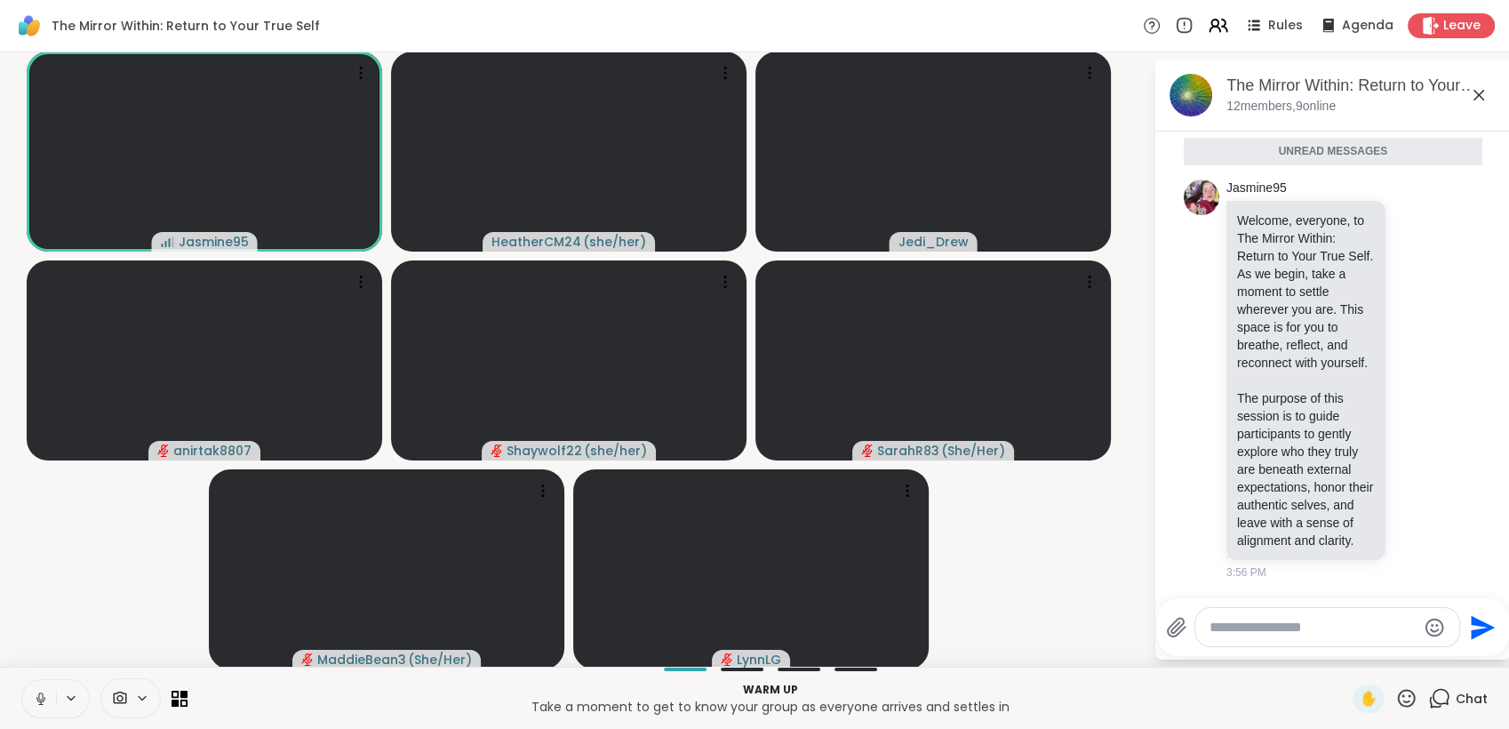
click at [28, 693] on button at bounding box center [39, 698] width 34 height 37
click at [1210, 627] on textarea "Type your message" at bounding box center [1313, 628] width 207 height 18
type textarea "***"
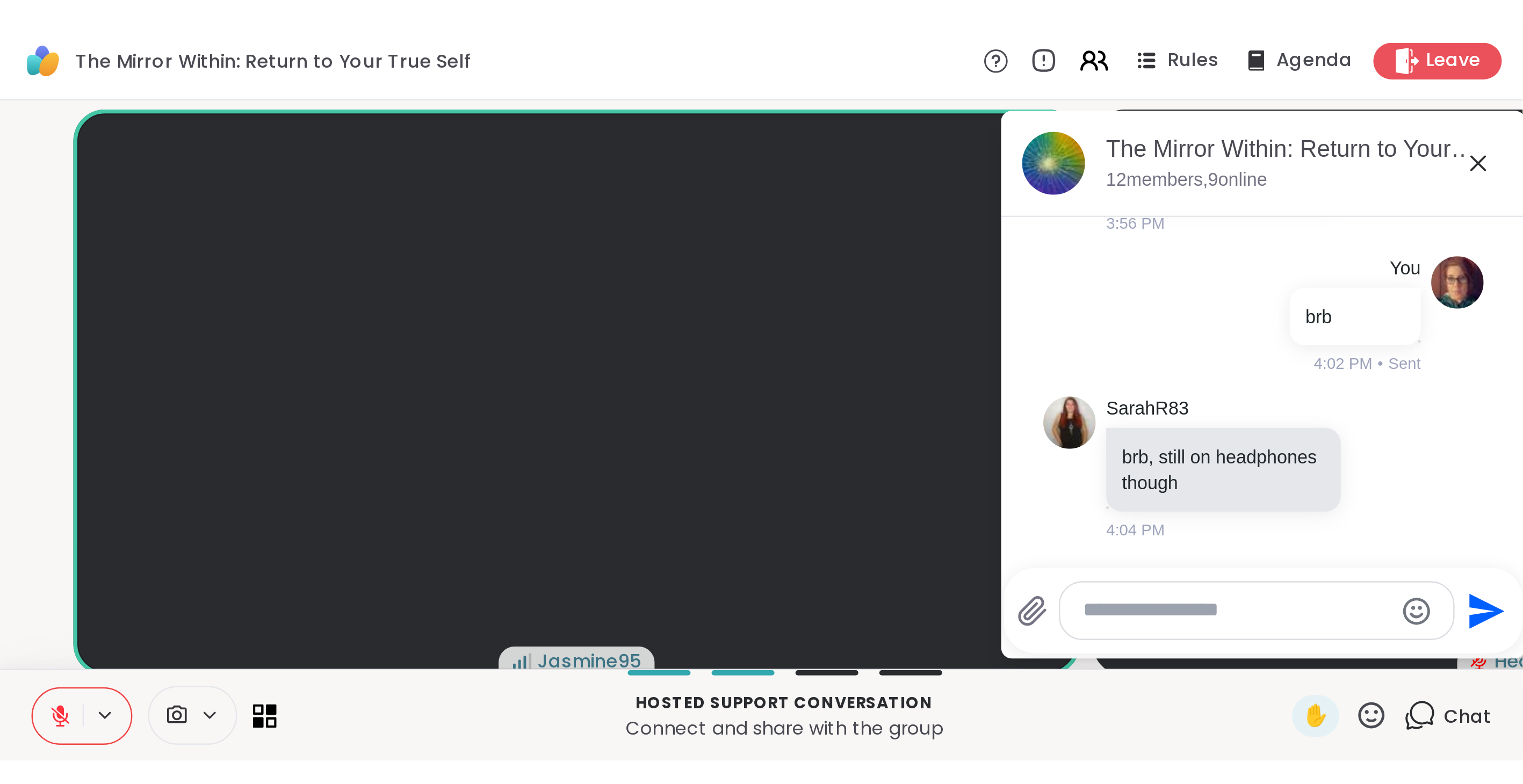
scroll to position [0, 0]
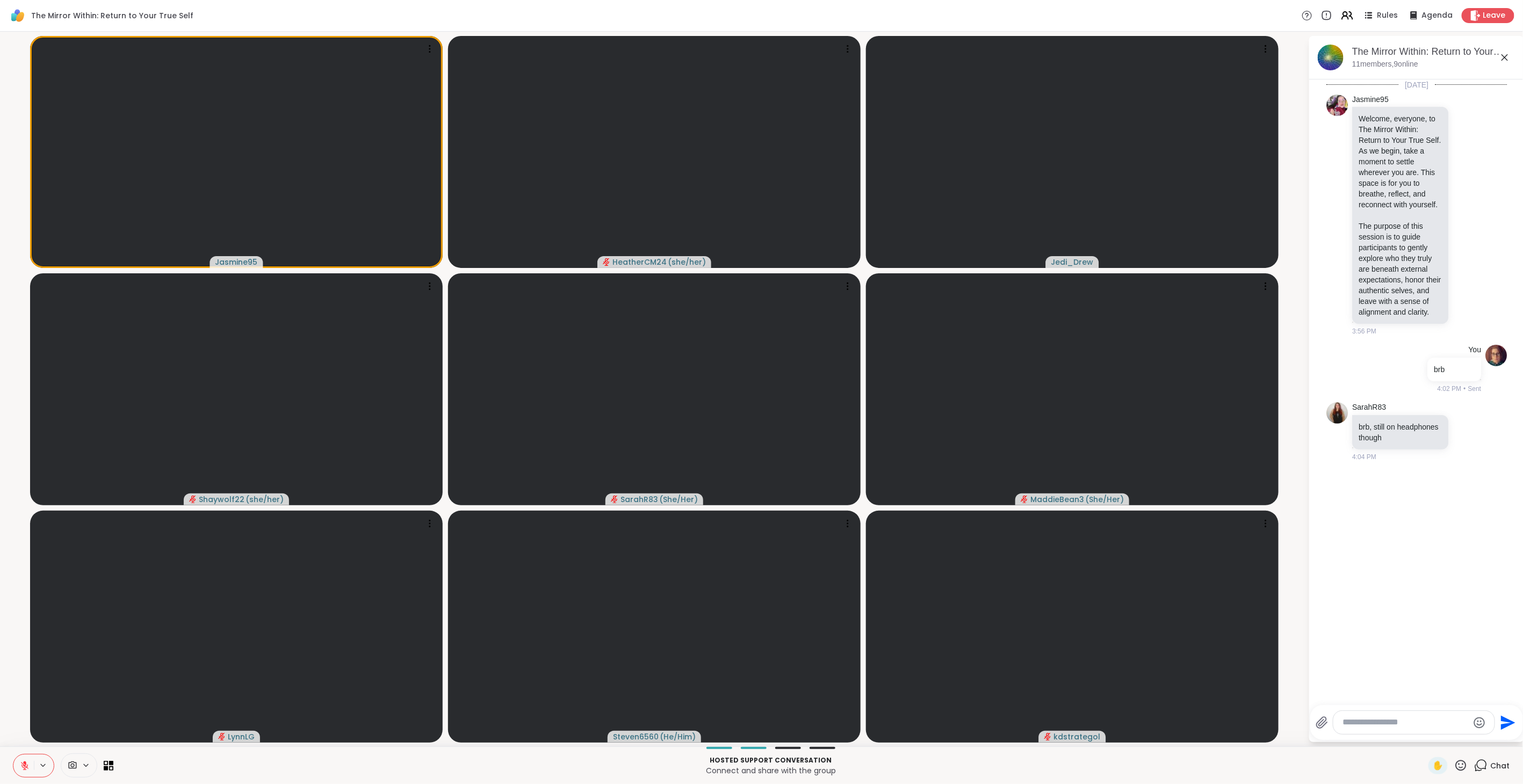
click at [902, 56] on div "The Mirror Within: Return to Your True Self, Sep 06" at bounding box center [1434, 52] width 163 height 13
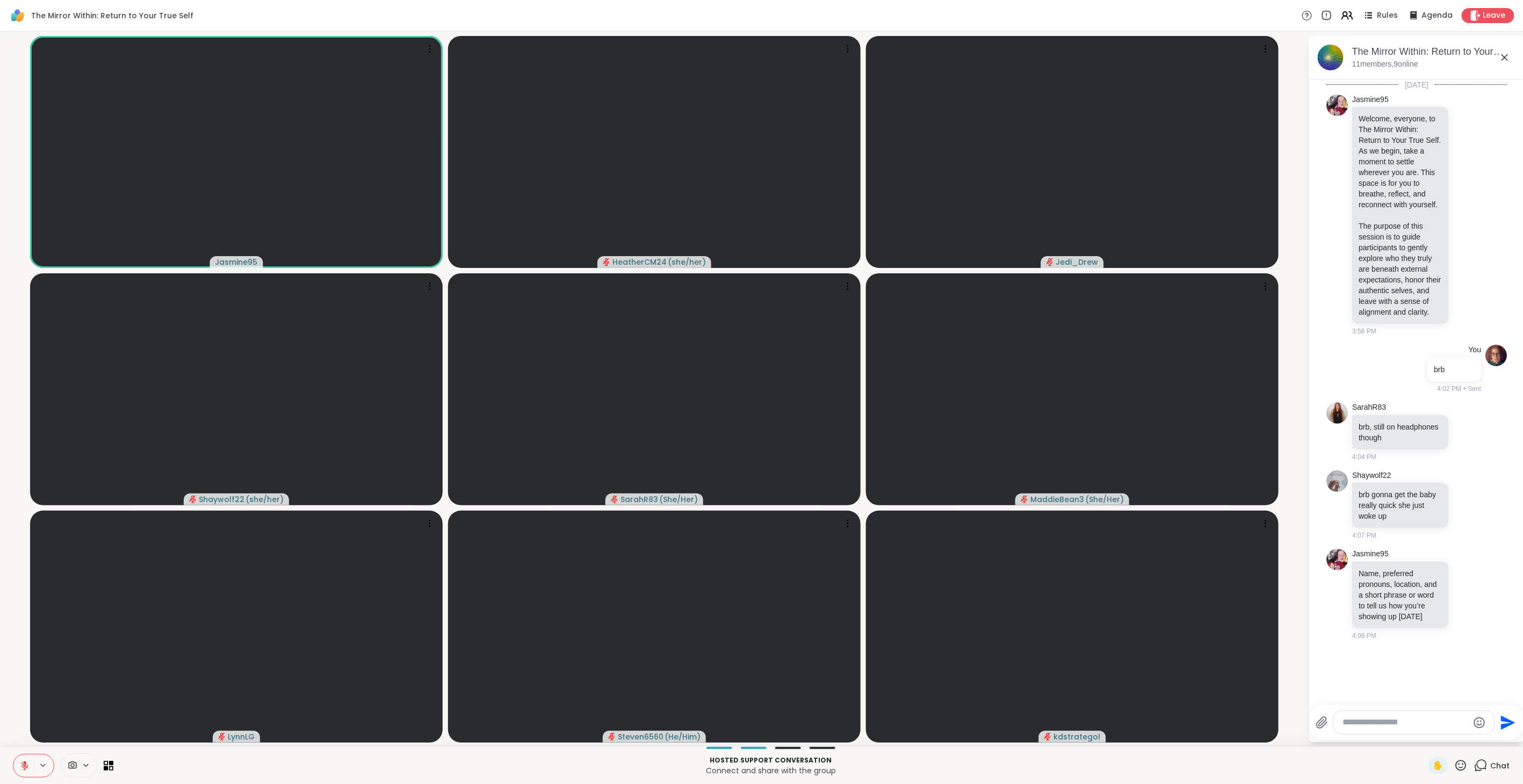
drag, startPoint x: 19, startPoint y: 763, endPoint x: 25, endPoint y: 765, distance: 6.3
click at [25, 440] on button at bounding box center [24, 765] width 21 height 22
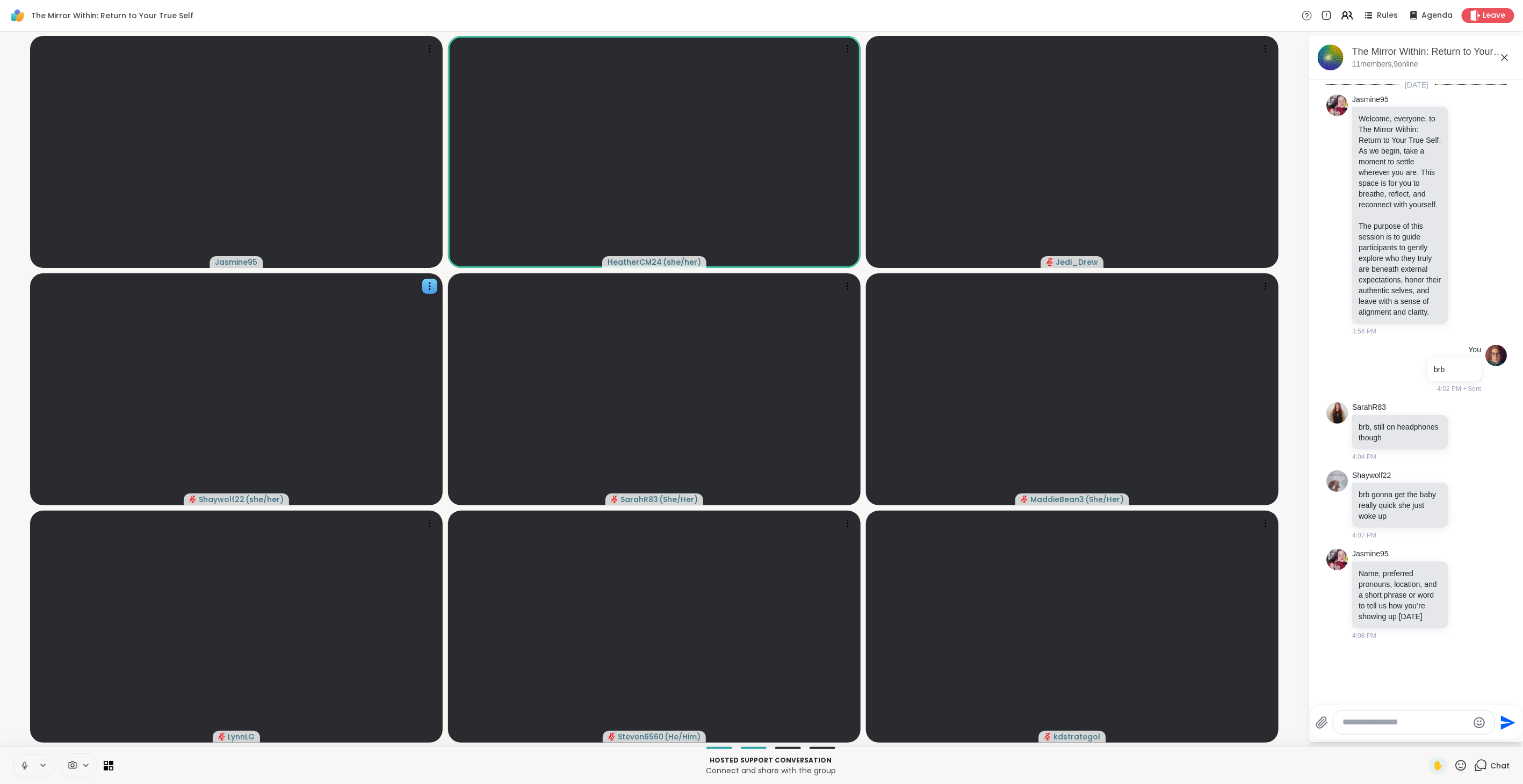
scroll to position [100, 0]
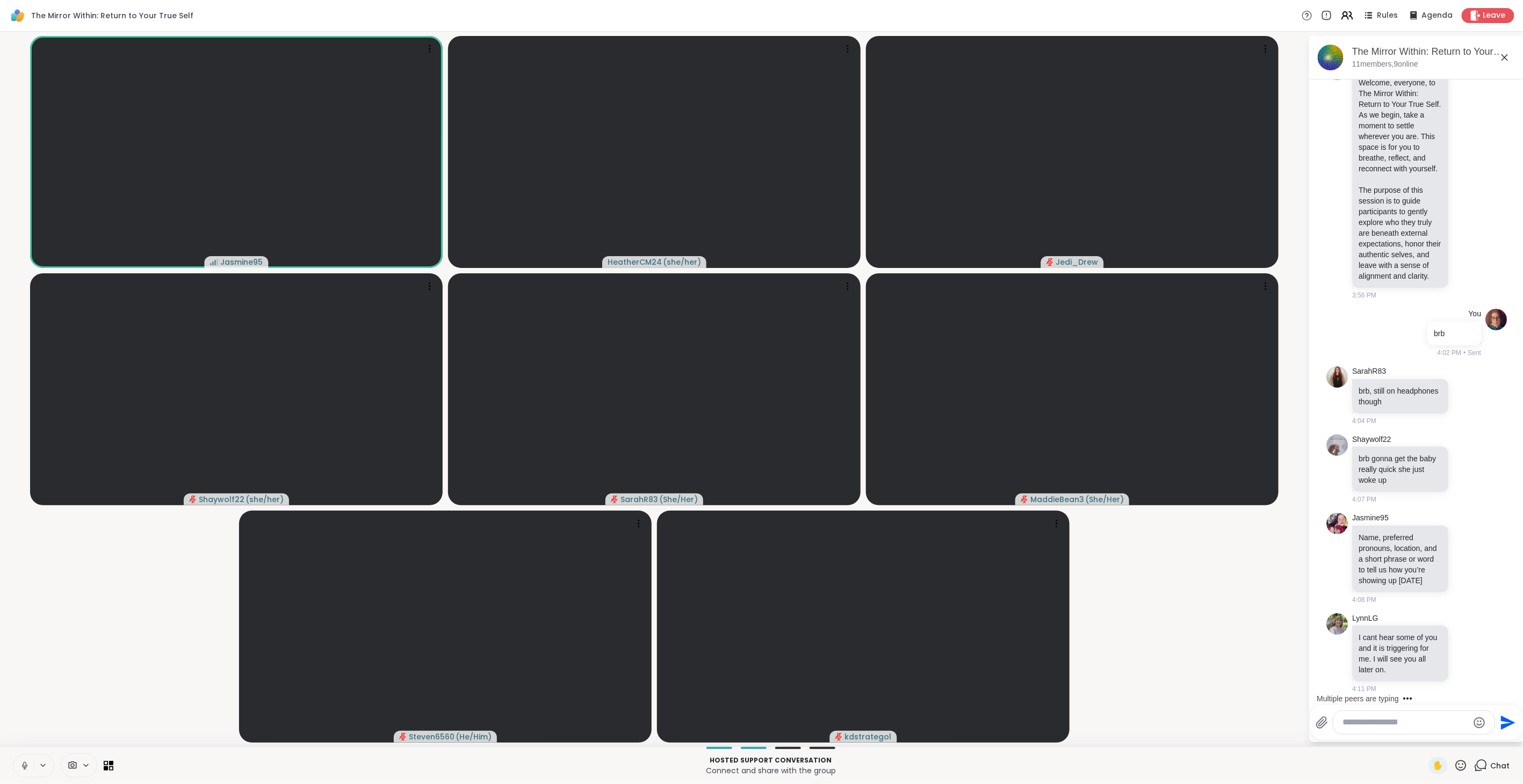
click at [24, 440] on icon at bounding box center [25, 765] width 10 height 10
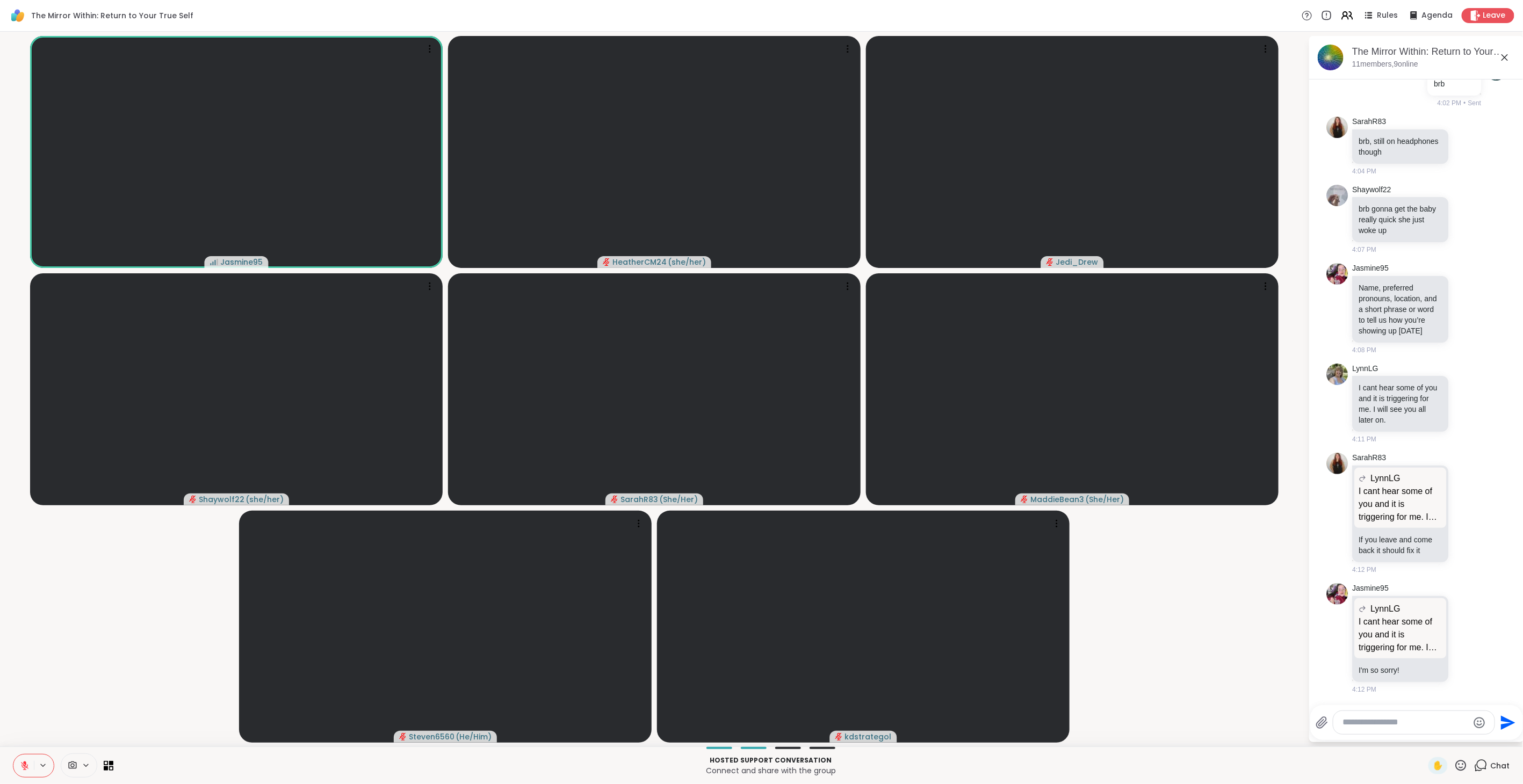
scroll to position [451, 0]
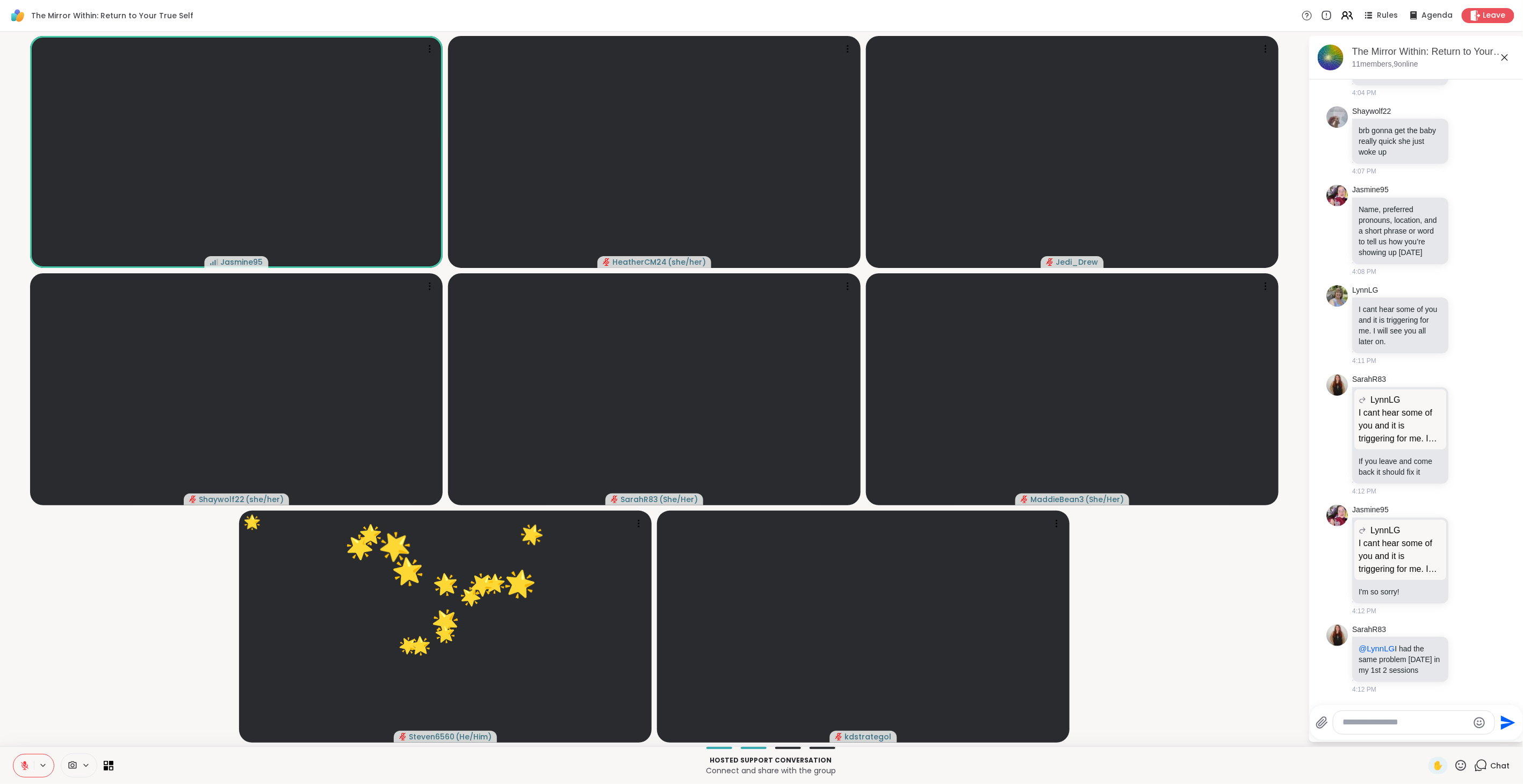
click at [902, 440] on icon at bounding box center [1461, 765] width 11 height 11
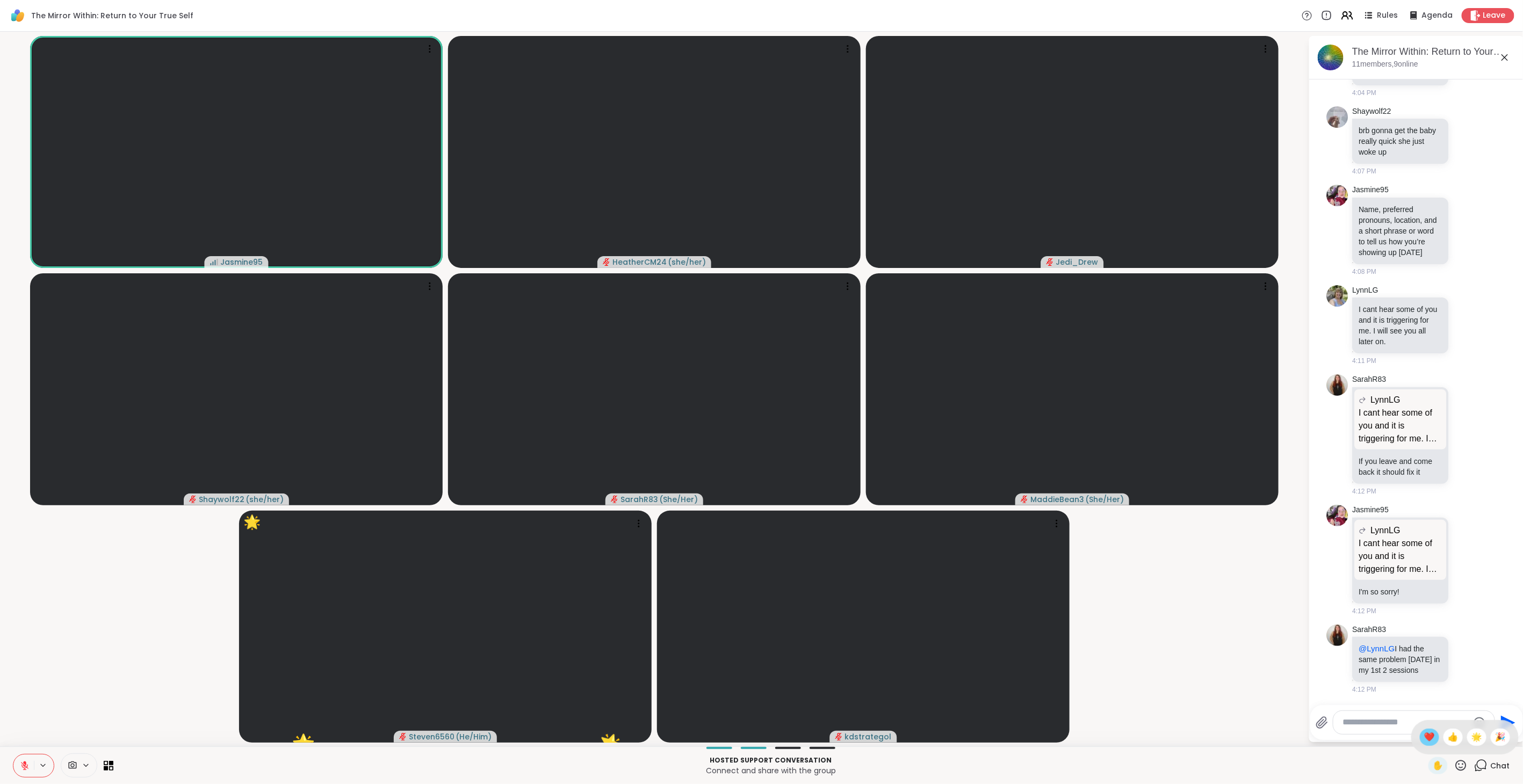
click at [902, 440] on span "❤️" at bounding box center [1429, 737] width 11 height 13
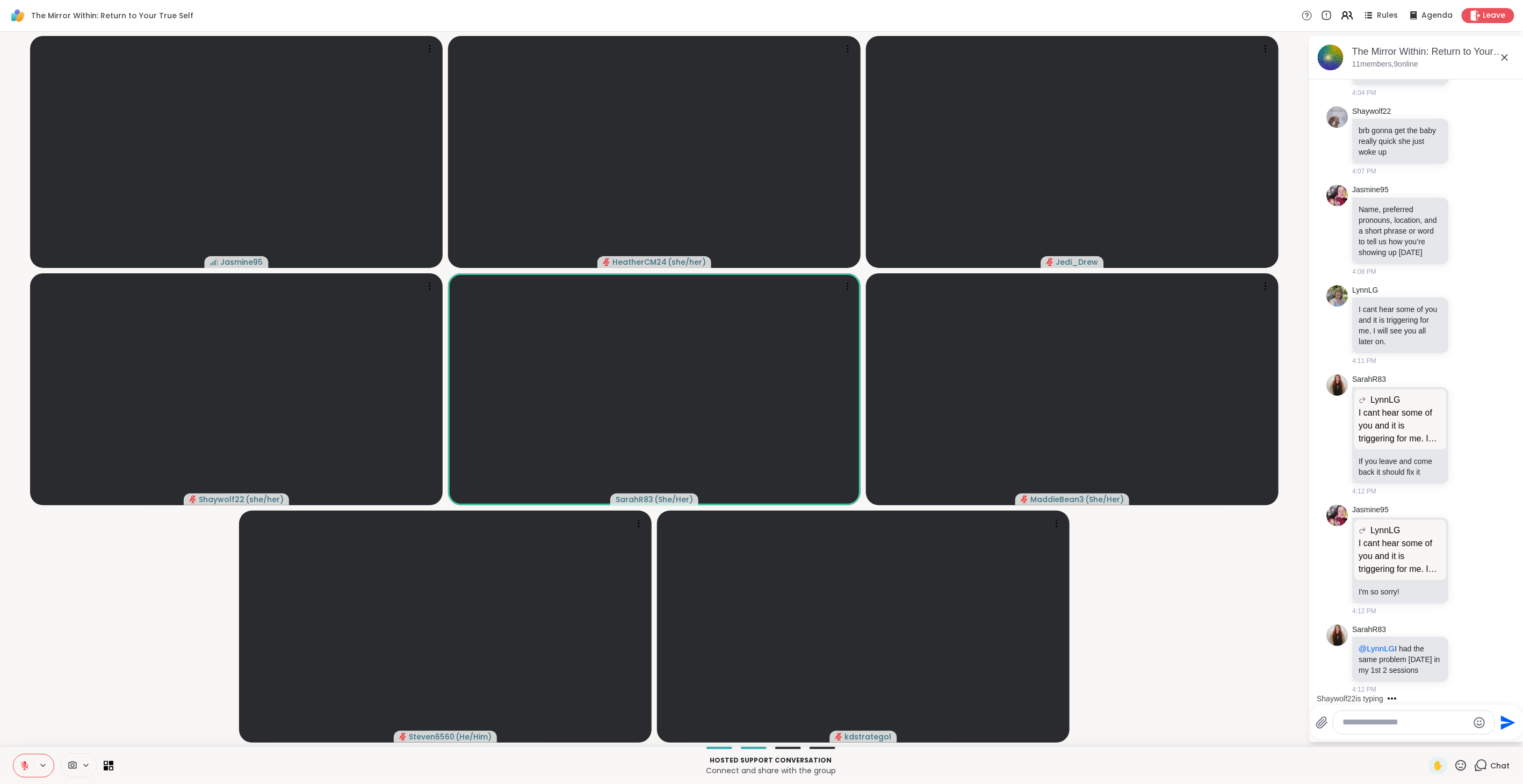
click at [902, 440] on icon at bounding box center [1461, 765] width 13 height 13
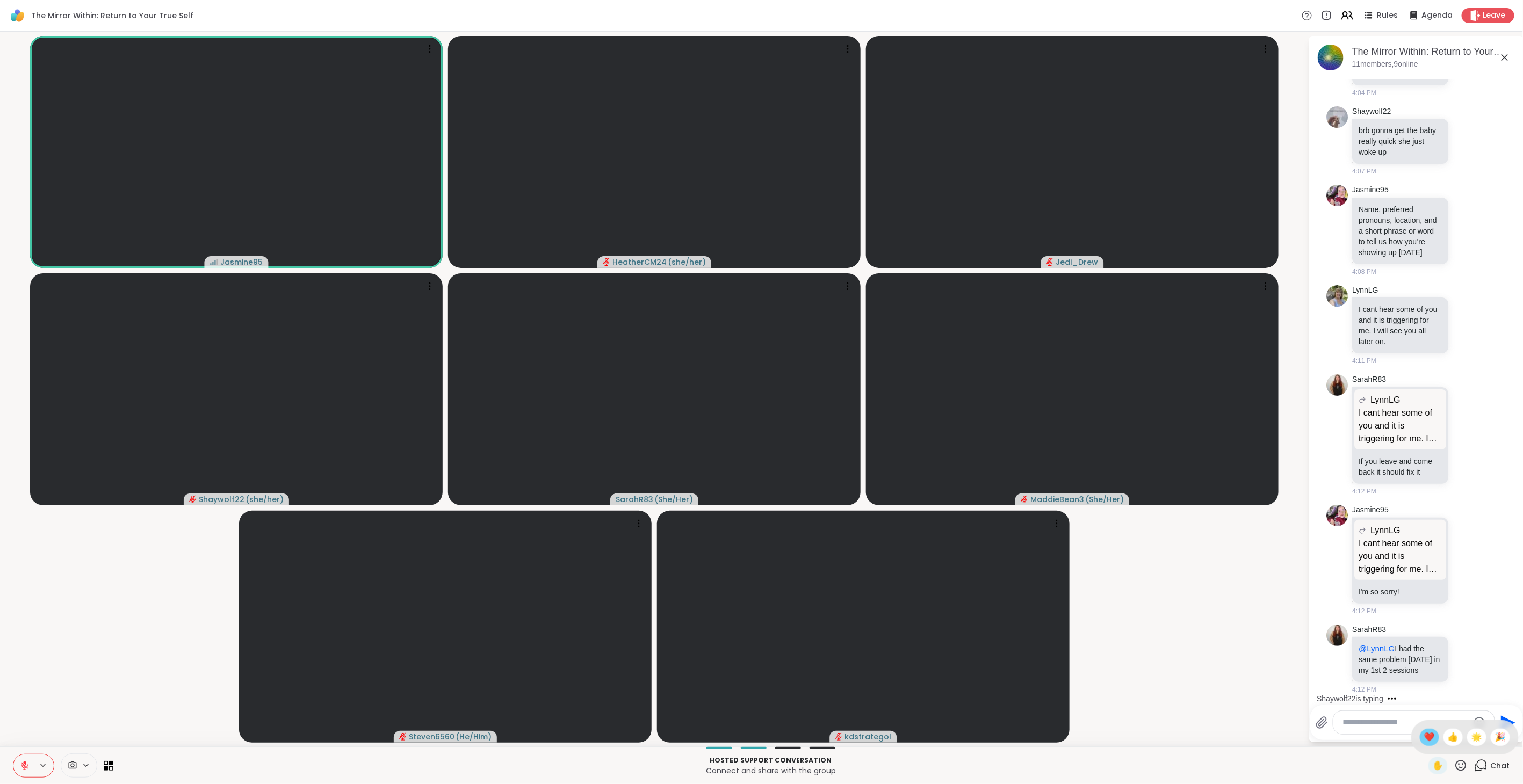
click at [902, 440] on span "❤️" at bounding box center [1429, 737] width 11 height 13
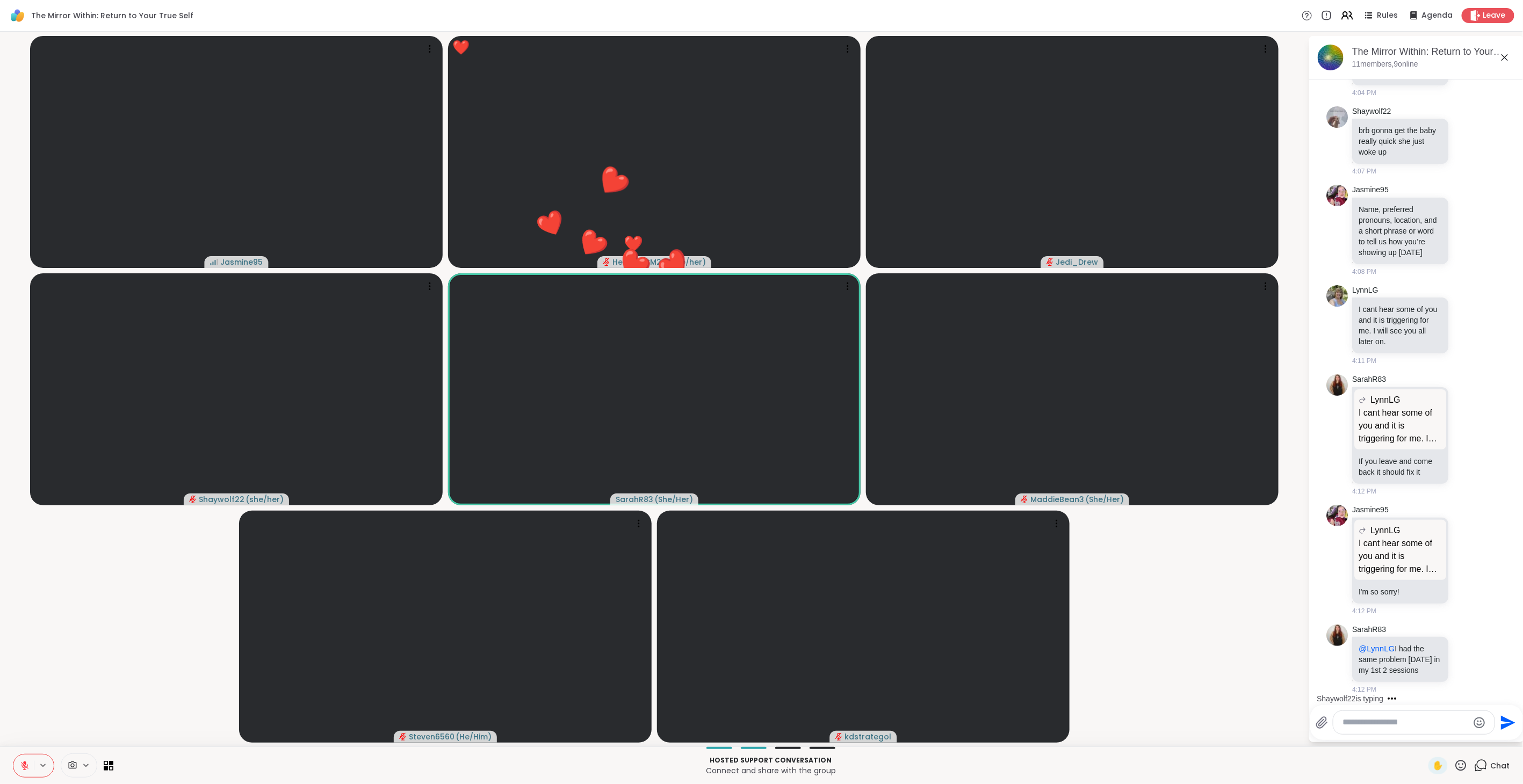
scroll to position [519, 0]
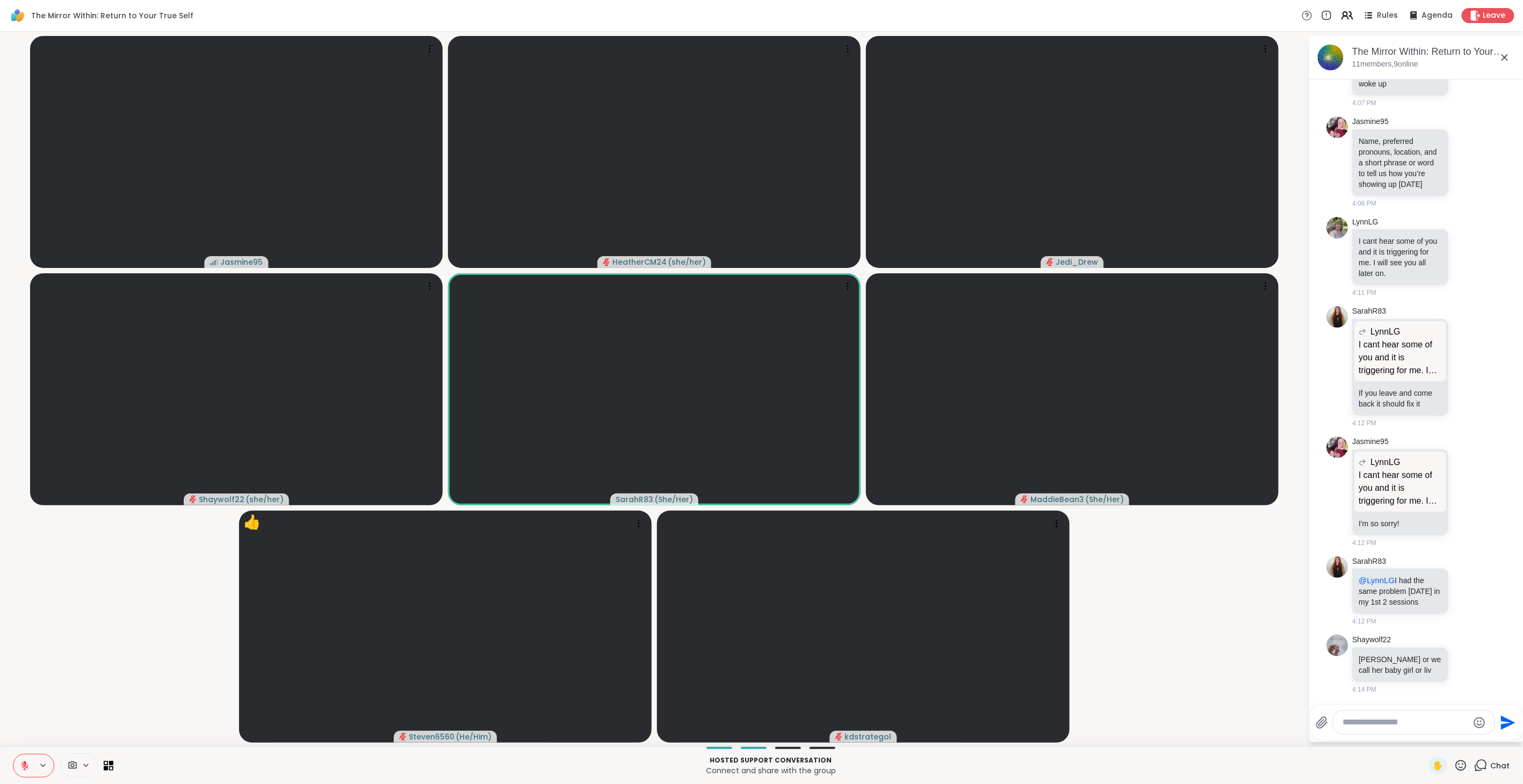
click at [902, 440] on icon at bounding box center [1461, 765] width 13 height 13
click at [902, 440] on span "❤️" at bounding box center [1429, 737] width 11 height 13
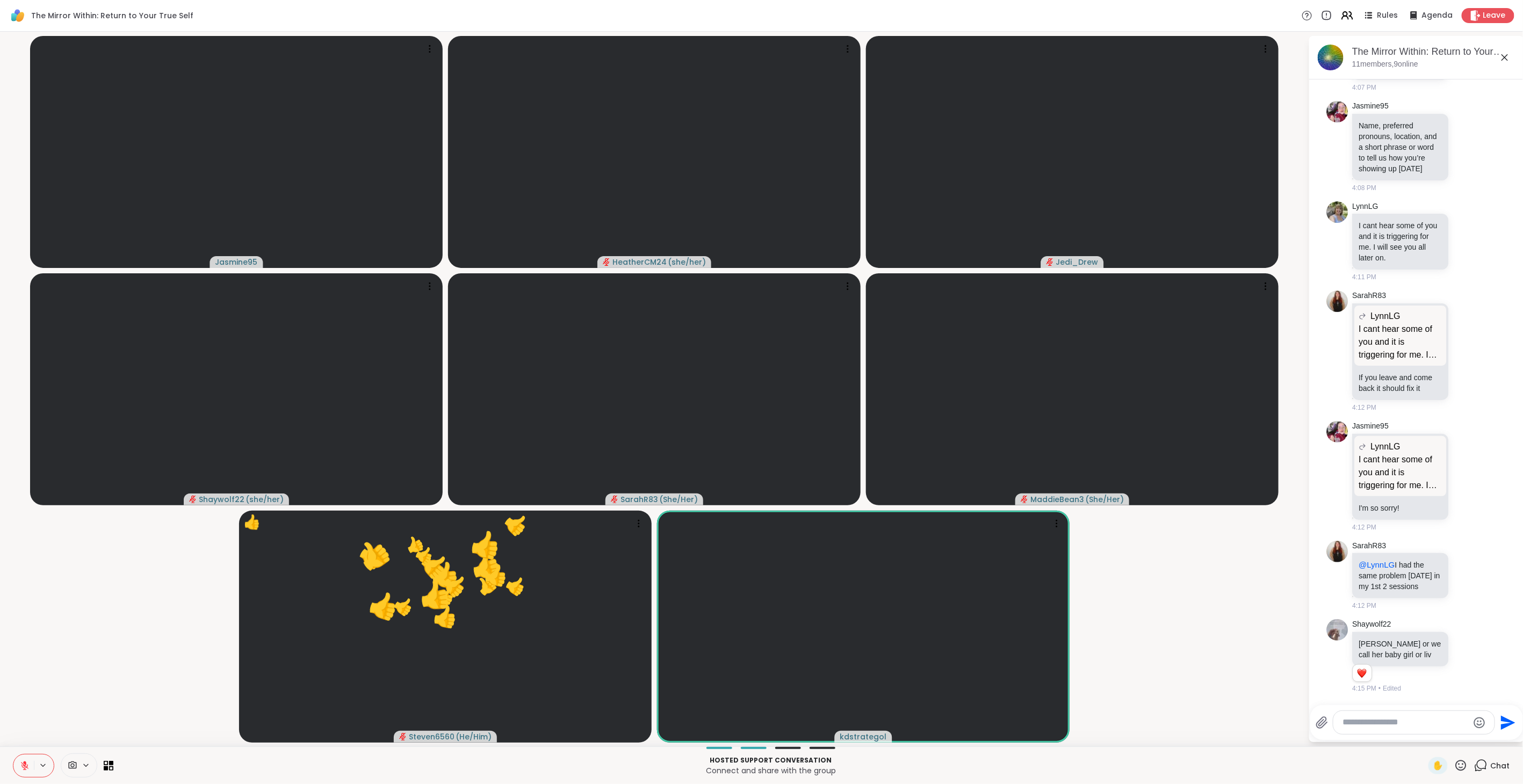
click at [902, 440] on icon at bounding box center [1461, 765] width 13 height 13
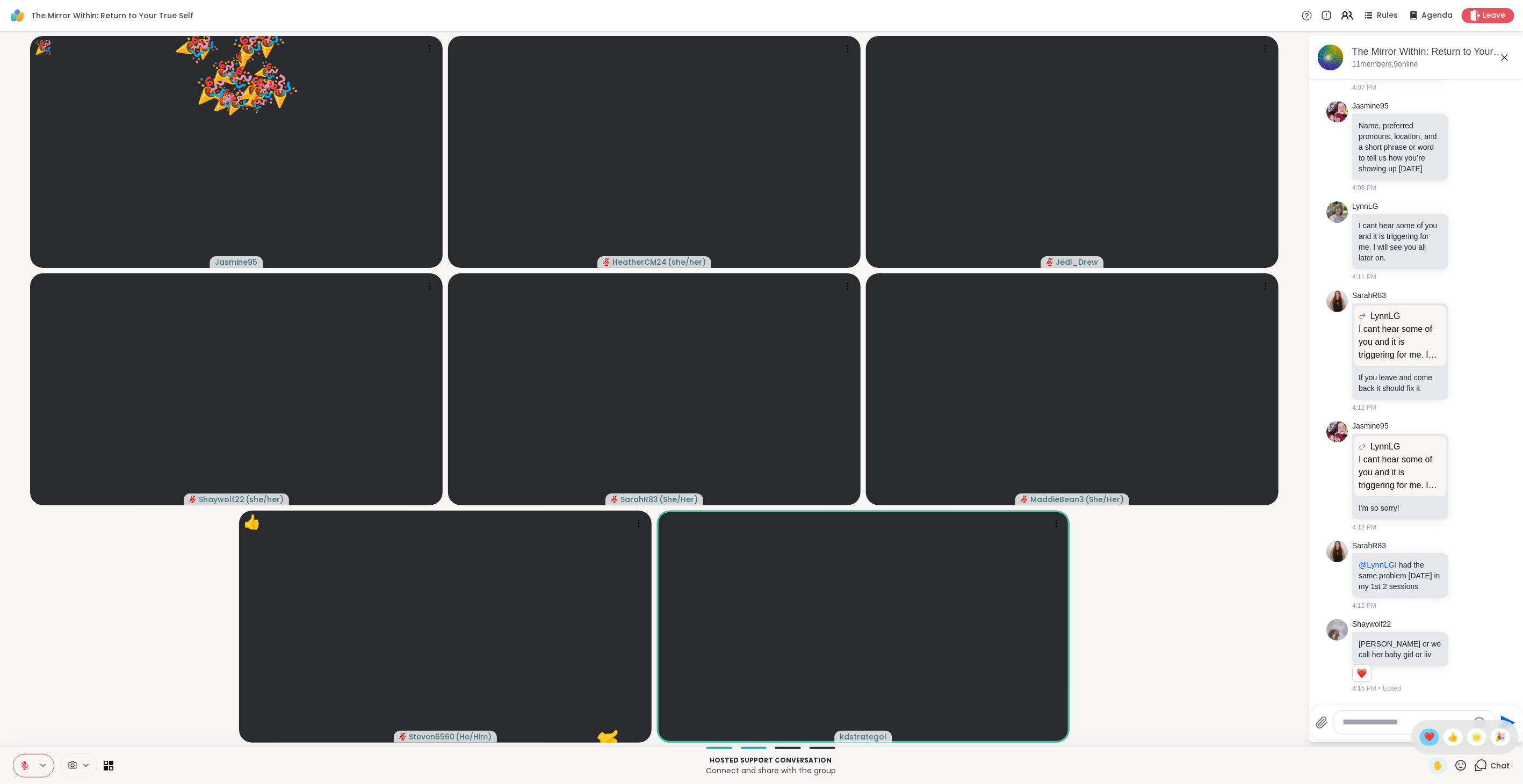
click at [902, 440] on span "❤️" at bounding box center [1429, 737] width 11 height 13
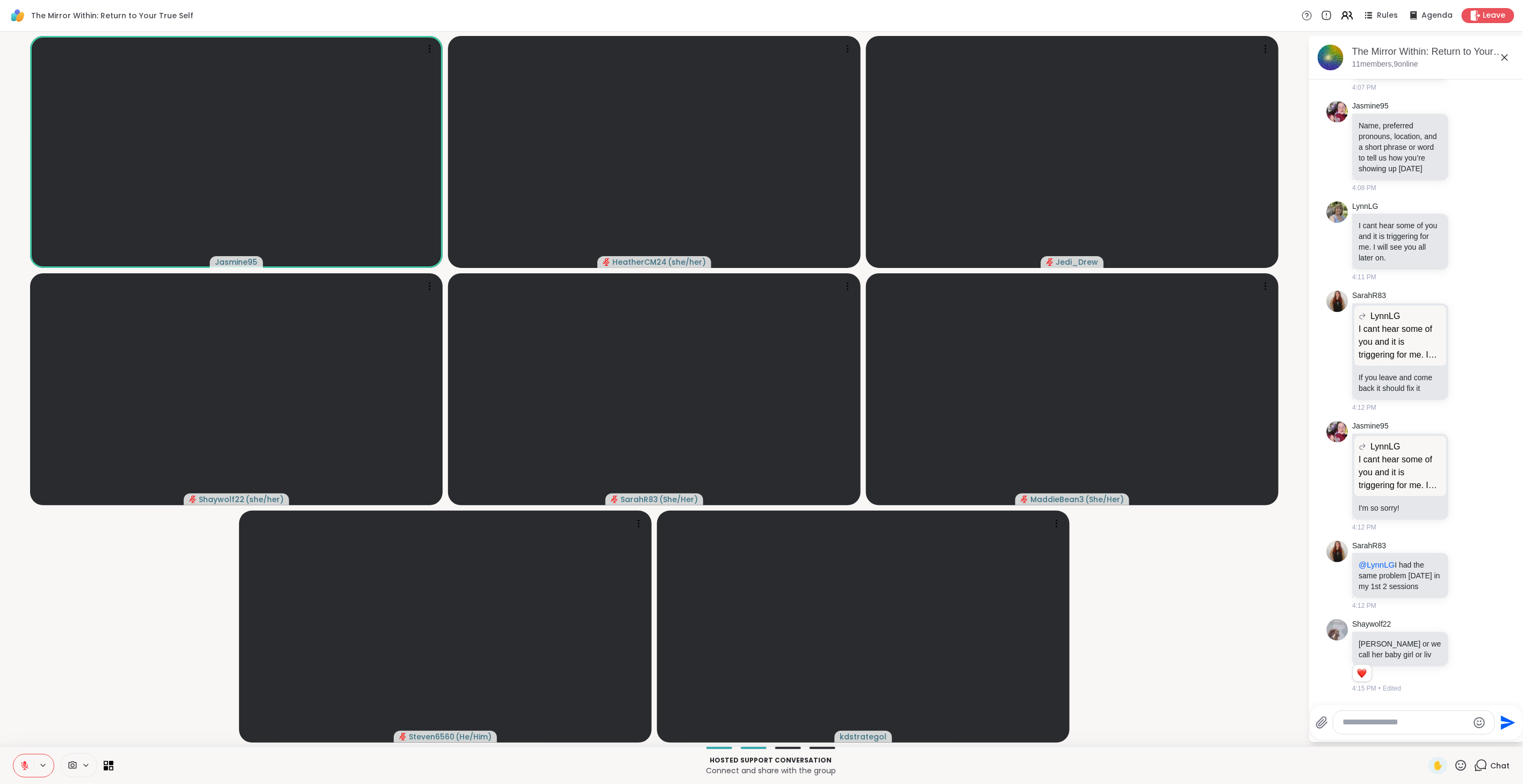
click at [902, 440] on textarea "Type your message" at bounding box center [1405, 722] width 125 height 11
click at [902, 440] on span "dstrategol" at bounding box center [1391, 693] width 37 height 11
type textarea "**********"
click at [902, 440] on icon "Send" at bounding box center [1508, 722] width 15 height 14
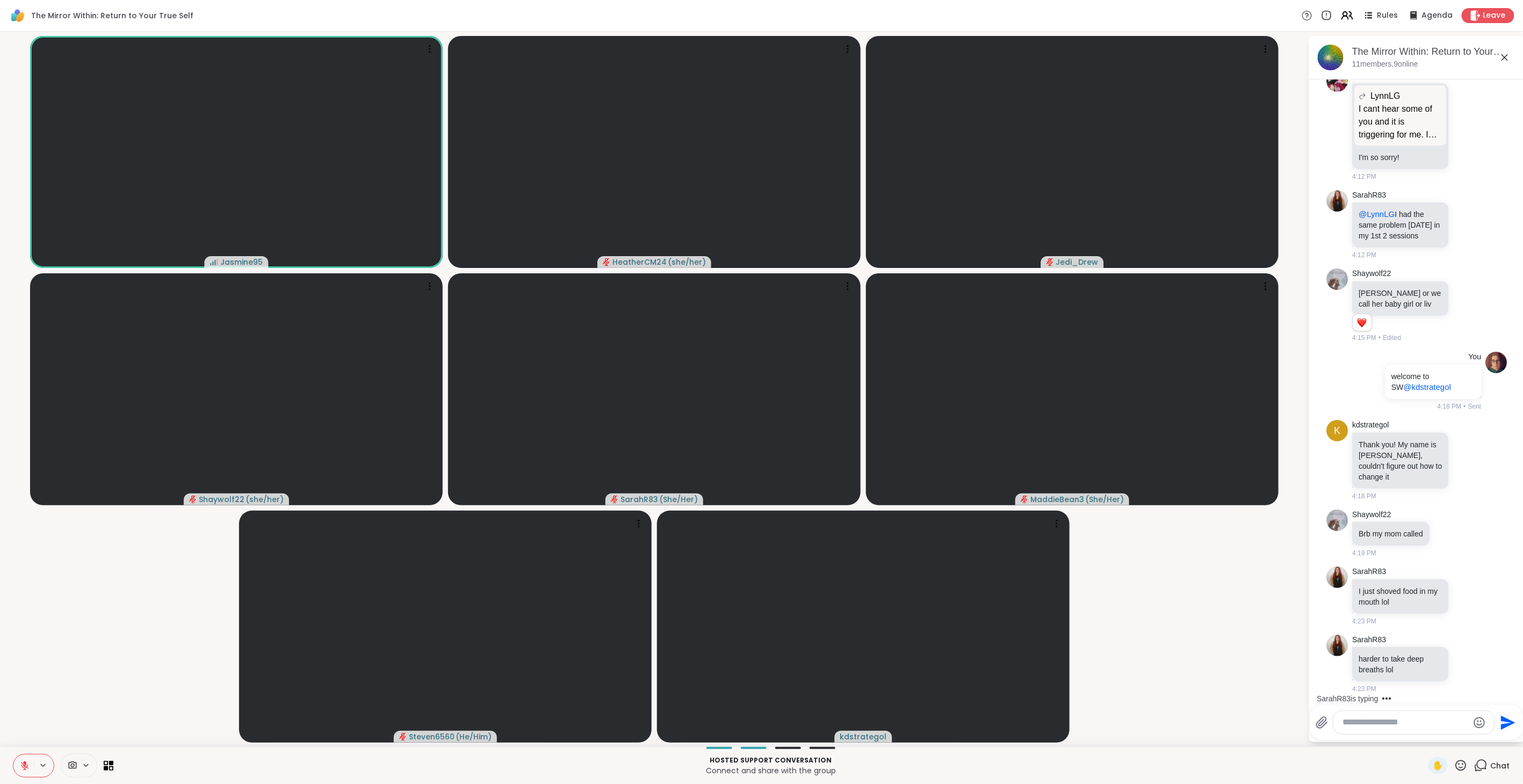
scroll to position [885, 0]
click at [902, 440] on span "✋" at bounding box center [1438, 765] width 11 height 13
click at [24, 440] on icon at bounding box center [25, 765] width 7 height 7
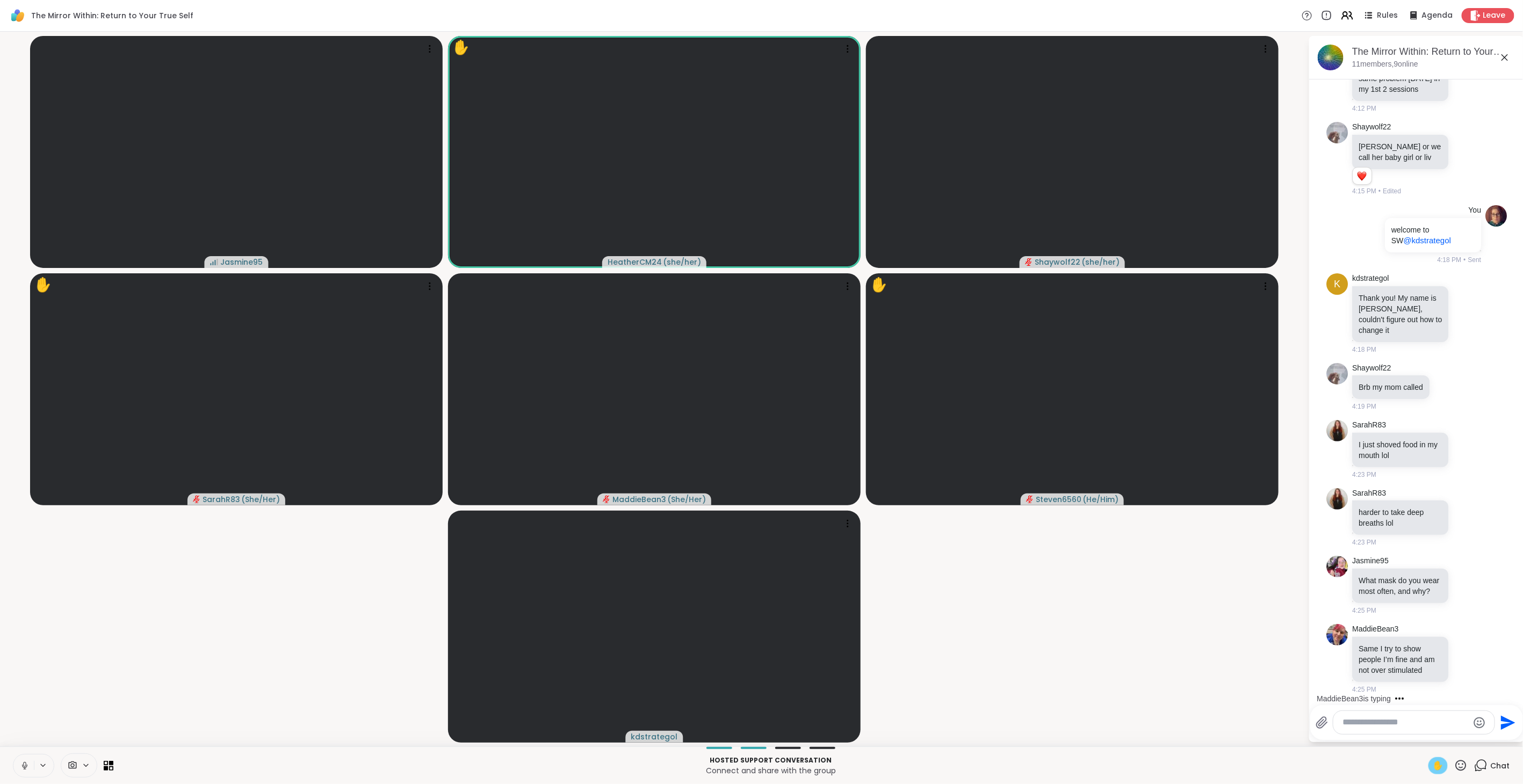
scroll to position [1054, 0]
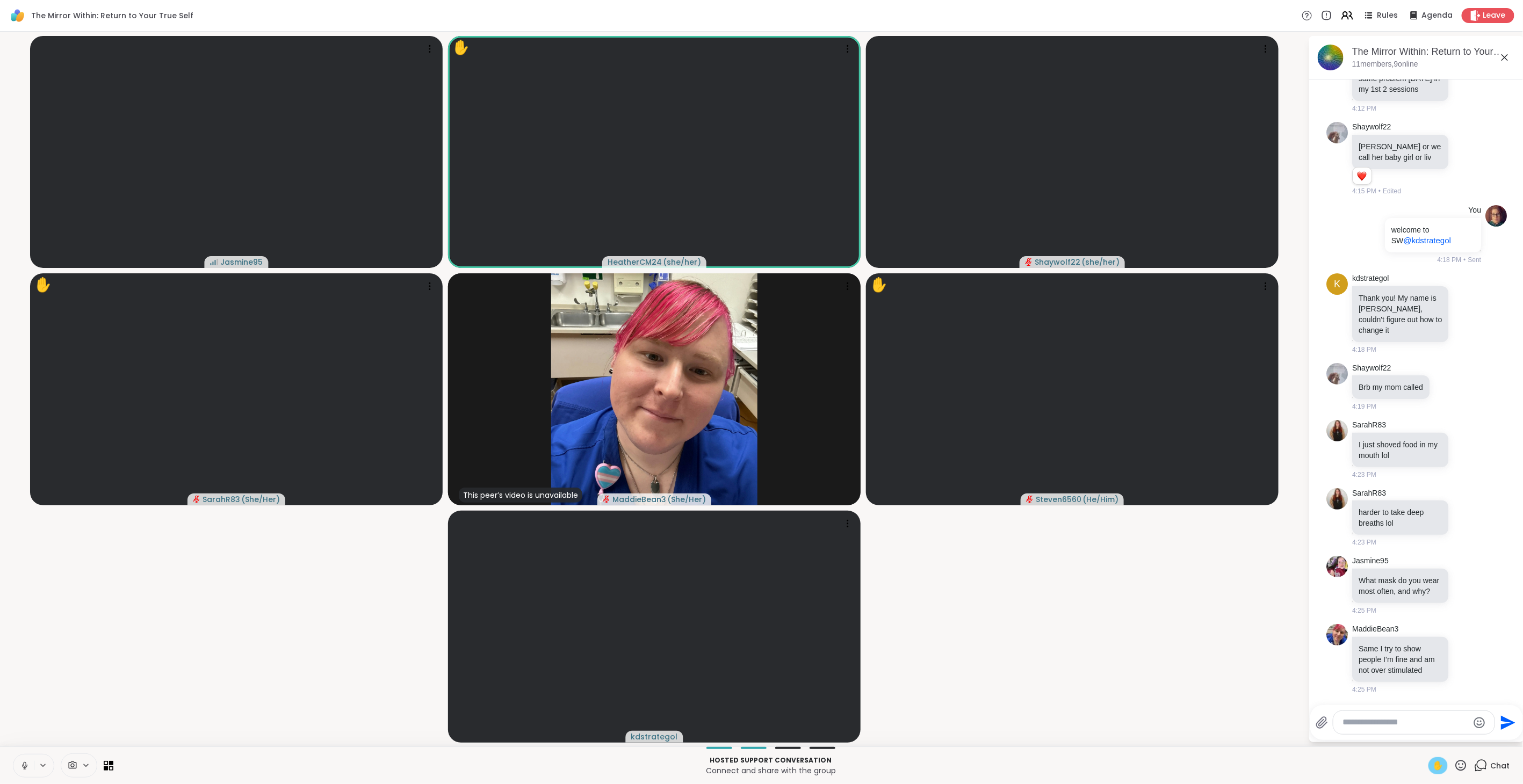
click at [25, 440] on icon at bounding box center [24, 764] width 2 height 5
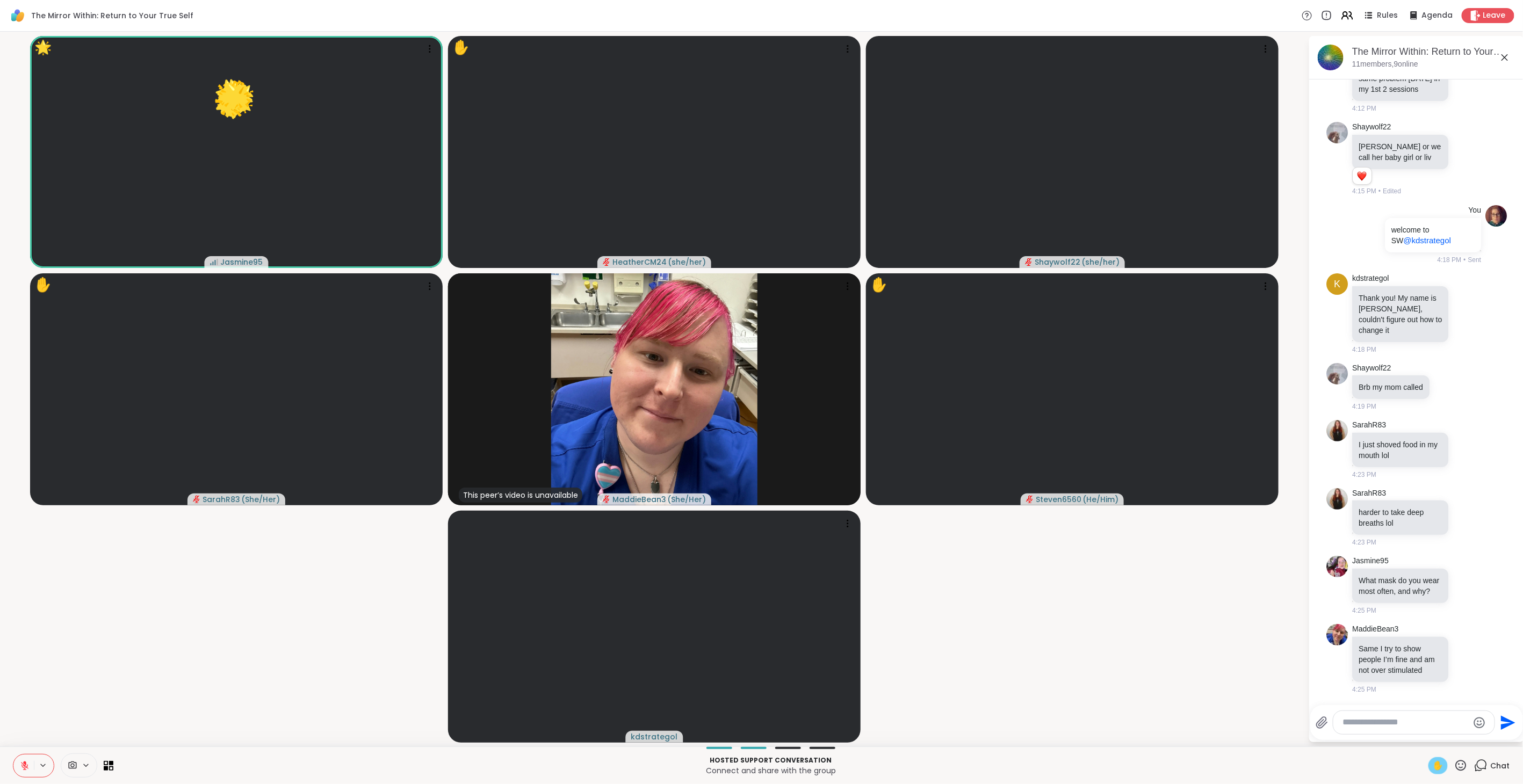
click at [902, 440] on span "✋" at bounding box center [1438, 765] width 11 height 13
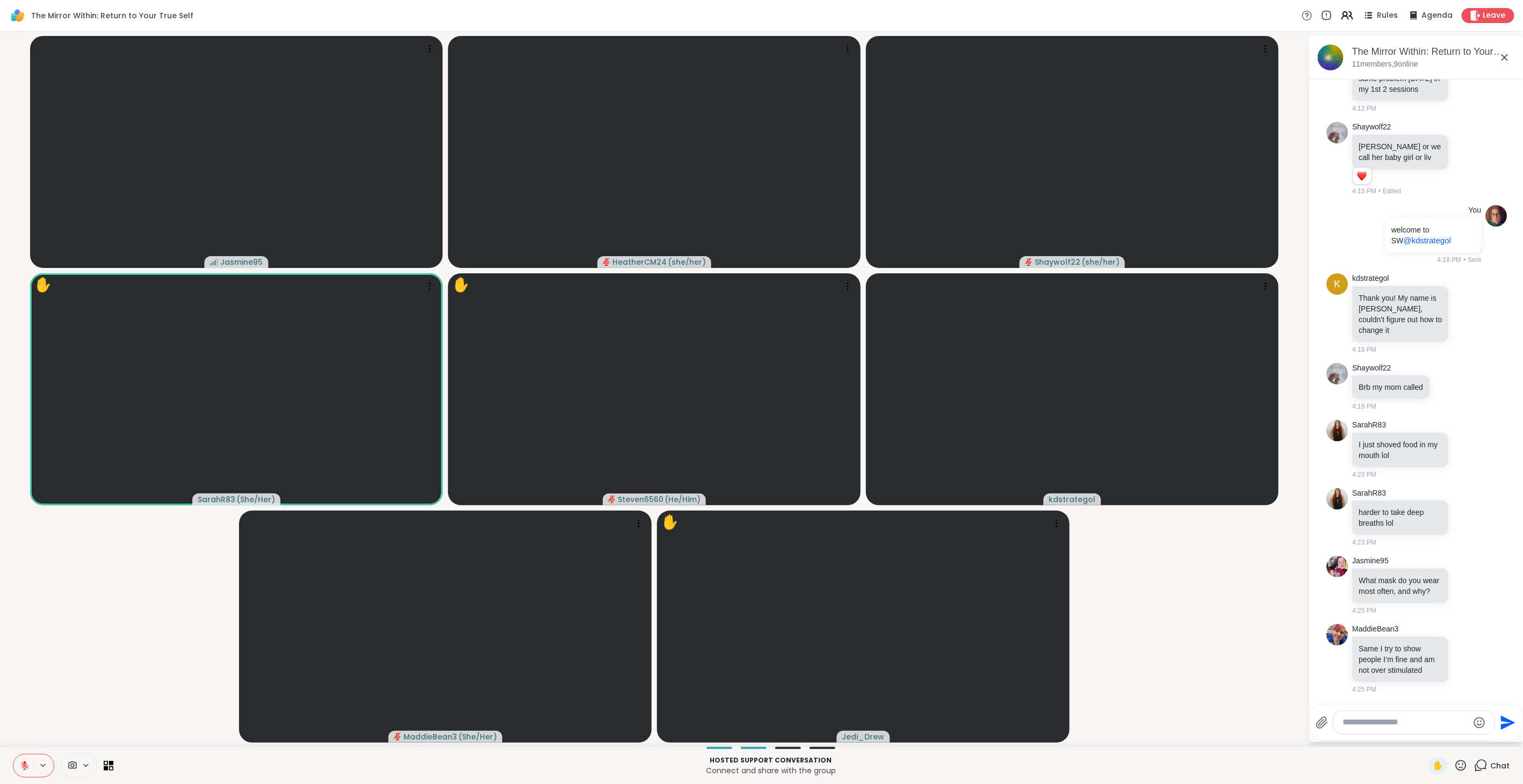
click at [902, 440] on textarea "Type your message" at bounding box center [1405, 722] width 125 height 11
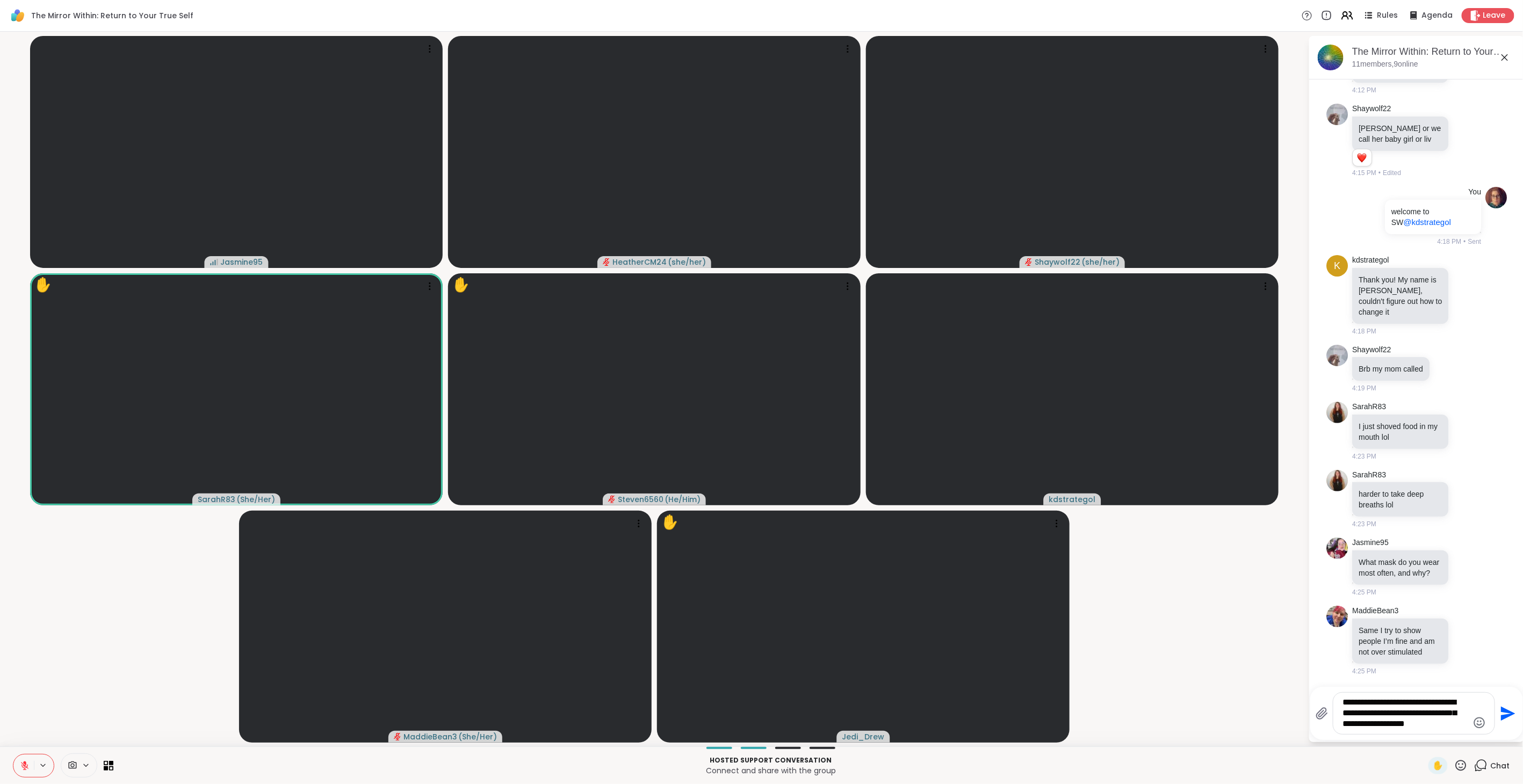
drag, startPoint x: 1478, startPoint y: 721, endPoint x: 1472, endPoint y: 717, distance: 7.2
click at [902, 440] on icon "Emoji picker" at bounding box center [1479, 722] width 13 height 13
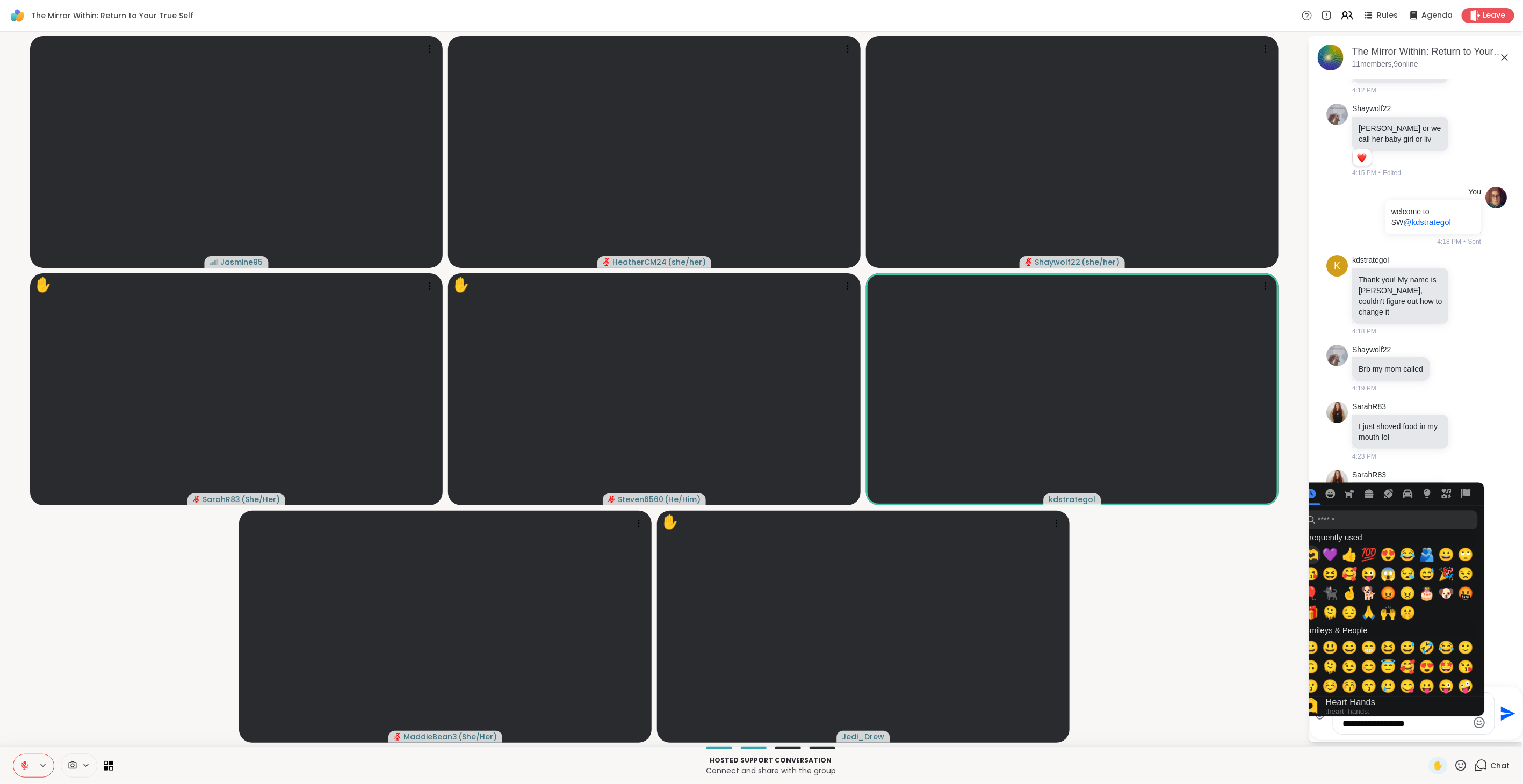
click at [902, 440] on span "🫶" at bounding box center [1311, 555] width 16 height 15
type textarea "**********"
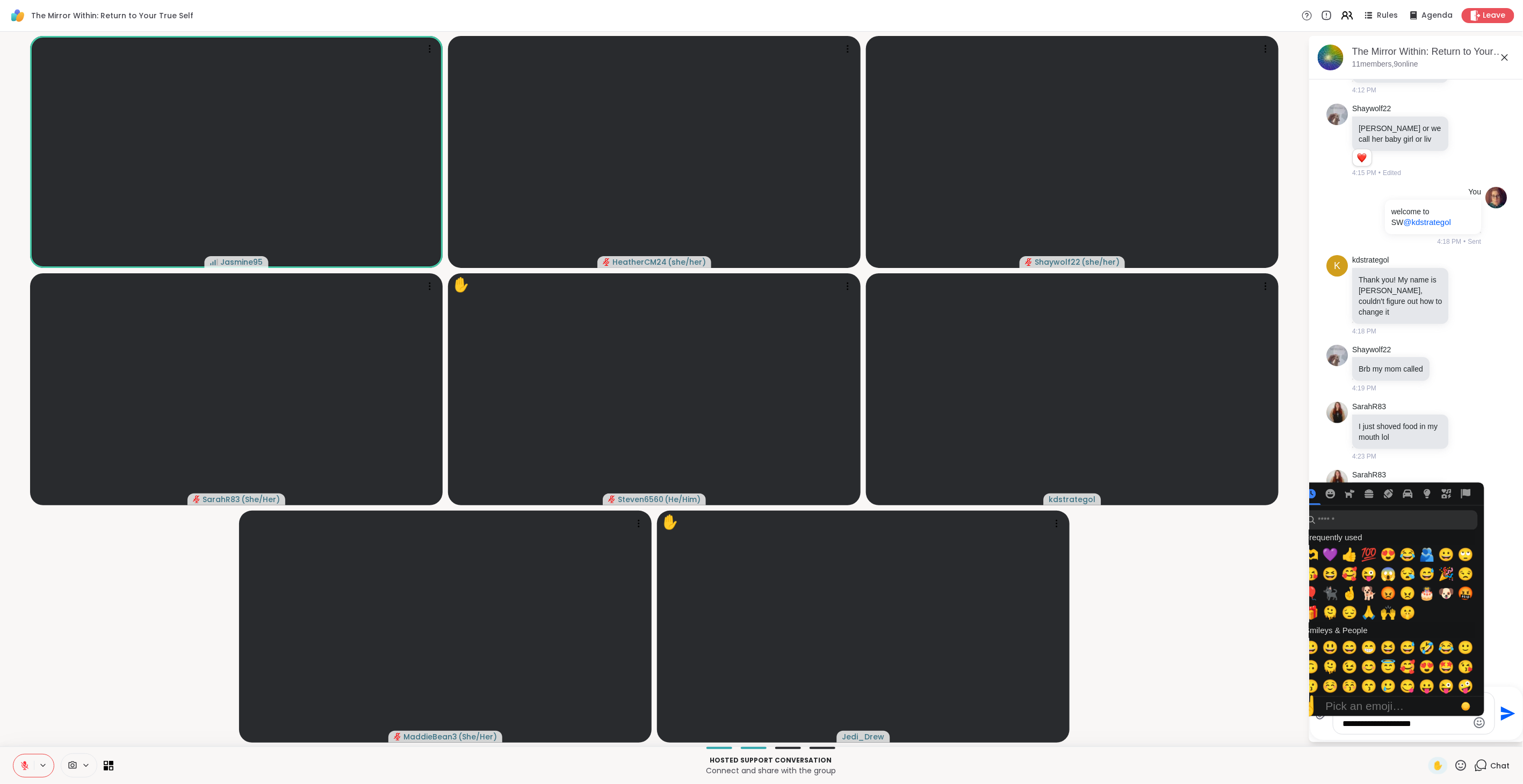
click at [902, 440] on icon "Send" at bounding box center [1508, 713] width 15 height 14
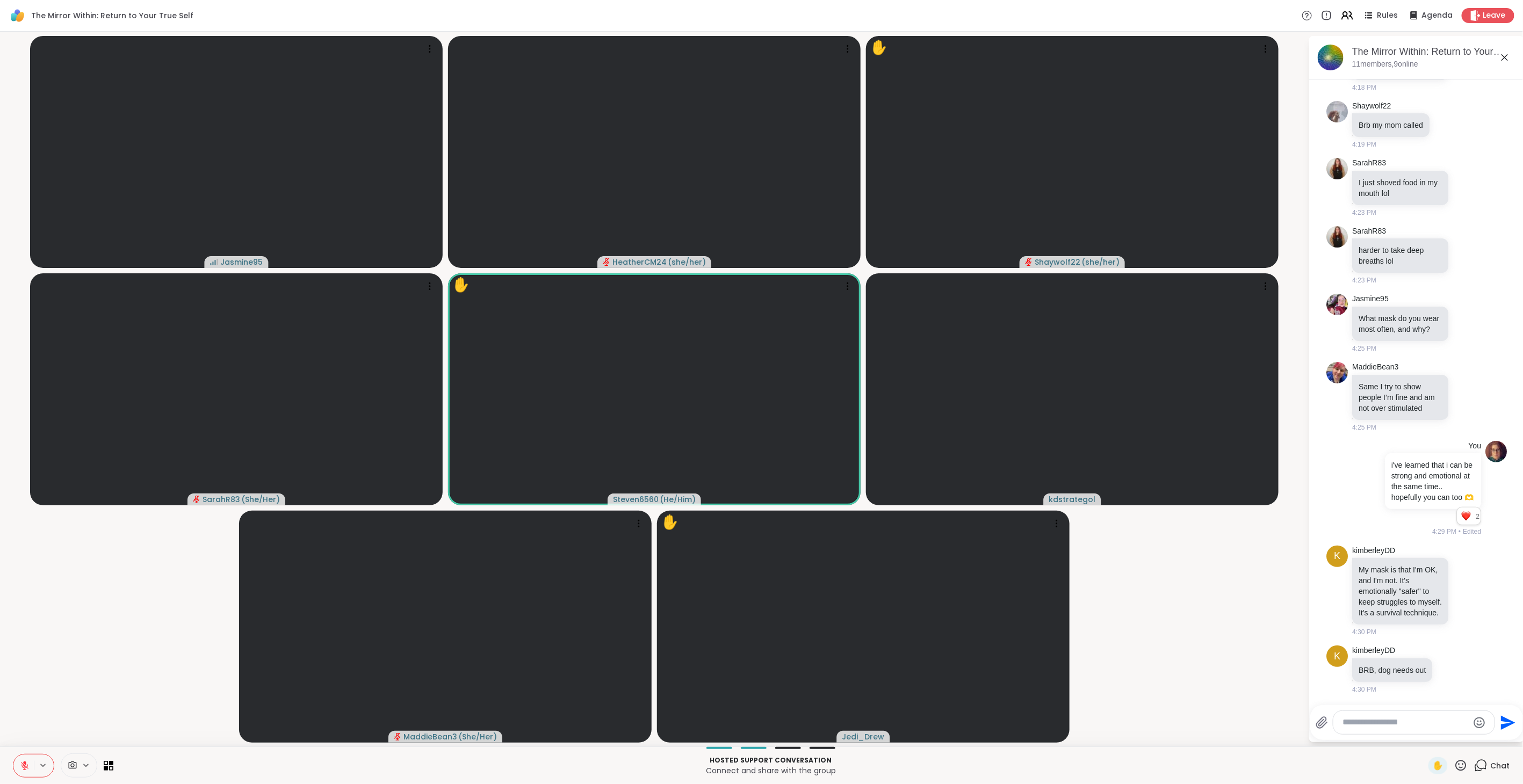
scroll to position [1338, 0]
click at [902, 440] on icon at bounding box center [1467, 591] width 10 height 11
click at [902, 440] on div "Select Reaction: Heart" at bounding box center [1467, 573] width 10 height 10
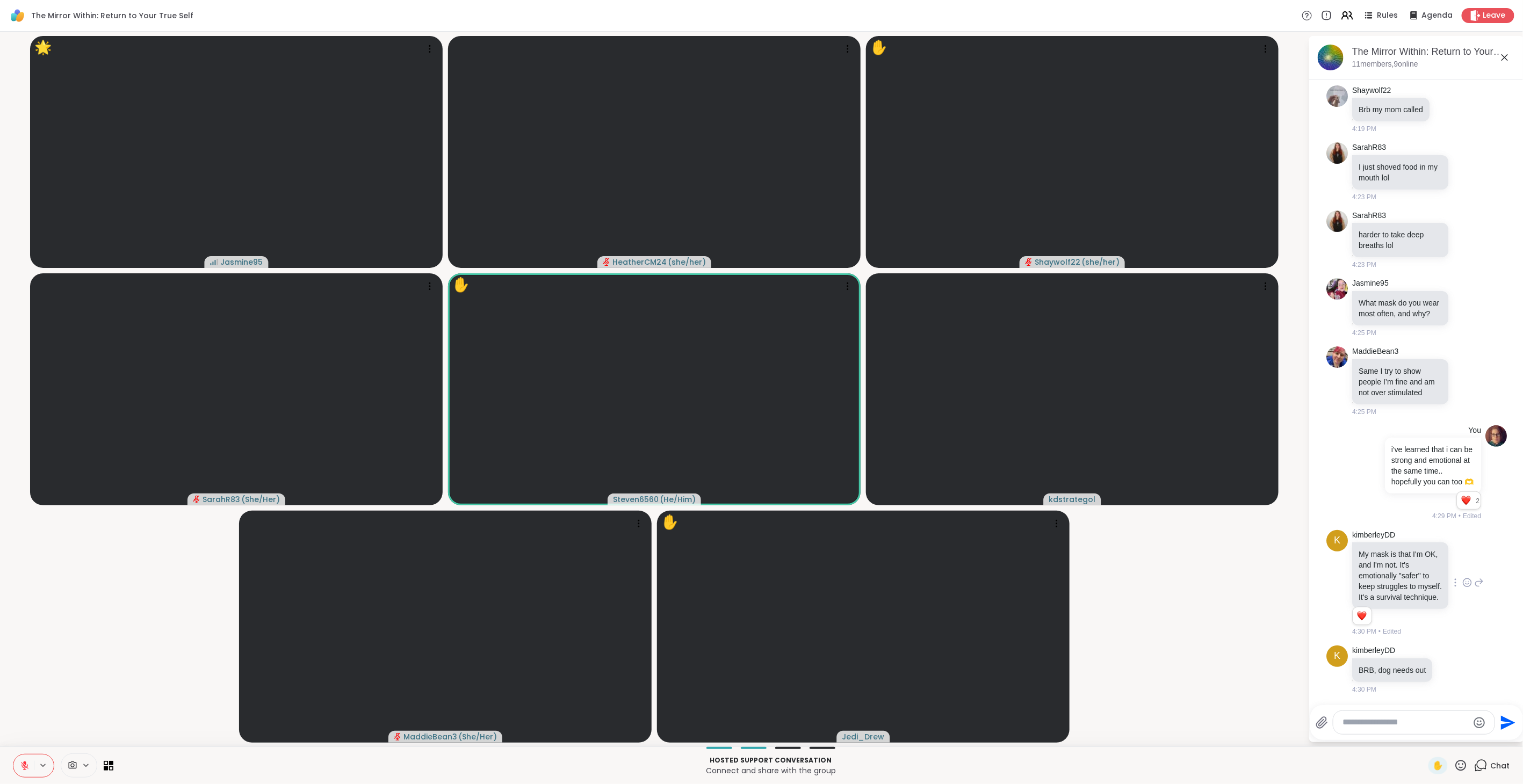
click at [902, 440] on icon at bounding box center [1461, 765] width 13 height 13
click at [902, 440] on span "❤️" at bounding box center [1429, 737] width 11 height 13
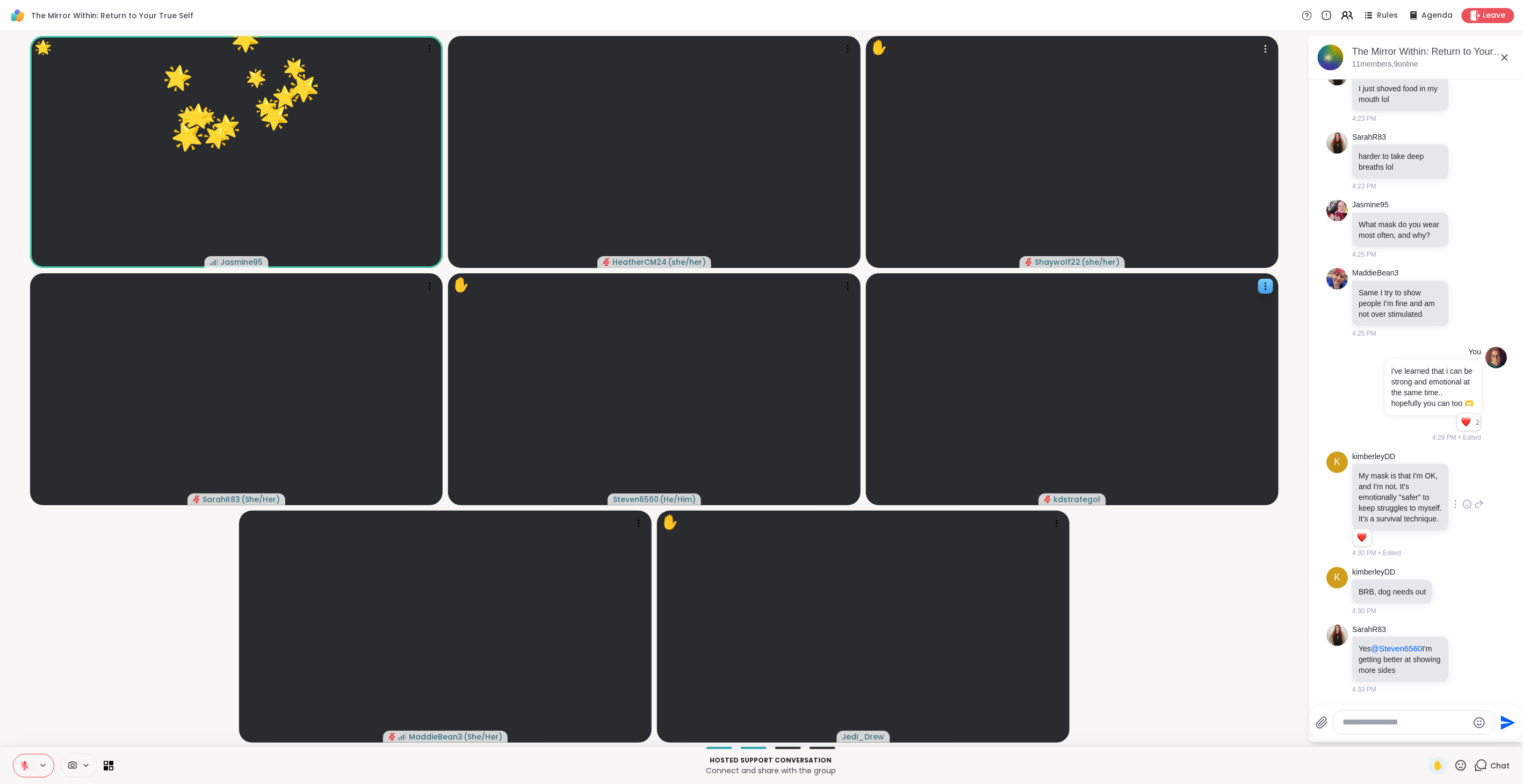
scroll to position [1431, 0]
click at [902, 440] on icon at bounding box center [1461, 765] width 11 height 11
click at [902, 440] on span "❤️" at bounding box center [1429, 737] width 11 height 13
click at [902, 440] on icon at bounding box center [1467, 659] width 10 height 11
click at [902, 440] on div "Select Reaction: Heart" at bounding box center [1467, 641] width 10 height 10
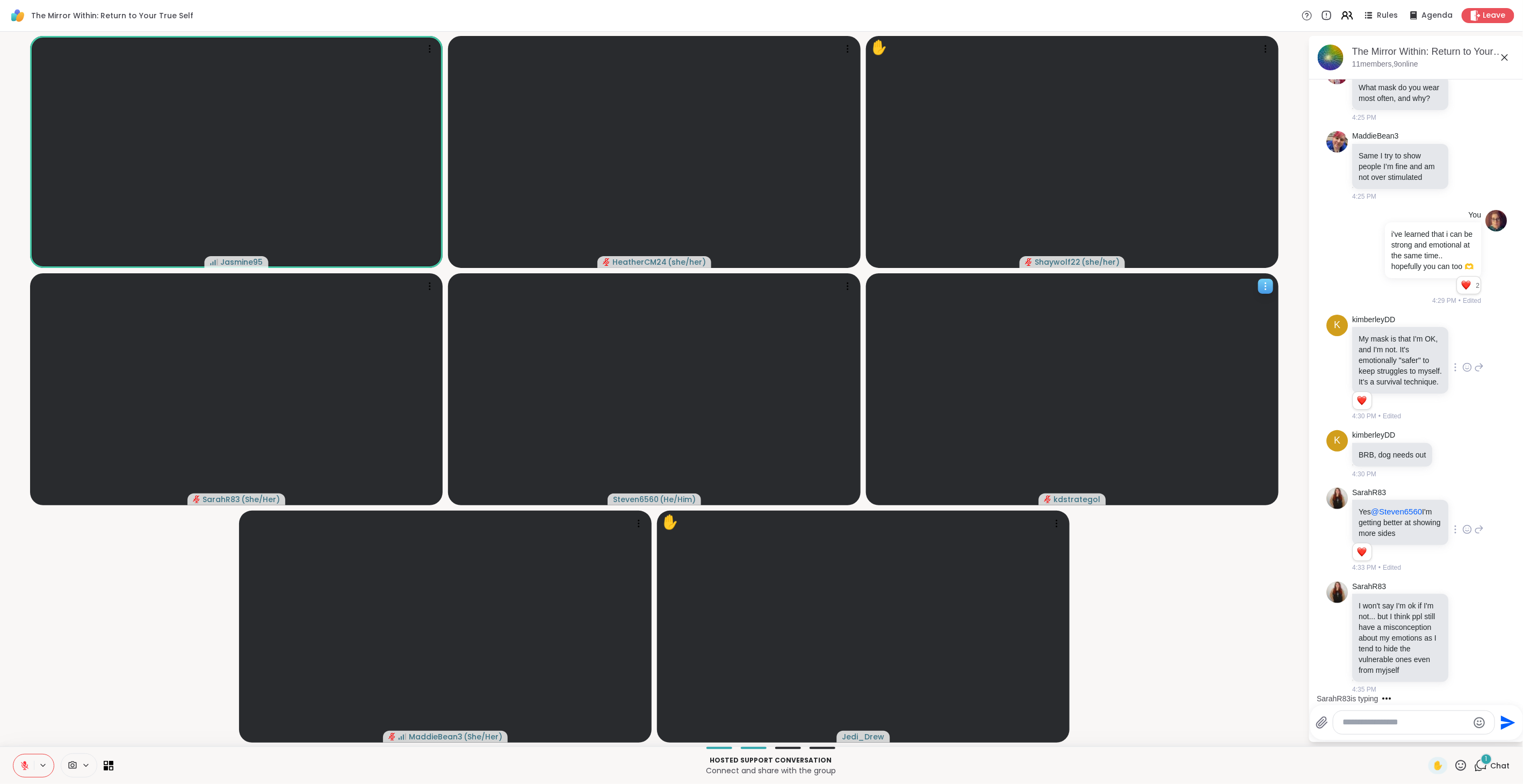
scroll to position [1579, 0]
click at [902, 440] on icon at bounding box center [1461, 765] width 11 height 11
click at [902, 440] on span "❤️" at bounding box center [1429, 737] width 11 height 13
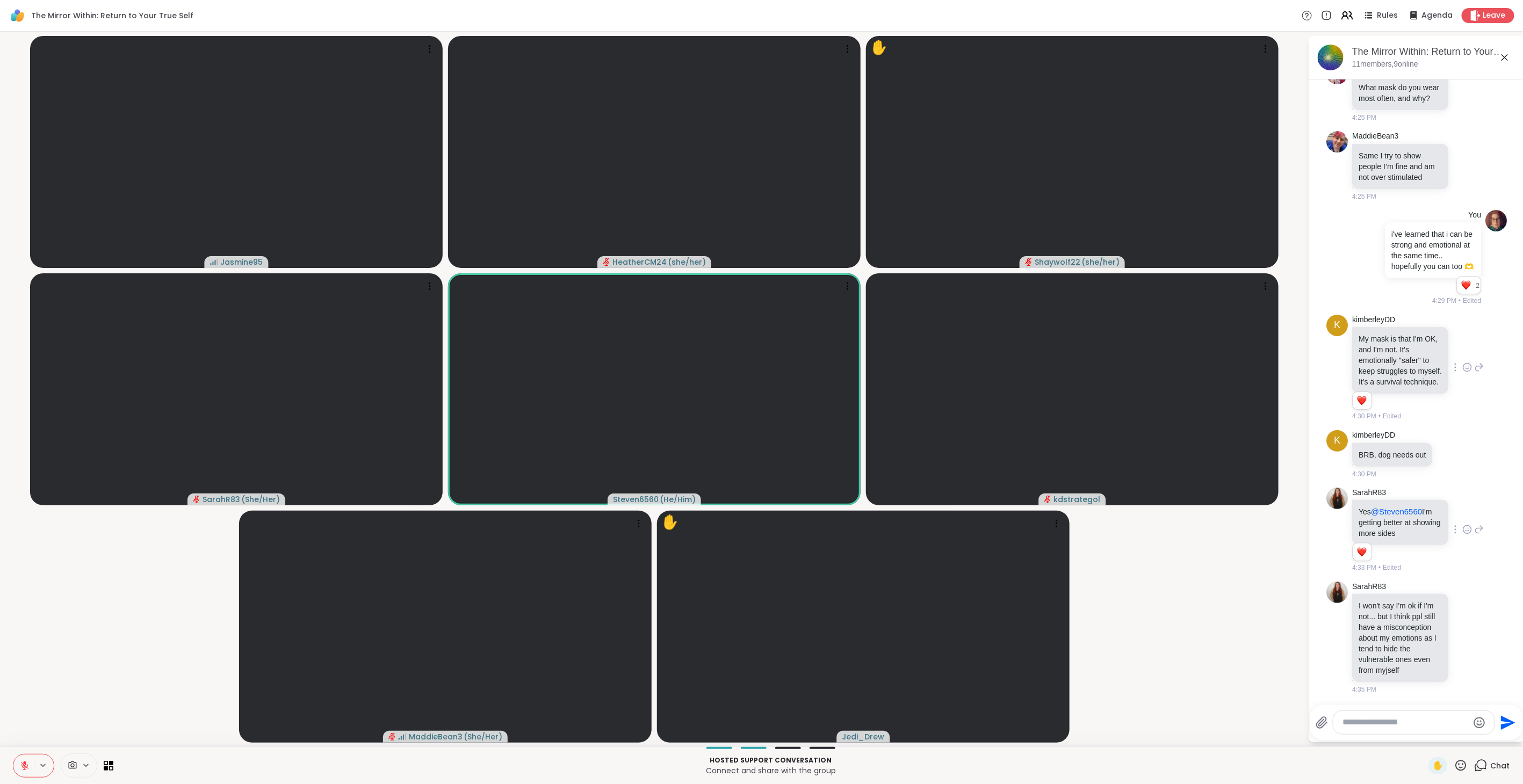
click at [902, 440] on icon at bounding box center [1461, 765] width 11 height 11
click at [902, 440] on span "❤️" at bounding box center [1429, 737] width 11 height 13
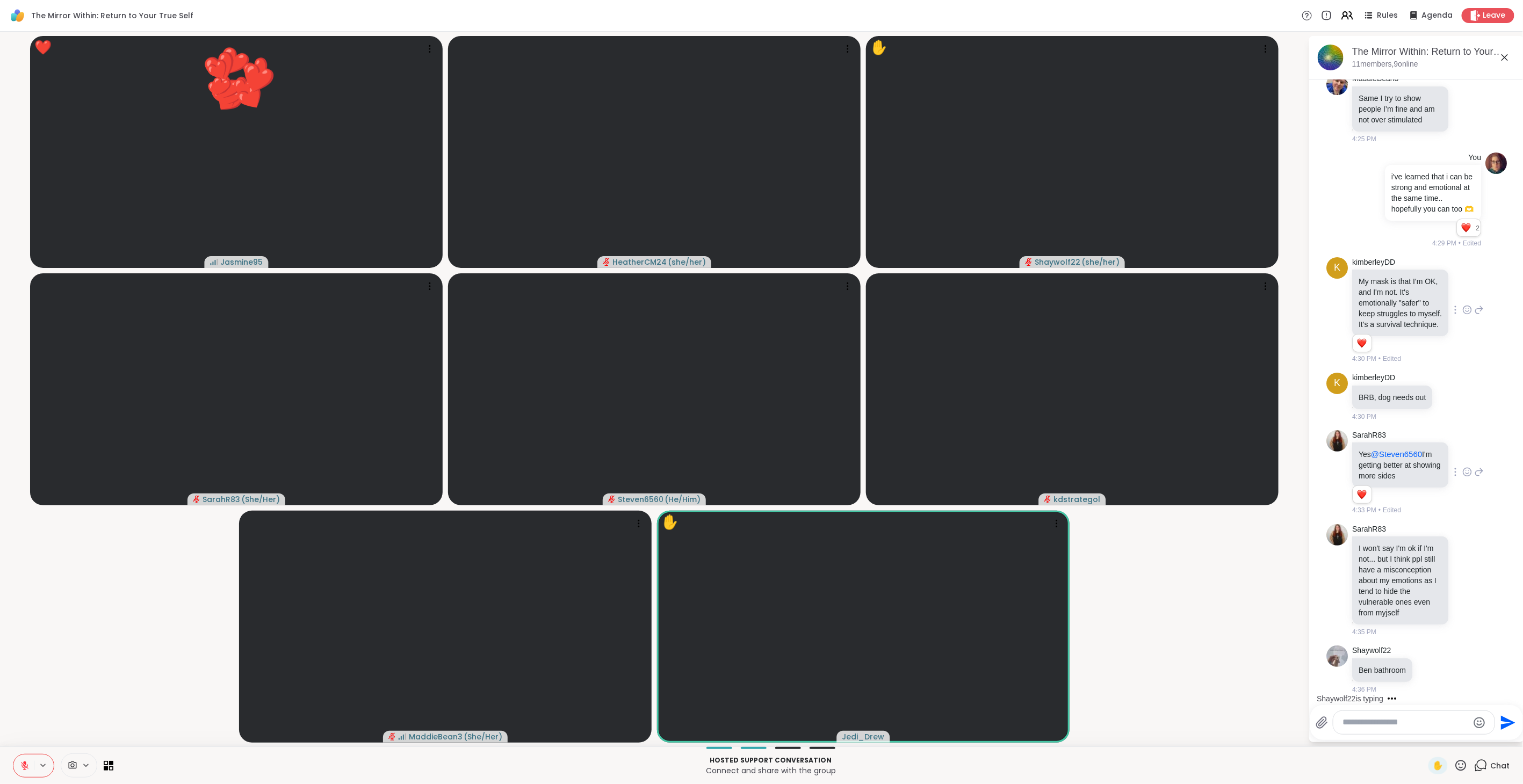
scroll to position [1694, 0]
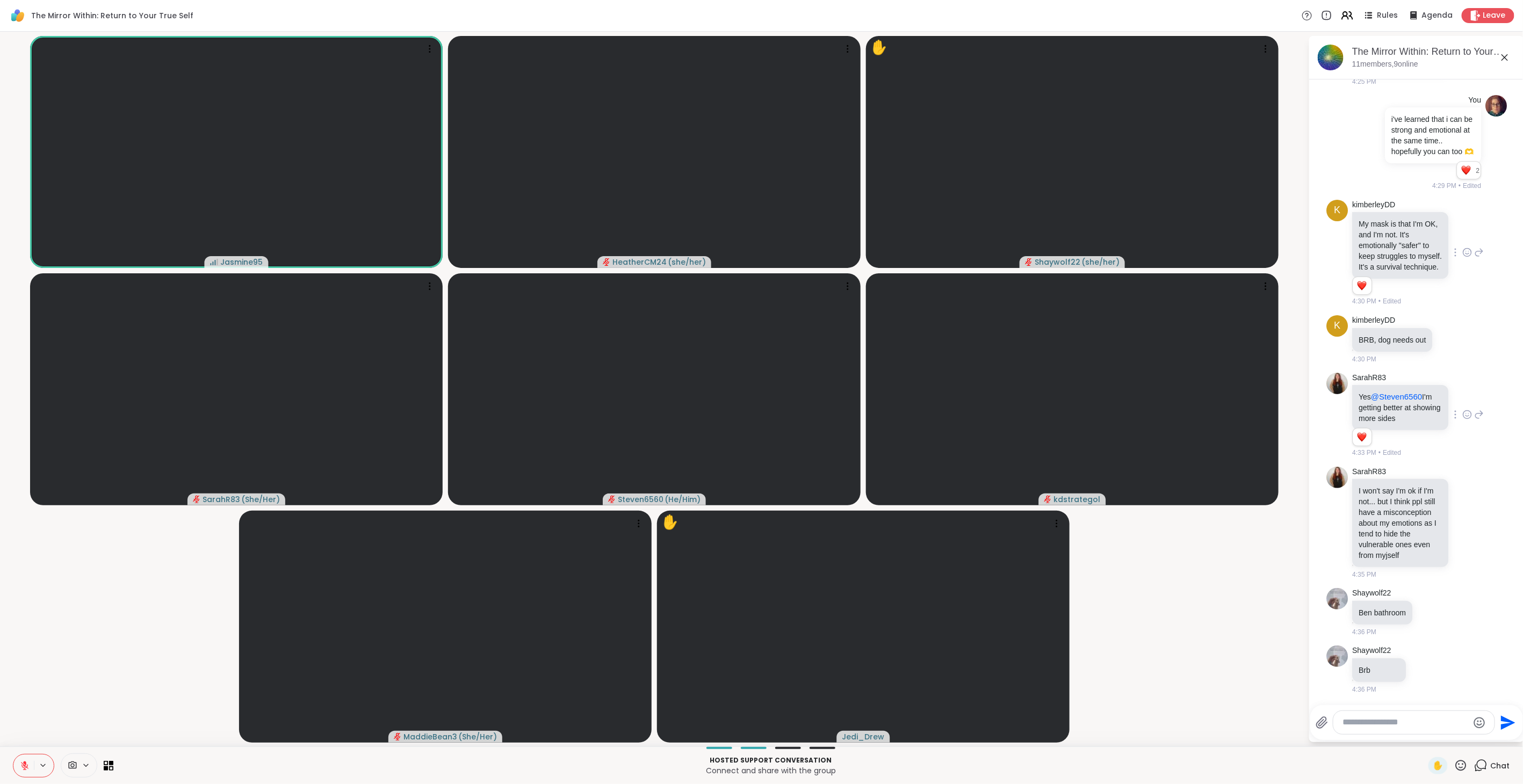
click at [902, 440] on icon at bounding box center [1461, 765] width 13 height 13
click at [902, 440] on span "❤️" at bounding box center [1429, 737] width 11 height 13
click at [902, 440] on icon at bounding box center [1461, 765] width 13 height 13
click at [902, 440] on span "❤️" at bounding box center [1429, 737] width 11 height 13
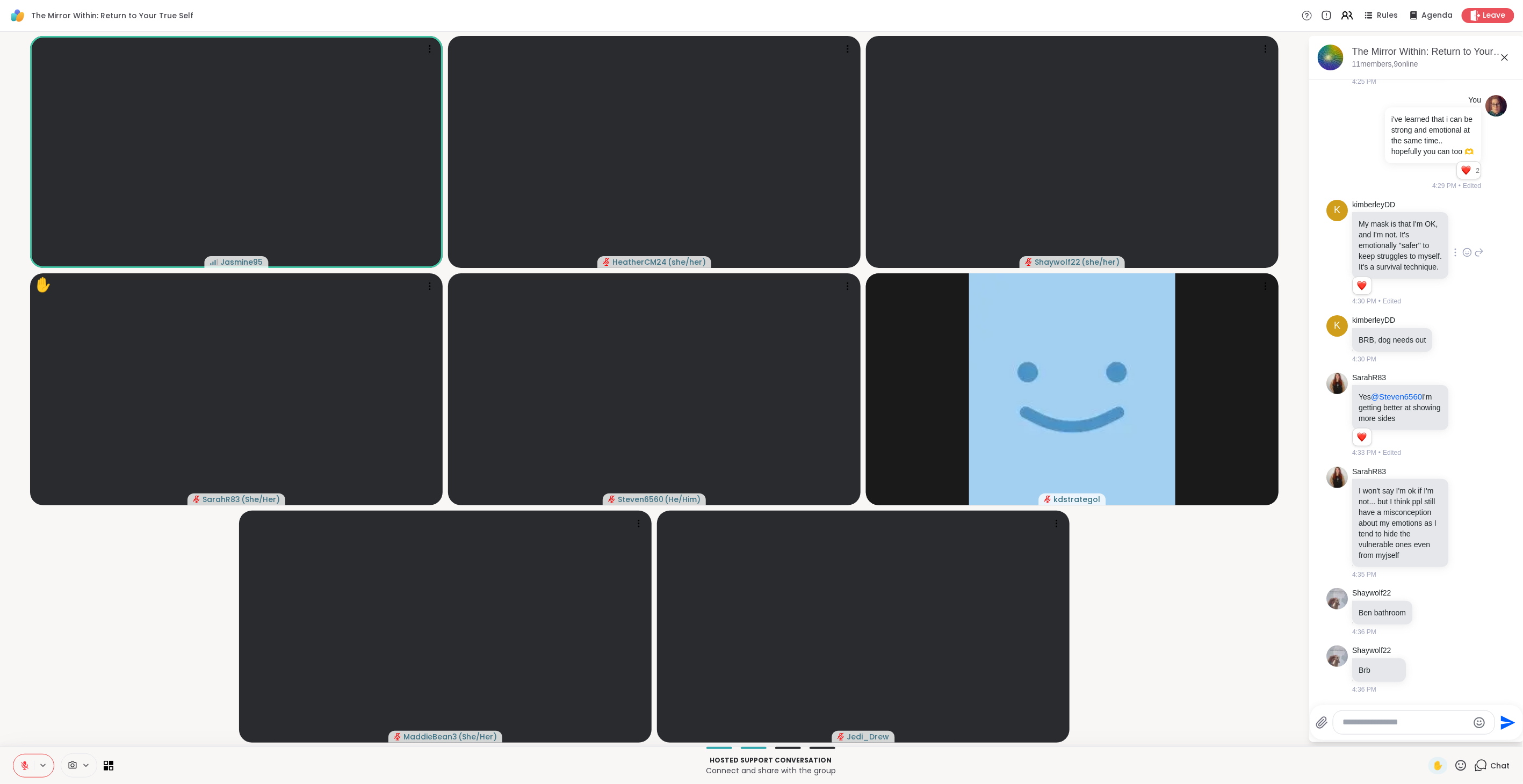
click at [902, 440] on icon at bounding box center [1461, 765] width 11 height 11
click at [902, 440] on span "❤️" at bounding box center [1429, 737] width 11 height 13
click at [26, 440] on icon at bounding box center [25, 765] width 10 height 10
click at [29, 440] on icon at bounding box center [25, 765] width 10 height 10
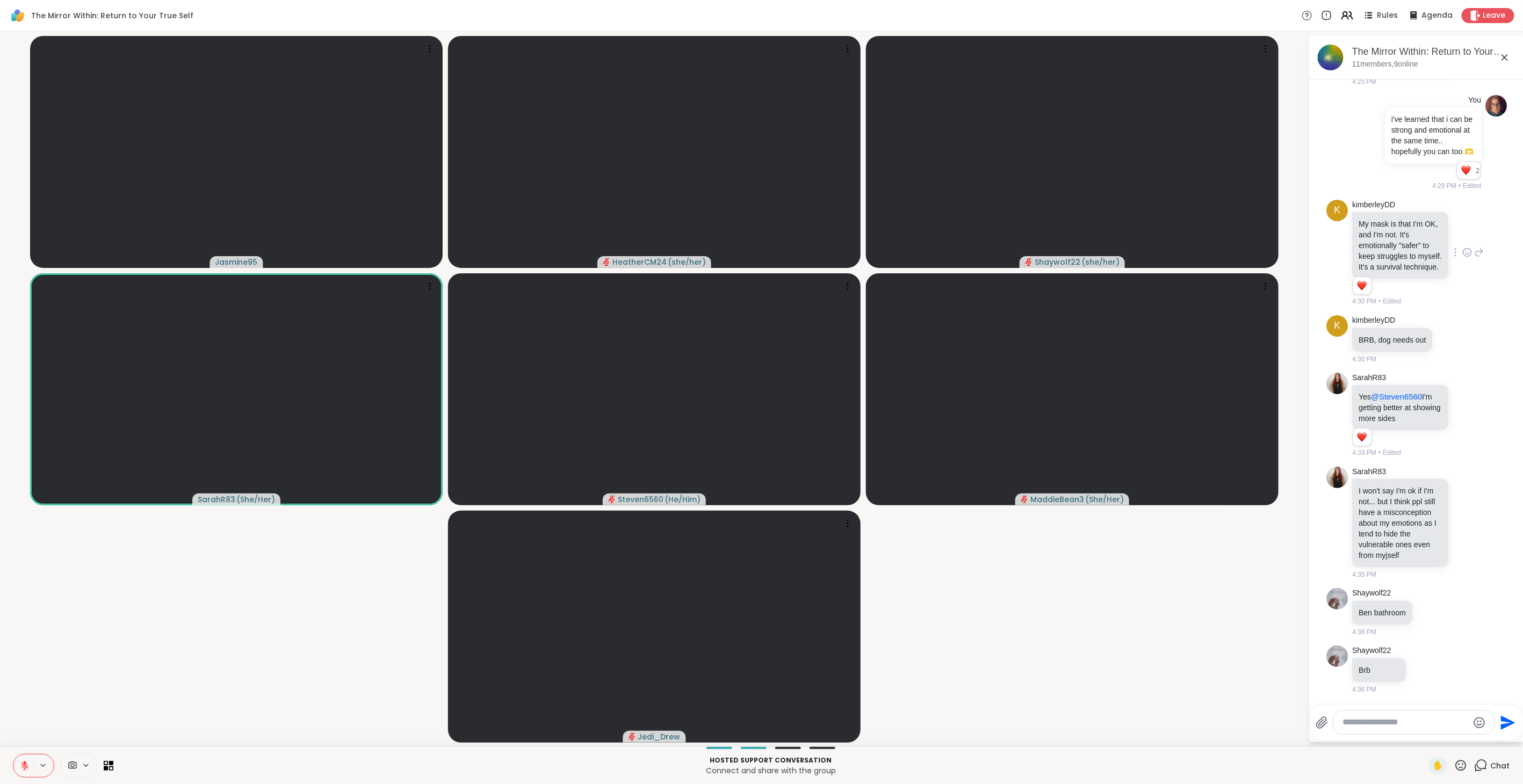
click at [902, 440] on icon at bounding box center [1461, 765] width 13 height 13
click at [902, 440] on span "🌟" at bounding box center [1476, 737] width 11 height 13
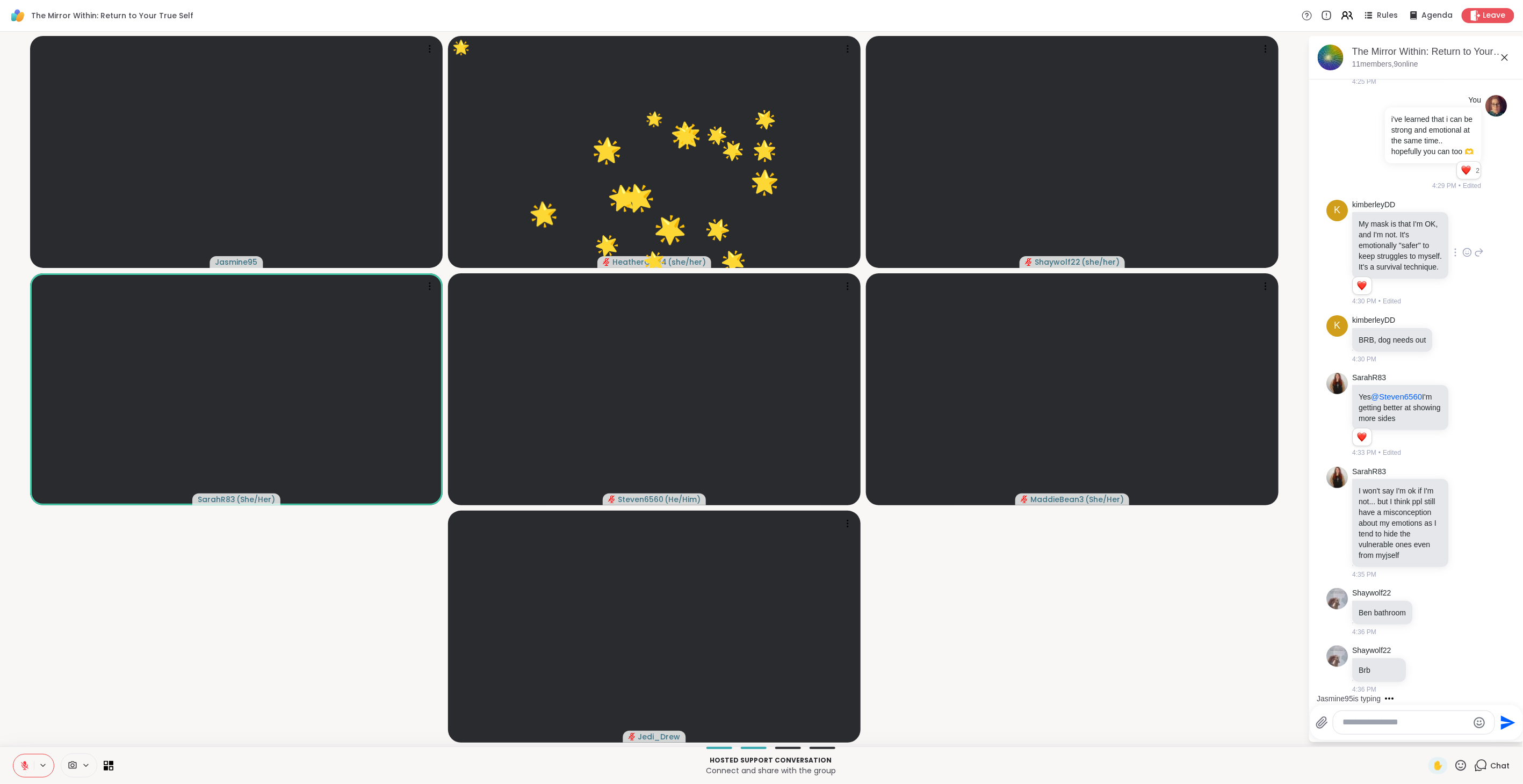
click at [902, 440] on icon at bounding box center [1461, 765] width 13 height 13
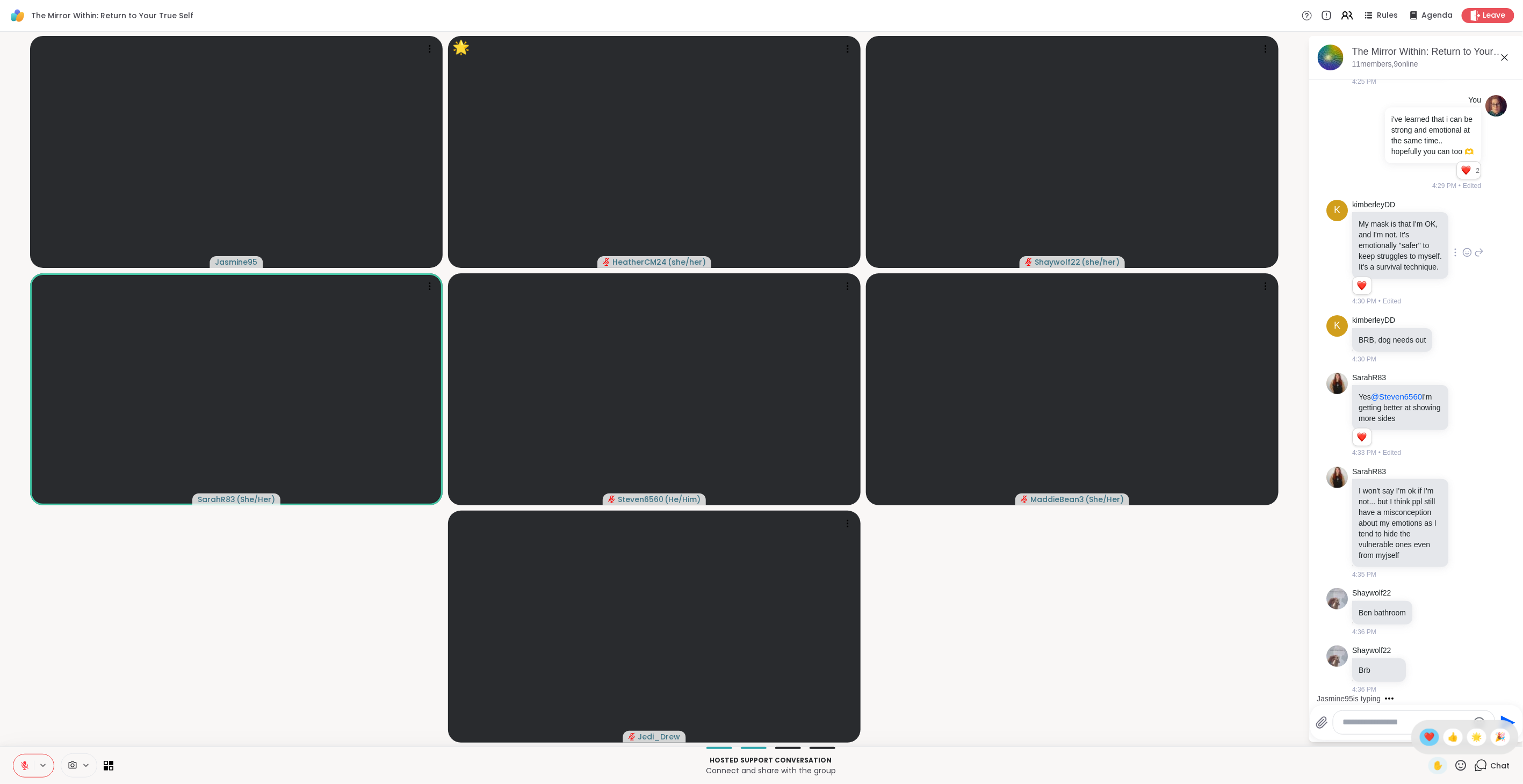
click at [902, 440] on span "❤️" at bounding box center [1429, 737] width 11 height 13
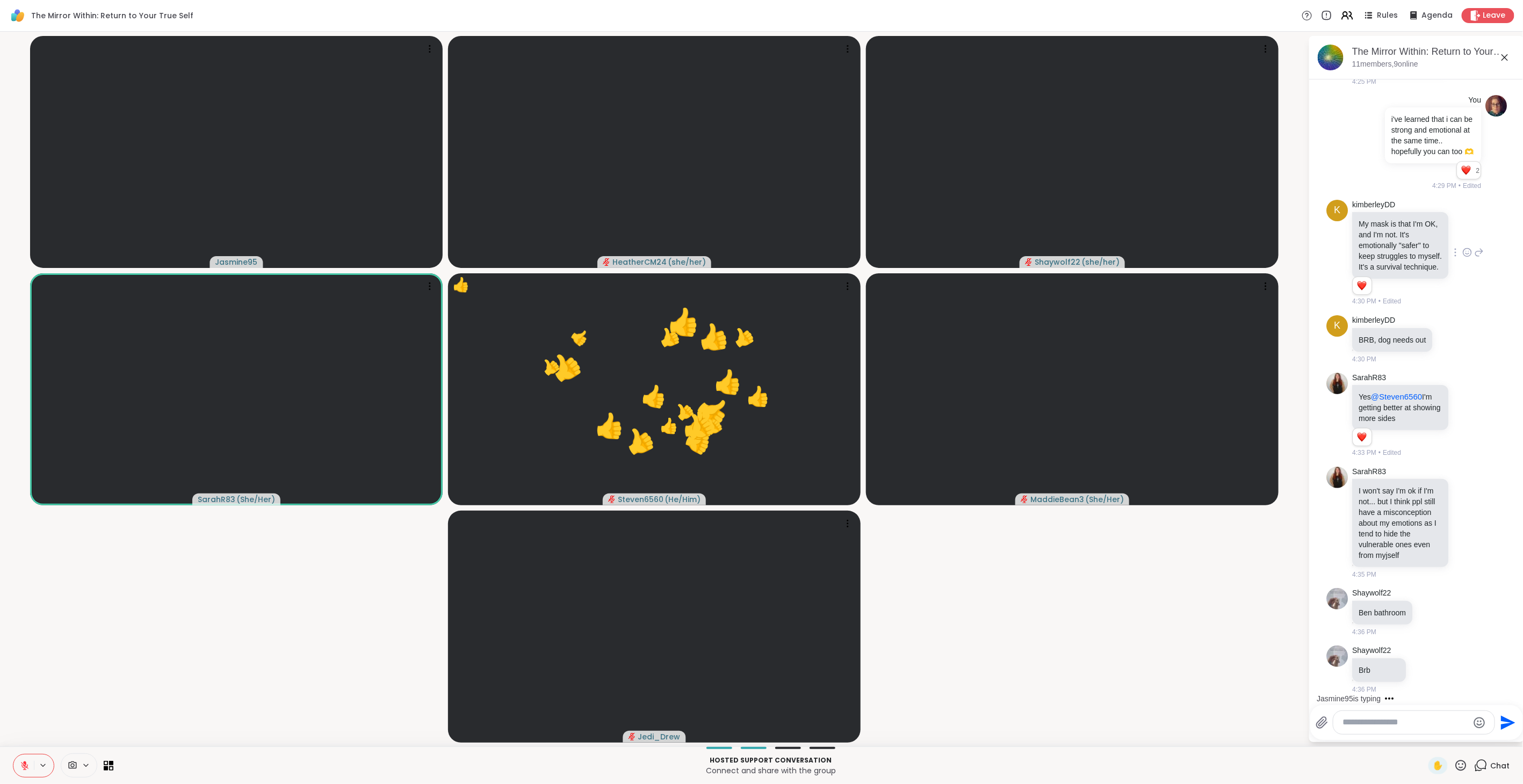
click at [902, 440] on icon at bounding box center [1461, 765] width 13 height 13
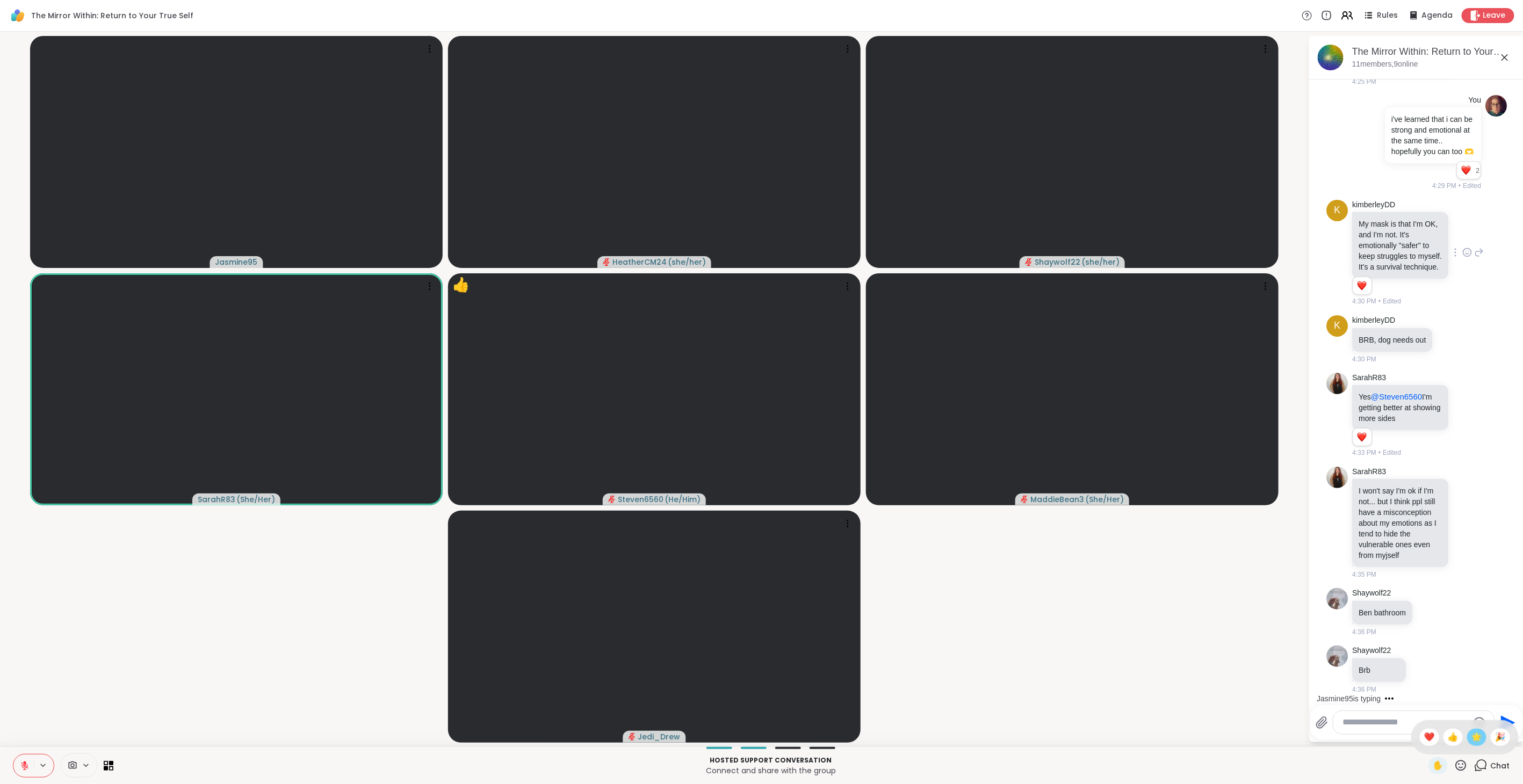
click at [902, 440] on span "🌟" at bounding box center [1476, 737] width 11 height 13
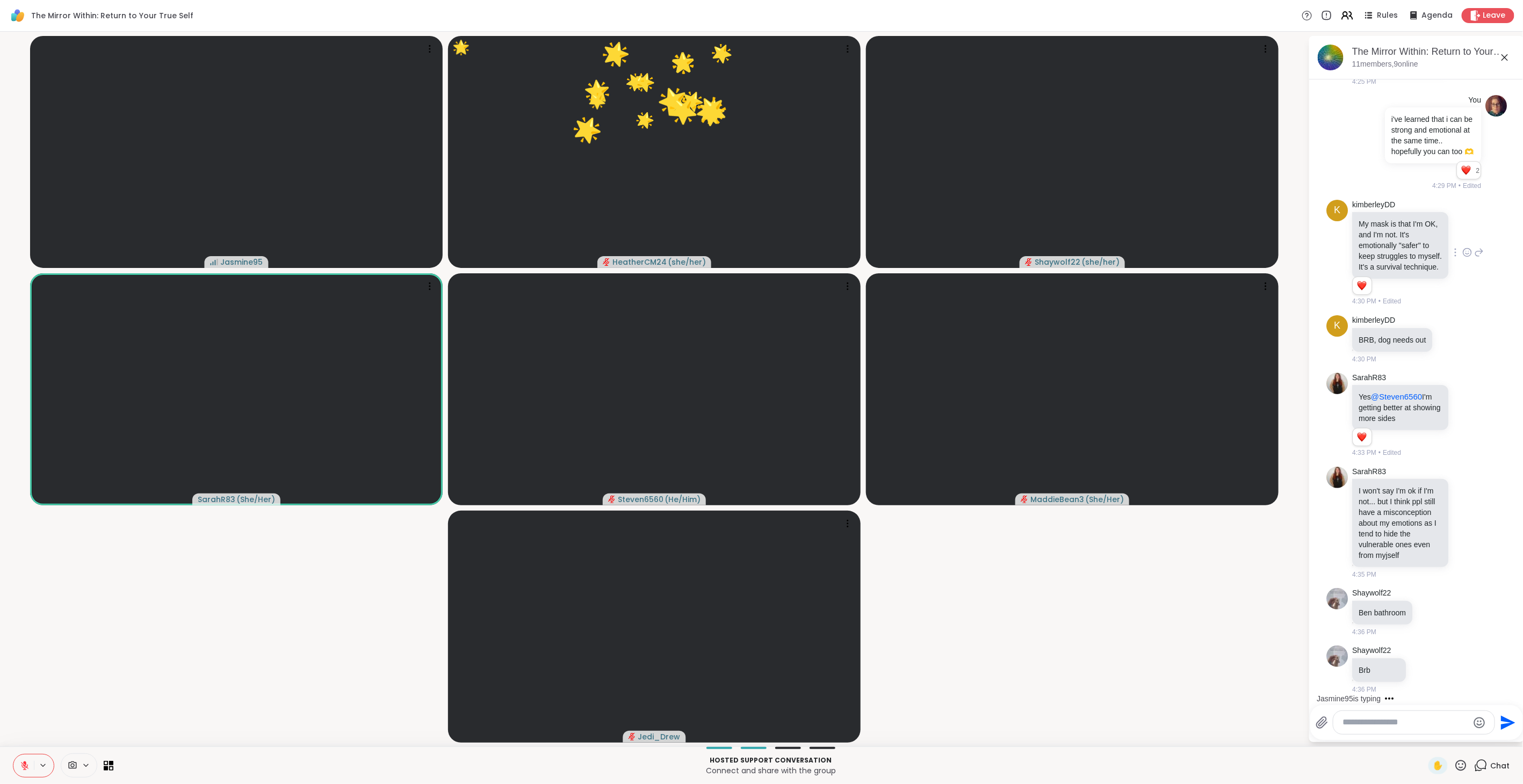
drag, startPoint x: 1453, startPoint y: 765, endPoint x: 1446, endPoint y: 759, distance: 9.2
click at [902, 440] on icon at bounding box center [1461, 765] width 13 height 13
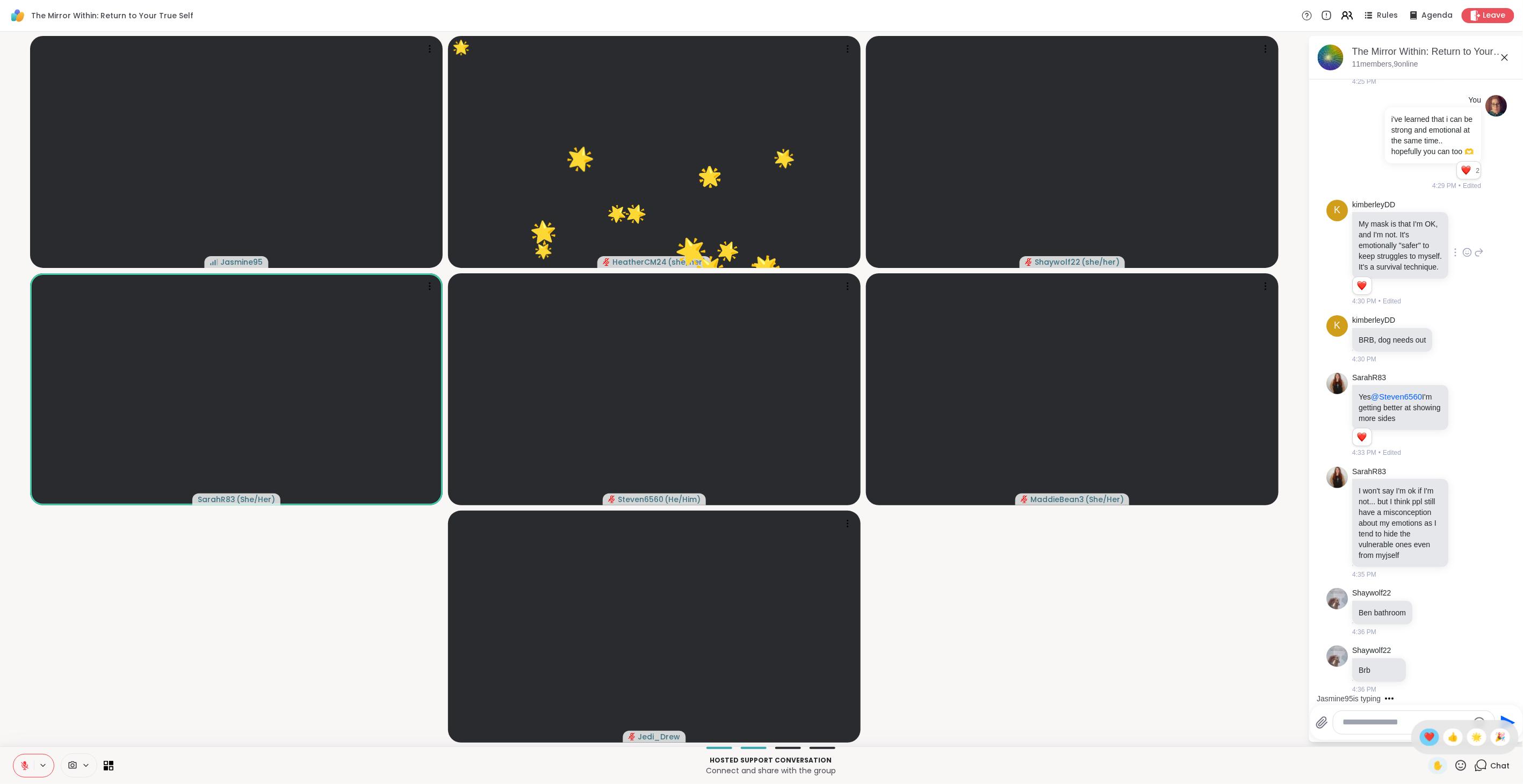
click at [902, 440] on span "❤️" at bounding box center [1429, 737] width 11 height 13
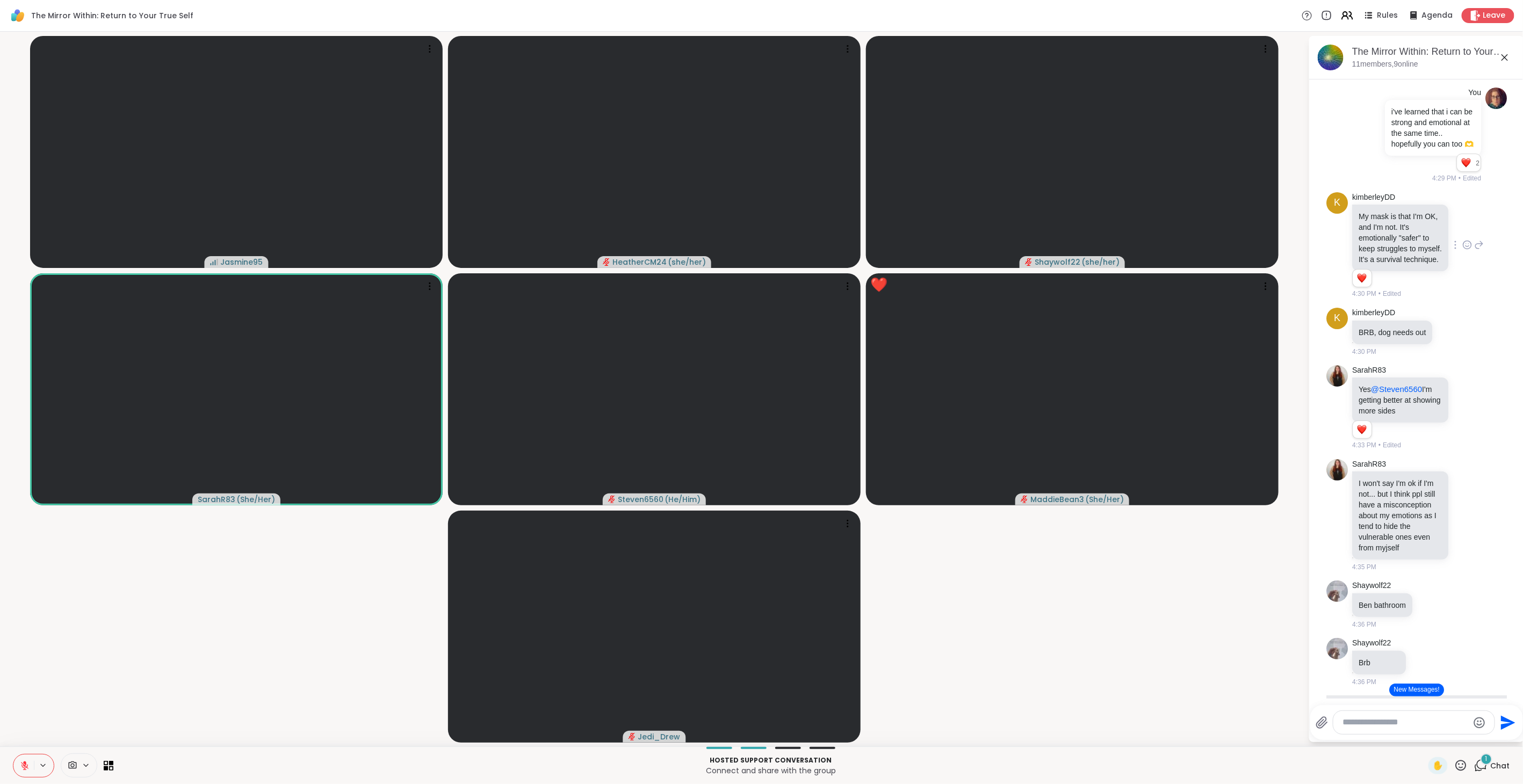
click at [902, 440] on button "New Messages!" at bounding box center [1416, 689] width 54 height 13
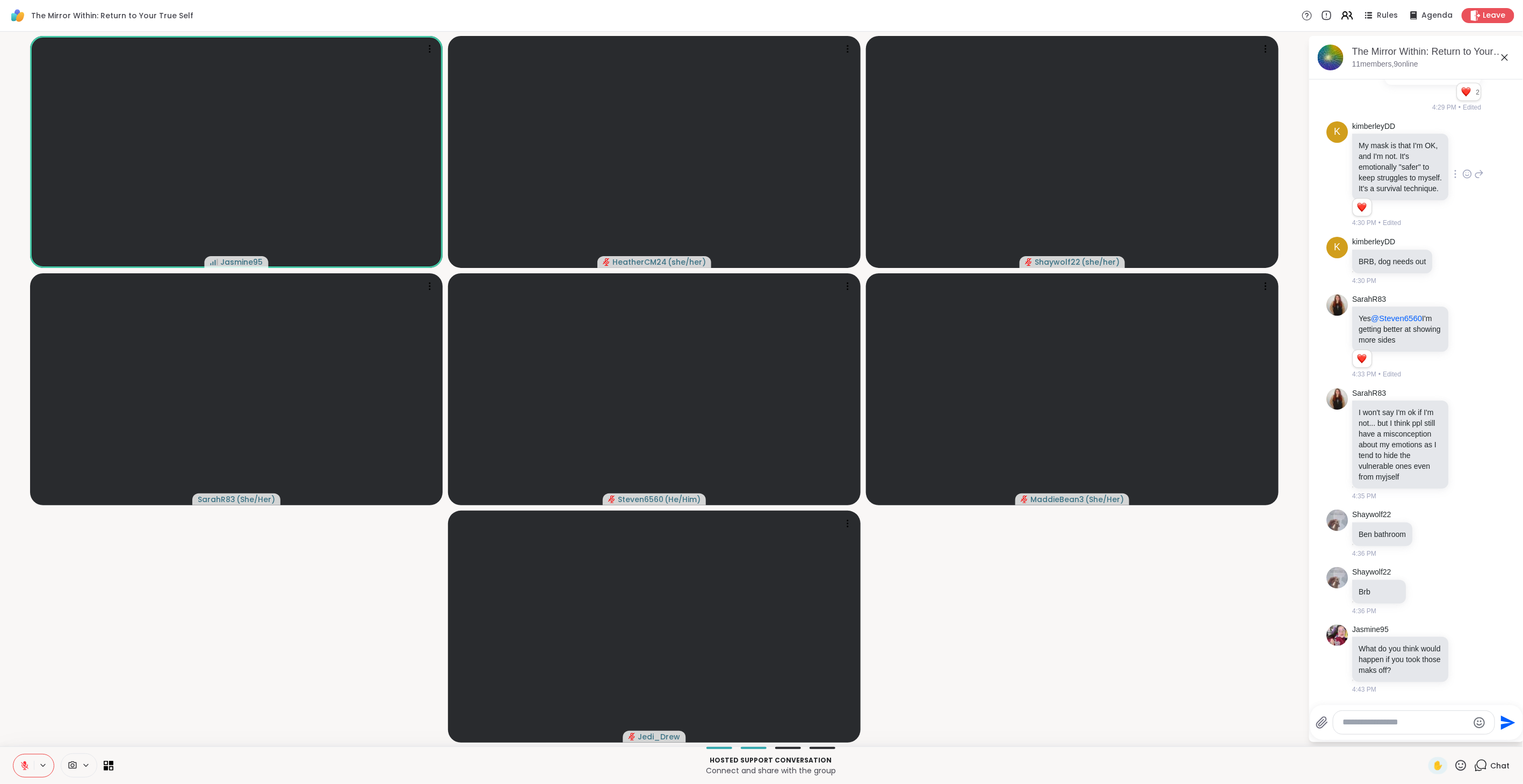
click at [902, 440] on icon at bounding box center [1461, 765] width 13 height 13
click at [902, 440] on span "👍" at bounding box center [1453, 737] width 11 height 13
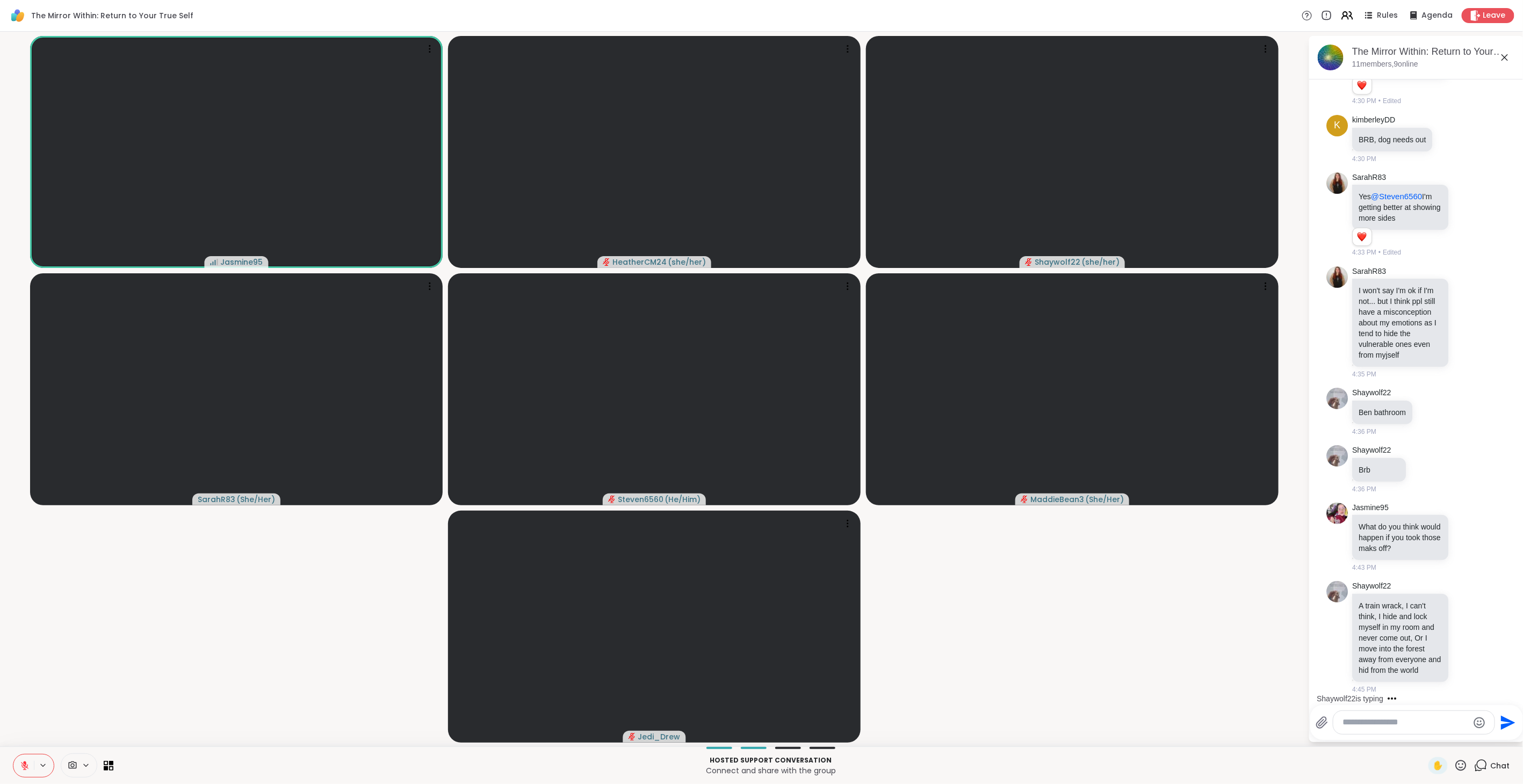
scroll to position [1906, 0]
click at [902, 440] on icon at bounding box center [1461, 765] width 13 height 13
click at [902, 440] on span "👍" at bounding box center [1453, 737] width 11 height 13
click at [902, 440] on icon at bounding box center [1461, 765] width 13 height 13
click at [902, 440] on span "✋" at bounding box center [1438, 765] width 11 height 13
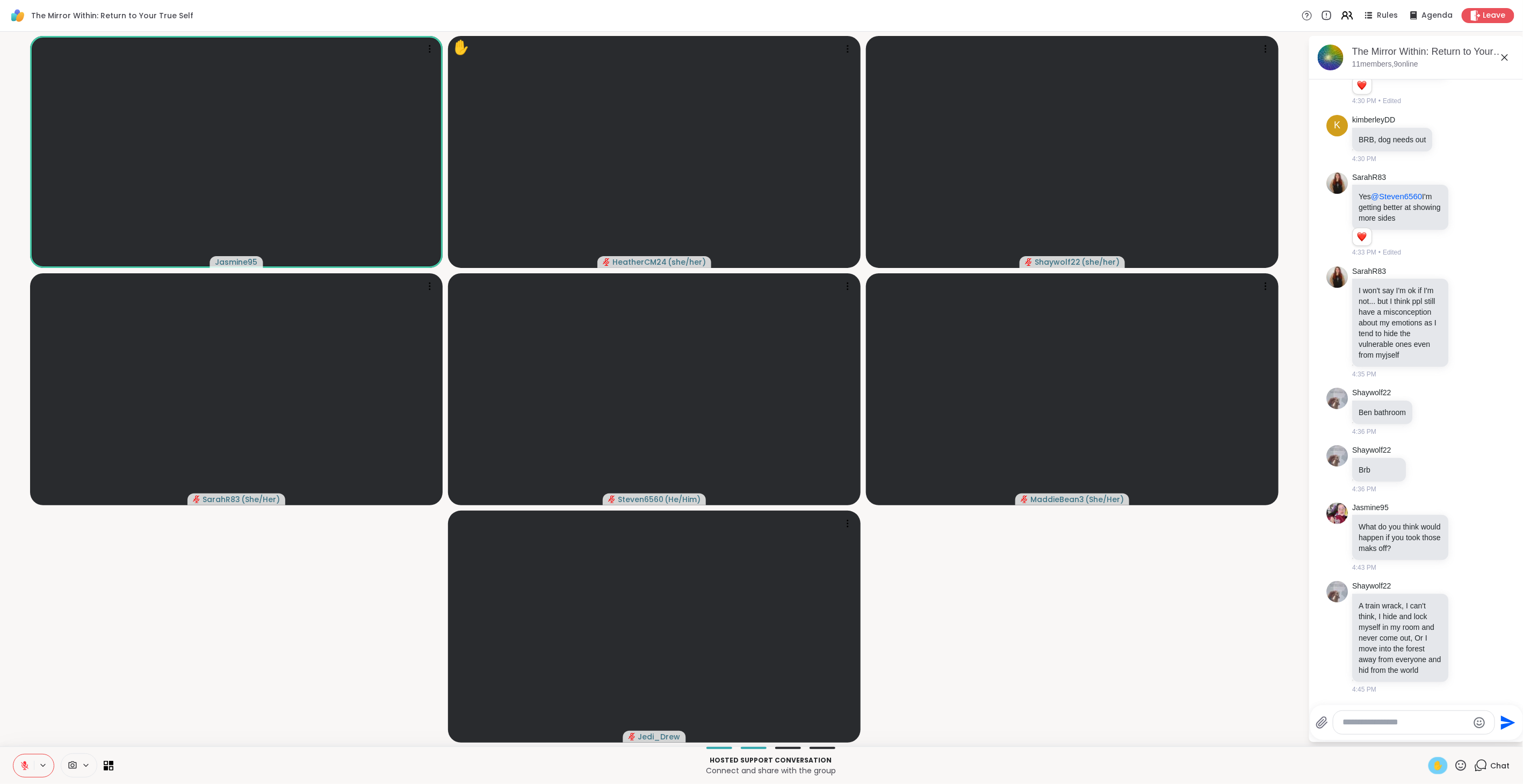
click at [24, 440] on icon at bounding box center [25, 765] width 10 height 10
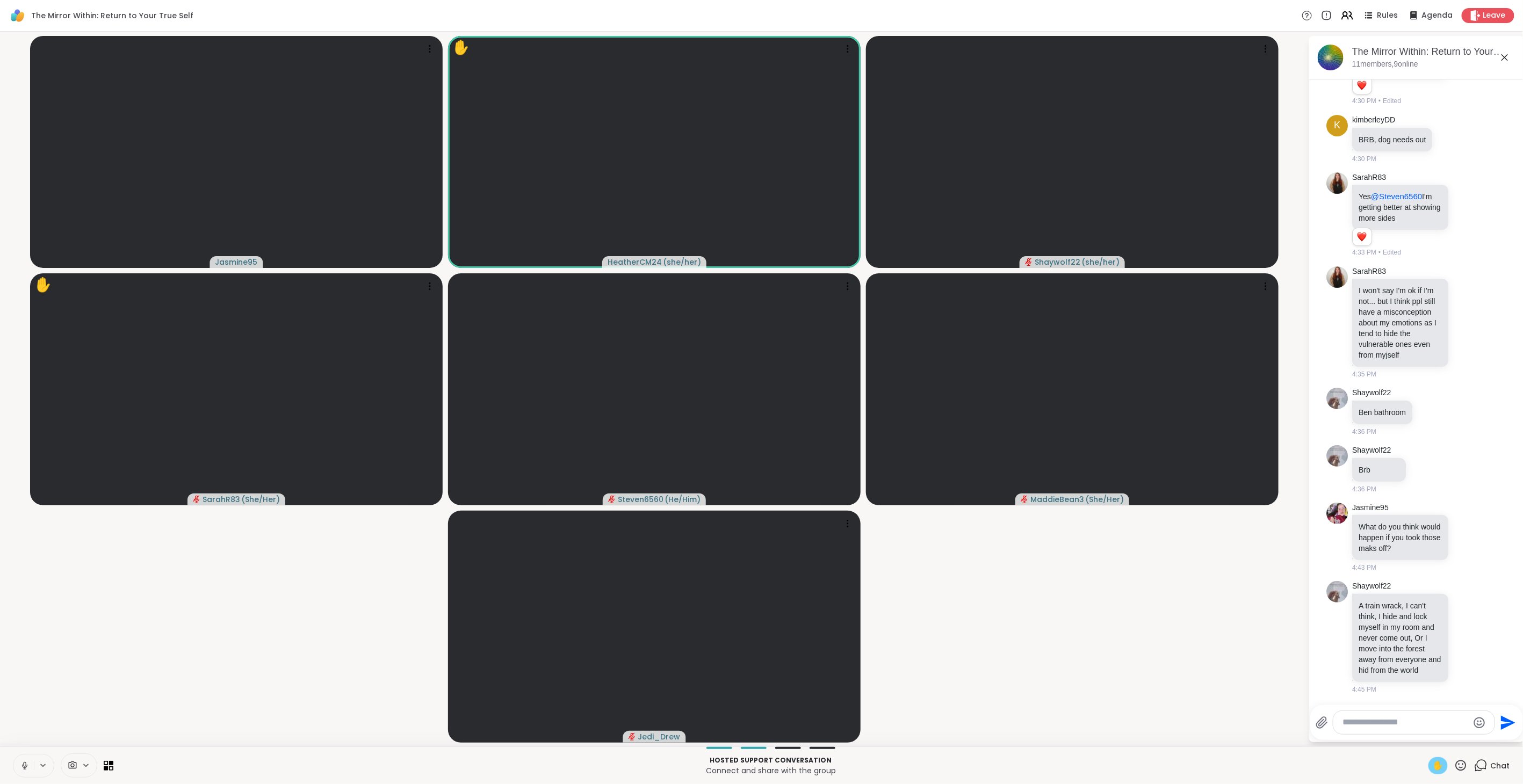
click at [902, 440] on span "✋" at bounding box center [1438, 765] width 11 height 13
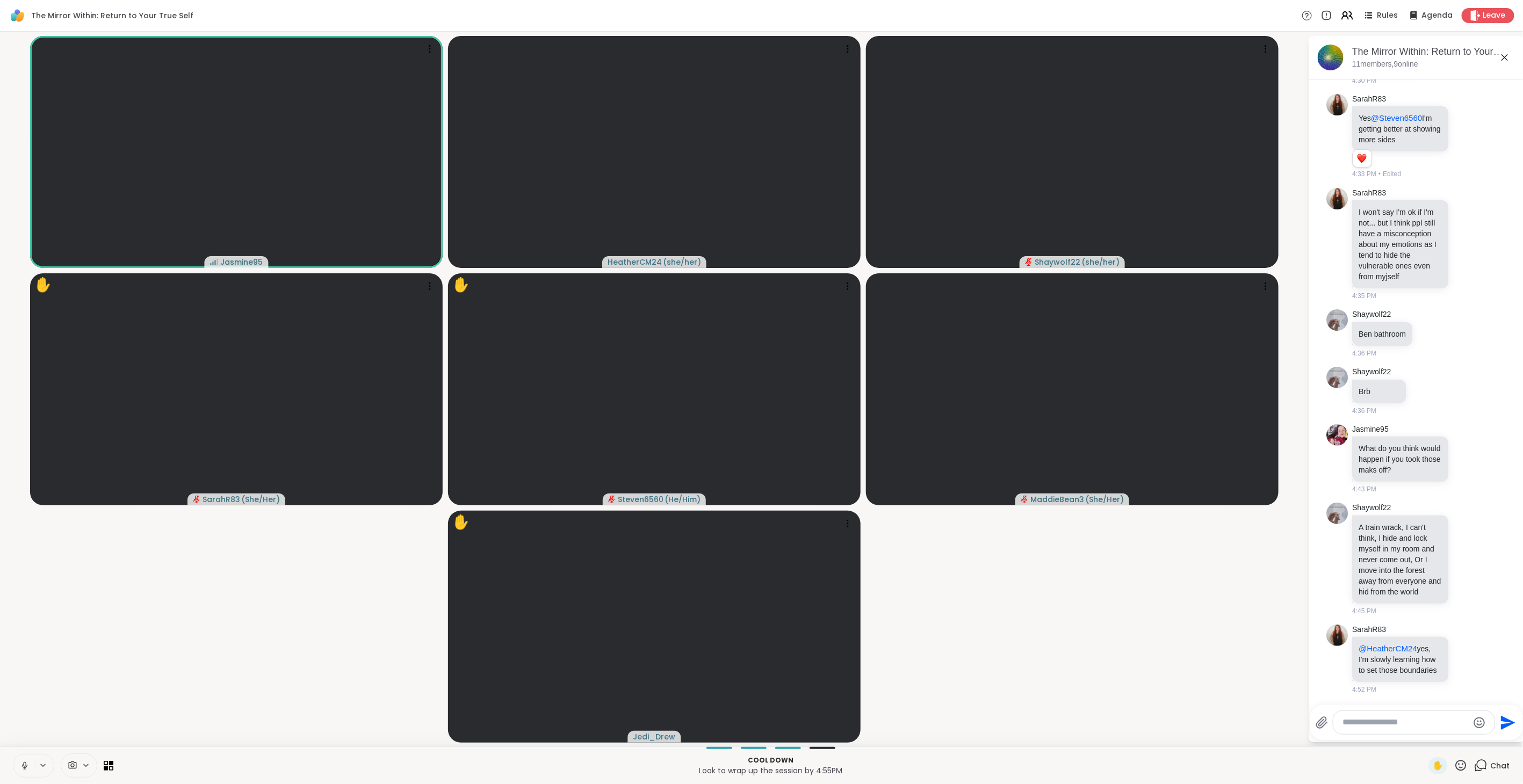
click at [24, 440] on icon at bounding box center [25, 765] width 10 height 10
click at [902, 440] on icon at bounding box center [1461, 765] width 13 height 13
click at [902, 440] on span "❤️" at bounding box center [1429, 737] width 11 height 13
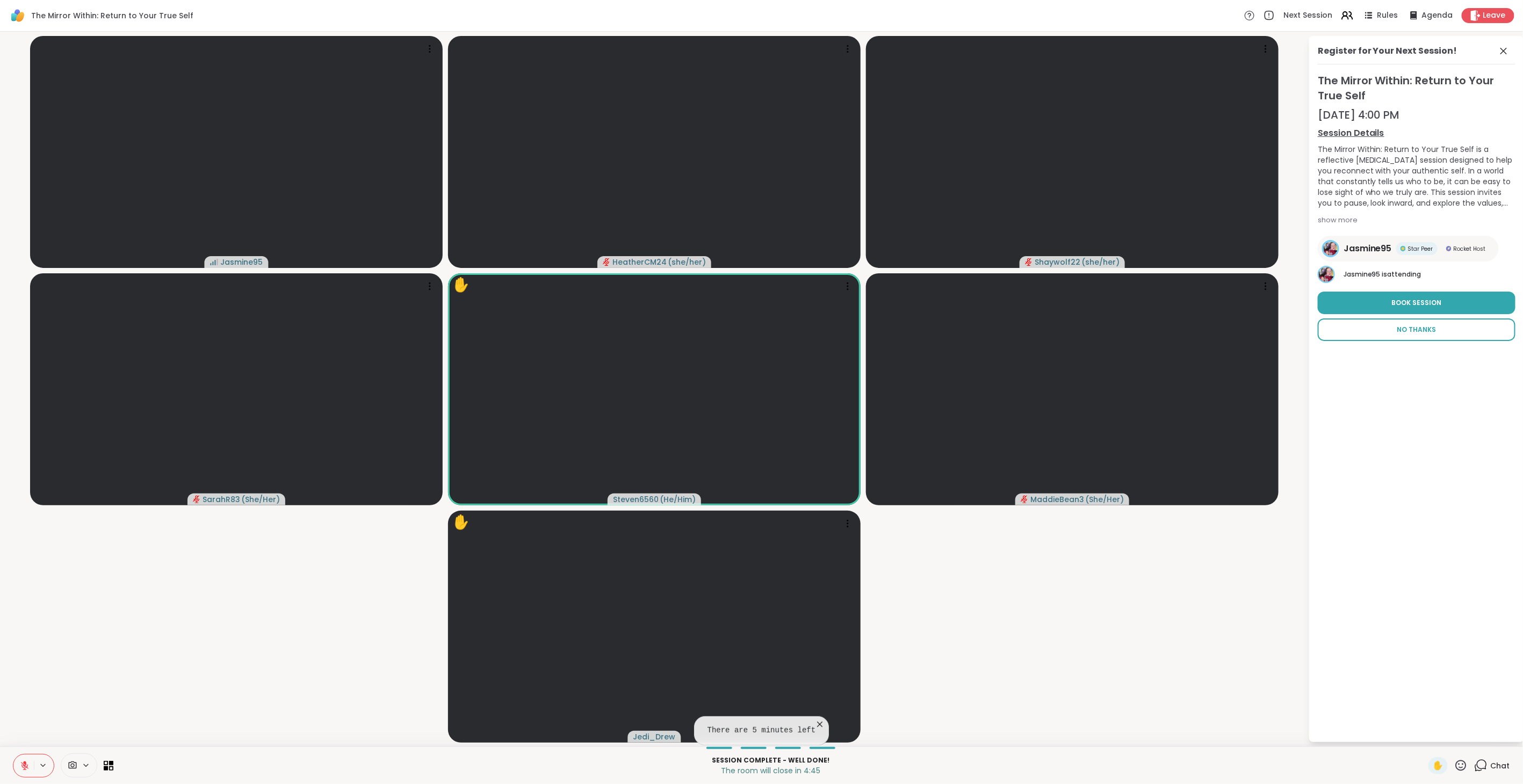
click at [902, 325] on span "No Thanks" at bounding box center [1417, 330] width 39 height 10
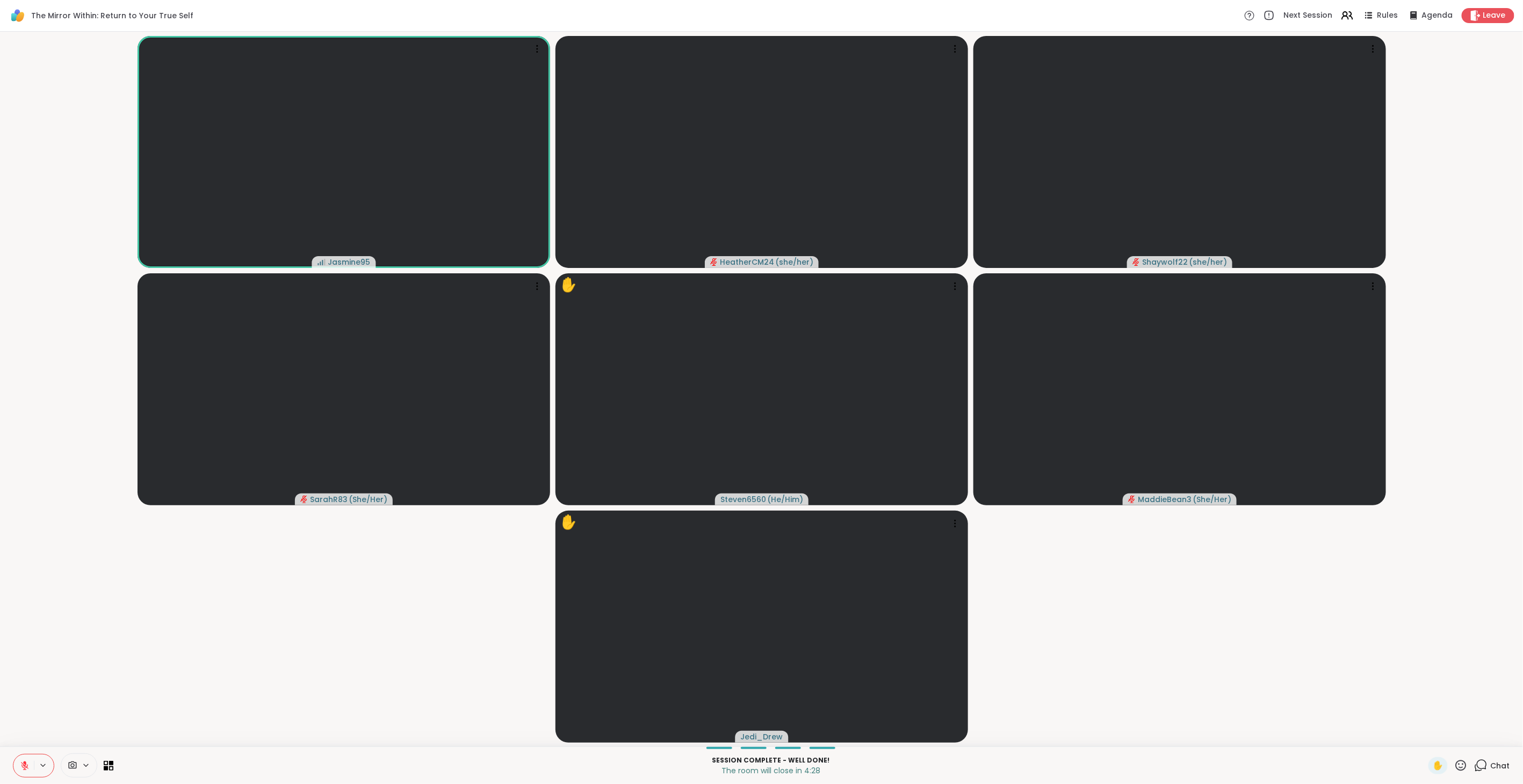
click at [902, 440] on icon at bounding box center [1461, 765] width 11 height 11
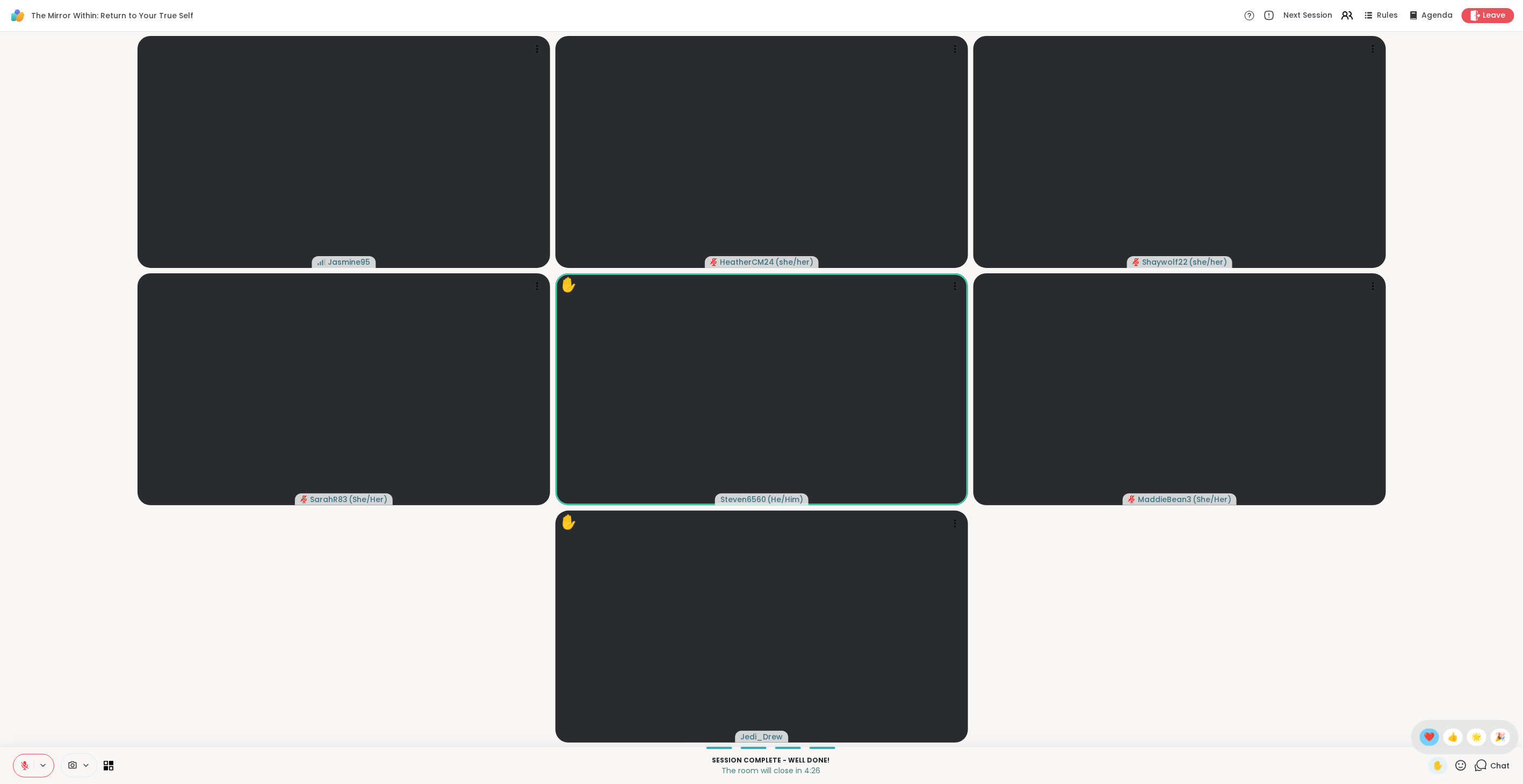
click at [902, 440] on span "❤️" at bounding box center [1429, 737] width 11 height 13
click at [902, 440] on icon at bounding box center [1461, 765] width 13 height 13
click at [902, 440] on span "👍" at bounding box center [1453, 737] width 11 height 13
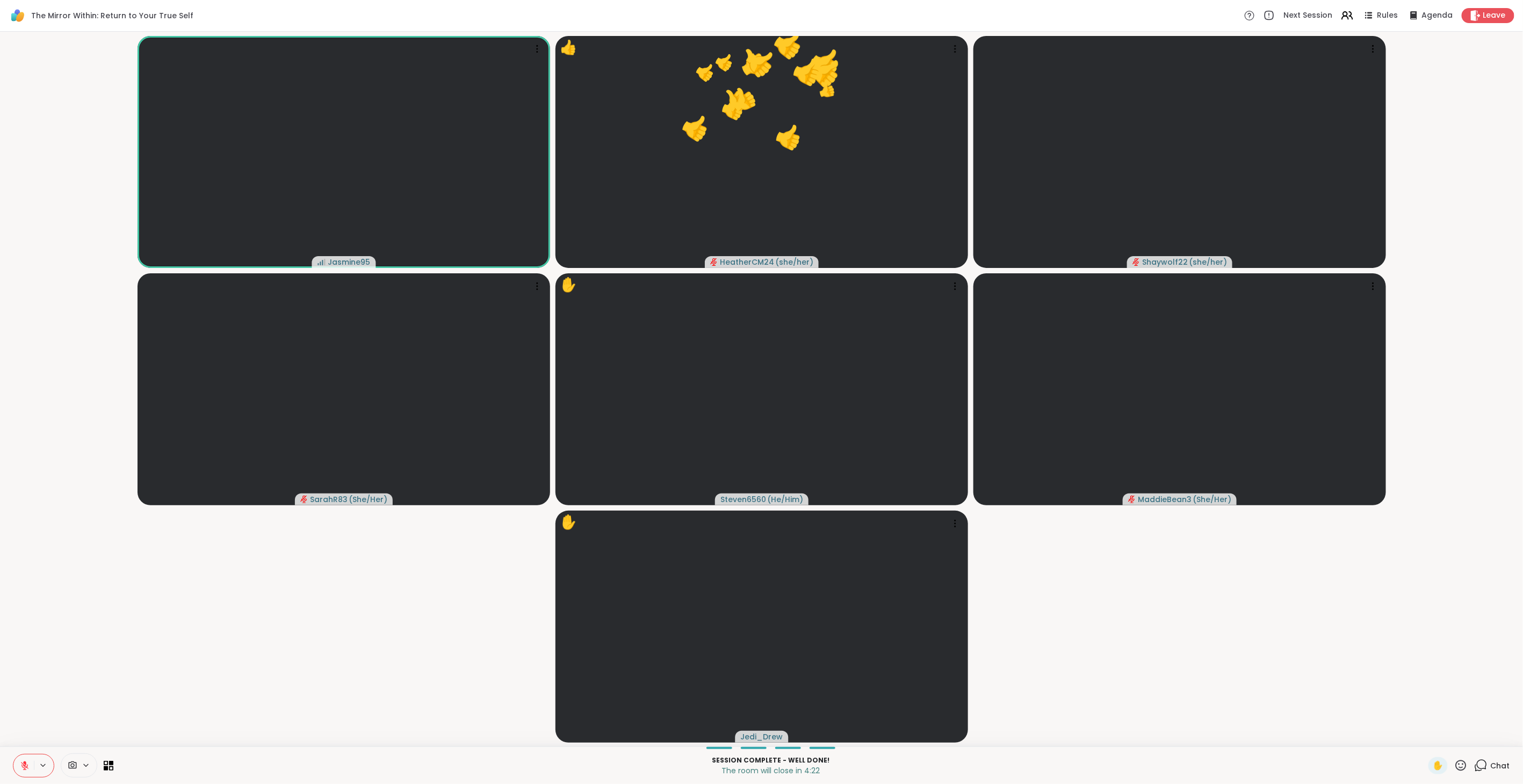
click at [902, 440] on icon at bounding box center [1461, 765] width 13 height 13
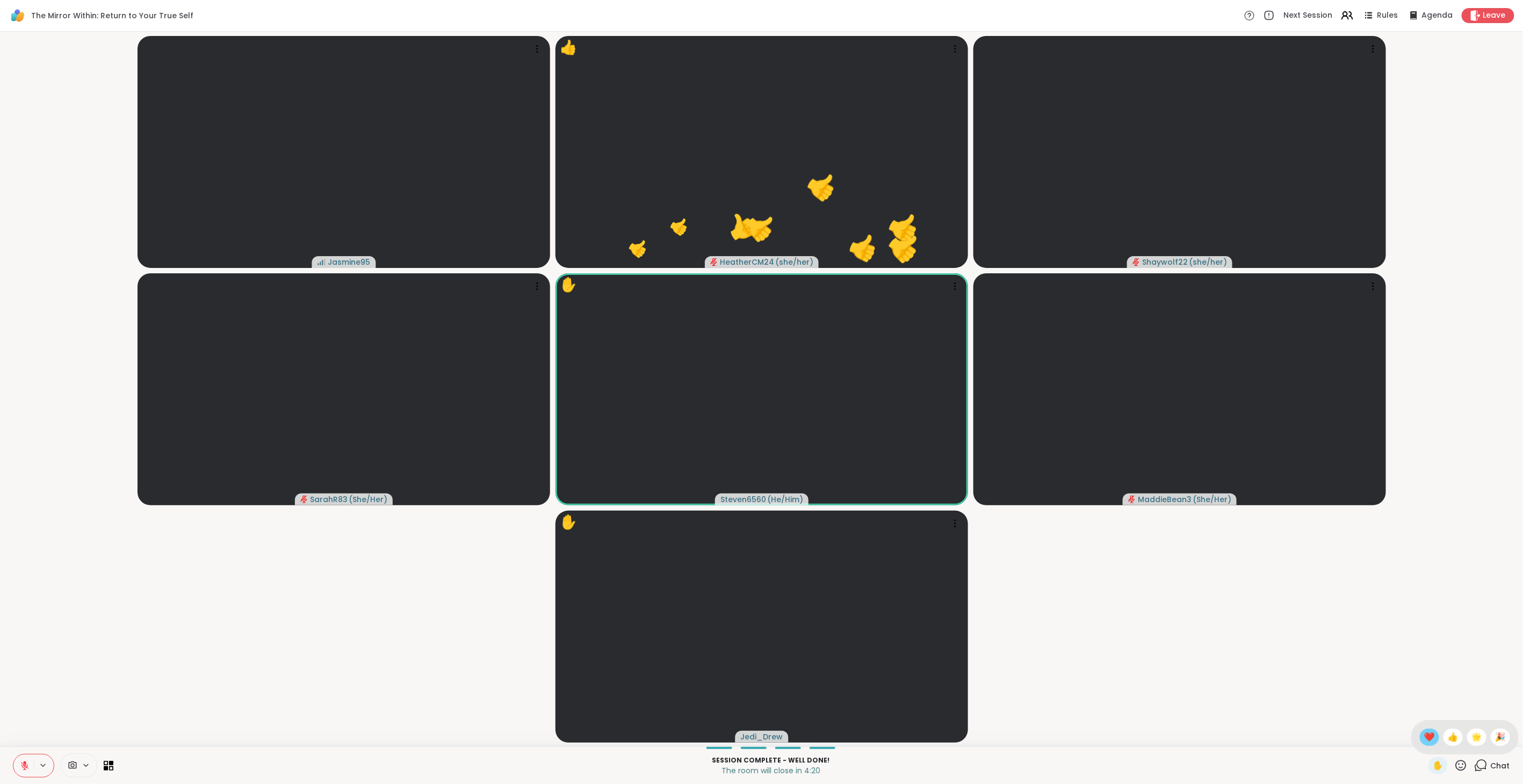
click at [902, 440] on span "❤️" at bounding box center [1429, 737] width 11 height 13
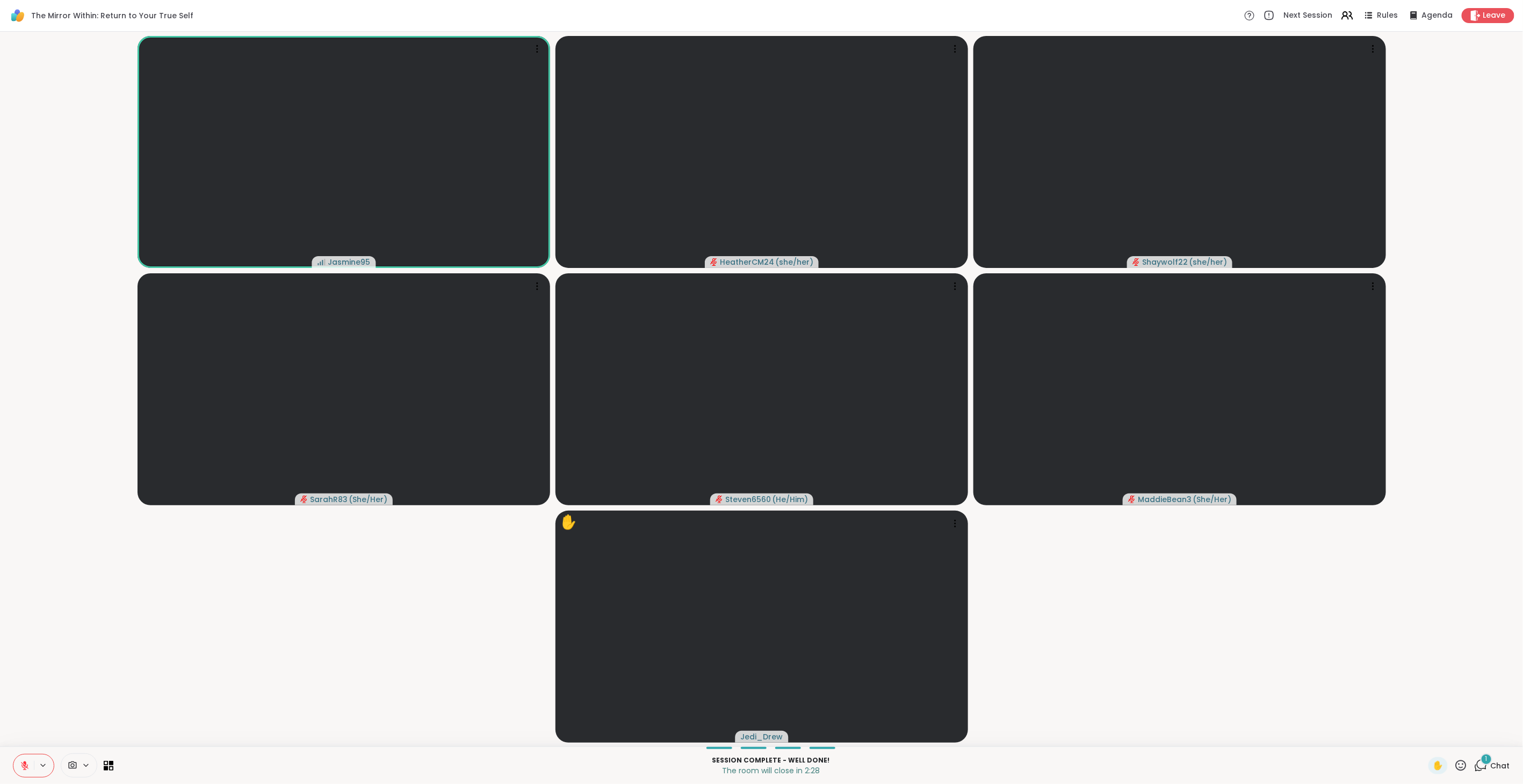
click at [902, 440] on icon at bounding box center [1461, 765] width 13 height 13
click at [902, 440] on span "❤️" at bounding box center [1429, 737] width 11 height 13
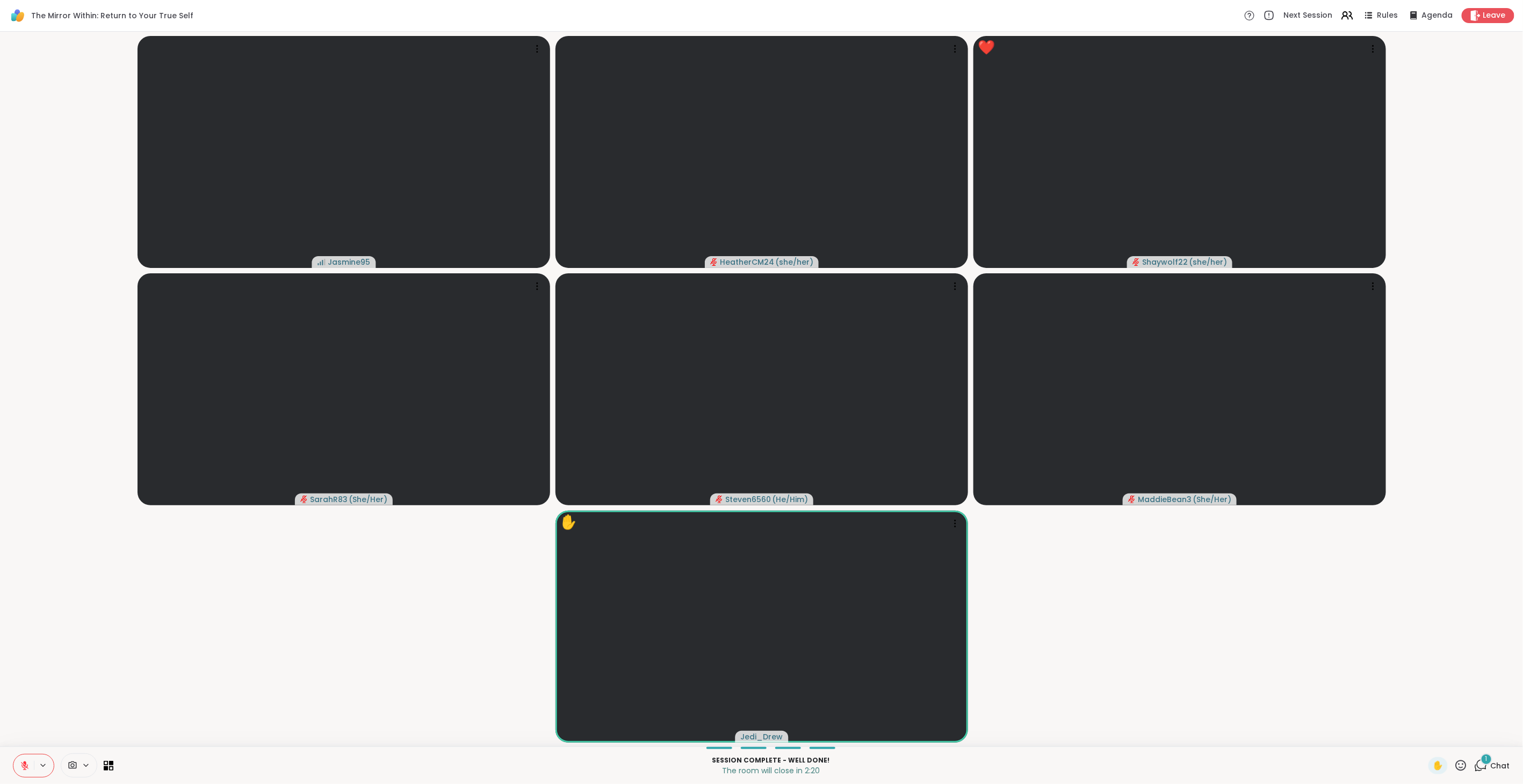
click at [902, 440] on icon at bounding box center [1481, 765] width 13 height 13
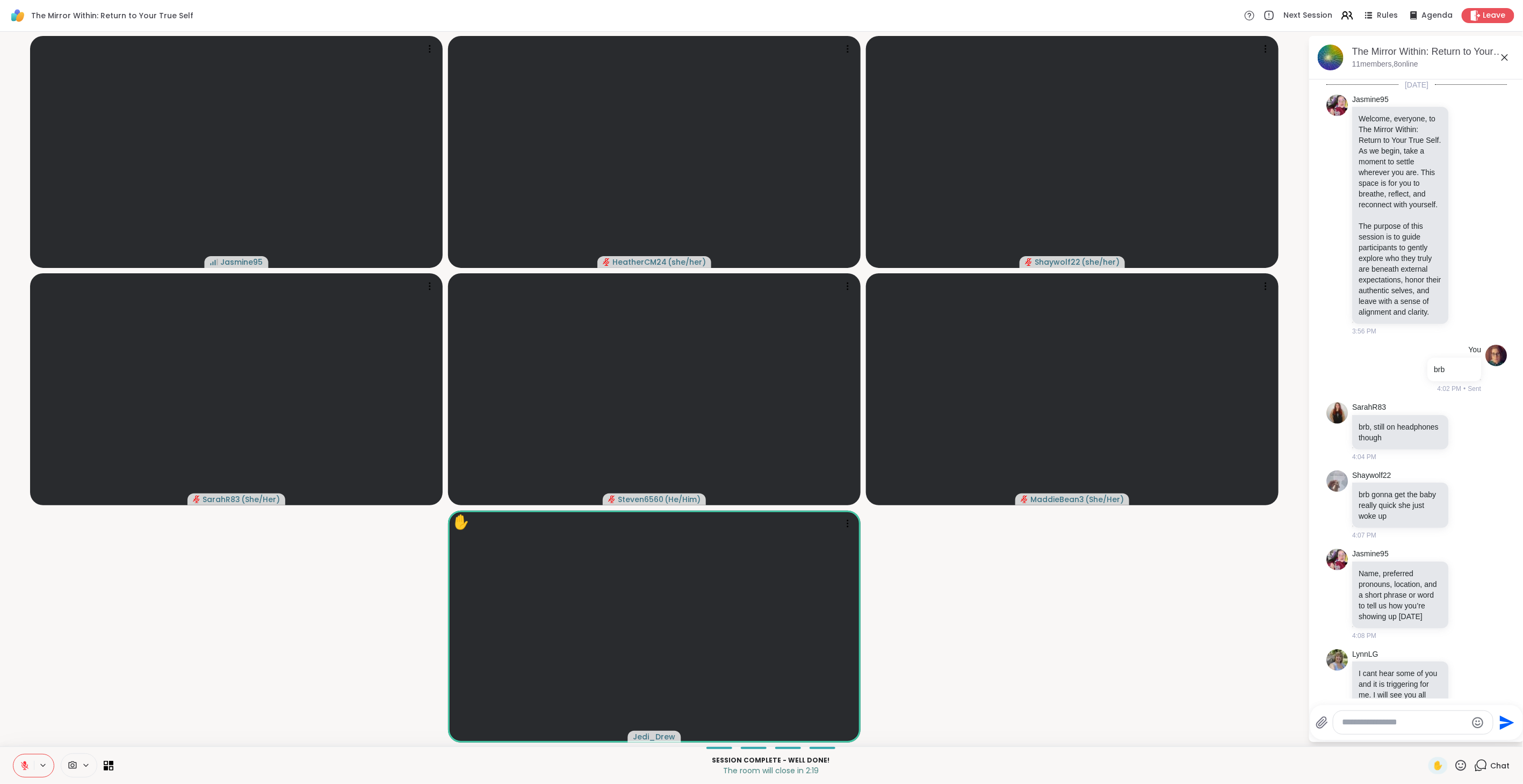
scroll to position [2174, 0]
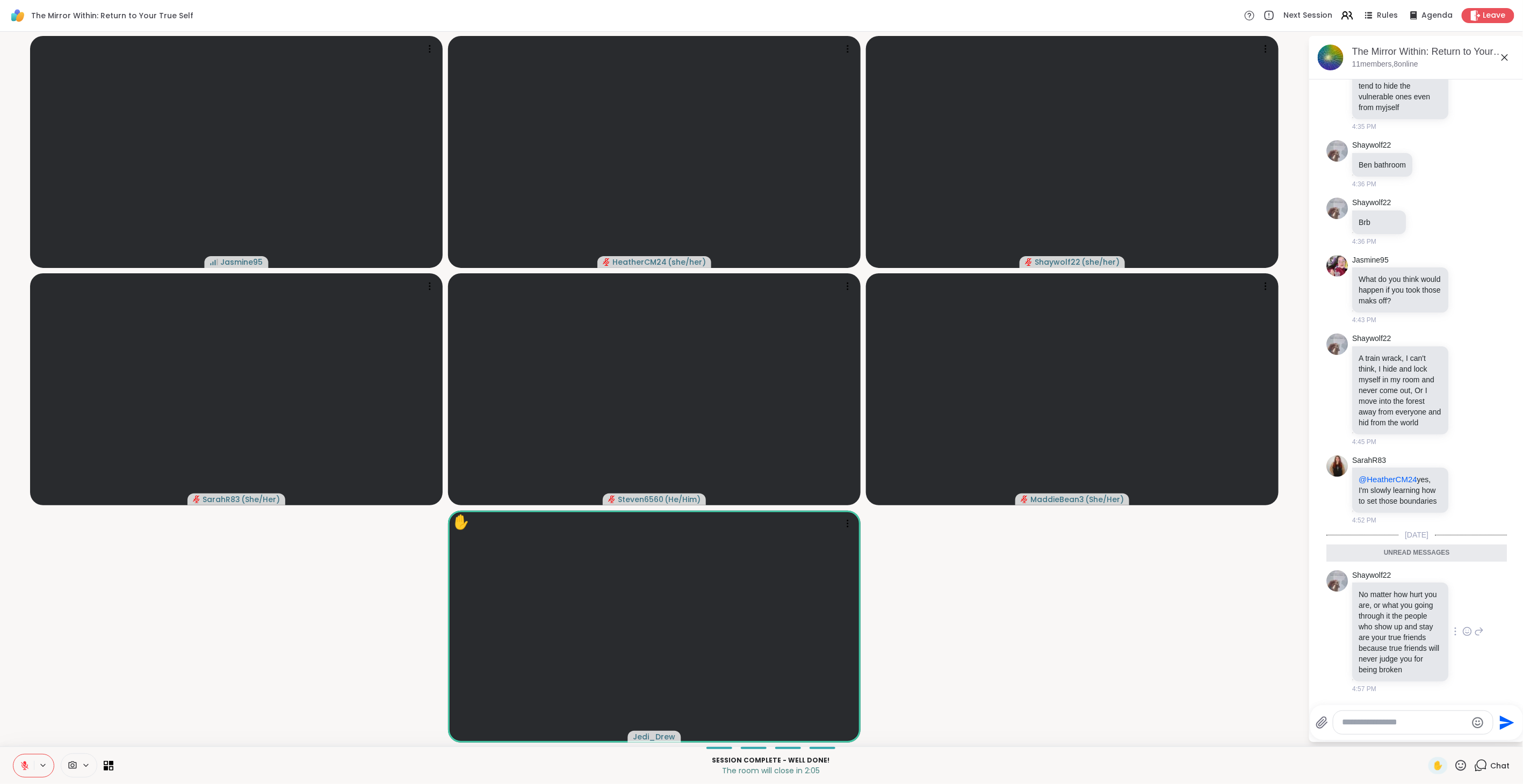
click at [902, 440] on icon at bounding box center [1467, 631] width 10 height 11
click at [902, 440] on div "Select Reaction: Heart" at bounding box center [1467, 614] width 10 height 10
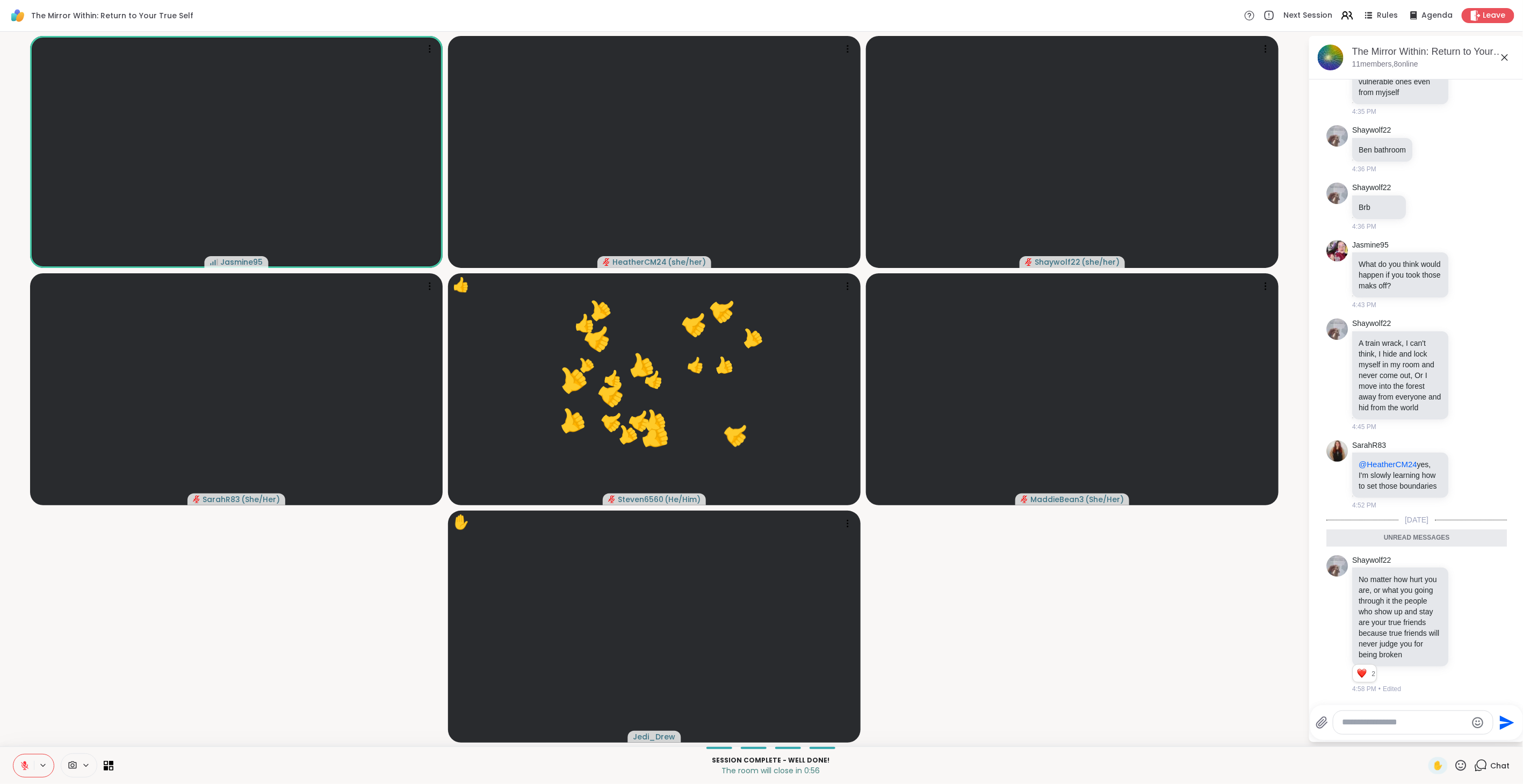
click at [902, 440] on icon at bounding box center [1461, 765] width 11 height 11
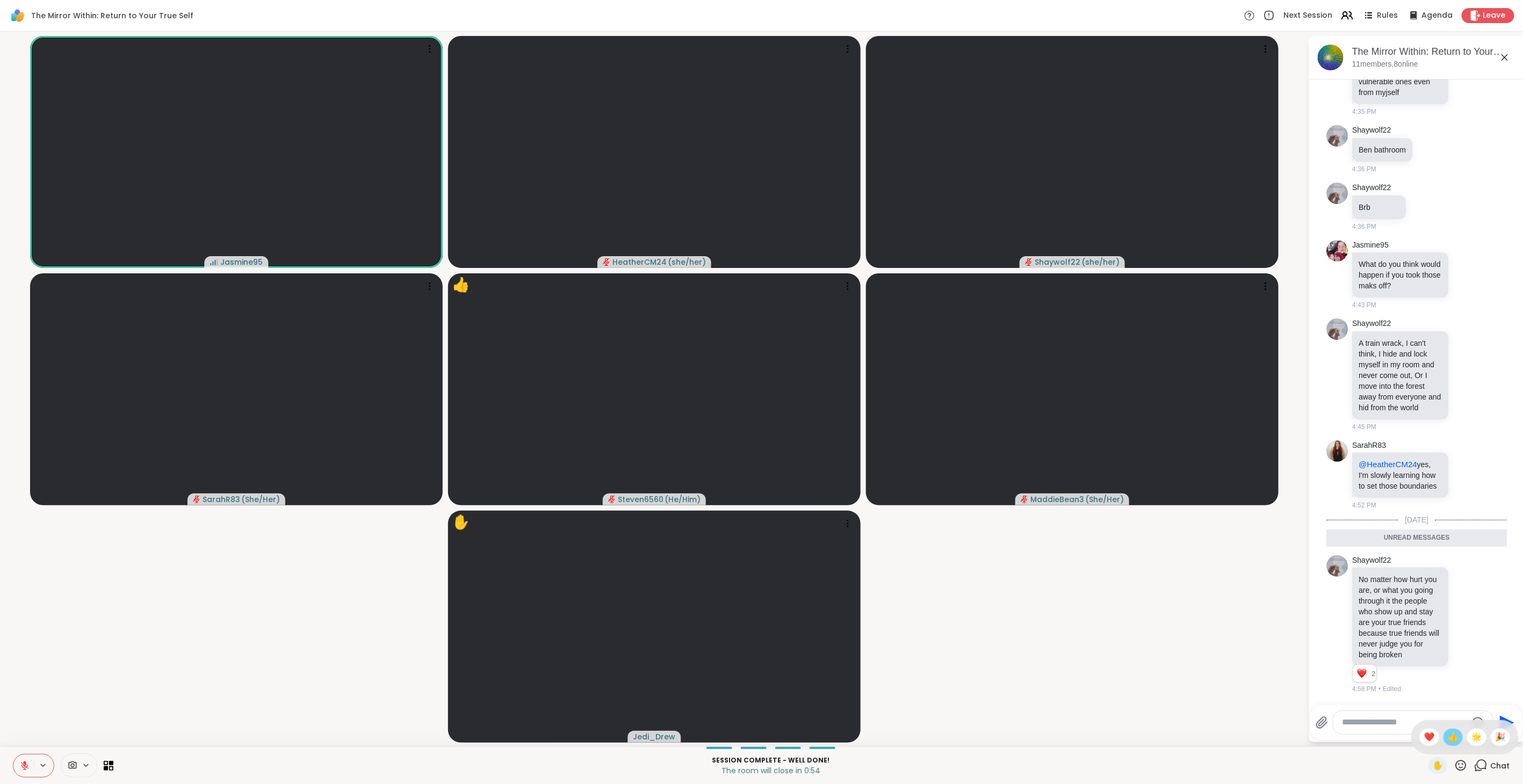
click at [902, 440] on span "👍" at bounding box center [1453, 737] width 11 height 13
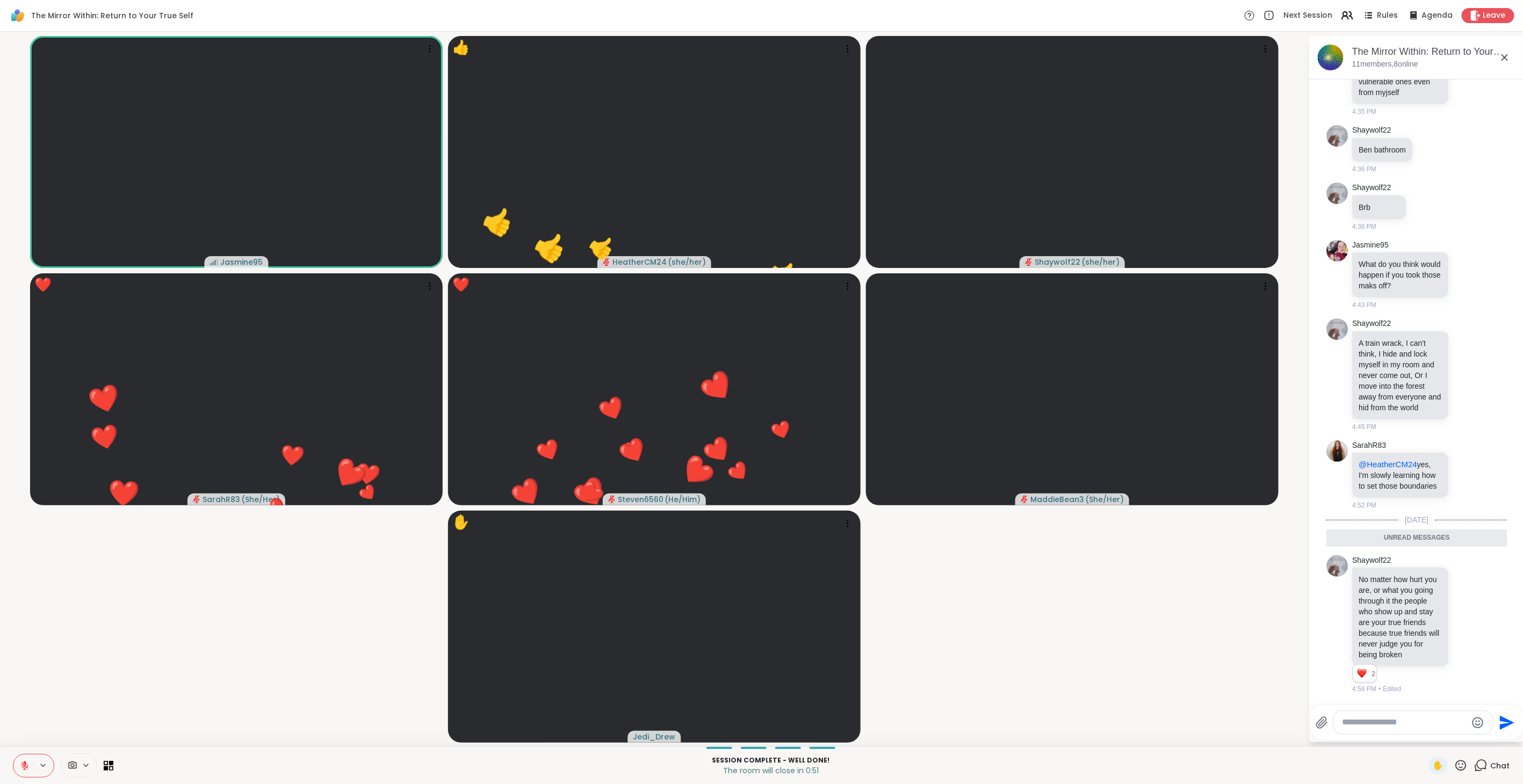
click at [902, 440] on icon at bounding box center [1461, 765] width 13 height 13
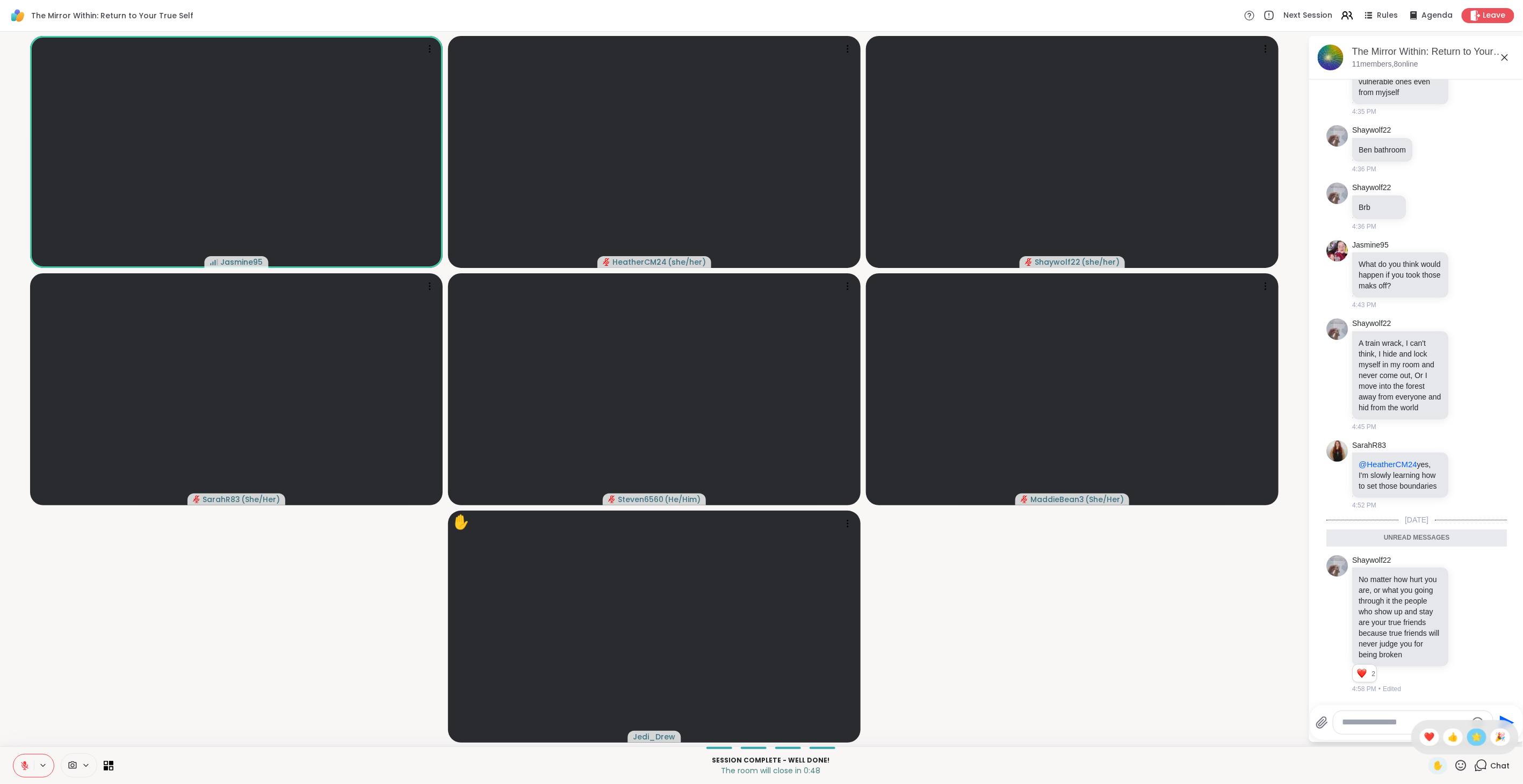
click at [902, 440] on span "🌟" at bounding box center [1476, 737] width 11 height 13
click at [902, 440] on icon at bounding box center [1461, 765] width 13 height 13
click at [902, 440] on span "❤️" at bounding box center [1429, 737] width 11 height 13
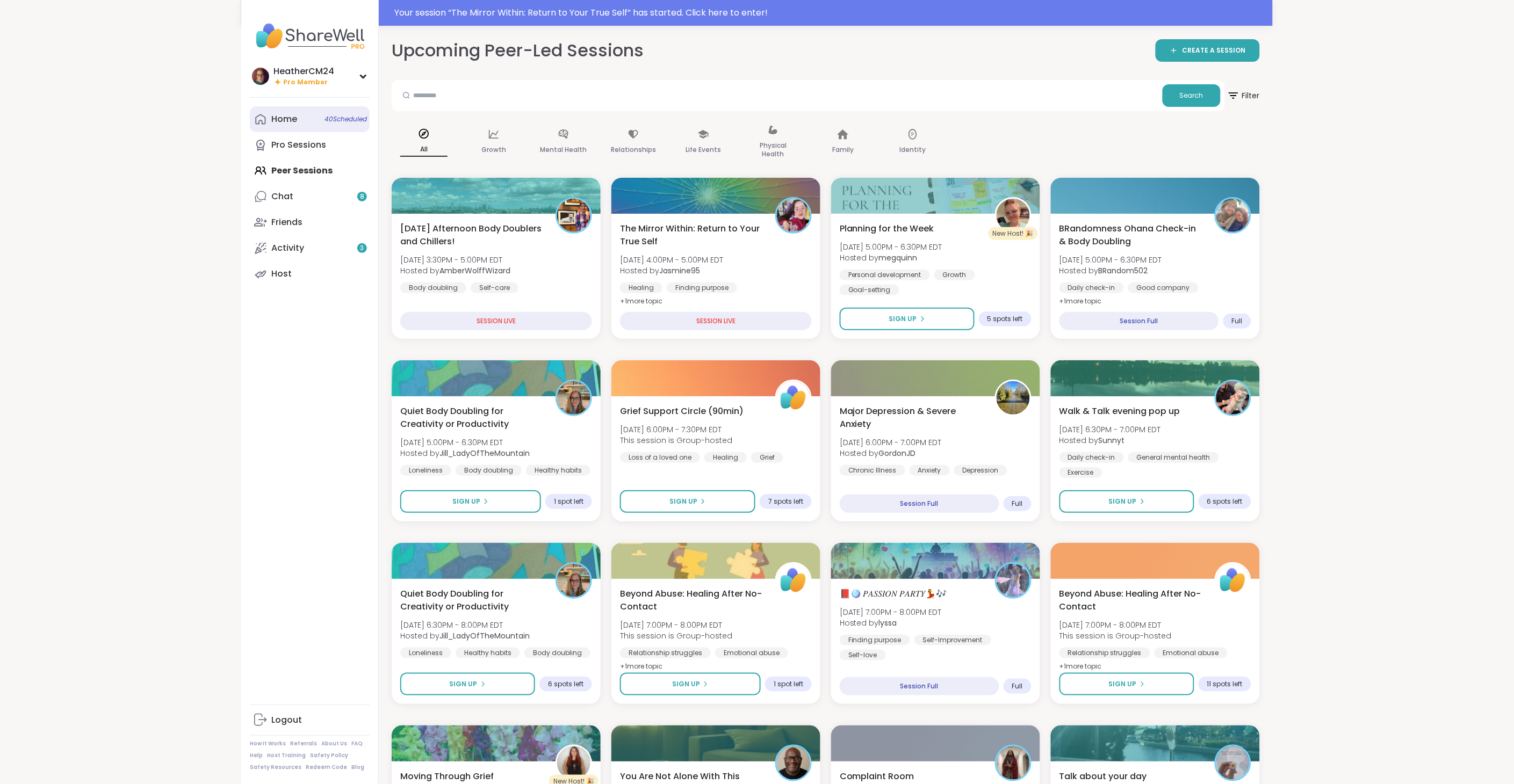
click at [280, 117] on div "Home 40 Scheduled" at bounding box center [284, 120] width 26 height 12
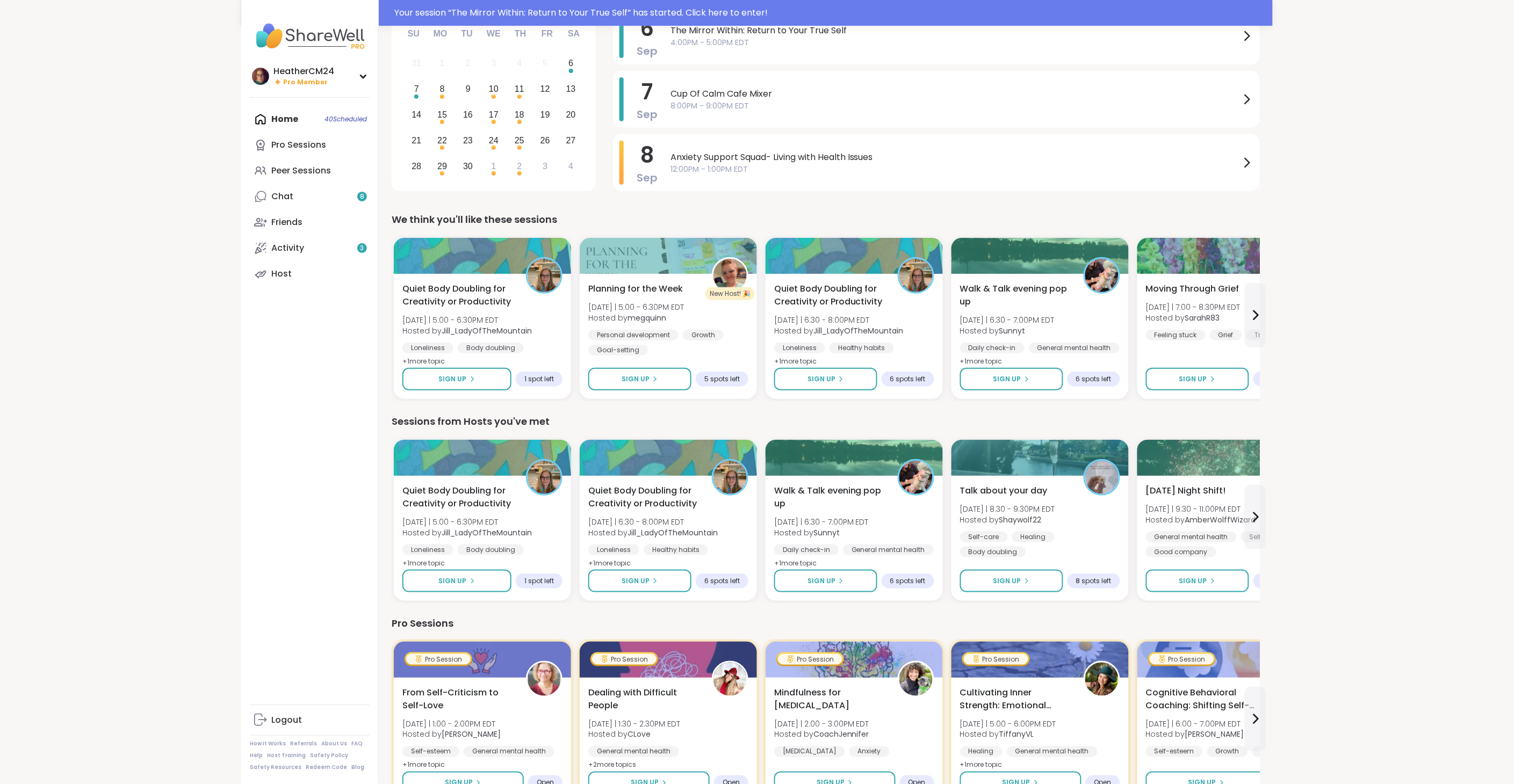
scroll to position [119, 0]
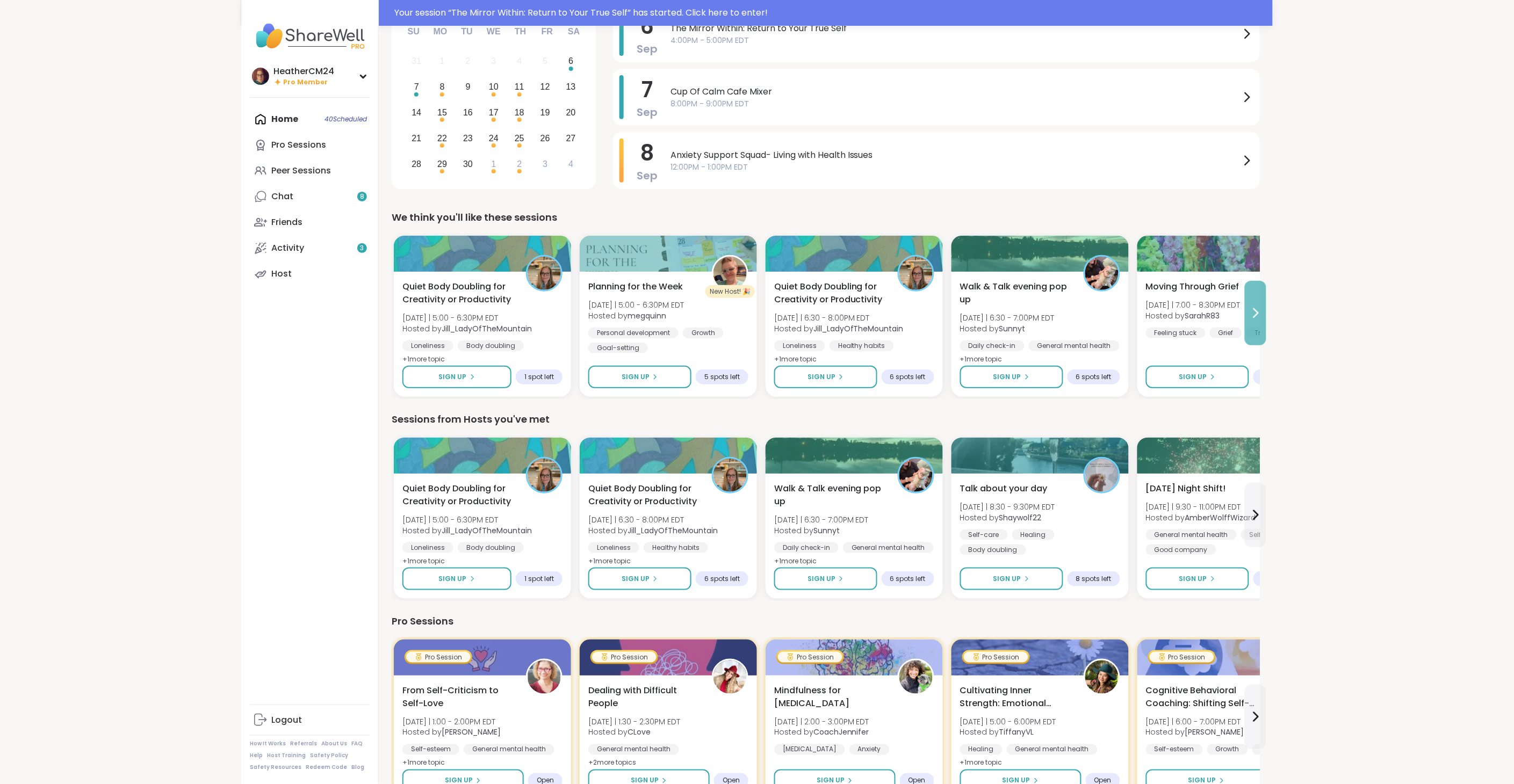
click at [1253, 313] on icon at bounding box center [1255, 312] width 13 height 13
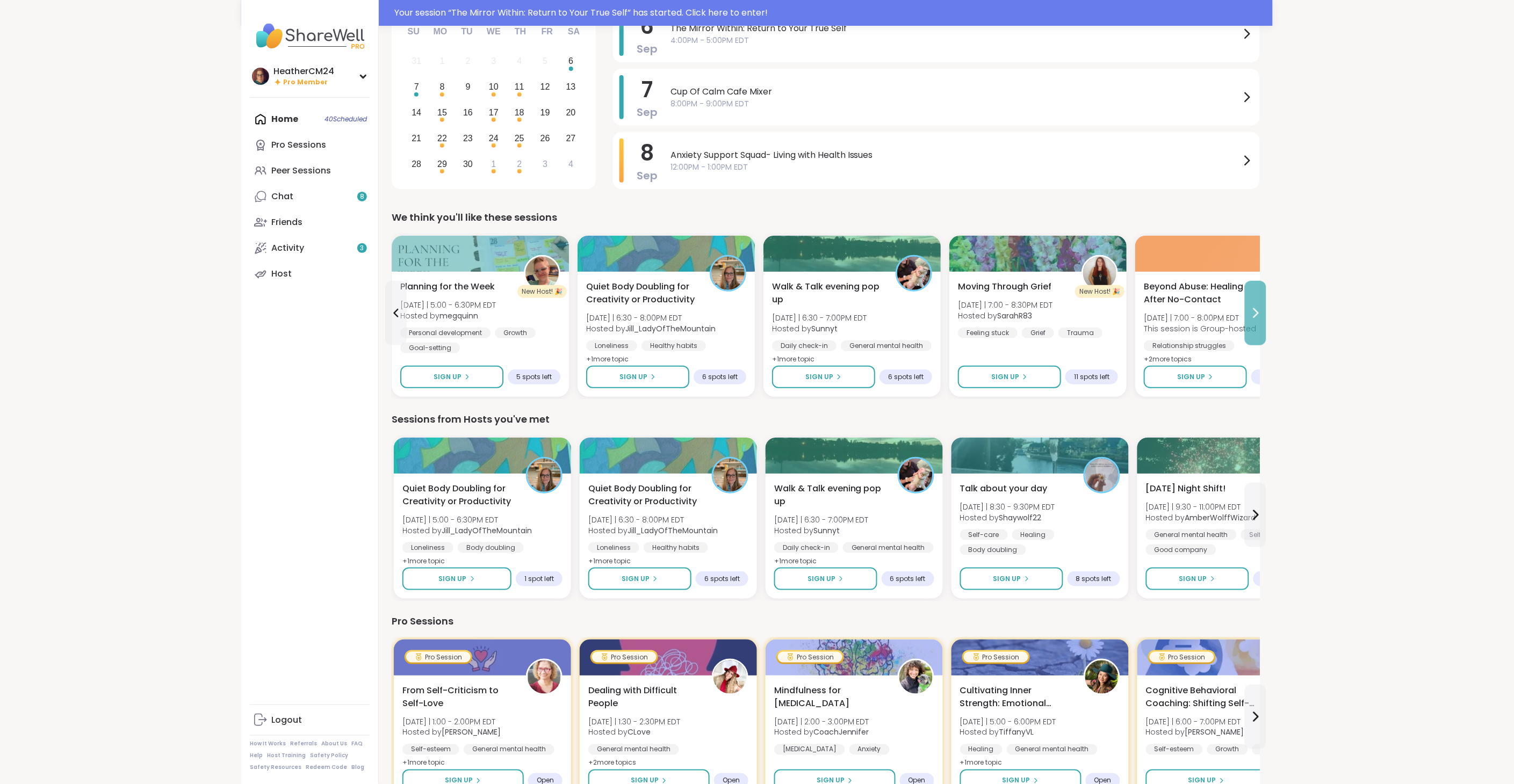
click at [1253, 313] on icon at bounding box center [1255, 312] width 13 height 13
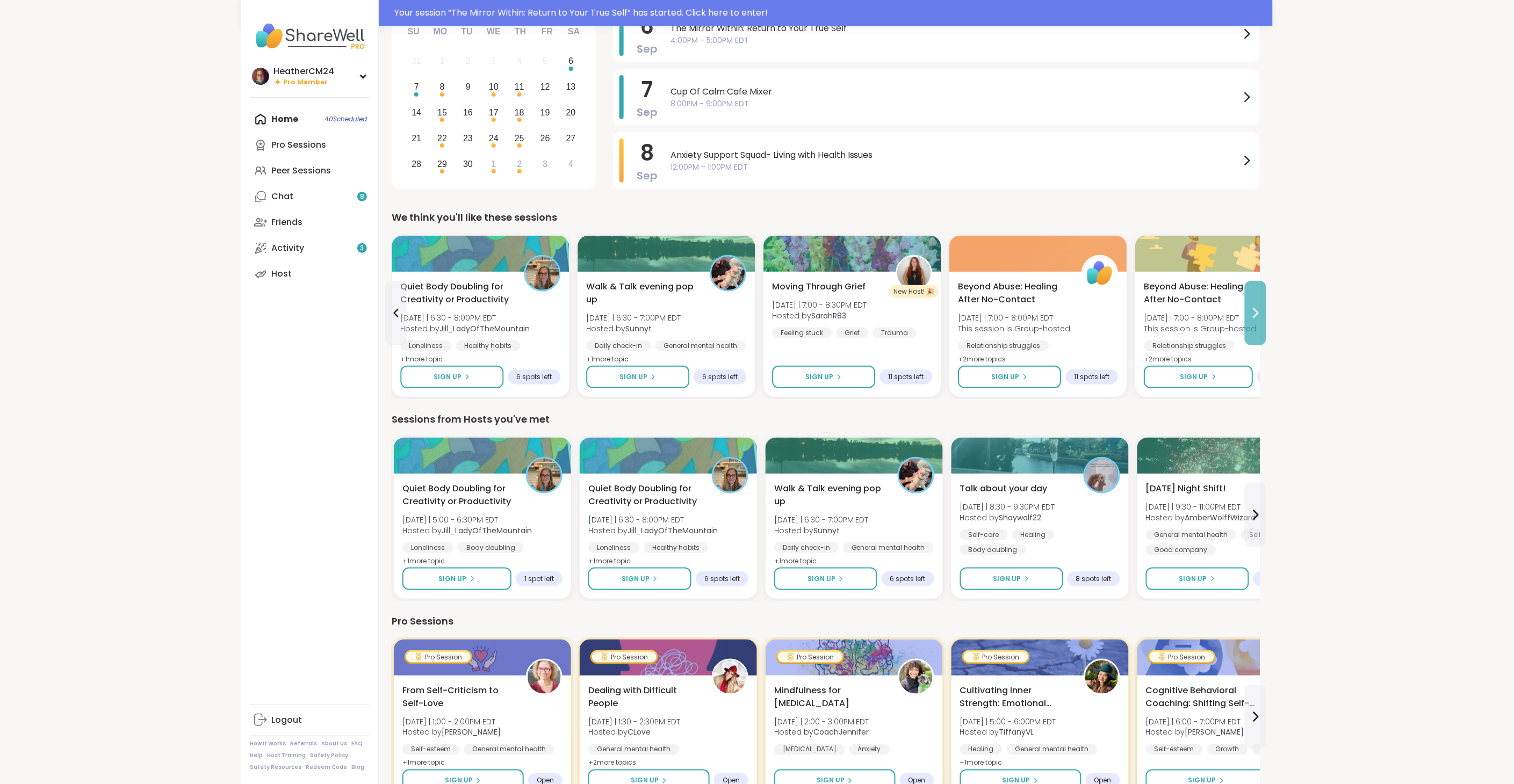
click at [1253, 313] on icon at bounding box center [1255, 312] width 13 height 13
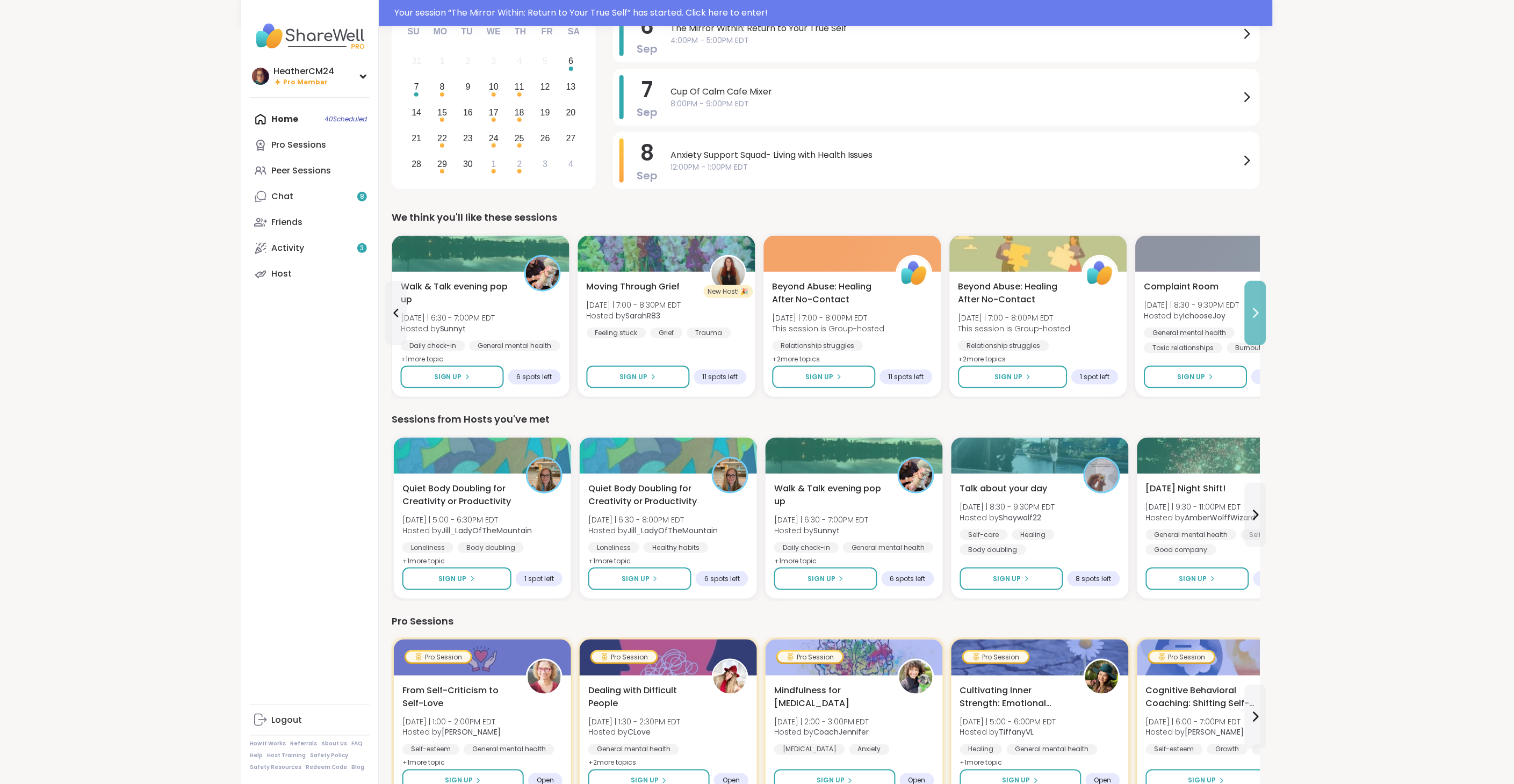
click at [1253, 313] on icon at bounding box center [1255, 312] width 13 height 13
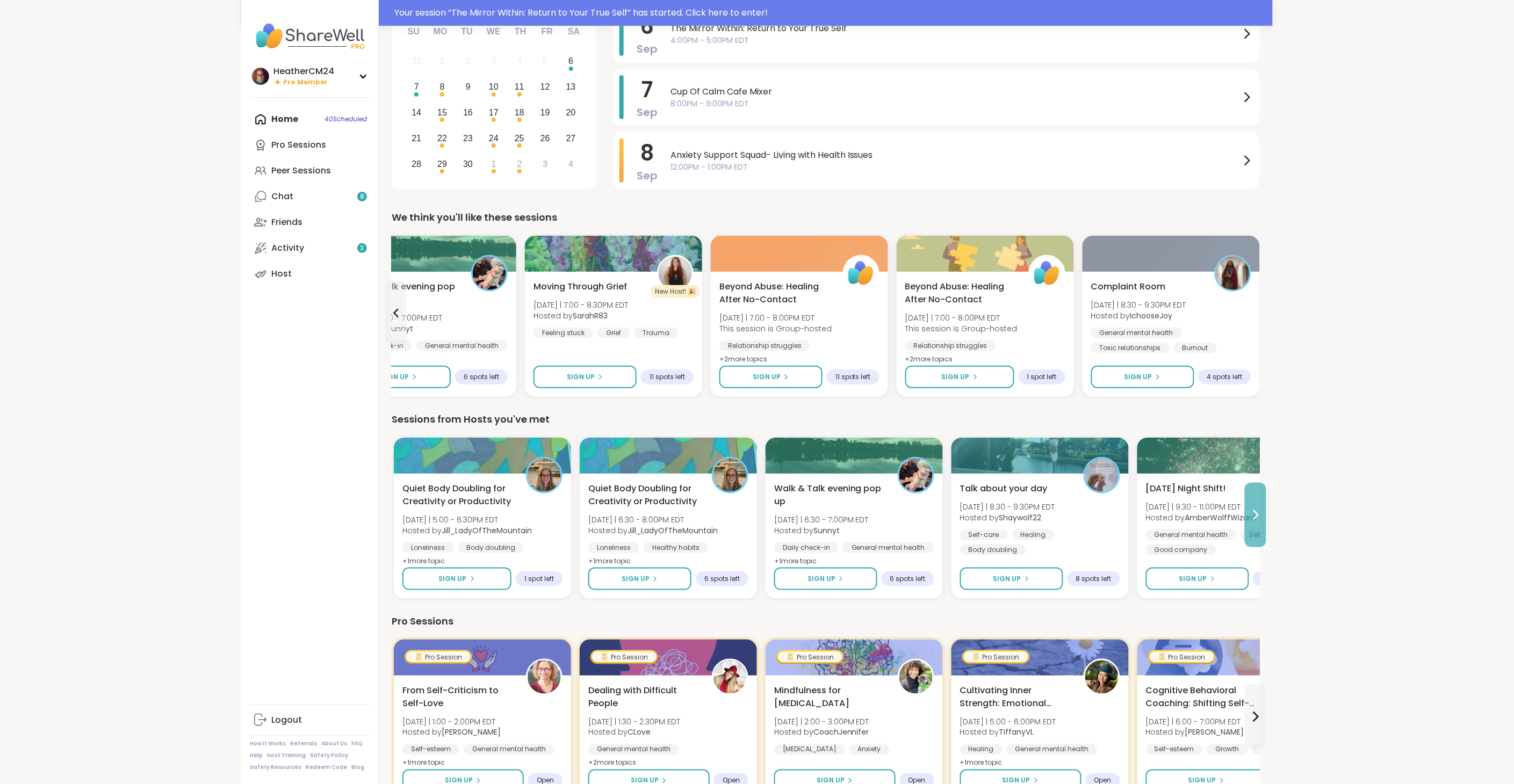
click at [1263, 516] on button at bounding box center [1255, 515] width 22 height 65
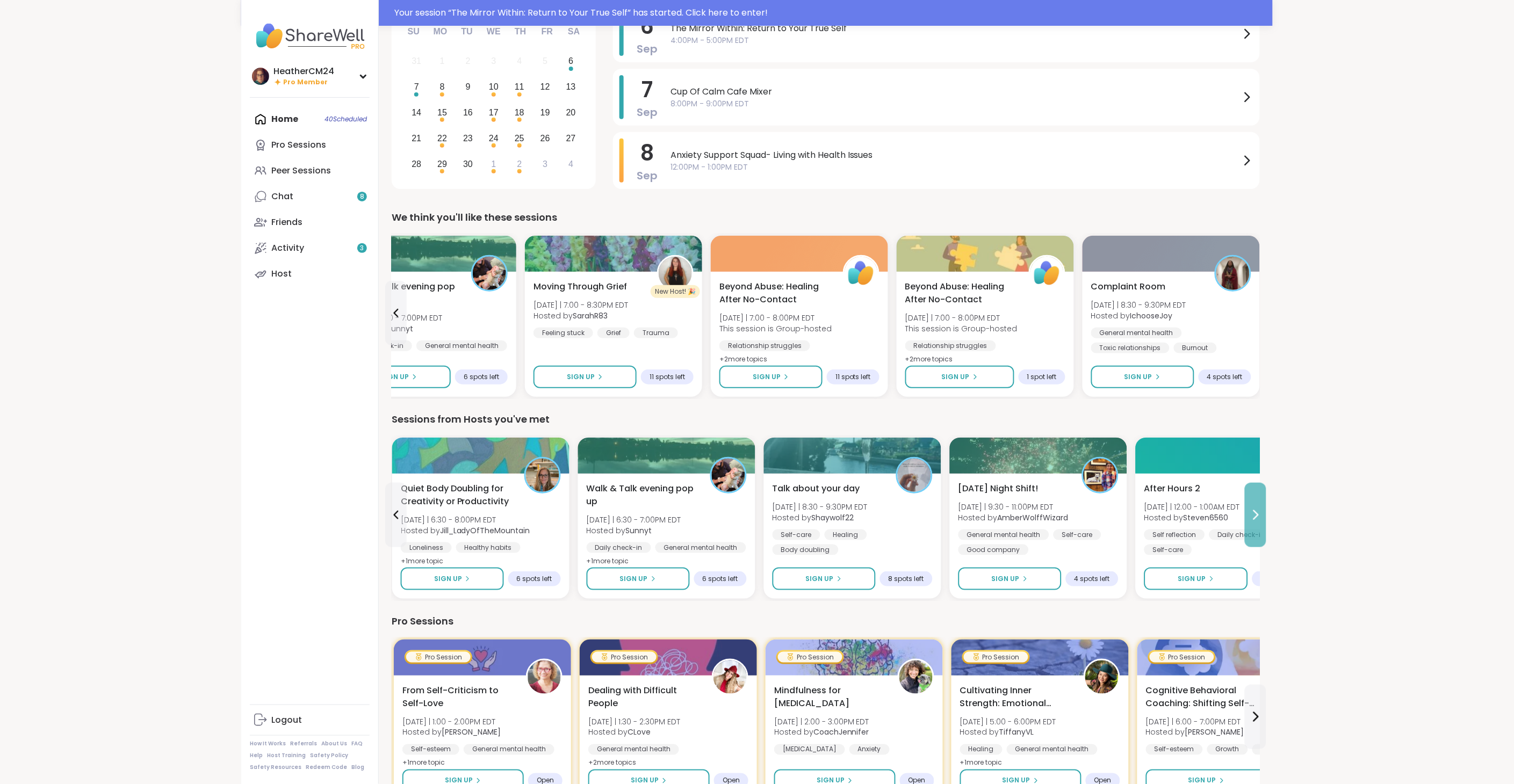
click at [1263, 516] on button at bounding box center [1255, 515] width 22 height 65
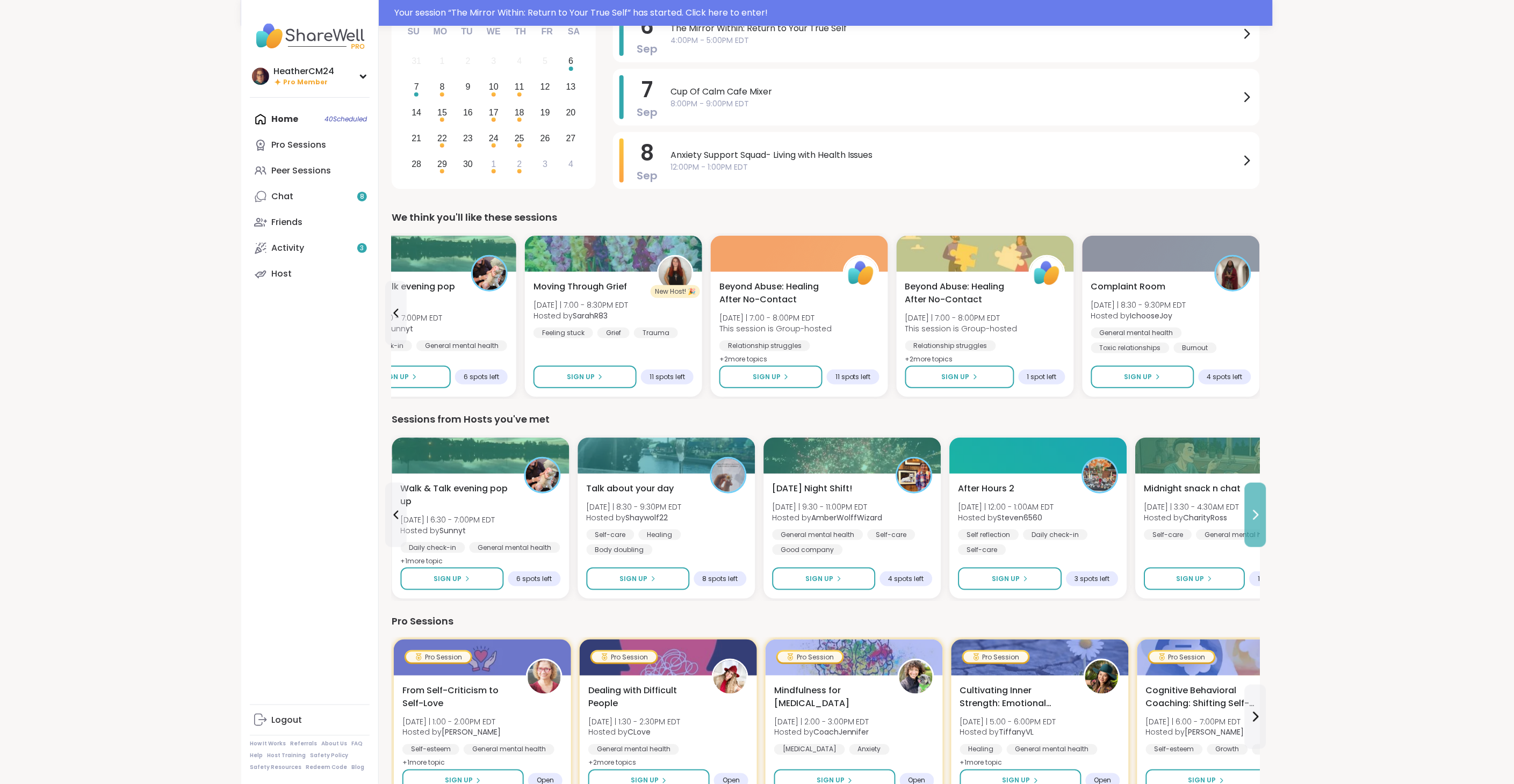
click at [1263, 516] on button at bounding box center [1255, 515] width 22 height 65
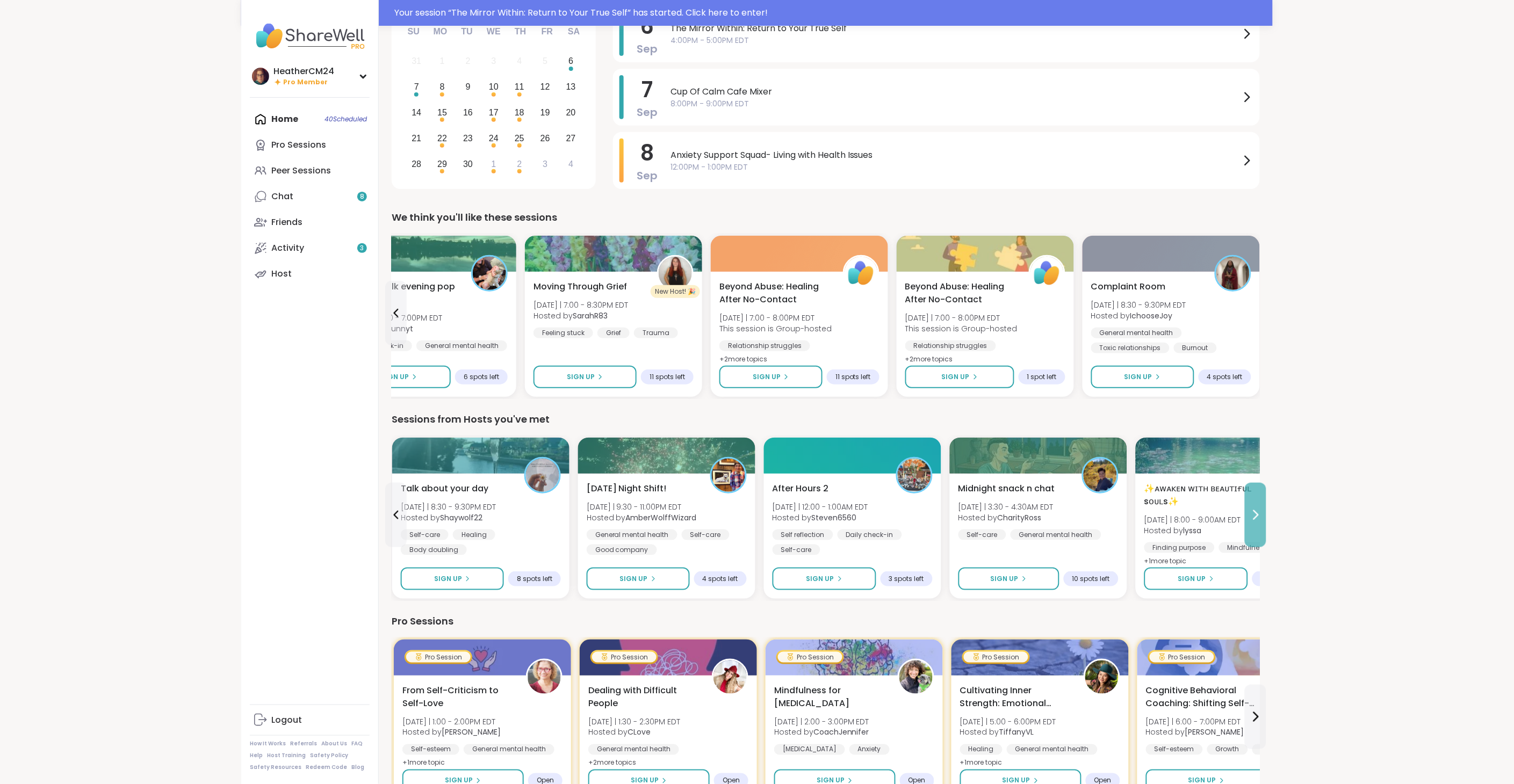
click at [1254, 513] on icon at bounding box center [1255, 515] width 13 height 13
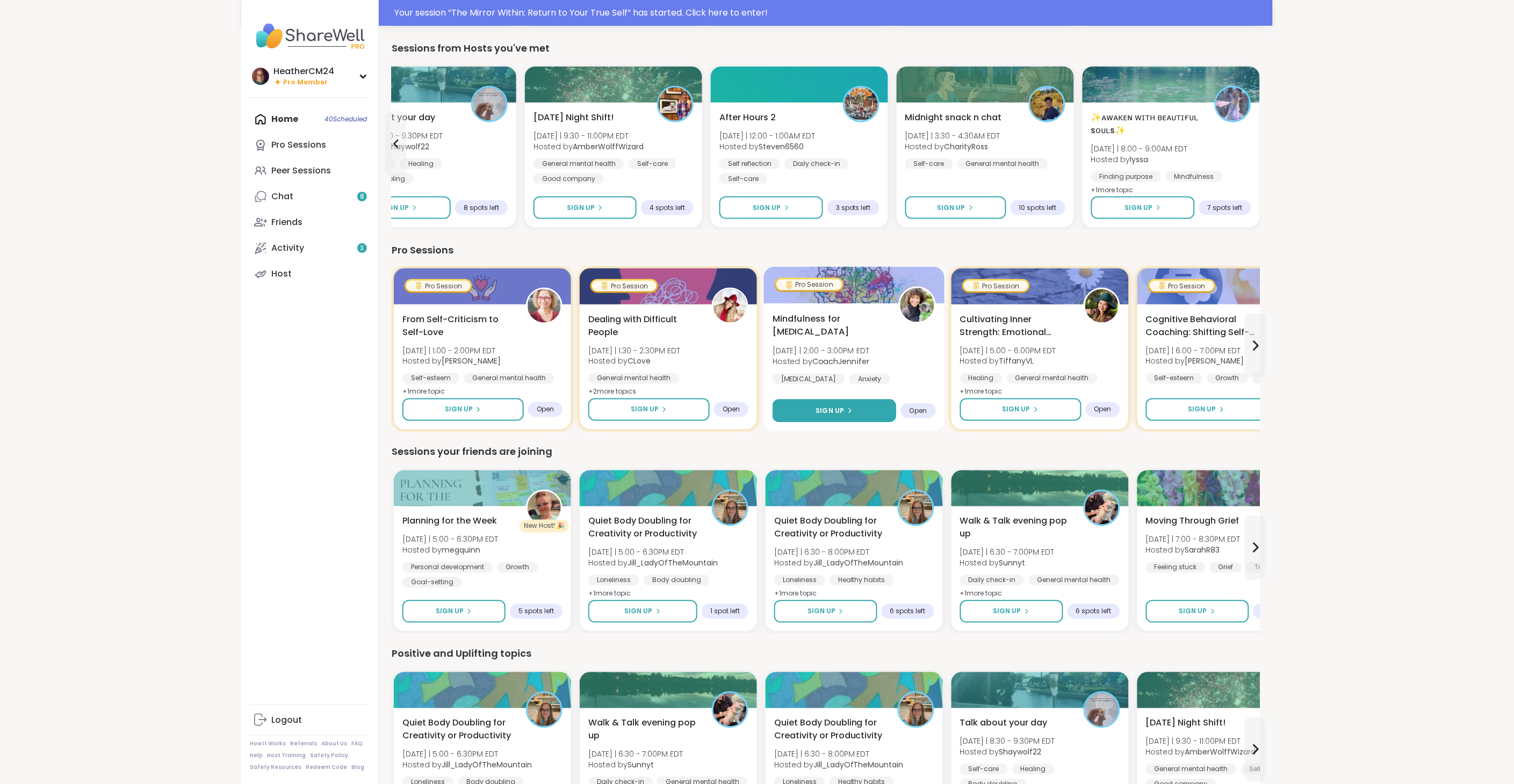
scroll to position [492, 0]
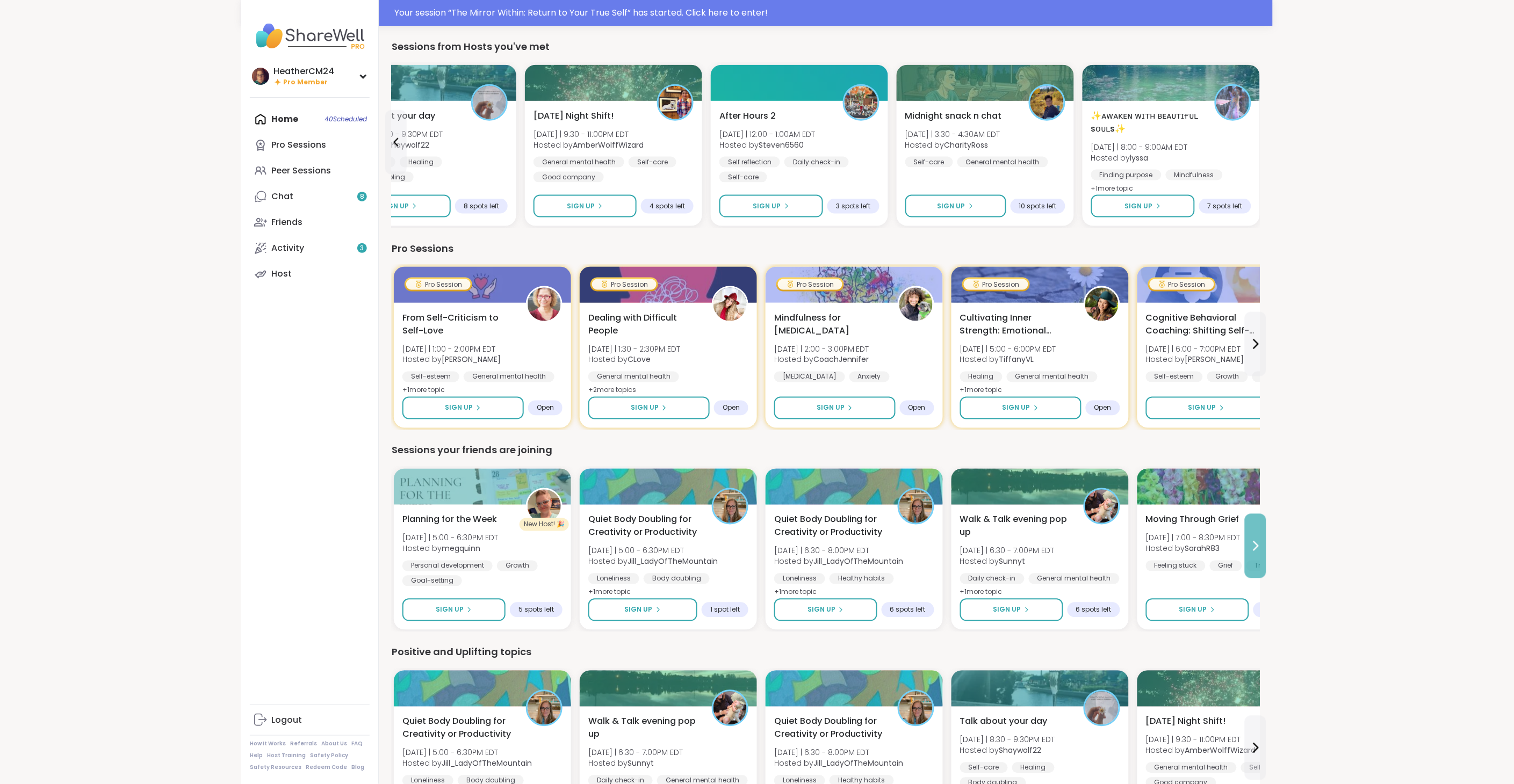
click at [1252, 548] on icon at bounding box center [1255, 545] width 13 height 13
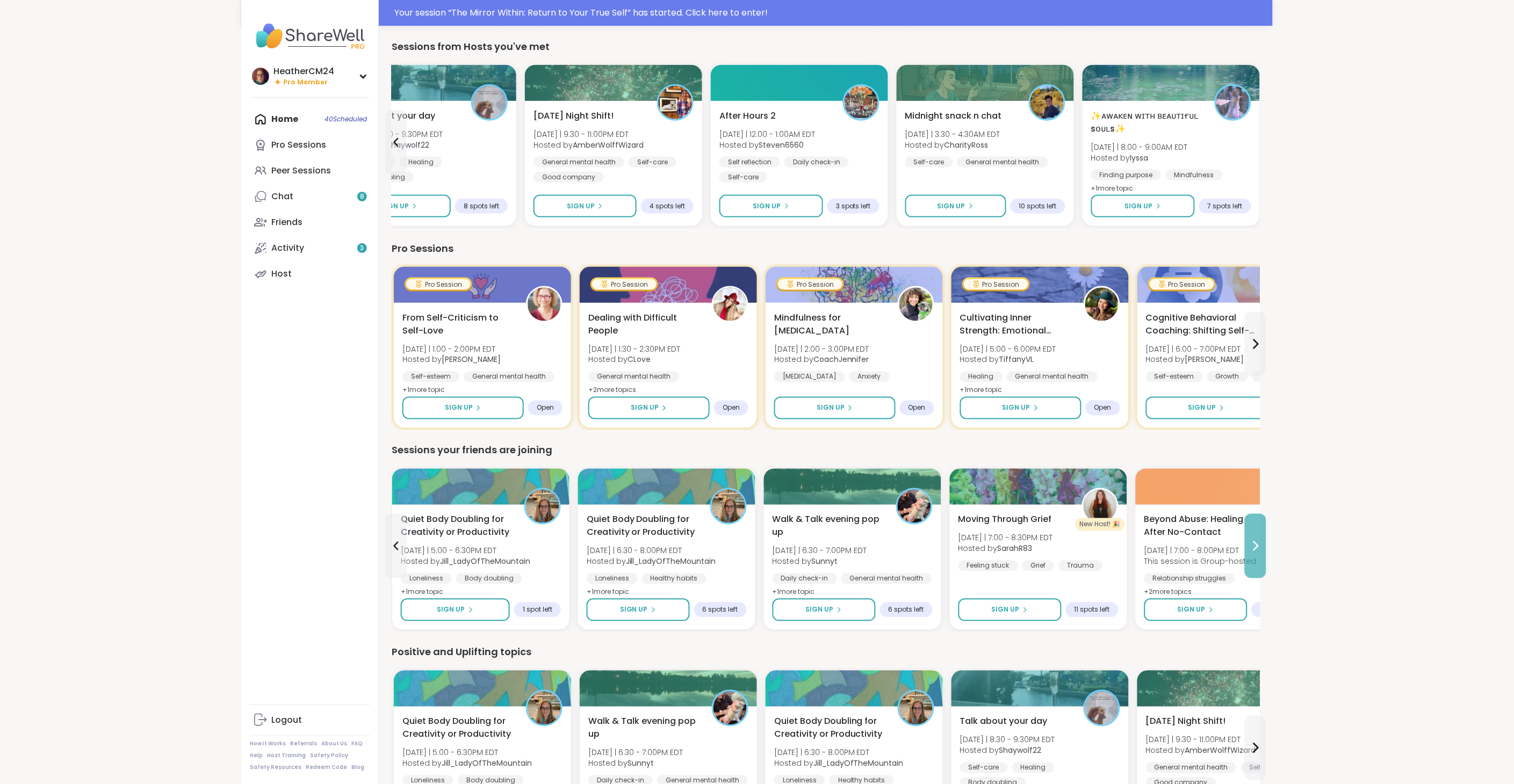
click at [1250, 548] on icon at bounding box center [1255, 545] width 13 height 13
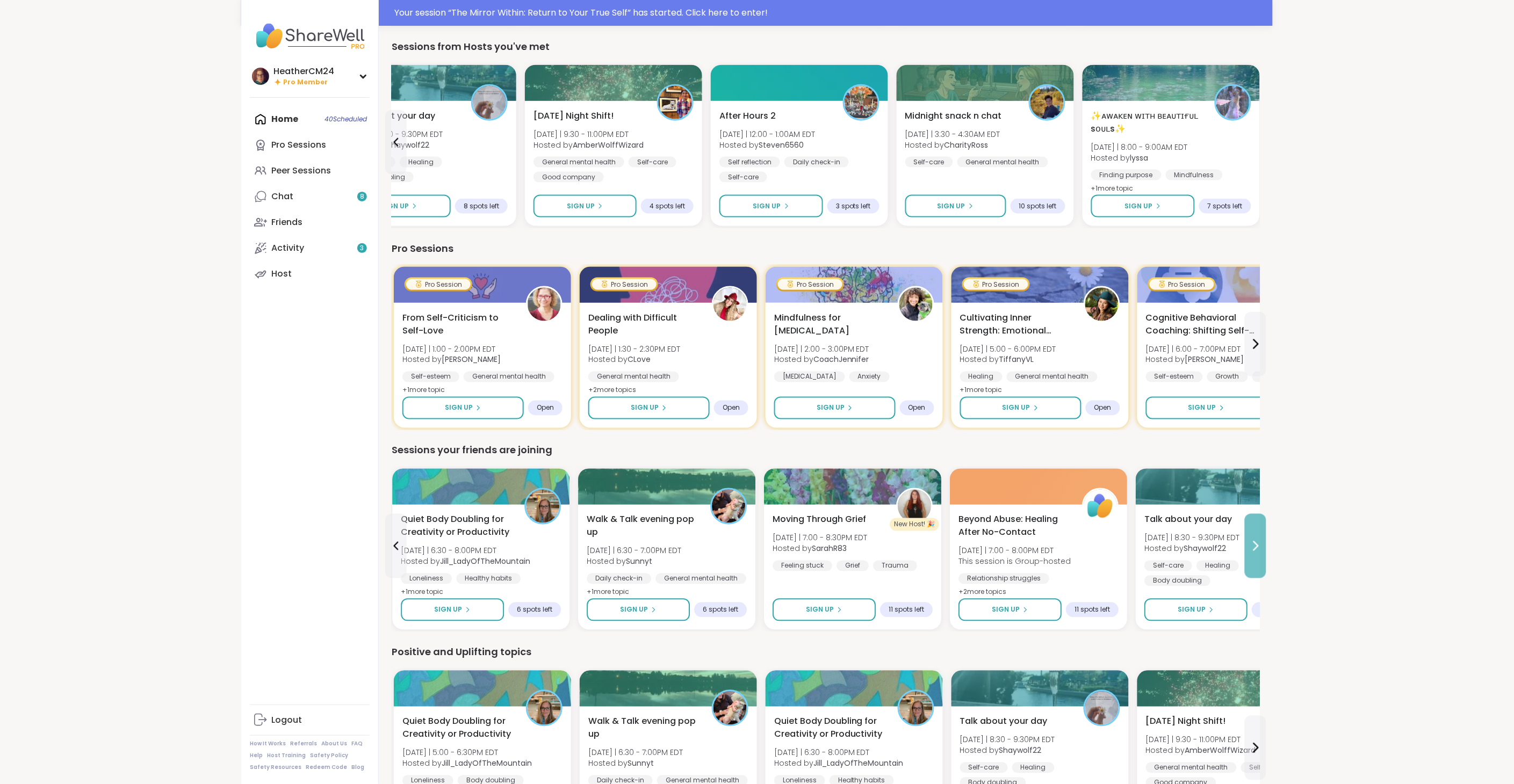
click at [1250, 548] on icon at bounding box center [1255, 545] width 13 height 13
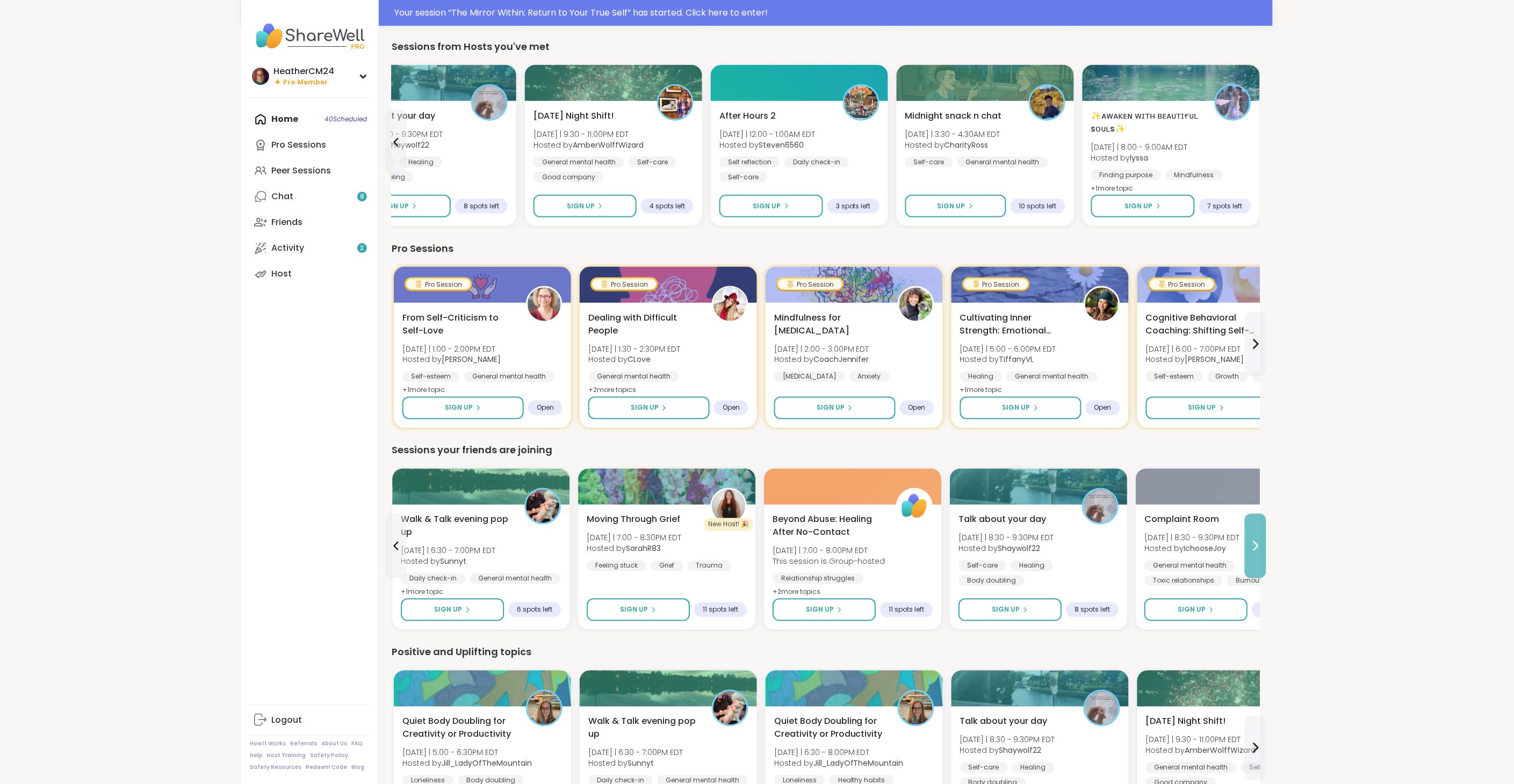
click at [1249, 548] on icon at bounding box center [1255, 545] width 13 height 13
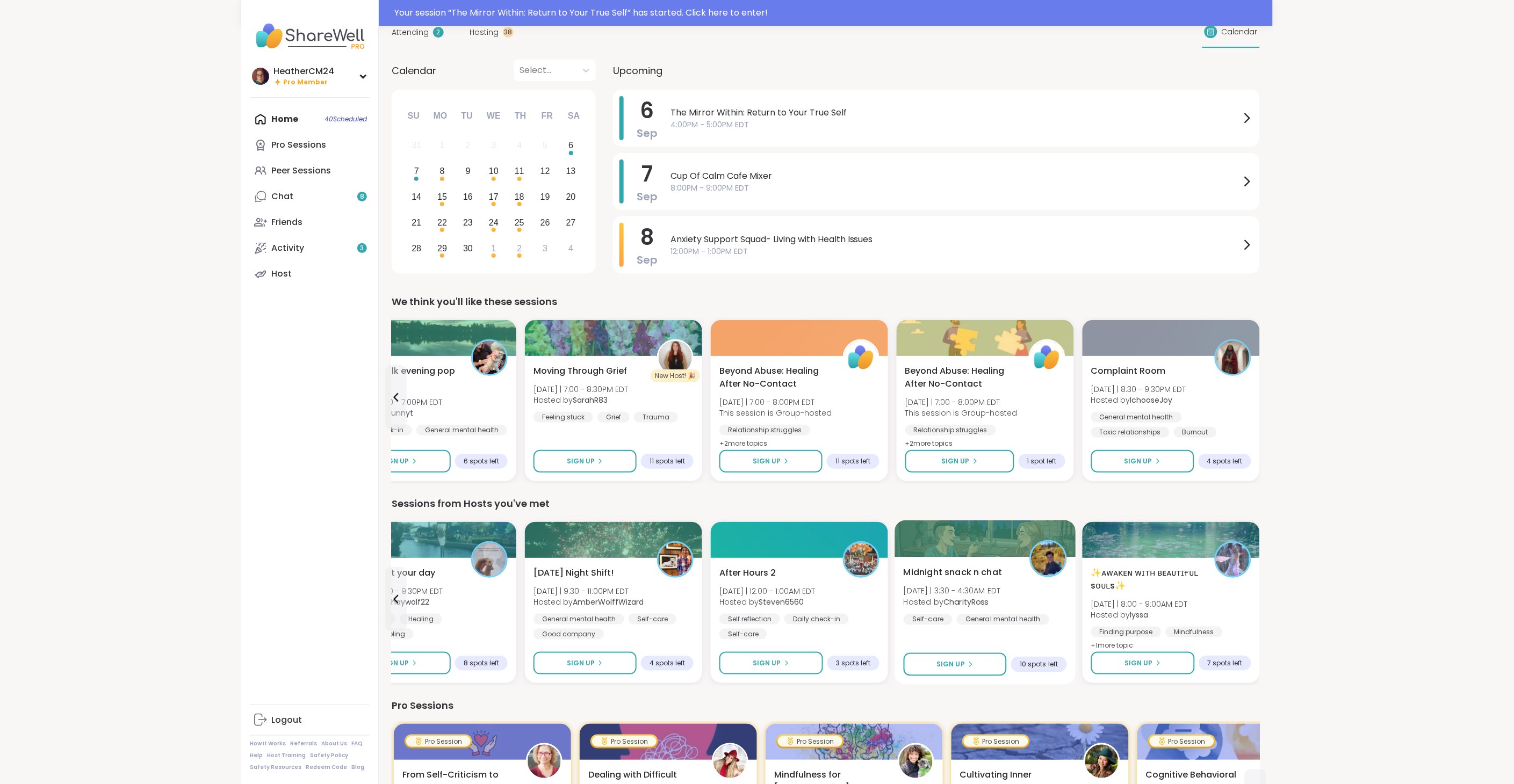
scroll to position [0, 0]
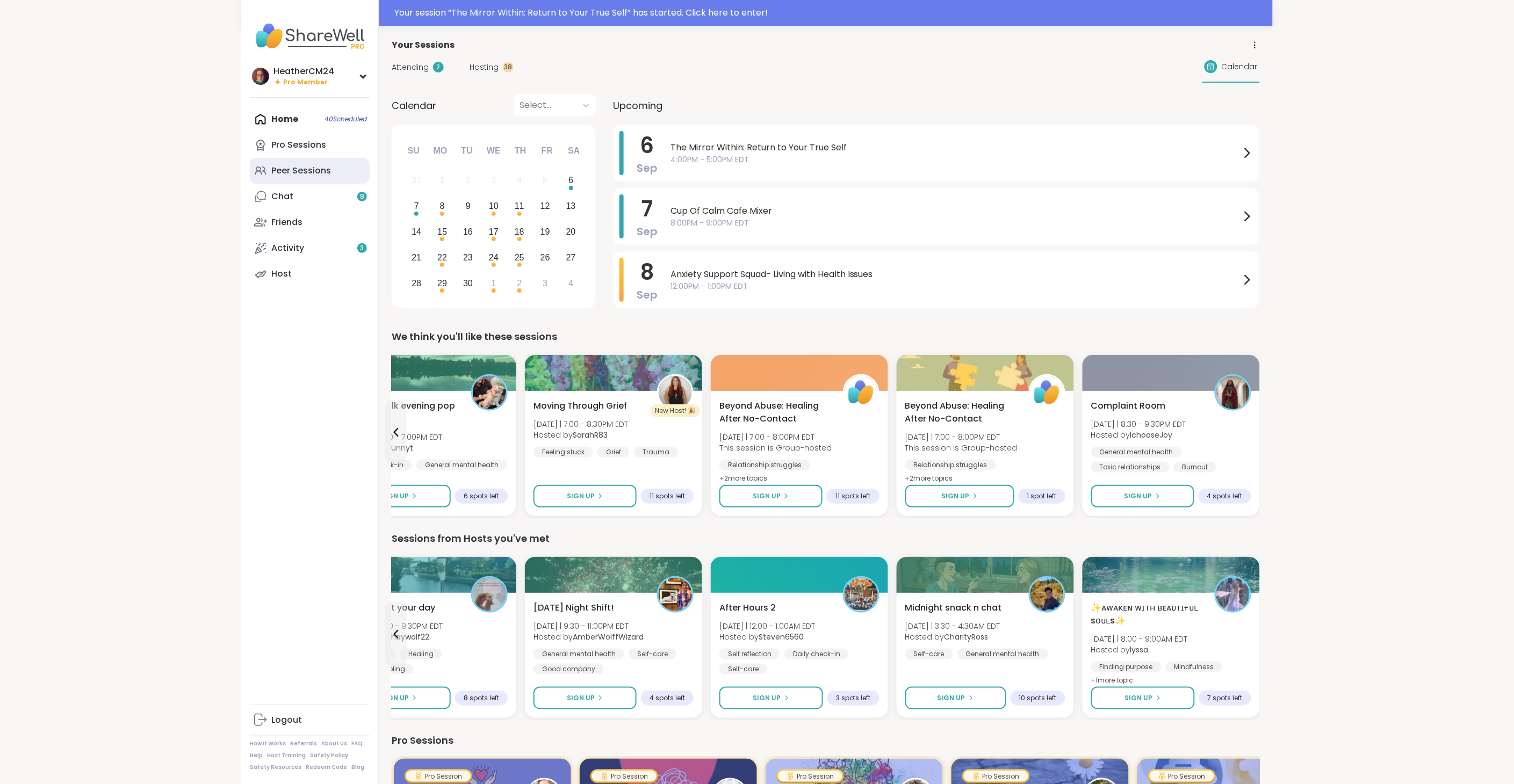
click at [309, 172] on div "Peer Sessions" at bounding box center [301, 171] width 60 height 12
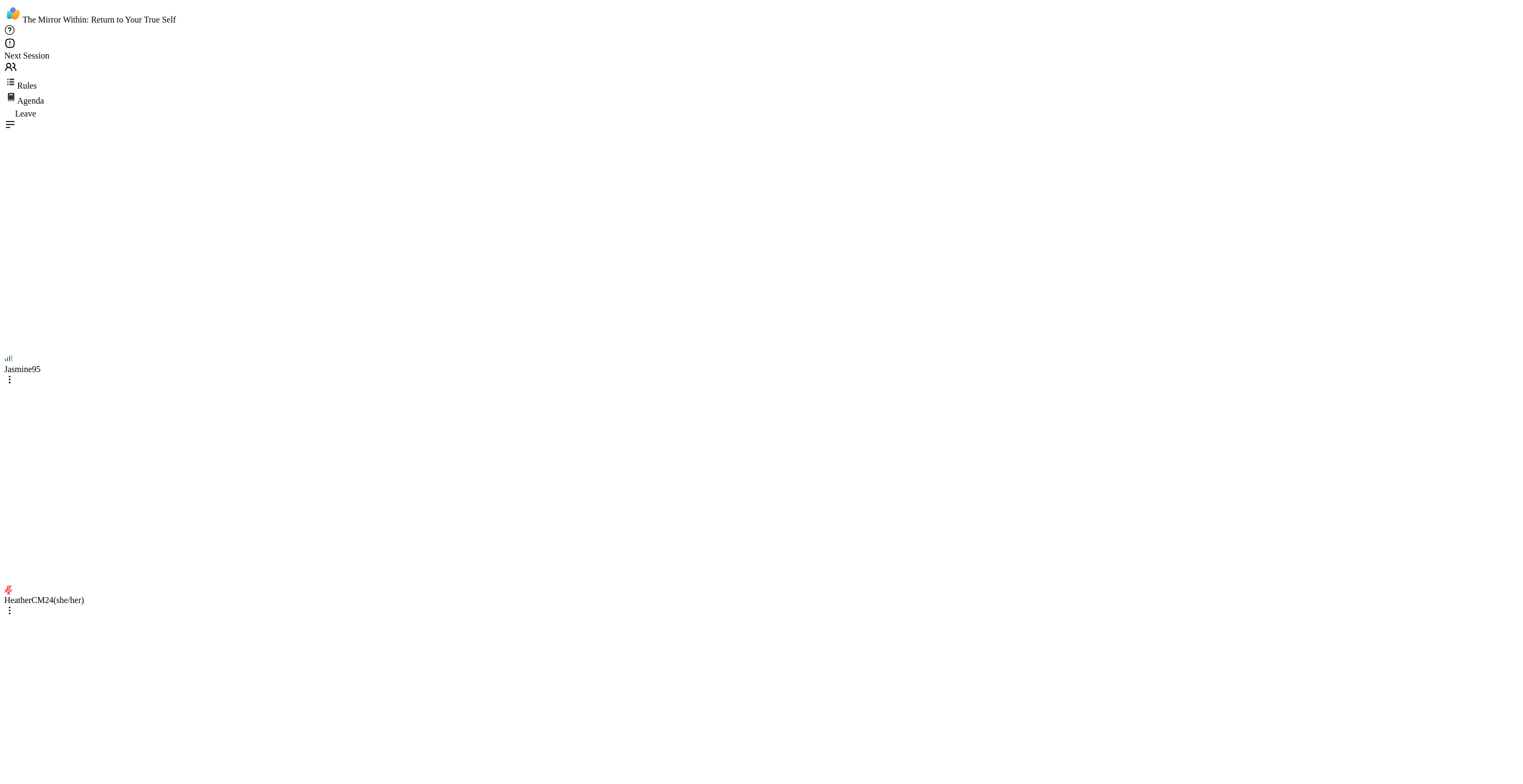
scroll to position [2189, 0]
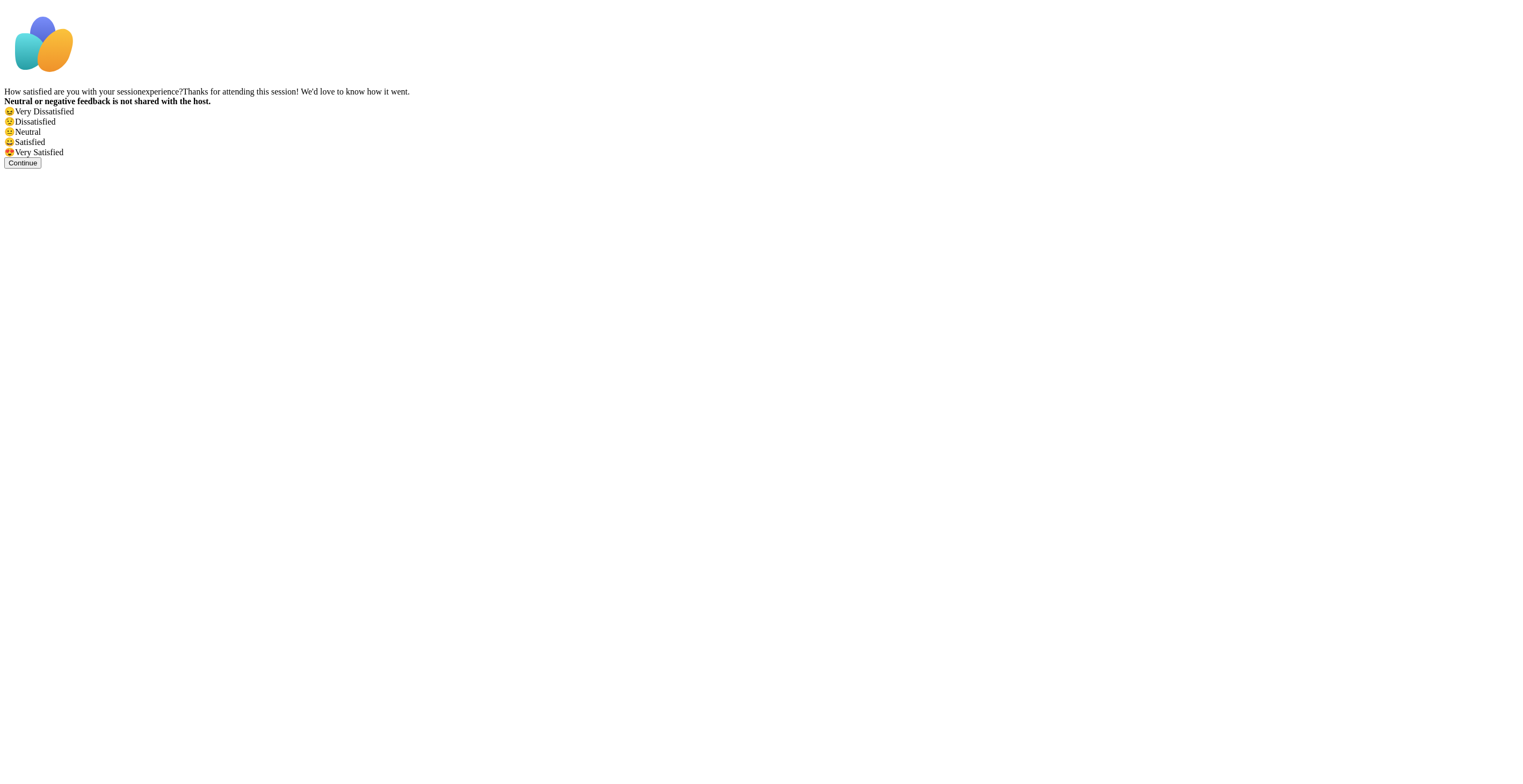
click at [15, 157] on span "😍" at bounding box center [10, 152] width 11 height 9
click at [88, 185] on textarea at bounding box center [46, 176] width 83 height 18
type textarea "**********"
click at [41, 232] on button "Continue" at bounding box center [22, 226] width 37 height 11
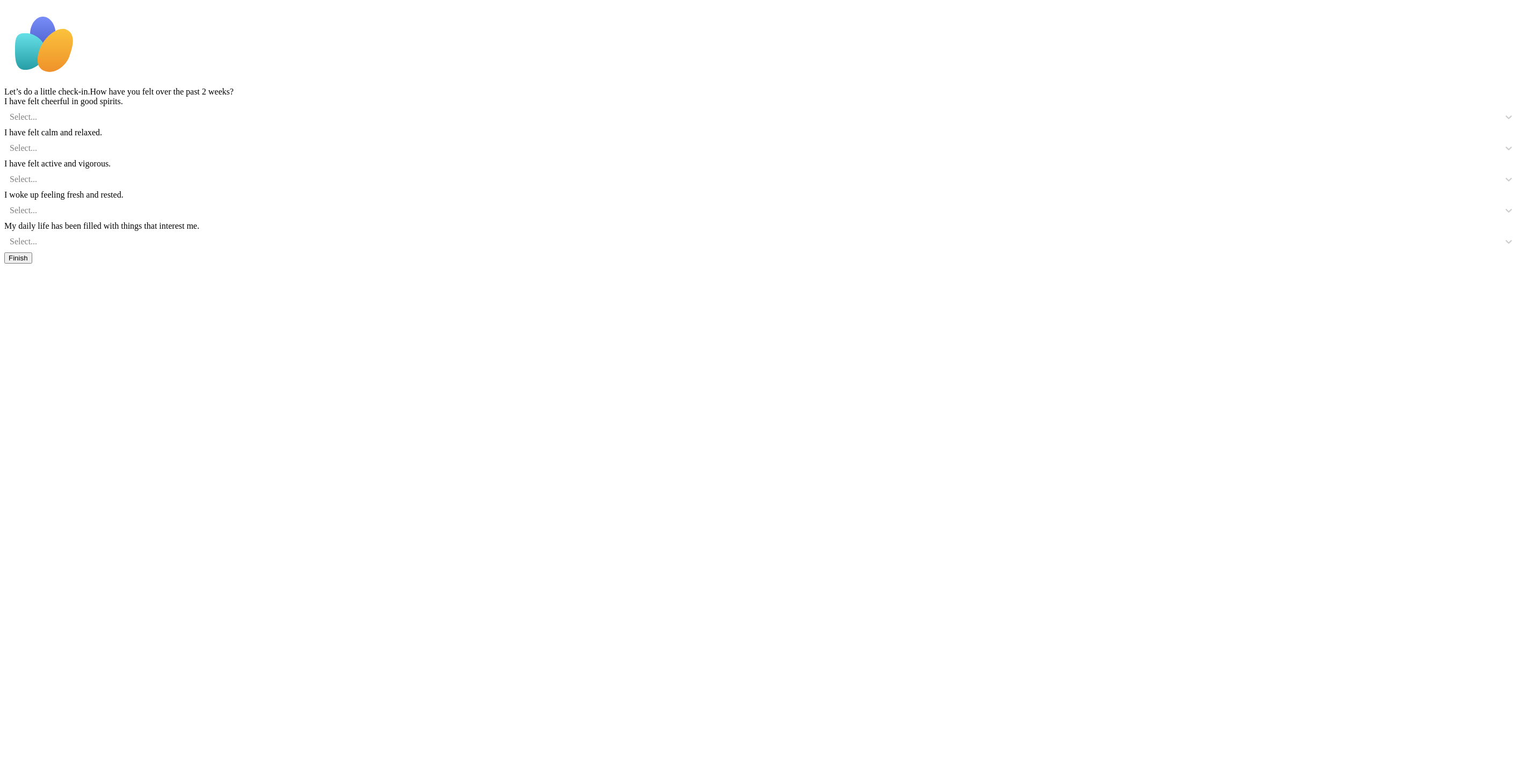
click at [32, 263] on button "Finish" at bounding box center [18, 258] width 28 height 11
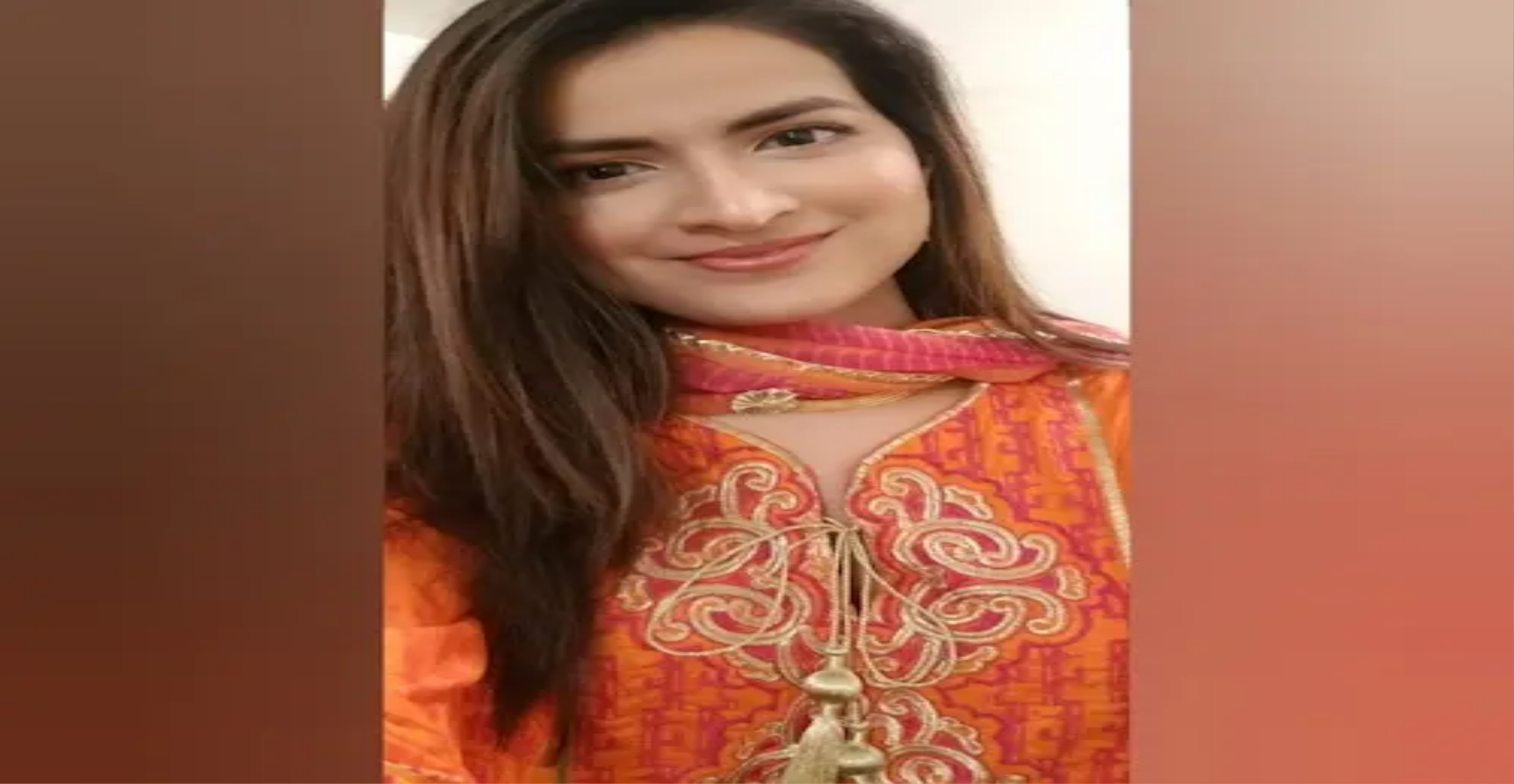
click at [277, 303] on div "Chat 6" at bounding box center [757, 313] width 1505 height 19
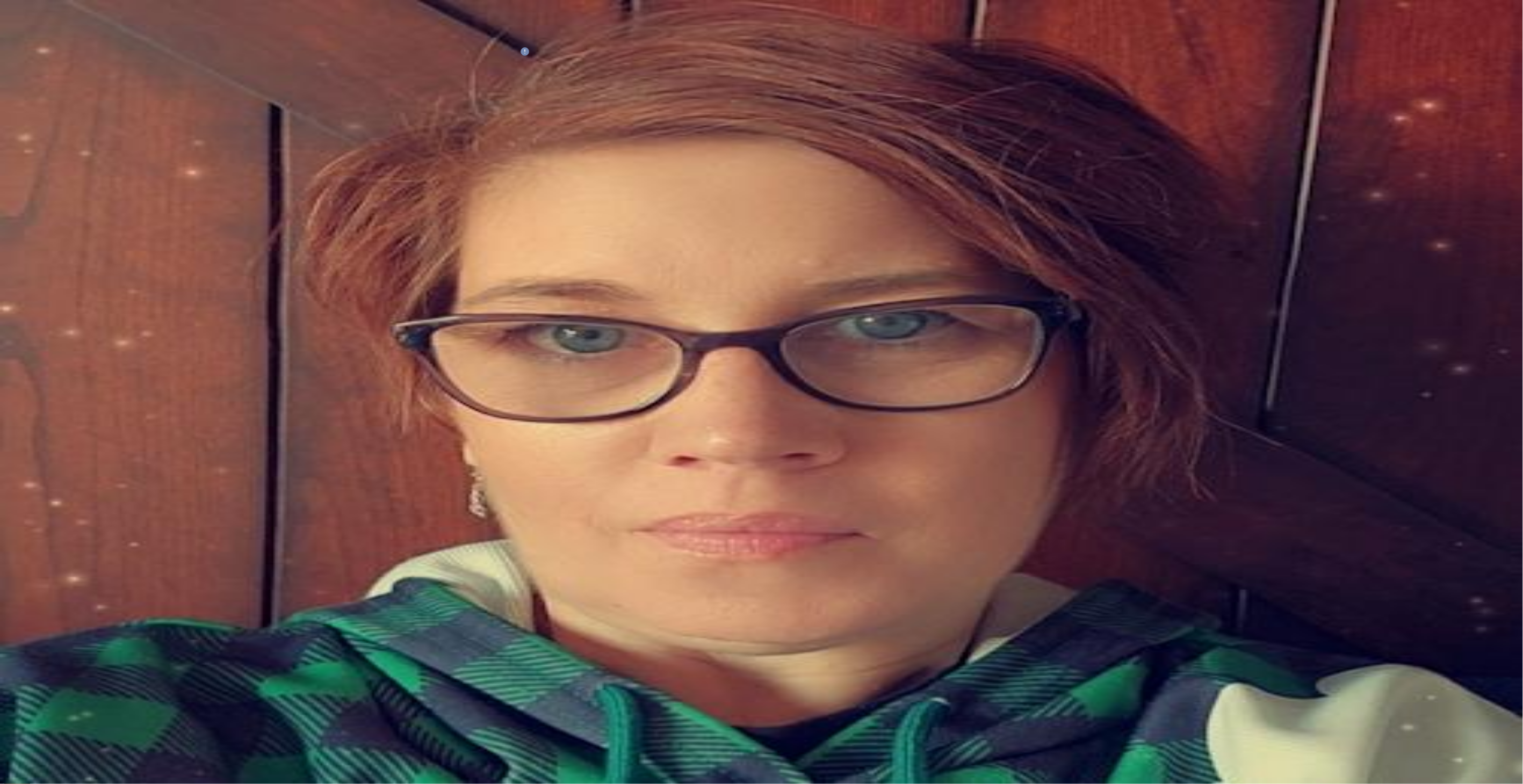
click at [22, 486] on span "DMs" at bounding box center [13, 490] width 17 height 9
click at [287, 230] on div "Home 40 Scheduled" at bounding box center [761, 234] width 1514 height 10
